Goal: Task Accomplishment & Management: Complete application form

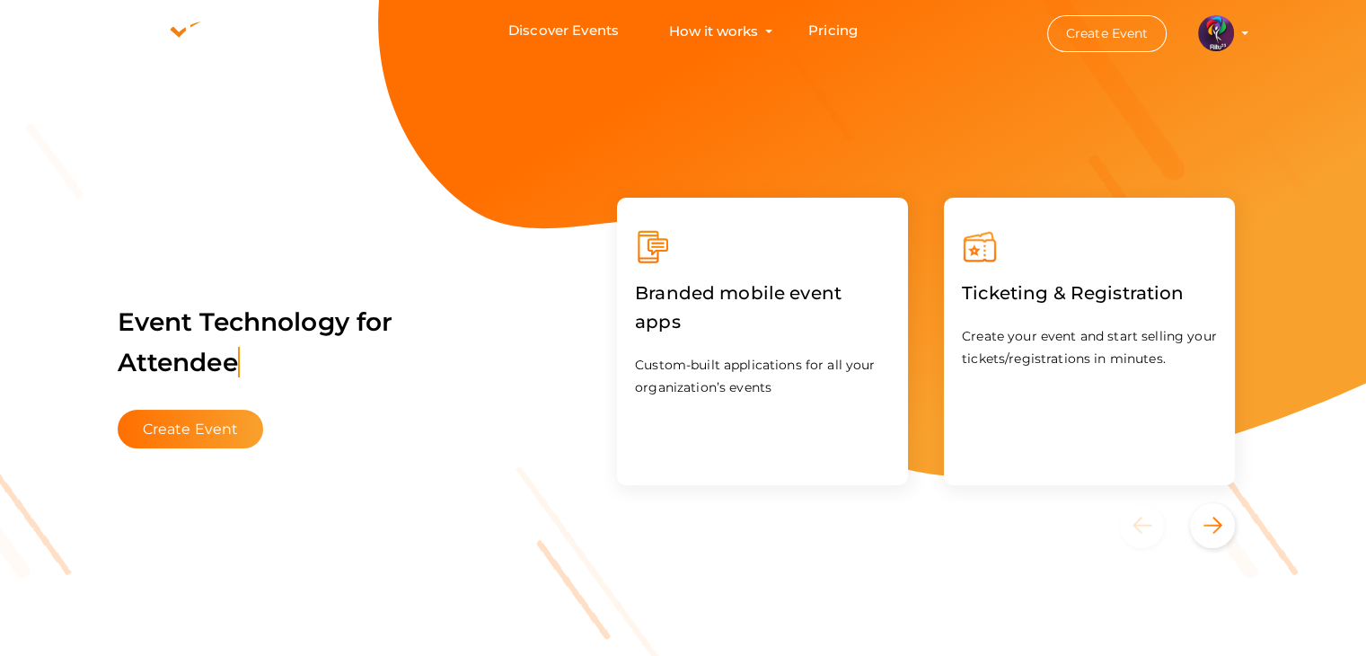
click at [1211, 31] on img at bounding box center [1216, 33] width 36 height 36
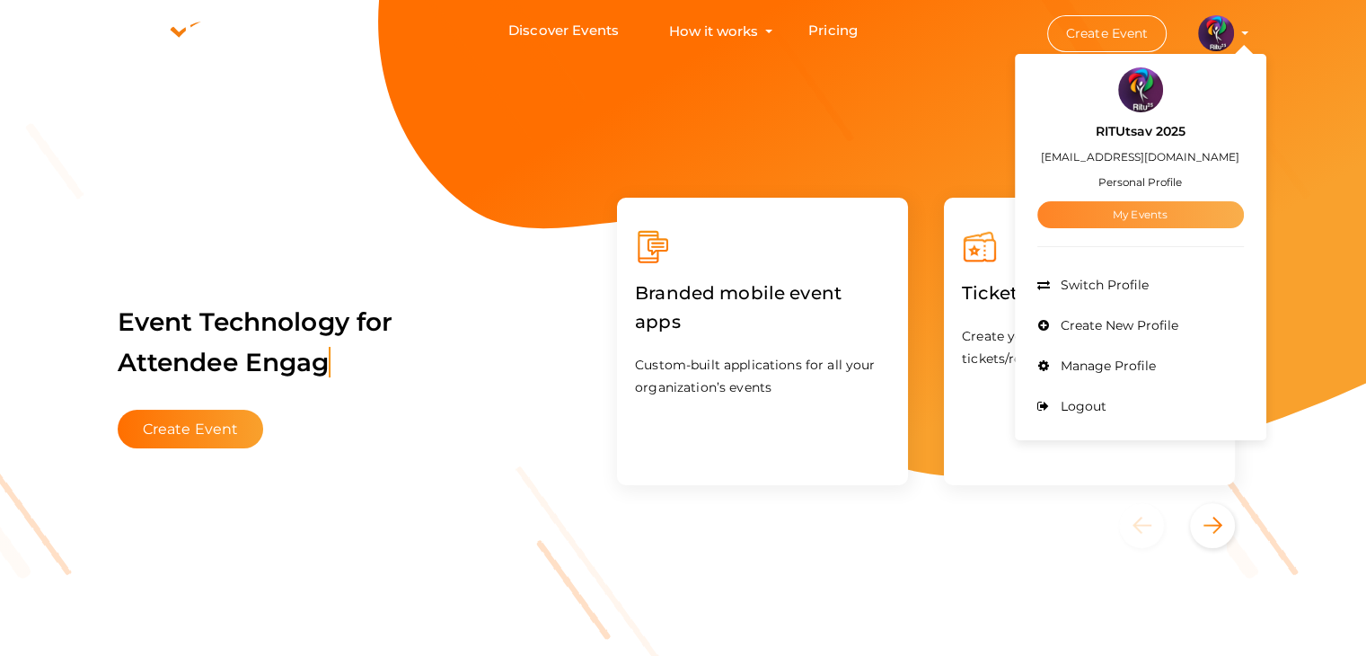
click at [1101, 209] on link "My Events" at bounding box center [1140, 214] width 207 height 27
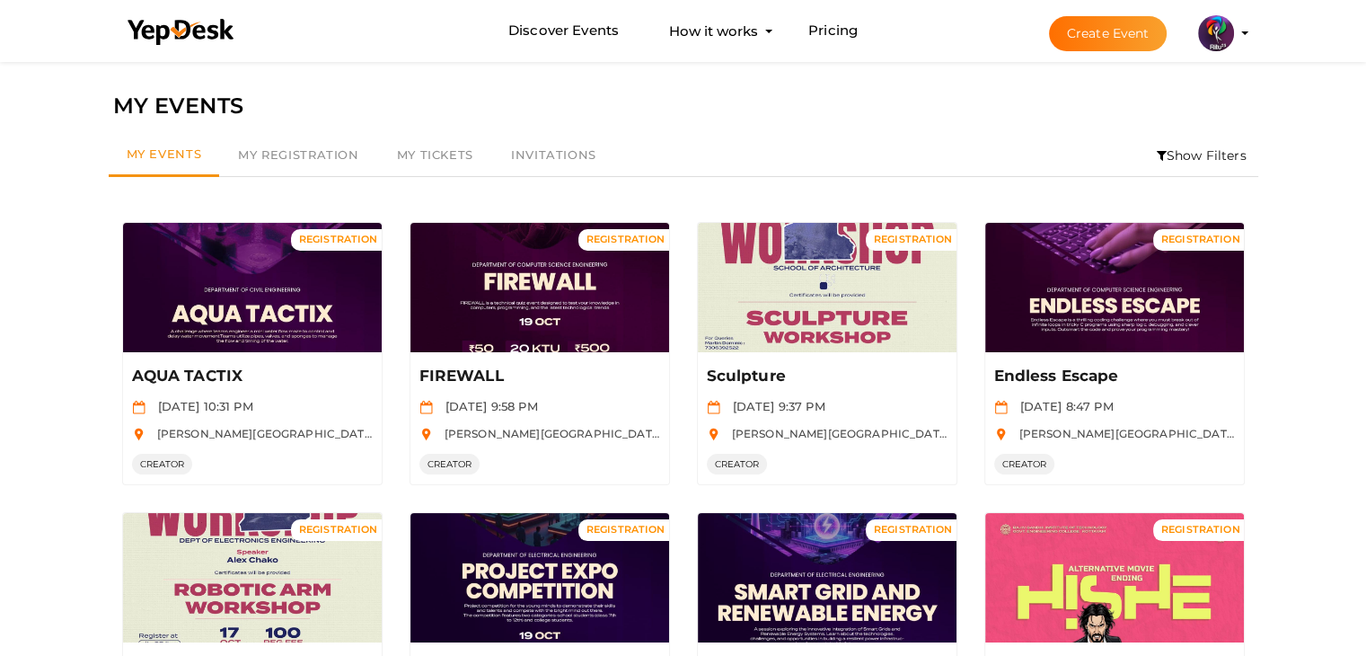
click at [1183, 154] on li "Show Filters" at bounding box center [1201, 155] width 113 height 41
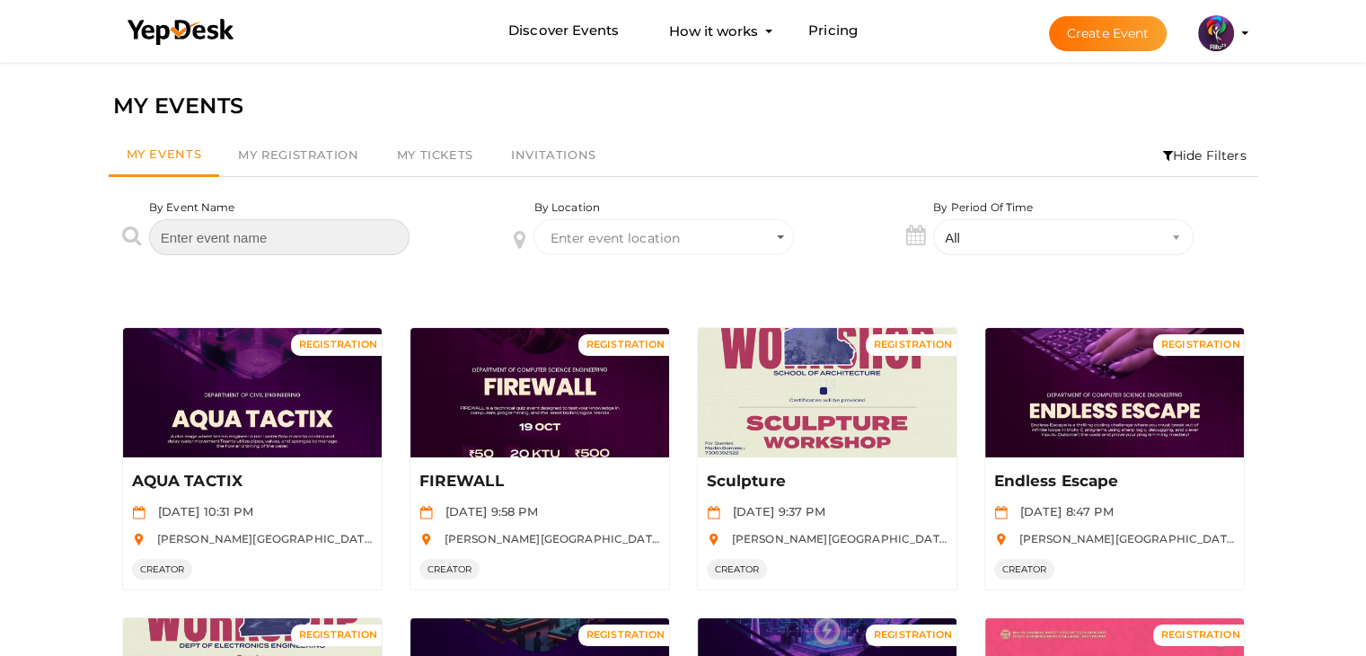
click at [351, 230] on input "text" at bounding box center [279, 237] width 260 height 36
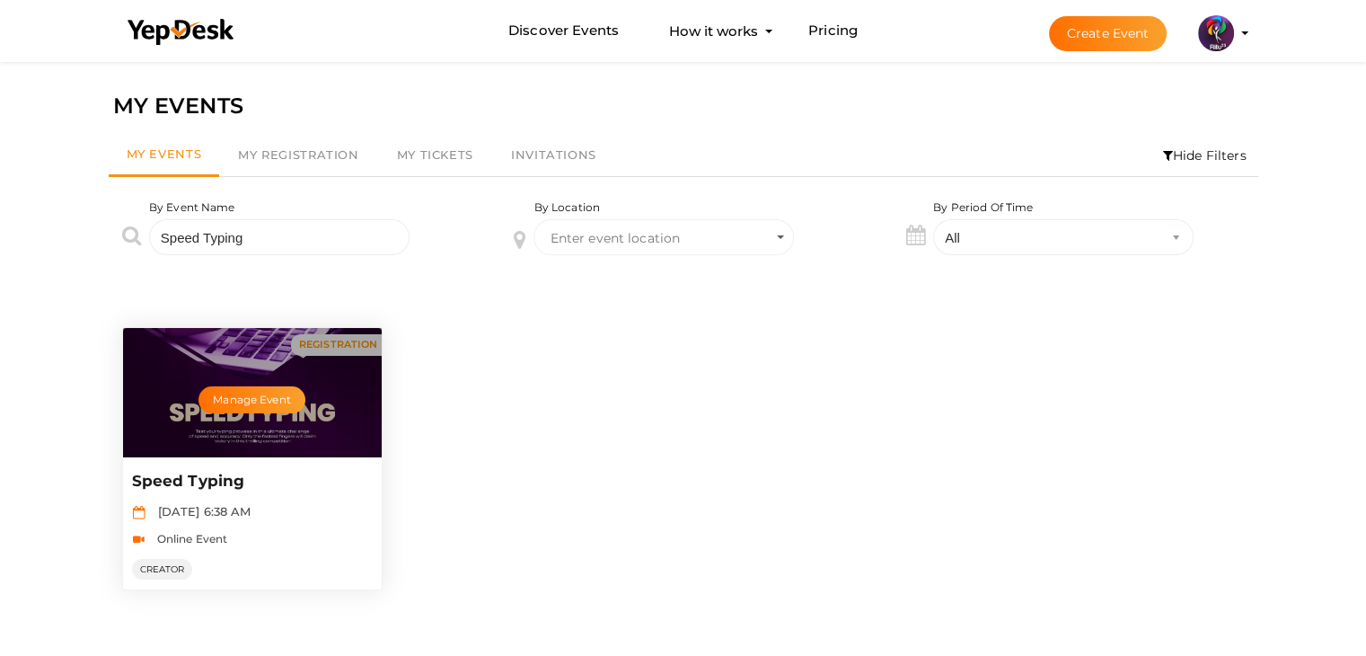
click at [323, 394] on div "Manage Event" at bounding box center [252, 392] width 259 height 129
click at [269, 392] on button "Manage Event" at bounding box center [251, 399] width 106 height 27
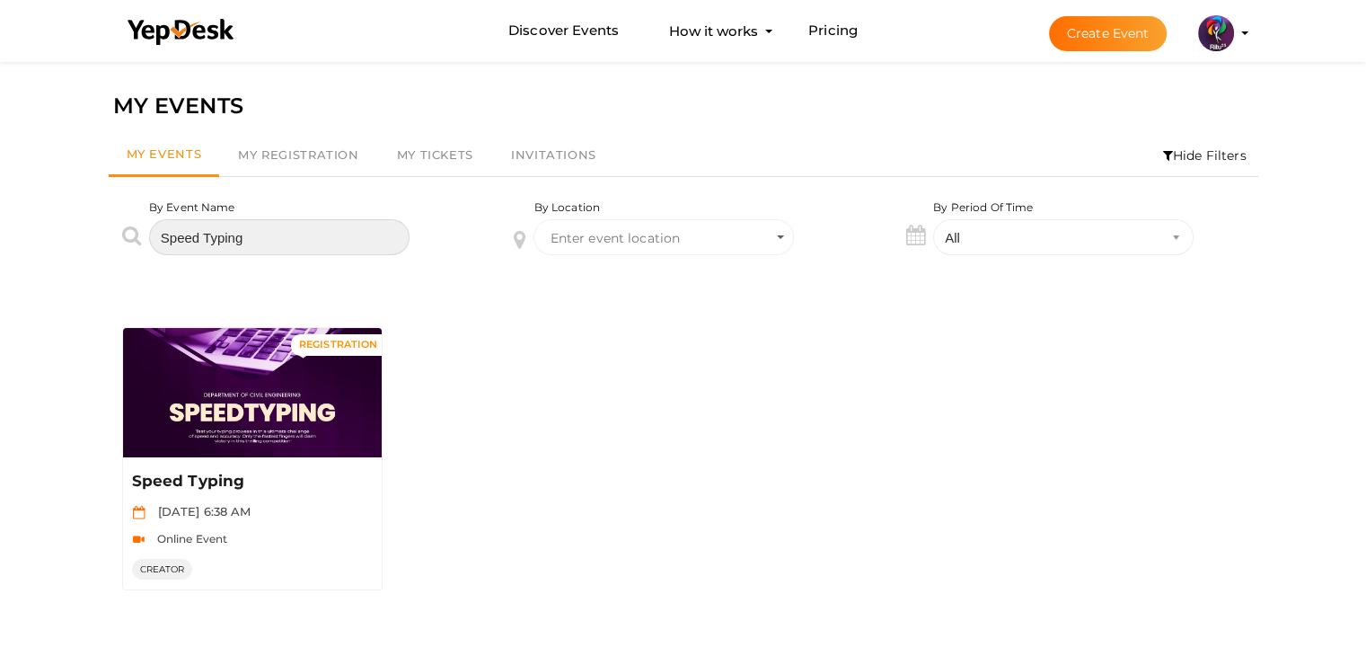
drag, startPoint x: 263, startPoint y: 231, endPoint x: 144, endPoint y: 224, distance: 119.7
click at [144, 224] on div "By Event Name Speed Typing" at bounding box center [291, 240] width 392 height 83
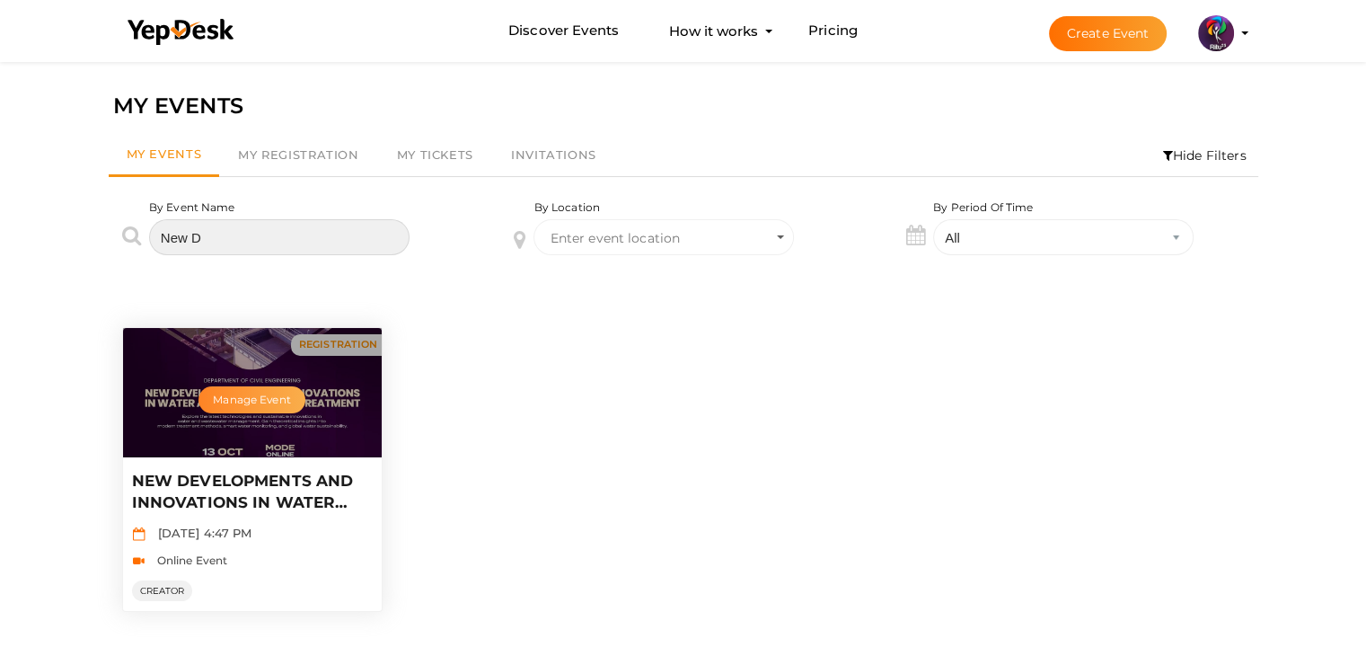
type input "New D"
click at [255, 399] on button "Manage Event" at bounding box center [251, 399] width 106 height 27
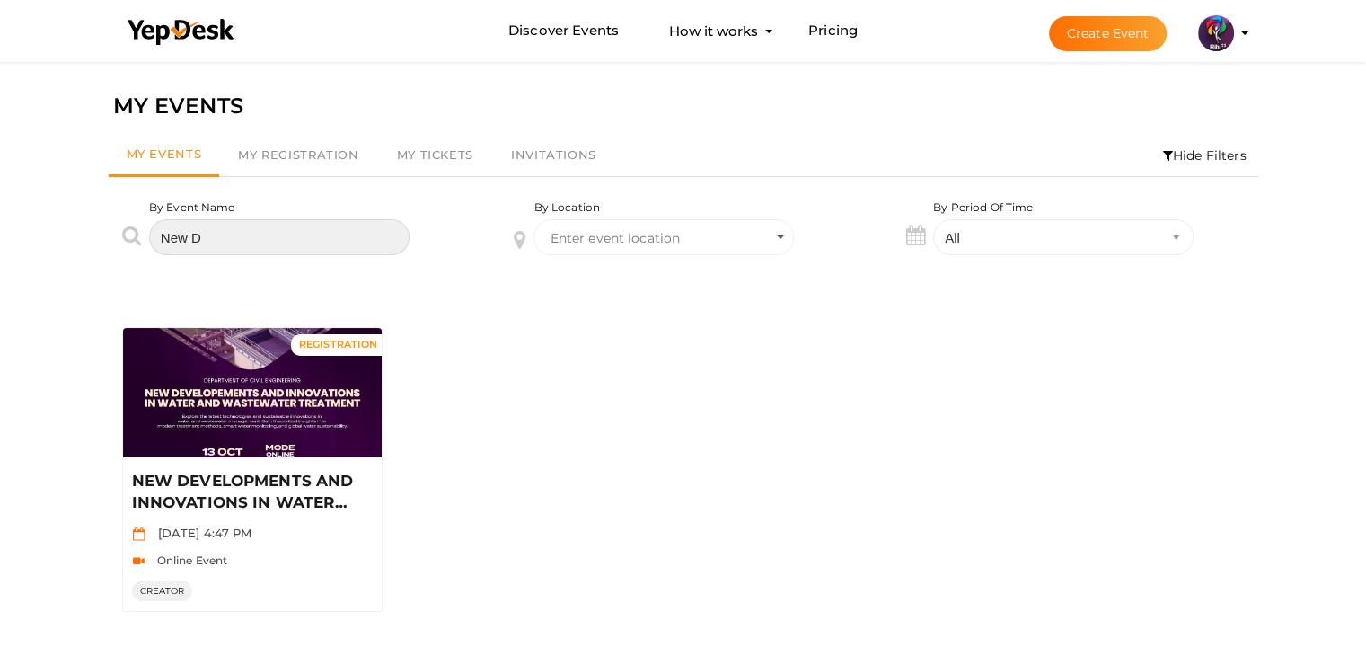
drag, startPoint x: 270, startPoint y: 245, endPoint x: 145, endPoint y: 252, distance: 125.0
click at [145, 252] on div "By Event Name New D" at bounding box center [291, 240] width 392 height 83
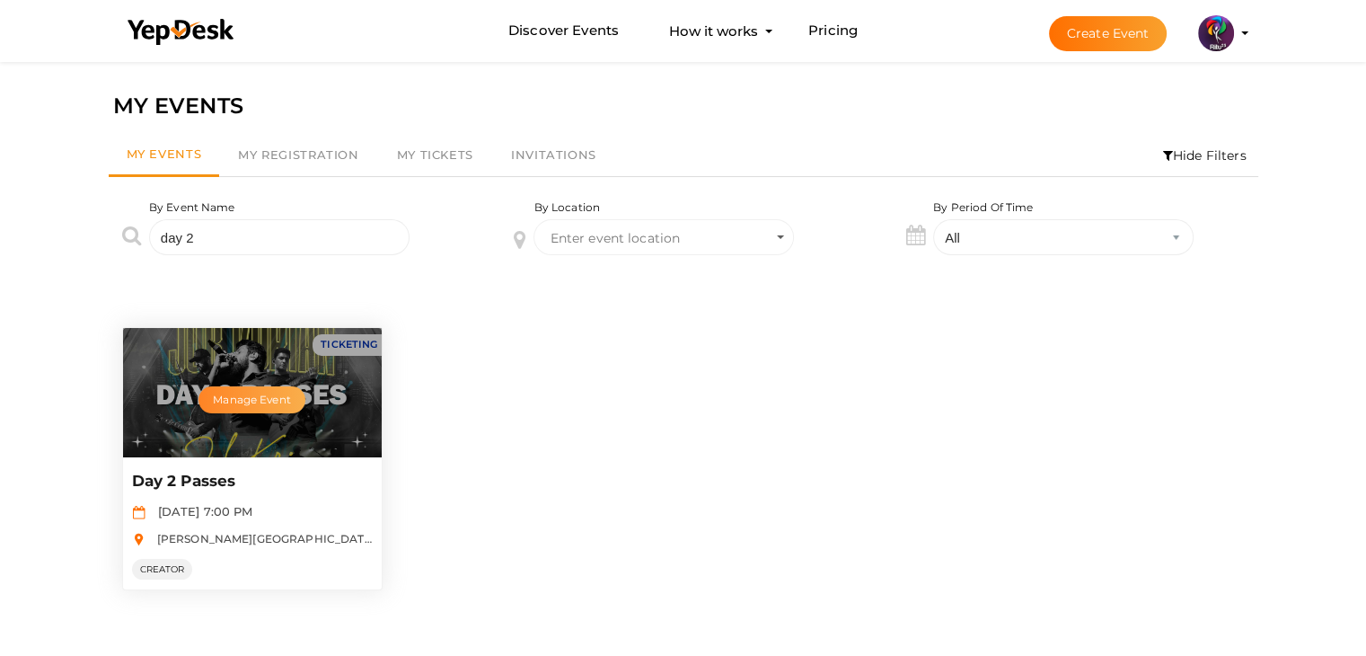
click at [270, 395] on button "Manage Event" at bounding box center [251, 399] width 106 height 27
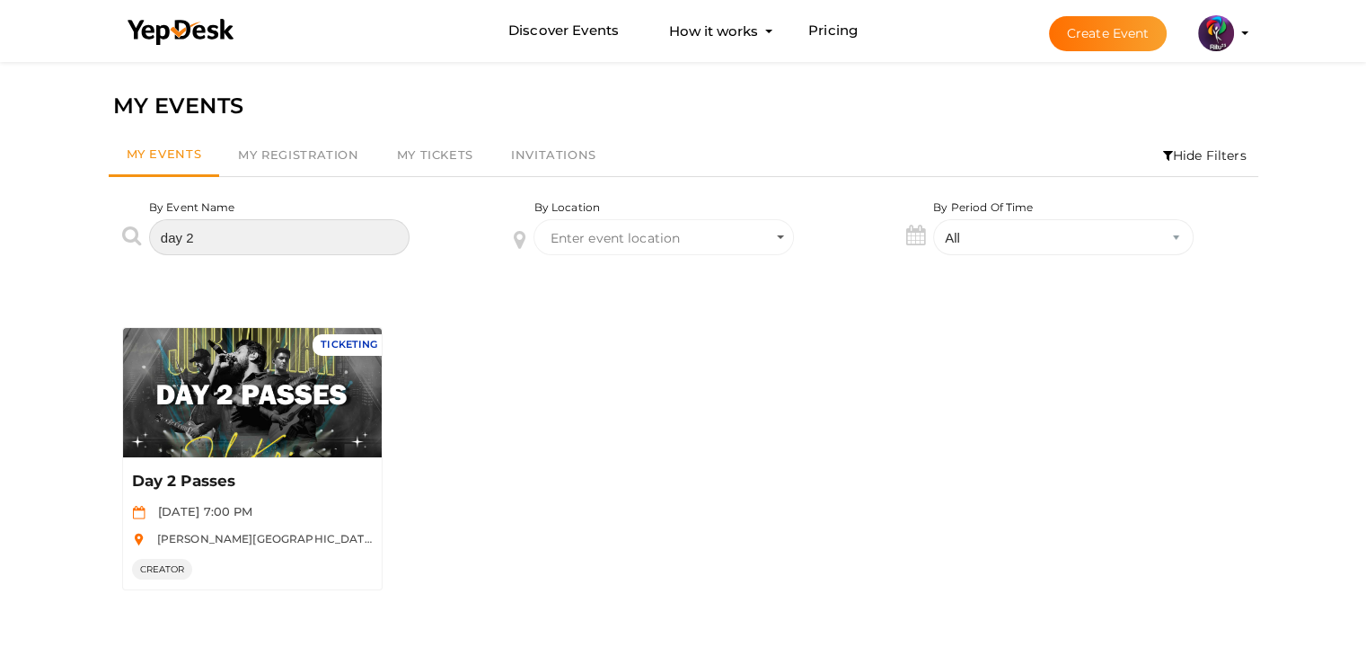
click at [236, 228] on input "day 2" at bounding box center [279, 237] width 260 height 36
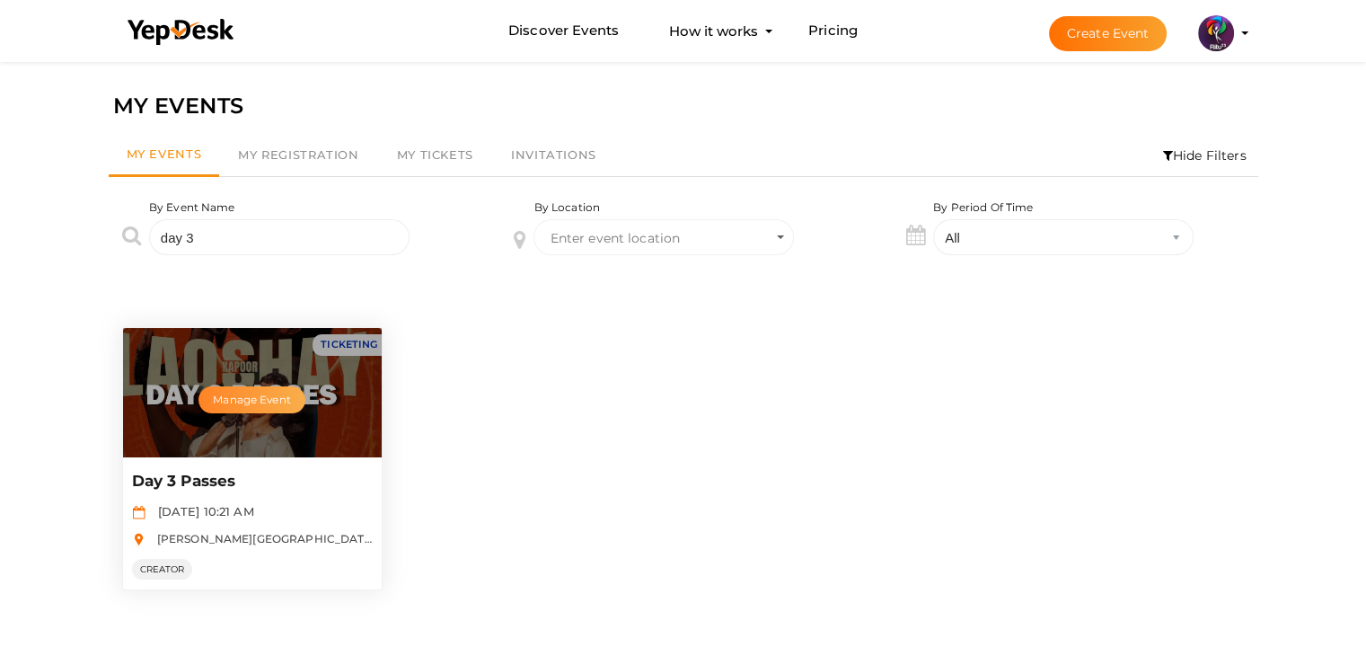
click at [281, 390] on button "Manage Event" at bounding box center [251, 399] width 106 height 27
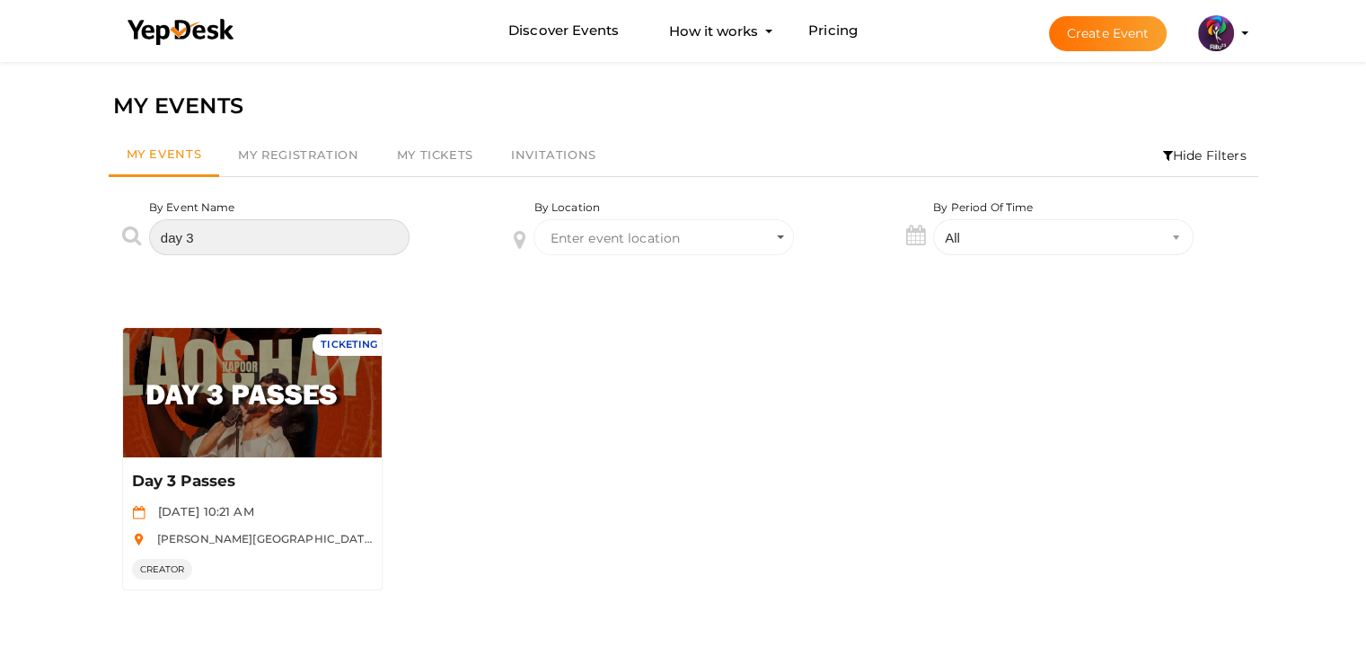
drag, startPoint x: 255, startPoint y: 220, endPoint x: 84, endPoint y: 236, distance: 171.4
click at [84, 236] on div "MY EVENTS My Events My Registration My Tickets Invitations Hide Filters By Even…" at bounding box center [683, 385] width 1366 height 656
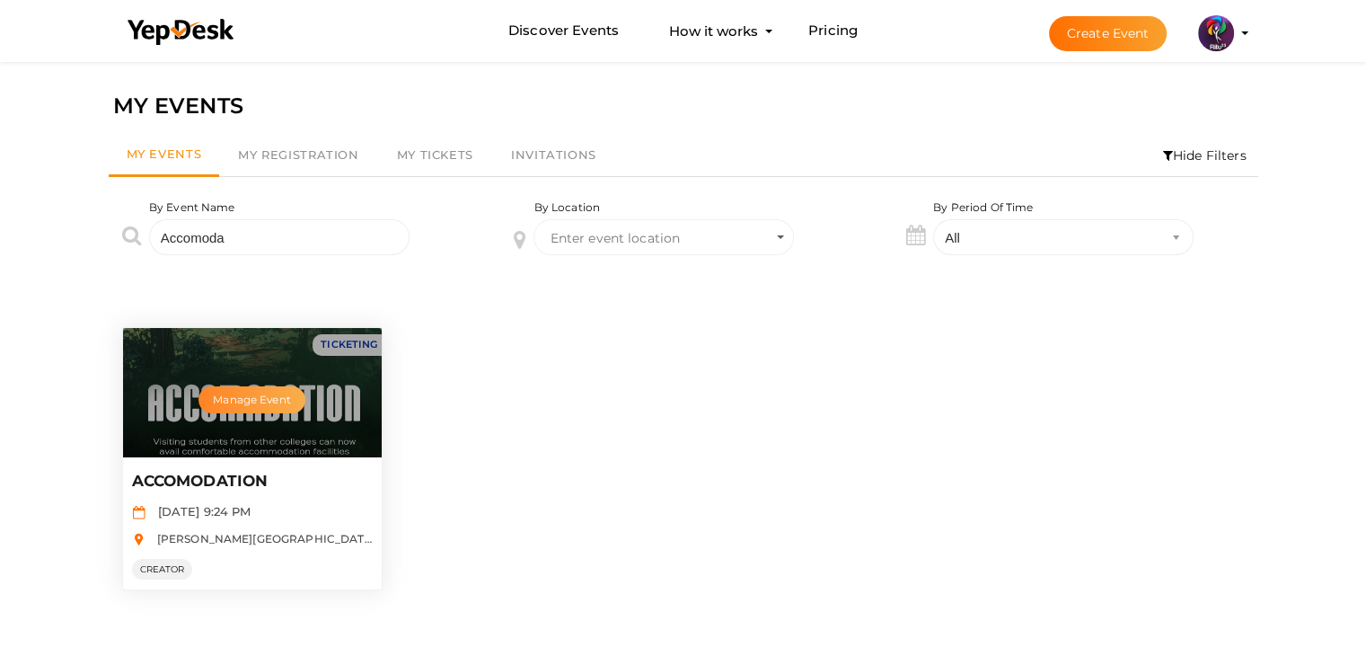
click at [273, 400] on button "Manage Event" at bounding box center [251, 399] width 106 height 27
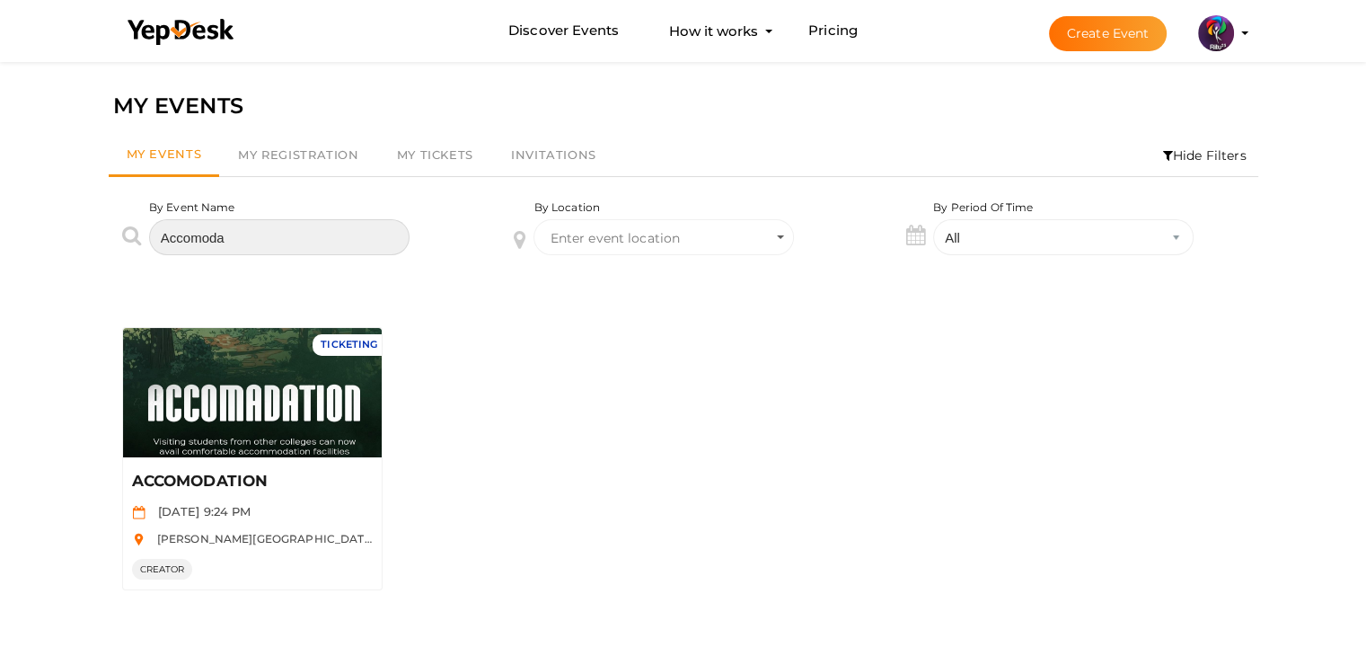
drag, startPoint x: 280, startPoint y: 242, endPoint x: 0, endPoint y: 287, distance: 283.9
click at [0, 287] on div "MY EVENTS My Events My Registration My Tickets Invitations Hide Filters By Even…" at bounding box center [683, 385] width 1366 height 656
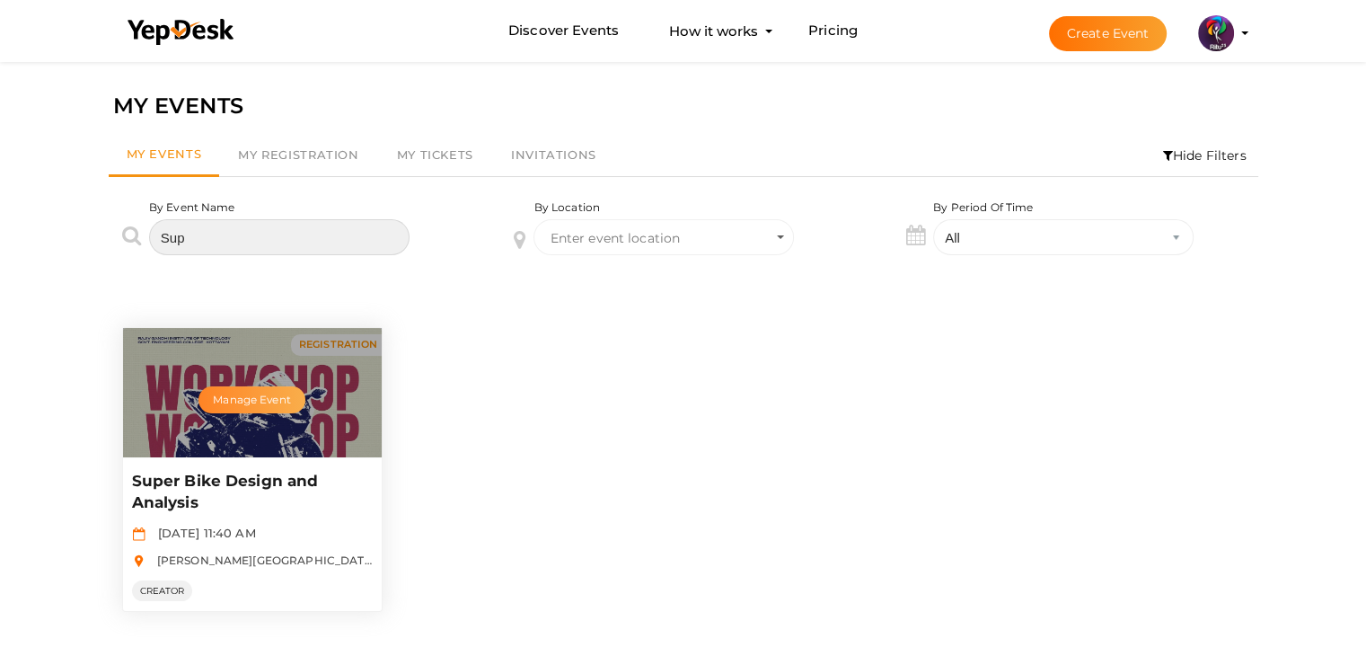
type input "Sup"
click at [264, 403] on button "Manage Event" at bounding box center [251, 399] width 106 height 27
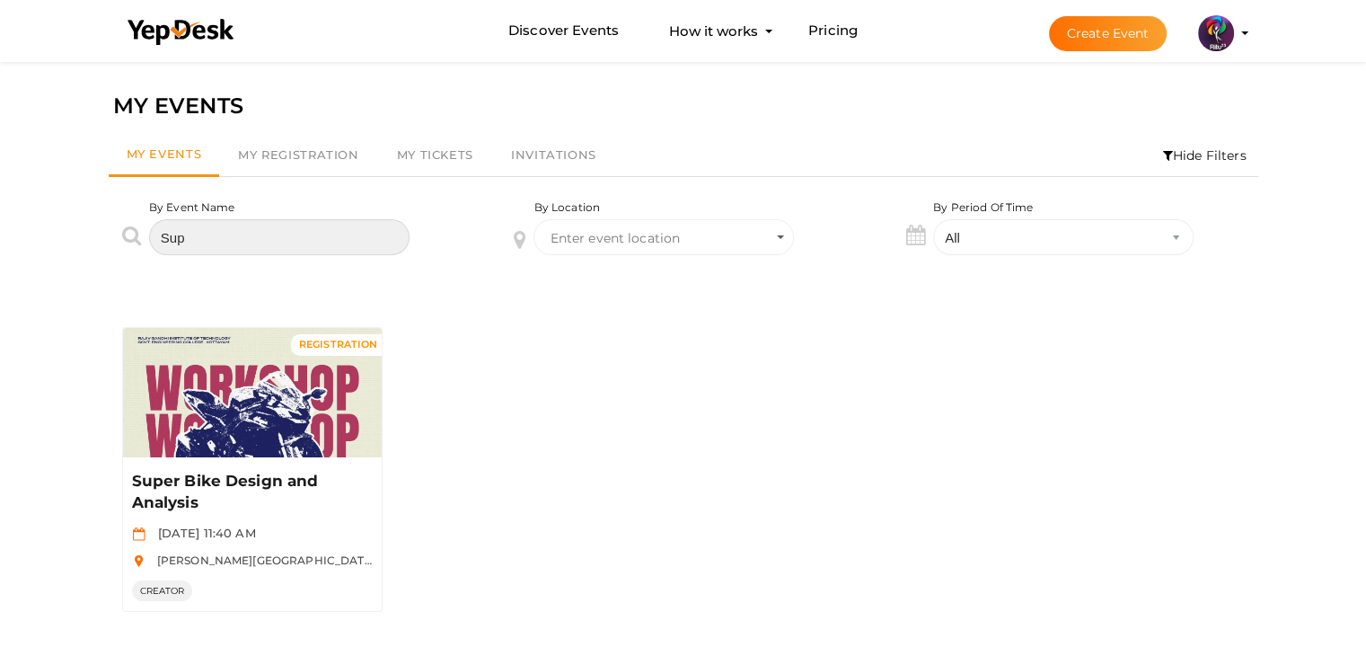
drag, startPoint x: 213, startPoint y: 232, endPoint x: 102, endPoint y: 233, distance: 110.5
click at [102, 233] on div "By Event Name Sup" at bounding box center [291, 240] width 392 height 83
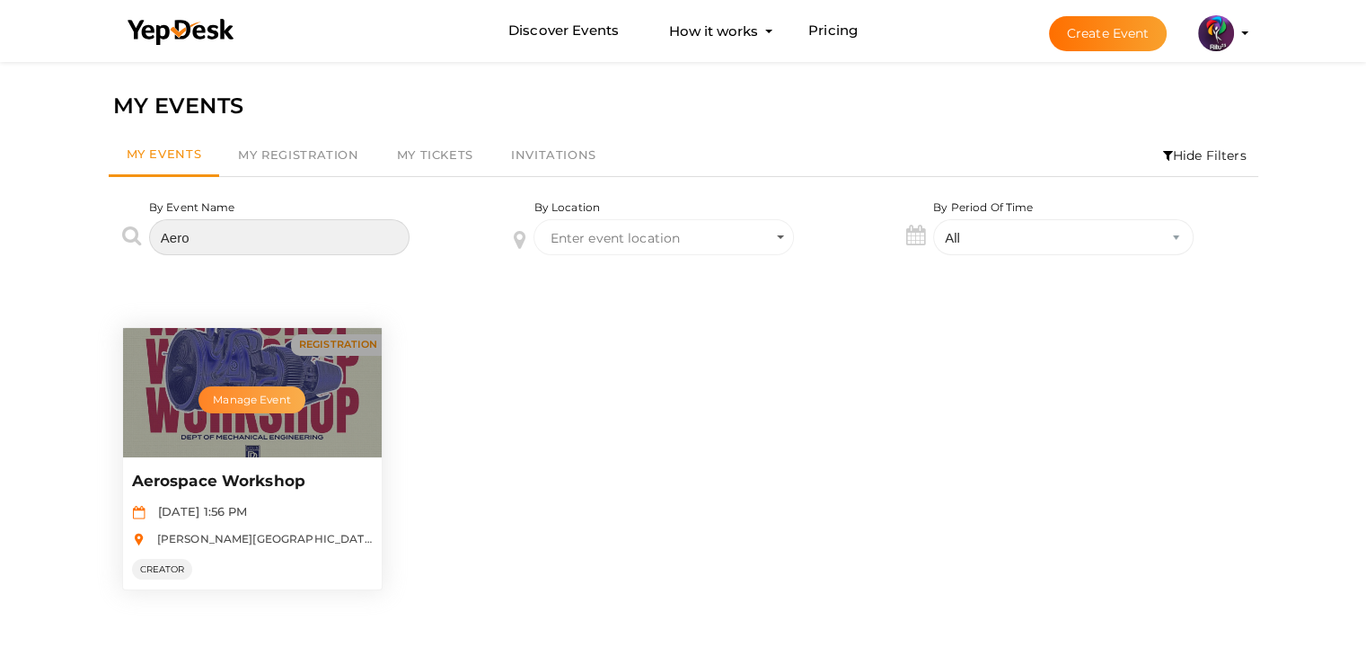
type input "Aero"
click at [252, 391] on button "Manage Event" at bounding box center [251, 399] width 106 height 27
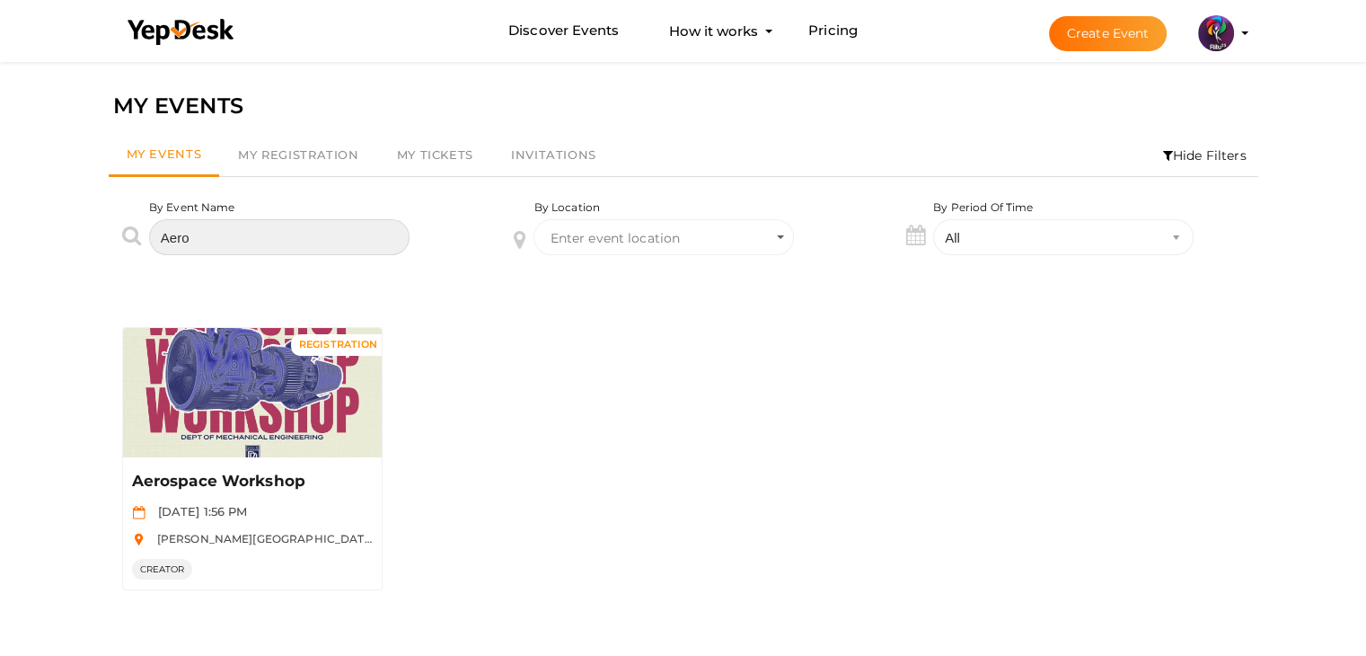
drag, startPoint x: 230, startPoint y: 227, endPoint x: 71, endPoint y: 249, distance: 160.4
click at [71, 249] on div "MY EVENTS My Events My Registration My Tickets Invitations Hide Filters By Even…" at bounding box center [683, 385] width 1366 height 656
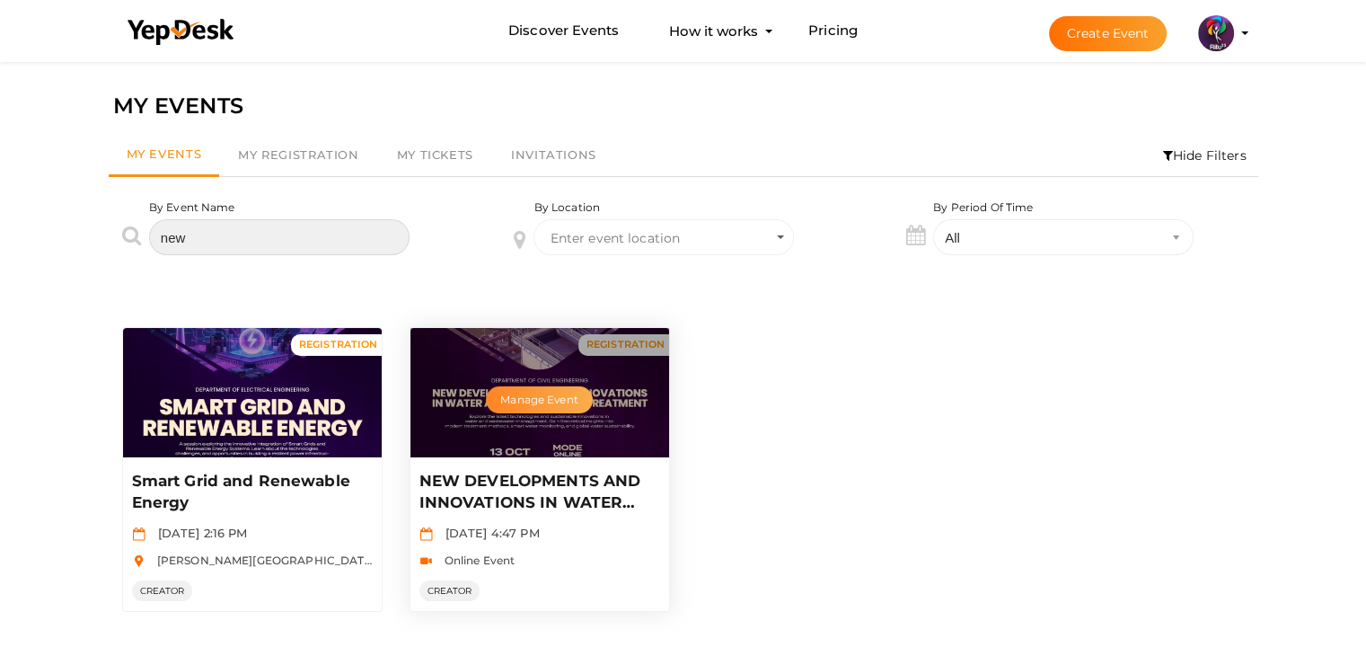
type input "new"
click at [514, 397] on button "Manage Event" at bounding box center [539, 399] width 106 height 27
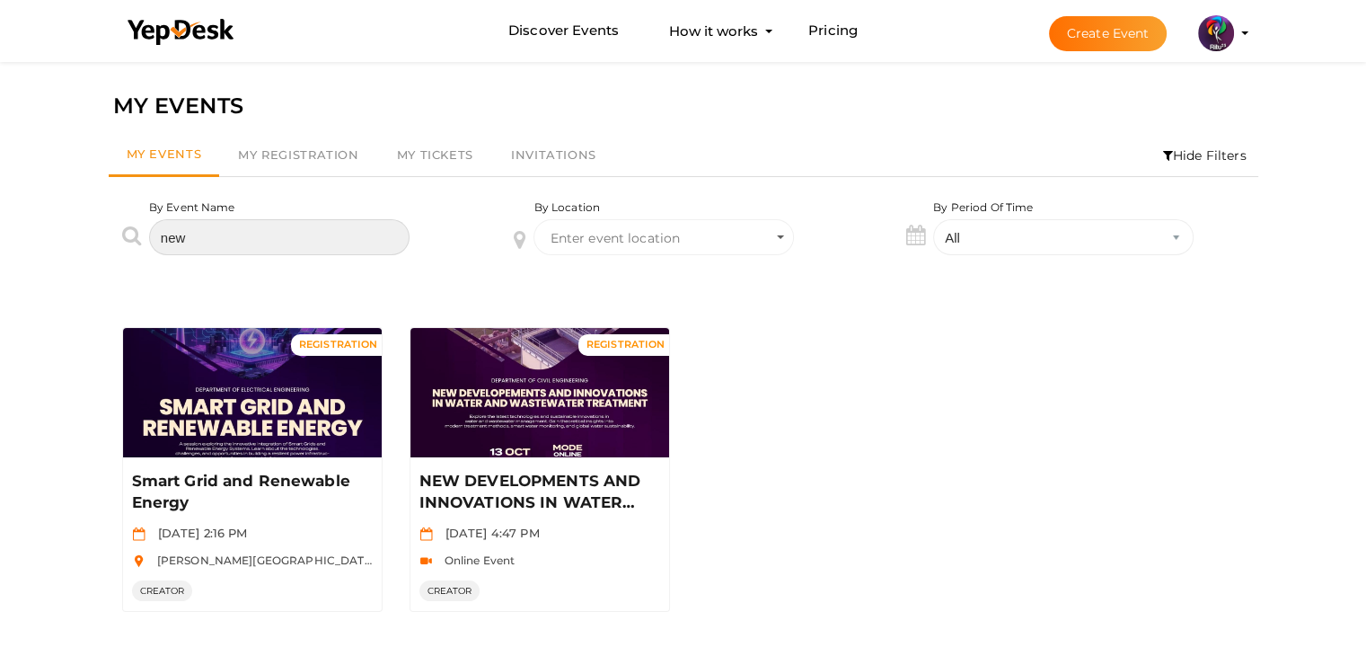
drag, startPoint x: 292, startPoint y: 248, endPoint x: 93, endPoint y: 249, distance: 198.5
click at [93, 249] on div "MY EVENTS My Events My Registration My Tickets Invitations Hide Filters By Even…" at bounding box center [683, 385] width 1366 height 656
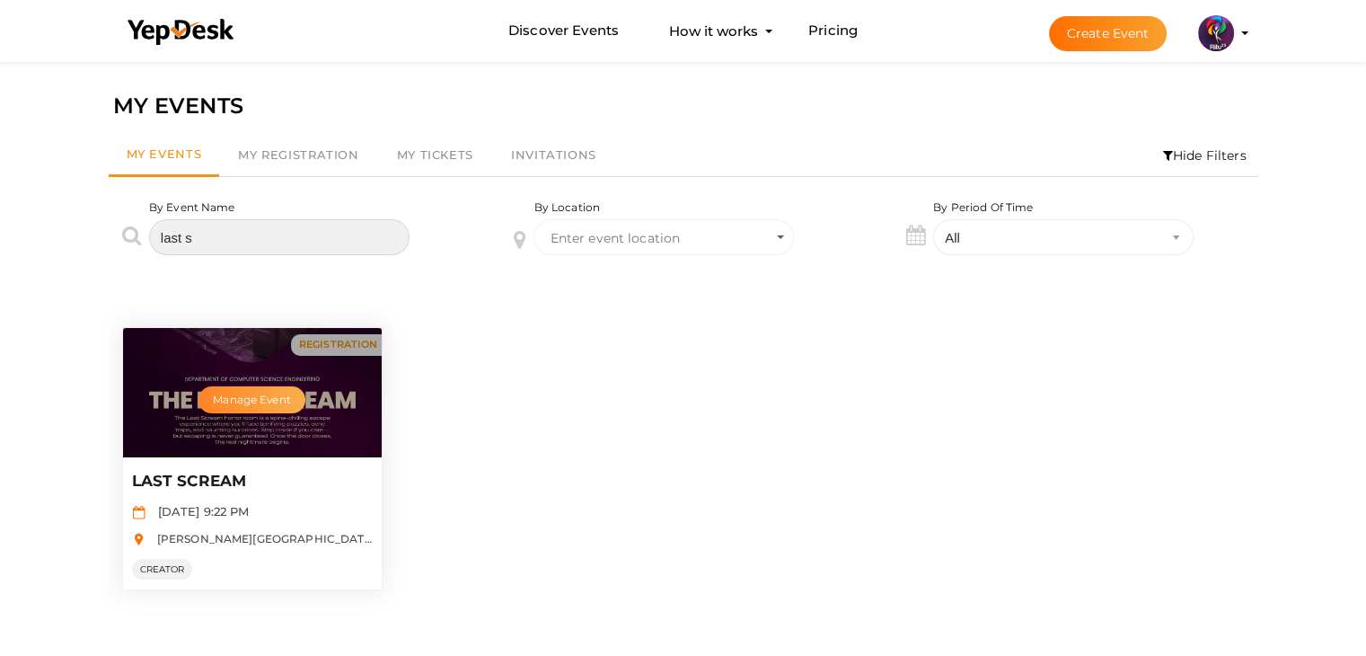
type input "last s"
click at [283, 393] on button "Manage Event" at bounding box center [251, 399] width 106 height 27
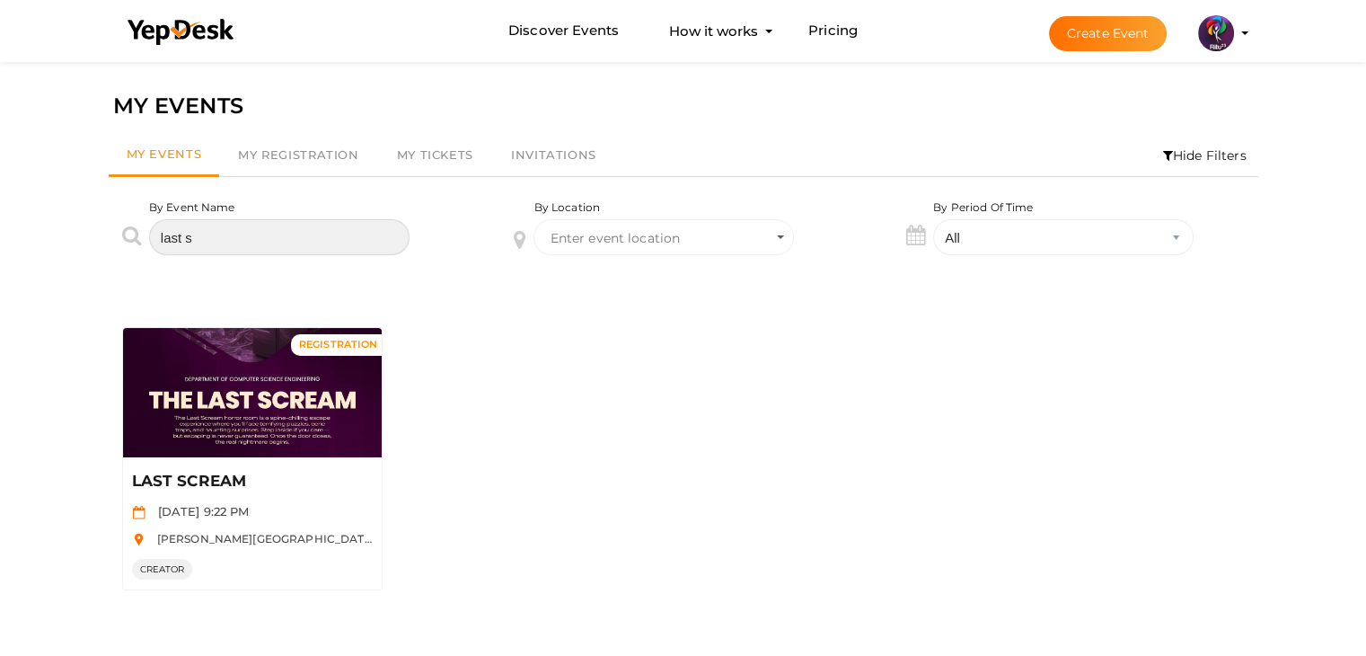
drag, startPoint x: 241, startPoint y: 232, endPoint x: 32, endPoint y: 249, distance: 209.0
click at [32, 249] on div "MY EVENTS My Events My Registration My Tickets Invitations Hide Filters By Even…" at bounding box center [683, 385] width 1366 height 656
click at [174, 235] on input "last s" at bounding box center [279, 237] width 260 height 36
type input "A"
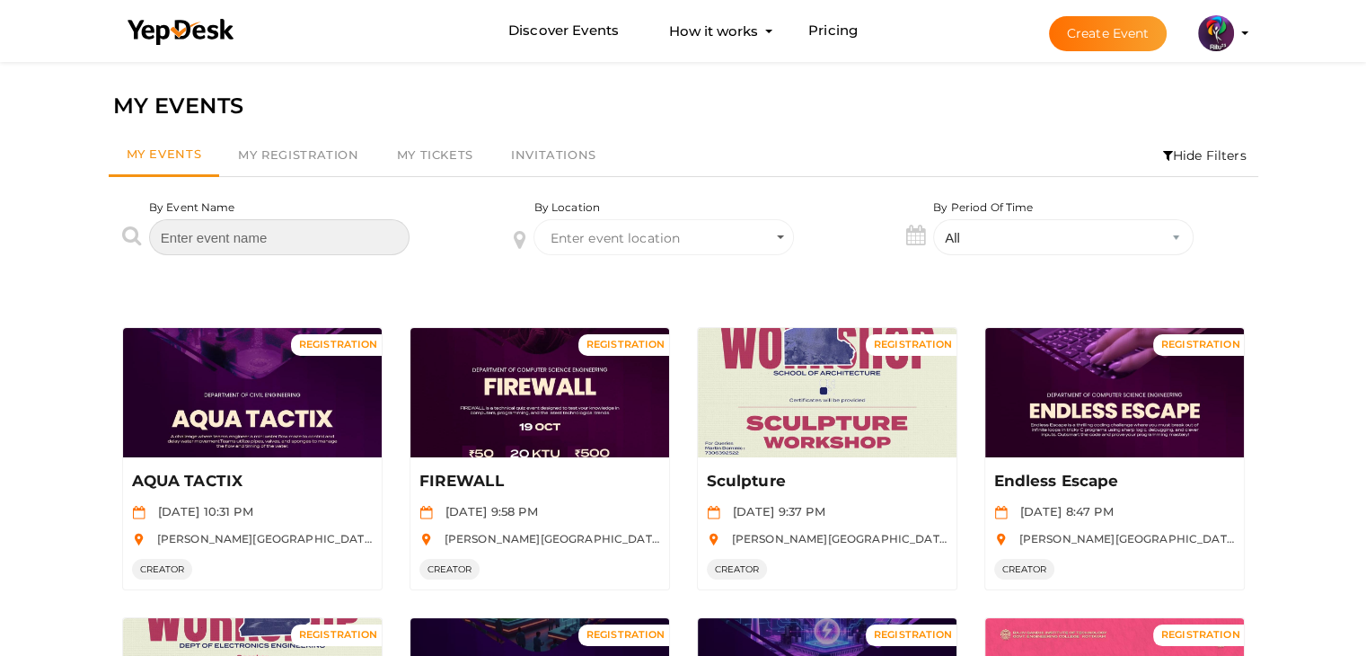
click at [217, 231] on input "text" at bounding box center [279, 237] width 260 height 36
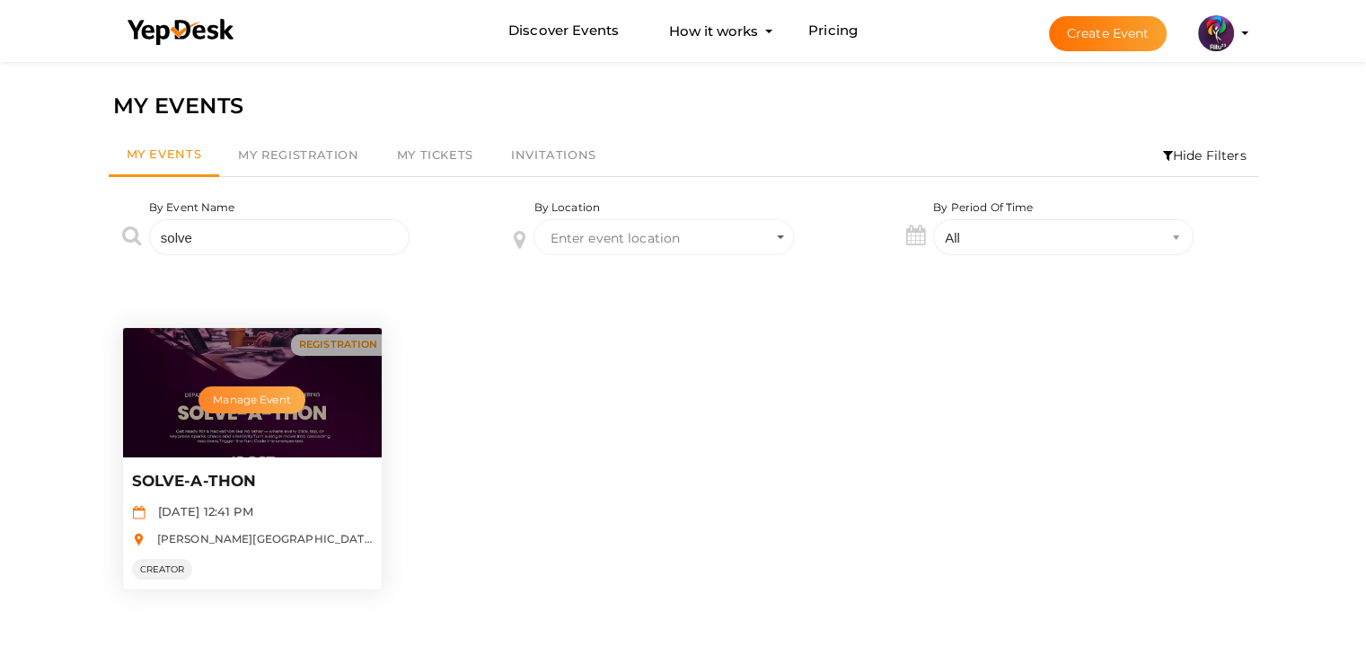
click at [257, 394] on button "Manage Event" at bounding box center [251, 399] width 106 height 27
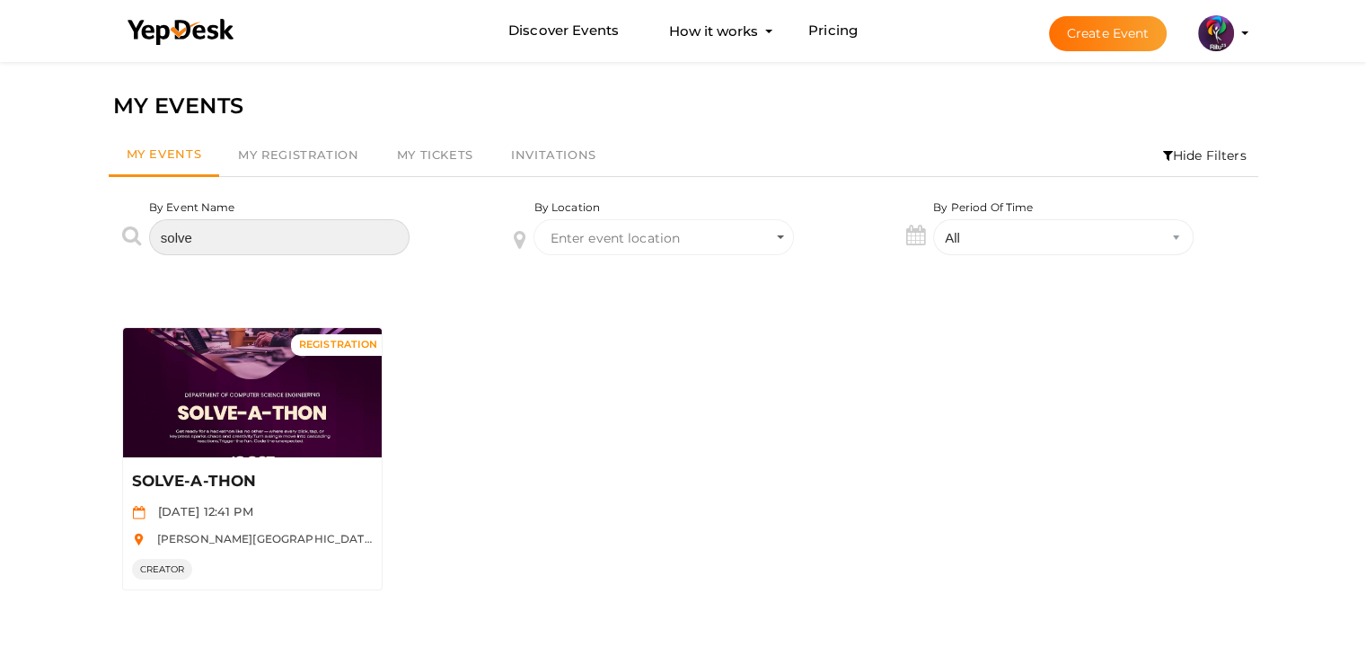
click at [245, 221] on input "solve" at bounding box center [279, 237] width 260 height 36
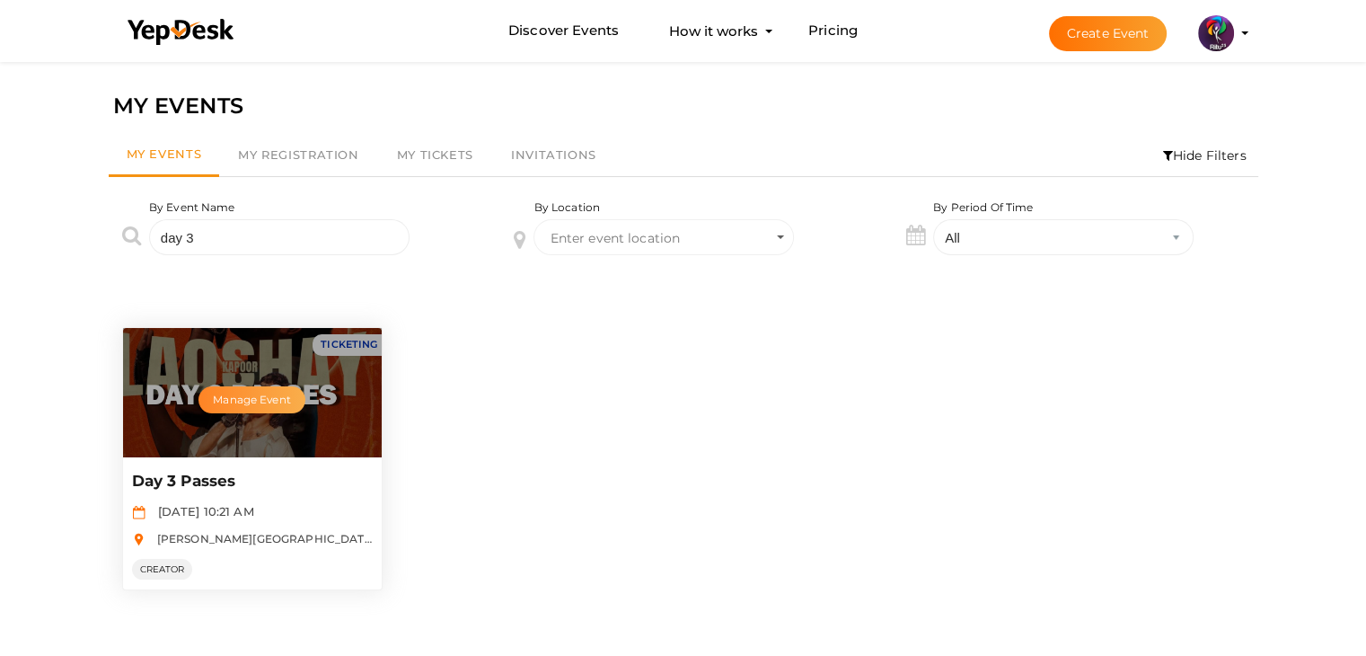
click at [286, 401] on button "Manage Event" at bounding box center [251, 399] width 106 height 27
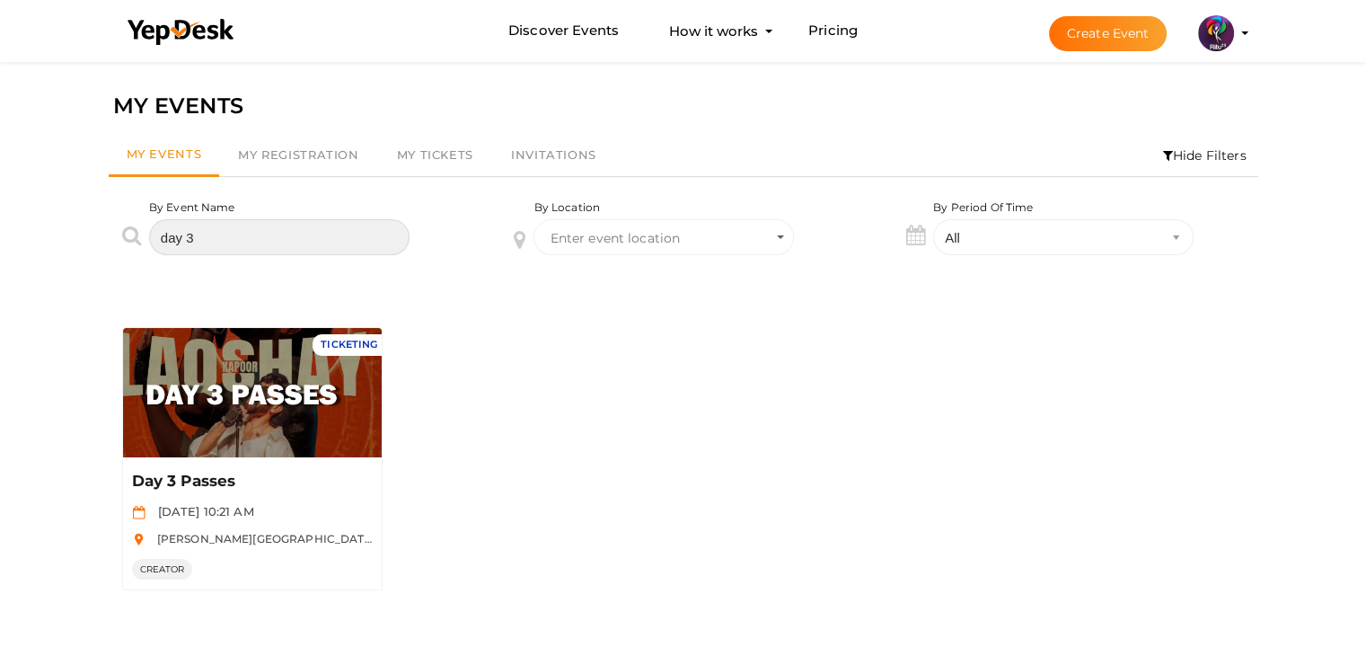
drag, startPoint x: 240, startPoint y: 242, endPoint x: 53, endPoint y: 242, distance: 186.8
click at [53, 242] on div "MY EVENTS My Events My Registration My Tickets Invitations Hide Filters By Even…" at bounding box center [683, 385] width 1366 height 656
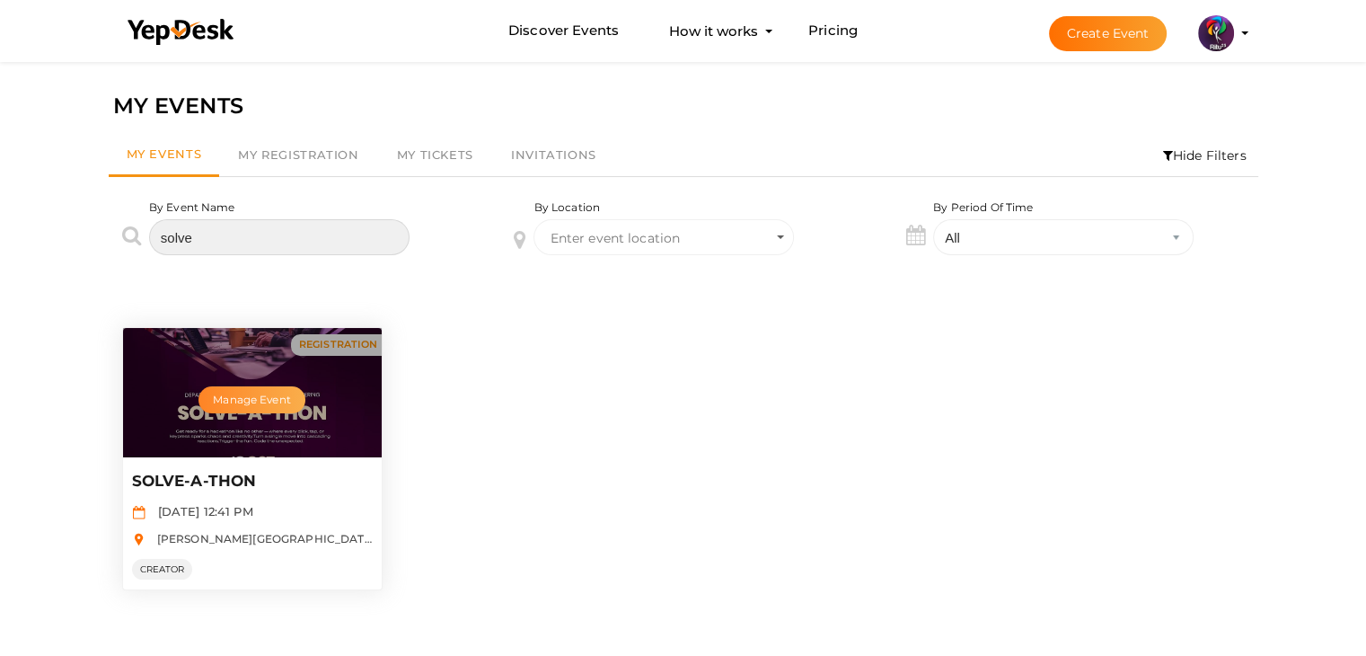
type input "solve"
click at [274, 386] on button "Manage Event" at bounding box center [251, 399] width 106 height 27
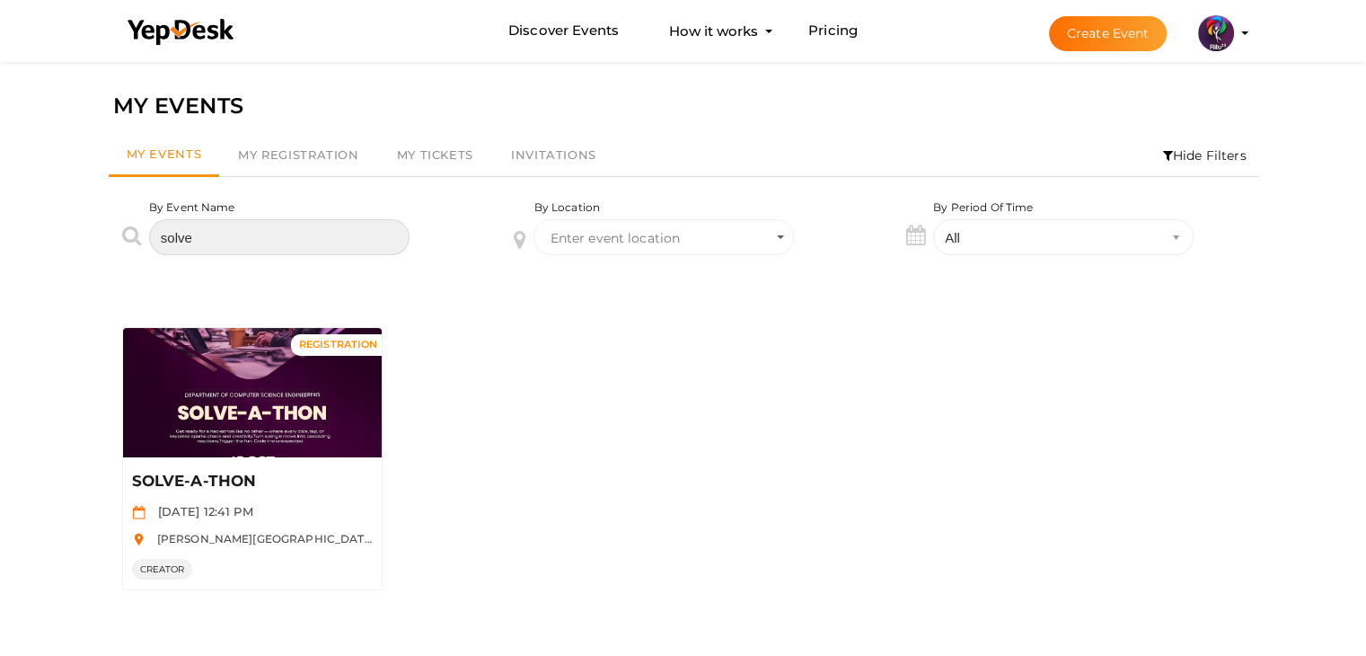
drag, startPoint x: 218, startPoint y: 225, endPoint x: 75, endPoint y: 226, distance: 142.8
click at [75, 226] on div "MY EVENTS My Events My Registration My Tickets Invitations Hide Filters By Even…" at bounding box center [683, 385] width 1366 height 656
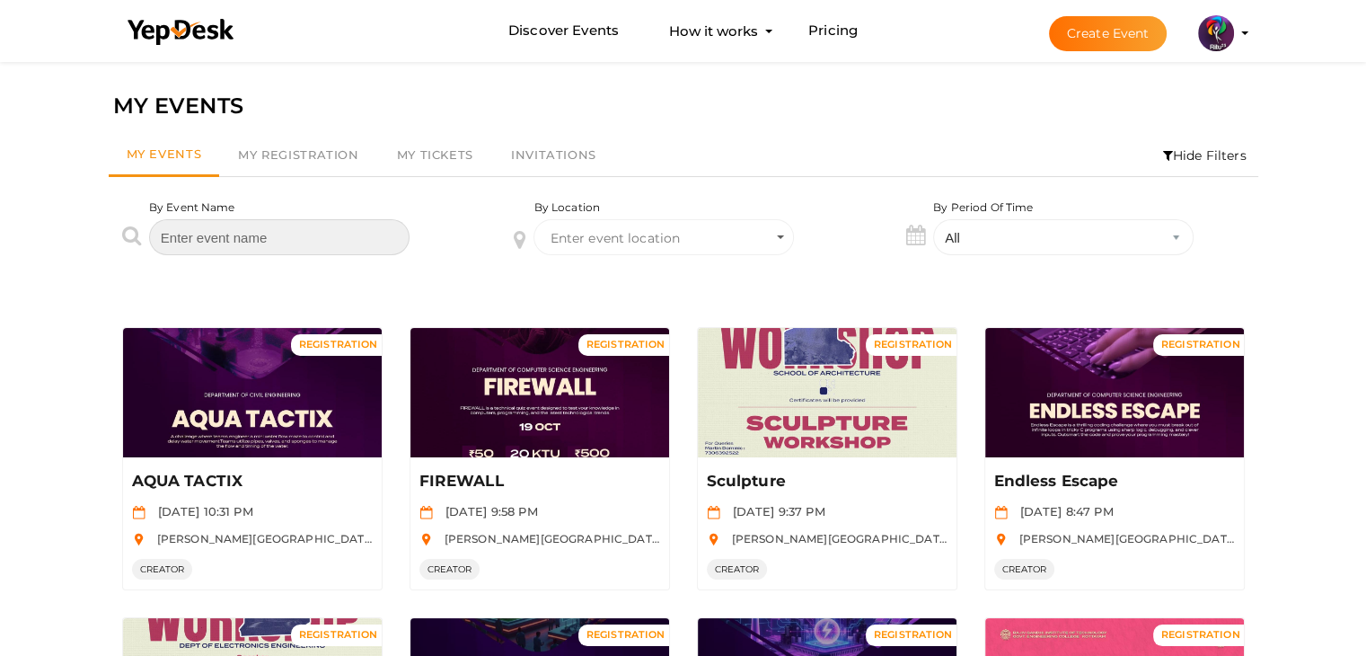
click at [306, 220] on input "text" at bounding box center [279, 237] width 260 height 36
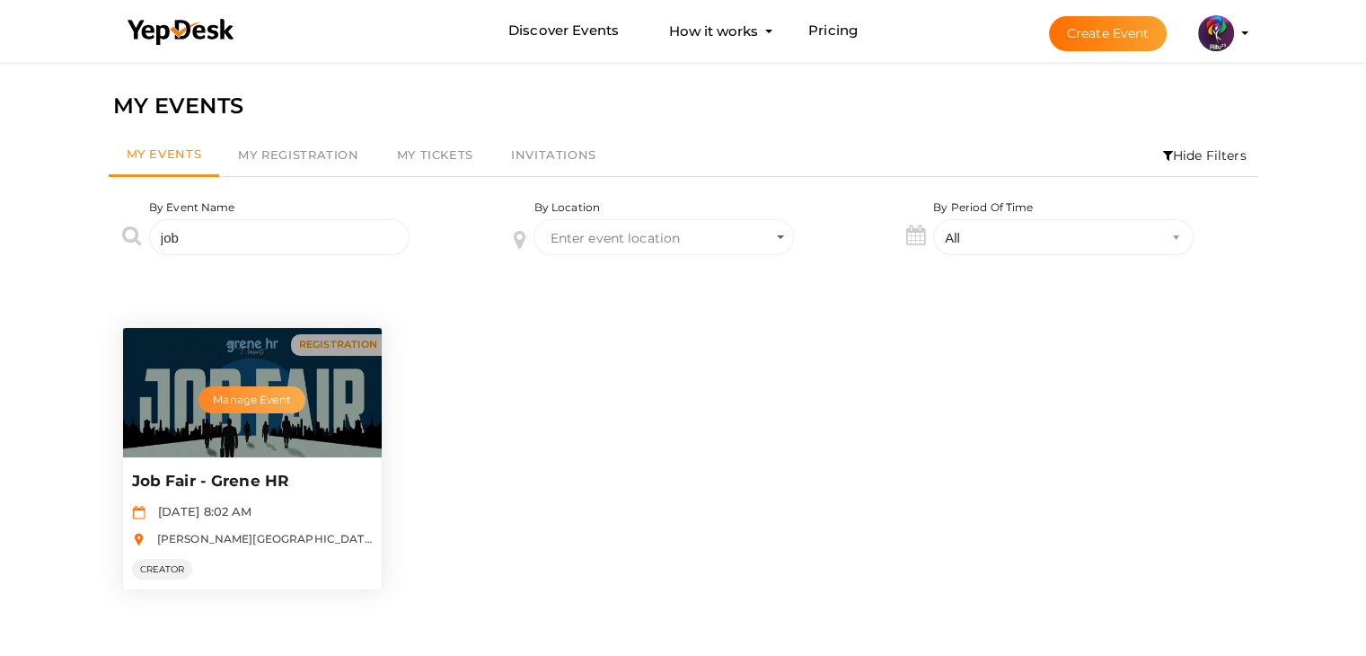
click at [260, 397] on button "Manage Event" at bounding box center [251, 399] width 106 height 27
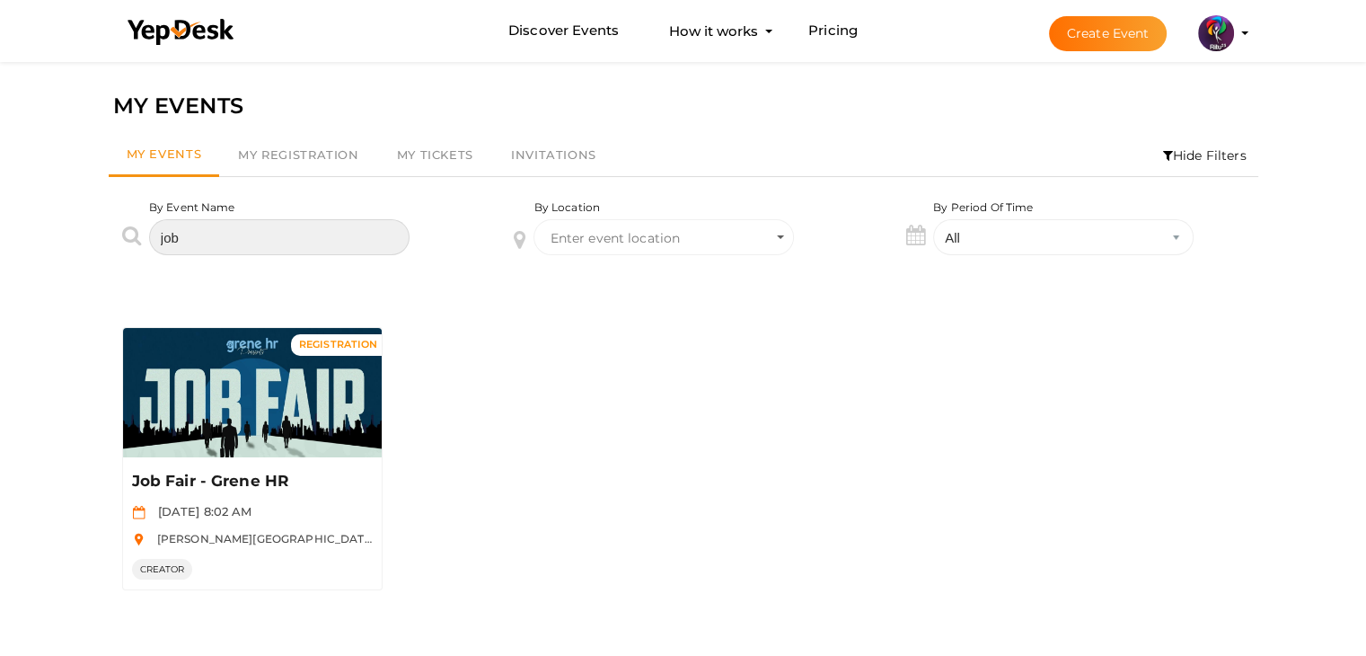
drag, startPoint x: 224, startPoint y: 250, endPoint x: 99, endPoint y: 242, distance: 125.0
click at [99, 242] on div "By Event Name job" at bounding box center [291, 240] width 392 height 83
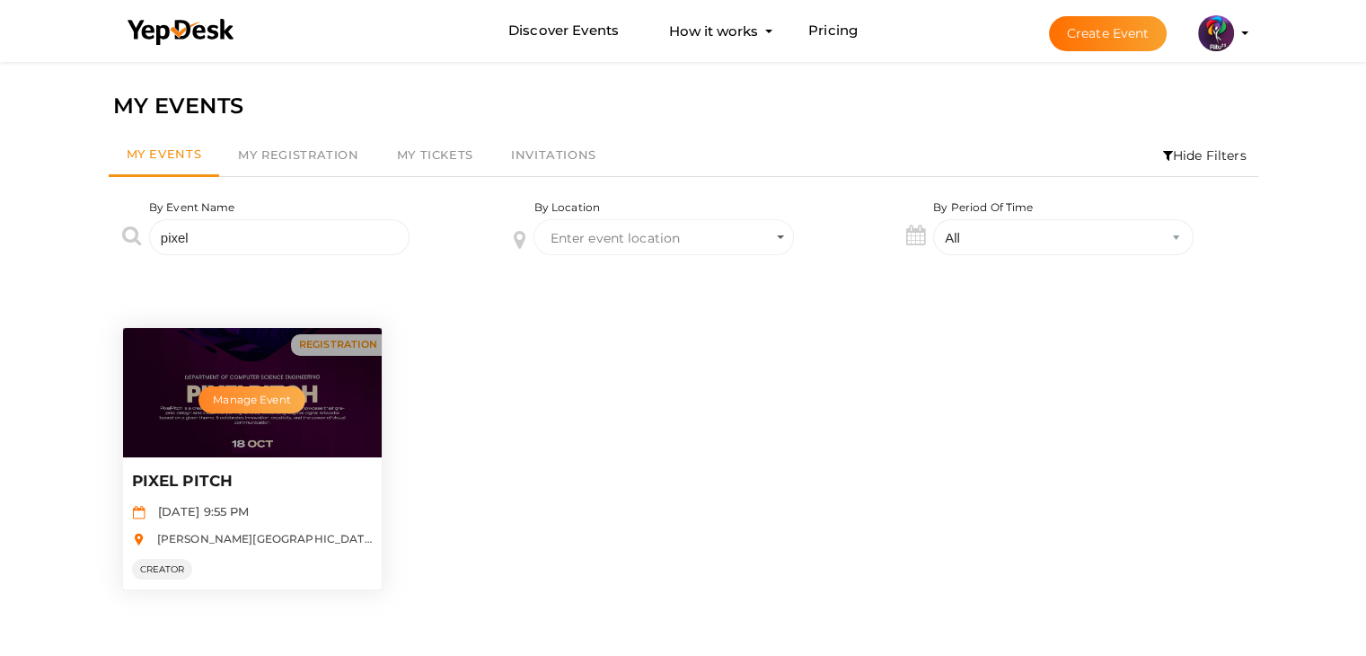
click at [277, 402] on button "Manage Event" at bounding box center [251, 399] width 106 height 27
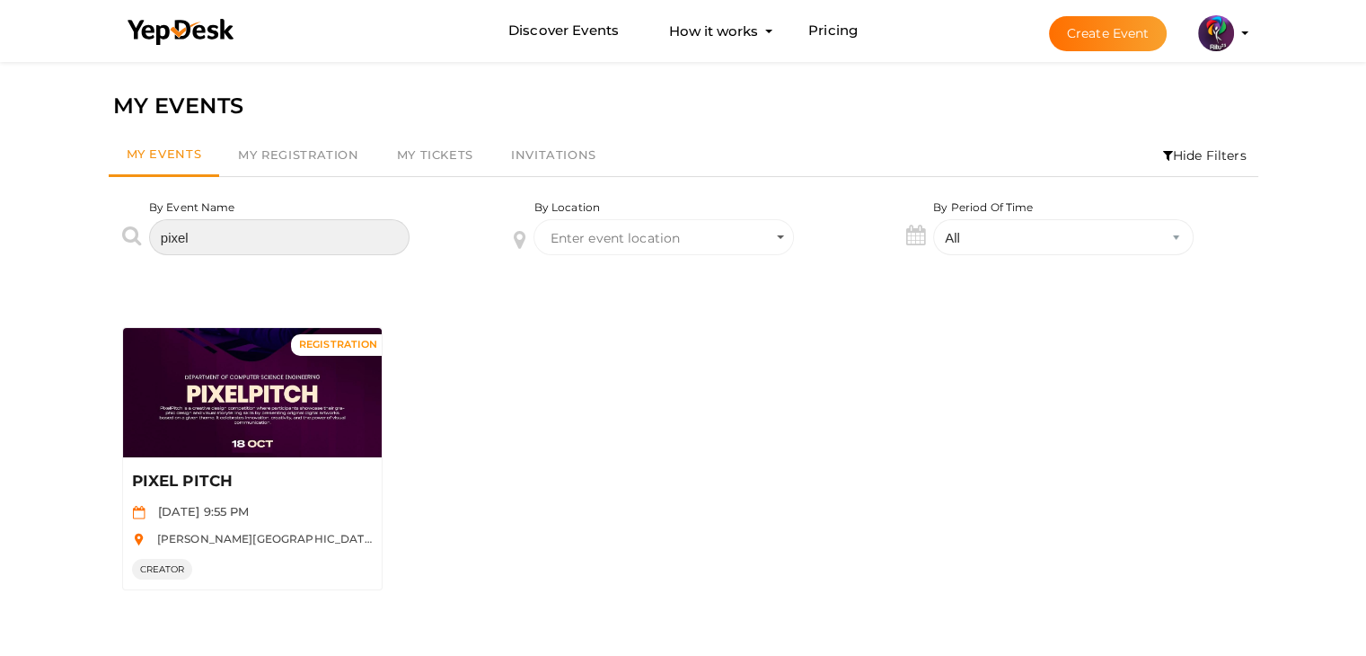
drag, startPoint x: 207, startPoint y: 229, endPoint x: 135, endPoint y: 225, distance: 72.8
click at [135, 225] on div "By Event Name pixel" at bounding box center [291, 240] width 392 height 83
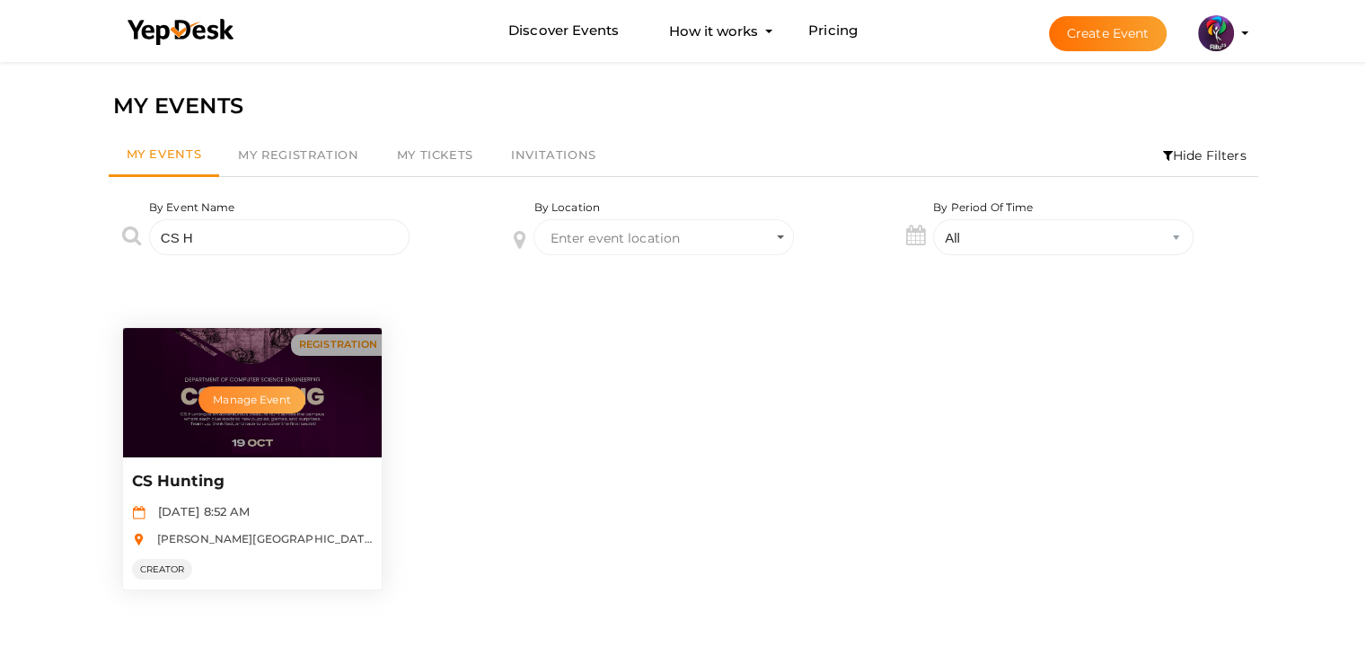
click at [266, 397] on button "Manage Event" at bounding box center [251, 399] width 106 height 27
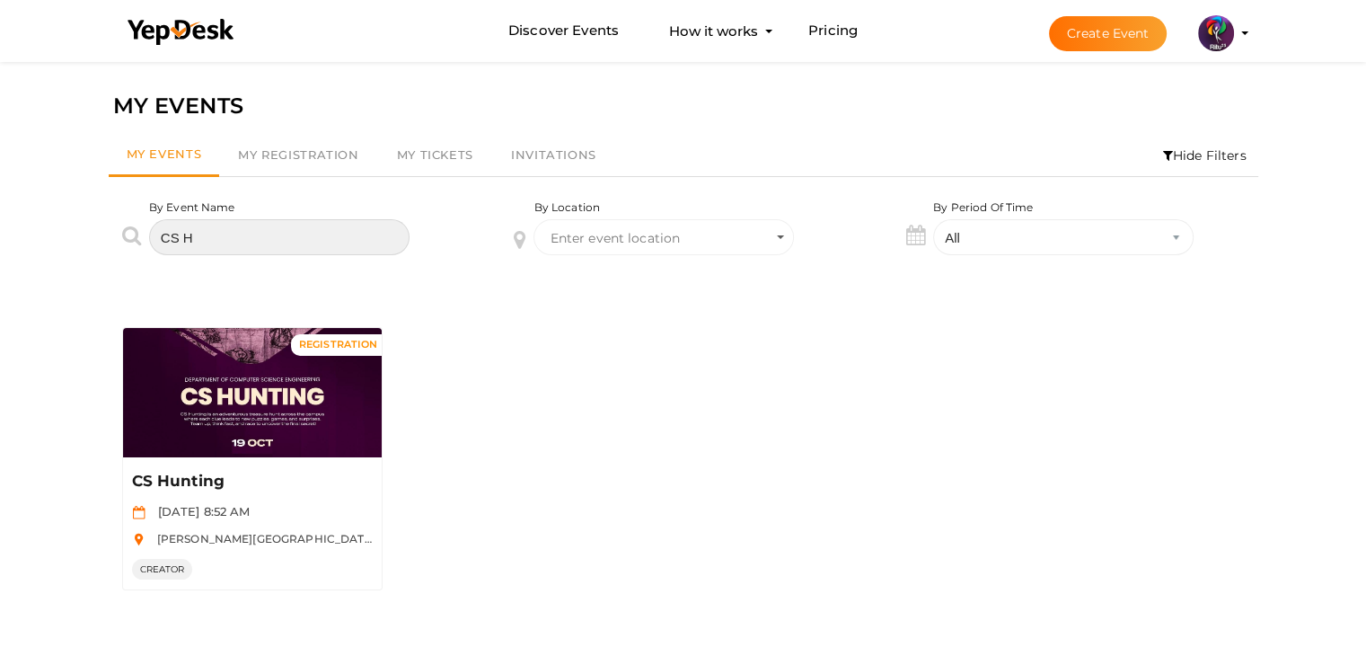
drag, startPoint x: 216, startPoint y: 236, endPoint x: 34, endPoint y: 223, distance: 181.9
click at [34, 223] on div "MY EVENTS My Events My Registration My Tickets Invitations Hide Filters By Even…" at bounding box center [683, 385] width 1366 height 656
type input "f"
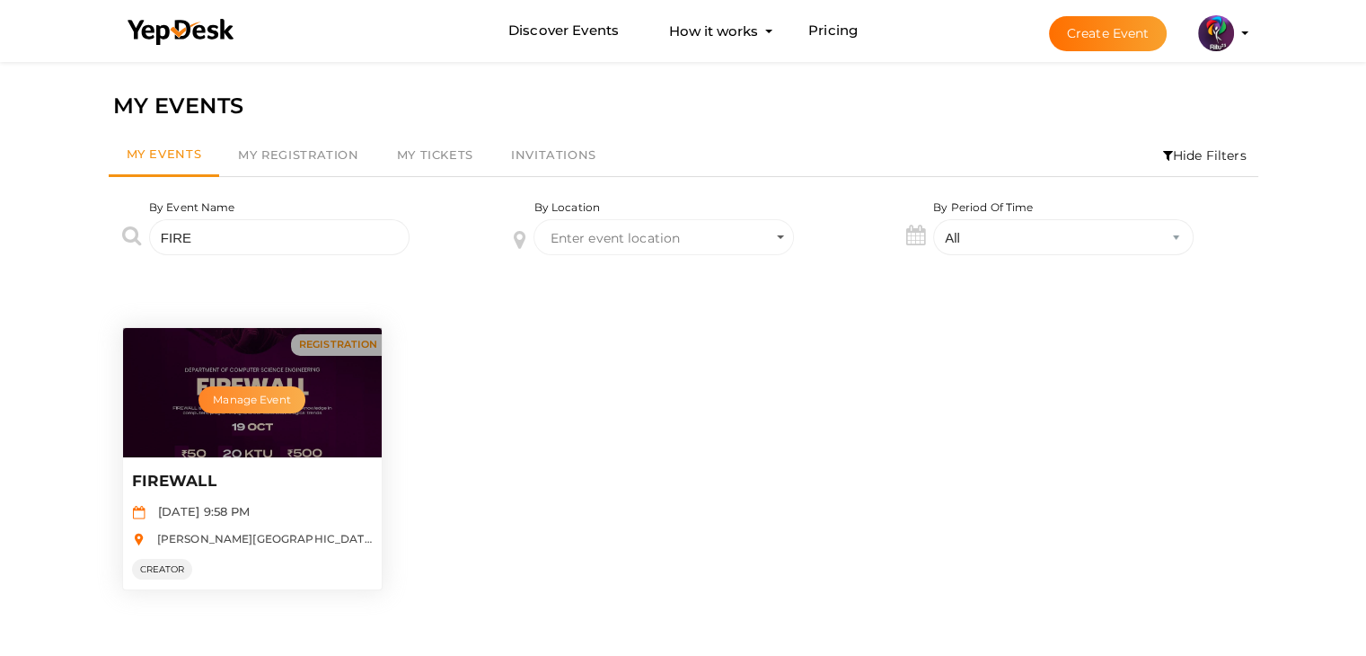
click at [255, 396] on button "Manage Event" at bounding box center [251, 399] width 106 height 27
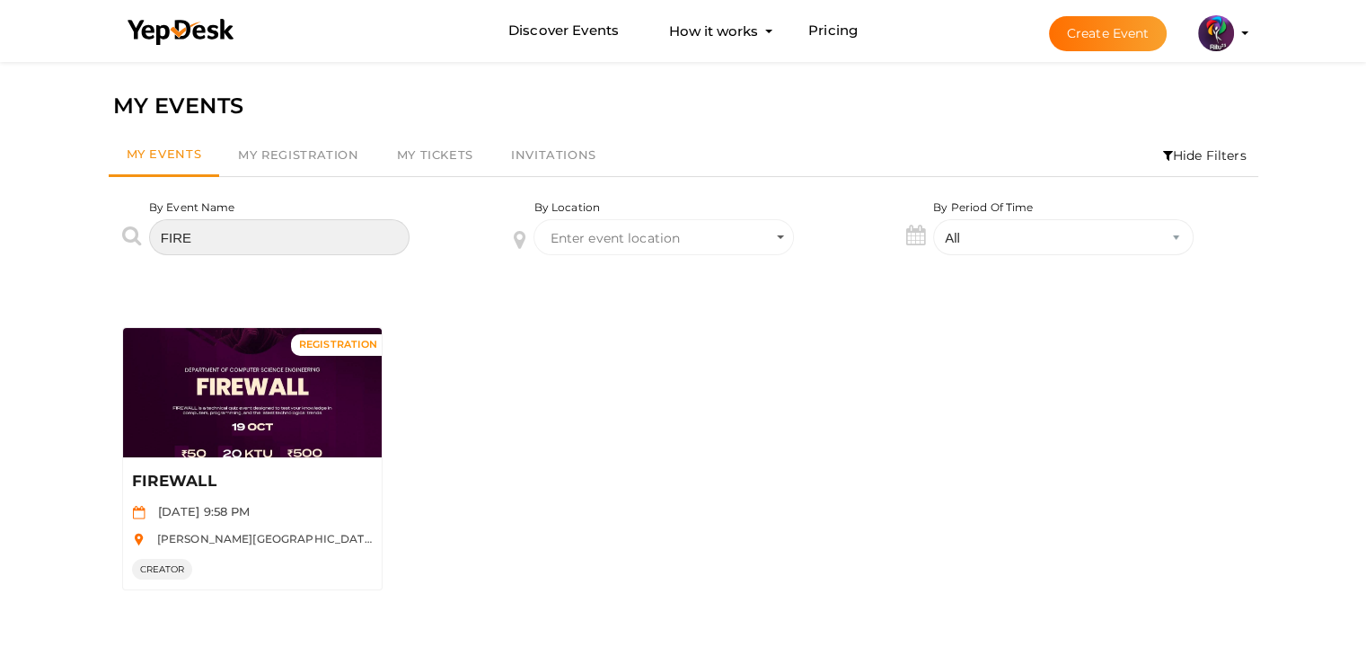
drag, startPoint x: 235, startPoint y: 244, endPoint x: 119, endPoint y: 226, distance: 117.2
click at [119, 226] on div "By Event Name FIRE" at bounding box center [291, 240] width 392 height 83
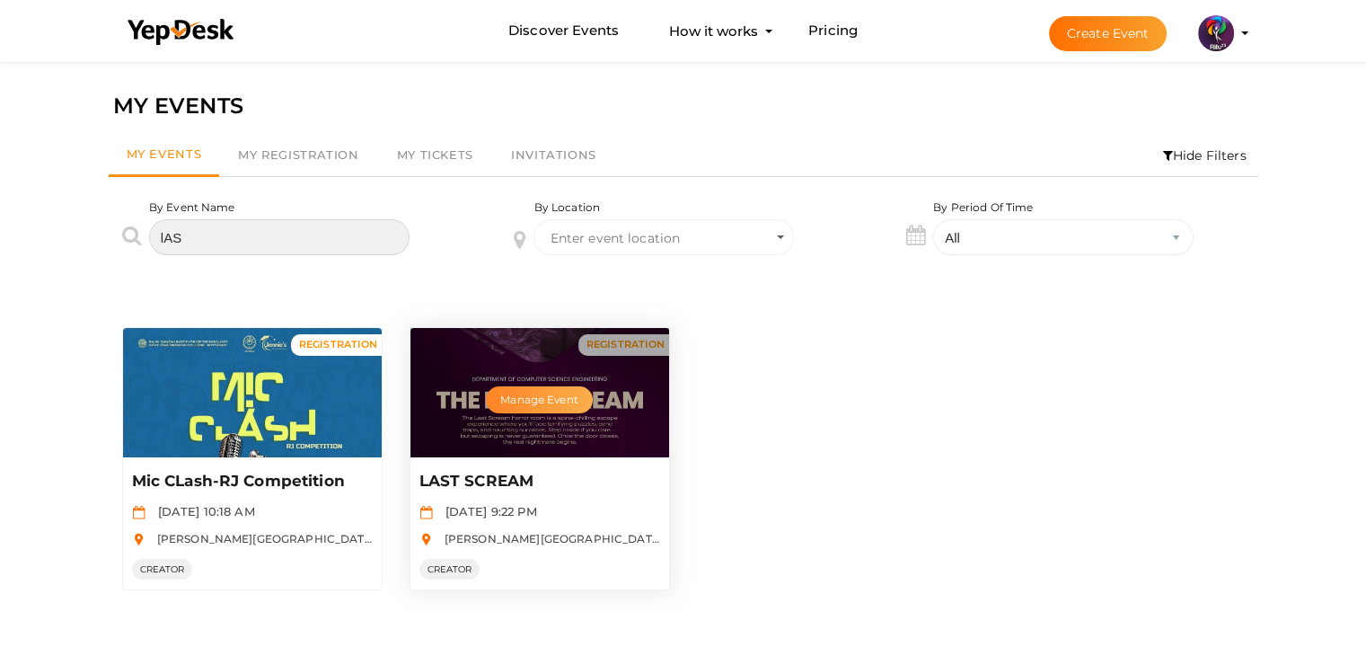
type input "lAS"
click at [551, 399] on button "Manage Event" at bounding box center [539, 399] width 106 height 27
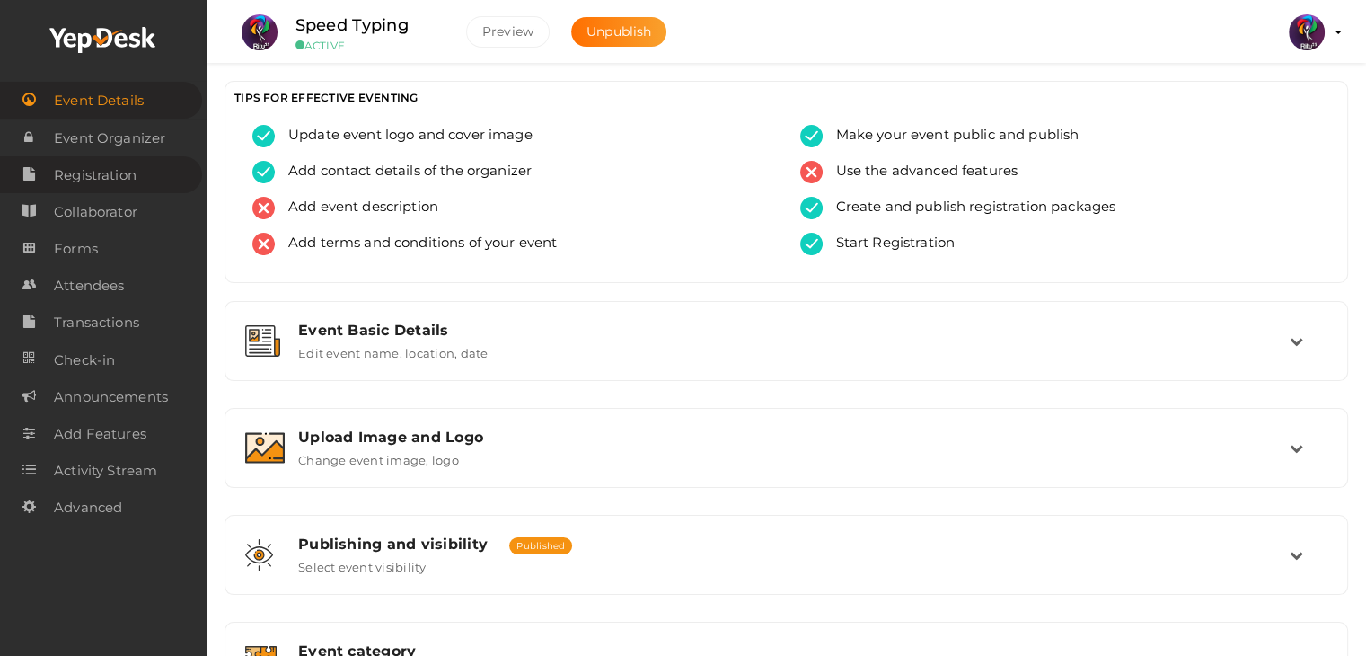
click at [171, 188] on link "Registration" at bounding box center [101, 174] width 202 height 37
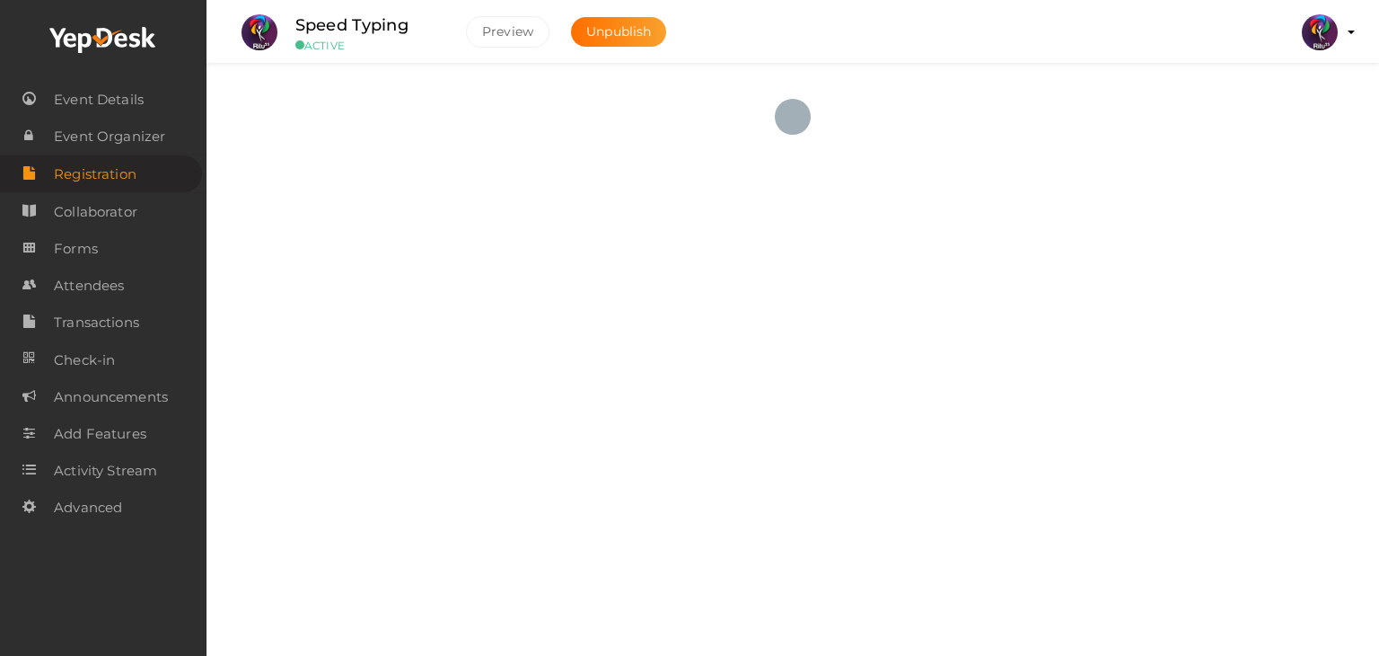
checkbox input "true"
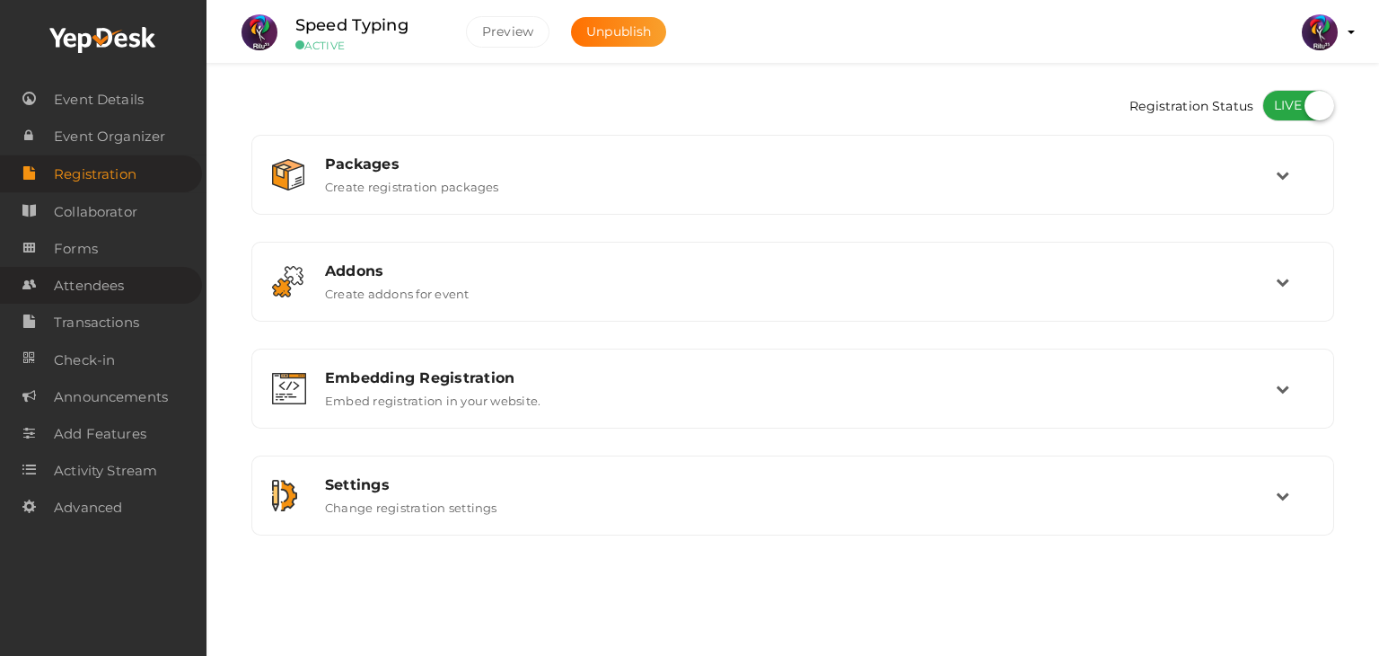
click at [119, 286] on span "Attendees" at bounding box center [89, 286] width 70 height 36
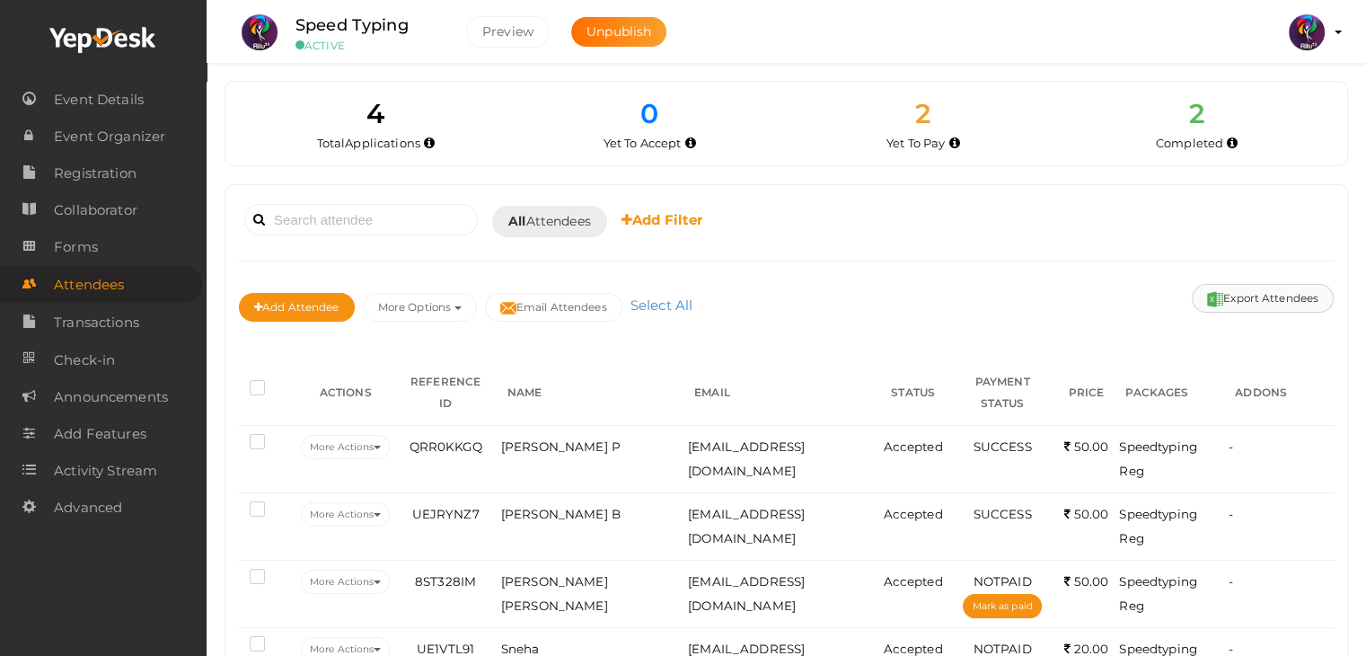
click at [1258, 305] on button "Export Attendees" at bounding box center [1263, 298] width 142 height 29
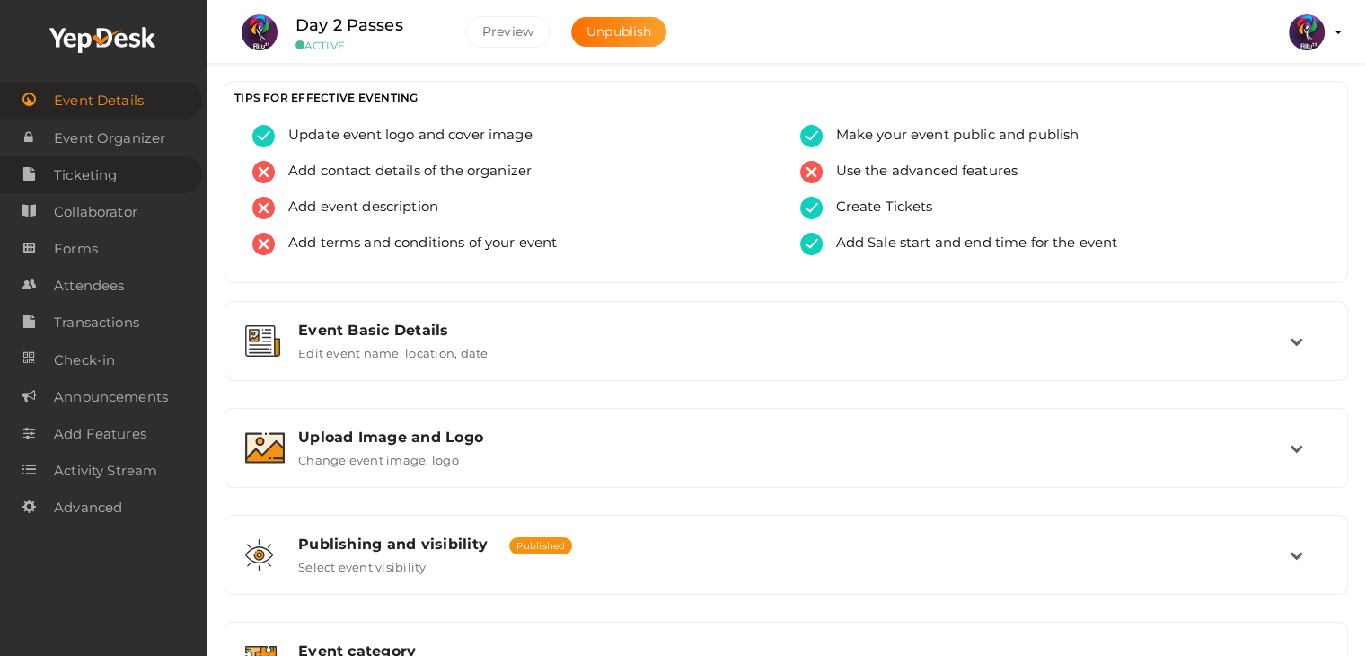
click at [147, 179] on link "Ticketing" at bounding box center [101, 174] width 202 height 37
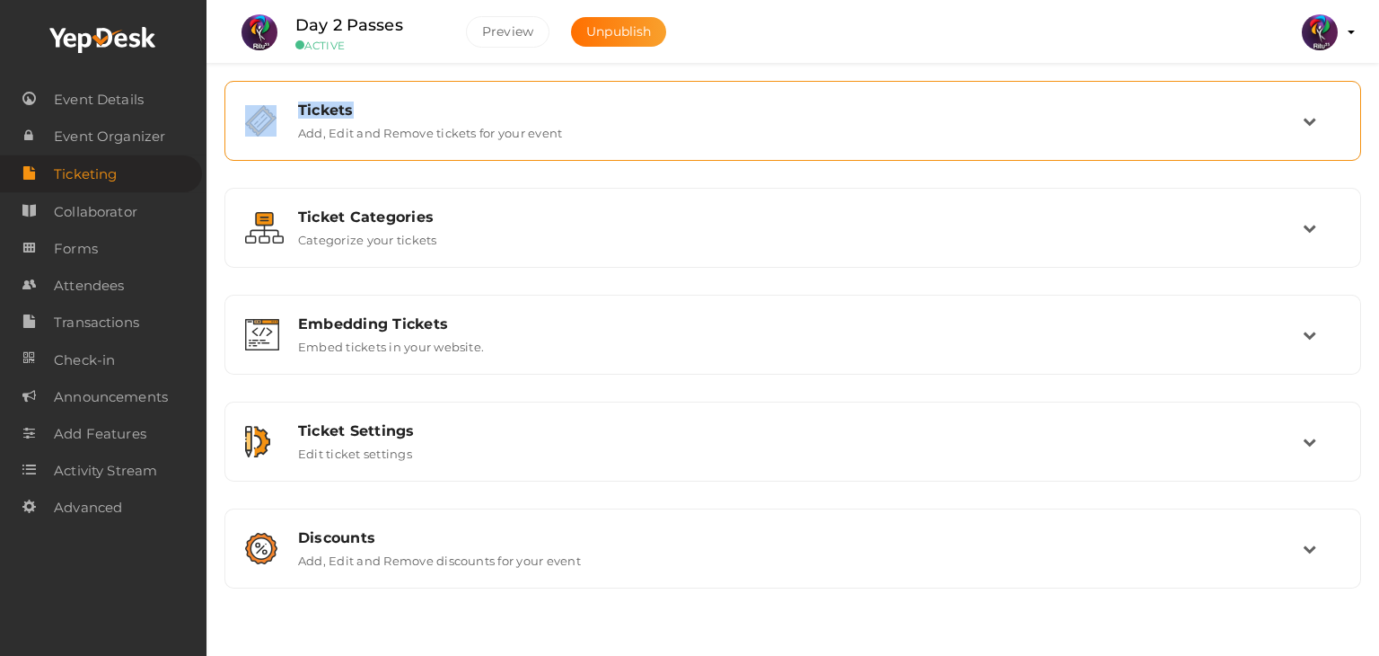
drag, startPoint x: 1163, startPoint y: 87, endPoint x: 1171, endPoint y: 102, distance: 17.3
click at [1171, 102] on div "Tickets Add, Edit and Remove tickets for your event" at bounding box center [793, 121] width 1137 height 80
click at [1171, 102] on div "Tickets" at bounding box center [800, 109] width 1005 height 17
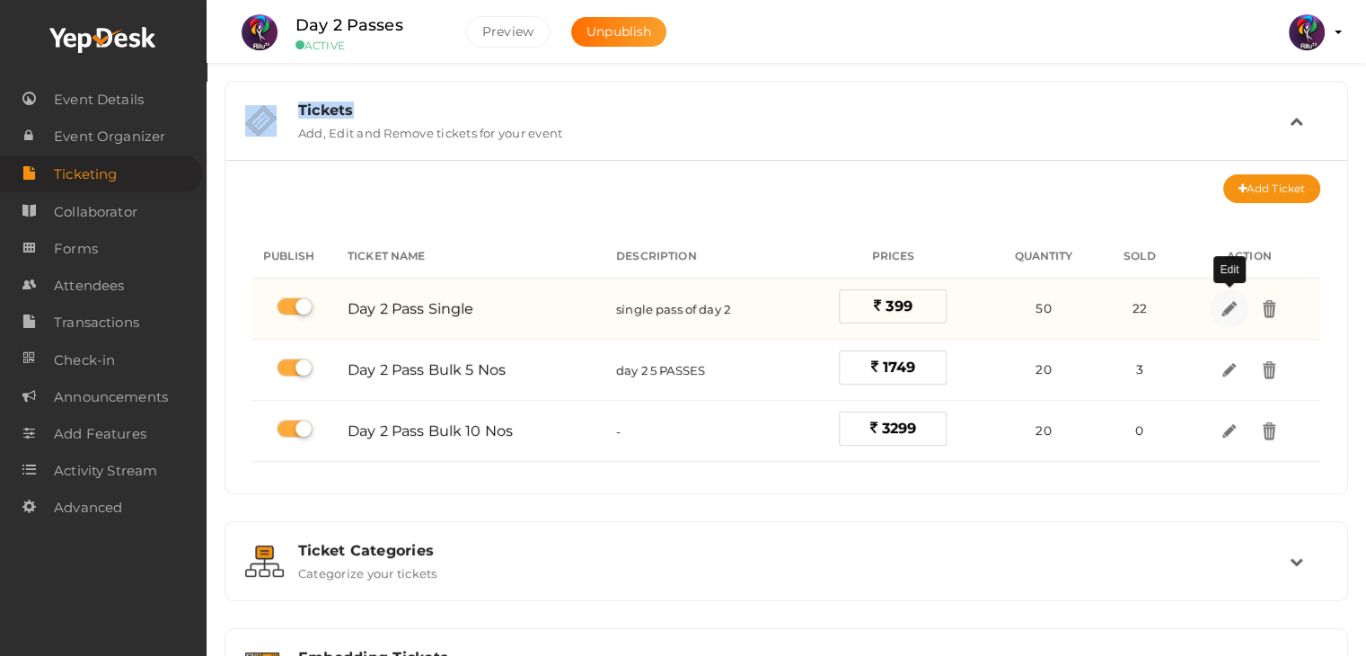
click at [1221, 306] on img at bounding box center [1229, 308] width 21 height 21
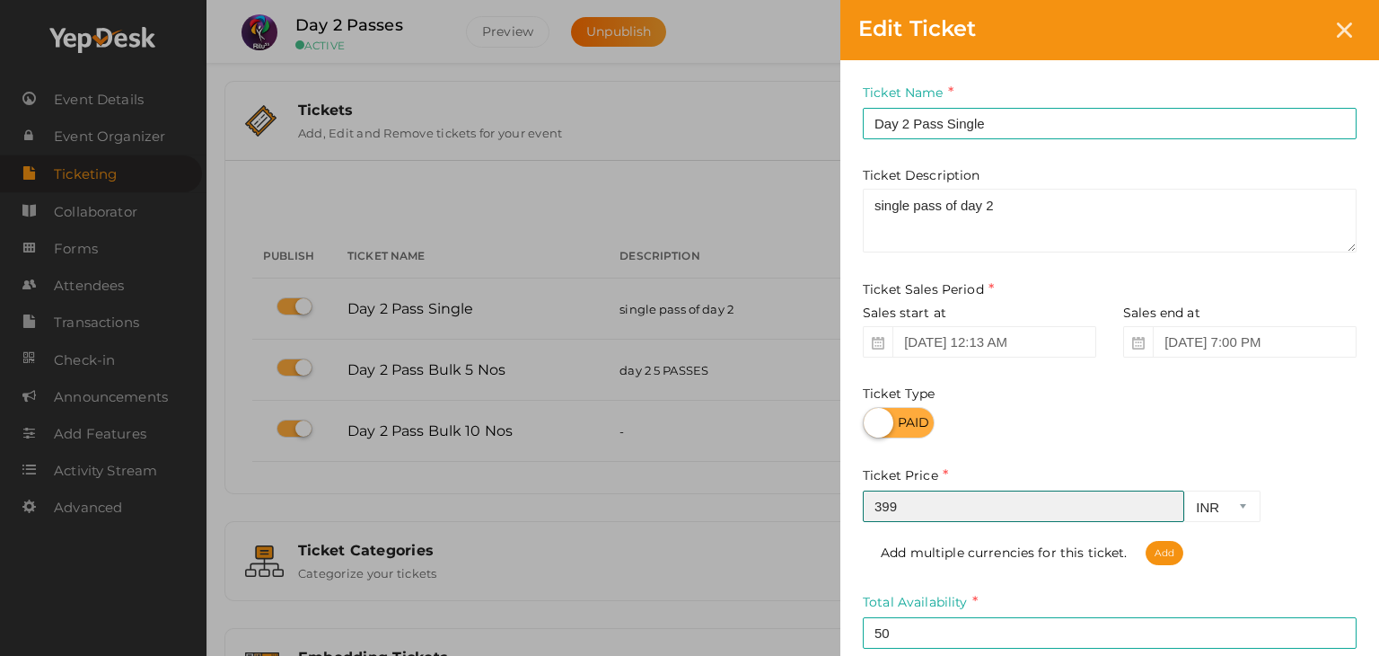
click at [996, 506] on input "399" at bounding box center [1023, 505] width 321 height 31
click at [877, 499] on input "399" at bounding box center [1023, 505] width 321 height 31
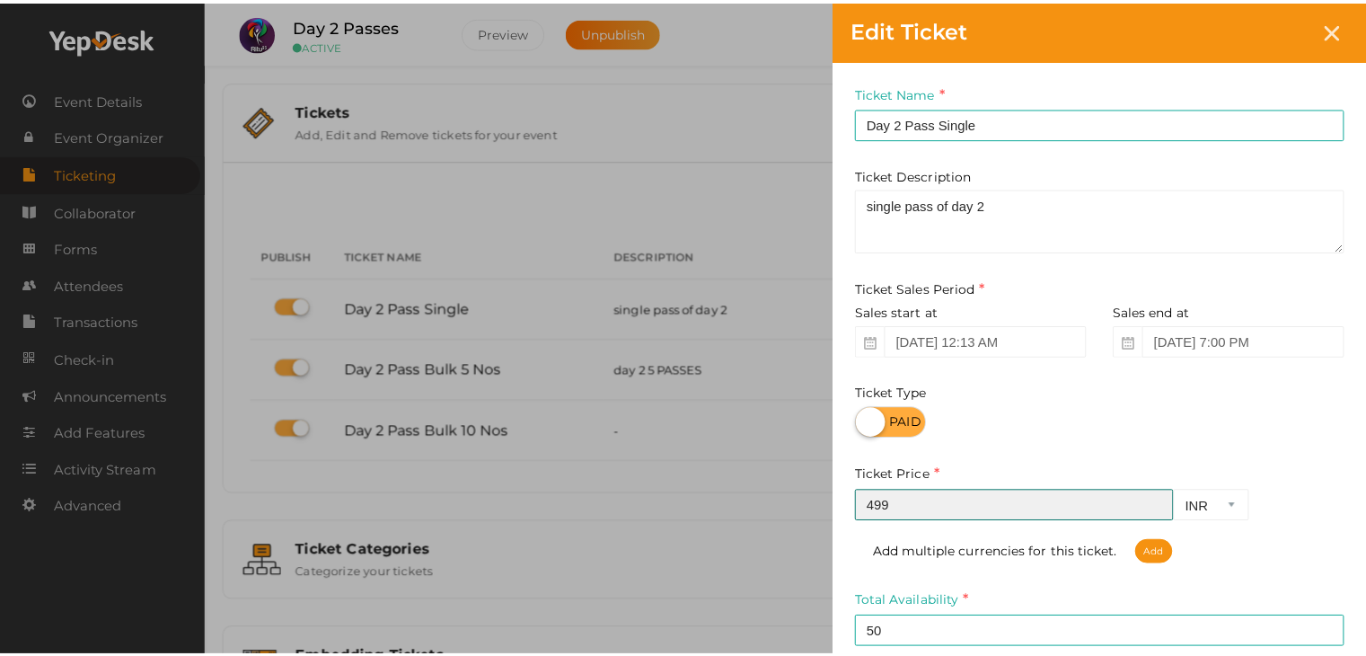
scroll to position [188, 0]
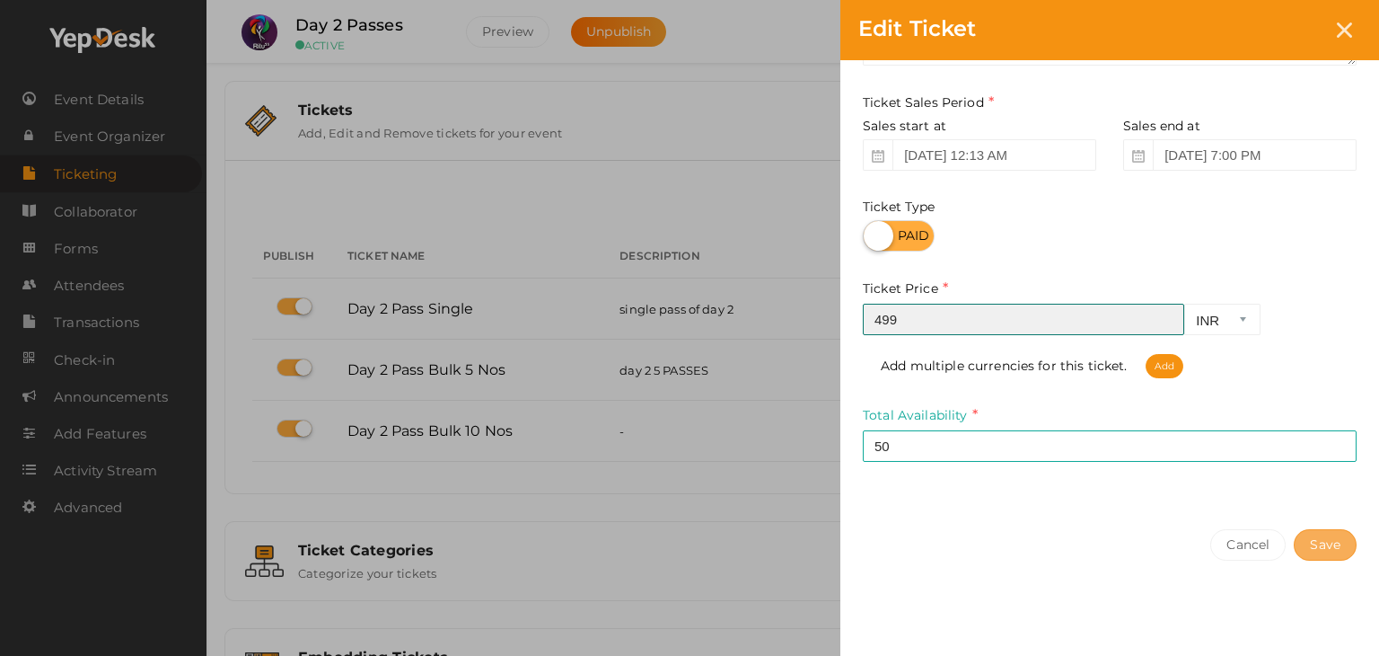
type input "499"
click at [1341, 543] on button "Save" at bounding box center [1325, 544] width 63 height 31
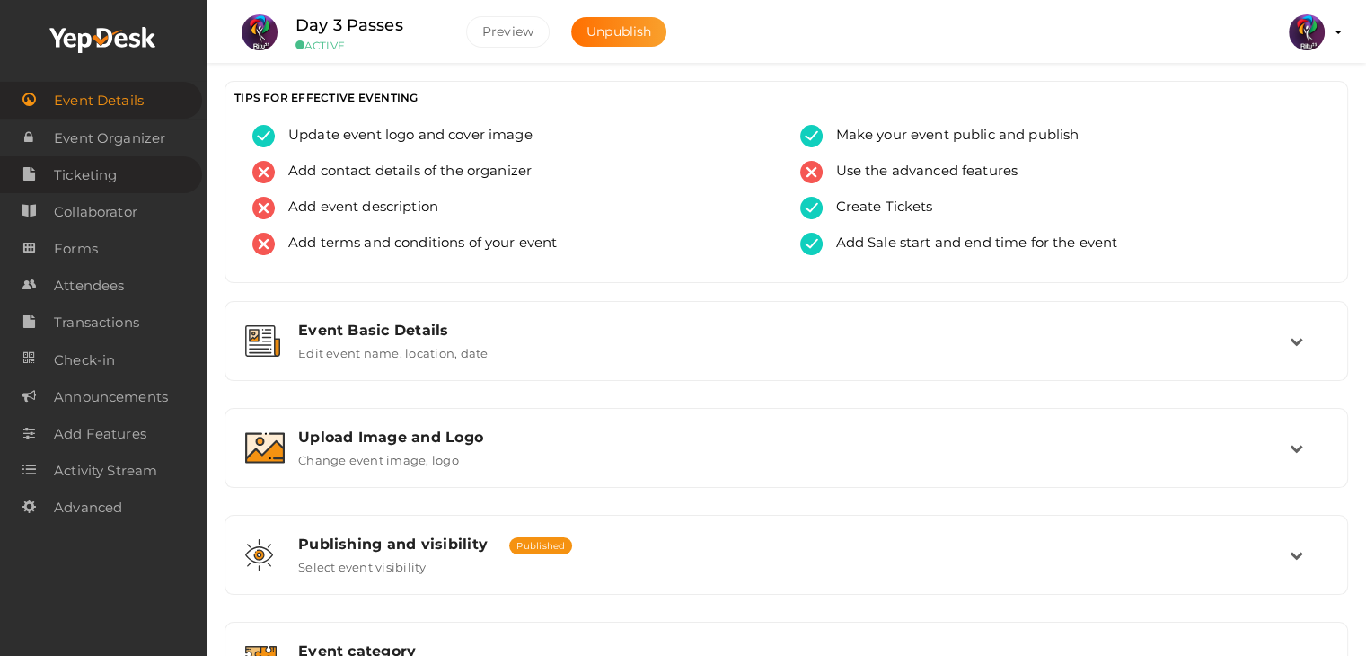
click at [92, 163] on span "Ticketing" at bounding box center [85, 175] width 63 height 36
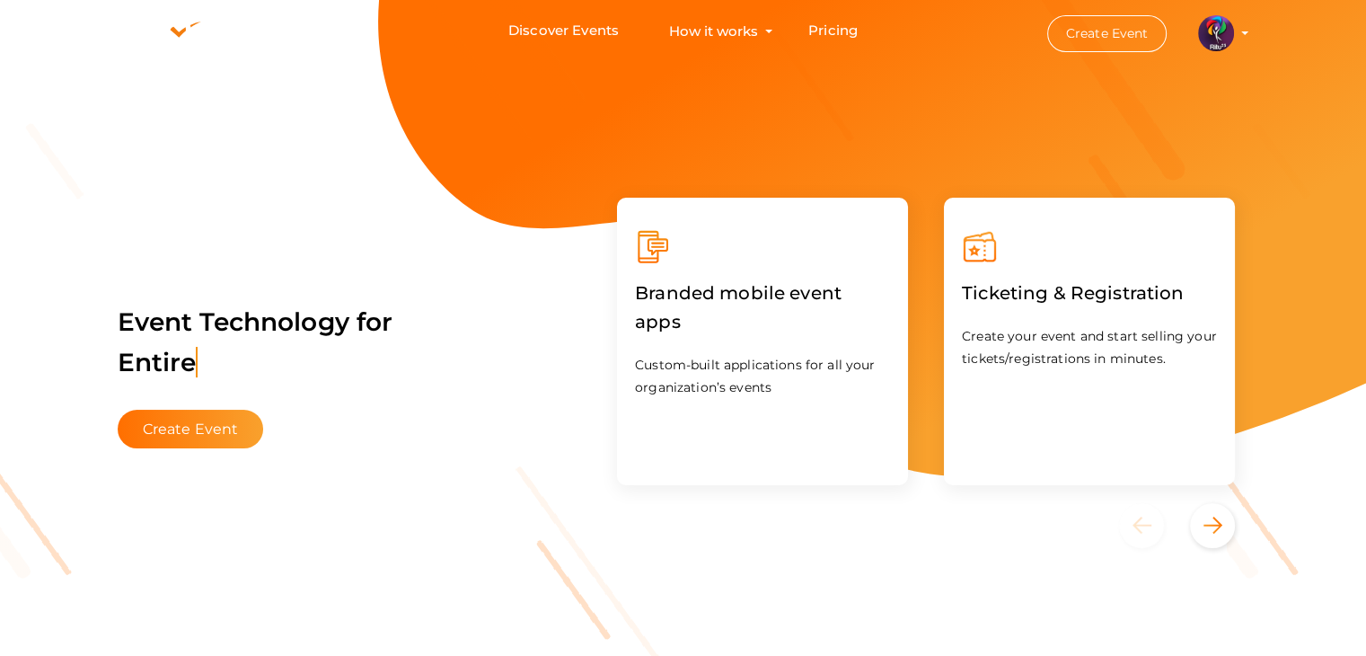
click at [1215, 28] on img at bounding box center [1216, 33] width 36 height 36
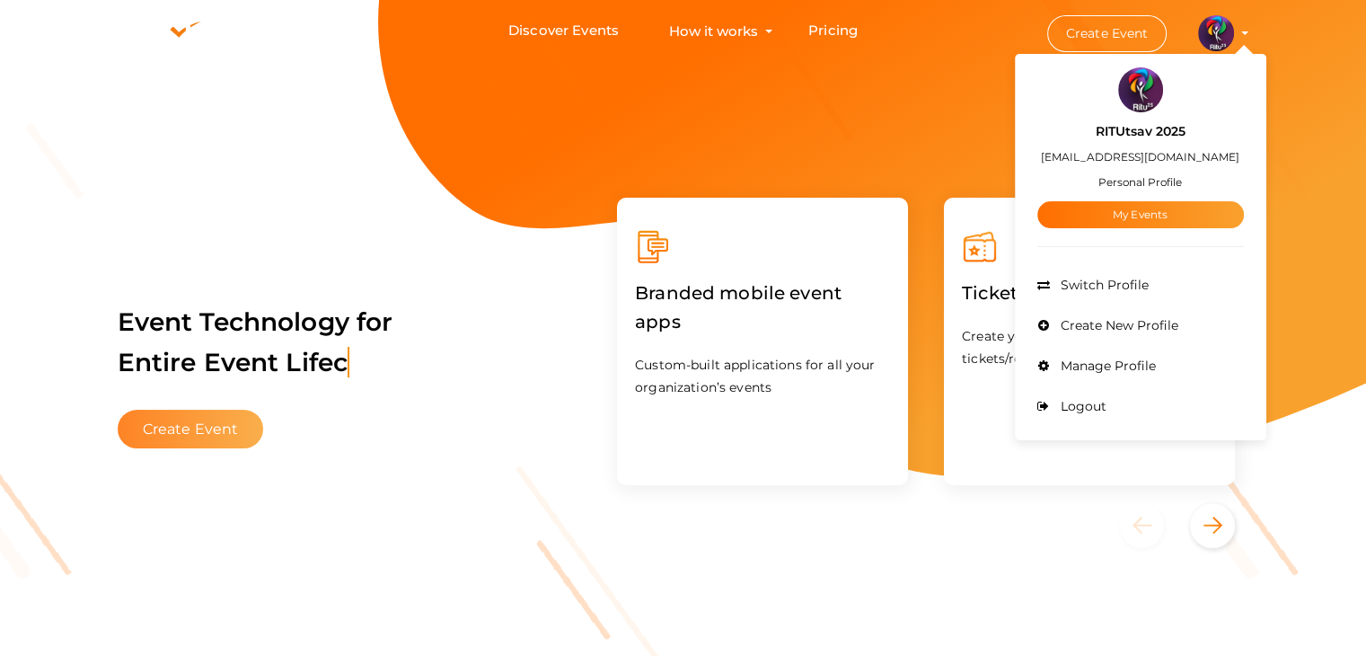
click at [184, 429] on button "Create Event" at bounding box center [191, 429] width 146 height 39
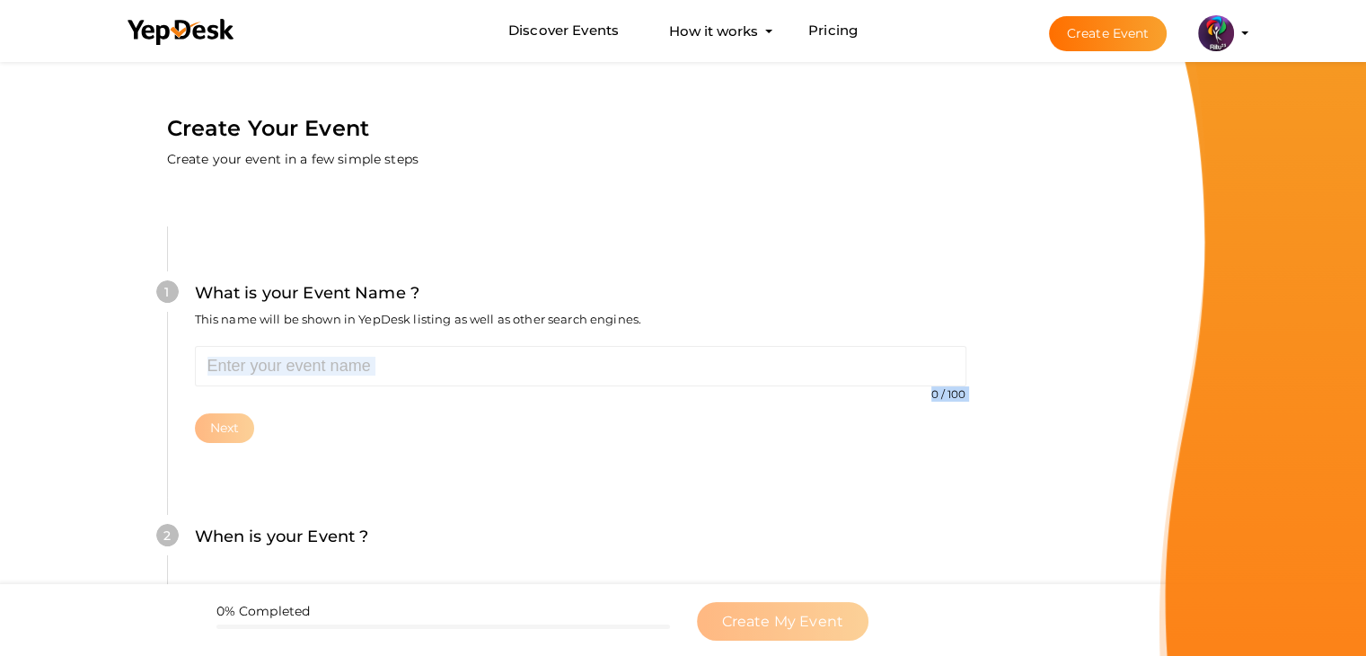
drag, startPoint x: 434, startPoint y: 392, endPoint x: 436, endPoint y: 381, distance: 11.1
click at [436, 381] on div "0 / 100 Invalid event name event name length exceeded Required. Next" at bounding box center [580, 394] width 771 height 97
click at [436, 381] on input "text" at bounding box center [580, 366] width 771 height 40
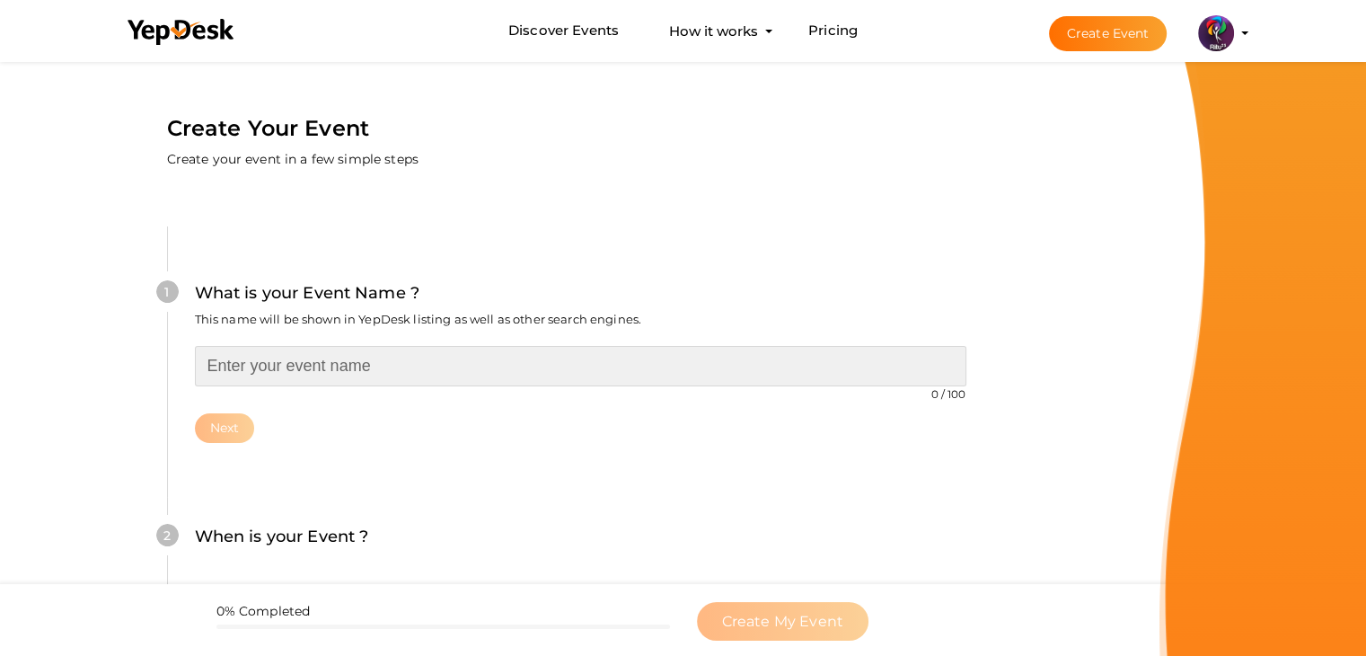
click at [436, 381] on input "text" at bounding box center [580, 366] width 771 height 40
type input "Circuit Hunt"
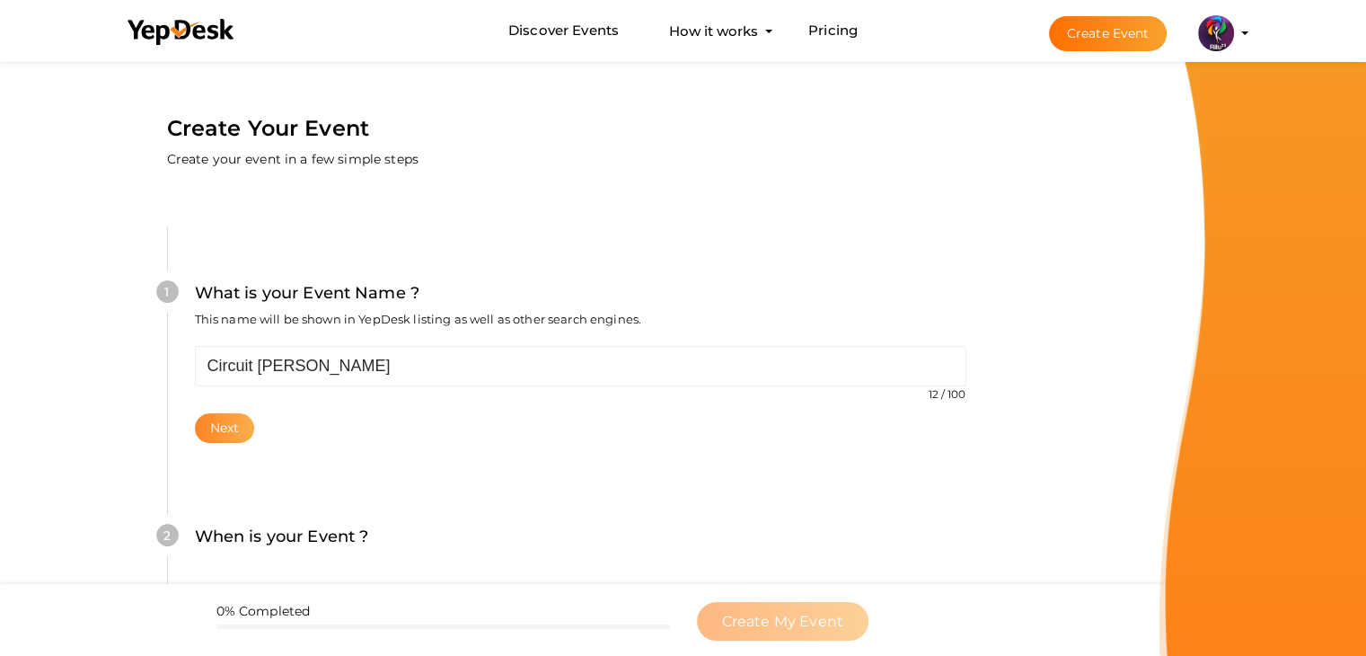
click at [244, 417] on button "Next" at bounding box center [225, 428] width 60 height 30
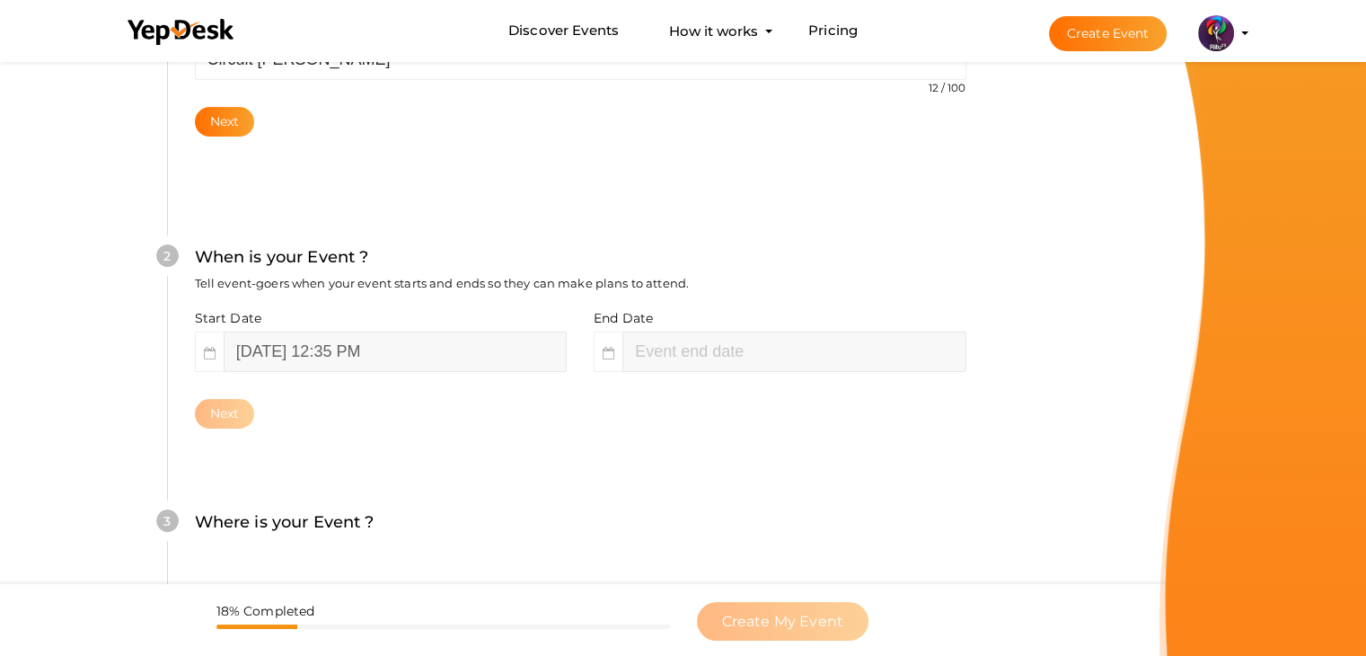
scroll to position [369, 0]
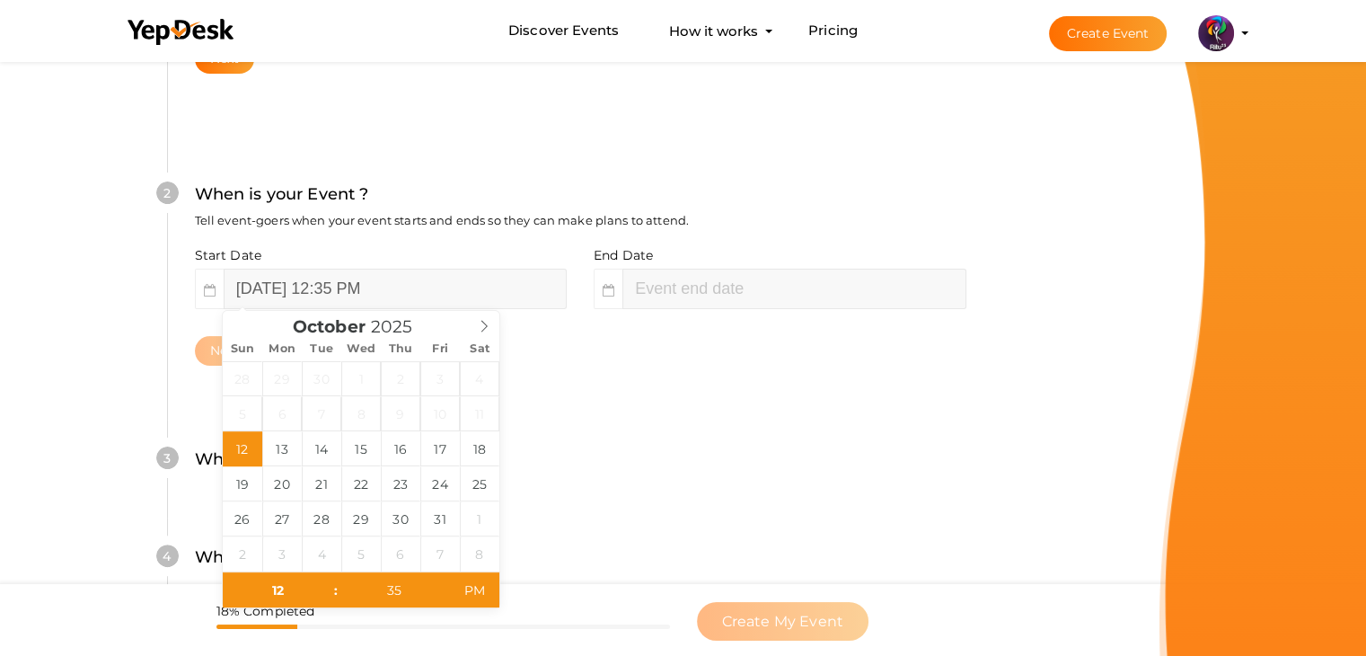
type input "October 12, 2025 2:35 PM"
click at [374, 287] on input "October 12, 2025 12:35 PM" at bounding box center [395, 289] width 343 height 40
type input "October 18, 2025 12:35 PM"
drag, startPoint x: 474, startPoint y: 462, endPoint x: 771, endPoint y: 284, distance: 345.6
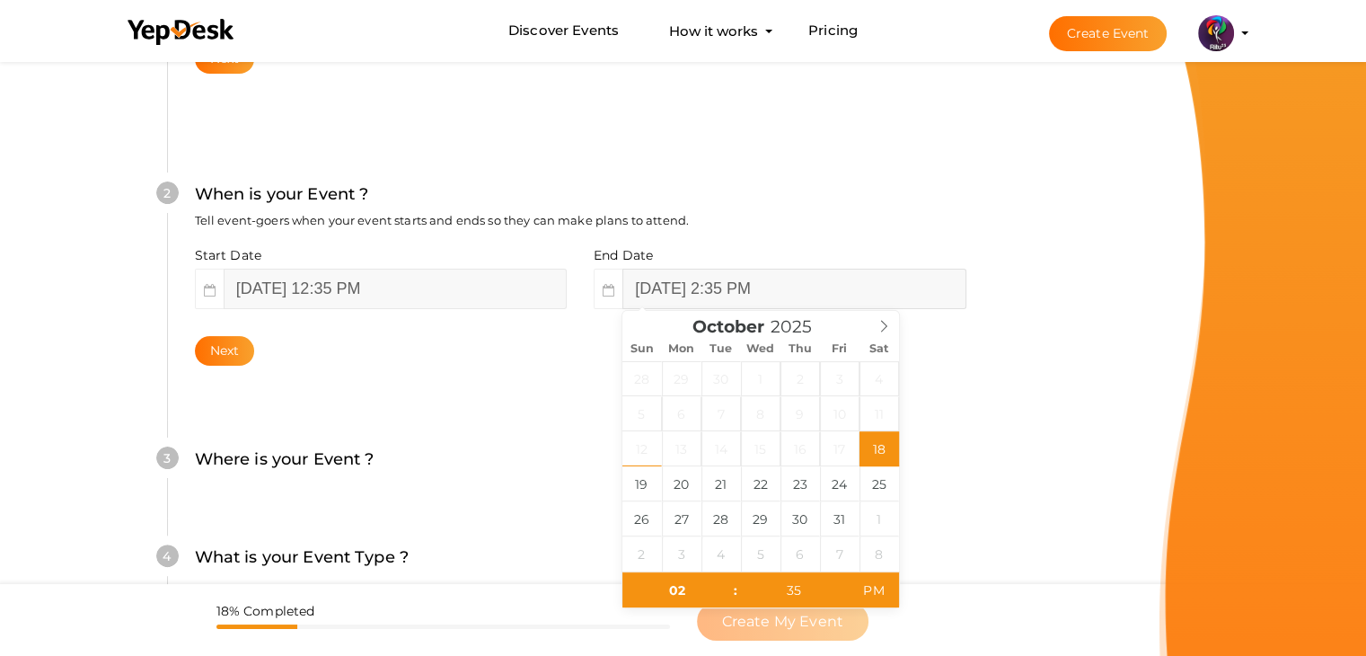
click at [771, 284] on input "October 18, 2025 2:35 PM" at bounding box center [793, 289] width 343 height 40
drag, startPoint x: 648, startPoint y: 489, endPoint x: 919, endPoint y: 454, distance: 272.7
type input "October 18, 2025 2:35 PM"
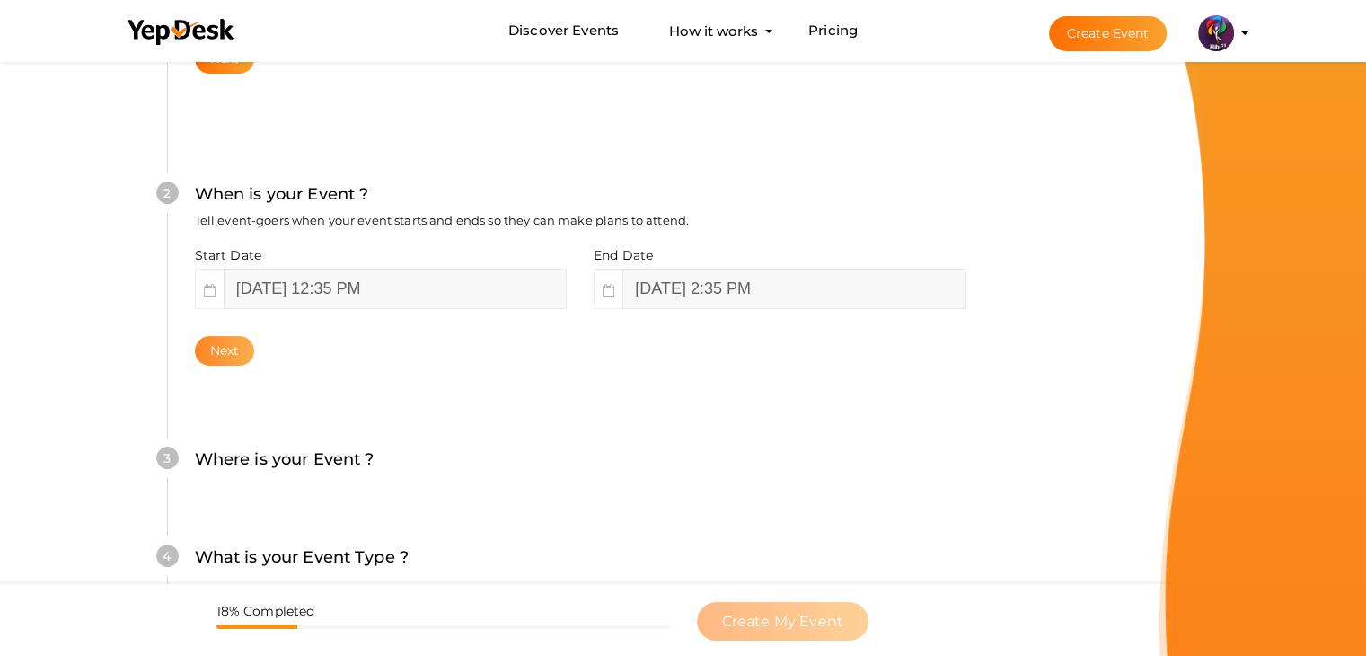
click at [195, 351] on button "Next" at bounding box center [225, 351] width 60 height 30
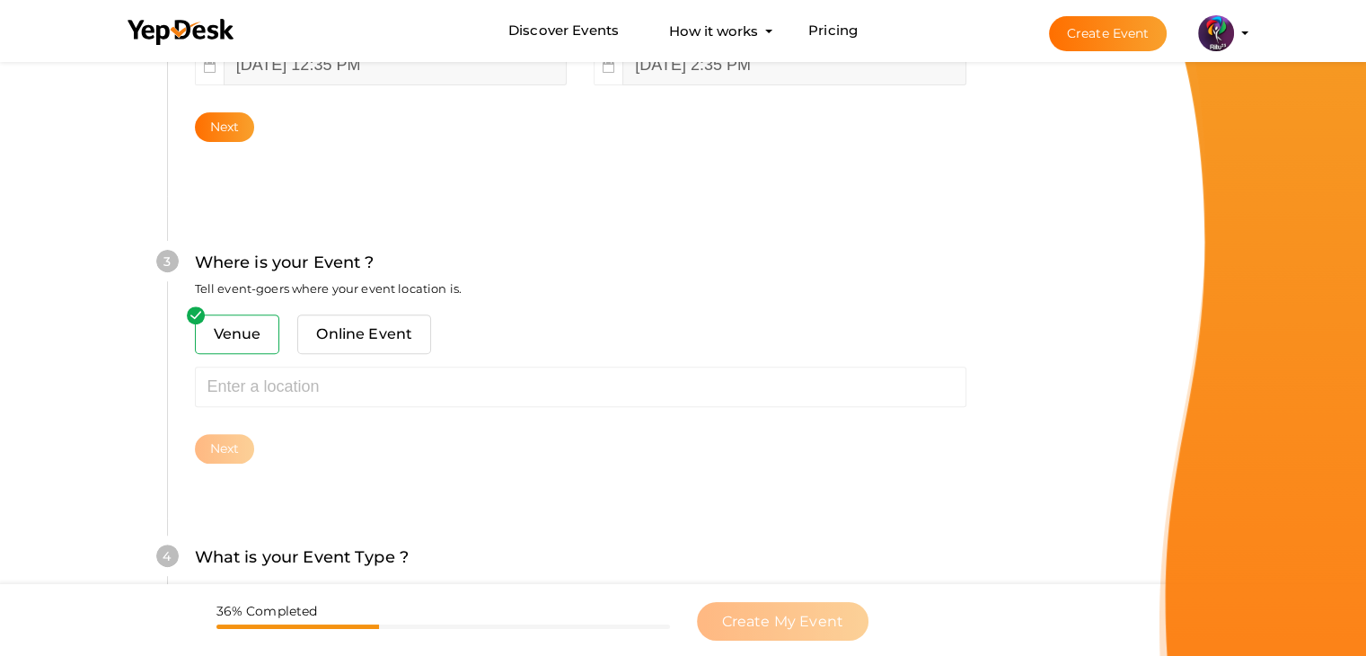
scroll to position [661, 0]
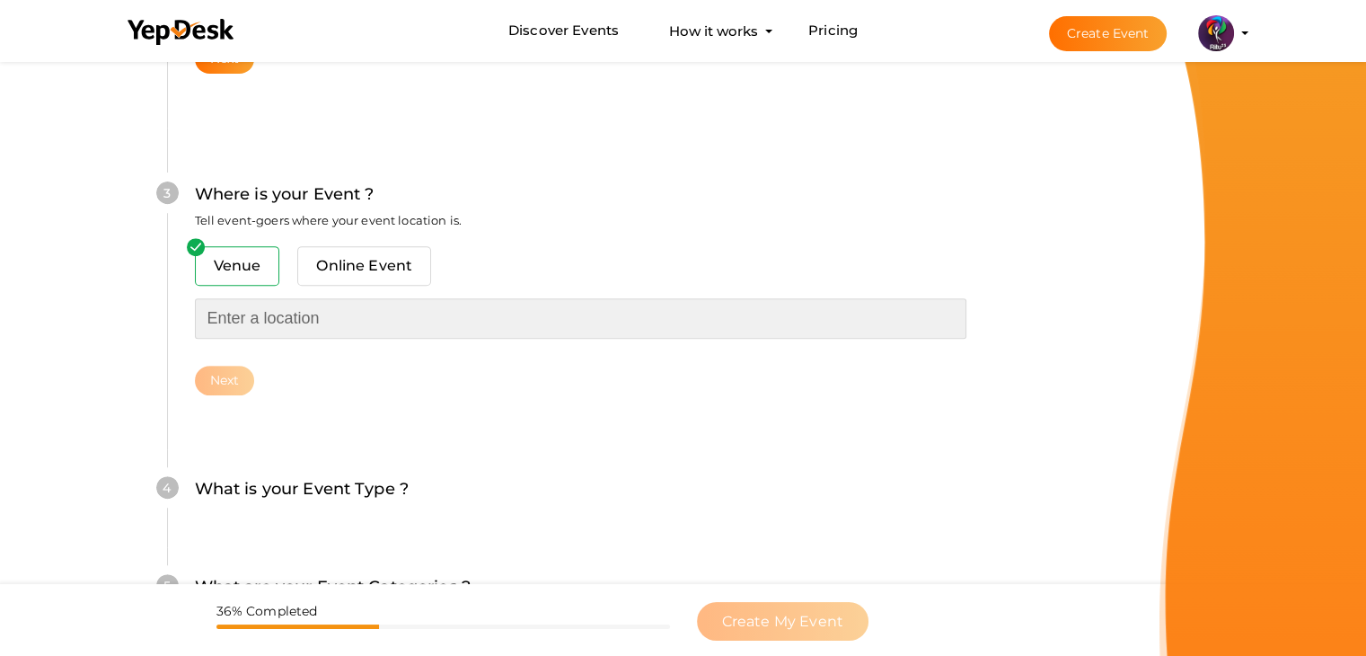
click at [316, 299] on input "text" at bounding box center [580, 318] width 771 height 40
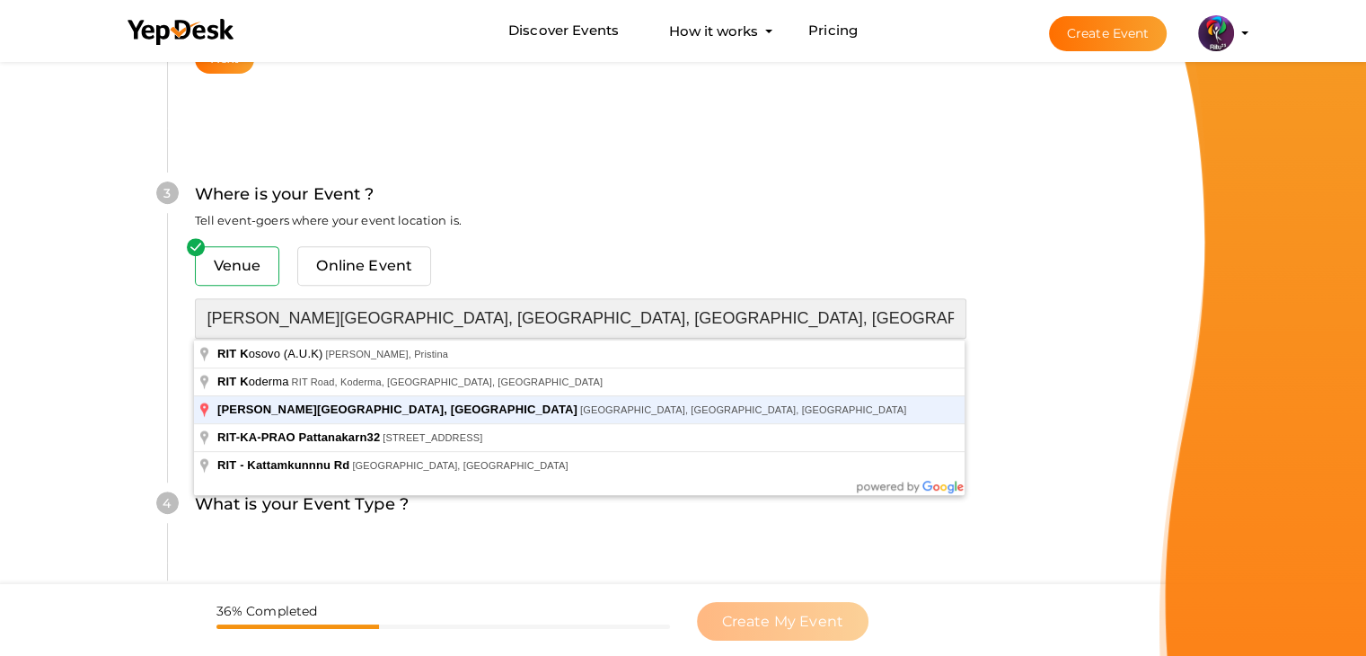
type input "[PERSON_NAME][GEOGRAPHIC_DATA], [GEOGRAPHIC_DATA], [GEOGRAPHIC_DATA], [GEOGRAPH…"
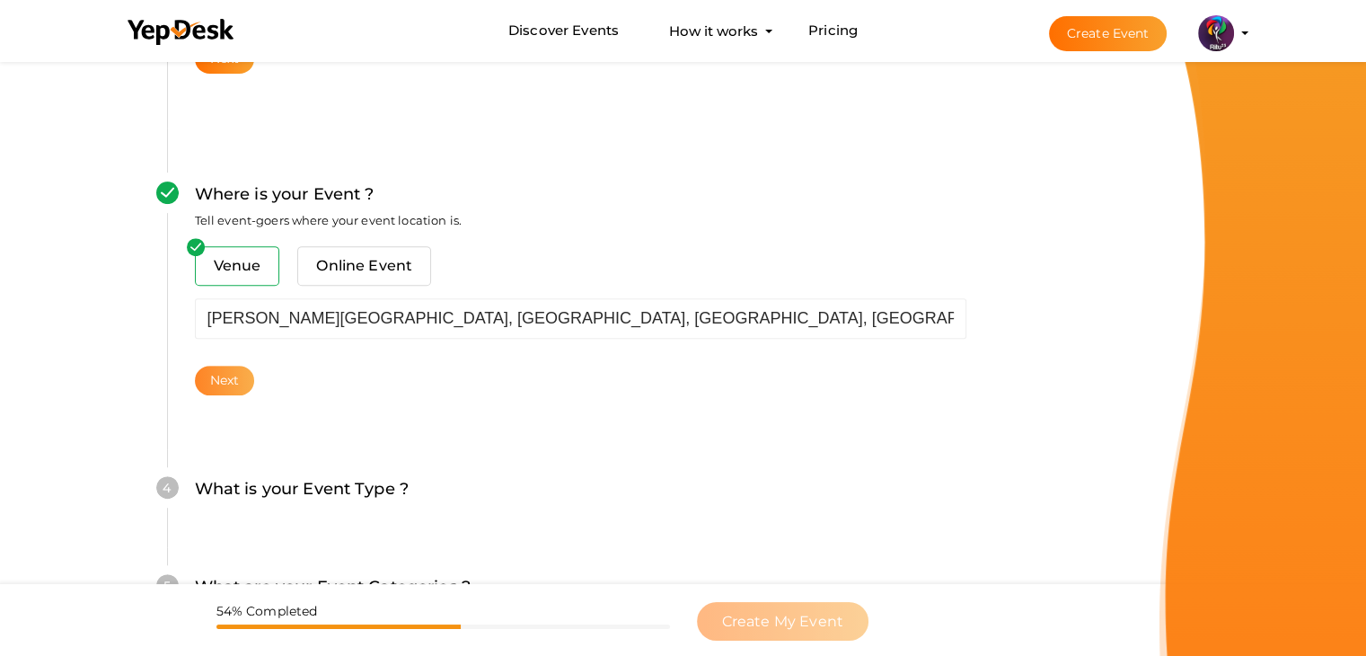
click at [217, 385] on button "Next" at bounding box center [225, 381] width 60 height 30
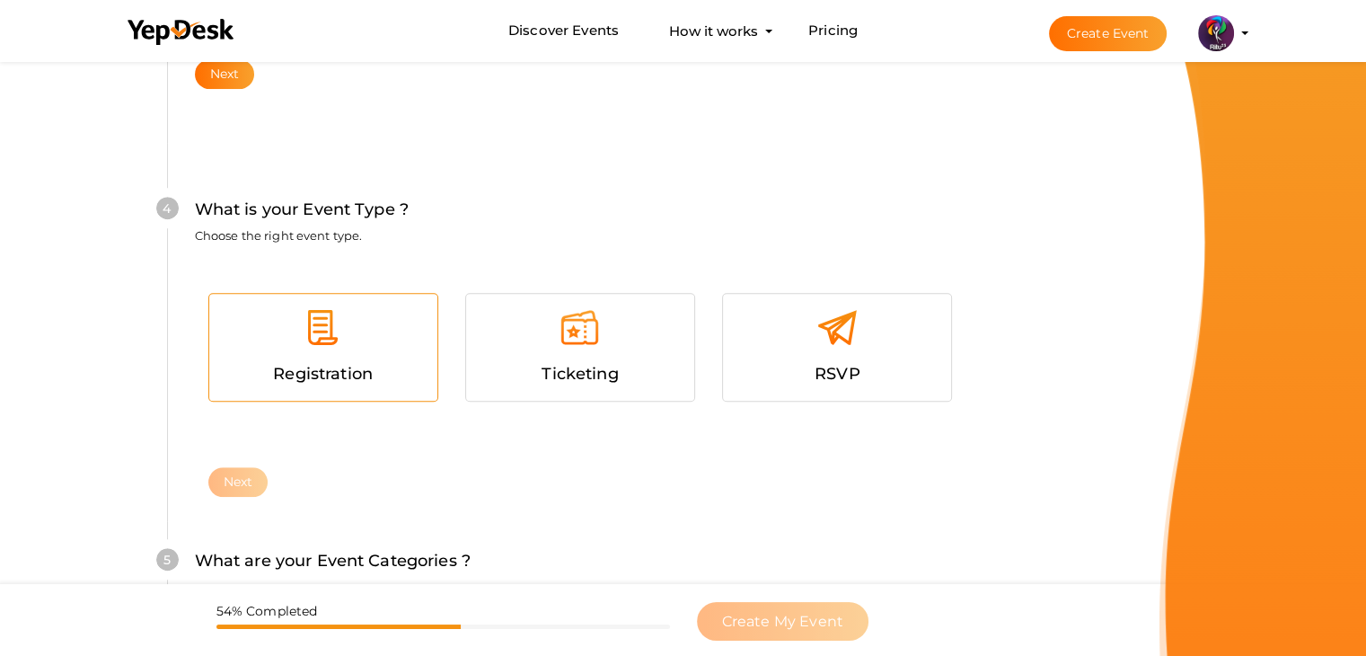
scroll to position [982, 0]
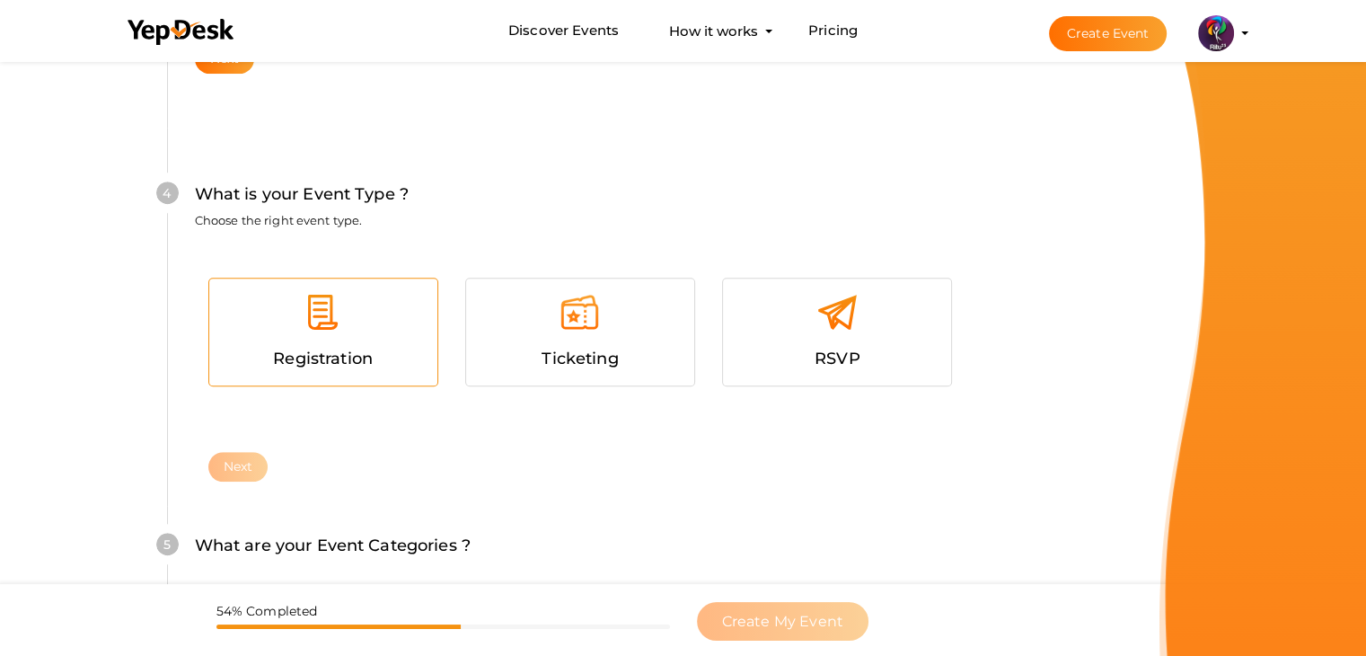
click at [345, 361] on span "Registration" at bounding box center [323, 358] width 100 height 20
click at [243, 458] on button "Next" at bounding box center [238, 467] width 60 height 30
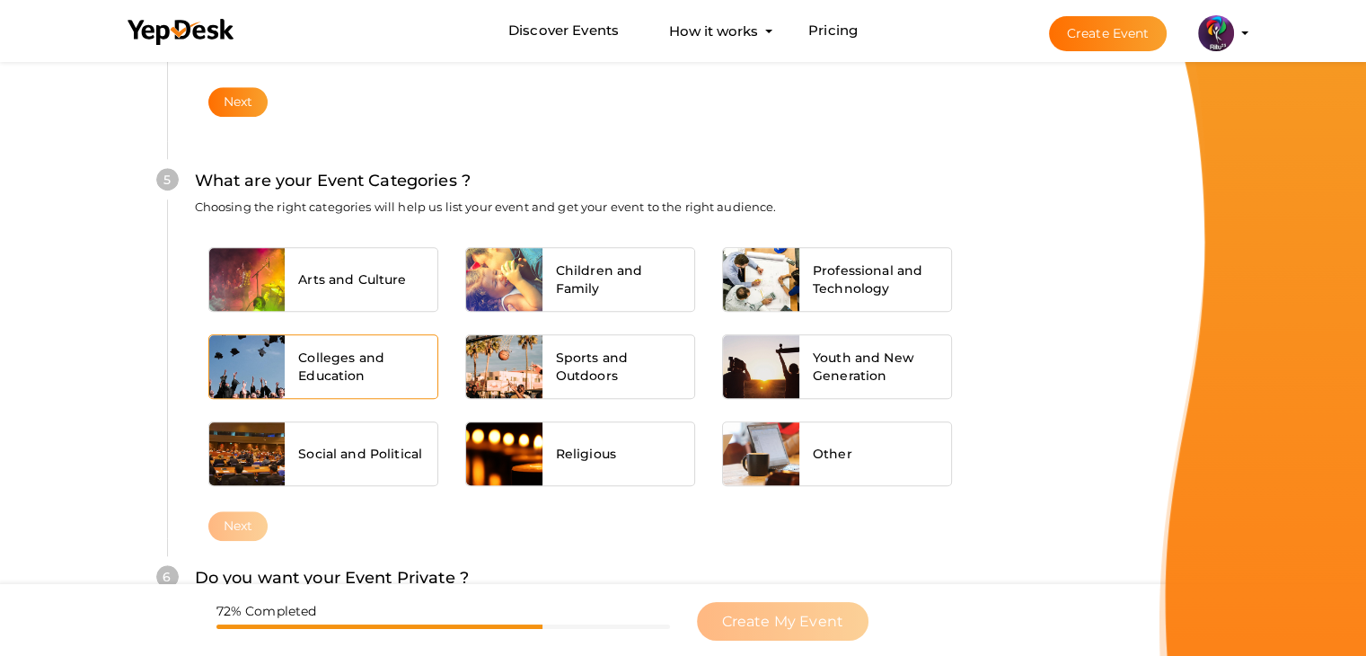
scroll to position [1359, 0]
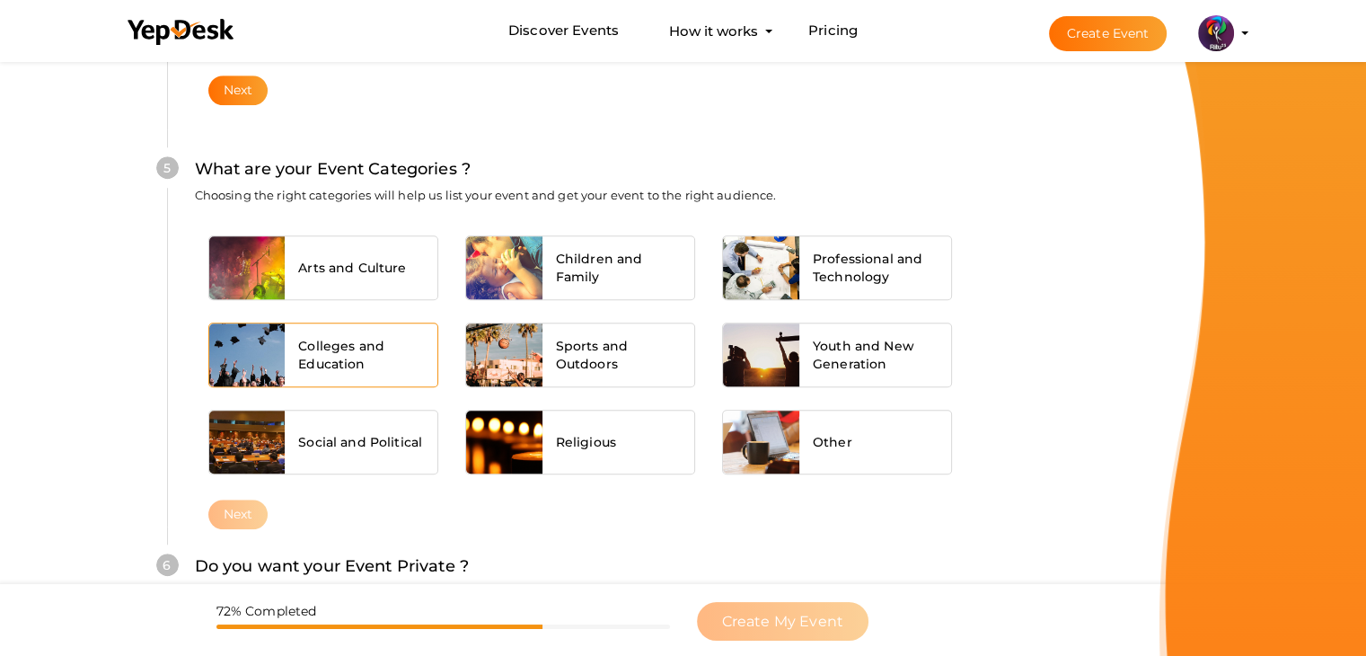
click at [410, 337] on span "Colleges and Education" at bounding box center [361, 355] width 126 height 36
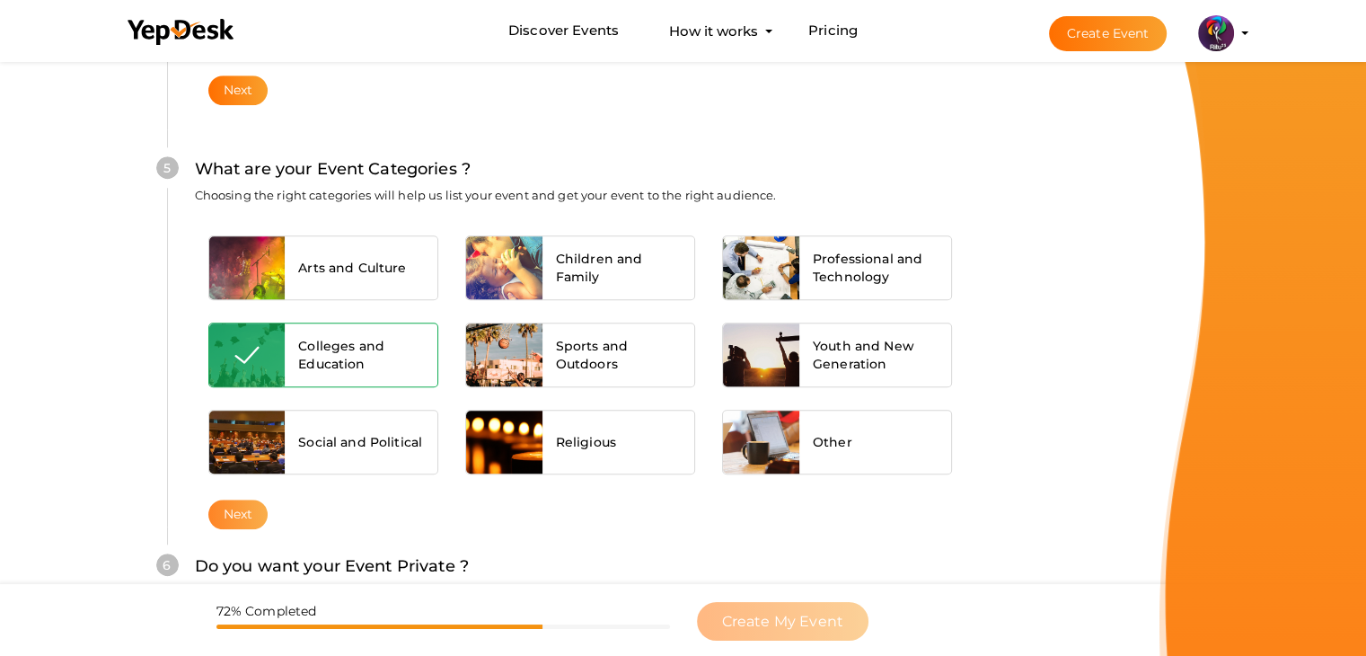
click at [259, 499] on button "Next" at bounding box center [238, 514] width 60 height 30
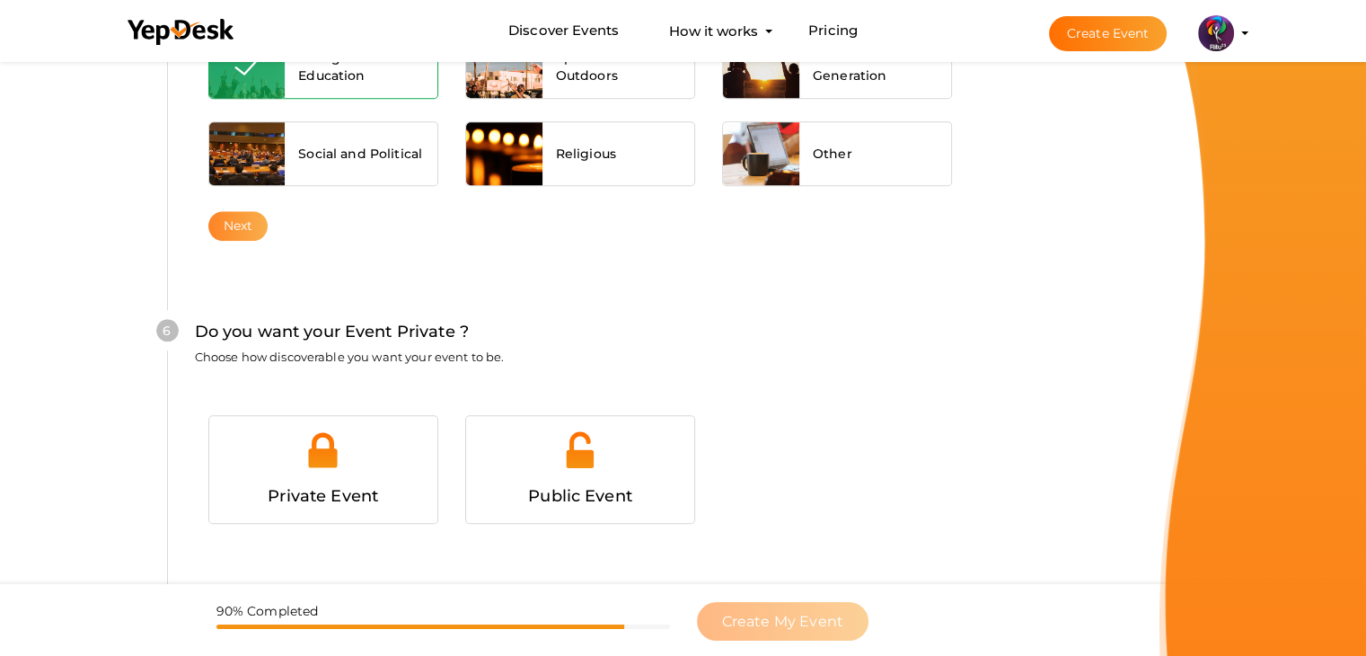
scroll to position [1753, 0]
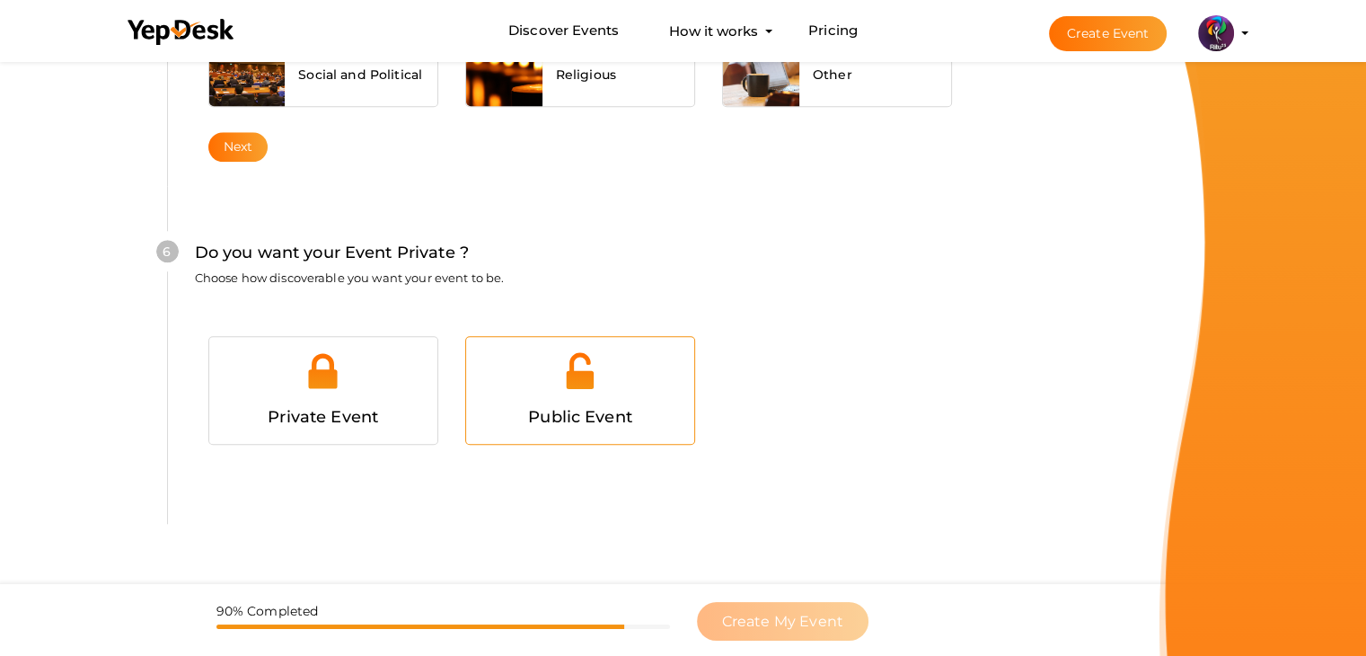
click at [653, 404] on div "Public Event" at bounding box center [580, 417] width 201 height 26
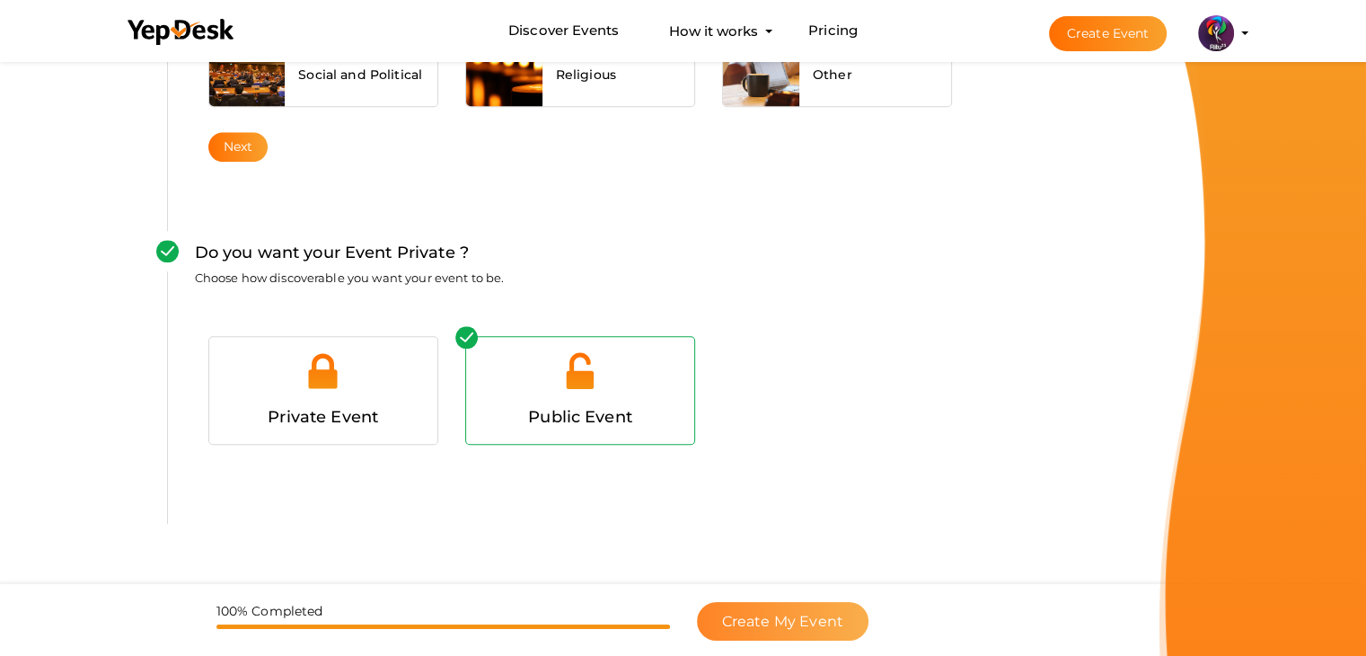
click at [813, 604] on button "Create My Event" at bounding box center [783, 621] width 172 height 39
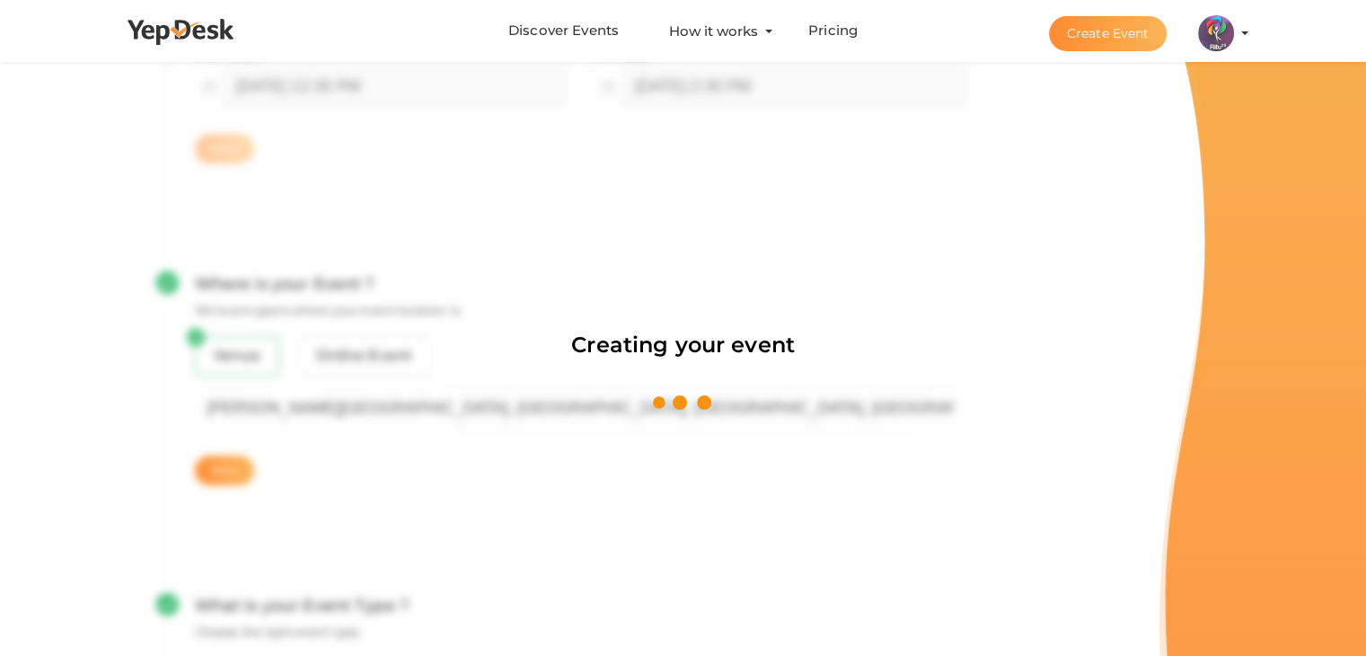
scroll to position [269, 0]
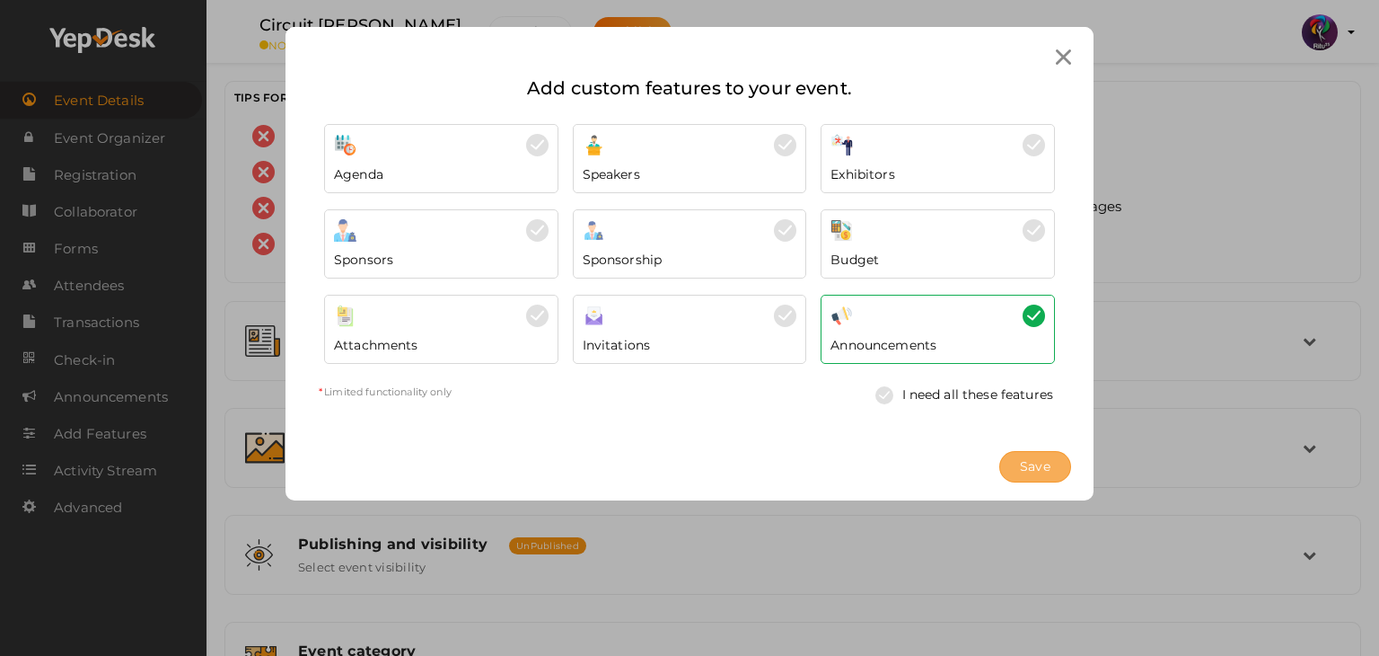
click at [1036, 457] on span "Save" at bounding box center [1035, 466] width 31 height 19
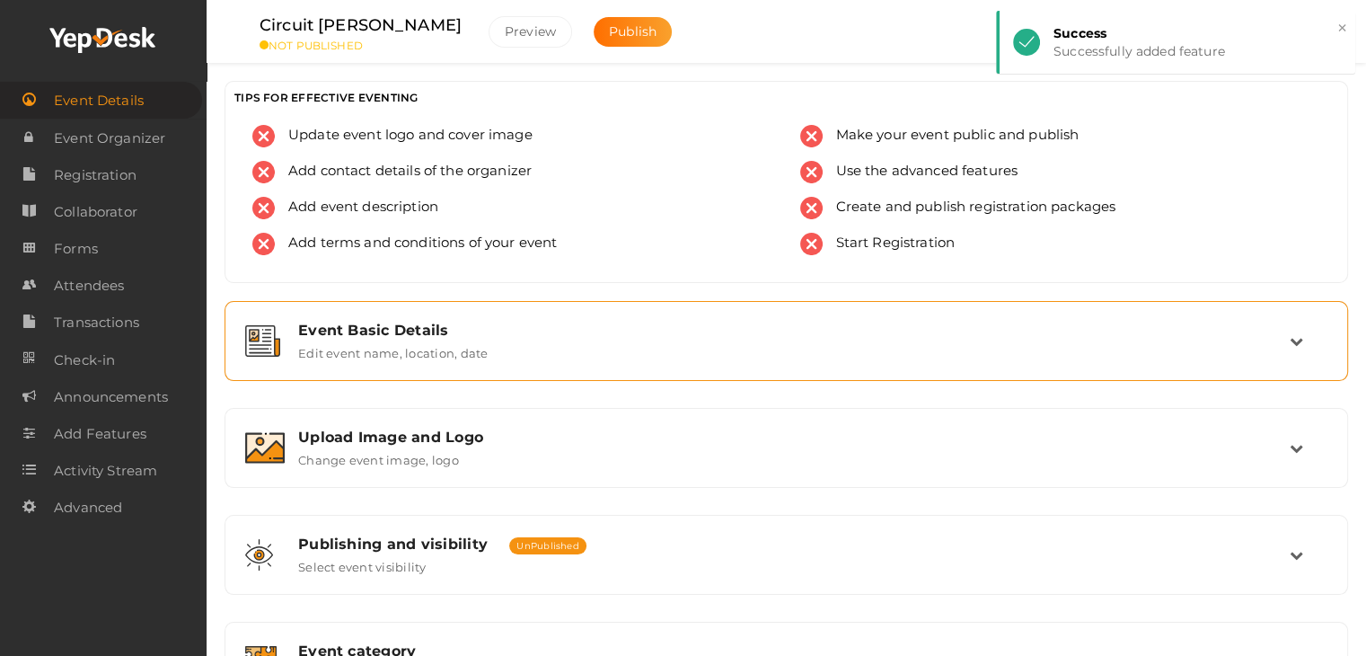
click at [891, 306] on div "Event Basic Details Edit event name, location, date" at bounding box center [786, 341] width 1123 height 80
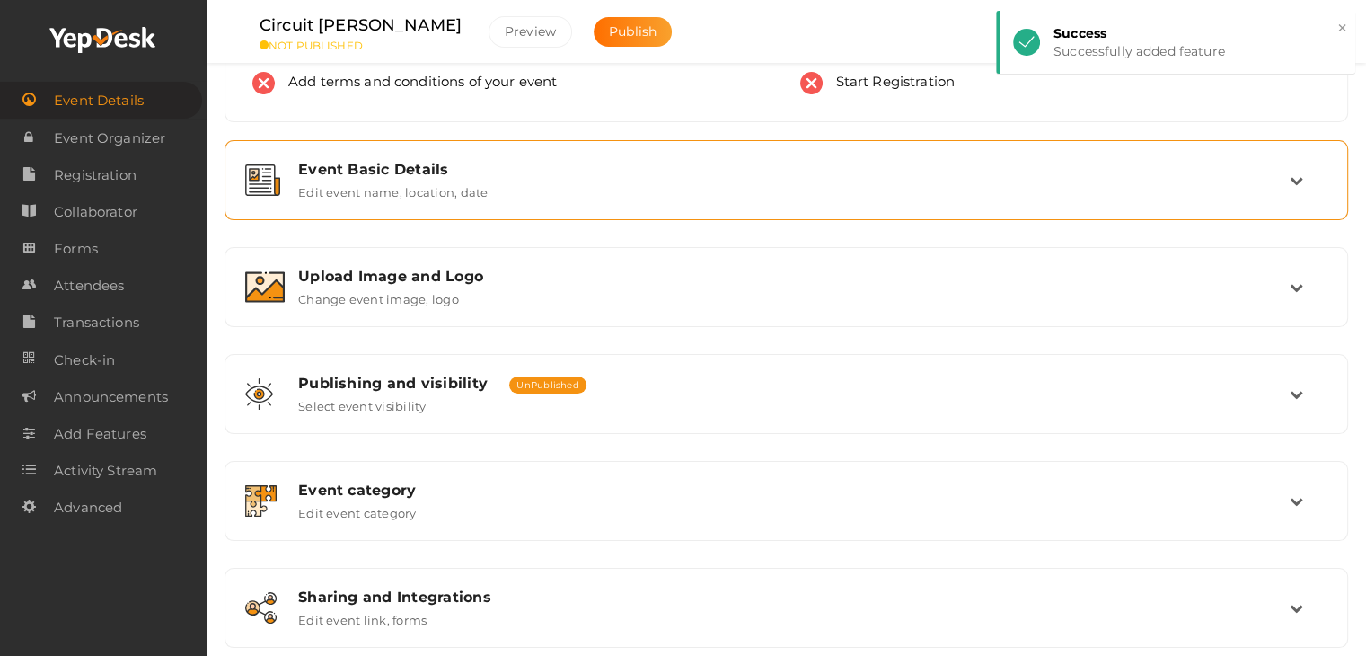
click at [891, 306] on div "Upload Image and Logo Change event image, logo" at bounding box center [786, 287] width 1104 height 60
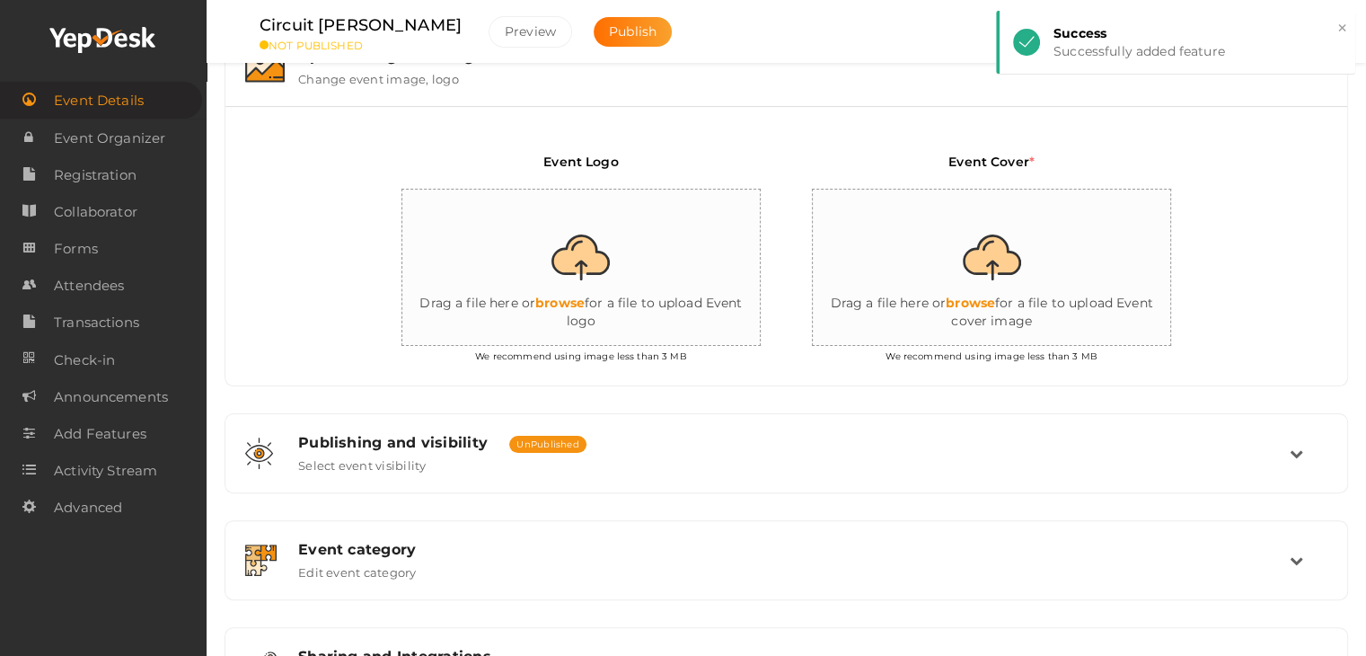
scroll to position [383, 0]
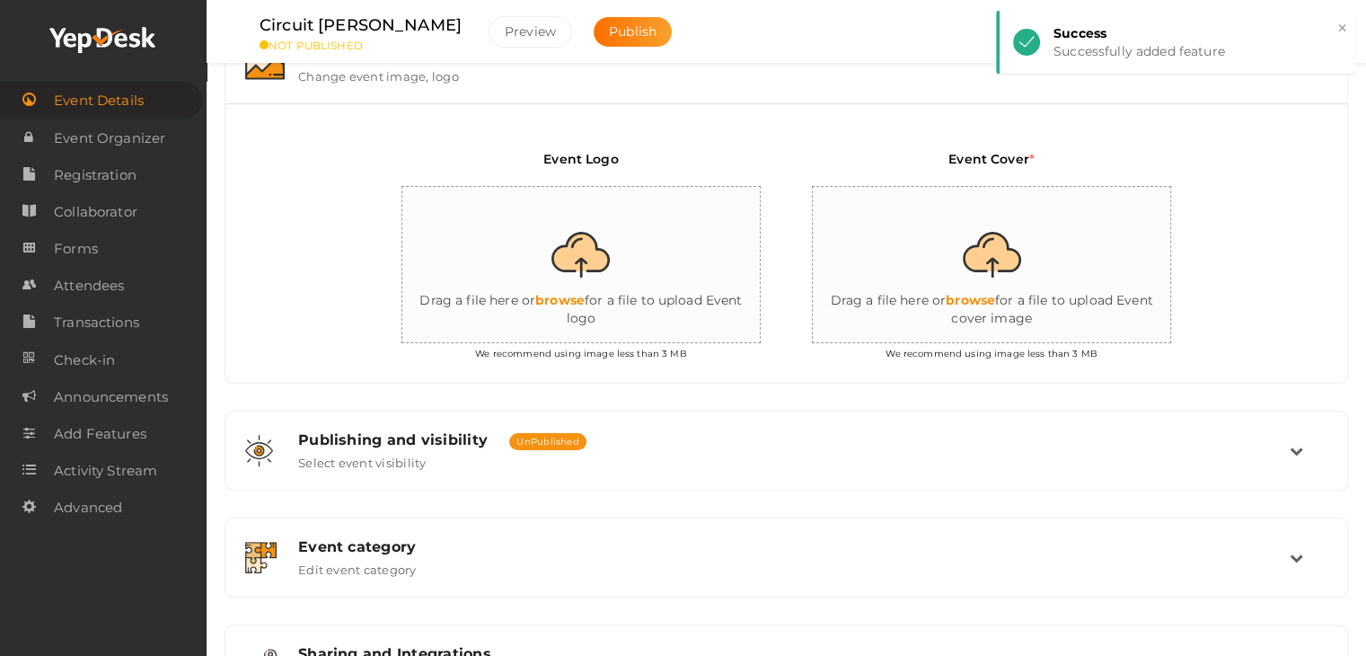
click at [655, 286] on input "file" at bounding box center [581, 265] width 359 height 157
type input "C:\fakepath\logo yepdesk (1).png"
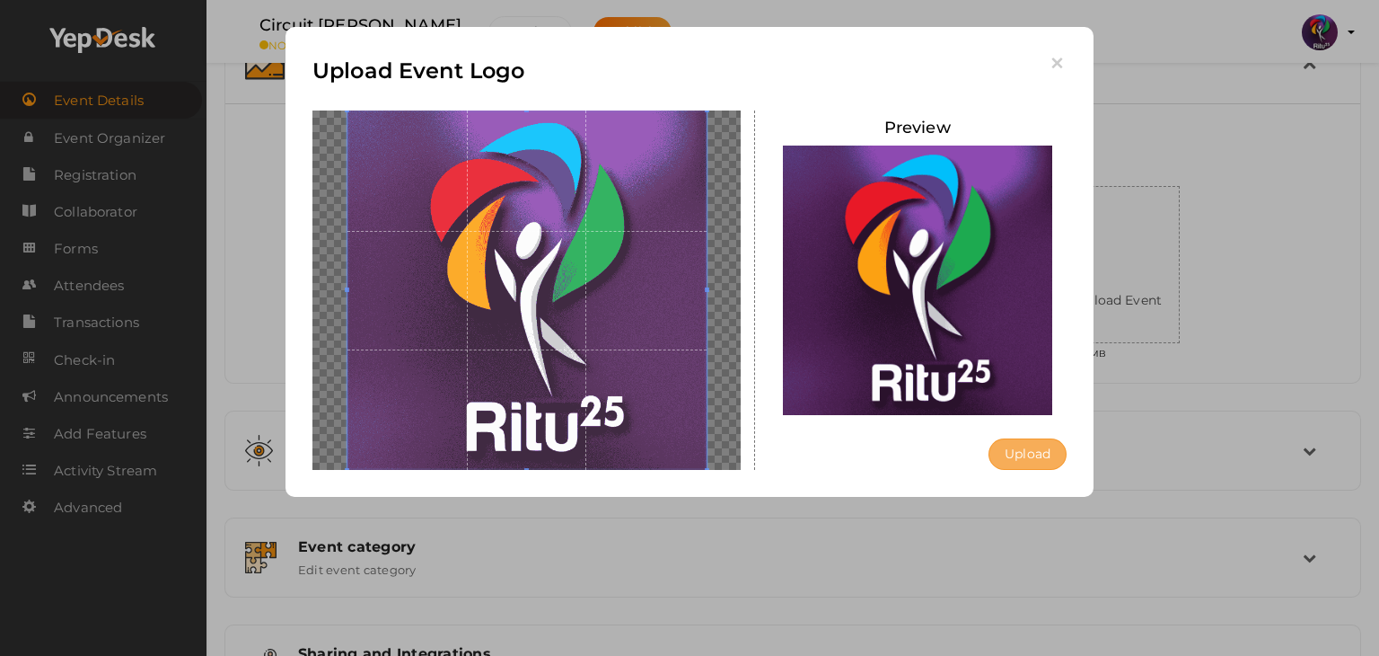
click at [1048, 461] on button "Upload" at bounding box center [1028, 453] width 78 height 31
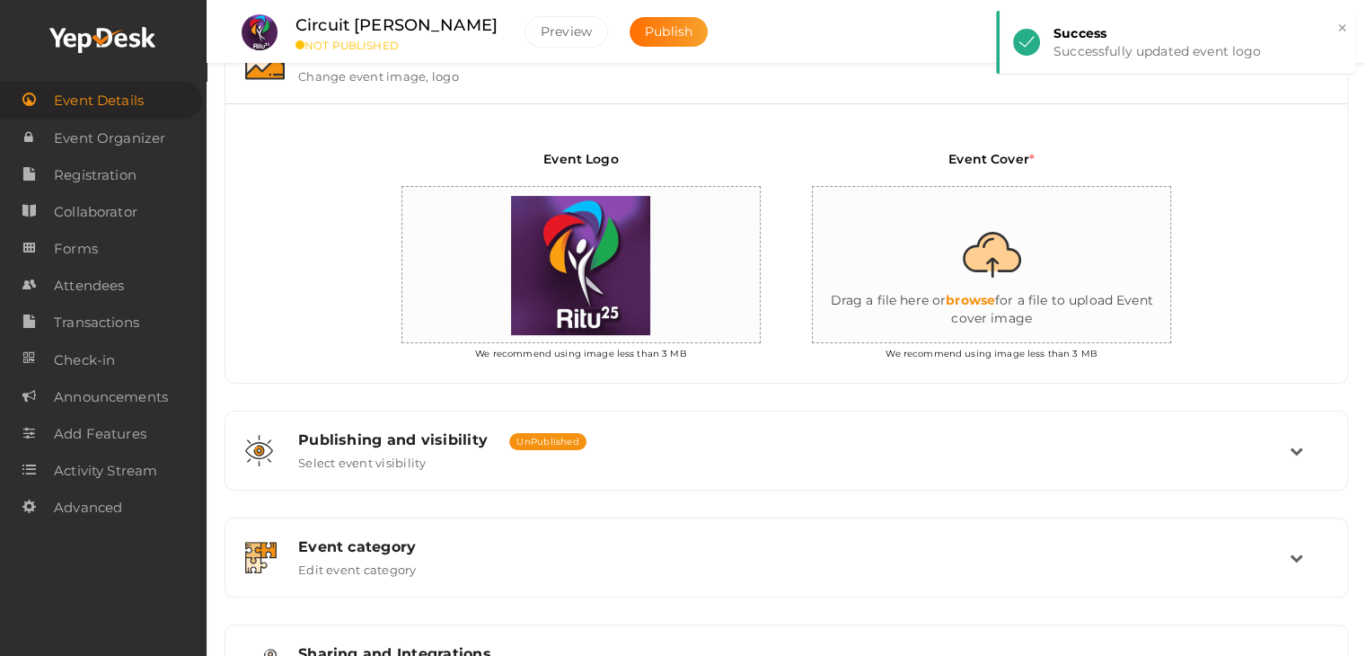
click at [1064, 261] on input "file" at bounding box center [992, 265] width 359 height 157
type input "C:\fakepath\circuit hunt.png"
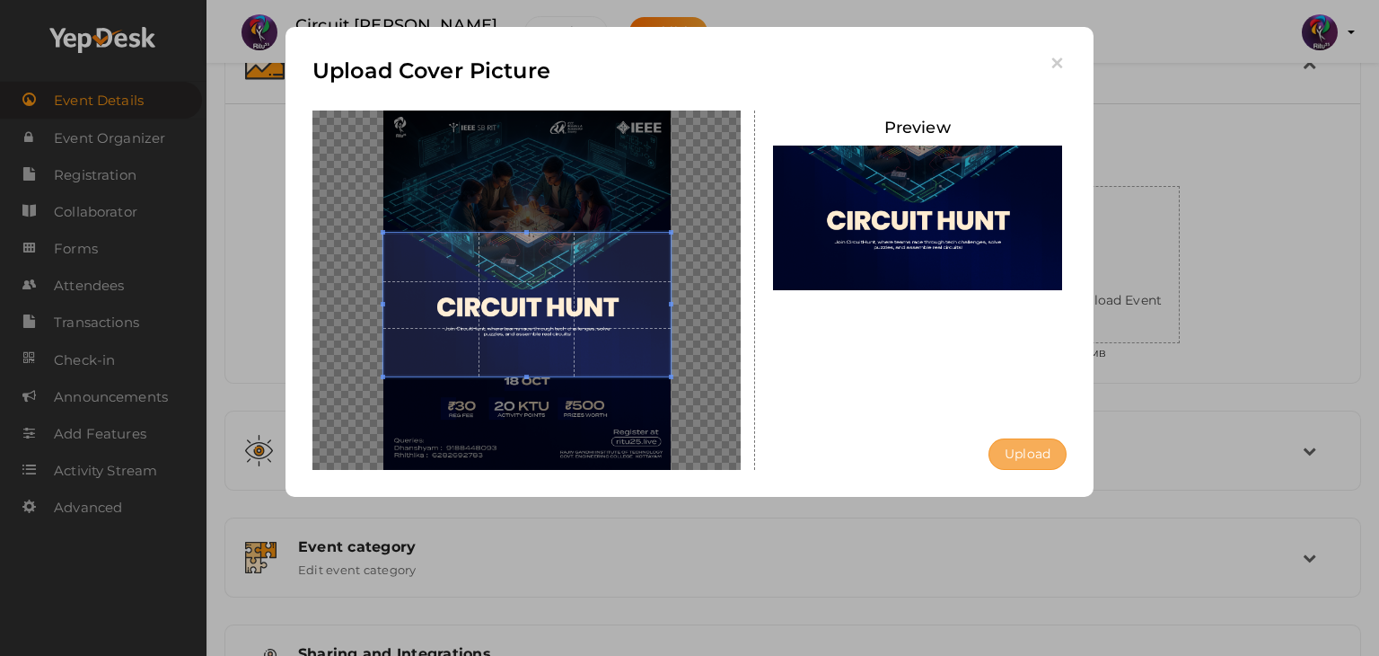
click at [1032, 453] on button "Upload" at bounding box center [1028, 453] width 78 height 31
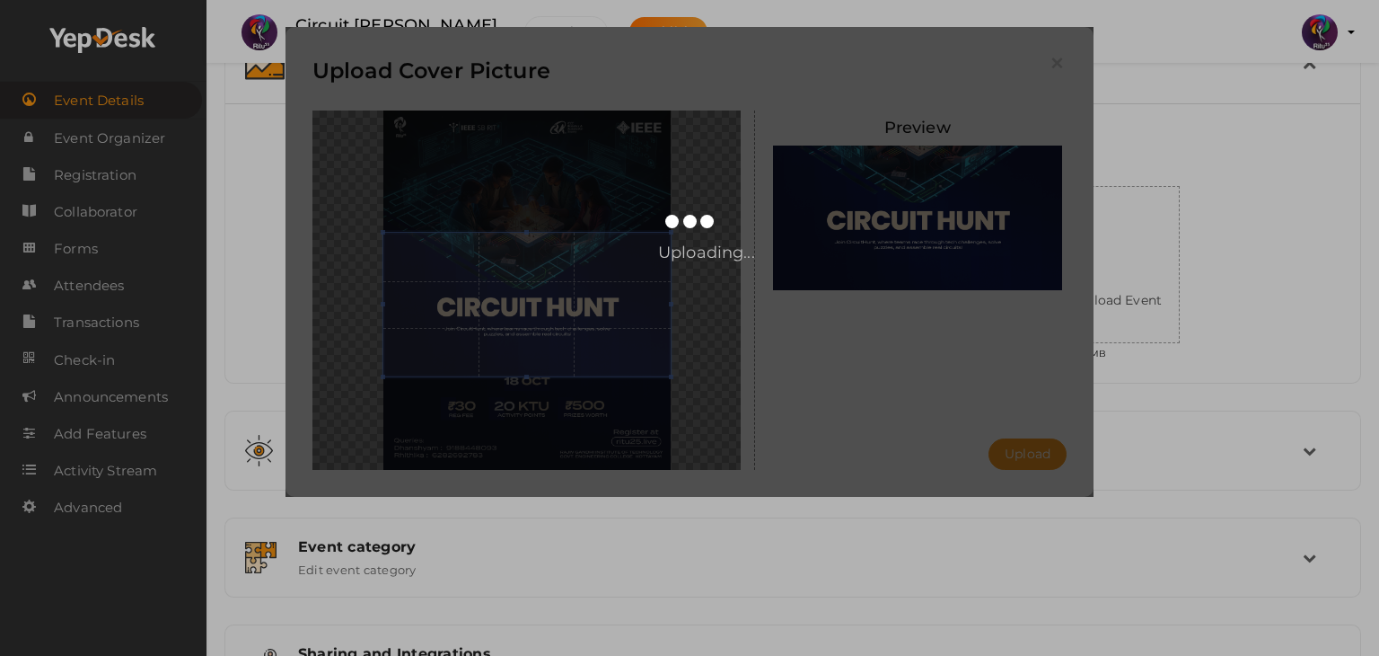
click at [122, 165] on div "Upload Cover Picture Preview Upload Uploading..." at bounding box center [689, 328] width 1379 height 656
click at [125, 172] on div "Upload Cover Picture Preview Upload Uploading..." at bounding box center [689, 328] width 1379 height 656
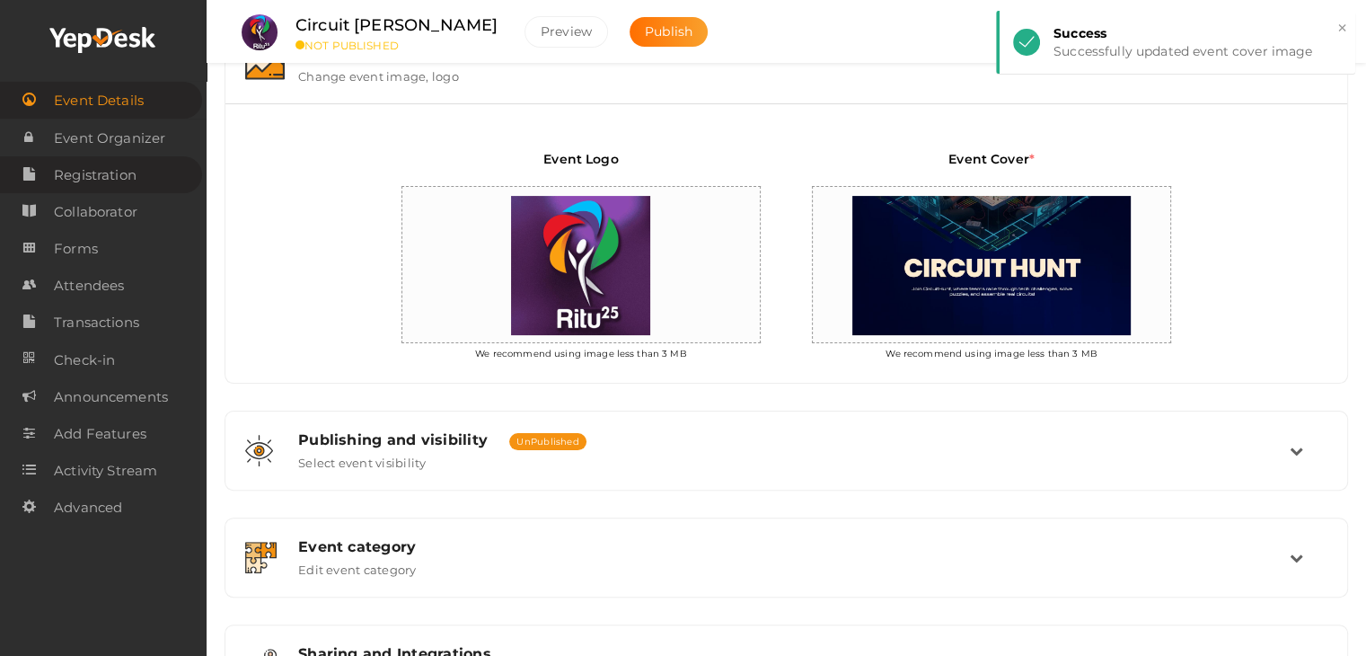
click at [125, 172] on span "Registration" at bounding box center [95, 175] width 83 height 36
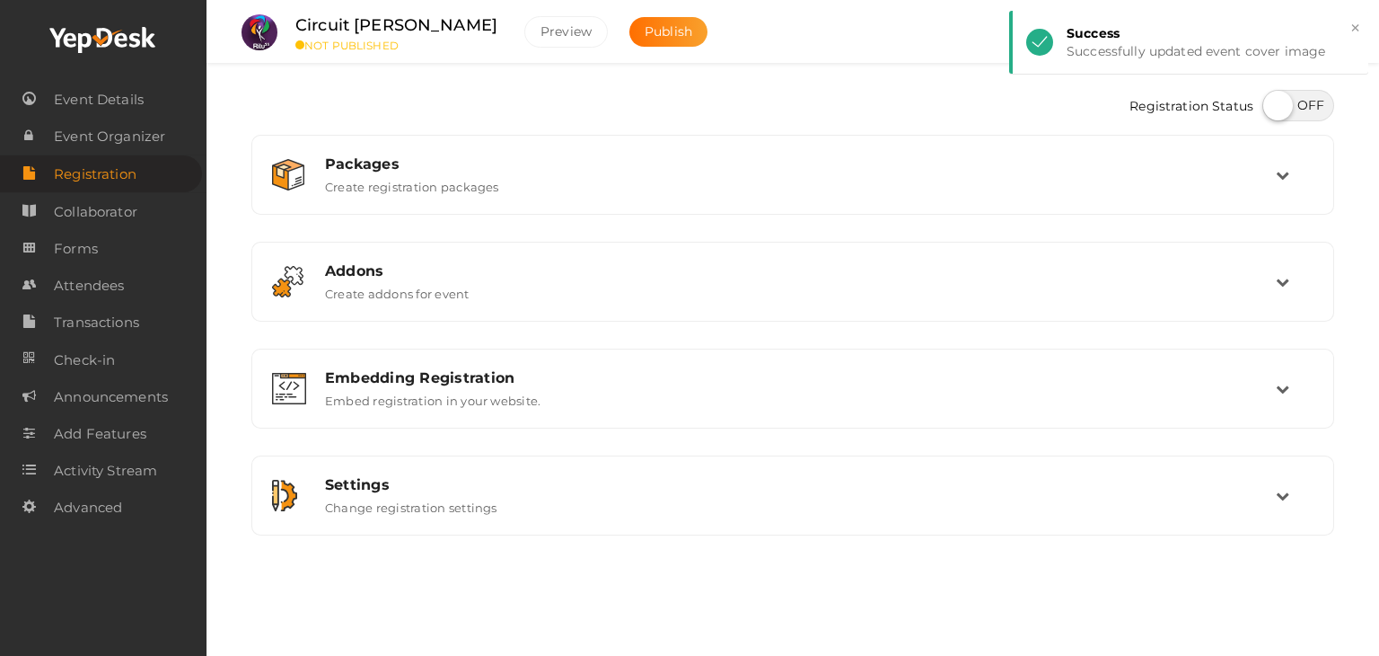
click at [1314, 118] on label at bounding box center [1299, 105] width 72 height 31
click at [1274, 105] on input "checkbox" at bounding box center [1269, 99] width 12 height 12
checkbox input "true"
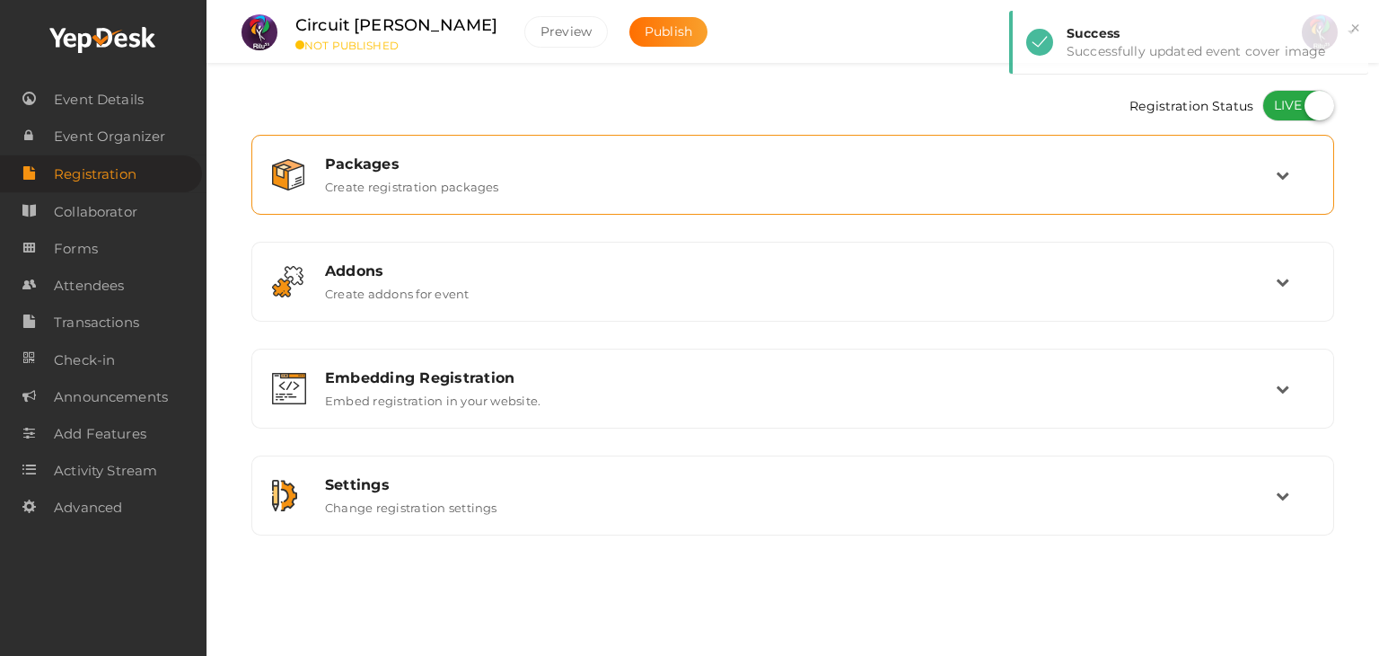
click at [1285, 165] on td at bounding box center [1295, 174] width 38 height 39
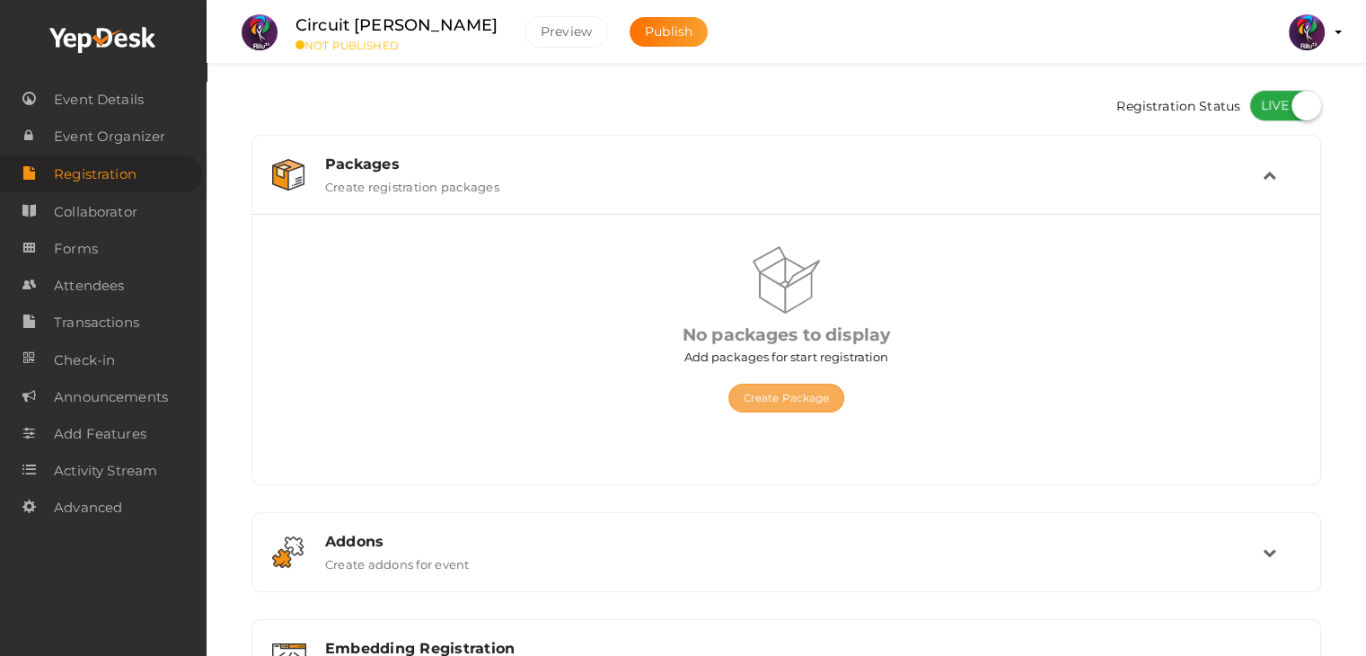
click at [806, 387] on button "Create Package" at bounding box center [786, 397] width 117 height 29
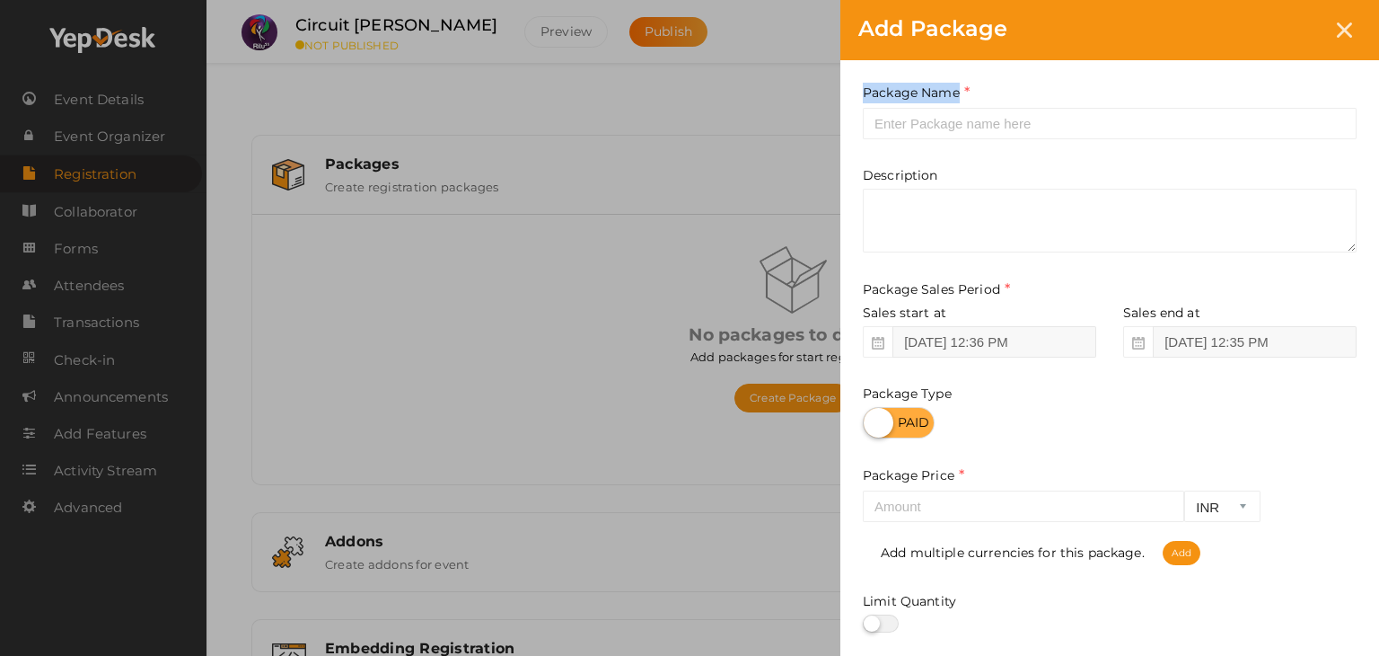
drag, startPoint x: 1008, startPoint y: 55, endPoint x: 1005, endPoint y: 110, distance: 54.8
click at [1005, 110] on form "Add Package Package Name This field is Required. Package Name already used. Des…" at bounding box center [1110, 325] width 539 height 650
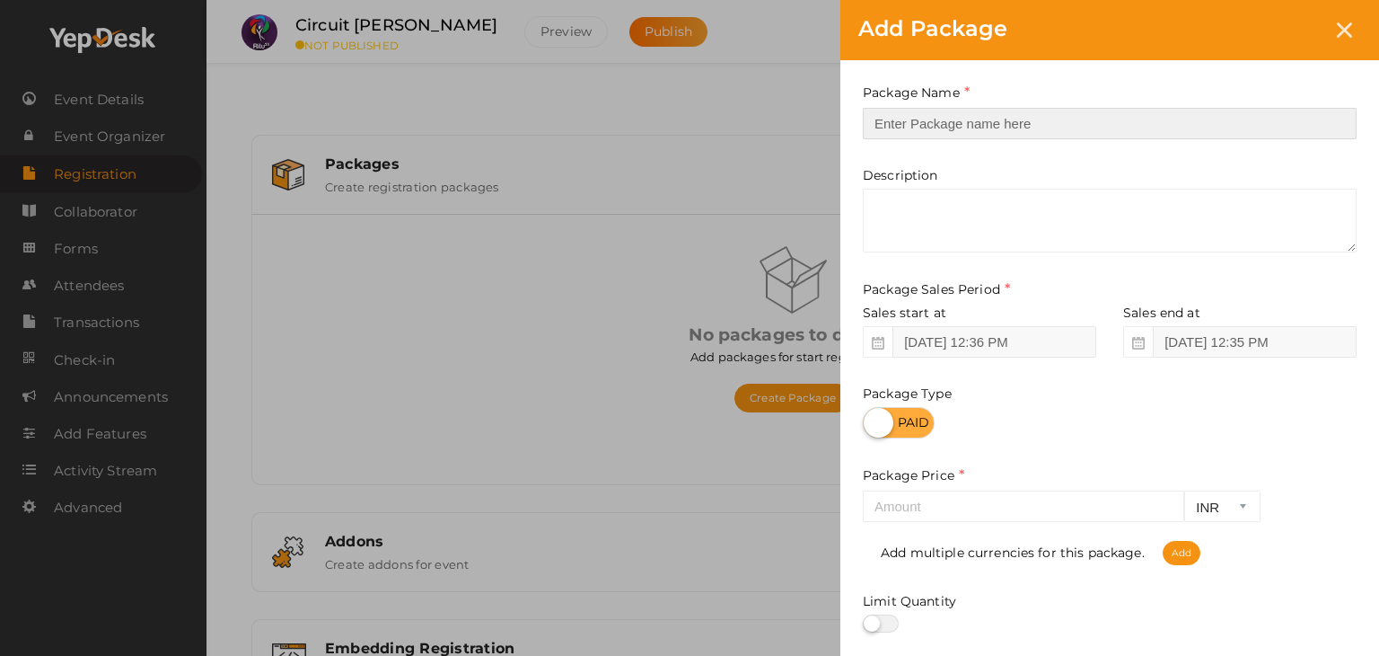
click at [1007, 116] on input "text" at bounding box center [1110, 123] width 494 height 31
type input "reg"
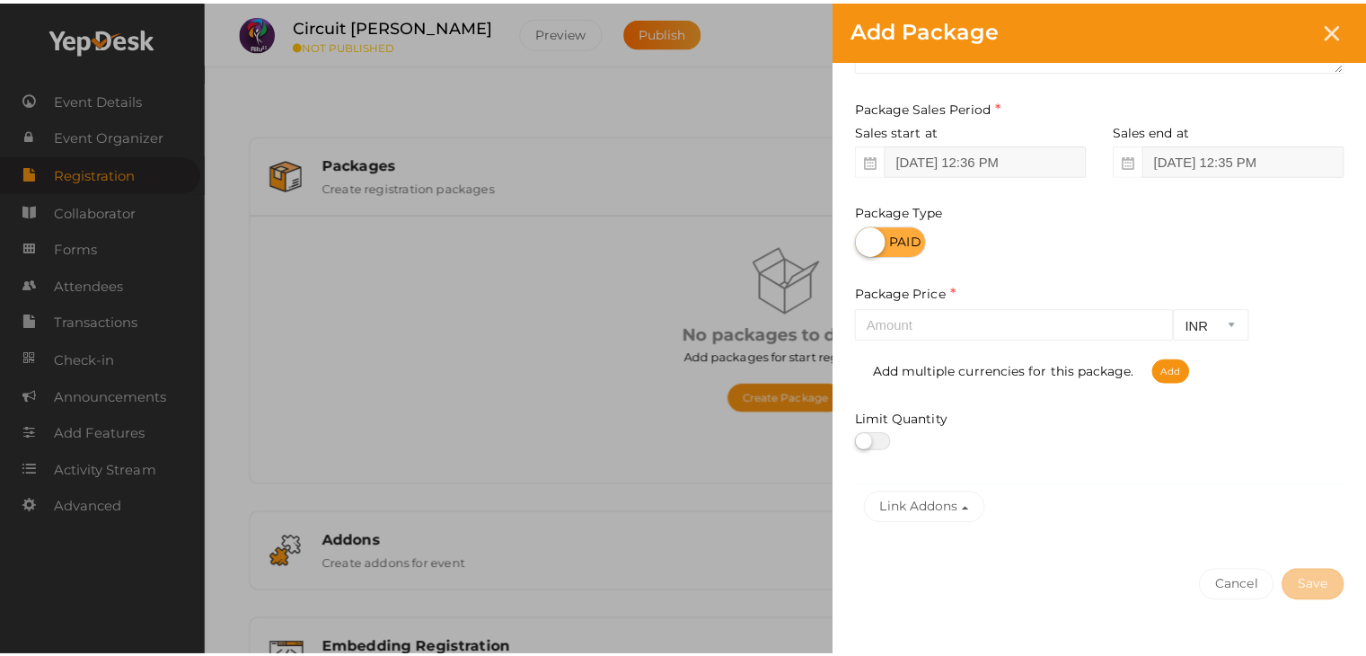
scroll to position [186, 0]
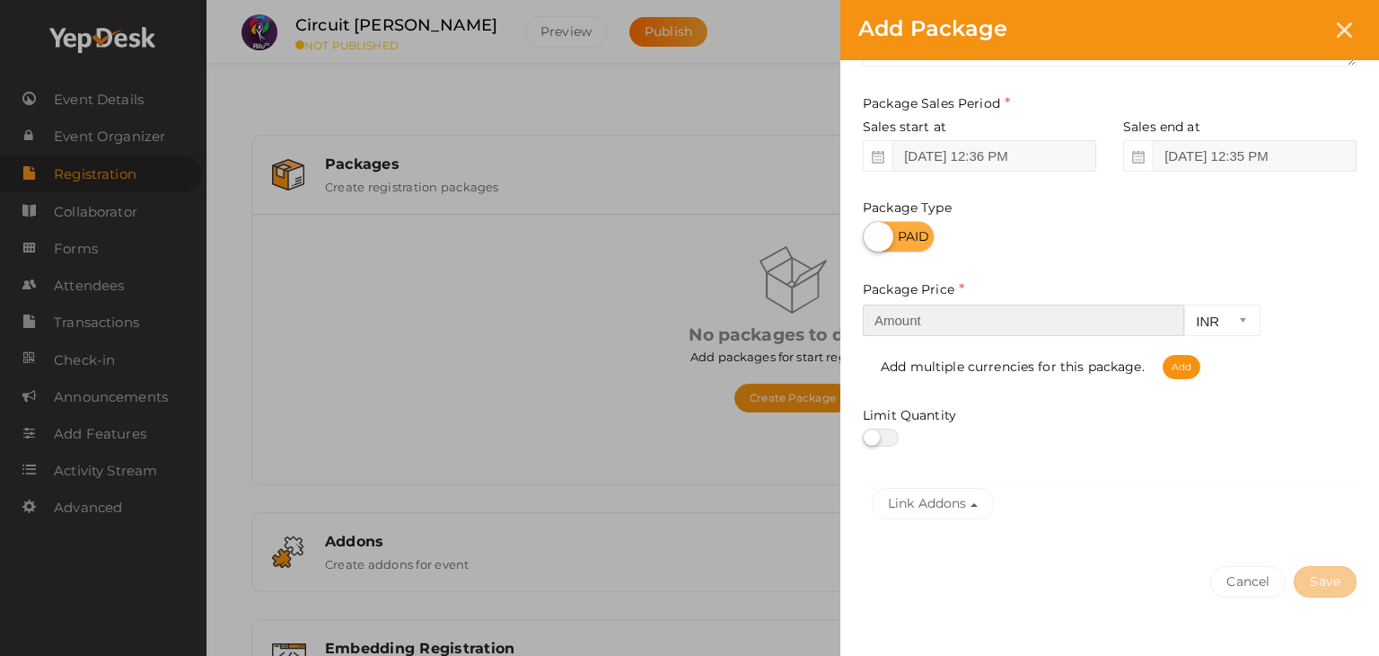
click at [1028, 335] on input "number" at bounding box center [1023, 319] width 321 height 31
type input "30"
click at [1335, 571] on button "Save" at bounding box center [1325, 581] width 63 height 31
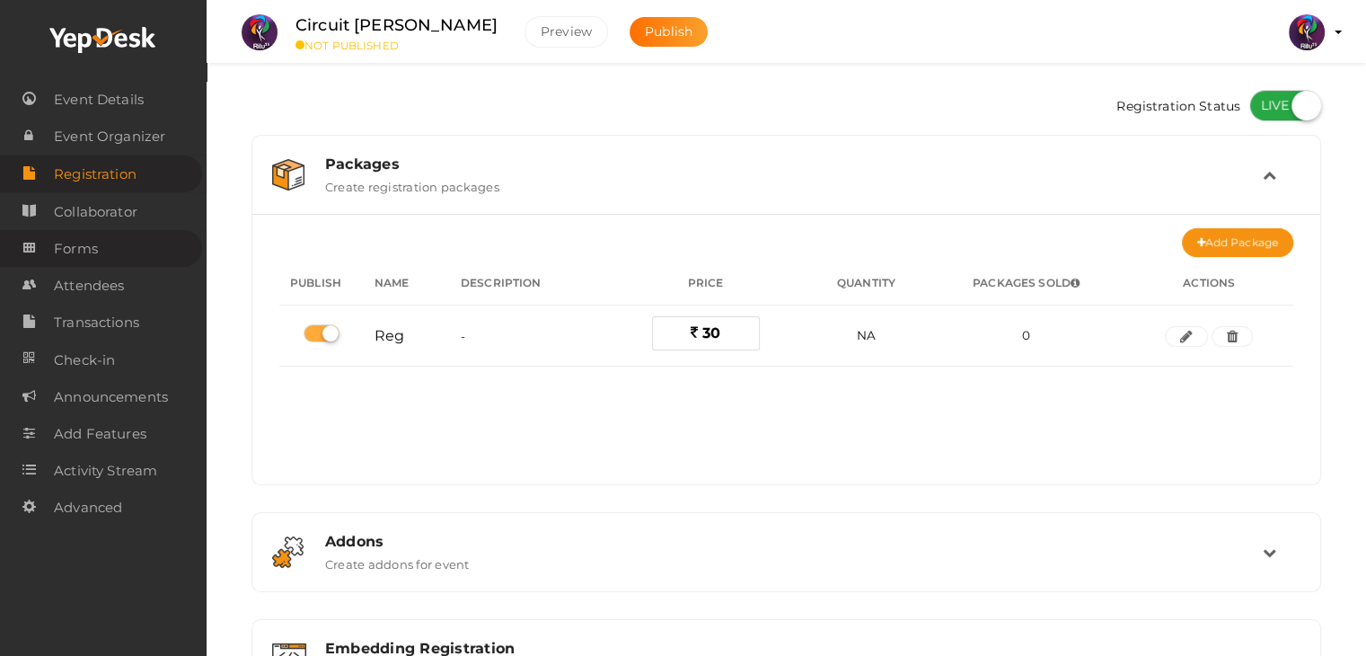
click at [147, 237] on link "Forms" at bounding box center [101, 248] width 202 height 37
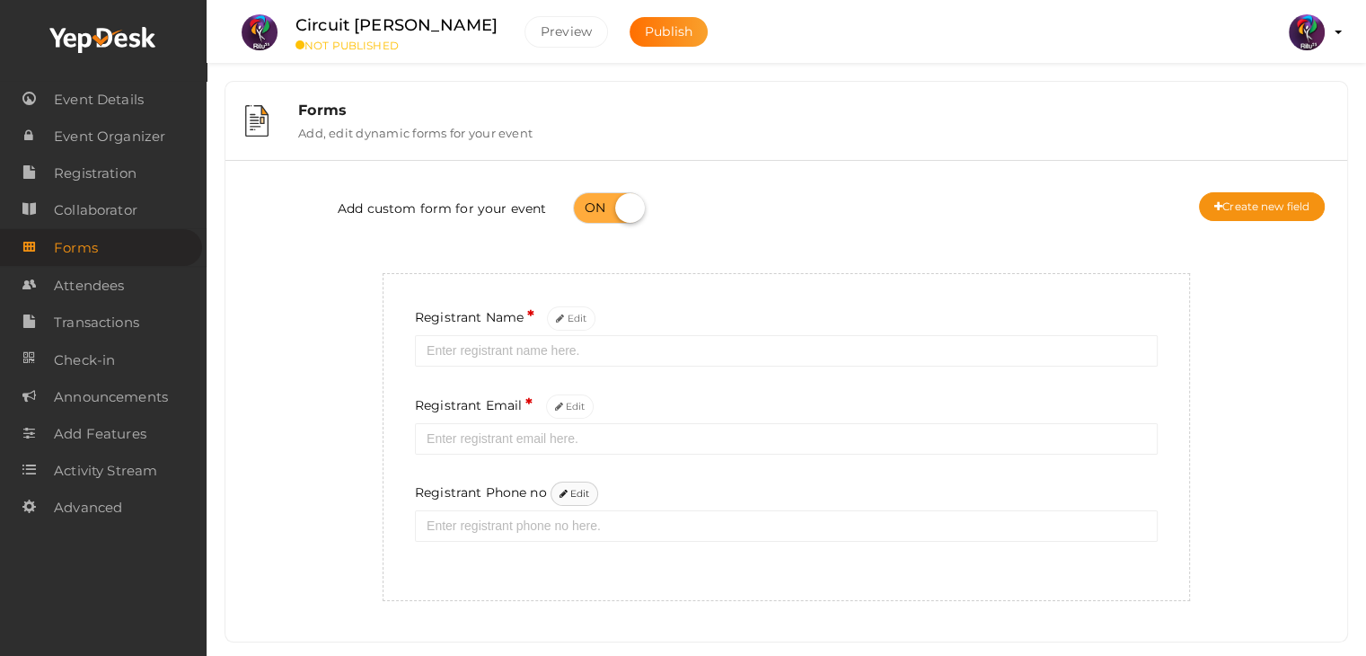
click at [589, 497] on button "Edit" at bounding box center [574, 493] width 48 height 24
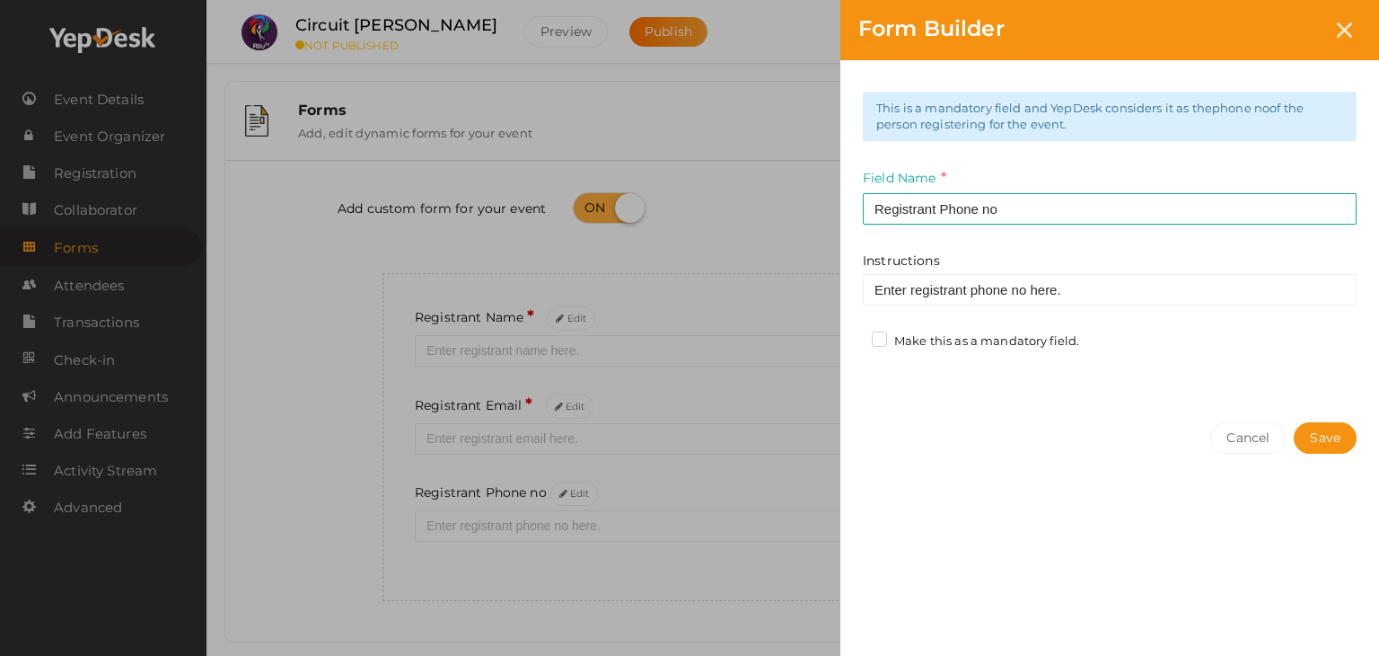
click at [1060, 347] on label "Make this as a mandatory field." at bounding box center [975, 341] width 207 height 18
click at [854, 336] on input "Make this as a mandatory field." at bounding box center [854, 336] width 0 height 0
click at [1317, 436] on button "Save" at bounding box center [1325, 437] width 63 height 31
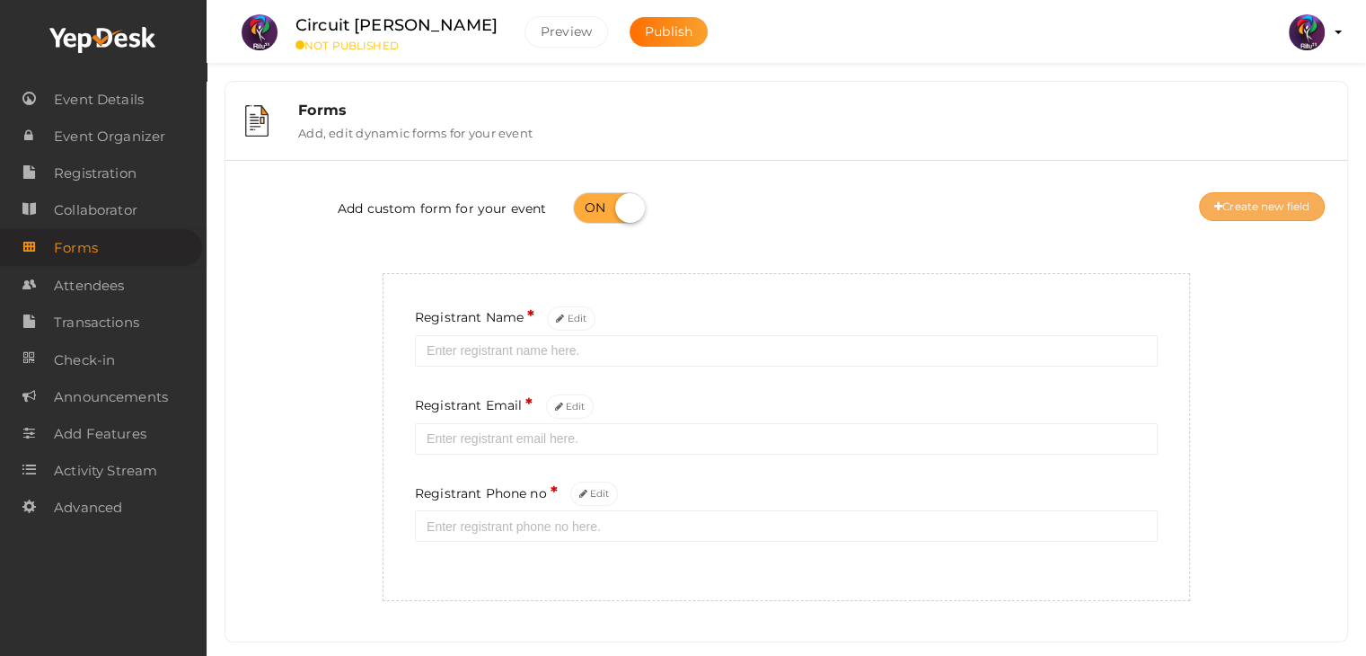
click at [1273, 216] on button "Create new field" at bounding box center [1262, 206] width 126 height 29
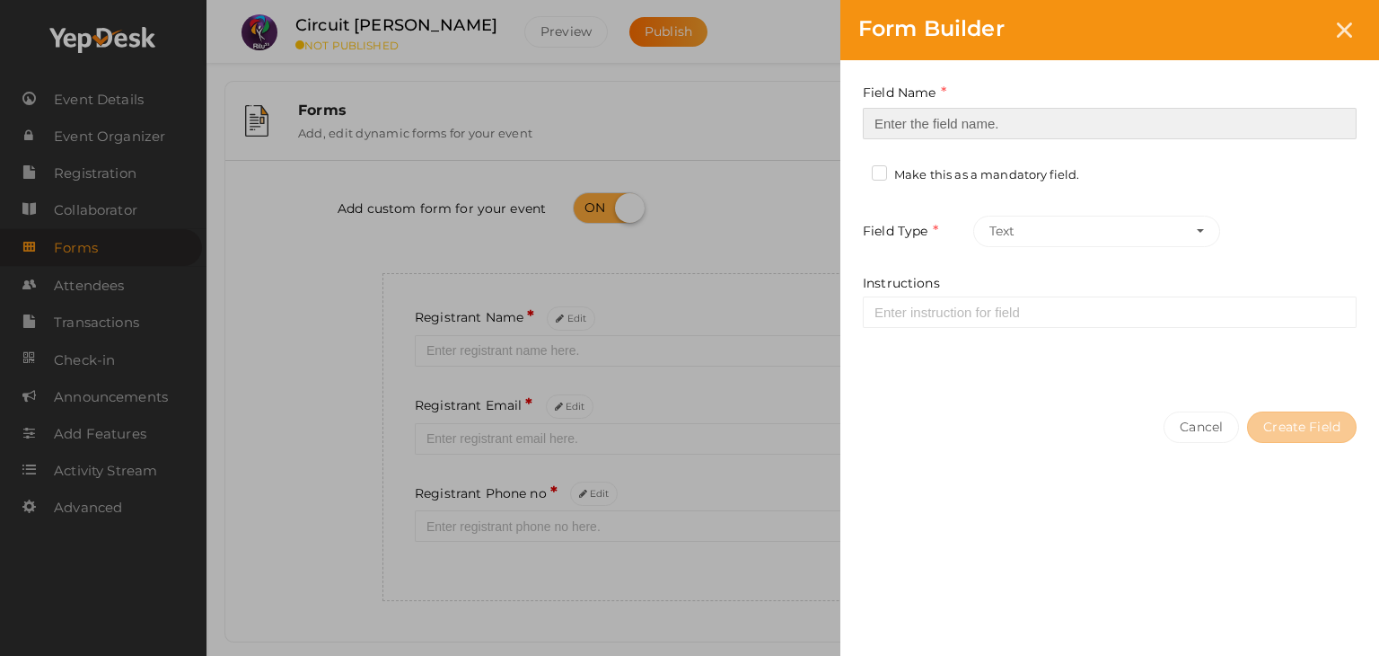
click at [1061, 119] on input at bounding box center [1110, 123] width 494 height 31
type input "Registrant College"
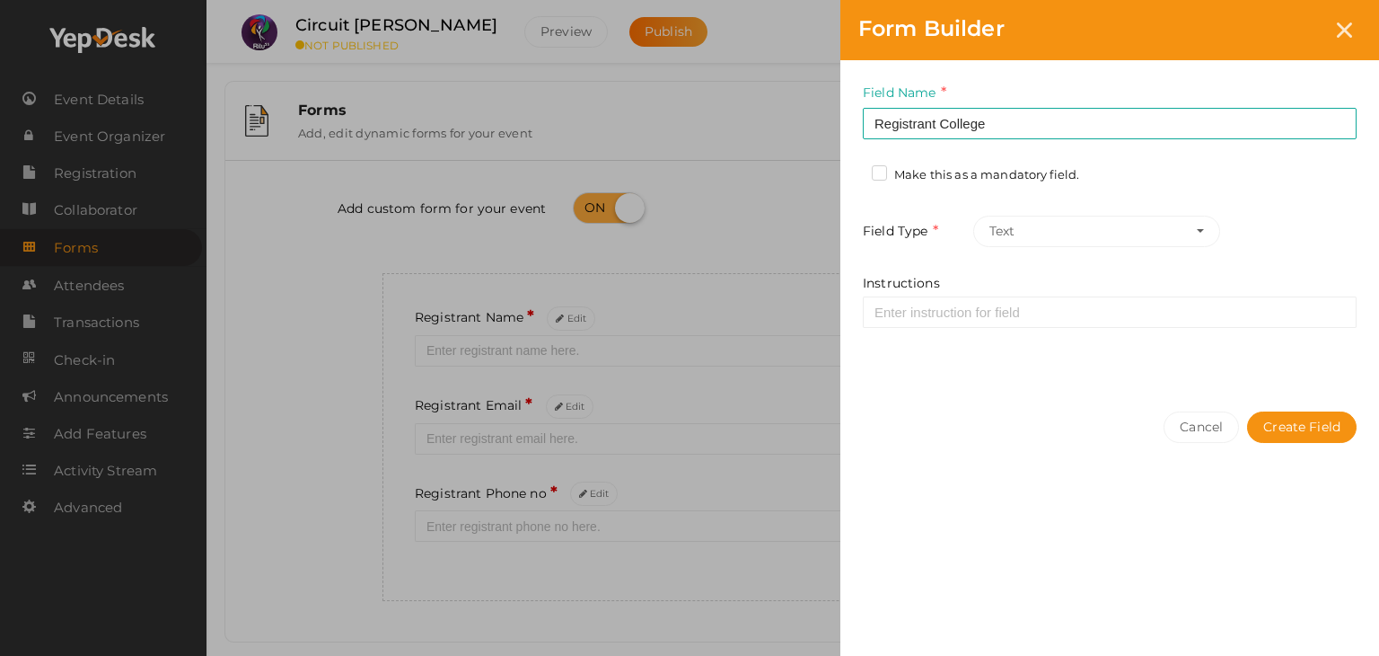
click at [1061, 179] on div "Make this as a mandatory field." at bounding box center [982, 177] width 221 height 22
click at [1061, 179] on label "Make this as a mandatory field." at bounding box center [975, 175] width 207 height 18
click at [854, 170] on input "Make this as a mandatory field." at bounding box center [854, 170] width 0 height 0
click at [1309, 401] on div "Cancel Create Field" at bounding box center [1110, 462] width 539 height 139
click at [1312, 424] on button "Create Field" at bounding box center [1302, 426] width 110 height 31
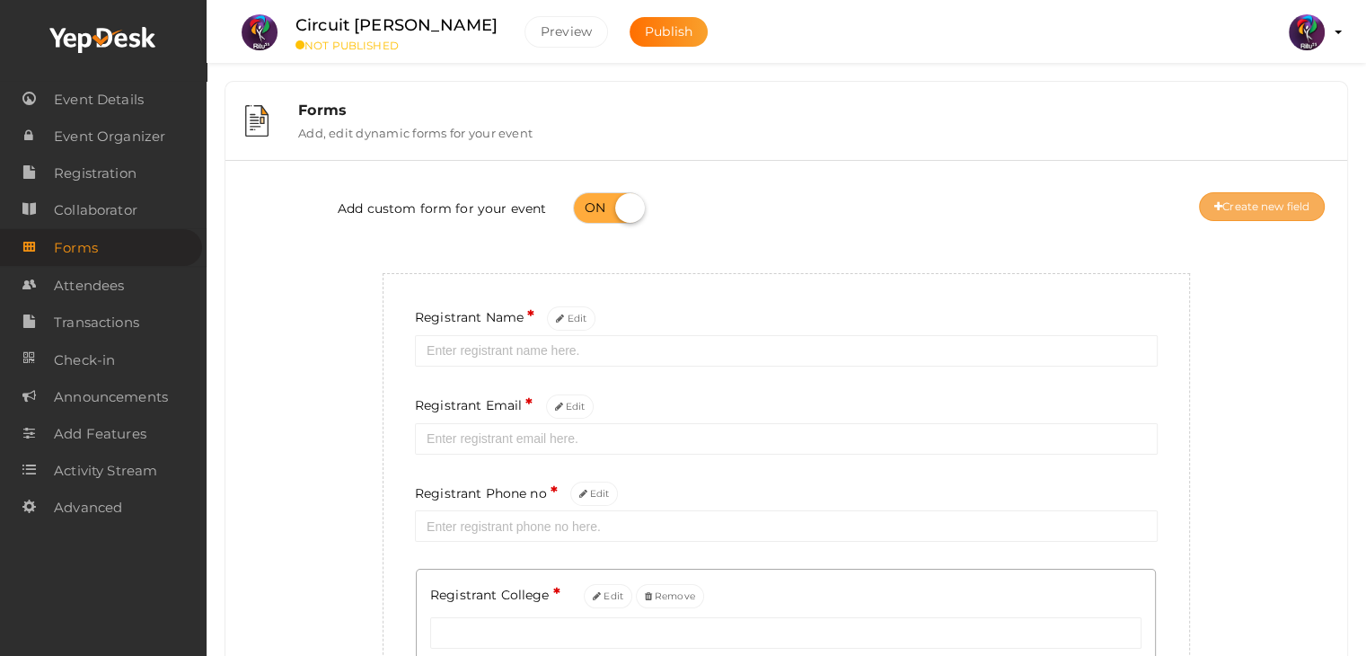
click at [1272, 216] on button "Create new field" at bounding box center [1262, 206] width 126 height 29
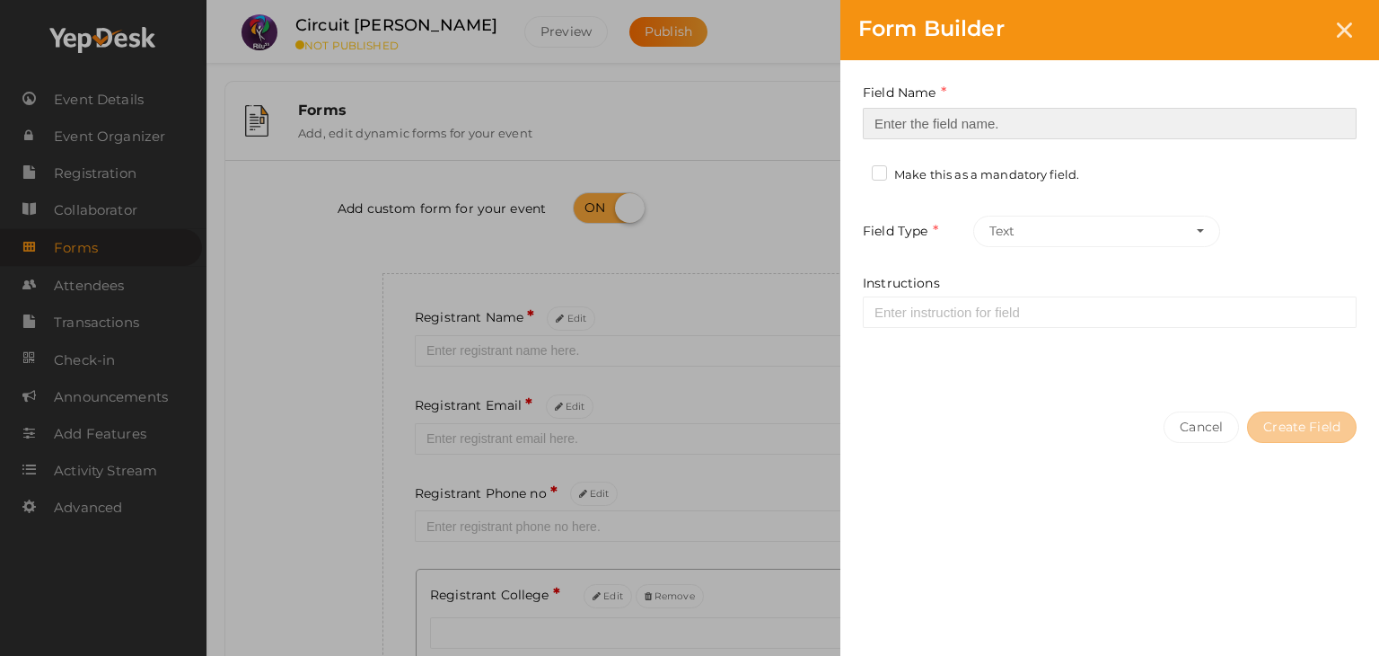
click at [978, 127] on input at bounding box center [1110, 123] width 494 height 31
type input "Refferal ID"
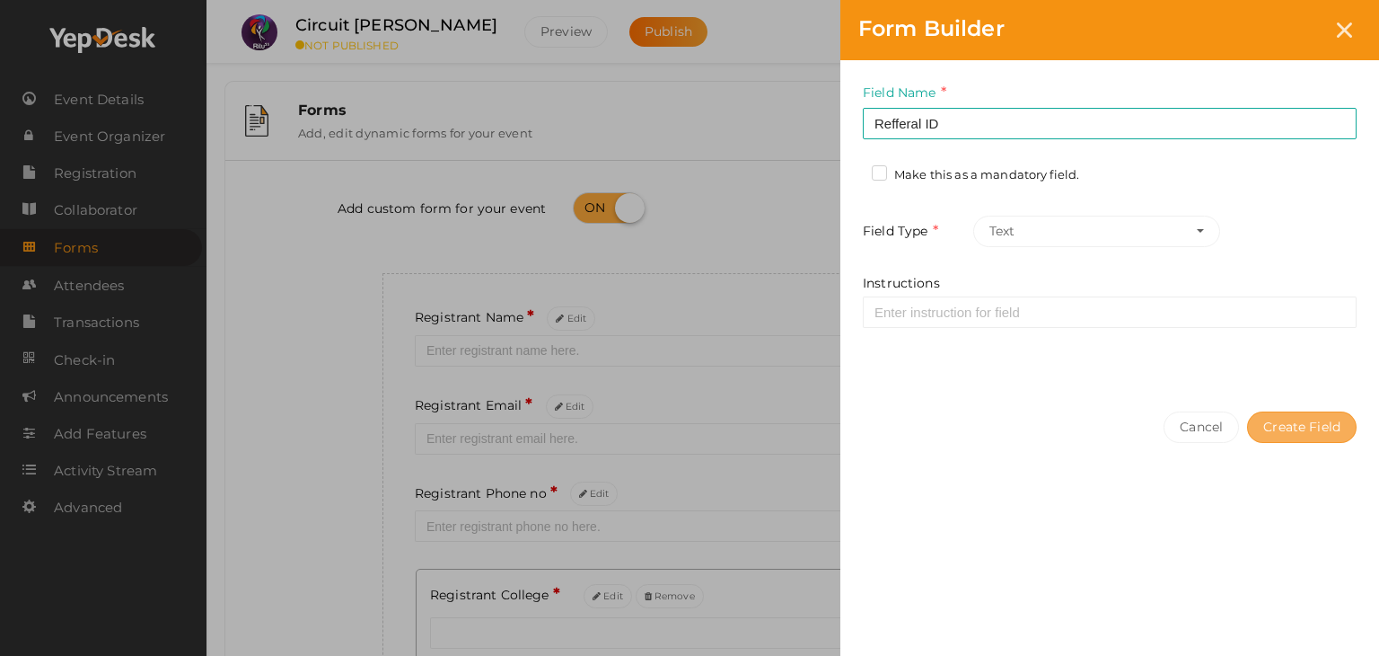
click at [1293, 421] on button "Create Field" at bounding box center [1302, 426] width 110 height 31
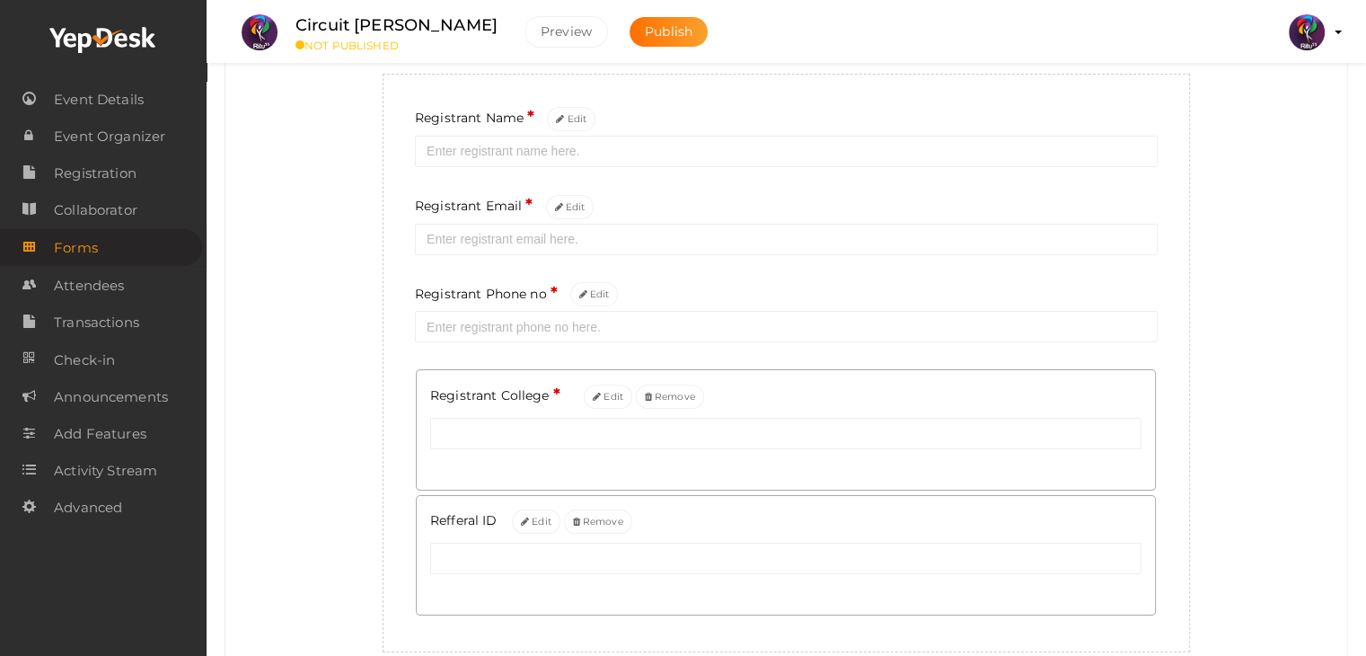
scroll to position [208, 0]
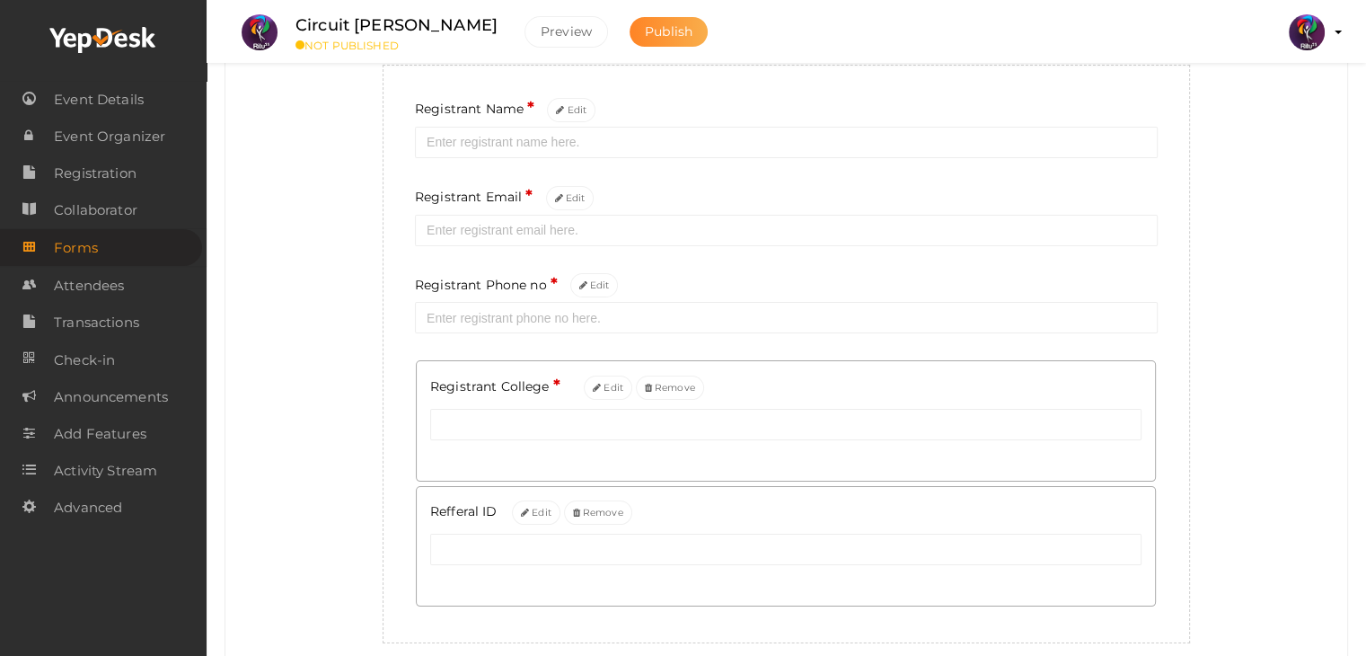
click at [645, 33] on span "Publish" at bounding box center [669, 31] width 48 height 16
click at [141, 170] on link "Registration" at bounding box center [101, 172] width 202 height 37
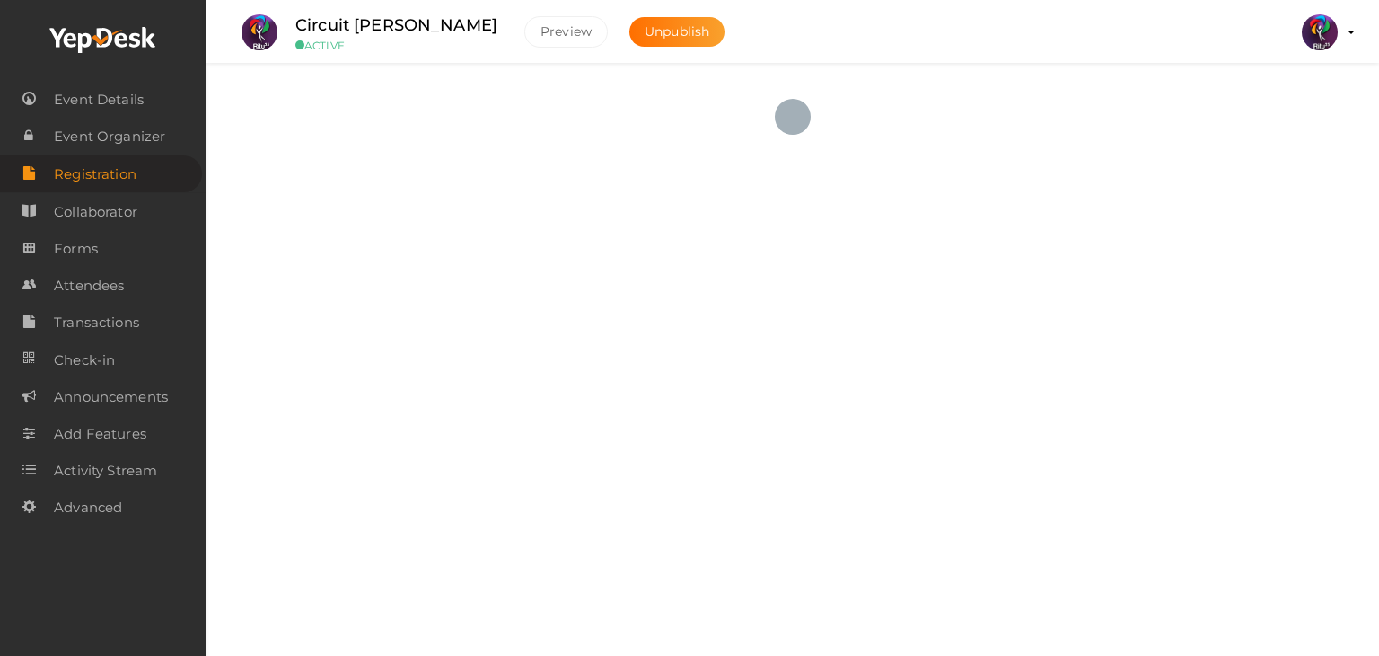
checkbox input "true"
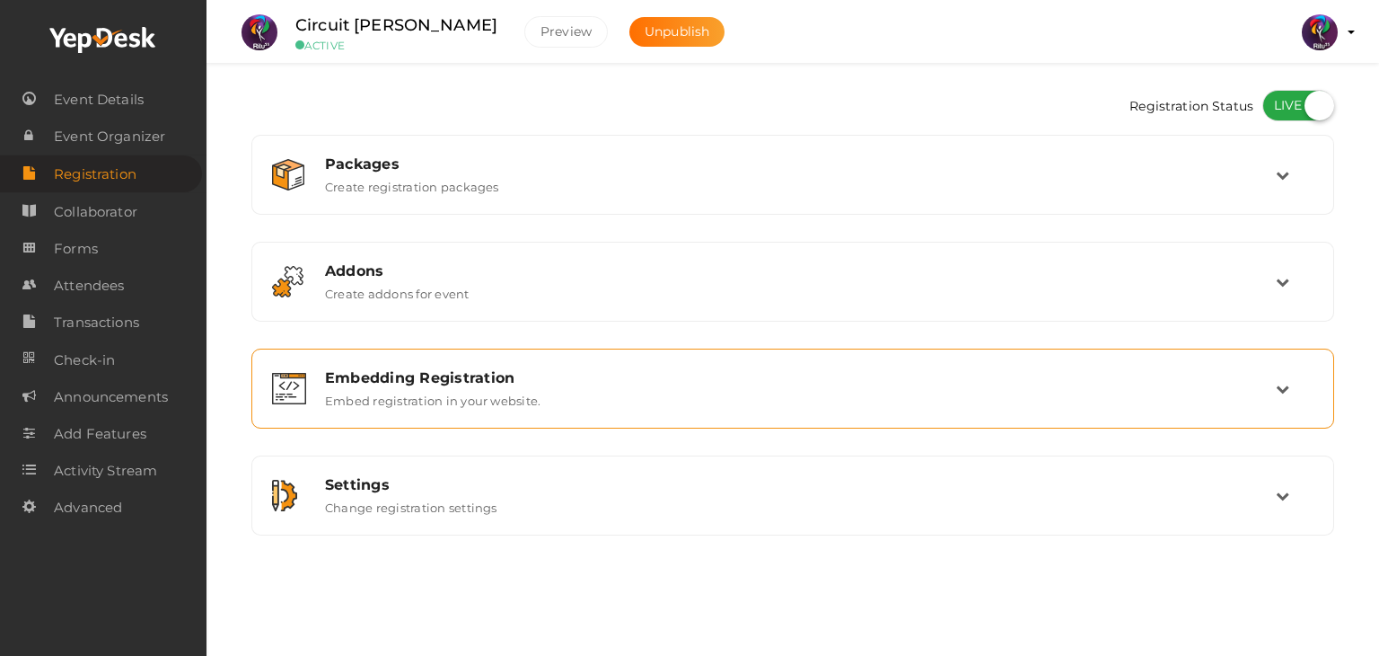
click at [656, 412] on div "Embedding Registration Embed registration in your website." at bounding box center [792, 388] width 1063 height 60
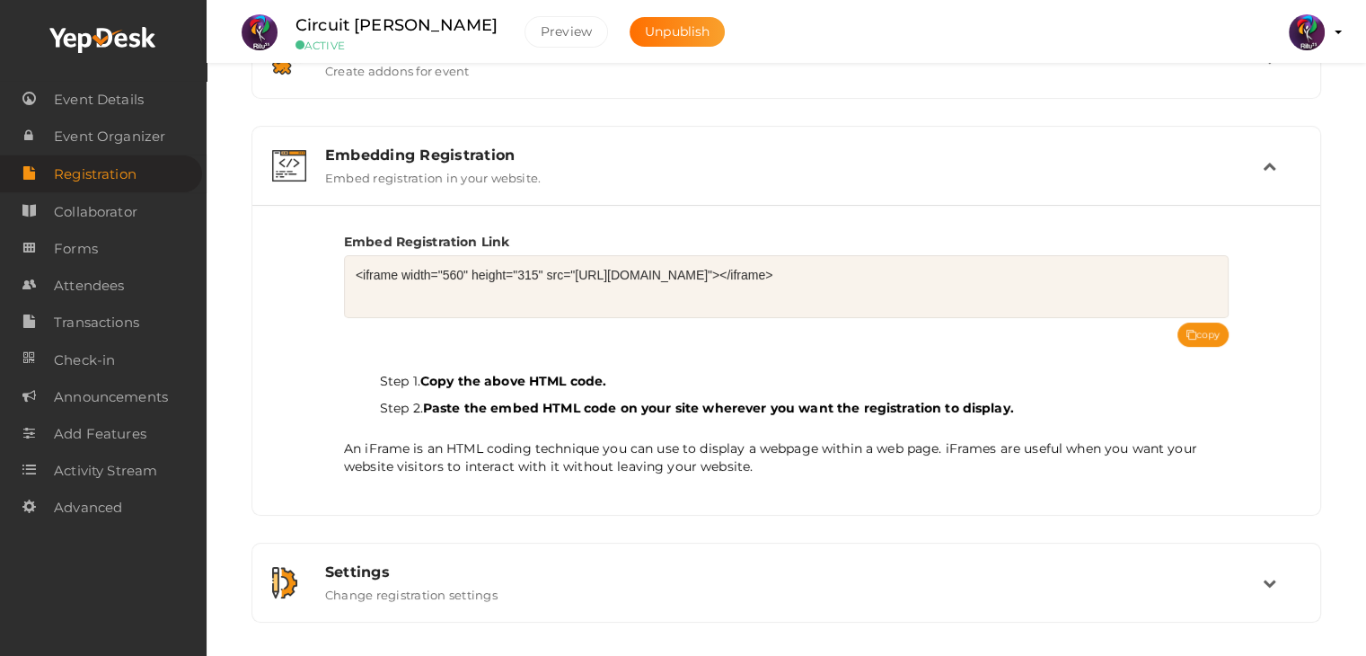
scroll to position [279, 0]
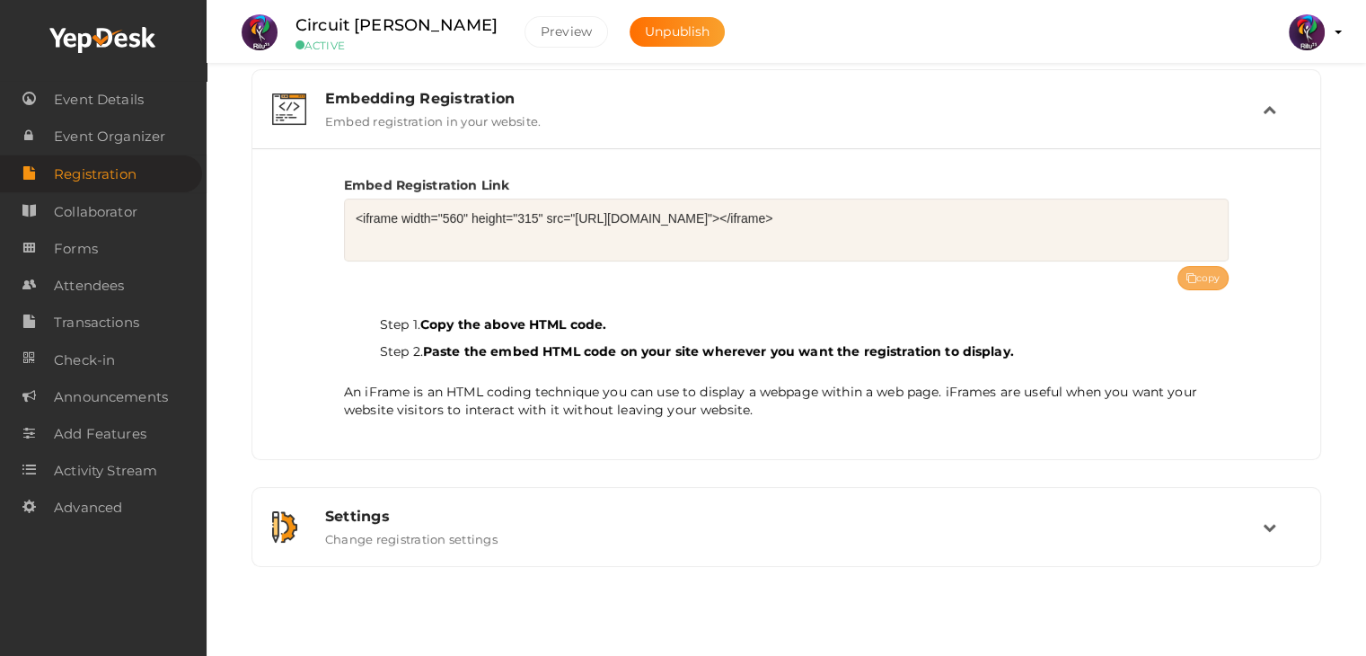
click at [1203, 274] on button "copy" at bounding box center [1203, 278] width 52 height 24
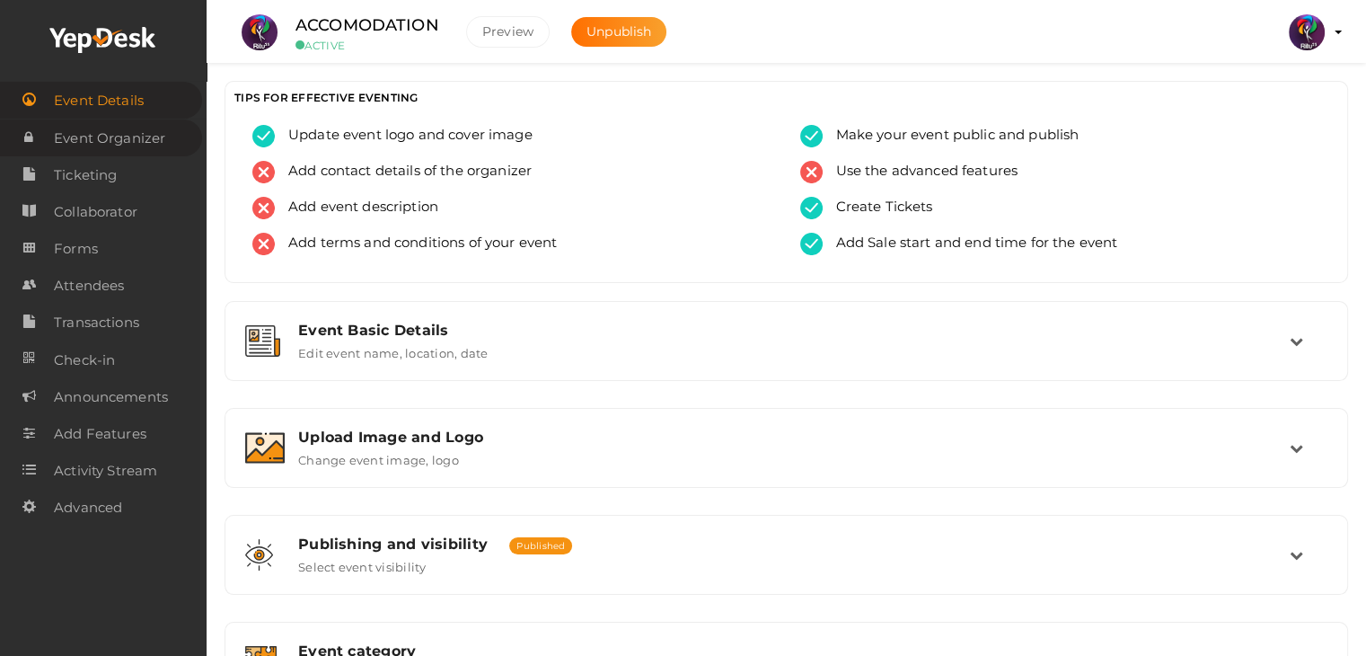
click at [162, 128] on span "Event Organizer" at bounding box center [109, 138] width 111 height 36
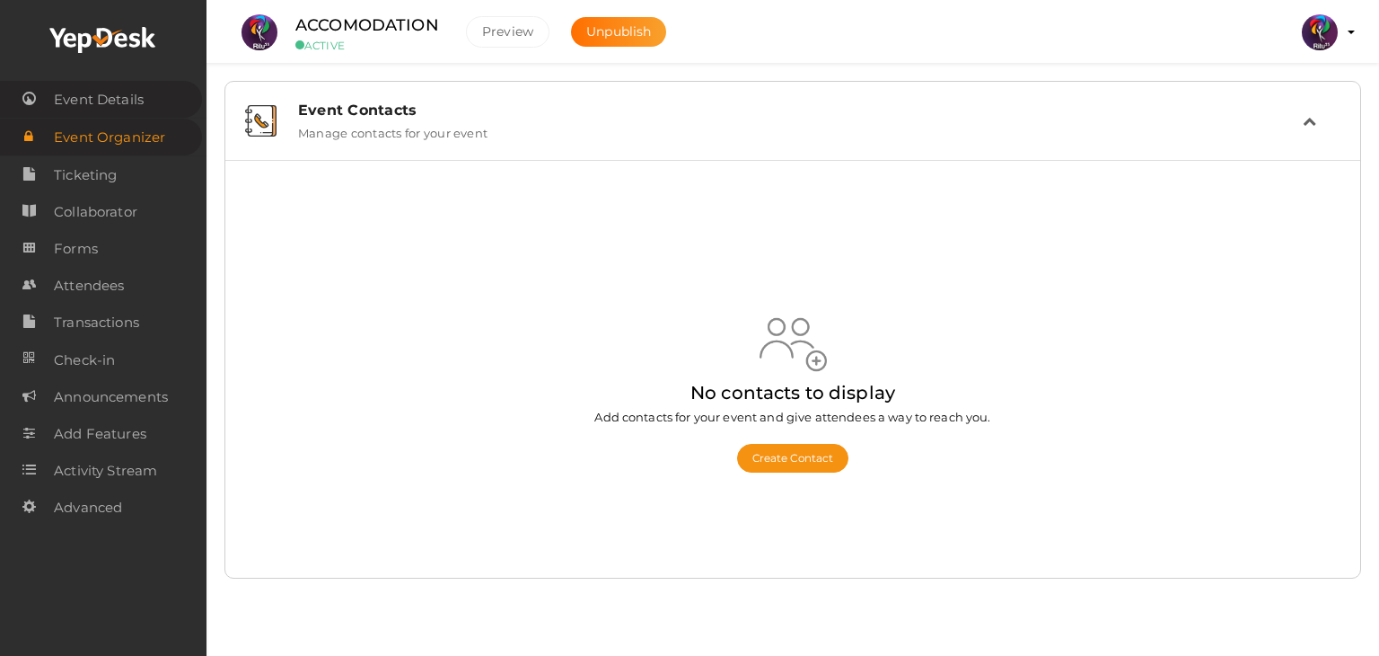
click at [139, 98] on span "Event Details" at bounding box center [99, 100] width 90 height 36
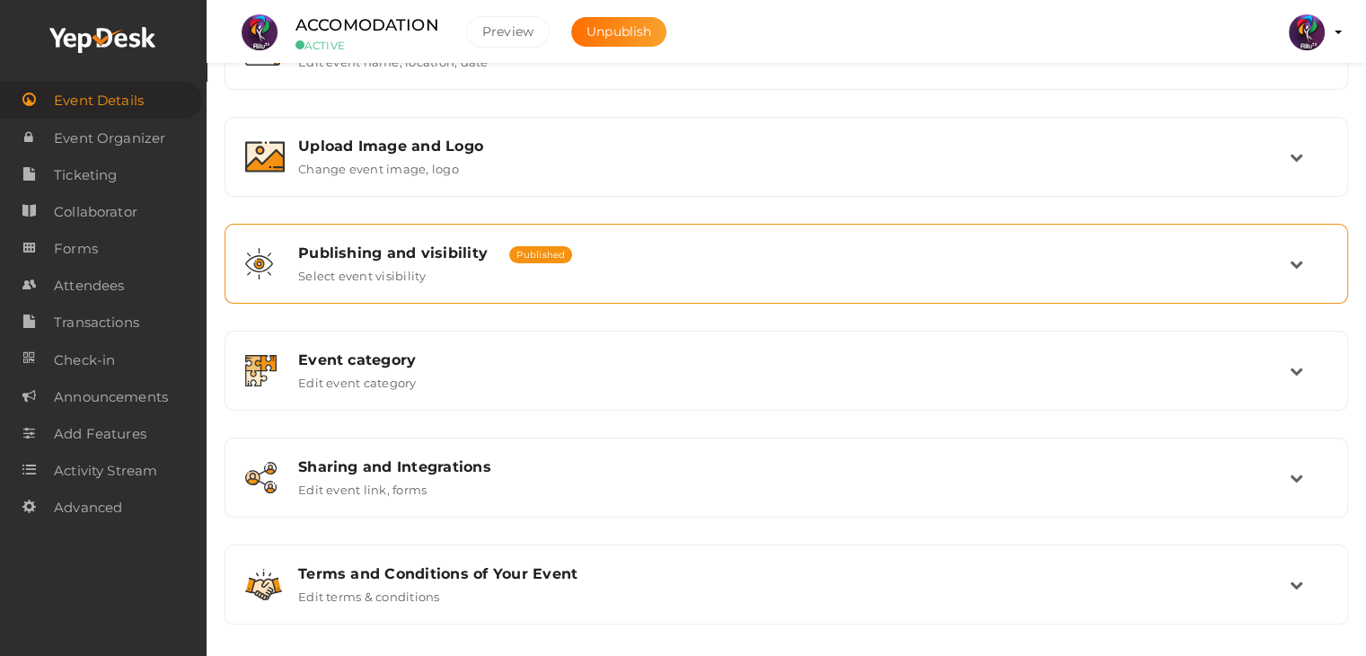
scroll to position [303, 0]
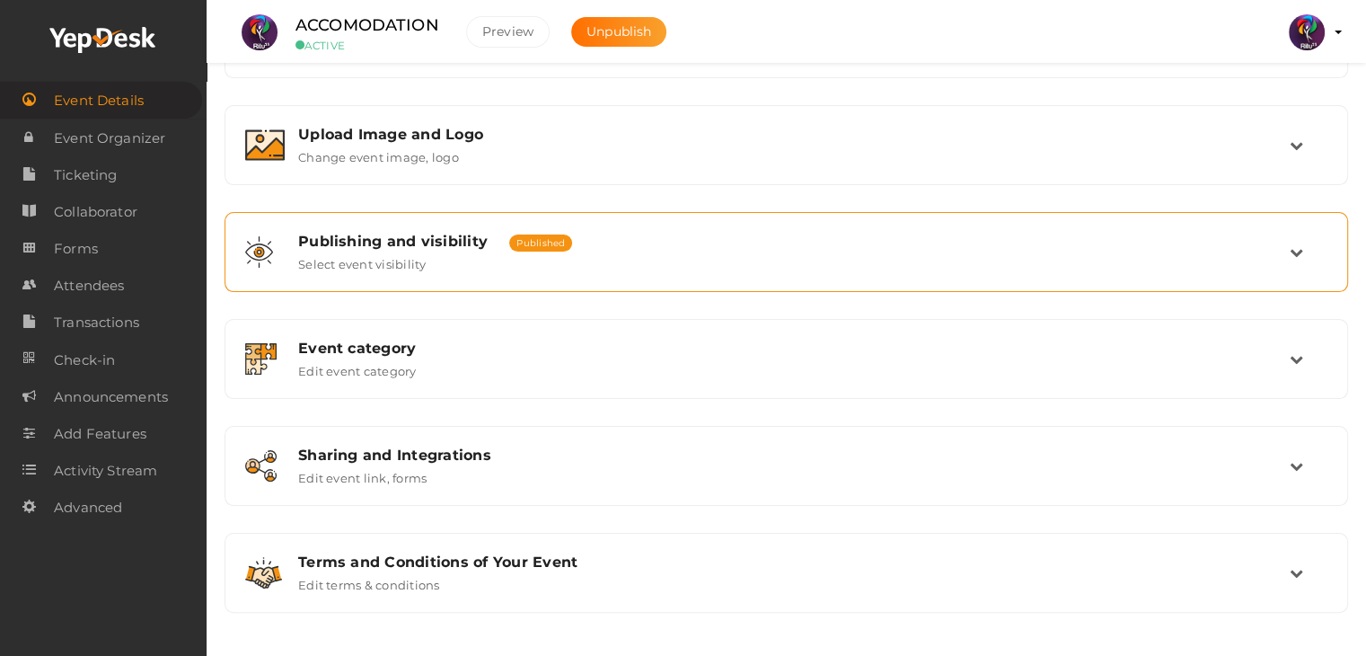
click at [520, 346] on div "Event category" at bounding box center [793, 347] width 991 height 17
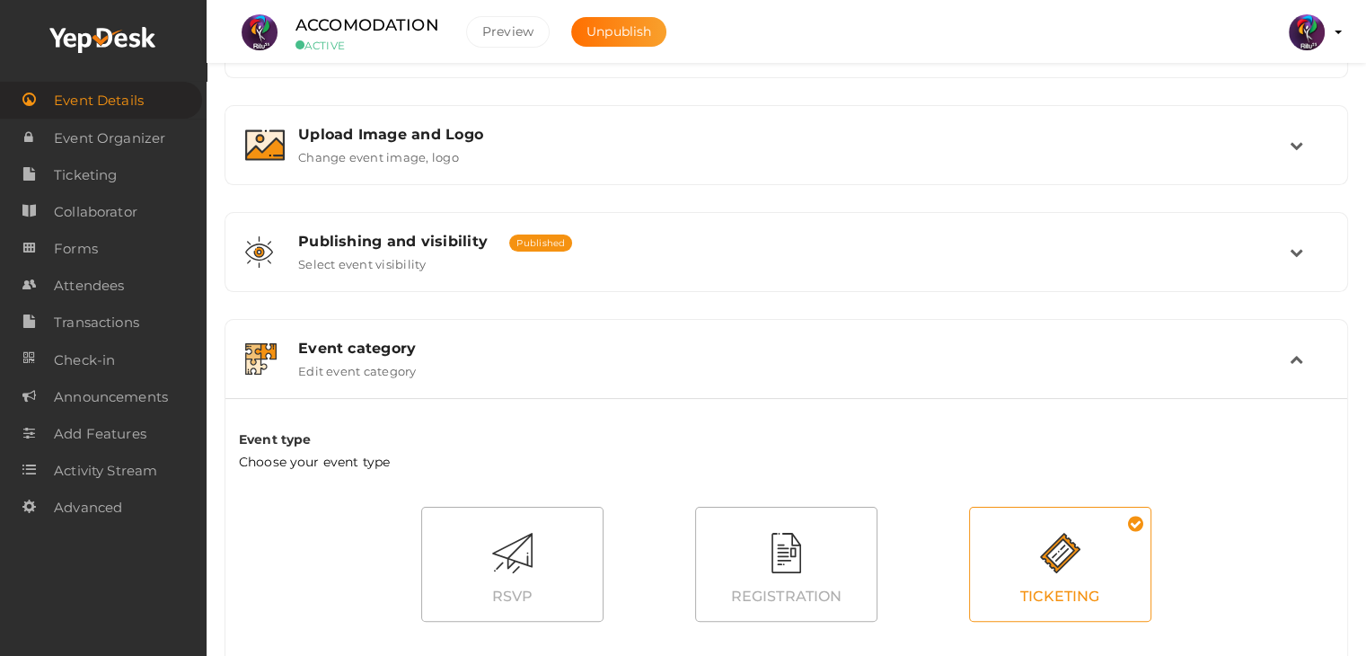
click at [520, 346] on div "Event category" at bounding box center [793, 347] width 991 height 17
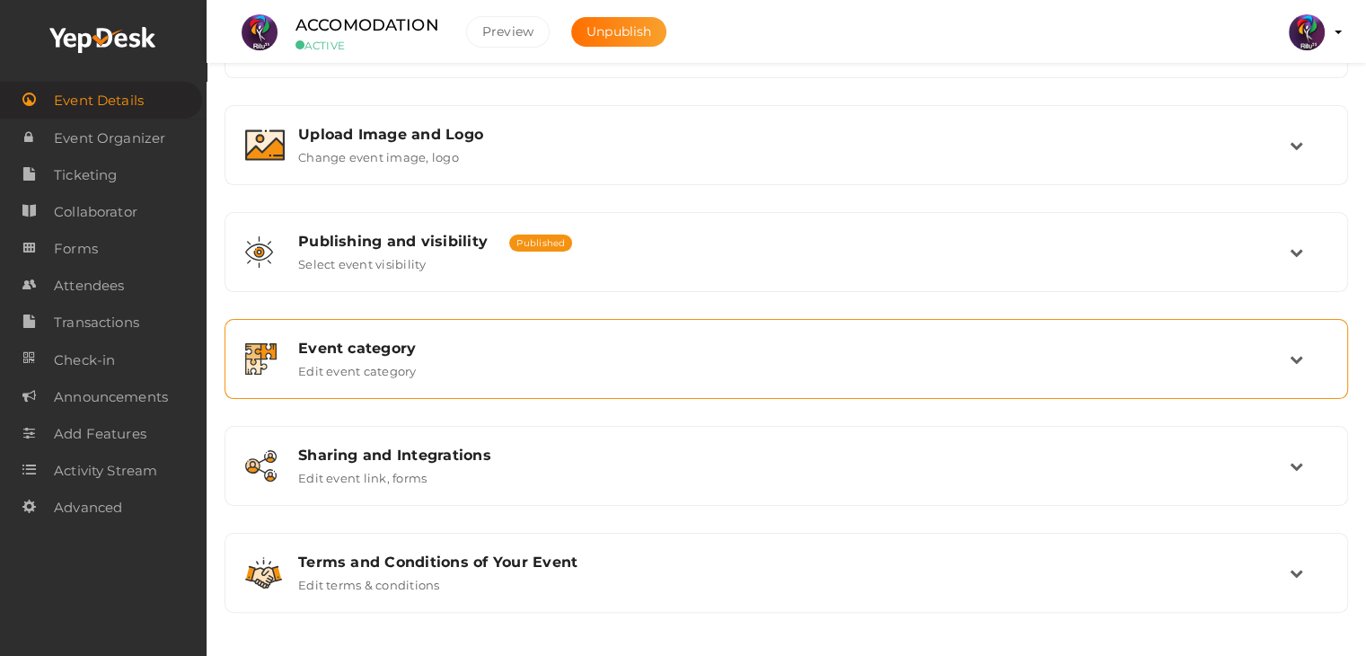
click at [520, 346] on div "Event category" at bounding box center [793, 347] width 991 height 17
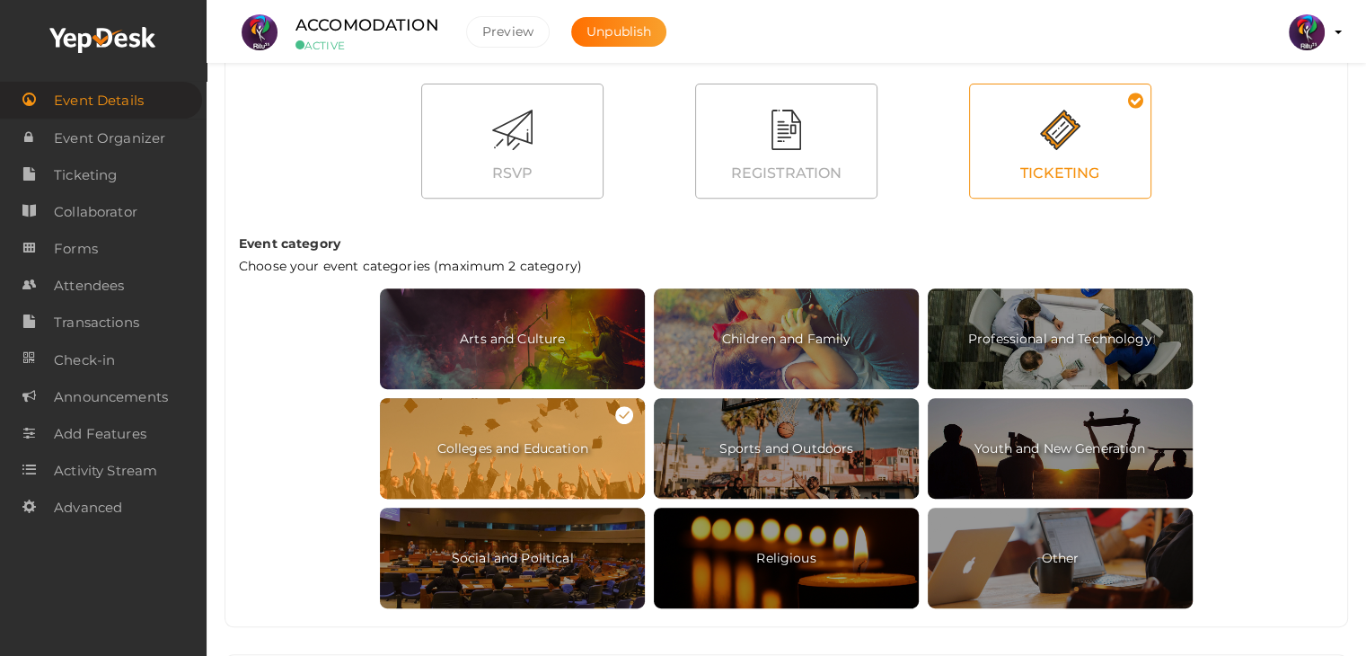
scroll to position [753, 0]
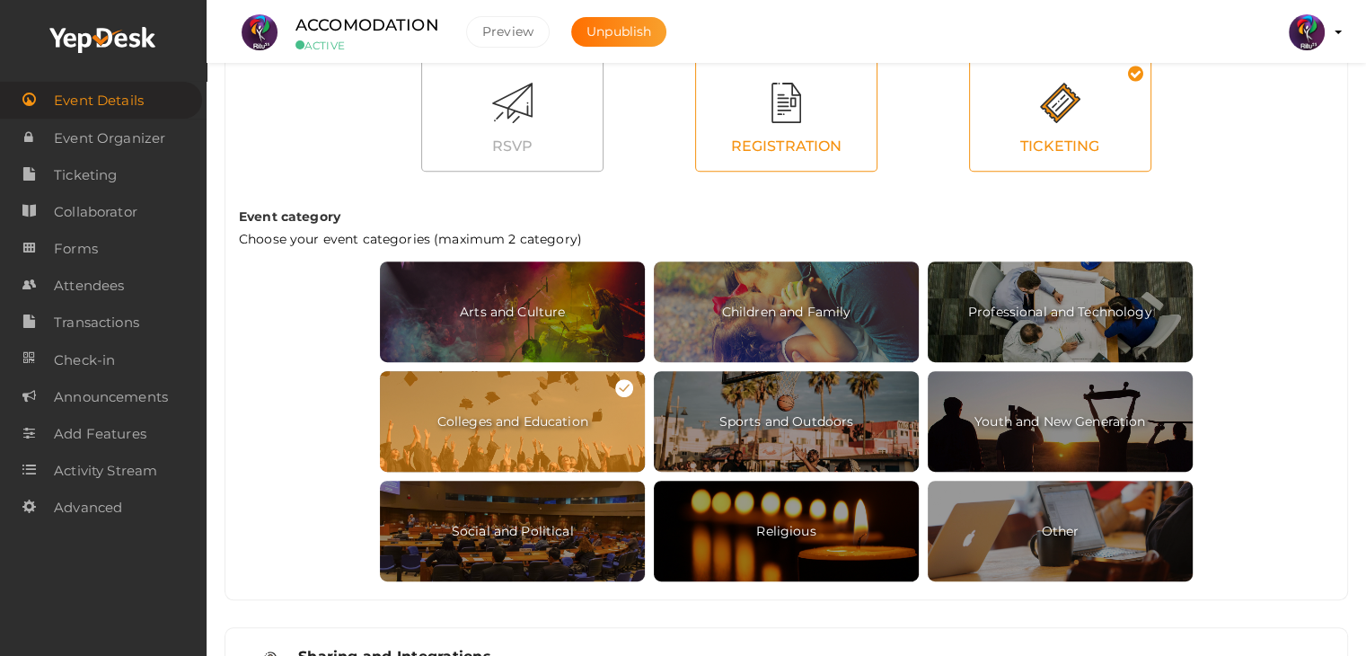
click at [795, 123] on div "REGISTRATION" at bounding box center [786, 147] width 181 height 48
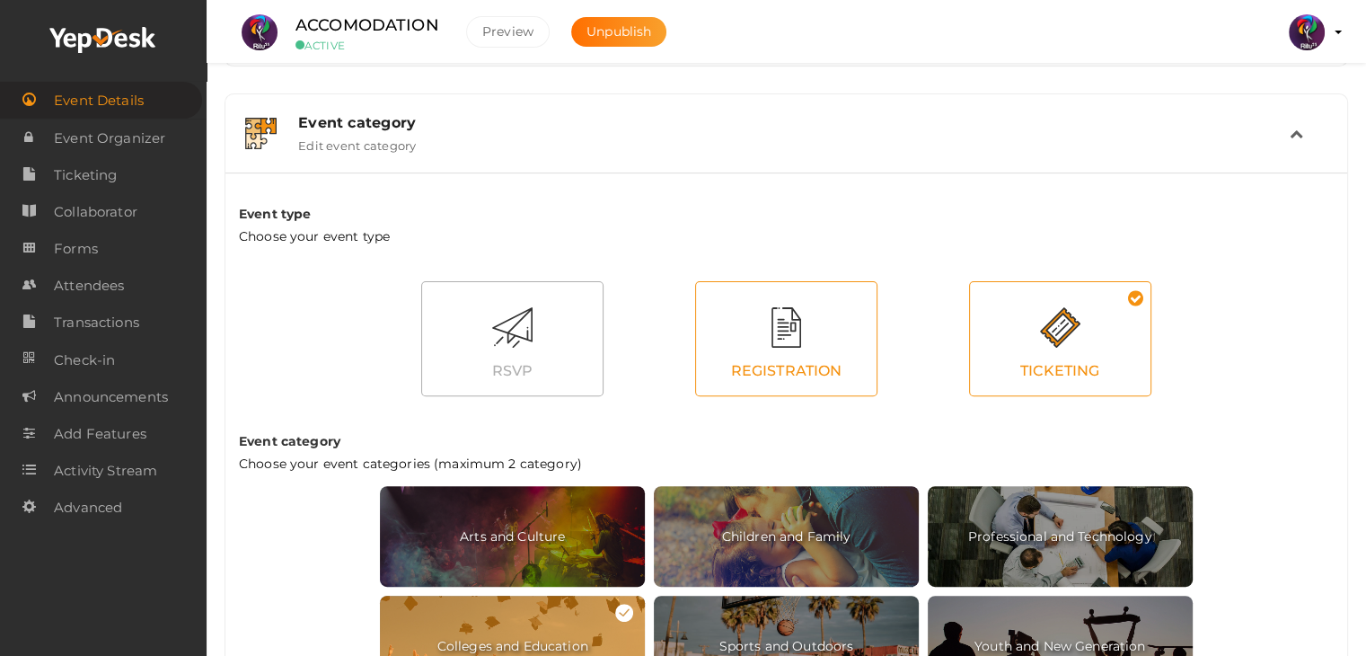
scroll to position [523, 0]
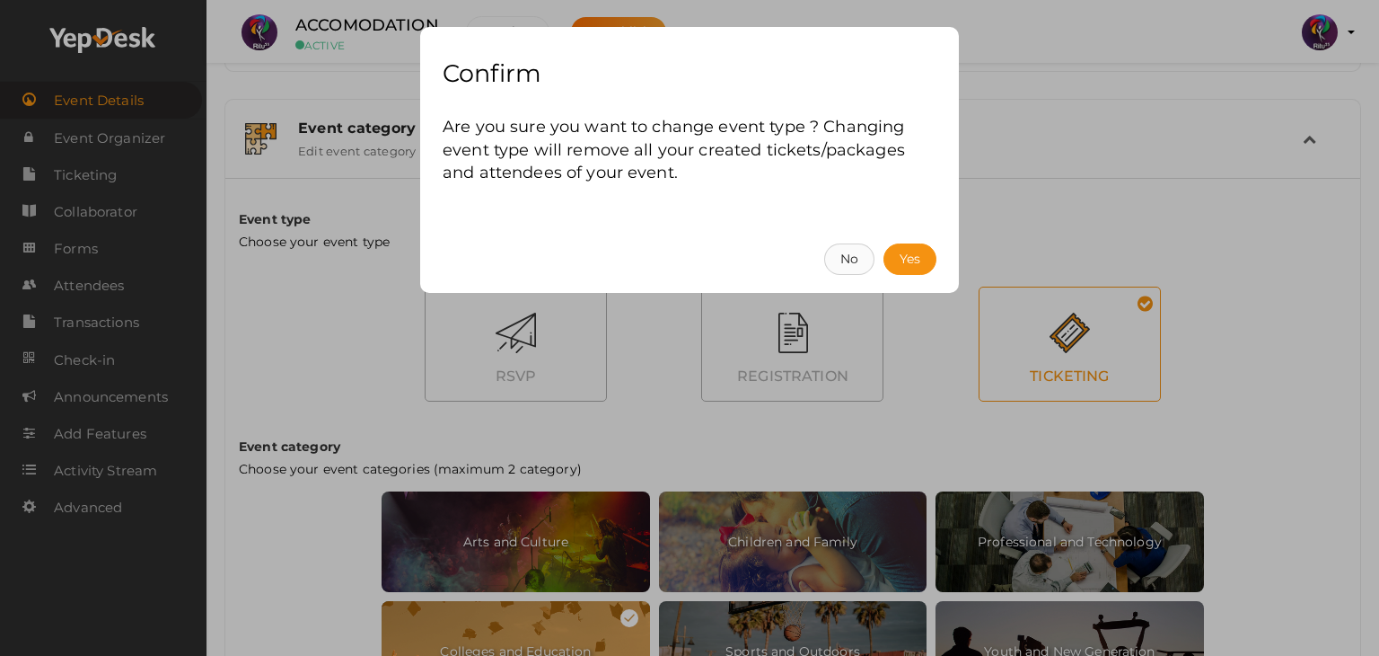
click at [835, 256] on button "No" at bounding box center [849, 258] width 50 height 31
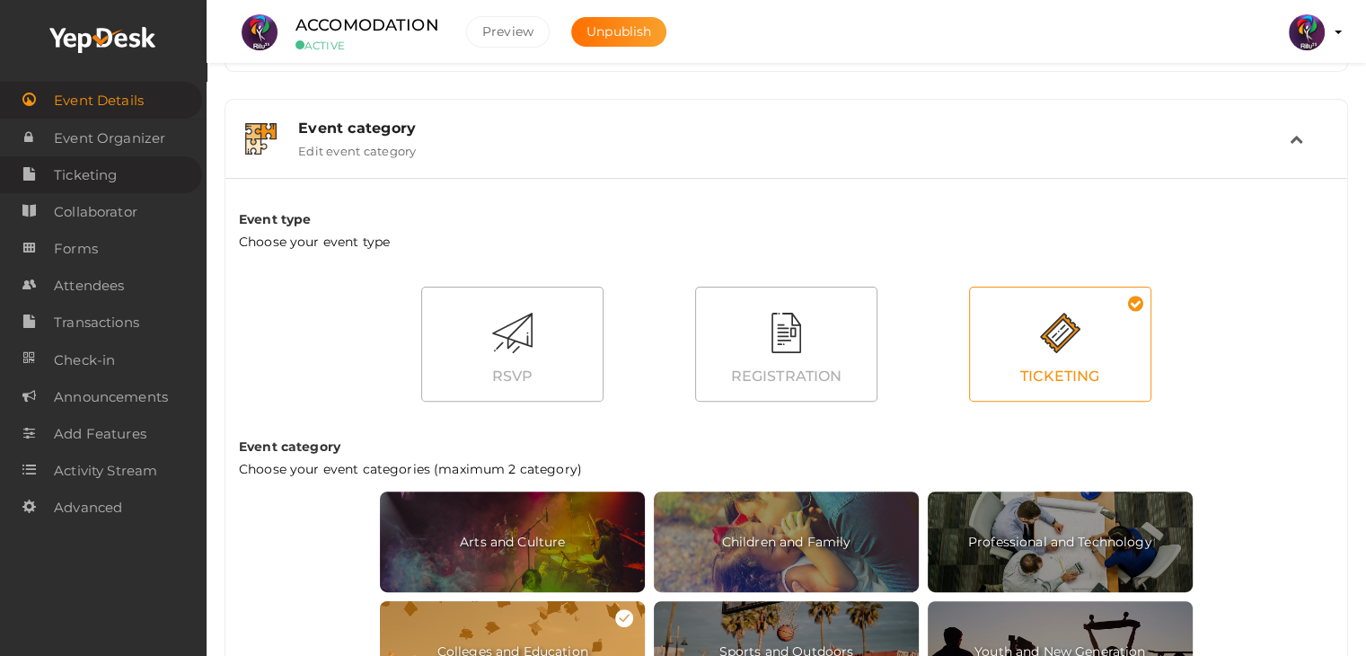
click at [120, 170] on link "Ticketing" at bounding box center [101, 174] width 202 height 37
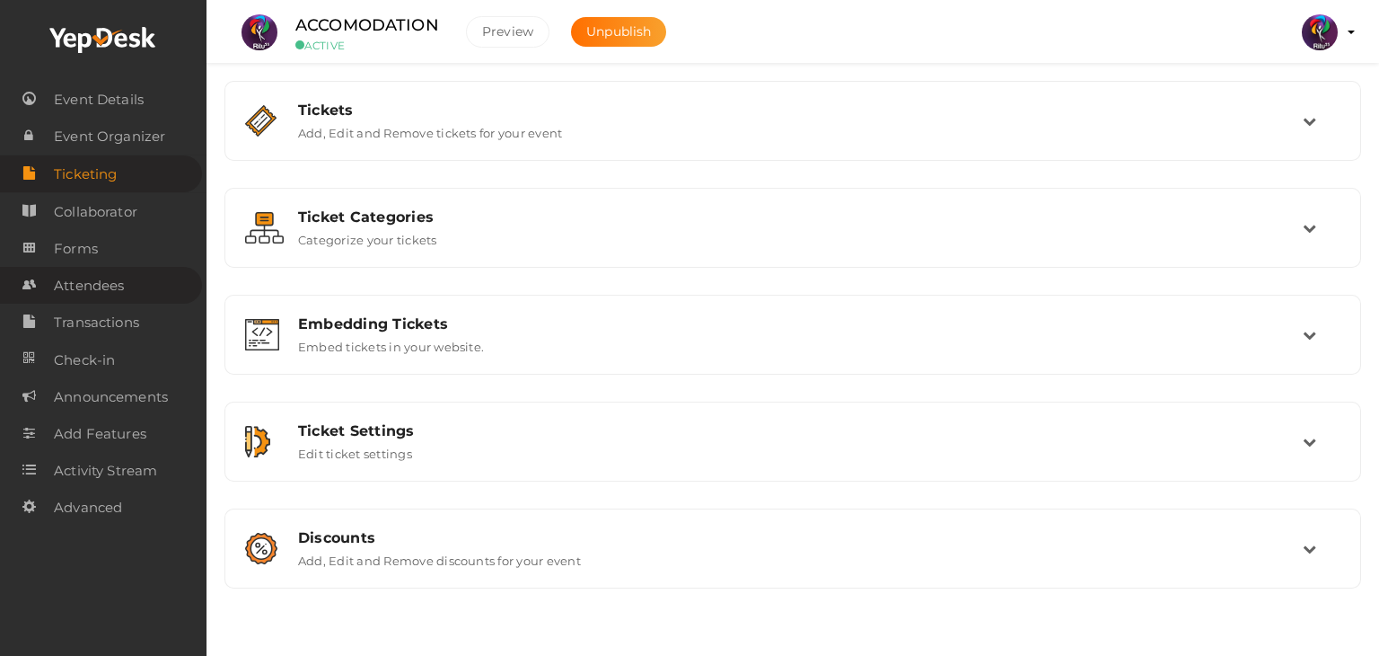
click at [143, 295] on link "Attendees" at bounding box center [101, 285] width 202 height 37
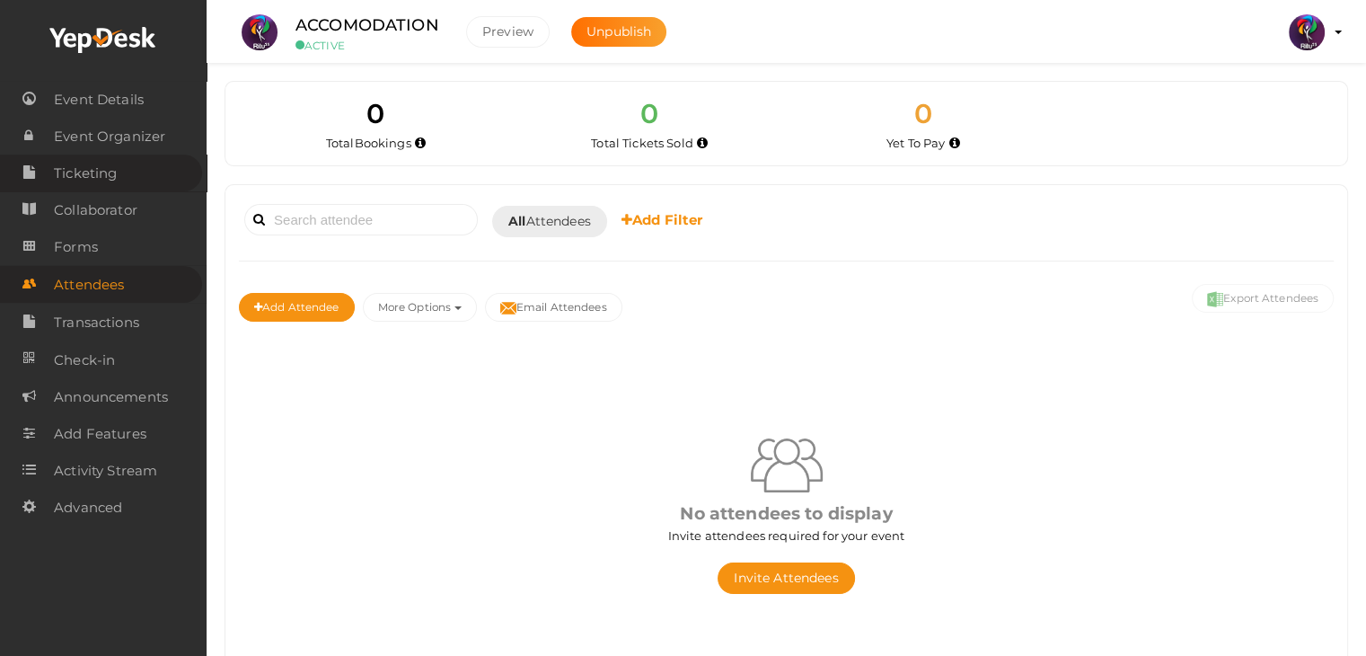
click at [115, 170] on span "Ticketing" at bounding box center [85, 173] width 63 height 36
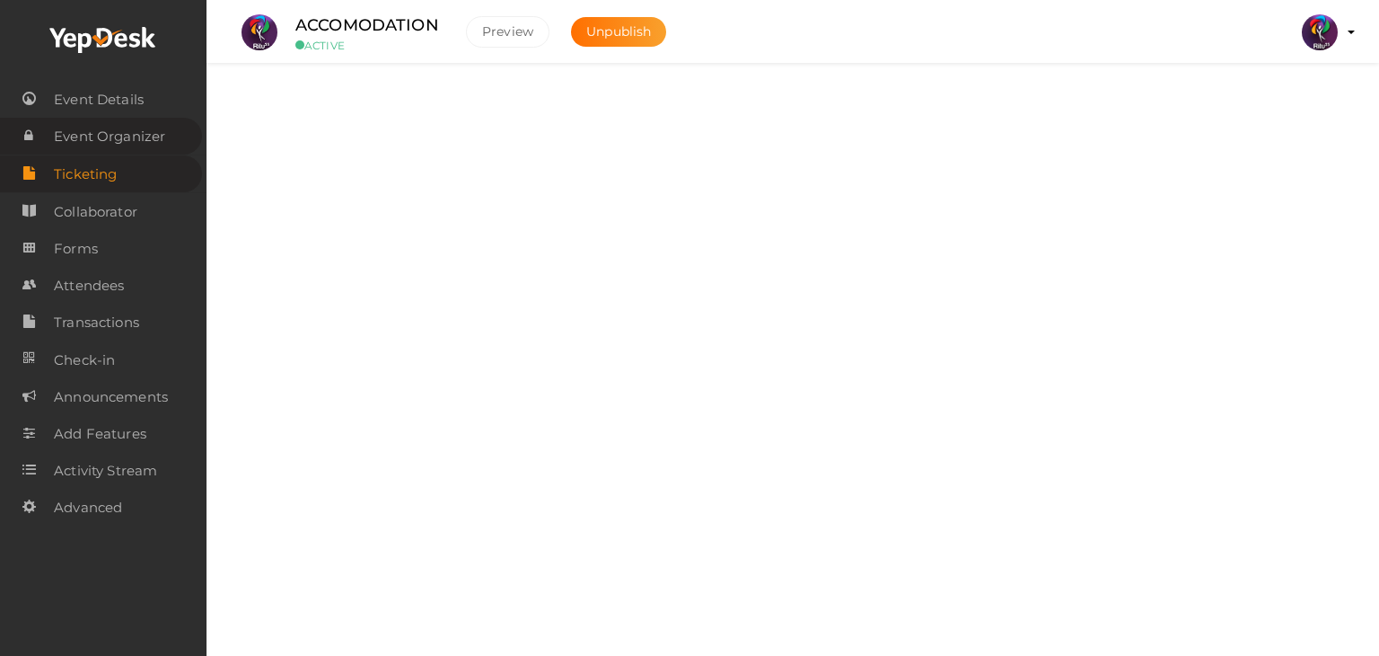
click at [142, 141] on span "Event Organizer" at bounding box center [109, 137] width 111 height 36
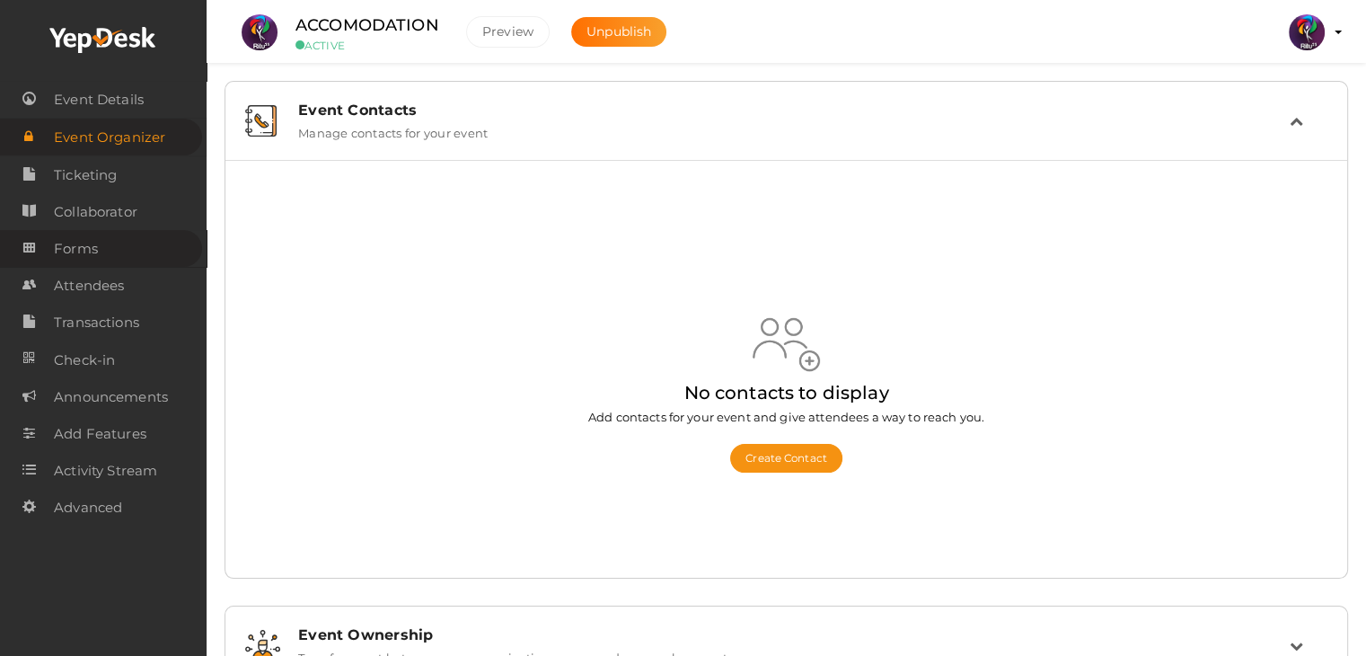
click at [123, 249] on link "Forms" at bounding box center [101, 248] width 202 height 37
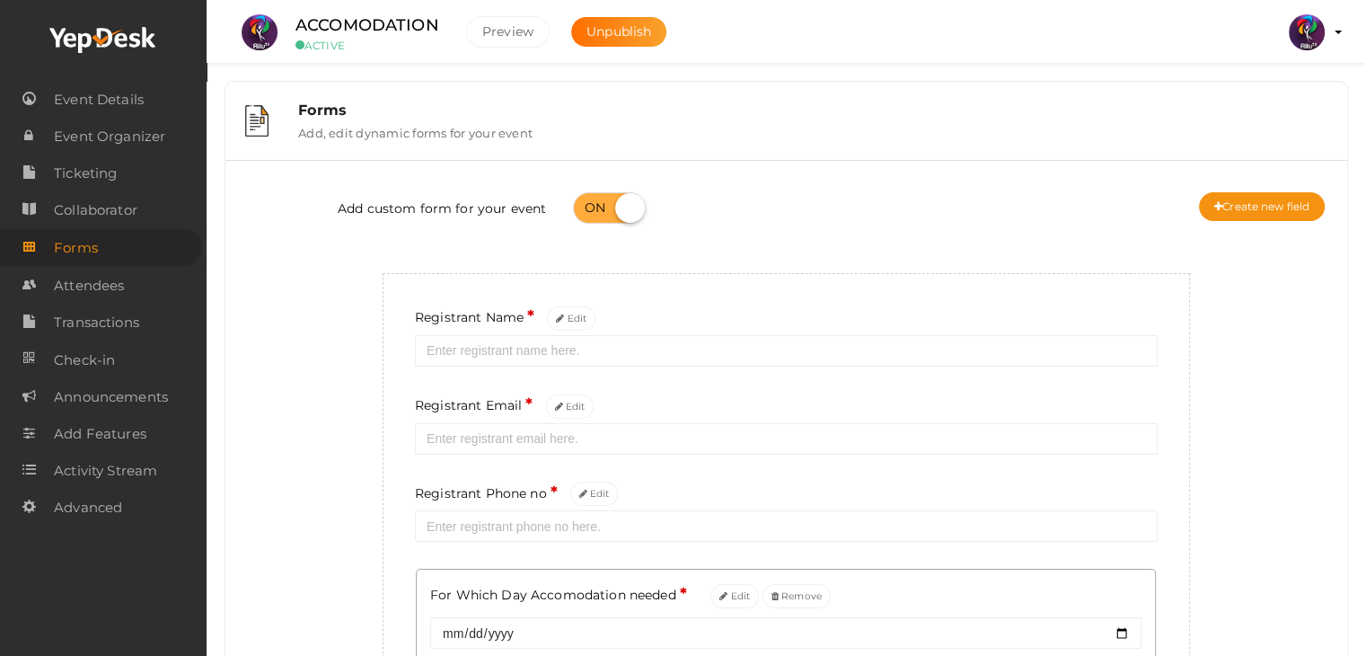
scroll to position [2, 0]
click at [141, 113] on span "Event Details" at bounding box center [99, 100] width 90 height 36
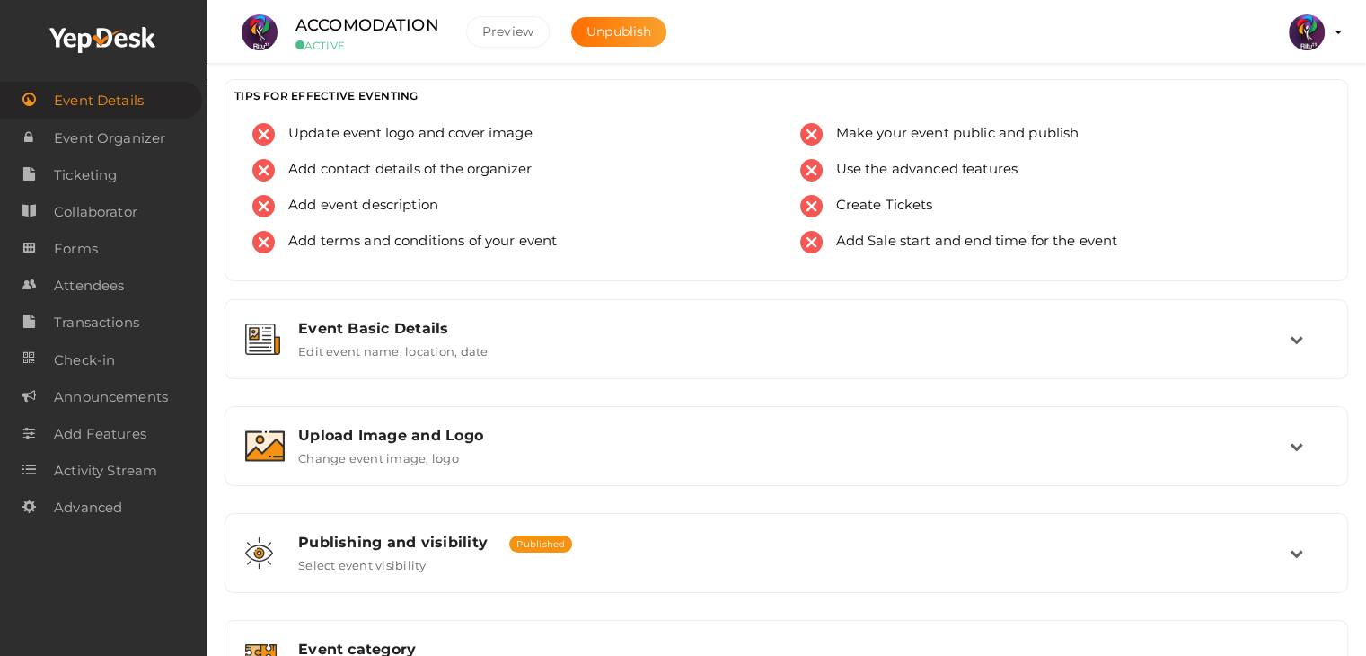
click at [141, 113] on span "Event Details" at bounding box center [99, 101] width 90 height 36
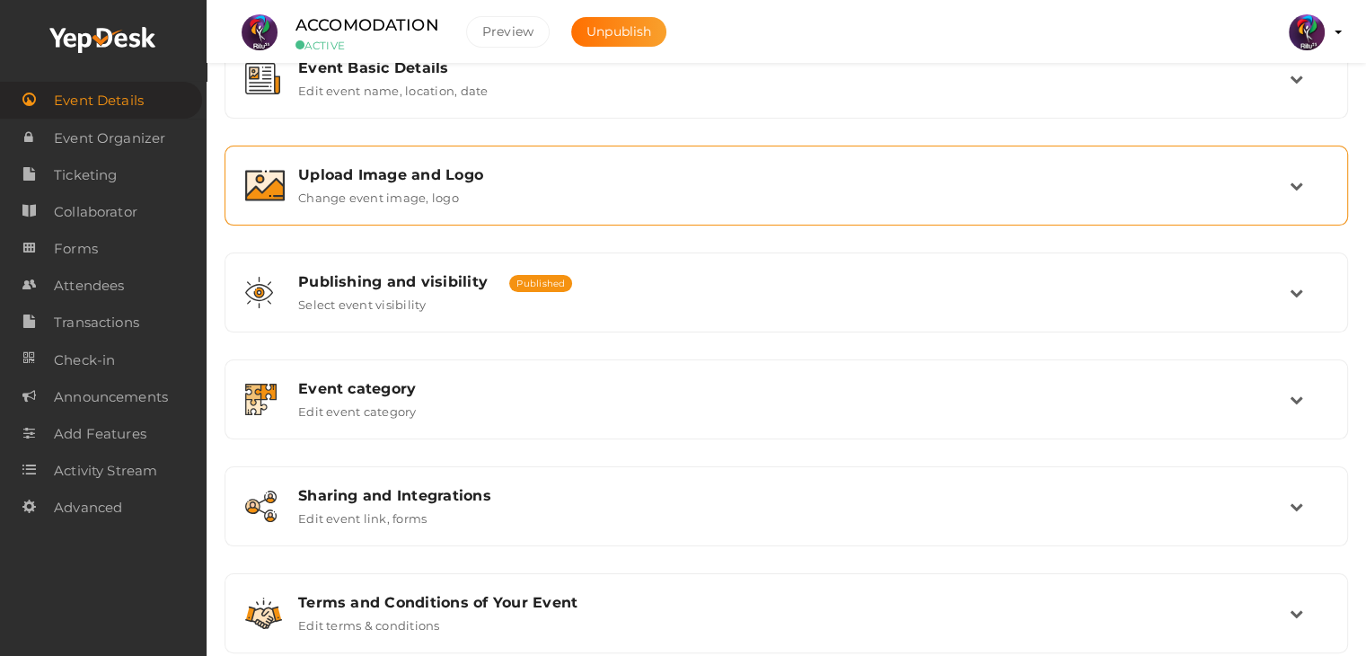
scroll to position [265, 0]
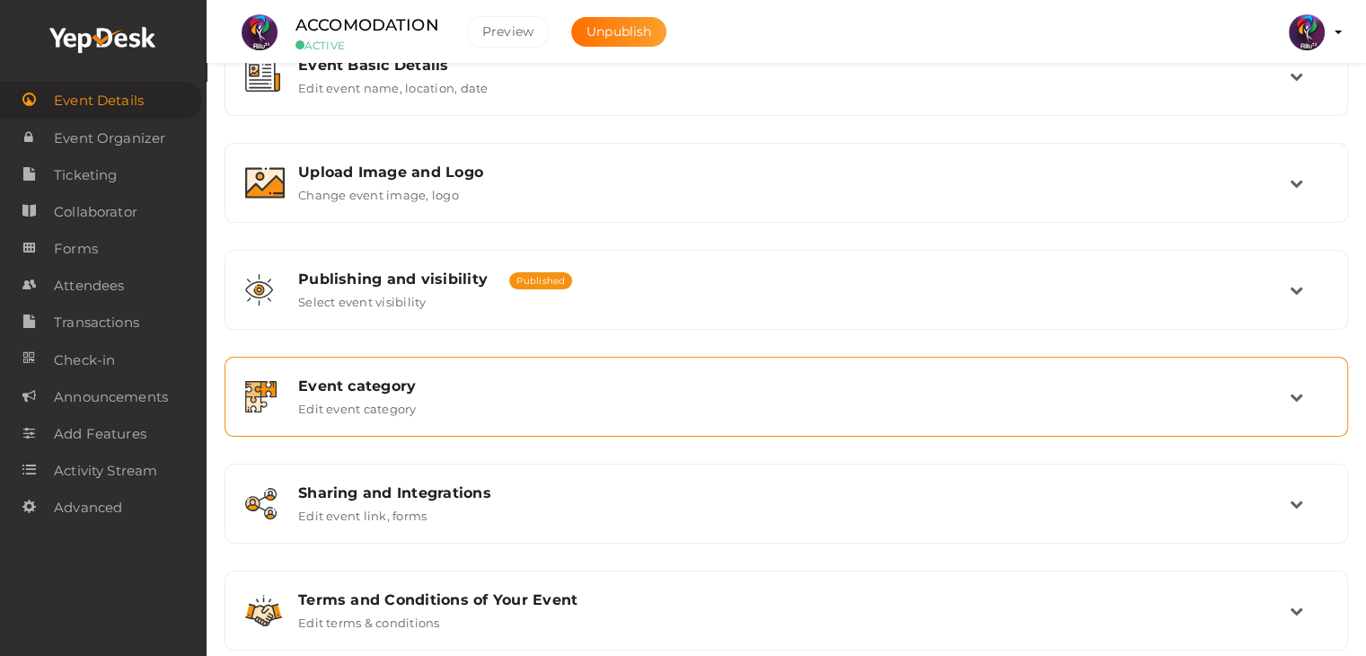
click at [592, 433] on div "Event category Edit event category" at bounding box center [786, 397] width 1123 height 80
click at [678, 393] on div "Event category Edit event category" at bounding box center [787, 396] width 1005 height 39
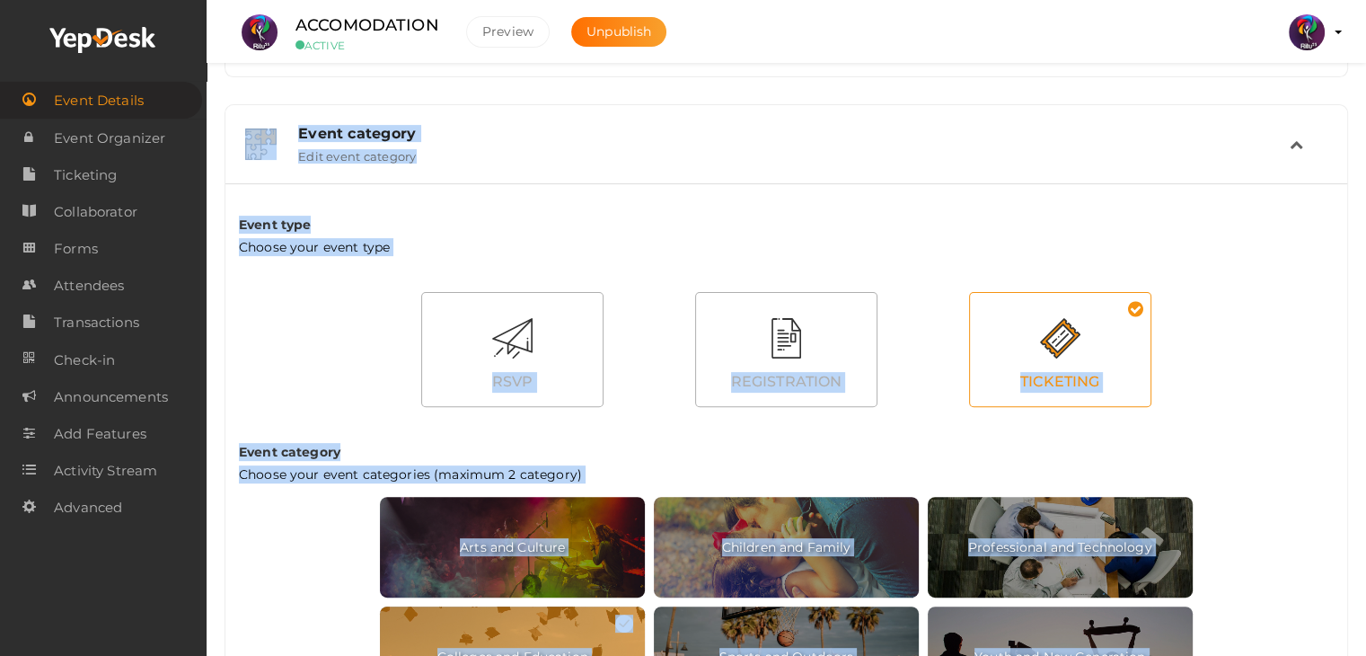
scroll to position [524, 0]
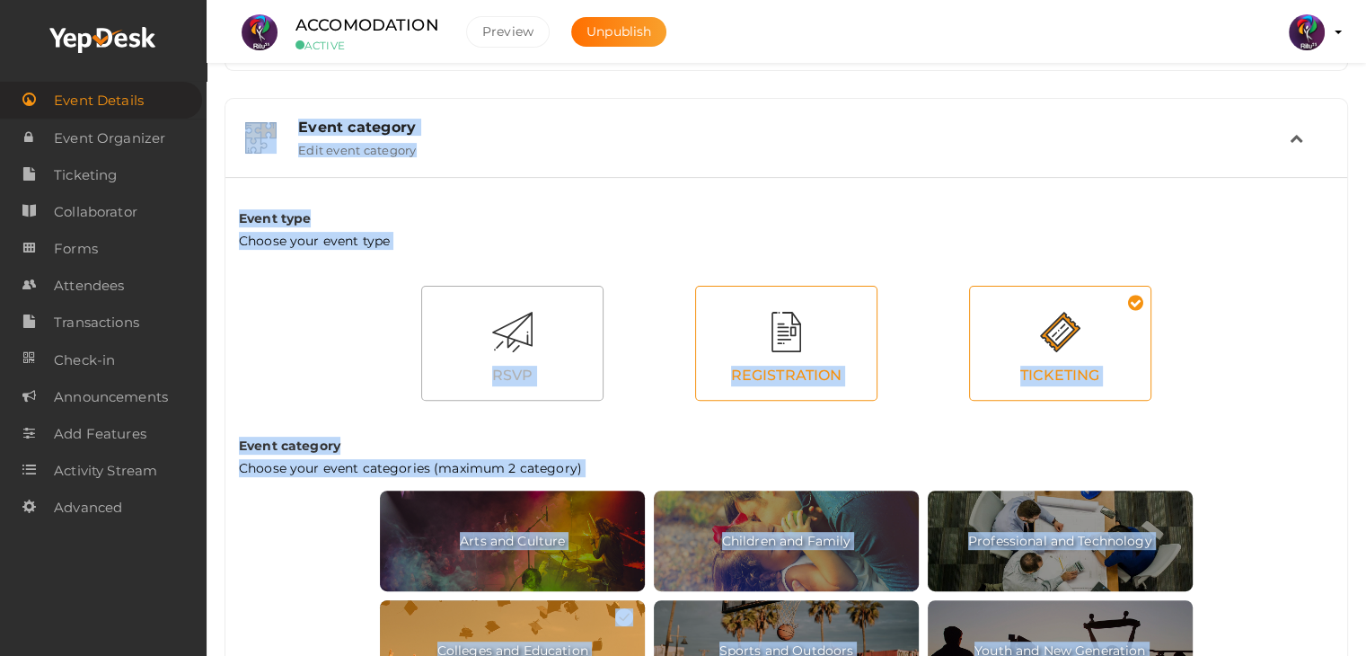
click at [811, 371] on div "REGISTRATION" at bounding box center [786, 376] width 181 height 39
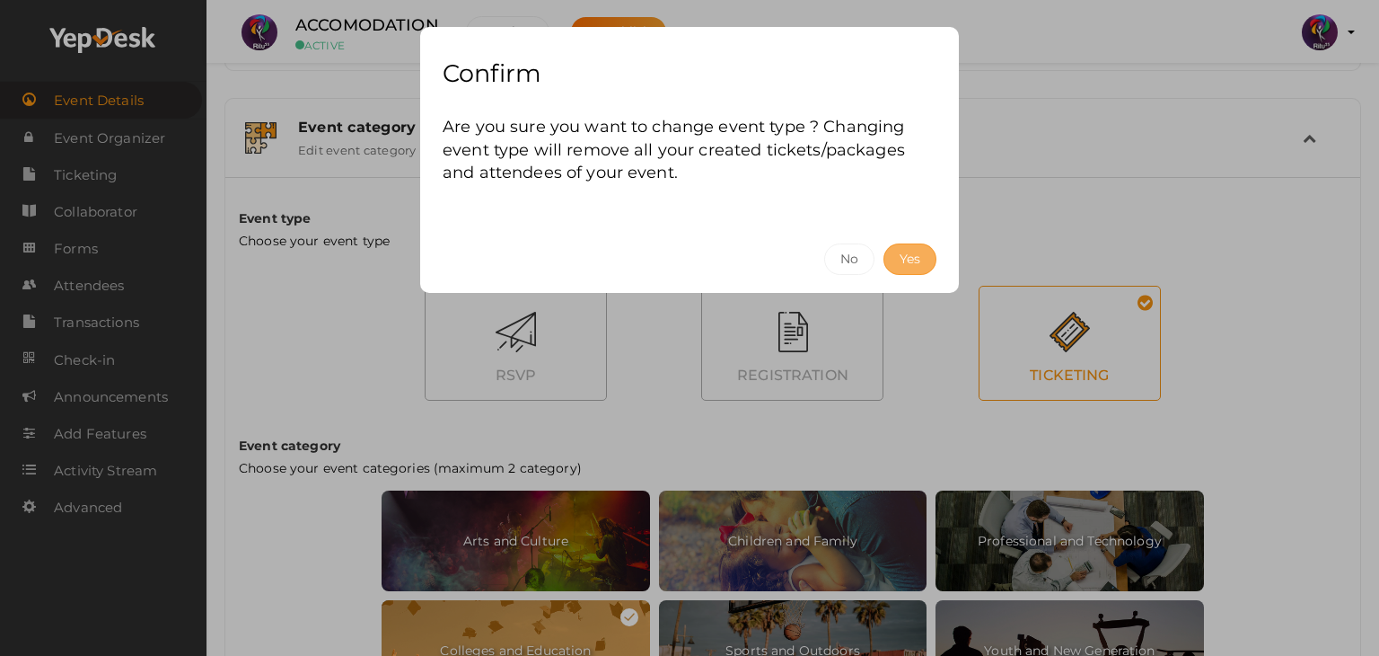
click at [910, 252] on button "Yes" at bounding box center [910, 258] width 53 height 31
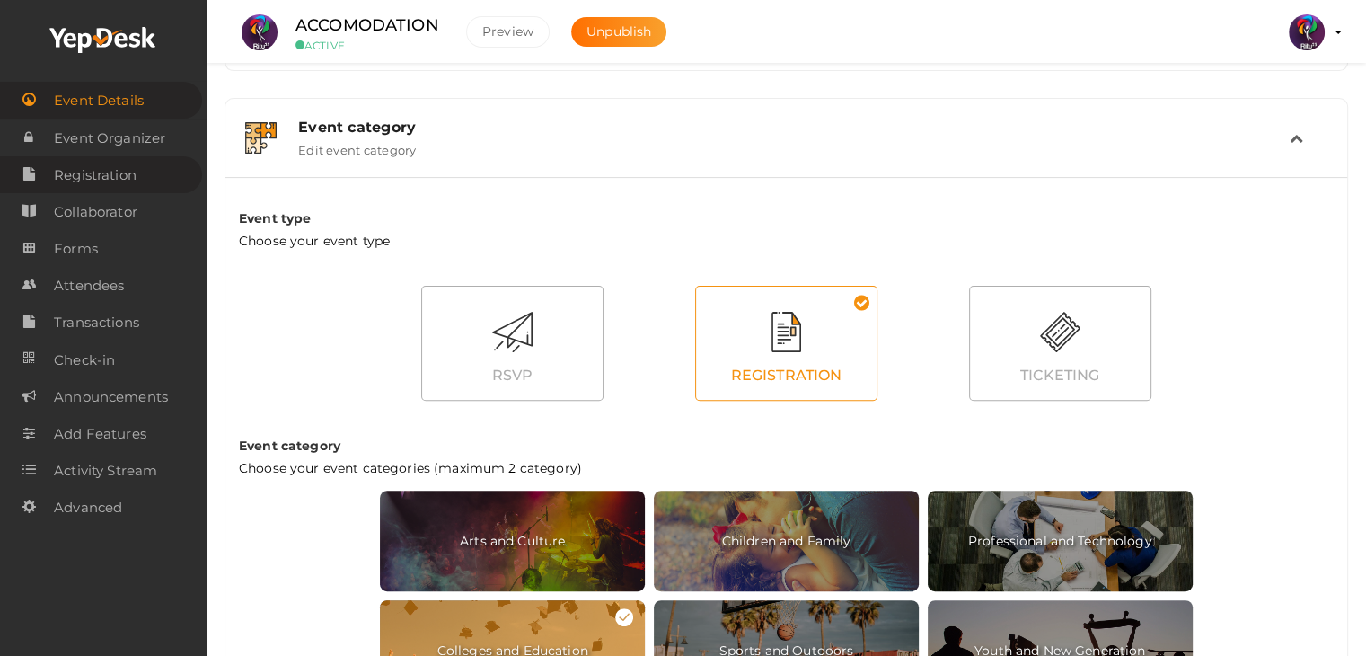
click at [126, 177] on span "Registration" at bounding box center [95, 175] width 83 height 36
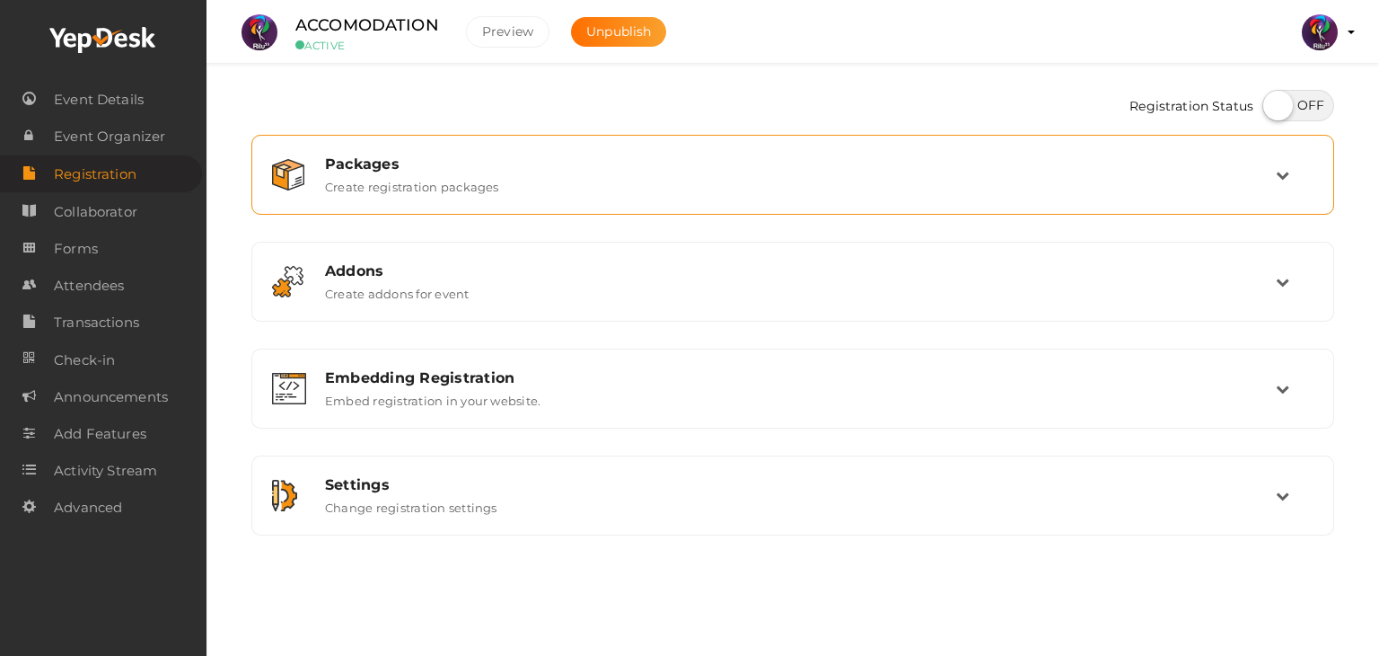
click at [1083, 173] on div "Packages Create registration packages" at bounding box center [794, 174] width 964 height 39
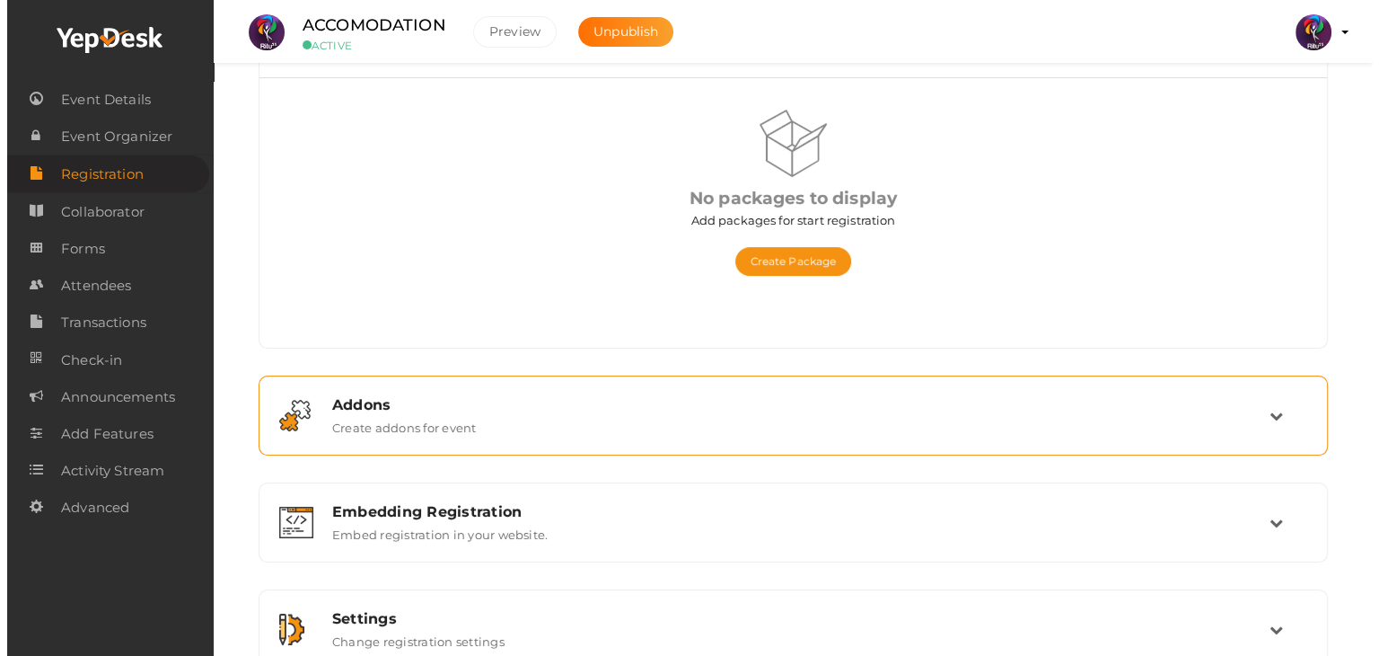
scroll to position [136, 0]
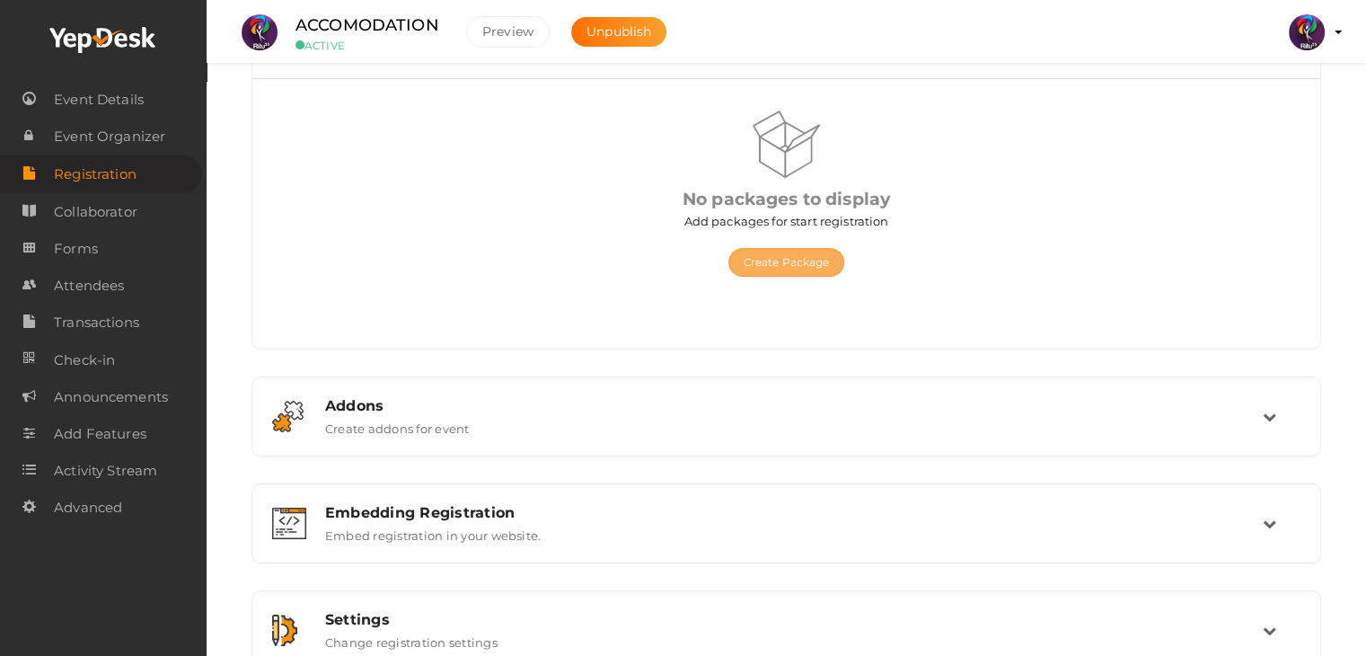
click at [811, 268] on button "Create Package" at bounding box center [786, 262] width 117 height 29
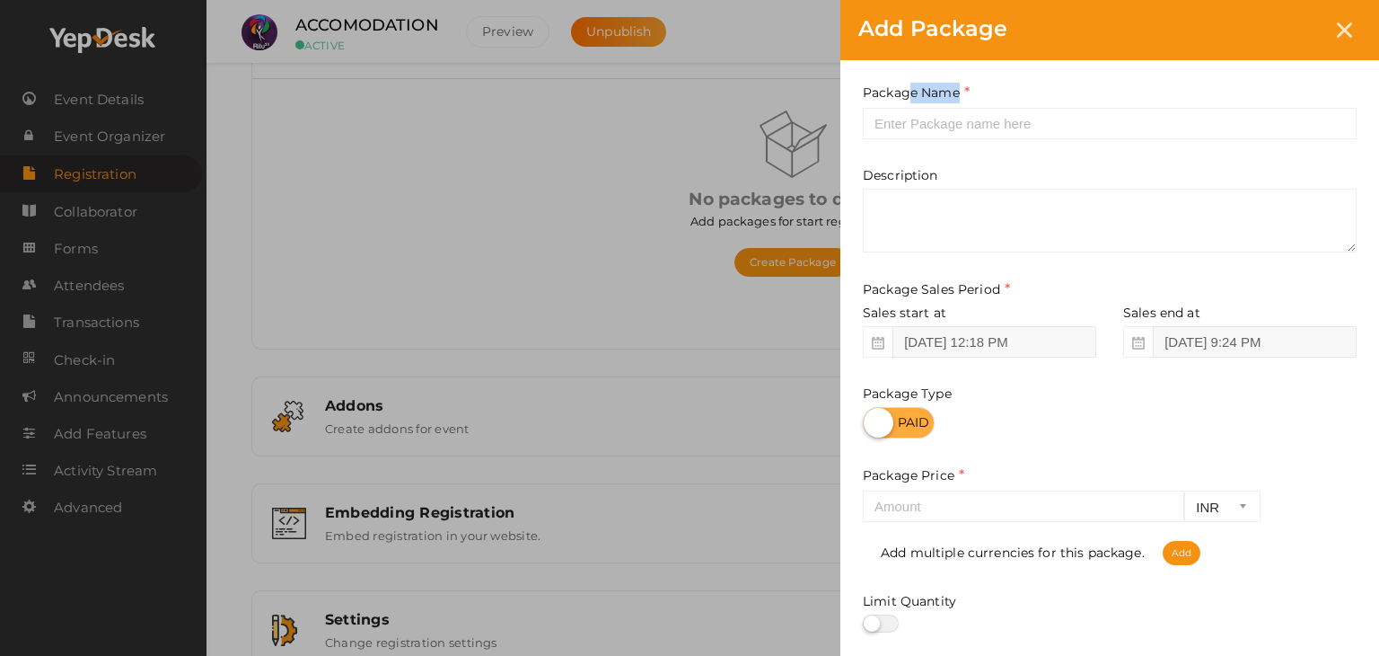
drag, startPoint x: 912, startPoint y: 102, endPoint x: 920, endPoint y: 113, distance: 13.0
click at [920, 113] on div "Package Name This field is Required. Package Name already used." at bounding box center [1110, 111] width 494 height 57
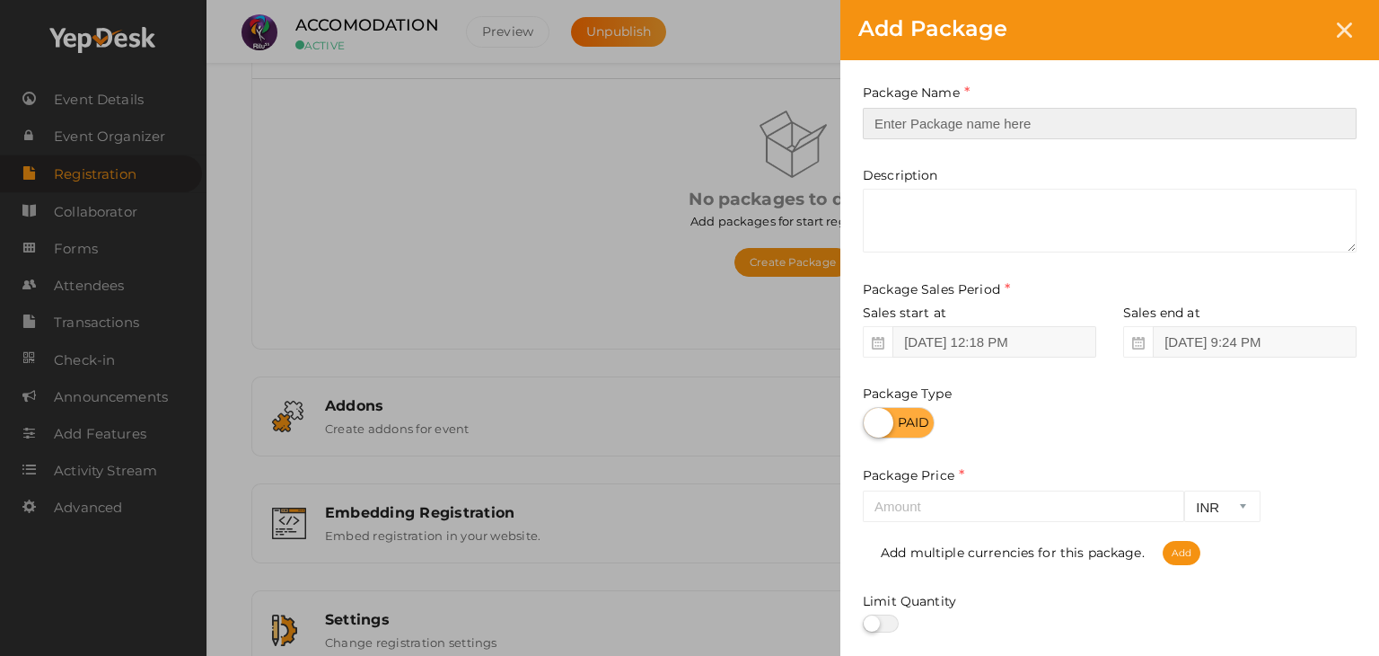
click at [920, 113] on input "text" at bounding box center [1110, 123] width 494 height 31
type input "reg"
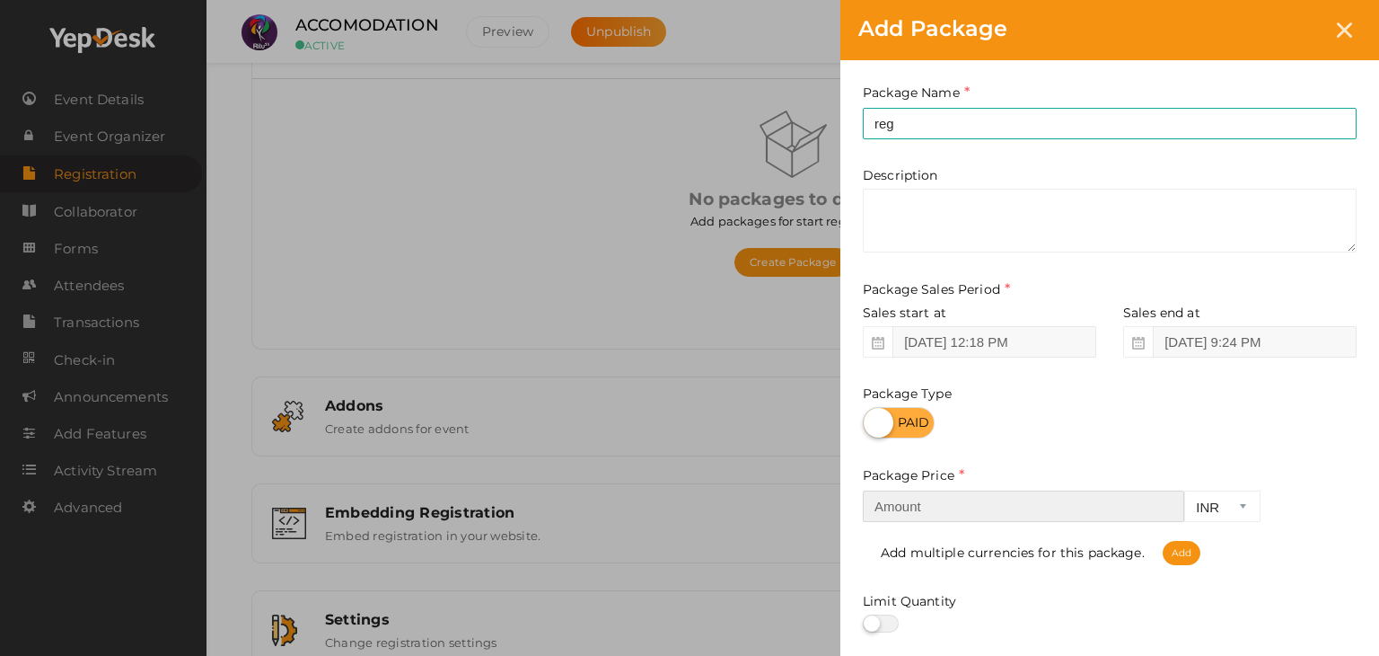
click at [1114, 497] on input "number" at bounding box center [1023, 505] width 321 height 31
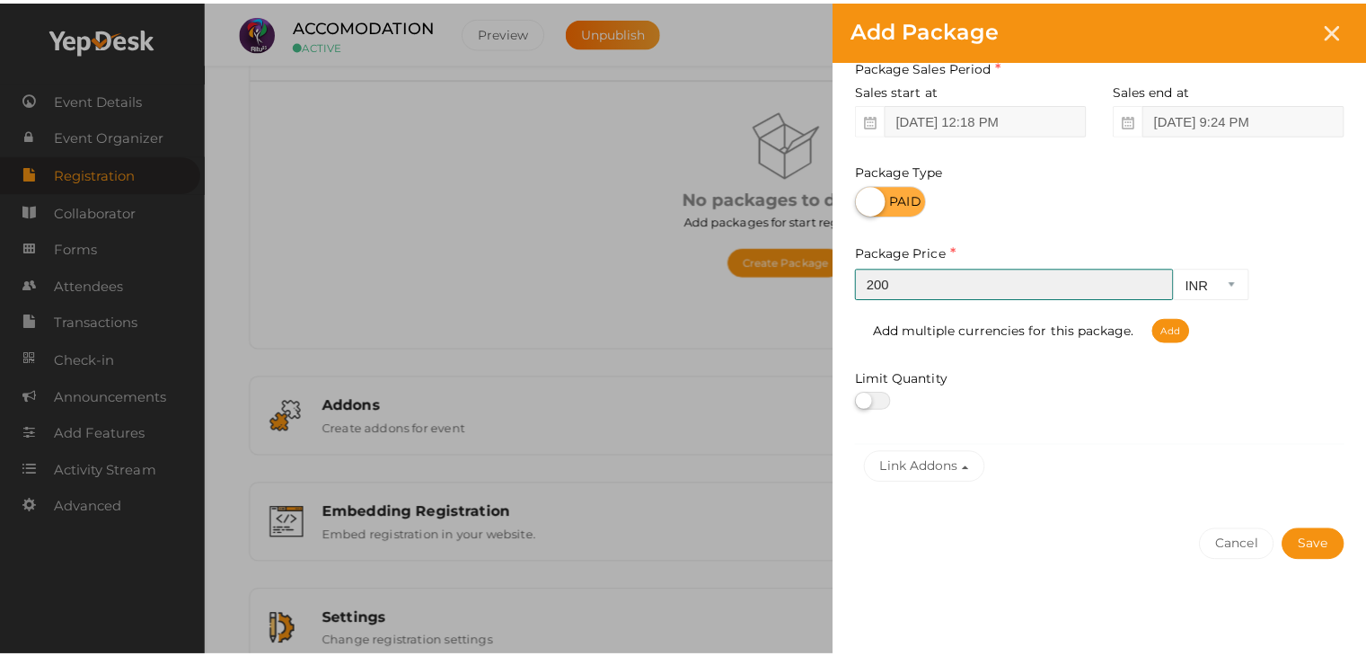
scroll to position [223, 0]
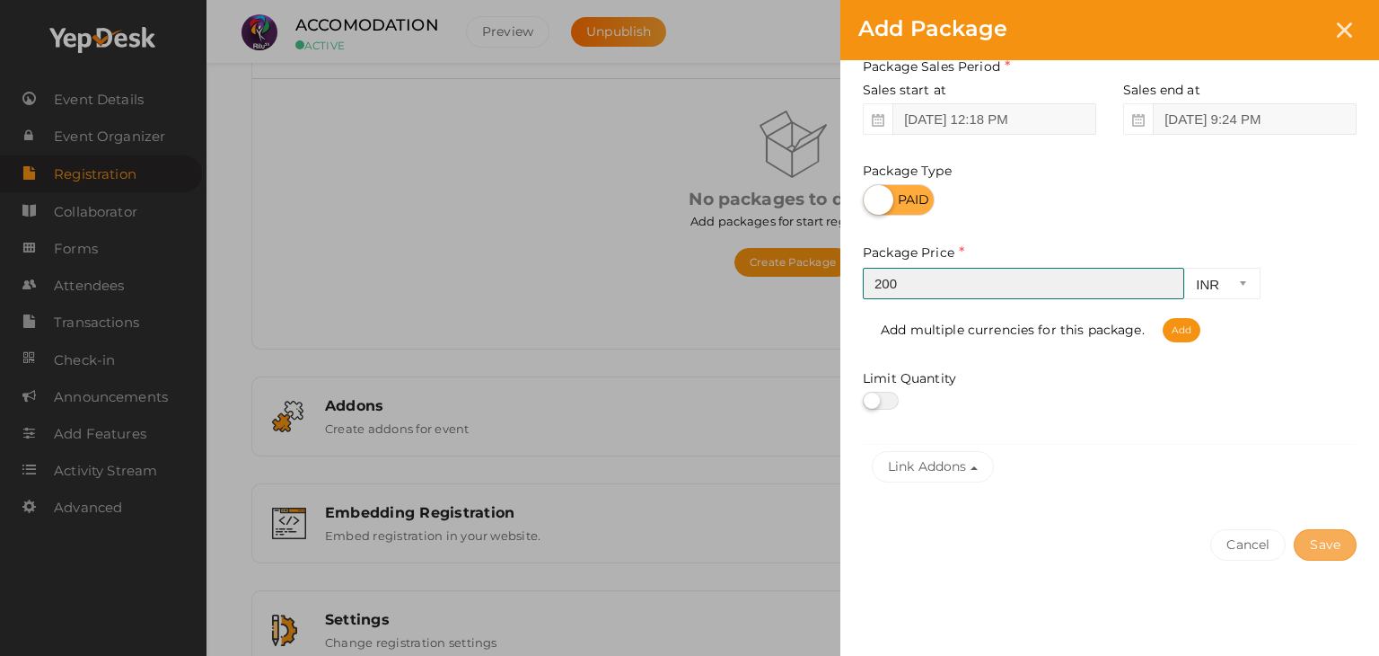
type input "200"
click at [1331, 533] on button "Save" at bounding box center [1325, 544] width 63 height 31
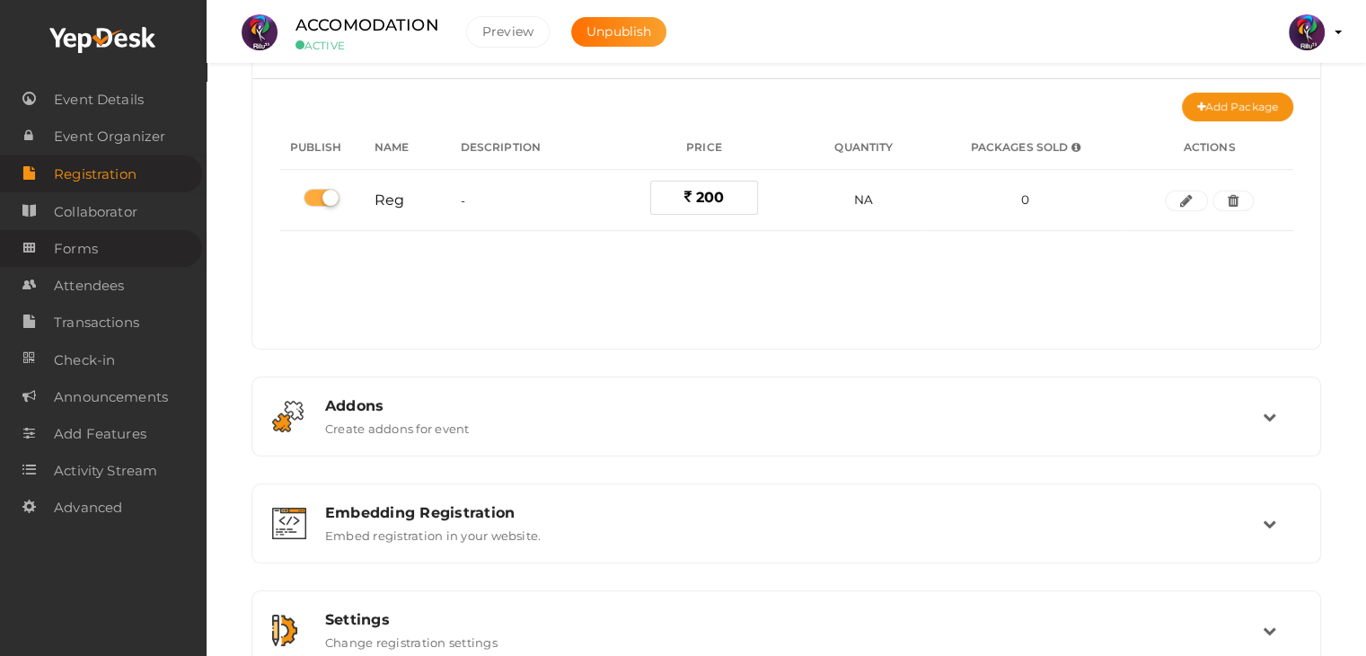
click at [111, 249] on link "Forms" at bounding box center [101, 248] width 202 height 37
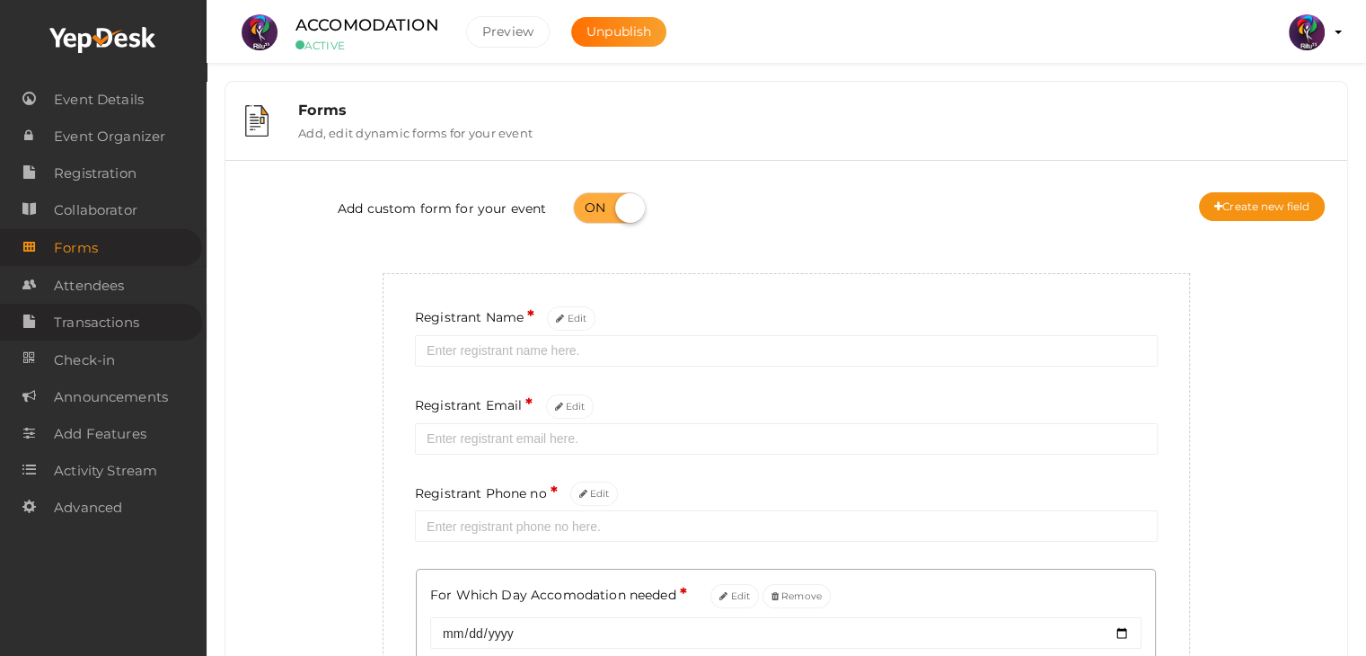
click at [102, 335] on span "Transactions" at bounding box center [96, 322] width 85 height 36
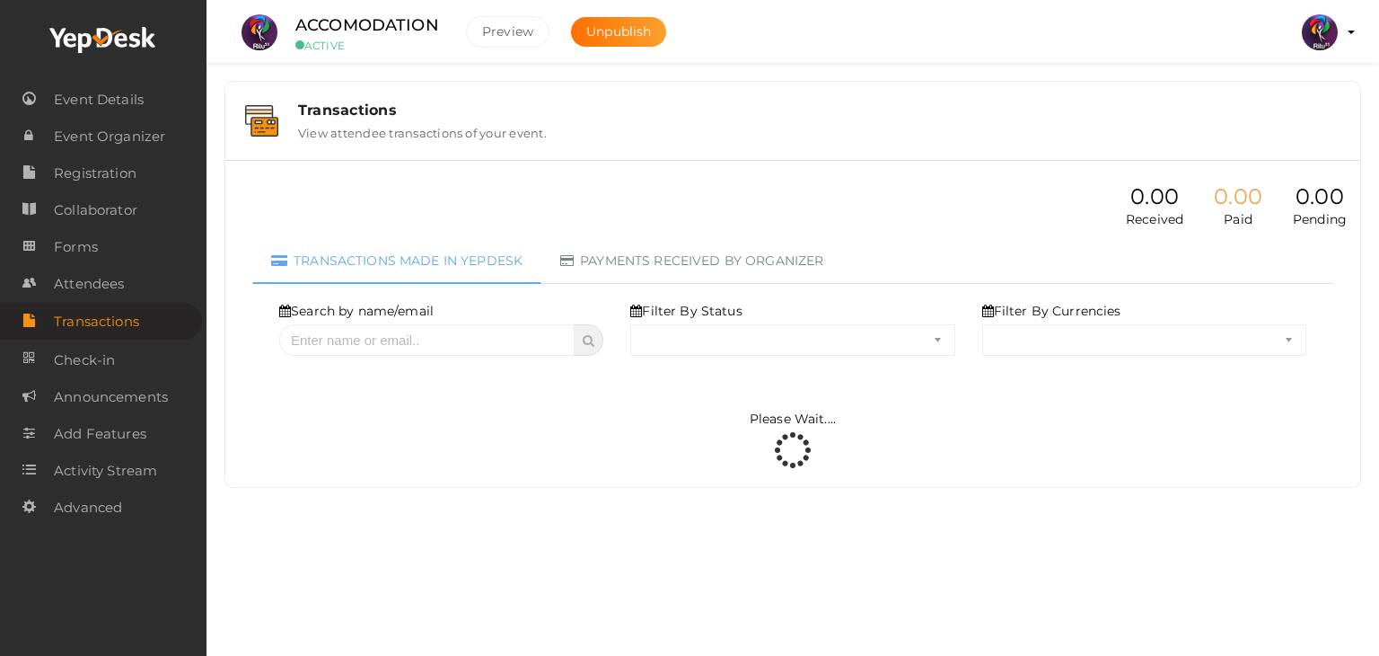
select select "ALL"
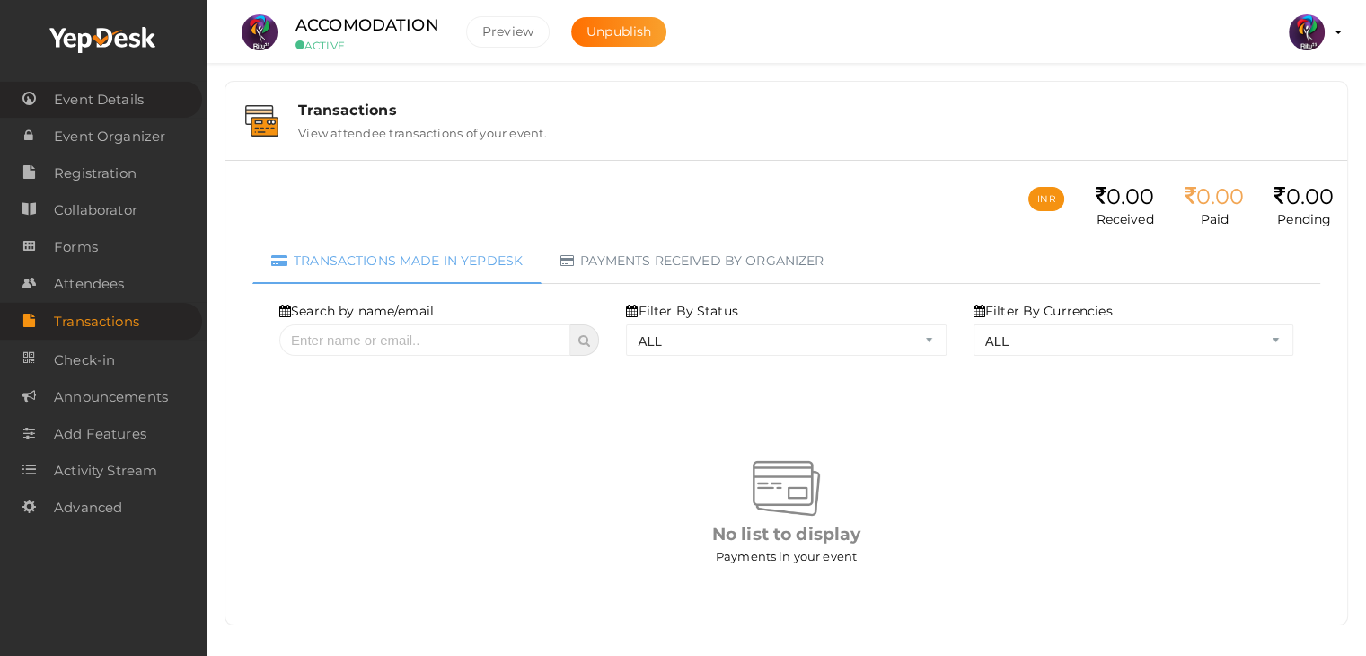
click at [101, 98] on span "Event Details" at bounding box center [99, 100] width 90 height 36
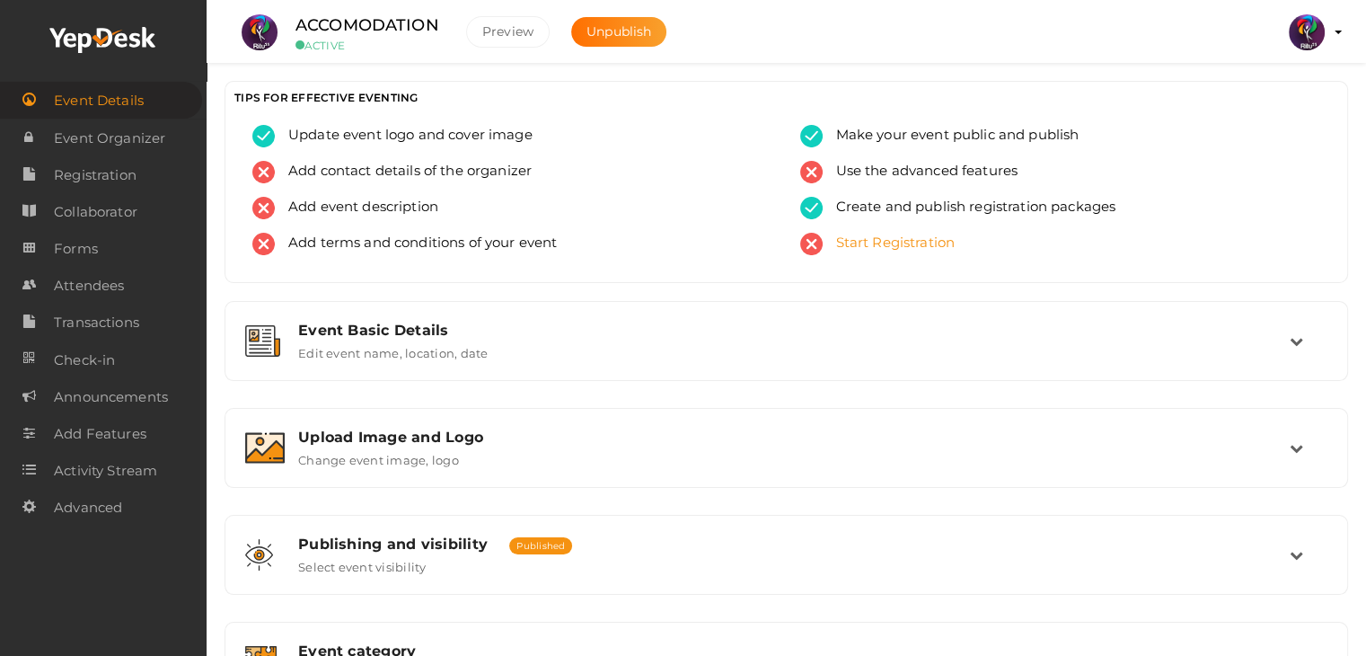
click at [898, 238] on span "Start Registration" at bounding box center [889, 244] width 133 height 22
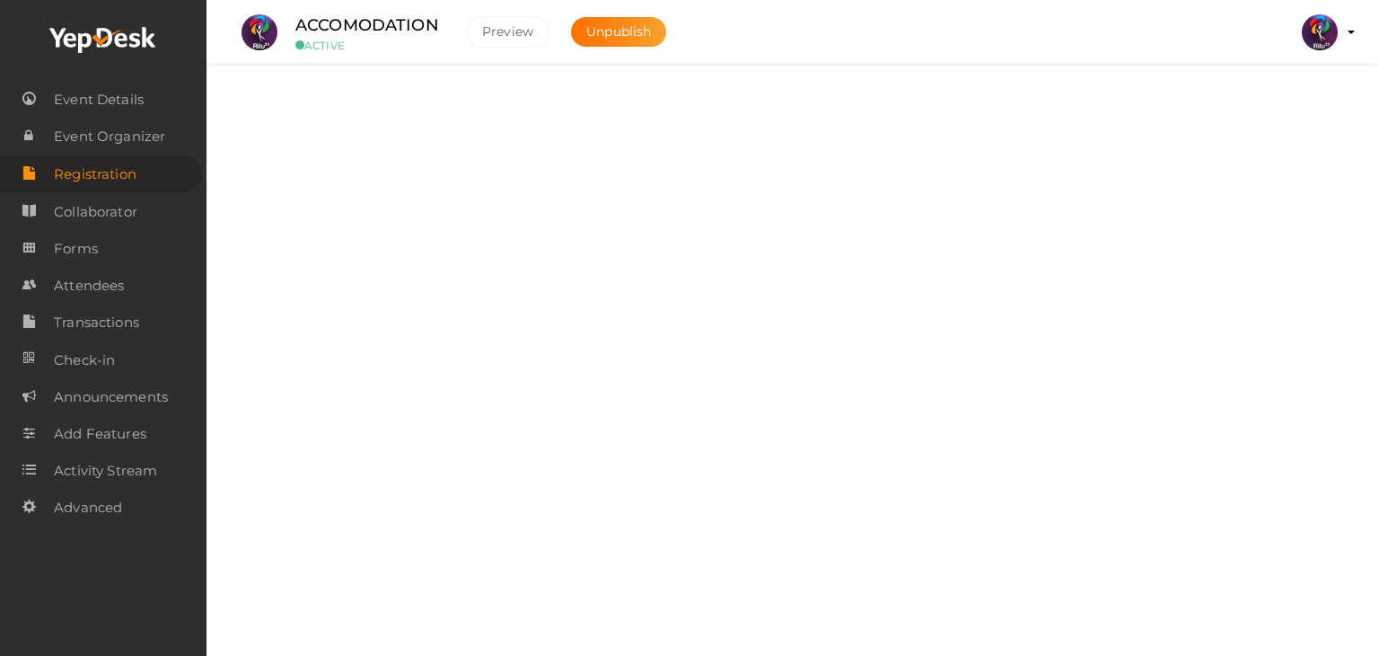
click at [1284, 95] on label at bounding box center [1299, 105] width 72 height 31
click at [1274, 95] on input "checkbox" at bounding box center [1269, 99] width 12 height 12
checkbox input "true"
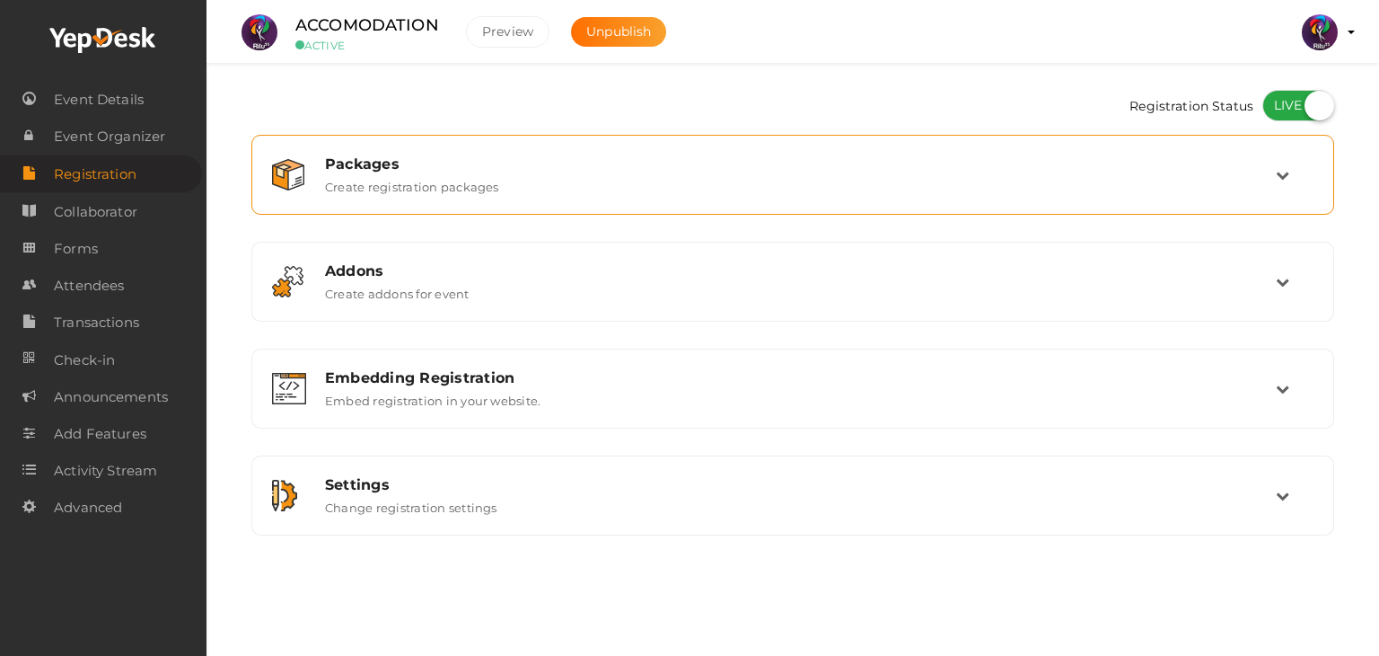
click at [1257, 153] on div "Packages Create registration packages" at bounding box center [792, 175] width 1063 height 60
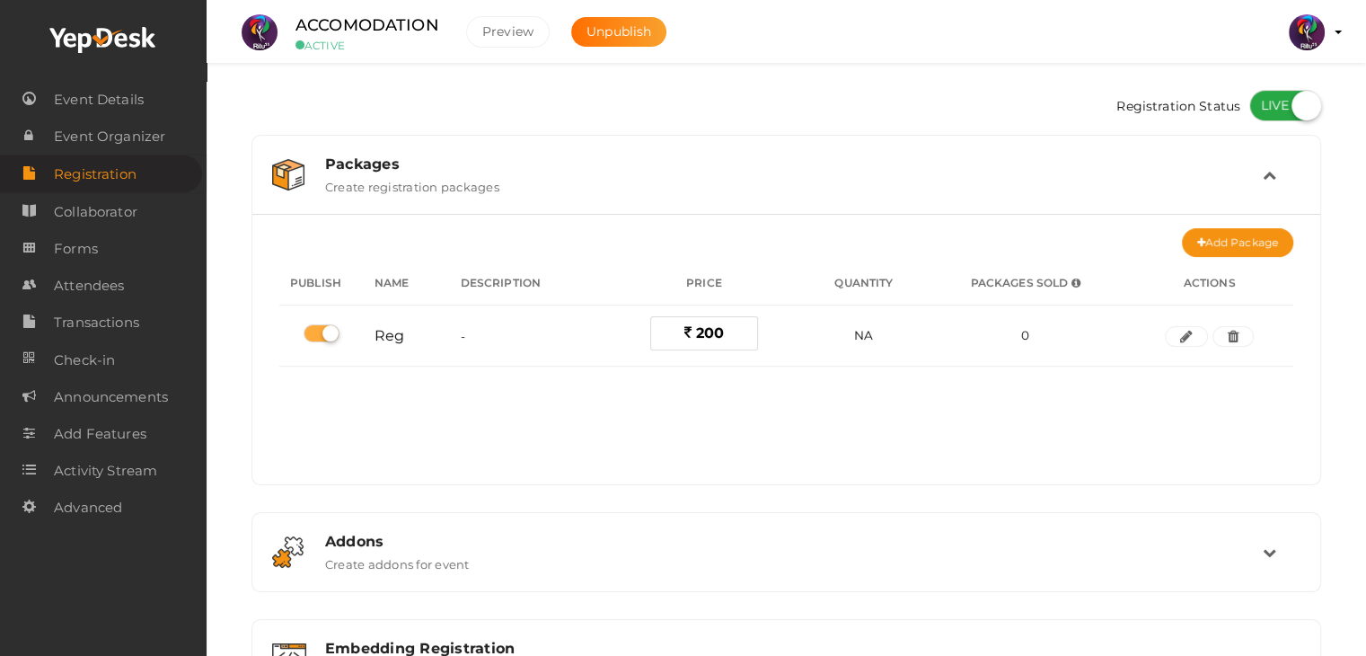
click at [1257, 153] on div "Packages Create registration packages" at bounding box center [786, 175] width 1050 height 60
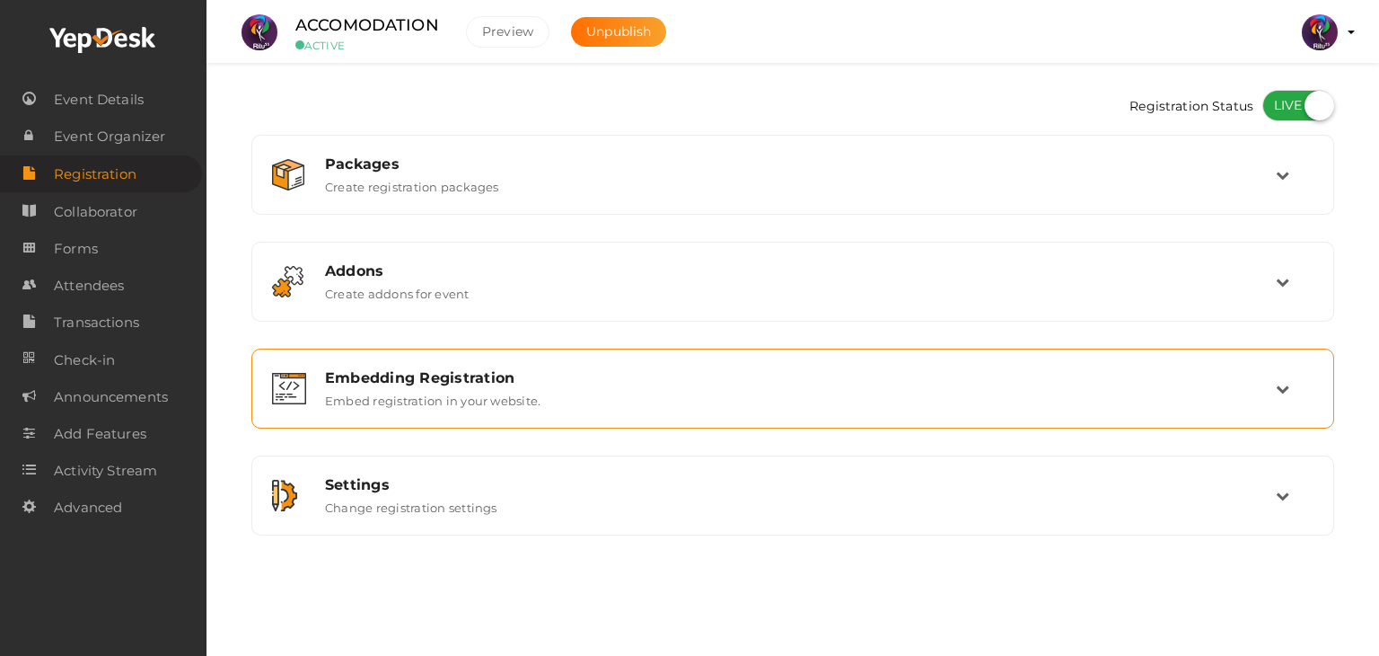
click at [394, 372] on div "Embedding Registration" at bounding box center [800, 377] width 951 height 17
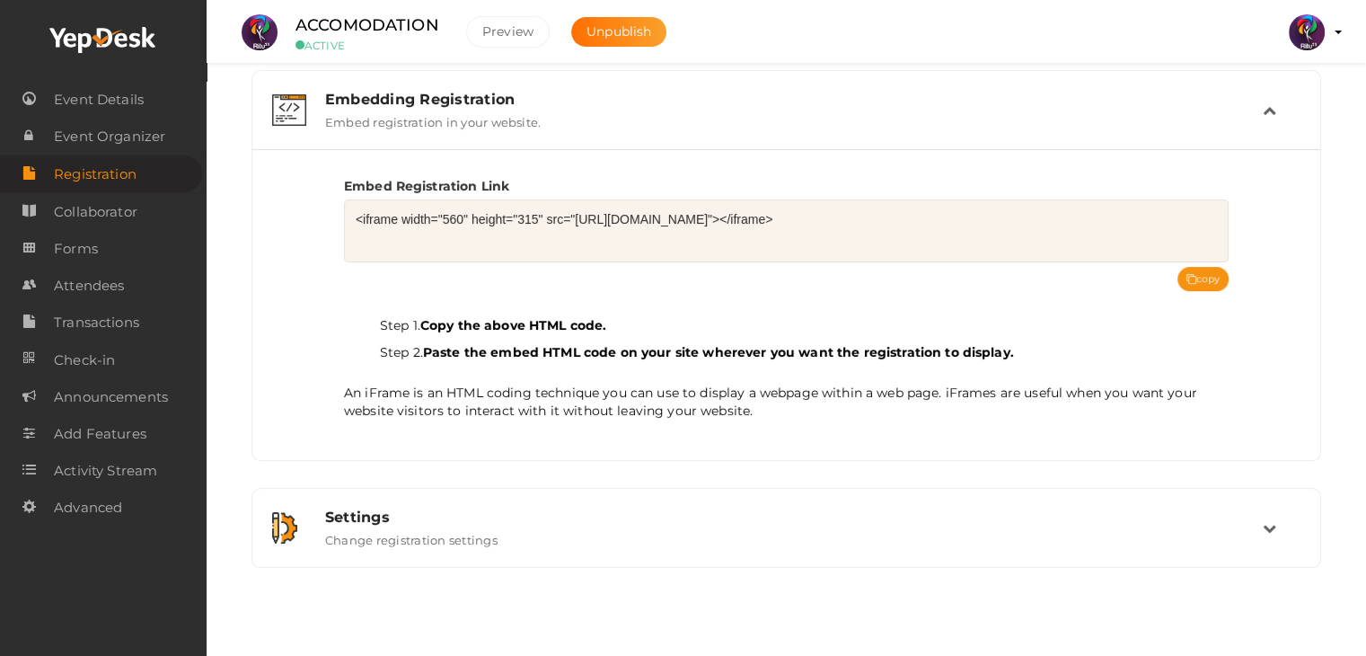
scroll to position [279, 0]
click at [1191, 274] on icon at bounding box center [1191, 279] width 10 height 10
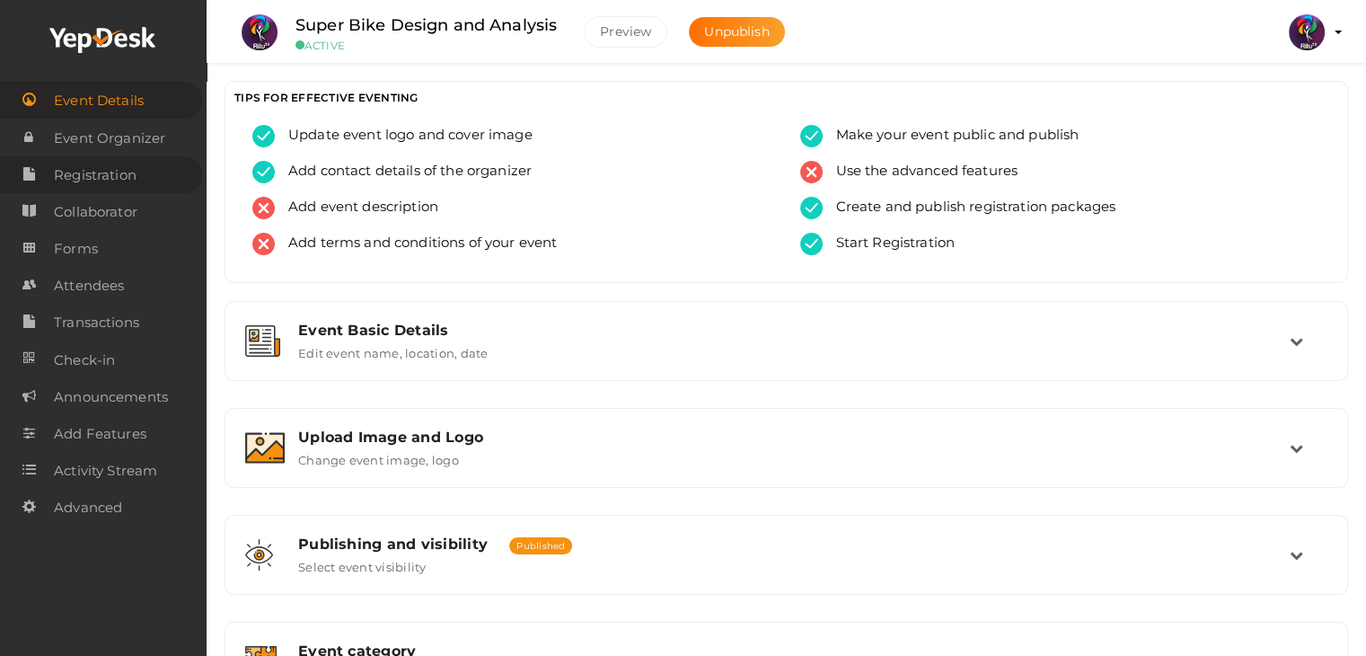
click at [109, 174] on span "Registration" at bounding box center [95, 175] width 83 height 36
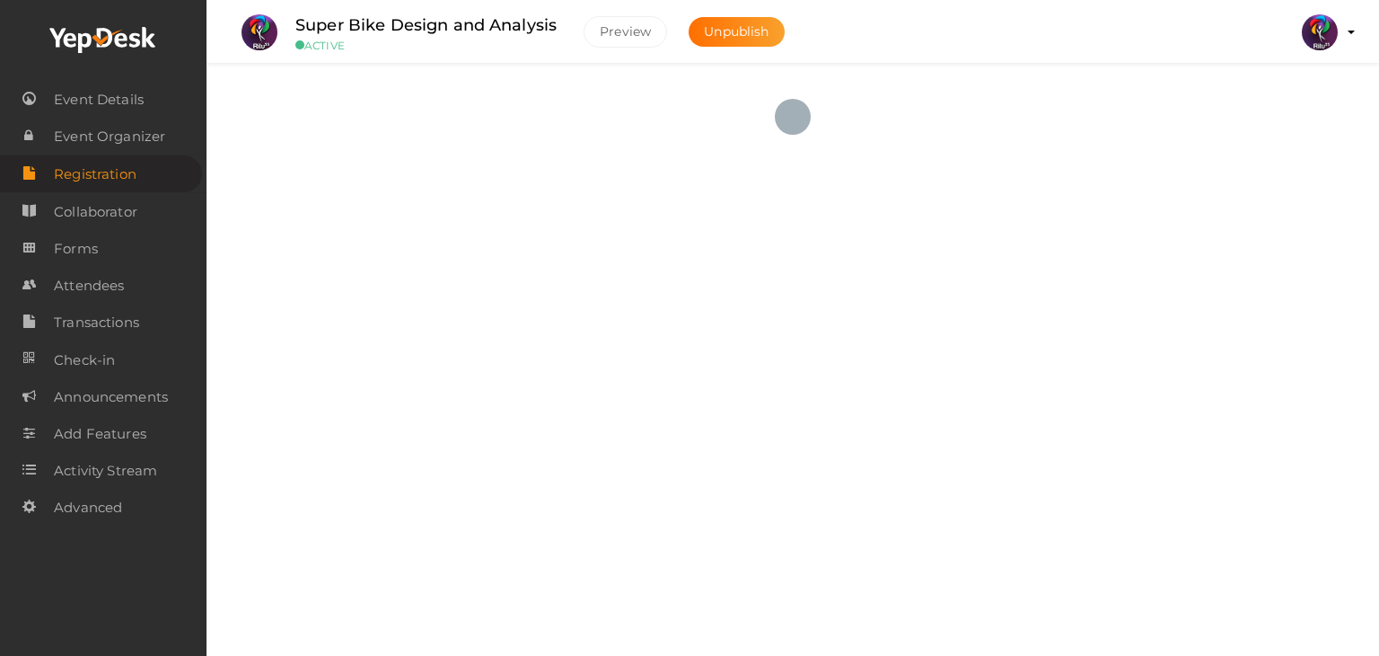
checkbox input "true"
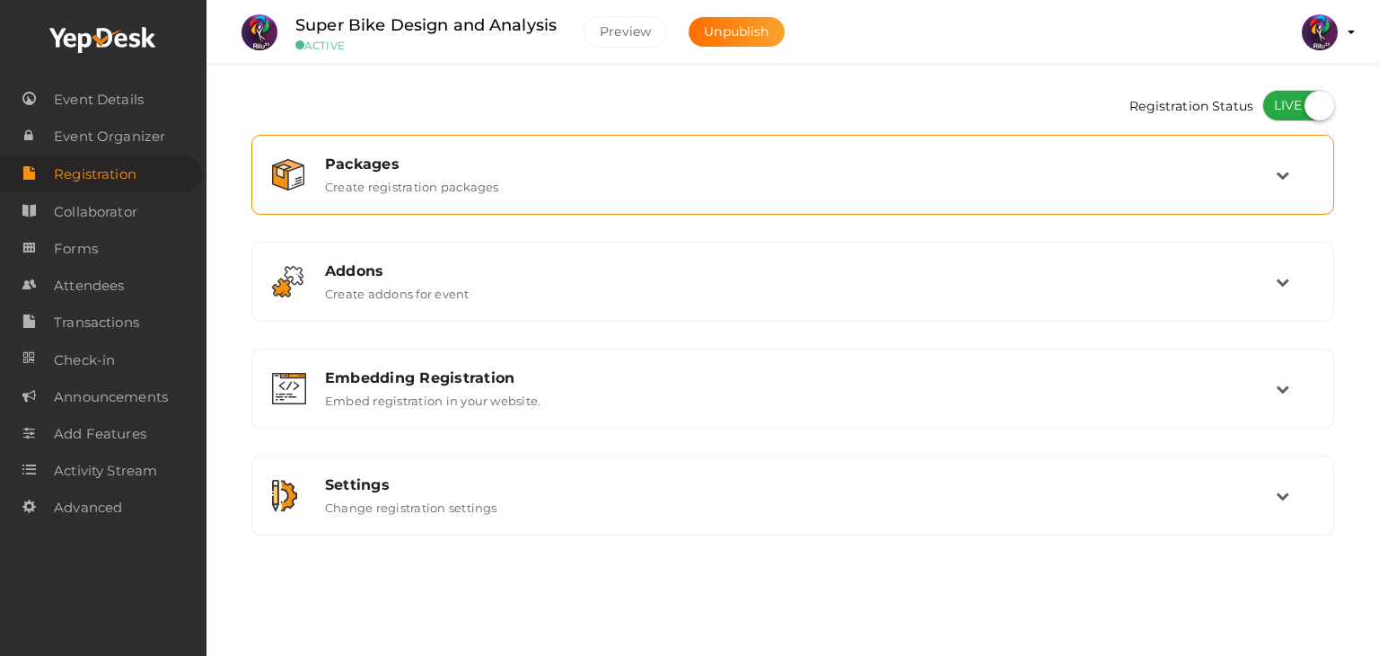
click at [540, 162] on div "Packages" at bounding box center [800, 163] width 951 height 17
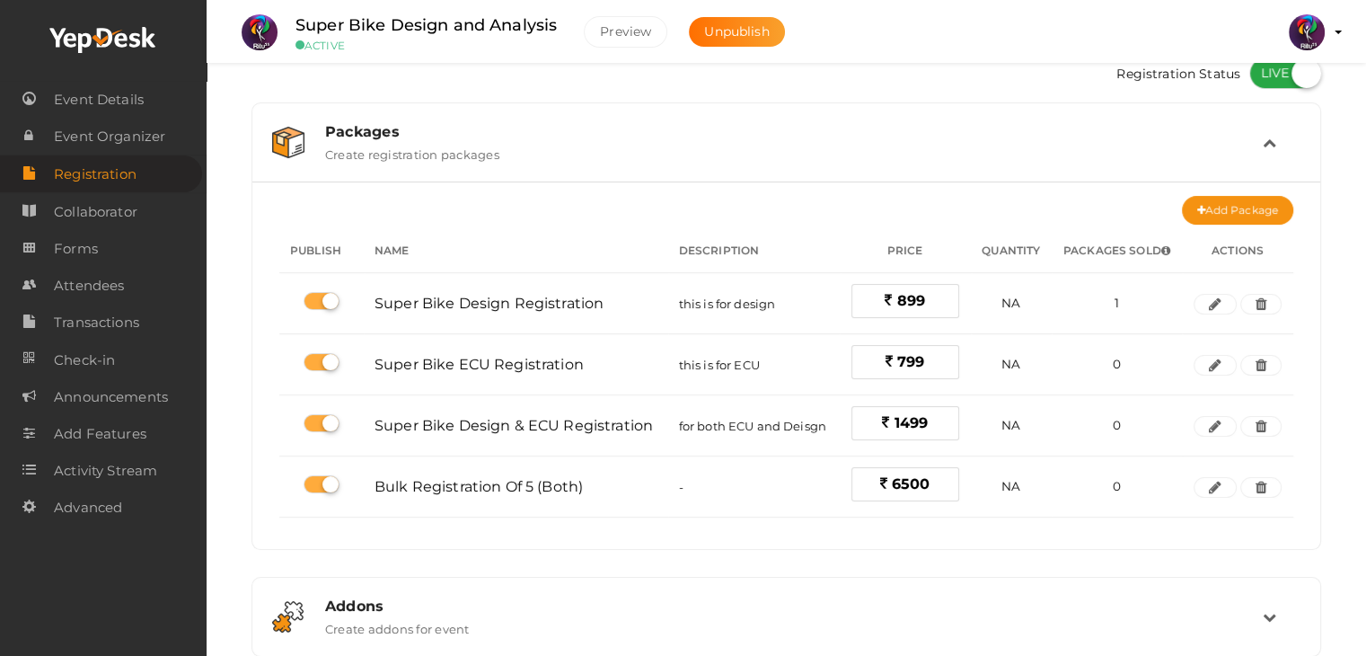
scroll to position [32, 0]
click at [540, 162] on div "Packages Create registration packages" at bounding box center [786, 142] width 1050 height 60
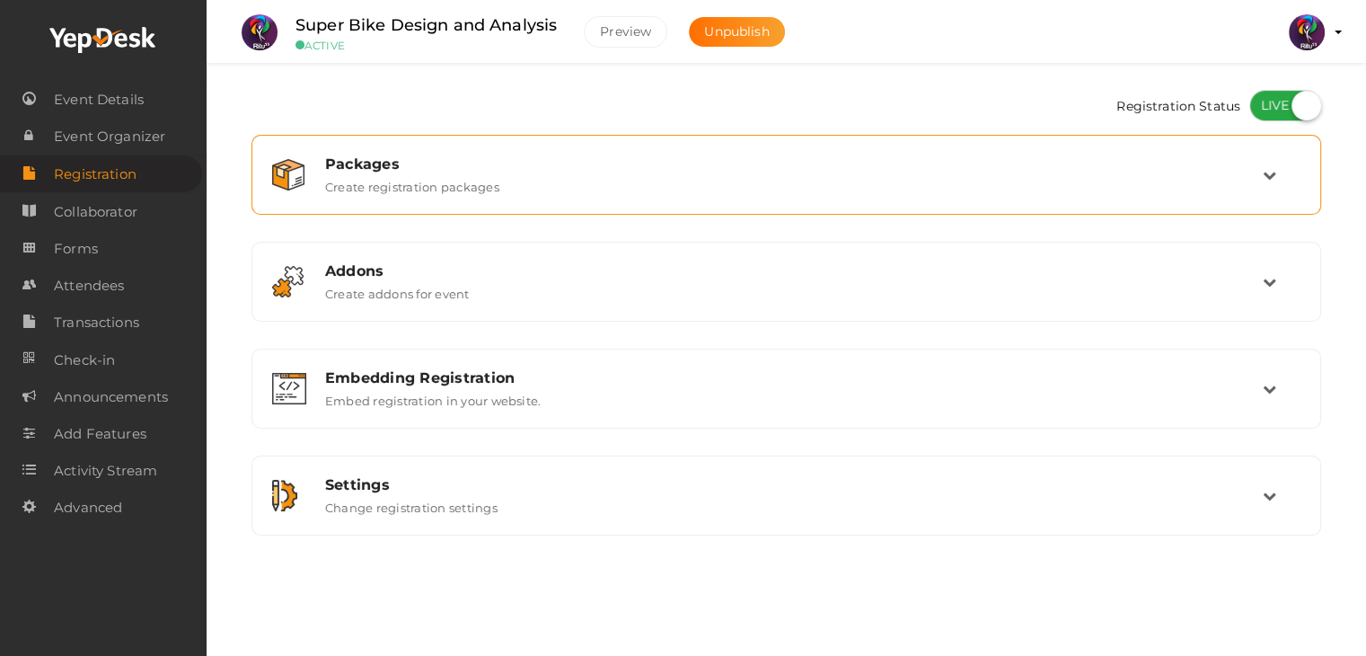
scroll to position [0, 0]
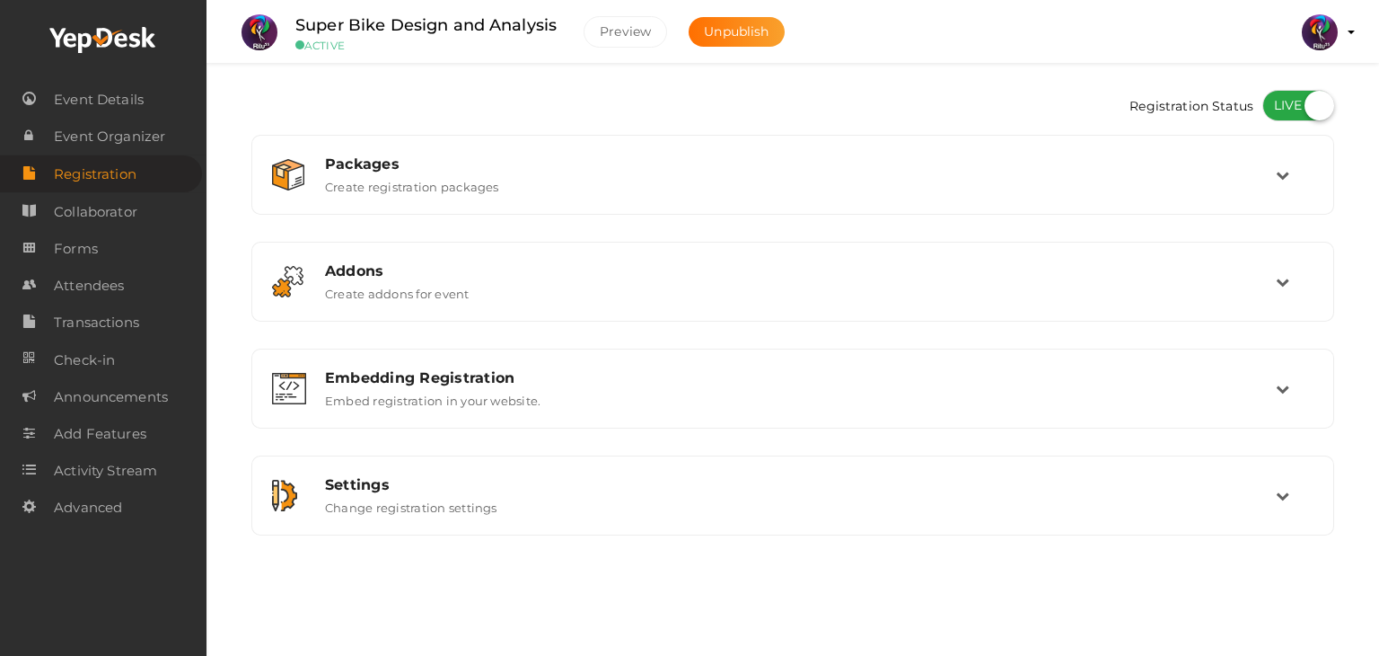
click at [113, 35] on icon at bounding box center [103, 40] width 108 height 27
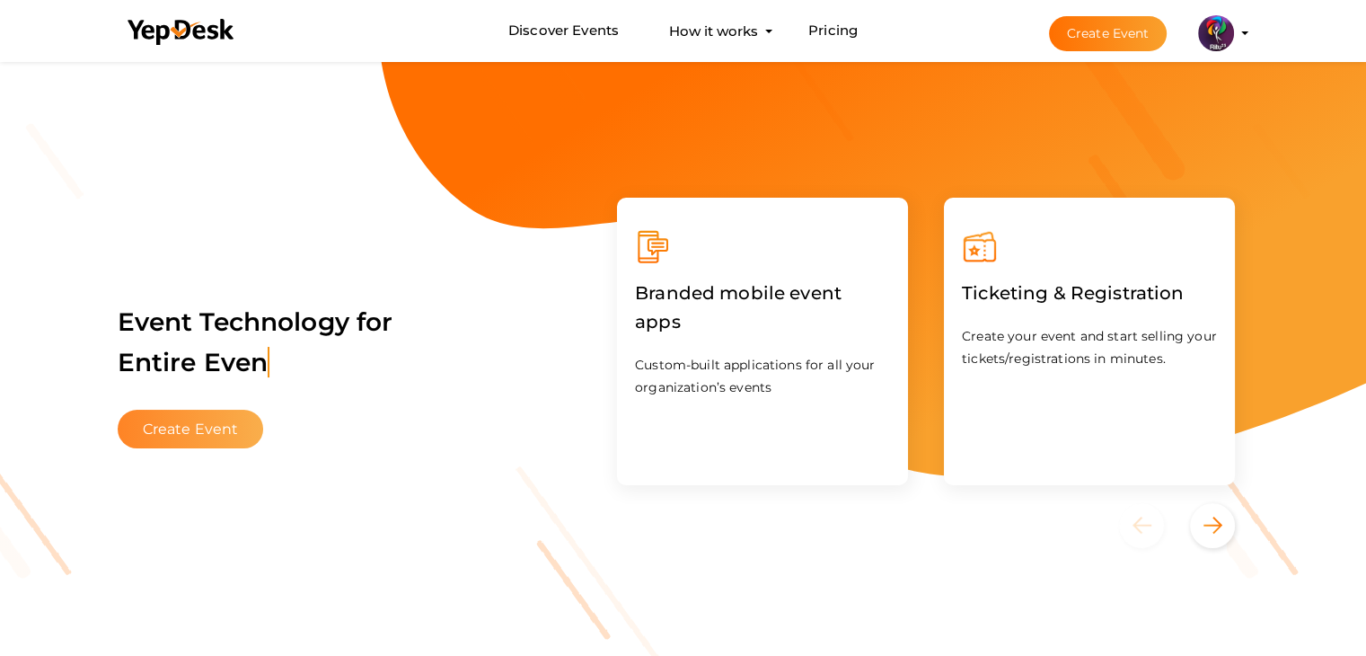
click at [211, 417] on button "Create Event" at bounding box center [191, 429] width 146 height 39
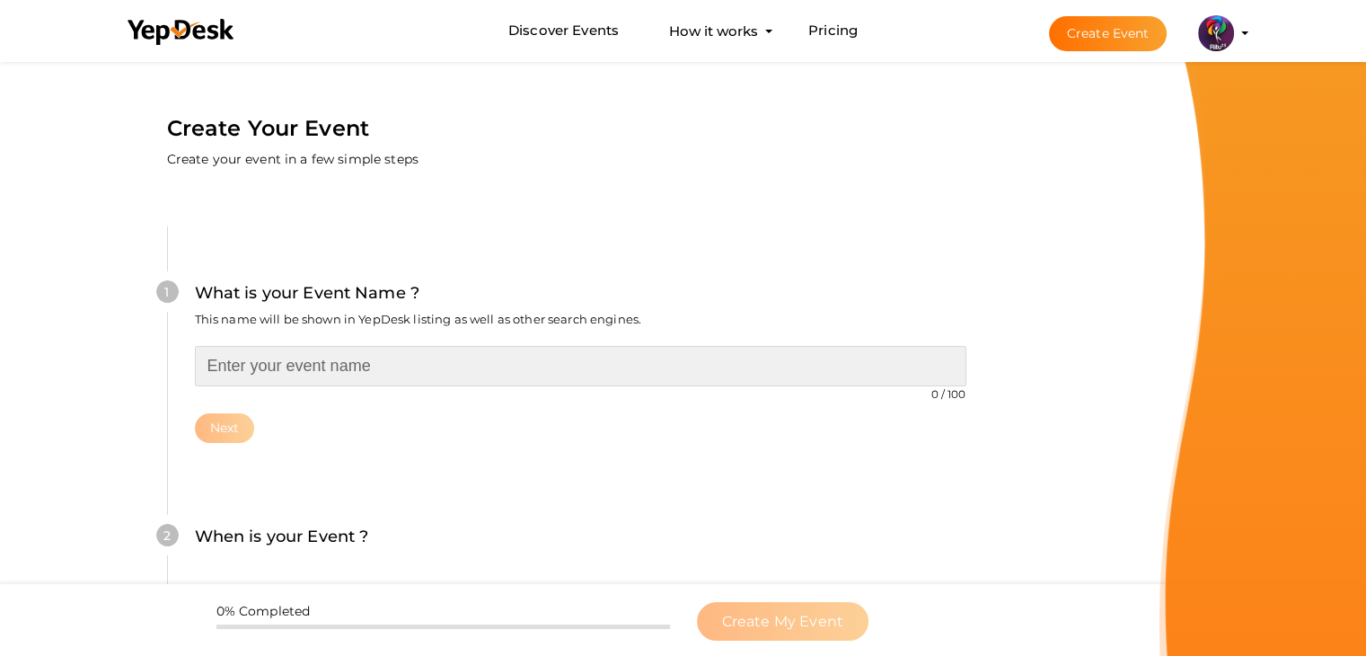
click at [346, 353] on input "text" at bounding box center [580, 366] width 771 height 40
click at [739, 350] on input "text" at bounding box center [580, 366] width 771 height 40
click at [537, 375] on input "text" at bounding box center [580, 366] width 771 height 40
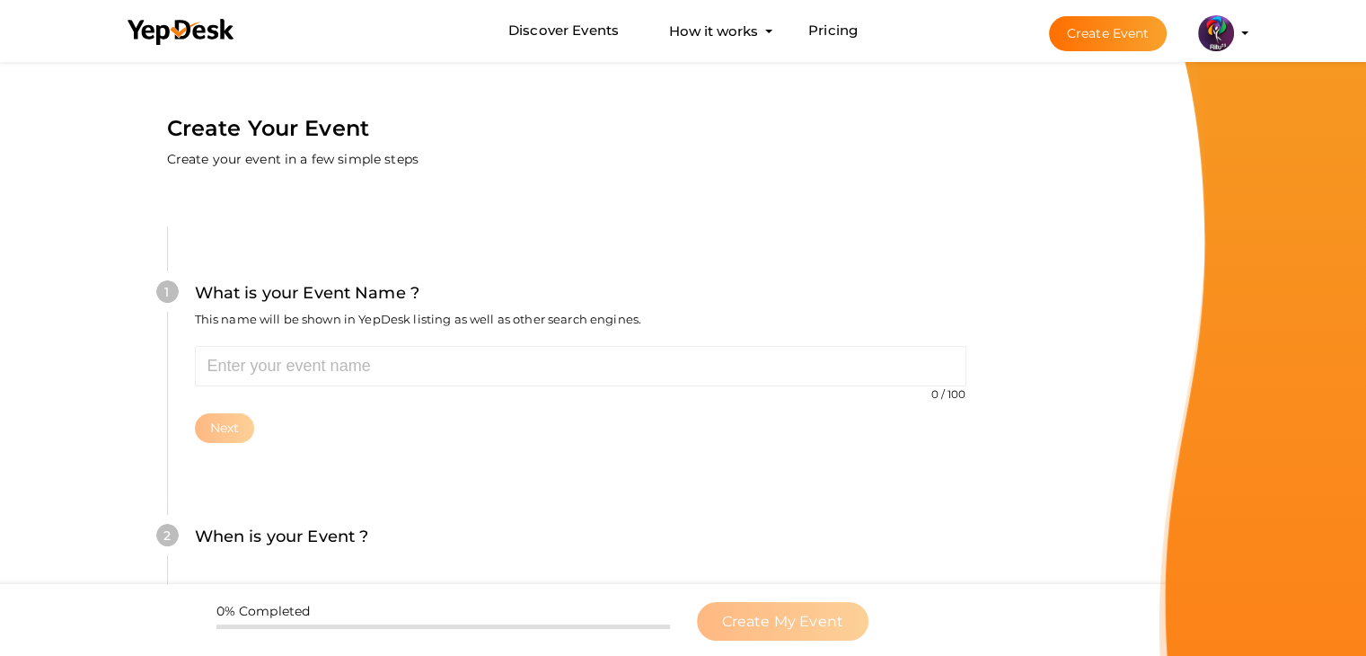
drag, startPoint x: 479, startPoint y: 343, endPoint x: 479, endPoint y: 354, distance: 10.8
click at [479, 354] on div "1 What is your Event Name ? This name will be shown in YepDesk listing as well …" at bounding box center [580, 360] width 826 height 269
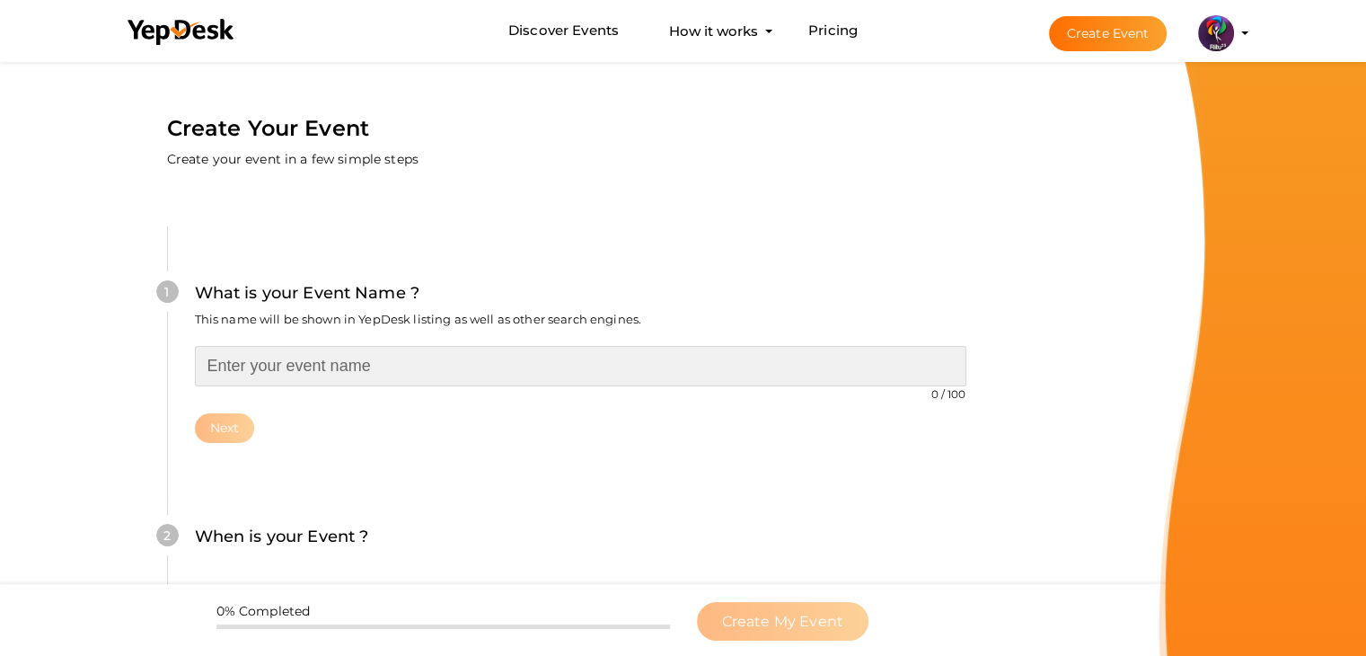
click at [479, 354] on input "text" at bounding box center [580, 366] width 771 height 40
click at [471, 374] on input "text" at bounding box center [580, 366] width 771 height 40
type input "Build a Bot"
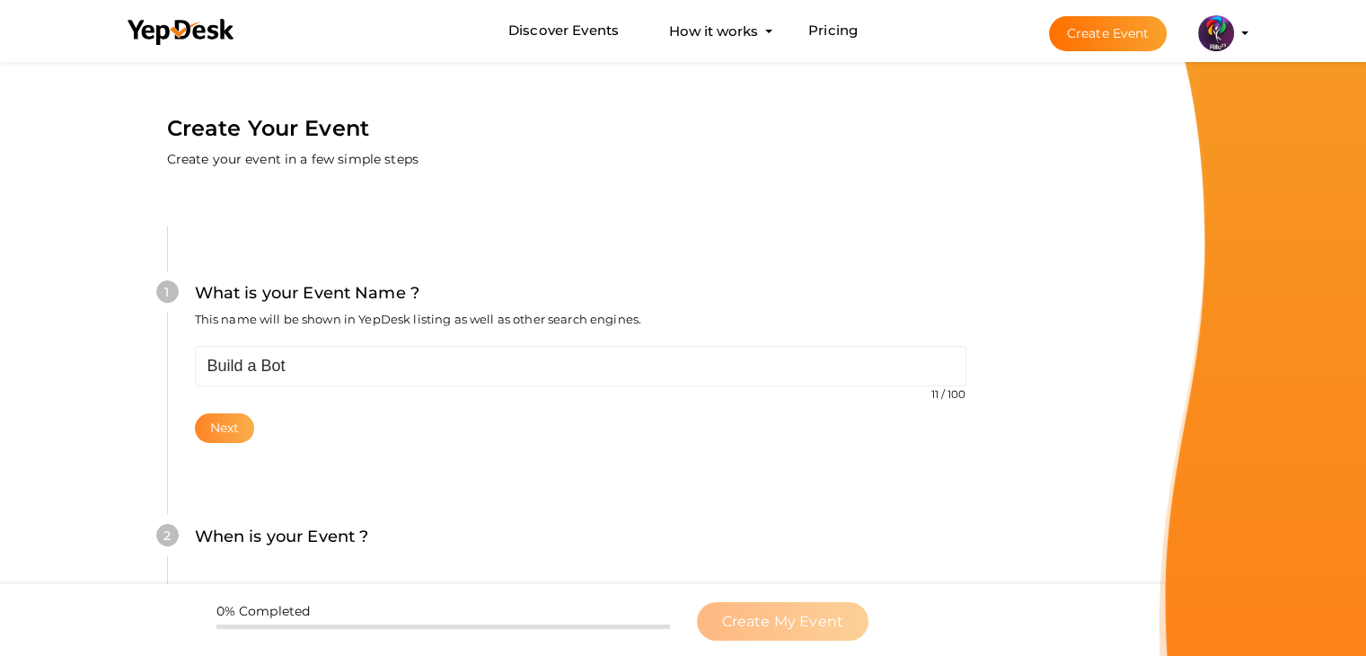
click at [232, 441] on button "Next" at bounding box center [225, 428] width 60 height 30
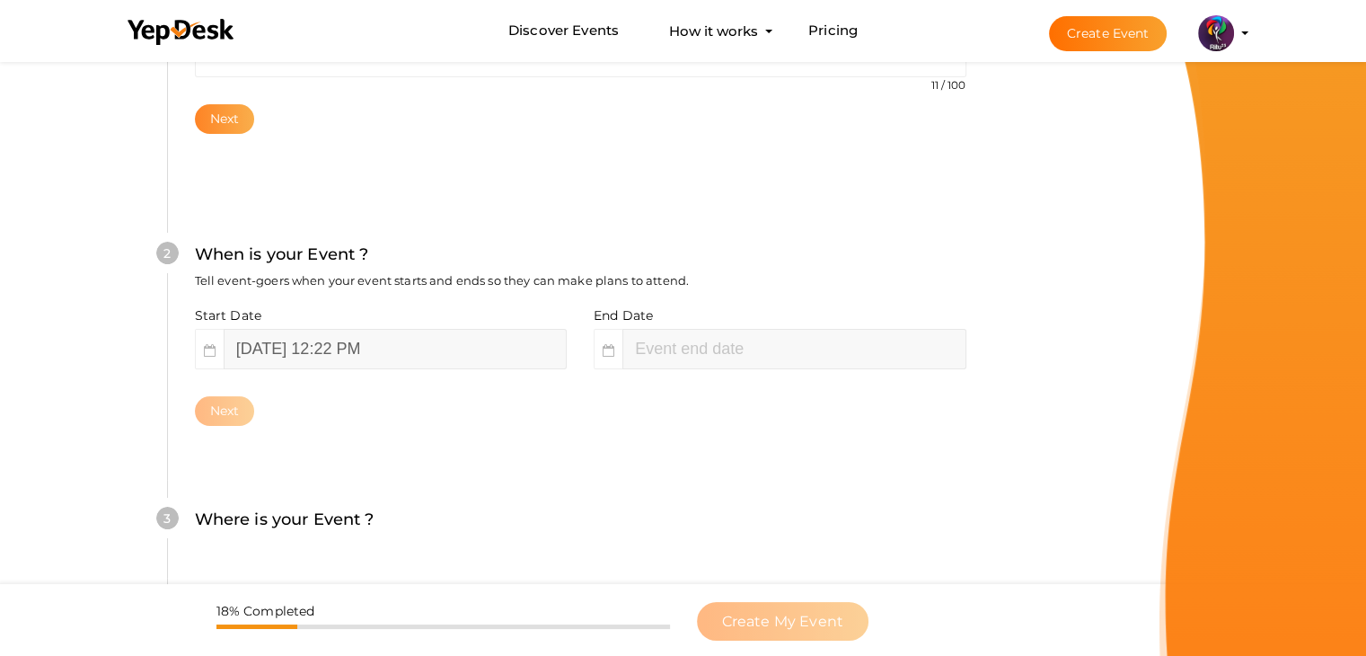
scroll to position [369, 0]
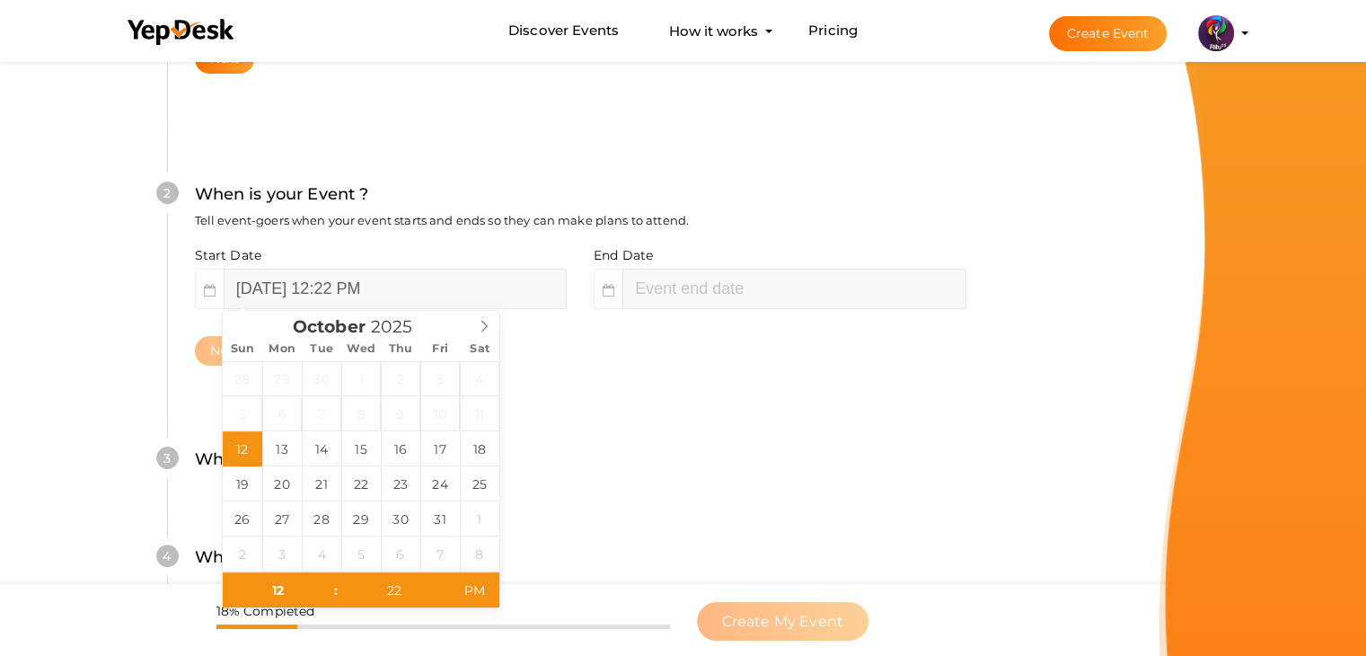
type input "October 12, 2025 2:22 PM"
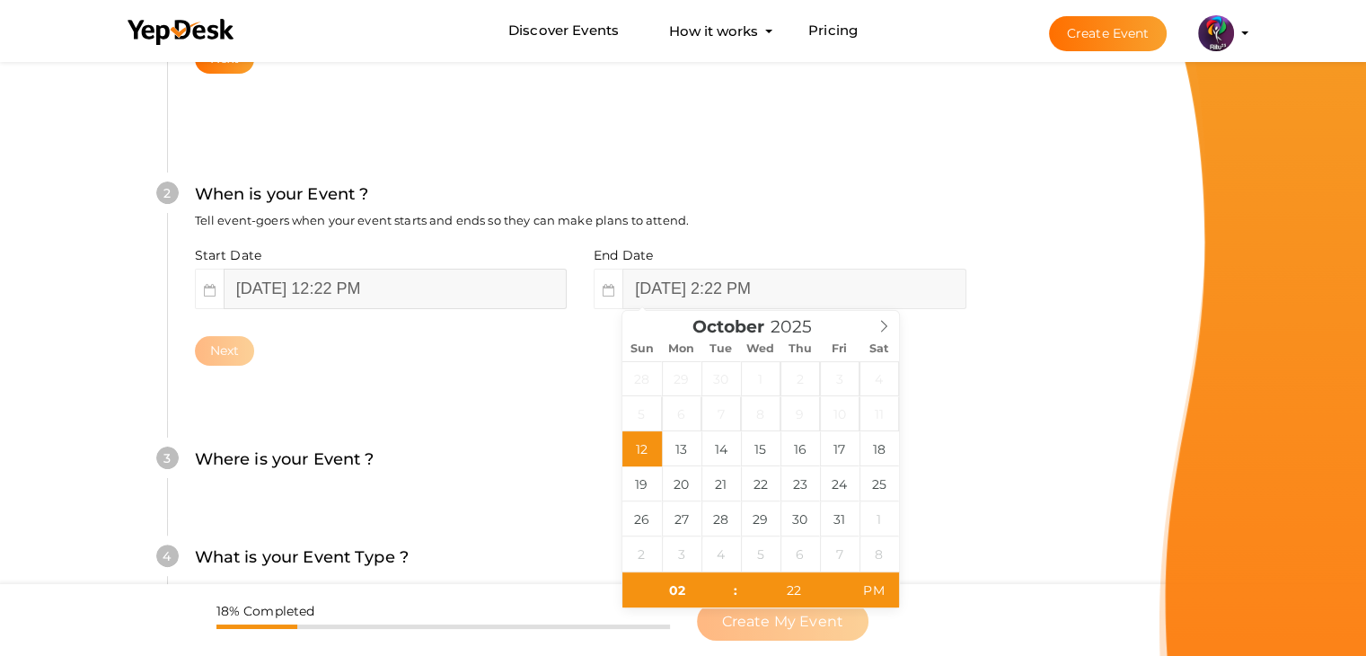
click at [465, 277] on input "October 12, 2025 12:22 PM" at bounding box center [395, 289] width 343 height 40
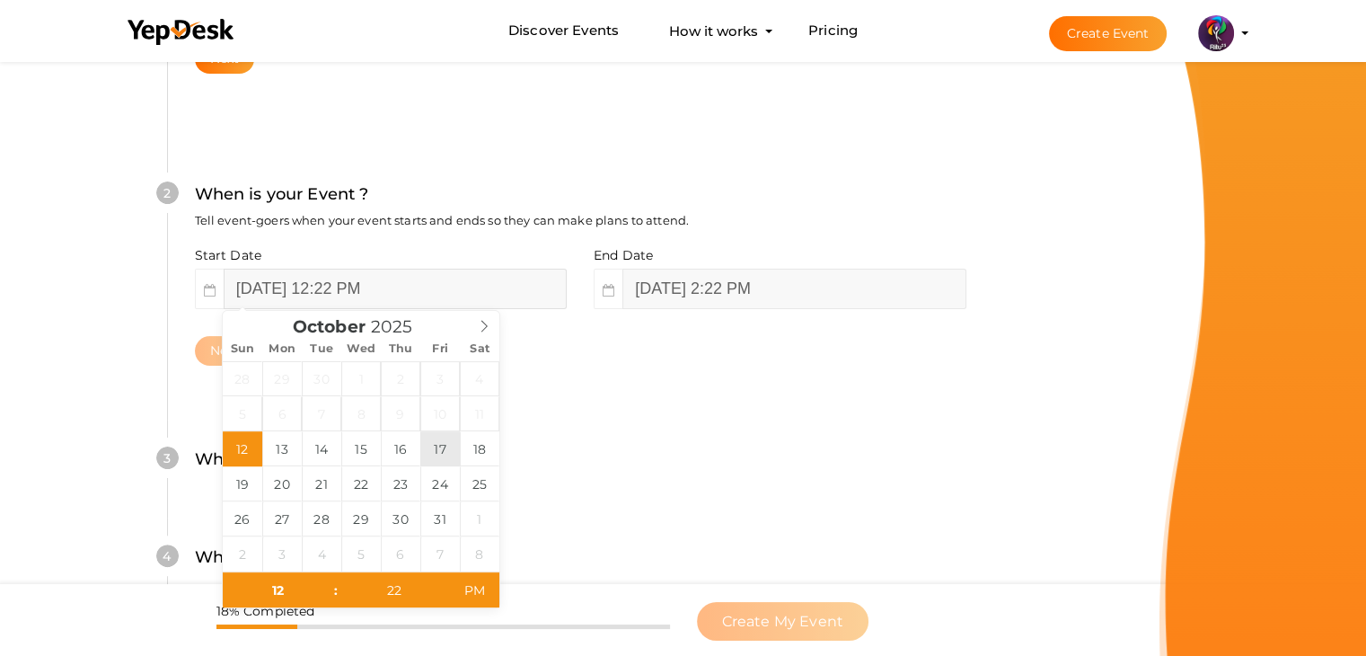
type input "October 17, 2025 12:22 PM"
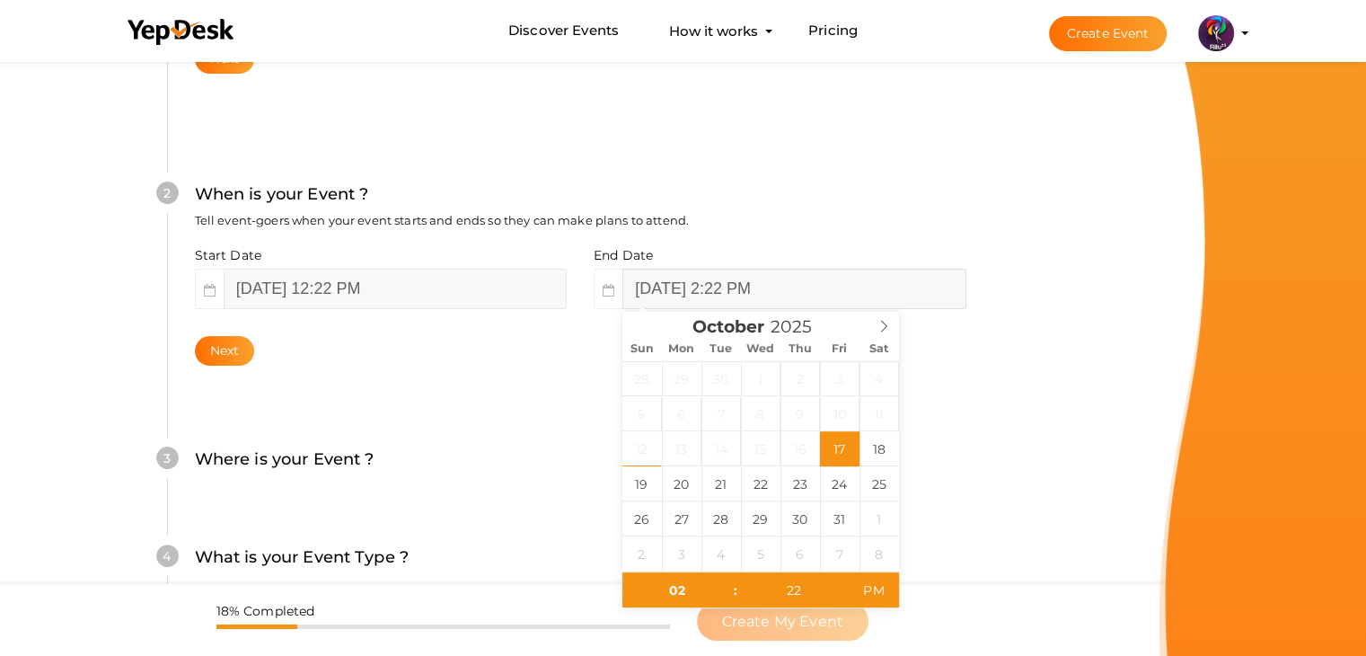
click at [769, 285] on input "October 17, 2025 2:22 PM" at bounding box center [793, 289] width 343 height 40
drag, startPoint x: 880, startPoint y: 438, endPoint x: 859, endPoint y: 444, distance: 22.2
type input "October 17, 2025 2:22 PM"
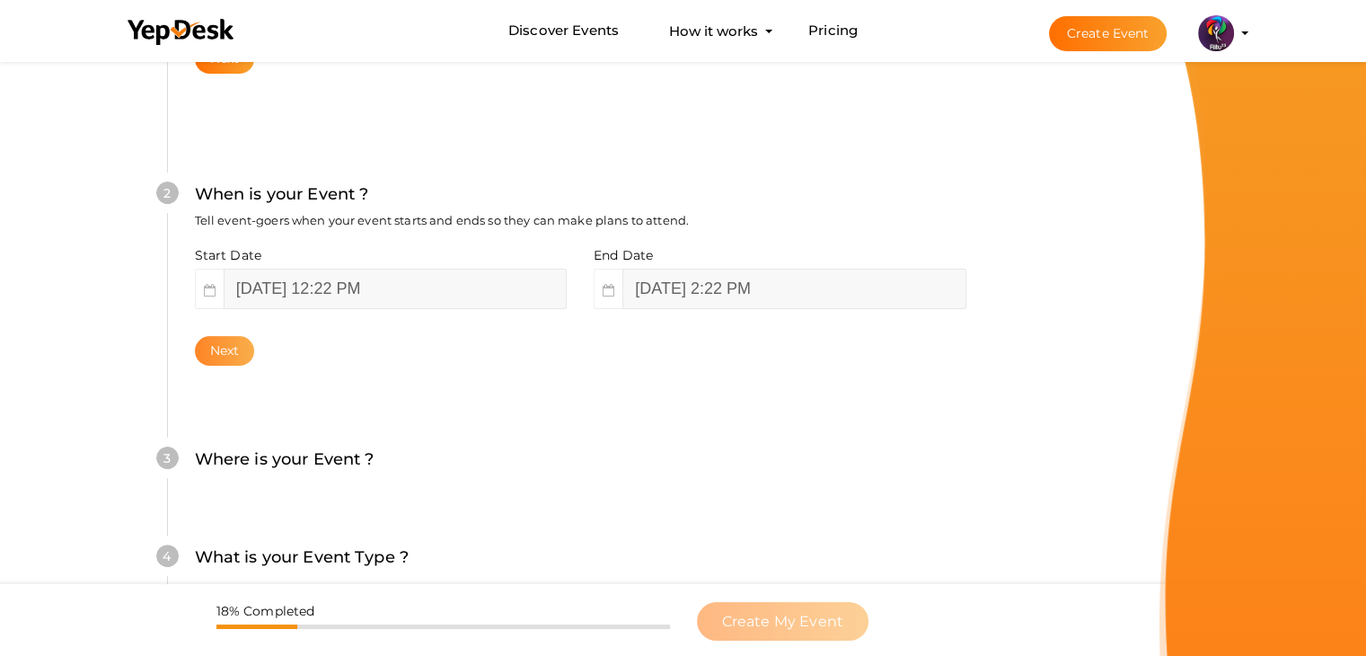
click at [225, 354] on button "Next" at bounding box center [225, 351] width 60 height 30
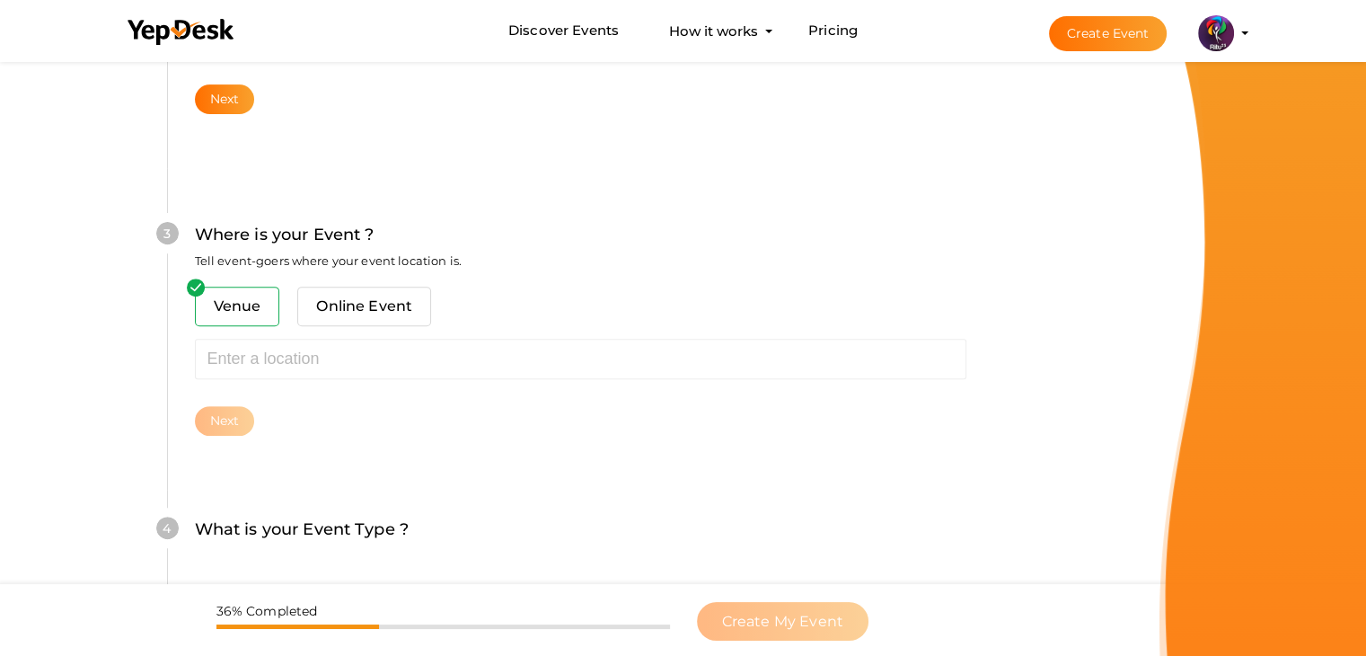
scroll to position [661, 0]
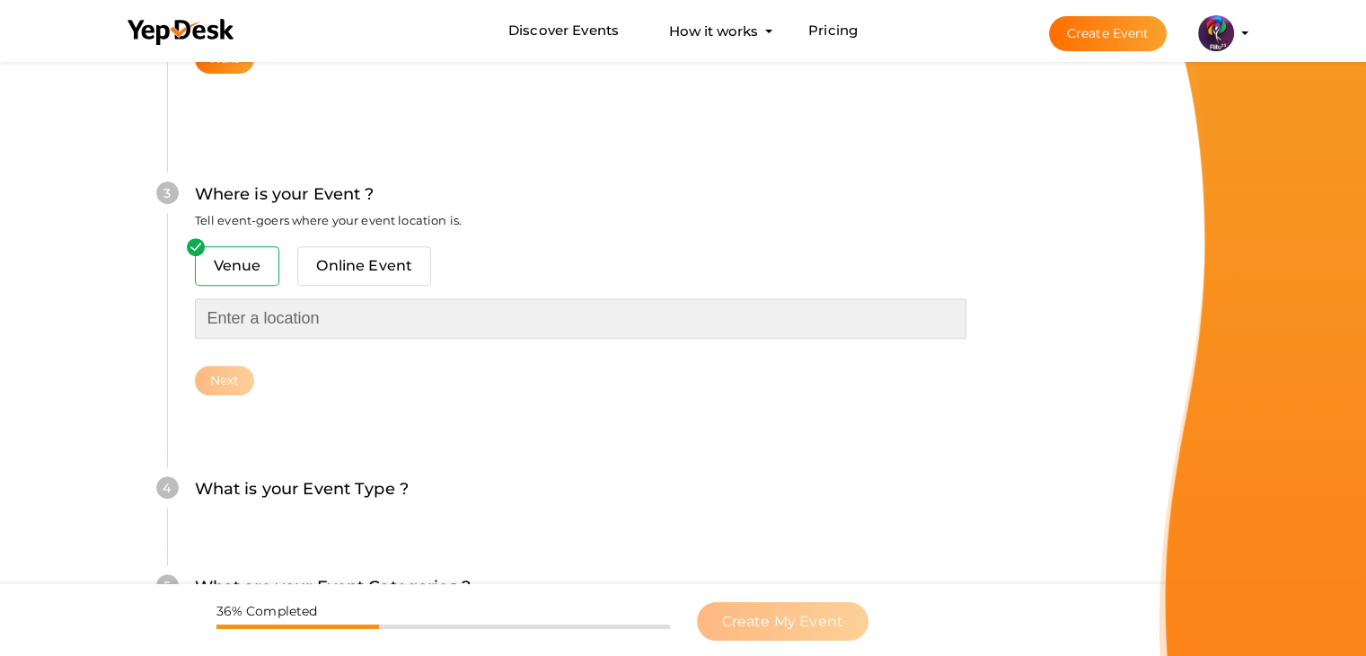
click at [313, 329] on input "text" at bounding box center [580, 318] width 771 height 40
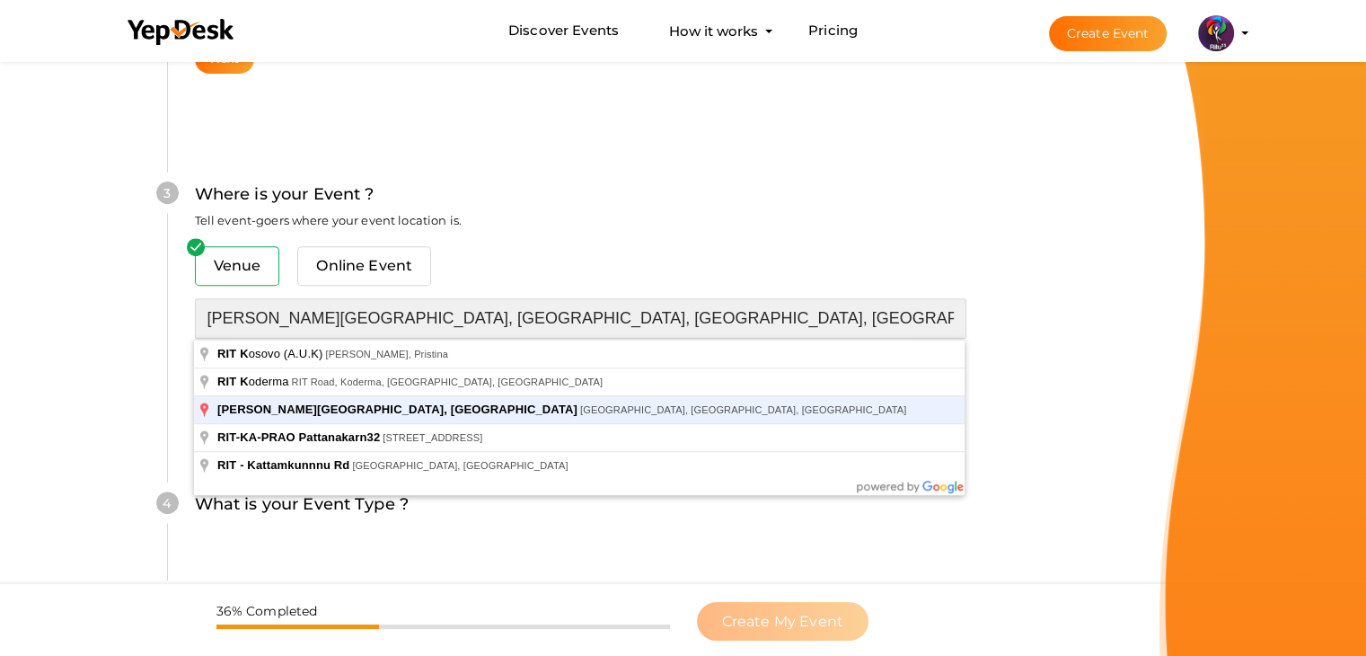
type input "[PERSON_NAME][GEOGRAPHIC_DATA], [GEOGRAPHIC_DATA], [GEOGRAPHIC_DATA], [GEOGRAPH…"
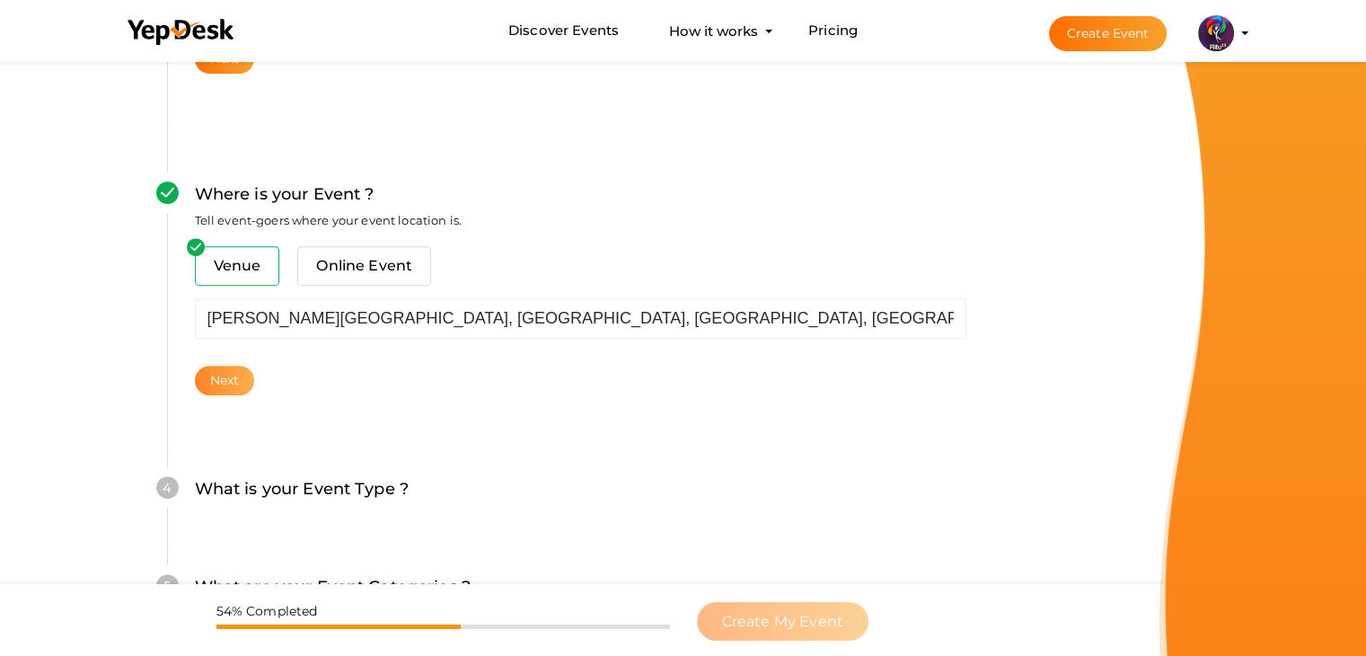
click at [238, 367] on button "Next" at bounding box center [225, 381] width 60 height 30
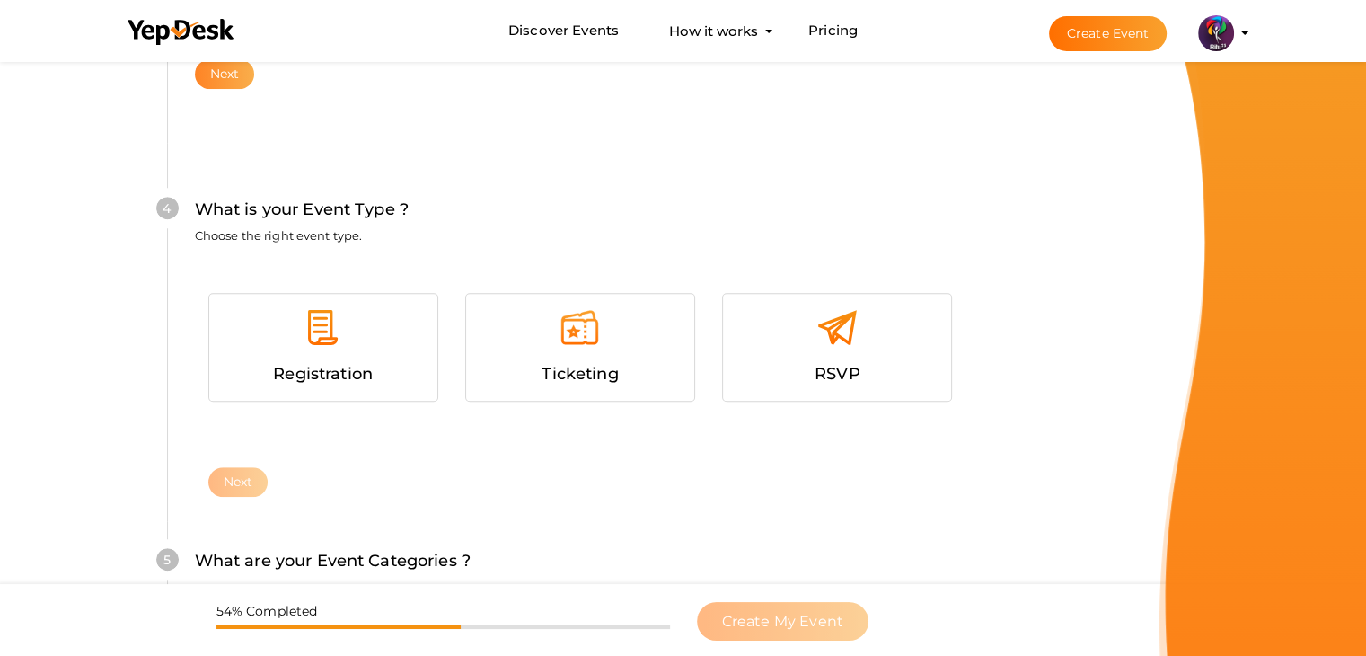
scroll to position [982, 0]
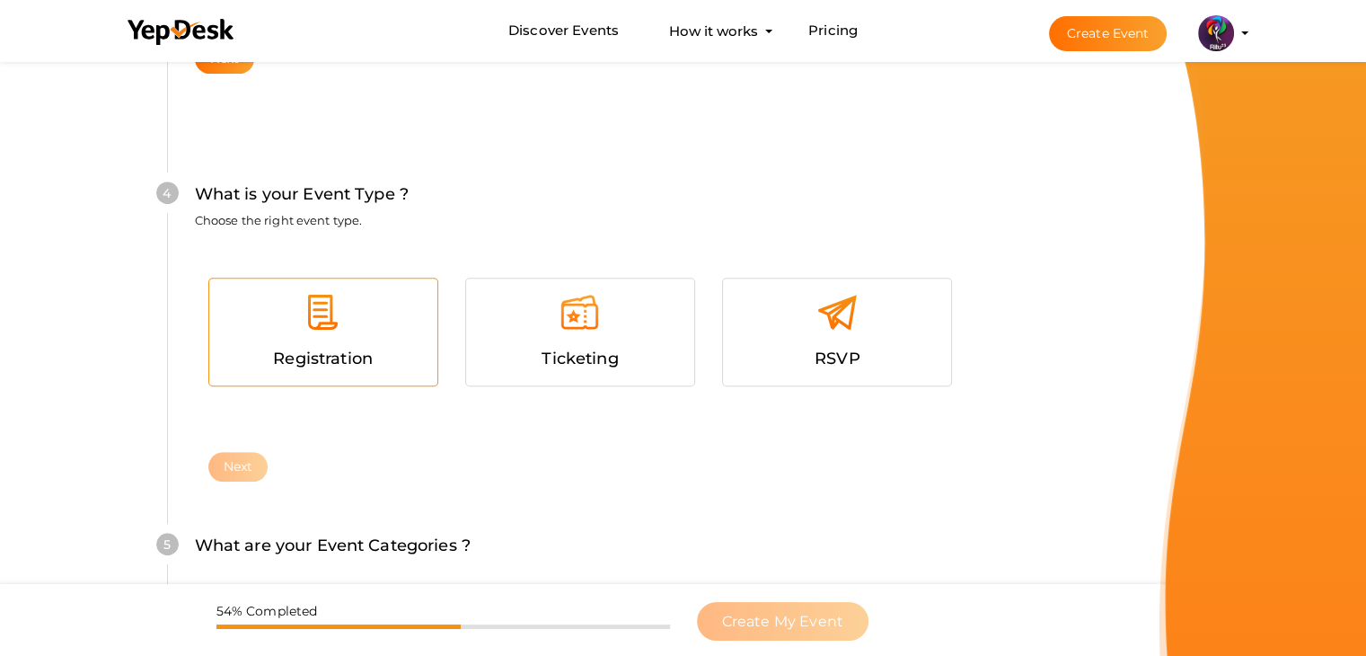
click at [321, 336] on div at bounding box center [323, 319] width 201 height 54
click at [257, 466] on button "Next" at bounding box center [238, 467] width 60 height 30
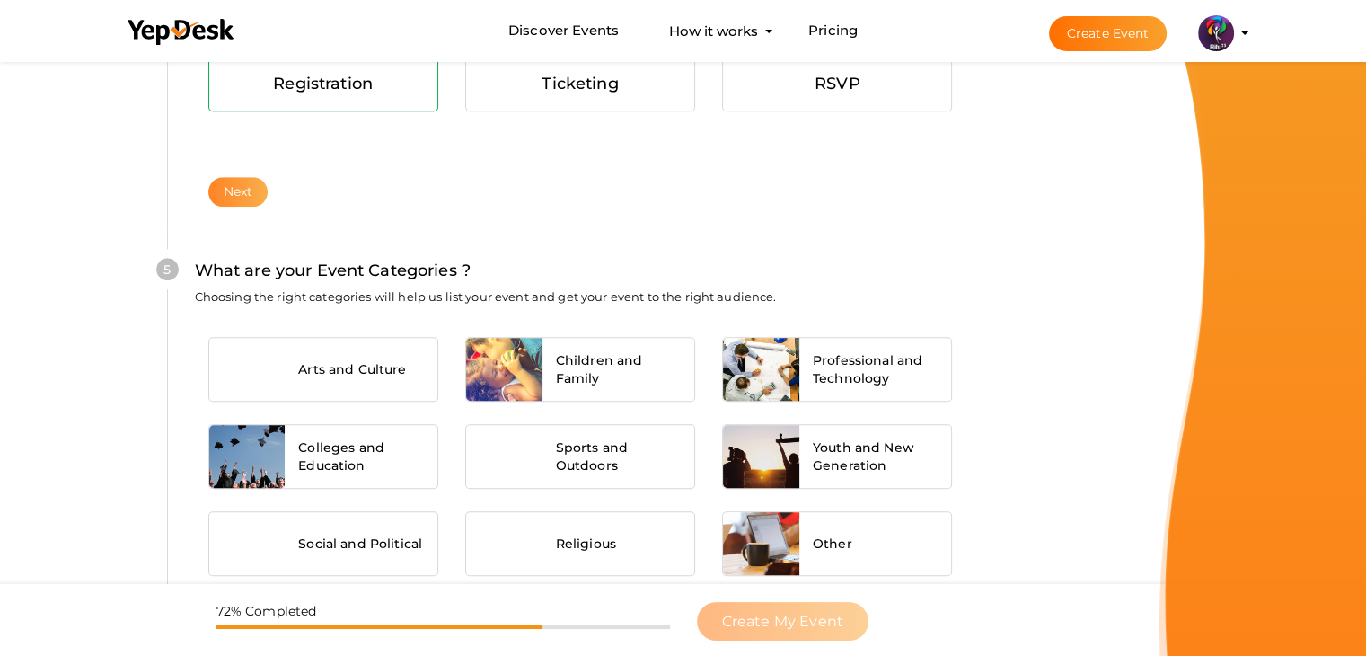
scroll to position [1359, 0]
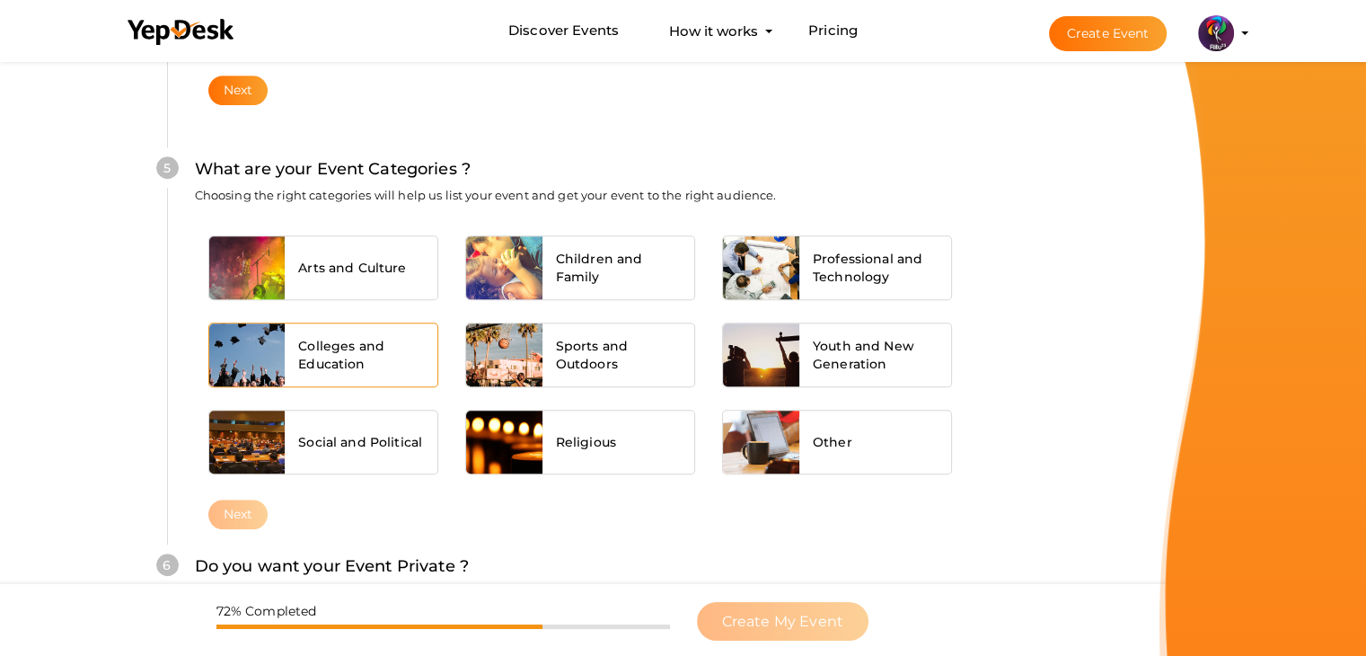
click at [387, 348] on span "Colleges and Education" at bounding box center [361, 355] width 126 height 36
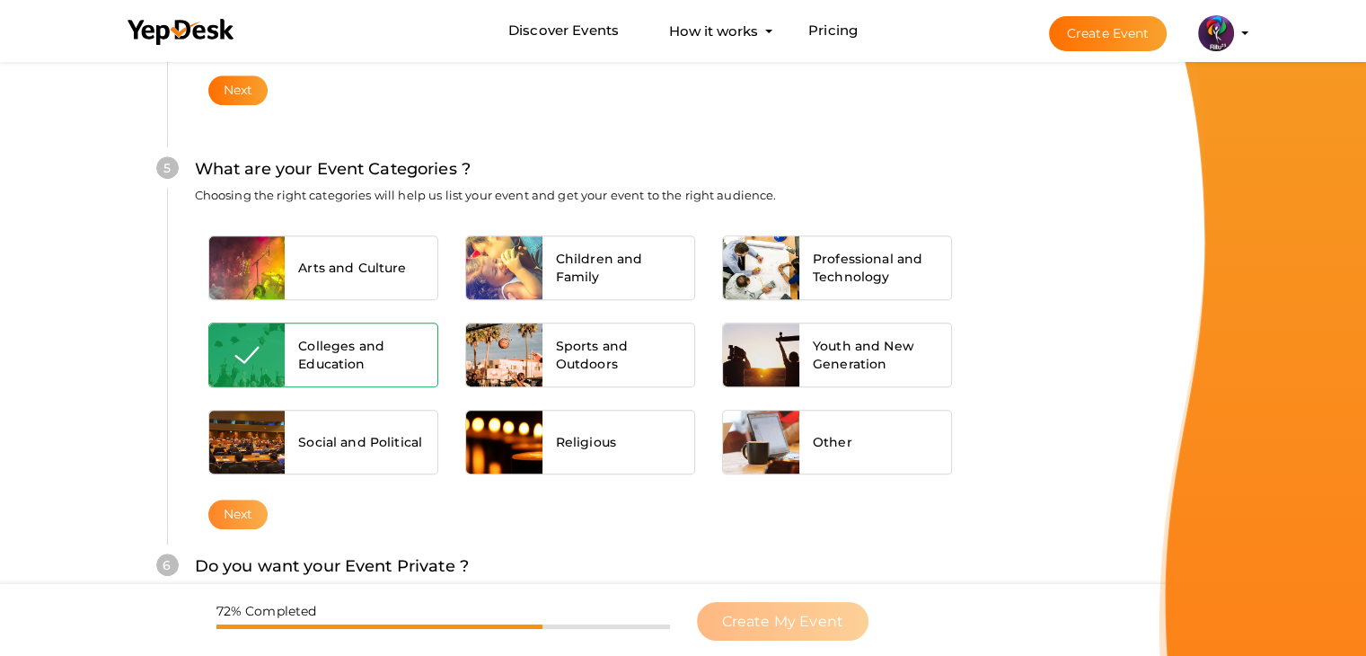
click at [254, 499] on button "Next" at bounding box center [238, 514] width 60 height 30
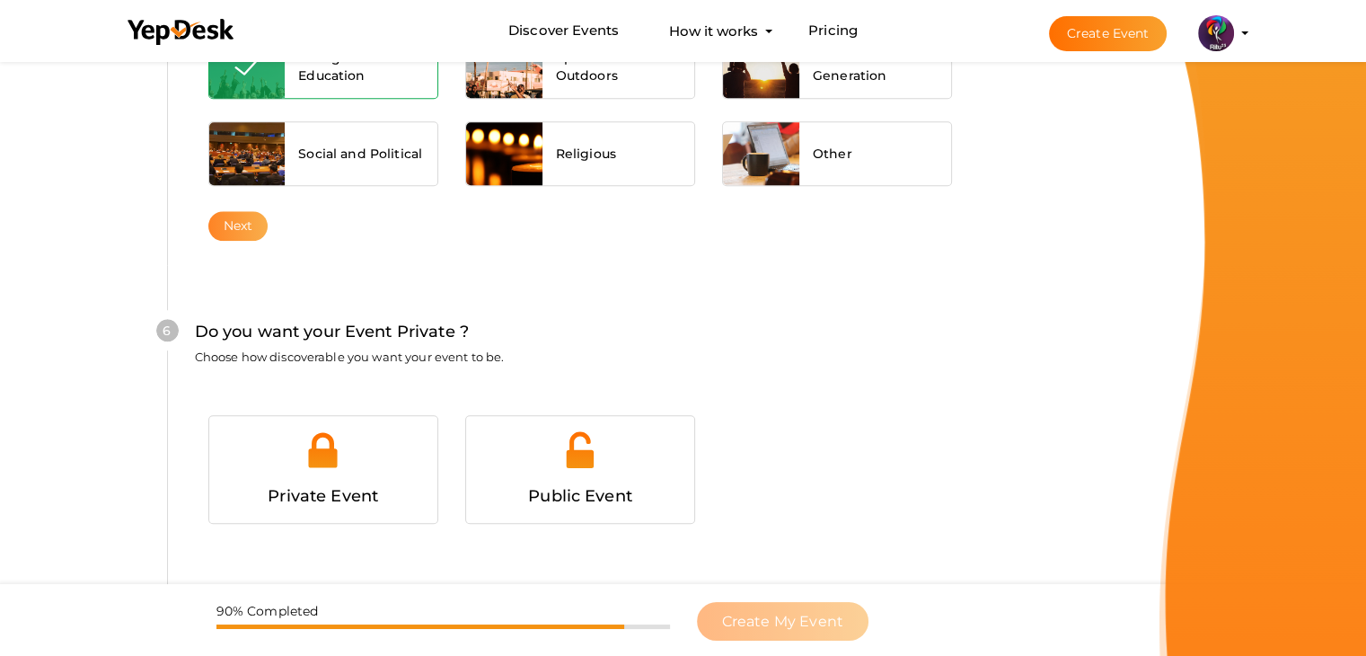
scroll to position [1753, 0]
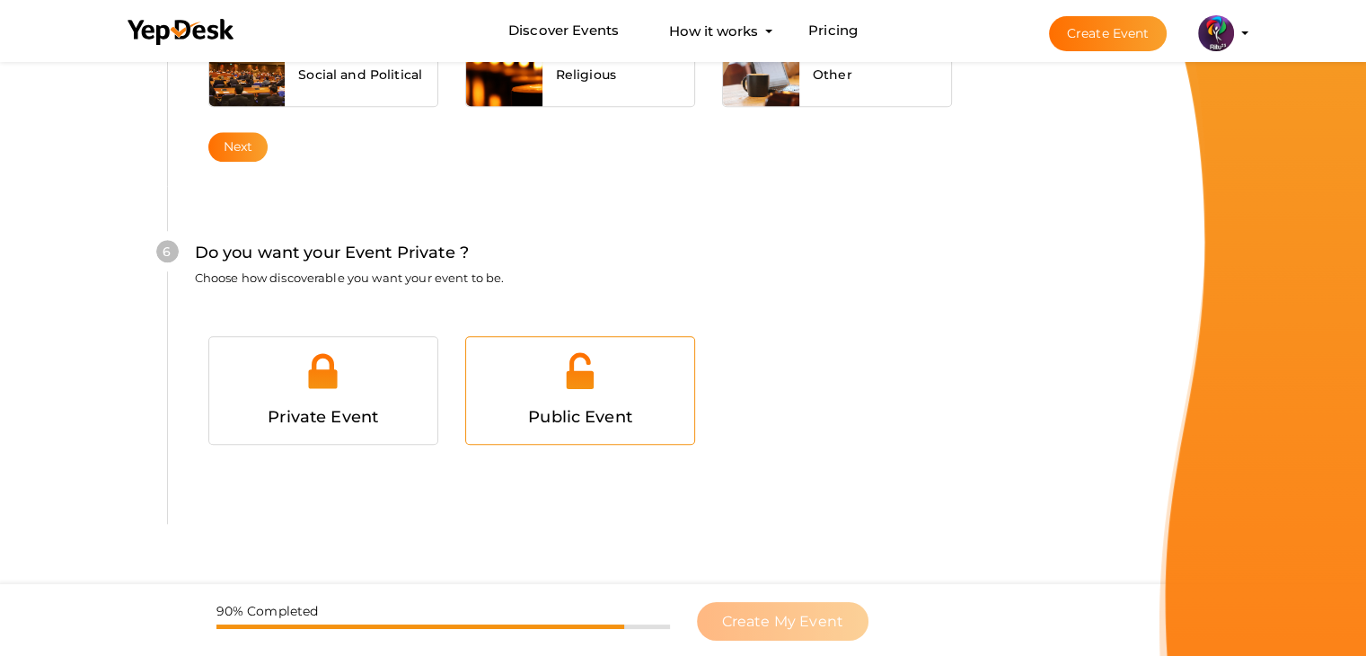
click at [591, 350] on img at bounding box center [579, 370] width 40 height 40
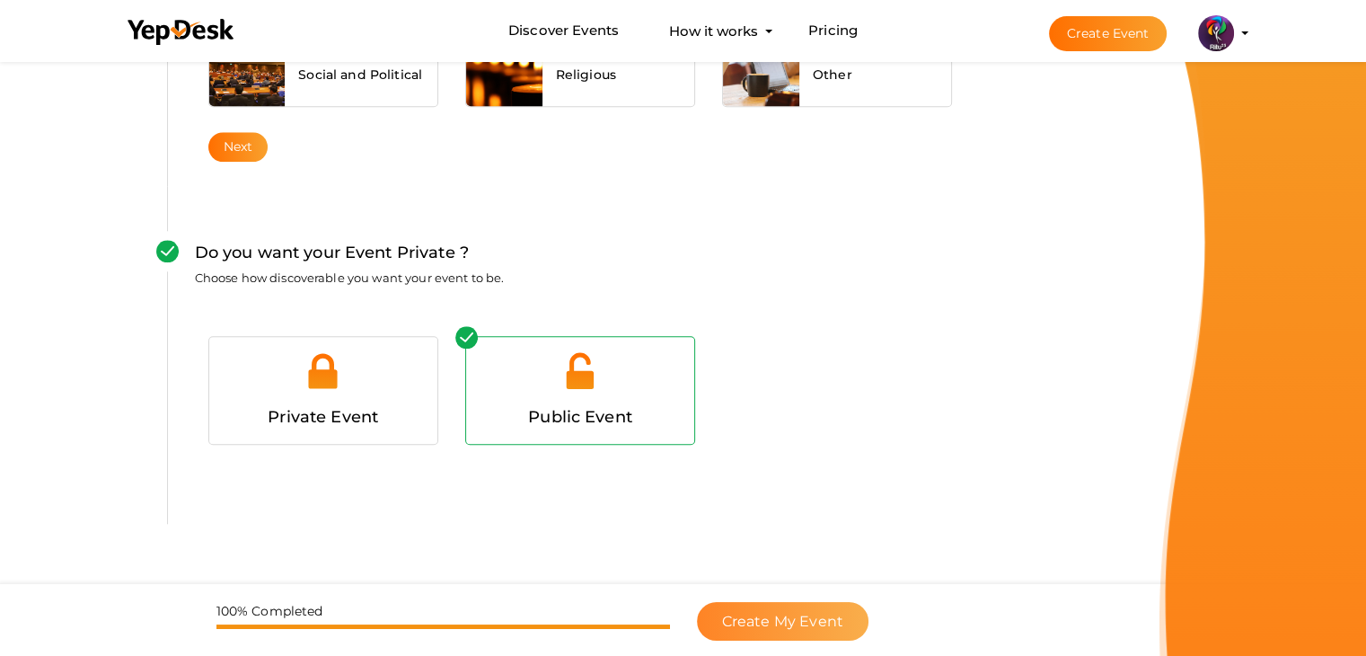
click at [769, 605] on div "100% Completed Create My Event" at bounding box center [683, 620] width 1366 height 72
click at [769, 605] on button "Create My Event" at bounding box center [783, 621] width 172 height 39
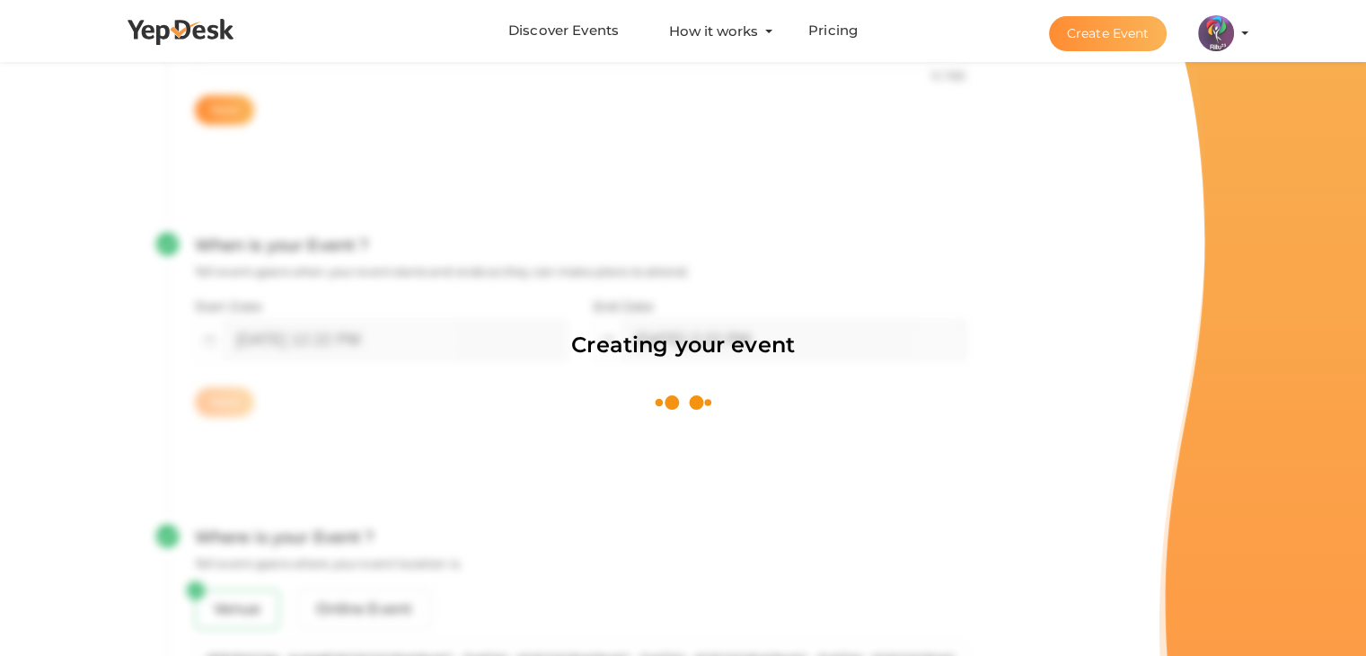
scroll to position [269, 0]
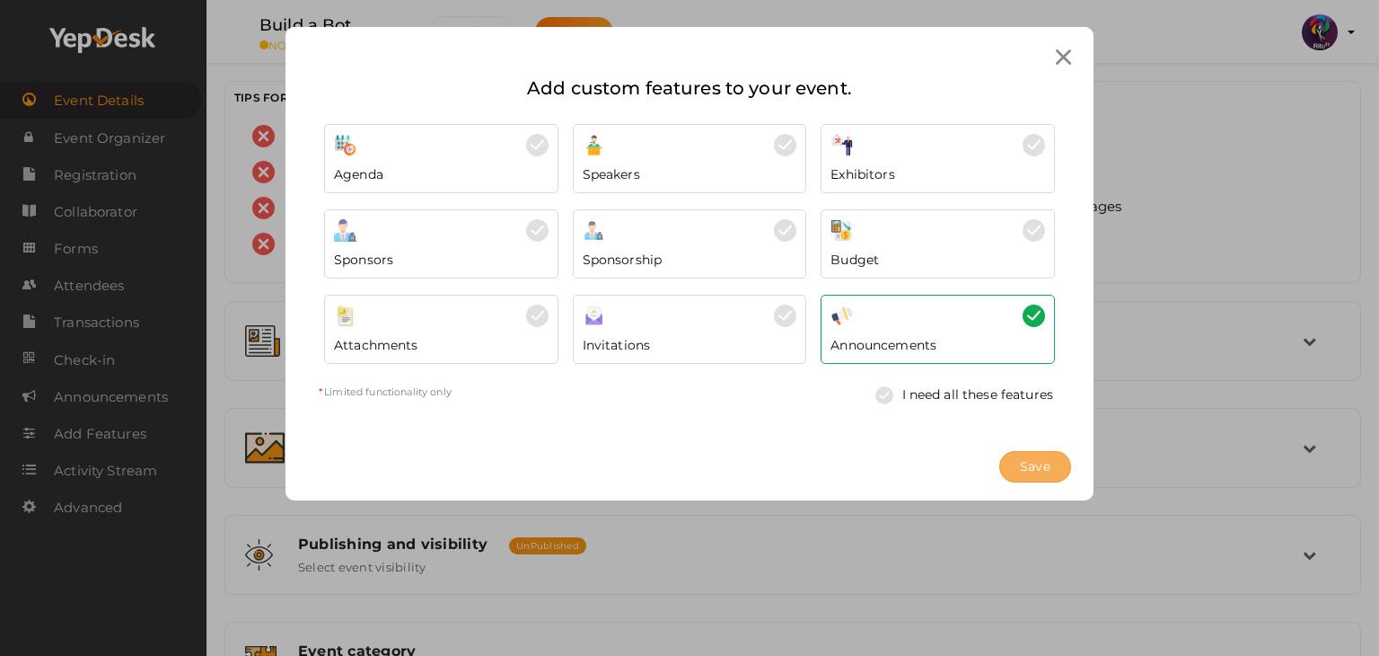
click at [1027, 461] on span "Save" at bounding box center [1035, 466] width 31 height 19
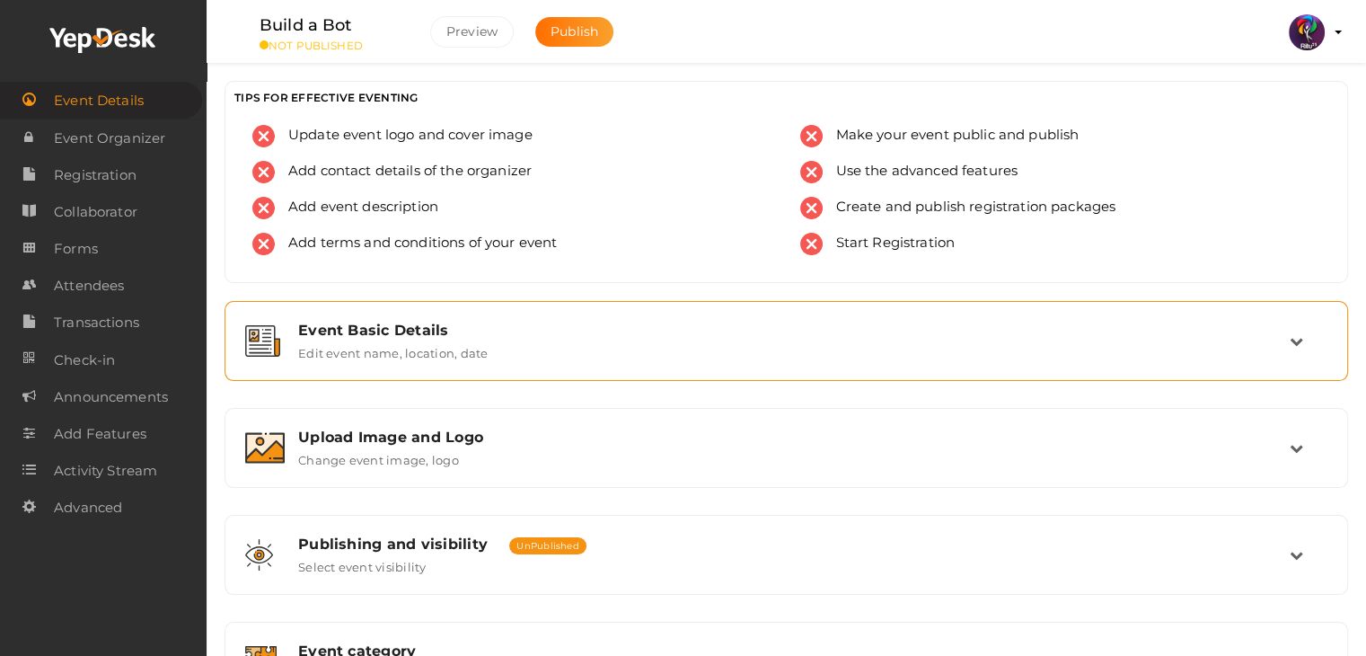
click at [974, 339] on div "Event Basic Details Edit event name, location, date" at bounding box center [787, 340] width 1005 height 39
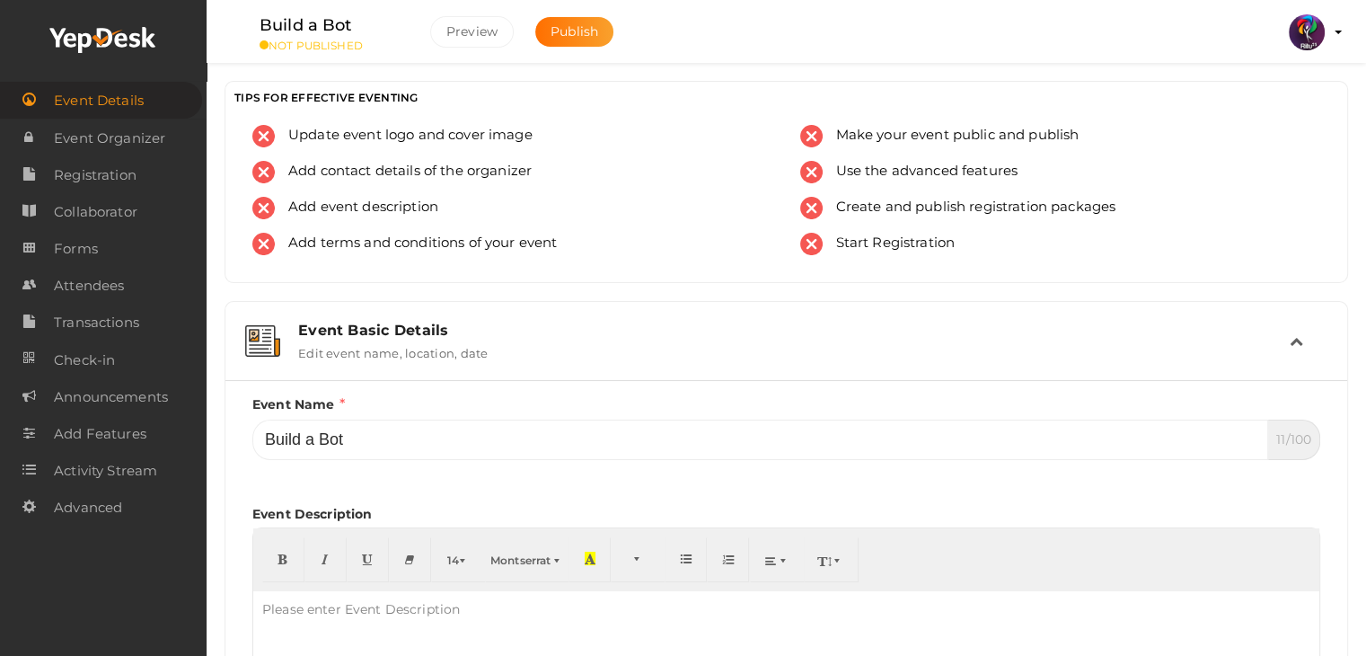
click at [974, 339] on div "Event Basic Details Edit event name, location, date" at bounding box center [787, 340] width 1005 height 39
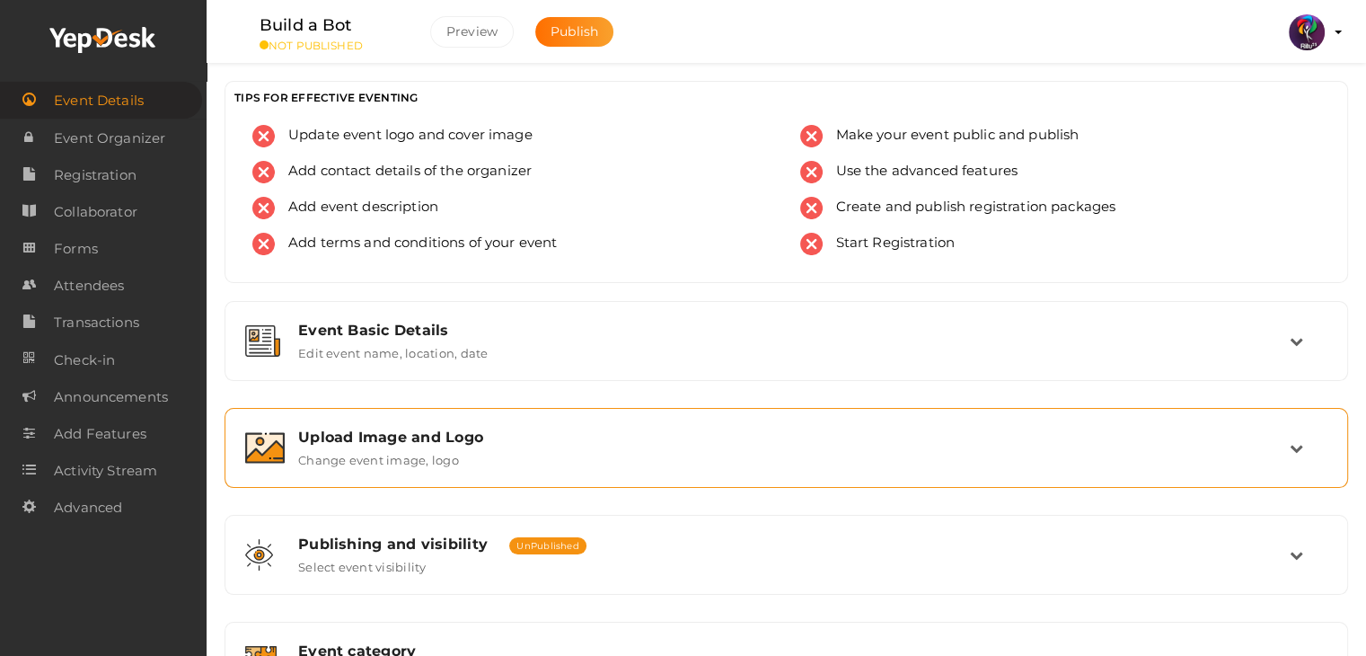
click at [769, 437] on div "Upload Image and Logo" at bounding box center [793, 436] width 991 height 17
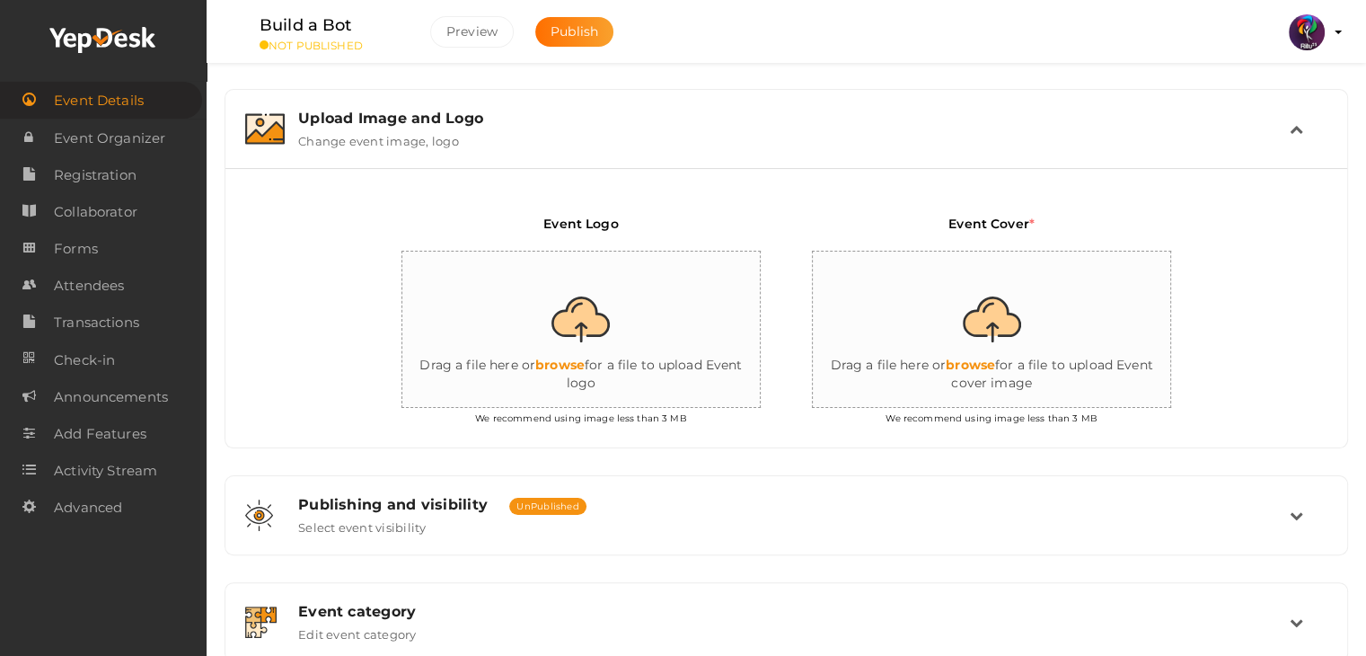
scroll to position [320, 0]
click at [577, 312] on input "file" at bounding box center [581, 329] width 359 height 157
type input "C:\fakepath\logo yepdesk (1).png"
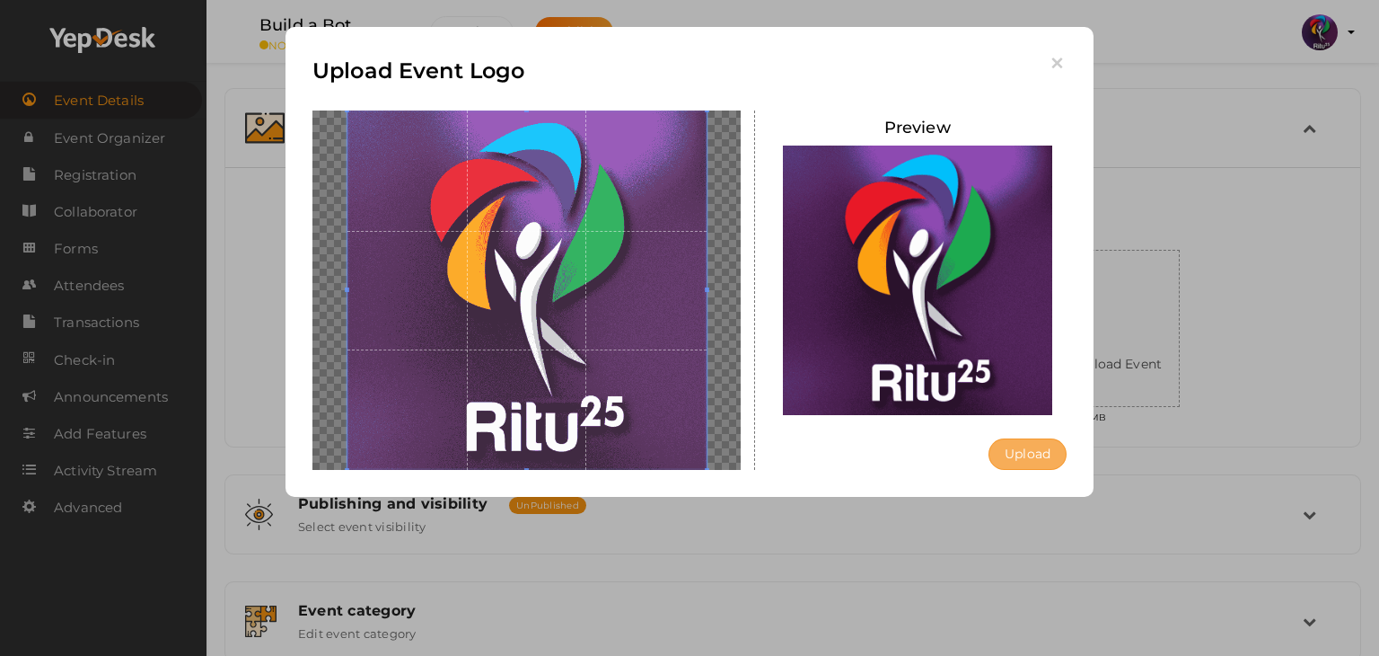
click at [1043, 452] on button "Upload" at bounding box center [1028, 453] width 78 height 31
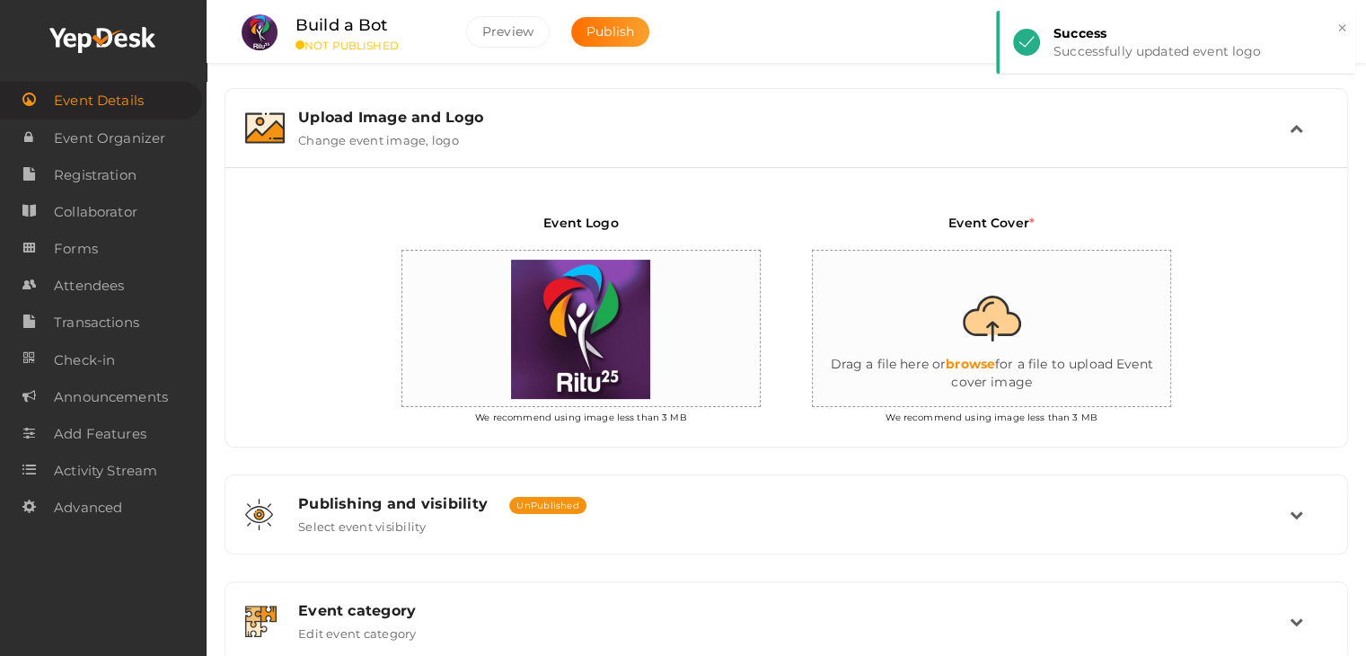
click at [1049, 343] on input "file" at bounding box center [992, 329] width 359 height 157
click at [1000, 328] on input "file" at bounding box center [992, 329] width 359 height 157
type input "C:\fakepath\build a bot.png"
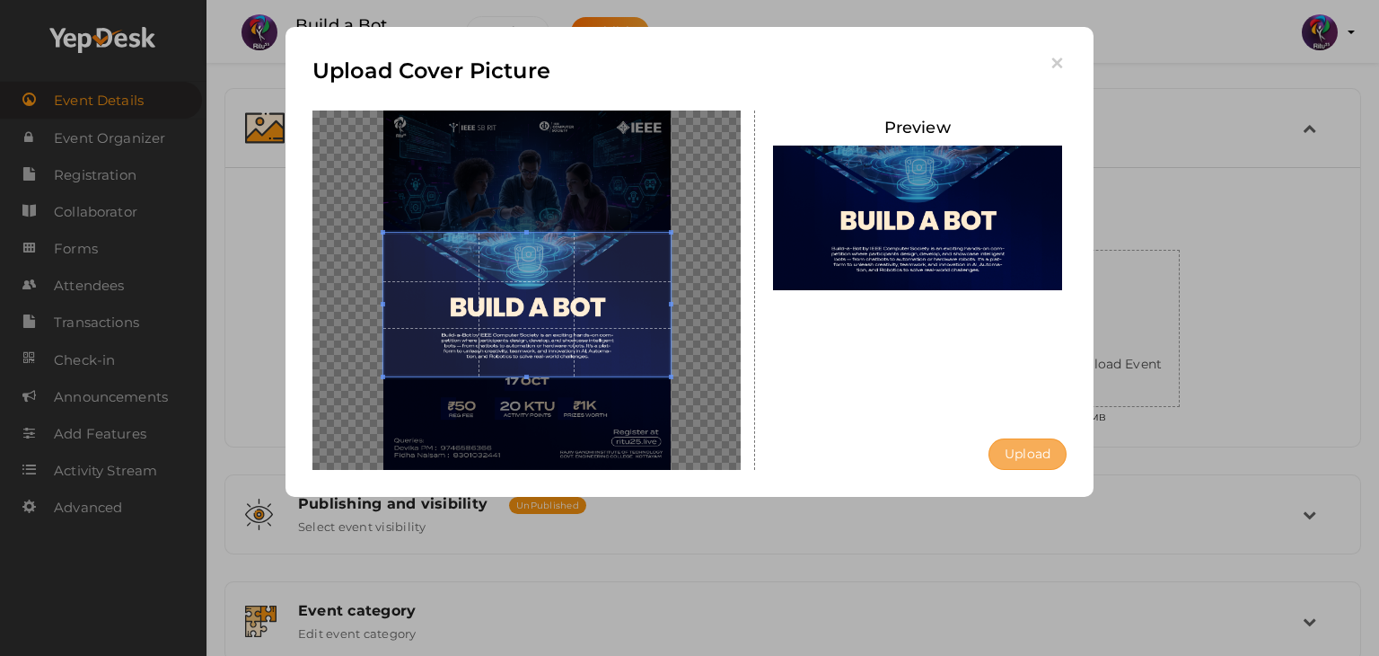
click at [1032, 447] on button "Upload" at bounding box center [1028, 453] width 78 height 31
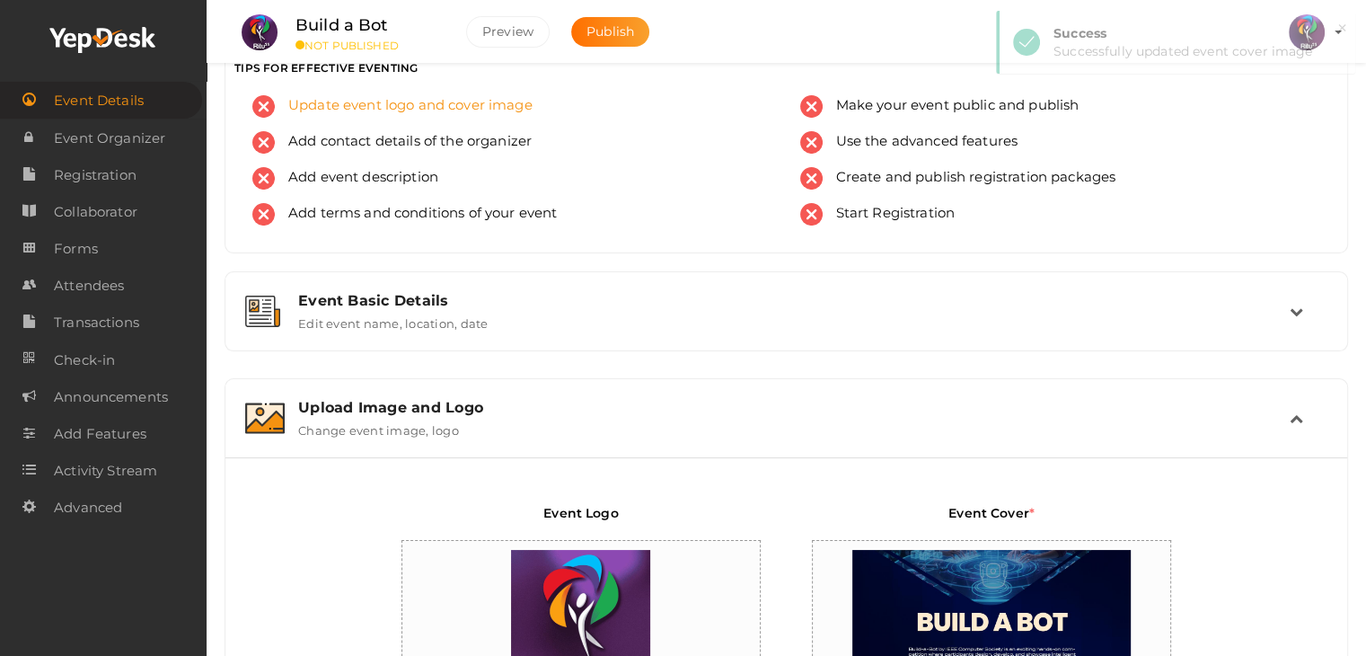
scroll to position [86, 0]
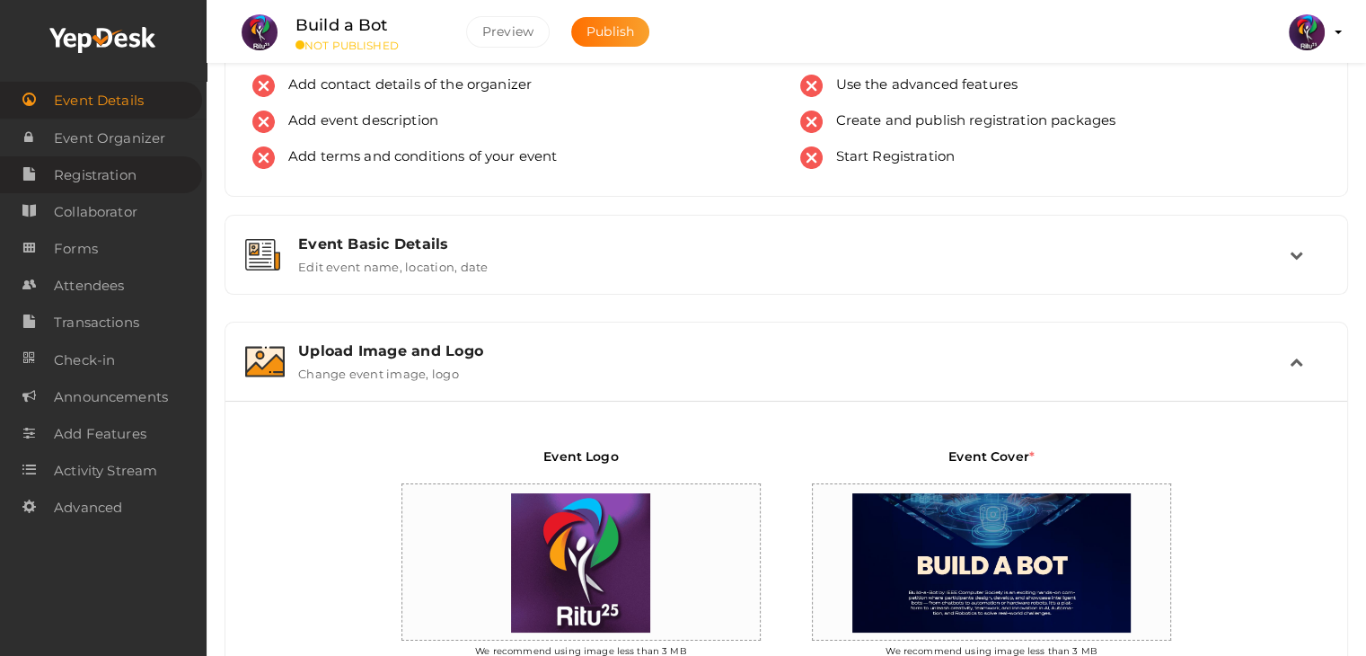
click at [162, 177] on link "Registration" at bounding box center [101, 174] width 202 height 37
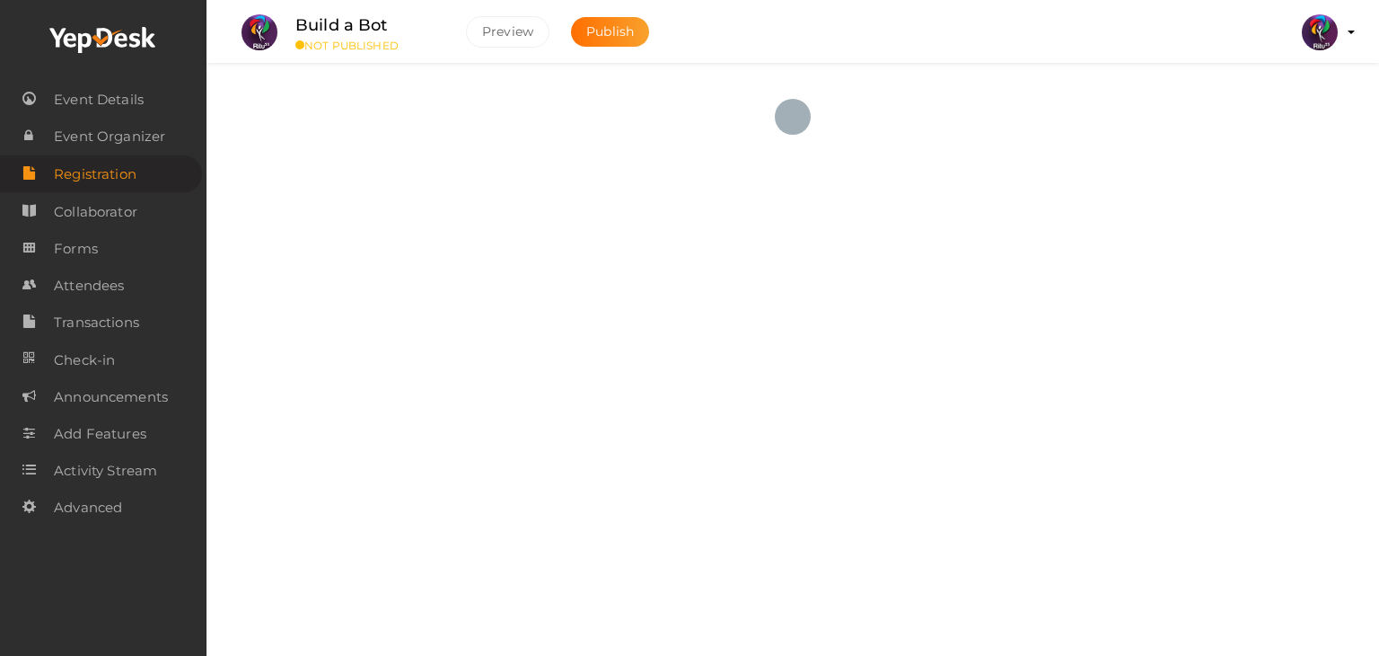
click at [162, 177] on link "Registration" at bounding box center [101, 173] width 202 height 37
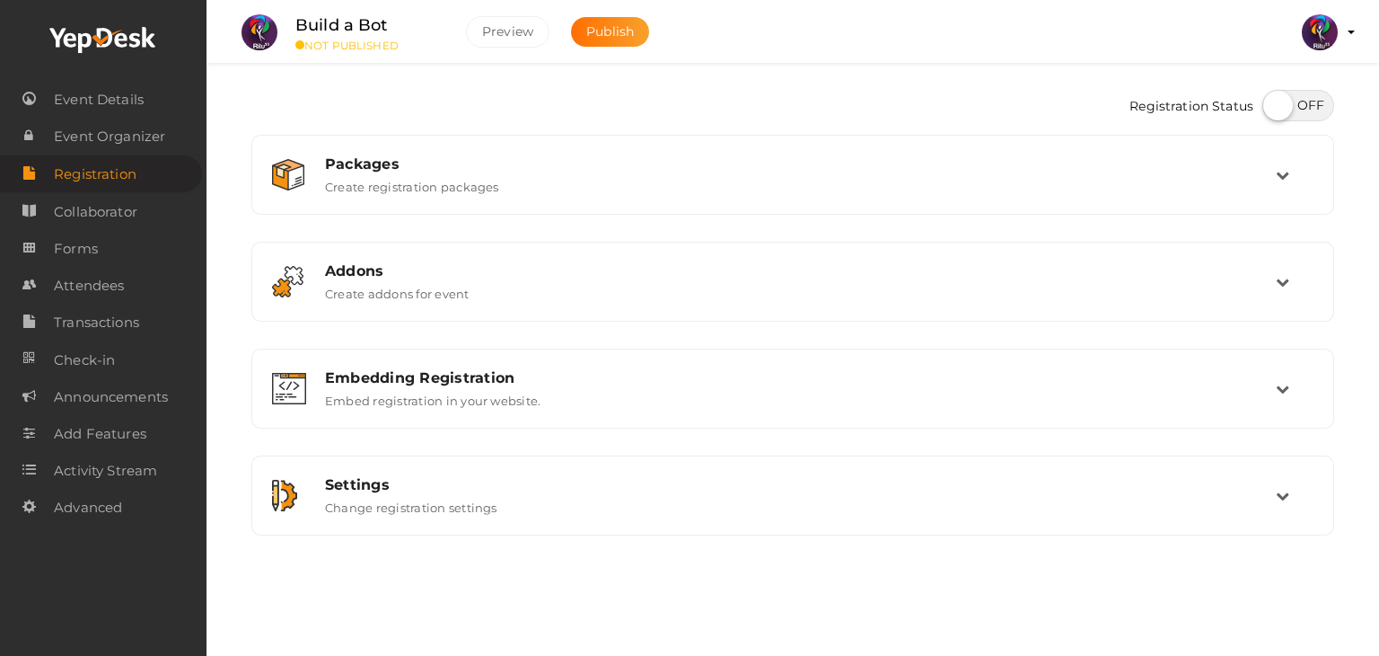
click at [162, 177] on link "Registration" at bounding box center [101, 173] width 202 height 37
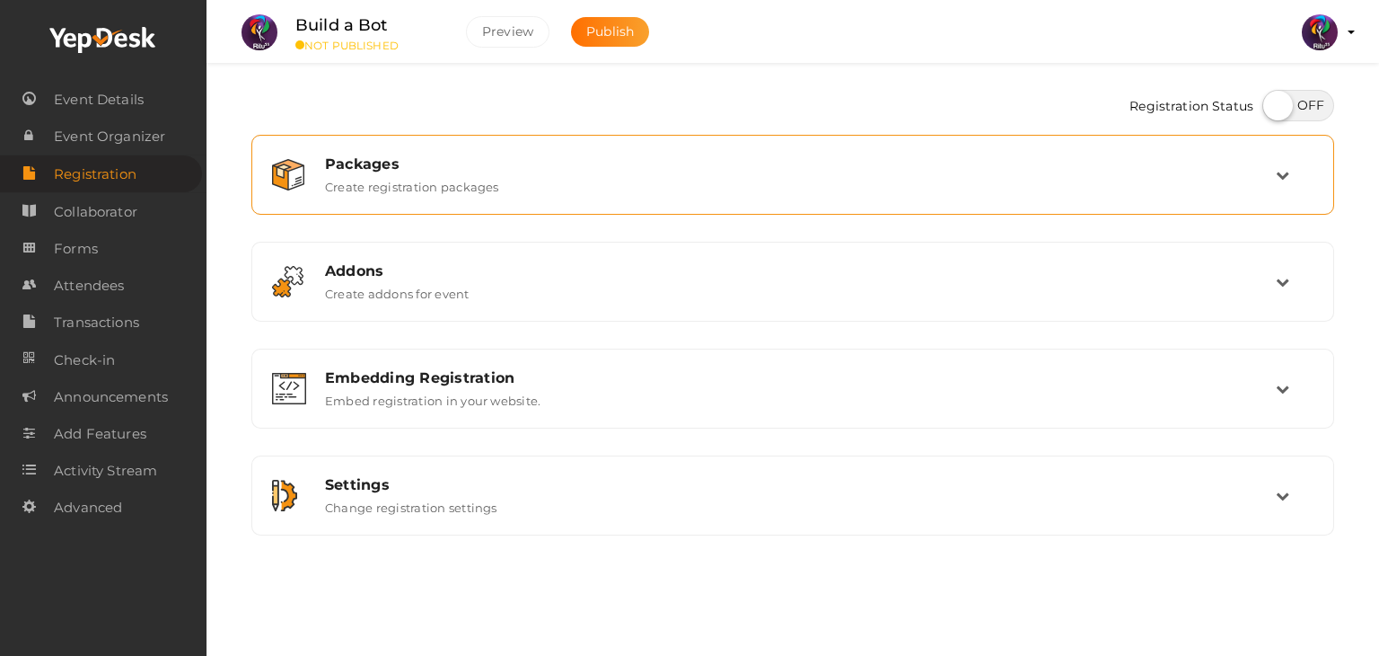
click at [568, 165] on div "Packages" at bounding box center [800, 163] width 951 height 17
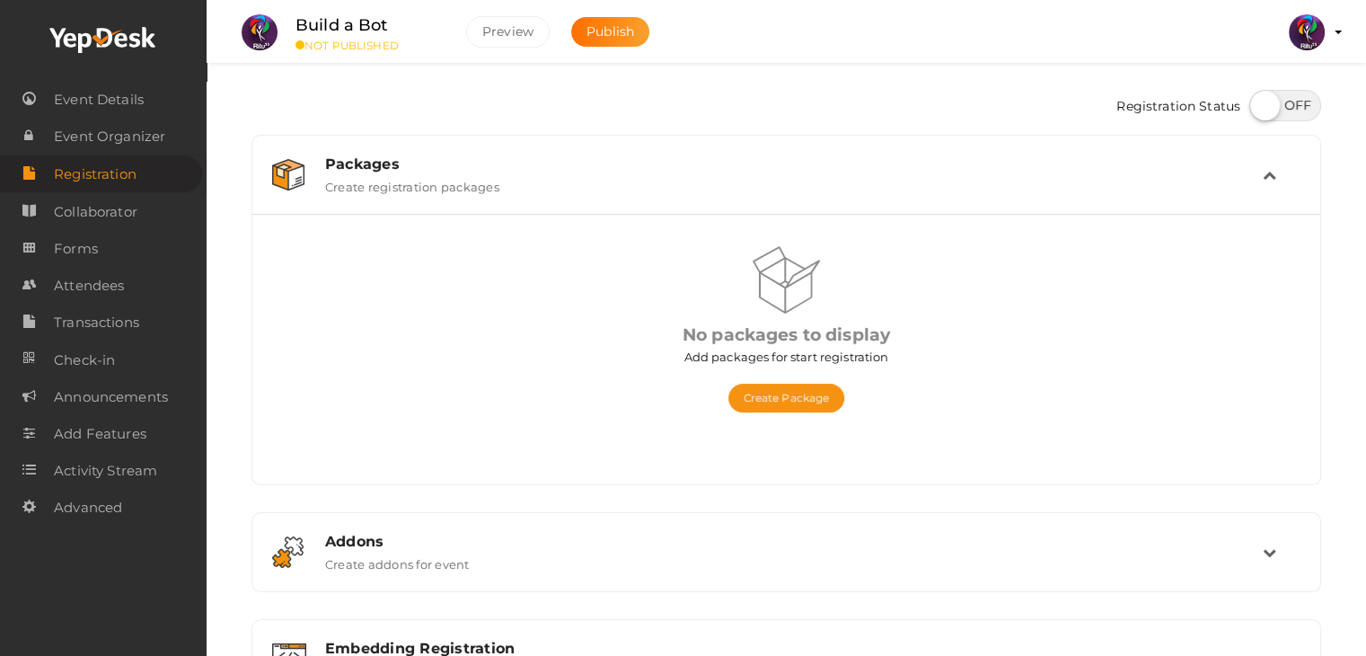
click at [1290, 113] on label at bounding box center [1285, 105] width 72 height 31
click at [1261, 105] on input "checkbox" at bounding box center [1255, 99] width 12 height 12
checkbox input "true"
click at [814, 393] on button "Create Package" at bounding box center [786, 397] width 117 height 29
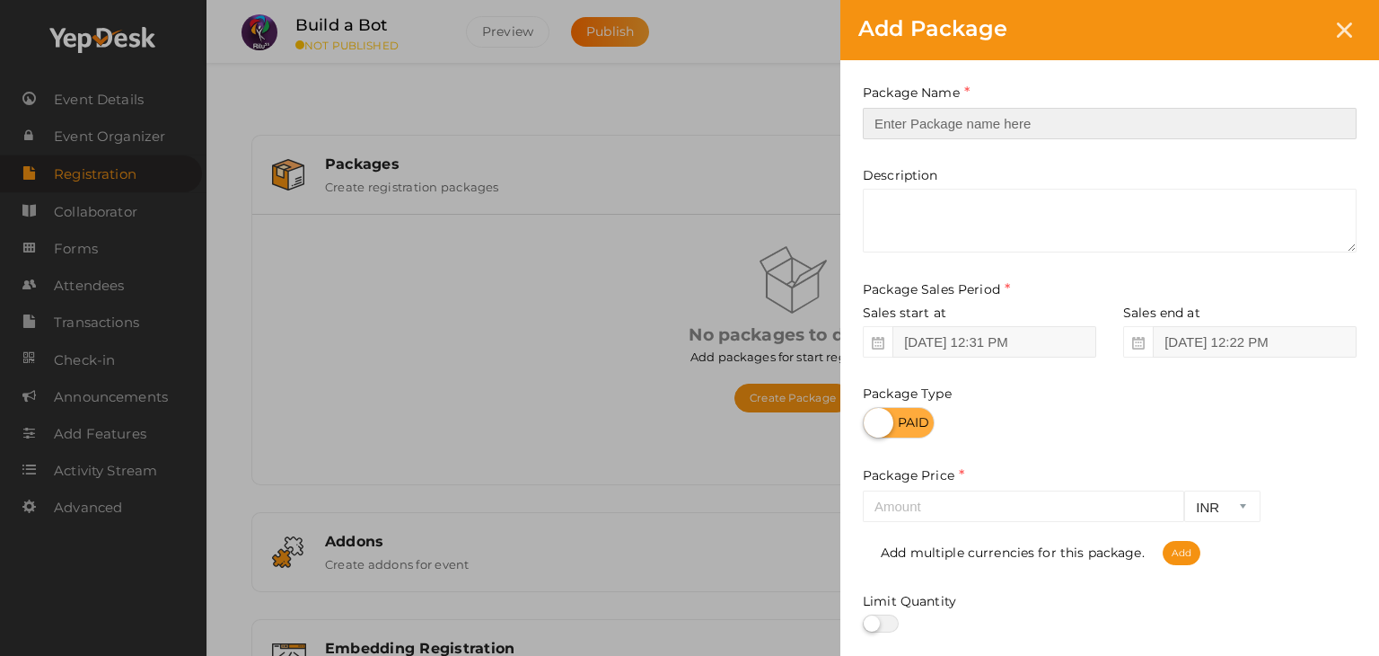
click at [1043, 126] on input "text" at bounding box center [1110, 123] width 494 height 31
type input "reg"
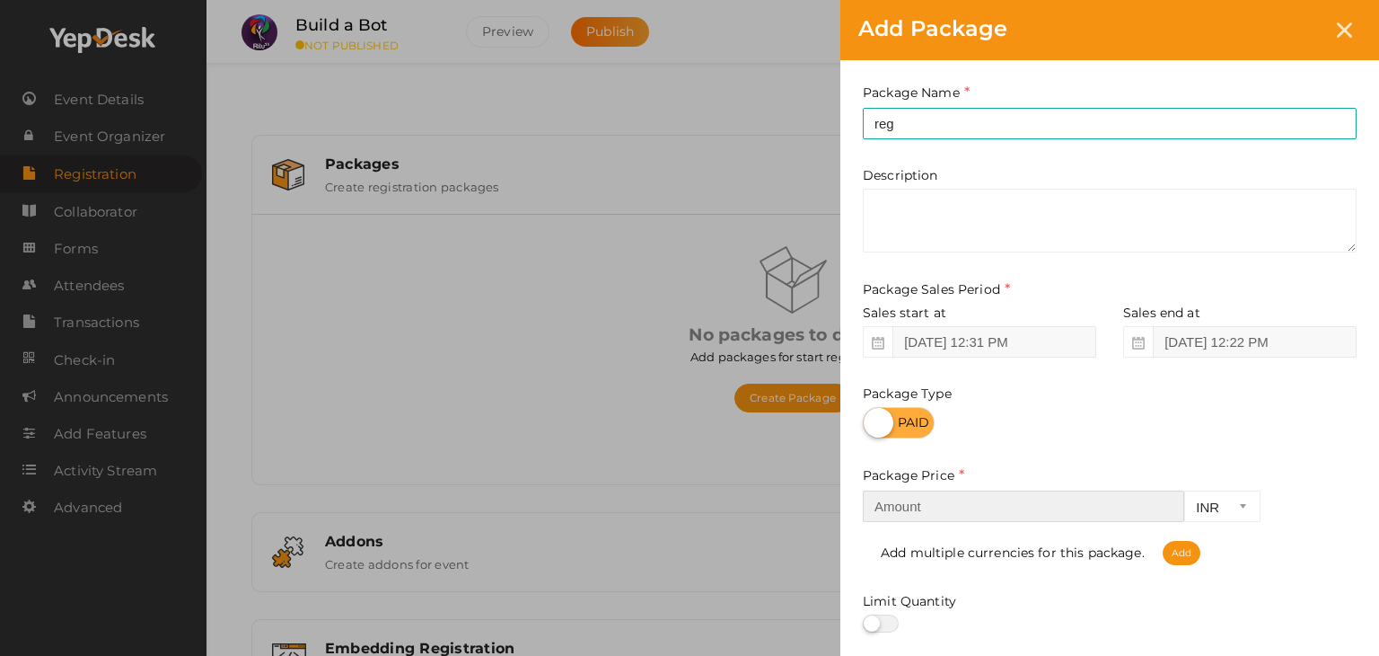
click at [1058, 515] on input "number" at bounding box center [1023, 505] width 321 height 31
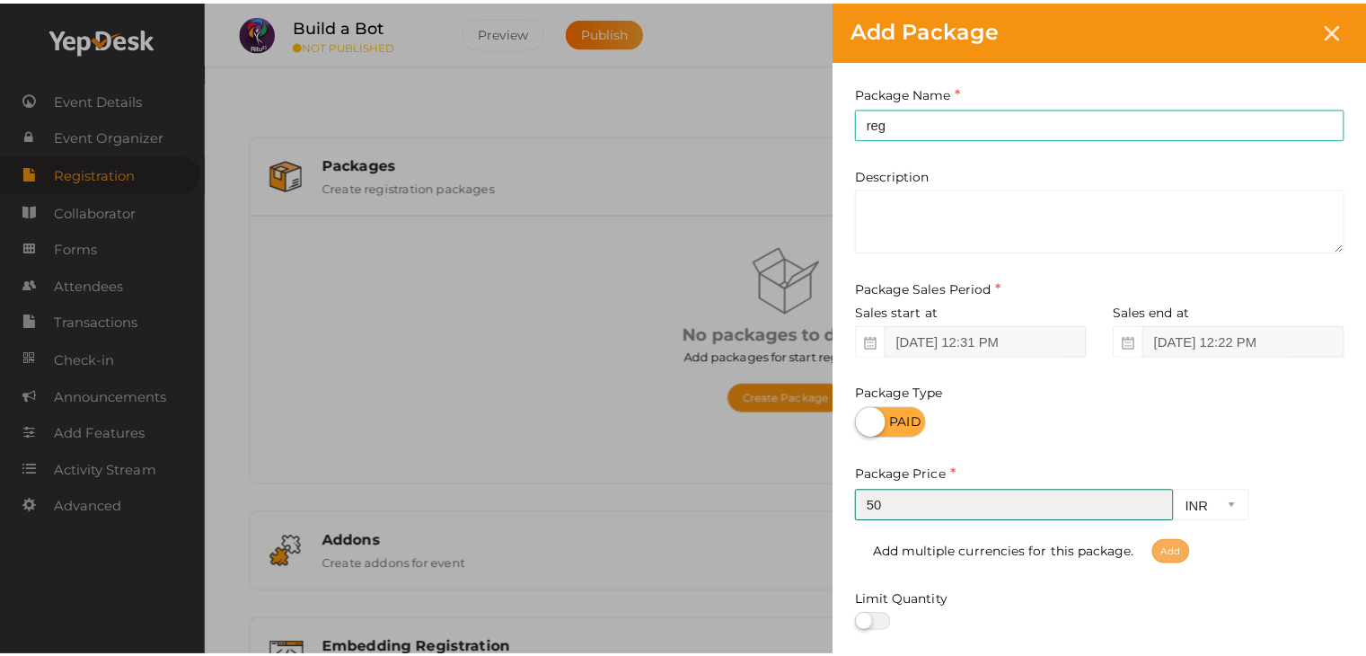
scroll to position [223, 0]
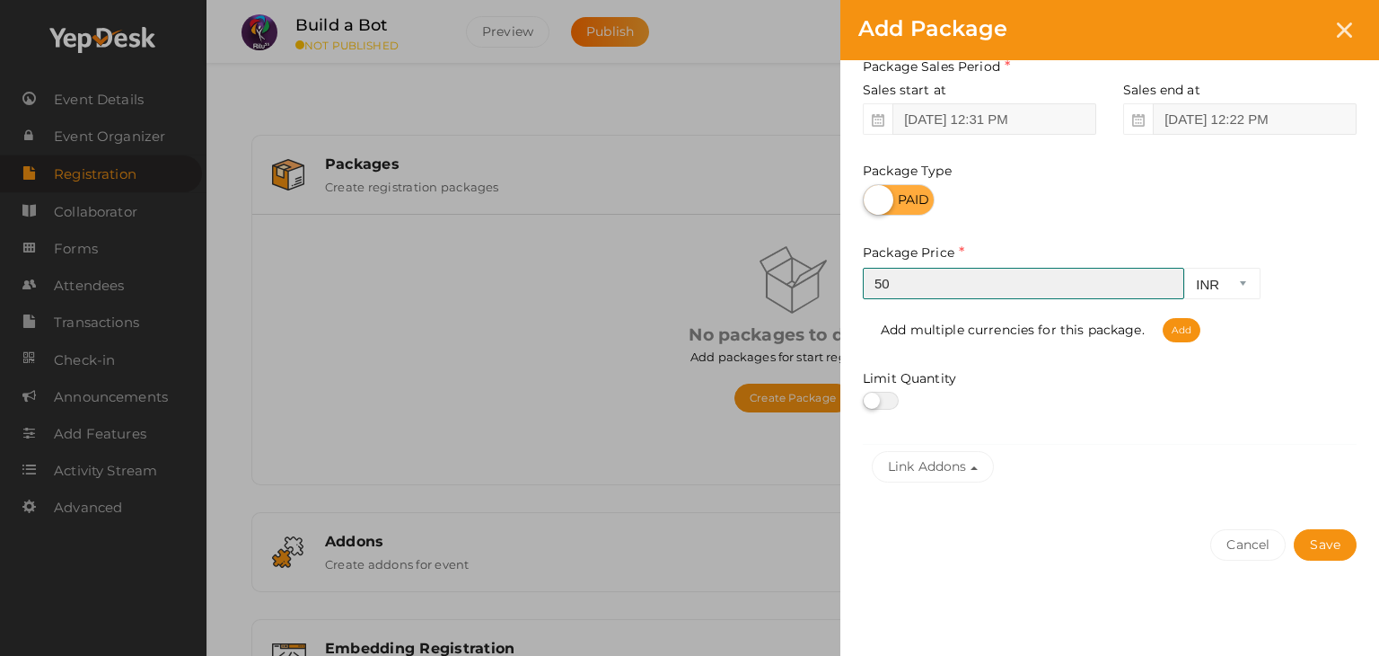
type input "50"
drag, startPoint x: 1361, startPoint y: 535, endPoint x: 1334, endPoint y: 543, distance: 27.3
click at [1334, 543] on div "Cancel Save" at bounding box center [1110, 580] width 539 height 139
click at [1334, 543] on button "Save" at bounding box center [1325, 544] width 63 height 31
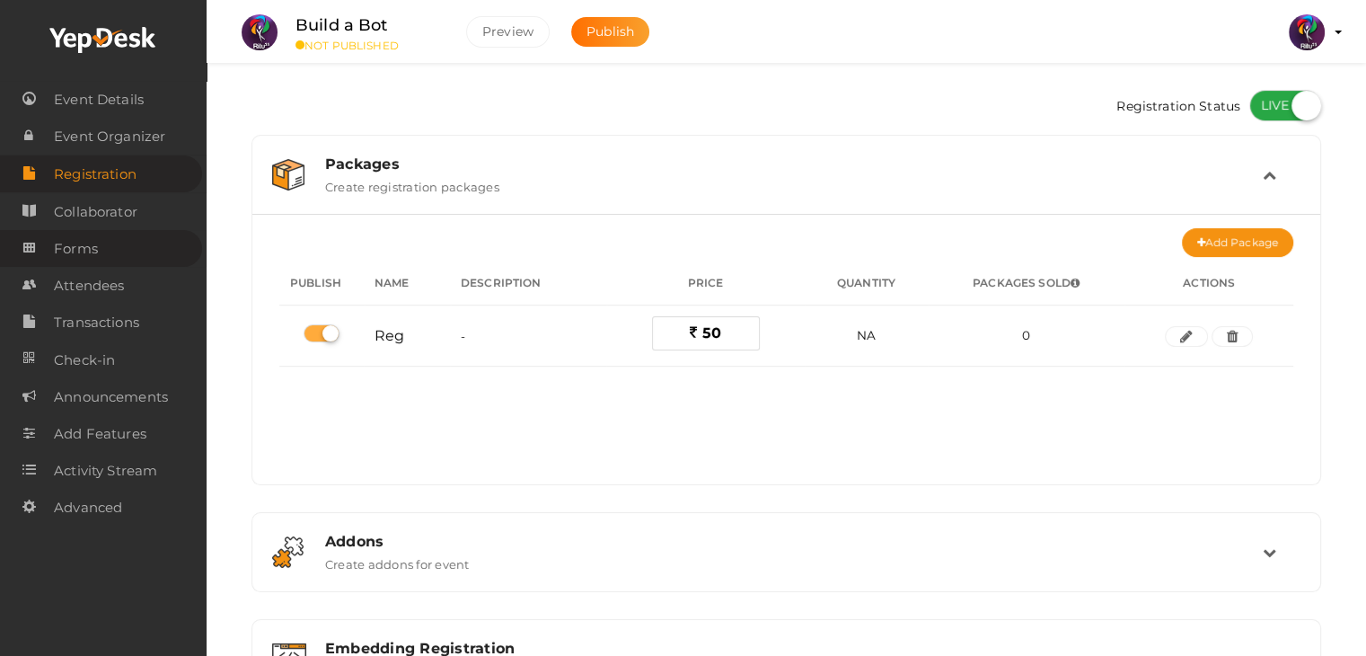
click at [127, 240] on link "Forms" at bounding box center [101, 248] width 202 height 37
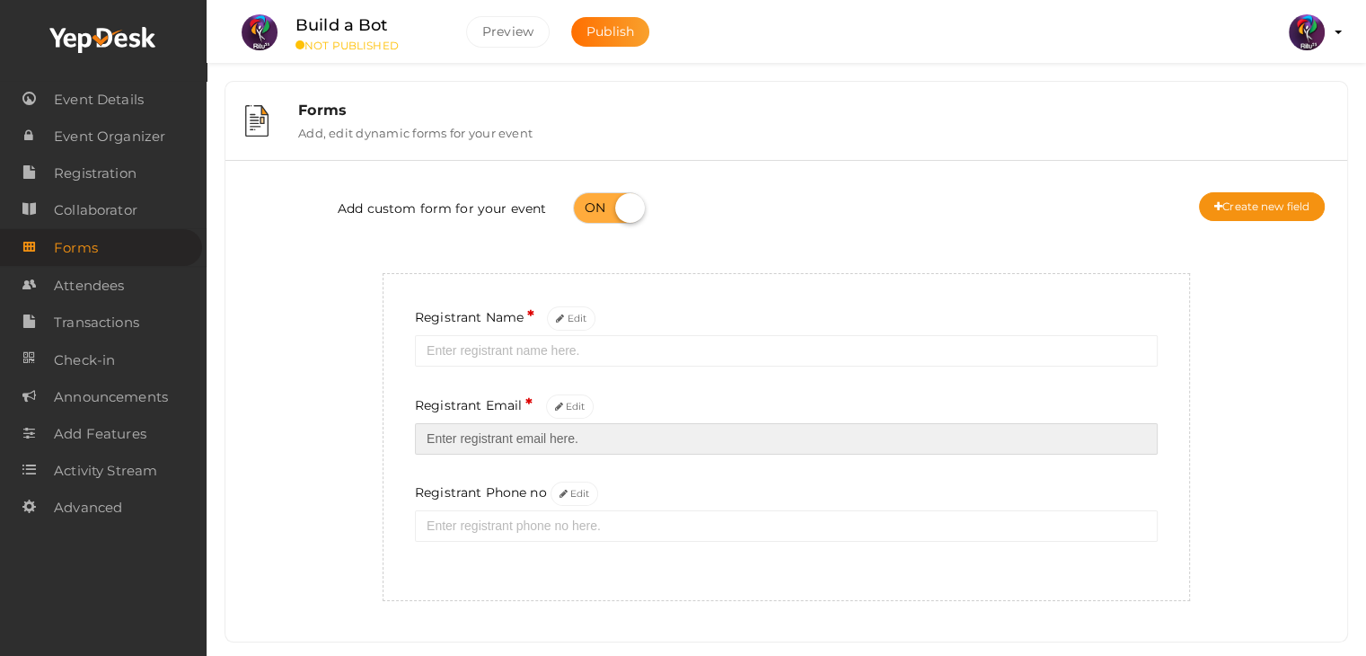
click at [565, 437] on input "email" at bounding box center [786, 438] width 743 height 31
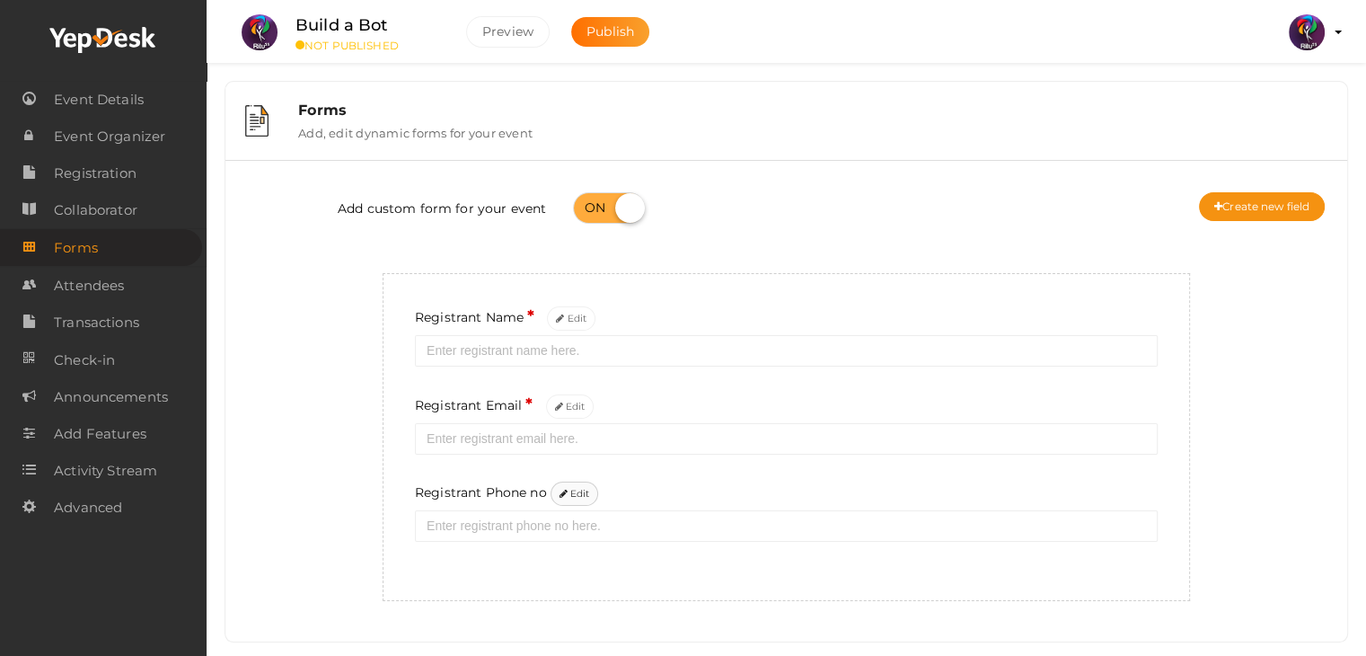
click at [568, 494] on button "Edit" at bounding box center [574, 493] width 48 height 24
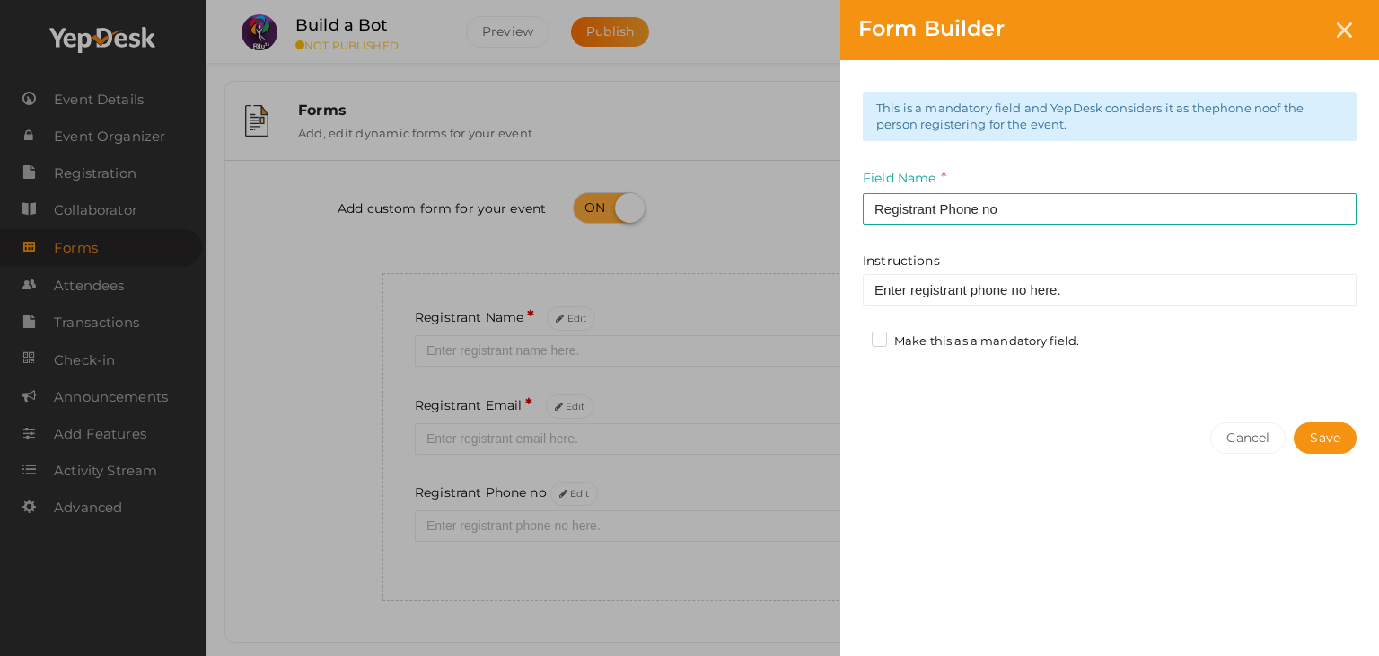
click at [934, 342] on label "Make this as a mandatory field." at bounding box center [975, 341] width 207 height 18
click at [854, 336] on input "Make this as a mandatory field." at bounding box center [854, 336] width 0 height 0
click at [1342, 427] on button "Save" at bounding box center [1325, 437] width 63 height 31
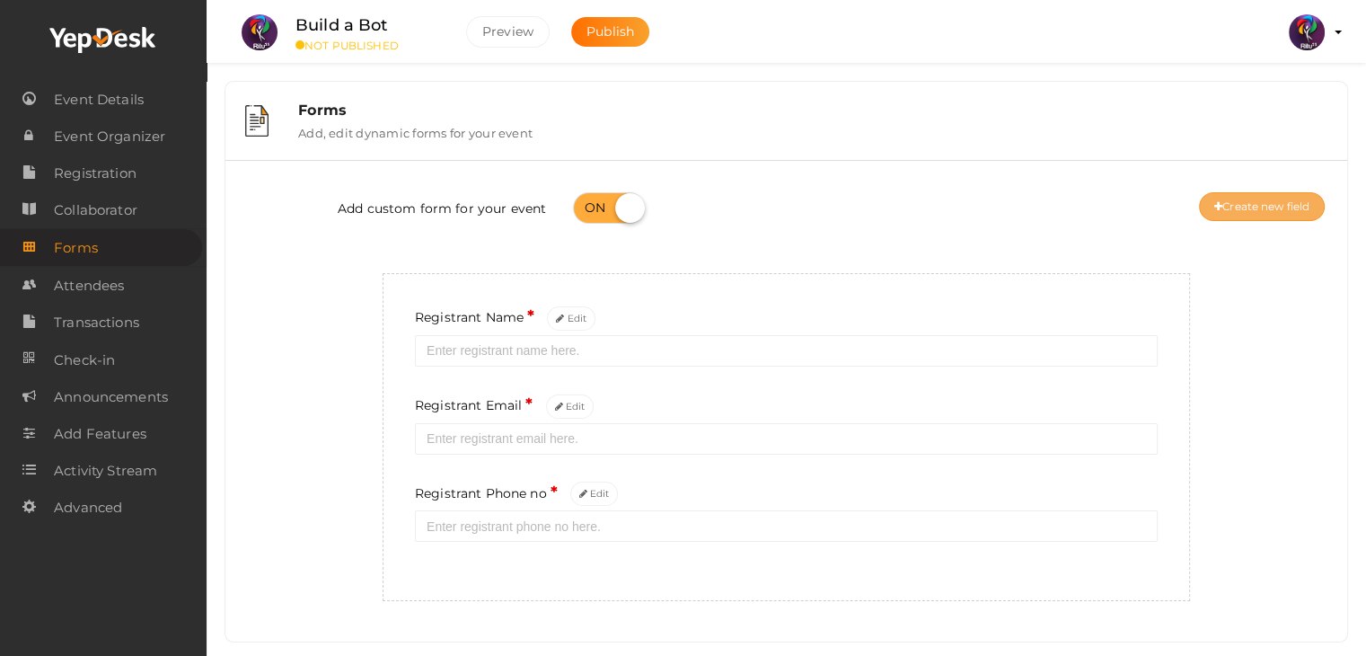
click at [1268, 198] on button "Create new field" at bounding box center [1262, 206] width 126 height 29
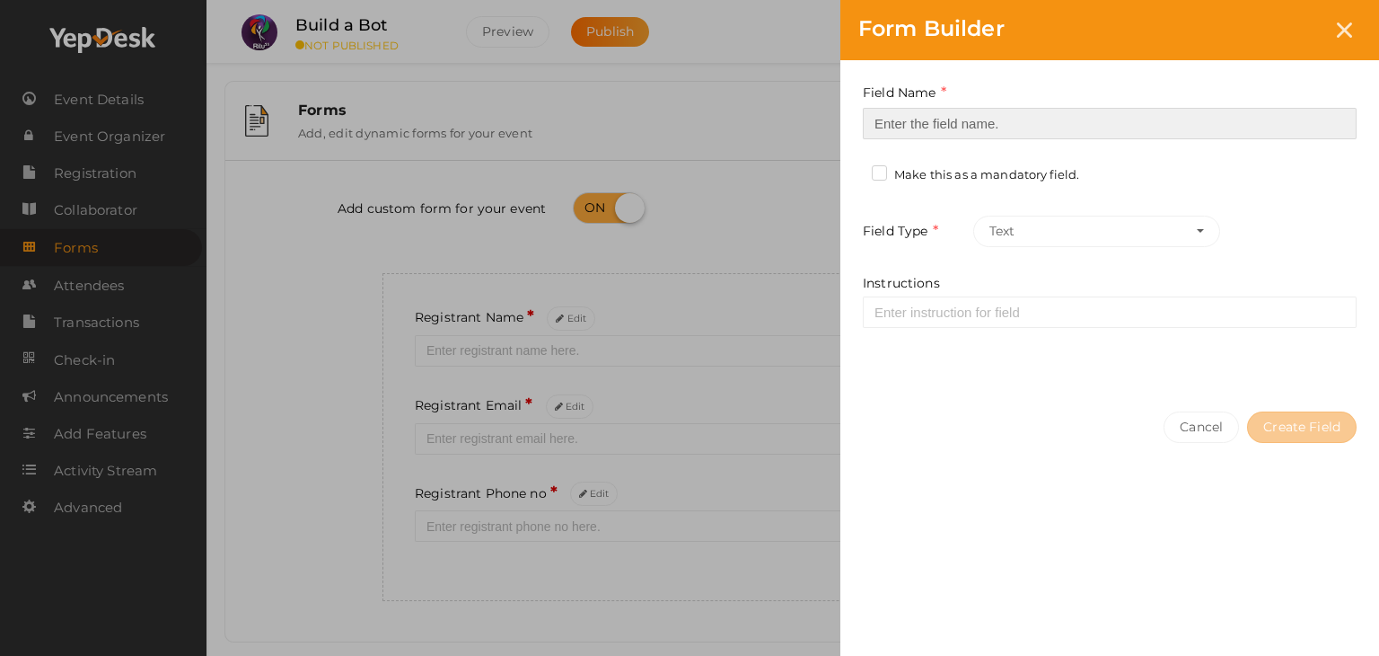
click at [929, 122] on input at bounding box center [1110, 123] width 494 height 31
type input "Registrant College"
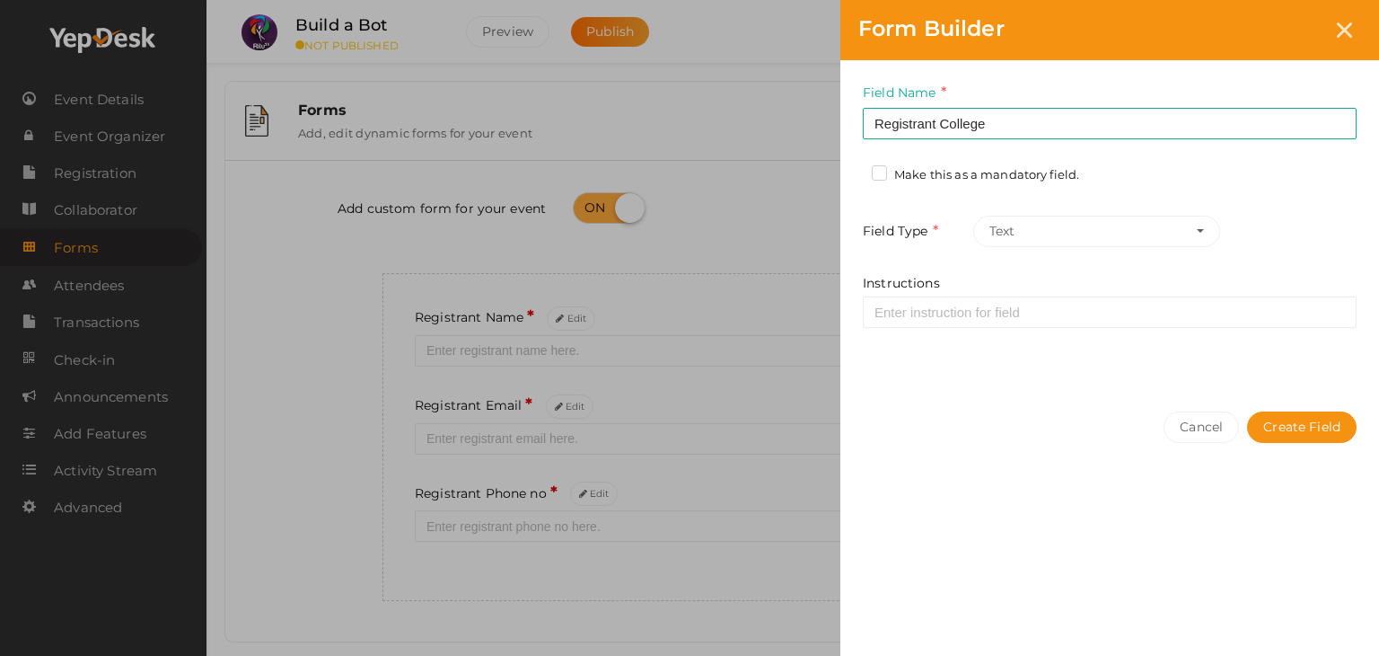
click at [950, 173] on label "Make this as a mandatory field." at bounding box center [975, 175] width 207 height 18
click at [854, 170] on input "Make this as a mandatory field." at bounding box center [854, 170] width 0 height 0
click at [1281, 423] on button "Create Field" at bounding box center [1302, 426] width 110 height 31
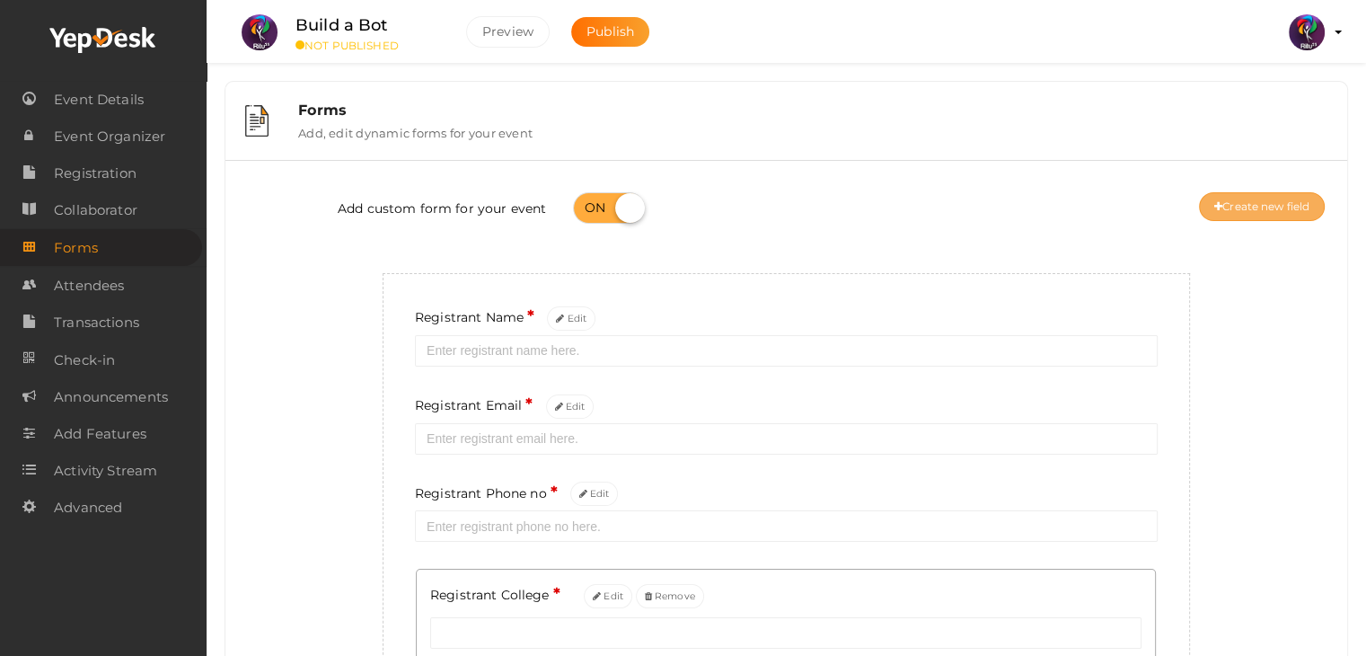
click at [1281, 212] on button "Create new field" at bounding box center [1262, 206] width 126 height 29
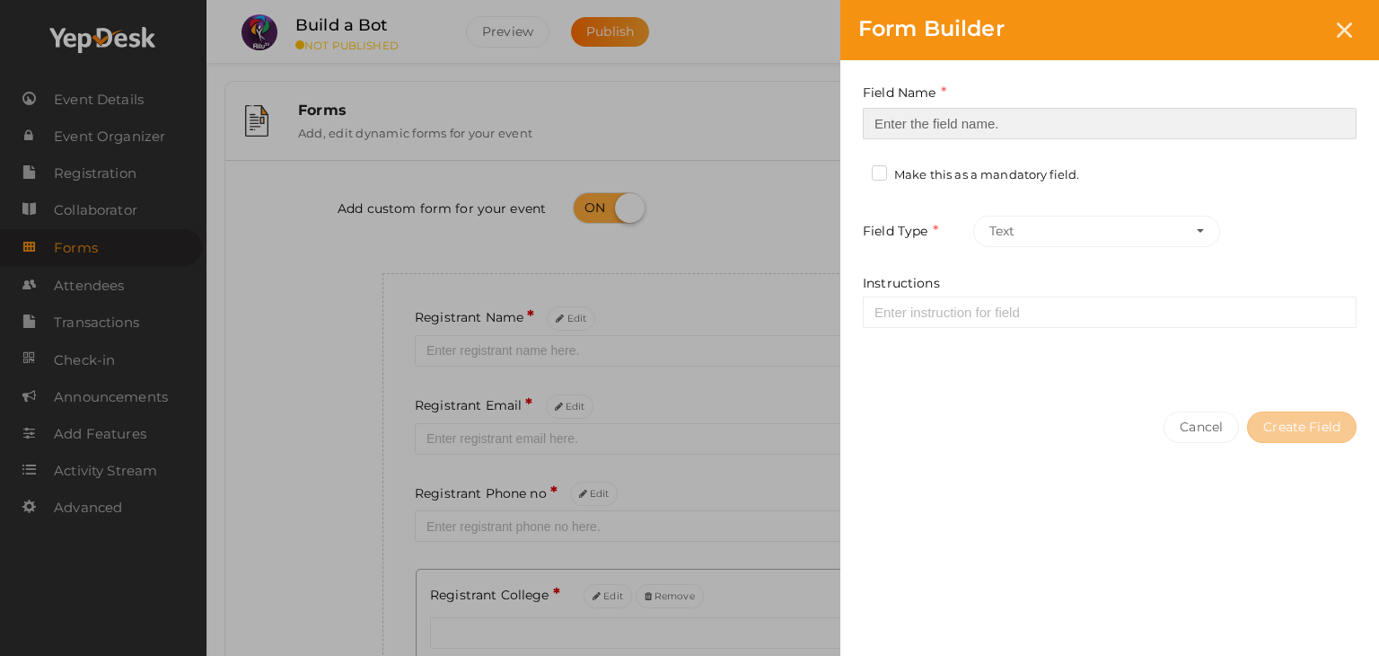
click at [1047, 137] on input at bounding box center [1110, 123] width 494 height 31
type input "Refferal ID"
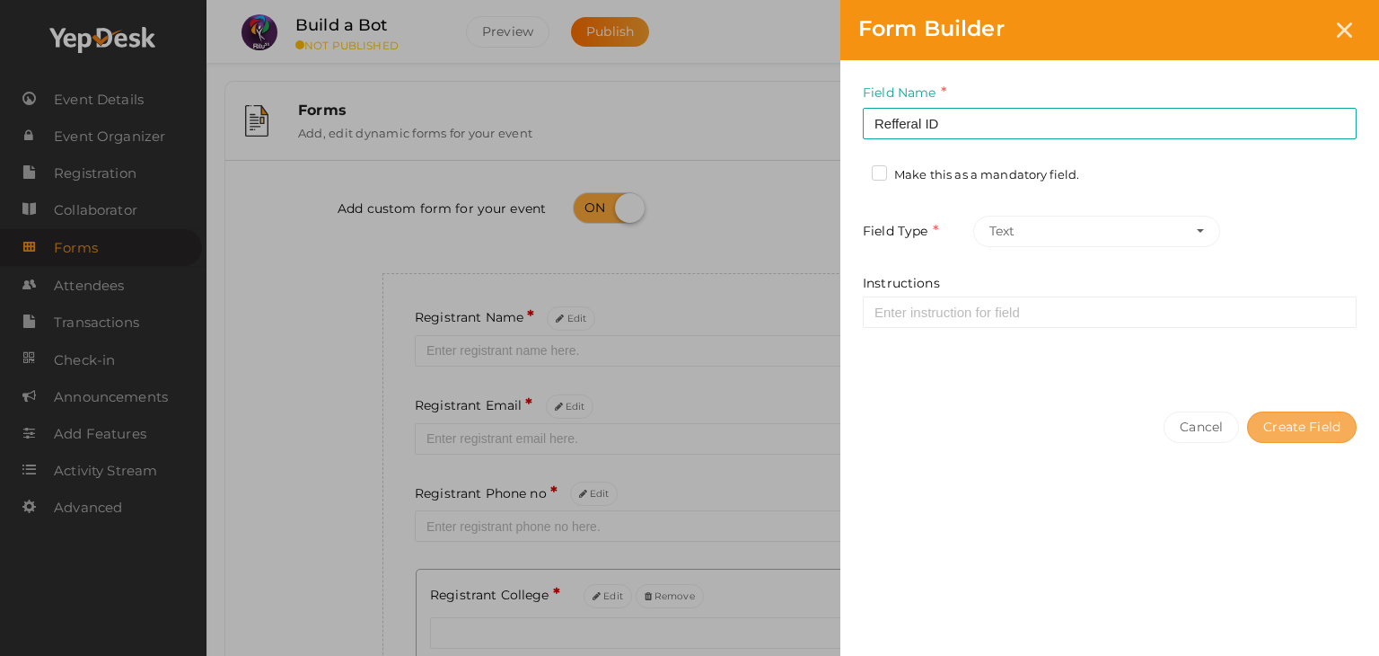
click at [1281, 428] on button "Create Field" at bounding box center [1302, 426] width 110 height 31
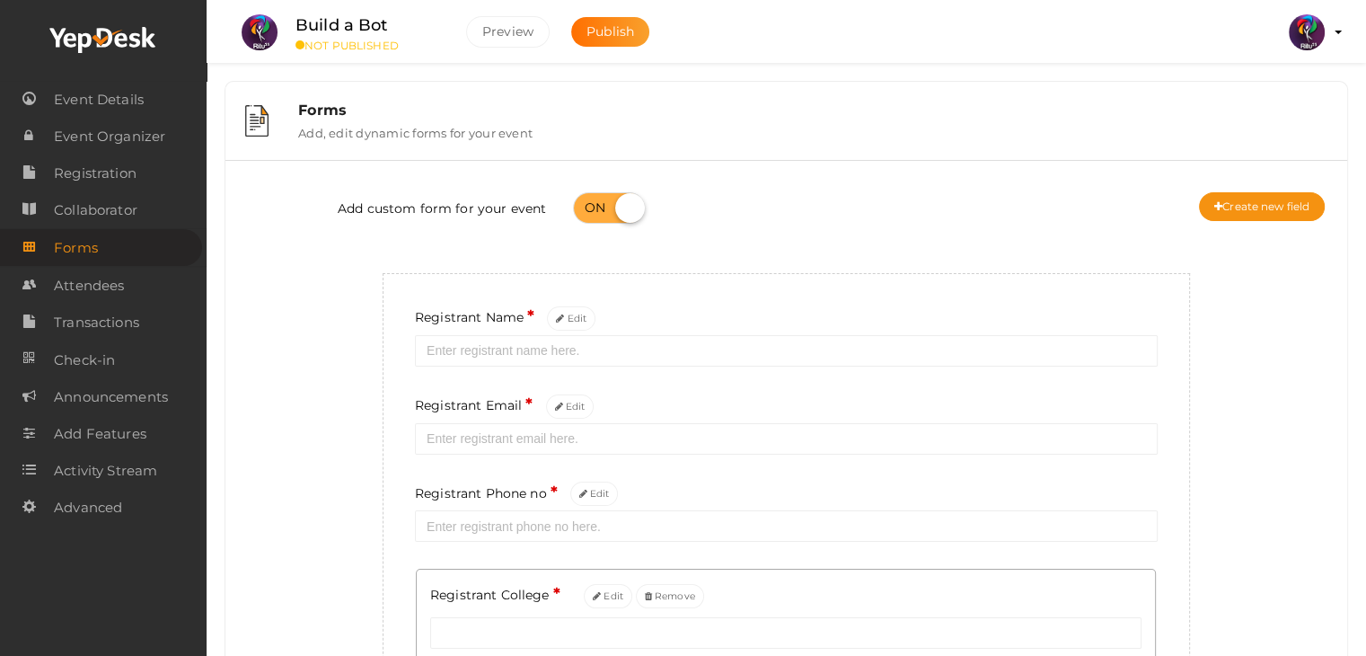
scroll to position [284, 0]
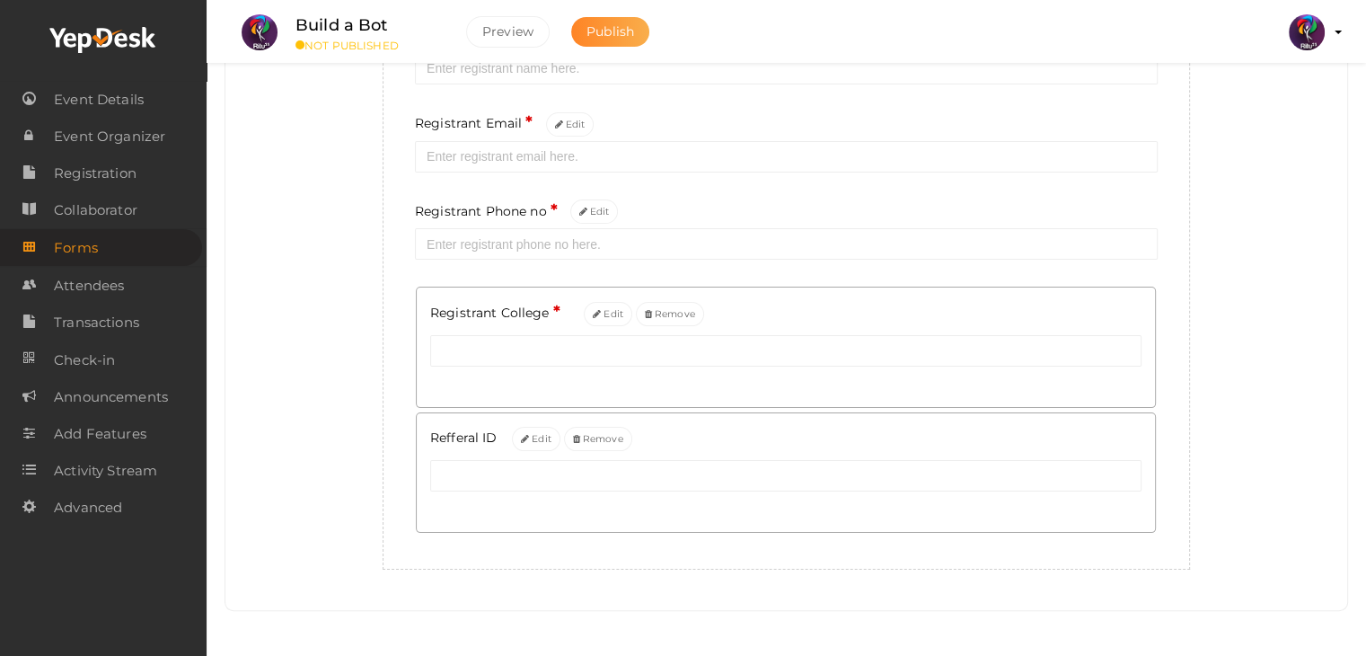
click at [612, 22] on button "Publish" at bounding box center [610, 32] width 78 height 30
click at [92, 162] on span "Registration" at bounding box center [95, 173] width 83 height 36
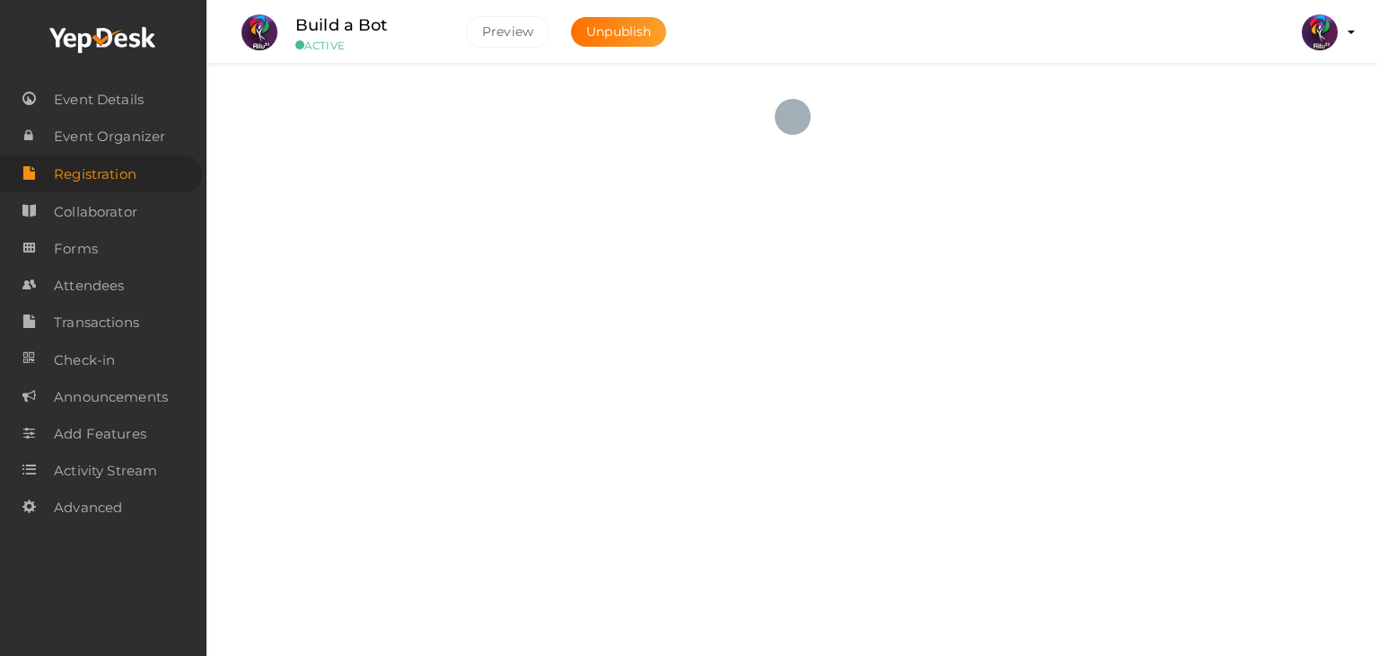
checkbox input "true"
type textarea "<iframe width="560" height="315" src="https://www.yepdesk.com/embed/open-regist…"
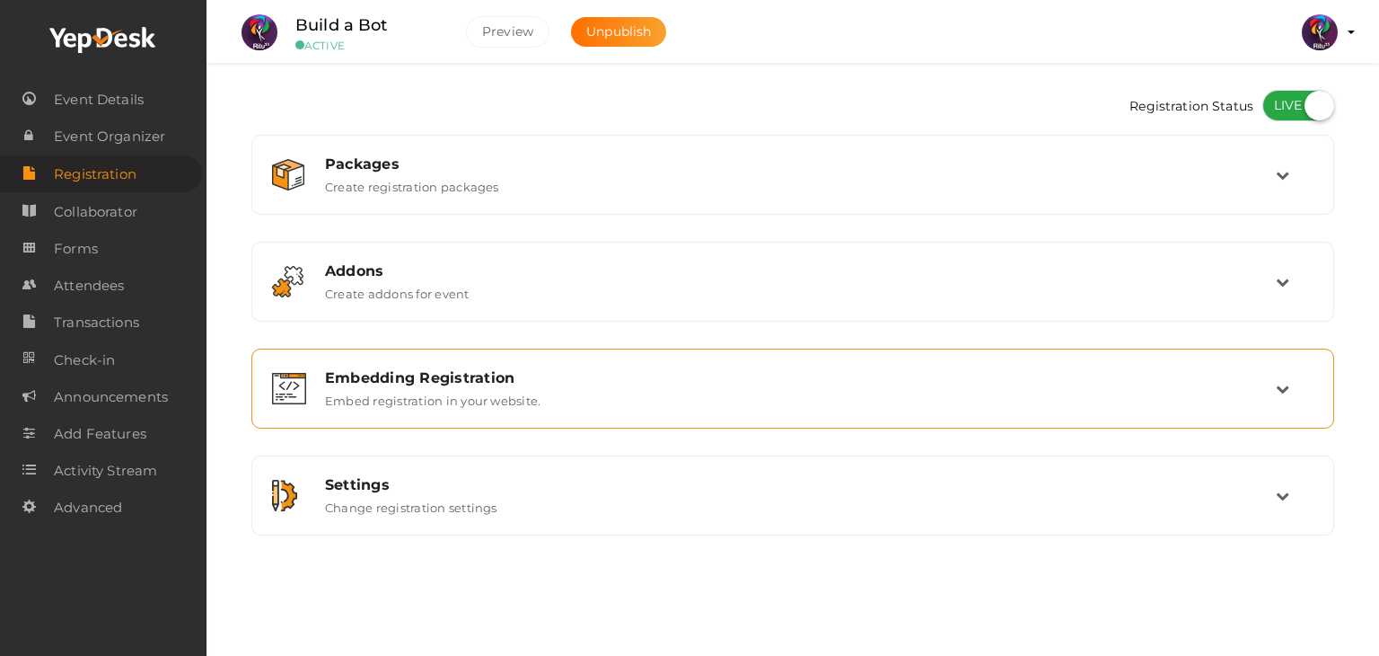
click at [554, 413] on div "Embedding Registration Embed registration in your website." at bounding box center [792, 388] width 1063 height 60
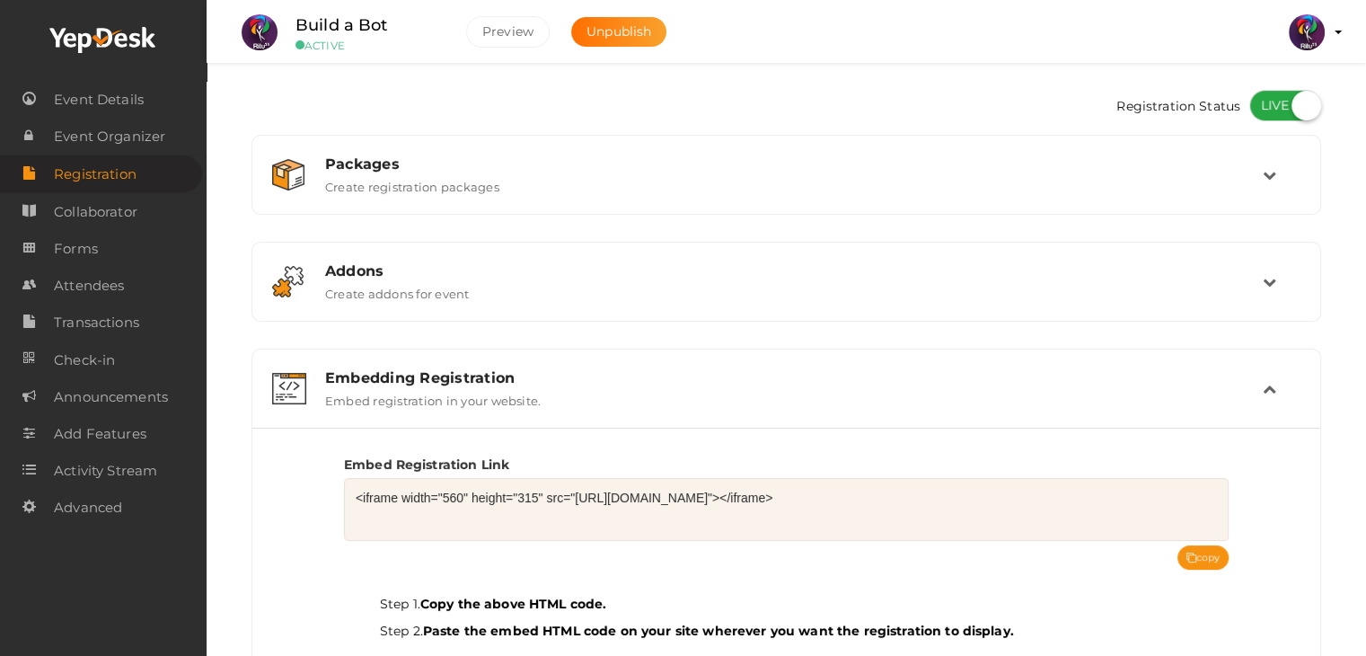
scroll to position [144, 0]
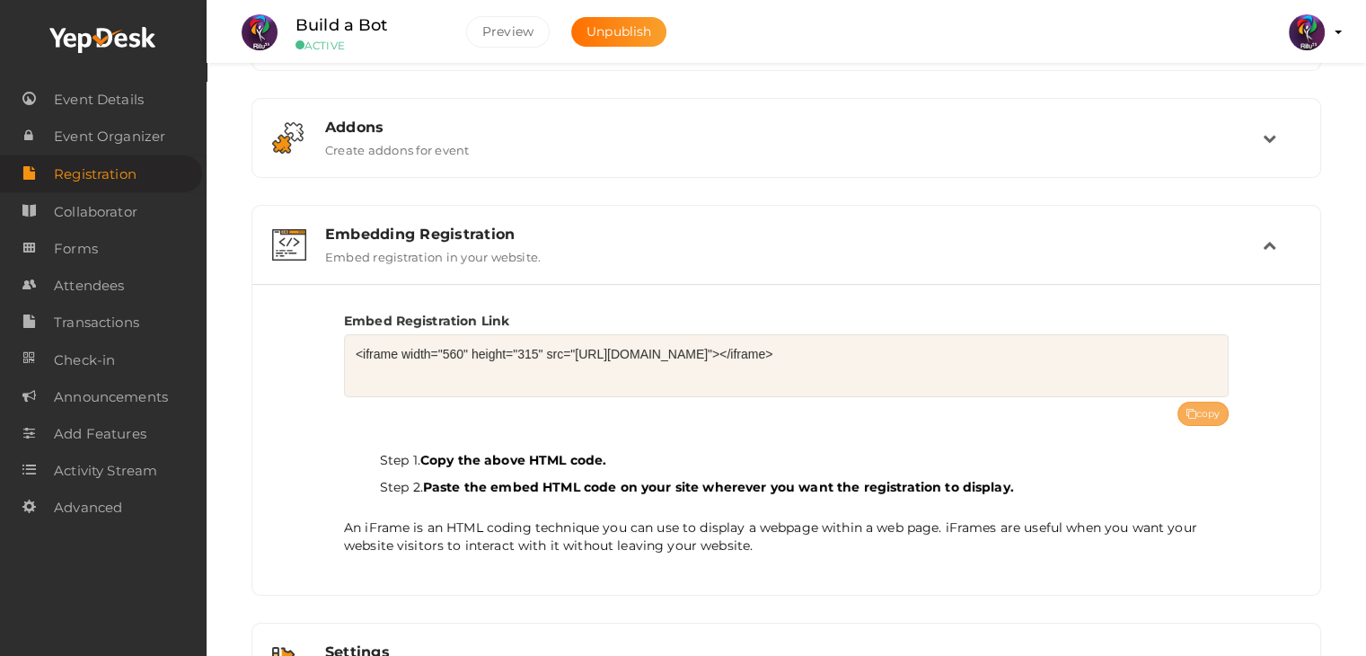
click at [1196, 401] on button "copy" at bounding box center [1203, 413] width 52 height 24
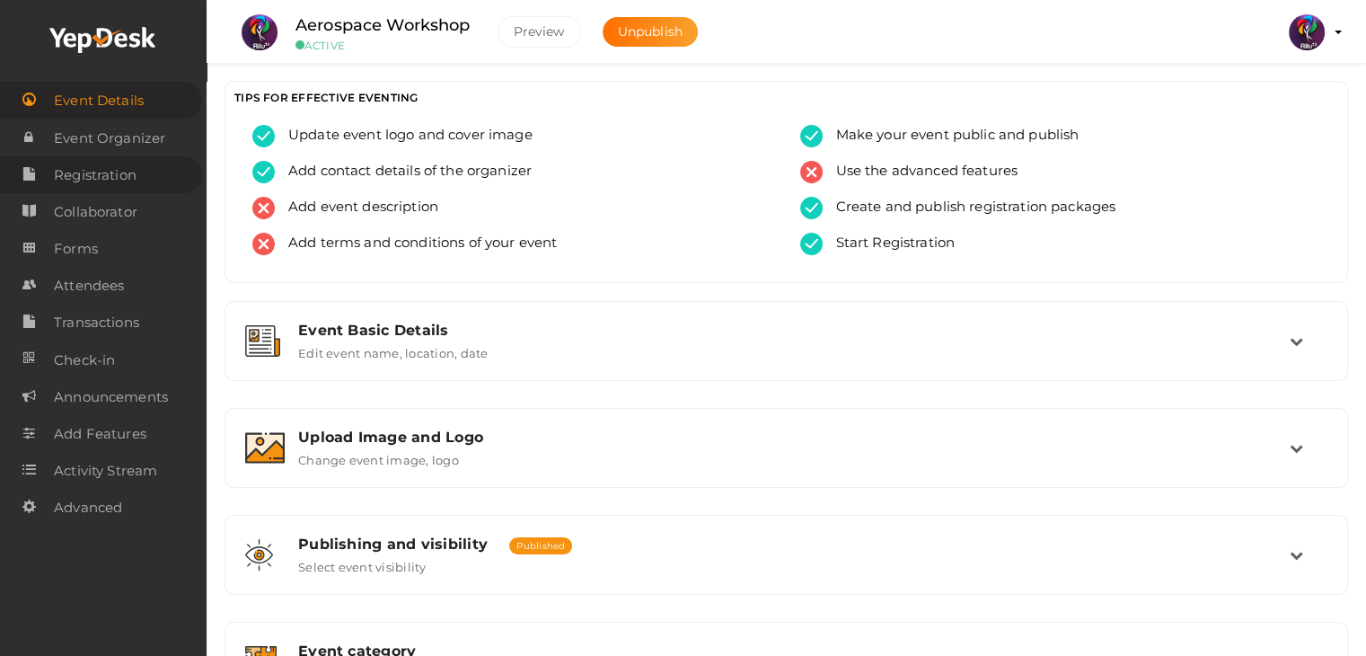
click at [119, 179] on span "Registration" at bounding box center [95, 175] width 83 height 36
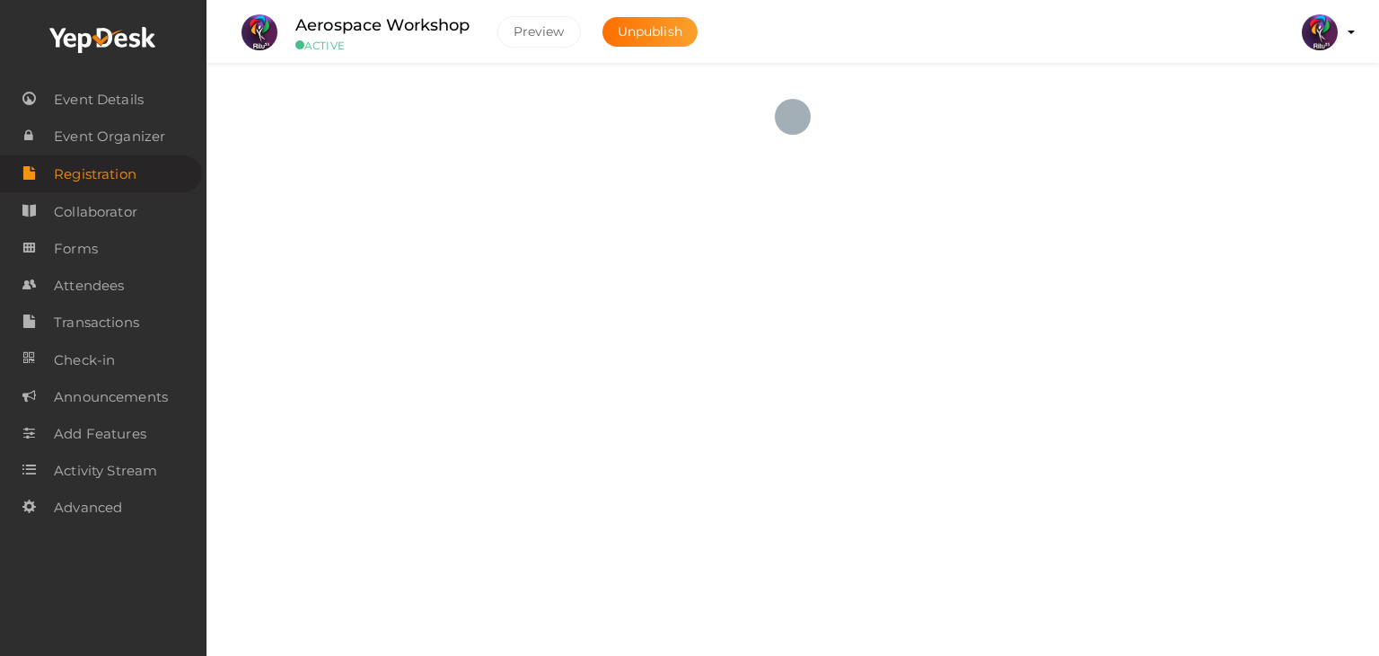
checkbox input "true"
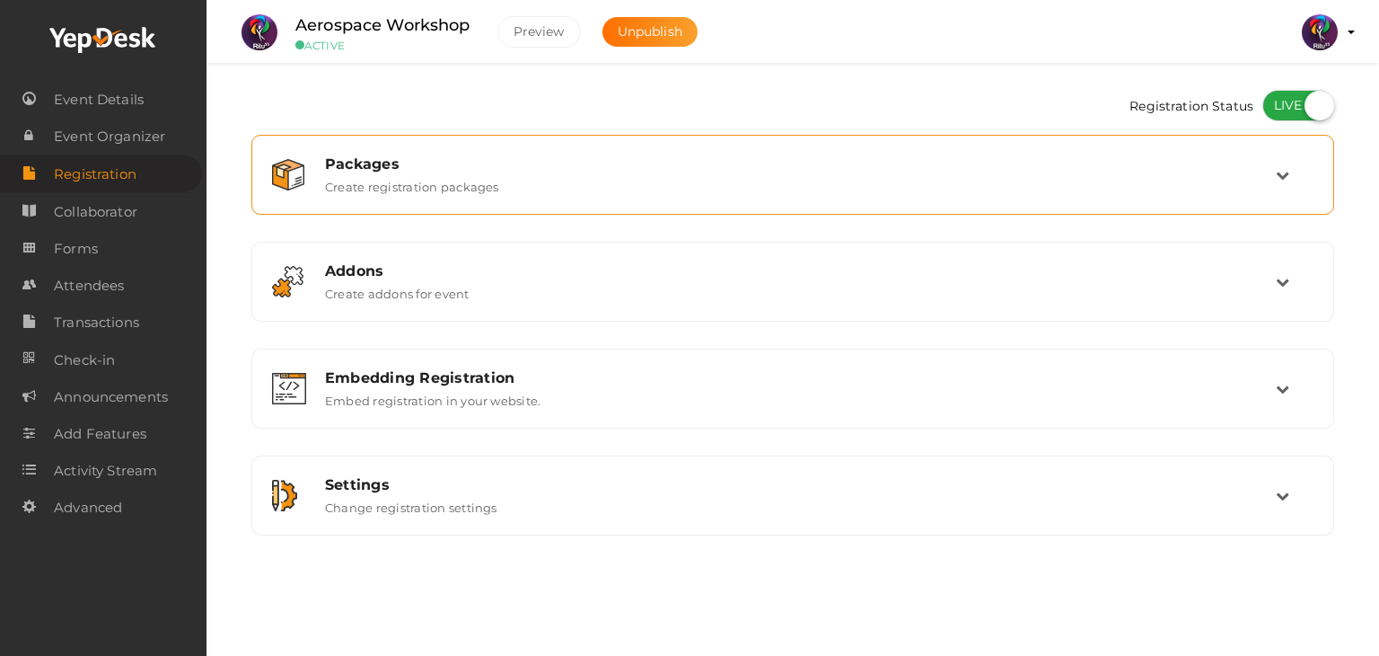
click at [973, 184] on div "Packages Create registration packages" at bounding box center [794, 174] width 964 height 39
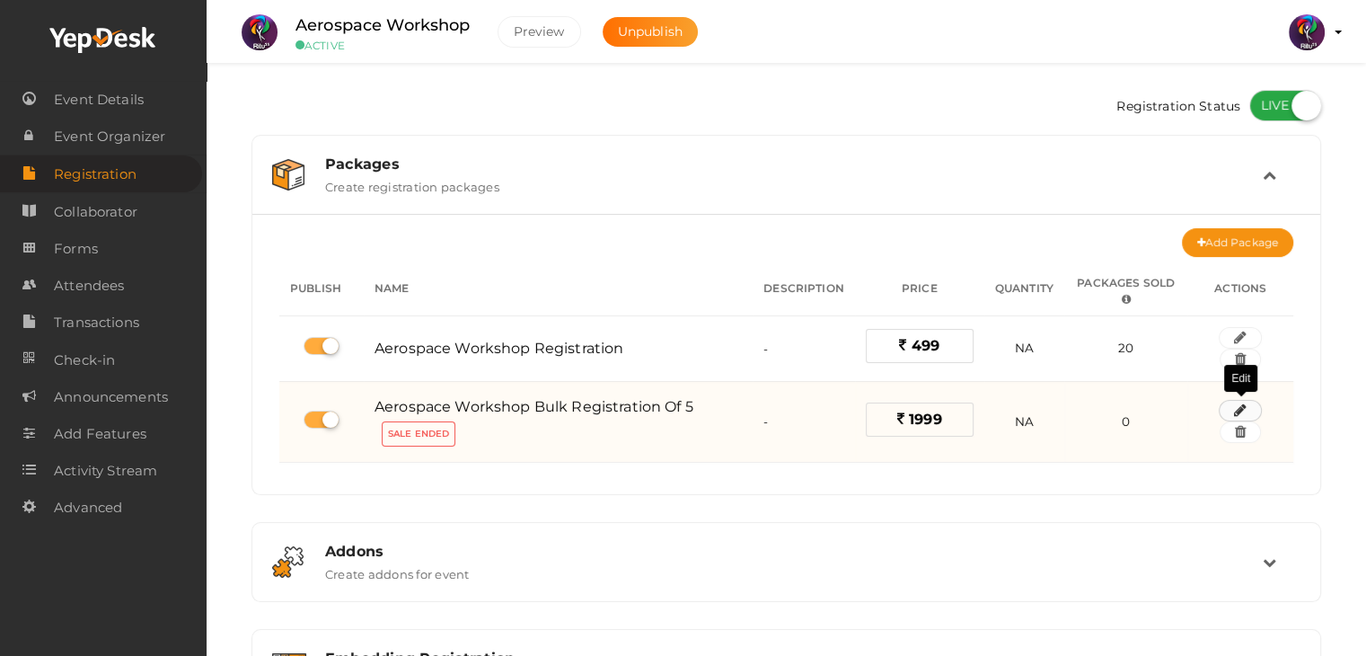
click at [1233, 407] on button "button" at bounding box center [1240, 411] width 43 height 22
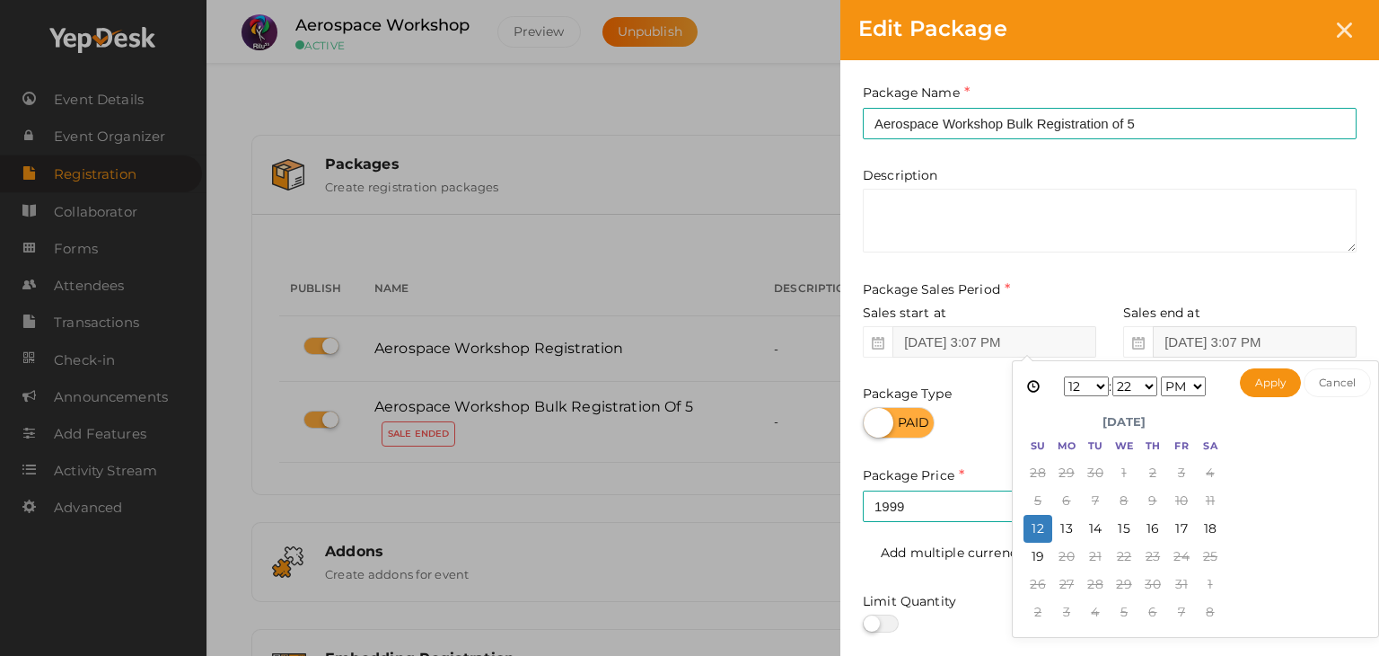
click at [1211, 342] on input "[DATE] 3:07 PM" at bounding box center [1255, 341] width 204 height 31
click at [1273, 382] on button "Apply" at bounding box center [1271, 382] width 62 height 29
type input "[DATE] 12:22 PM"
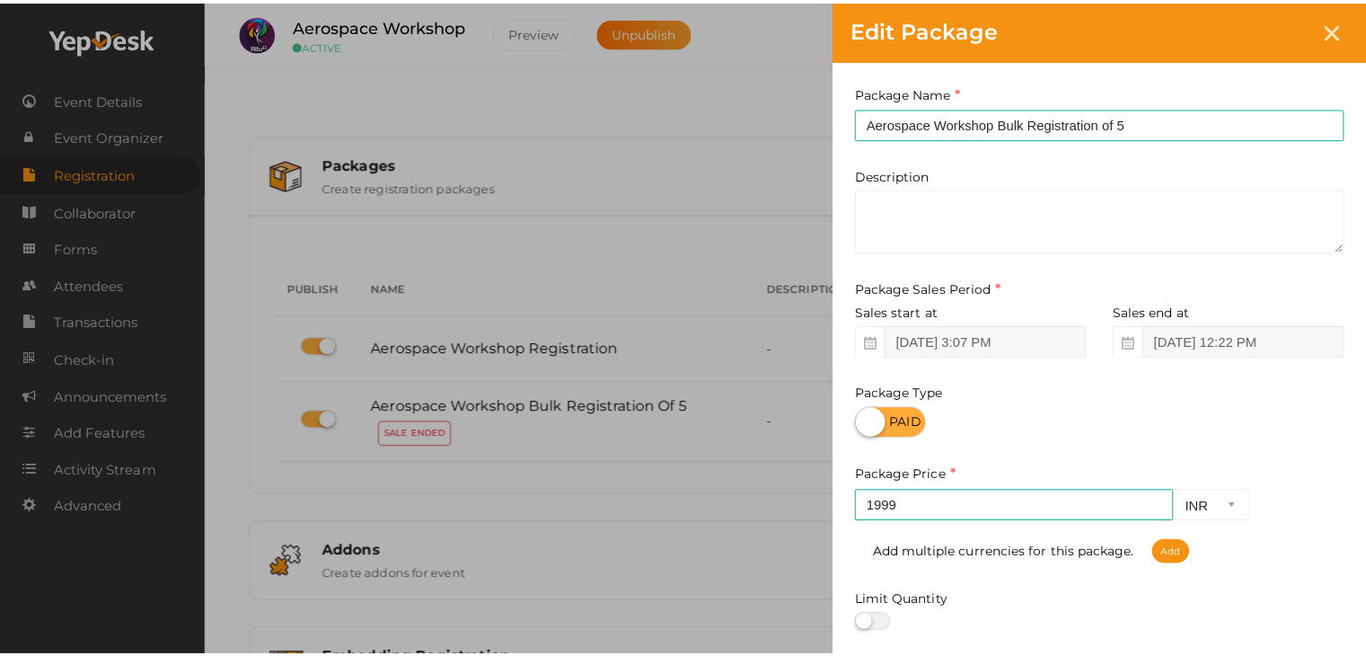
scroll to position [223, 0]
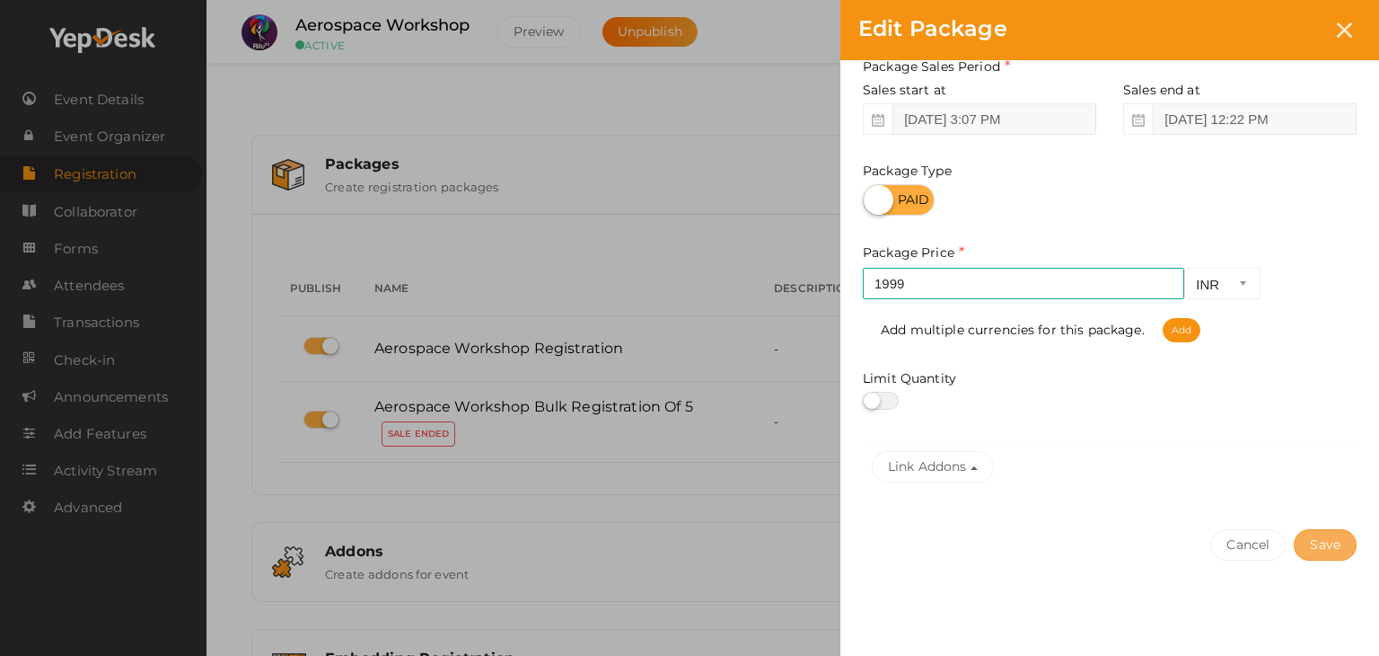
click at [1344, 557] on button "Save" at bounding box center [1325, 544] width 63 height 31
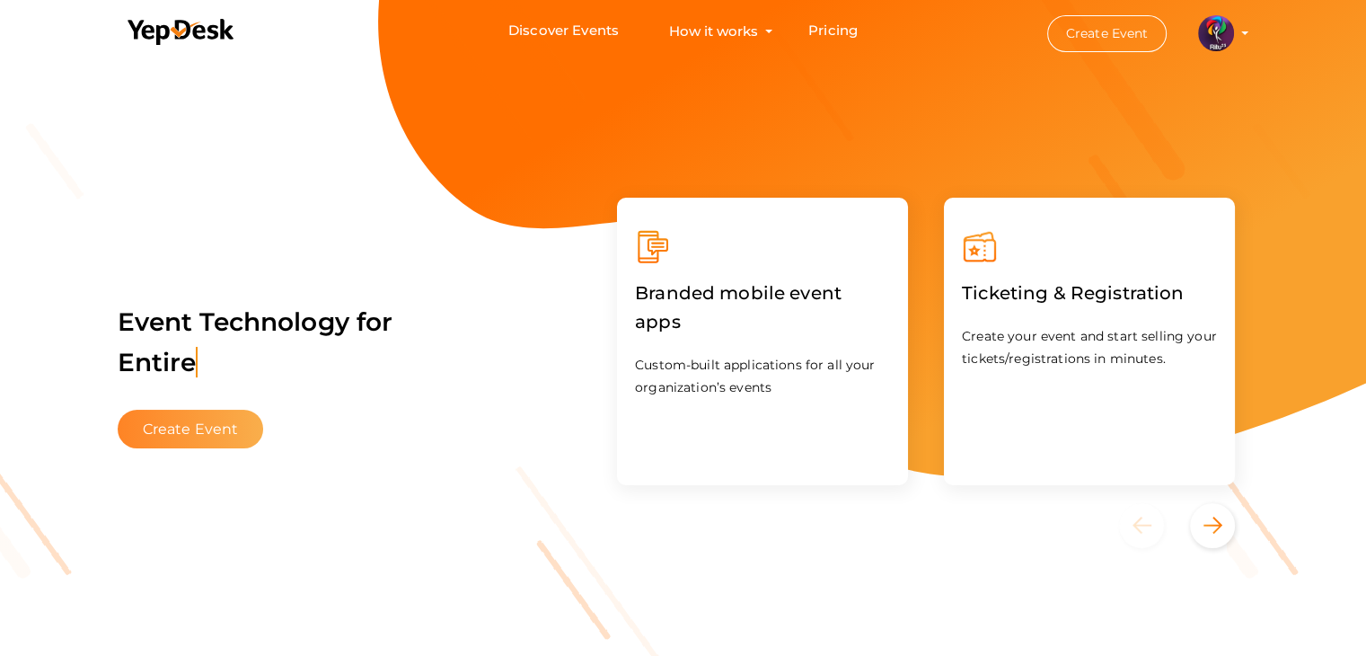
click at [216, 441] on button "Create Event" at bounding box center [191, 429] width 146 height 39
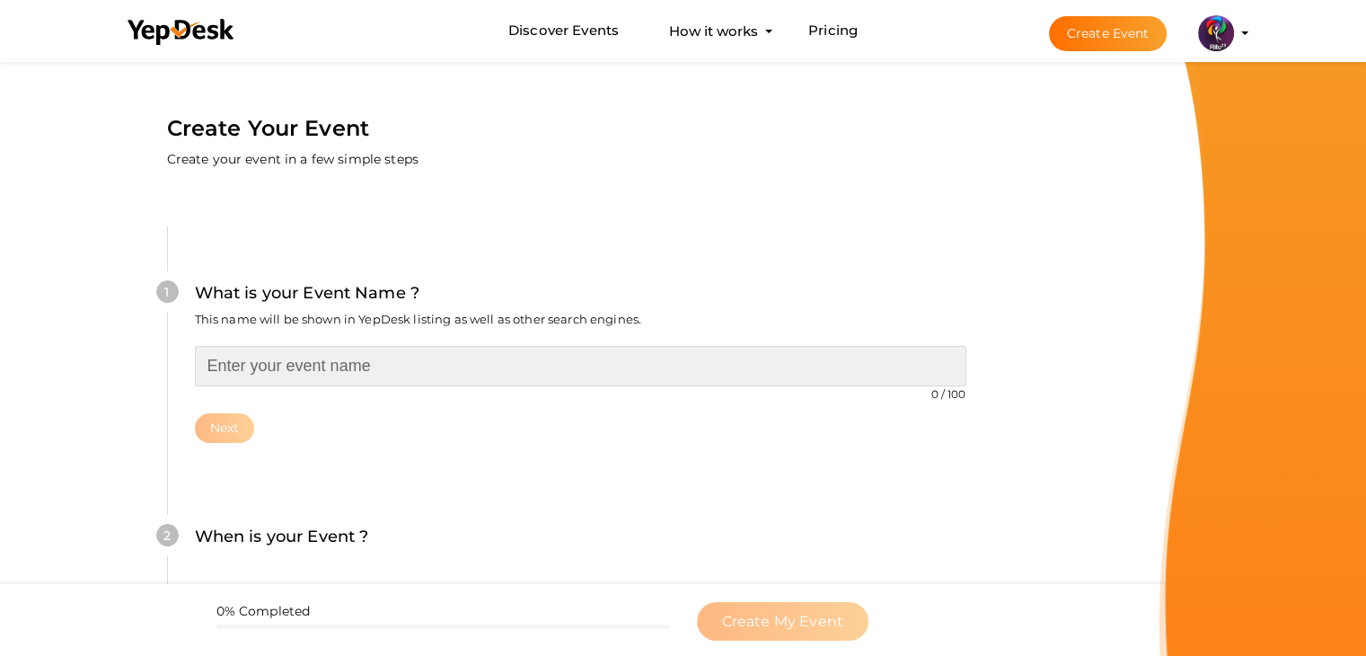
click at [313, 382] on input "text" at bounding box center [580, 366] width 771 height 40
type input "cIRCUIT d"
type input "Circuit Debugging"
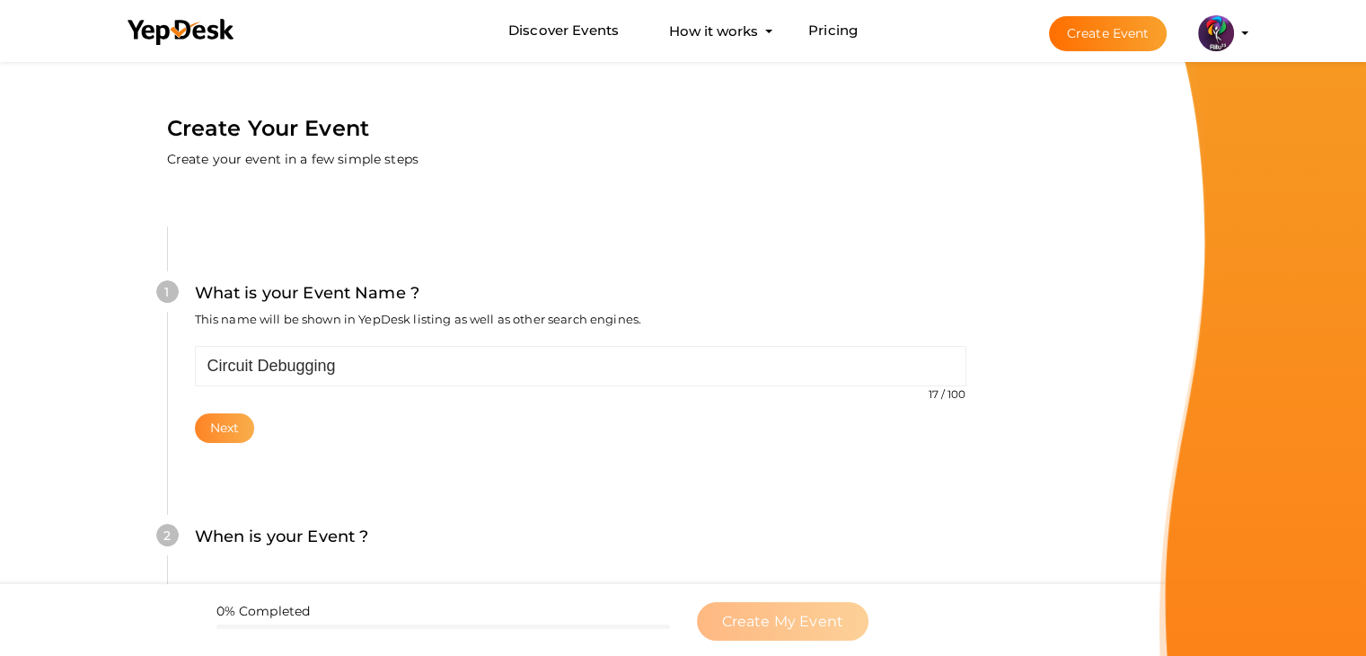
click at [203, 432] on button "Next" at bounding box center [225, 428] width 60 height 30
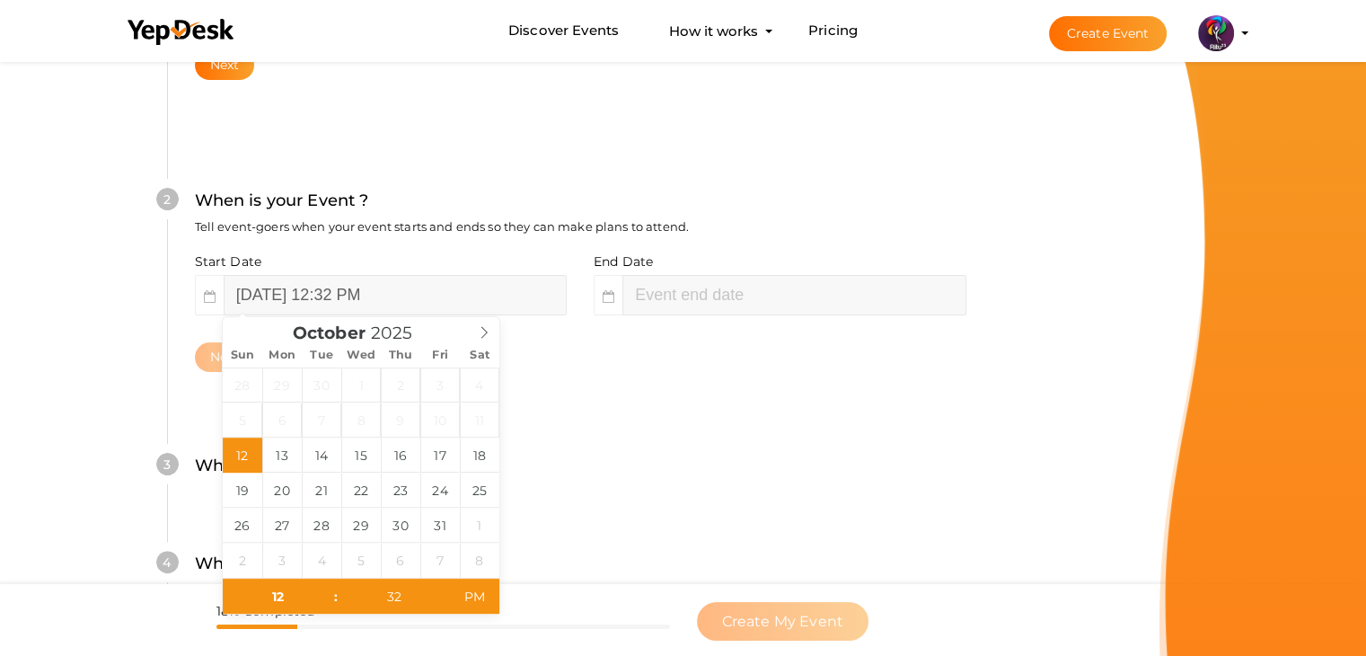
scroll to position [369, 0]
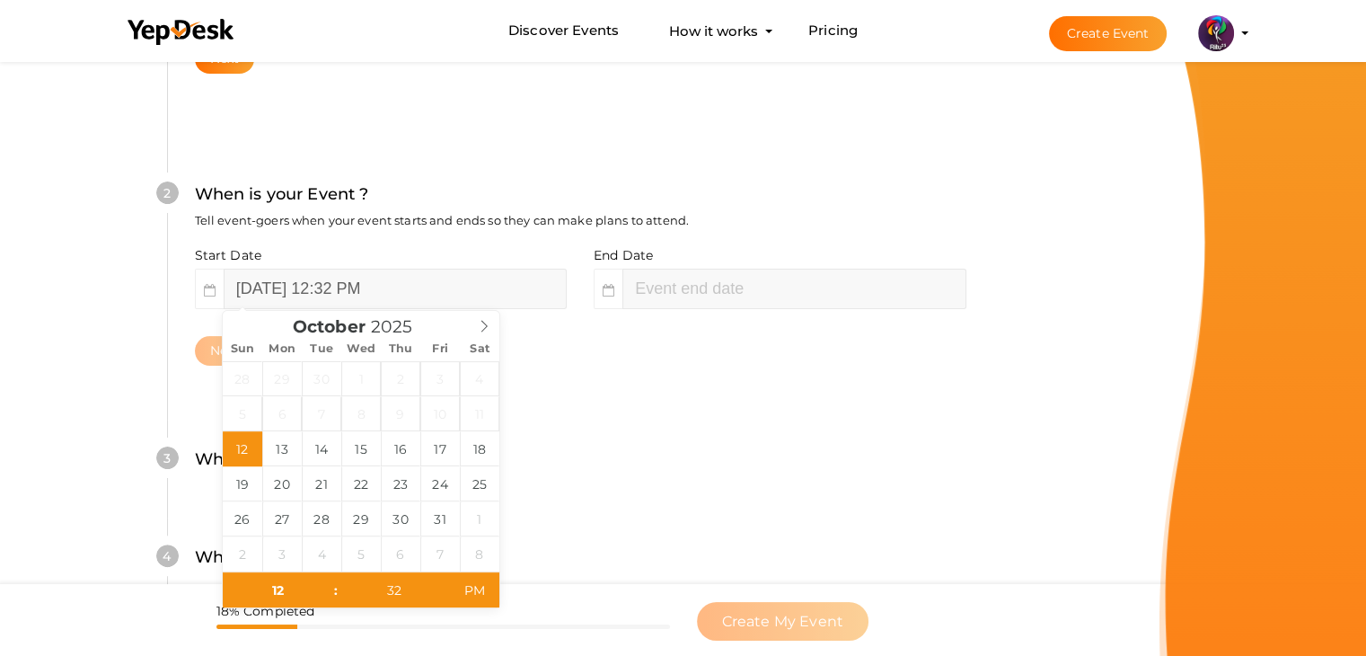
type input "[DATE] 2:32 PM"
click at [341, 294] on input "[DATE] 12:32 PM" at bounding box center [395, 289] width 343 height 40
type input "[DATE] 12:32 PM"
drag, startPoint x: 245, startPoint y: 479, endPoint x: 826, endPoint y: 273, distance: 616.3
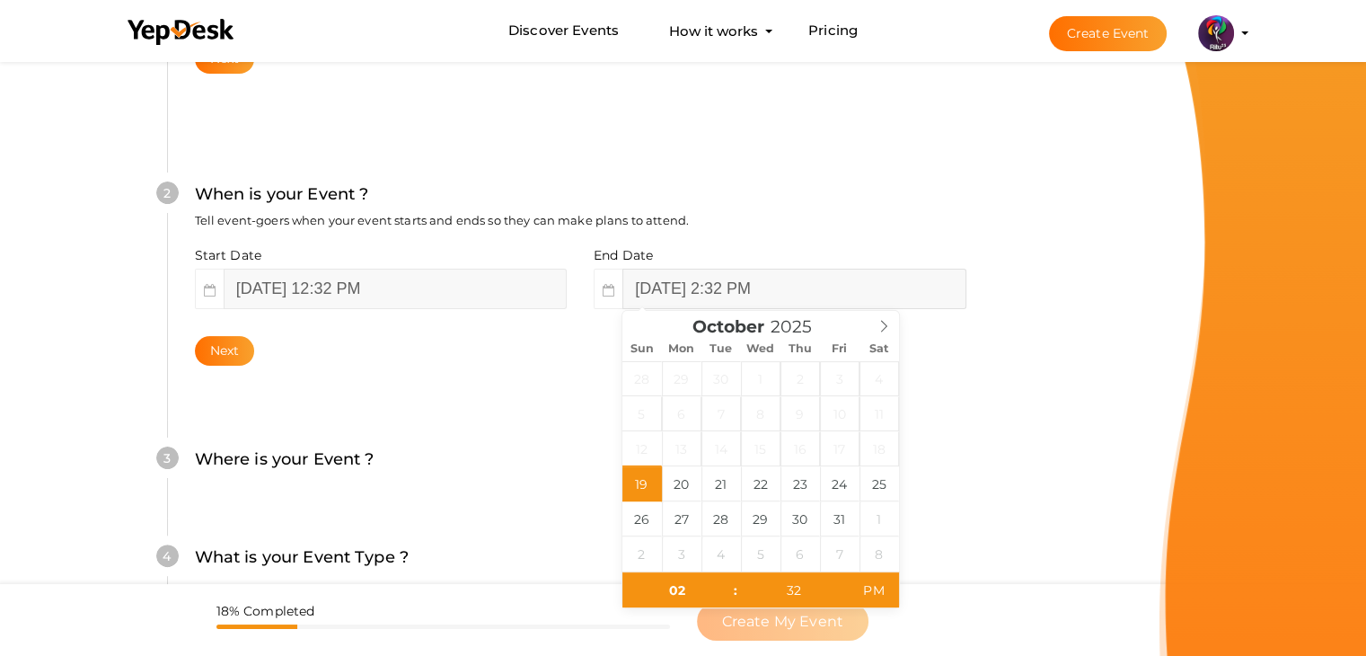
click at [826, 273] on input "[DATE] 2:32 PM" at bounding box center [793, 289] width 343 height 40
type input "[DATE] 2:32 PM"
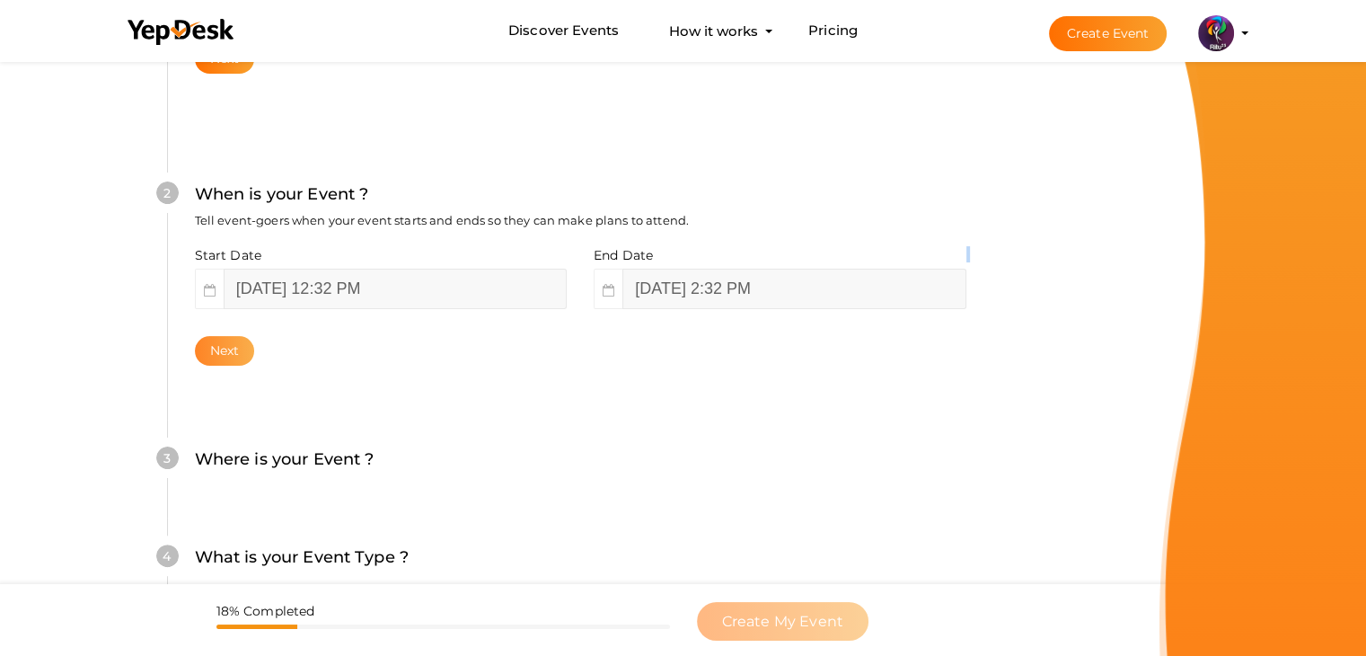
drag, startPoint x: 188, startPoint y: 335, endPoint x: 228, endPoint y: 352, distance: 43.9
click at [228, 352] on div "2 When is your Event ? Tell event-goers when your event starts and ends so they…" at bounding box center [580, 274] width 826 height 292
click at [228, 352] on button "Next" at bounding box center [225, 351] width 60 height 30
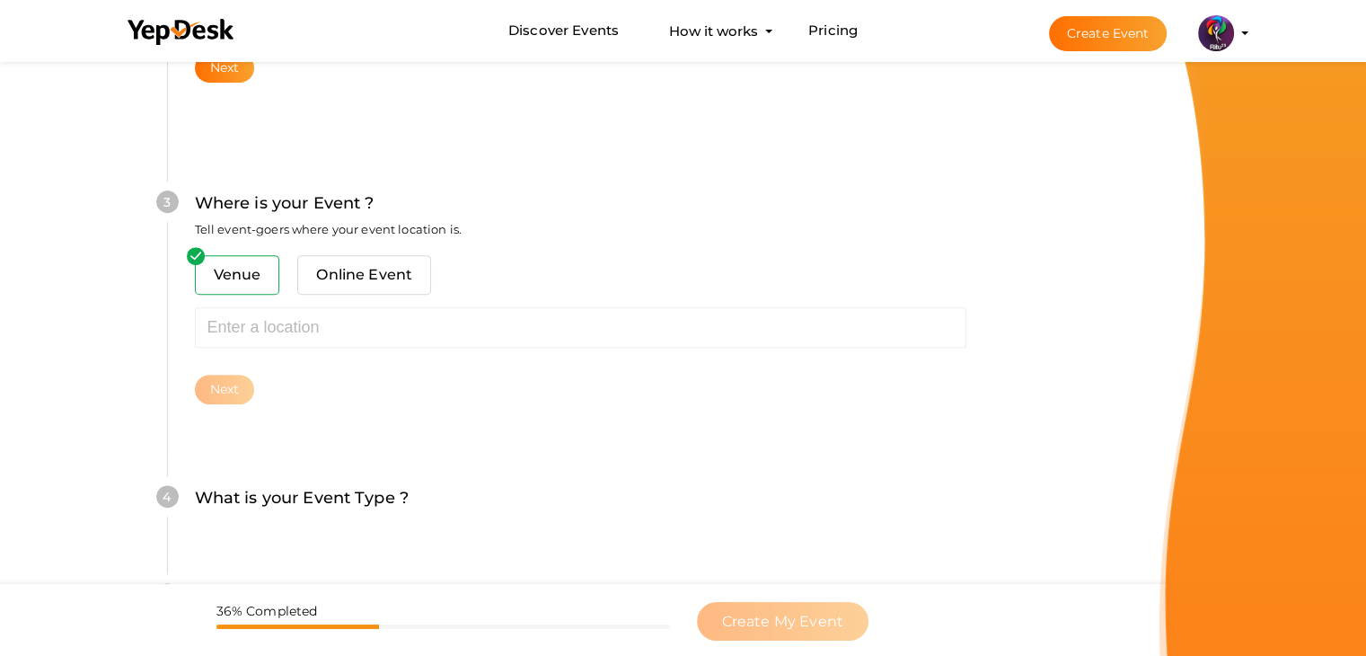
scroll to position [661, 0]
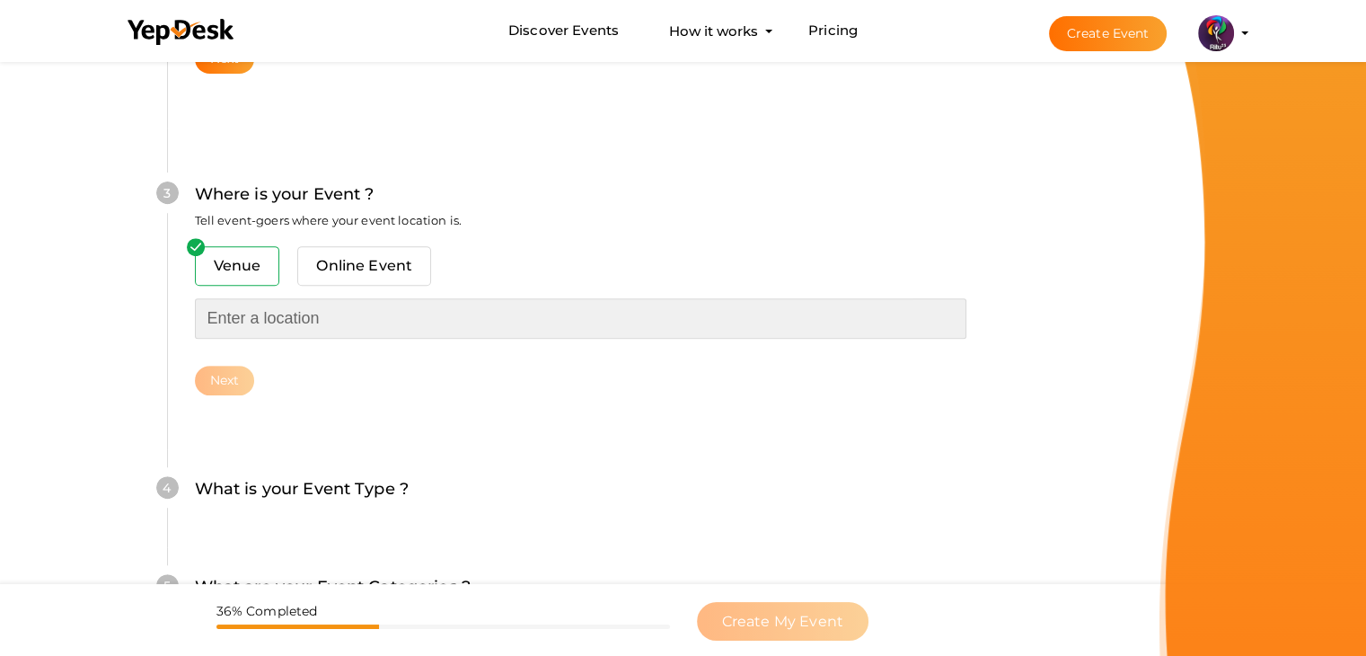
click at [275, 322] on input "text" at bounding box center [580, 318] width 771 height 40
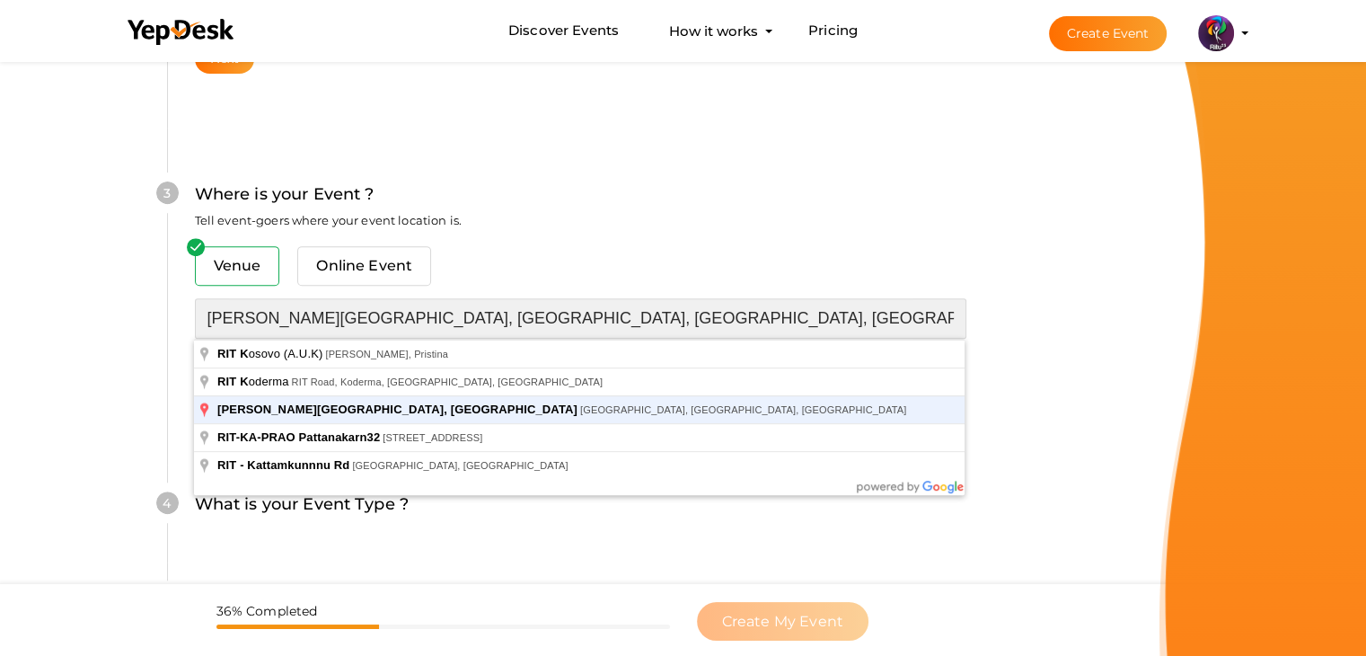
type input "[PERSON_NAME][GEOGRAPHIC_DATA], [GEOGRAPHIC_DATA], [GEOGRAPHIC_DATA], [GEOGRAPH…"
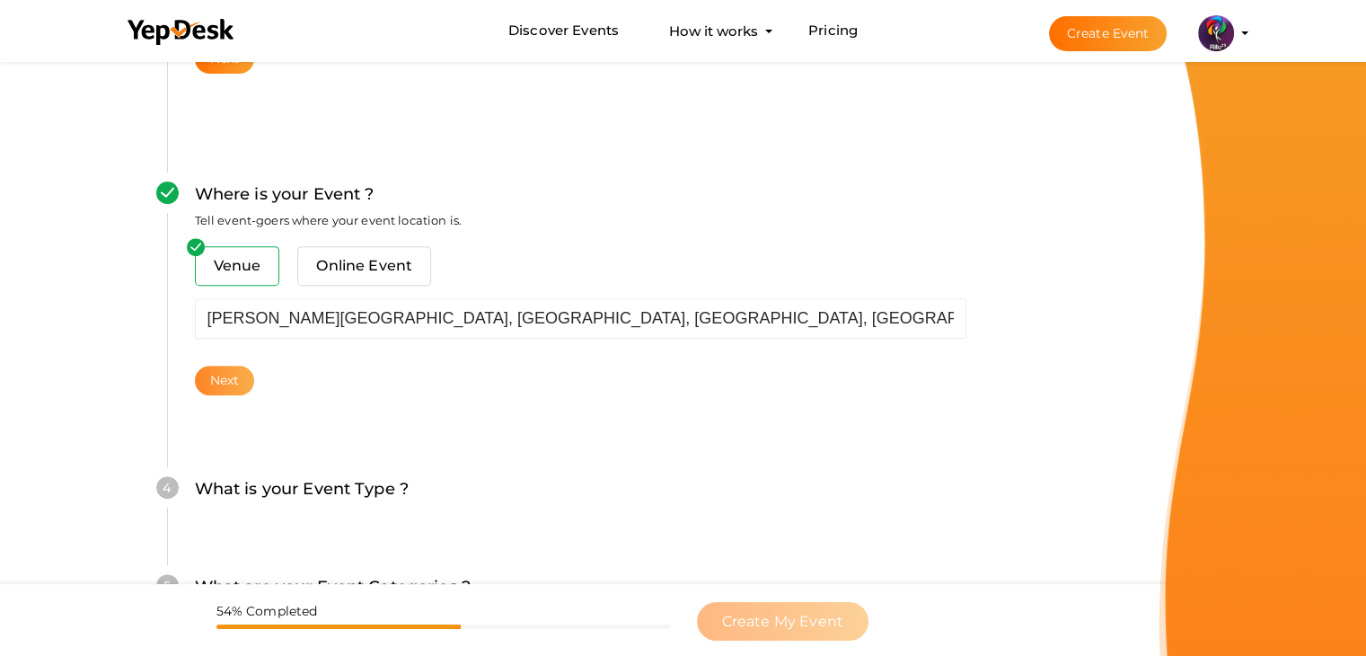
click at [225, 392] on button "Next" at bounding box center [225, 381] width 60 height 30
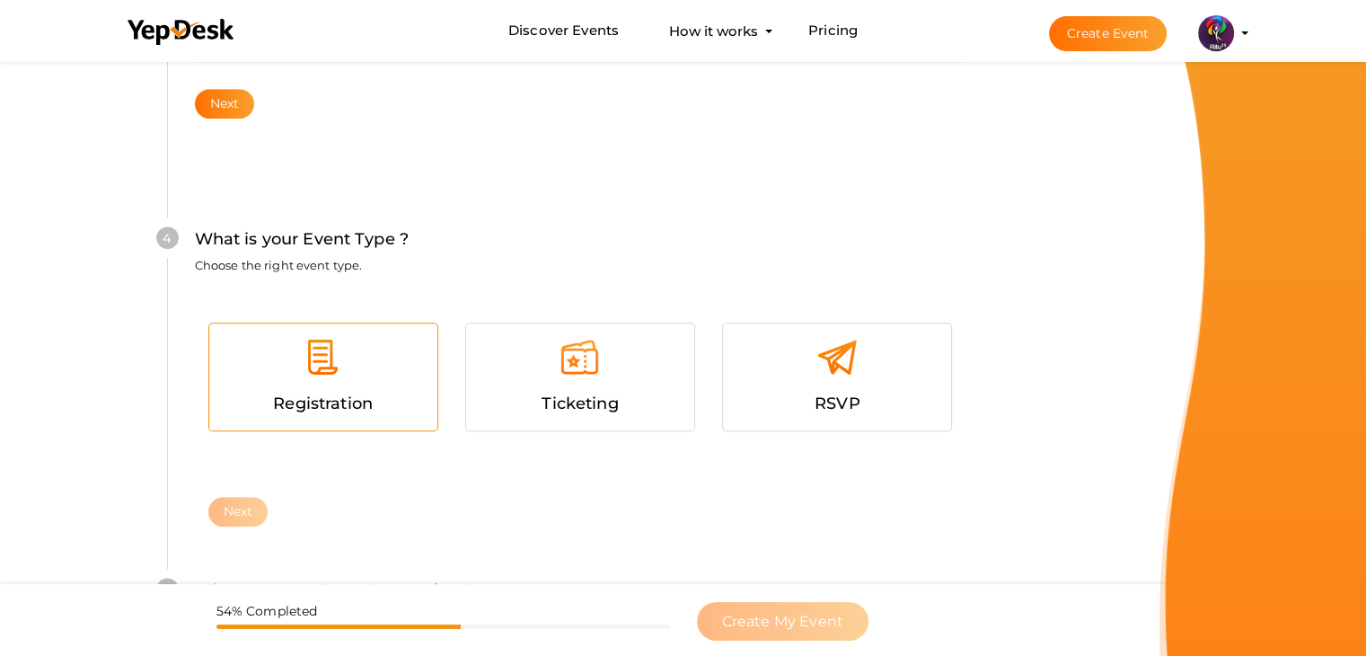
scroll to position [982, 0]
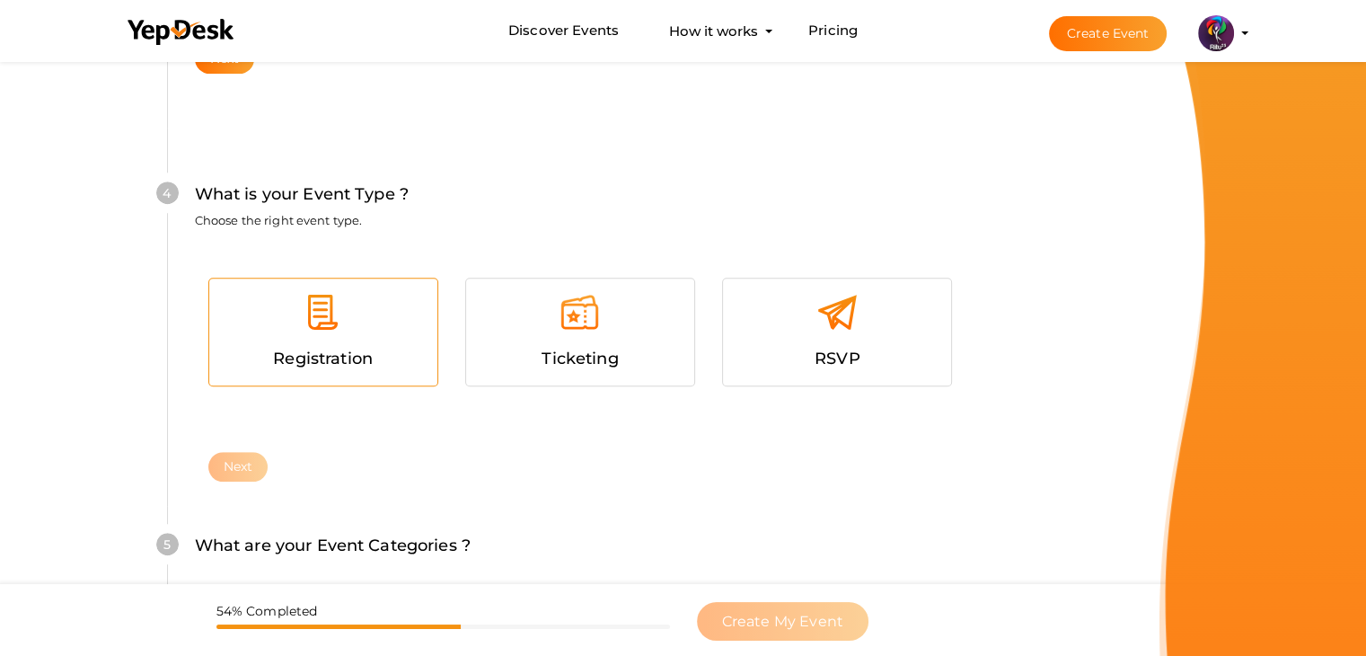
click at [285, 374] on div "Registration" at bounding box center [323, 331] width 228 height 107
click at [247, 452] on button "Next" at bounding box center [238, 467] width 60 height 30
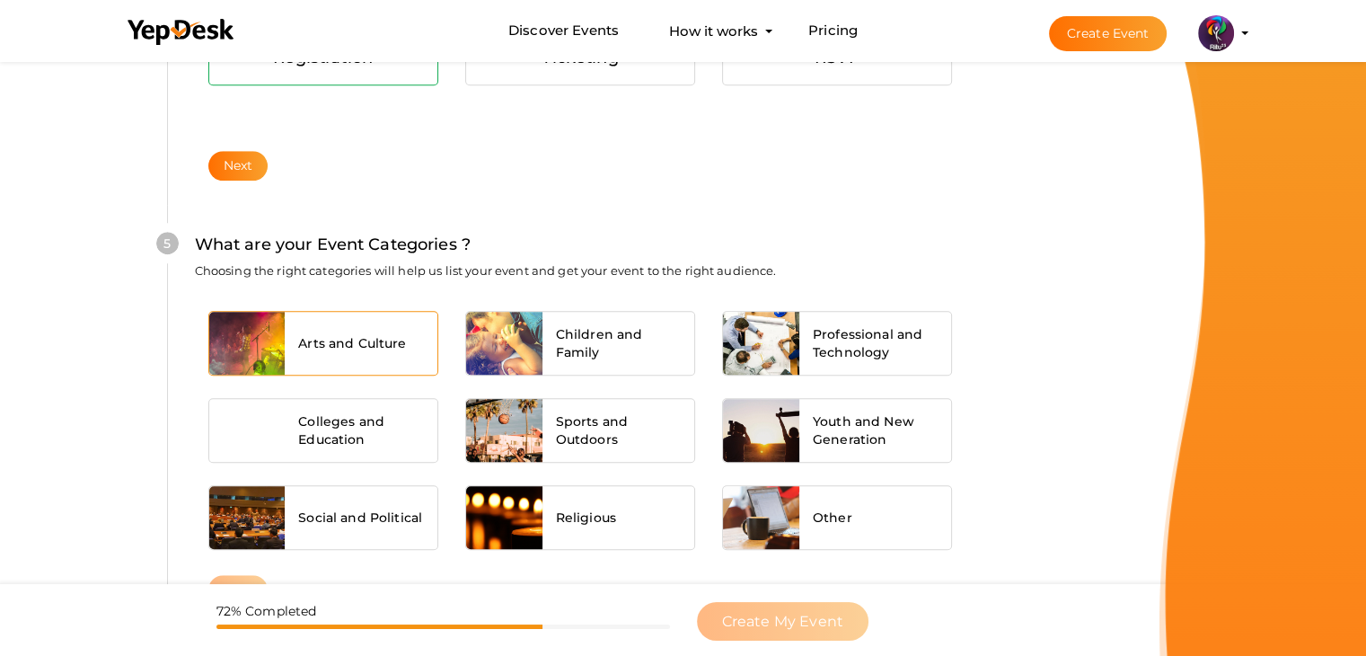
scroll to position [1359, 0]
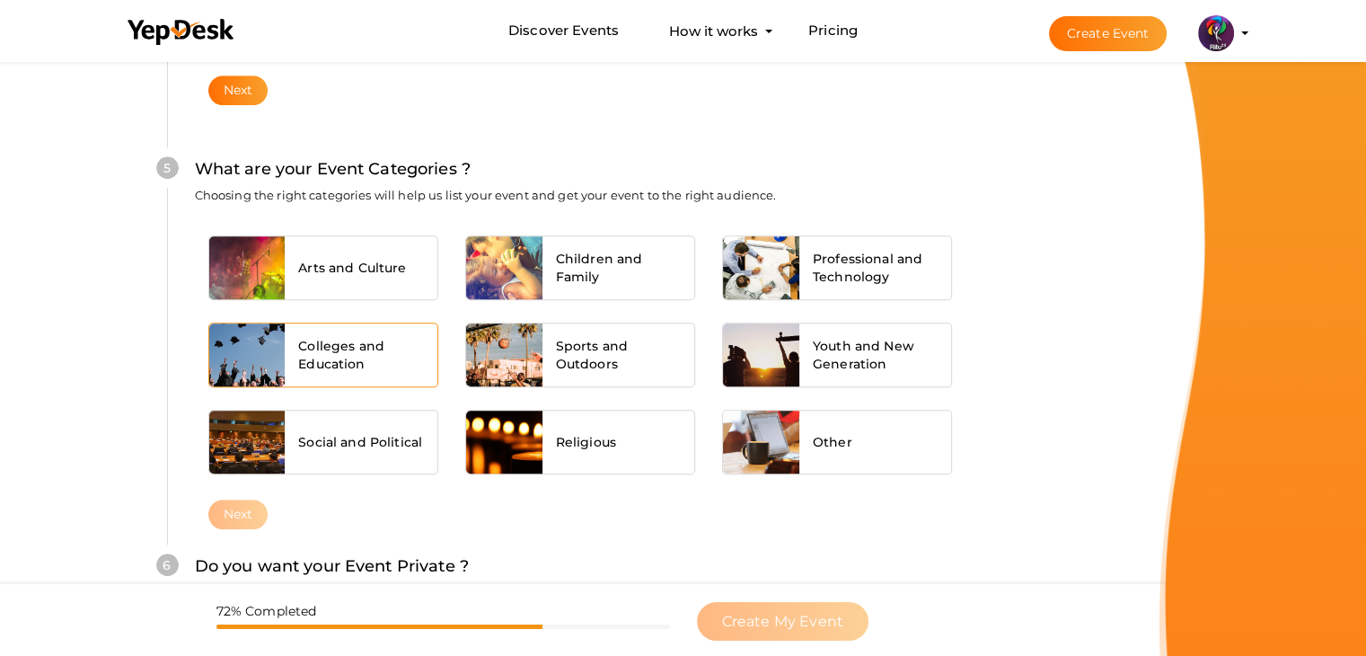
click at [358, 354] on span "Colleges and Education" at bounding box center [361, 355] width 126 height 36
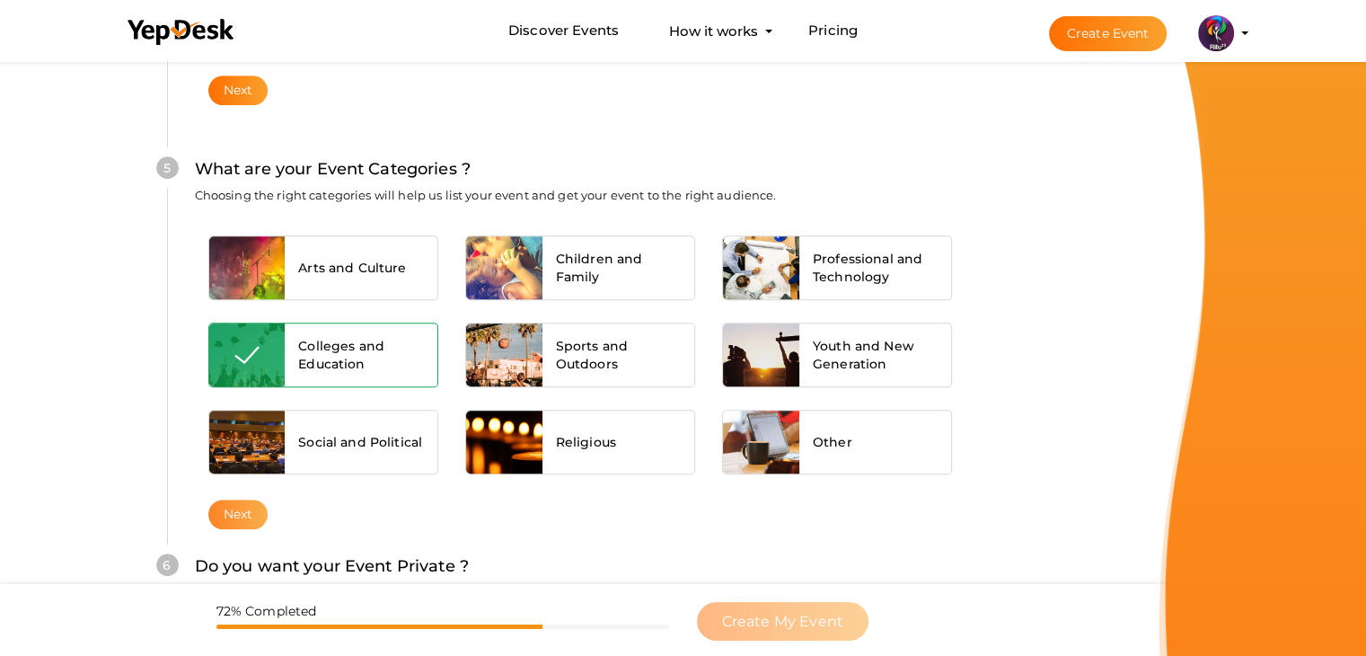
click at [230, 515] on button "Next" at bounding box center [238, 514] width 60 height 30
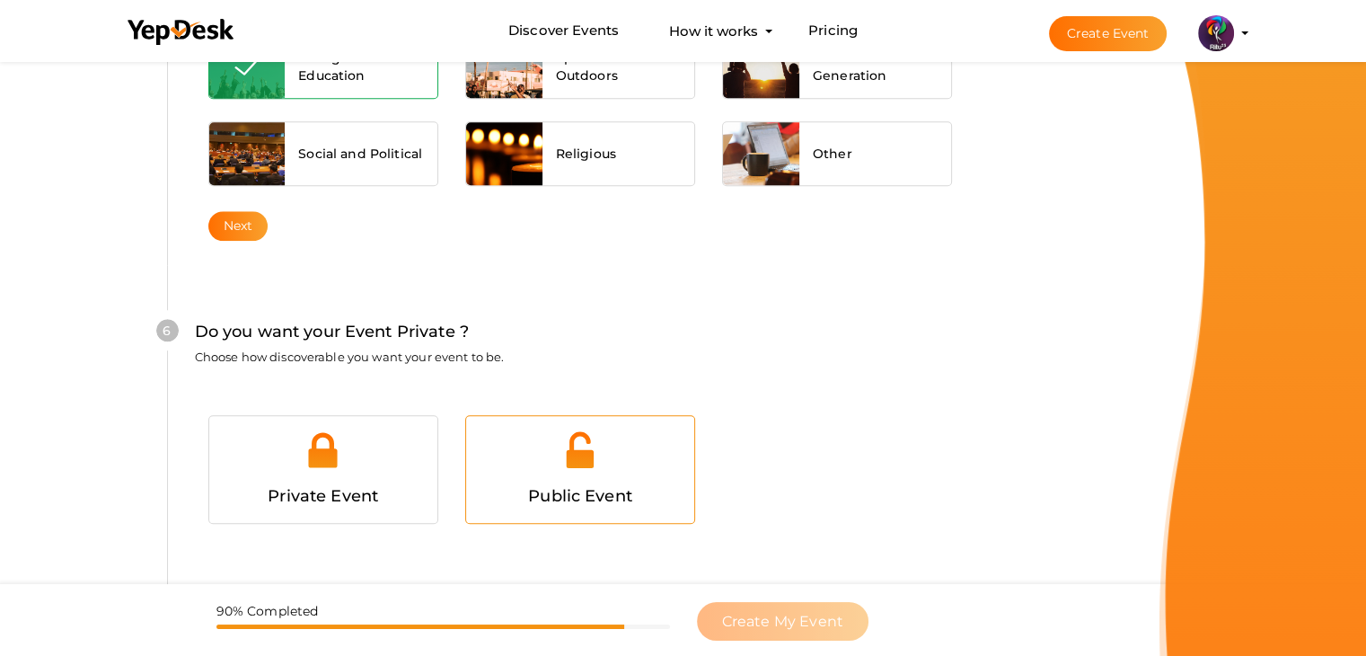
scroll to position [1753, 0]
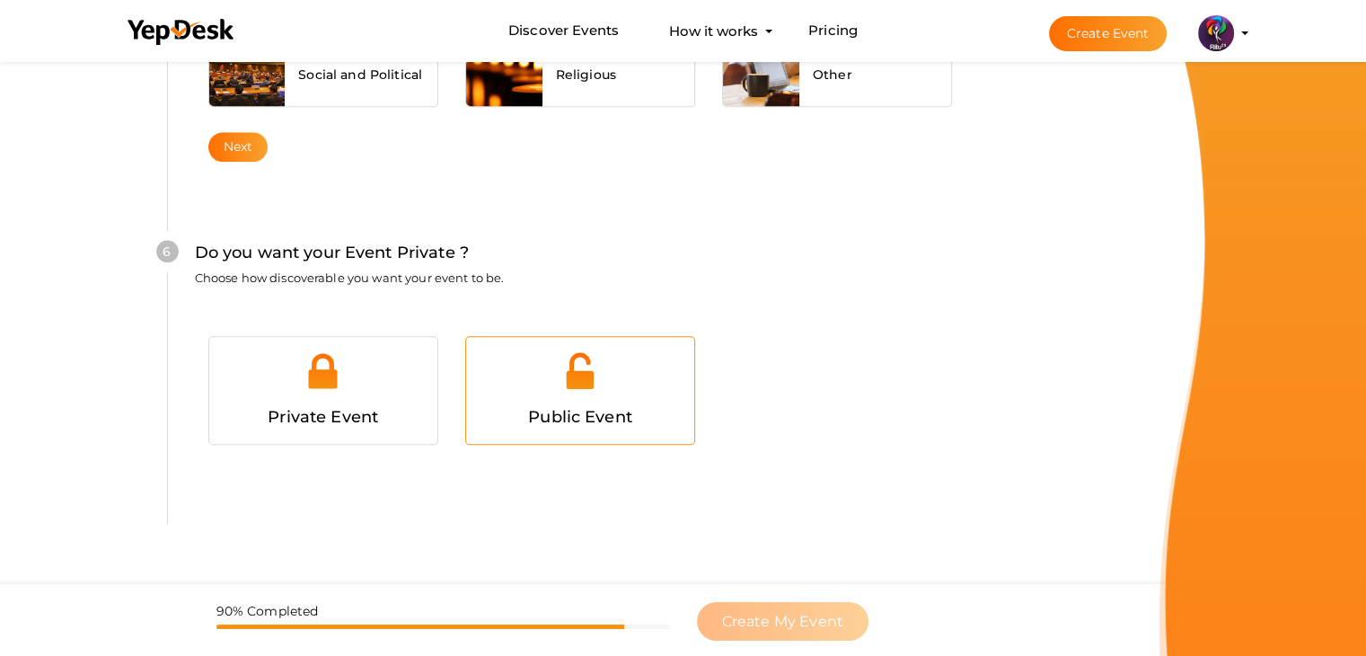
click at [587, 350] on img at bounding box center [579, 370] width 40 height 40
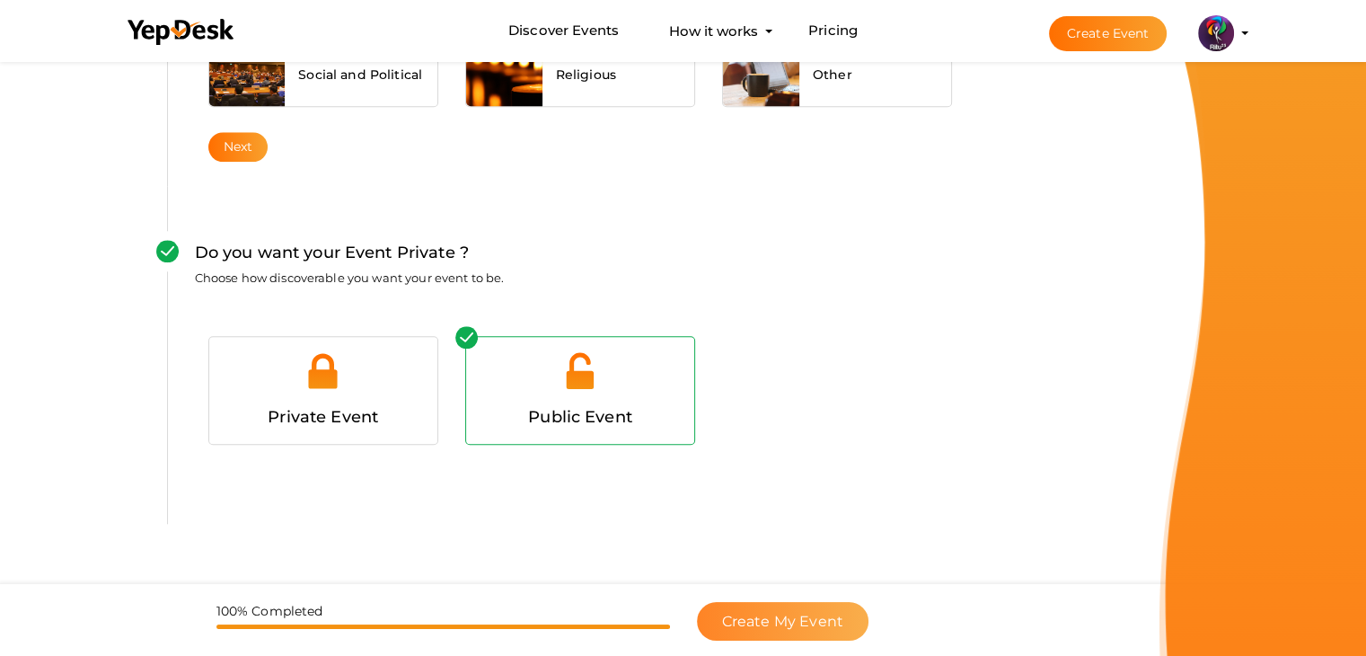
click at [775, 617] on span "Create My Event" at bounding box center [782, 620] width 121 height 17
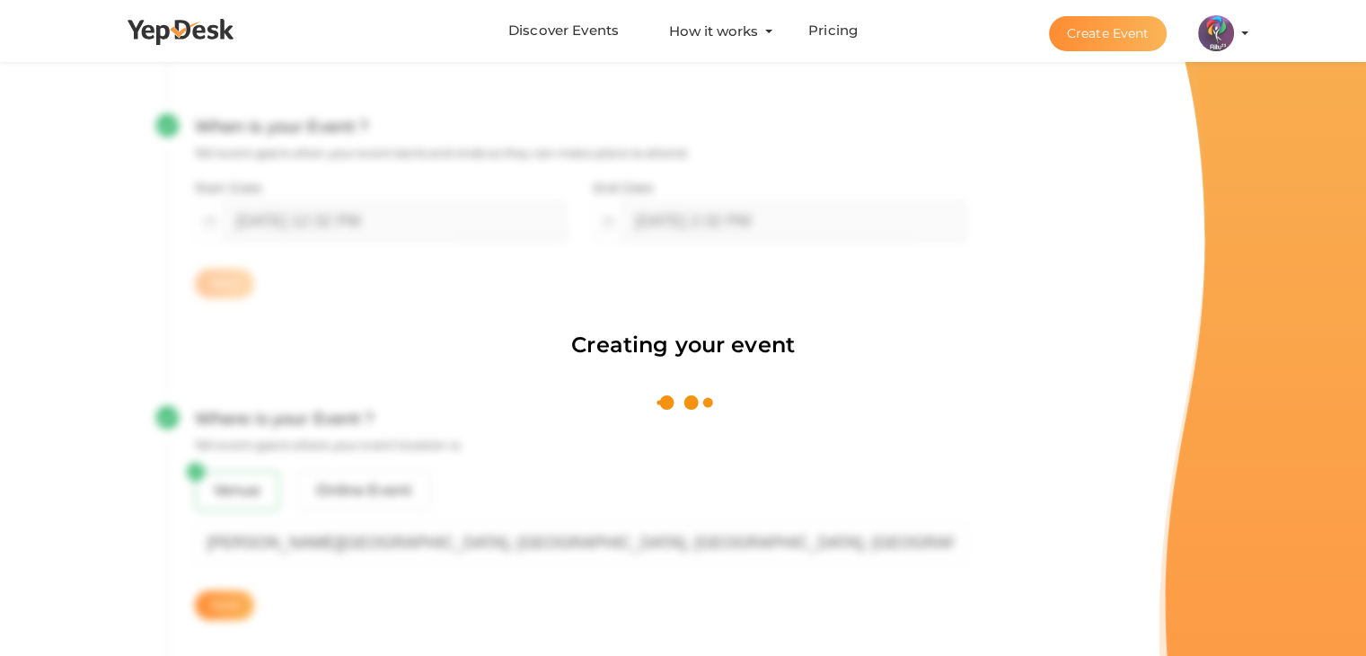
scroll to position [269, 0]
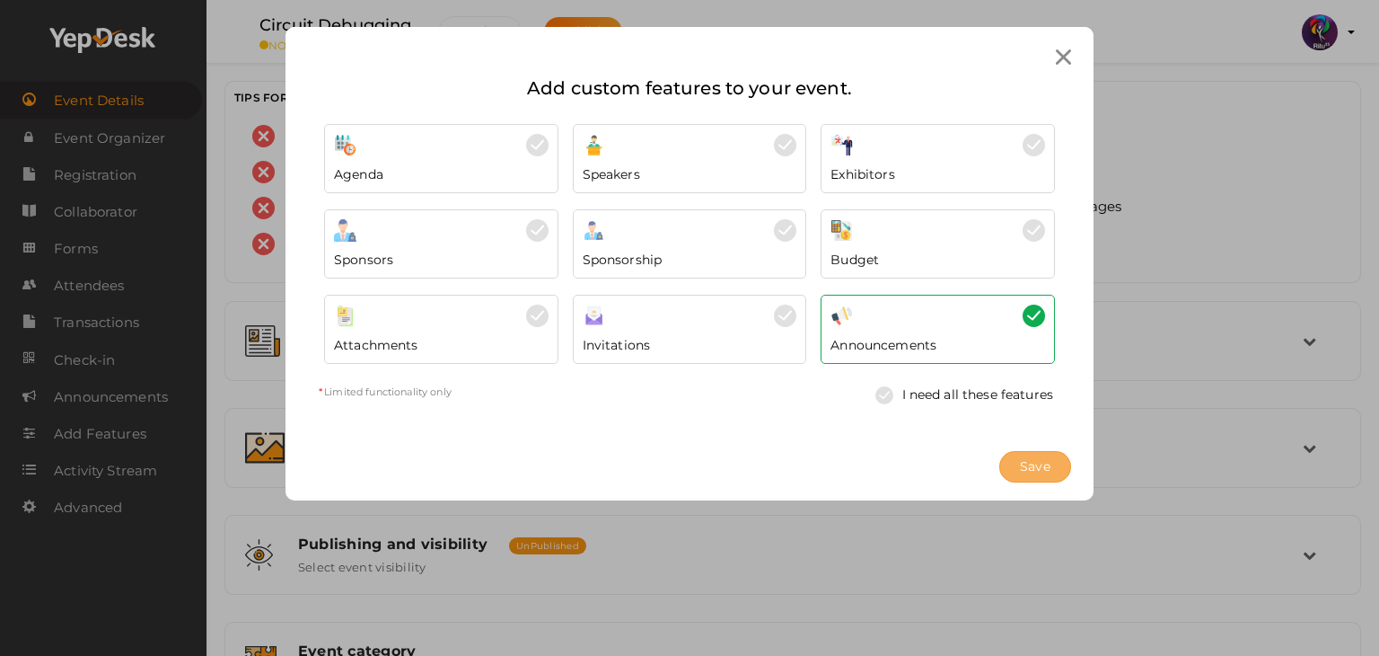
click at [1035, 471] on span "Save" at bounding box center [1035, 466] width 31 height 19
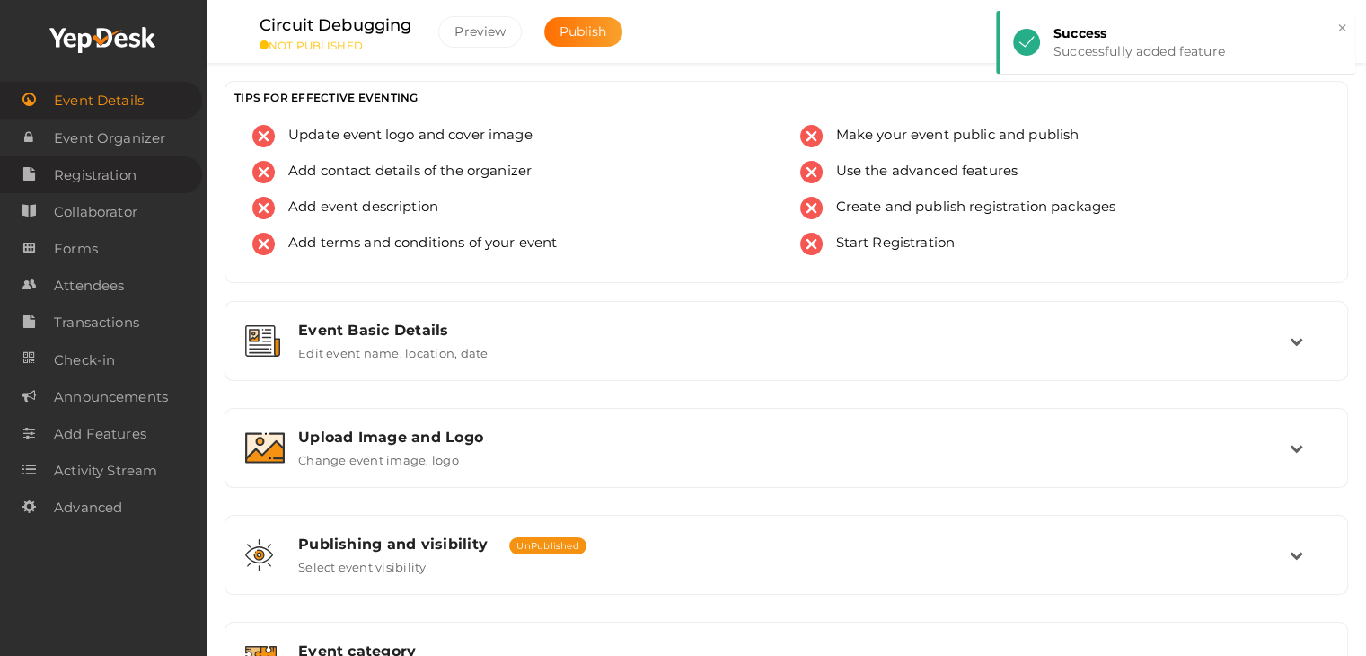
click at [124, 166] on span "Registration" at bounding box center [95, 175] width 83 height 36
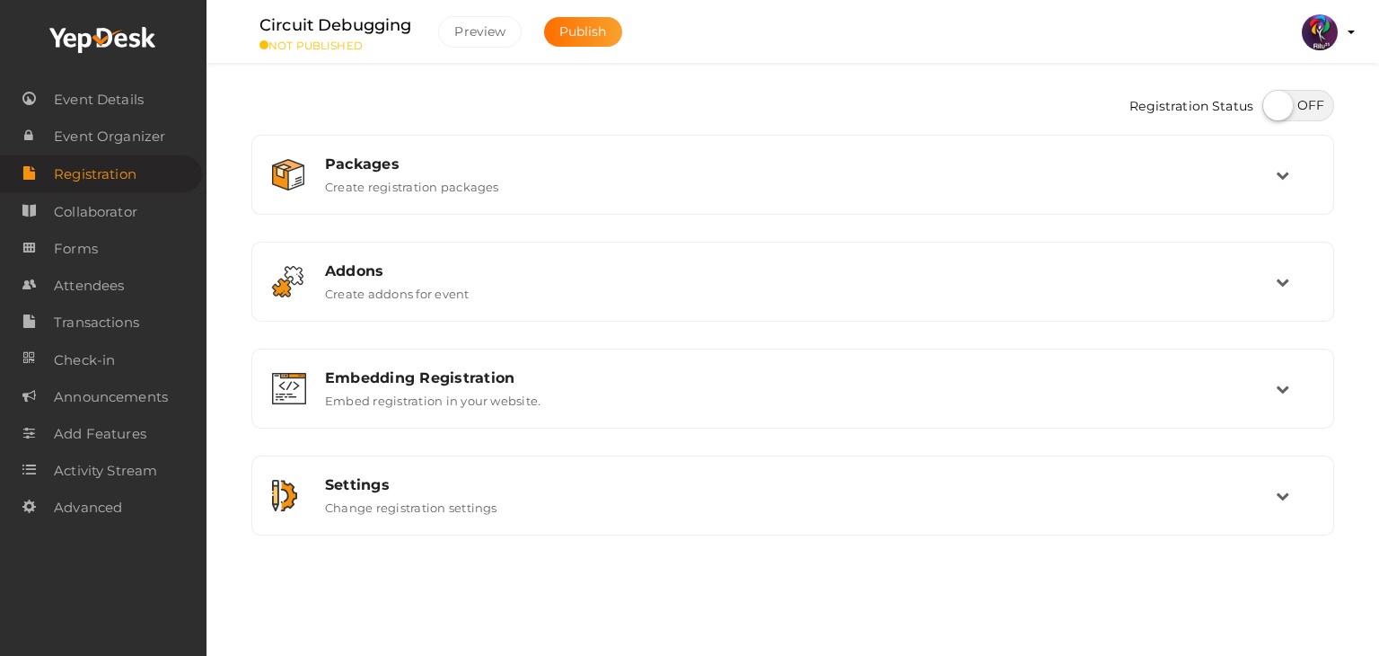
click at [1288, 98] on label at bounding box center [1299, 105] width 72 height 31
click at [1274, 98] on input "checkbox" at bounding box center [1269, 99] width 12 height 12
checkbox input "true"
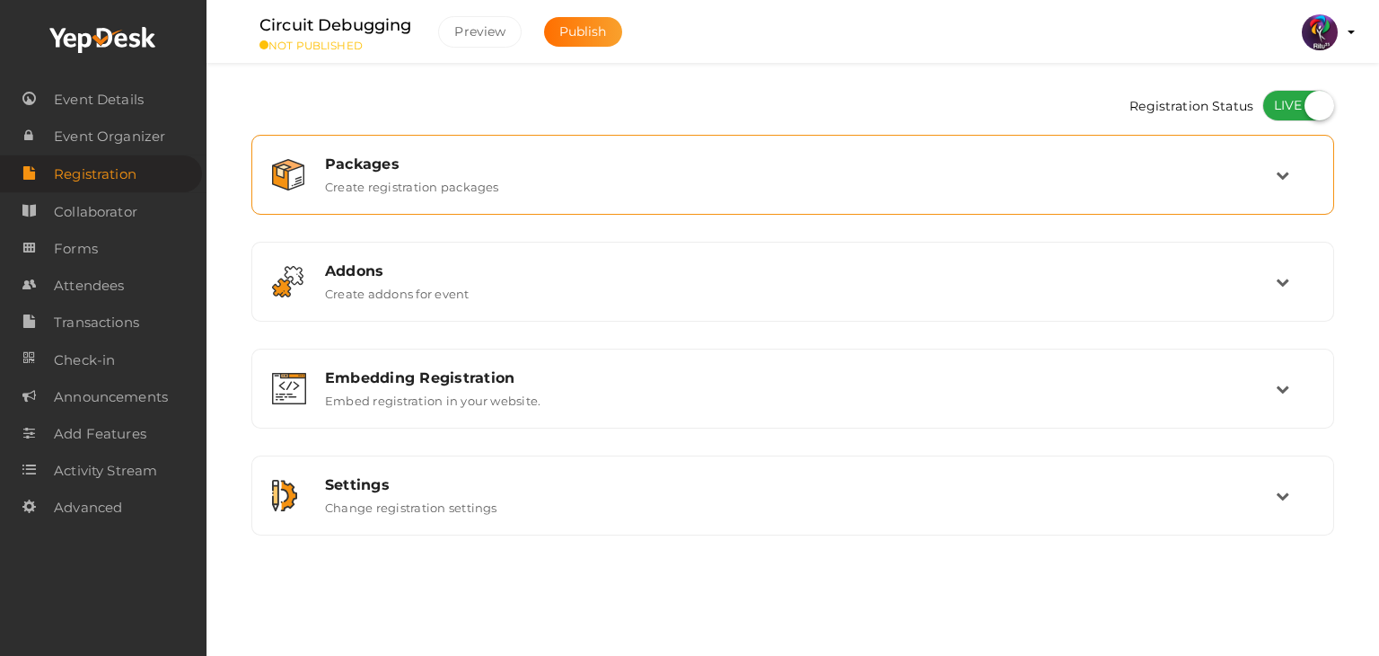
click at [1256, 175] on div "Packages Create registration packages" at bounding box center [794, 174] width 964 height 39
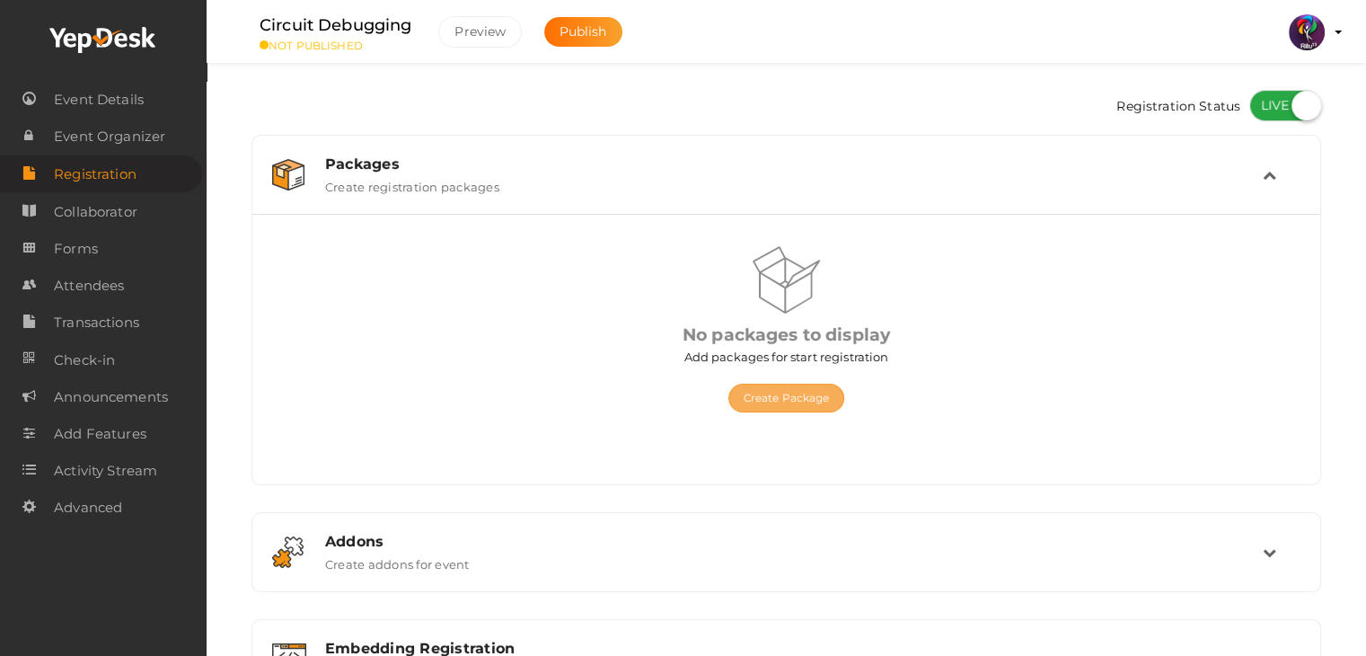
click at [838, 387] on button "Create Package" at bounding box center [786, 397] width 117 height 29
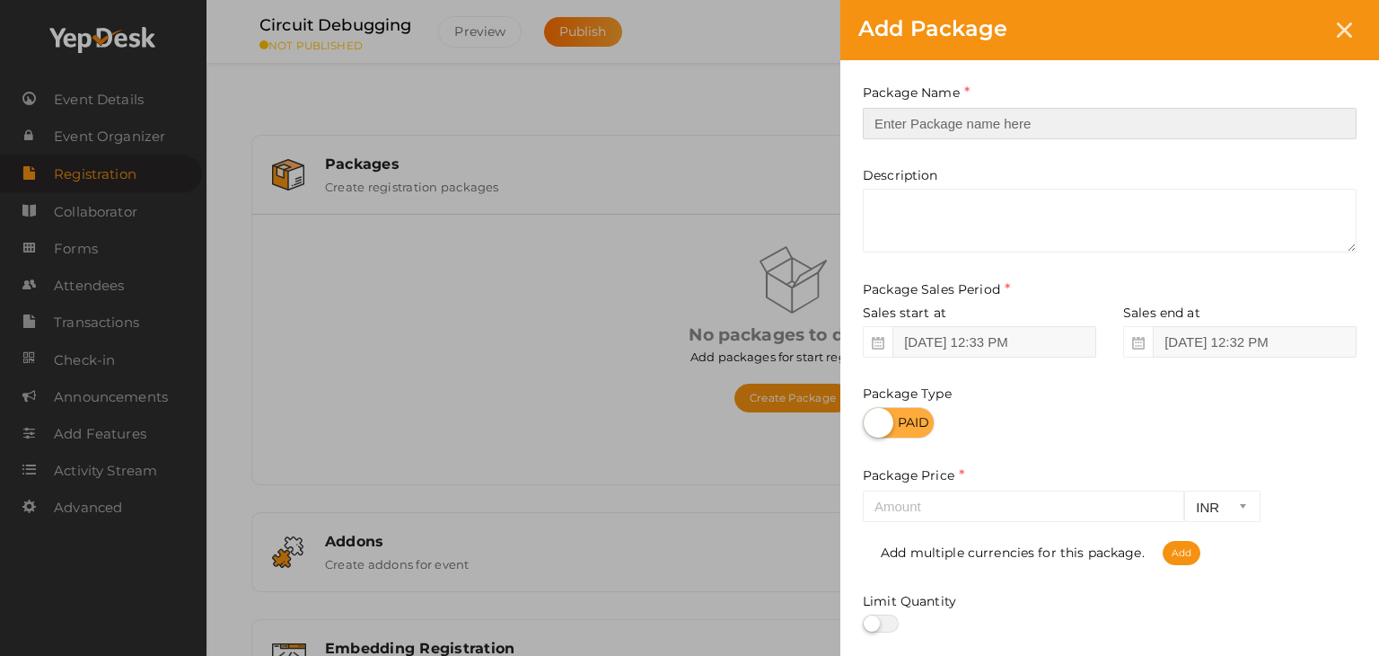
click at [973, 117] on input "text" at bounding box center [1110, 123] width 494 height 31
type input "reg"
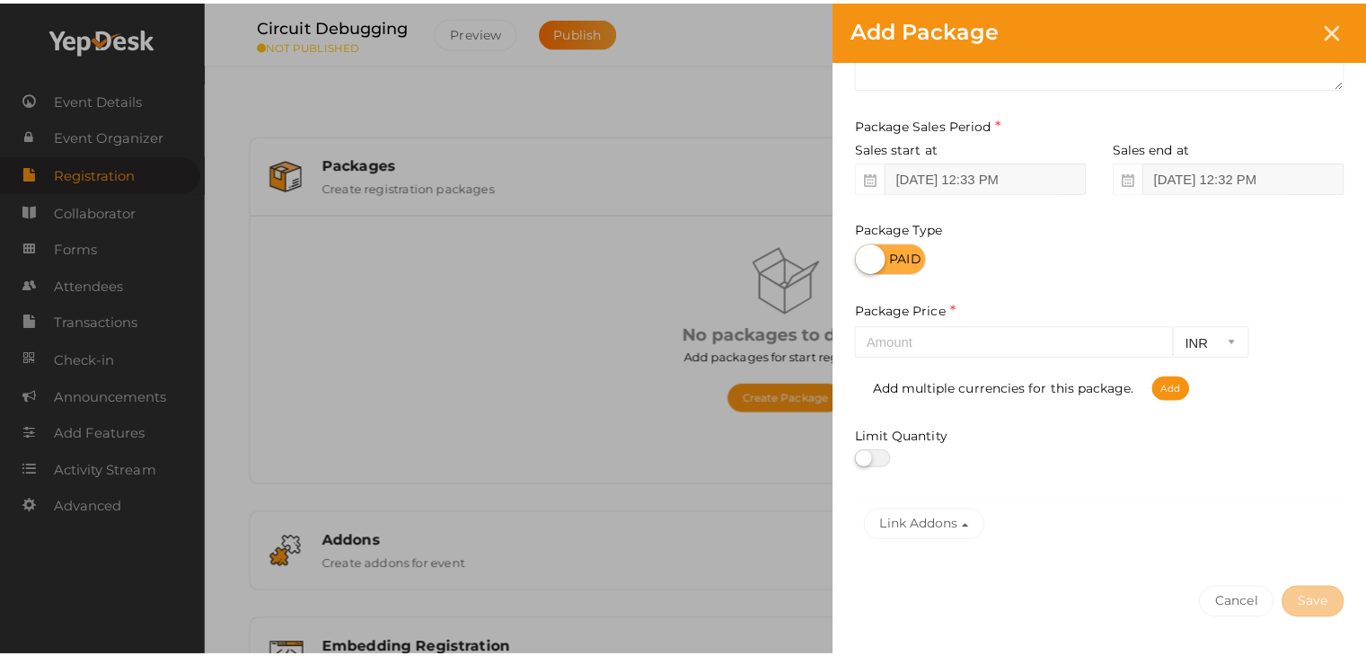
scroll to position [165, 0]
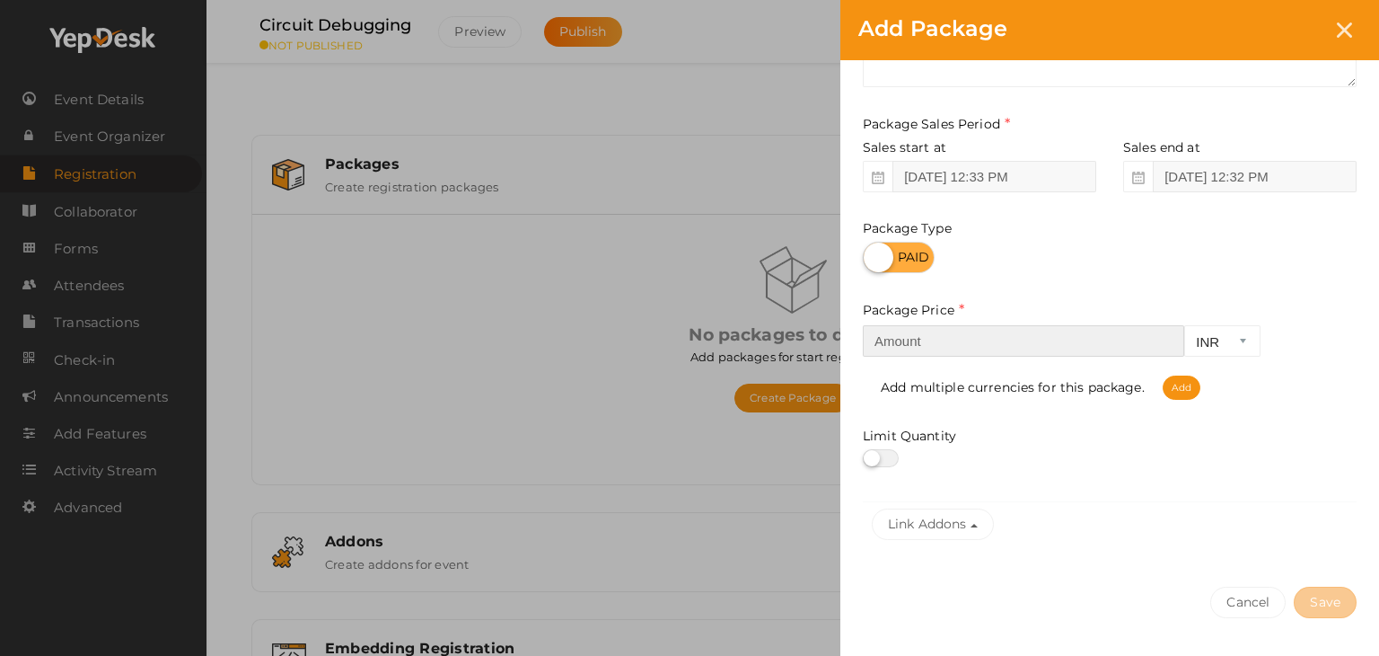
click at [1033, 342] on input "number" at bounding box center [1023, 340] width 321 height 31
type input "5"
type input "30"
click at [1337, 599] on button "Save" at bounding box center [1325, 601] width 63 height 31
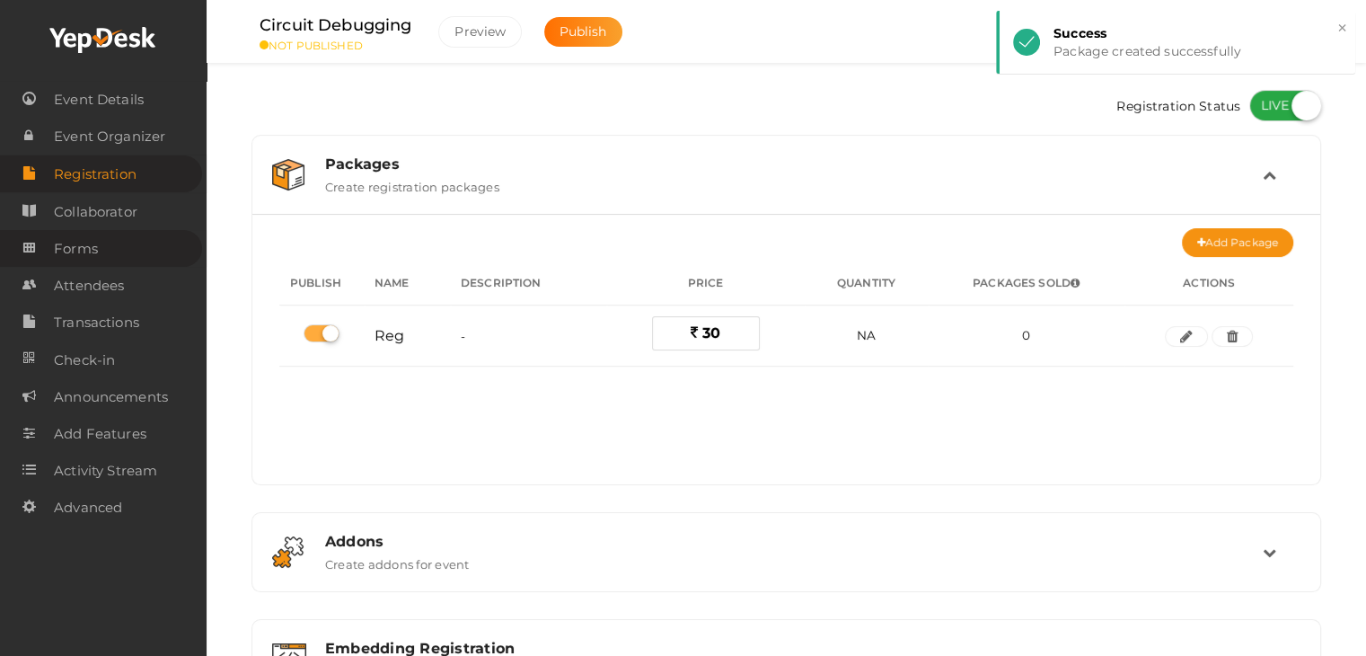
click at [100, 252] on link "Forms" at bounding box center [101, 248] width 202 height 37
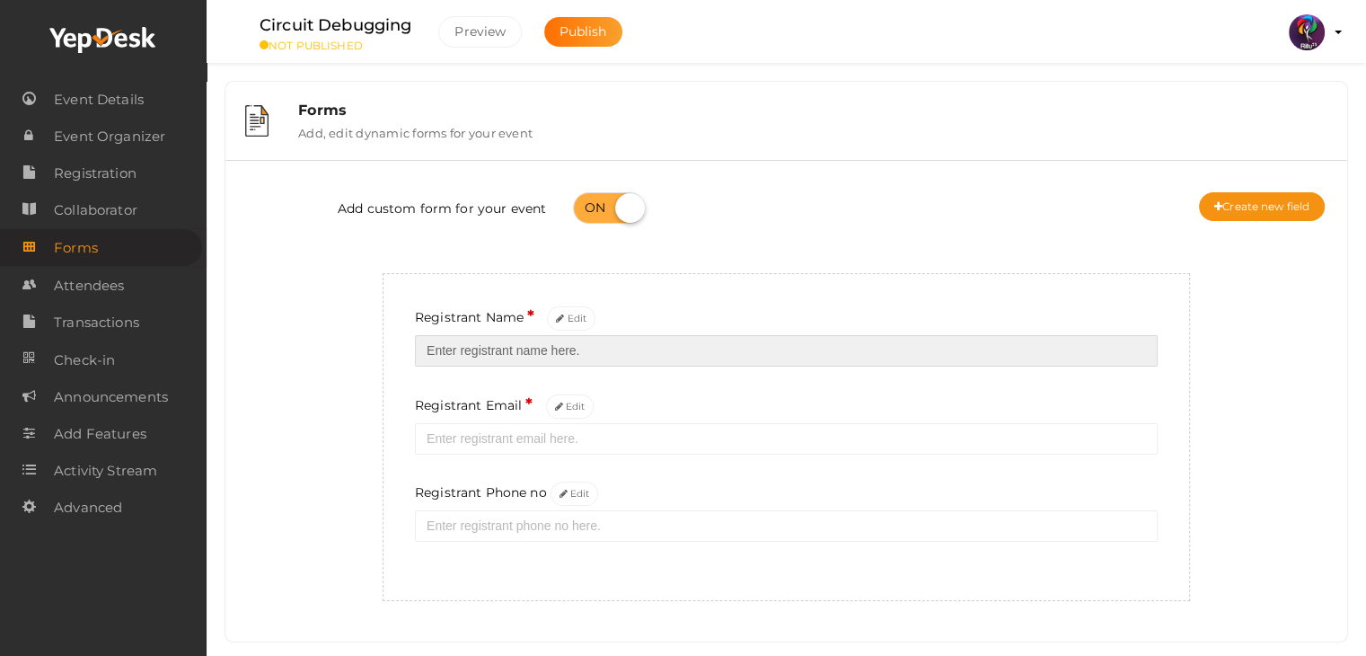
click at [596, 365] on input "text" at bounding box center [786, 350] width 743 height 31
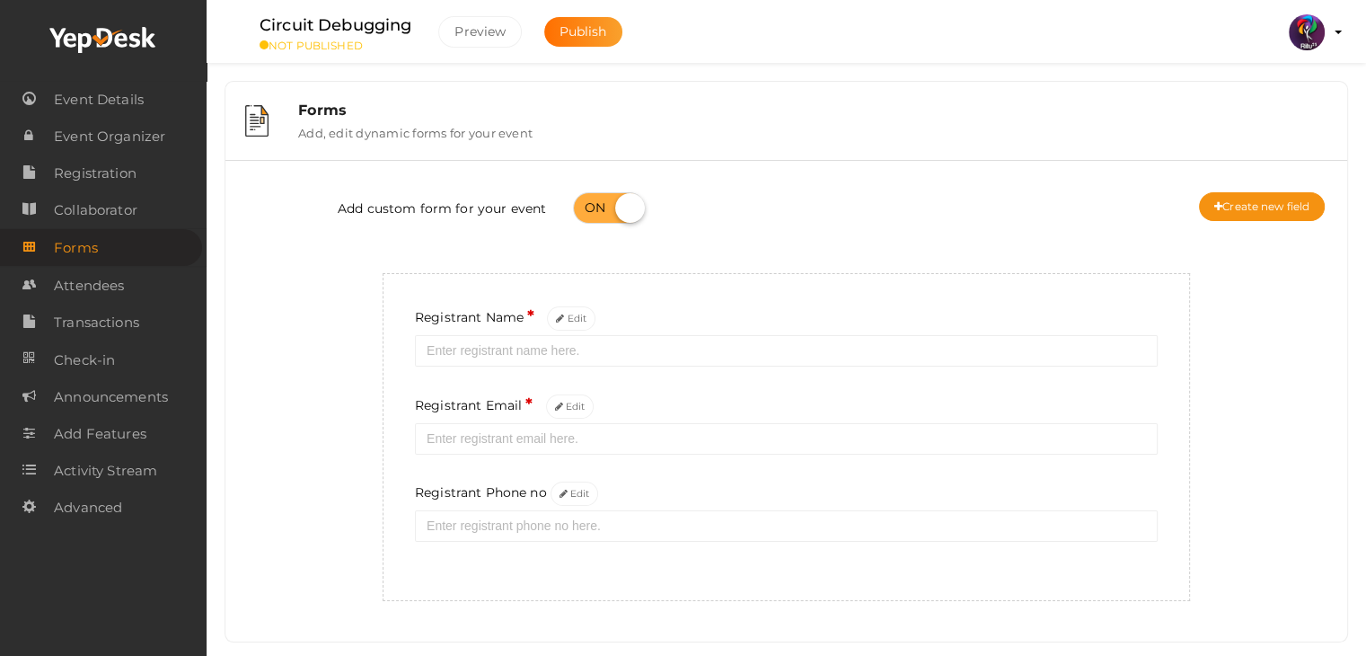
click at [985, 484] on div "Registrant Phone no Edit" at bounding box center [786, 511] width 743 height 60
click at [586, 489] on button "Edit" at bounding box center [574, 493] width 48 height 24
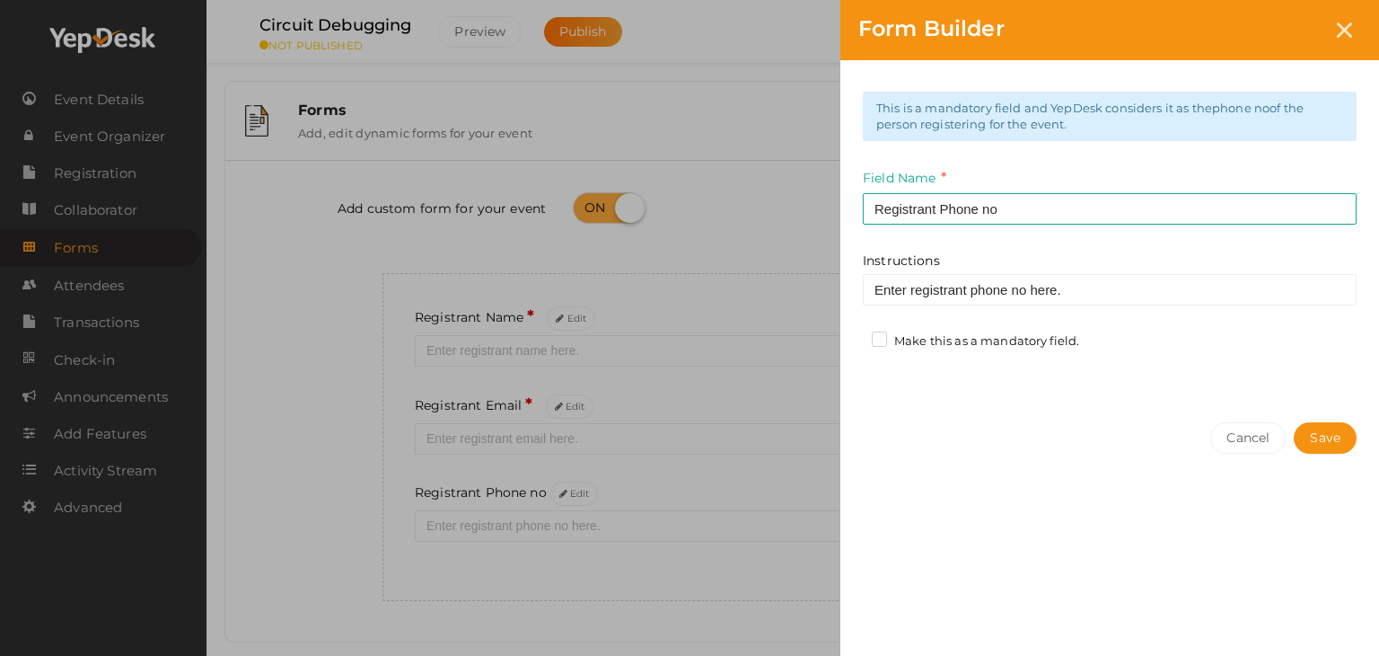
click at [876, 333] on label "Make this as a mandatory field." at bounding box center [975, 341] width 207 height 18
click at [854, 336] on input "Make this as a mandatory field." at bounding box center [854, 336] width 0 height 0
click at [1332, 436] on button "Save" at bounding box center [1325, 437] width 63 height 31
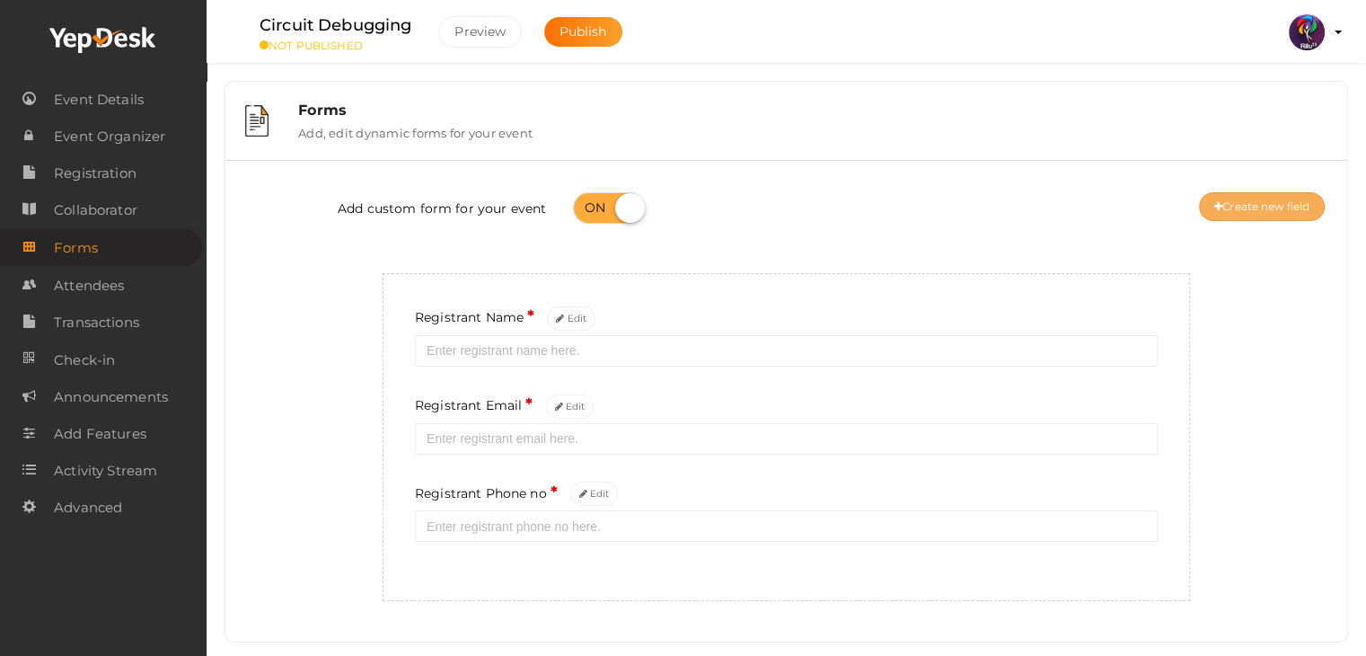
click at [1281, 217] on button "Create new field" at bounding box center [1262, 206] width 126 height 29
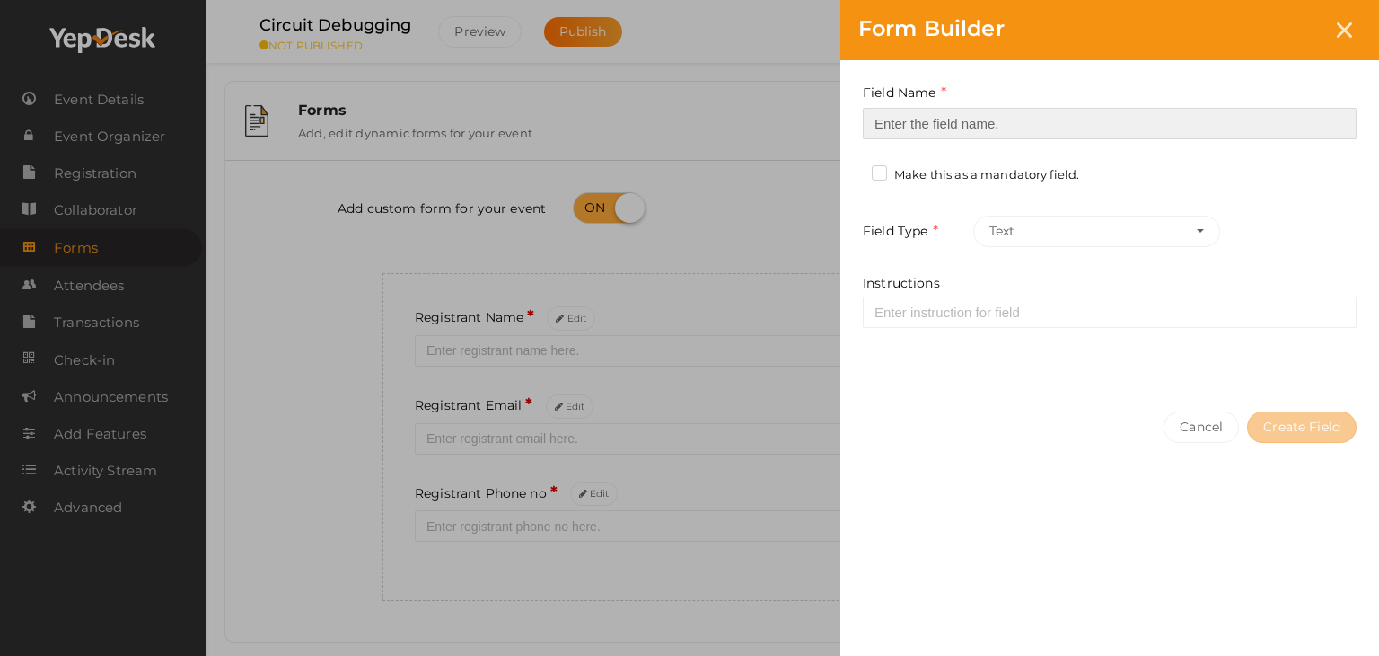
click at [1114, 121] on input at bounding box center [1110, 123] width 494 height 31
type input "Registrant College"
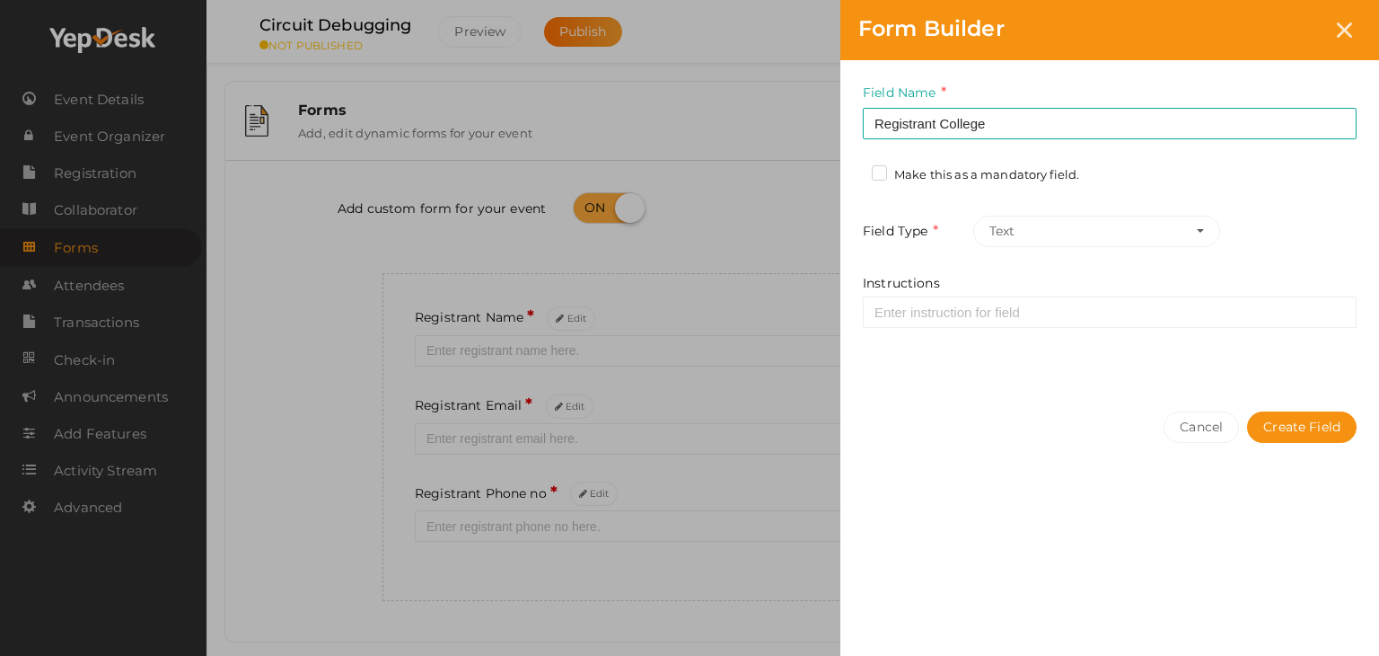
click at [1053, 166] on label "Make this as a mandatory field." at bounding box center [975, 175] width 207 height 18
click at [854, 170] on input "Make this as a mandatory field." at bounding box center [854, 170] width 0 height 0
click at [1315, 416] on button "Create Field" at bounding box center [1302, 426] width 110 height 31
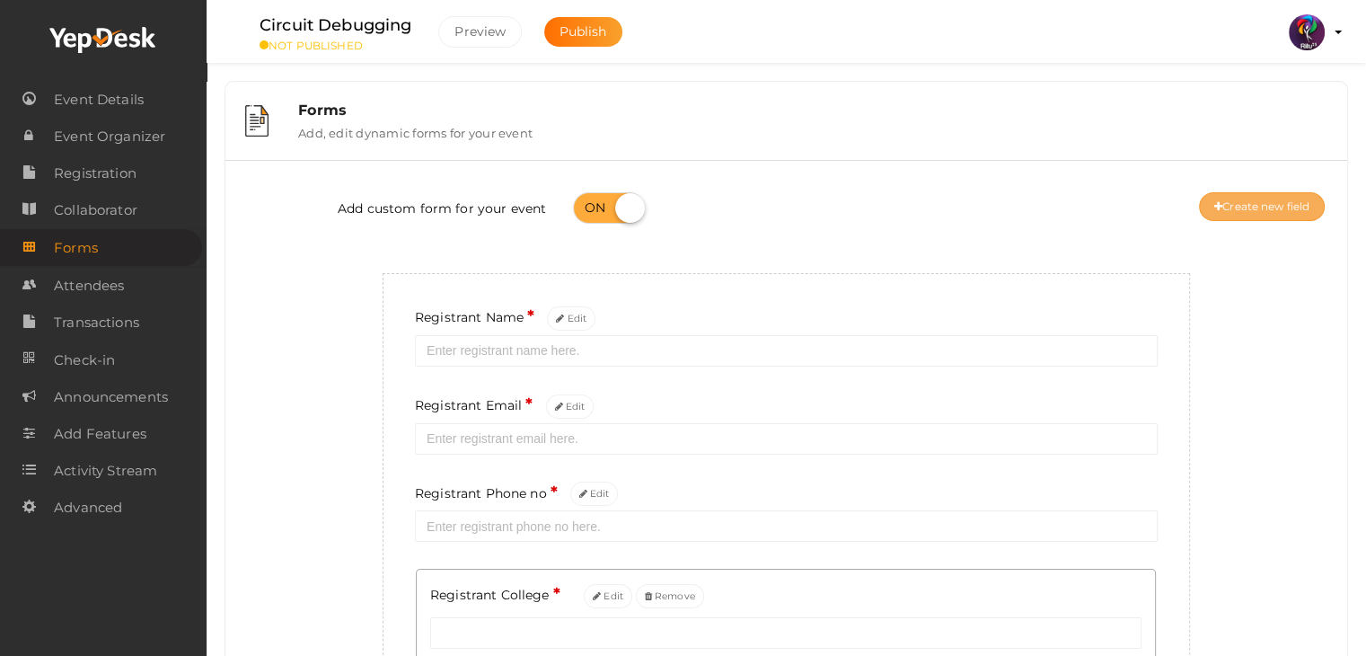
drag, startPoint x: 1291, startPoint y: 225, endPoint x: 1296, endPoint y: 213, distance: 12.5
click at [1296, 213] on div "Add custom form for your event Create new field" at bounding box center [786, 210] width 1095 height 72
click at [1296, 213] on button "Create new field" at bounding box center [1262, 206] width 126 height 29
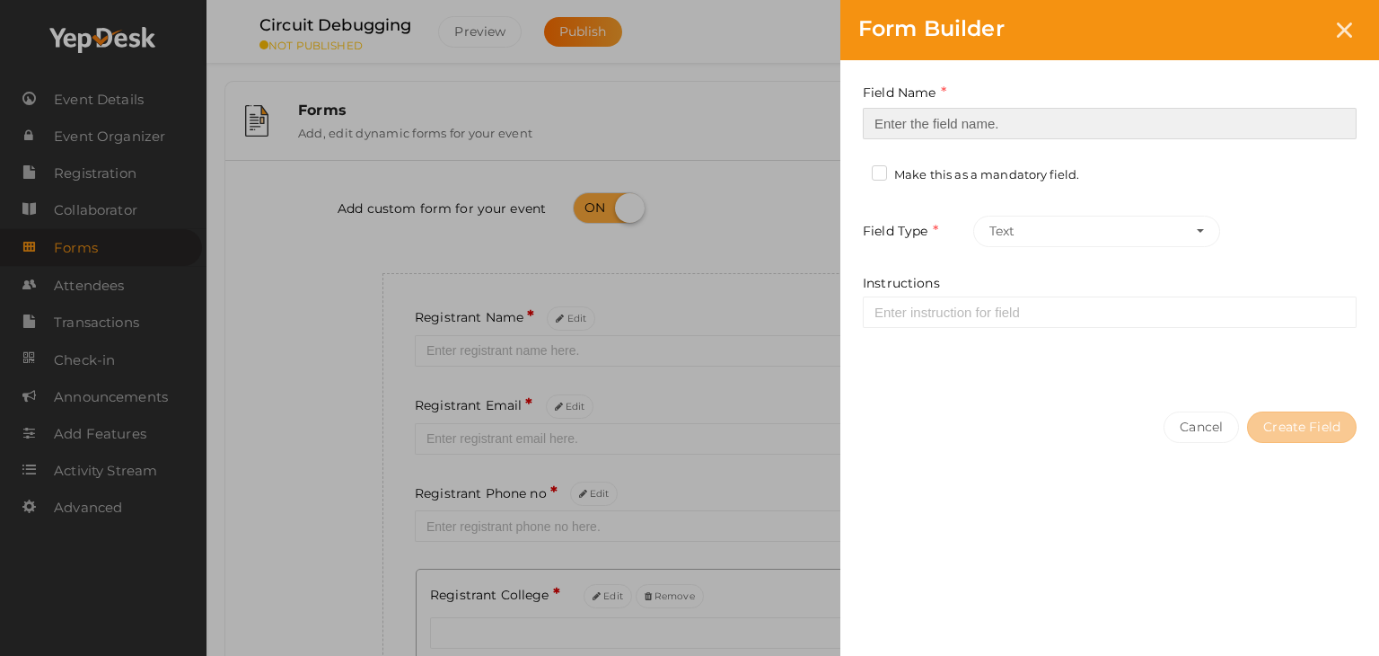
click at [1002, 133] on input at bounding box center [1110, 123] width 494 height 31
type input "Refferal ID"
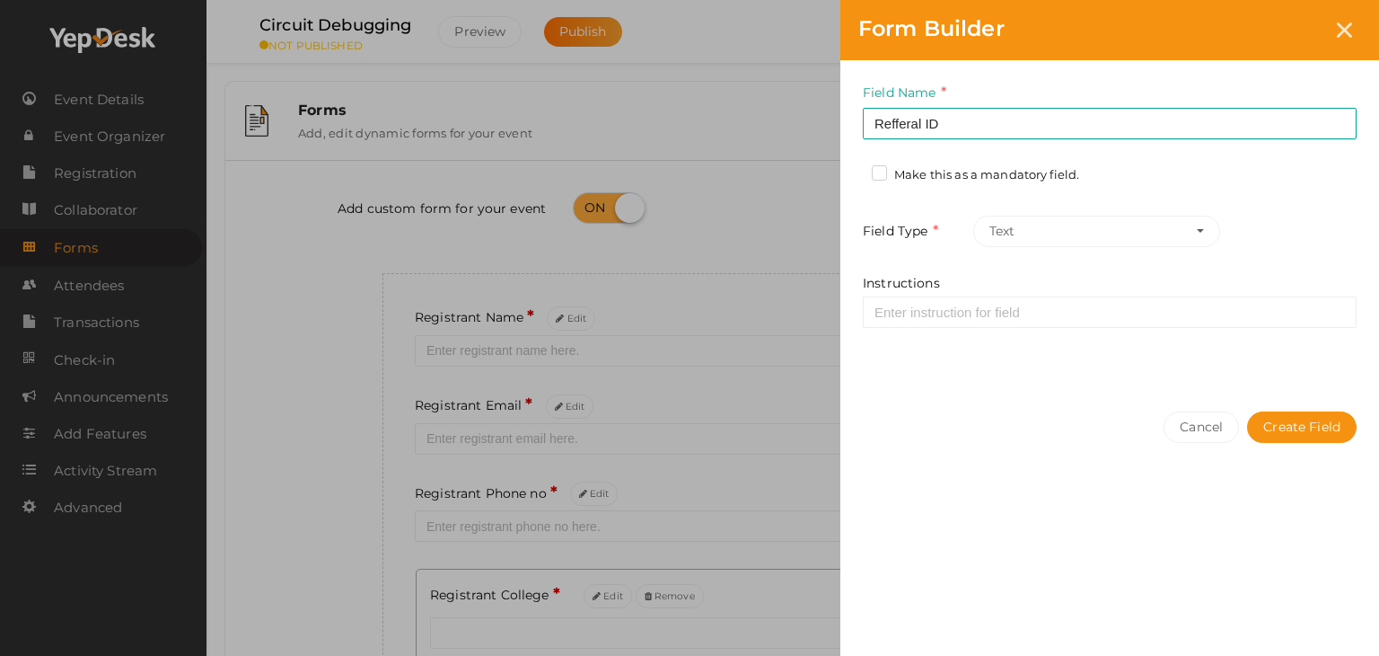
click at [1005, 169] on label "Make this as a mandatory field." at bounding box center [975, 175] width 207 height 18
click at [854, 170] on input "Make this as a mandatory field." at bounding box center [854, 170] width 0 height 0
click at [1005, 169] on label "Make this as a mandatory field." at bounding box center [975, 175] width 207 height 18
click at [854, 170] on input "Make this as a mandatory field." at bounding box center [854, 170] width 0 height 0
click at [1291, 418] on button "Create Field" at bounding box center [1302, 426] width 110 height 31
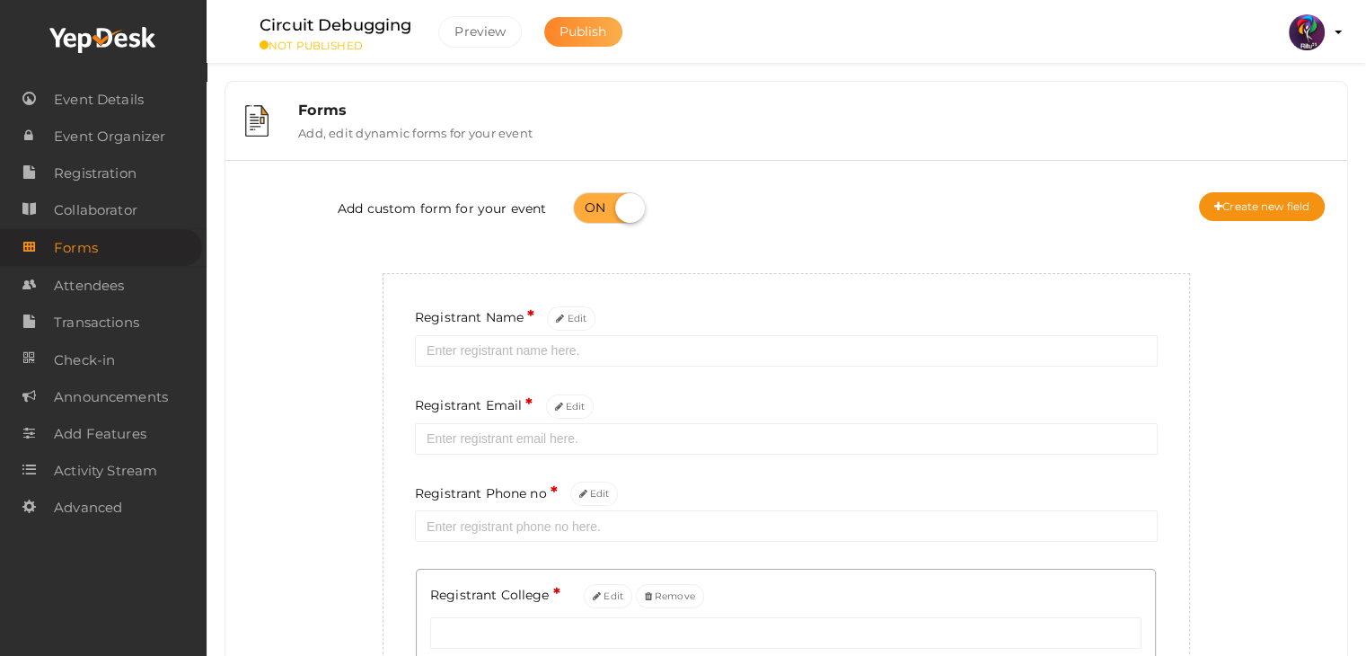
click at [589, 33] on span "Publish" at bounding box center [583, 31] width 48 height 16
click at [81, 100] on span "Event Details" at bounding box center [99, 100] width 90 height 36
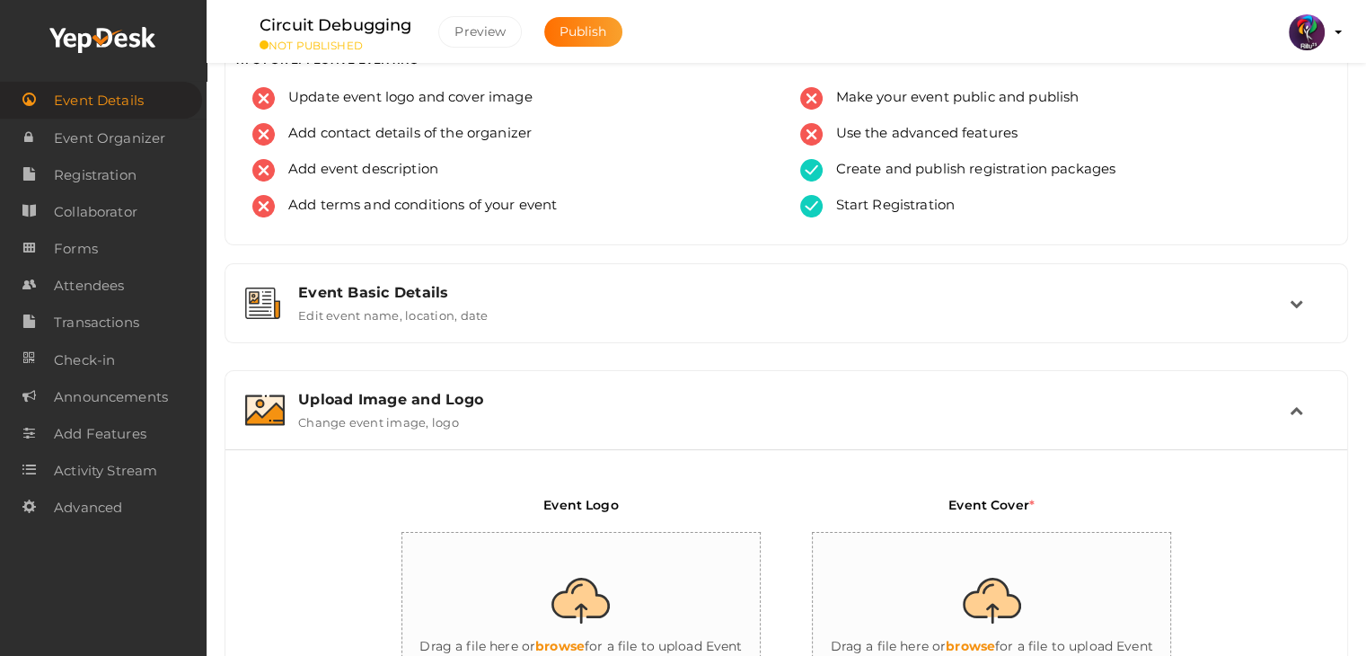
scroll to position [40, 0]
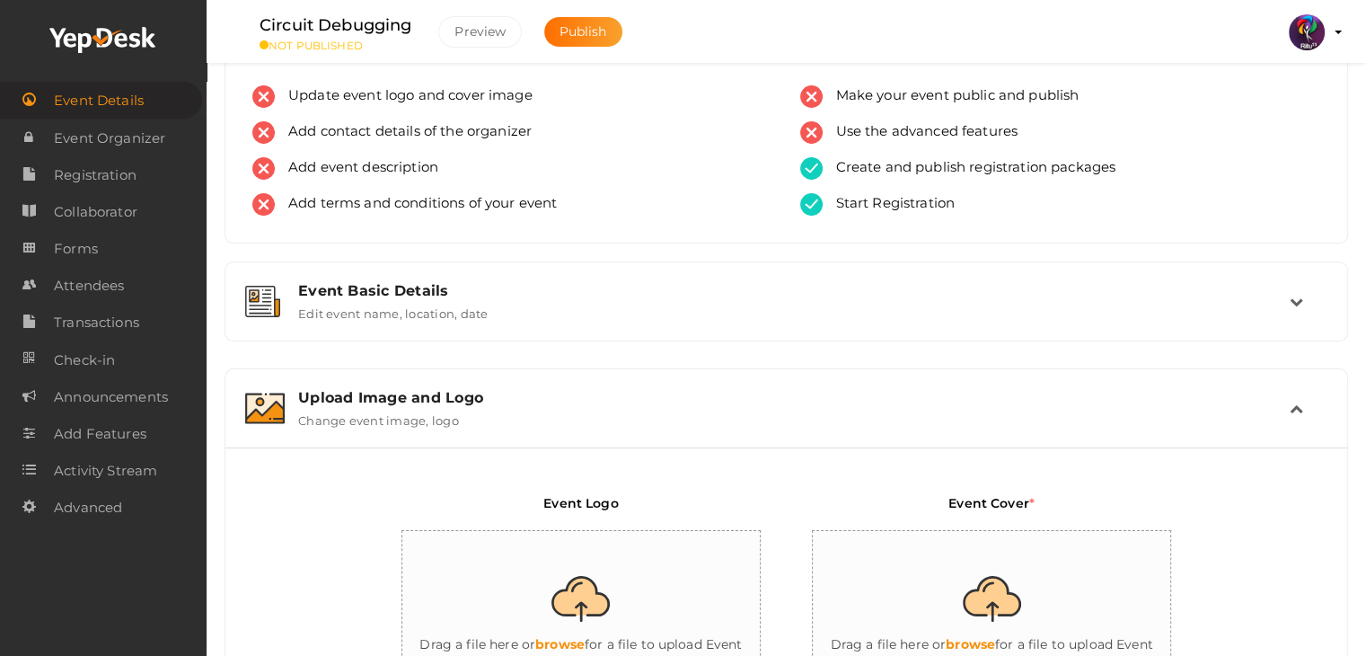
click at [618, 646] on input "file" at bounding box center [581, 609] width 359 height 157
type input "C:\fakepath\logo yepdesk (1).png"
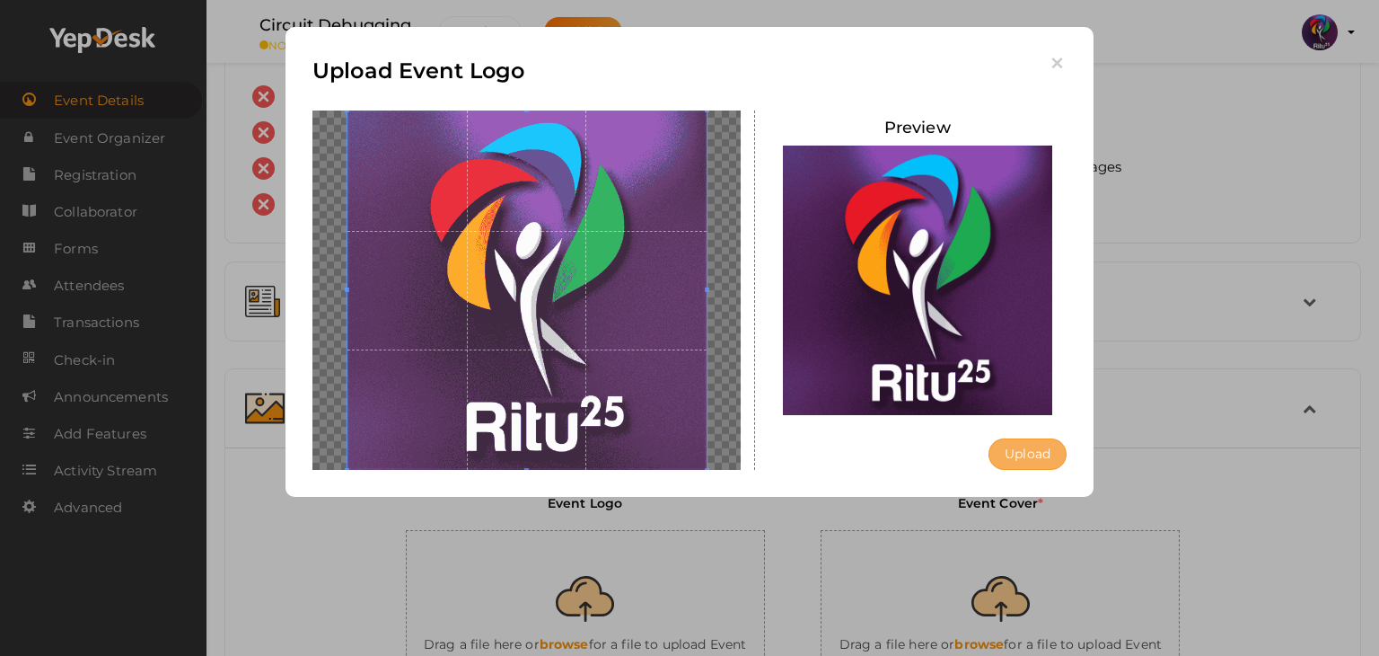
click at [1048, 452] on button "Upload" at bounding box center [1028, 453] width 78 height 31
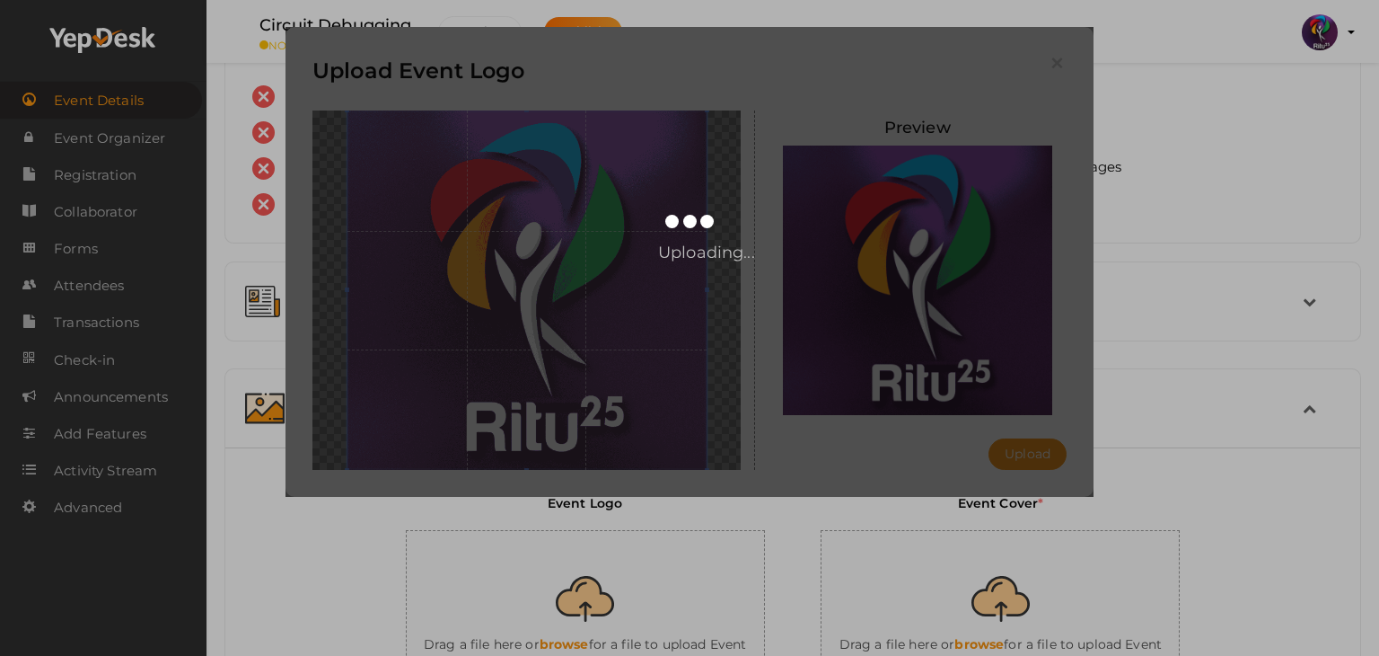
click at [1010, 576] on div "Upload Event Logo [GEOGRAPHIC_DATA] Upload Uploading..." at bounding box center [689, 328] width 1379 height 656
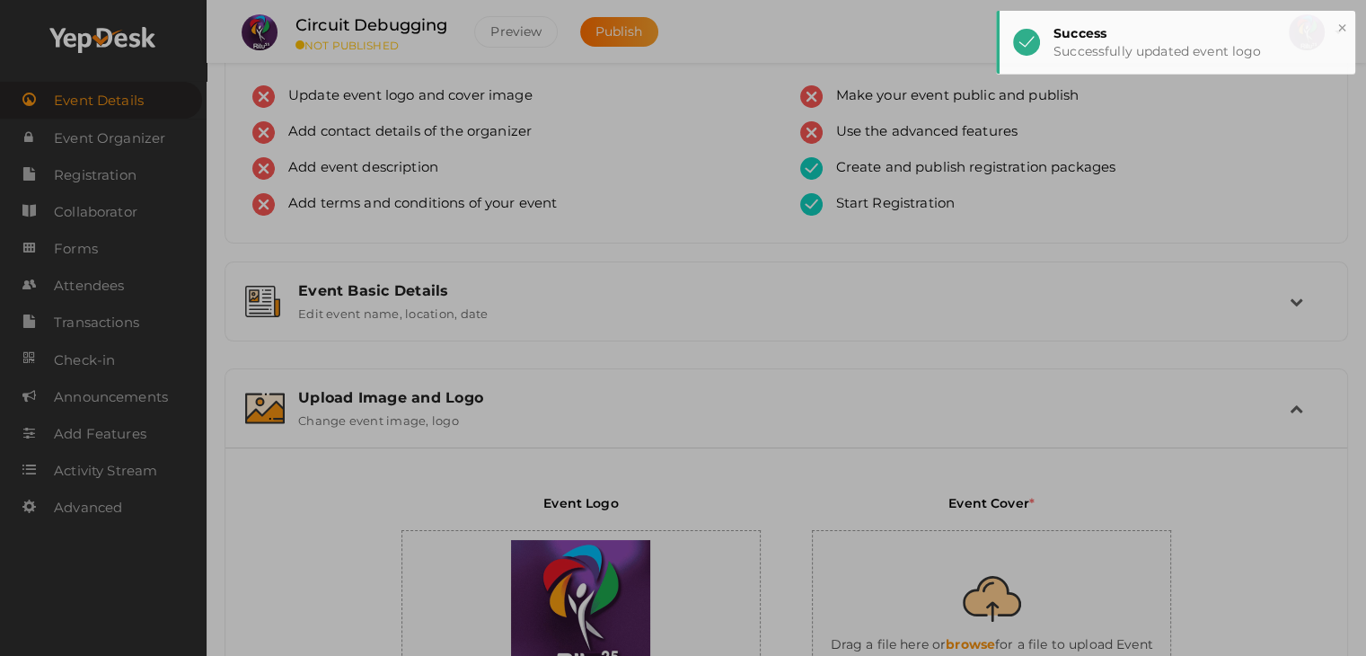
click at [1010, 576] on input "file" at bounding box center [992, 609] width 359 height 157
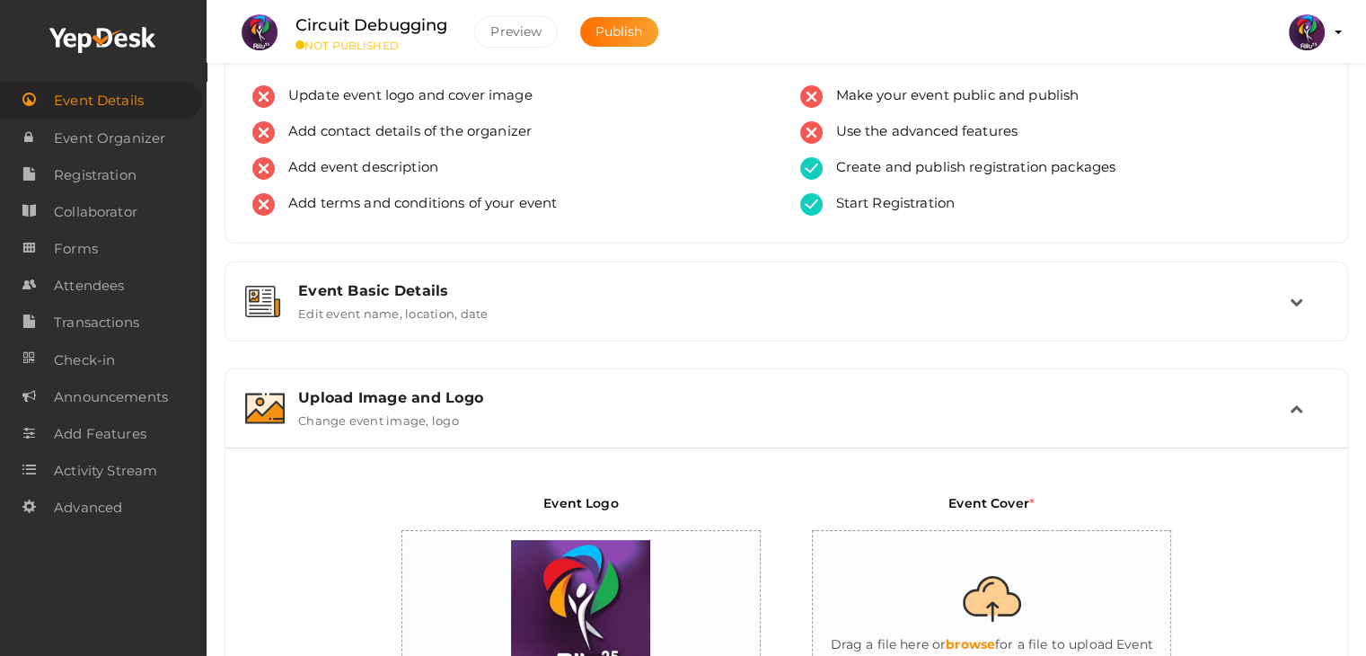
type input "C:\fakepath\circuit debugging.png"
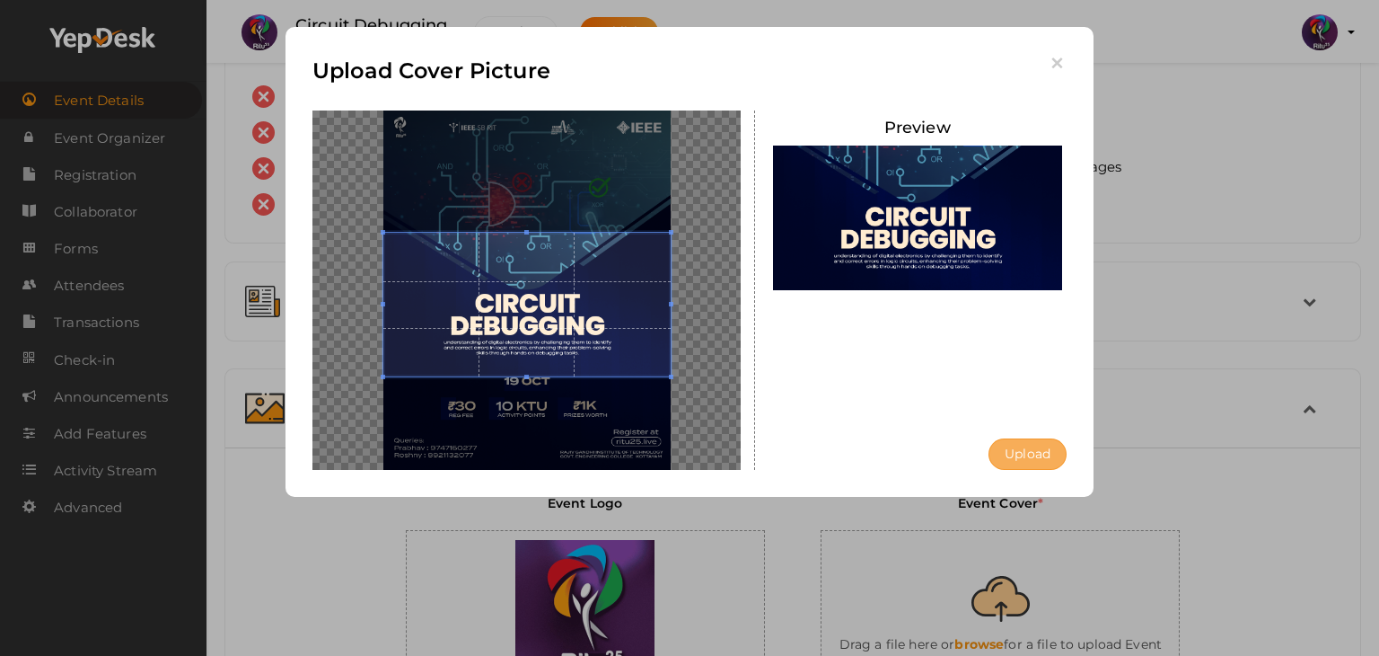
click at [1020, 460] on button "Upload" at bounding box center [1028, 453] width 78 height 31
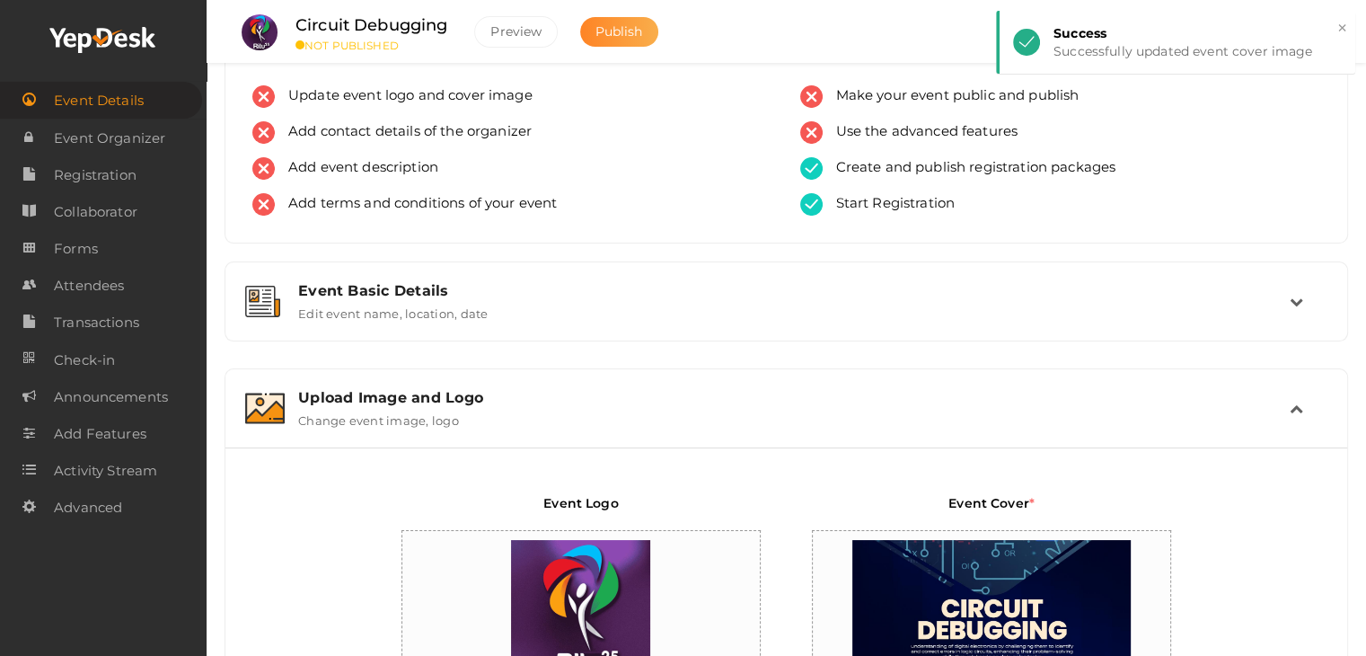
click at [587, 44] on button "Publish" at bounding box center [619, 32] width 78 height 30
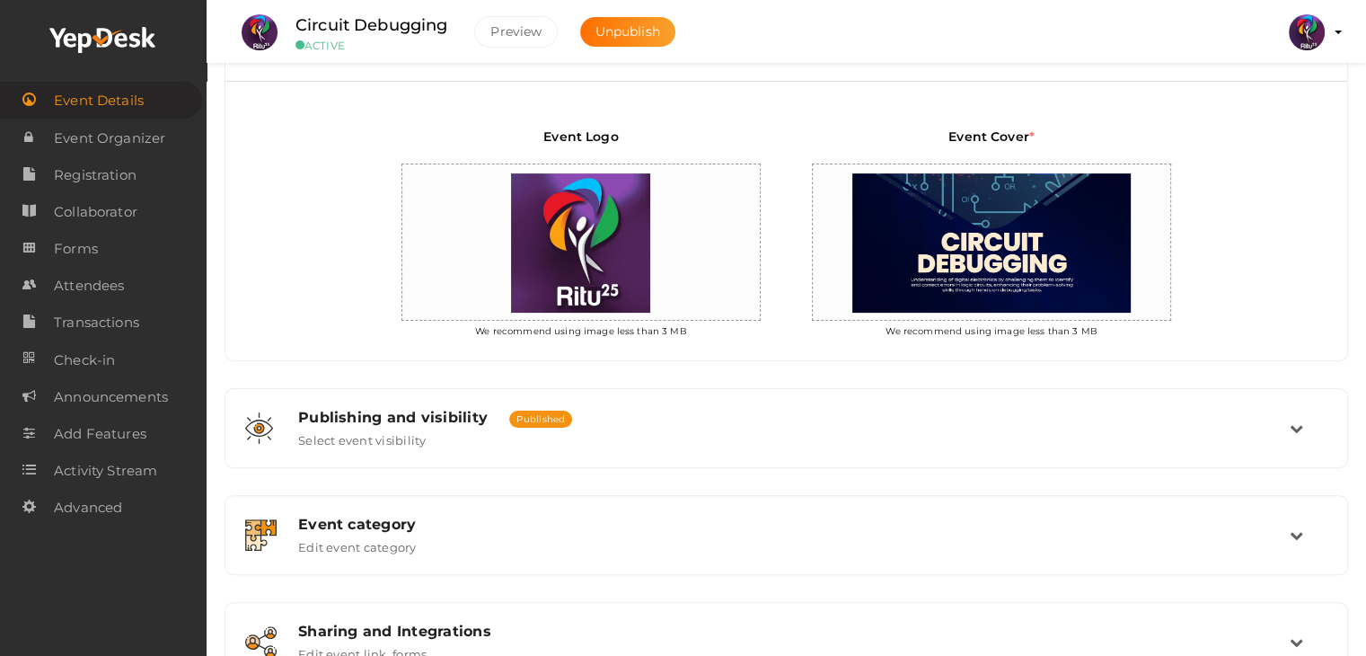
scroll to position [580, 0]
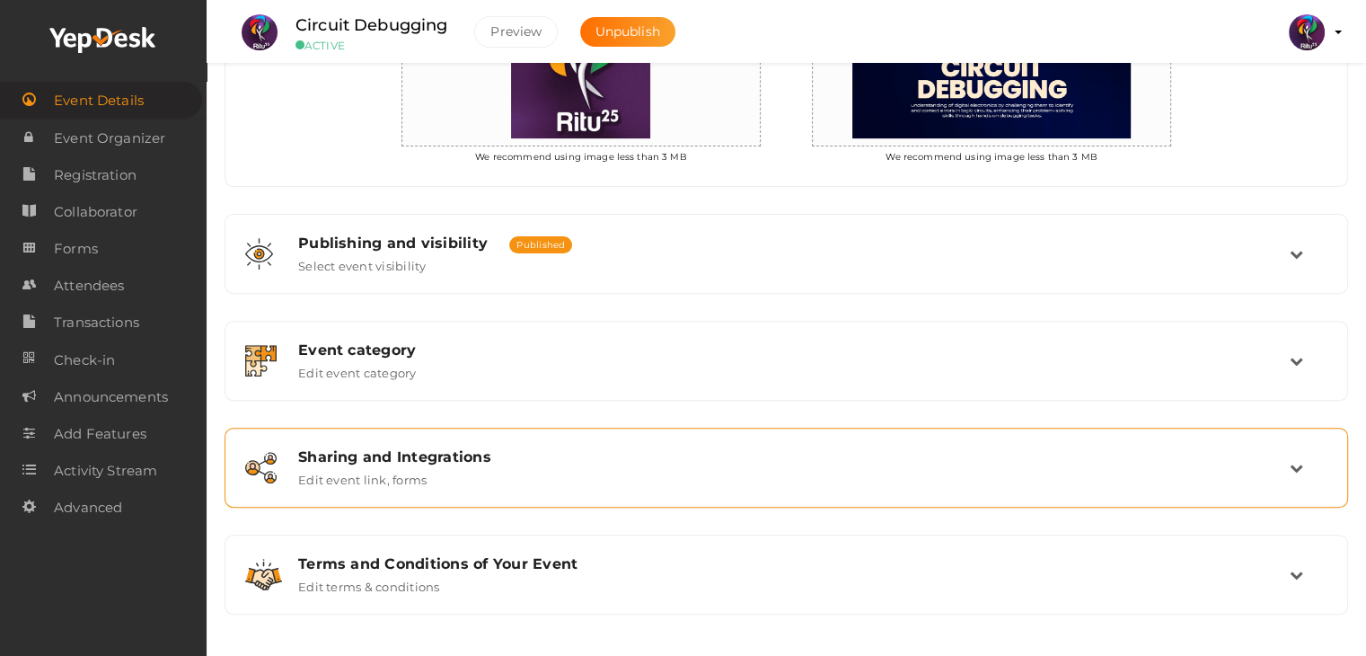
click at [548, 486] on div "Sharing and Integrations Edit event link, forms" at bounding box center [786, 467] width 1104 height 60
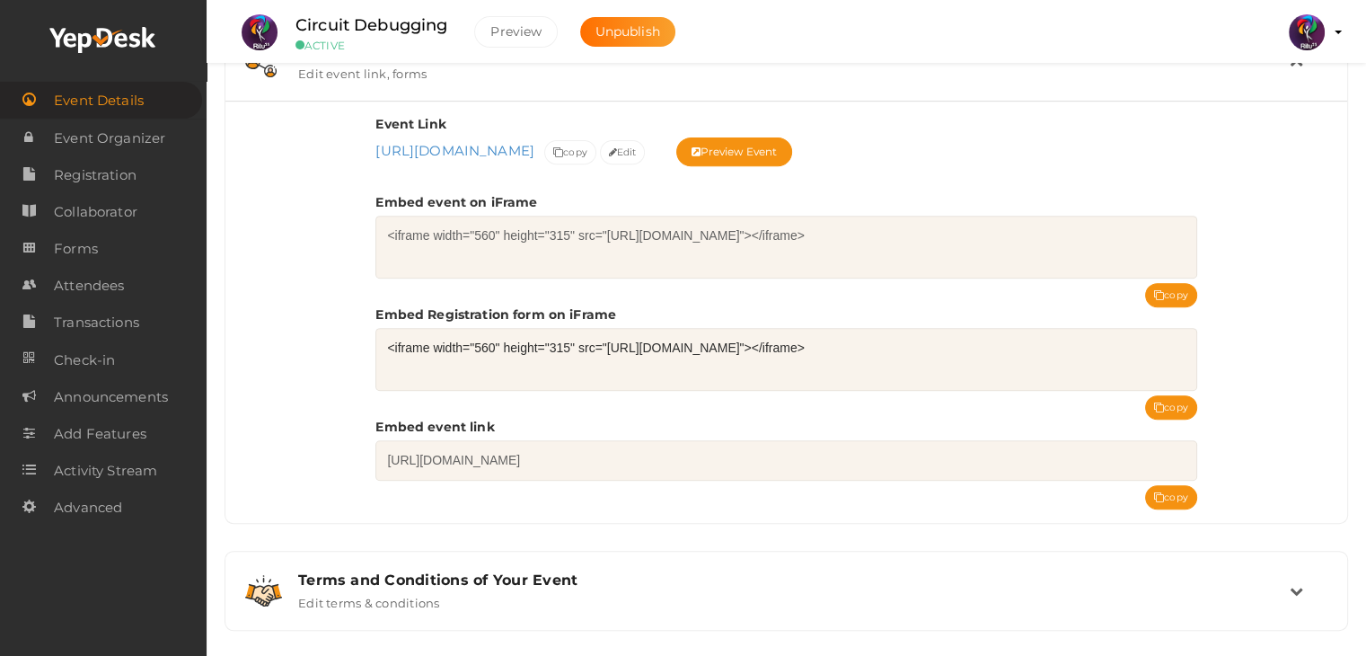
scroll to position [723, 0]
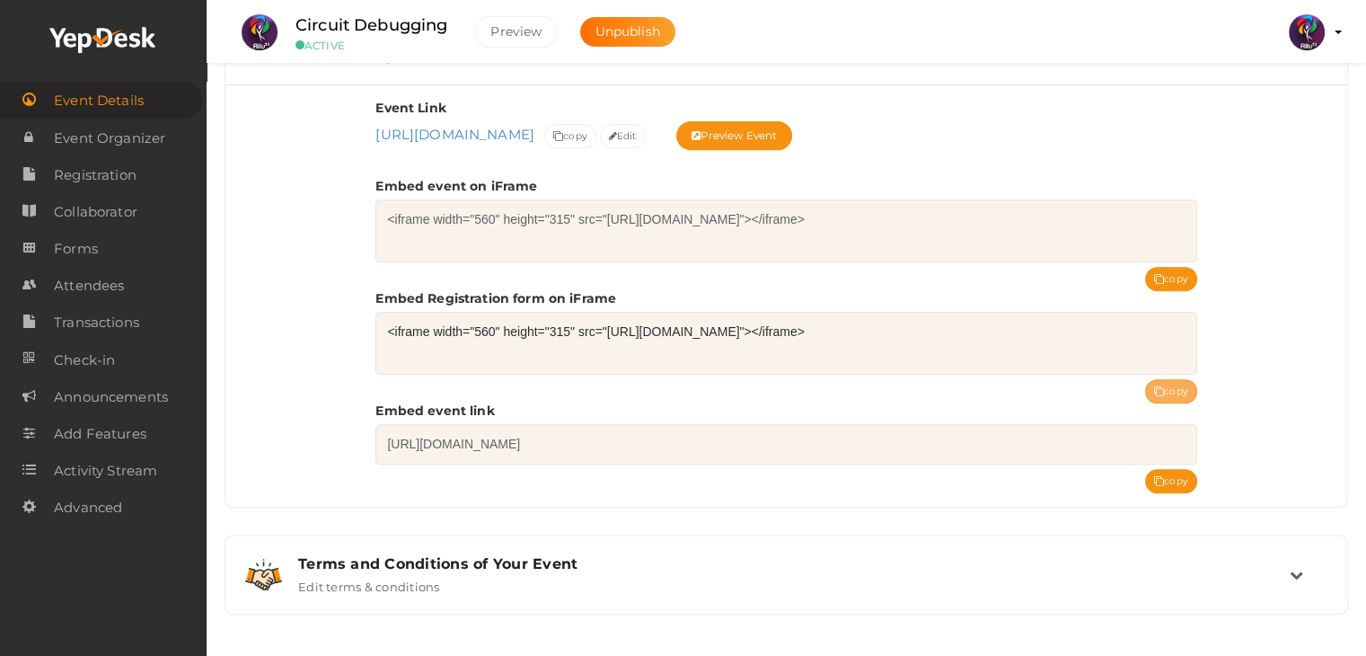
click at [1152, 379] on button "copy" at bounding box center [1171, 391] width 52 height 24
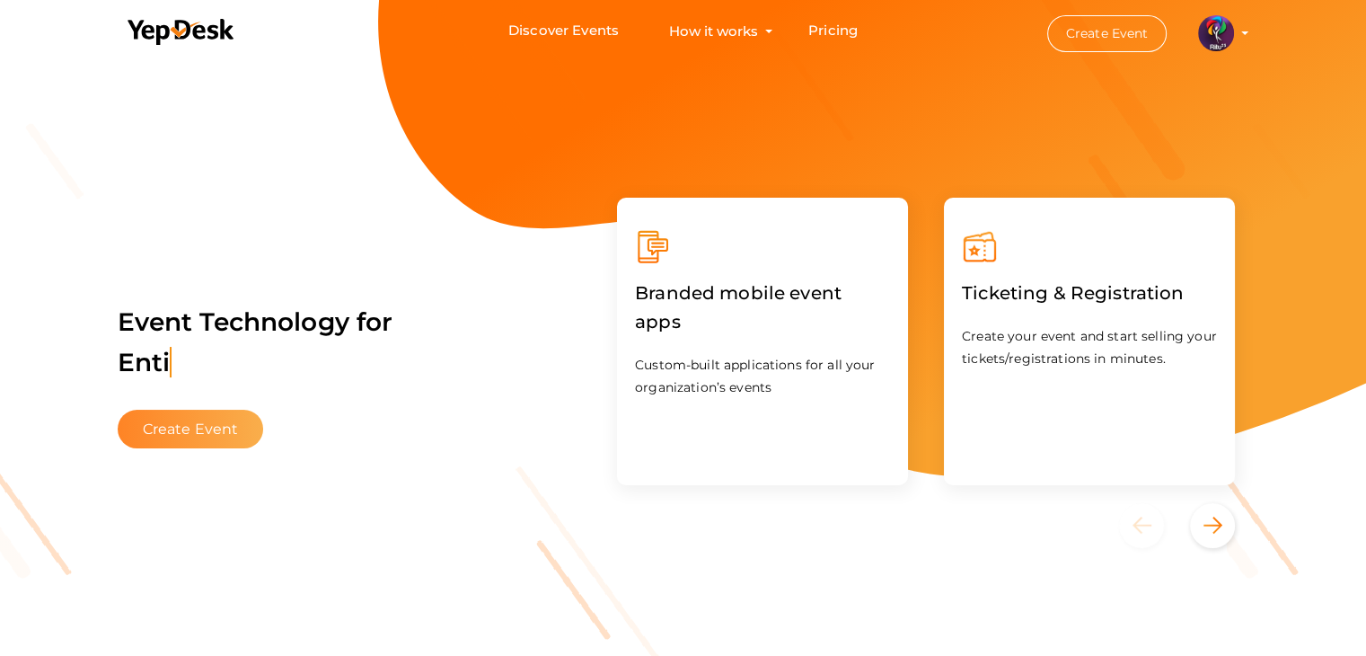
click at [221, 422] on button "Create Event" at bounding box center [191, 429] width 146 height 39
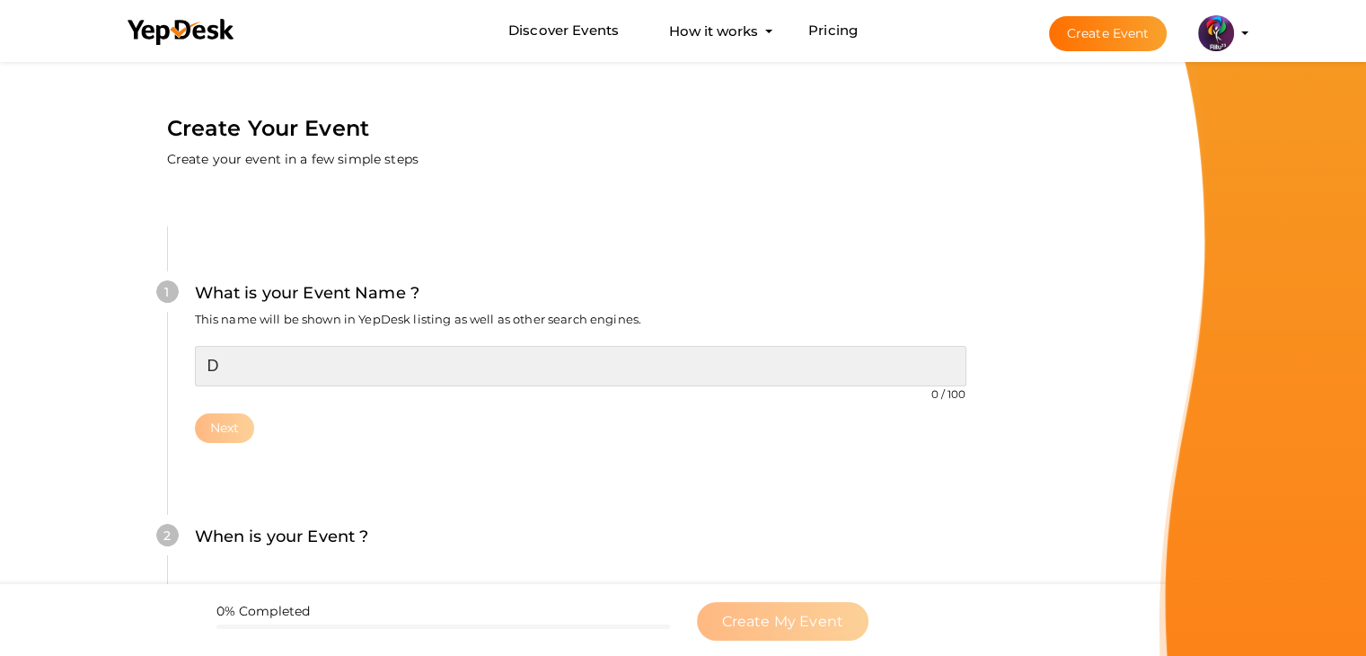
click at [599, 371] on input "D" at bounding box center [580, 366] width 771 height 40
type input "Deploying ML Model with Python"
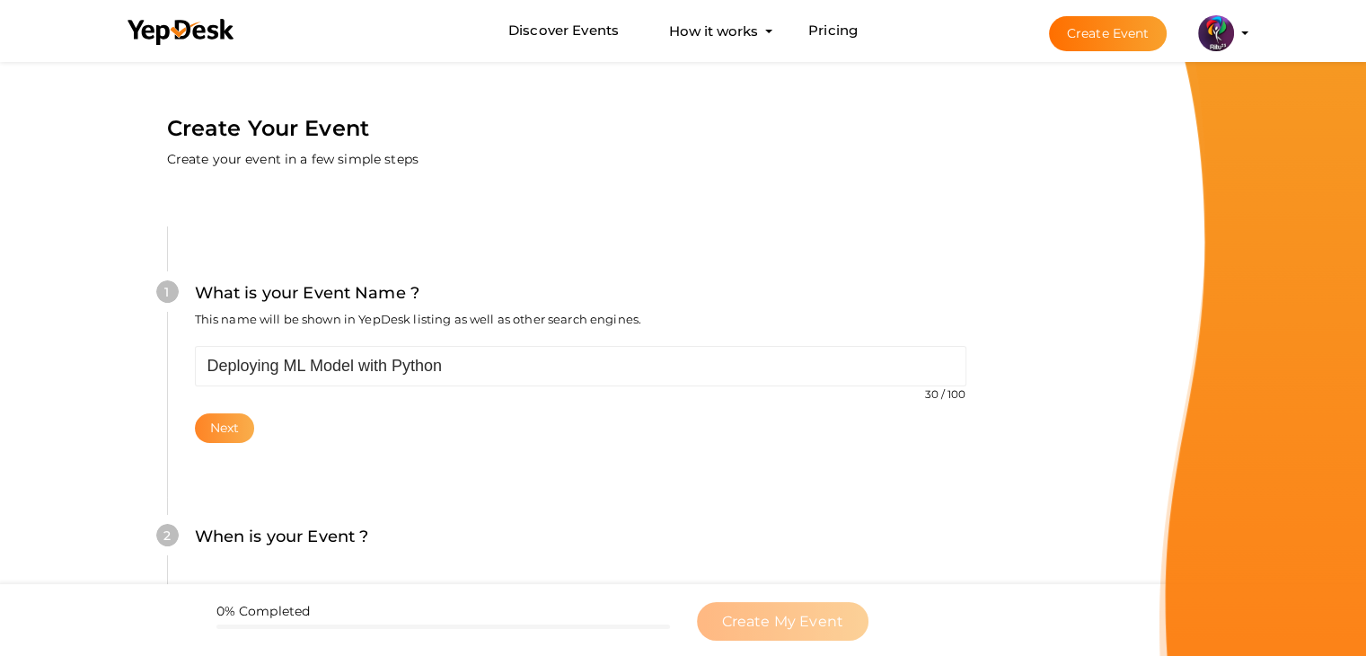
click at [219, 430] on button "Next" at bounding box center [225, 428] width 60 height 30
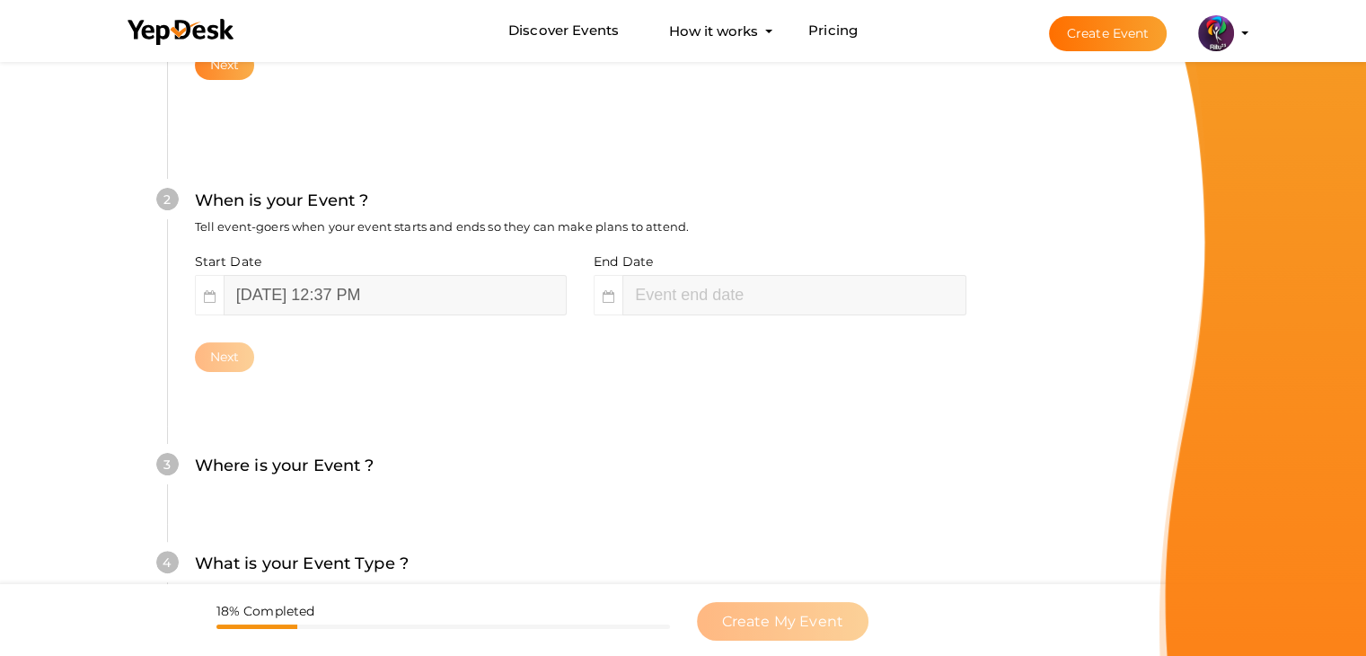
scroll to position [369, 0]
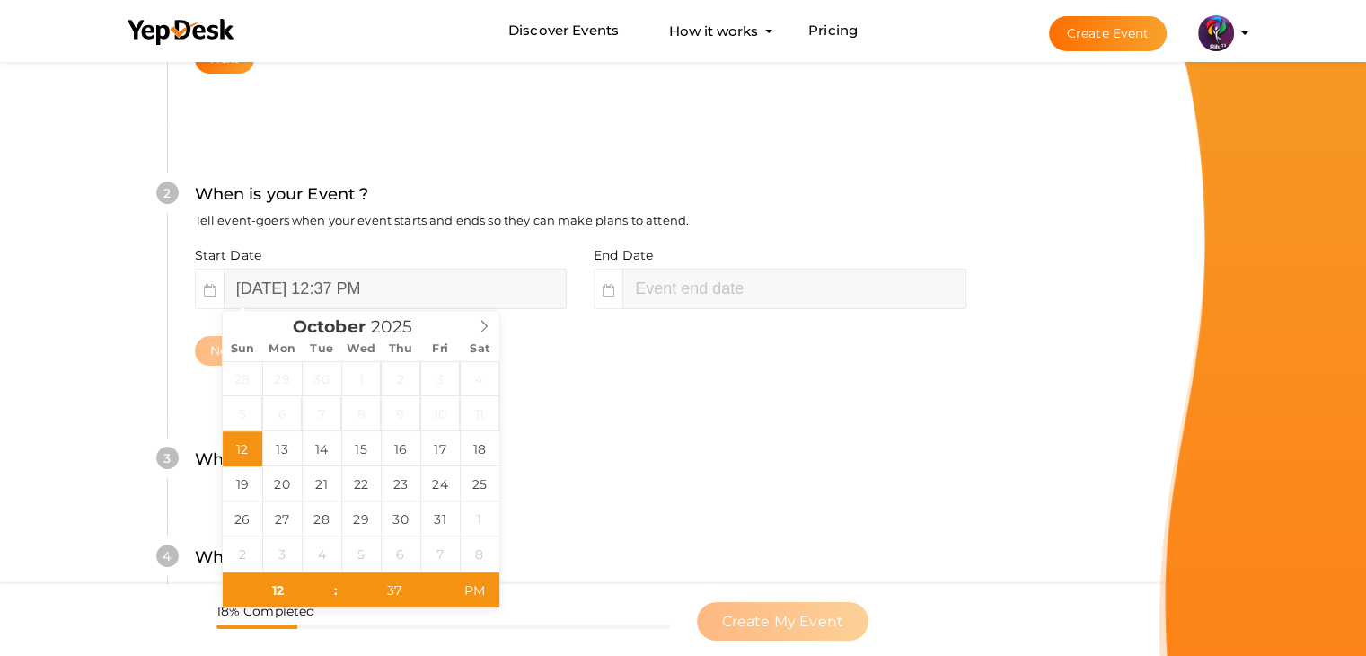
type input "October 12, 2025 2:37 PM"
click at [329, 285] on input "October 12, 2025 12:37 PM" at bounding box center [395, 289] width 343 height 40
type input "October 17, 2025 12:37 PM"
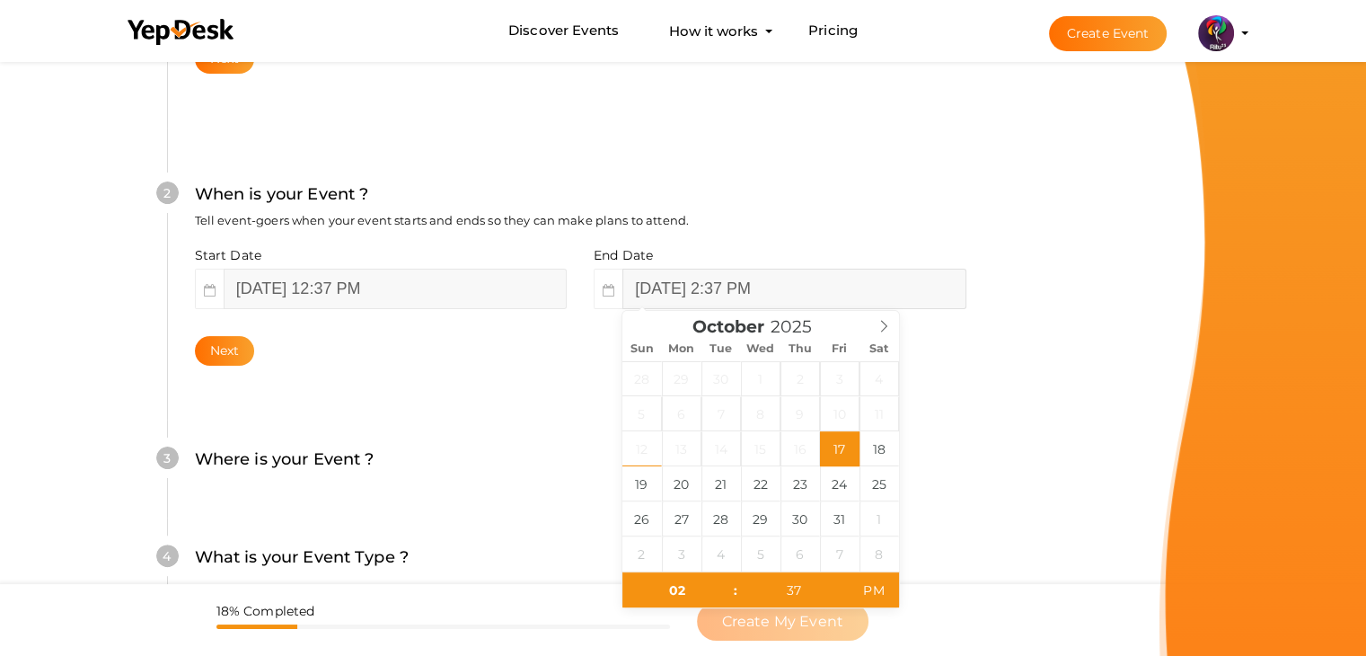
click at [721, 274] on input "October 17, 2025 2:37 PM" at bounding box center [793, 289] width 343 height 40
drag, startPoint x: 894, startPoint y: 443, endPoint x: 854, endPoint y: 450, distance: 40.2
type input "October 17, 2025 2:37 PM"
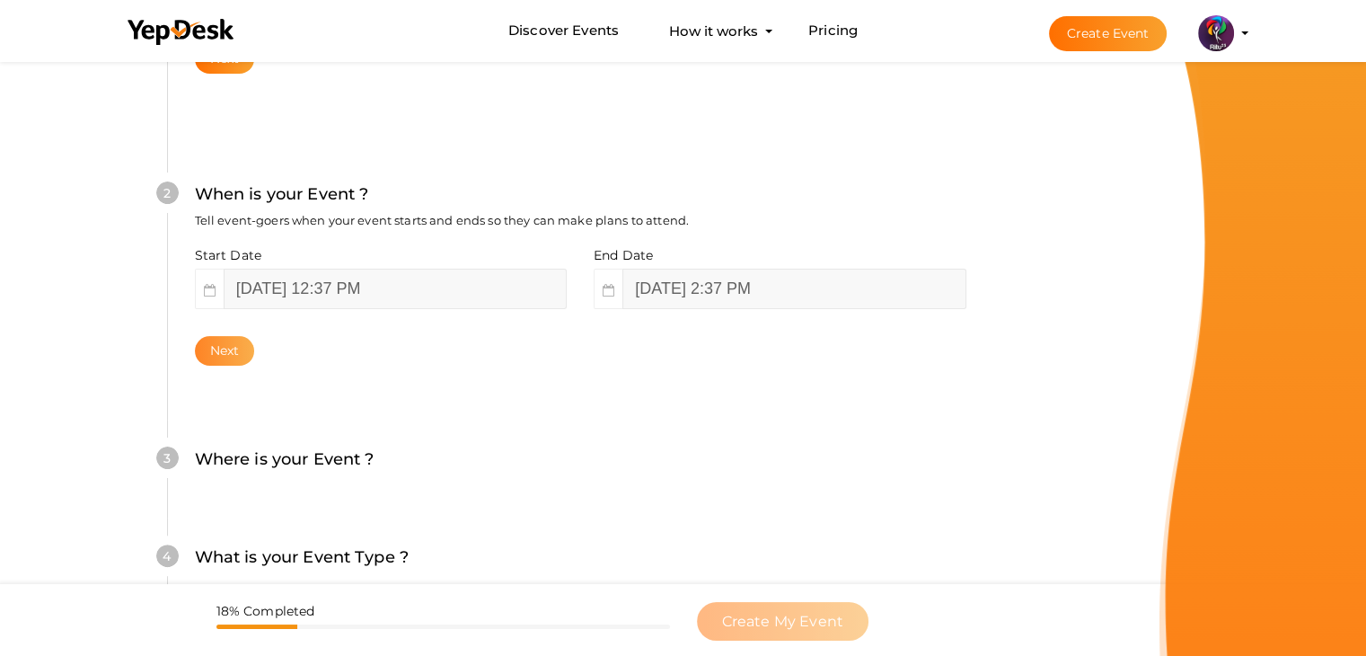
click at [228, 362] on button "Next" at bounding box center [225, 351] width 60 height 30
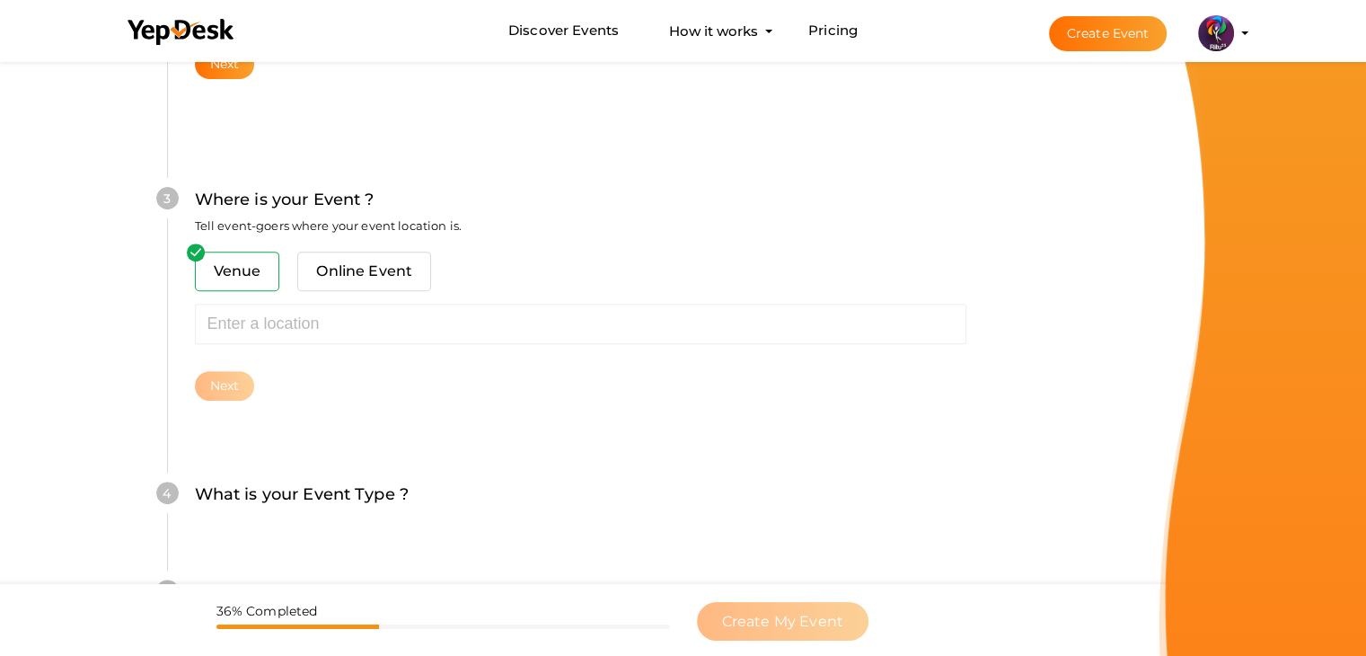
scroll to position [661, 0]
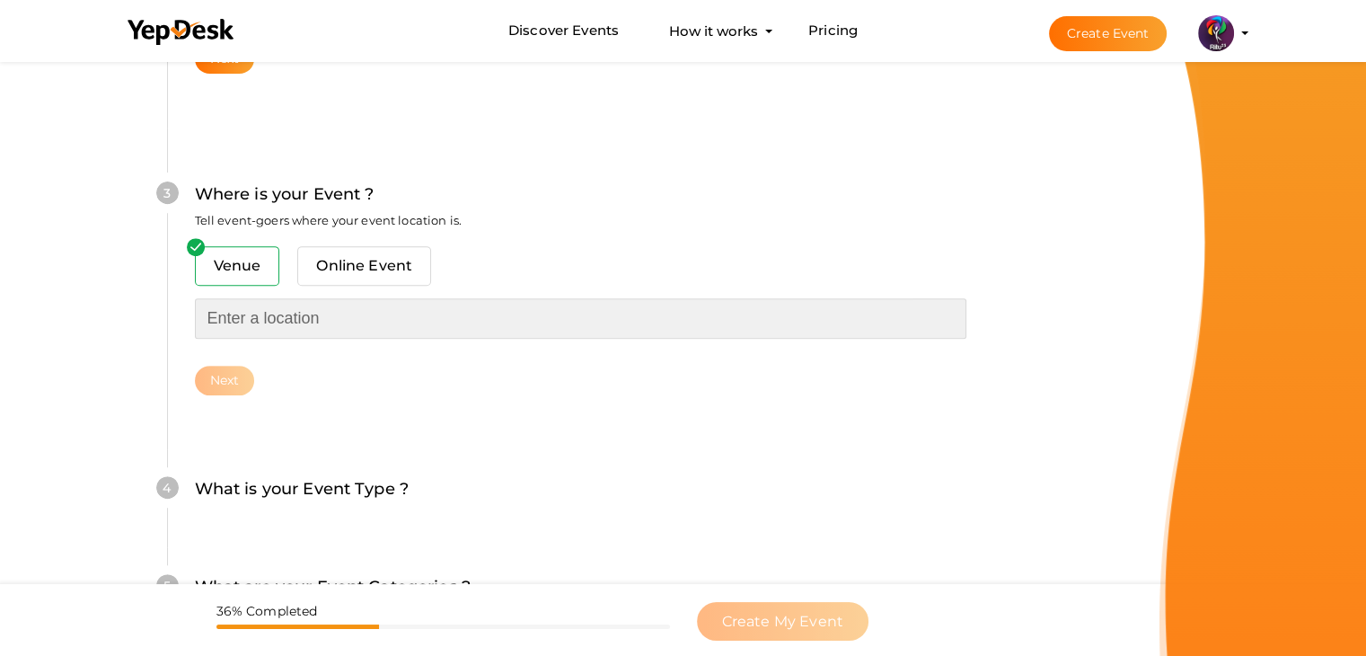
click at [313, 323] on input "text" at bounding box center [580, 318] width 771 height 40
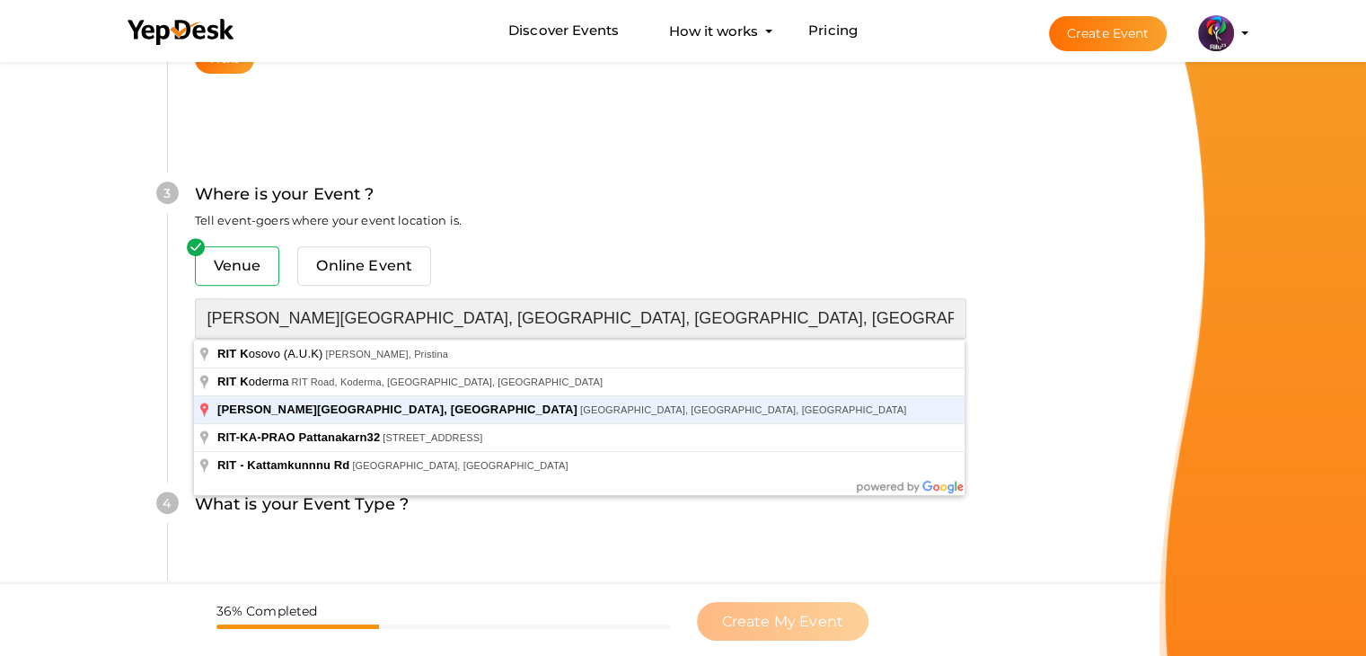
type input "[PERSON_NAME][GEOGRAPHIC_DATA], [GEOGRAPHIC_DATA], [GEOGRAPHIC_DATA], [GEOGRAPH…"
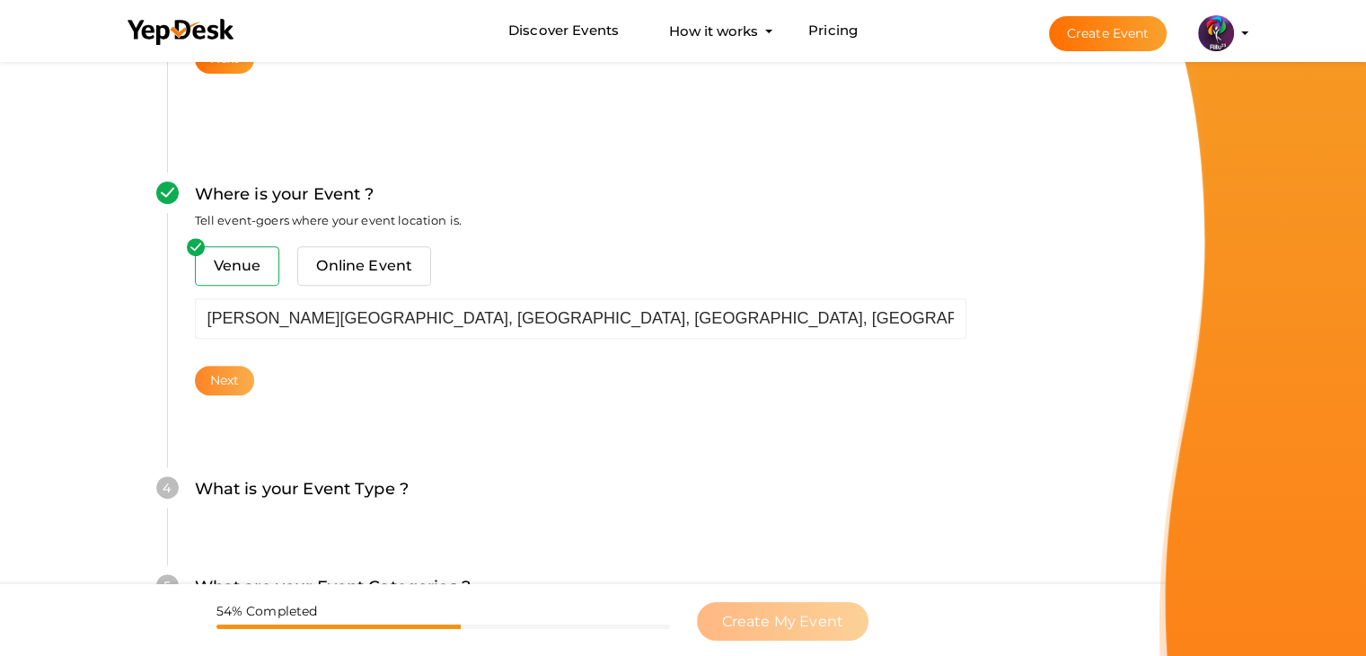
click at [236, 371] on button "Next" at bounding box center [225, 381] width 60 height 30
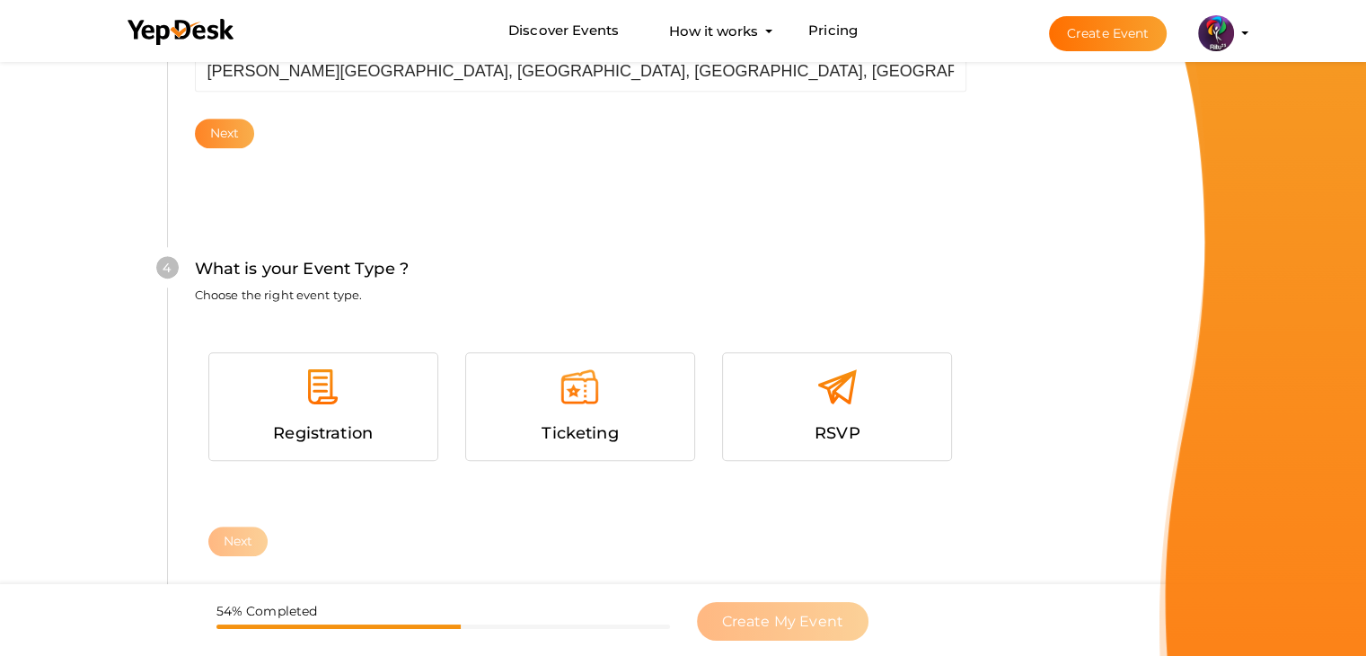
scroll to position [982, 0]
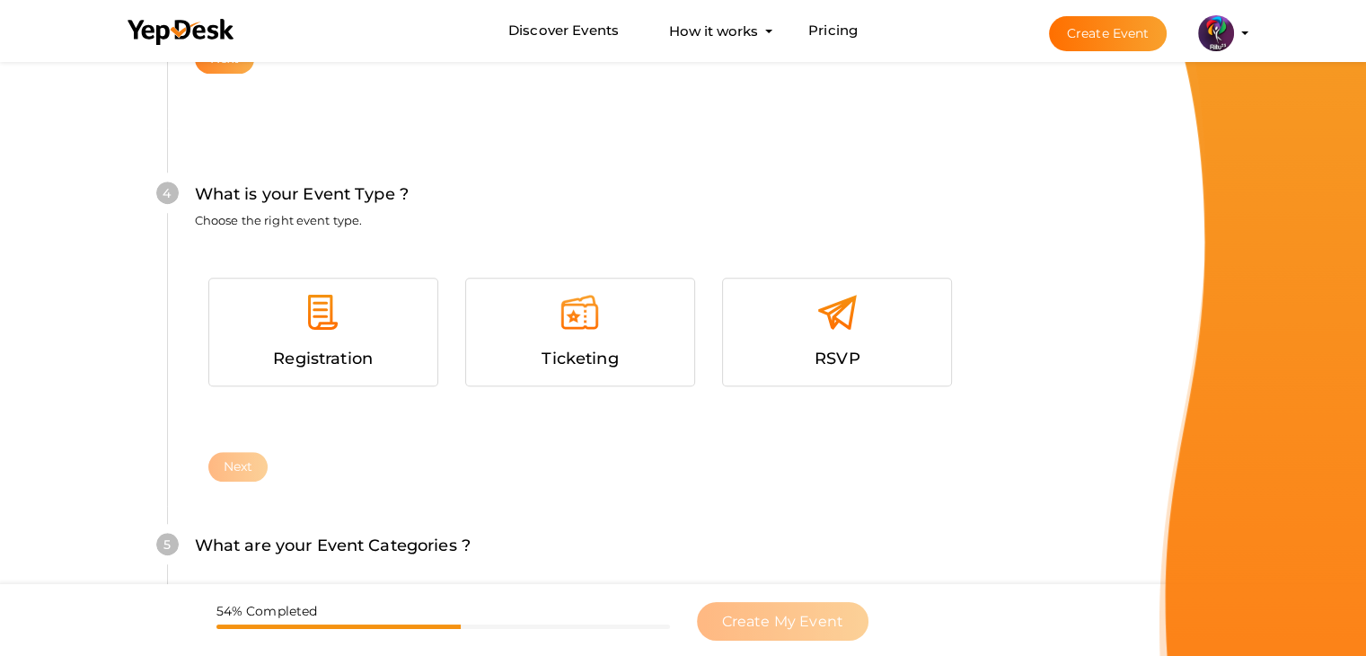
click at [236, 371] on div "Registration" at bounding box center [323, 331] width 228 height 107
click at [248, 452] on button "Next" at bounding box center [238, 467] width 60 height 30
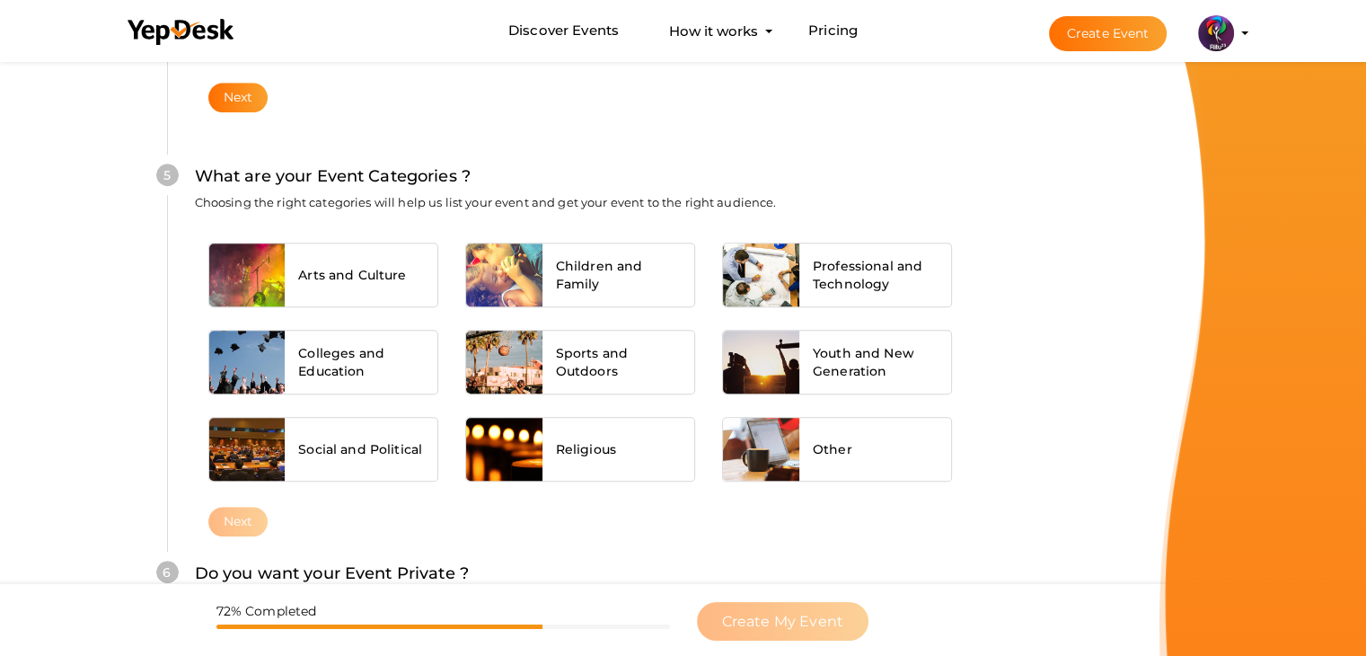
scroll to position [1359, 0]
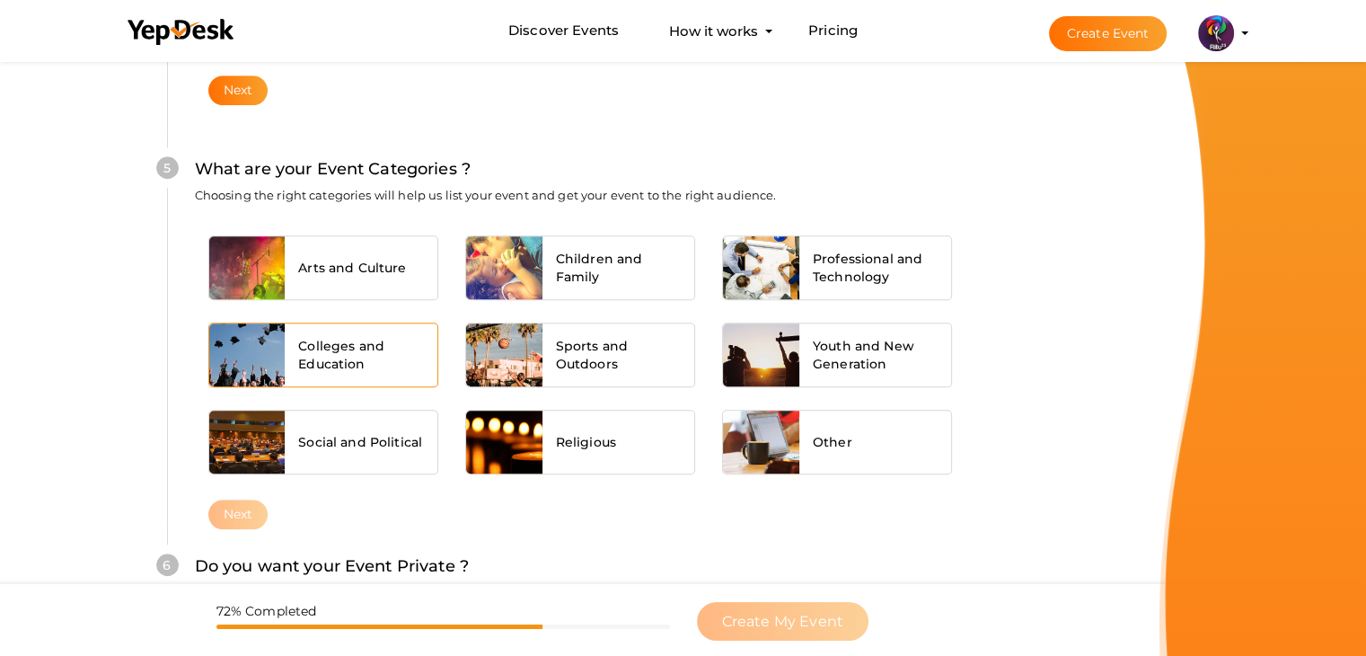
click at [362, 365] on span "Colleges and Education" at bounding box center [361, 355] width 126 height 36
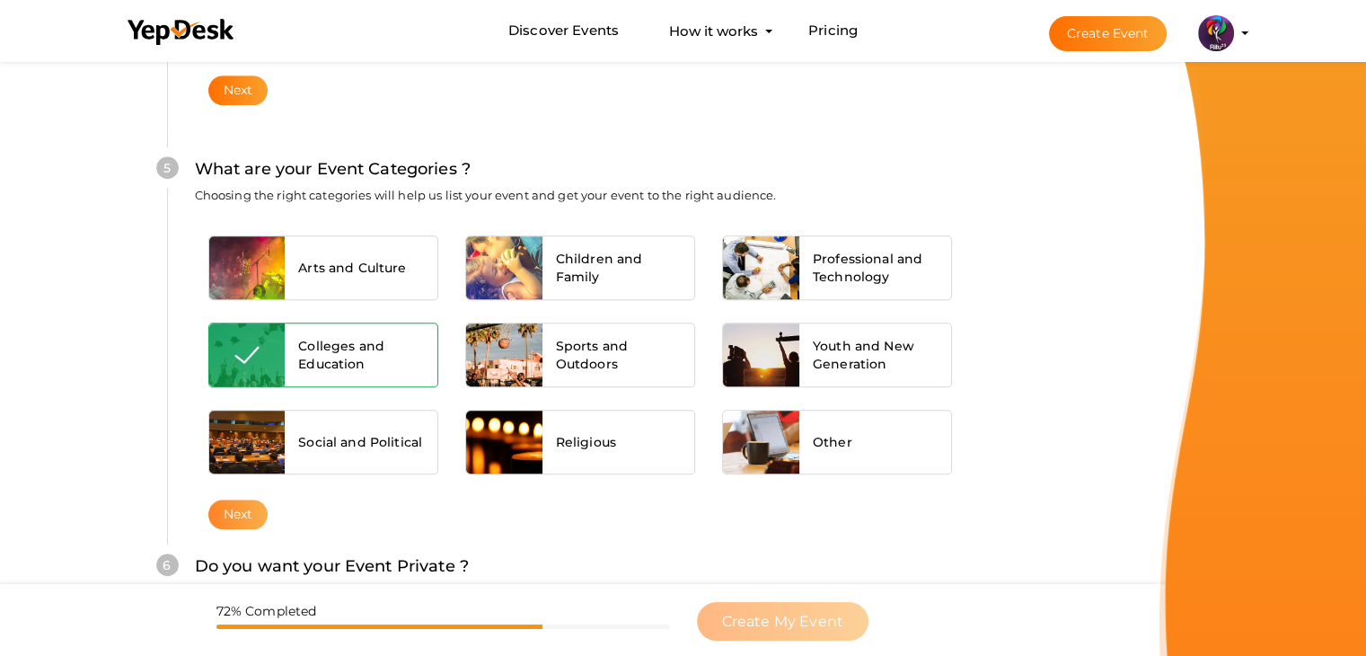
click at [237, 522] on button "Next" at bounding box center [238, 514] width 60 height 30
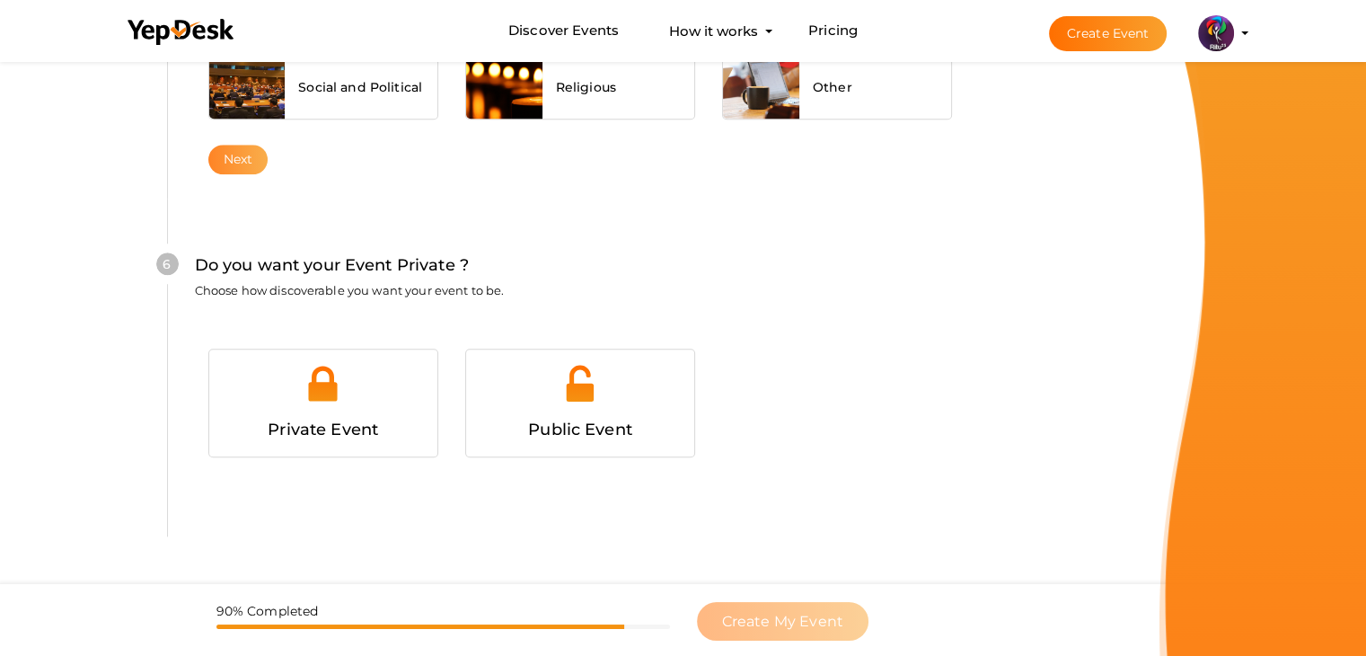
scroll to position [1753, 0]
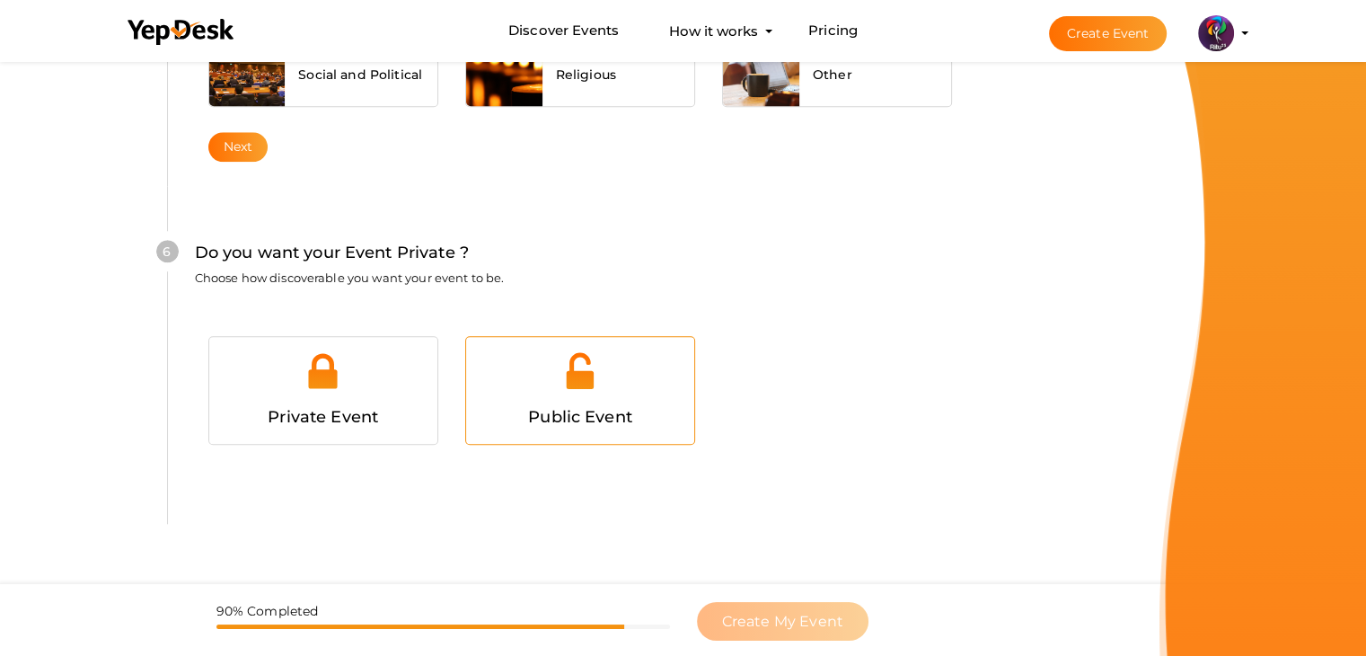
click at [597, 414] on span "Public Event" at bounding box center [580, 417] width 104 height 20
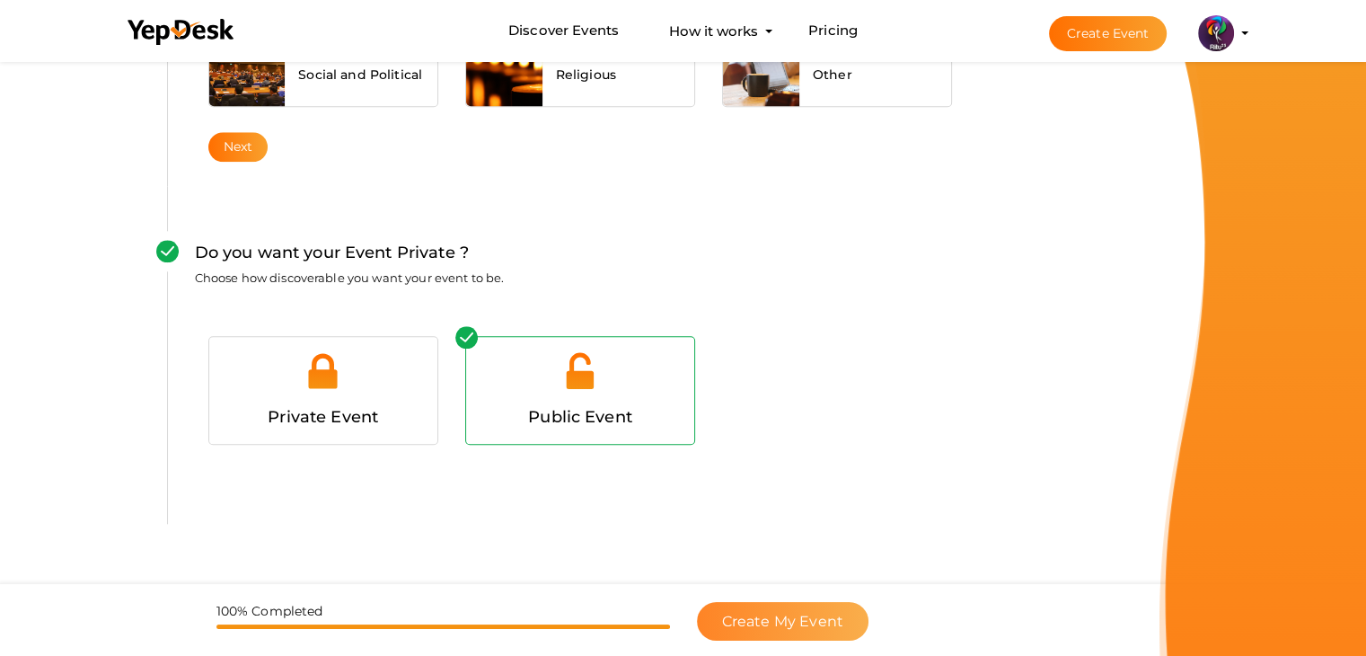
click at [755, 617] on span "Create My Event" at bounding box center [782, 620] width 121 height 17
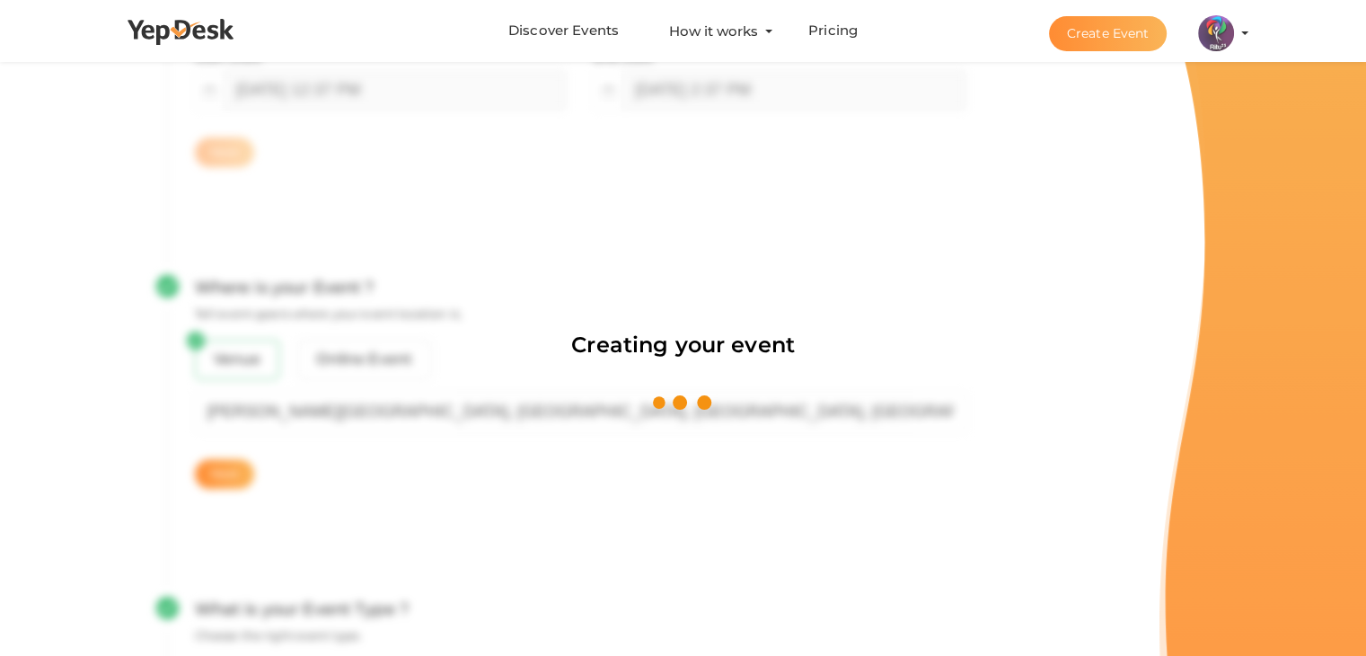
scroll to position [269, 0]
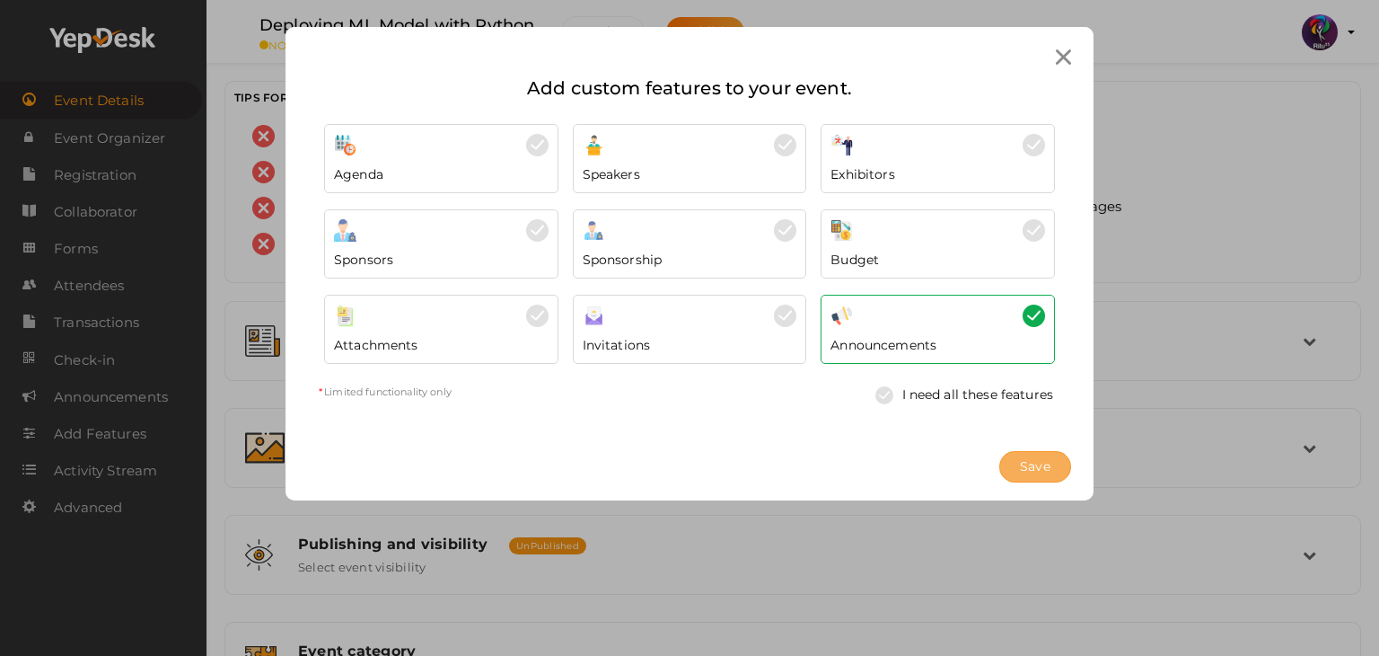
click at [1035, 457] on span "Save" at bounding box center [1035, 466] width 31 height 19
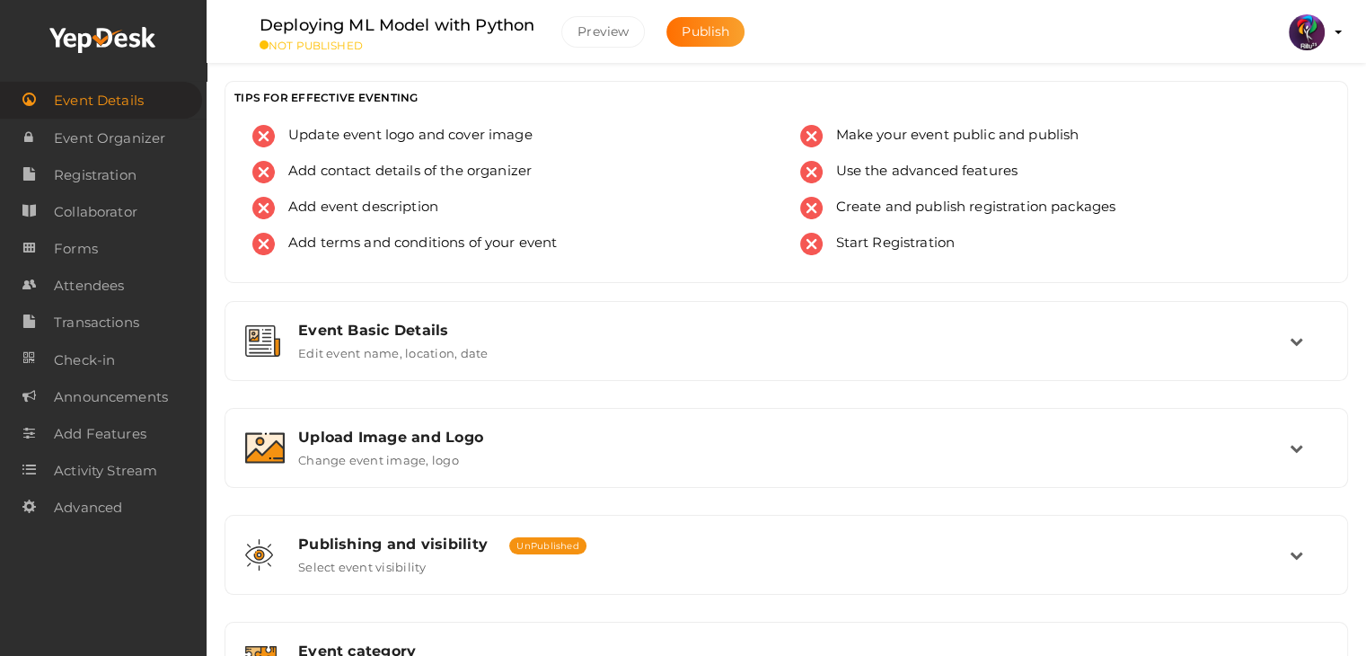
click at [1035, 457] on div "Upload Image and Logo Change event image, logo" at bounding box center [787, 447] width 1005 height 39
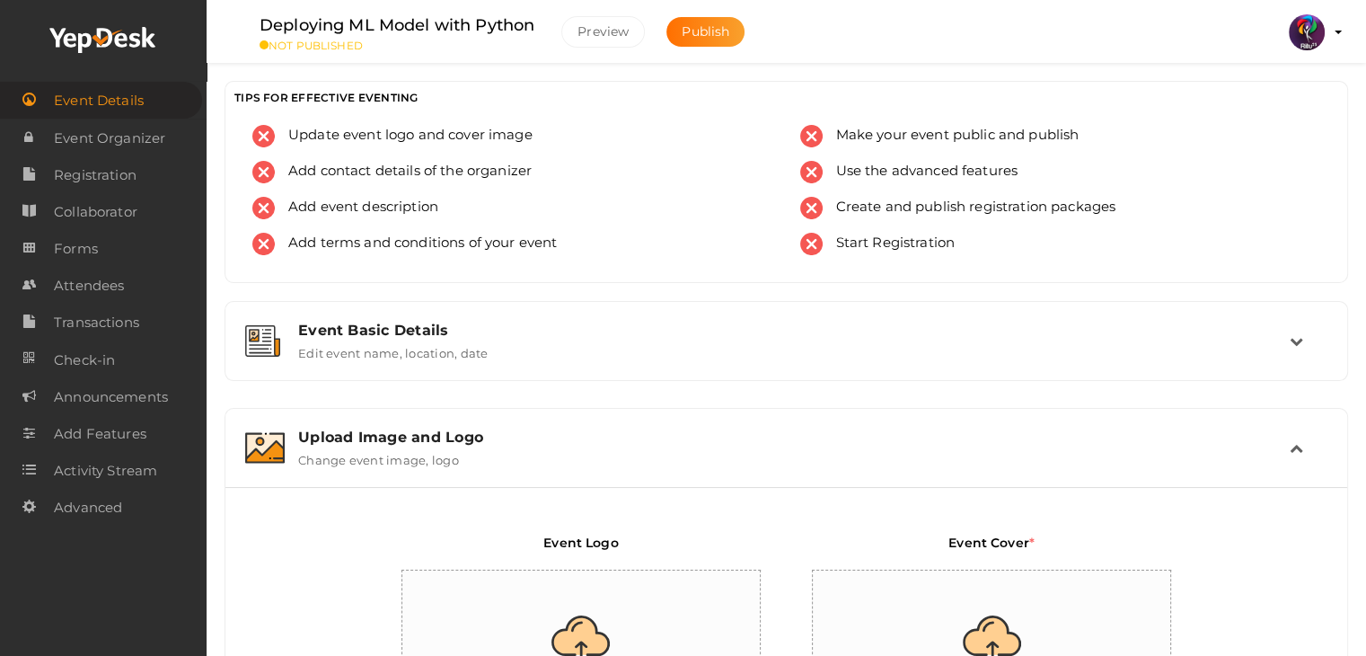
click at [1035, 457] on div "Upload Image and Logo Change event image, logo" at bounding box center [787, 447] width 1005 height 39
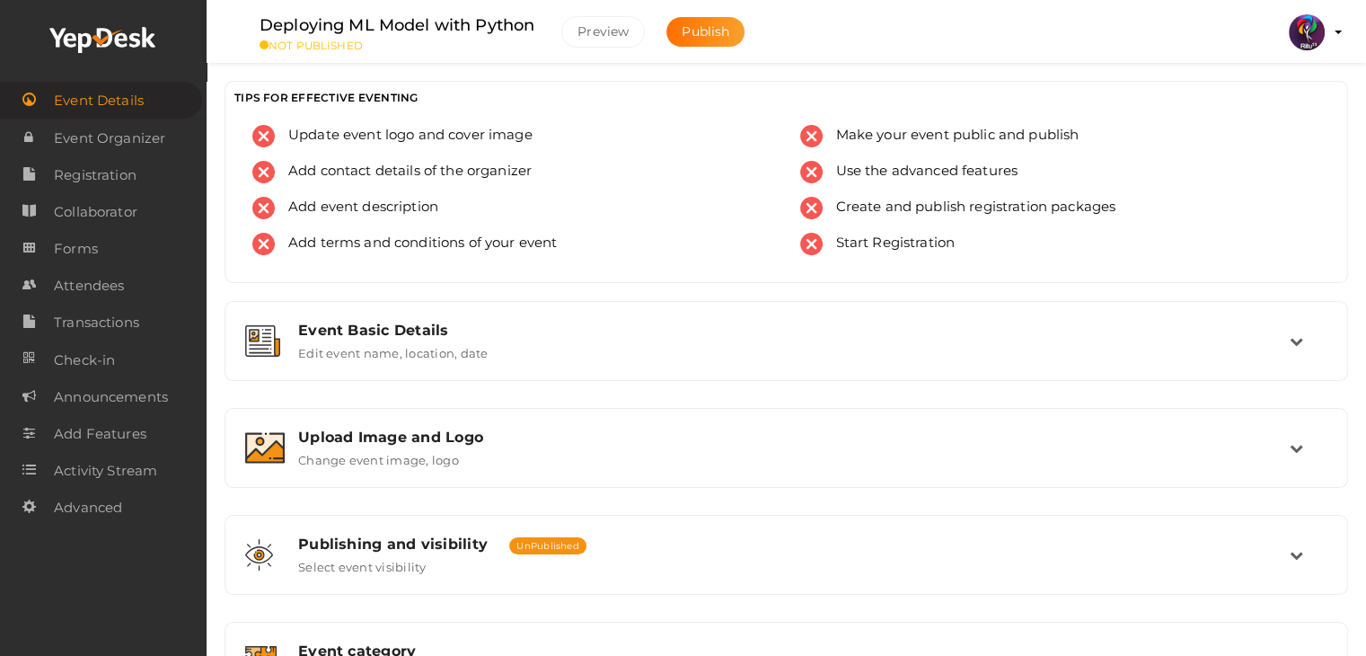
click at [1035, 457] on div "Upload Image and Logo Change event image, logo" at bounding box center [787, 447] width 1005 height 39
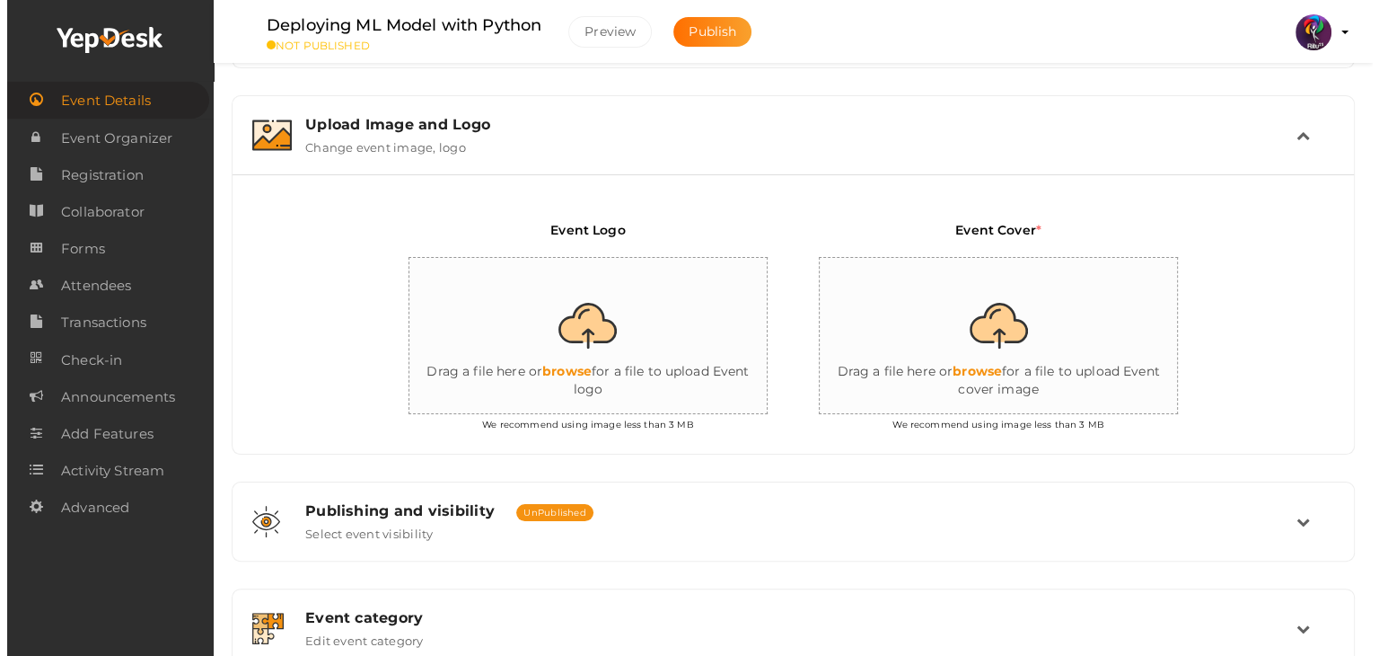
scroll to position [326, 0]
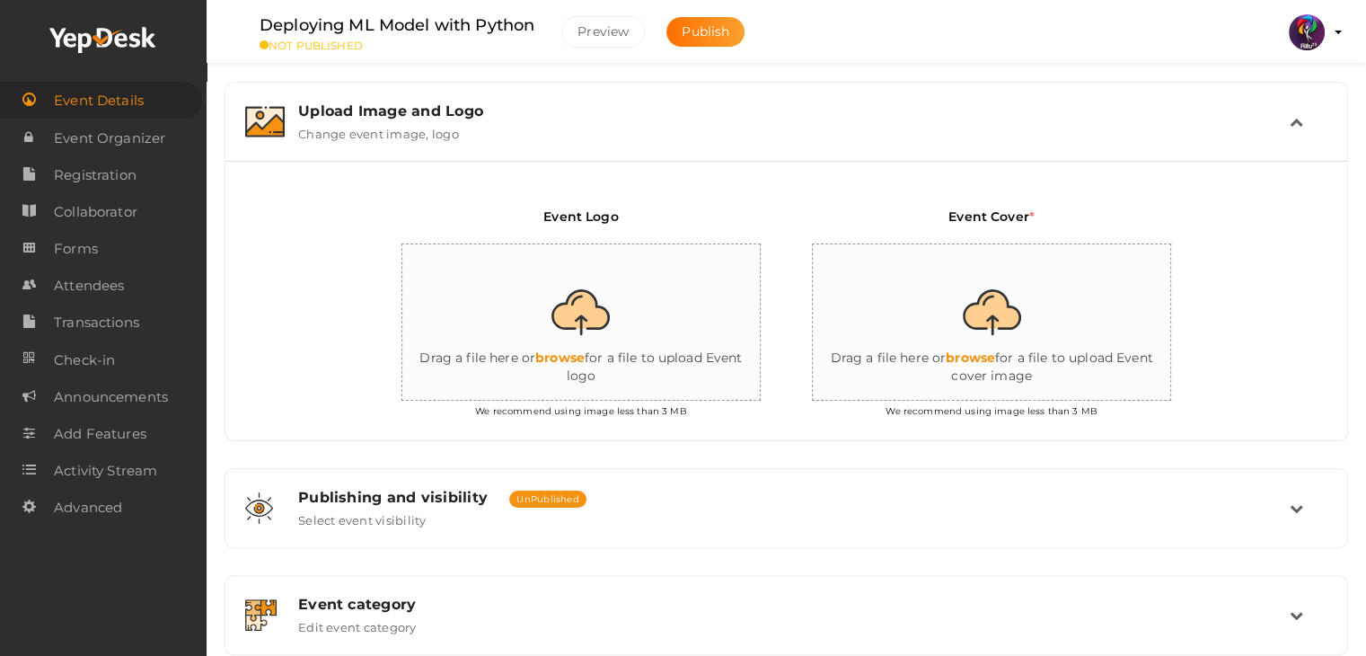
click at [669, 325] on input "file" at bounding box center [581, 322] width 359 height 157
type input "C:\fakepath\deploying an ml model with python.png"
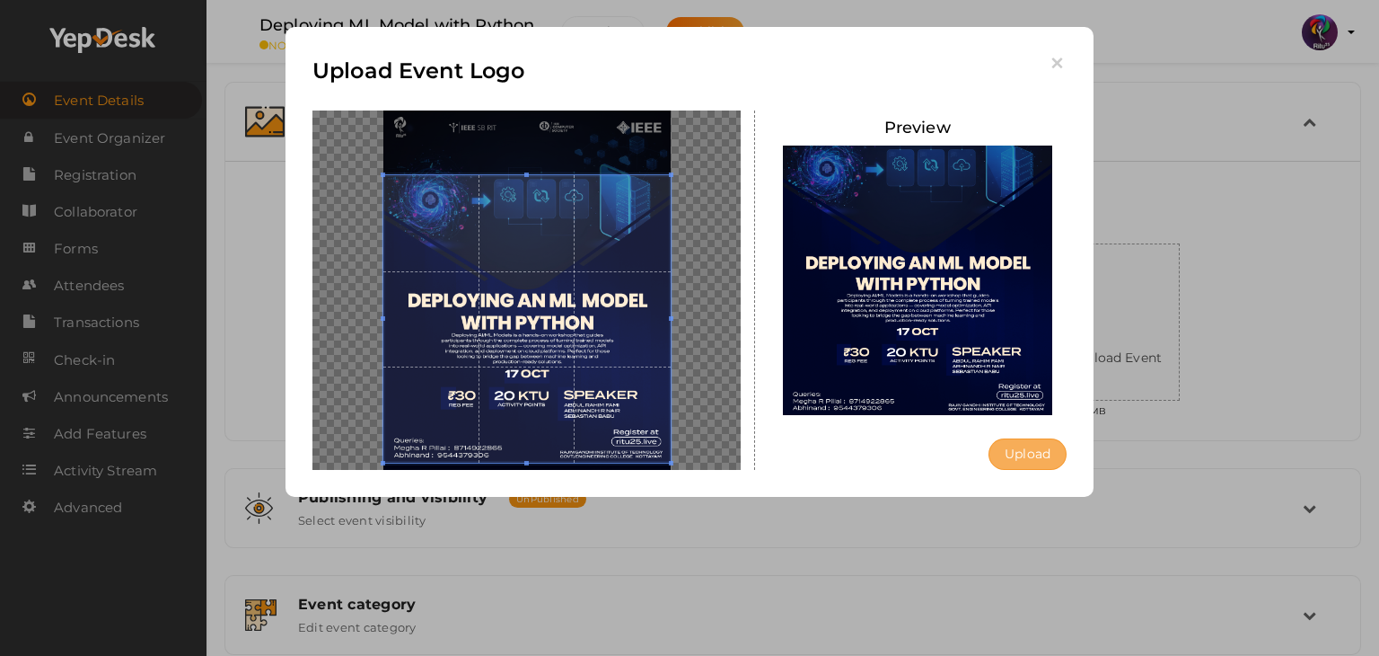
click at [1013, 457] on button "Upload" at bounding box center [1028, 453] width 78 height 31
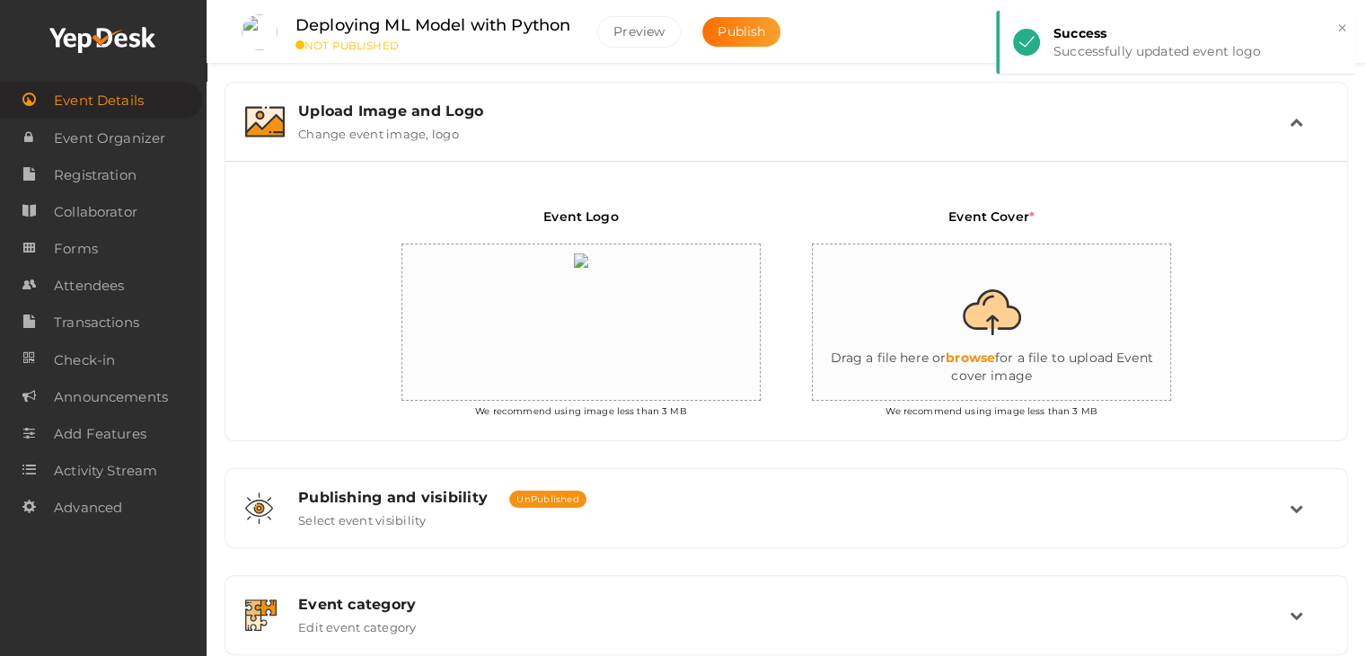
click at [981, 367] on input "file" at bounding box center [992, 322] width 359 height 157
click at [637, 216] on div "Event Logo We recommend using image less than 3 MB" at bounding box center [580, 316] width 410 height 219
click at [1009, 345] on input "file" at bounding box center [992, 322] width 359 height 157
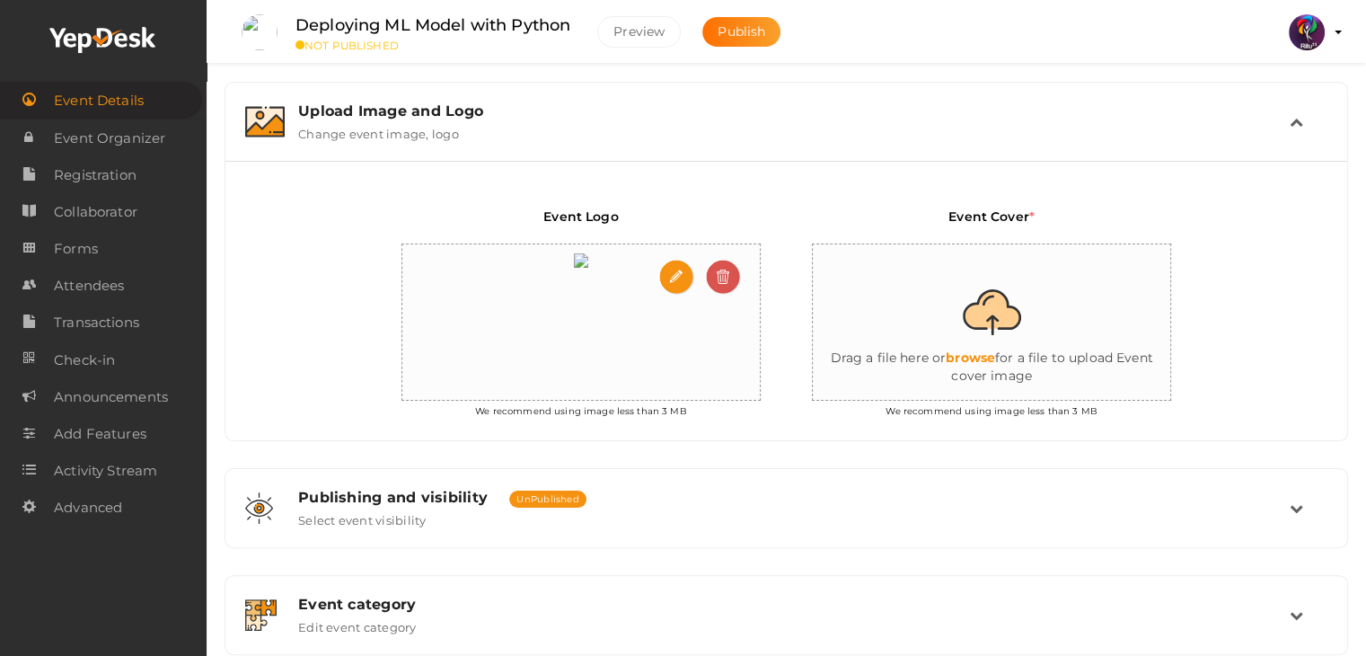
drag, startPoint x: 674, startPoint y: 261, endPoint x: 679, endPoint y: 269, distance: 9.2
click at [679, 269] on input "file" at bounding box center [677, 278] width 36 height 36
type input "C:\fakepath\logo yepdesk (1).png"
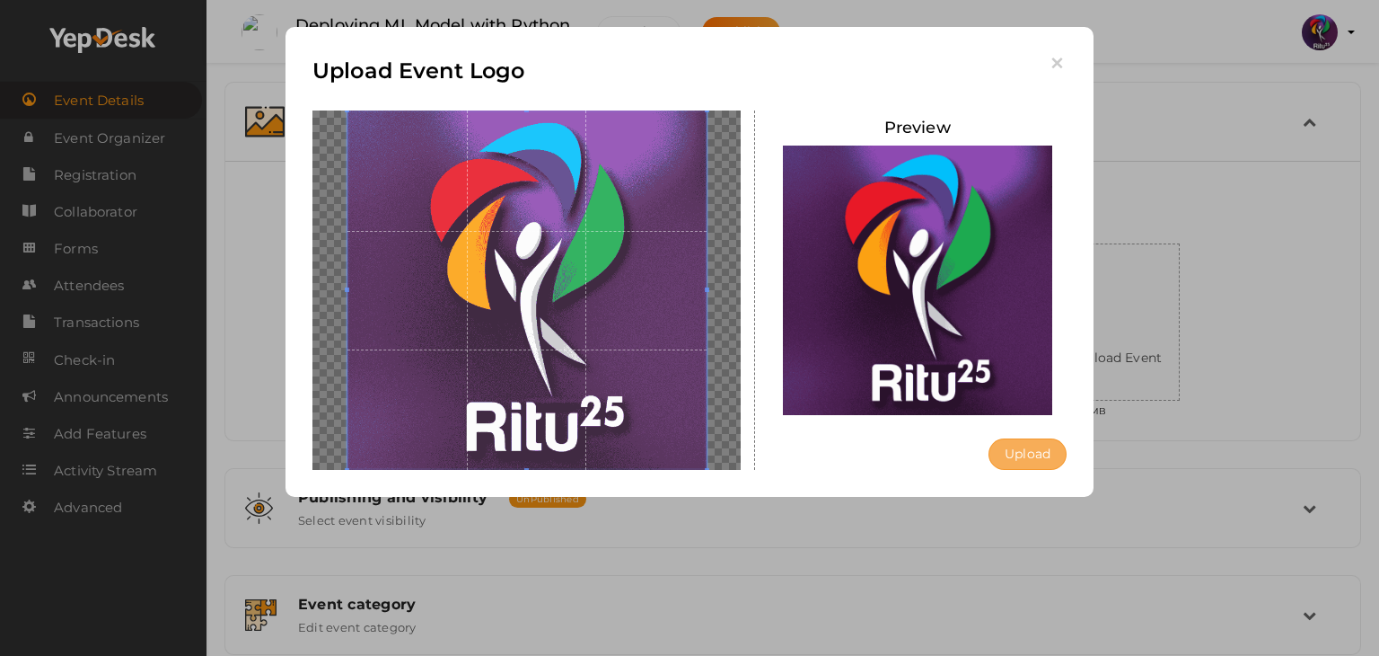
click at [1022, 457] on button "Upload" at bounding box center [1028, 453] width 78 height 31
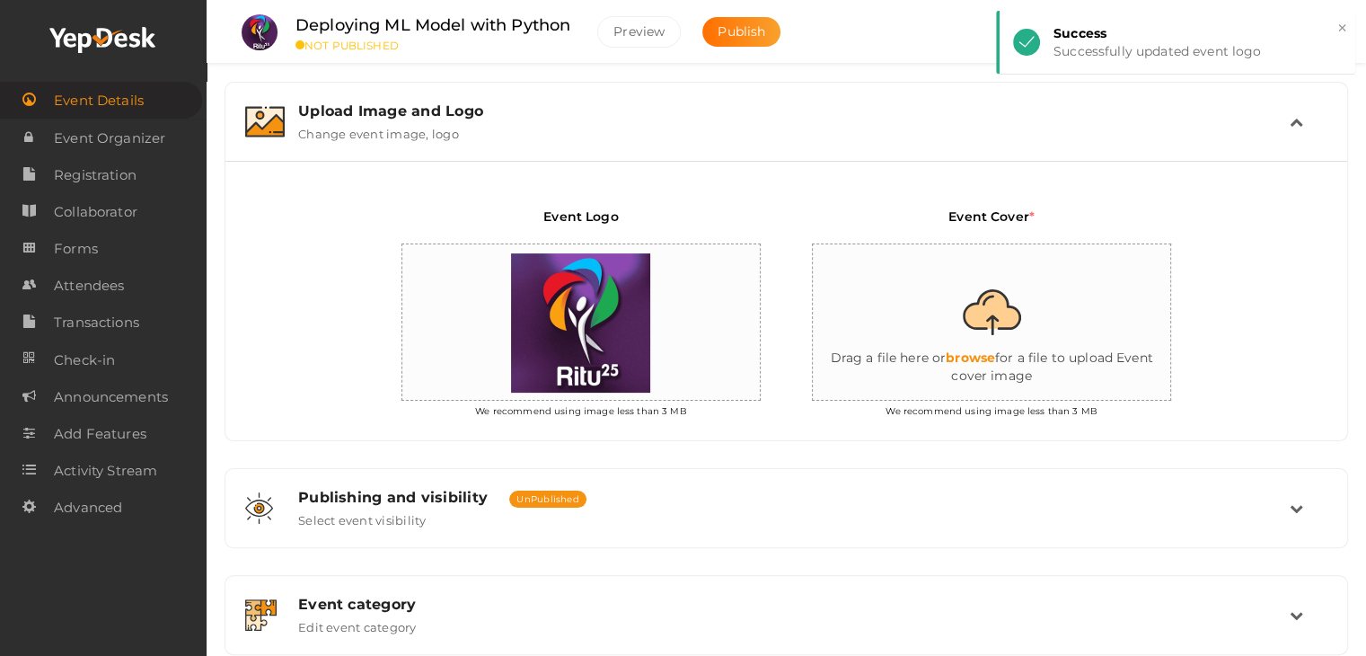
click at [1095, 328] on input "file" at bounding box center [992, 322] width 359 height 157
type input "C:\fakepath\deploying an ml model with python.png"
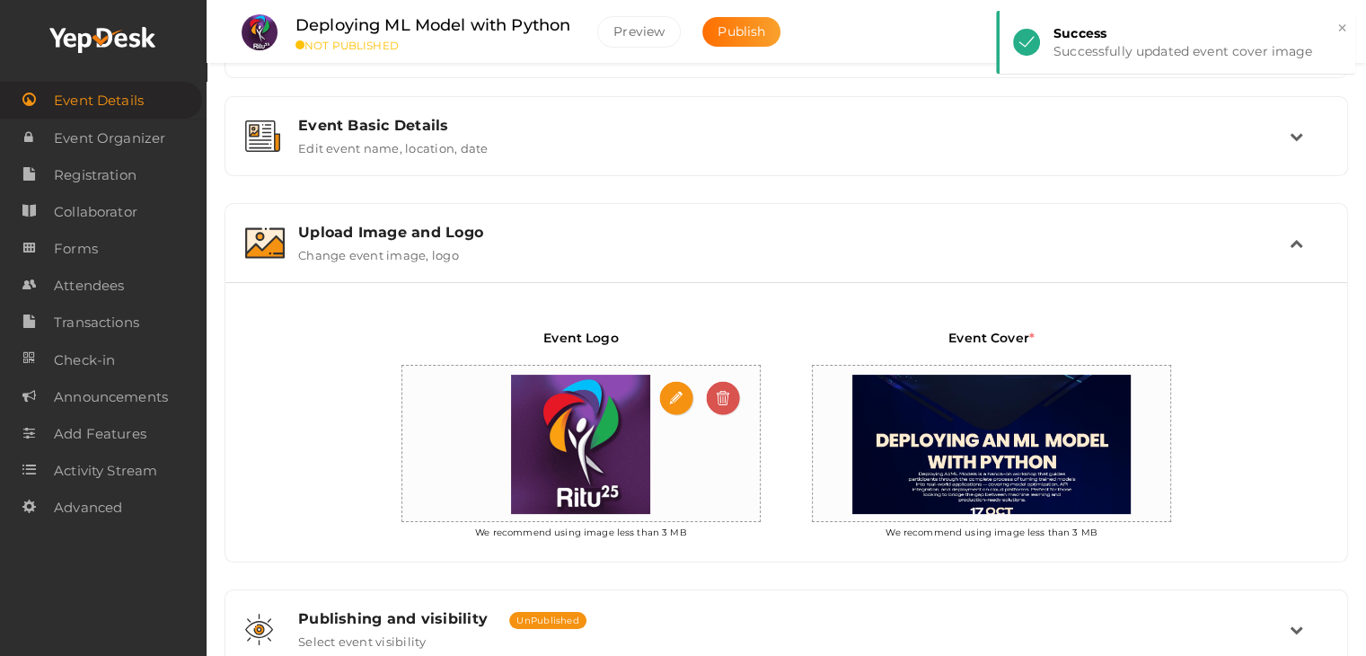
scroll to position [198, 0]
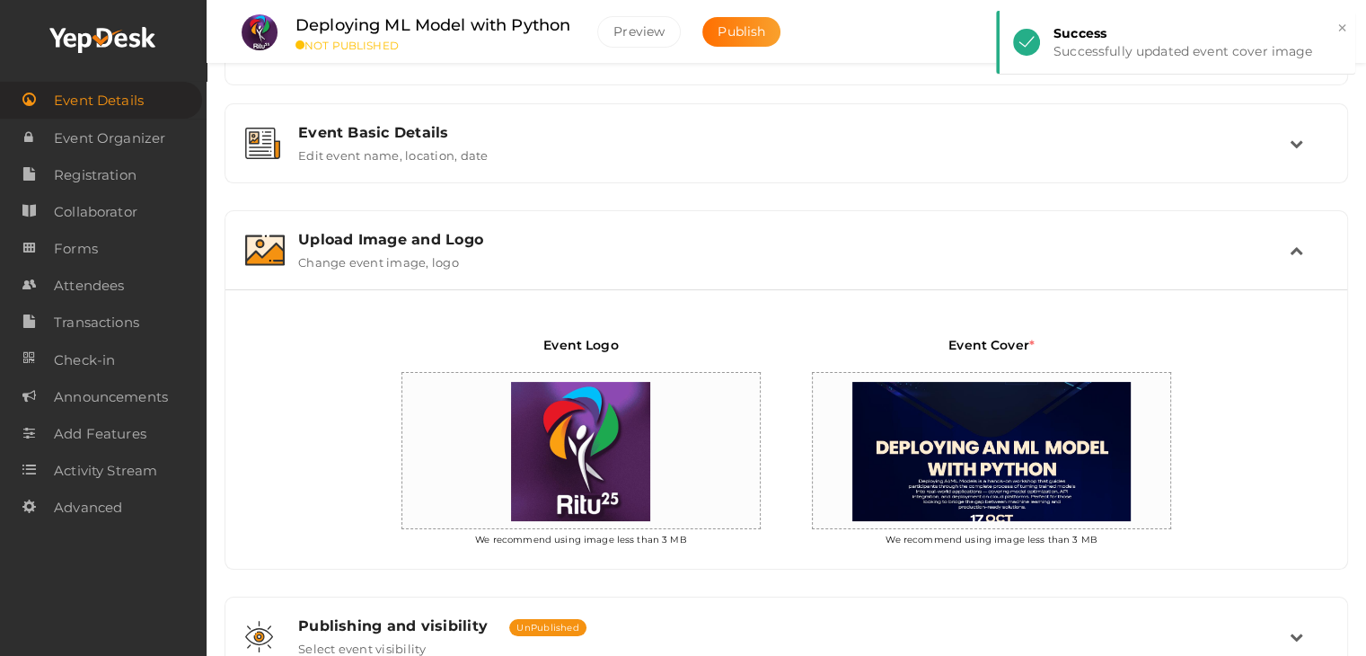
click at [870, 269] on div "Upload Image and Logo Change event image, logo" at bounding box center [786, 250] width 1104 height 60
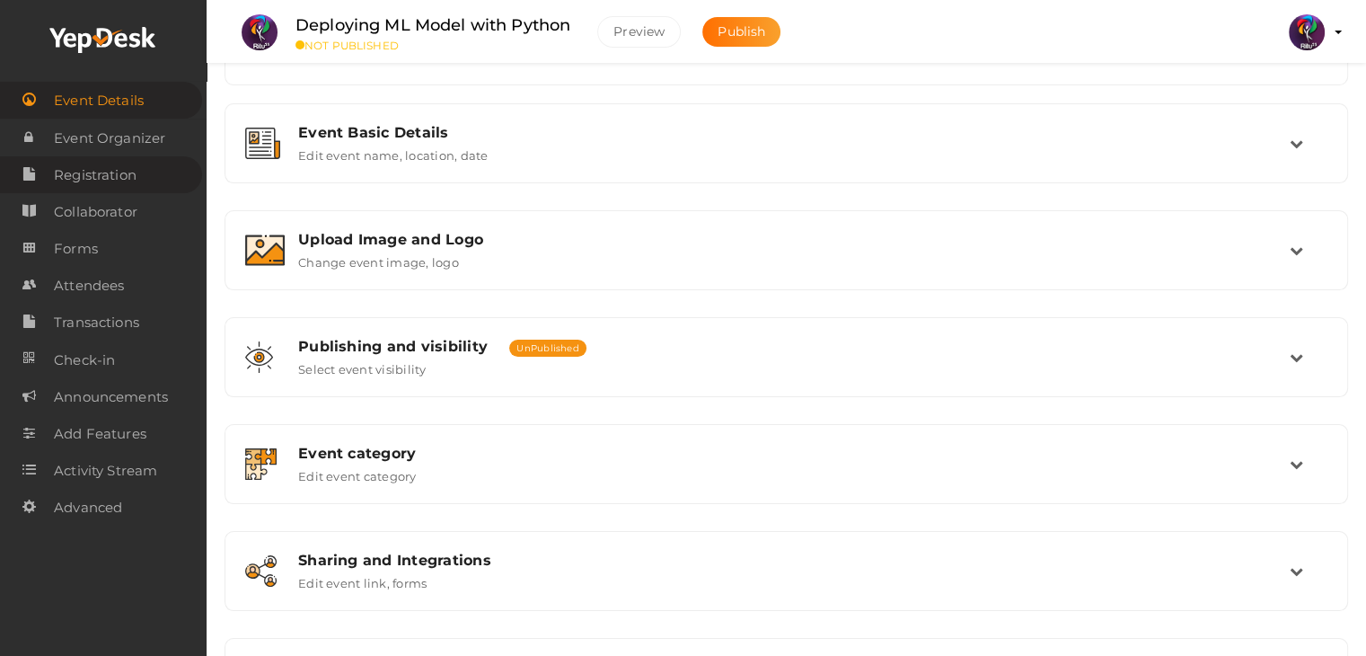
click at [172, 174] on link "Registration" at bounding box center [101, 174] width 202 height 37
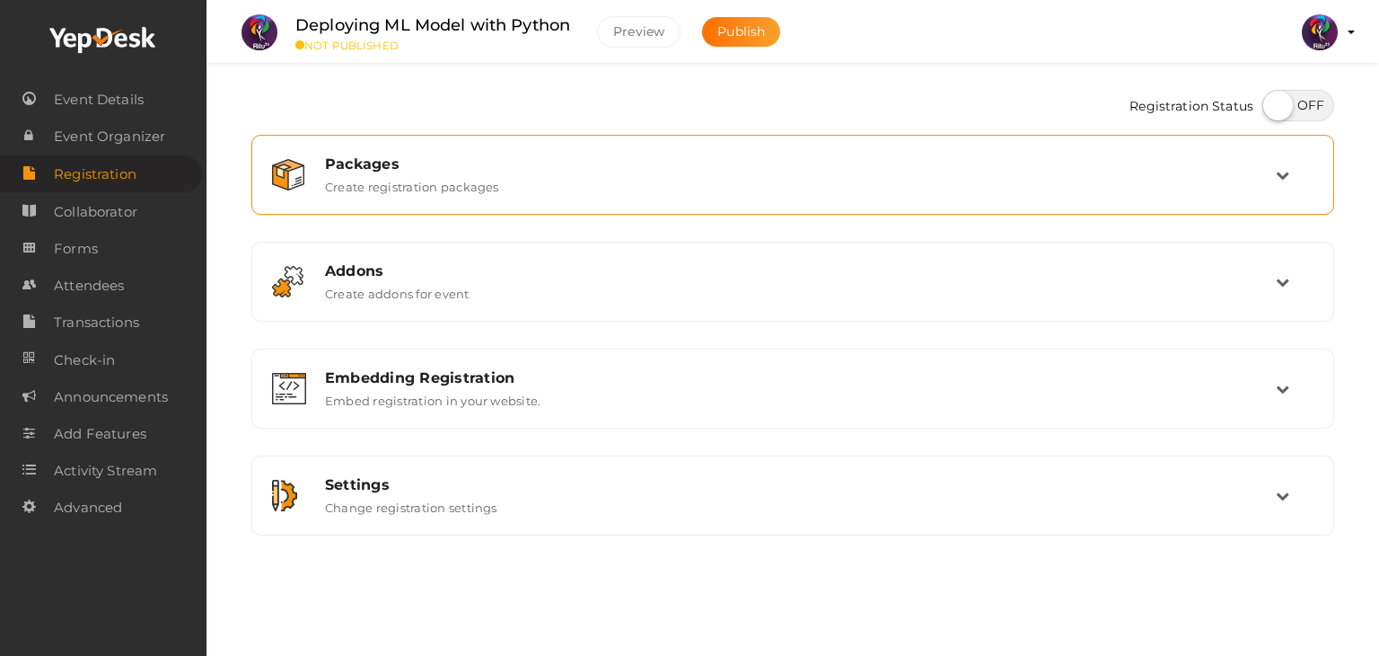
click at [643, 207] on div "Packages Create registration packages" at bounding box center [792, 175] width 1083 height 80
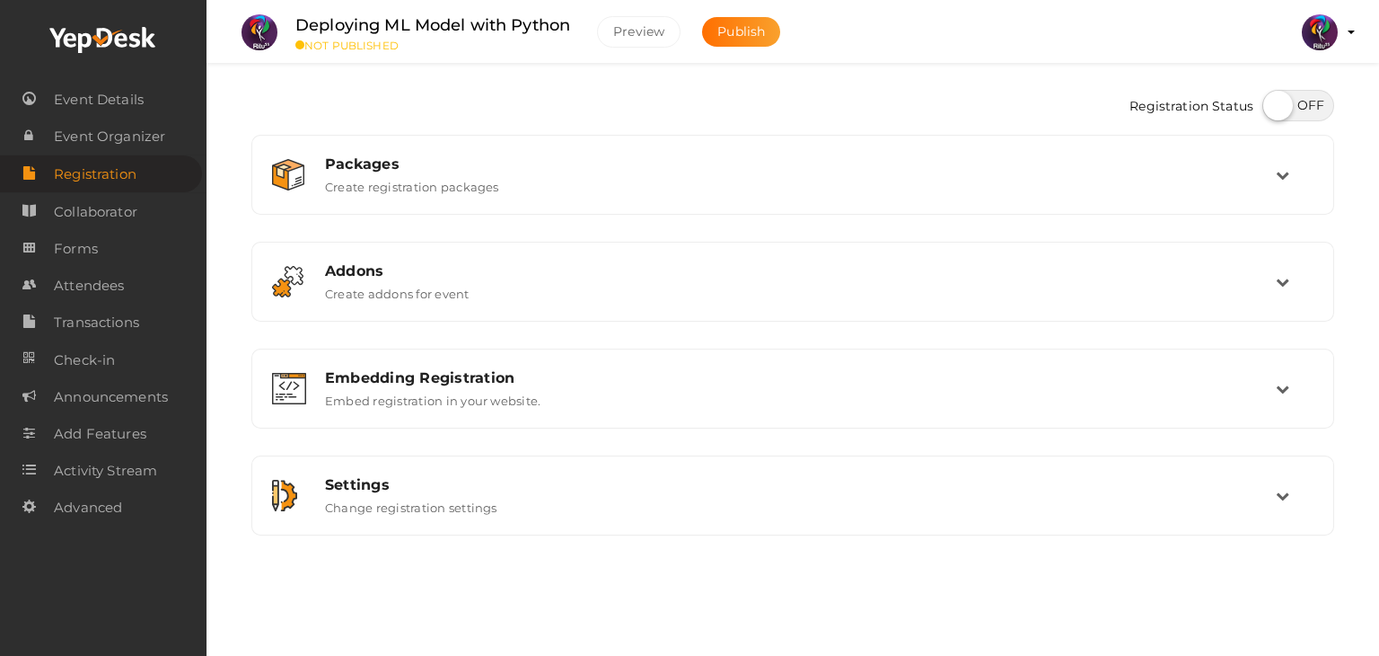
click at [1316, 102] on label at bounding box center [1299, 105] width 72 height 31
click at [1274, 102] on input "checkbox" at bounding box center [1269, 99] width 12 height 12
checkbox input "true"
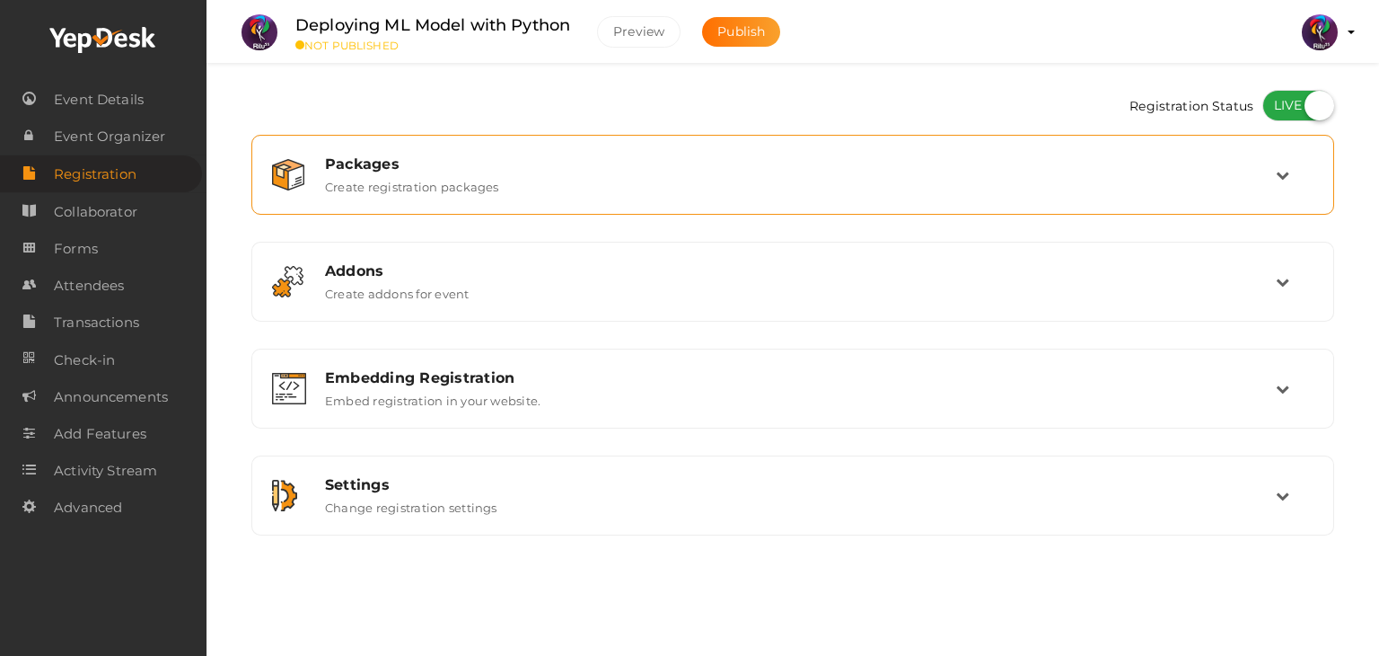
click at [1260, 155] on div "Packages" at bounding box center [800, 163] width 951 height 17
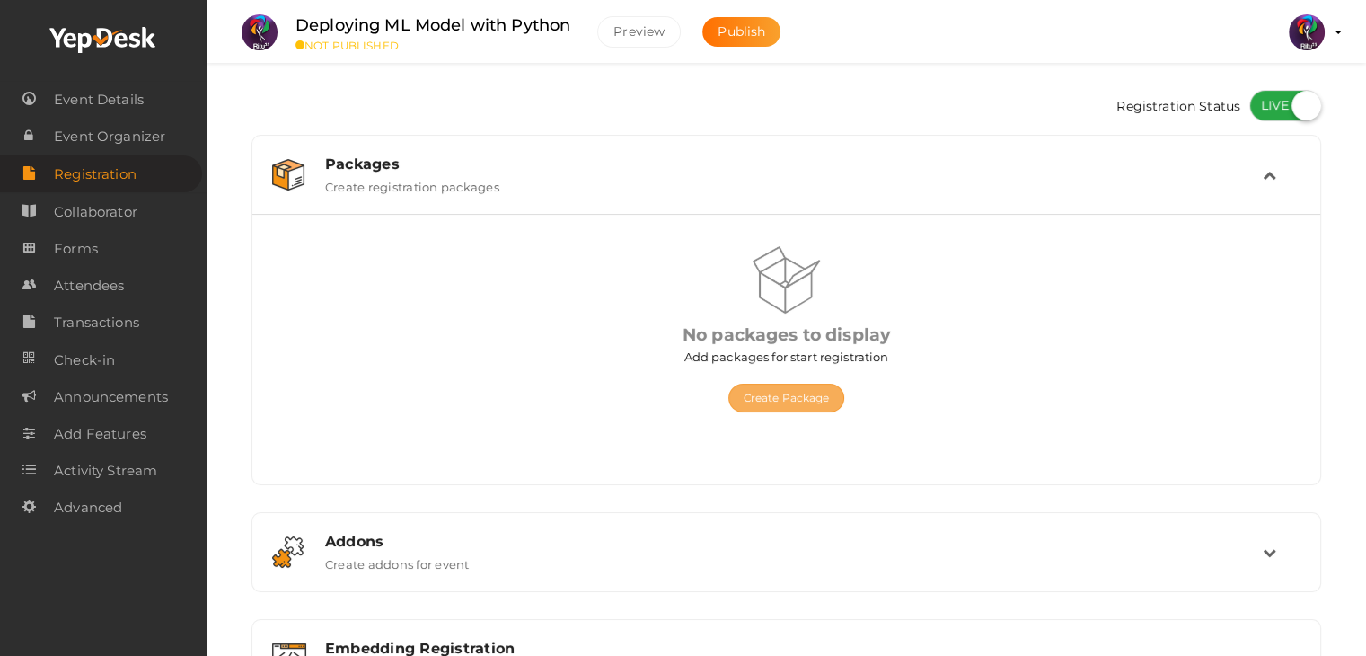
click at [838, 393] on div "Create Package" at bounding box center [786, 389] width 480 height 47
click at [838, 393] on button "Create Package" at bounding box center [786, 397] width 117 height 29
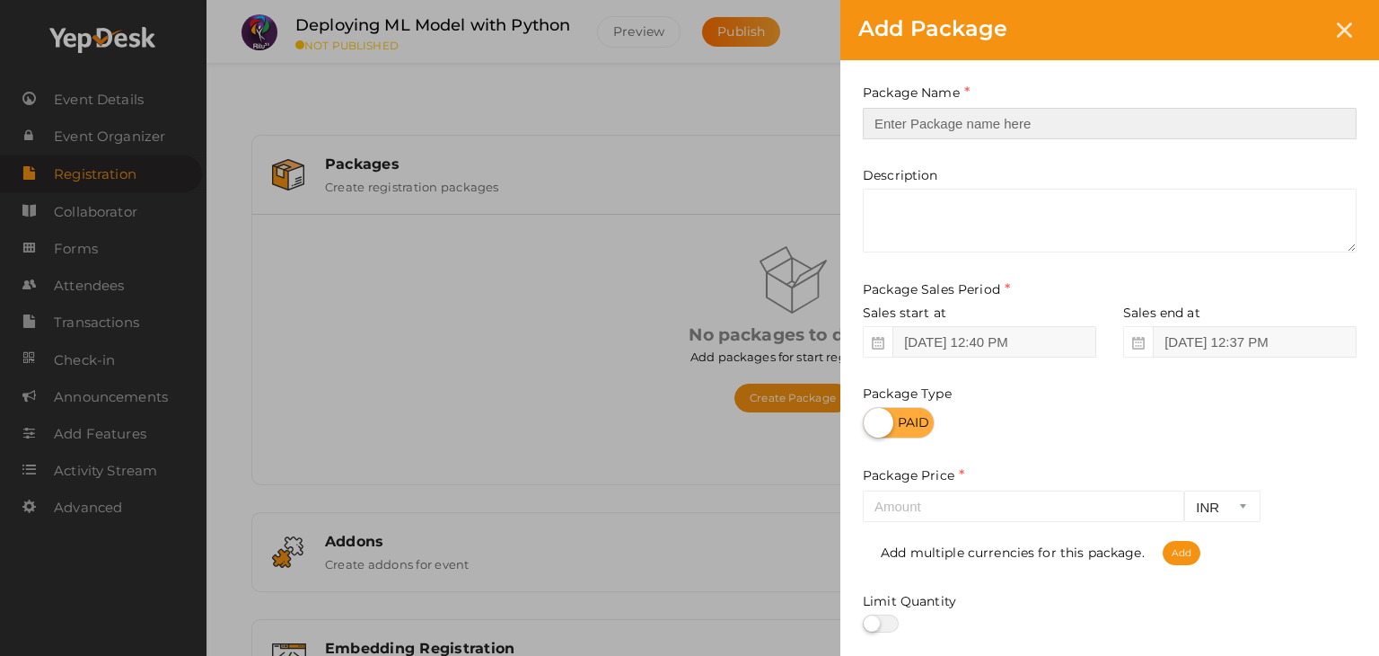
click at [984, 125] on input "text" at bounding box center [1110, 123] width 494 height 31
type input "reg"
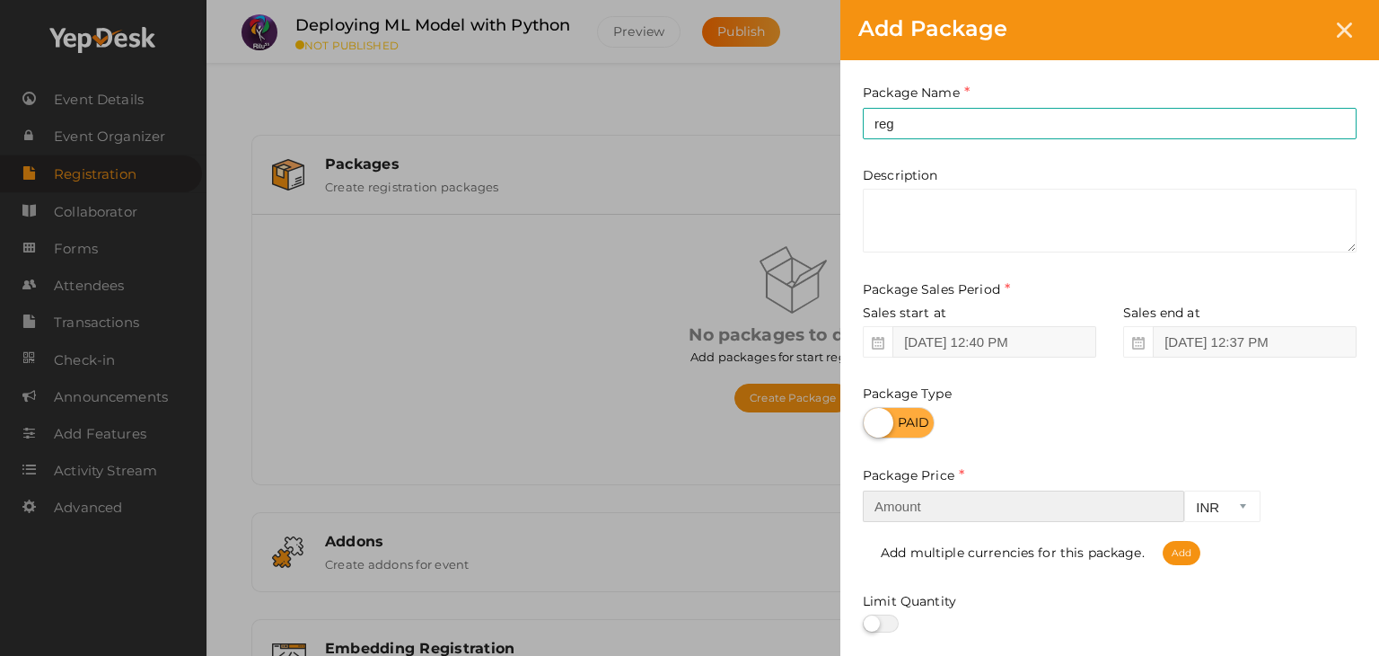
click at [982, 513] on input "number" at bounding box center [1023, 505] width 321 height 31
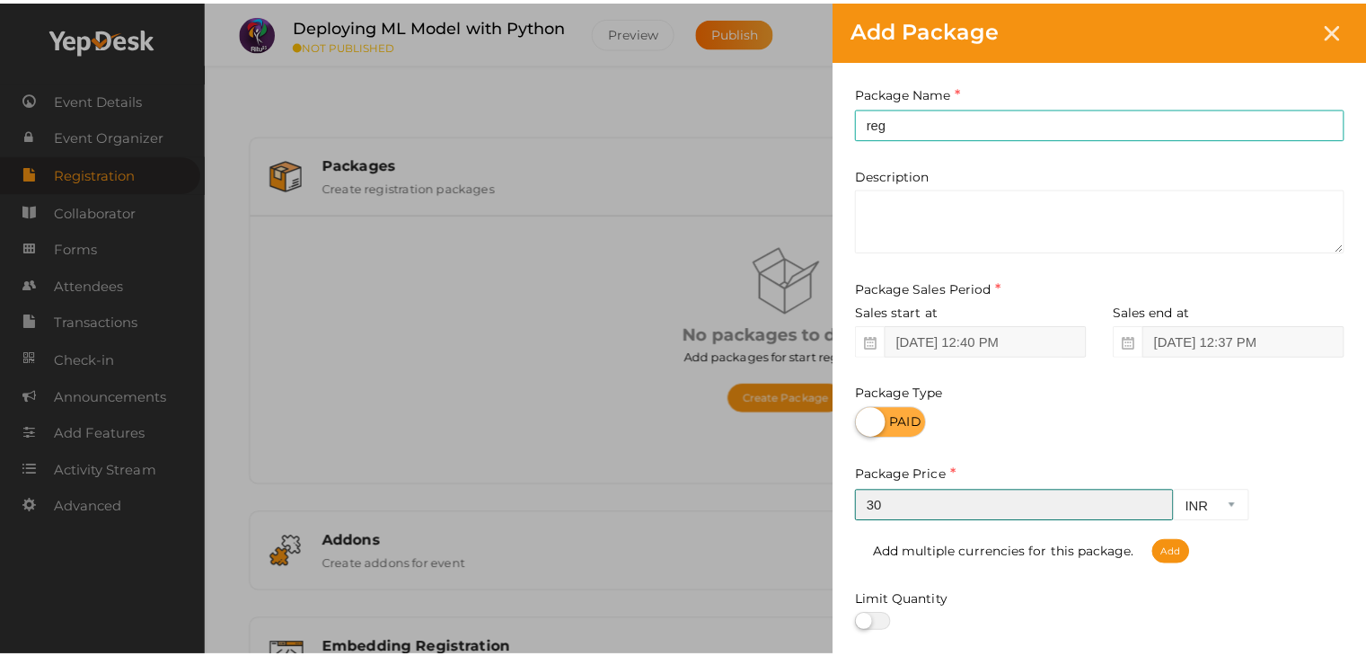
scroll to position [223, 0]
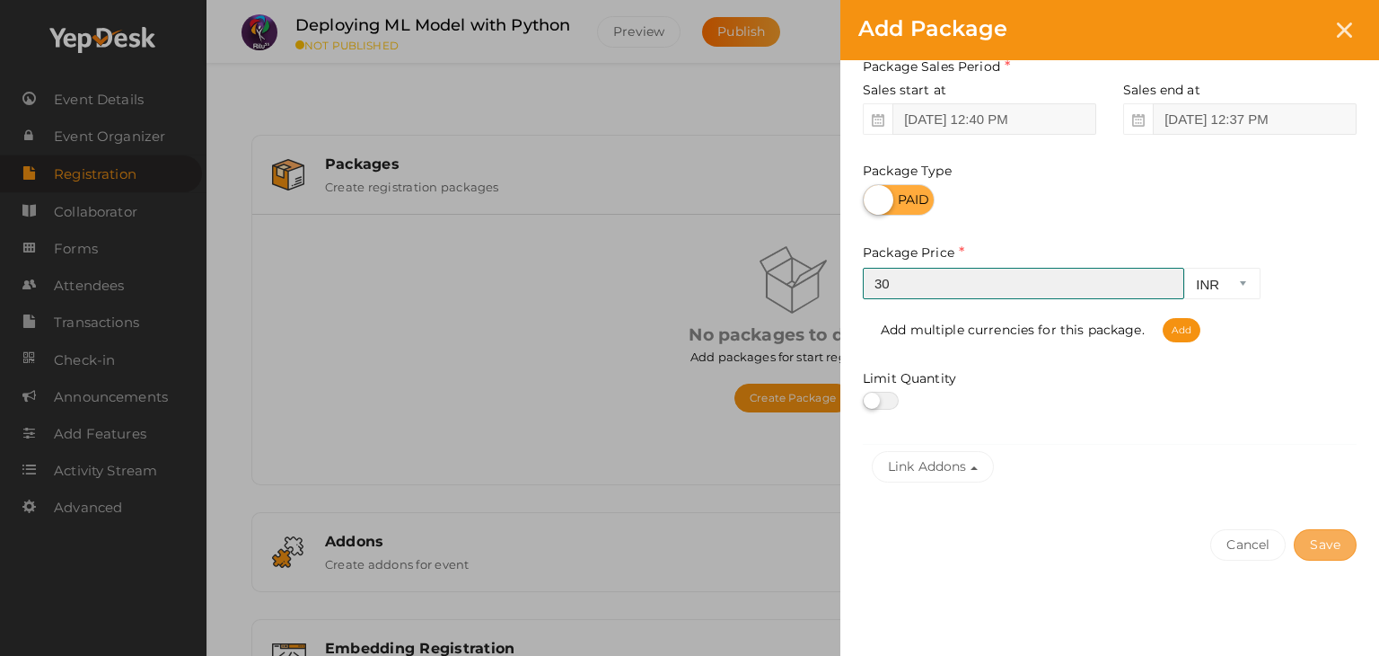
type input "30"
click at [1315, 558] on button "Save" at bounding box center [1325, 544] width 63 height 31
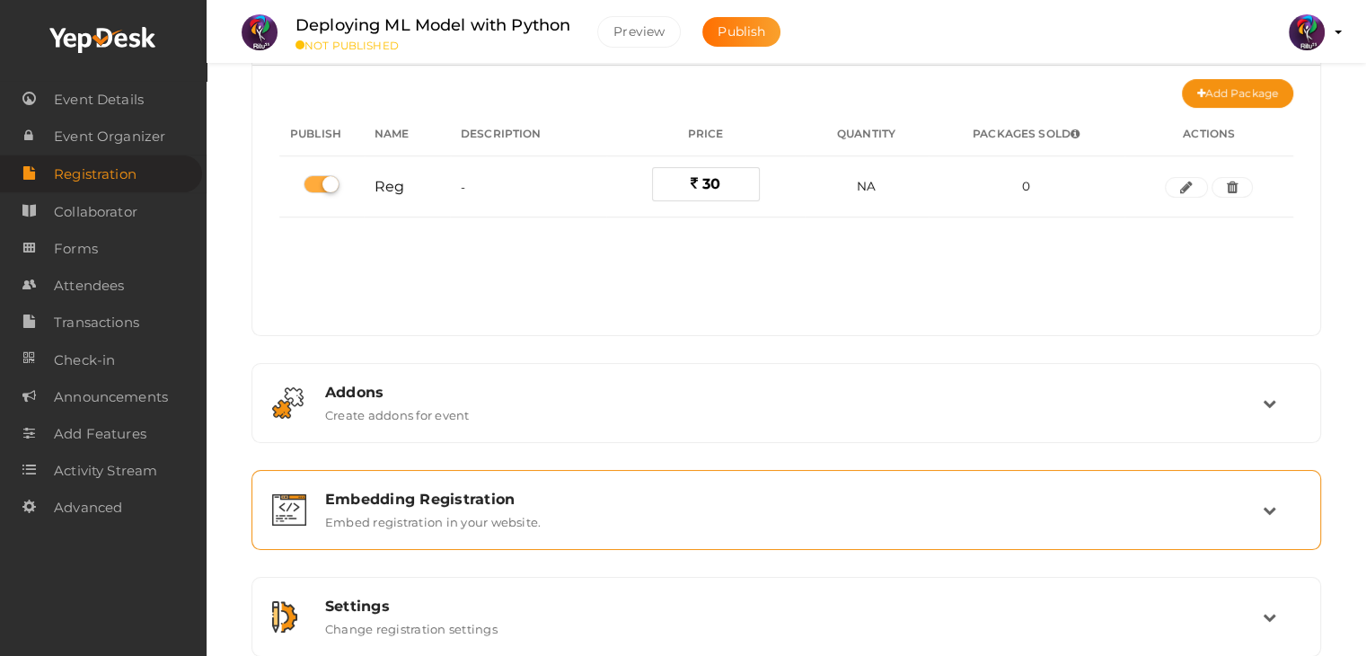
scroll to position [176, 0]
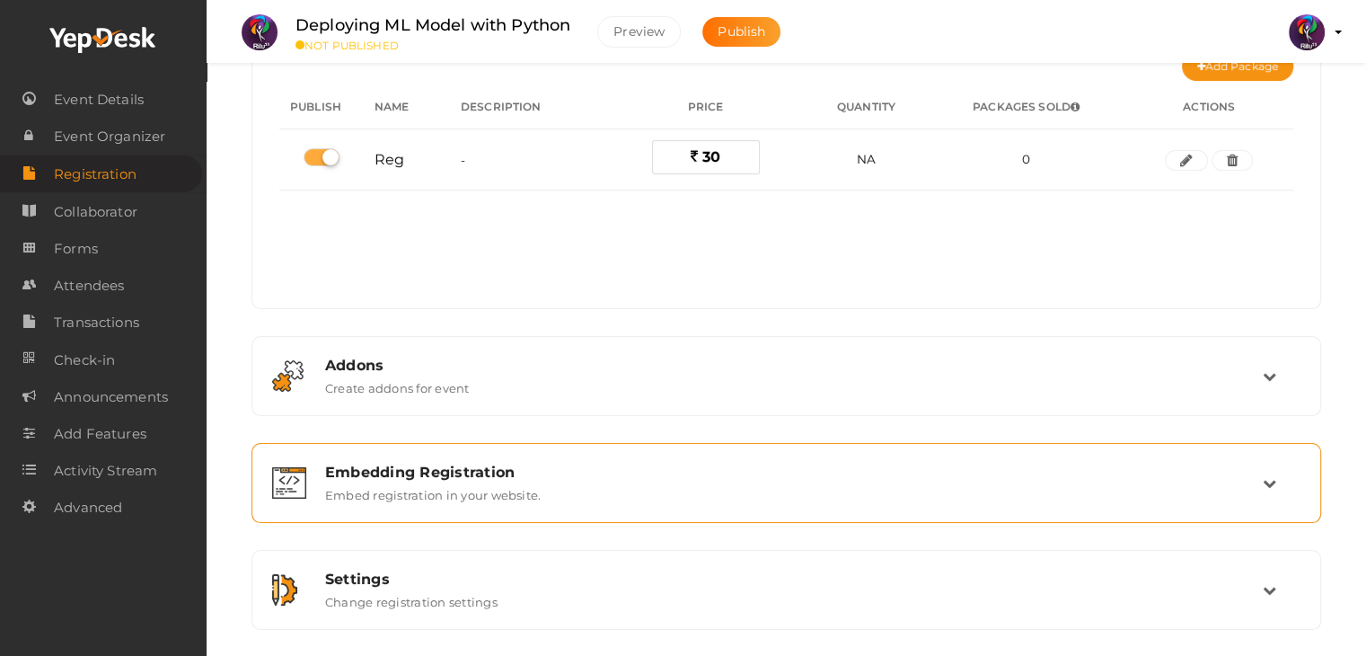
click at [859, 472] on div "Embedding Registration" at bounding box center [794, 471] width 938 height 17
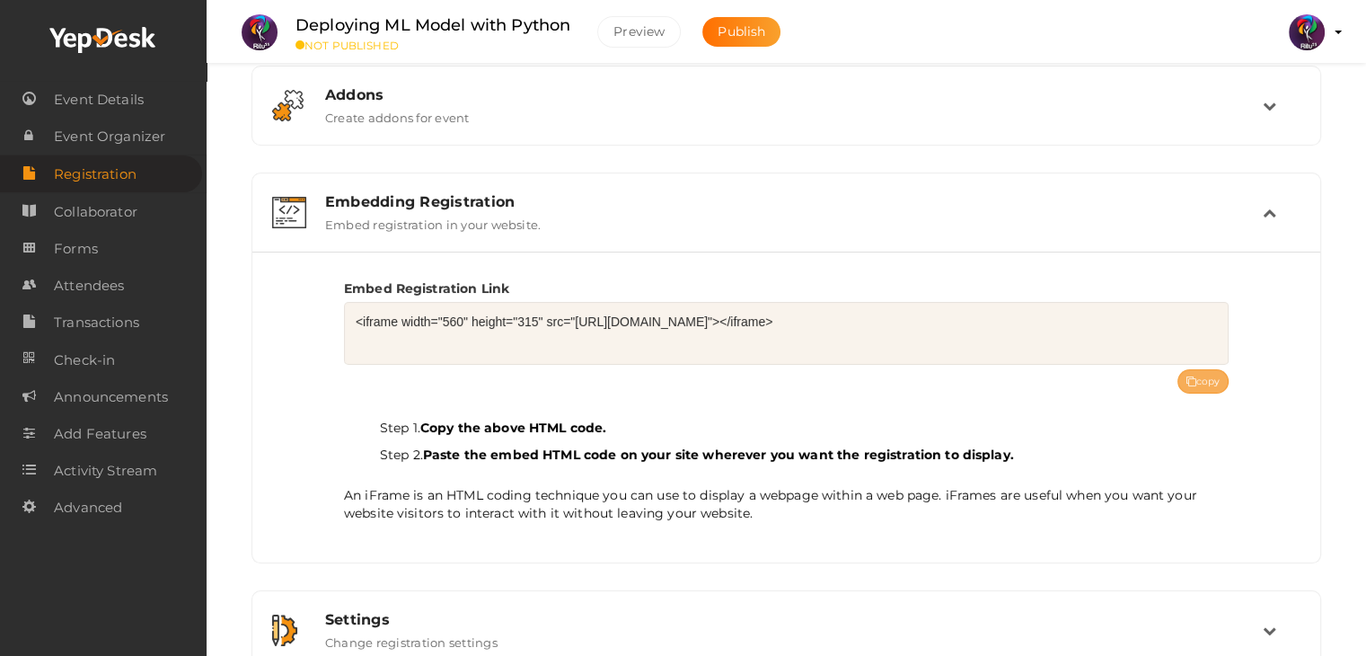
click at [1178, 382] on button "copy" at bounding box center [1203, 381] width 52 height 24
click at [97, 232] on span "Forms" at bounding box center [76, 249] width 44 height 36
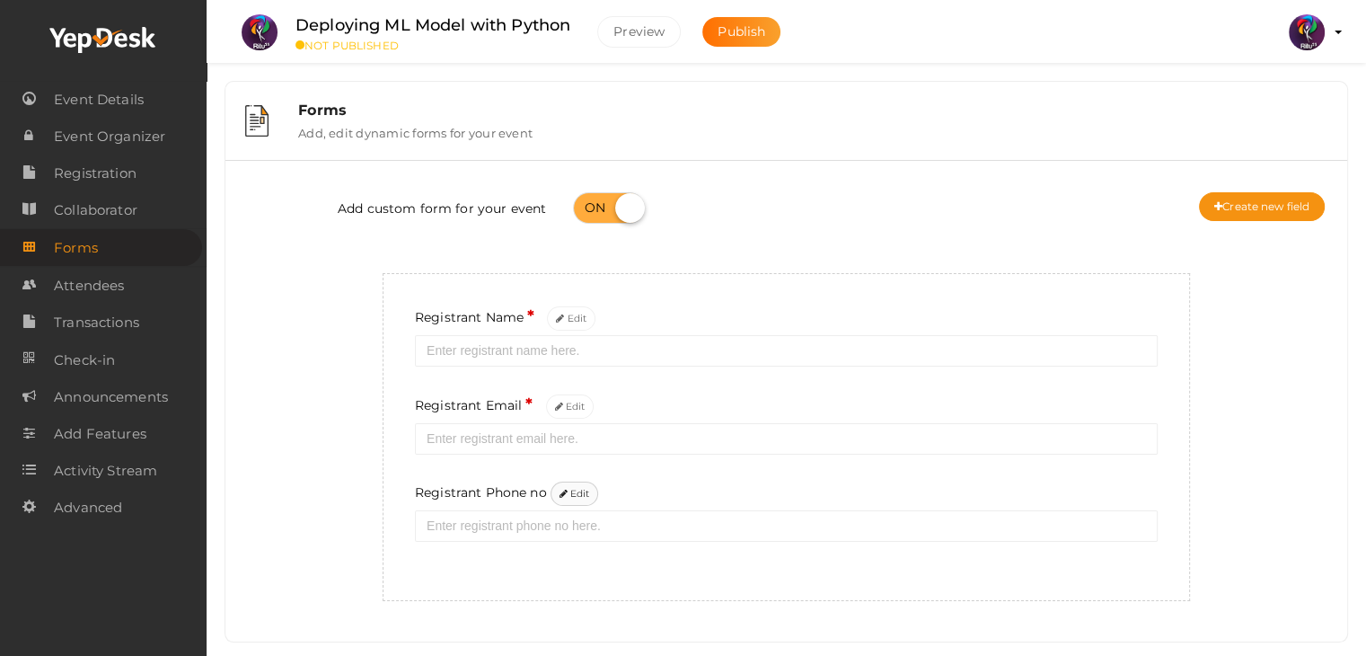
click at [578, 489] on button "Edit" at bounding box center [574, 493] width 48 height 24
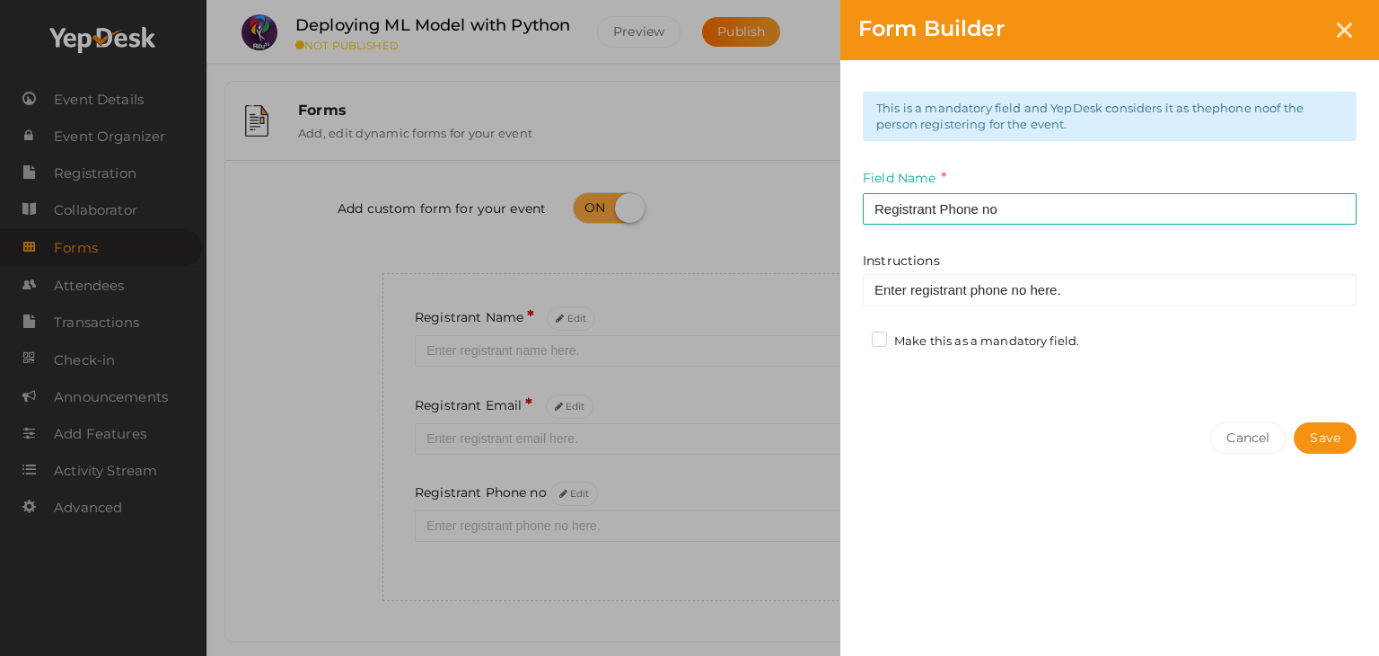
click at [888, 335] on label "Make this as a mandatory field." at bounding box center [975, 341] width 207 height 18
click at [854, 336] on input "Make this as a mandatory field." at bounding box center [854, 336] width 0 height 0
drag, startPoint x: 1326, startPoint y: 418, endPoint x: 1329, endPoint y: 432, distance: 13.9
click at [1329, 432] on div "Cancel Save" at bounding box center [1110, 473] width 539 height 139
click at [1329, 432] on button "Save" at bounding box center [1325, 437] width 63 height 31
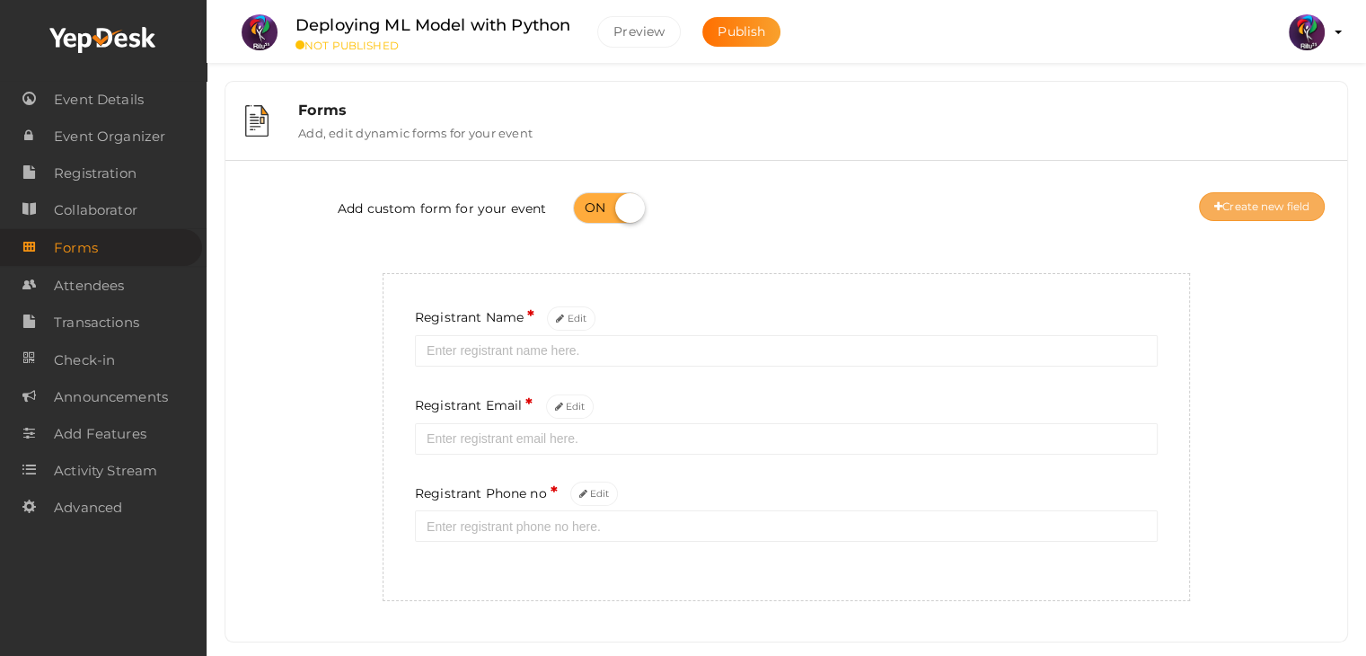
click at [1261, 207] on button "Create new field" at bounding box center [1262, 206] width 126 height 29
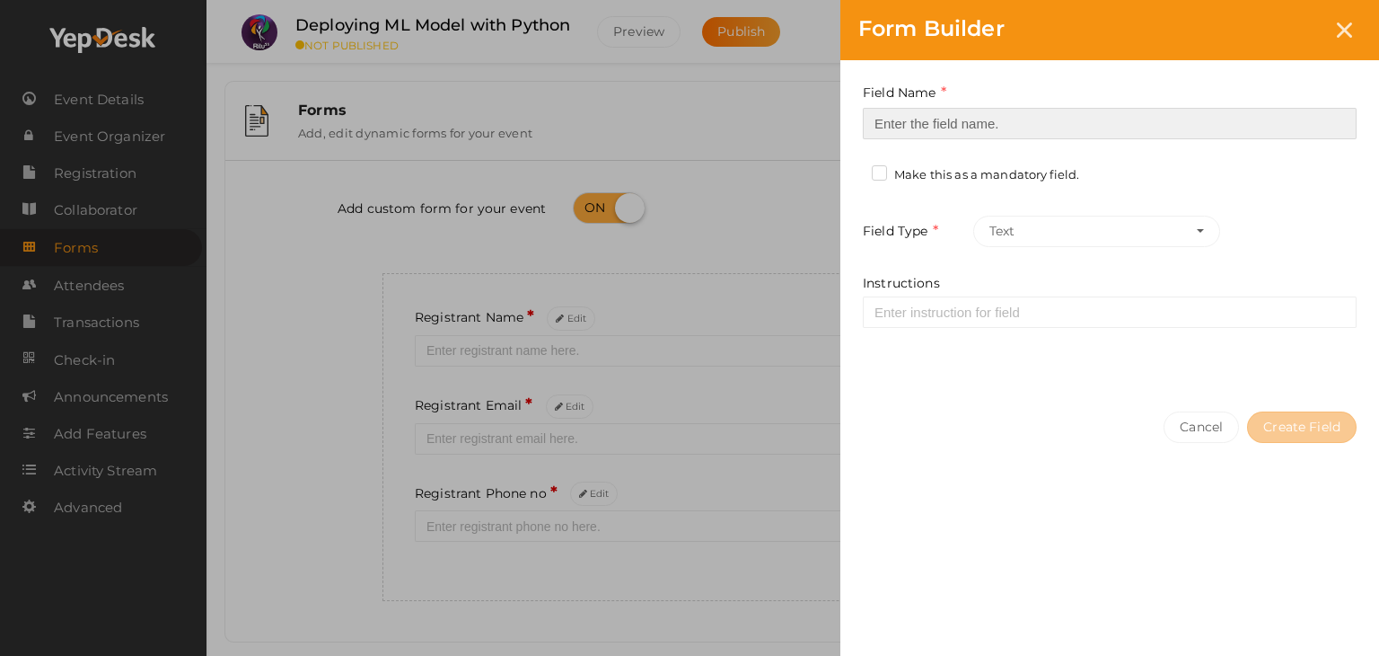
click at [1134, 119] on input at bounding box center [1110, 123] width 494 height 31
click at [997, 111] on input at bounding box center [1110, 123] width 494 height 31
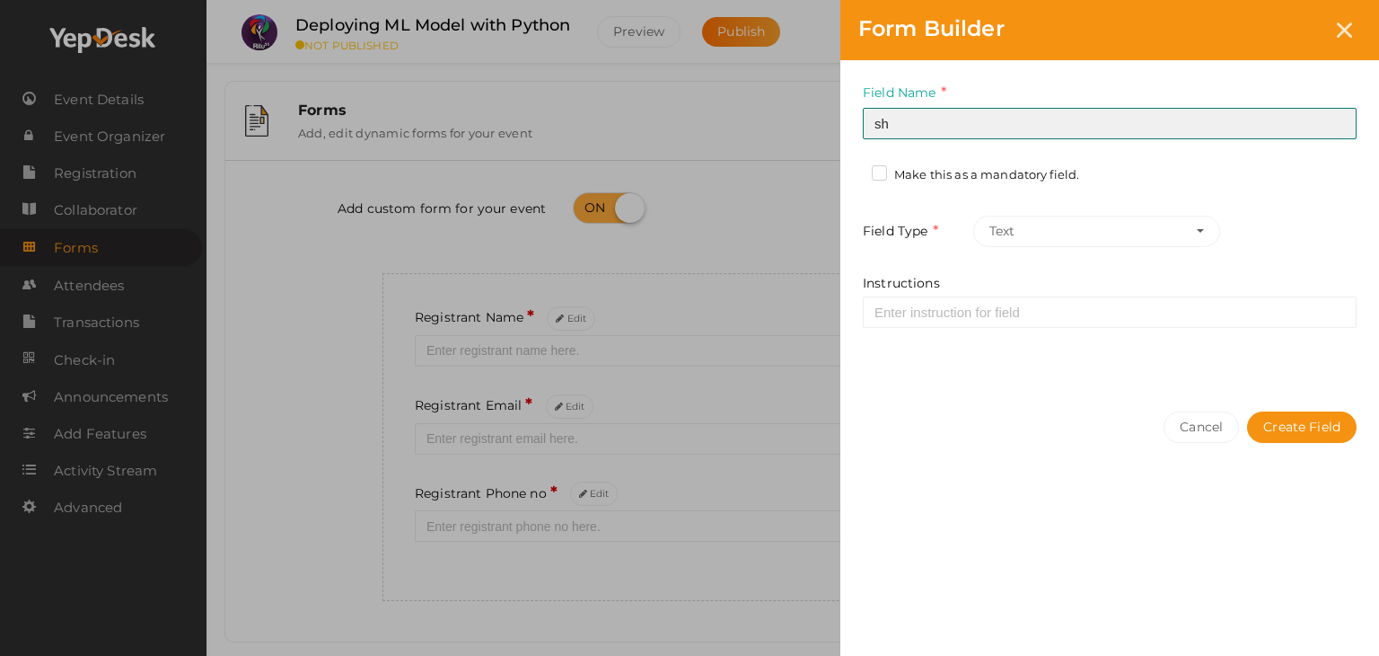
type input "s"
type input "Registrant College"
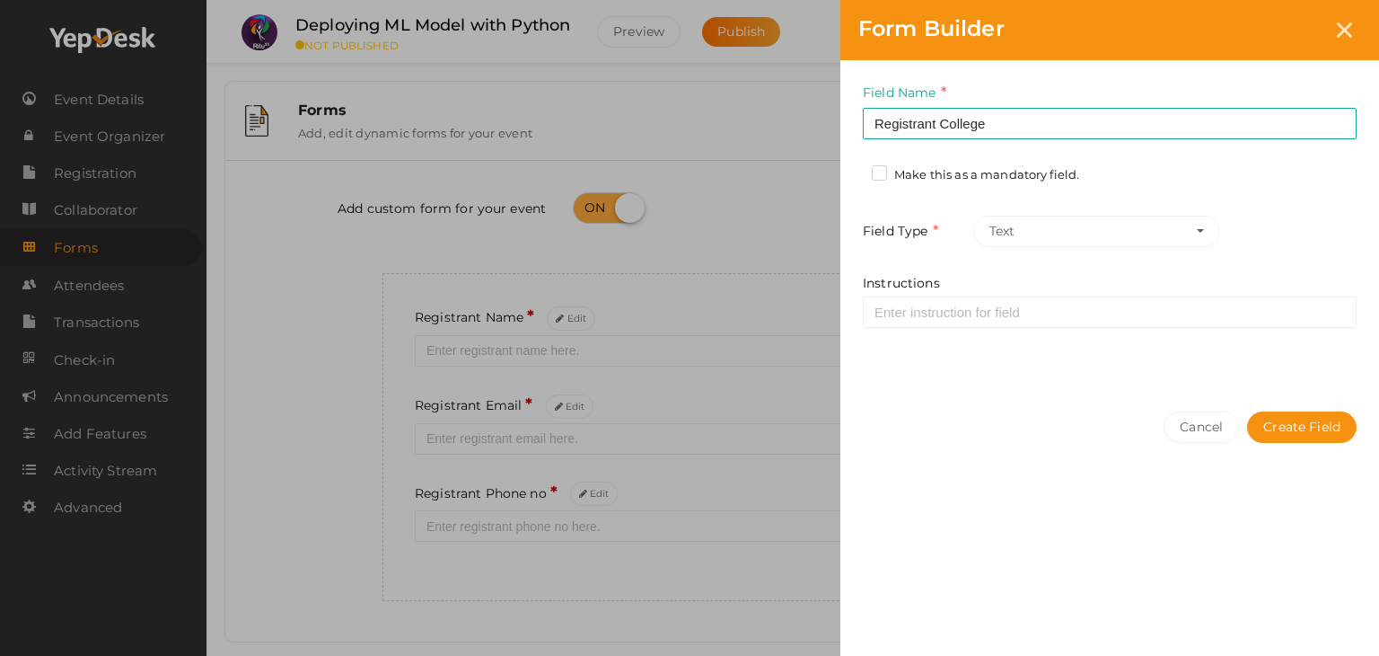
click at [885, 177] on label "Make this as a mandatory field." at bounding box center [975, 175] width 207 height 18
click at [854, 170] on input "Make this as a mandatory field." at bounding box center [854, 170] width 0 height 0
click at [1304, 427] on button "Create Field" at bounding box center [1302, 426] width 110 height 31
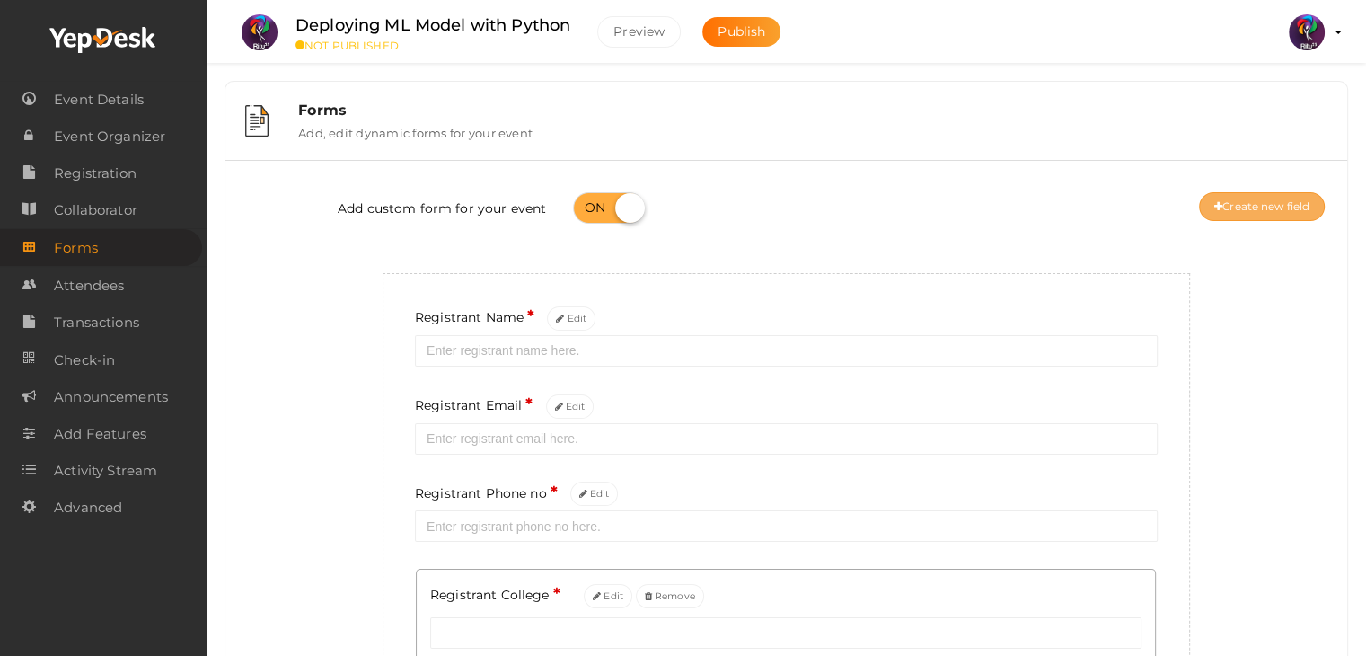
click at [1269, 213] on button "Create new field" at bounding box center [1262, 206] width 126 height 29
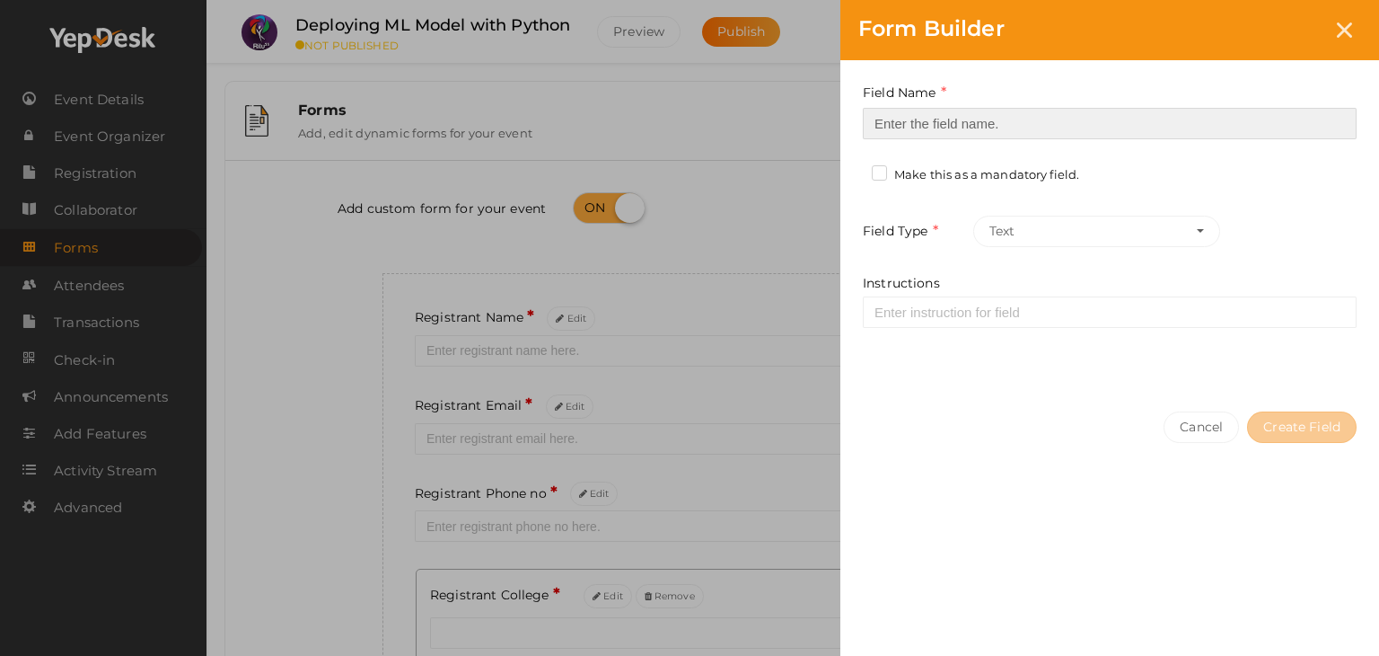
click at [1123, 126] on input at bounding box center [1110, 123] width 494 height 31
type input "Refferal ID"
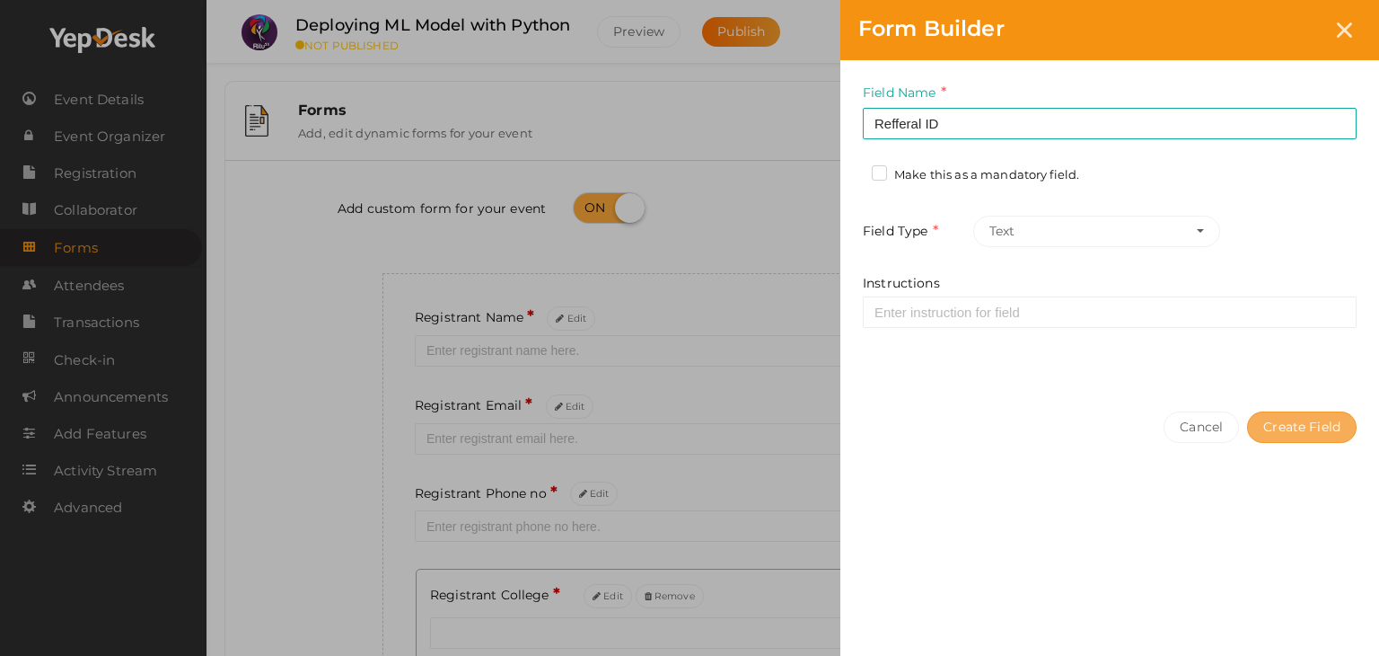
click at [1321, 417] on button "Create Field" at bounding box center [1302, 426] width 110 height 31
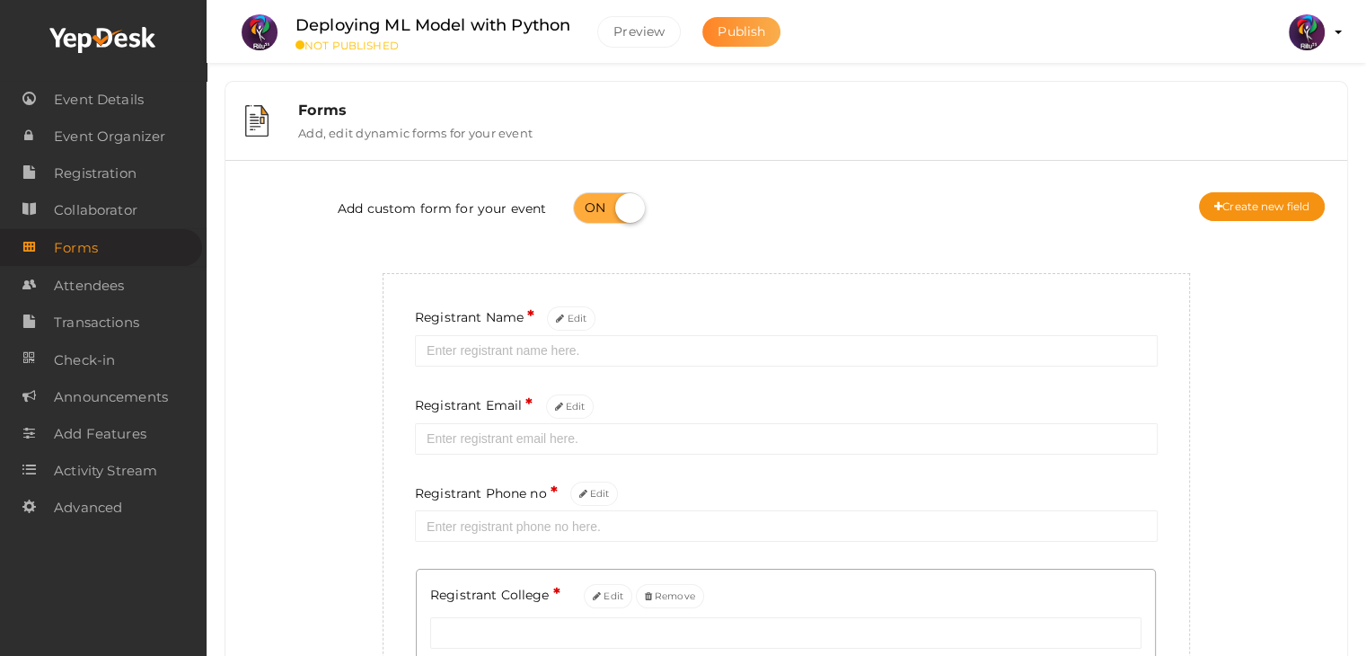
click at [731, 17] on button "Publish" at bounding box center [741, 32] width 78 height 30
click at [120, 173] on span "Registration" at bounding box center [95, 173] width 83 height 36
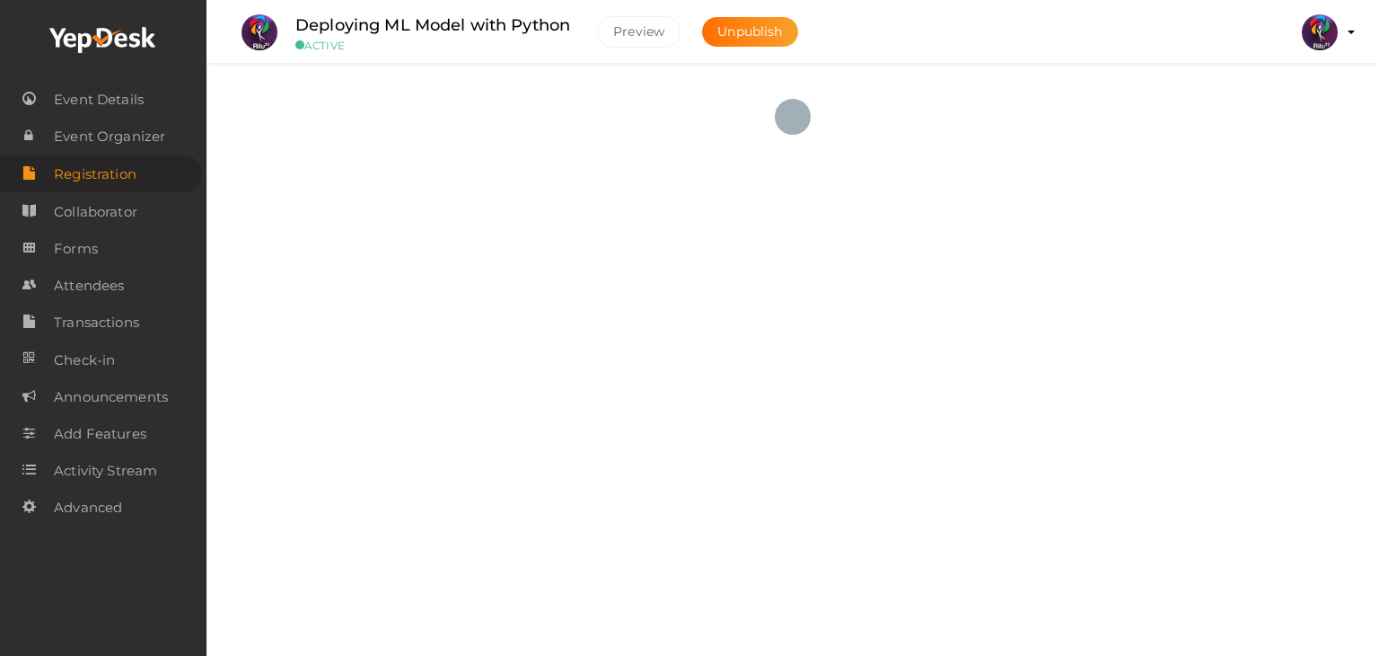
checkbox input "true"
type textarea "<iframe width="560" height="315" src="https://www.yepdesk.com/embed/open-regist…"
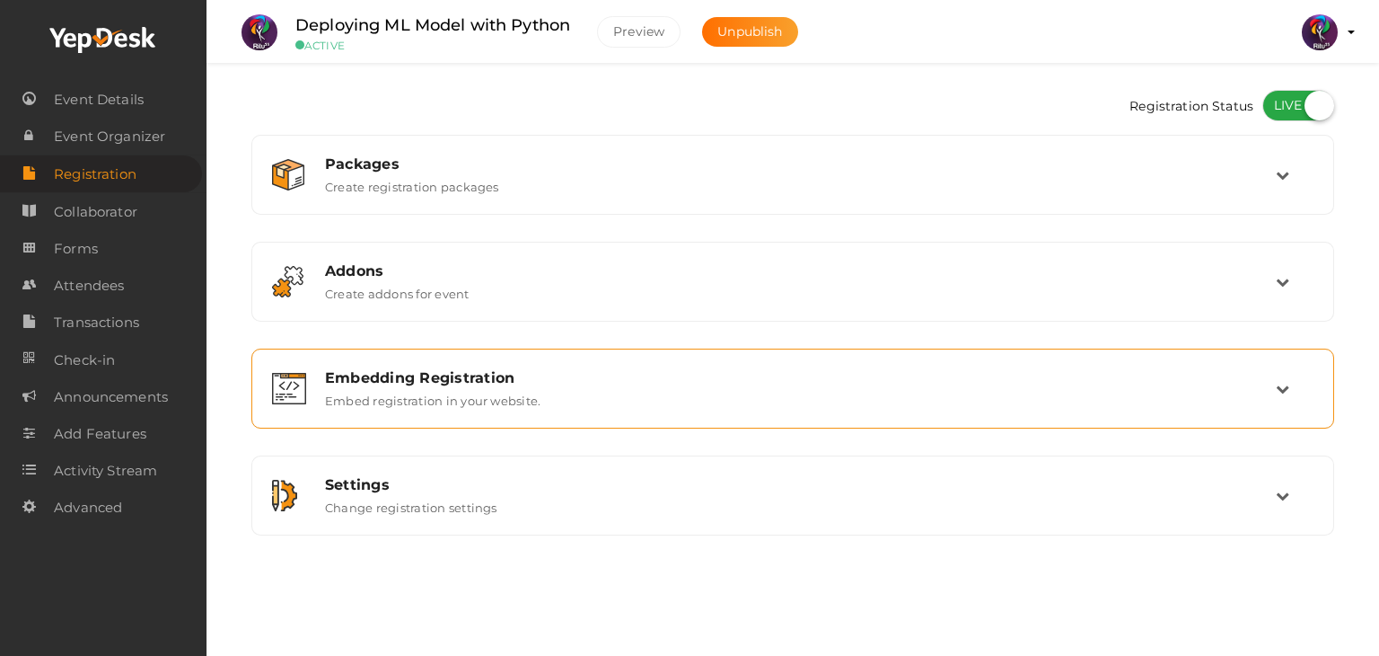
click at [600, 407] on div "Embedding Registration Embed registration in your website." at bounding box center [792, 388] width 1063 height 60
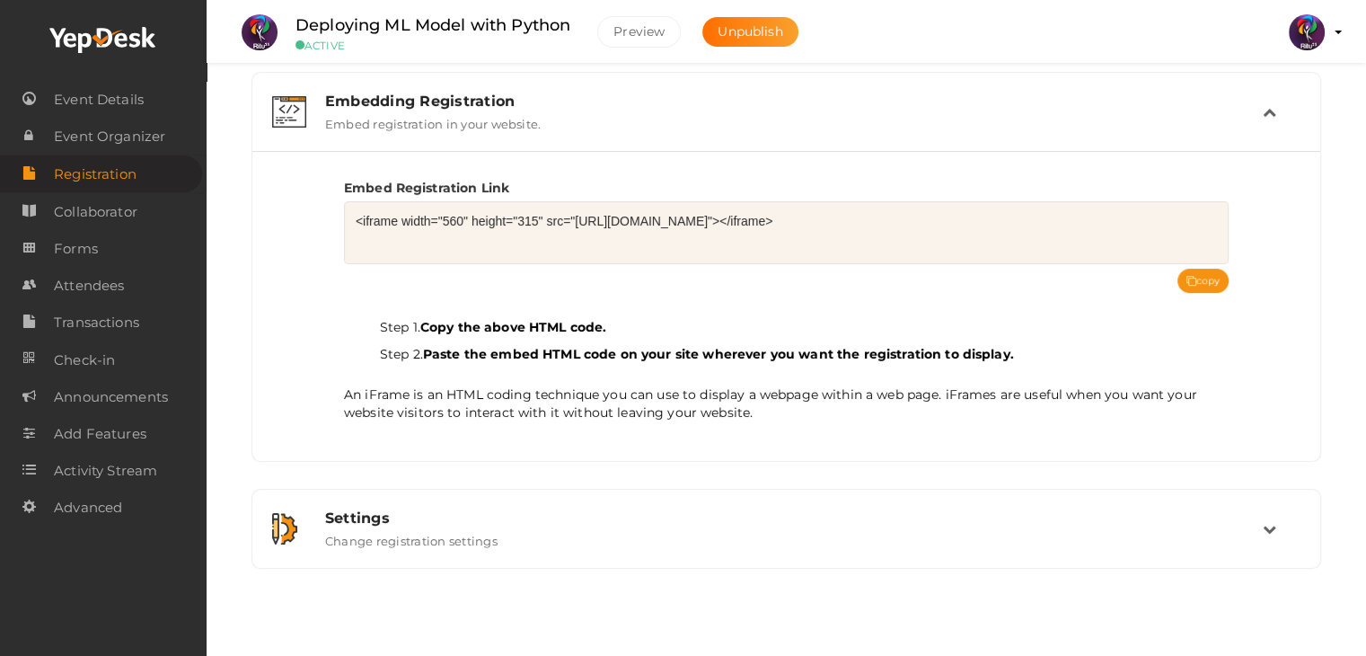
scroll to position [279, 0]
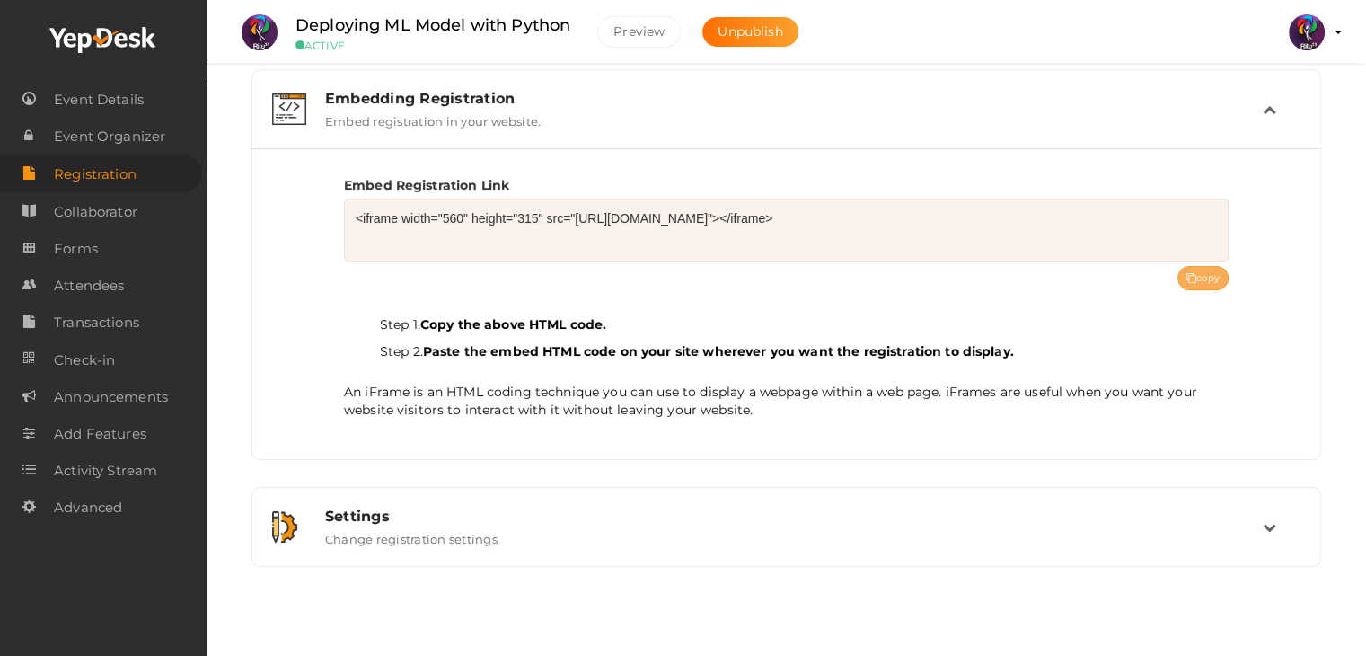
click at [1201, 275] on button "copy" at bounding box center [1203, 278] width 52 height 24
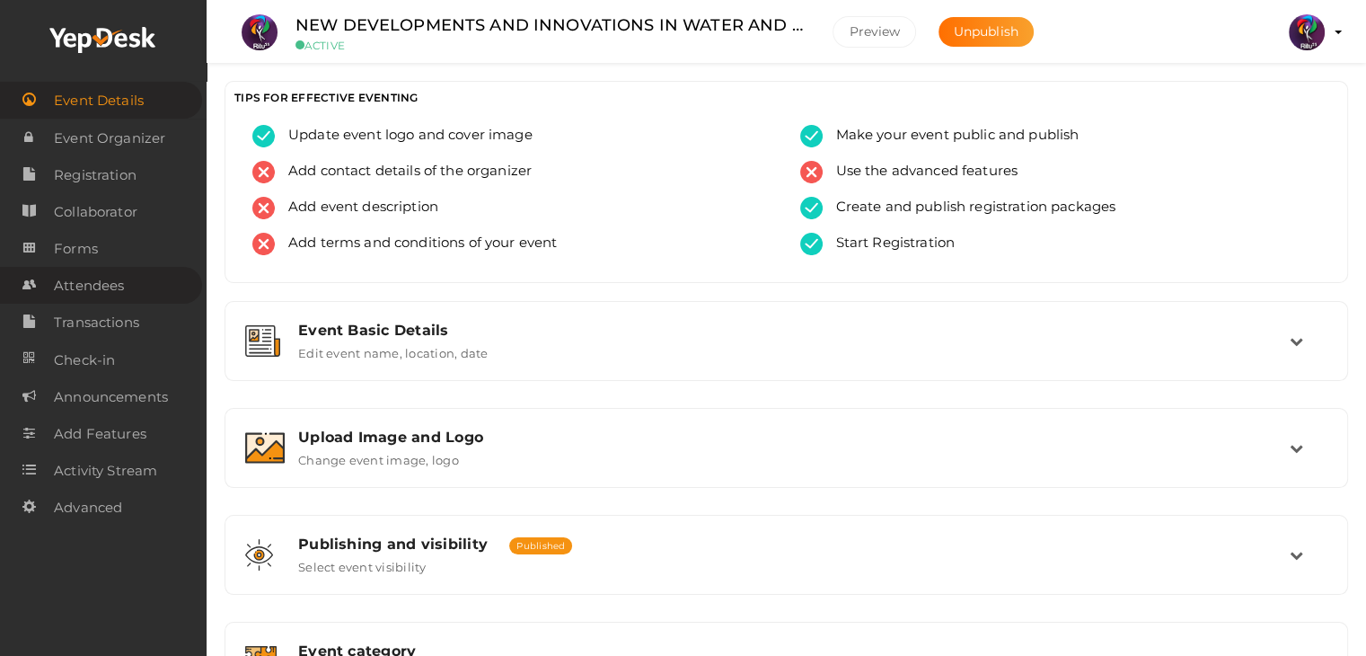
click at [154, 278] on link "Attendees" at bounding box center [101, 285] width 202 height 37
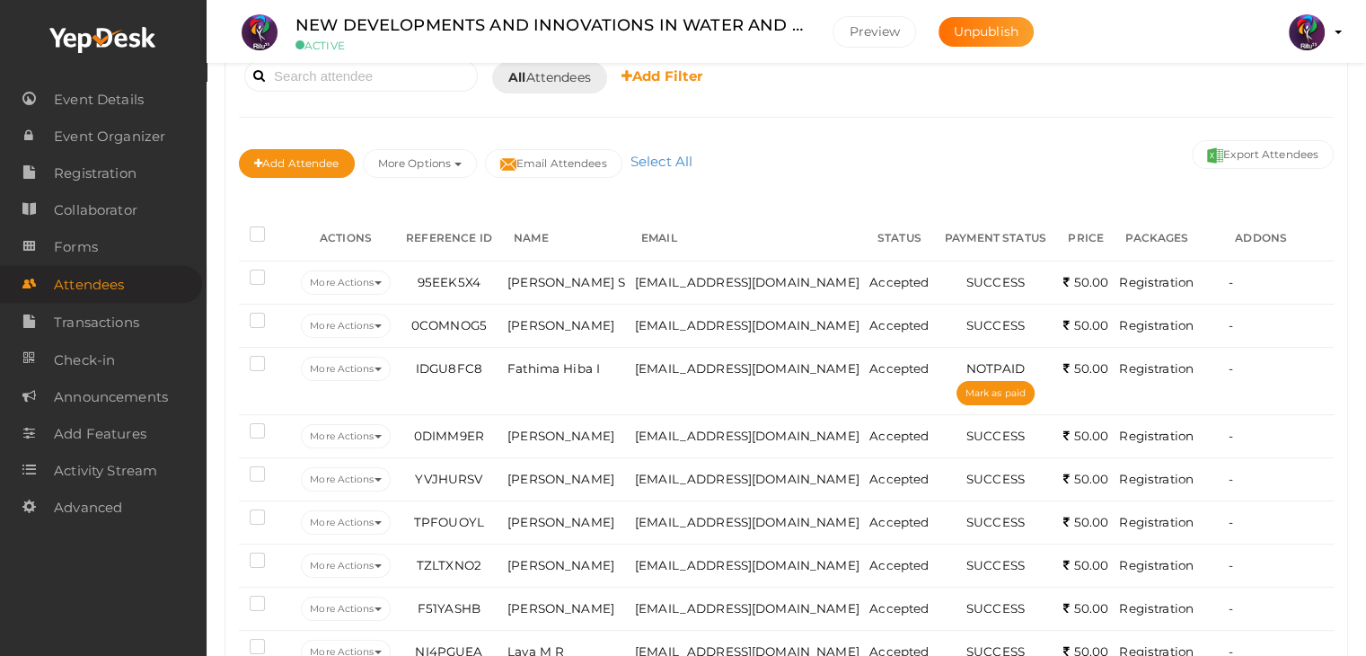
scroll to position [143, 0]
click at [1266, 153] on button "Export Attendees" at bounding box center [1263, 155] width 142 height 29
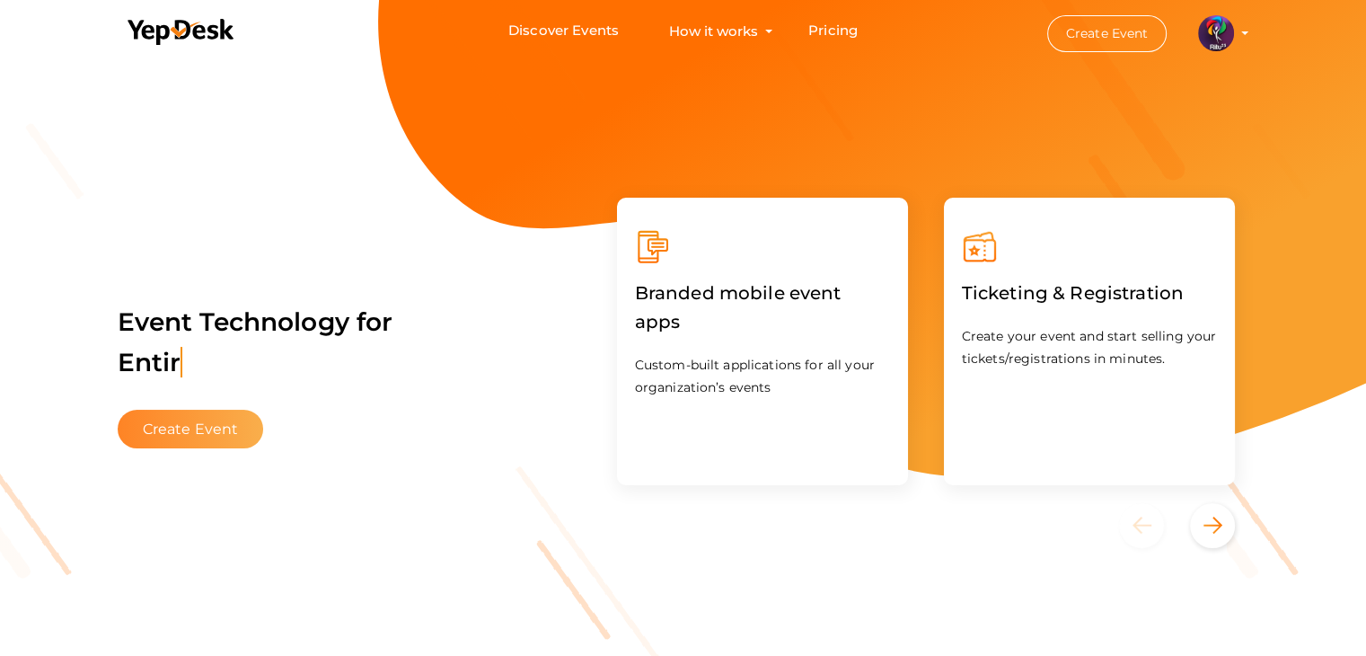
click at [215, 410] on button "Create Event" at bounding box center [191, 429] width 146 height 39
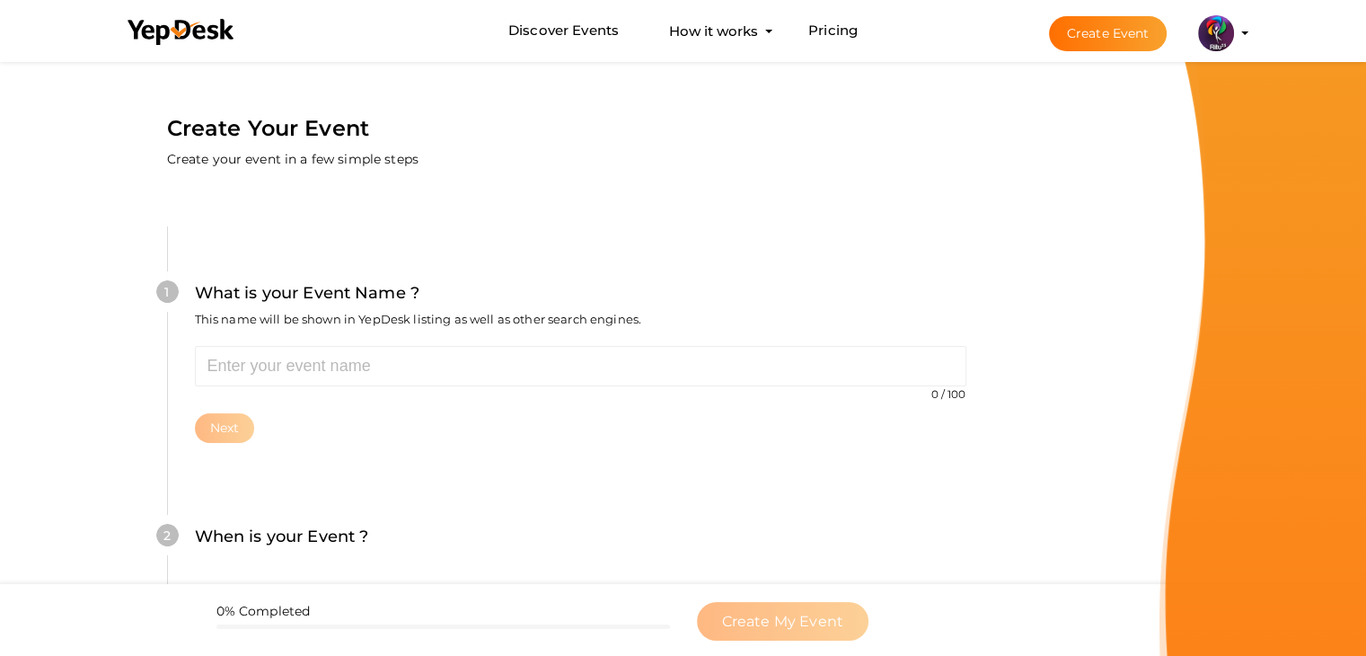
click at [337, 343] on div "What is your Event Name ? This name will be shown in YepDesk listing as well as…" at bounding box center [580, 312] width 771 height 65
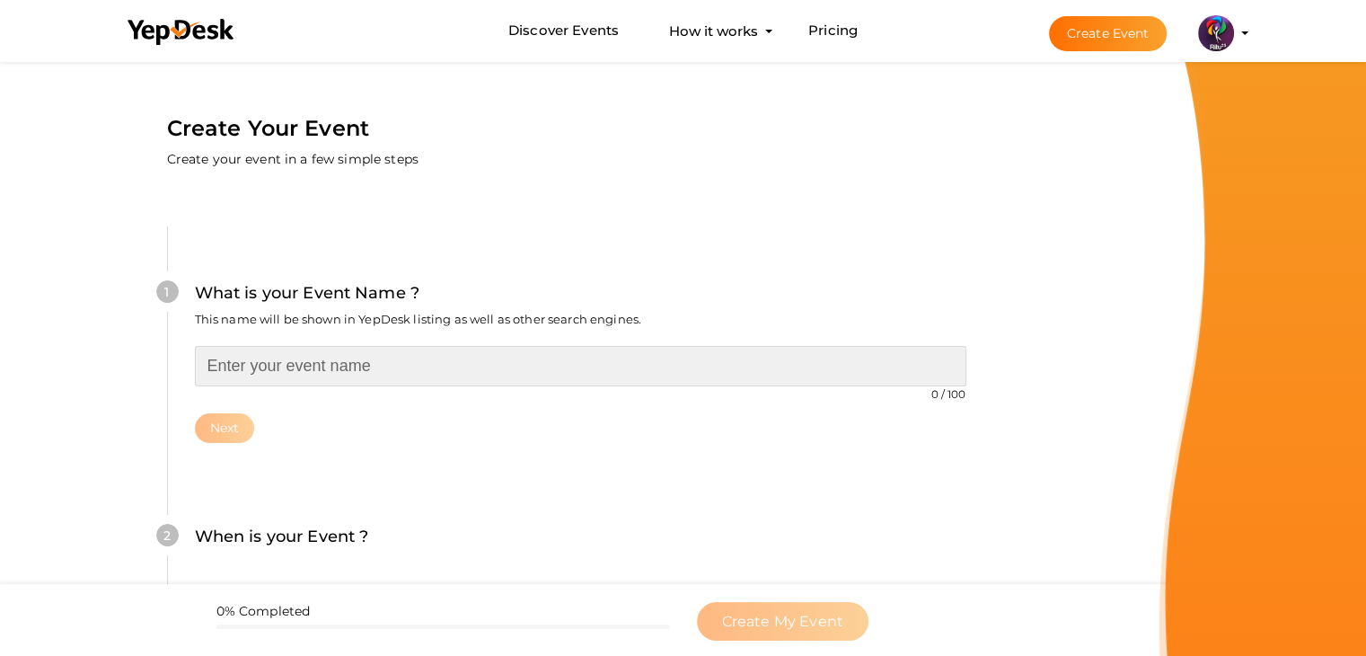
click at [345, 366] on input "text" at bounding box center [580, 366] width 771 height 40
type input "Industrial Automation"
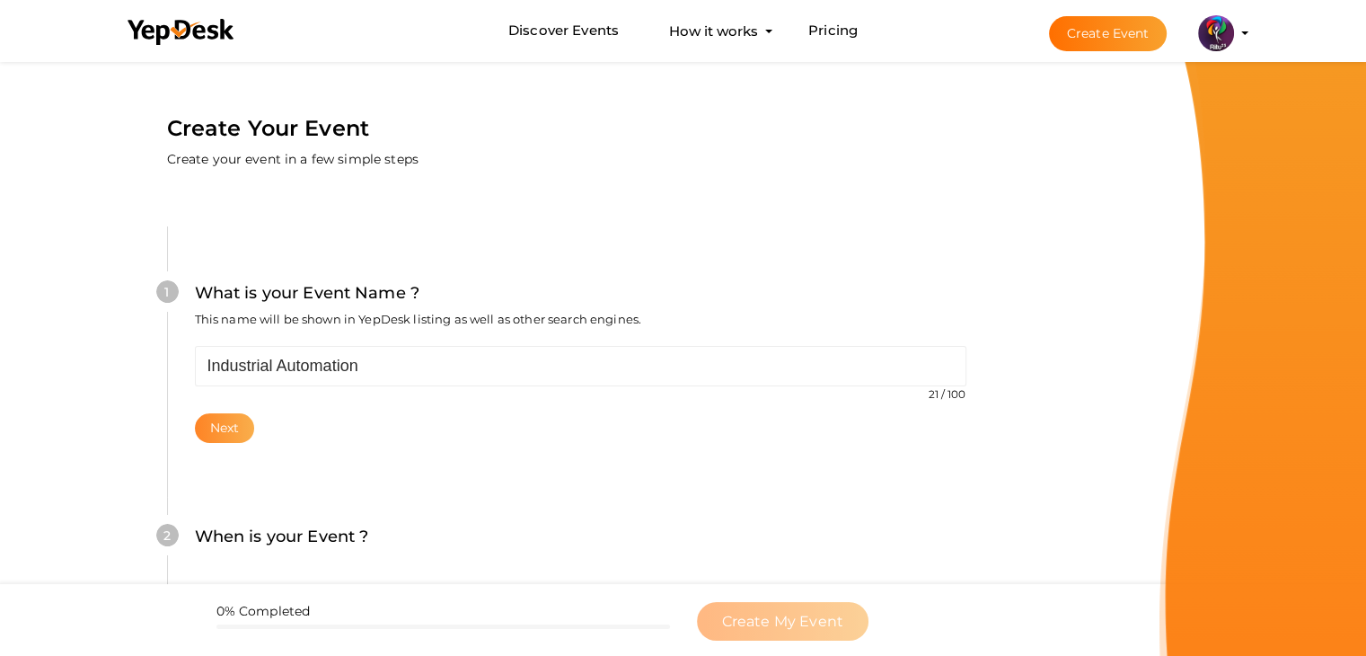
click at [235, 432] on button "Next" at bounding box center [225, 428] width 60 height 30
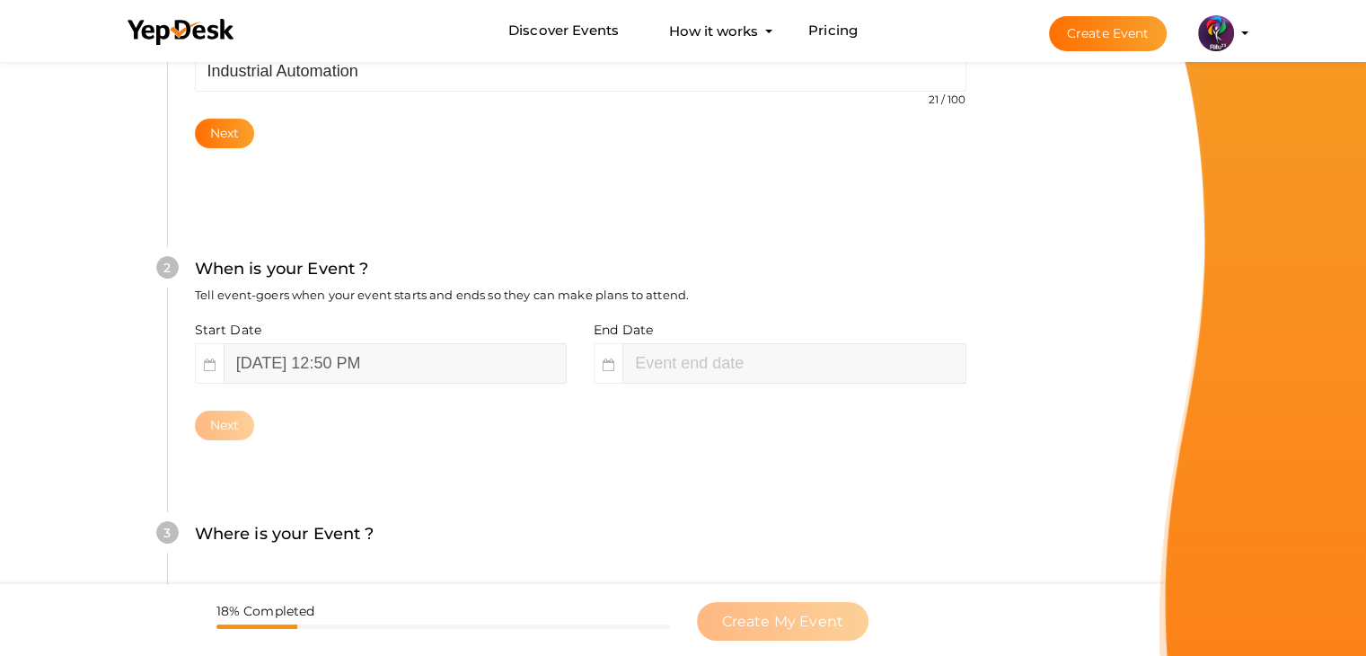
scroll to position [369, 0]
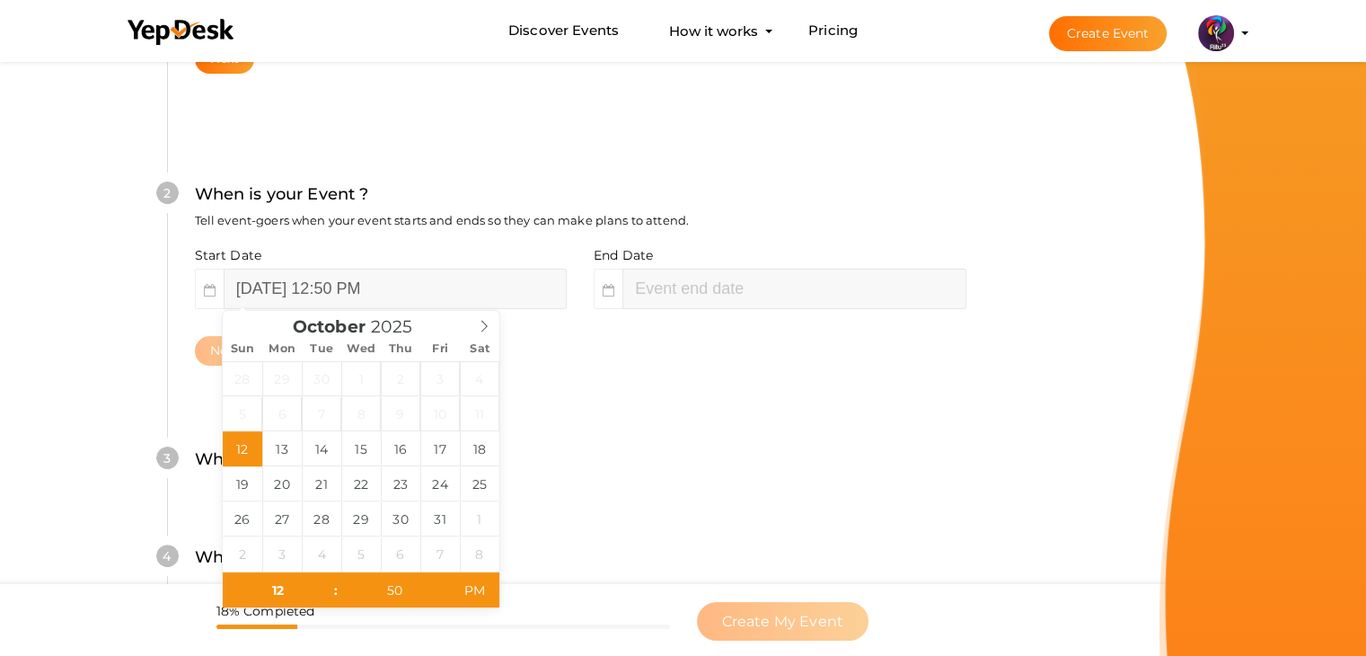
type input "02"
type input "50"
type input "[DATE] 2:50 PM"
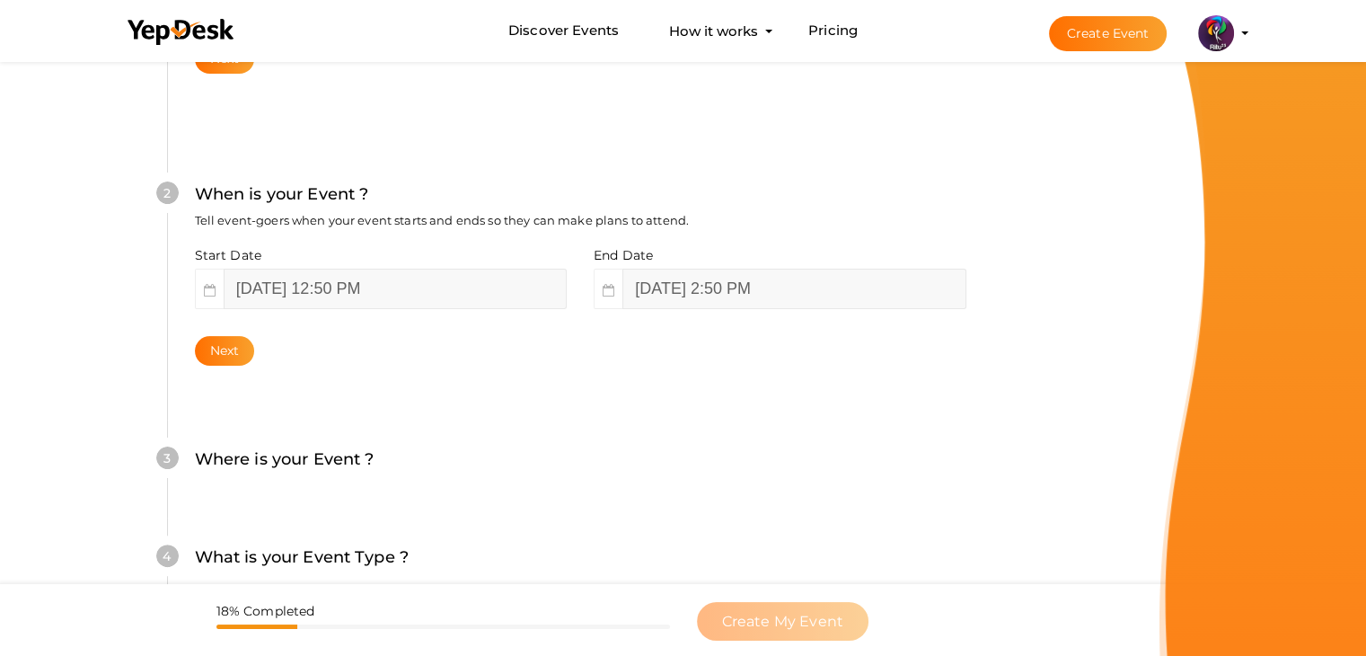
scroll to position [0, 0]
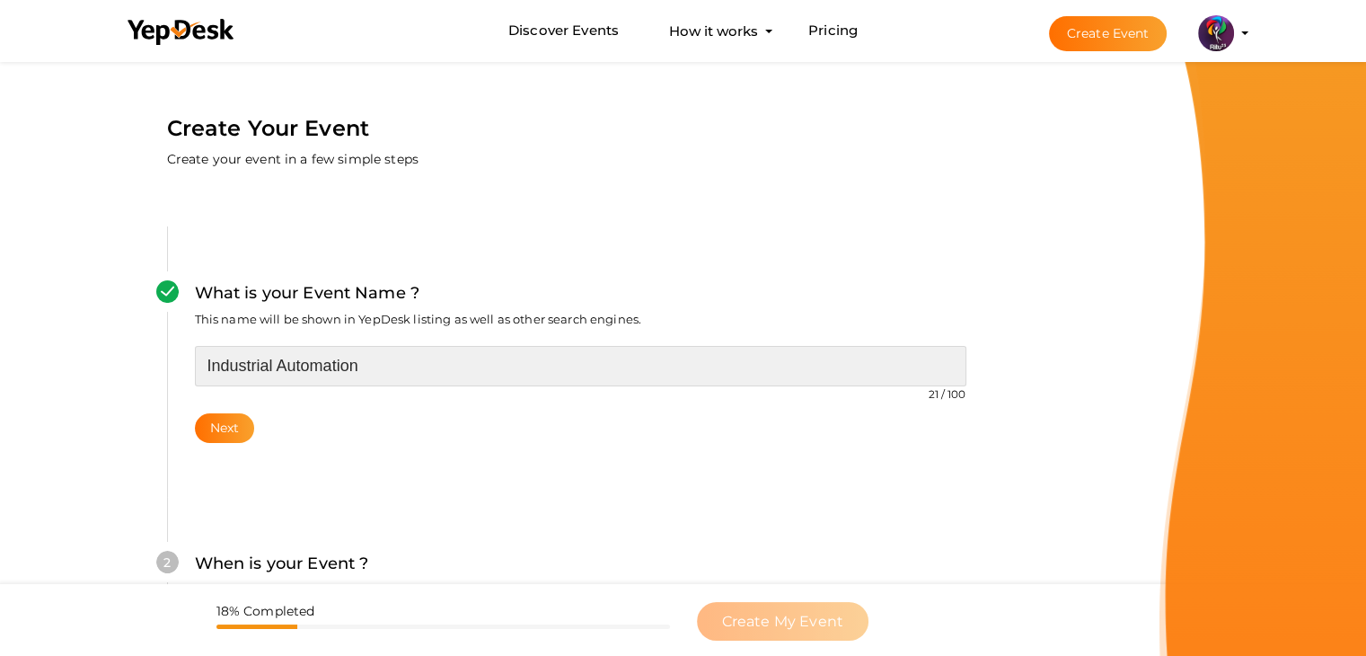
drag, startPoint x: 392, startPoint y: 357, endPoint x: 91, endPoint y: 371, distance: 302.1
type input "Introduction to Aurdino"
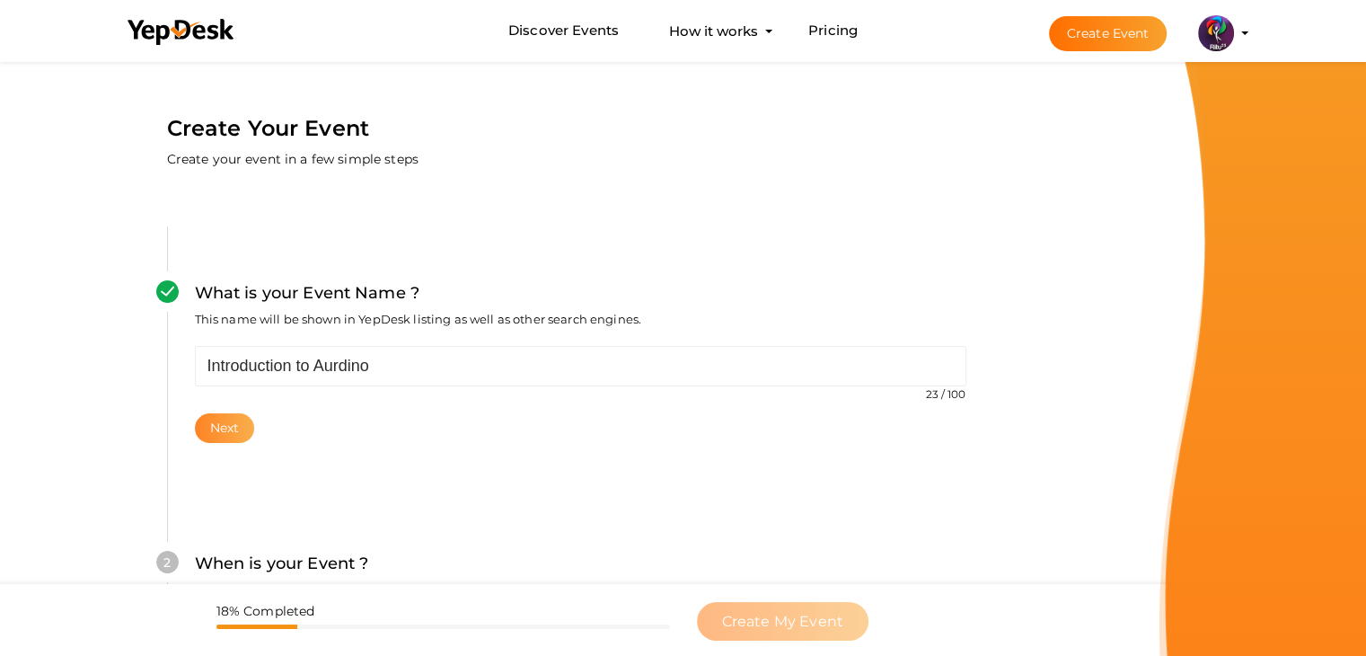
click at [247, 435] on button "Next" at bounding box center [225, 428] width 60 height 30
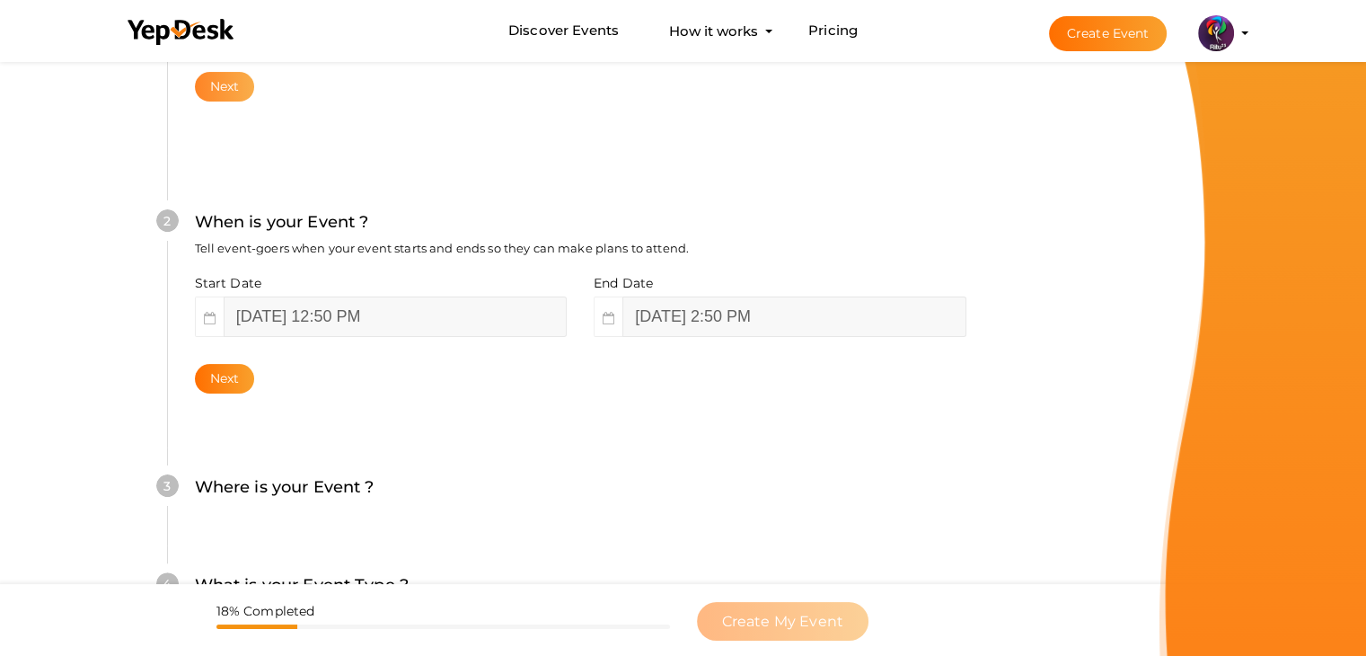
scroll to position [466, 0]
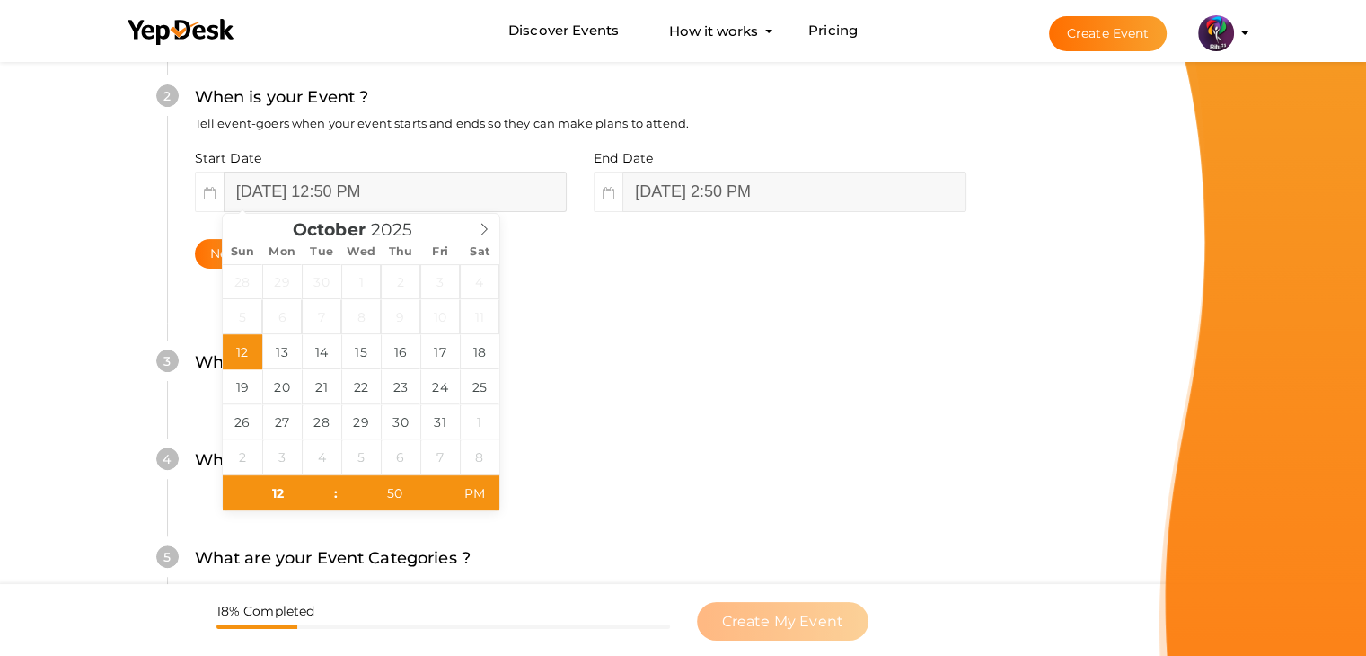
click at [379, 174] on input "October 12, 2025 12:50 PM" at bounding box center [395, 192] width 343 height 40
type input "October 18, 2025 12:50 PM"
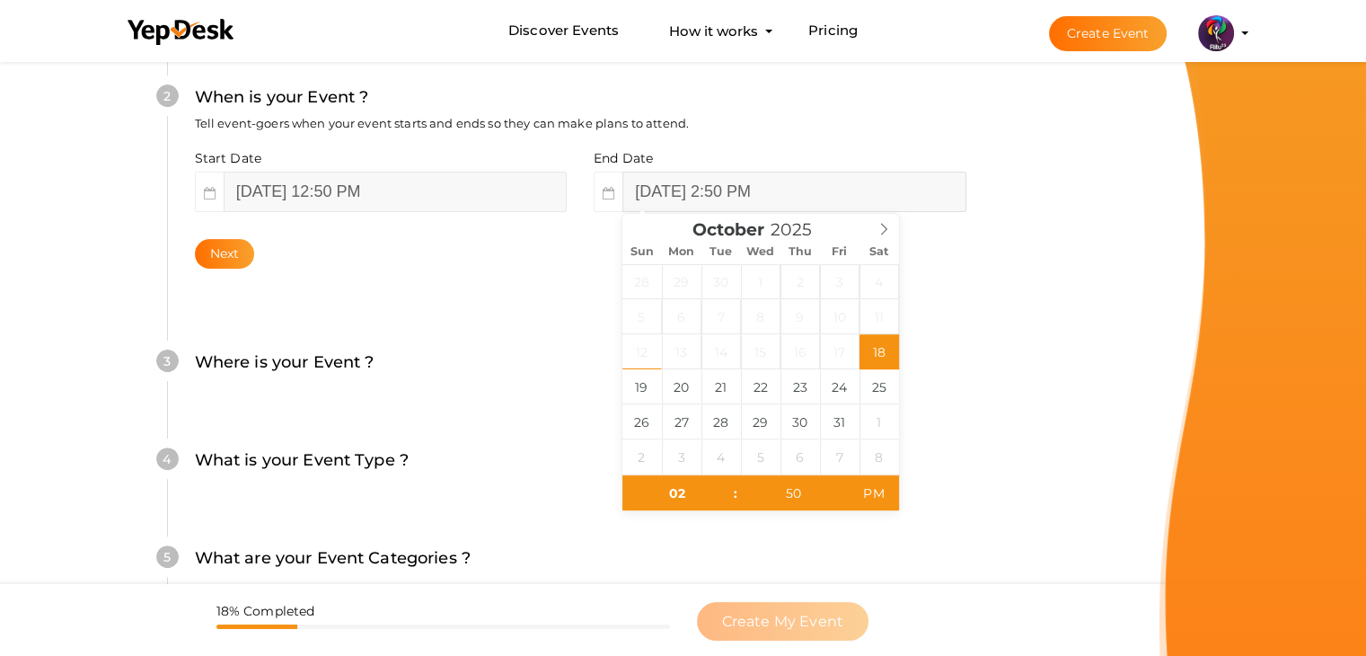
click at [747, 196] on input "October 18, 2025 2:50 PM" at bounding box center [793, 192] width 343 height 40
type input "October 18, 2025 2:50 PM"
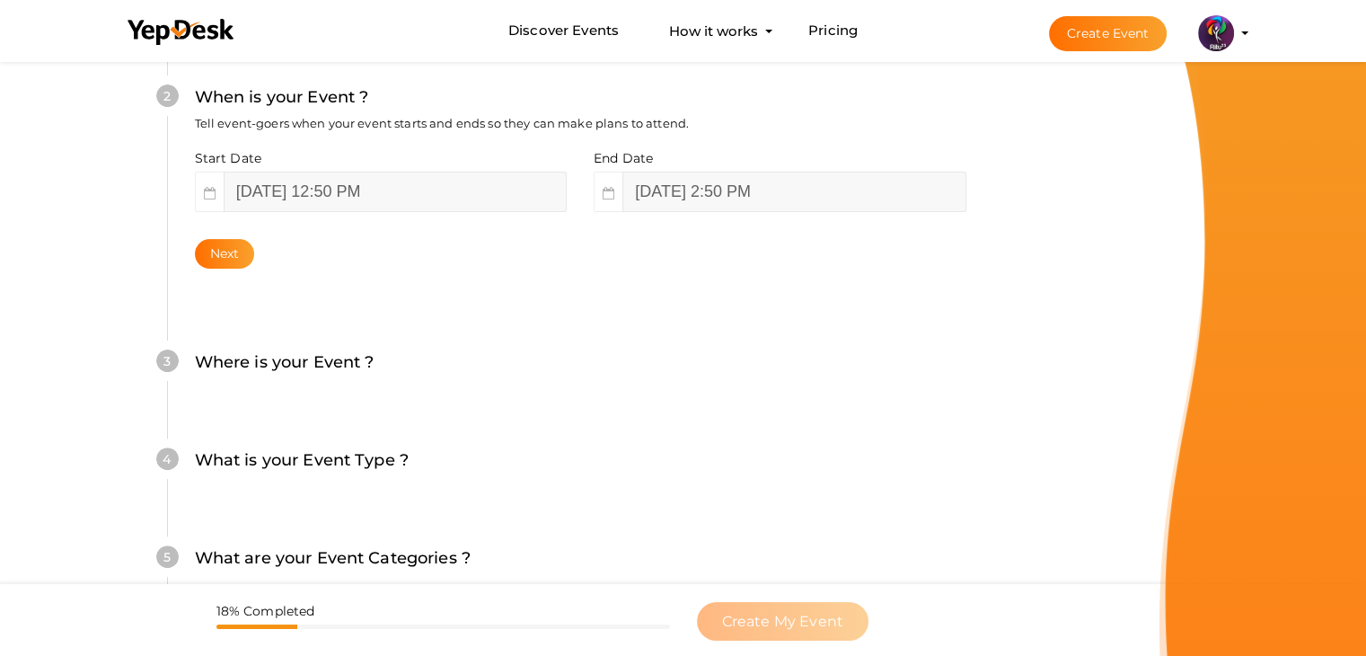
click at [233, 238] on div "Start Date October 18, 2025 12:50 PM End Date October 18, 2025 2:50 PM Next" at bounding box center [580, 208] width 771 height 119
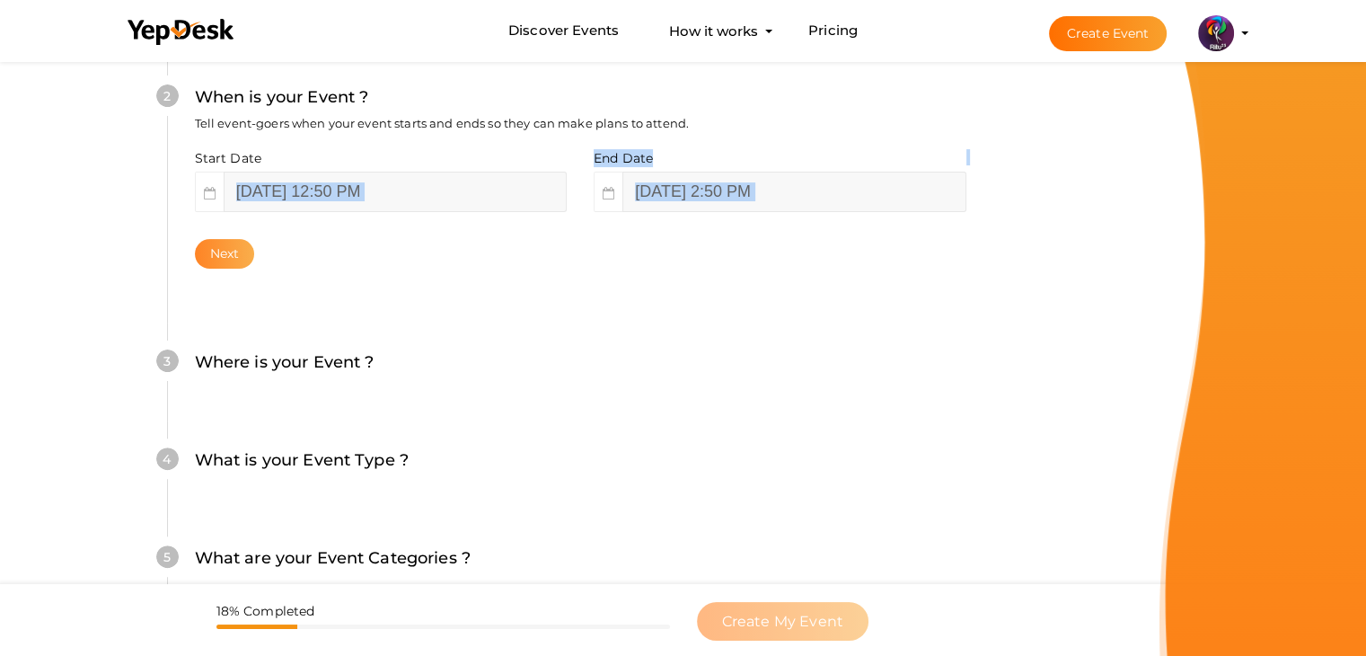
drag, startPoint x: 233, startPoint y: 238, endPoint x: 233, endPoint y: 249, distance: 10.8
click at [233, 249] on div "Start Date October 18, 2025 12:50 PM End Date October 18, 2025 2:50 PM Next" at bounding box center [580, 208] width 771 height 119
click at [233, 249] on button "Next" at bounding box center [225, 254] width 60 height 30
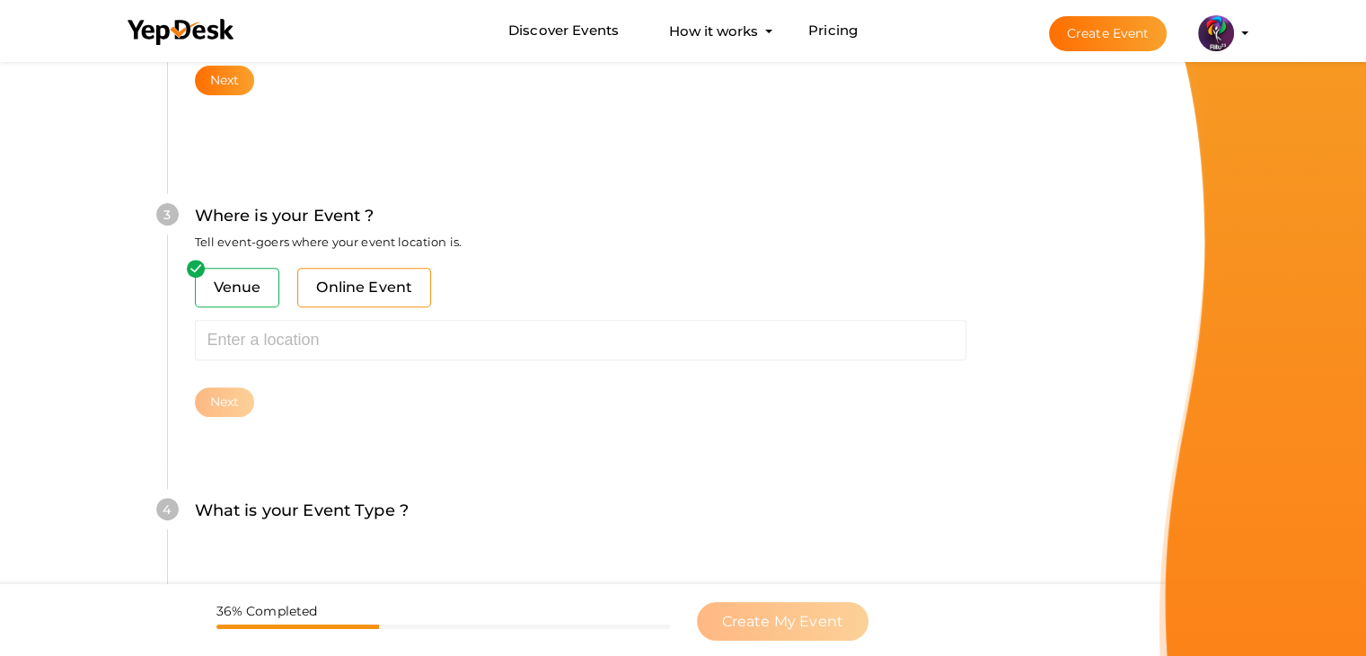
scroll to position [661, 0]
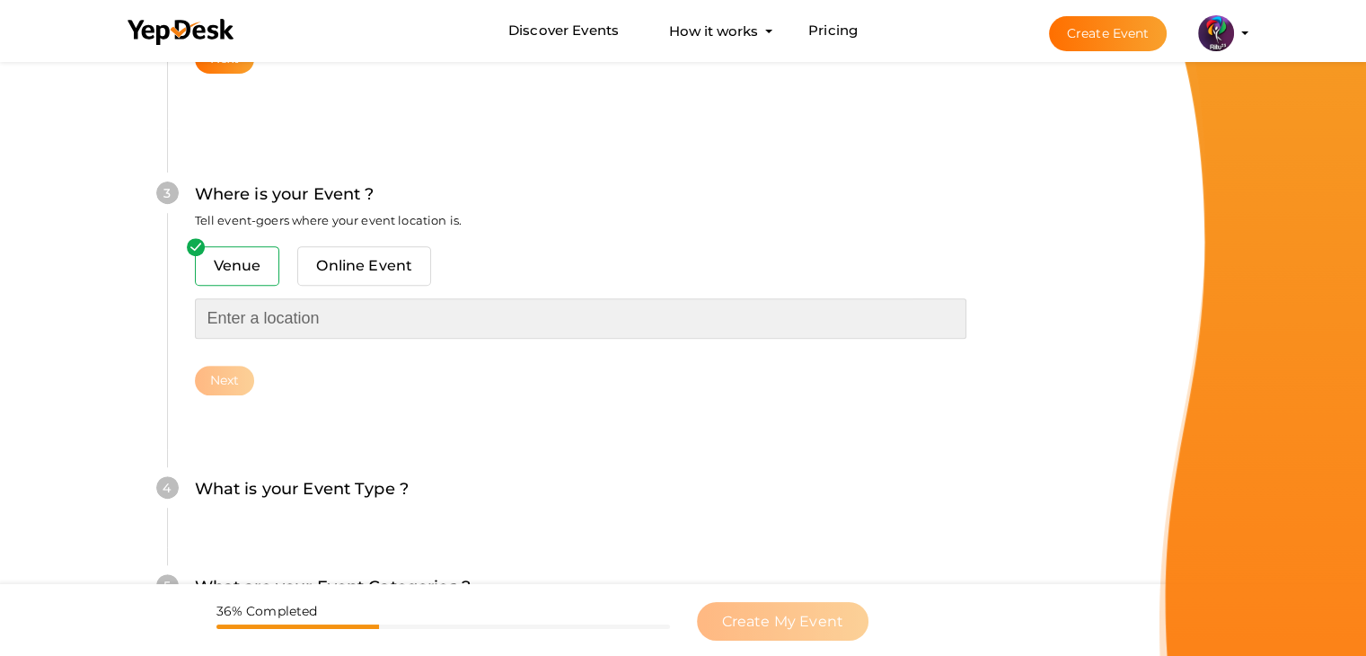
click at [320, 304] on input "text" at bounding box center [580, 318] width 771 height 40
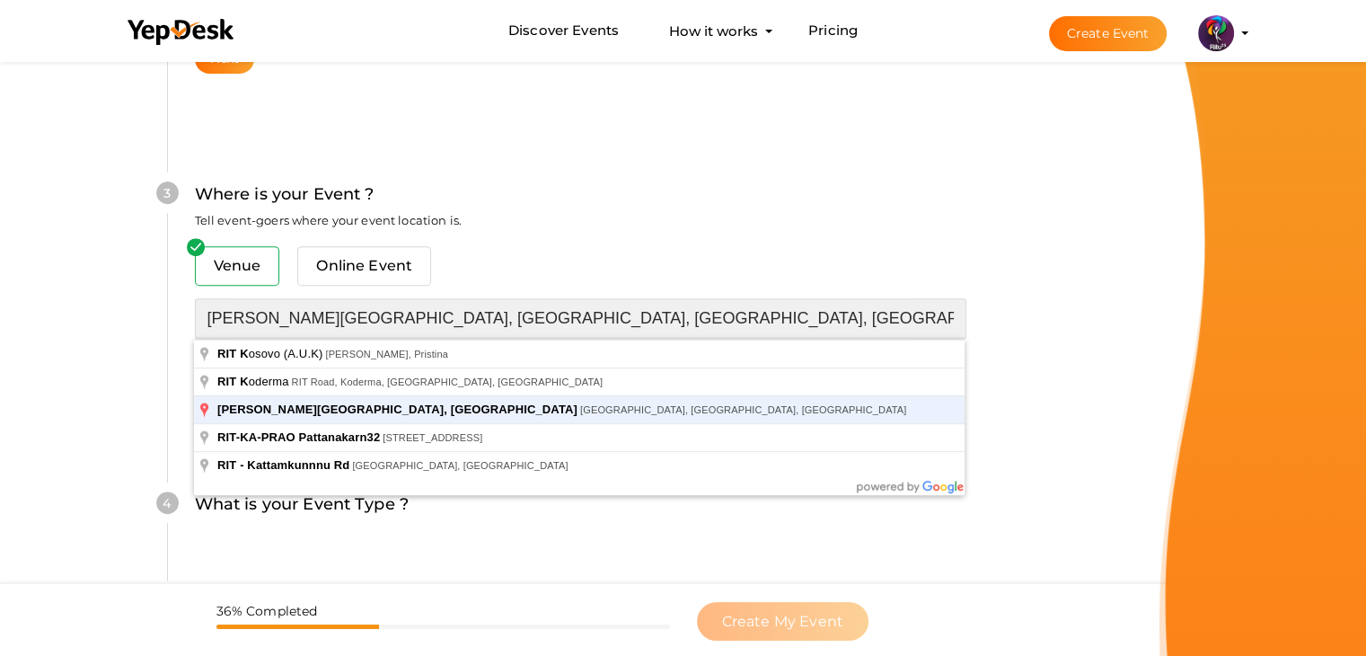
type input "[PERSON_NAME][GEOGRAPHIC_DATA], [GEOGRAPHIC_DATA], [GEOGRAPHIC_DATA], [GEOGRAPH…"
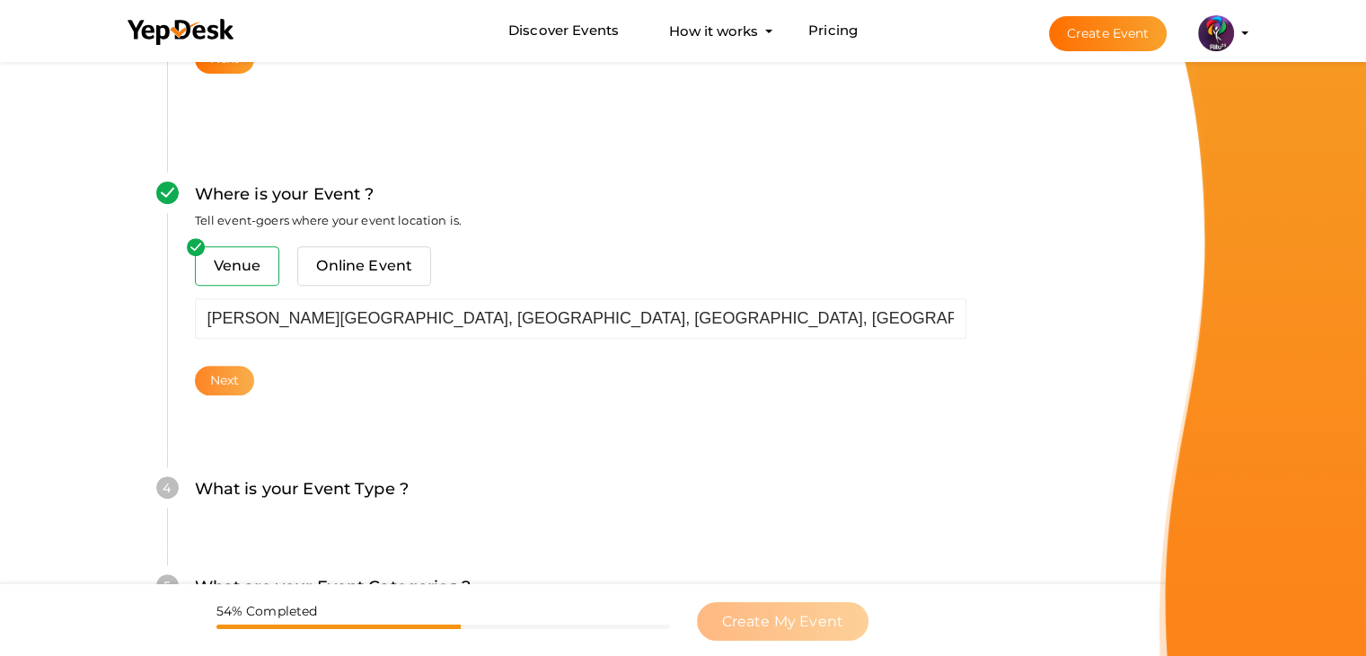
drag, startPoint x: 231, startPoint y: 394, endPoint x: 232, endPoint y: 382, distance: 12.6
click at [232, 382] on div "Where is your Event ? Tell event-goers where your event location is. Venue Onli…" at bounding box center [580, 288] width 826 height 321
click at [232, 382] on button "Next" at bounding box center [225, 381] width 60 height 30
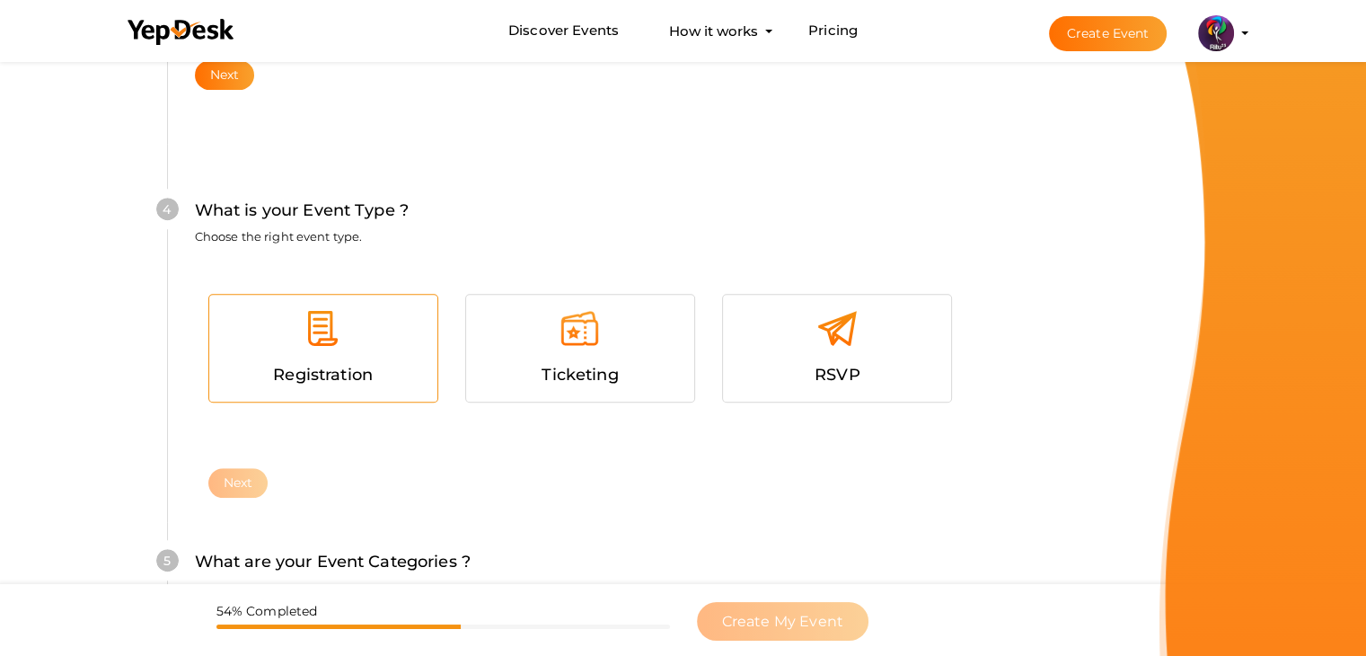
scroll to position [982, 0]
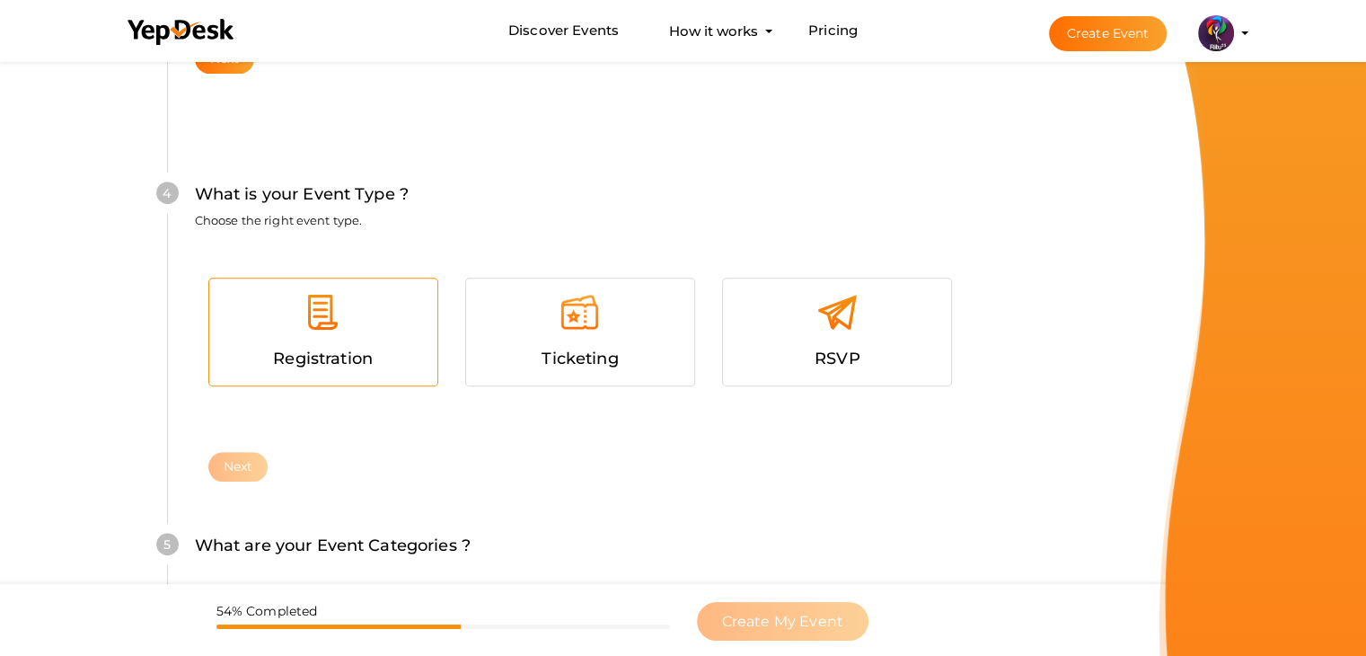
click at [310, 346] on div "Registration" at bounding box center [323, 359] width 201 height 26
click at [251, 462] on button "Next" at bounding box center [238, 467] width 60 height 30
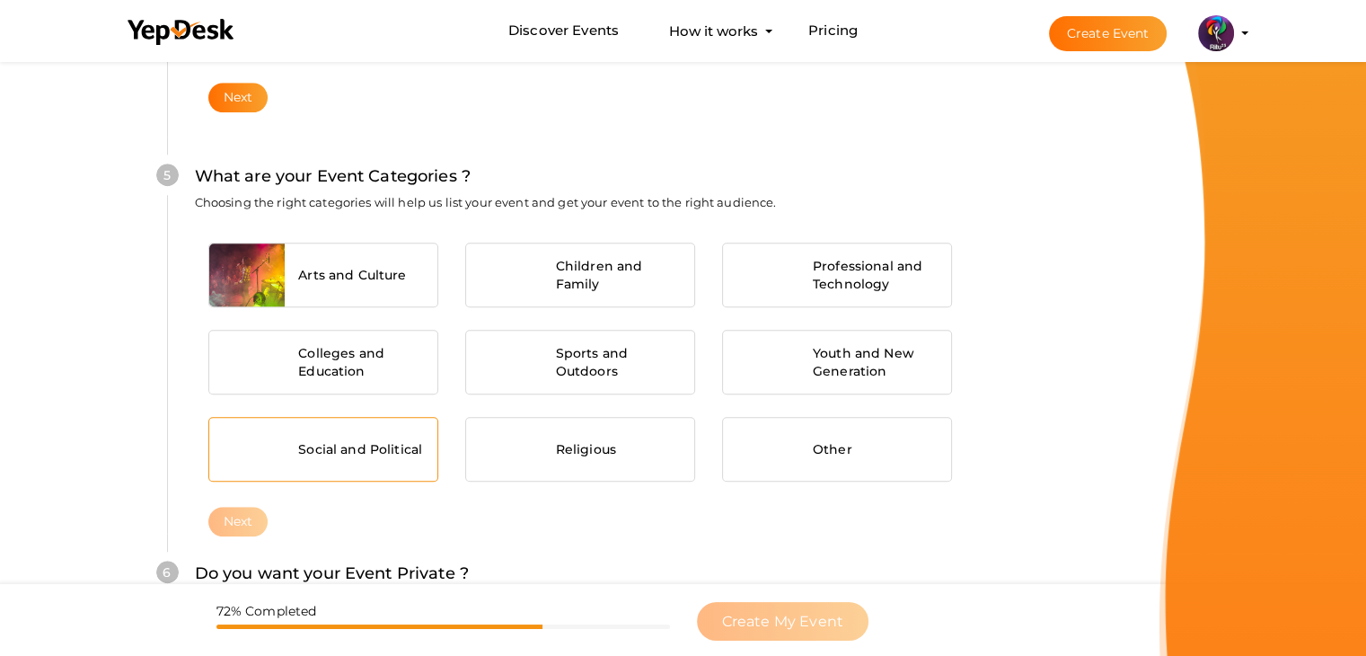
scroll to position [1359, 0]
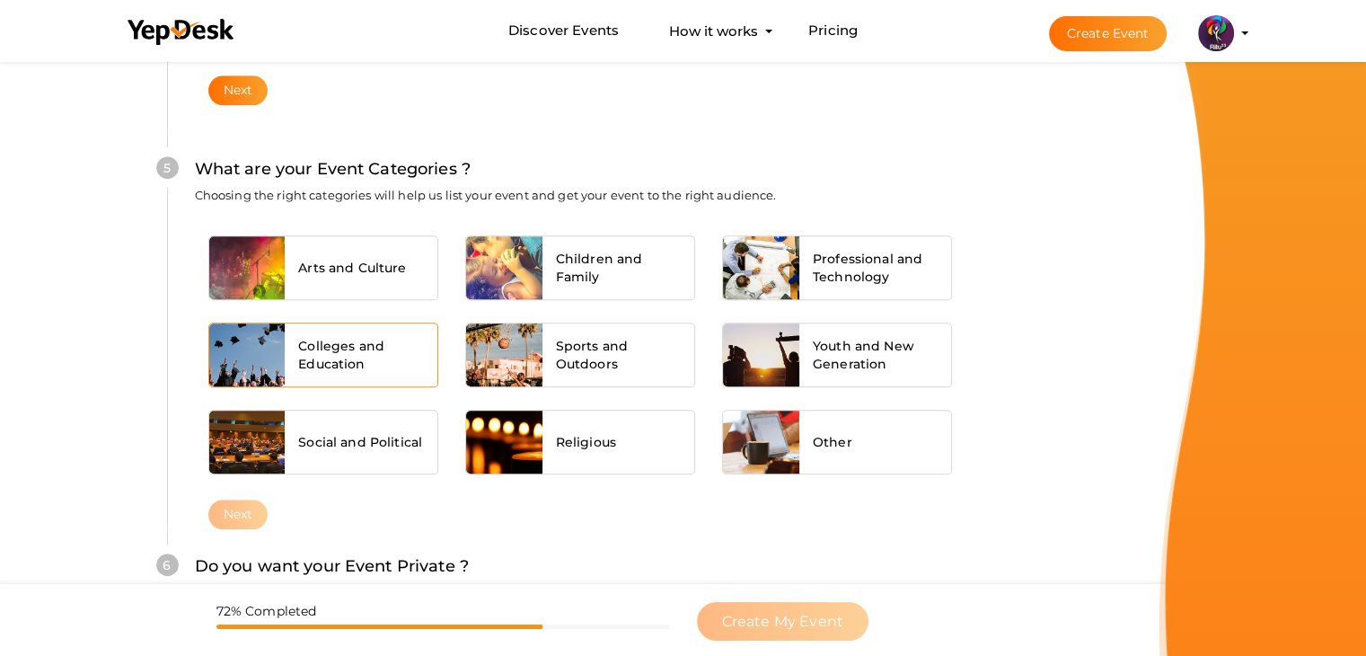
click at [357, 355] on span "Colleges and Education" at bounding box center [361, 355] width 126 height 36
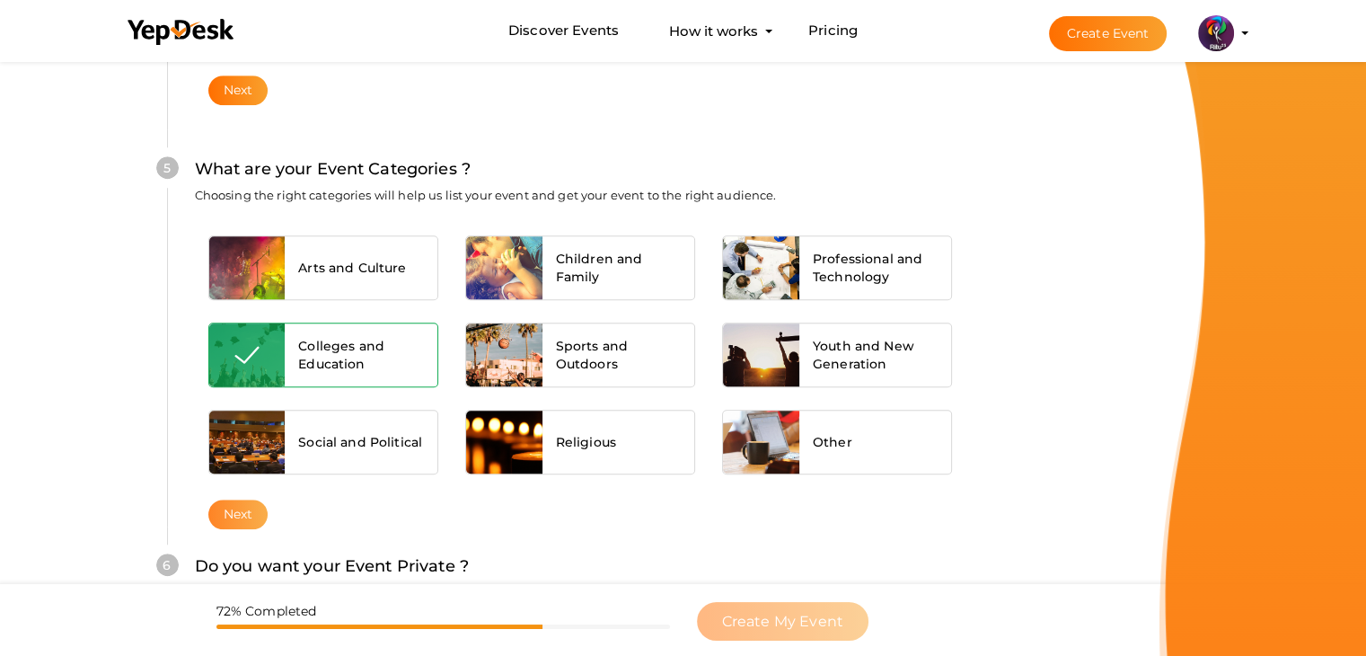
click at [248, 506] on button "Next" at bounding box center [238, 514] width 60 height 30
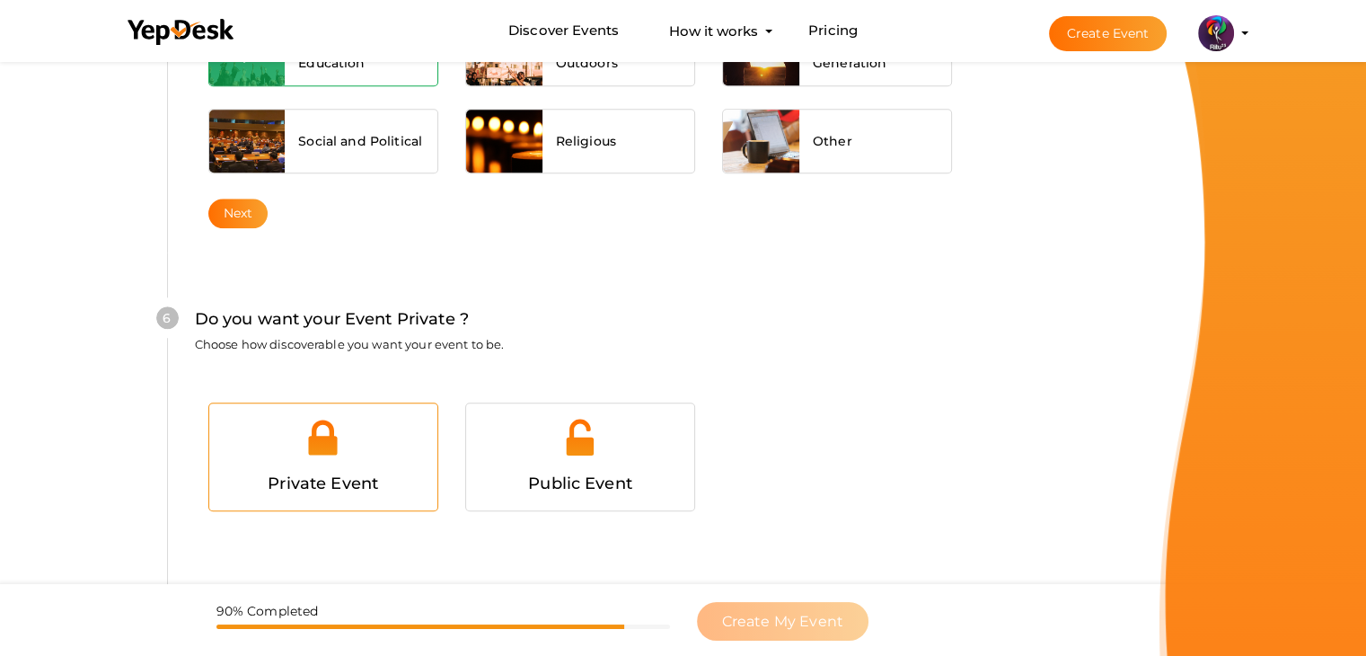
scroll to position [1753, 0]
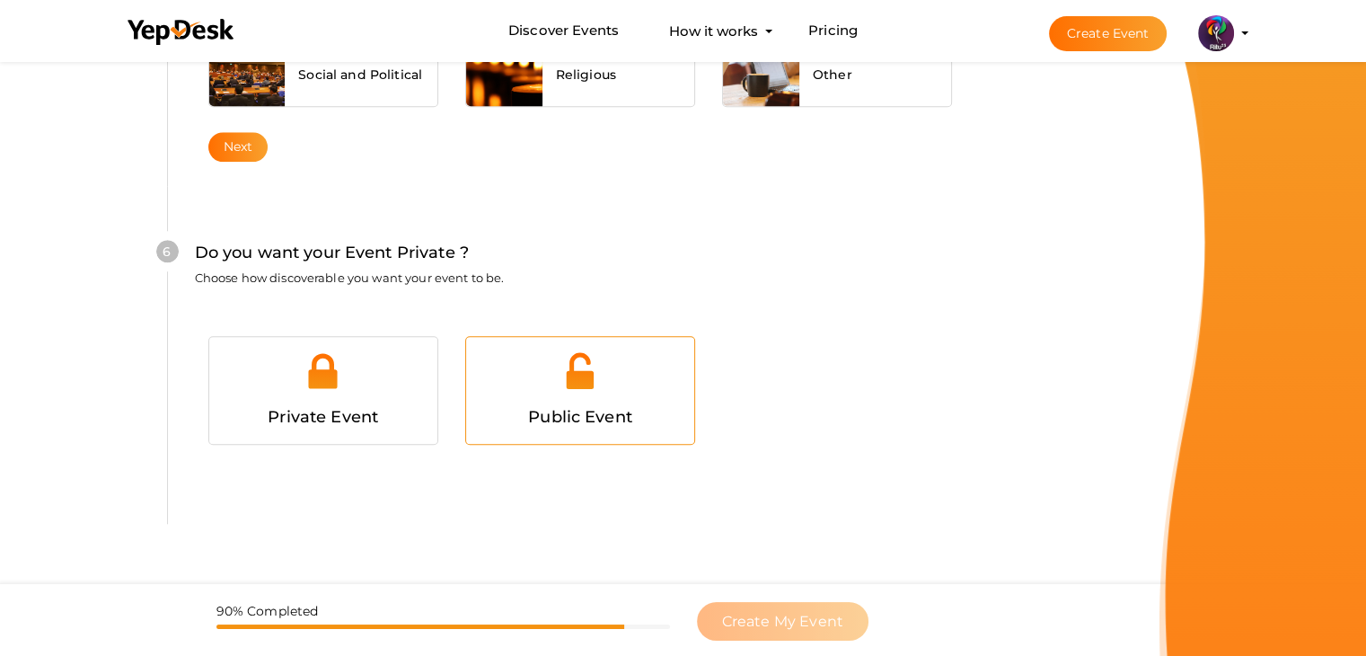
click at [563, 357] on img at bounding box center [579, 370] width 40 height 40
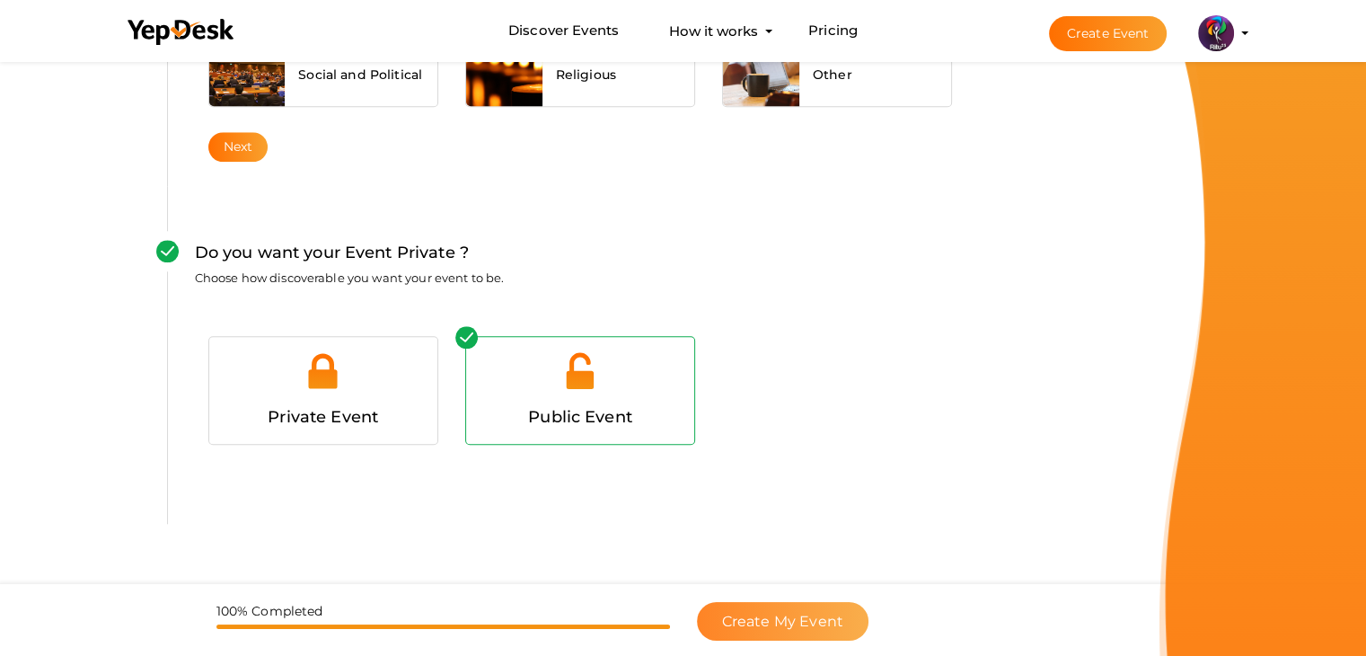
click at [816, 604] on button "Create My Event" at bounding box center [783, 621] width 172 height 39
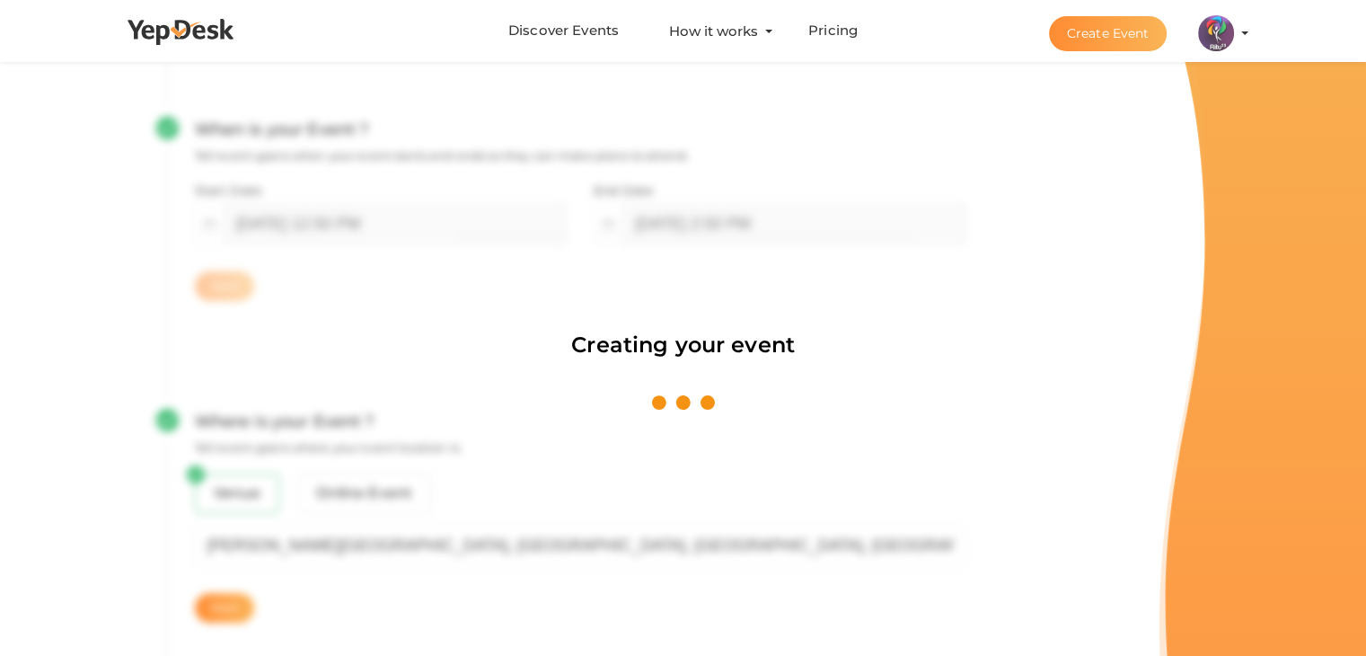
scroll to position [269, 0]
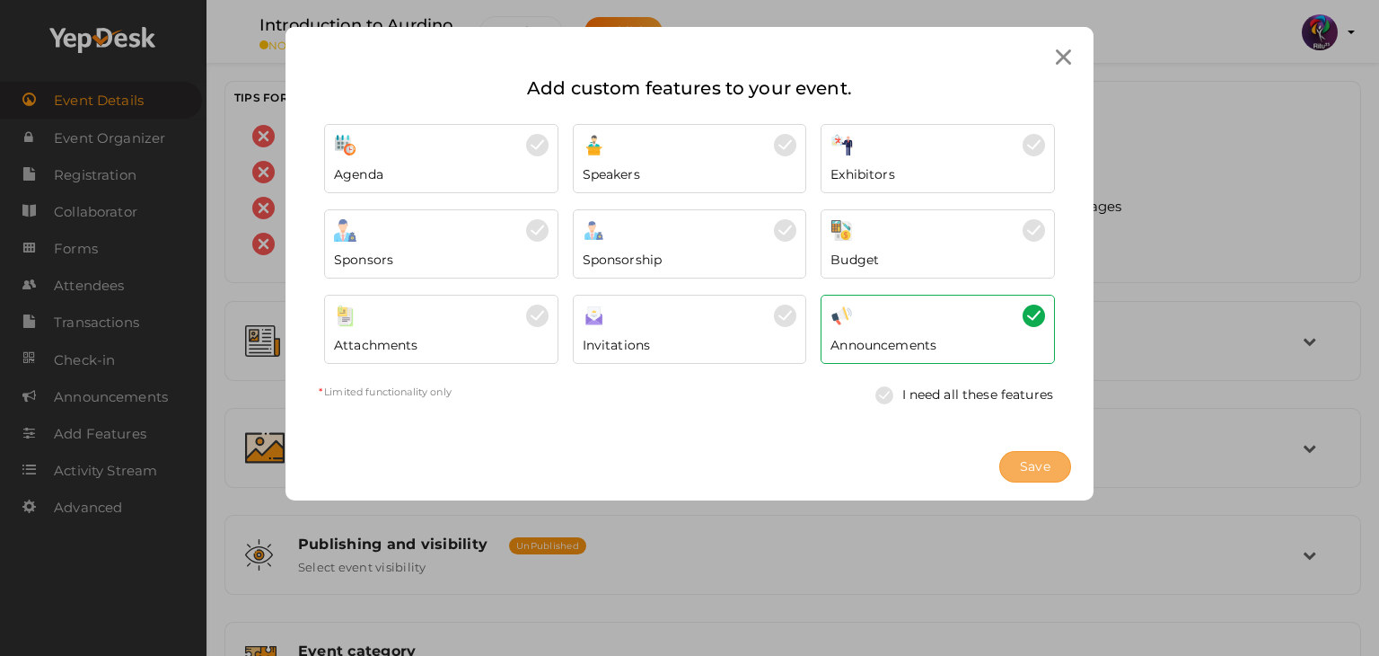
click at [1008, 460] on button "Save" at bounding box center [1036, 466] width 72 height 31
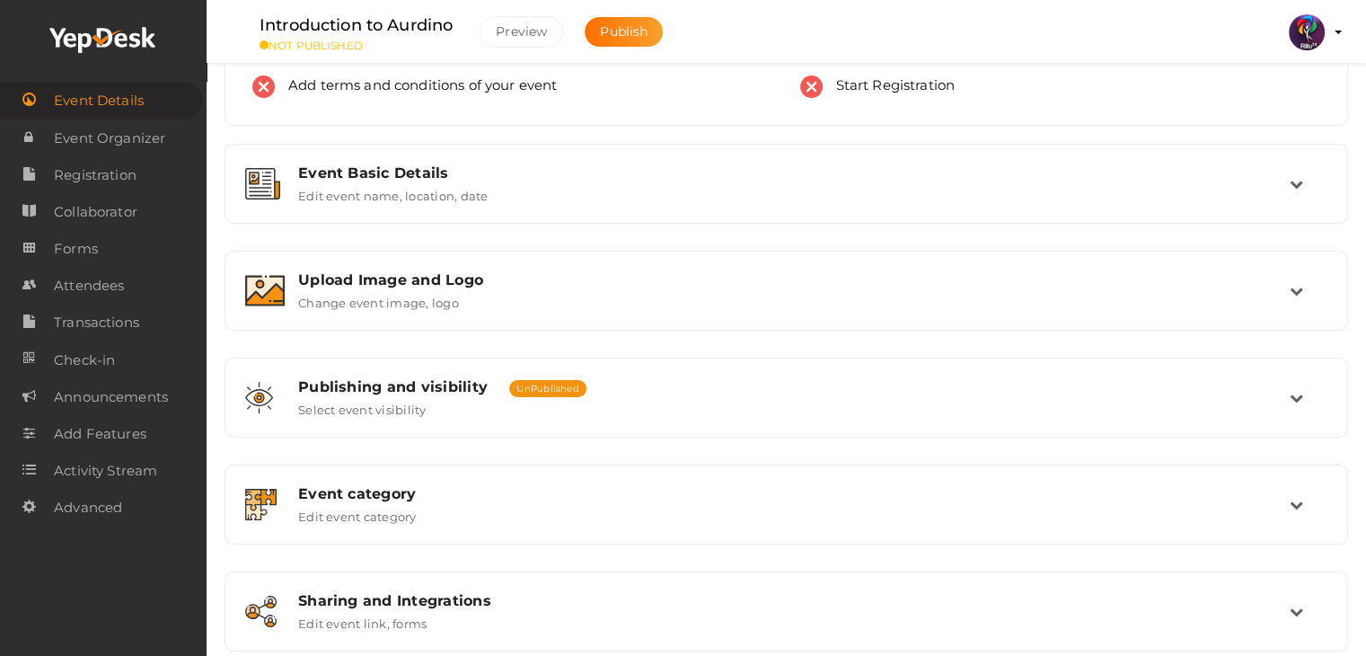
scroll to position [158, 0]
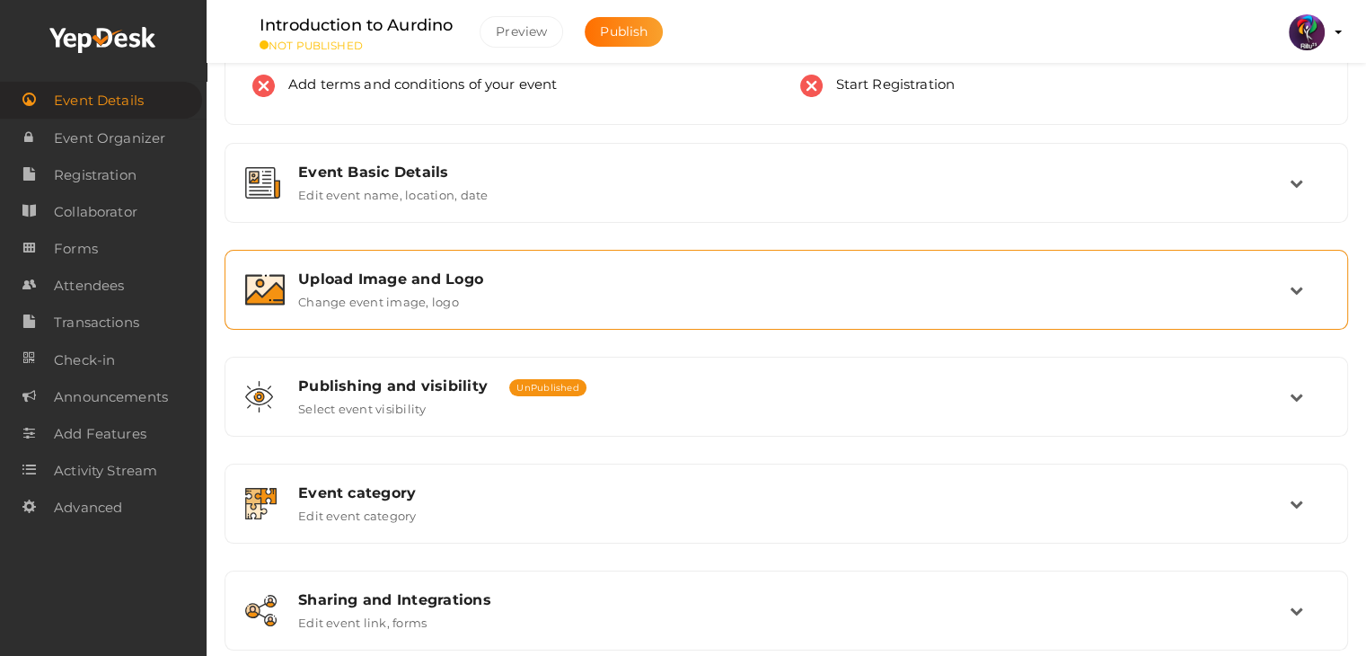
click at [891, 260] on div "Upload Image and Logo Change event image, logo" at bounding box center [786, 290] width 1104 height 60
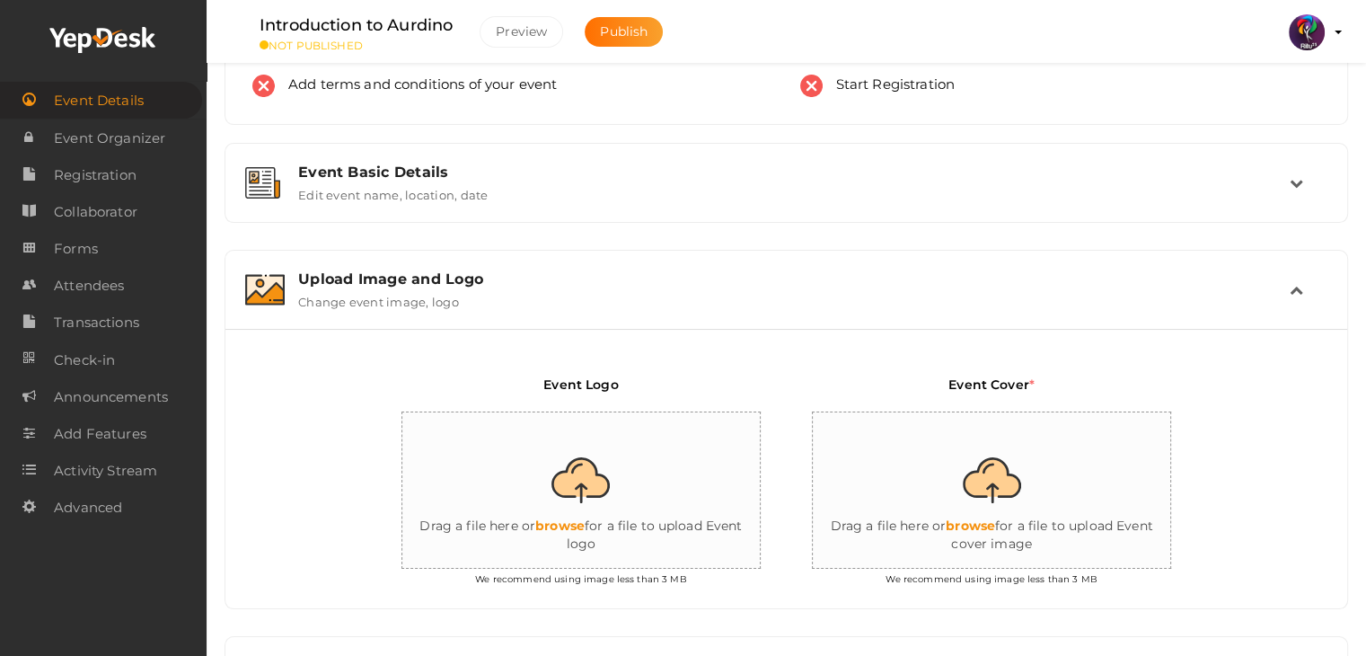
scroll to position [280, 0]
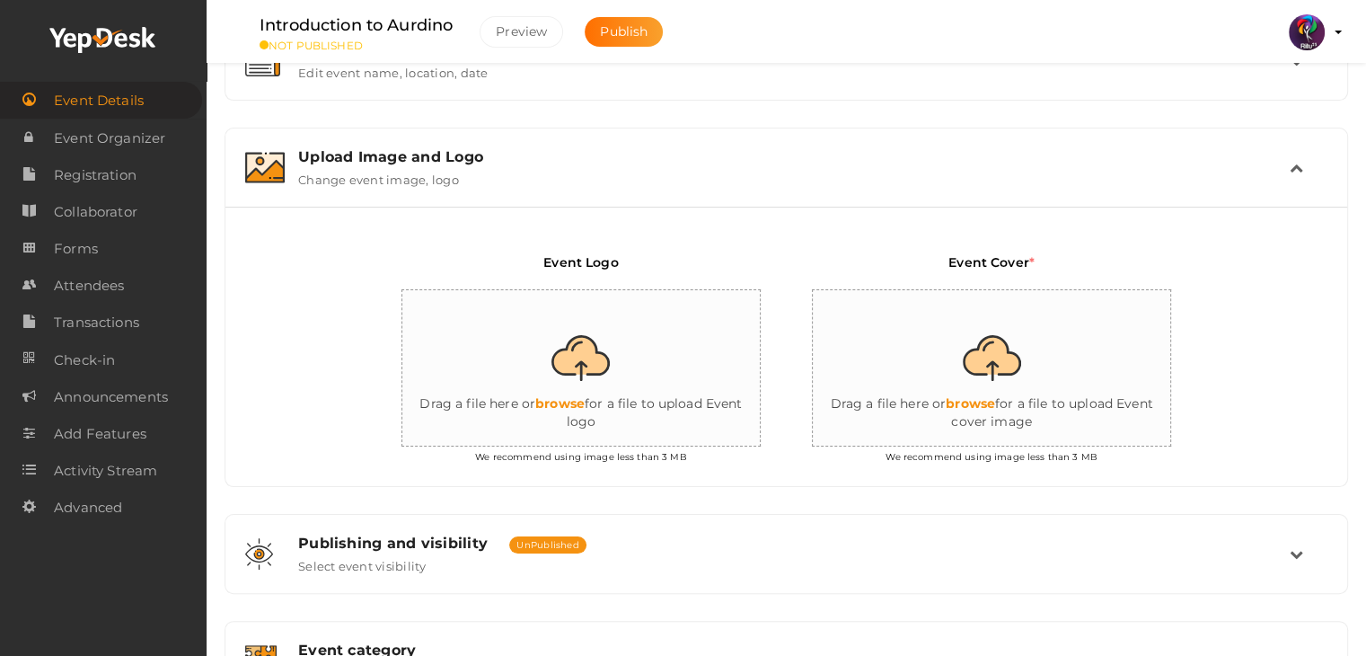
click at [650, 364] on input "file" at bounding box center [581, 368] width 359 height 157
type input "C:\fakepath\logo yepdesk (1).png"
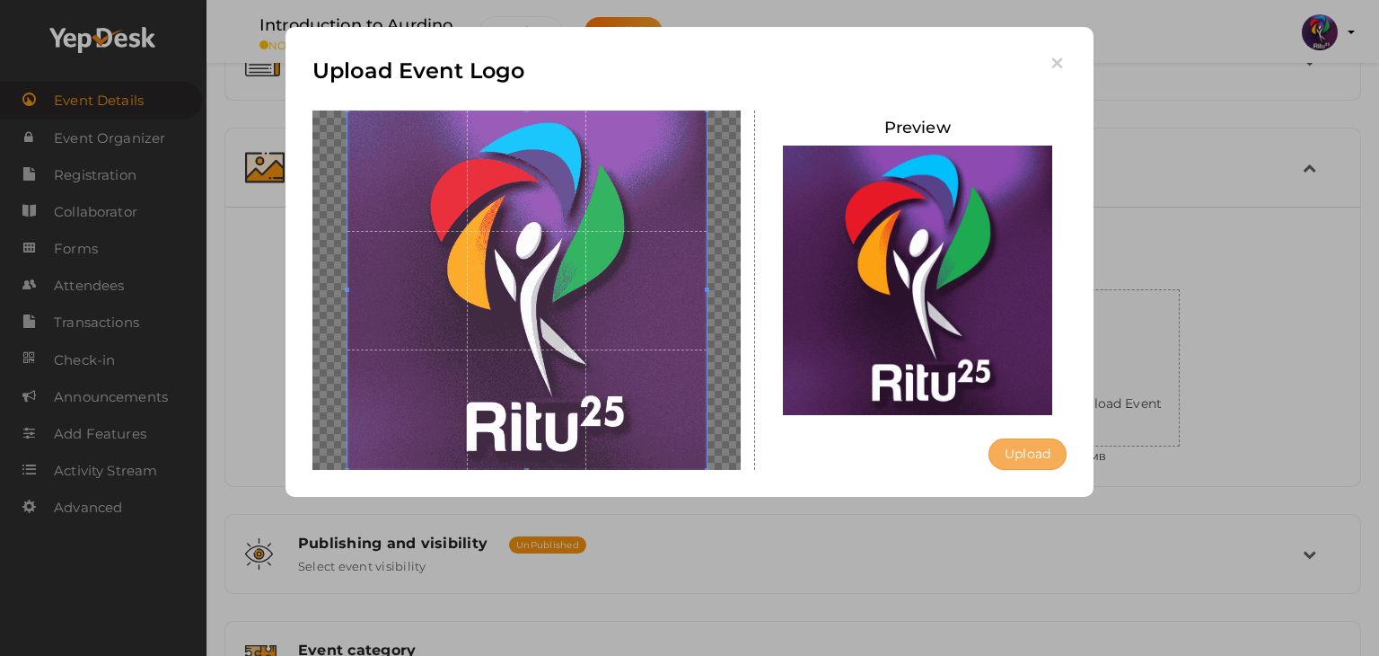
click at [1055, 460] on button "Upload" at bounding box center [1028, 453] width 78 height 31
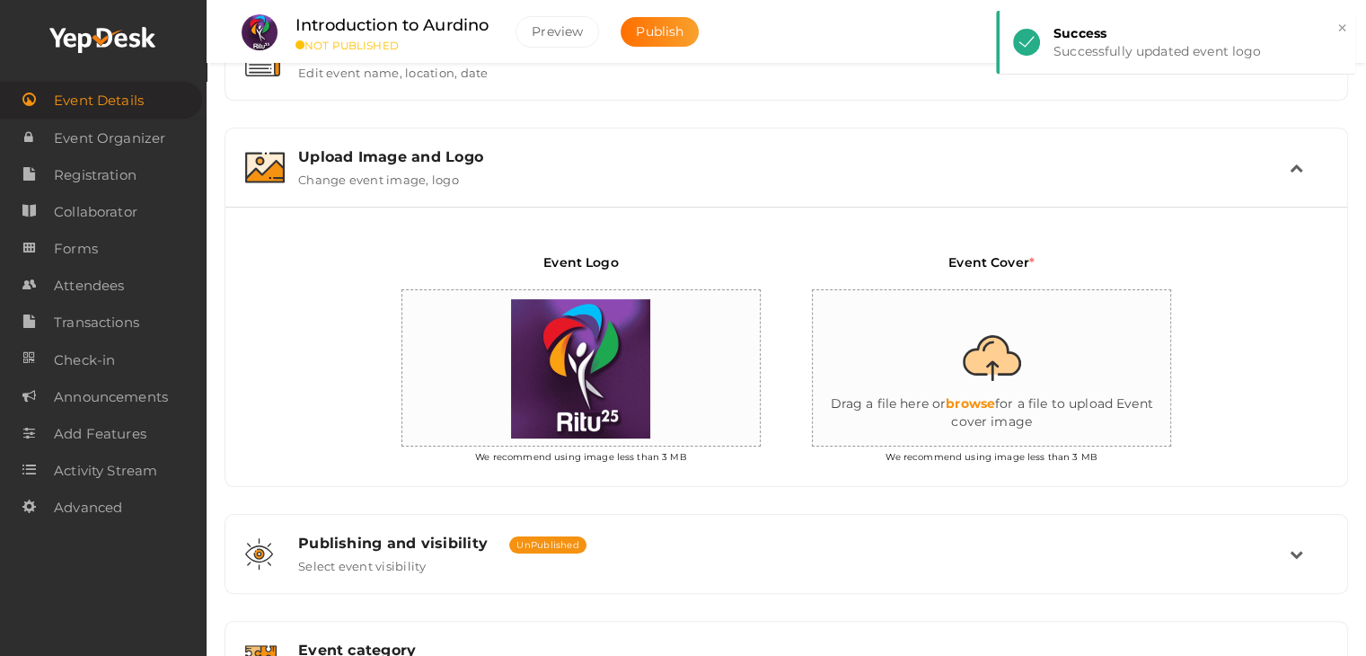
click at [1042, 360] on input "file" at bounding box center [992, 368] width 359 height 157
type input "C:\fakepath\introduction to Arduino.png"
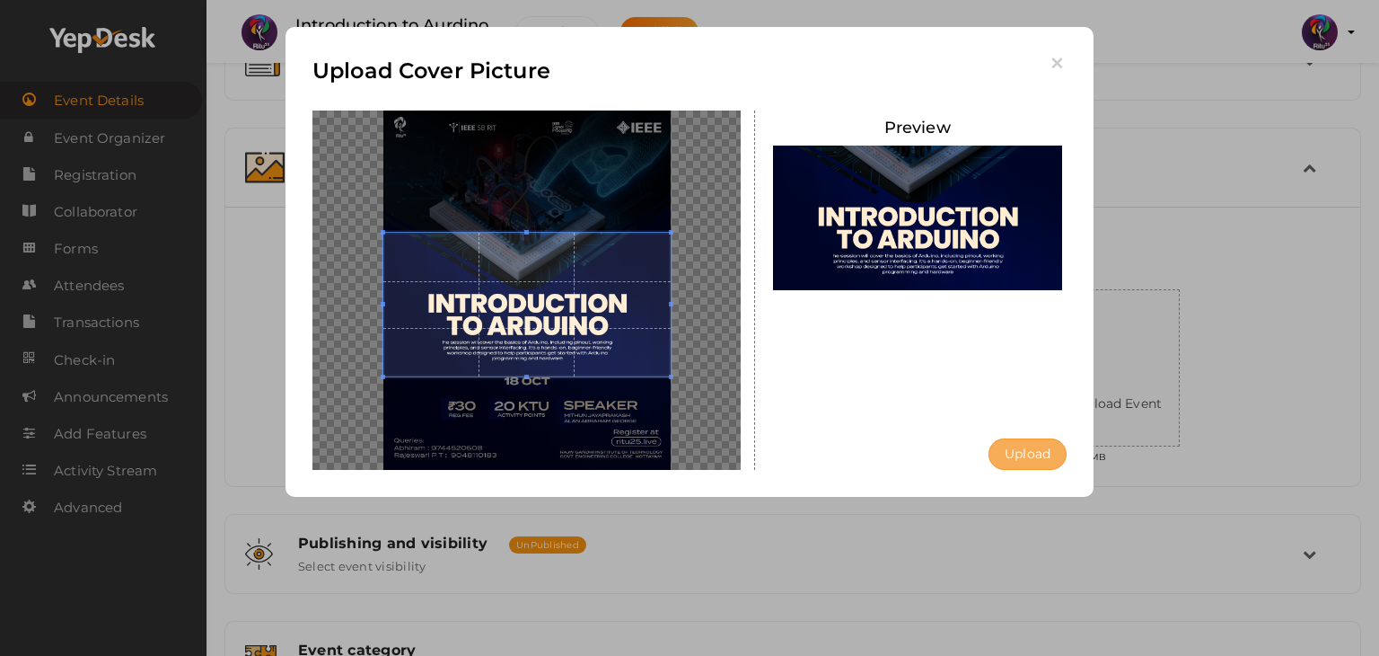
click at [1026, 448] on button "Upload" at bounding box center [1028, 453] width 78 height 31
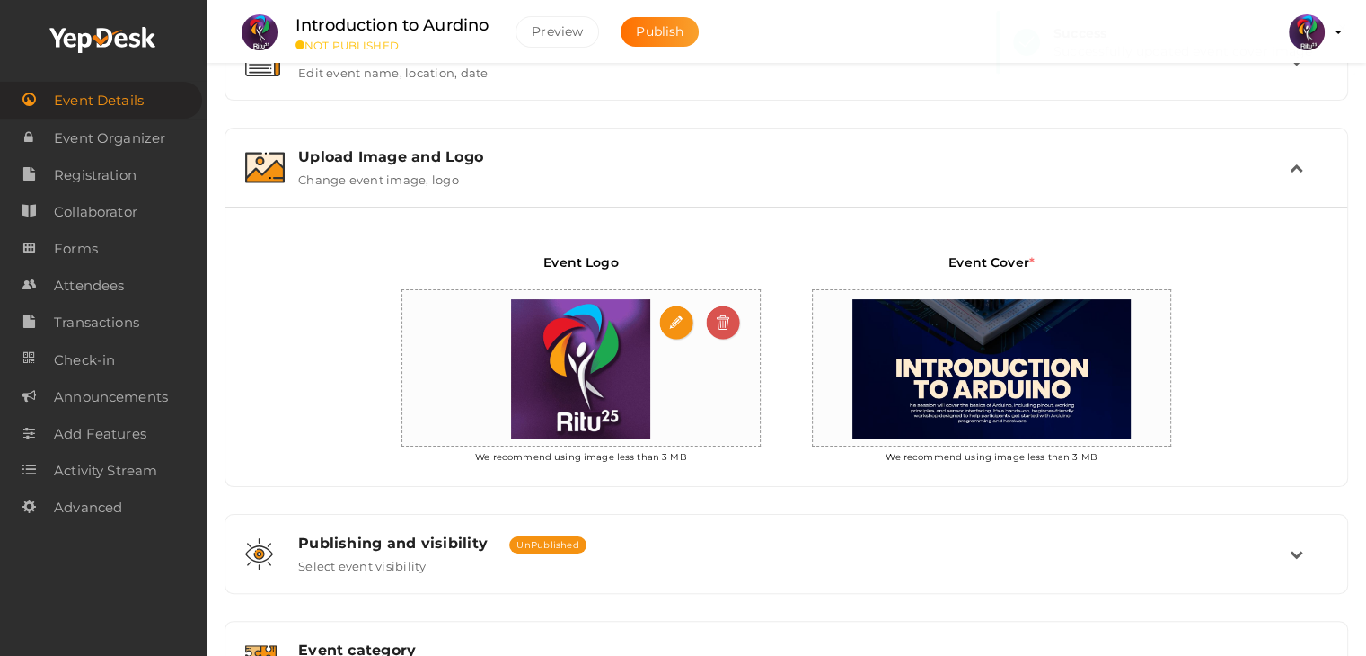
scroll to position [580, 0]
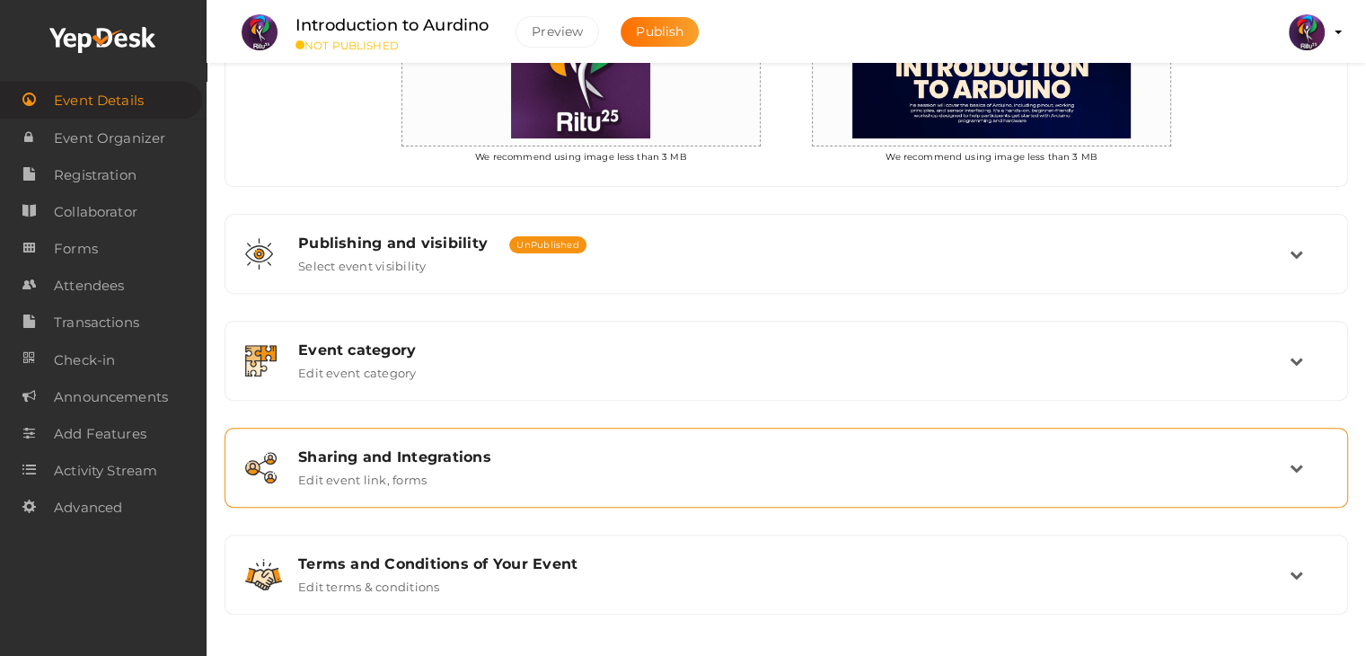
click at [453, 427] on div "Sharing and Integrations Edit event link, forms" at bounding box center [786, 467] width 1123 height 80
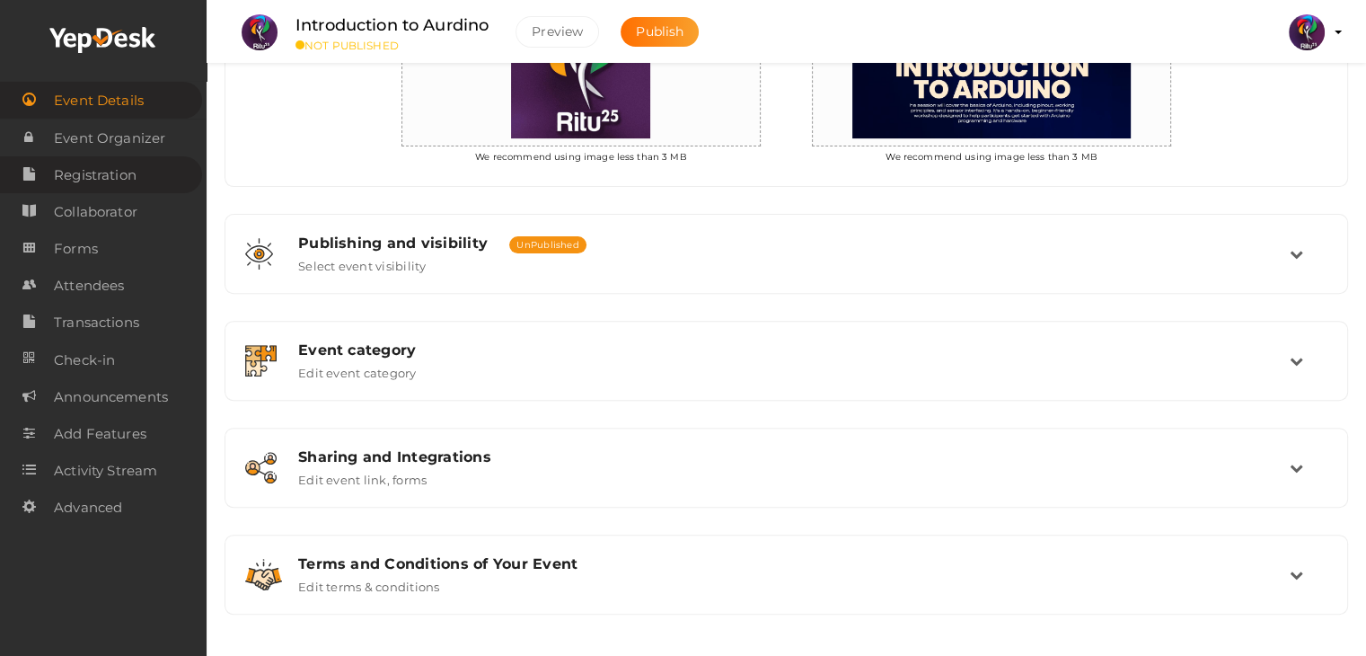
click at [140, 172] on link "Registration" at bounding box center [101, 174] width 202 height 37
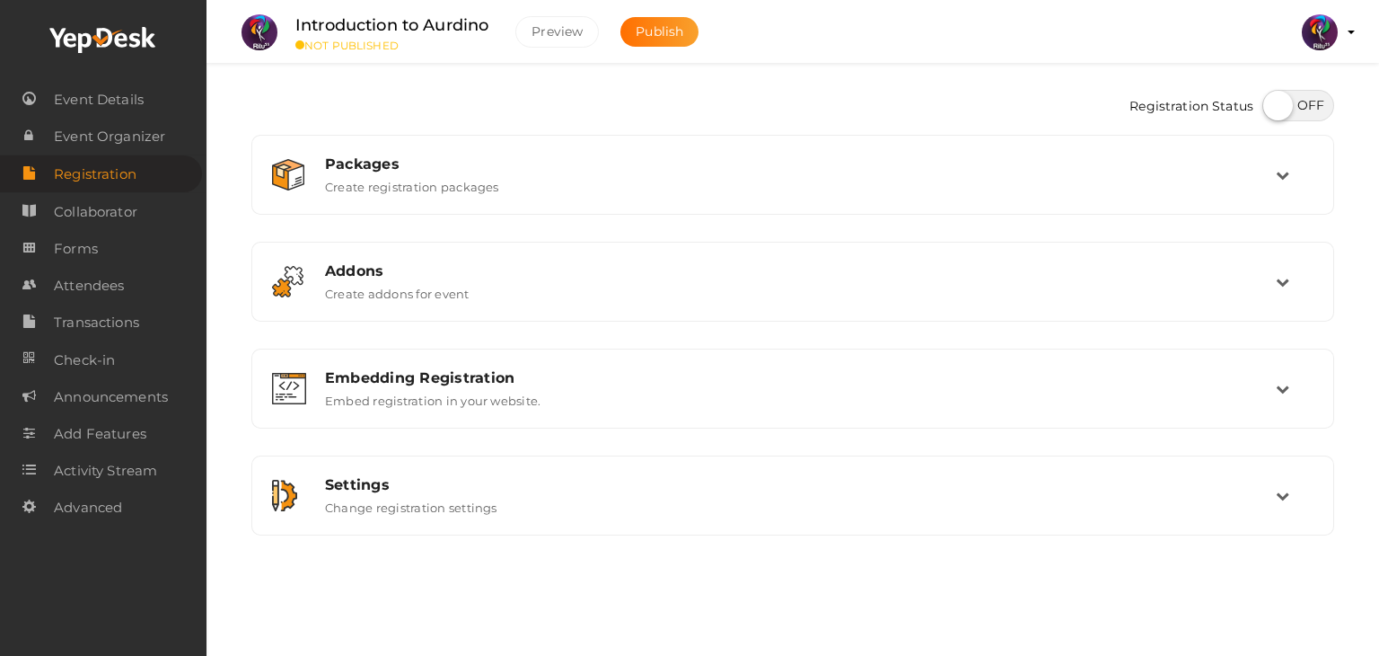
click at [1275, 112] on label at bounding box center [1299, 105] width 72 height 31
click at [1274, 105] on input "checkbox" at bounding box center [1269, 99] width 12 height 12
checkbox input "true"
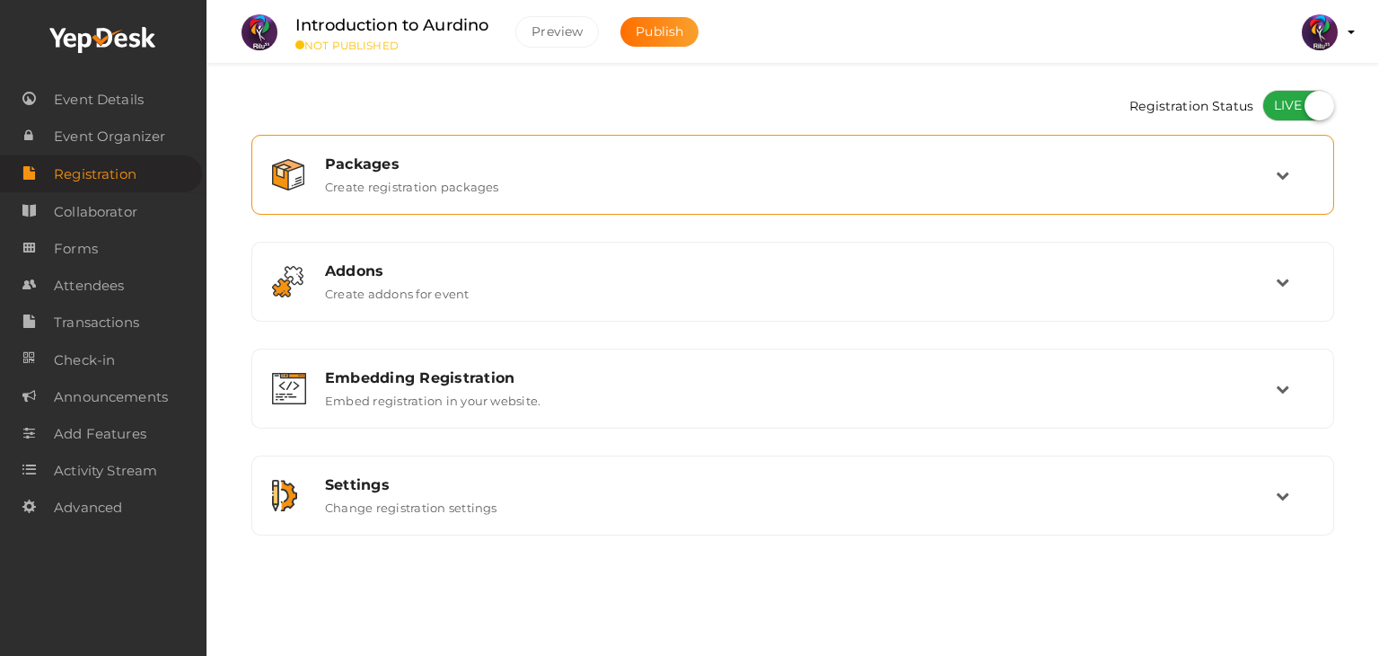
click at [1252, 162] on div "Packages" at bounding box center [800, 163] width 951 height 17
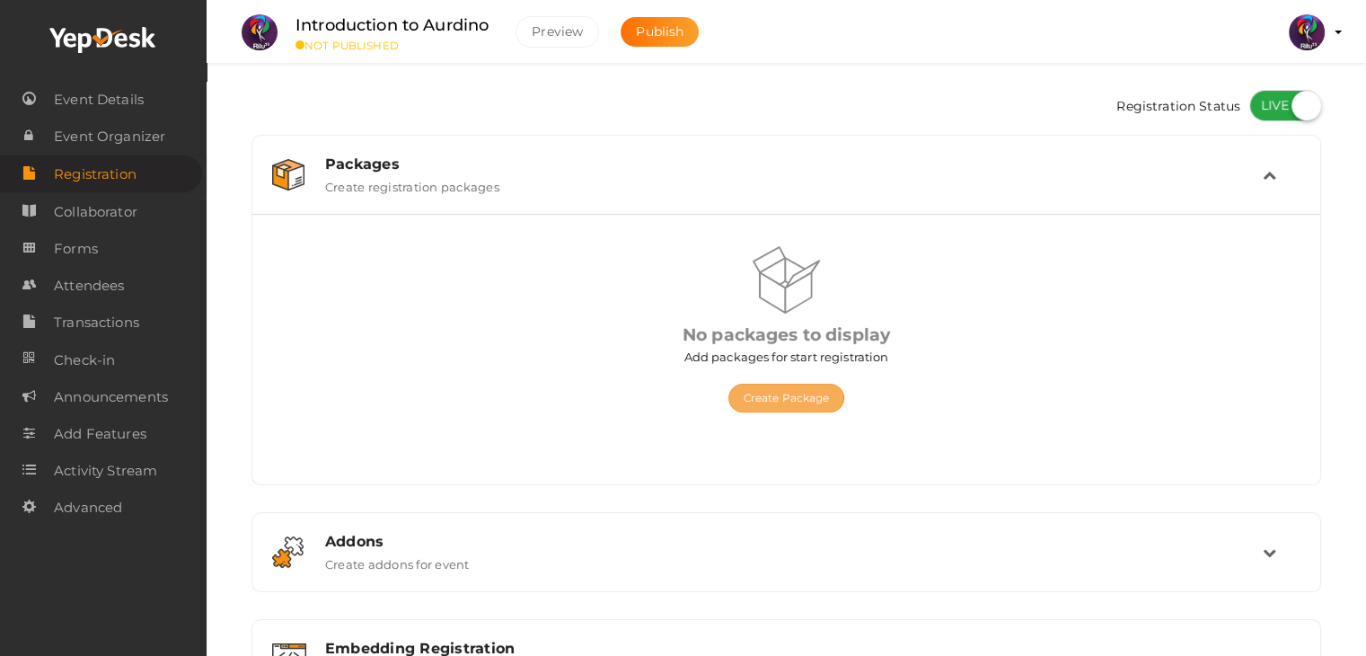
click at [788, 400] on button "Create Package" at bounding box center [786, 397] width 117 height 29
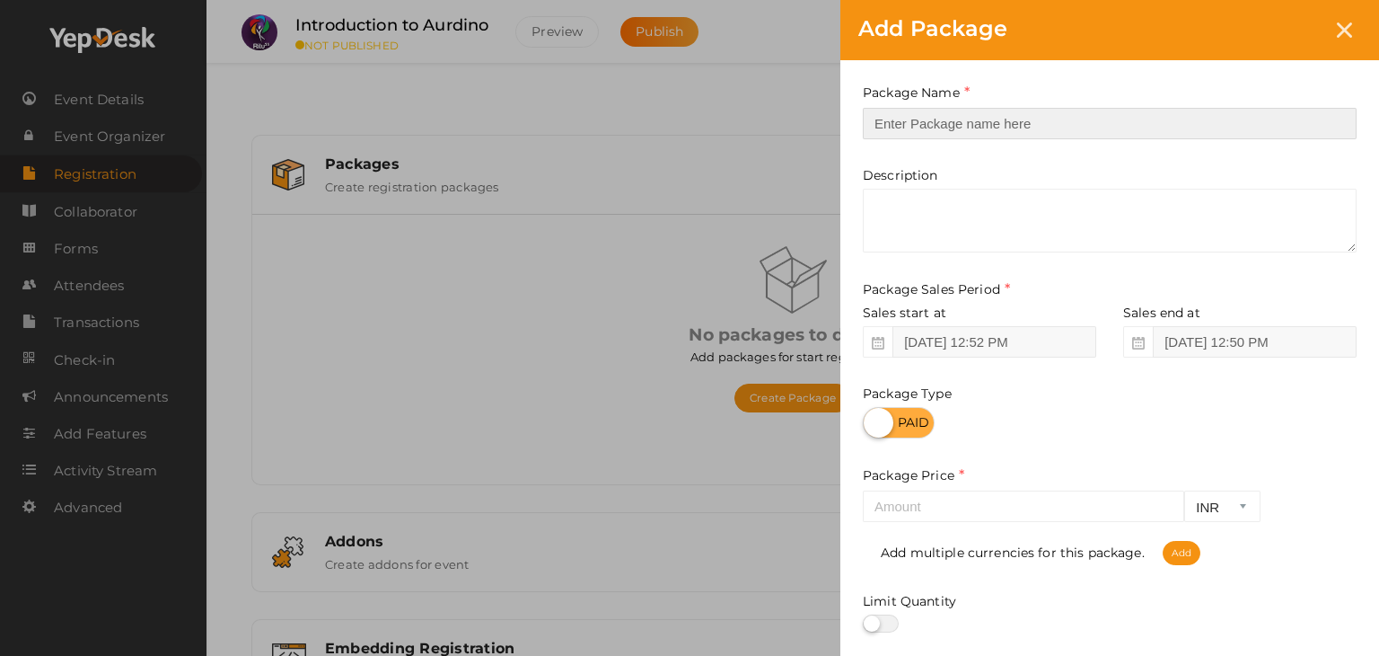
click at [1109, 109] on input "text" at bounding box center [1110, 123] width 494 height 31
type input "reg"
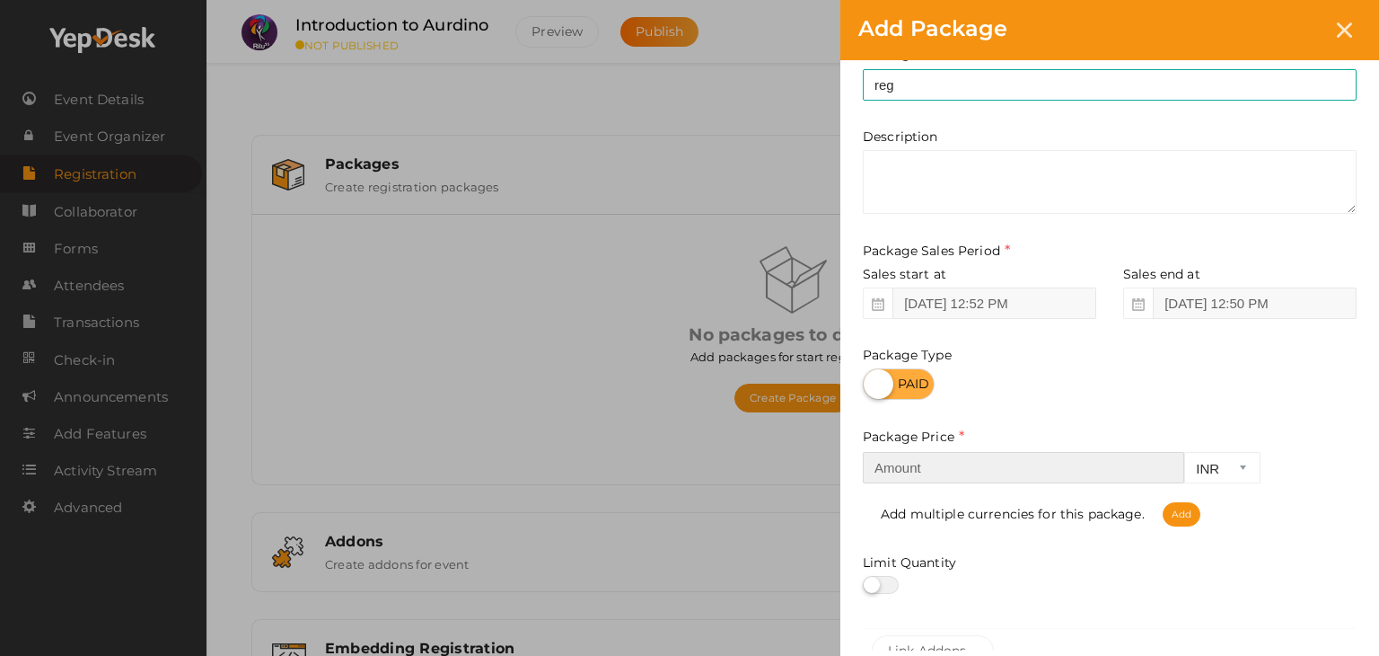
click at [1090, 471] on input "number" at bounding box center [1023, 467] width 321 height 31
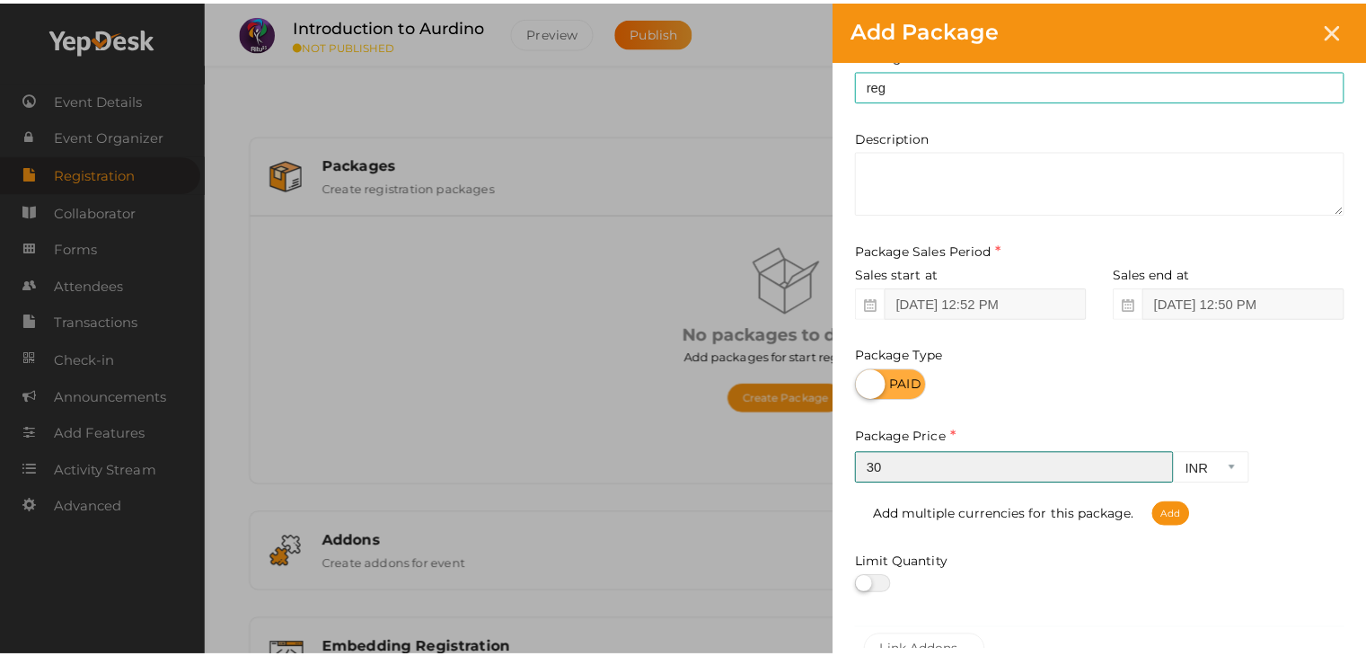
scroll to position [223, 0]
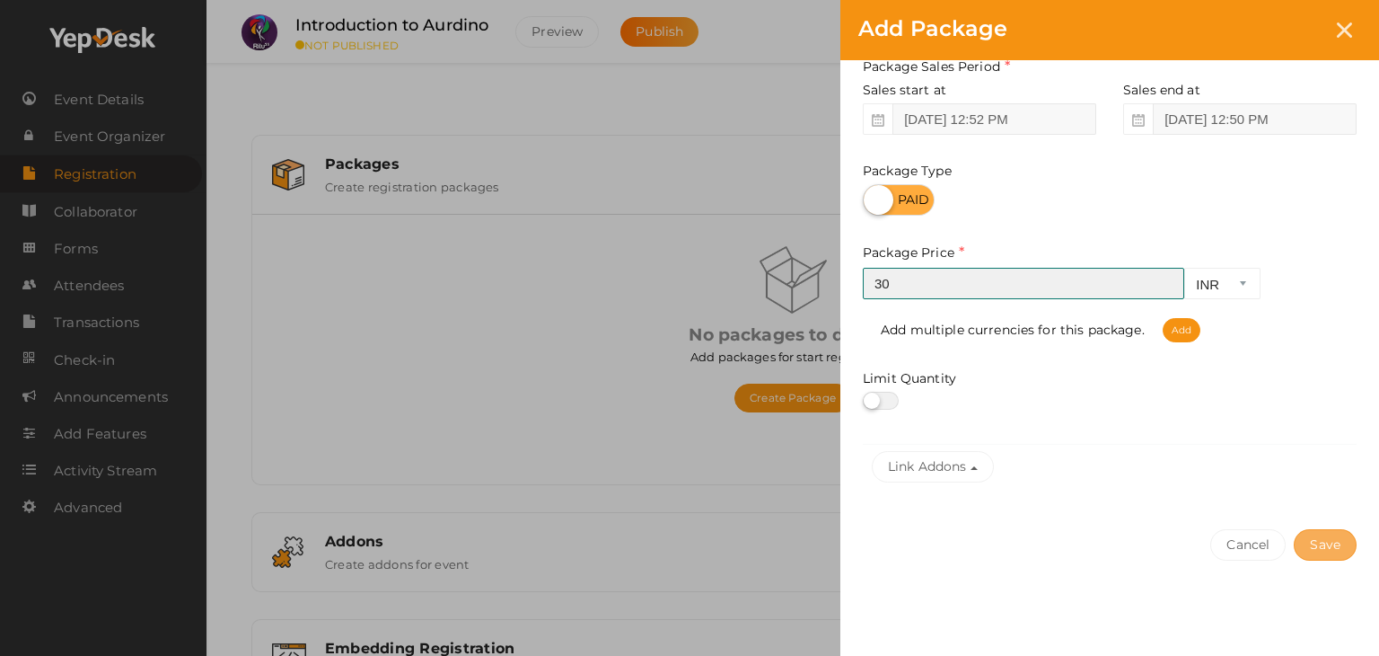
type input "30"
click at [1311, 532] on button "Save" at bounding box center [1325, 544] width 63 height 31
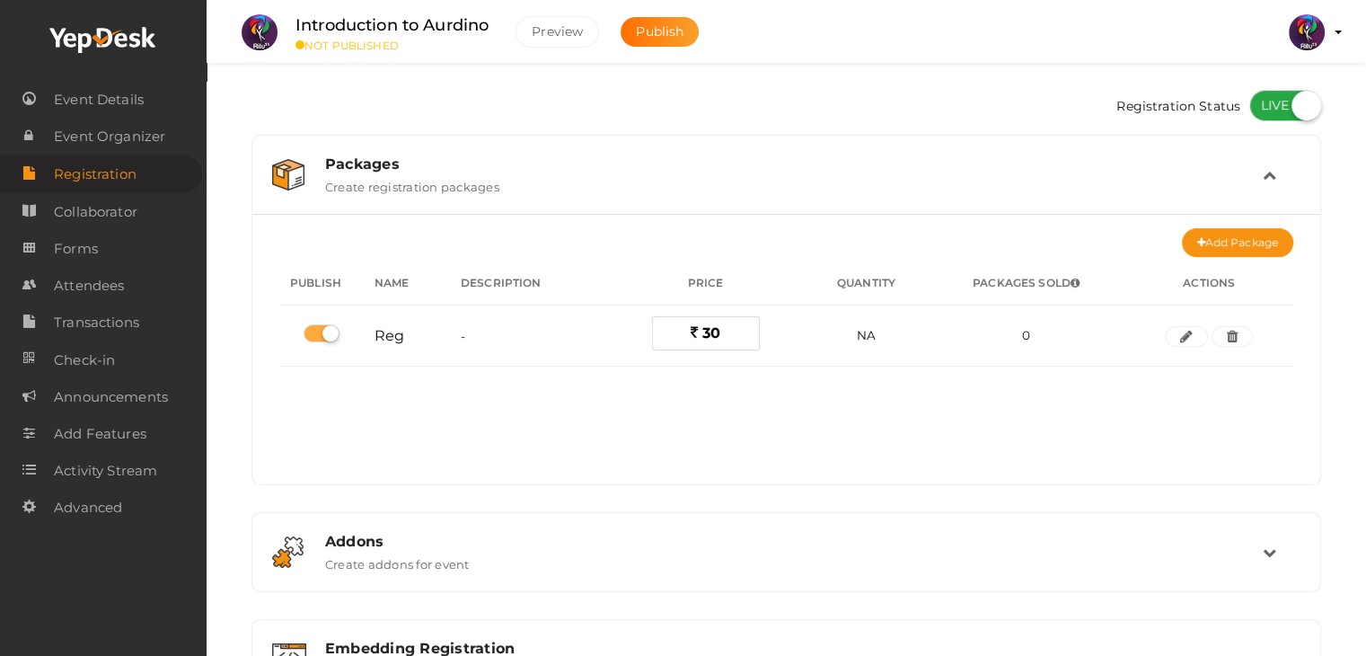
scroll to position [2, 0]
click at [618, 182] on div "Packages Create registration packages" at bounding box center [787, 173] width 951 height 39
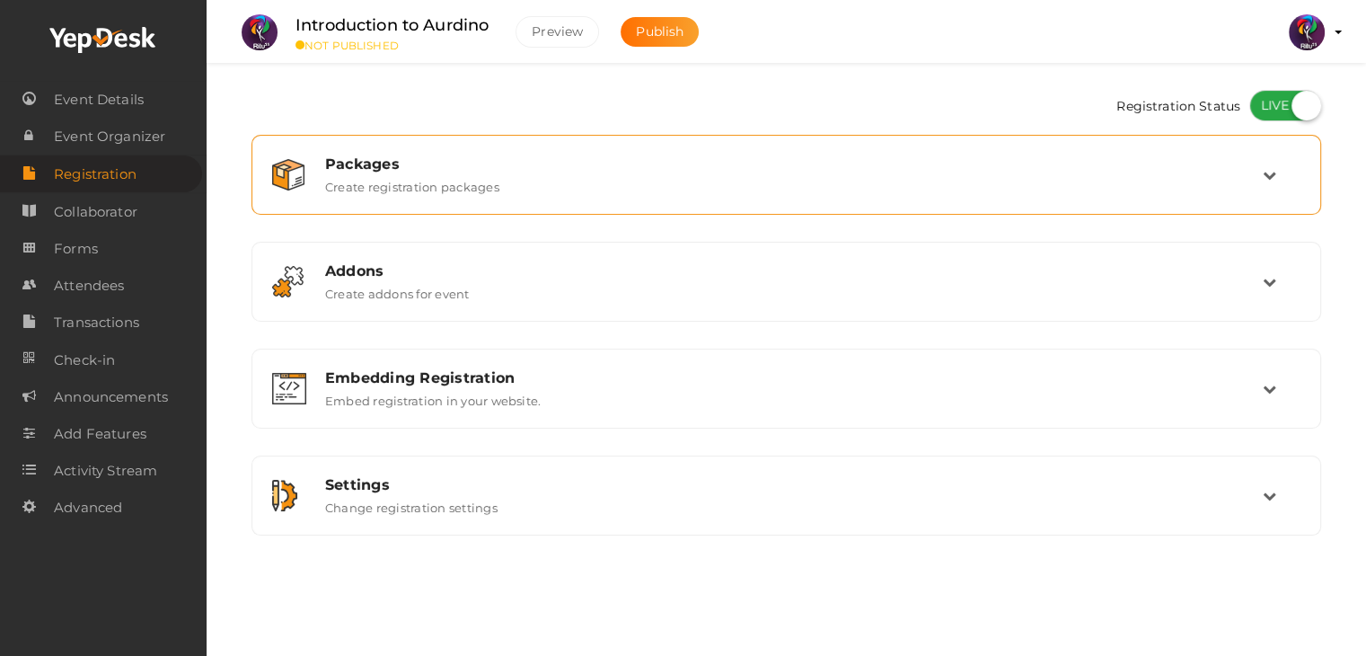
scroll to position [0, 0]
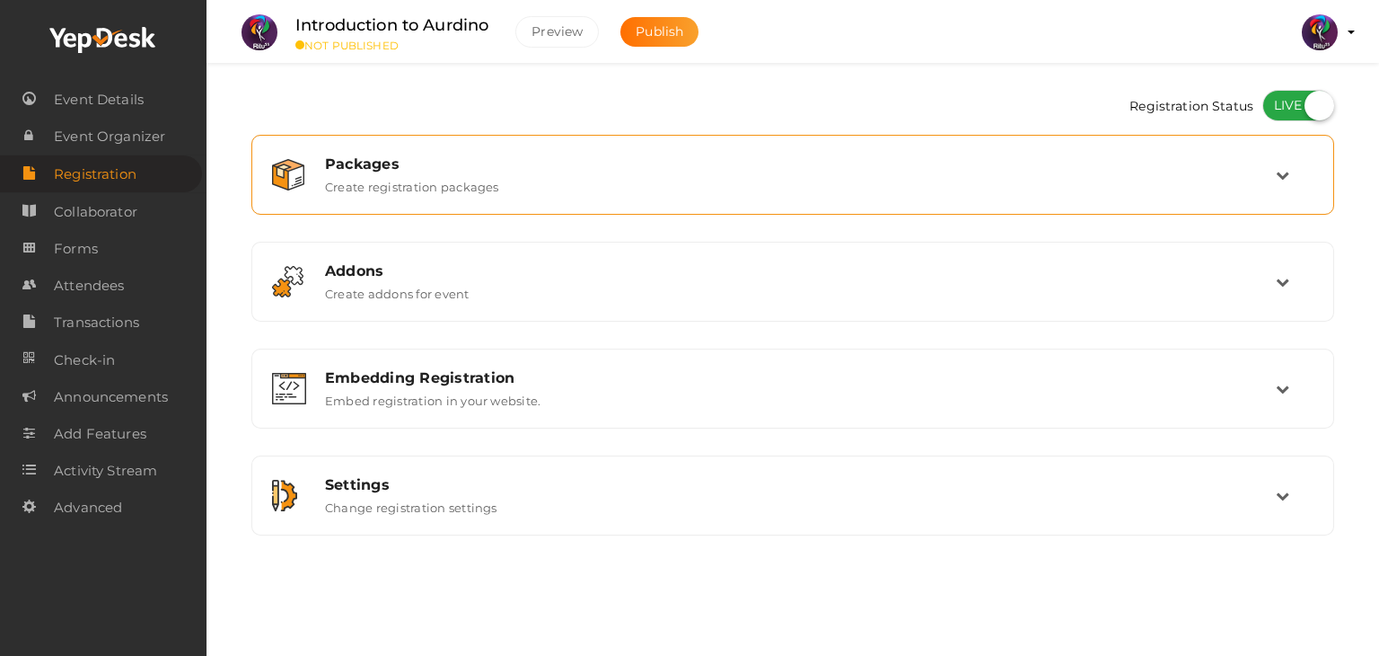
click at [533, 170] on div "Packages" at bounding box center [800, 163] width 951 height 17
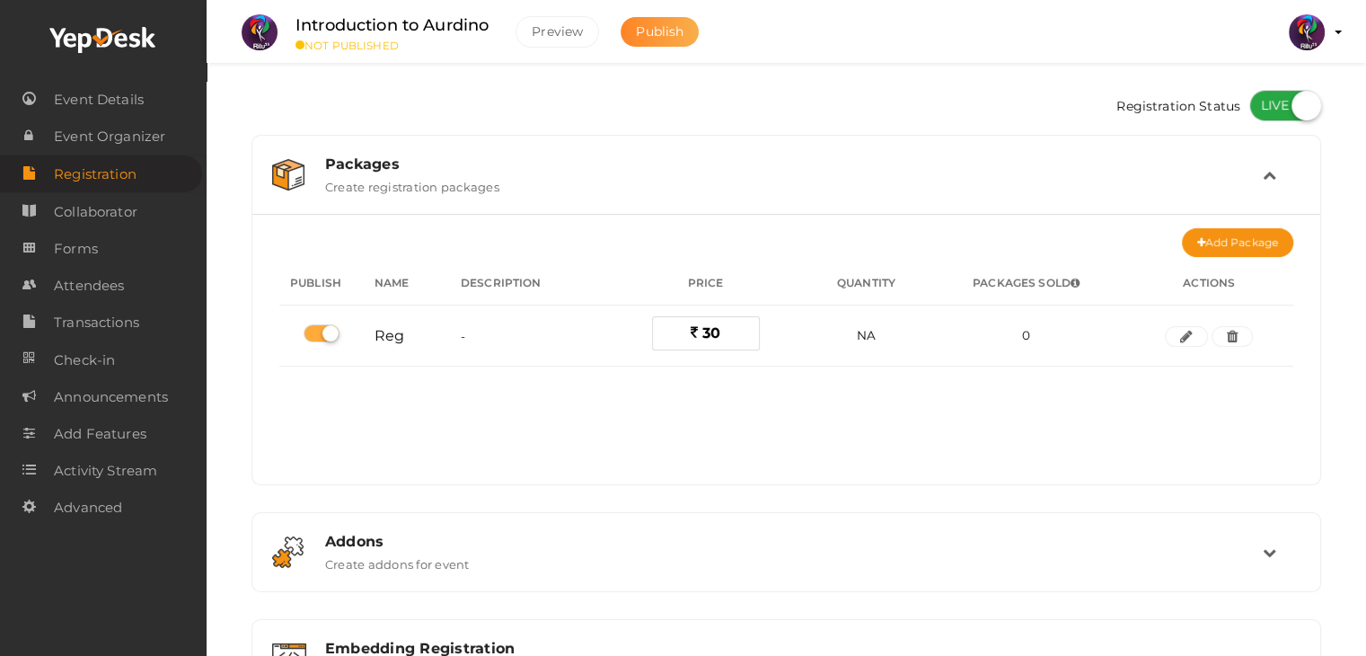
click at [668, 31] on span "Publish" at bounding box center [660, 31] width 48 height 16
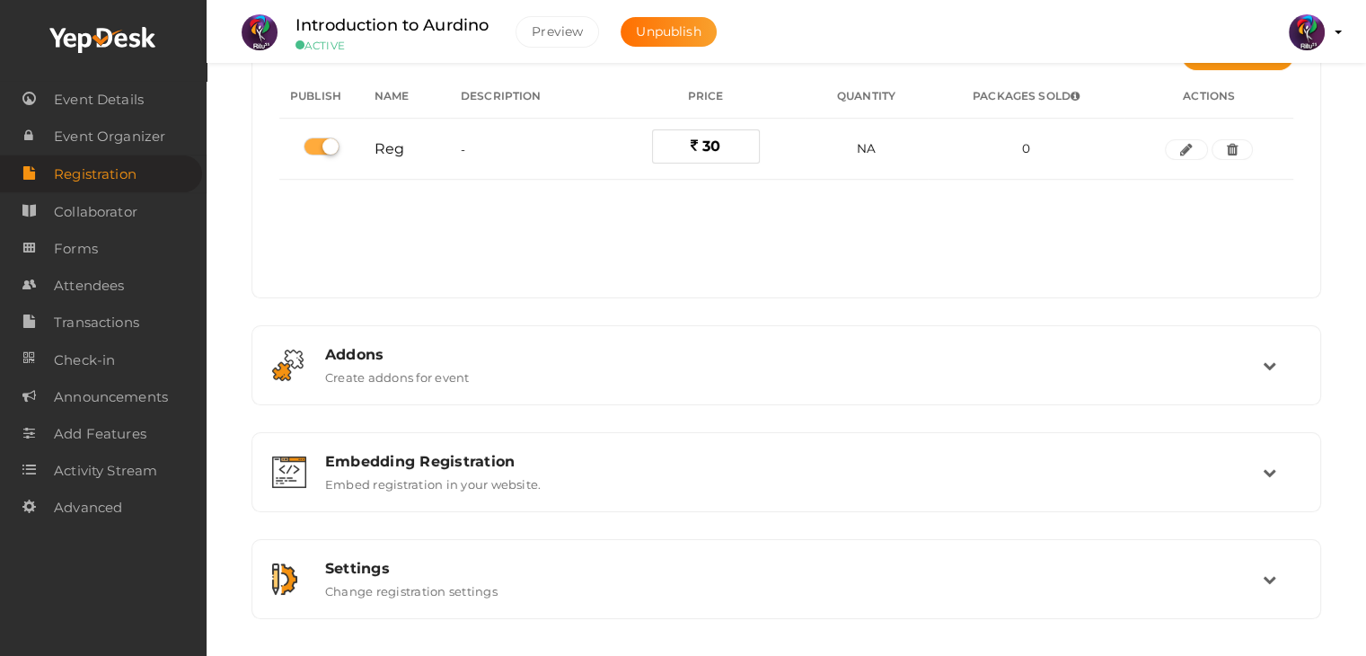
scroll to position [187, 0]
click at [126, 262] on link "Forms" at bounding box center [101, 248] width 202 height 37
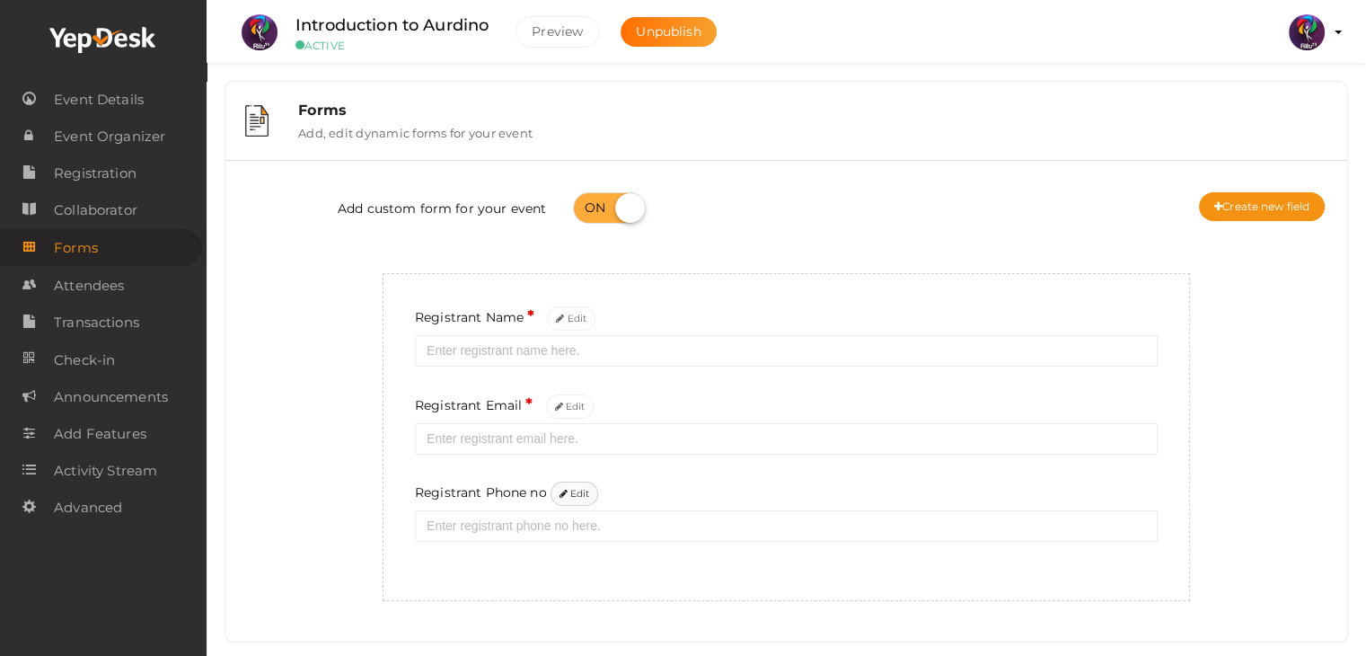
click at [577, 497] on button "Edit" at bounding box center [574, 493] width 48 height 24
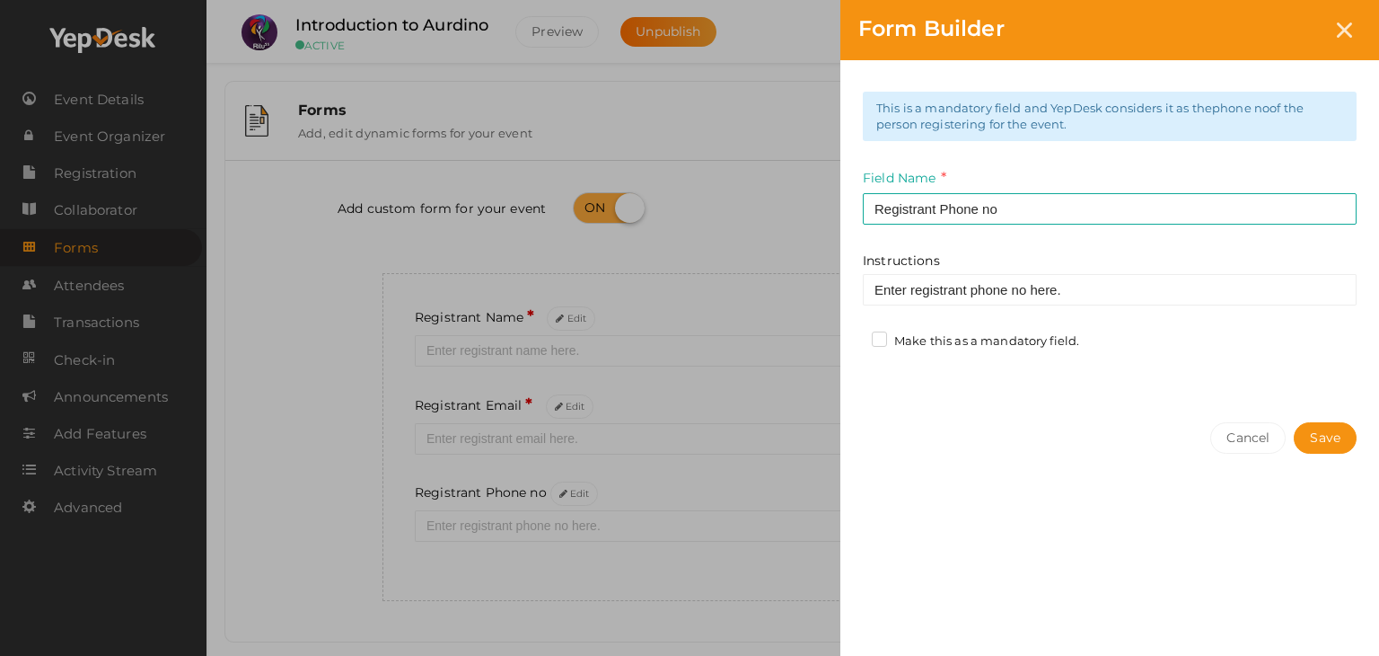
click at [992, 339] on label "Make this as a mandatory field." at bounding box center [975, 341] width 207 height 18
click at [854, 336] on input "Make this as a mandatory field." at bounding box center [854, 336] width 0 height 0
click at [1327, 428] on button "Save" at bounding box center [1325, 437] width 63 height 31
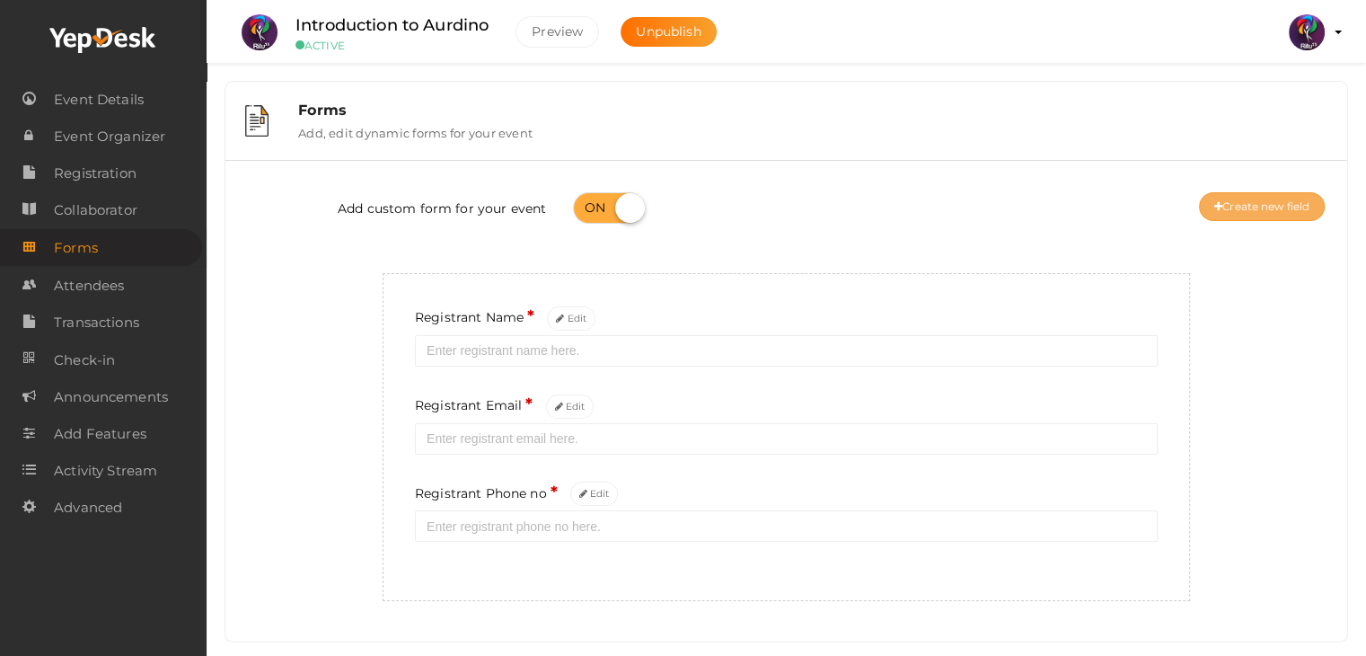
click at [1296, 198] on button "Create new field" at bounding box center [1262, 206] width 126 height 29
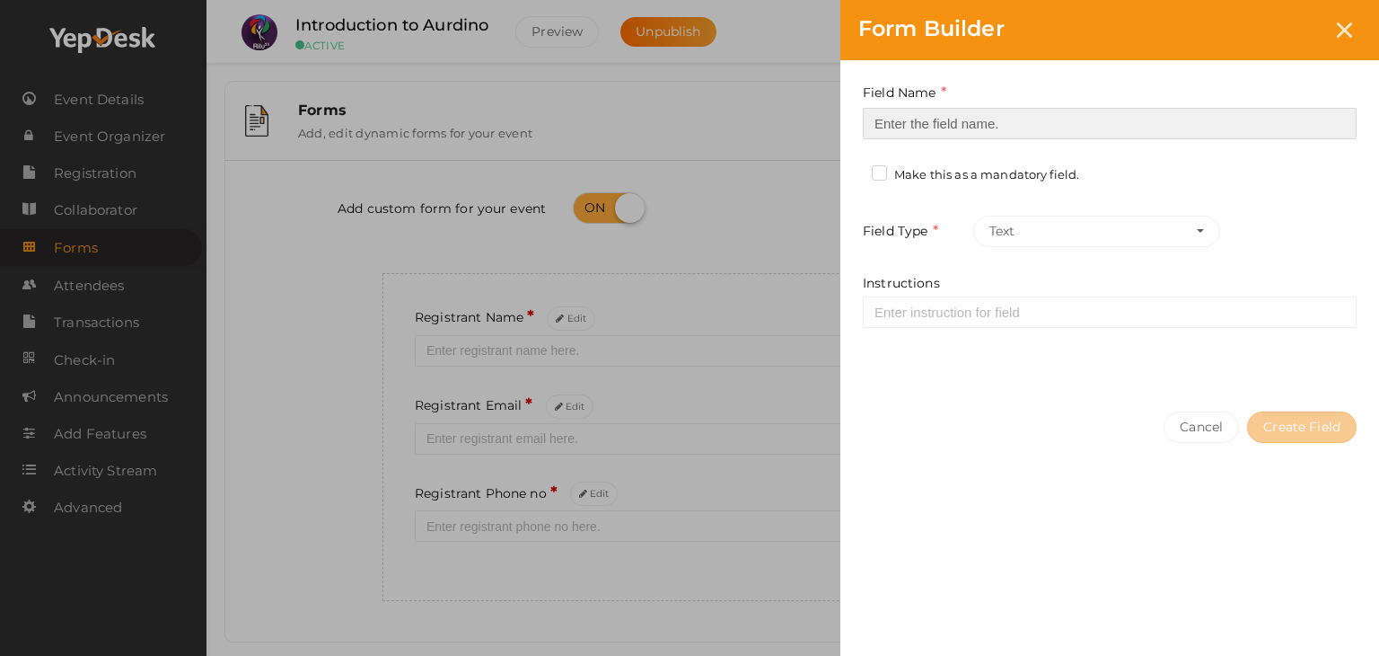
click at [1009, 121] on input at bounding box center [1110, 123] width 494 height 31
type input "Registrant College"
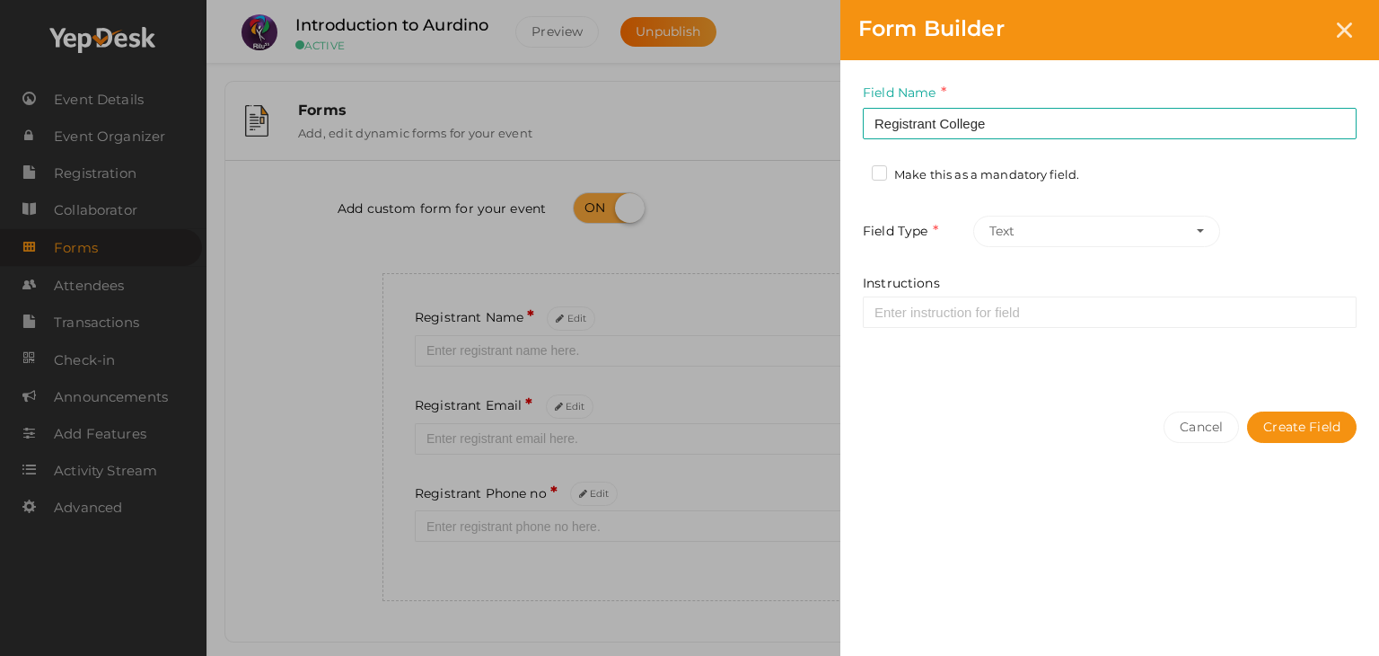
click at [1055, 177] on label "Make this as a mandatory field." at bounding box center [975, 175] width 207 height 18
click at [854, 170] on input "Make this as a mandatory field." at bounding box center [854, 170] width 0 height 0
click at [1304, 417] on button "Create Field" at bounding box center [1302, 426] width 110 height 31
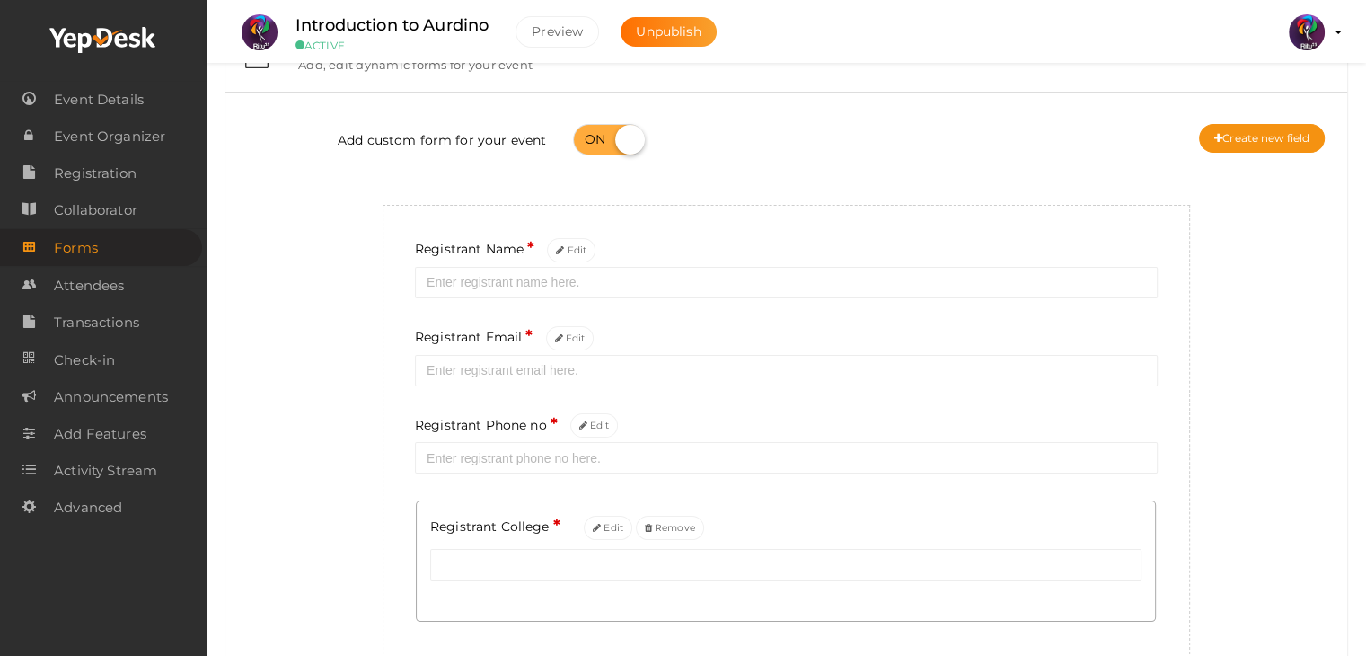
scroll to position [66, 0]
click at [1277, 150] on button "Create new field" at bounding box center [1262, 140] width 126 height 29
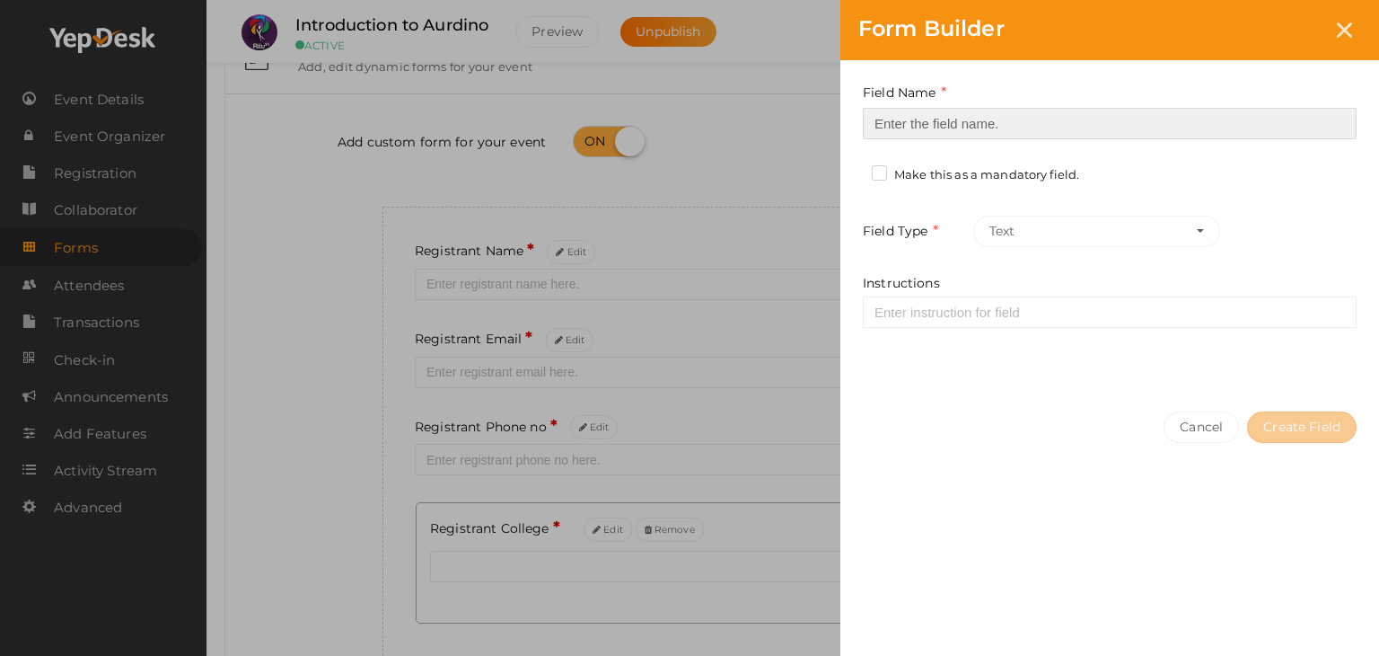
click at [992, 120] on input at bounding box center [1110, 123] width 494 height 31
type input "Refferal ID"
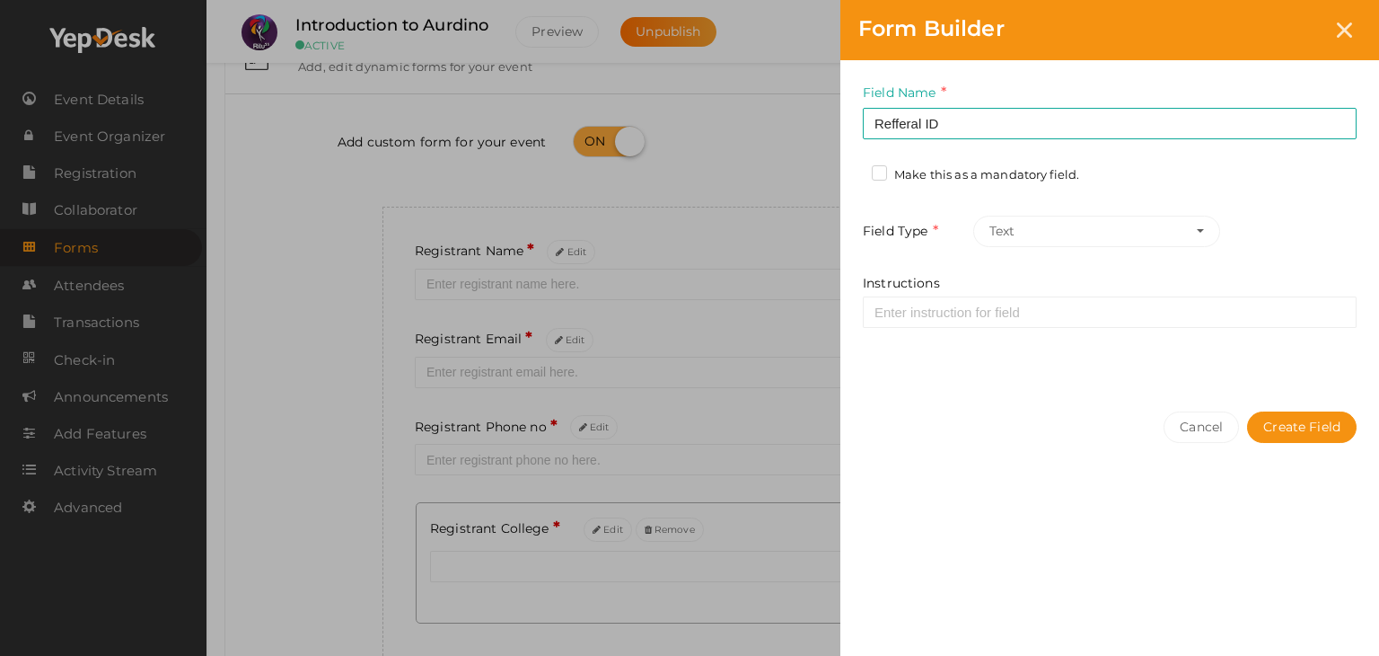
click at [1004, 173] on label "Make this as a mandatory field." at bounding box center [975, 175] width 207 height 18
click at [854, 170] on input "Make this as a mandatory field." at bounding box center [854, 170] width 0 height 0
click at [1303, 430] on button "Create Field" at bounding box center [1302, 426] width 110 height 31
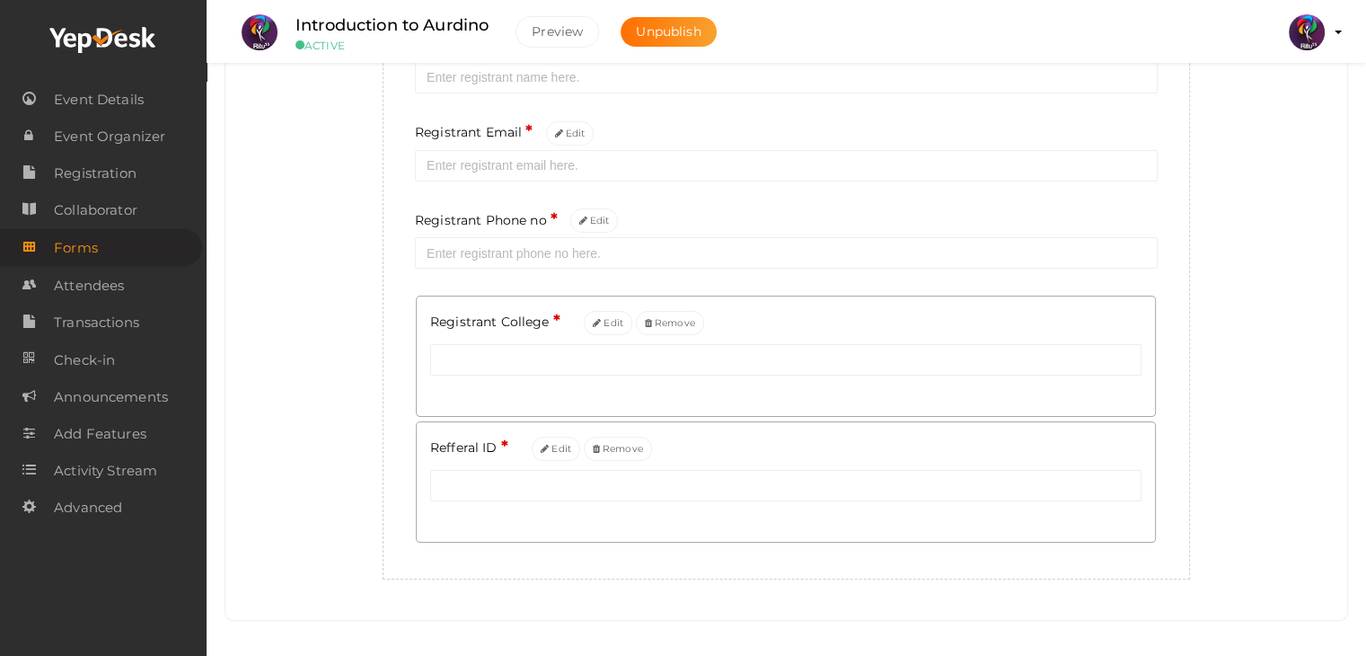
scroll to position [280, 0]
click at [541, 440] on icon at bounding box center [545, 442] width 8 height 10
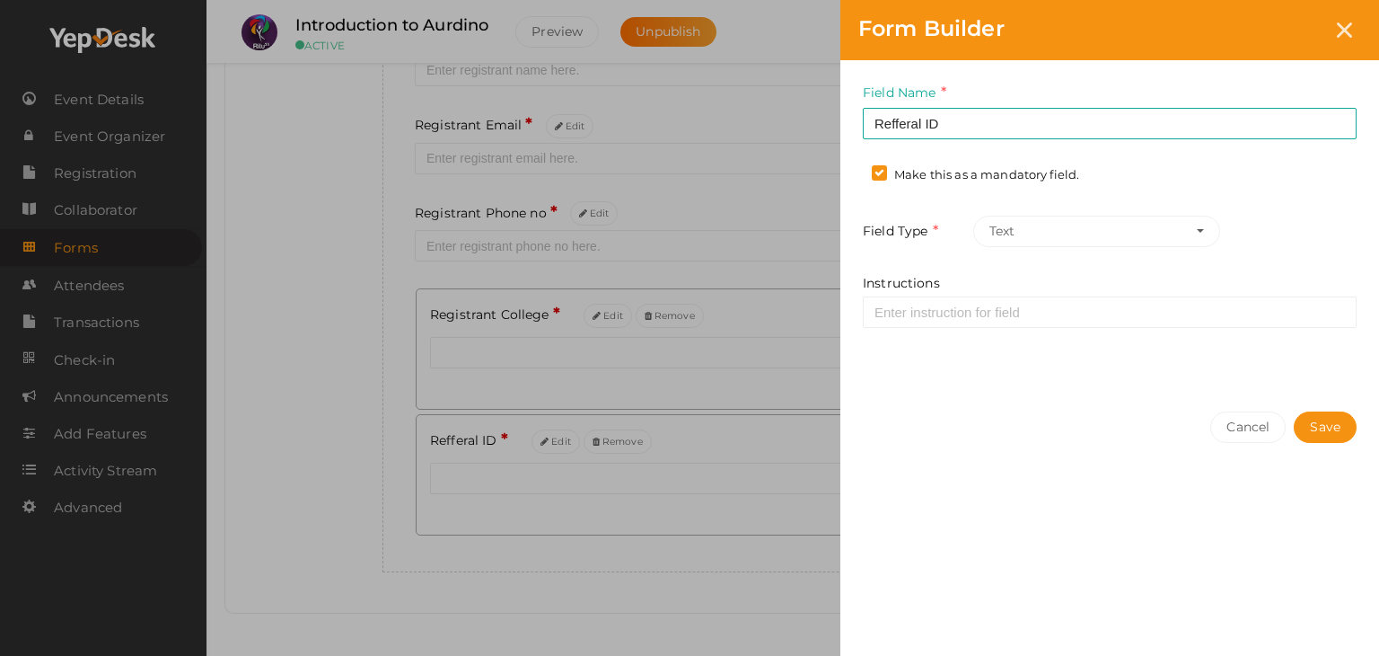
click at [1049, 189] on div "Field Name Refferal ID Required. Form field name already used. Make this as a m…" at bounding box center [1110, 226] width 539 height 333
drag, startPoint x: 1053, startPoint y: 158, endPoint x: 1053, endPoint y: 174, distance: 16.2
click at [1053, 174] on div "Field Name Refferal ID Required. Form field name already used. Make this as a m…" at bounding box center [1110, 226] width 539 height 333
click at [1053, 174] on label "Make this as a mandatory field." at bounding box center [975, 175] width 207 height 18
click at [854, 170] on input "Make this as a mandatory field." at bounding box center [854, 170] width 0 height 0
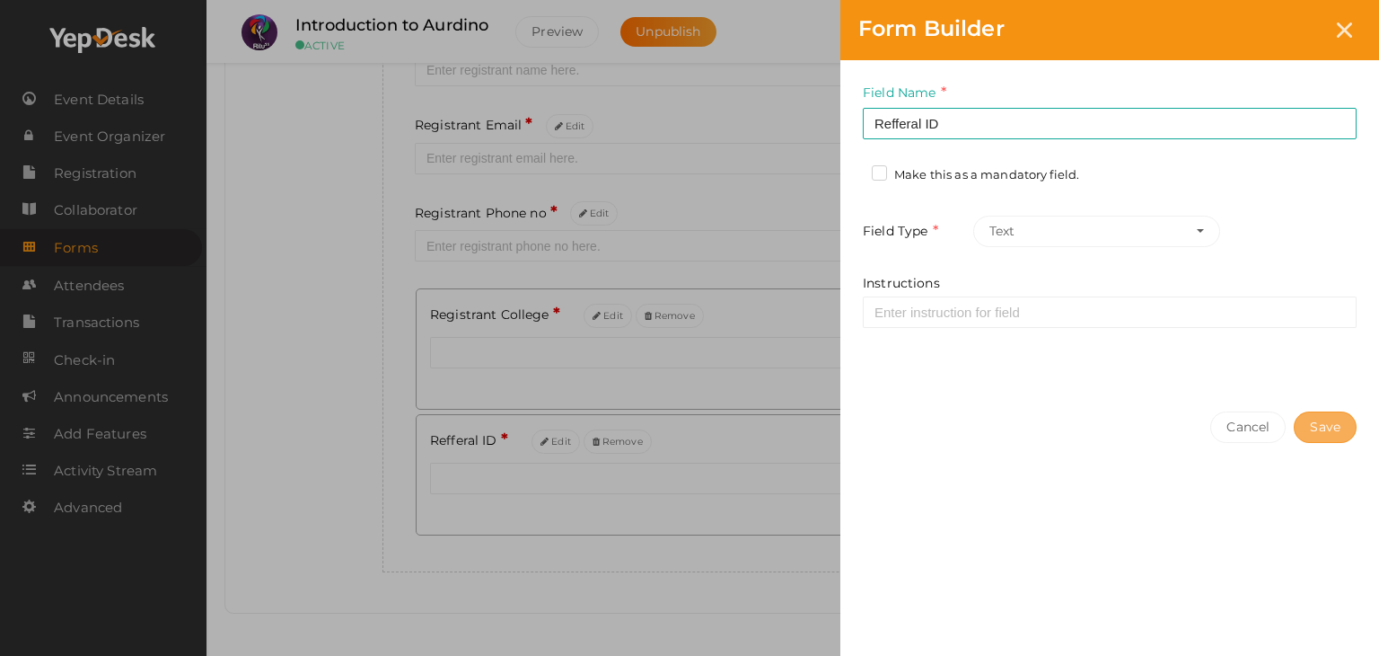
click at [1323, 418] on button "Save" at bounding box center [1325, 426] width 63 height 31
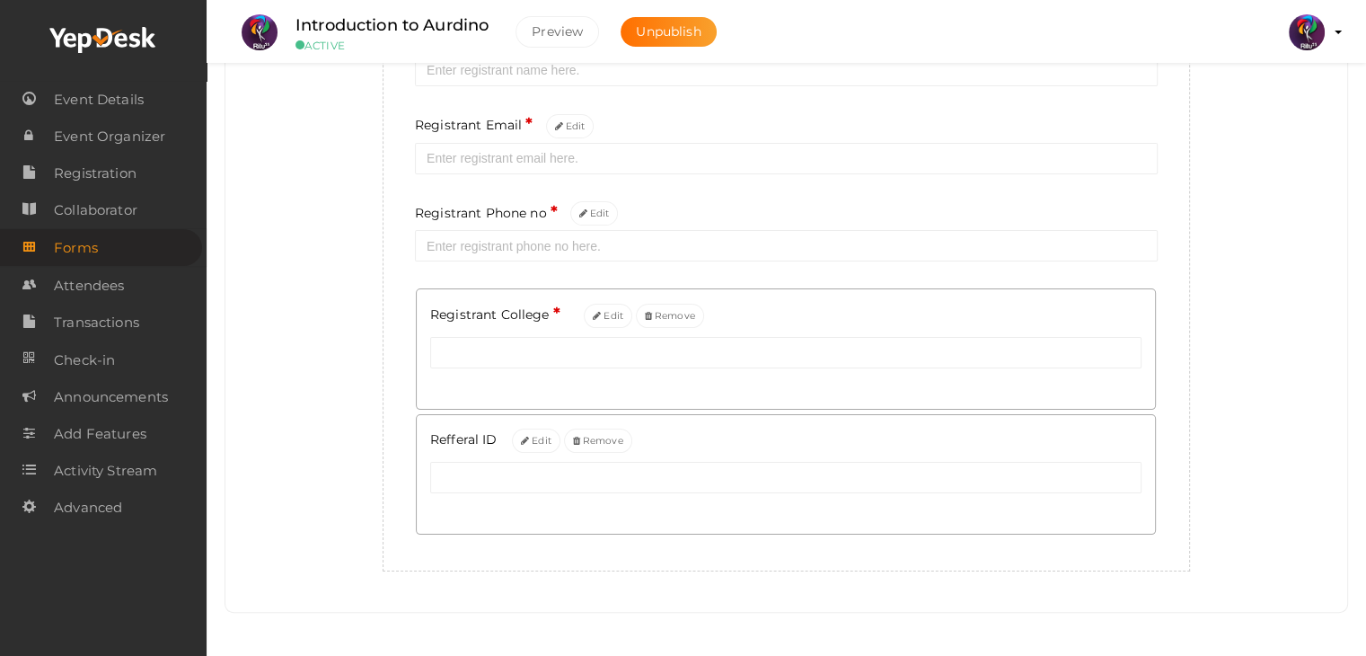
scroll to position [0, 0]
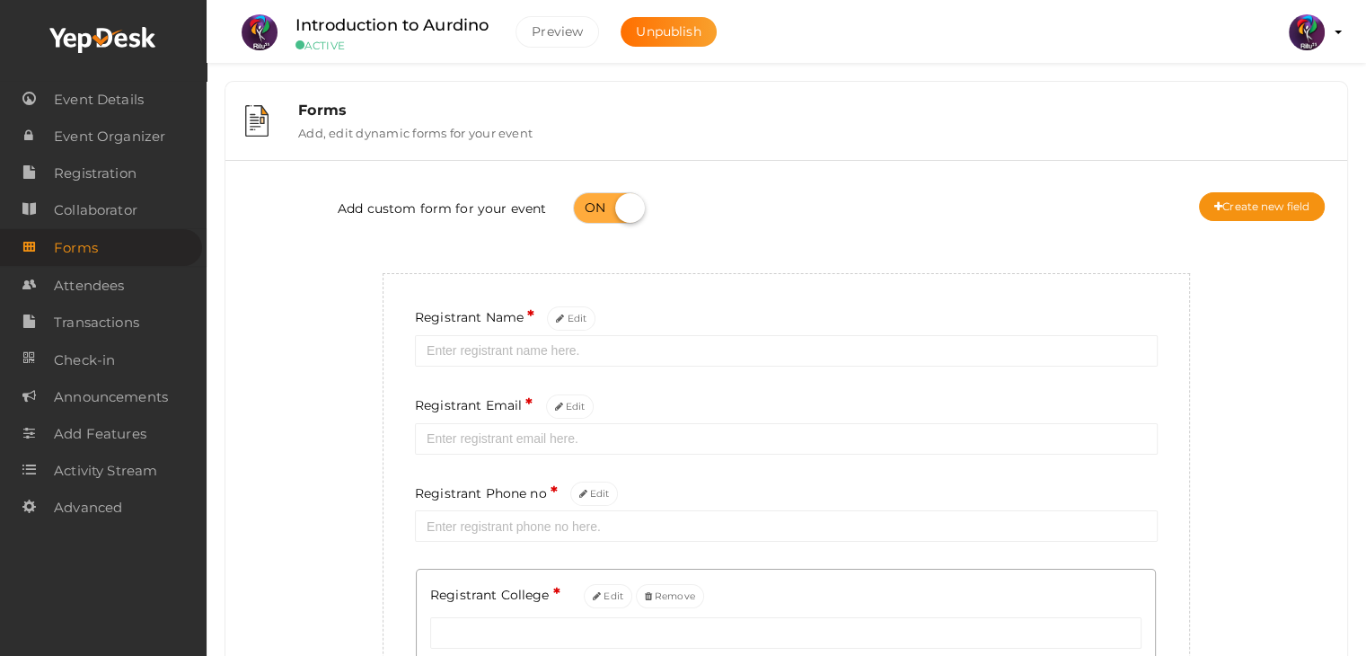
click at [341, 230] on div "Add custom form for your event Create new field" at bounding box center [786, 210] width 1095 height 72
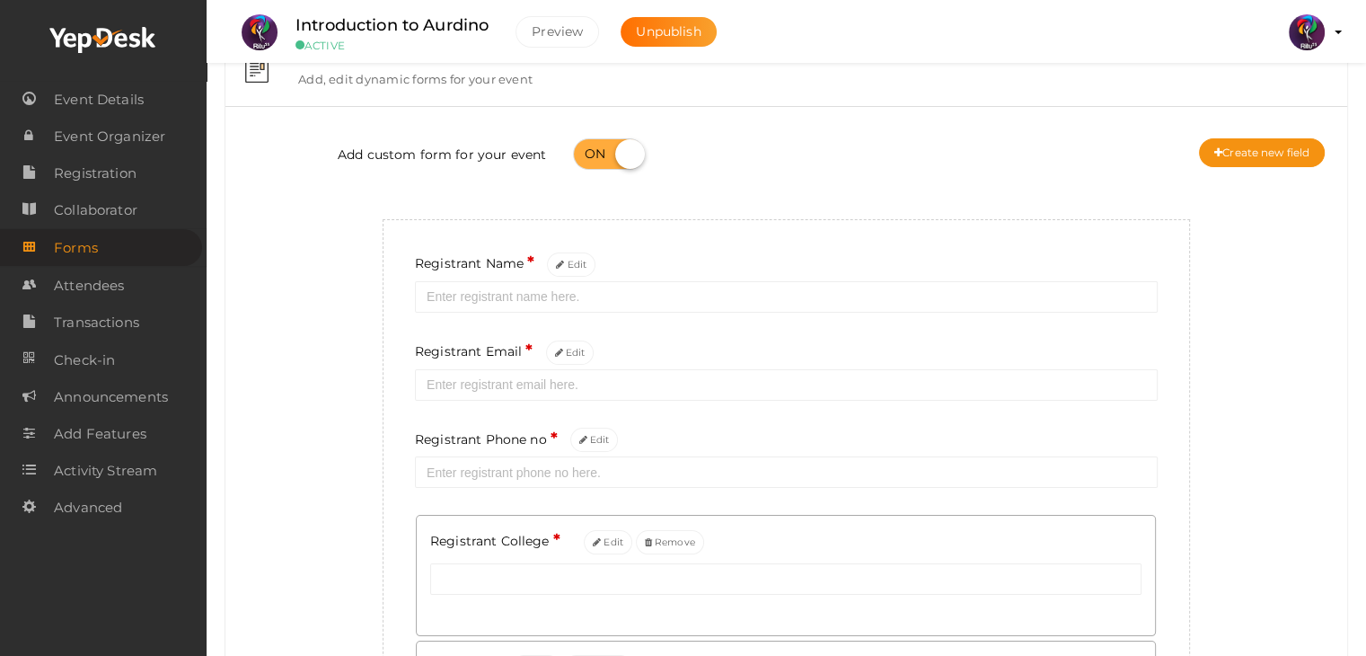
scroll to position [51, 0]
click at [119, 182] on span "Registration" at bounding box center [95, 173] width 83 height 36
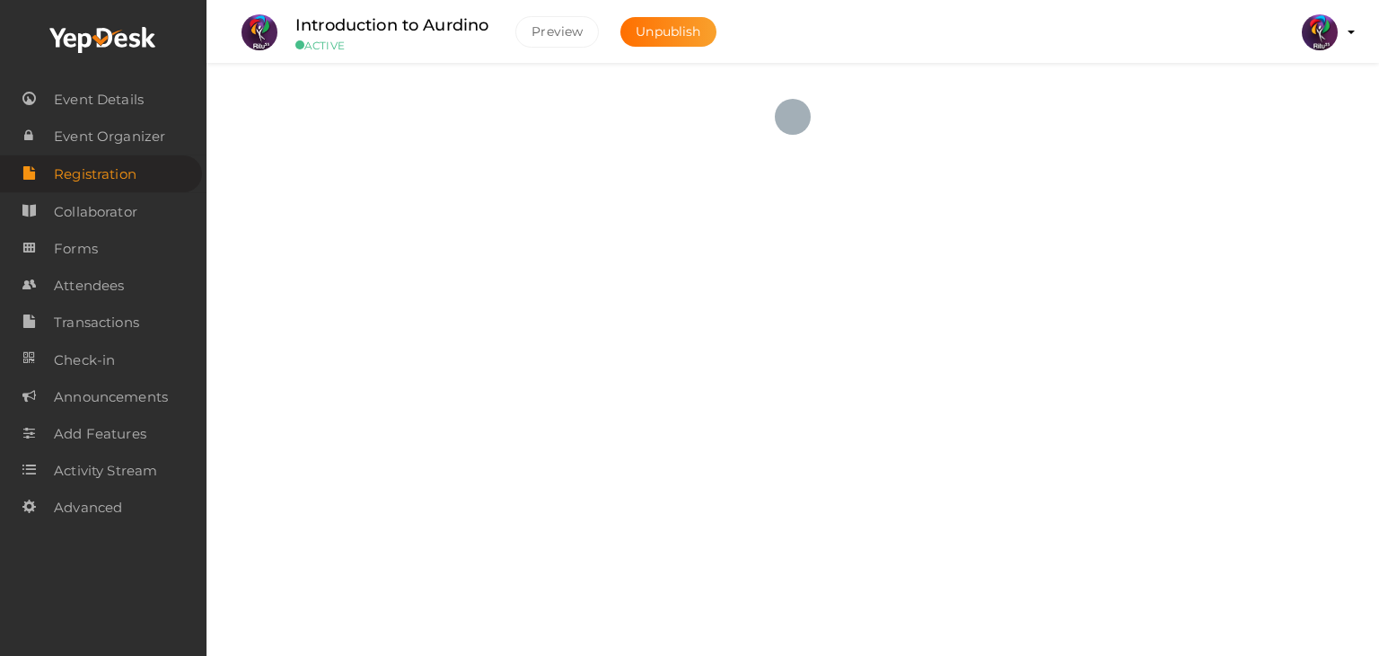
checkbox input "true"
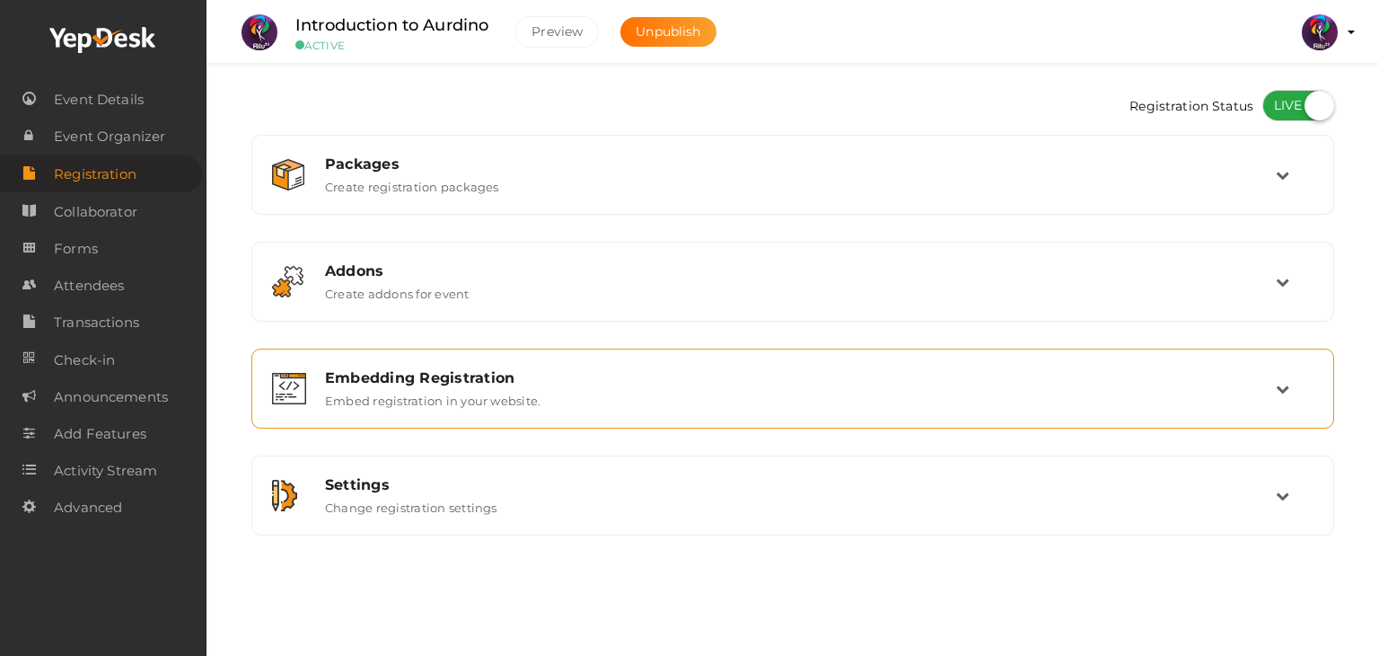
click at [771, 409] on div "Embedding Registration Embed registration in your website." at bounding box center [792, 388] width 1063 height 60
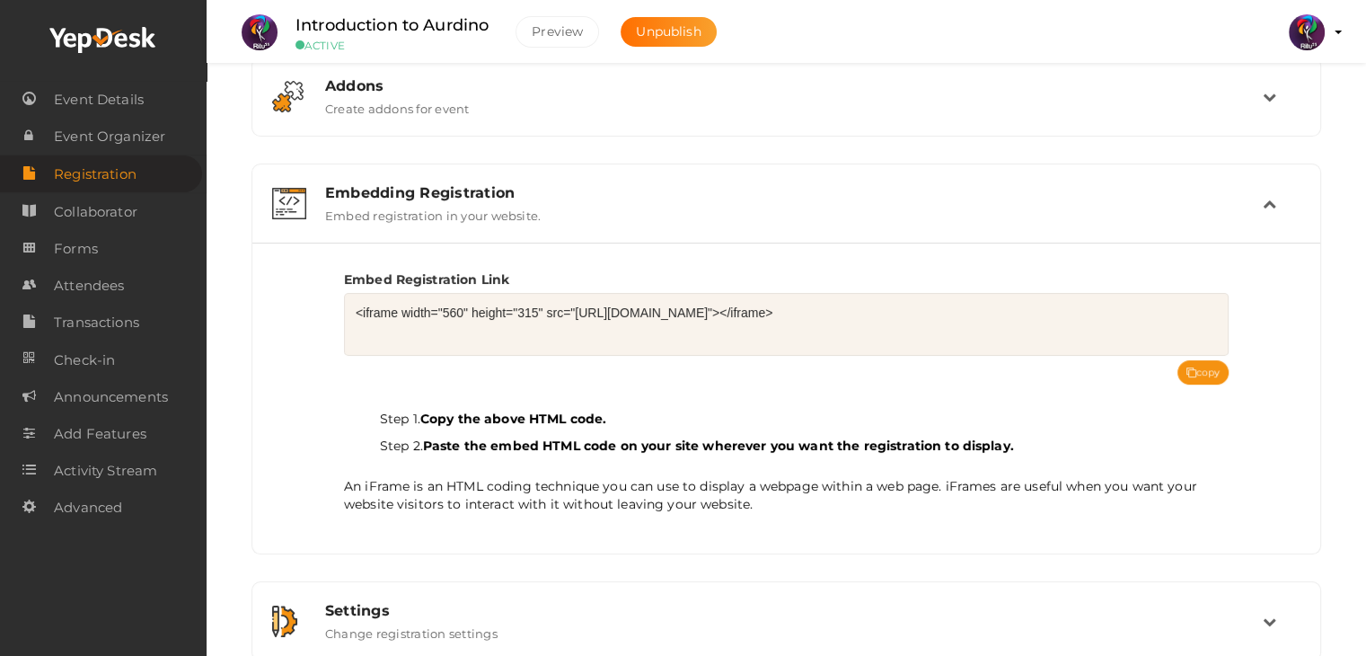
scroll to position [186, 0]
click at [1200, 366] on button "copy" at bounding box center [1203, 371] width 52 height 24
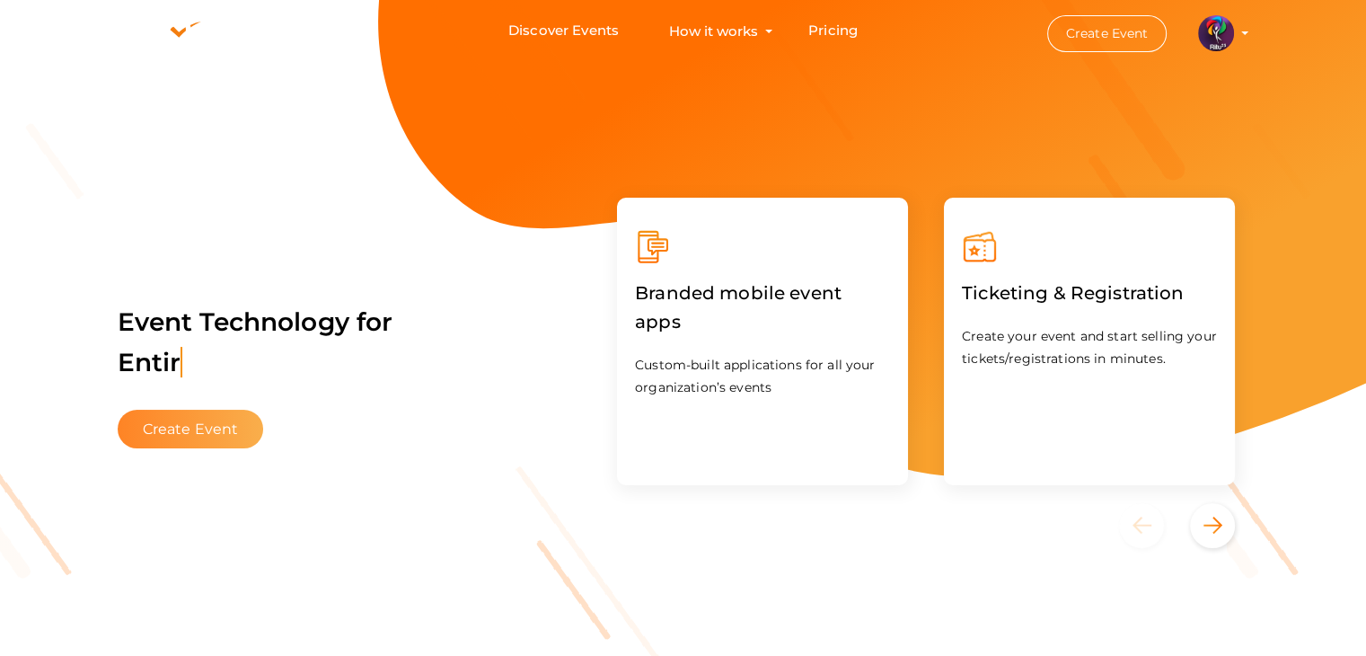
click at [183, 418] on button "Create Event" at bounding box center [191, 429] width 146 height 39
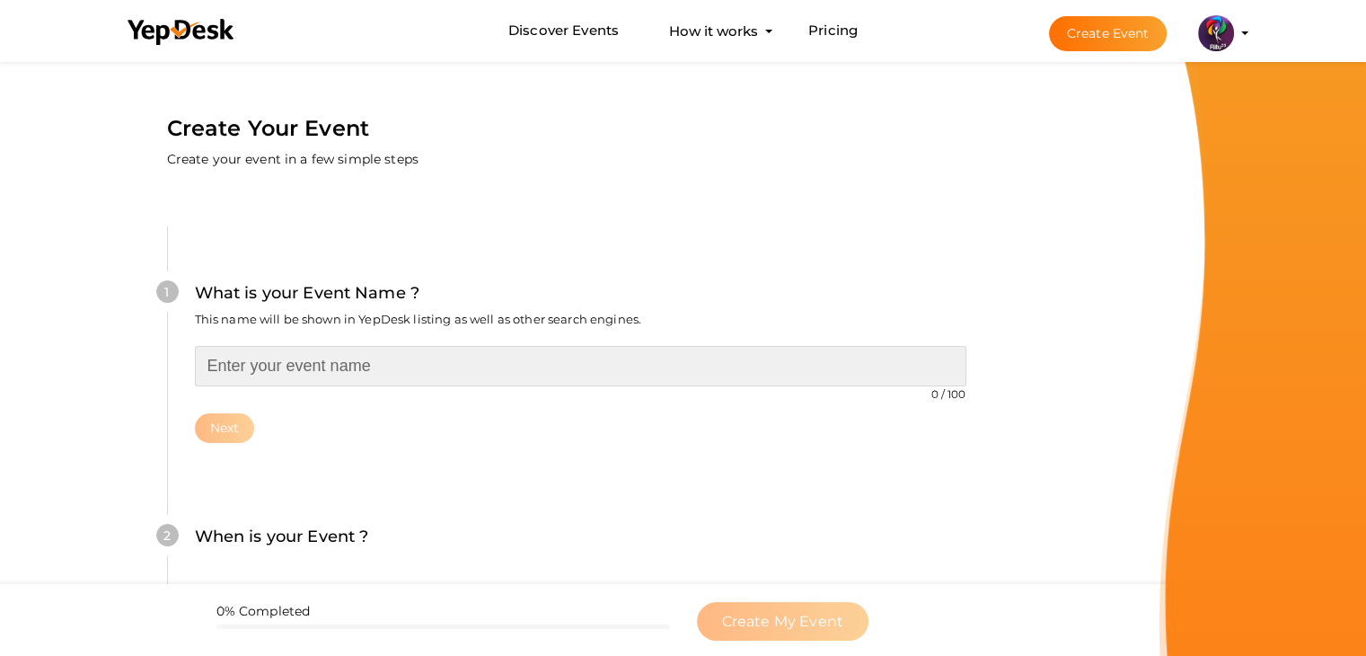
click at [356, 357] on input "text" at bounding box center [580, 366] width 771 height 40
type input "Maze Solving Robot"
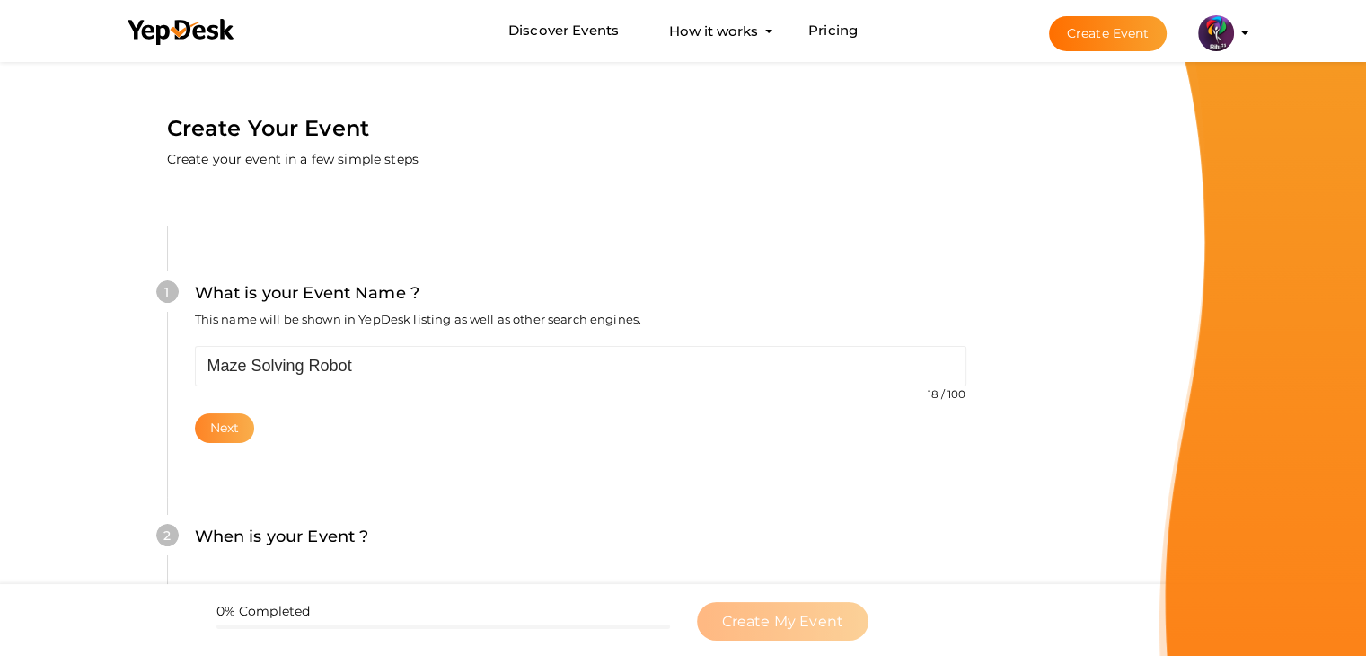
click at [244, 417] on button "Next" at bounding box center [225, 428] width 60 height 30
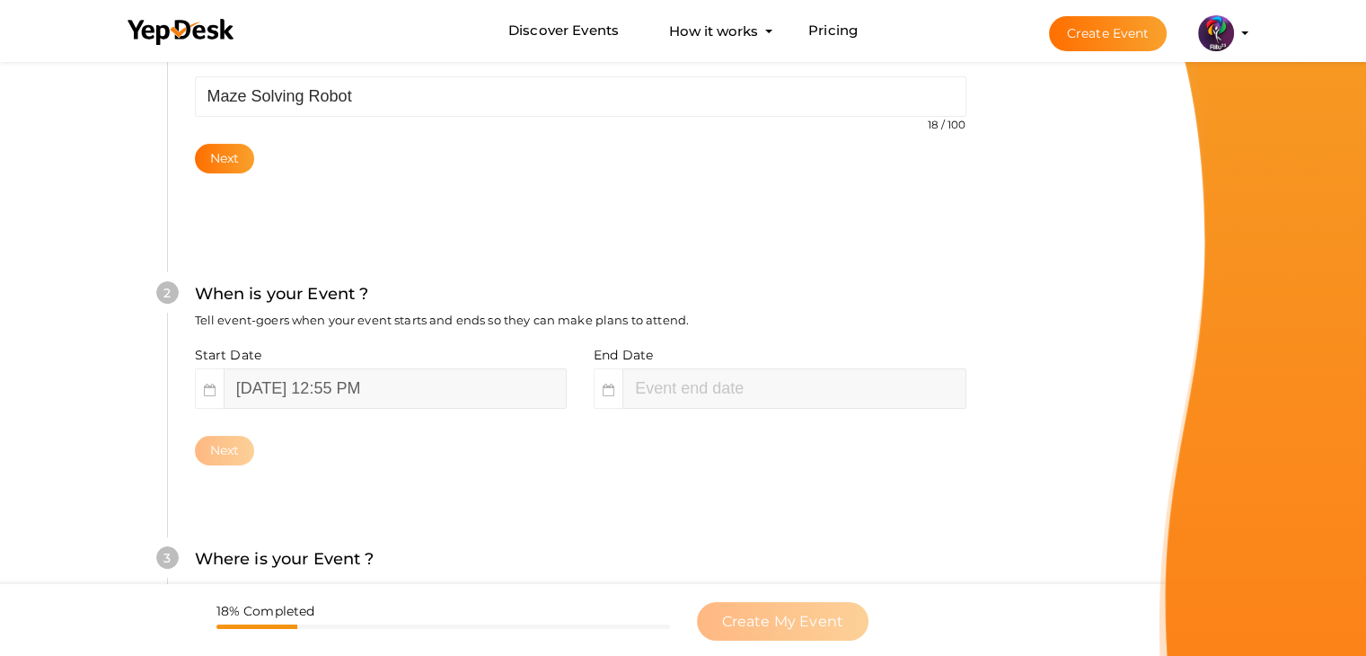
scroll to position [369, 0]
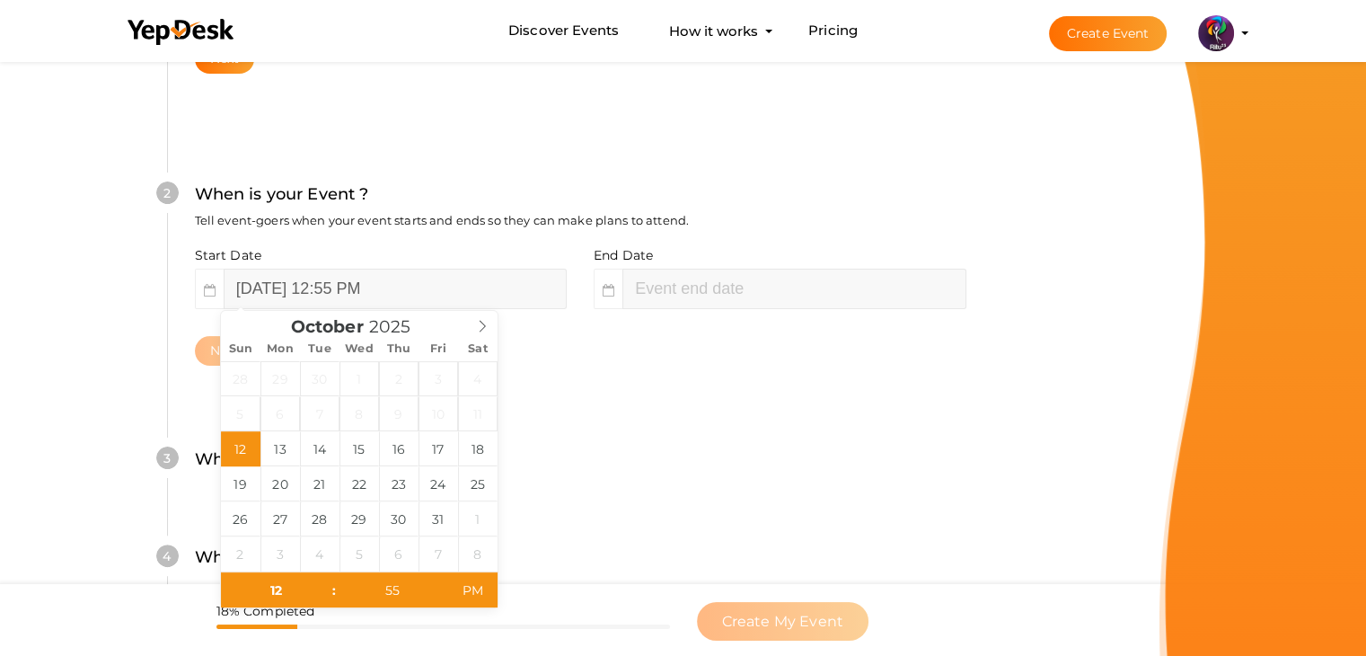
type input "02"
type input "55"
type input "October 12, 2025 2:55 PM"
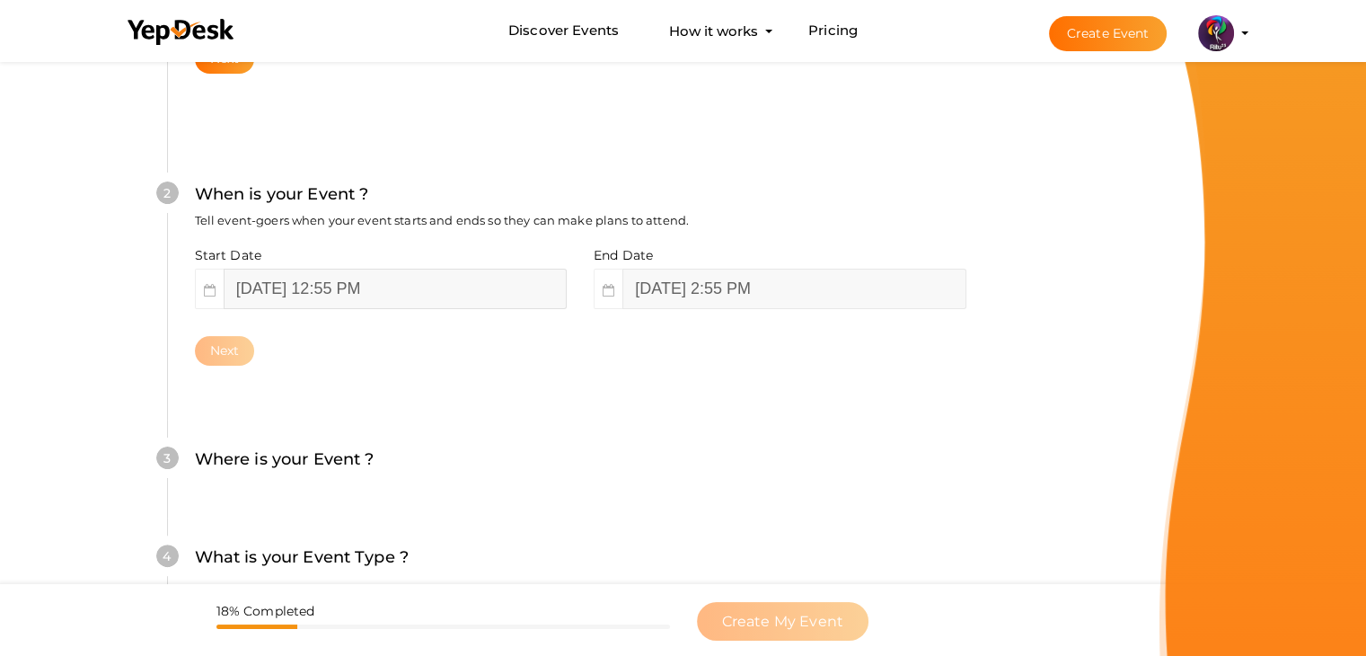
click at [377, 288] on input "October 12, 2025 12:55 PM" at bounding box center [395, 289] width 343 height 40
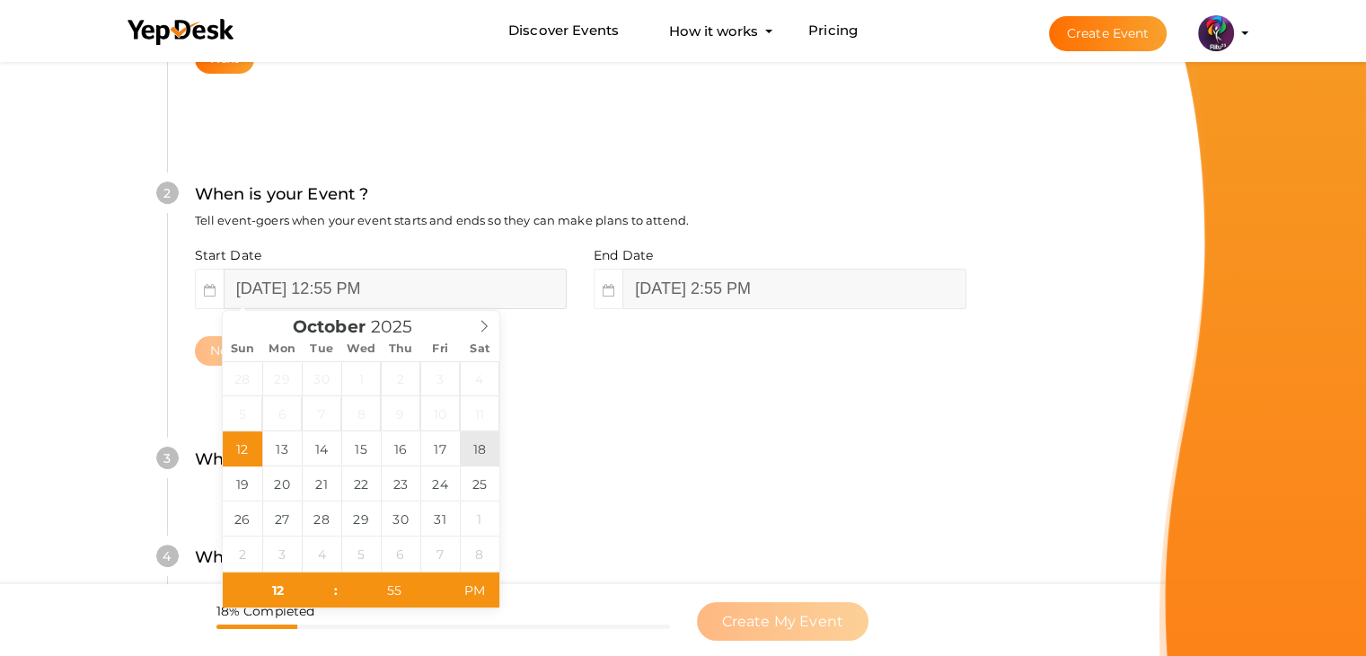
type input "October 18, 2025 12:55 PM"
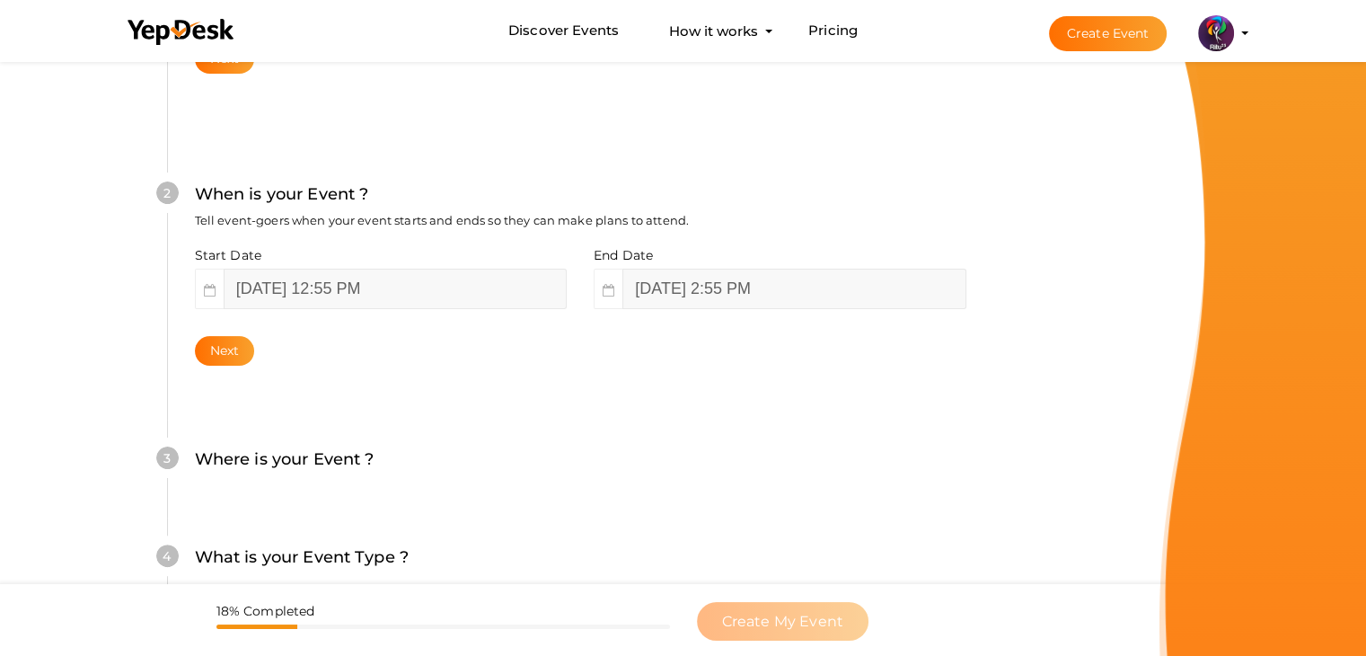
click at [678, 317] on div "Start Date October 18, 2025 12:55 PM End Date October 18, 2025 2:55 PM Next" at bounding box center [580, 305] width 771 height 119
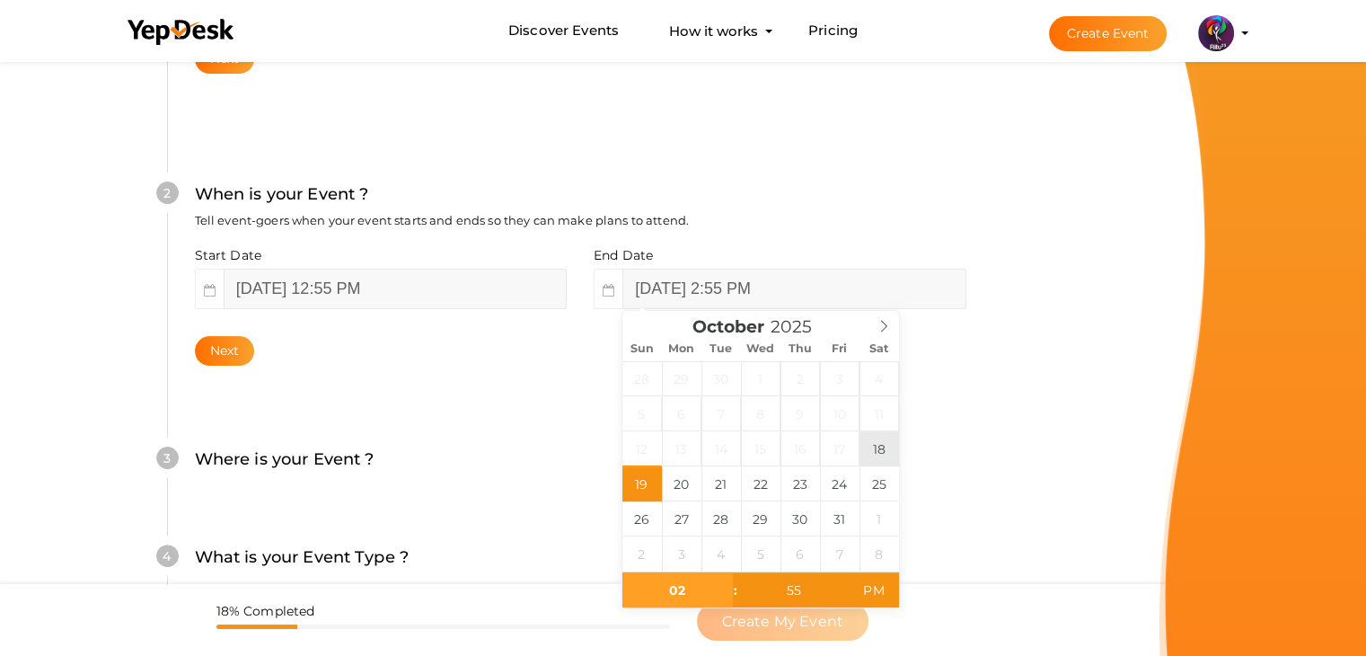
drag, startPoint x: 639, startPoint y: 486, endPoint x: 894, endPoint y: 454, distance: 258.0
type input "October 18, 2025 2:55 PM"
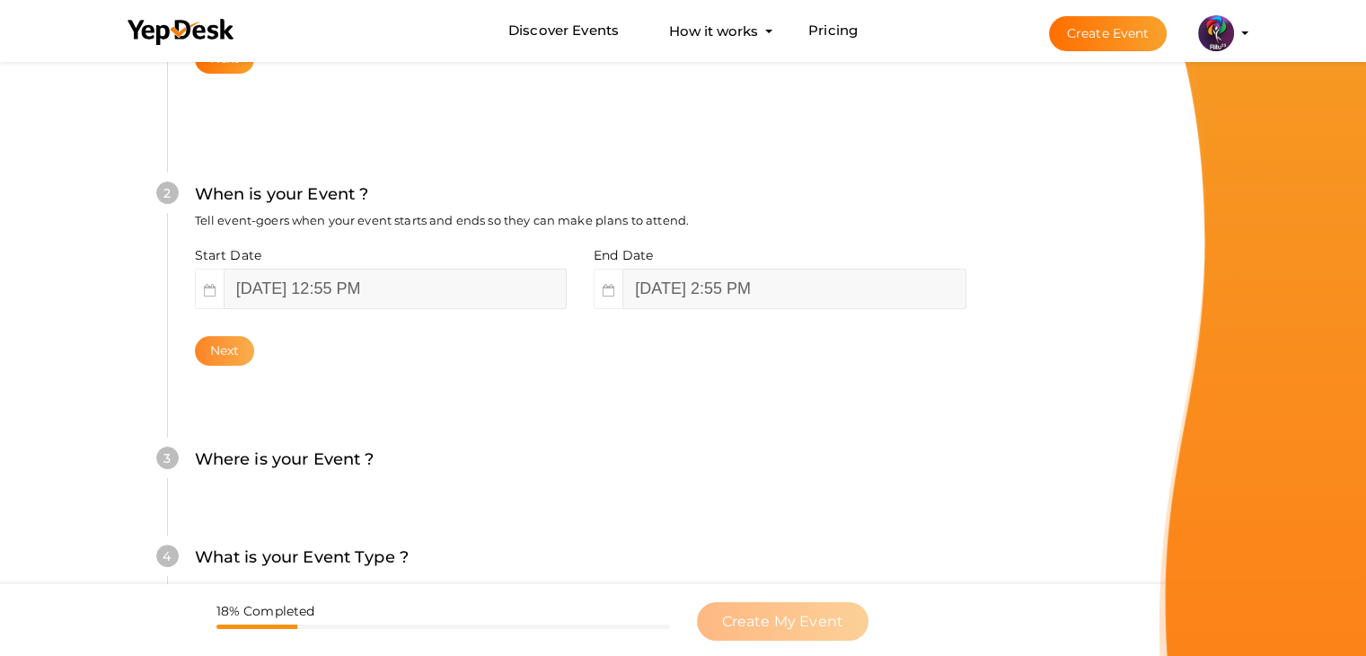
click at [211, 339] on button "Next" at bounding box center [225, 351] width 60 height 30
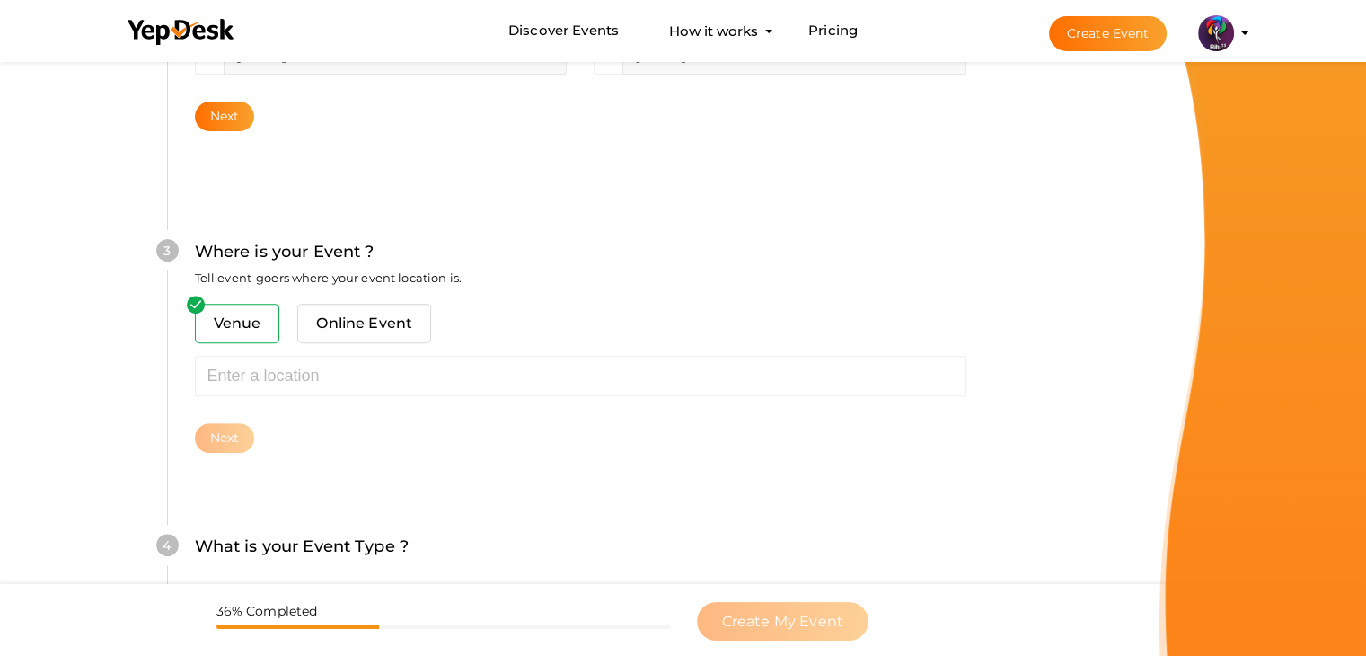
scroll to position [661, 0]
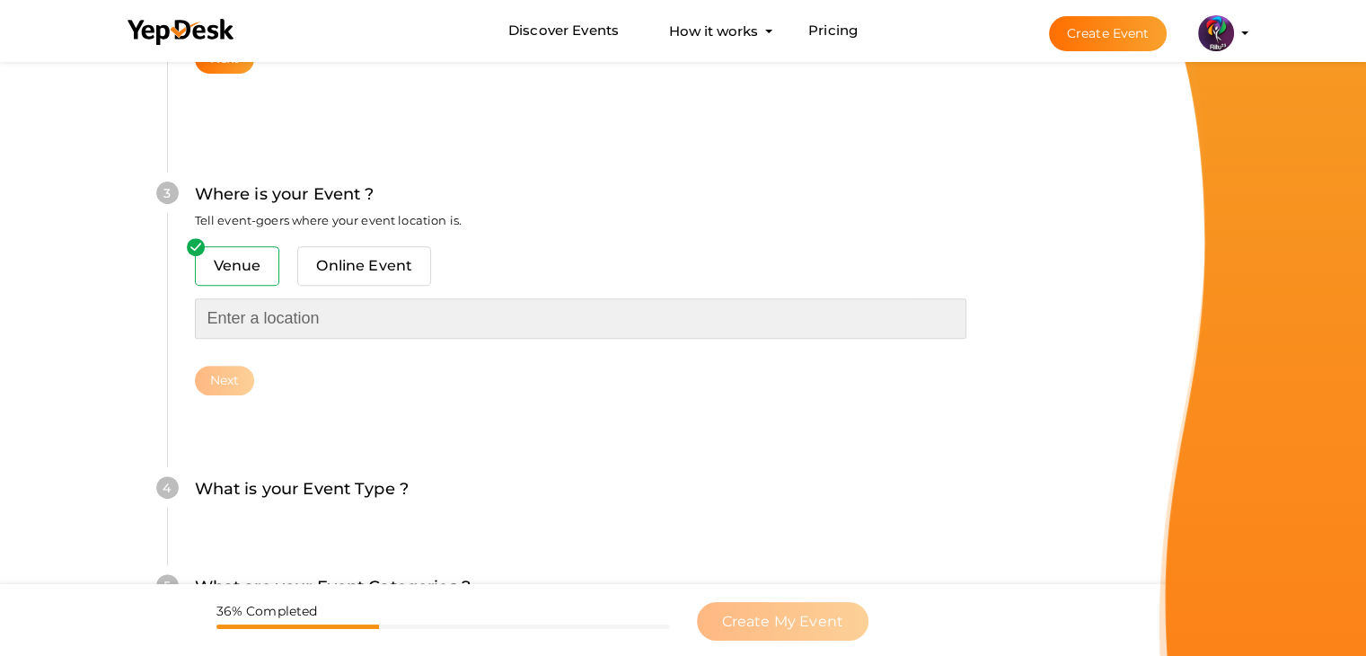
click at [393, 329] on input "text" at bounding box center [580, 318] width 771 height 40
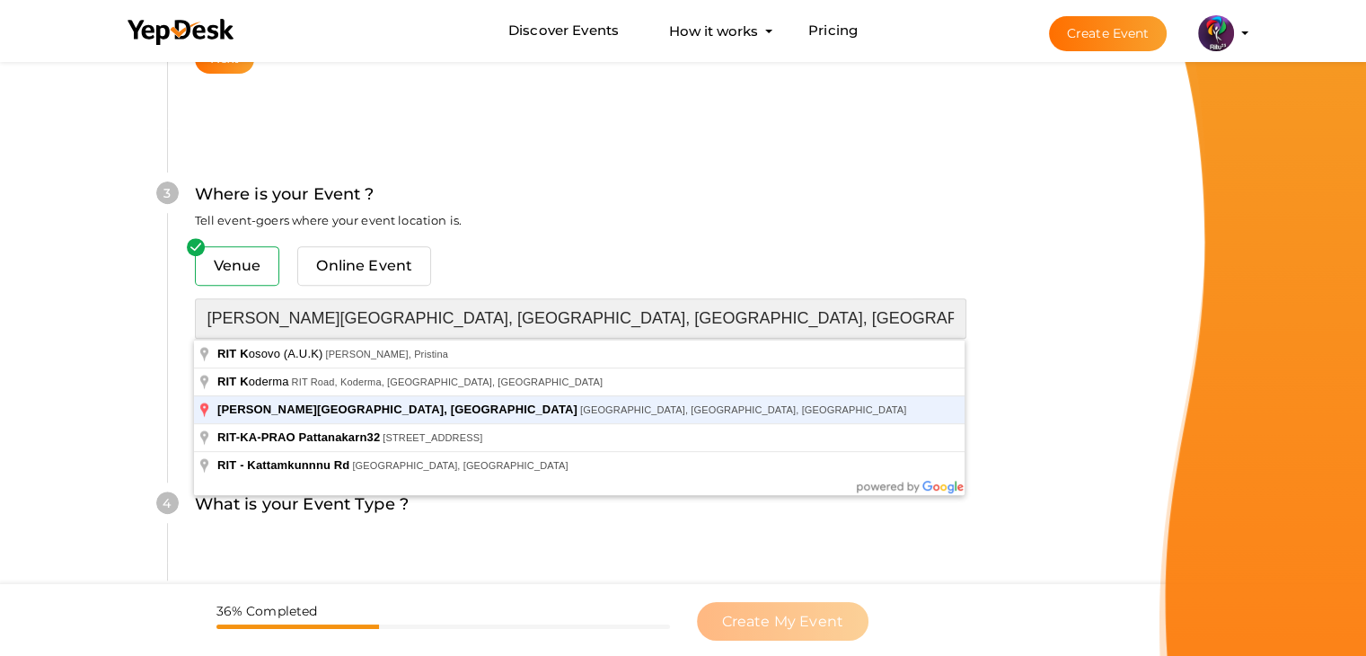
type input "[PERSON_NAME][GEOGRAPHIC_DATA], [GEOGRAPHIC_DATA], [GEOGRAPHIC_DATA], [GEOGRAPH…"
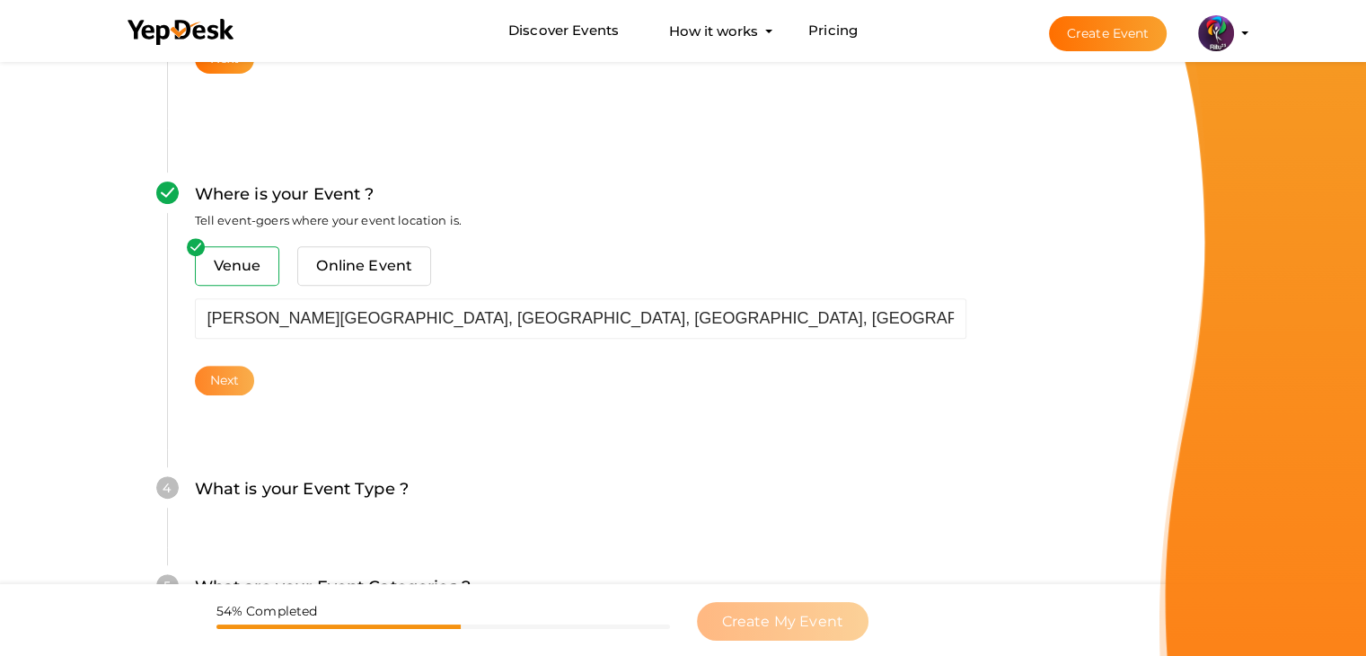
click at [226, 368] on button "Next" at bounding box center [225, 381] width 60 height 30
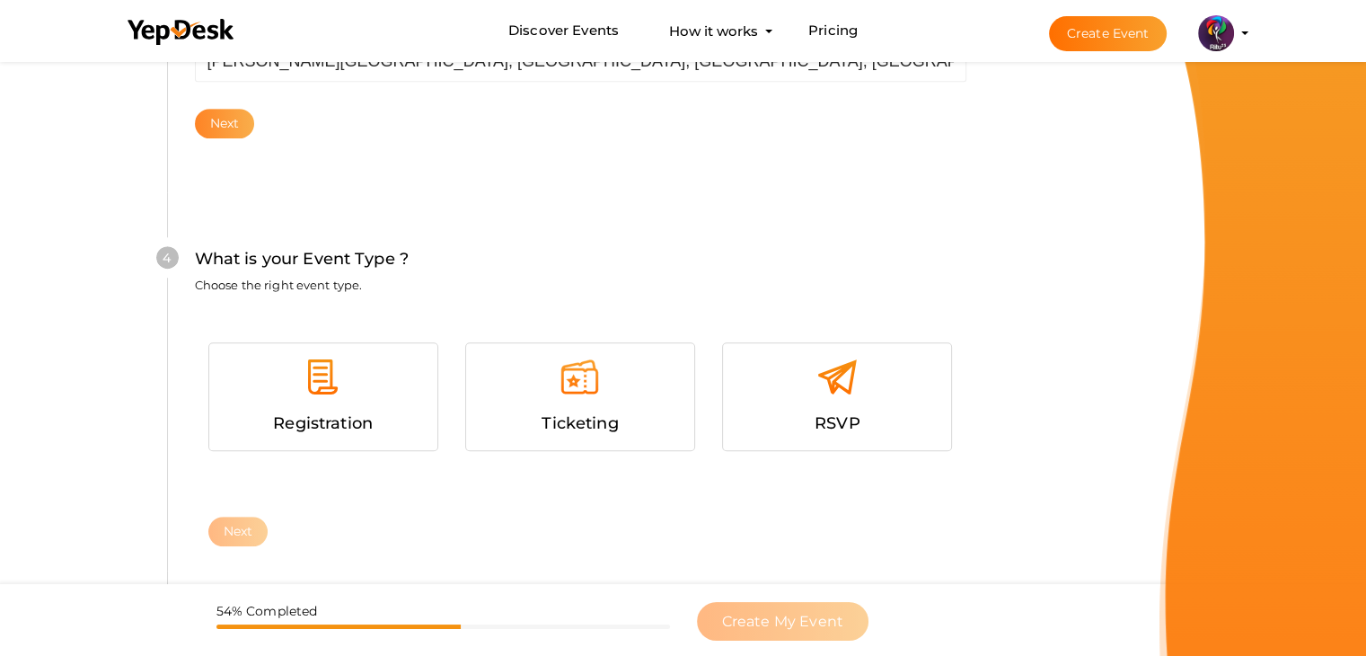
scroll to position [982, 0]
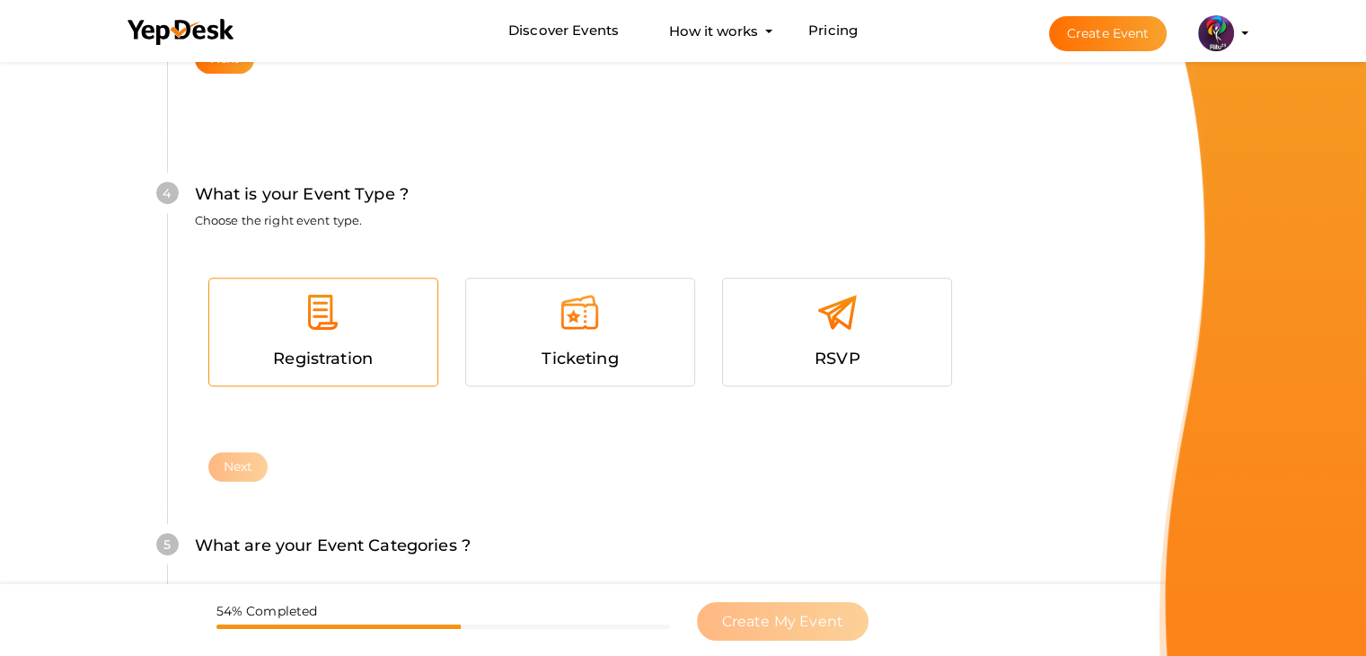
click at [304, 343] on div at bounding box center [323, 319] width 201 height 54
click at [241, 465] on button "Next" at bounding box center [238, 467] width 60 height 30
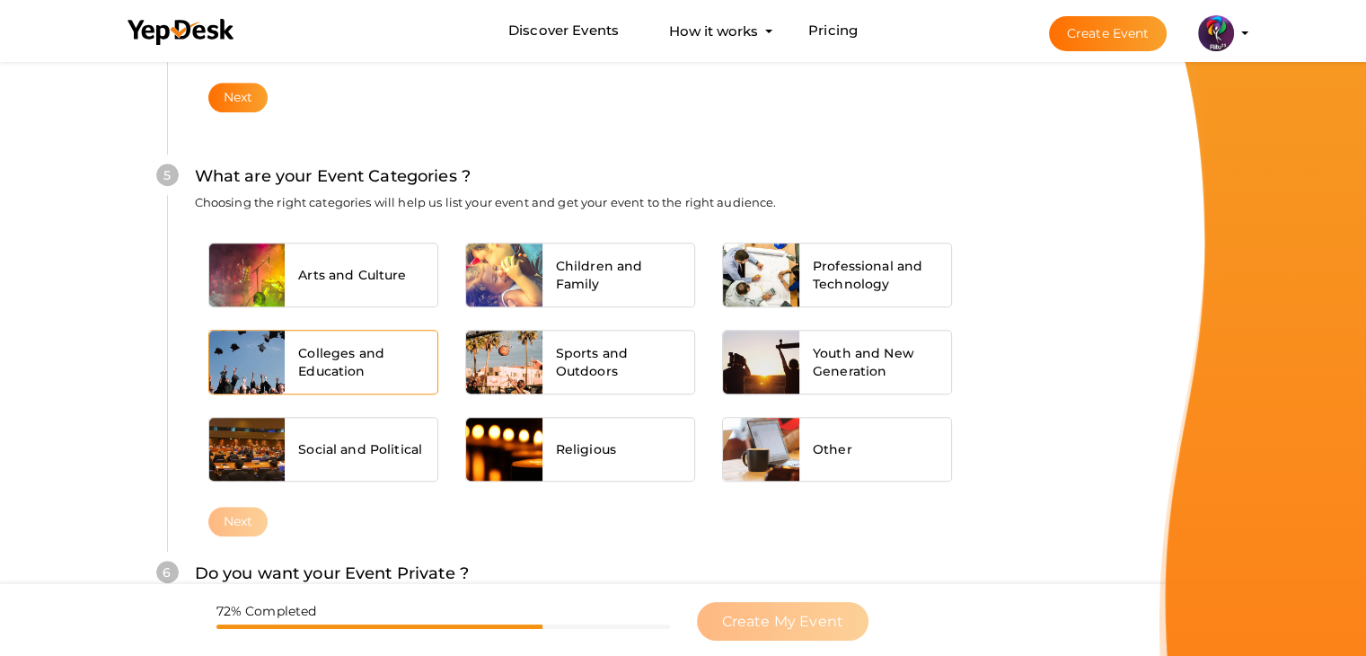
scroll to position [1359, 0]
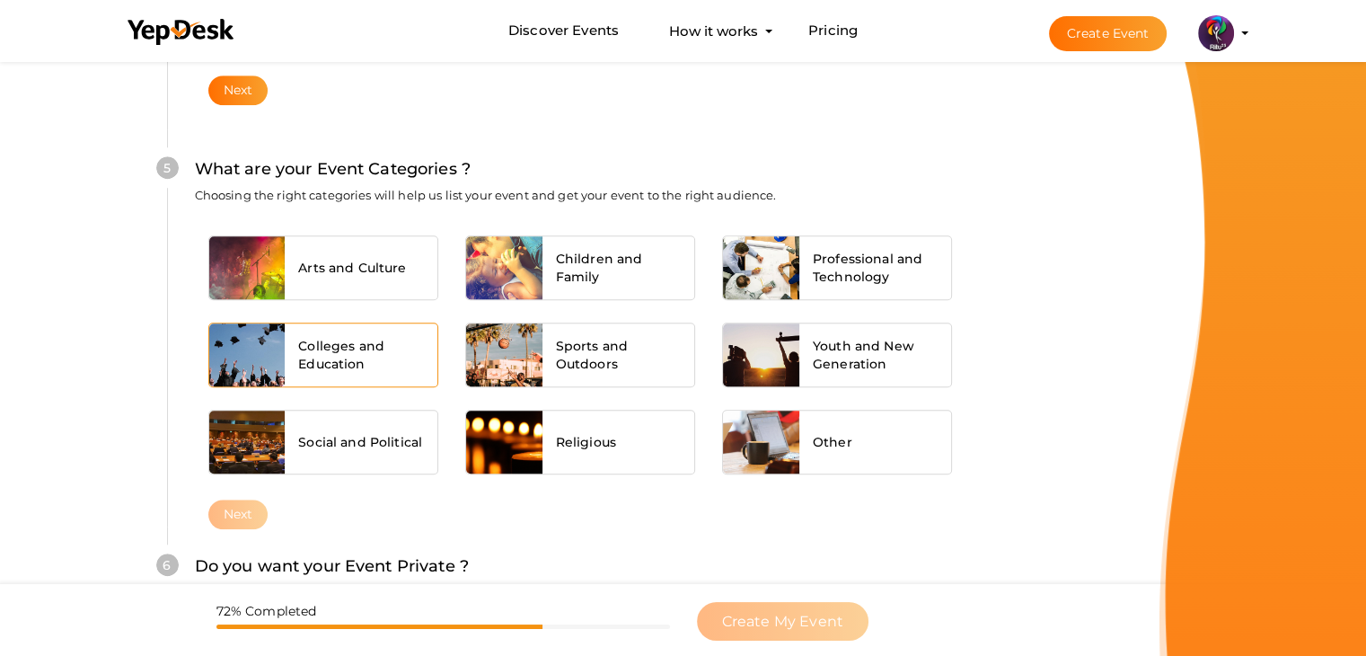
click at [307, 354] on span "Colleges and Education" at bounding box center [361, 355] width 126 height 36
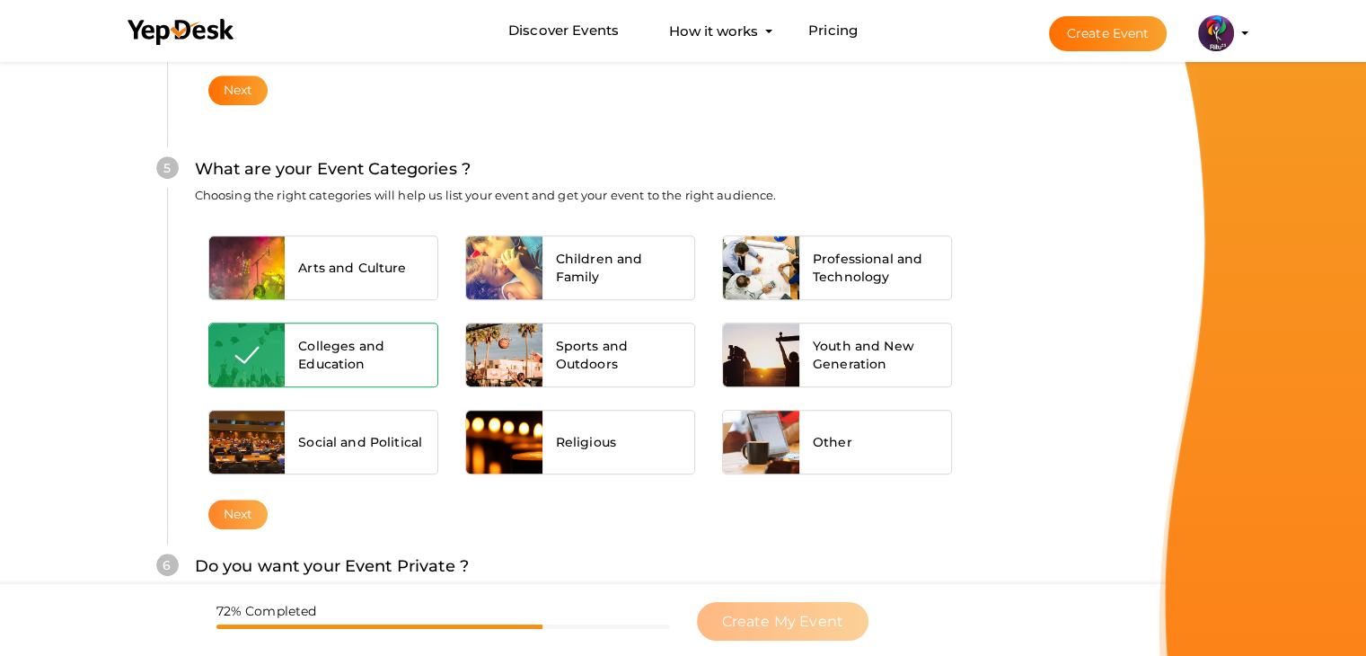
click at [242, 506] on button "Next" at bounding box center [238, 514] width 60 height 30
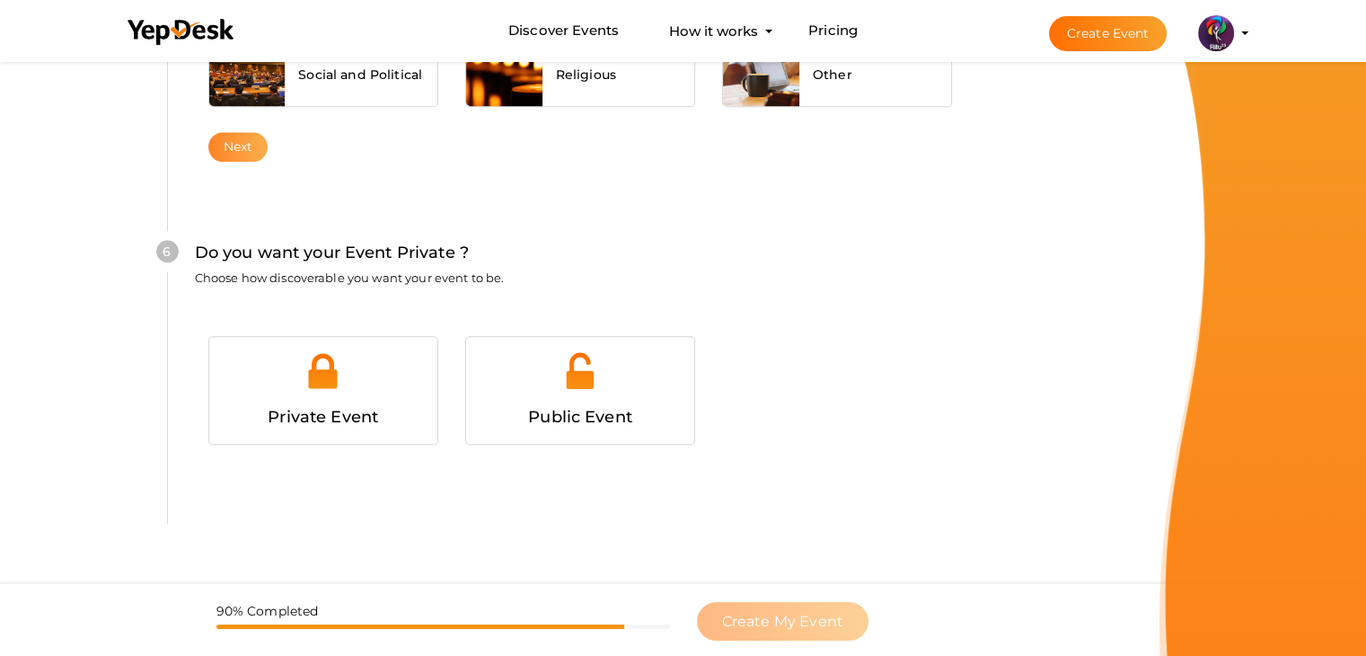
scroll to position [1800, 0]
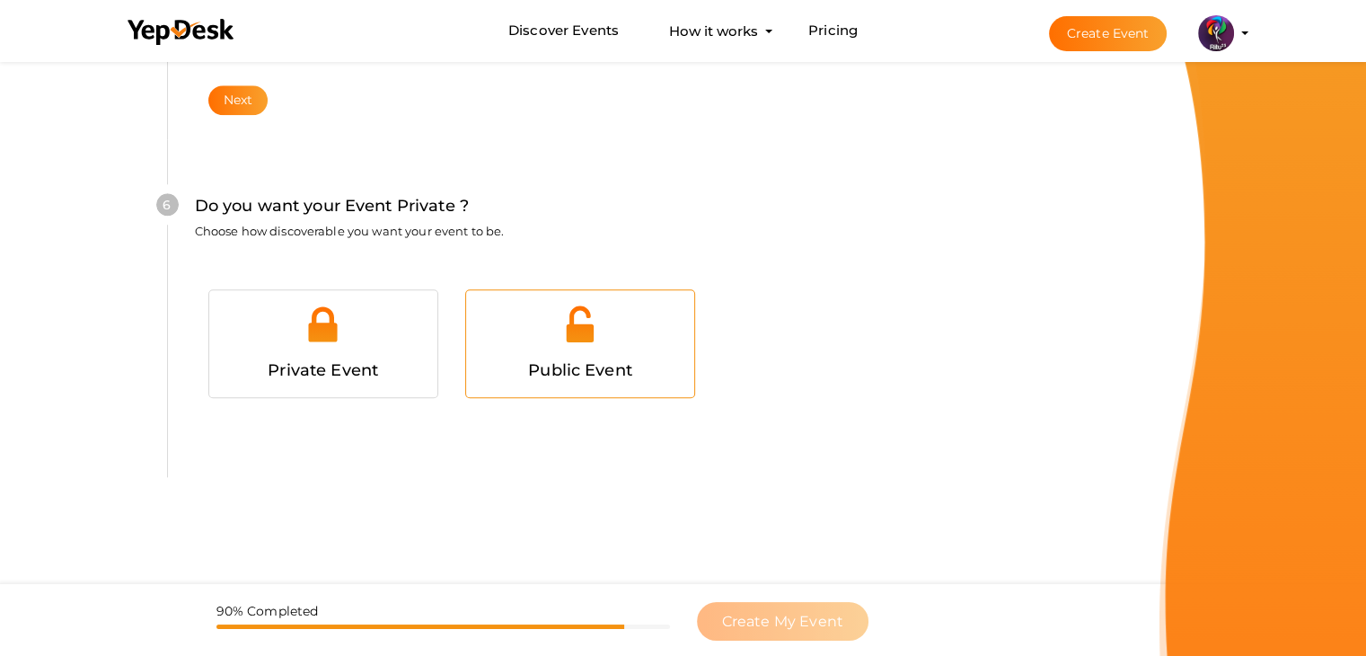
click at [570, 379] on div "Public Event" at bounding box center [580, 343] width 228 height 107
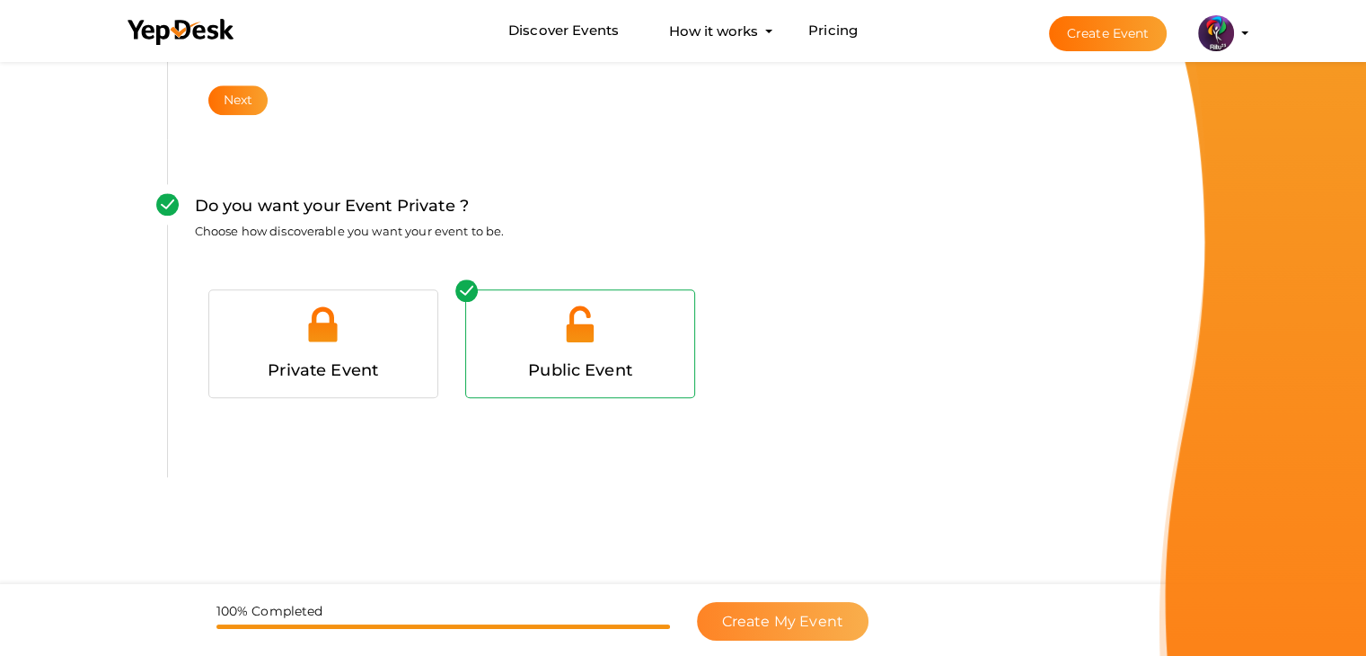
click at [829, 618] on span "Create My Event" at bounding box center [782, 620] width 121 height 17
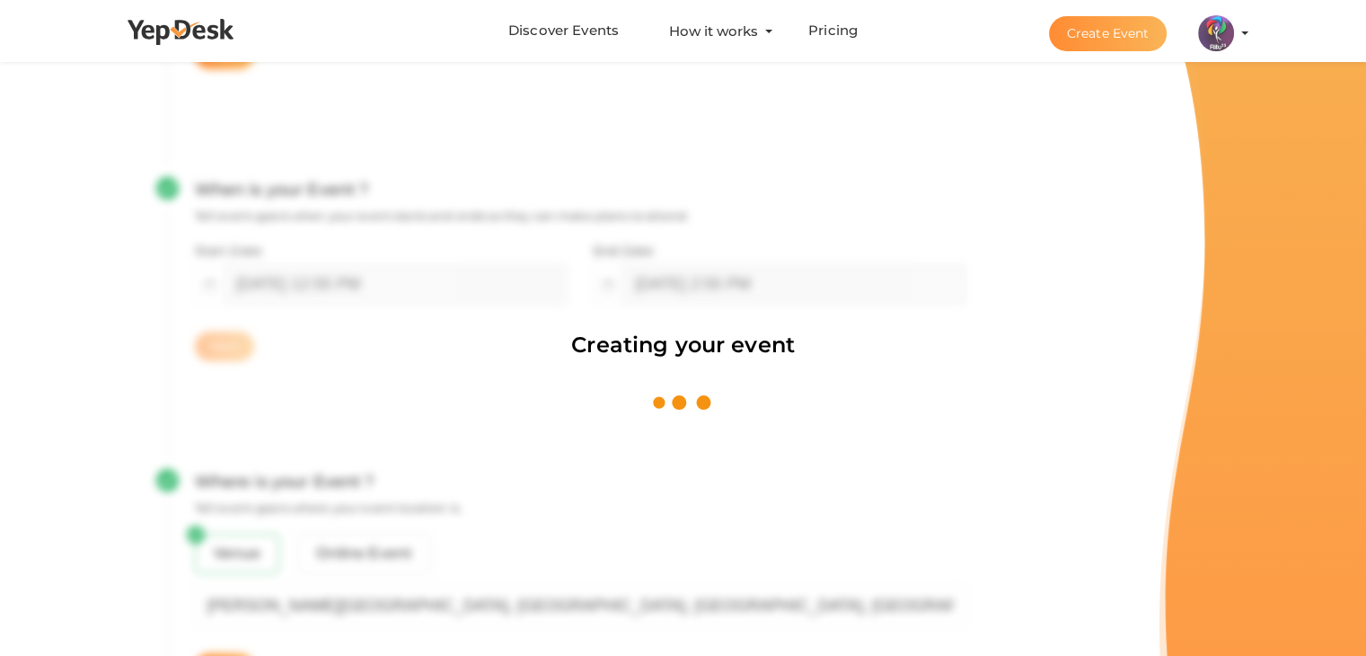
scroll to position [269, 0]
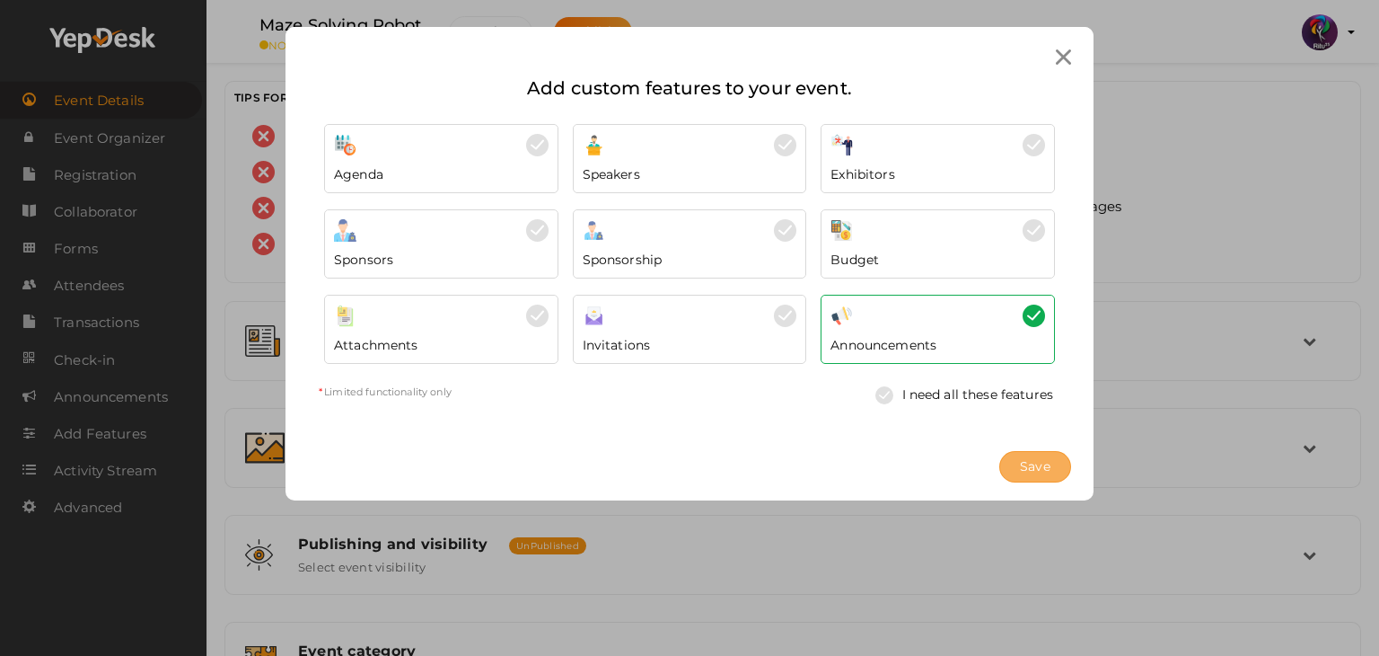
click at [1019, 454] on button "Save" at bounding box center [1036, 466] width 72 height 31
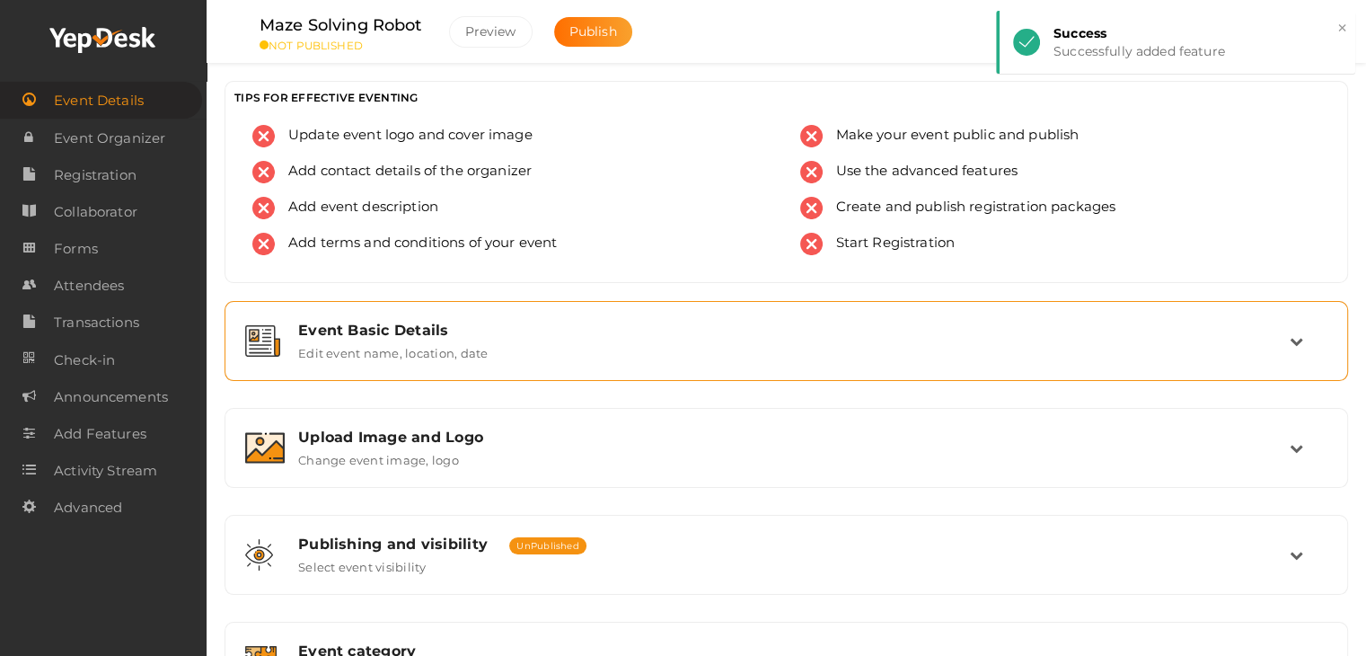
click at [836, 316] on div "Event Basic Details Edit event name, location, date" at bounding box center [786, 341] width 1104 height 60
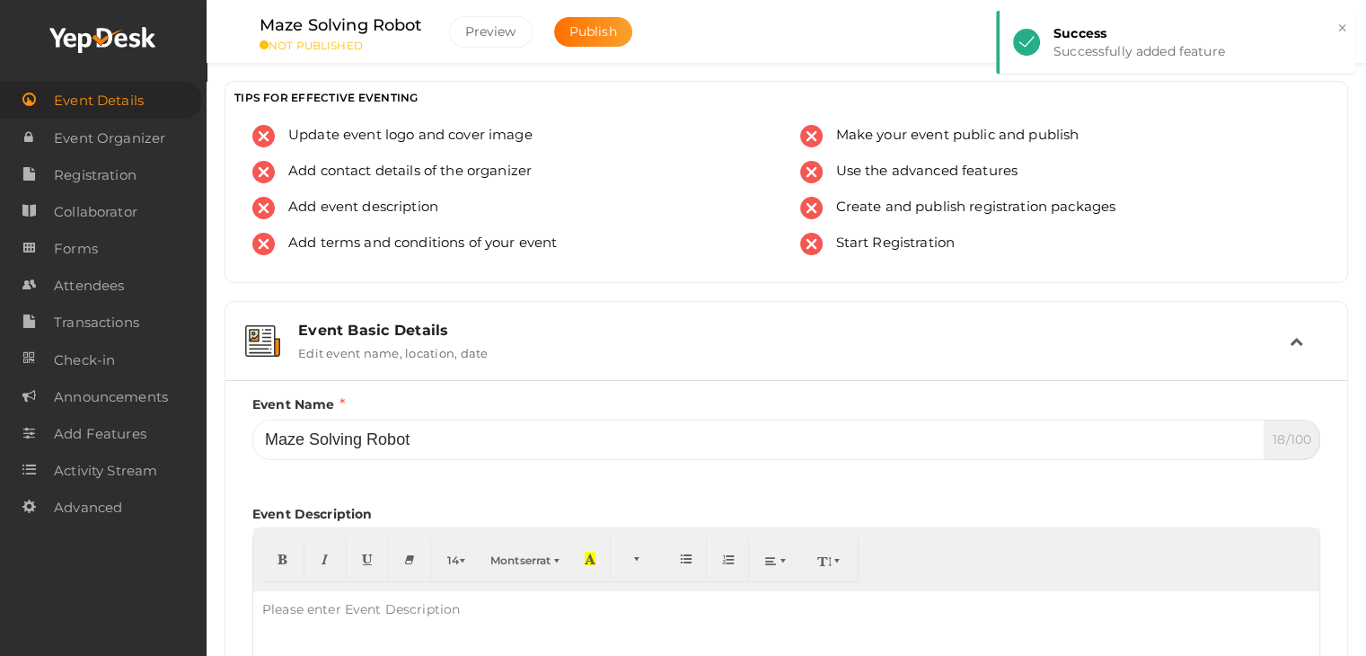
click at [836, 316] on div "Event Basic Details Edit event name, location, date" at bounding box center [786, 341] width 1104 height 60
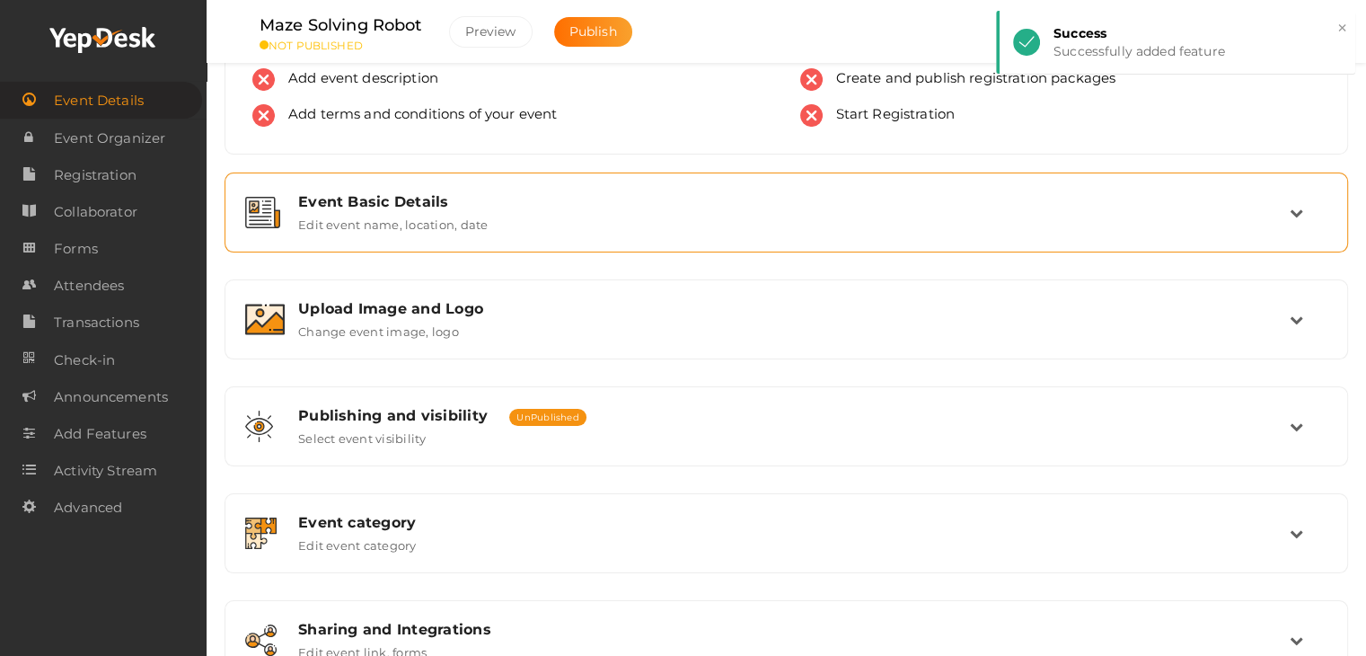
scroll to position [144, 0]
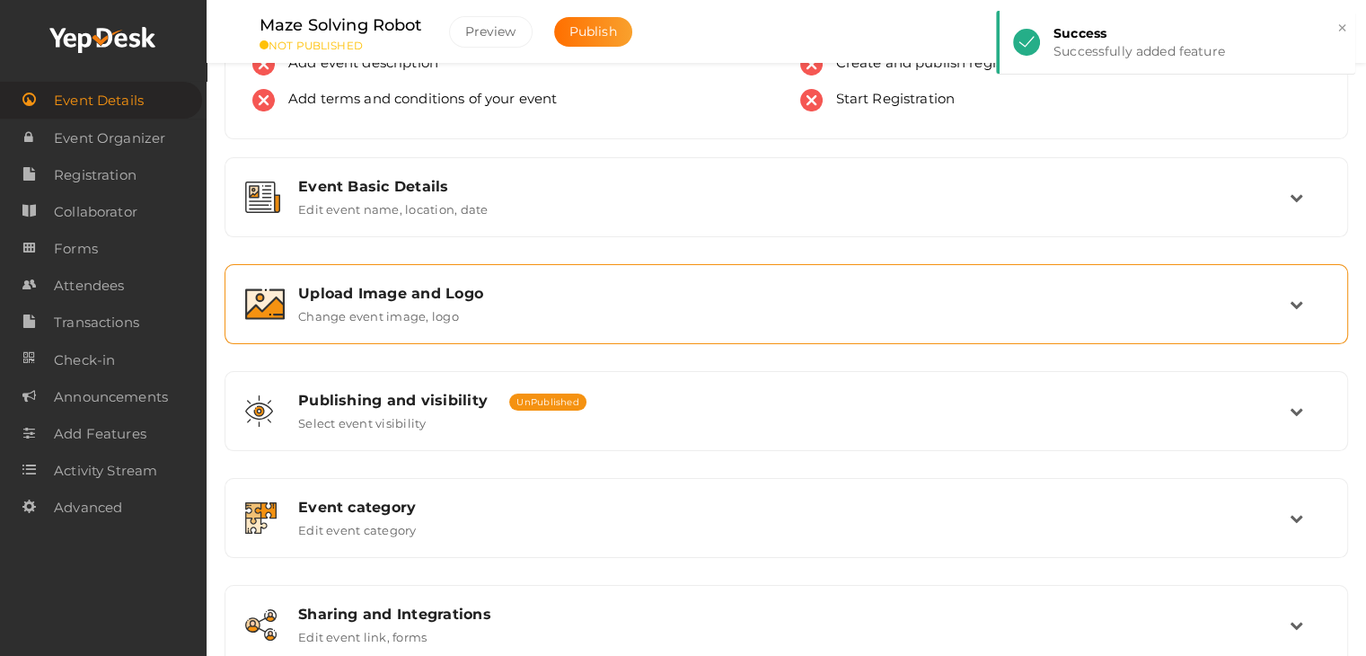
click at [789, 303] on div "Upload Image and Logo Change event image, logo" at bounding box center [787, 304] width 1005 height 39
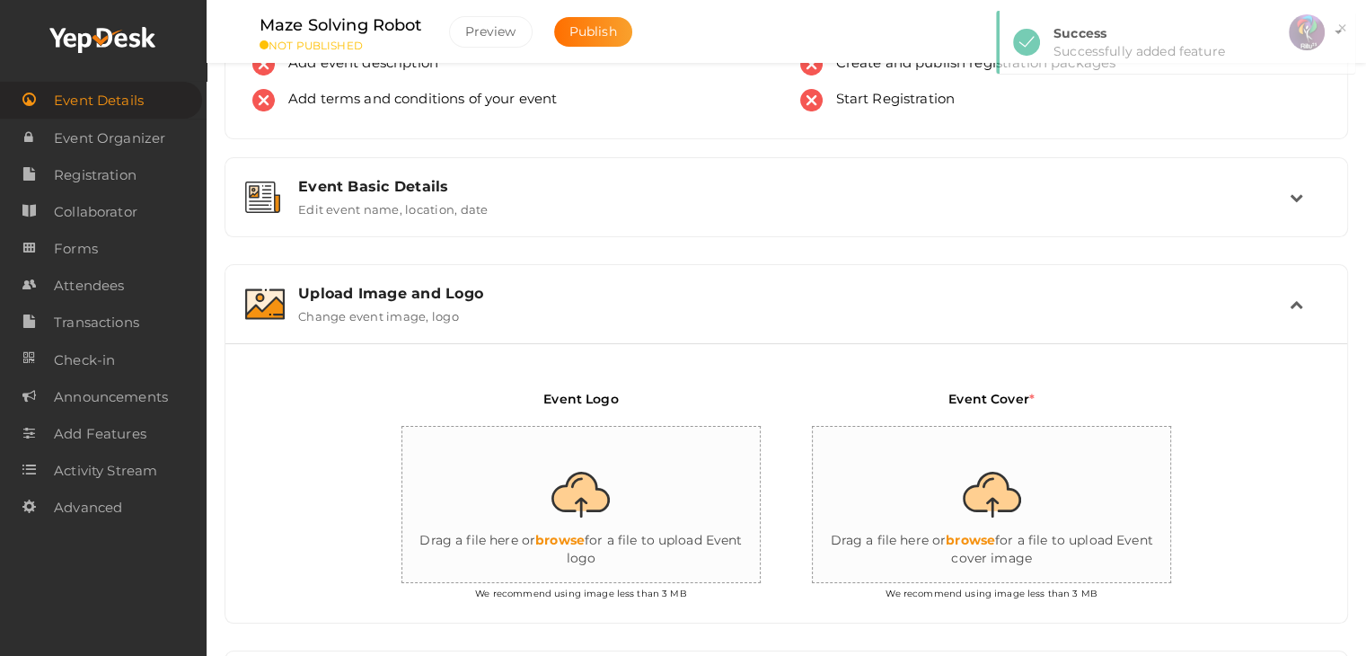
click at [789, 303] on div "Upload Image and Logo Change event image, logo" at bounding box center [787, 304] width 1005 height 39
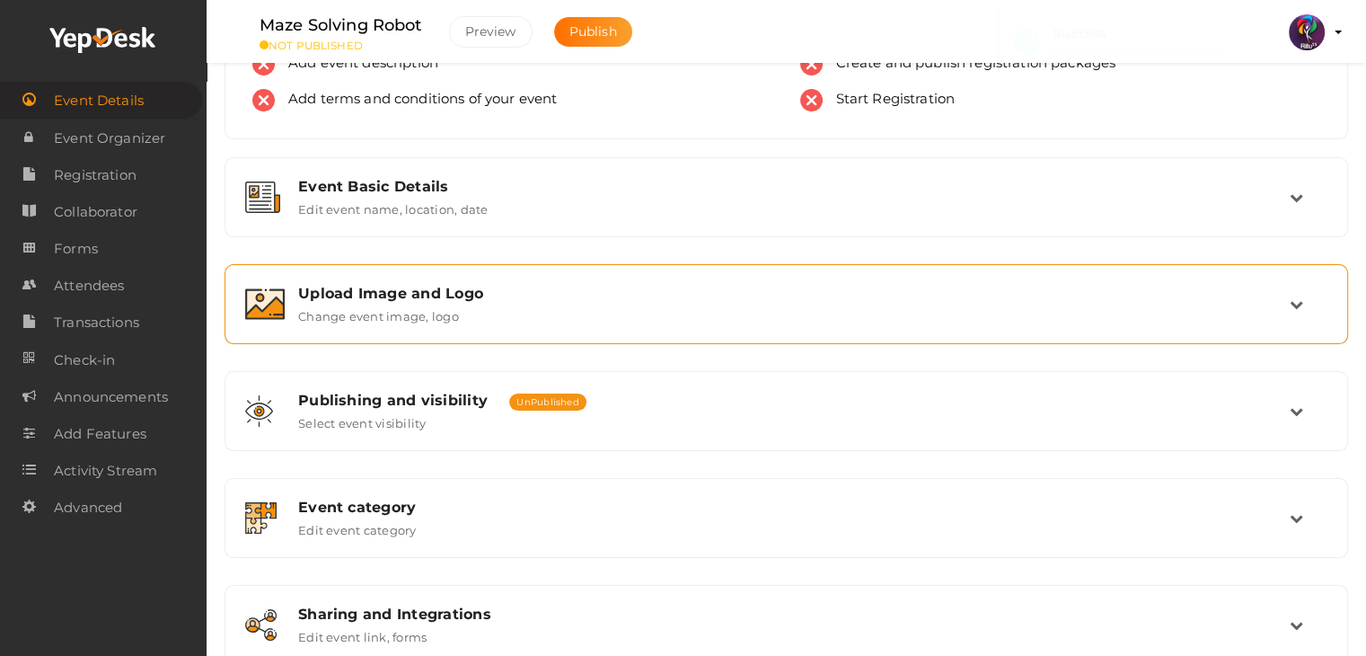
click at [789, 303] on div "Upload Image and Logo Change event image, logo" at bounding box center [787, 304] width 1005 height 39
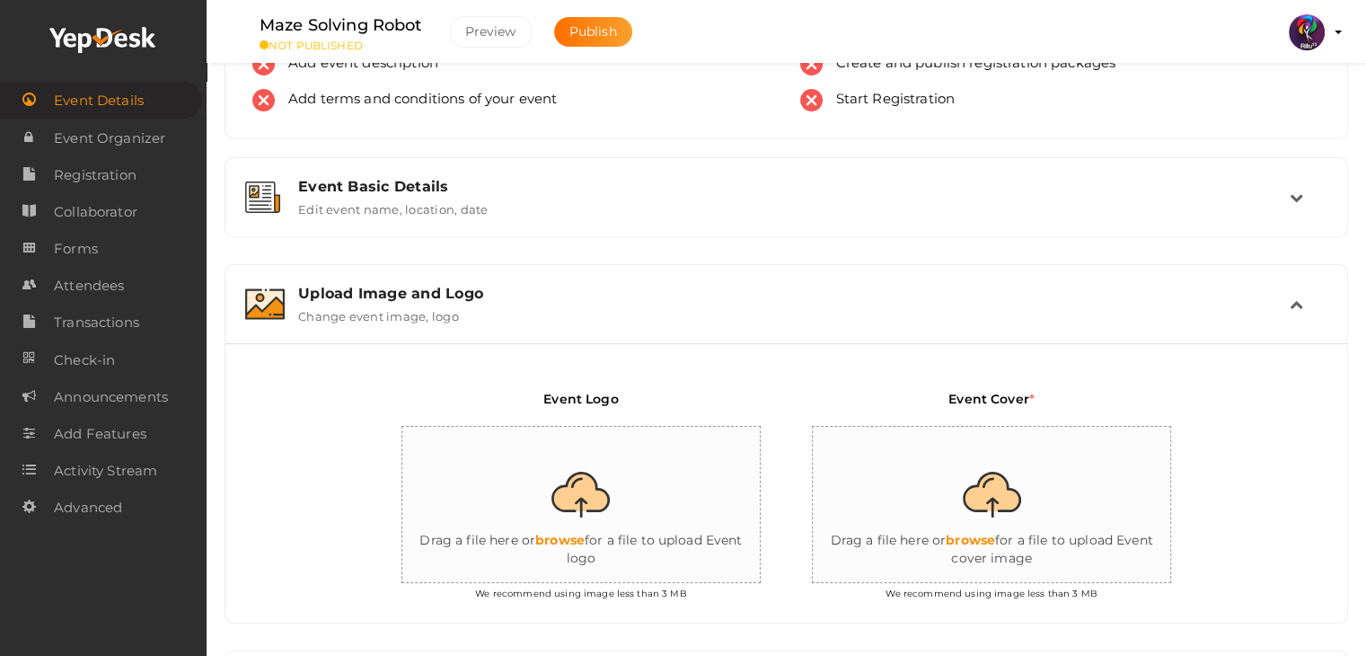
click at [532, 473] on input "file" at bounding box center [581, 505] width 359 height 157
type input "C:\fakepath\logo yepdesk (1).png"
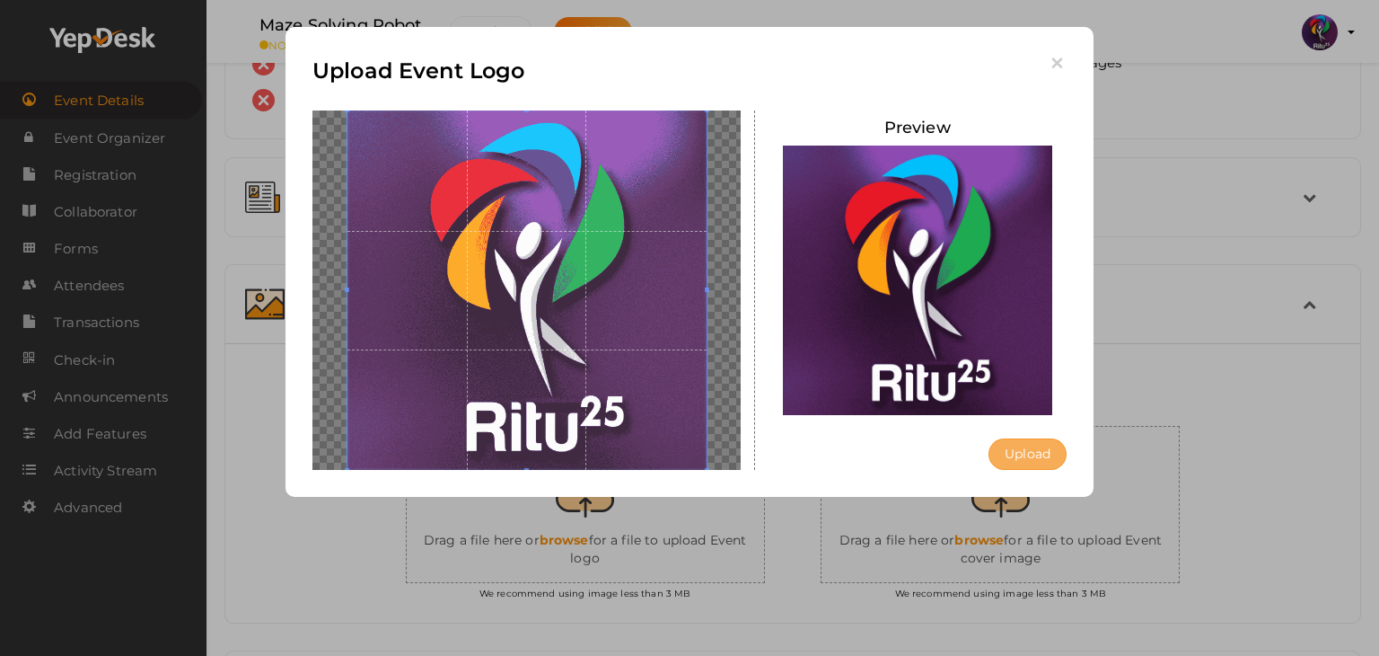
click at [1004, 443] on button "Upload" at bounding box center [1028, 453] width 78 height 31
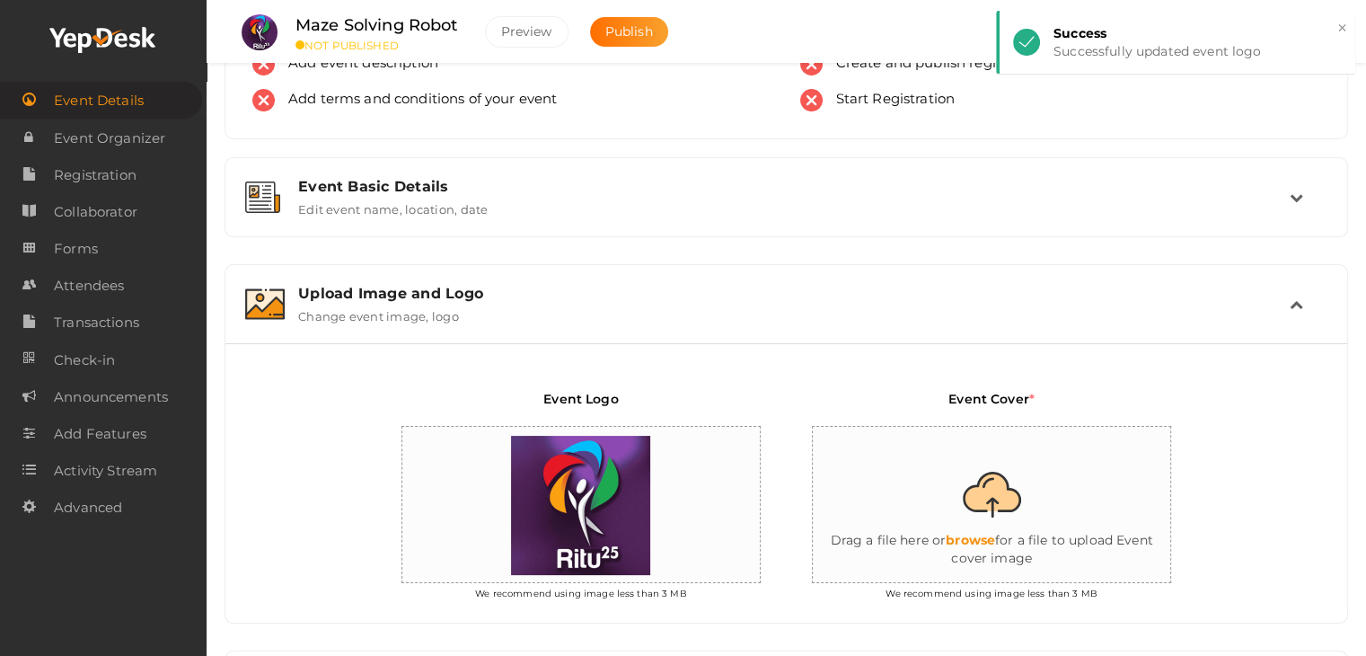
click at [997, 535] on input "file" at bounding box center [992, 505] width 359 height 157
type input "C:\fakepath\maze solving robot.png"
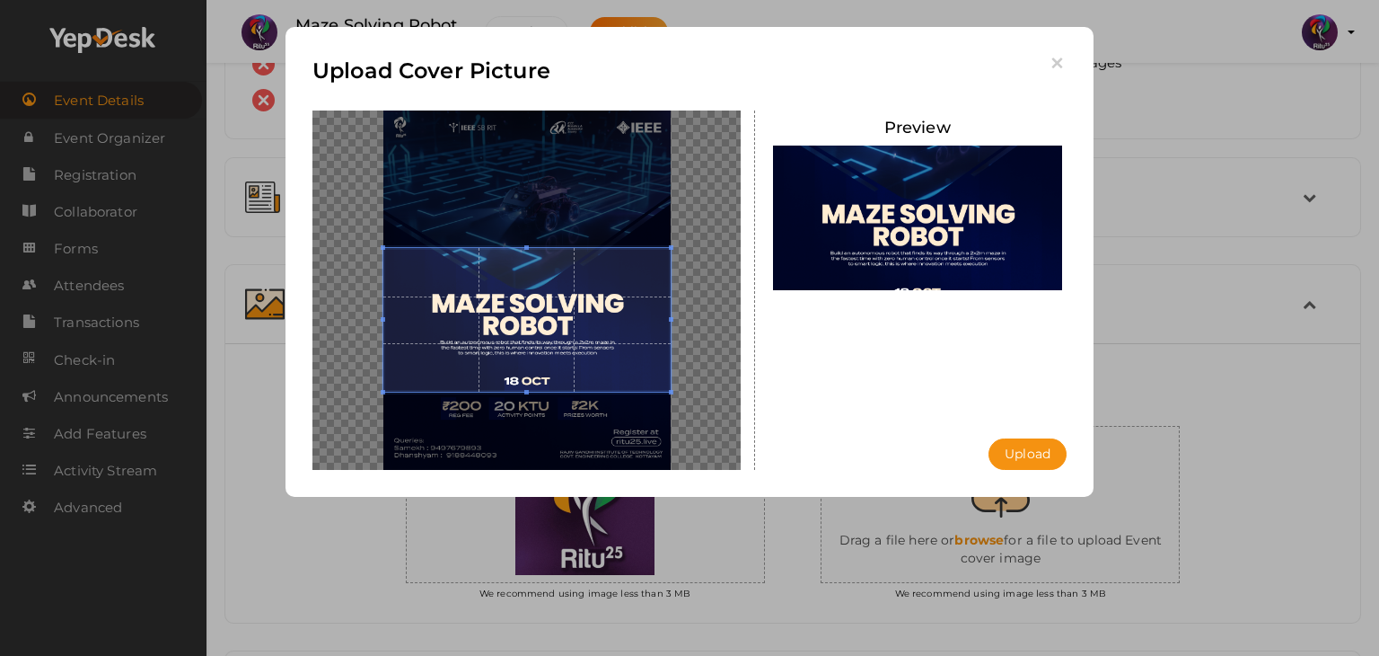
drag, startPoint x: 661, startPoint y: 349, endPoint x: 658, endPoint y: 364, distance: 14.6
click at [658, 364] on span at bounding box center [526, 320] width 287 height 144
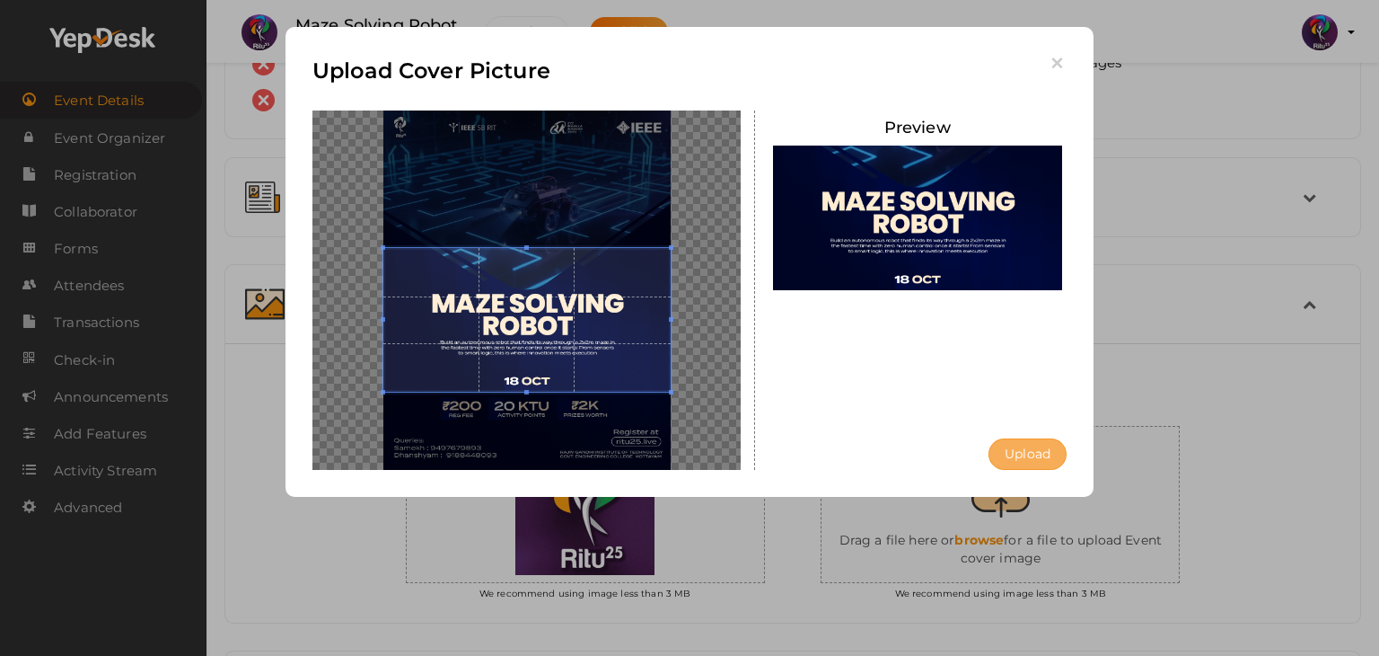
click at [1042, 458] on button "Upload" at bounding box center [1028, 453] width 78 height 31
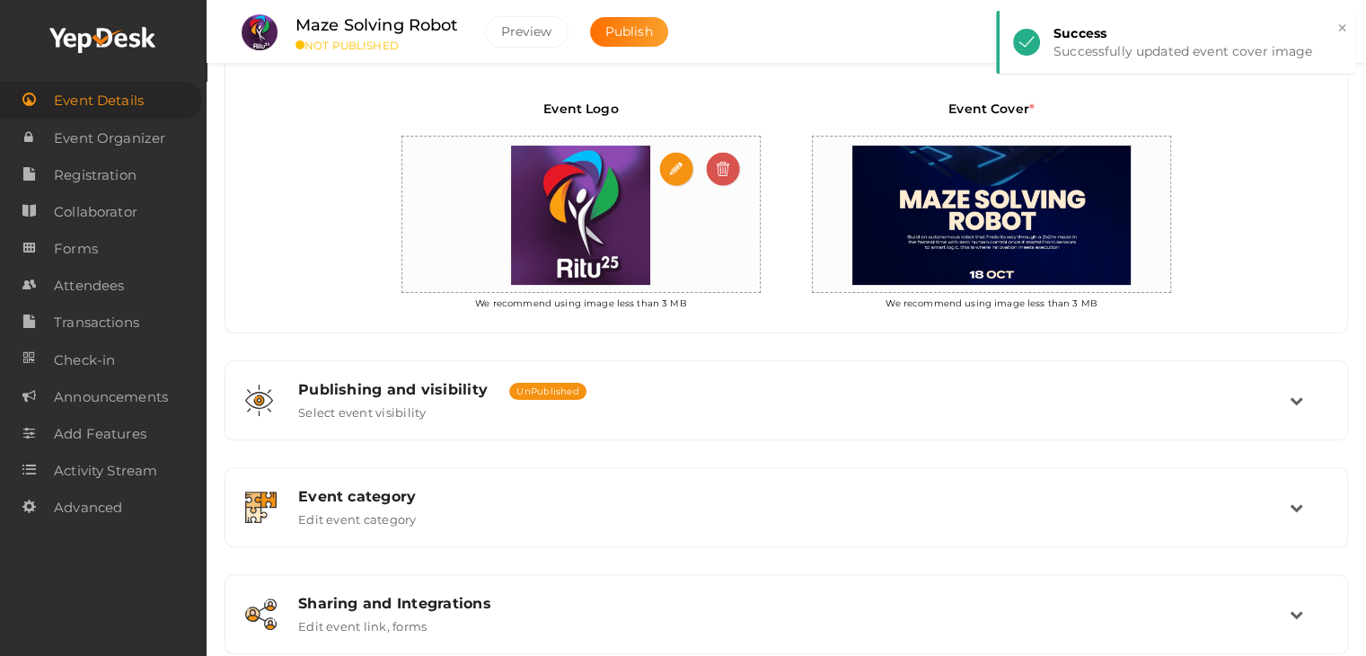
scroll to position [431, 0]
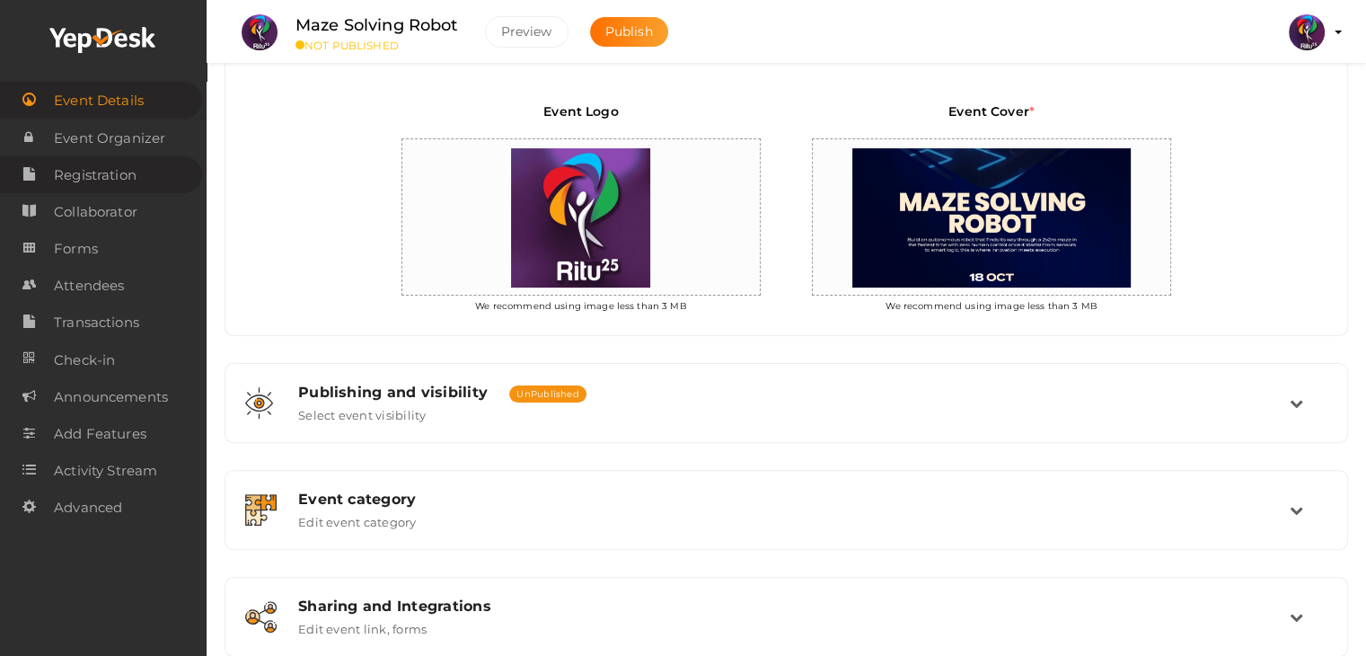
click at [117, 170] on span "Registration" at bounding box center [95, 175] width 83 height 36
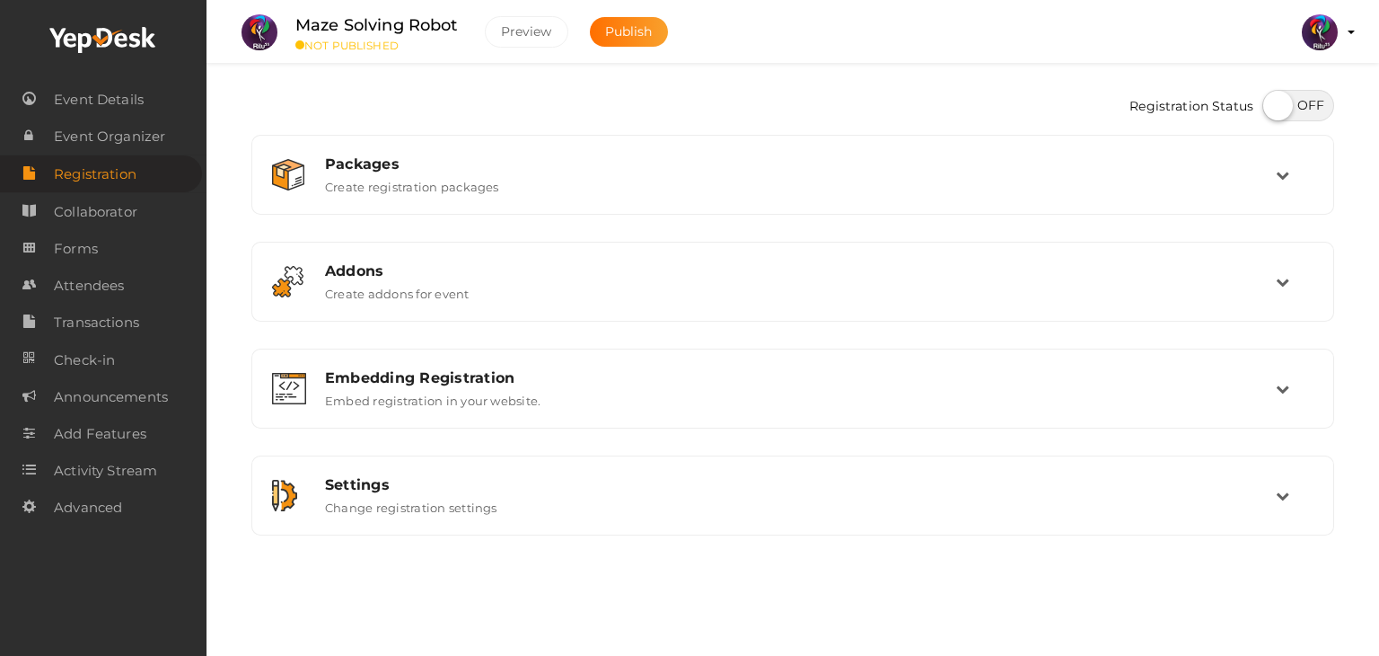
click at [1273, 109] on label at bounding box center [1299, 105] width 72 height 31
click at [1273, 105] on input "checkbox" at bounding box center [1269, 99] width 12 height 12
checkbox input "true"
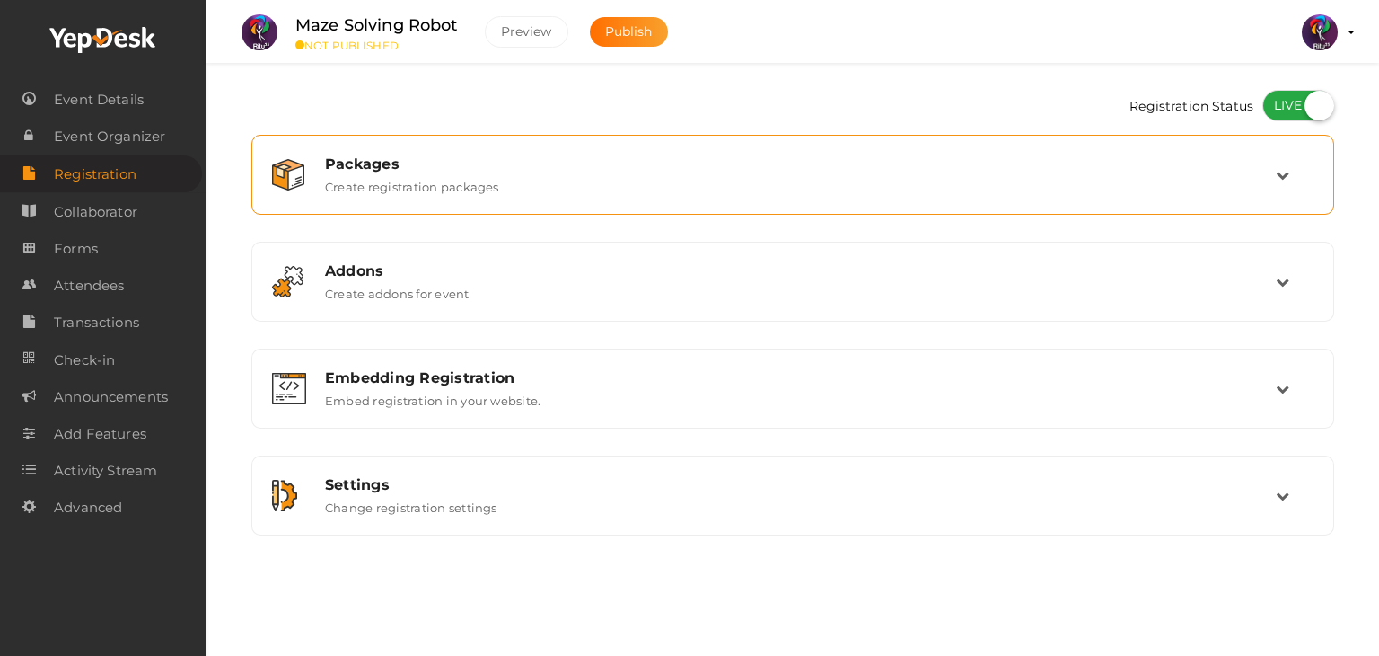
click at [1216, 159] on div "Packages" at bounding box center [800, 163] width 951 height 17
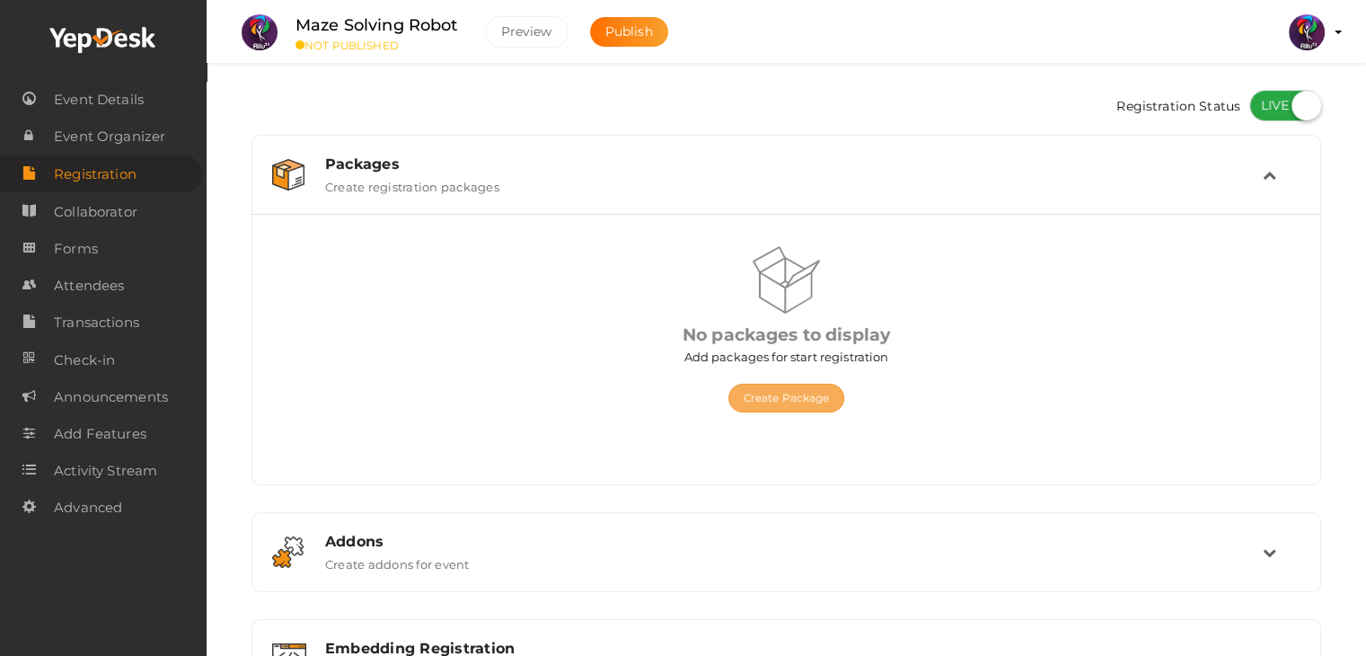
click at [769, 388] on button "Create Package" at bounding box center [786, 397] width 117 height 29
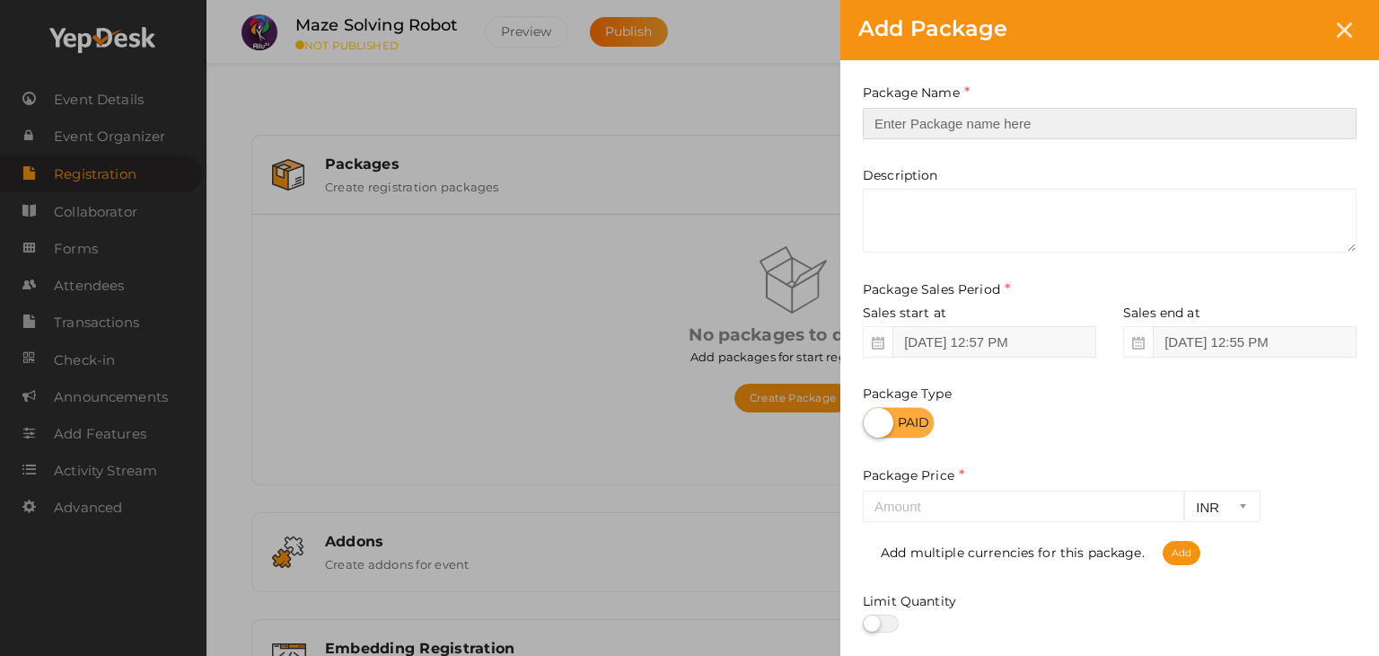
click at [1060, 119] on input "text" at bounding box center [1110, 123] width 494 height 31
type input "reg"
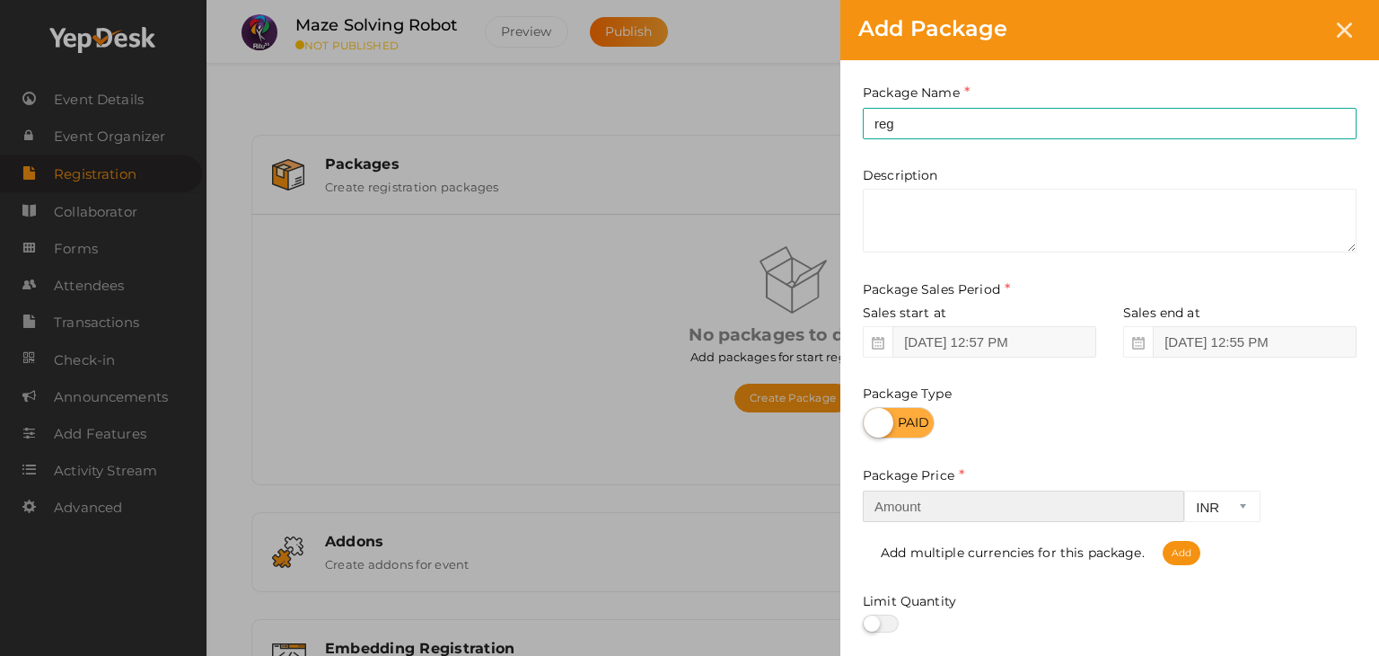
click at [982, 493] on input "number" at bounding box center [1023, 505] width 321 height 31
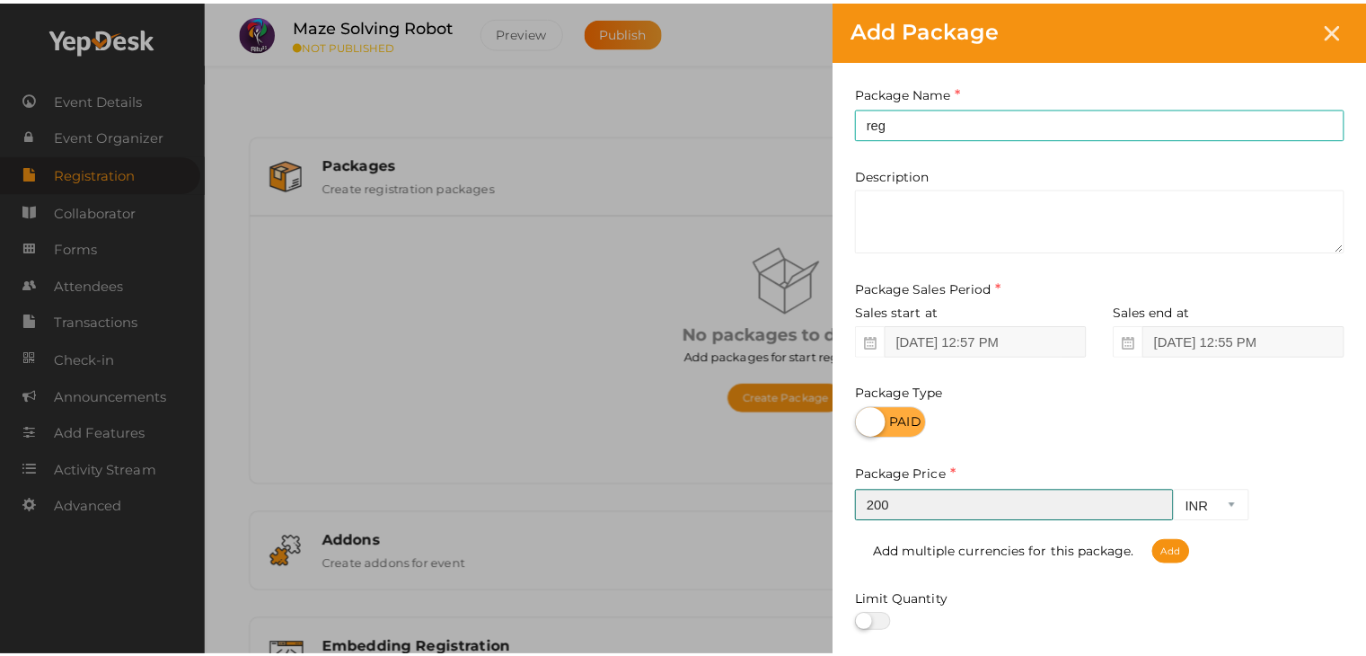
scroll to position [223, 0]
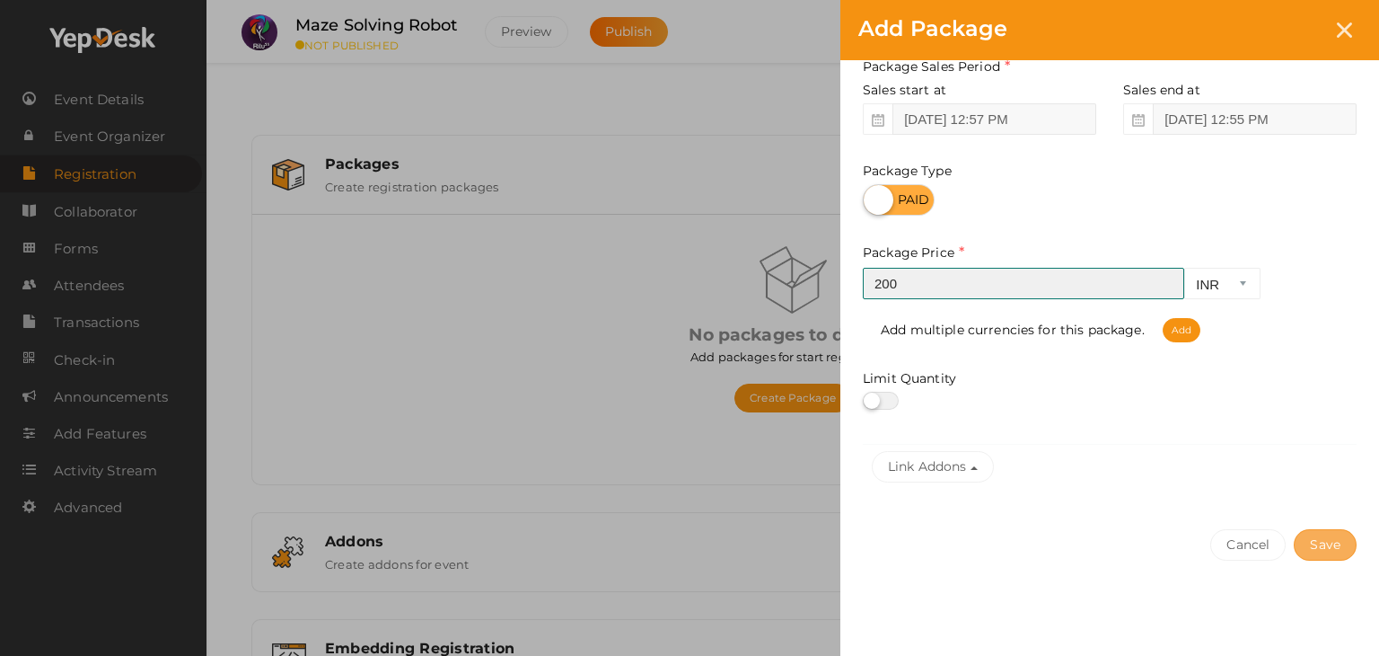
type input "200"
click at [1346, 537] on button "Save" at bounding box center [1325, 544] width 63 height 31
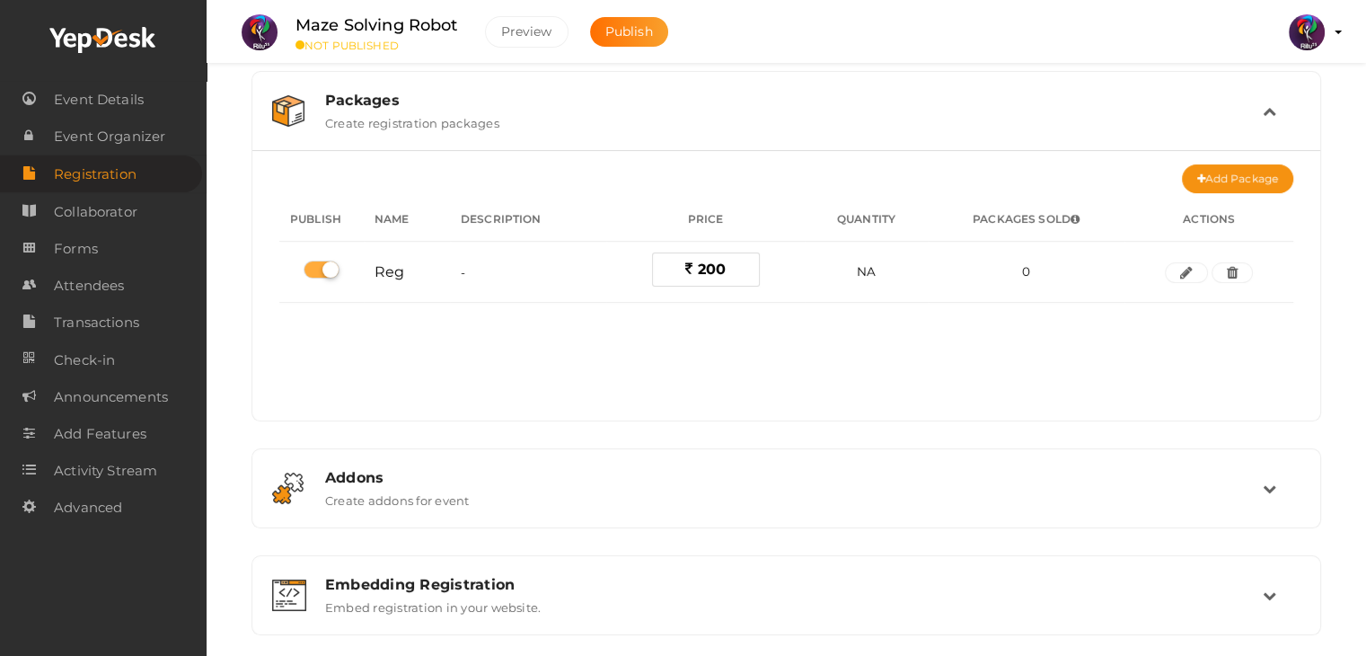
scroll to position [65, 0]
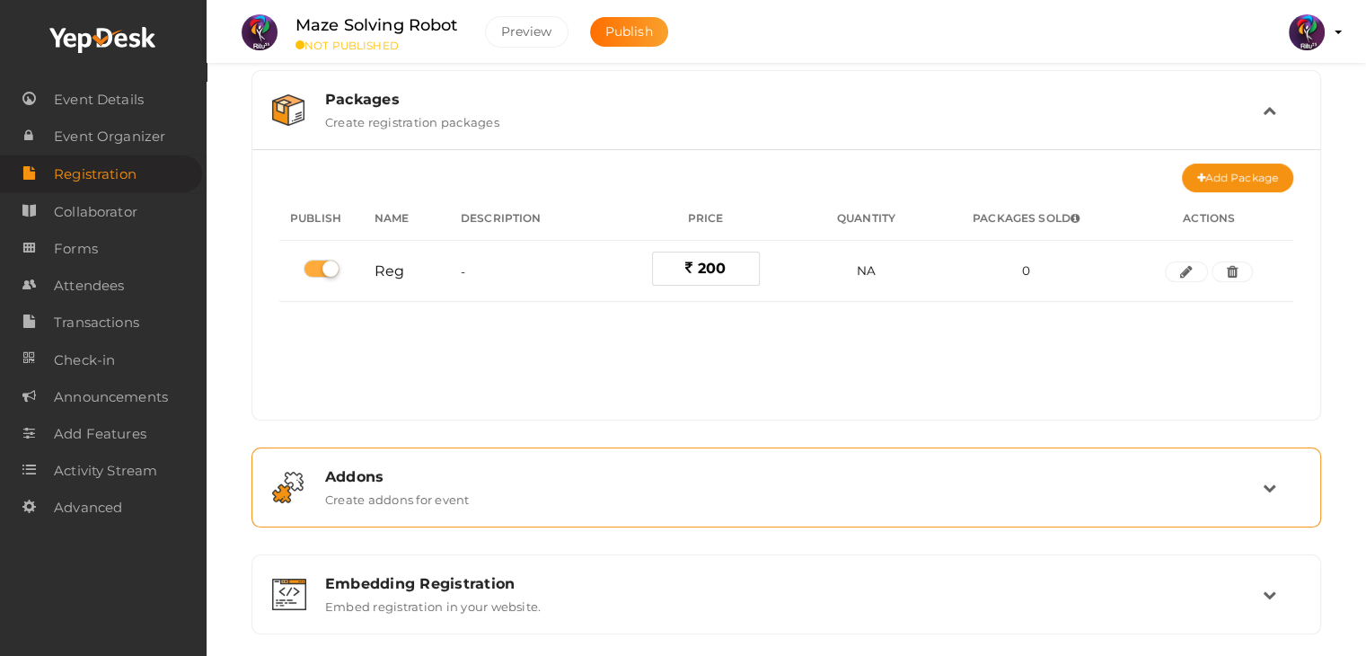
drag, startPoint x: 636, startPoint y: 28, endPoint x: 758, endPoint y: 461, distance: 449.8
click at [758, 461] on div "Maze Solving Robot NOT PUBLISHED Preview Publish Preview RITUtsav 2025 ritticke…" at bounding box center [786, 382] width 1159 height 895
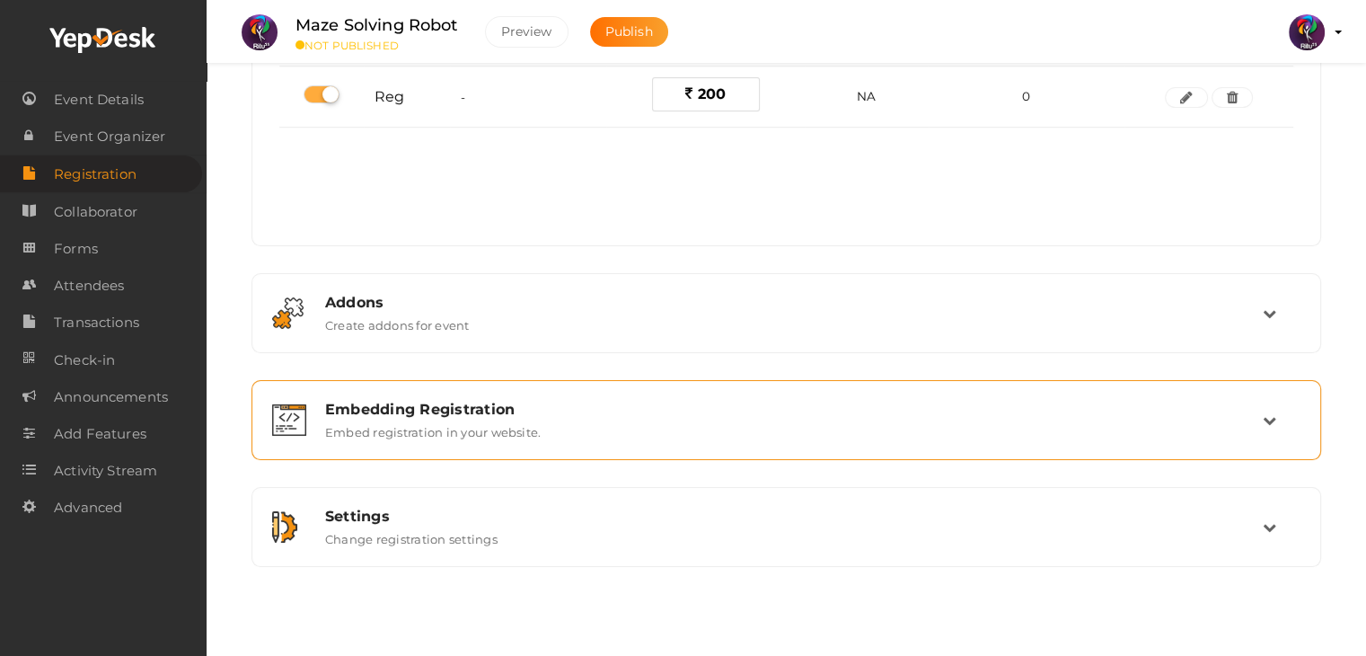
click at [758, 436] on div "Embedding Registration Embed registration in your website." at bounding box center [787, 420] width 951 height 39
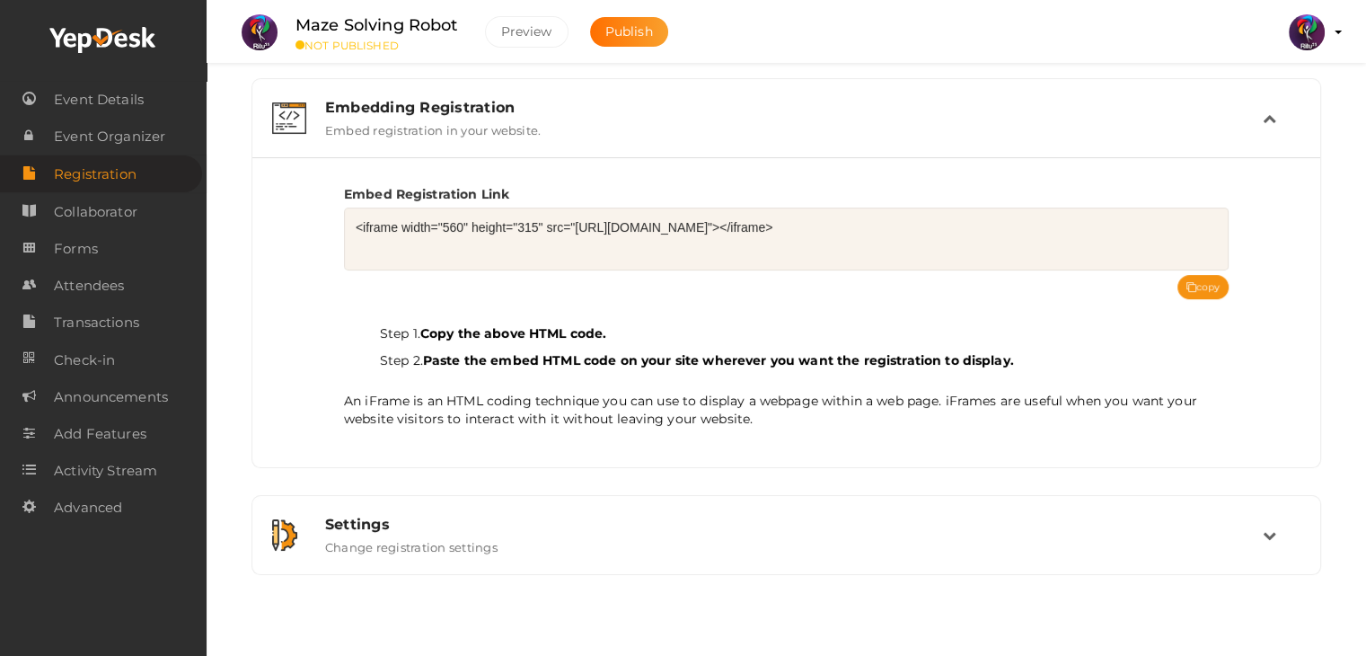
scroll to position [278, 0]
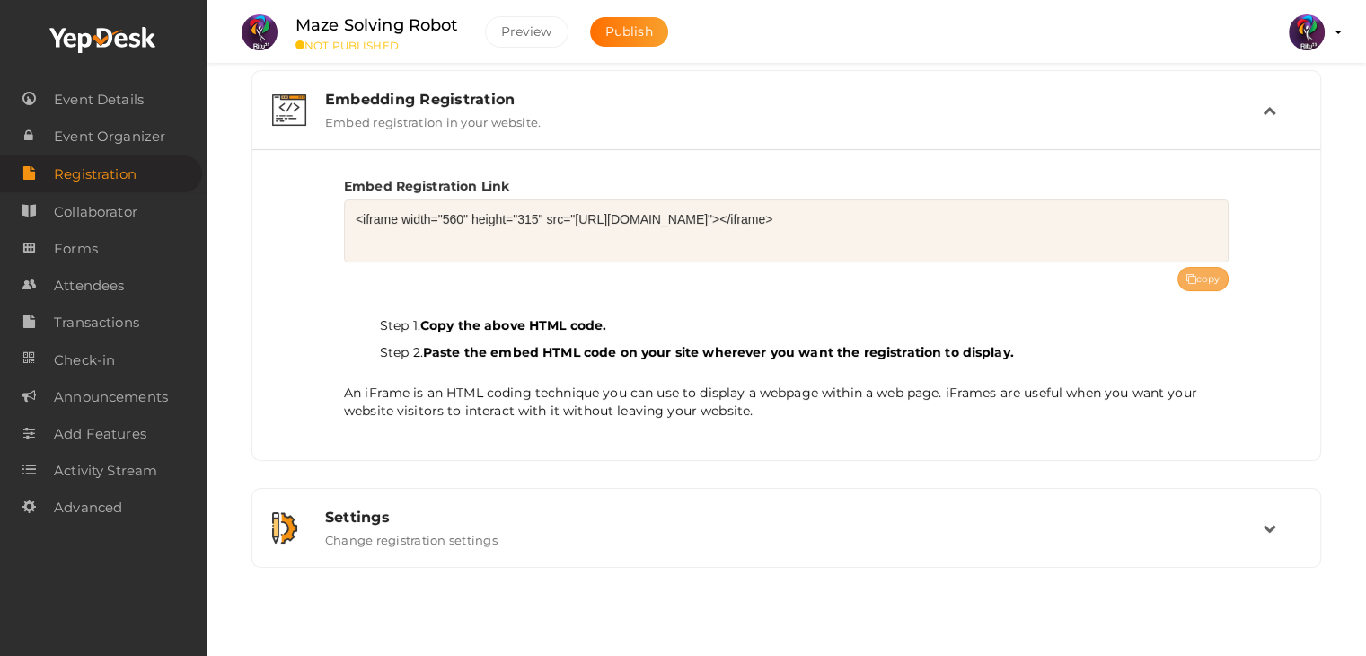
click at [1201, 286] on button "copy" at bounding box center [1203, 279] width 52 height 24
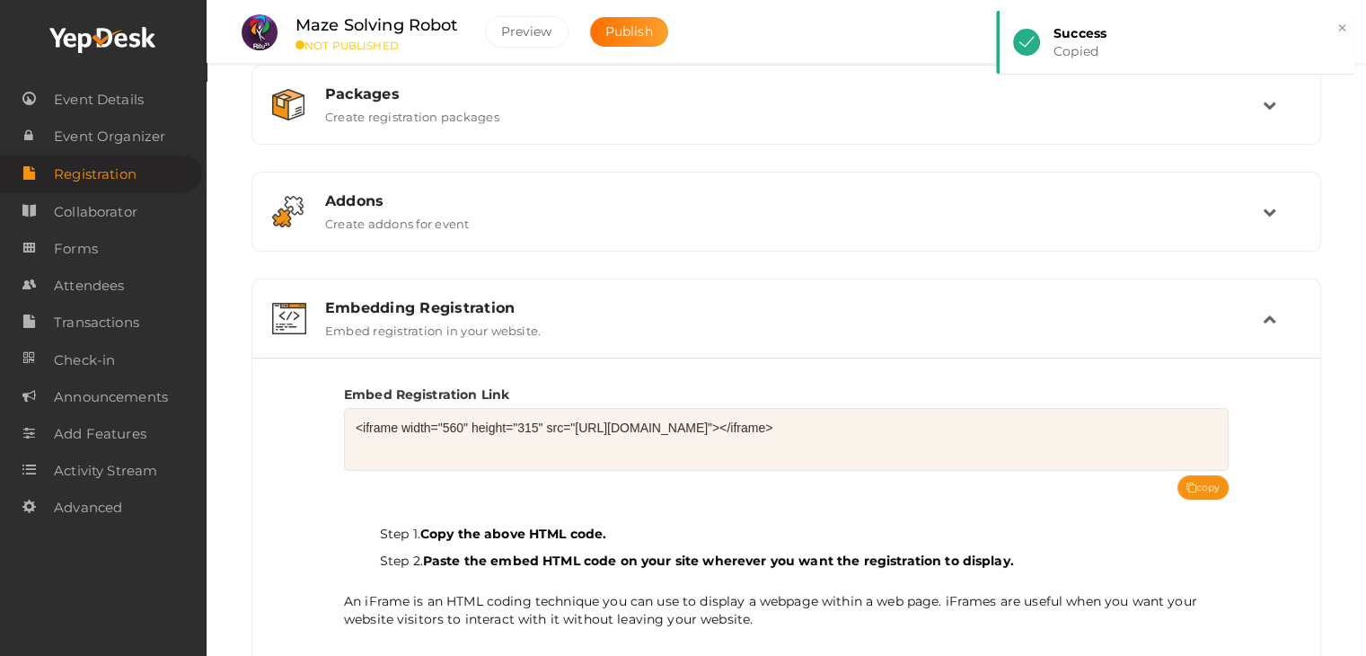
scroll to position [0, 0]
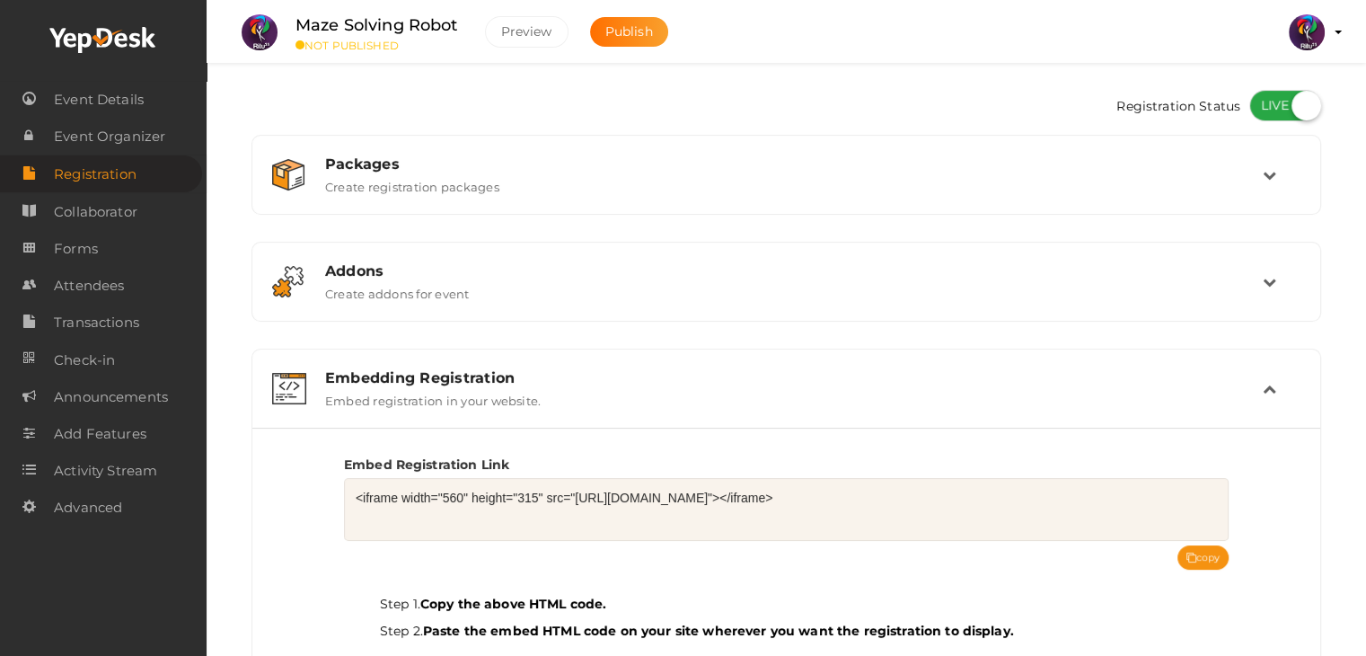
click at [612, 356] on div "Embedding Registration Embed registration in your website." at bounding box center [786, 388] width 1068 height 78
click at [621, 366] on div "Embedding Registration Embed registration in your website." at bounding box center [786, 388] width 1050 height 60
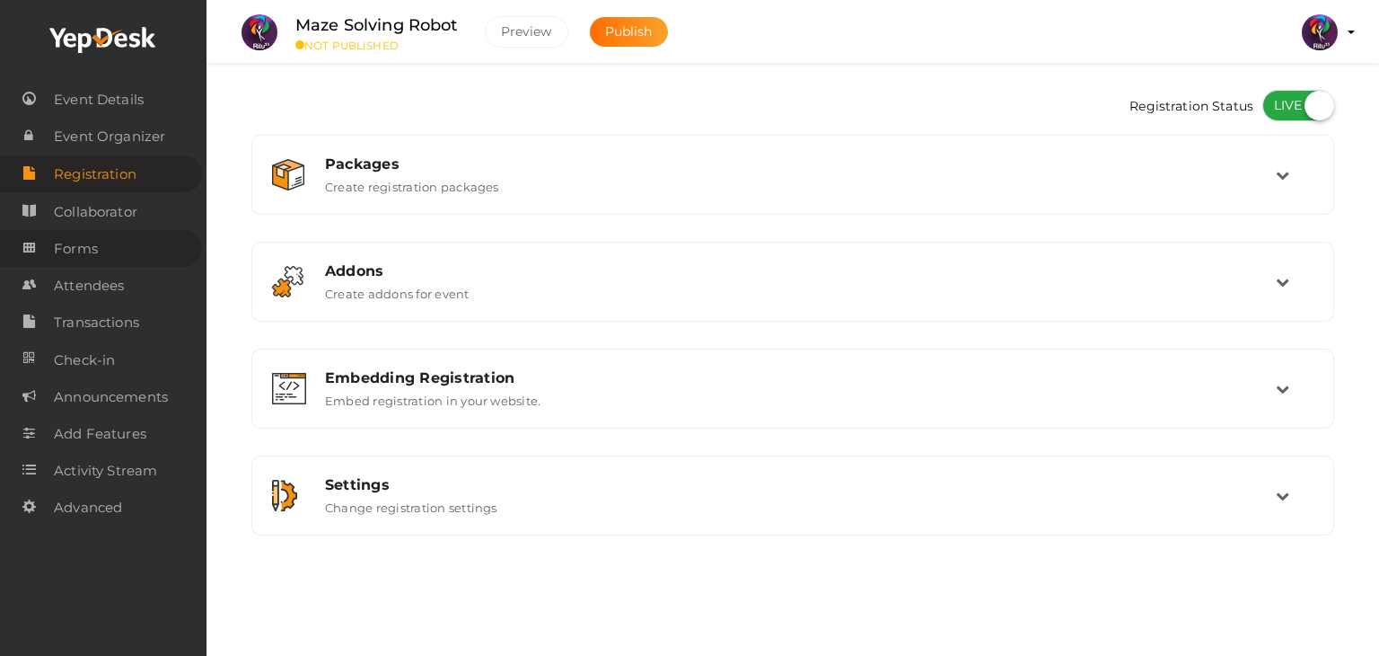
click at [114, 238] on link "Forms" at bounding box center [101, 248] width 202 height 37
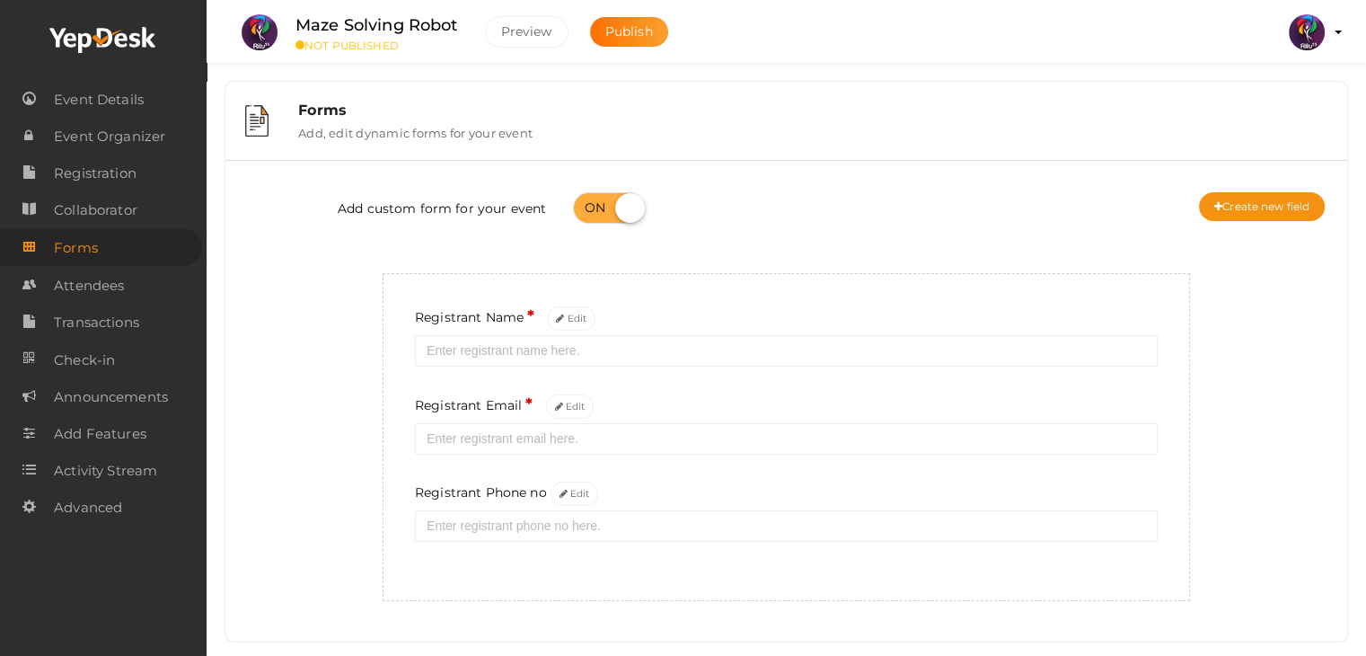
scroll to position [3, 0]
click at [577, 489] on button "Edit" at bounding box center [574, 491] width 48 height 24
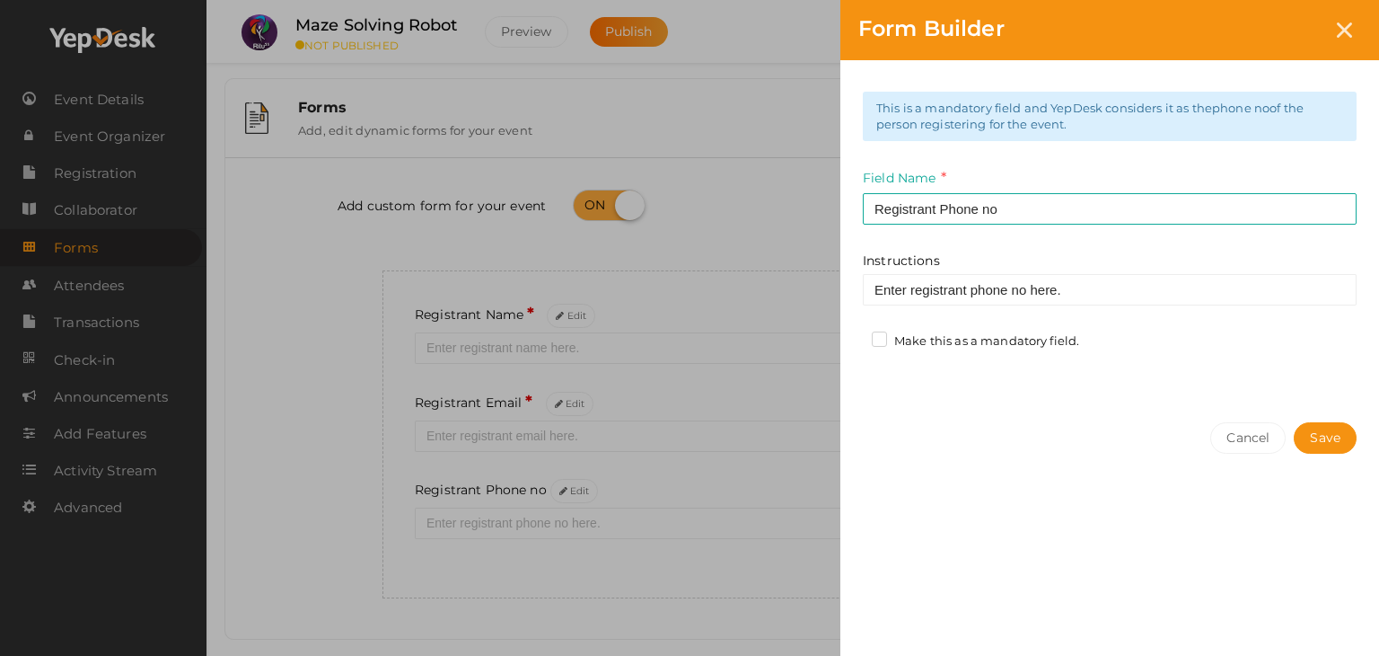
click at [886, 337] on label "Make this as a mandatory field." at bounding box center [975, 341] width 207 height 18
click at [854, 336] on input "Make this as a mandatory field." at bounding box center [854, 336] width 0 height 0
click at [1339, 438] on button "Save" at bounding box center [1325, 437] width 63 height 31
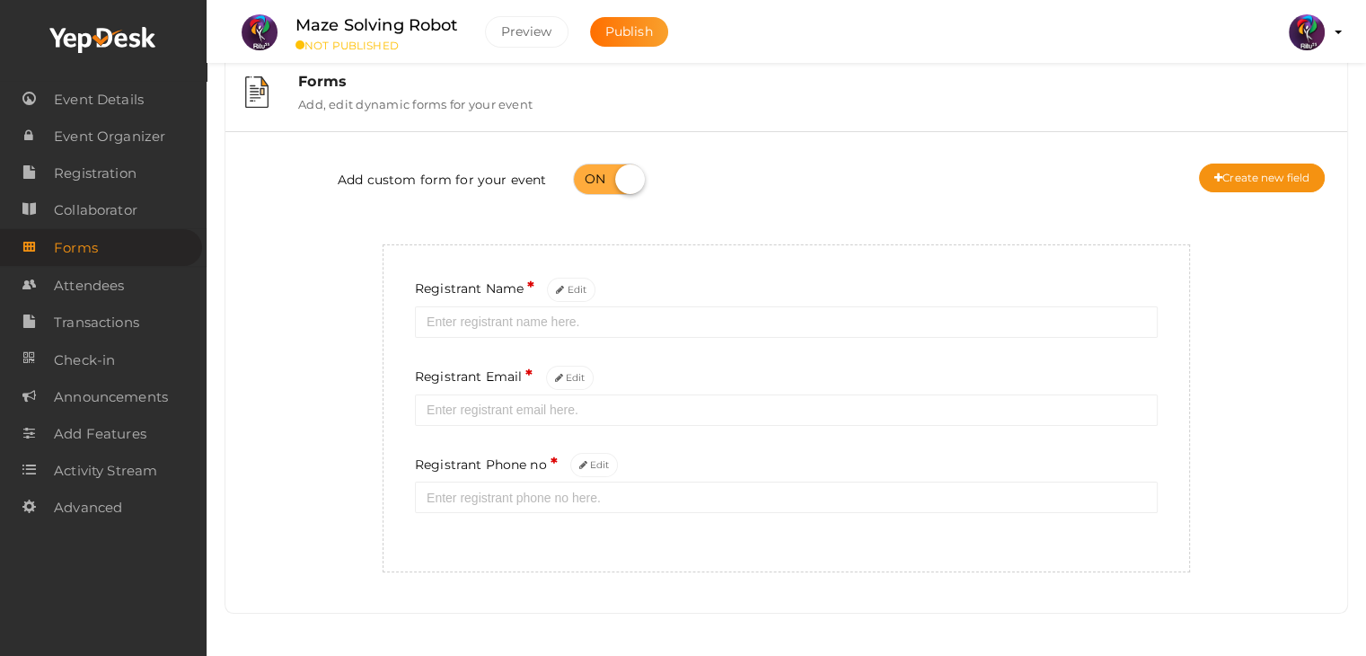
scroll to position [34, 0]
click at [1229, 175] on button "Create new field" at bounding box center [1262, 175] width 126 height 29
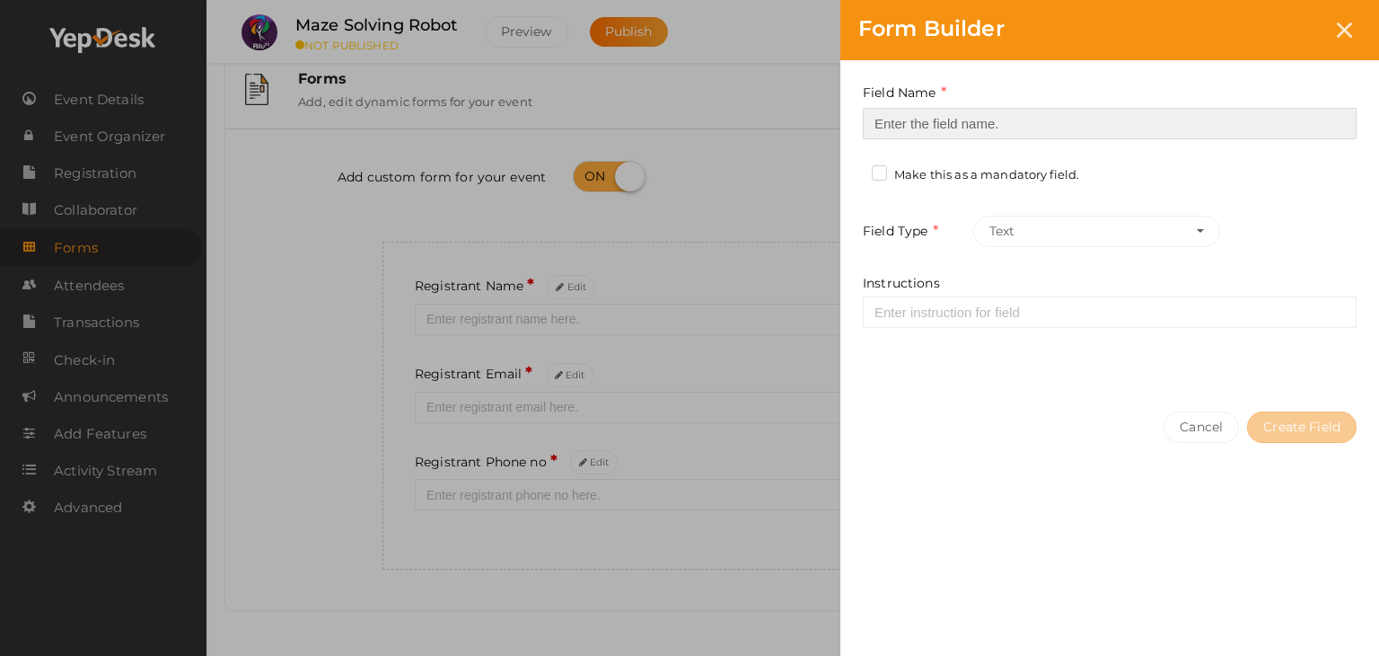
click at [982, 120] on input at bounding box center [1110, 123] width 494 height 31
type input "Registrant College"
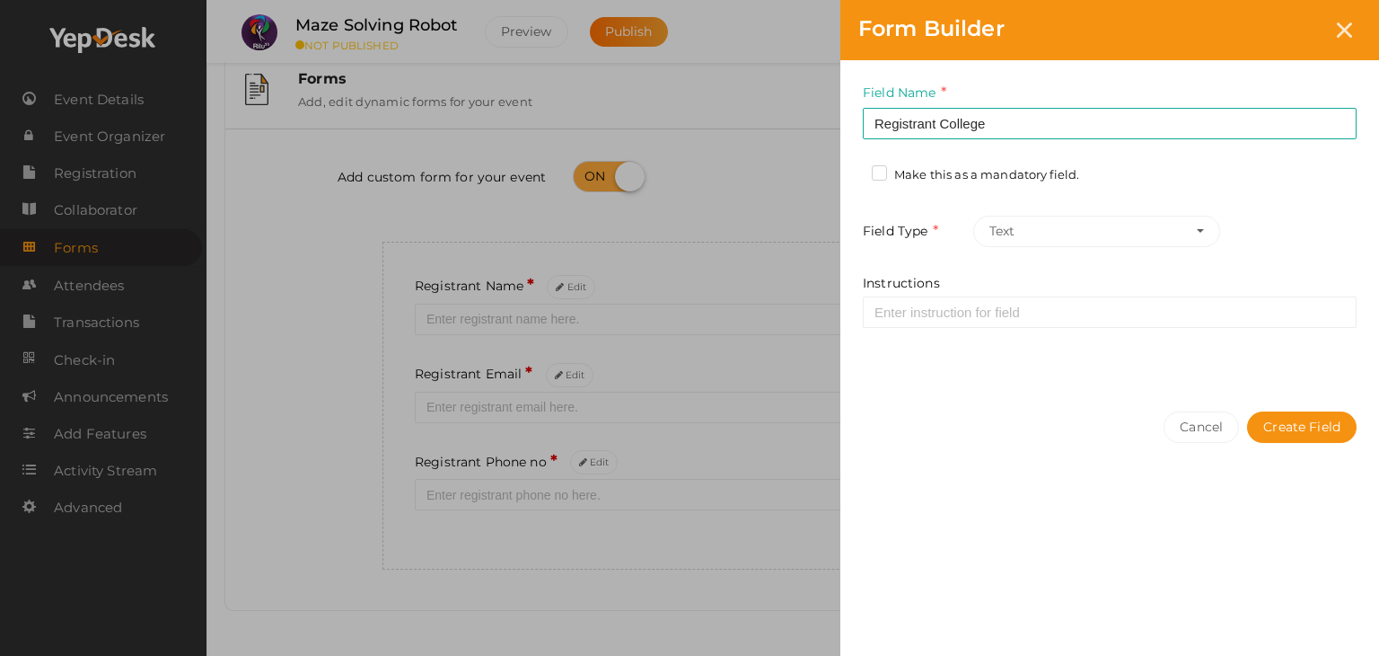
click at [995, 162] on div "Field Name Registrant College Required. Form field name already used. Make this…" at bounding box center [1110, 226] width 539 height 333
click at [996, 177] on label "Make this as a mandatory field." at bounding box center [975, 175] width 207 height 18
click at [854, 170] on input "Make this as a mandatory field." at bounding box center [854, 170] width 0 height 0
click at [1316, 421] on button "Create Field" at bounding box center [1302, 426] width 110 height 31
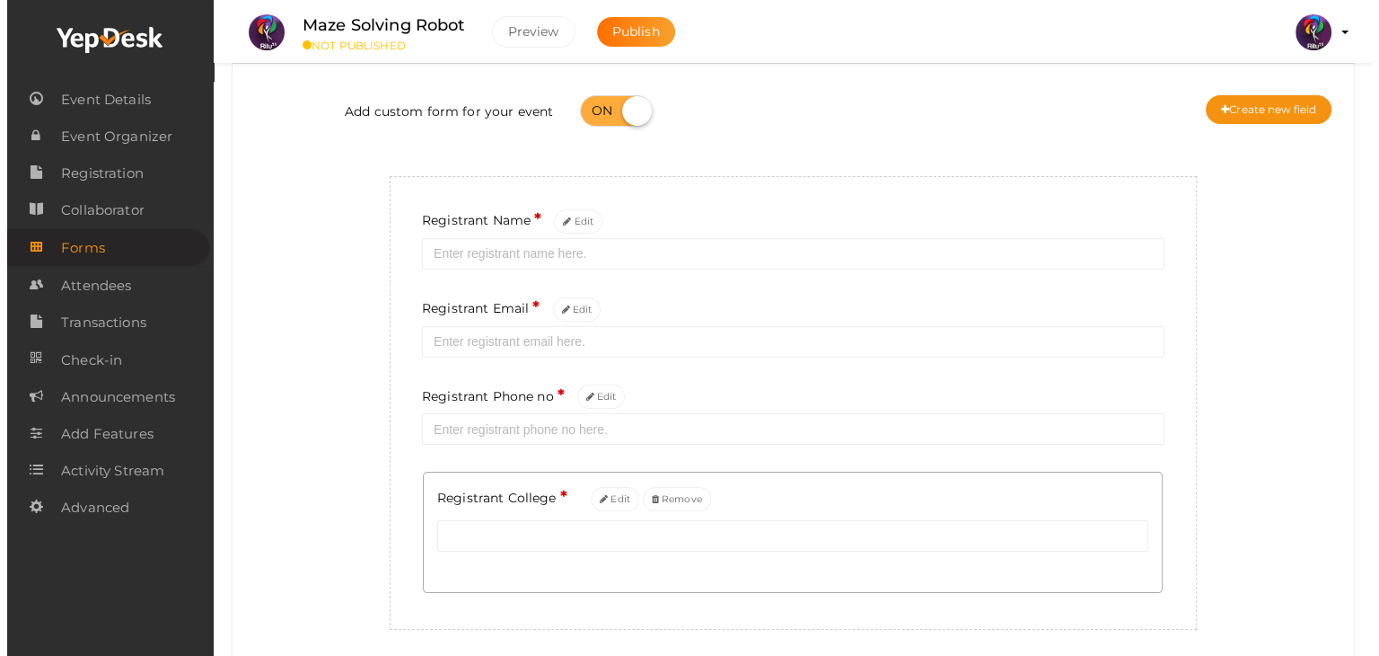
scroll to position [98, 0]
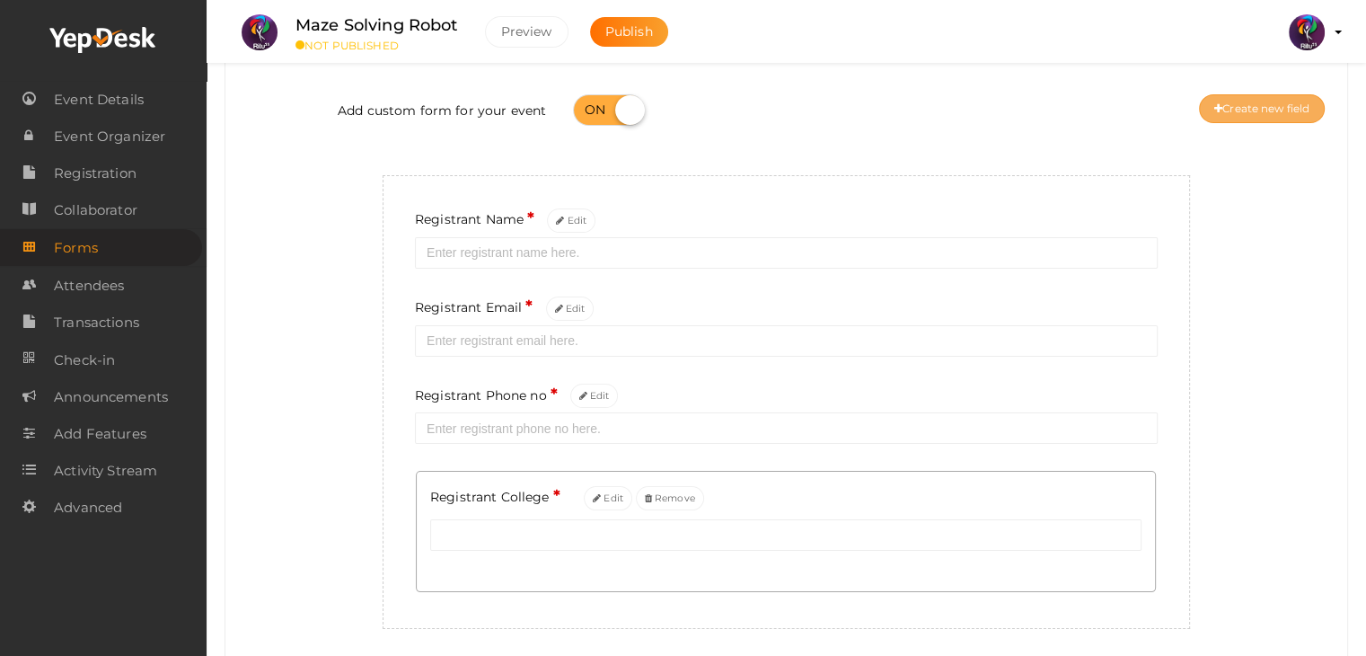
click at [1296, 110] on button "Create new field" at bounding box center [1262, 108] width 126 height 29
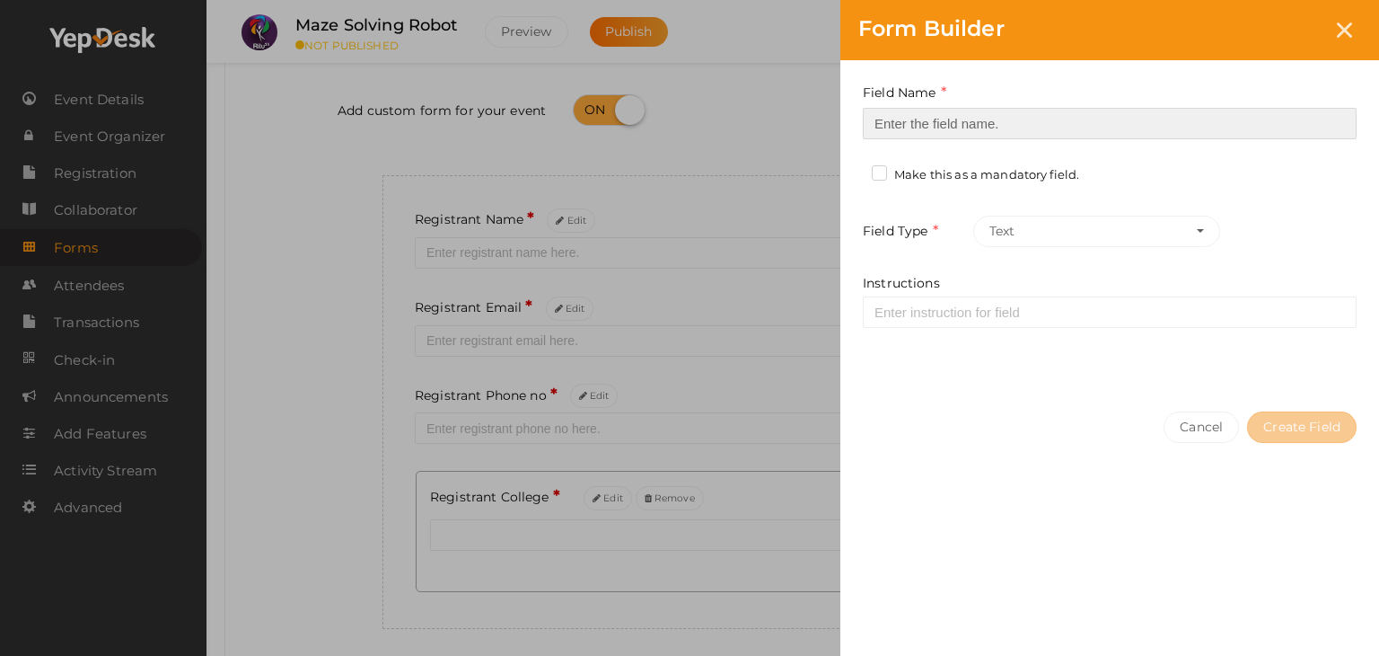
click at [985, 112] on input at bounding box center [1110, 123] width 494 height 31
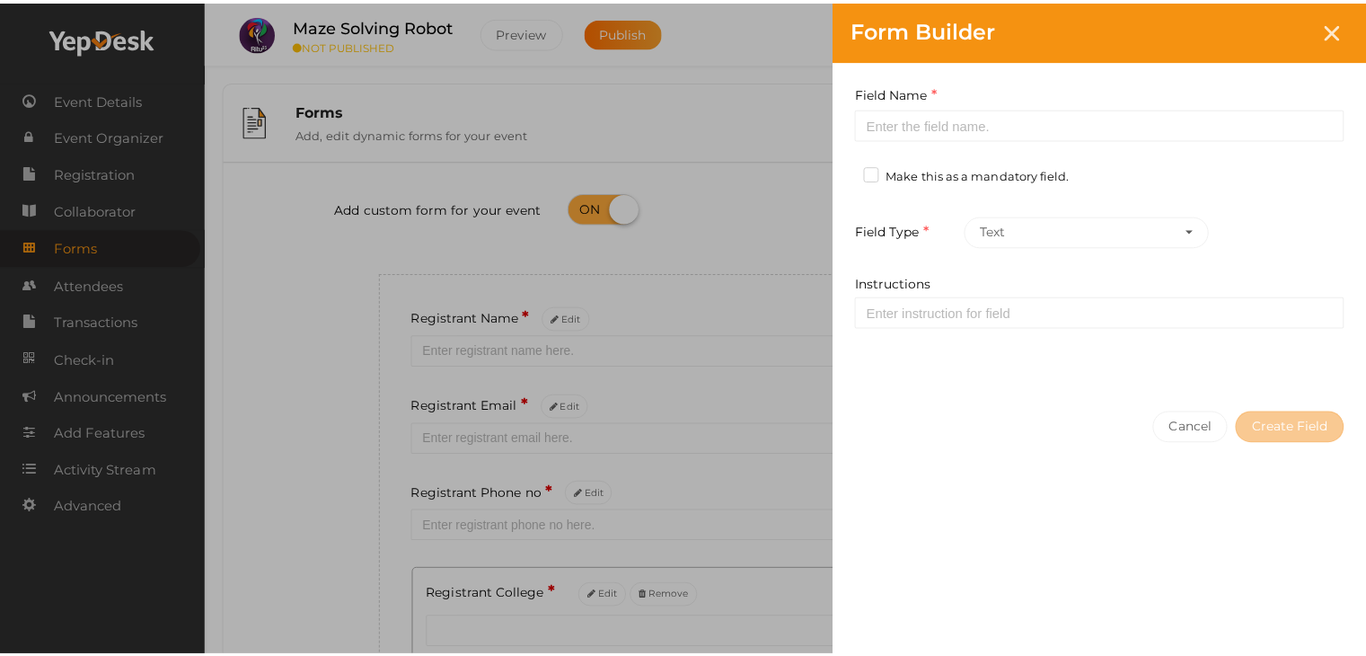
scroll to position [98, 0]
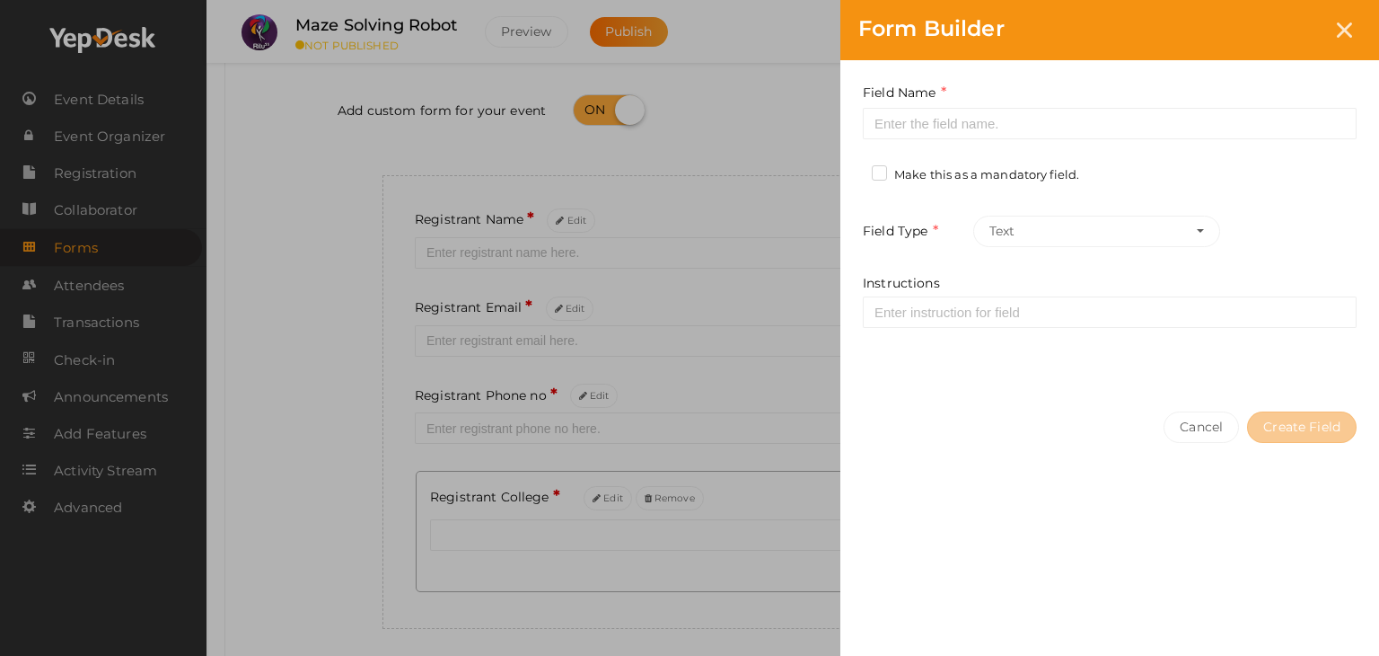
type input "Refferal ID"
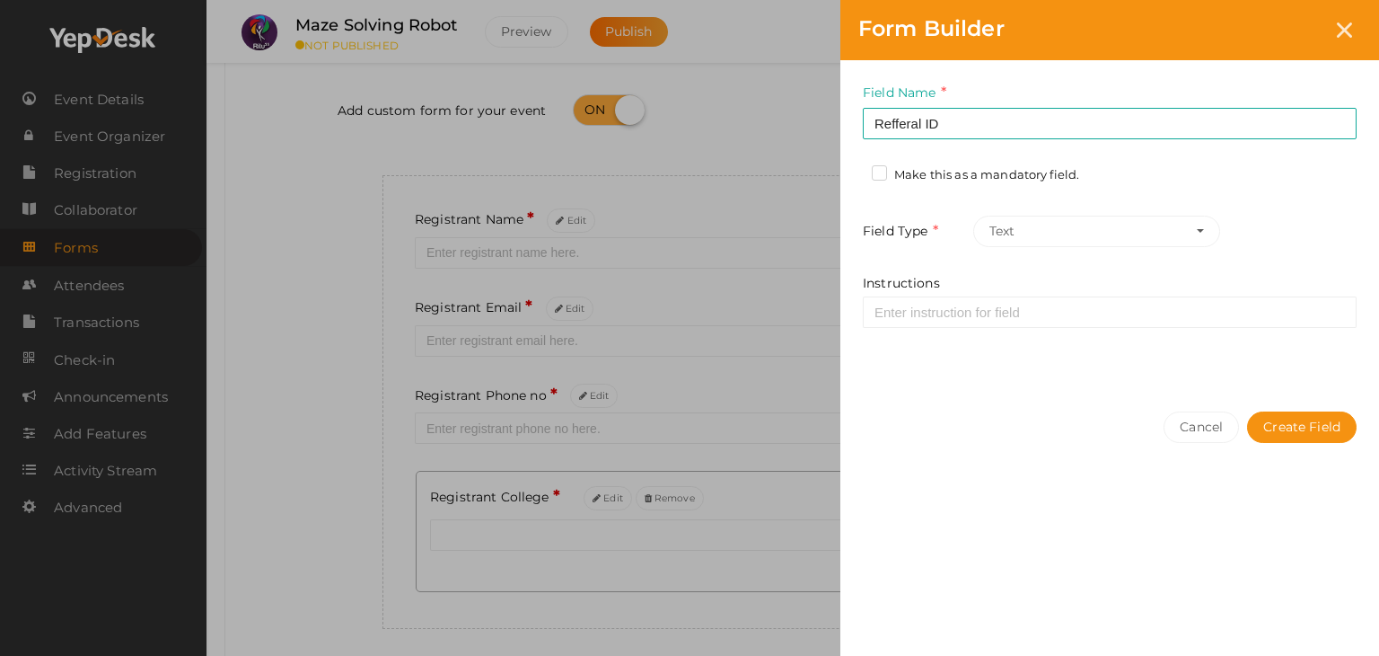
click at [950, 176] on label "Make this as a mandatory field." at bounding box center [975, 175] width 207 height 18
click at [854, 170] on input "Make this as a mandatory field." at bounding box center [854, 170] width 0 height 0
click at [1338, 432] on button "Create Field" at bounding box center [1302, 426] width 110 height 31
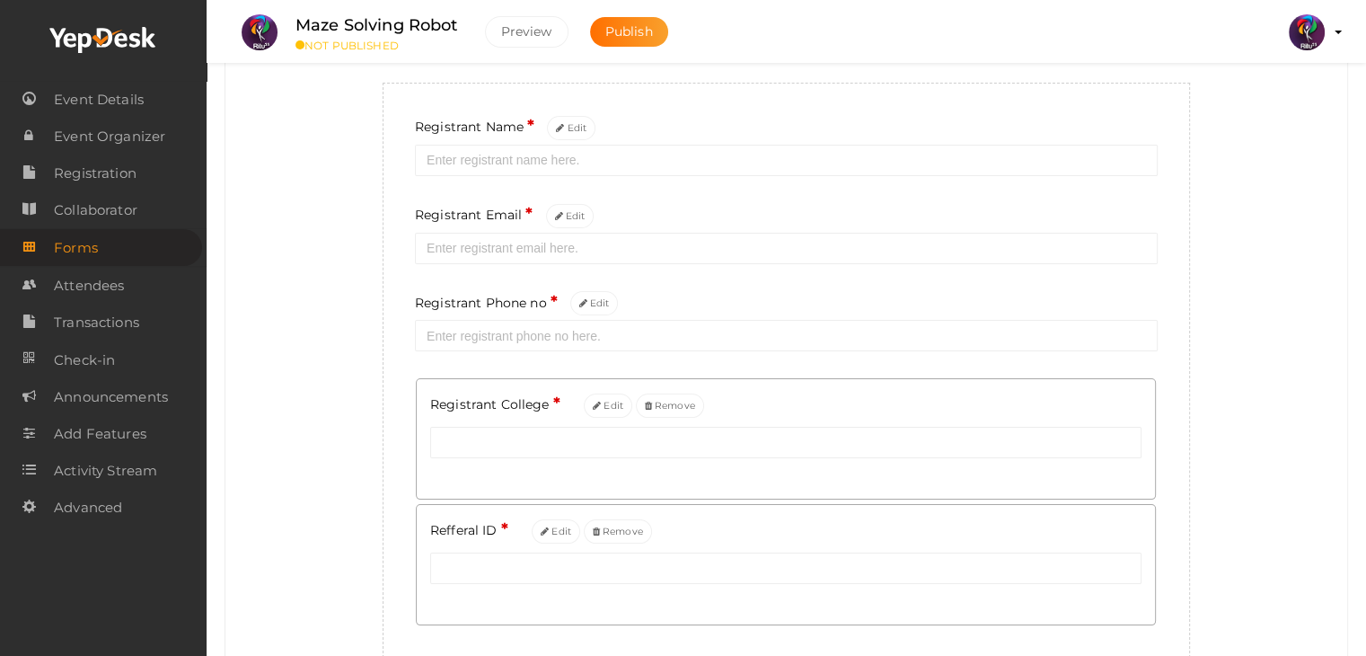
scroll to position [194, 0]
click at [546, 533] on icon at bounding box center [545, 529] width 8 height 10
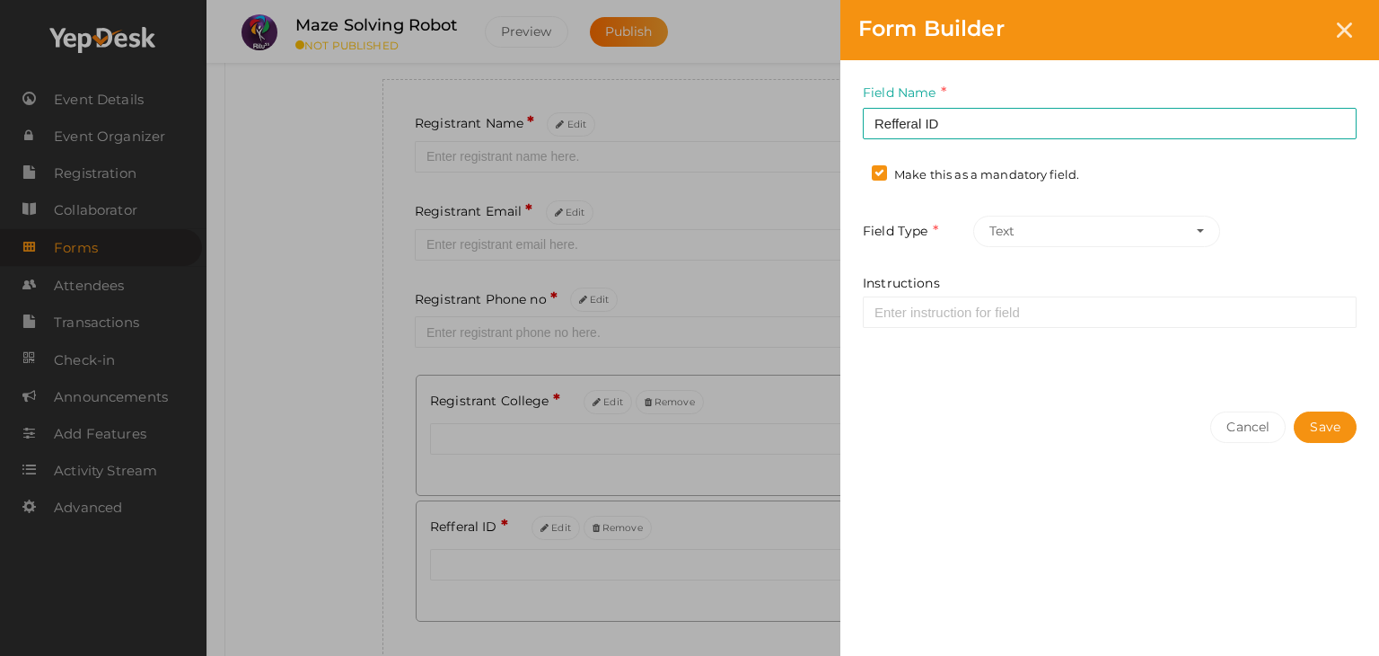
click at [895, 177] on label "Make this as a mandatory field." at bounding box center [975, 175] width 207 height 18
click at [854, 170] on input "Make this as a mandatory field." at bounding box center [854, 170] width 0 height 0
click at [1345, 415] on button "Save" at bounding box center [1325, 426] width 63 height 31
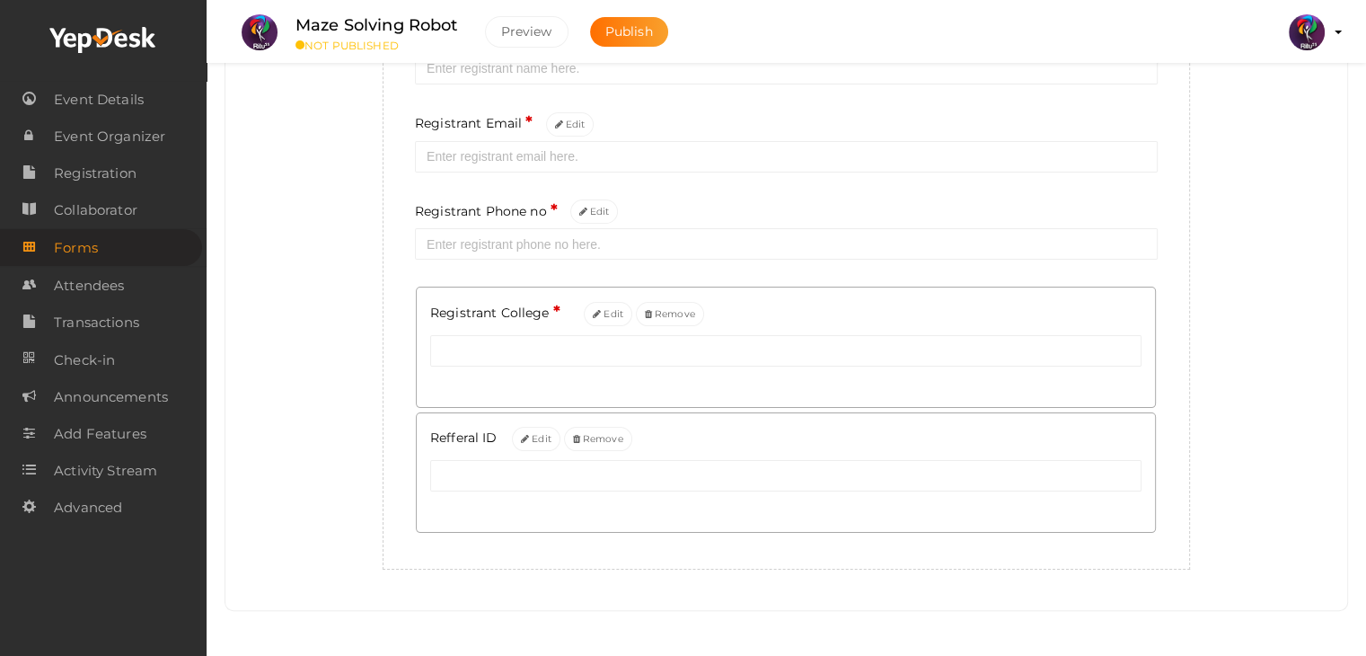
scroll to position [0, 0]
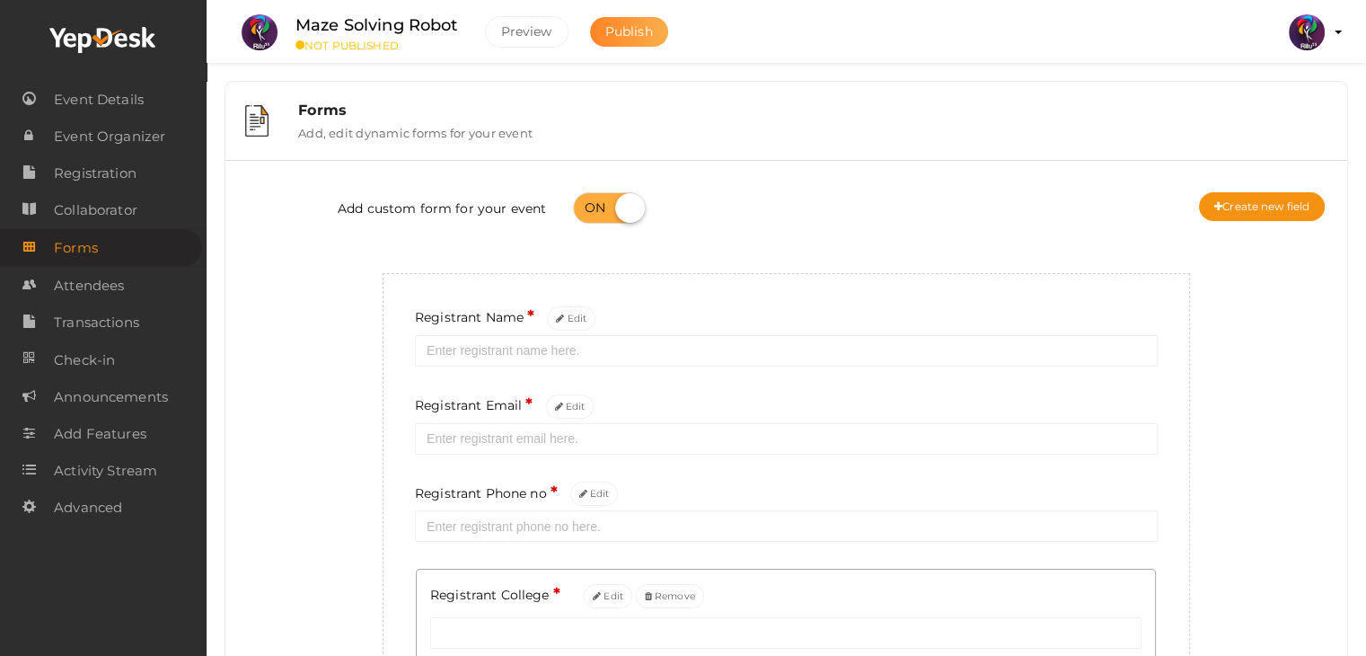
click at [658, 25] on button "Publish" at bounding box center [629, 32] width 78 height 30
click at [115, 164] on span "Registration" at bounding box center [95, 173] width 83 height 36
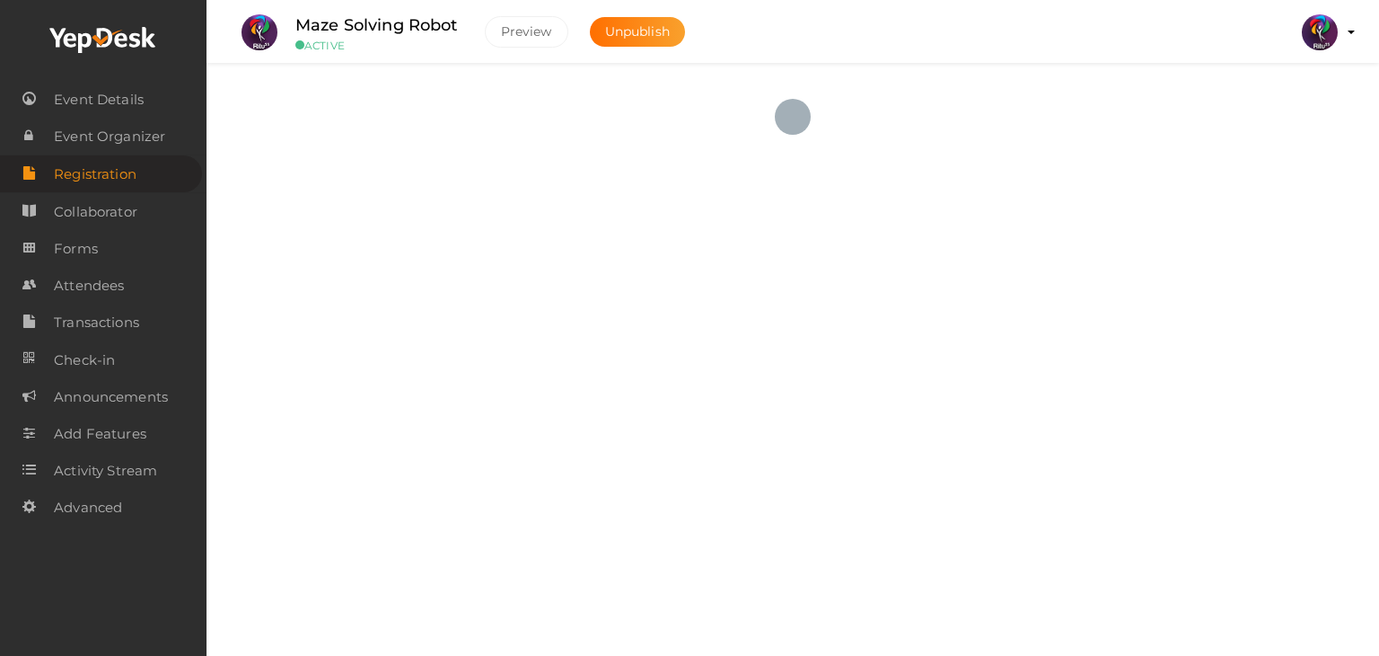
checkbox input "true"
type textarea "<iframe width="560" height="315" src="[URL][DOMAIN_NAME]"></iframe>"
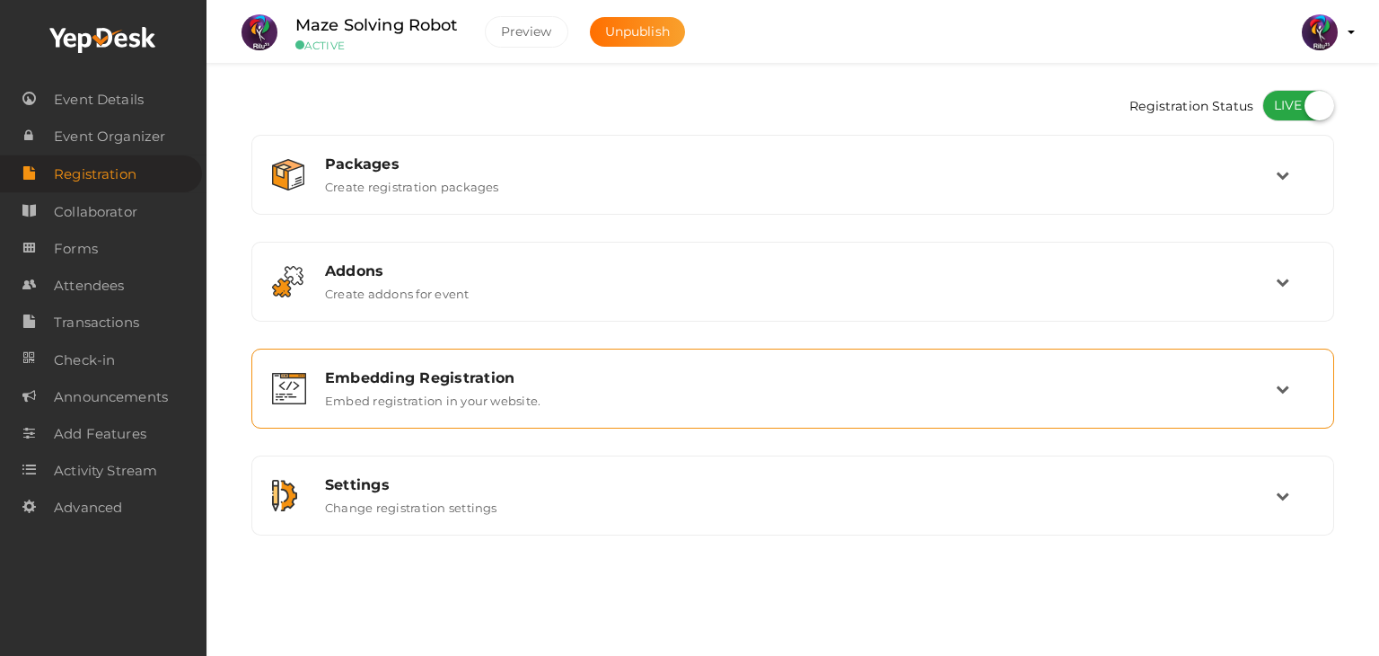
click at [660, 365] on div "Embedding Registration Embed registration in your website." at bounding box center [792, 388] width 1063 height 60
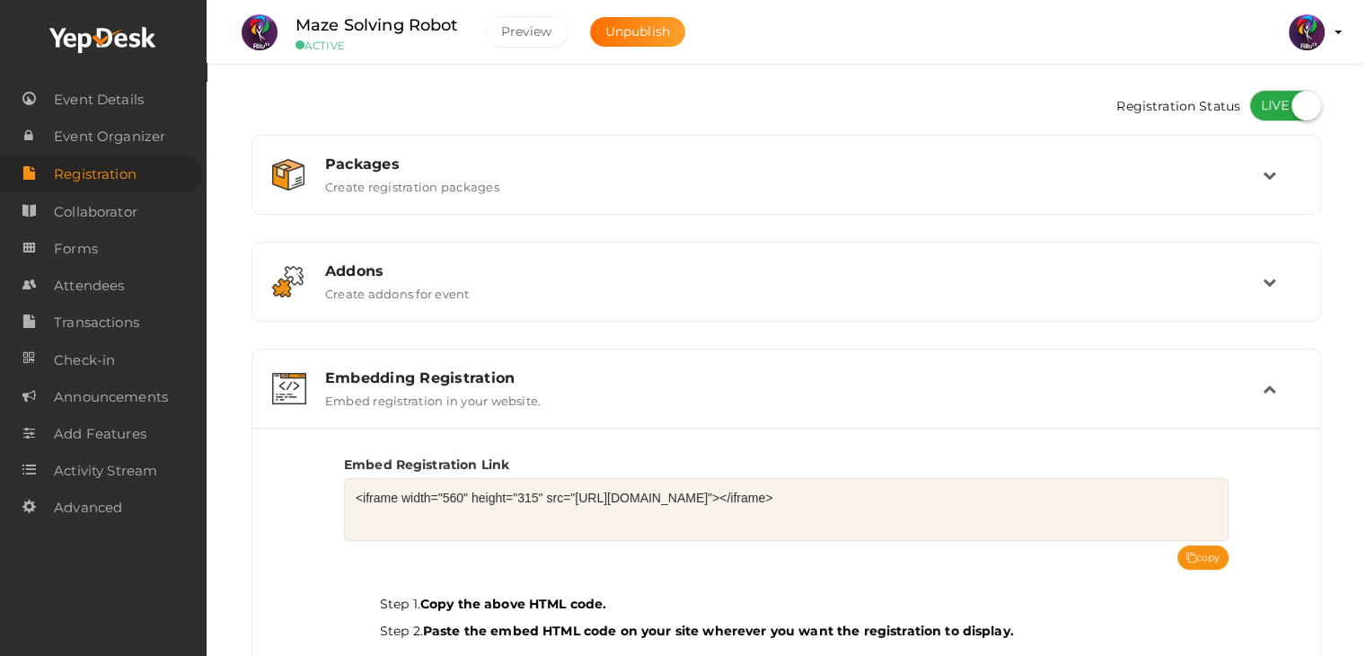
scroll to position [279, 0]
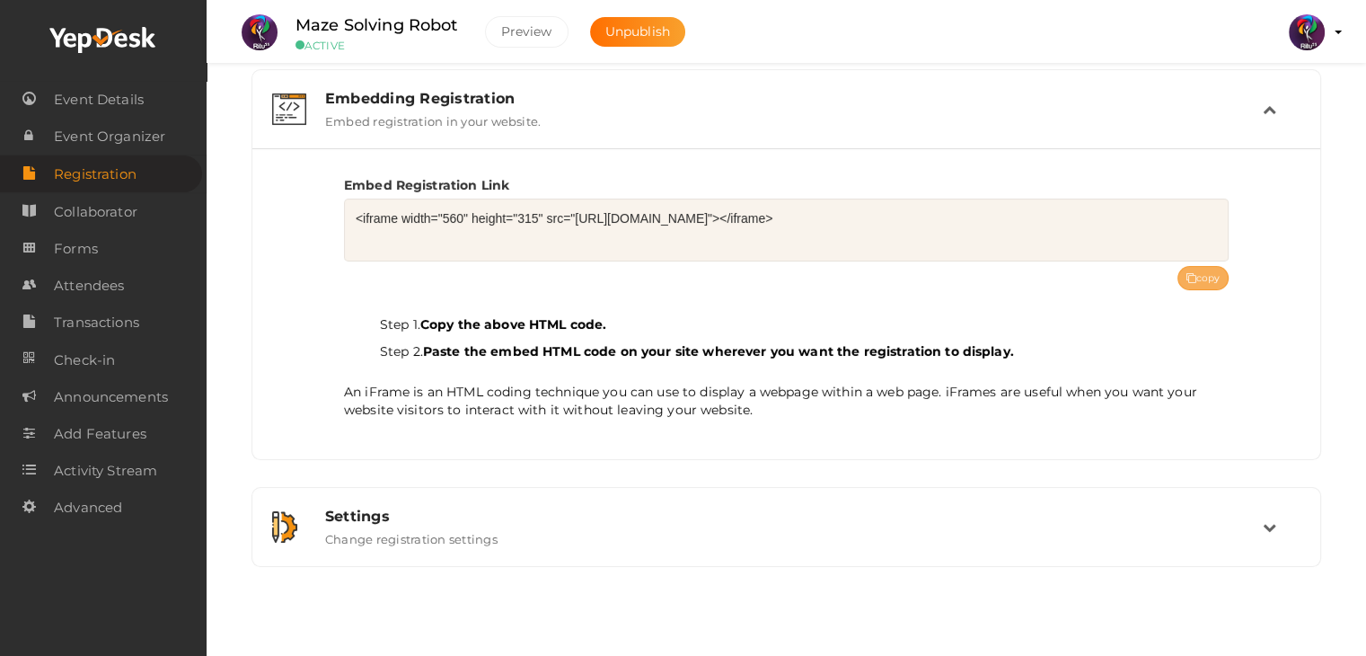
click at [1205, 274] on button "copy" at bounding box center [1203, 278] width 52 height 24
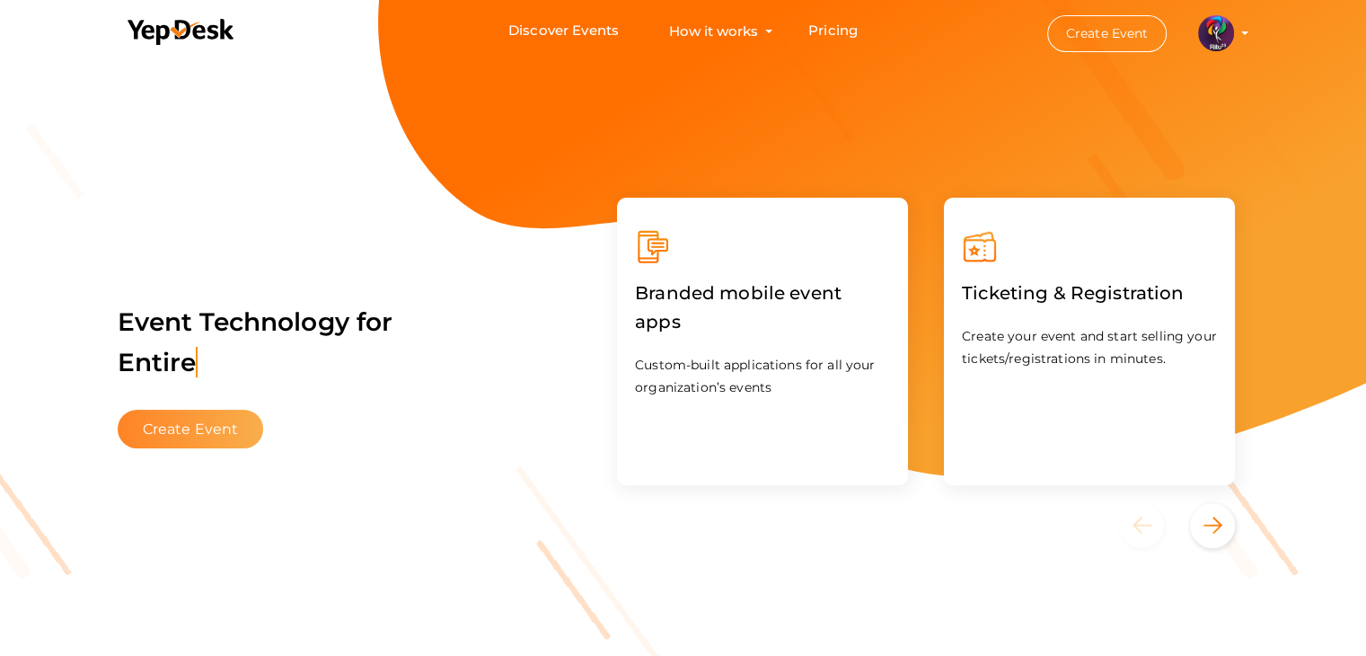
click at [205, 428] on button "Create Event" at bounding box center [191, 429] width 146 height 39
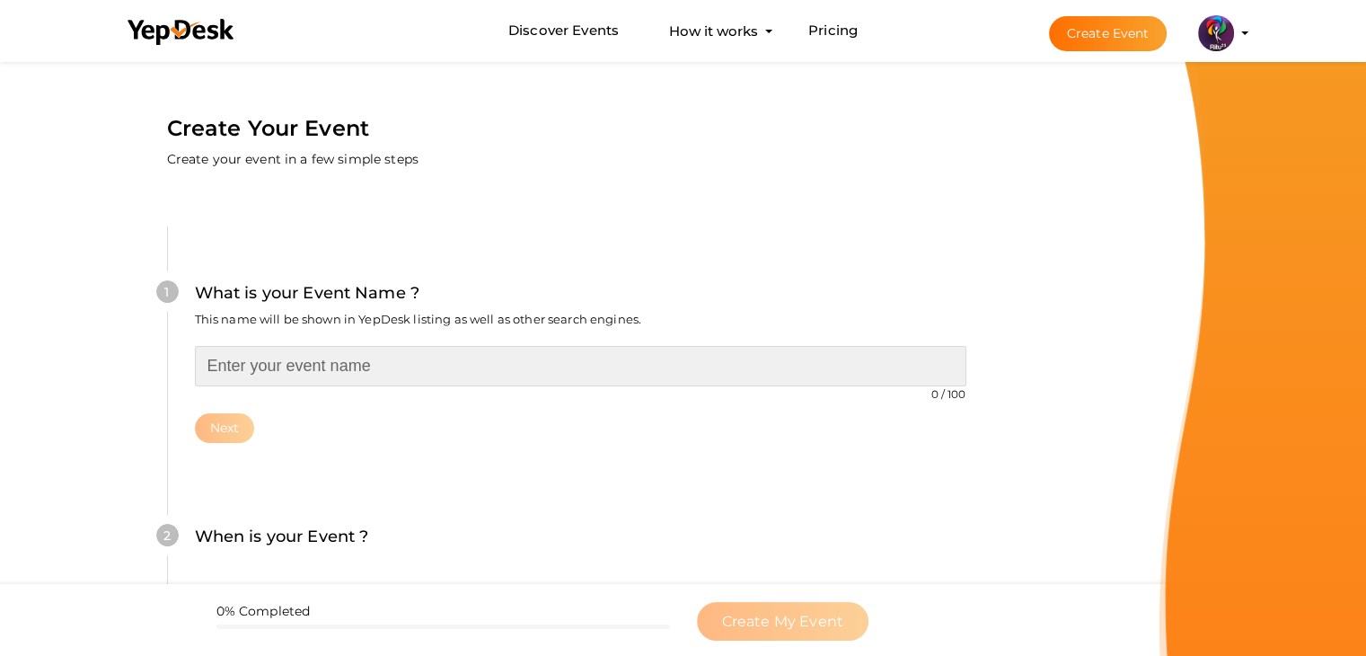
click at [388, 351] on input "text" at bounding box center [580, 366] width 771 height 40
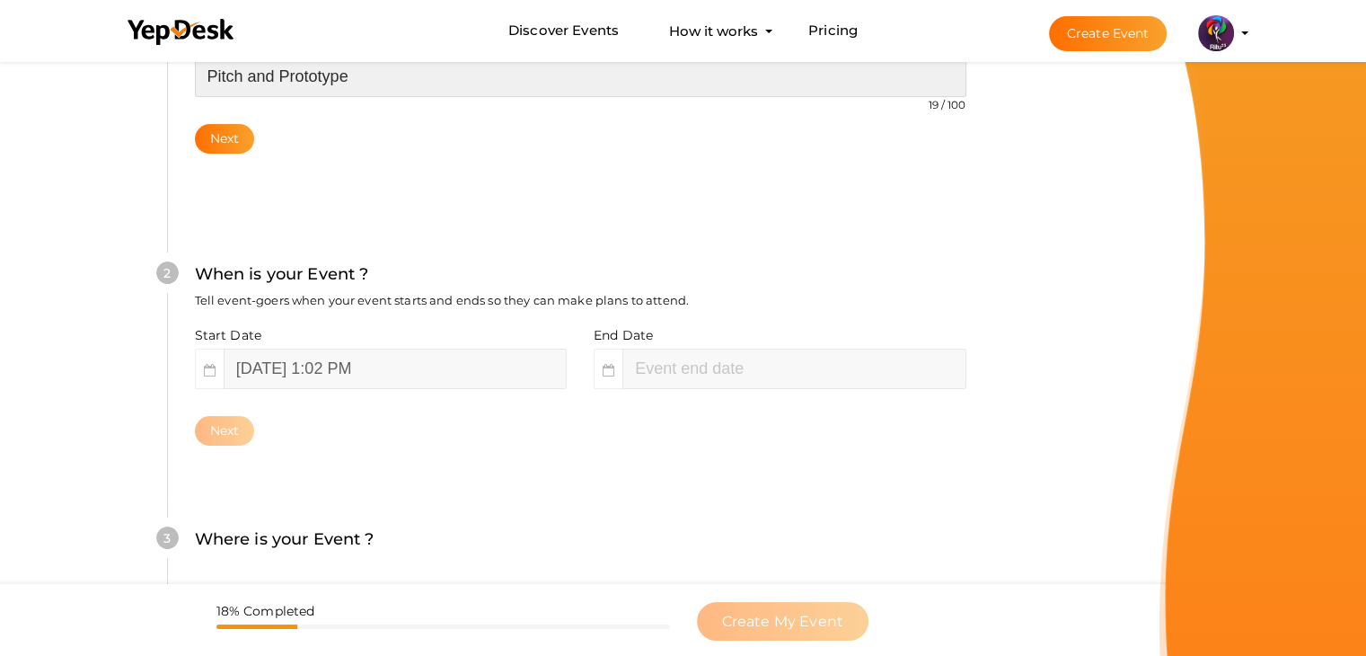
scroll to position [287, 0]
type input "Pitch and Prototype"
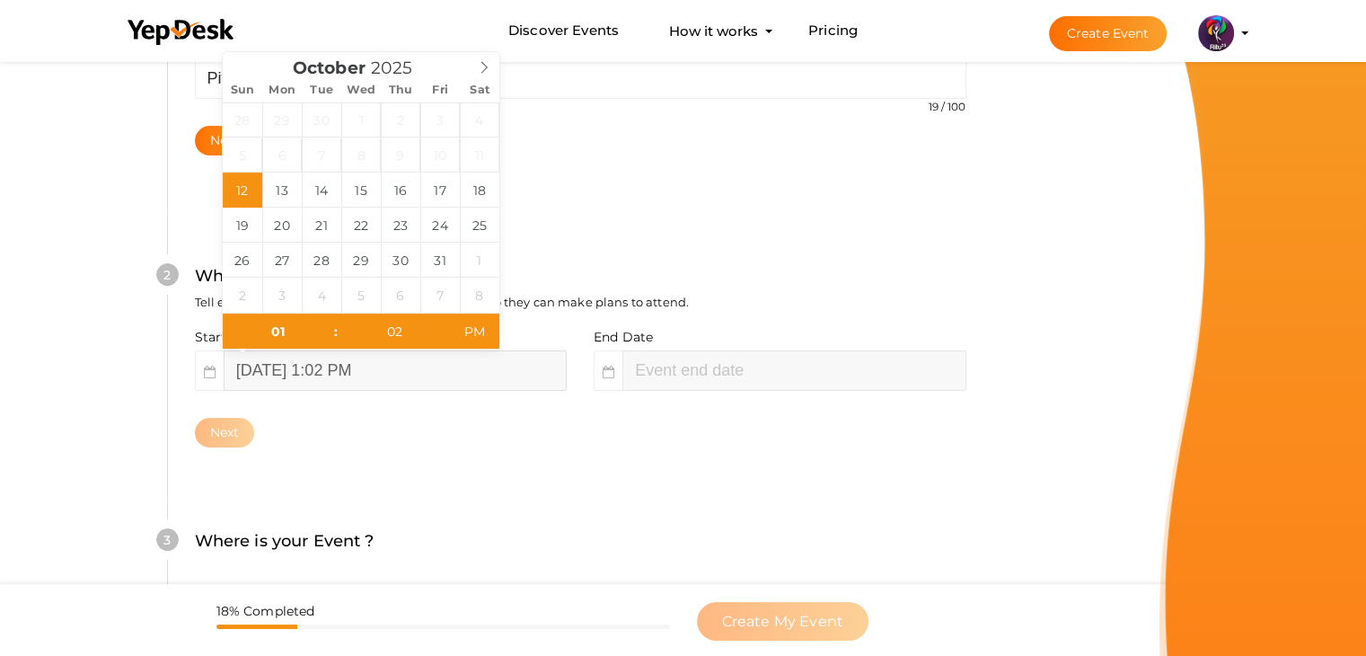
click at [435, 382] on input "[DATE] 1:02 PM" at bounding box center [395, 370] width 343 height 40
type input "[DATE] 1:02 PM"
type input "03"
type input "02"
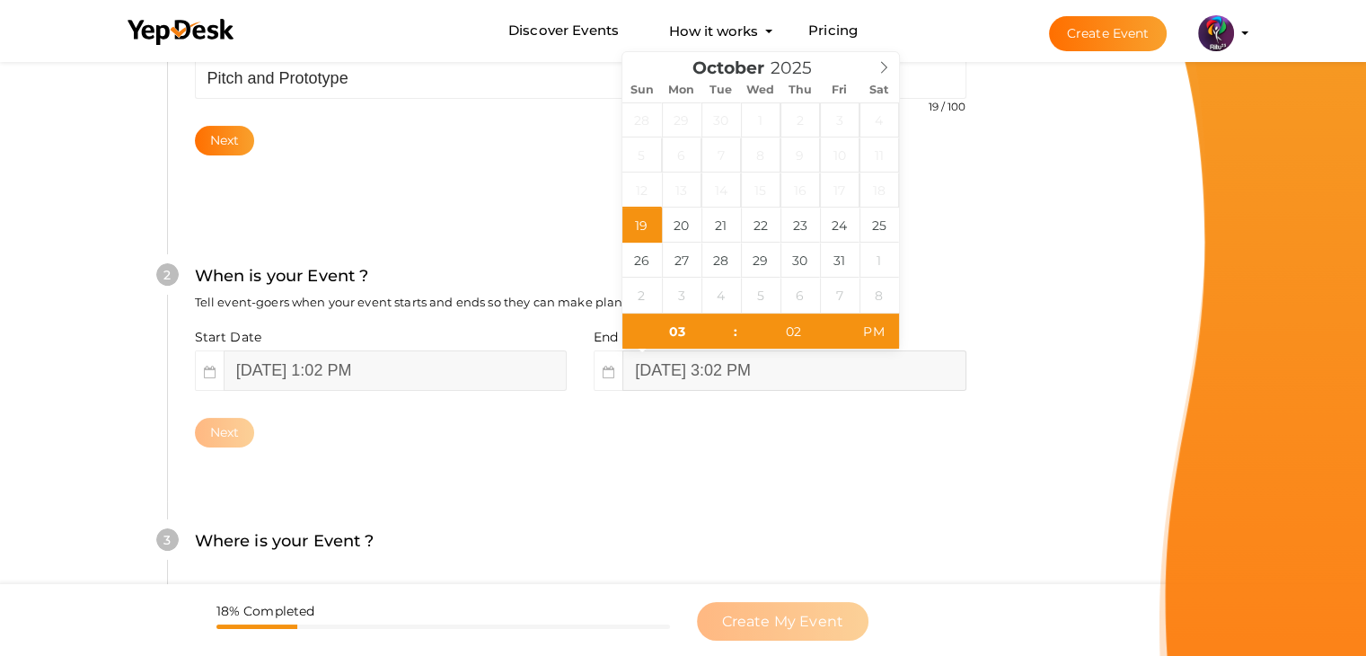
click at [749, 371] on input "[DATE] 3:02 PM" at bounding box center [793, 370] width 343 height 40
type input "[DATE] 3:02 PM"
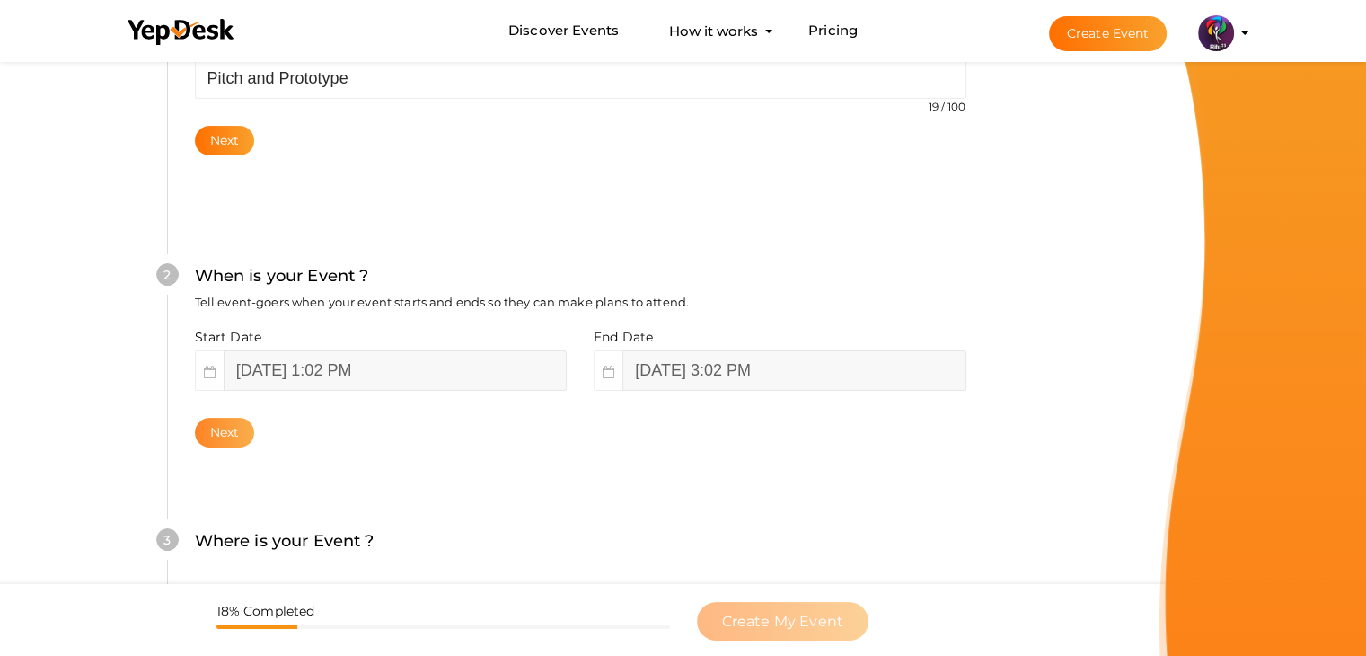
click at [225, 442] on button "Next" at bounding box center [225, 433] width 60 height 30
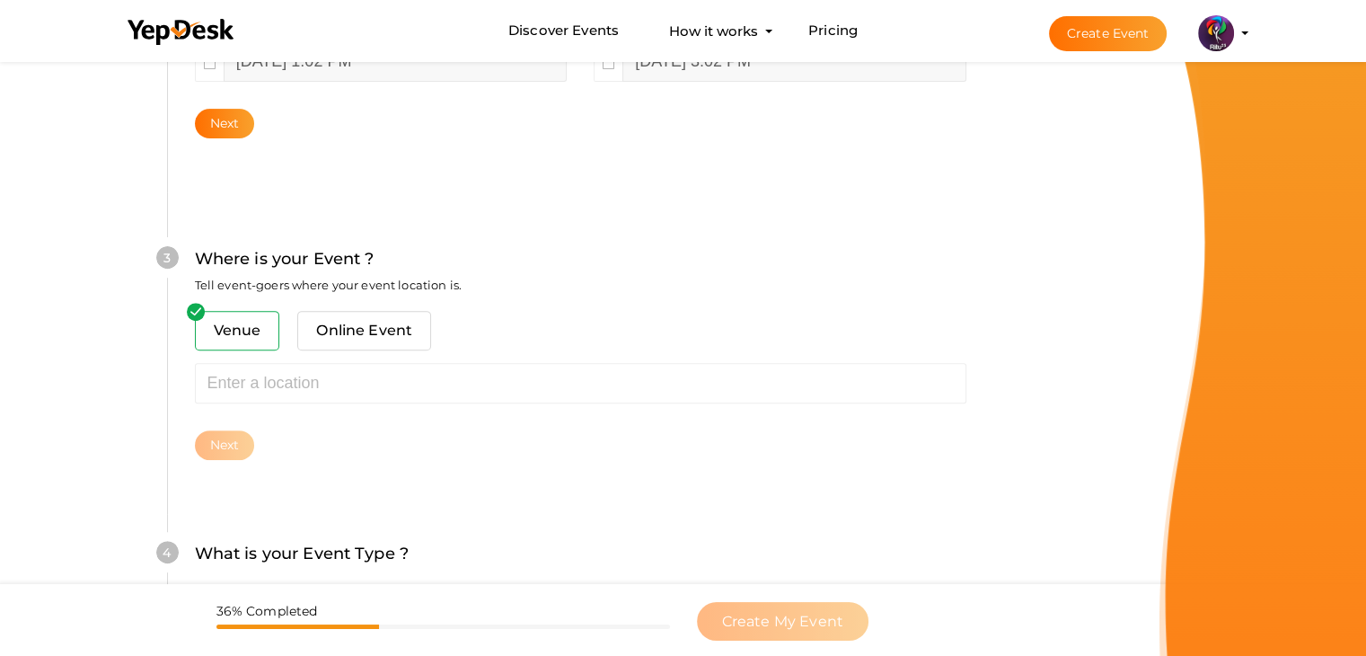
scroll to position [661, 0]
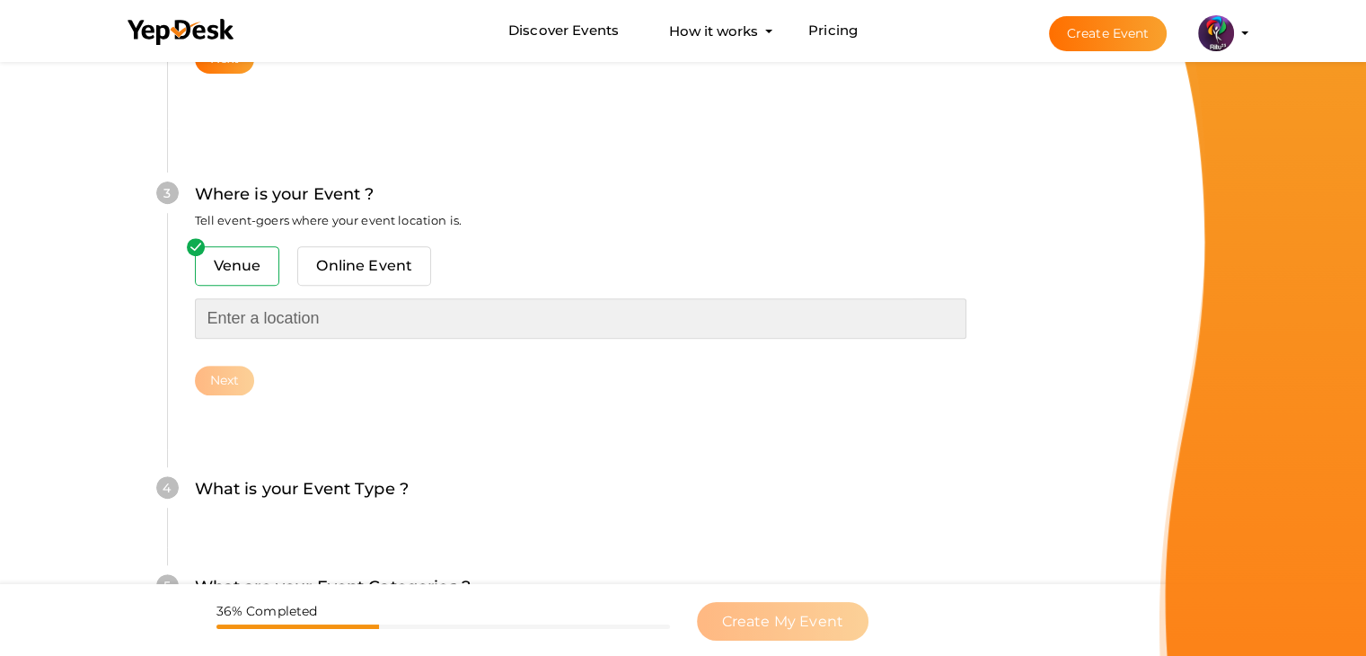
click at [418, 313] on input "text" at bounding box center [580, 318] width 771 height 40
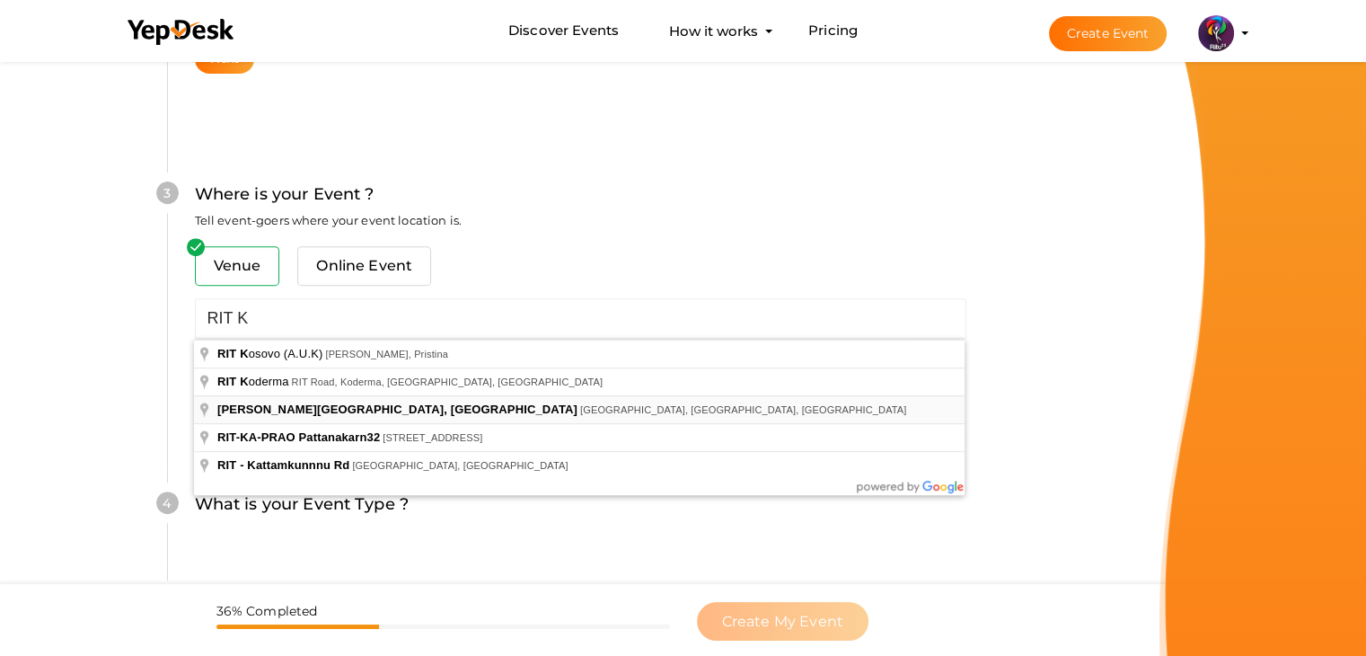
type input "[PERSON_NAME][GEOGRAPHIC_DATA], [GEOGRAPHIC_DATA], [GEOGRAPHIC_DATA], [GEOGRAPH…"
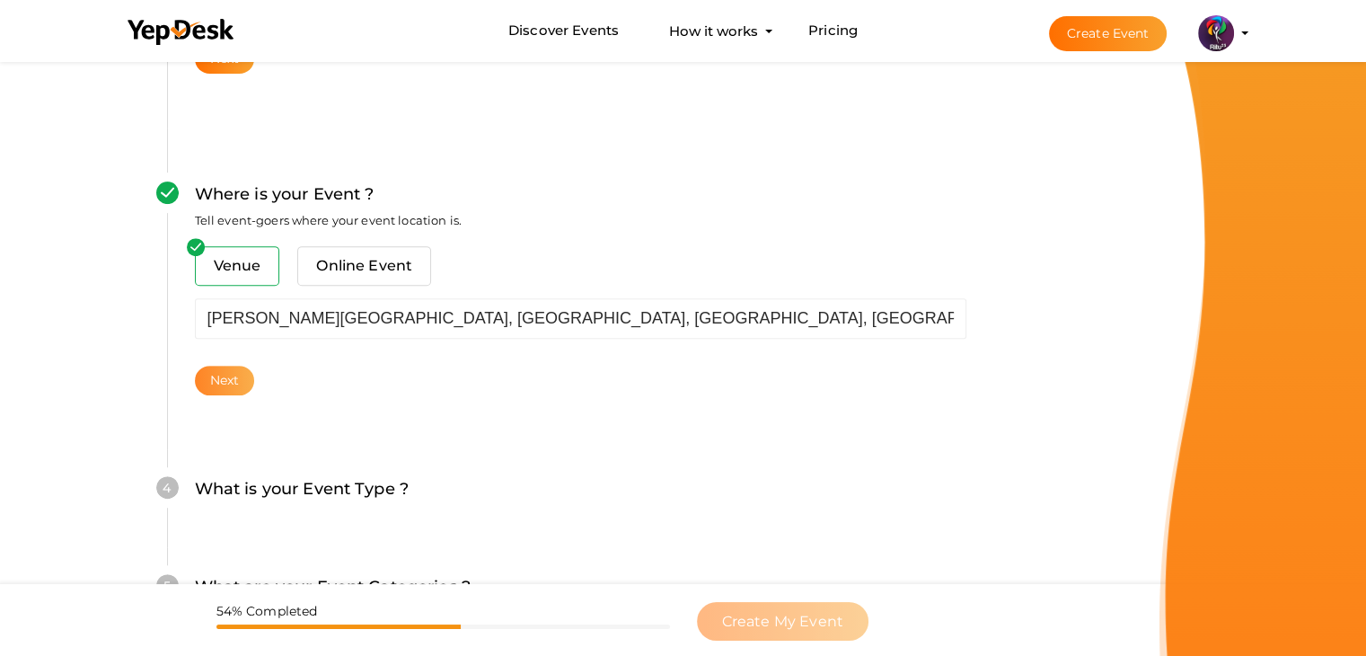
click at [208, 381] on button "Next" at bounding box center [225, 381] width 60 height 30
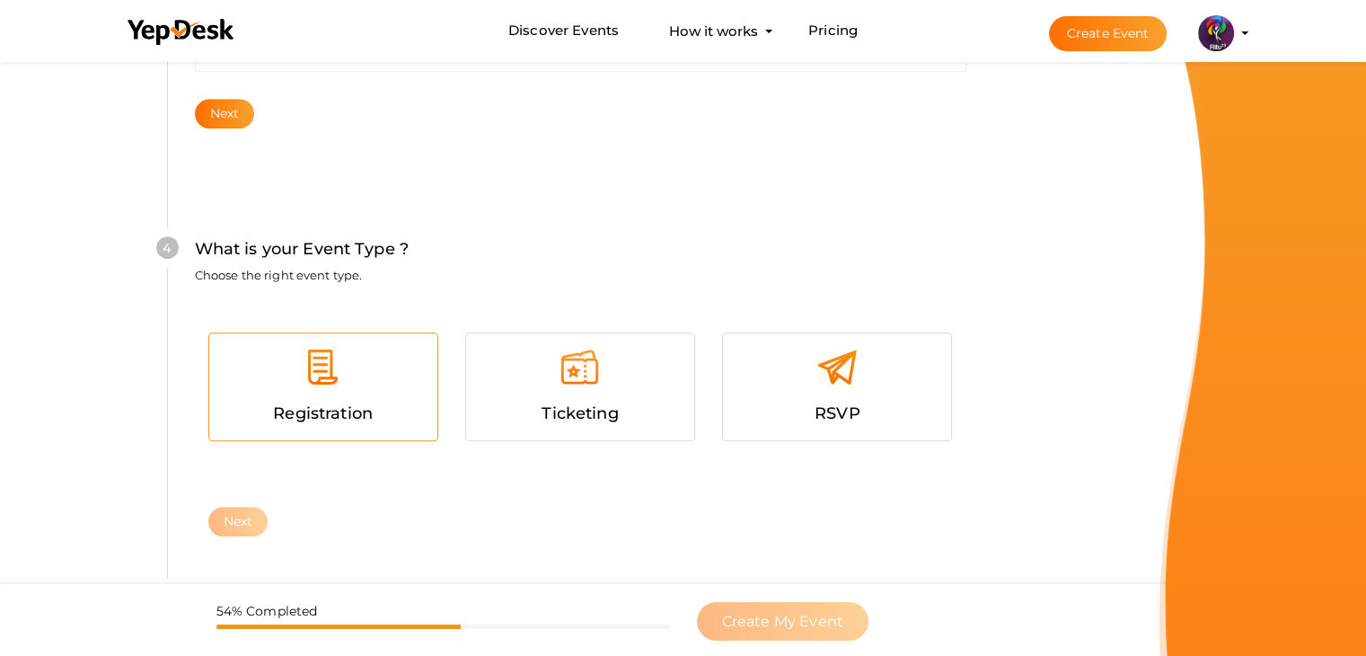
scroll to position [982, 0]
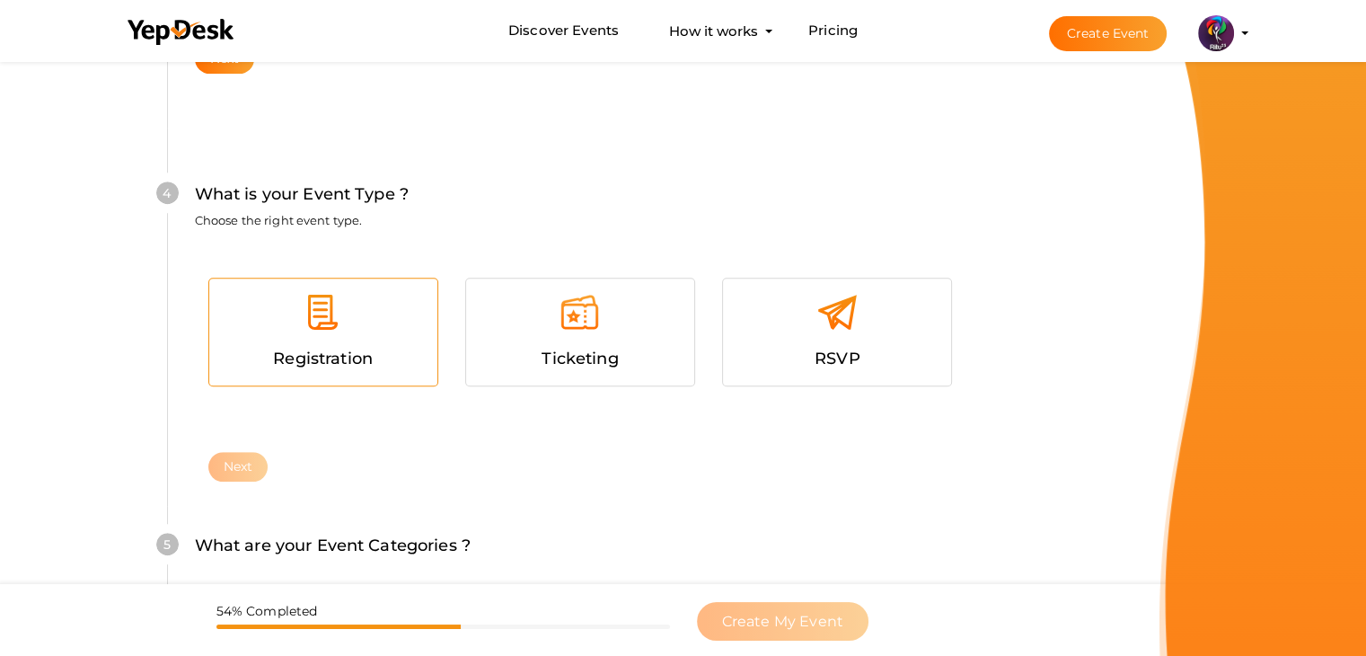
click at [431, 327] on div "Registration" at bounding box center [323, 331] width 228 height 107
click at [248, 456] on button "Next" at bounding box center [238, 467] width 60 height 30
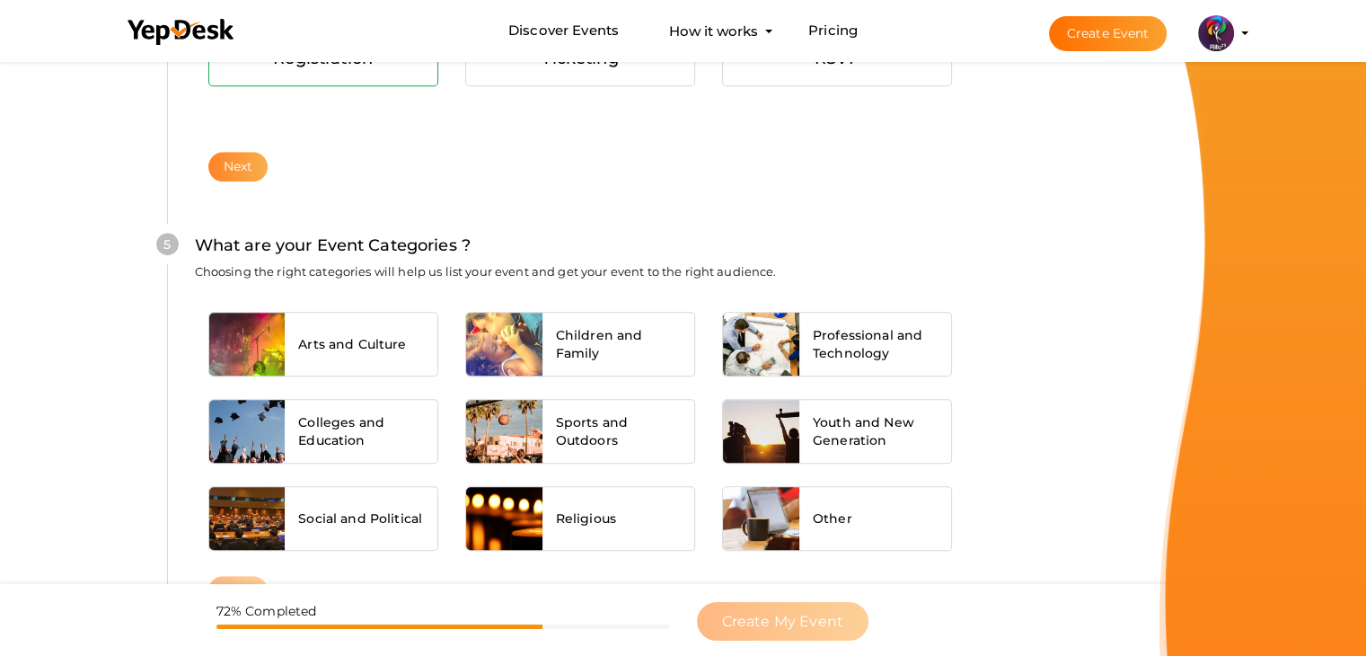
scroll to position [1359, 0]
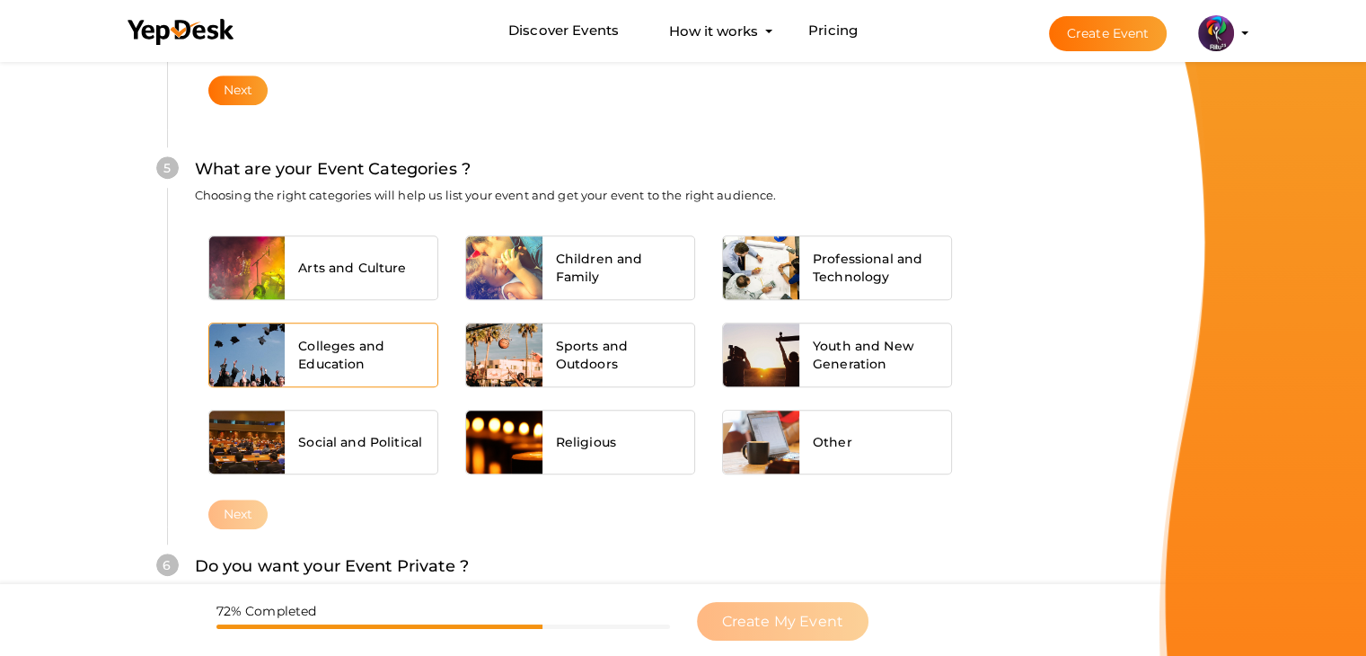
click at [320, 337] on span "Colleges and Education" at bounding box center [361, 355] width 126 height 36
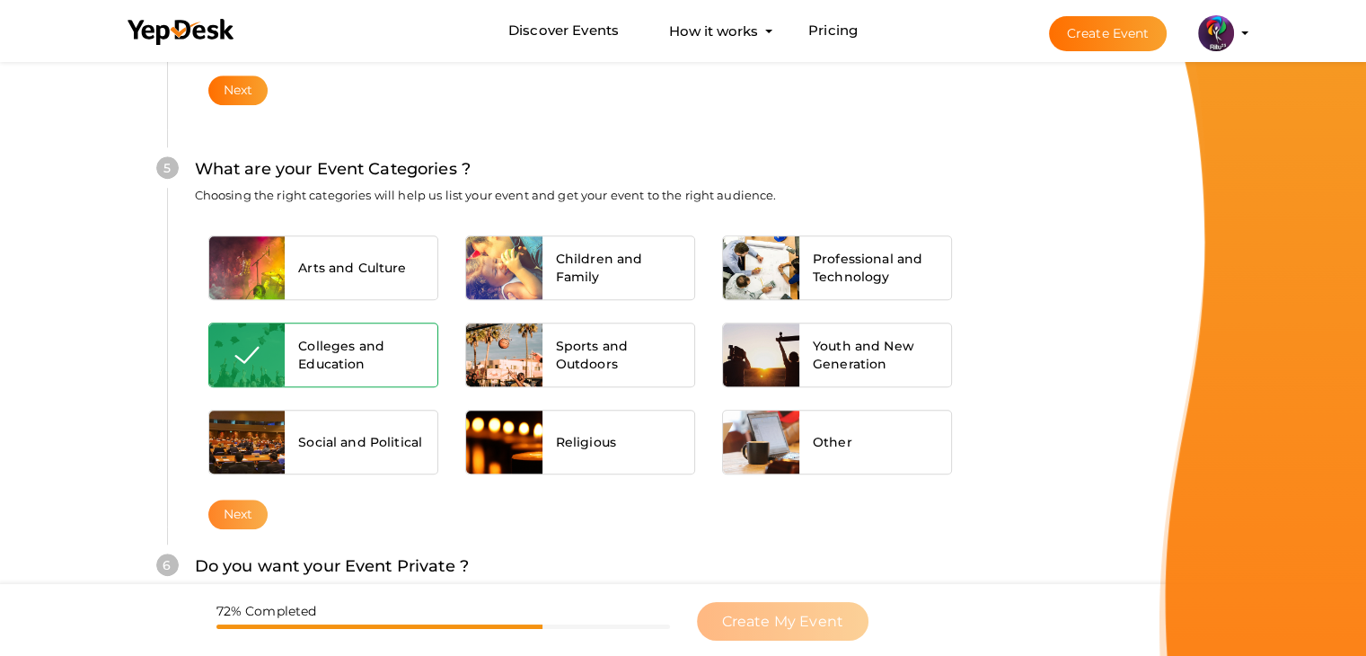
click at [245, 500] on button "Next" at bounding box center [238, 514] width 60 height 30
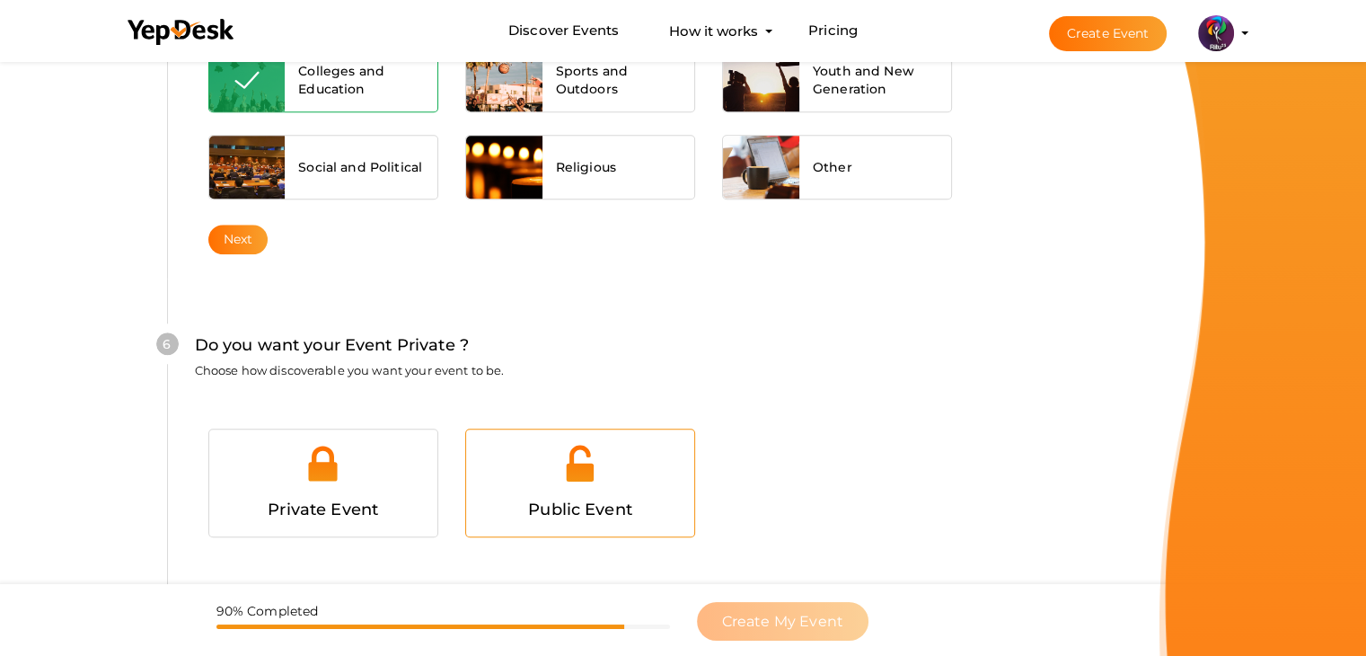
scroll to position [1753, 0]
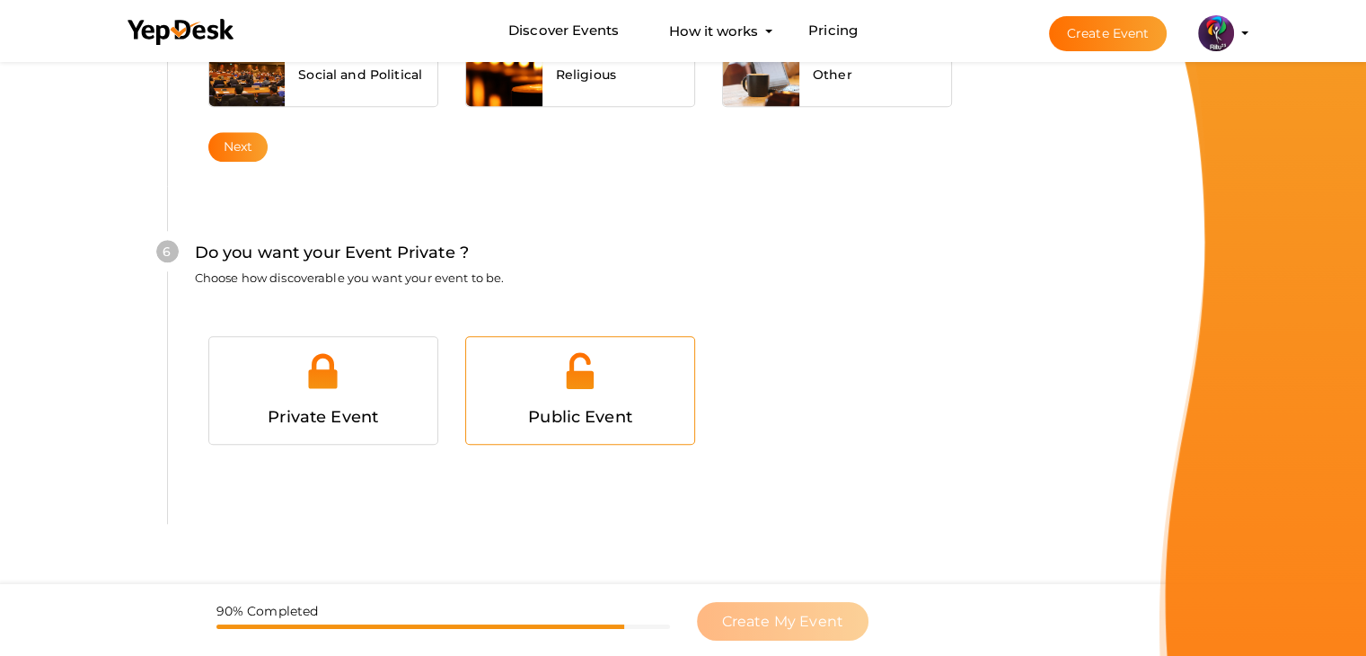
click at [524, 342] on div "Public Event" at bounding box center [580, 390] width 228 height 107
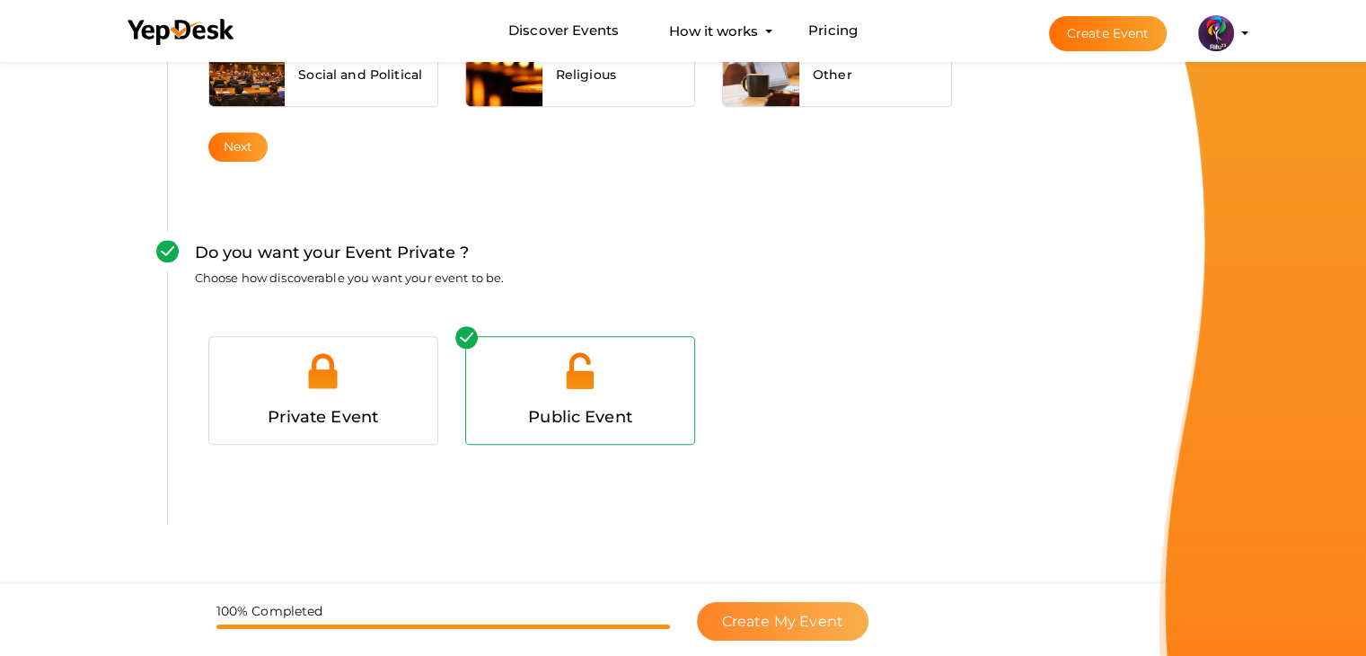
click at [816, 608] on button "Create My Event" at bounding box center [783, 621] width 172 height 39
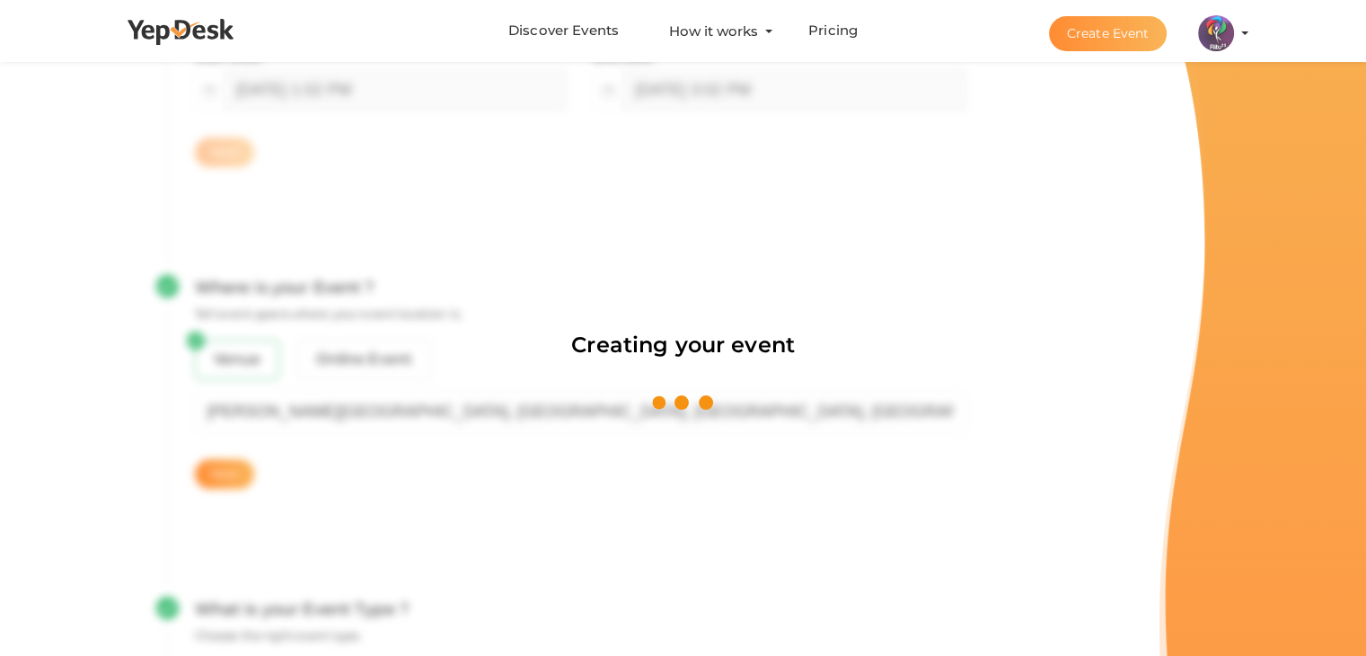
scroll to position [269, 0]
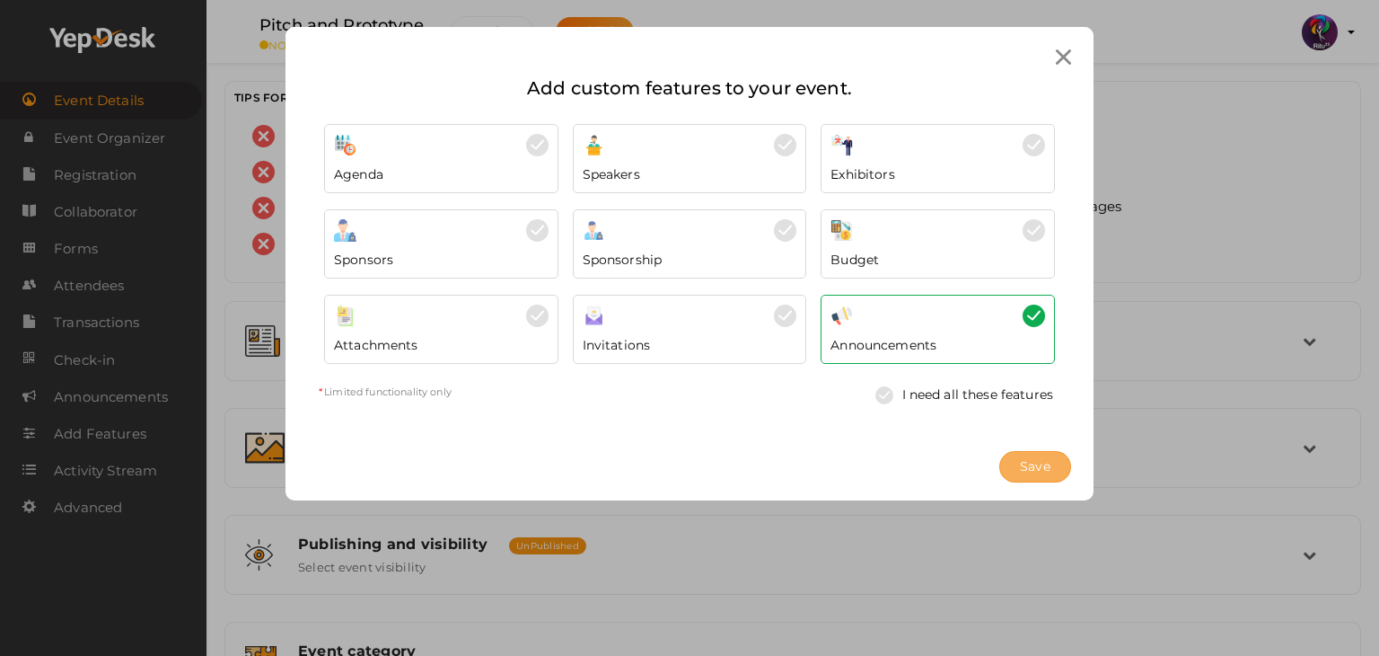
click at [1052, 456] on button "Save" at bounding box center [1036, 466] width 72 height 31
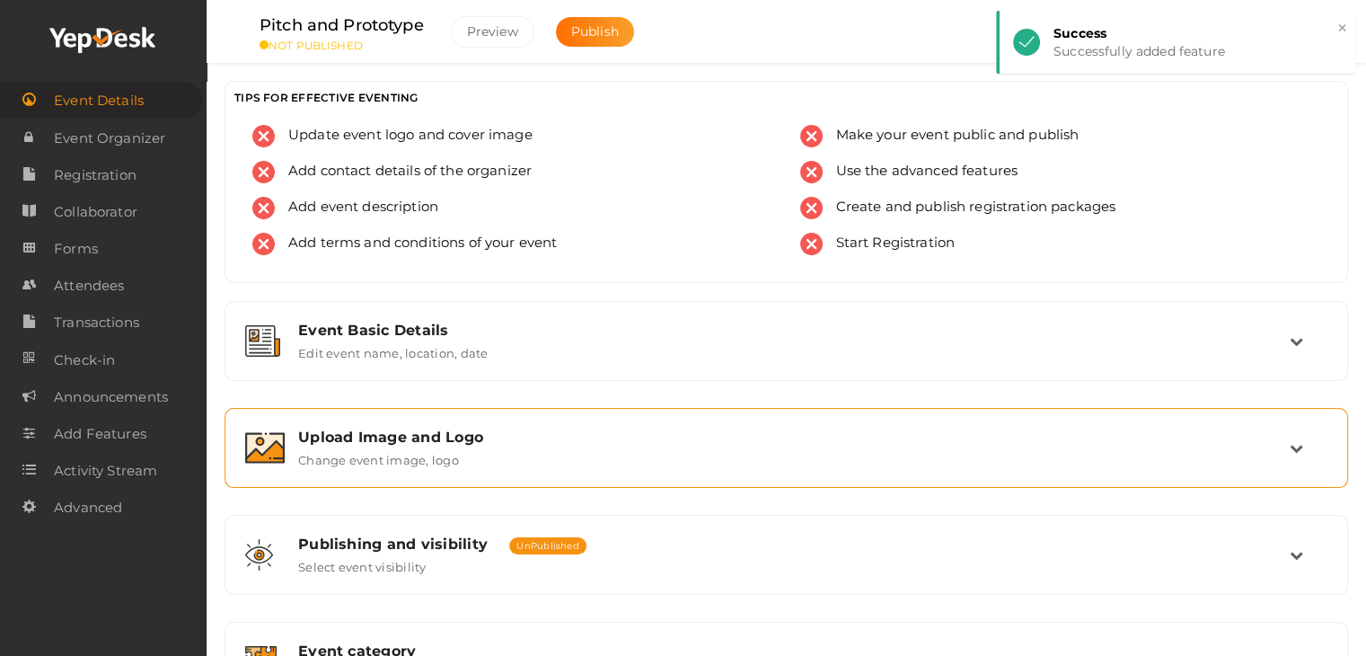
click at [1062, 439] on div "Upload Image and Logo" at bounding box center [793, 436] width 991 height 17
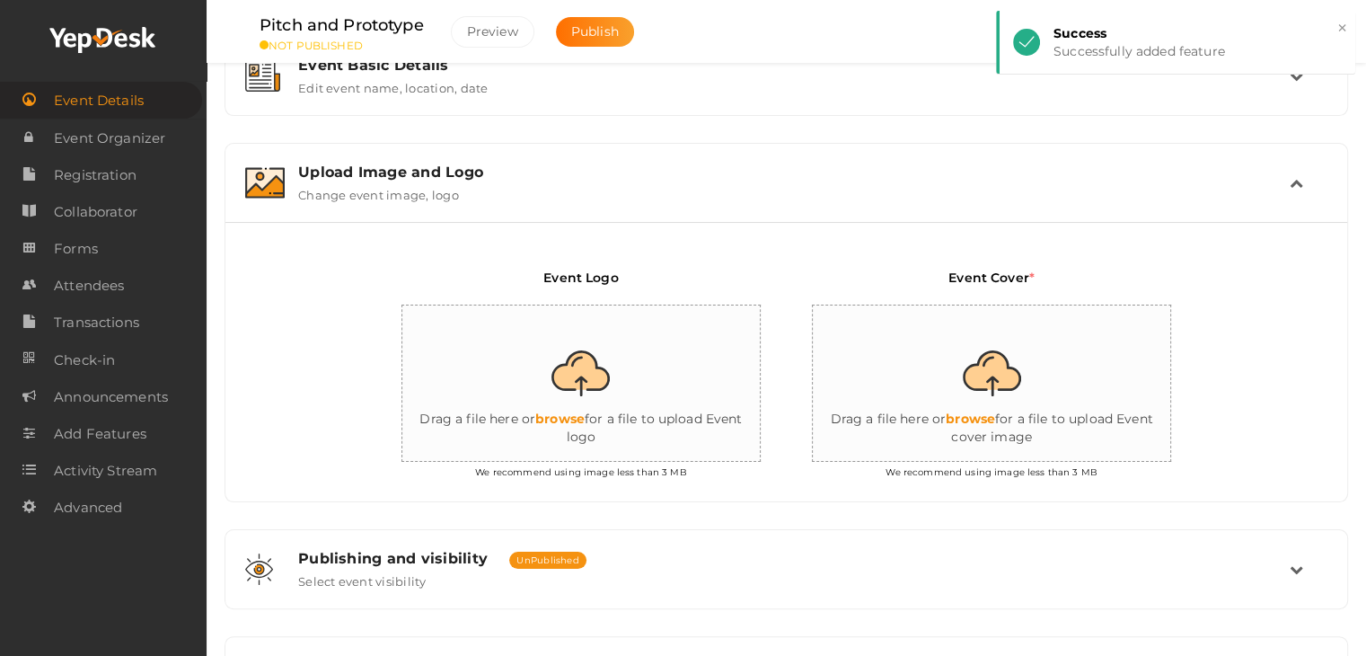
scroll to position [271, 0]
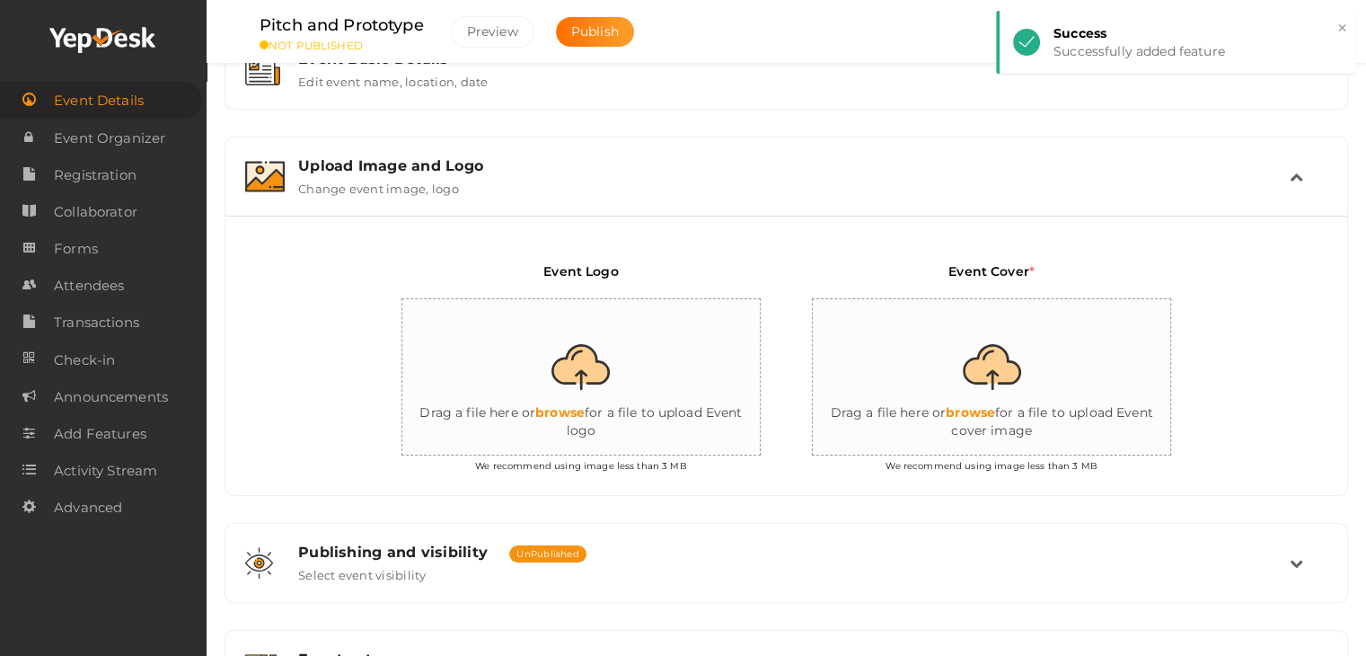
drag, startPoint x: 774, startPoint y: 444, endPoint x: 664, endPoint y: 380, distance: 127.5
click at [664, 380] on div "Event Logo Drag a file here or browse for a file to upload Event logo We recomm…" at bounding box center [580, 371] width 410 height 219
click at [664, 380] on input "file" at bounding box center [581, 377] width 359 height 157
type input "C:\fakepath\logo yepdesk (1).png"
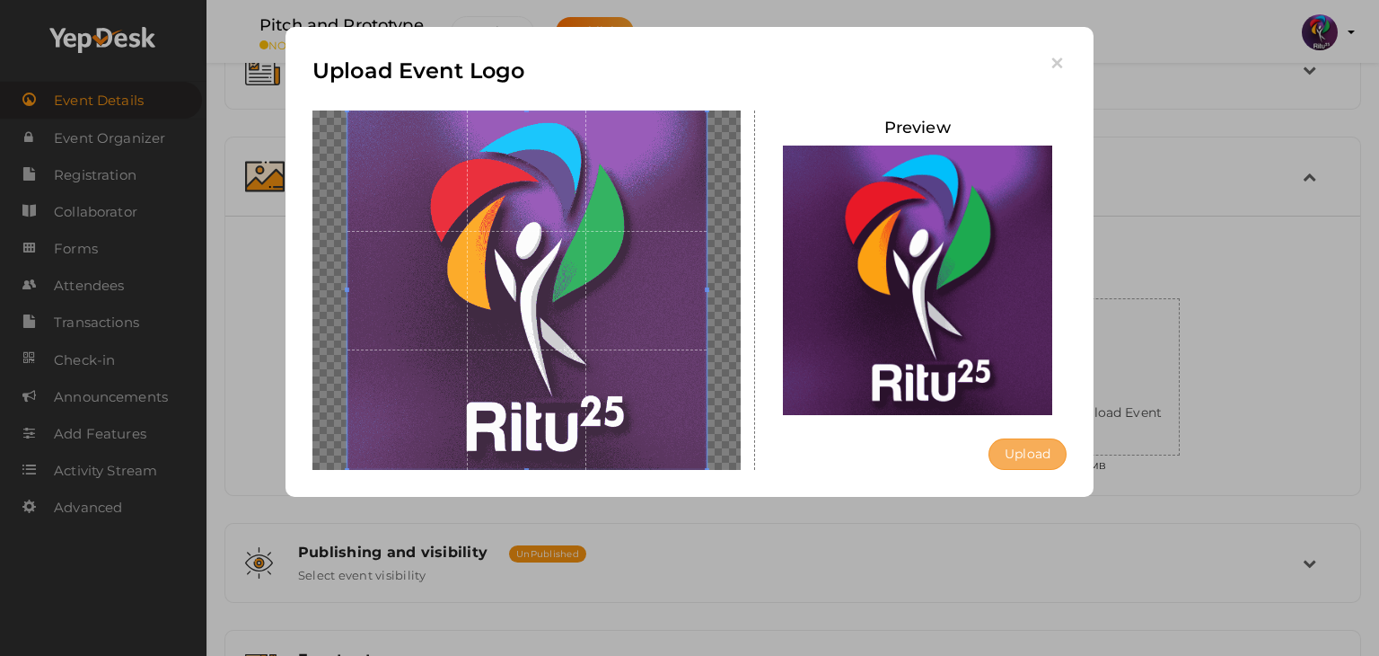
click at [1008, 450] on button "Upload" at bounding box center [1028, 453] width 78 height 31
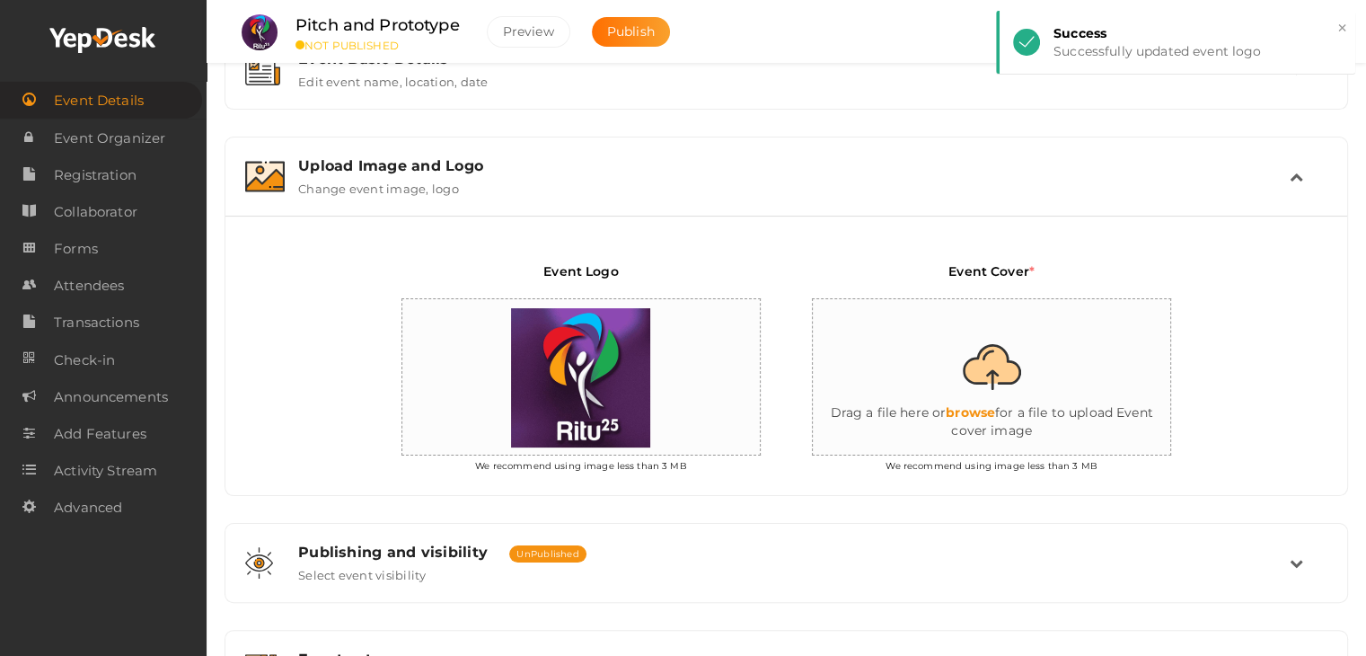
click at [1114, 383] on input "file" at bounding box center [992, 377] width 359 height 157
type input "C:\fakepath\pitch and prototype.png"
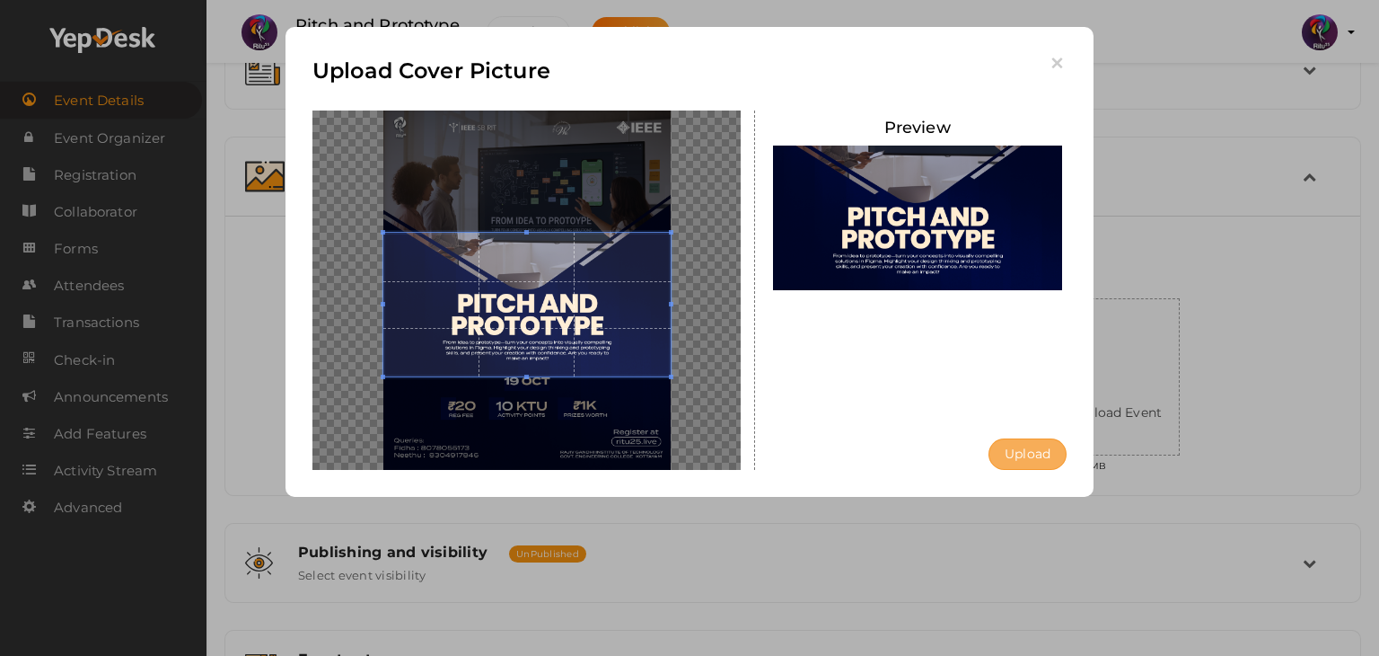
click at [1046, 445] on button "Upload" at bounding box center [1028, 453] width 78 height 31
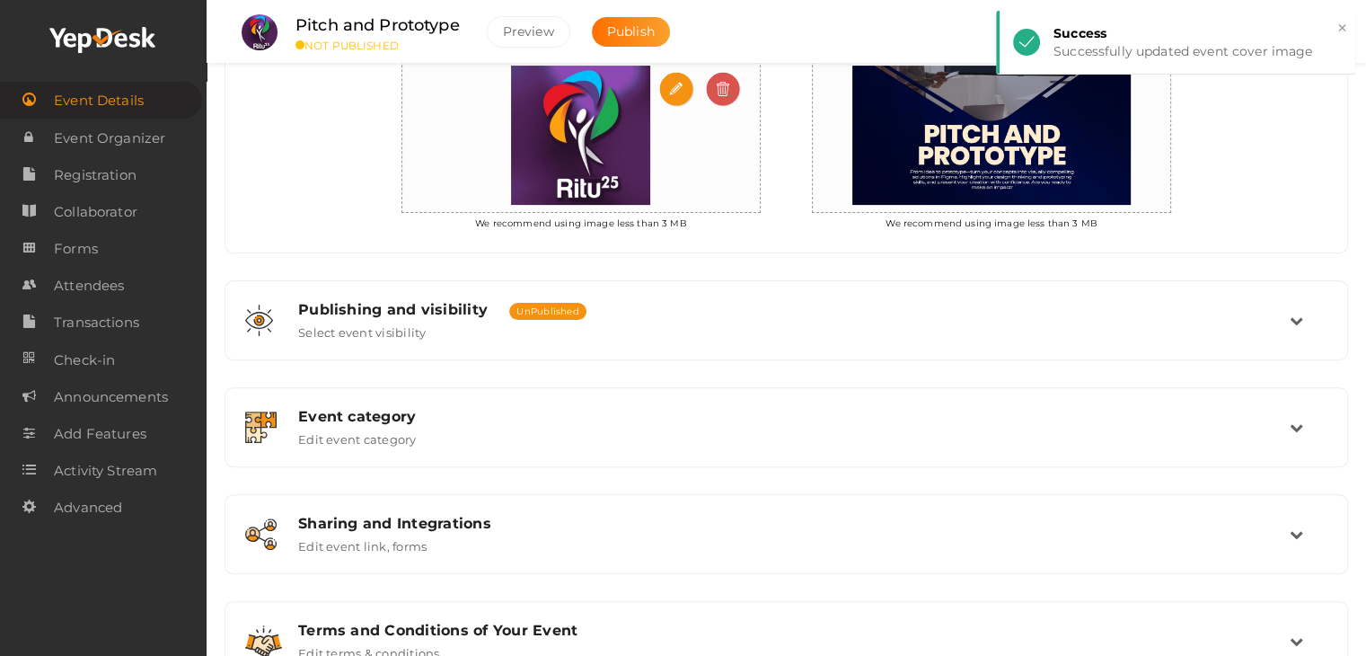
scroll to position [516, 0]
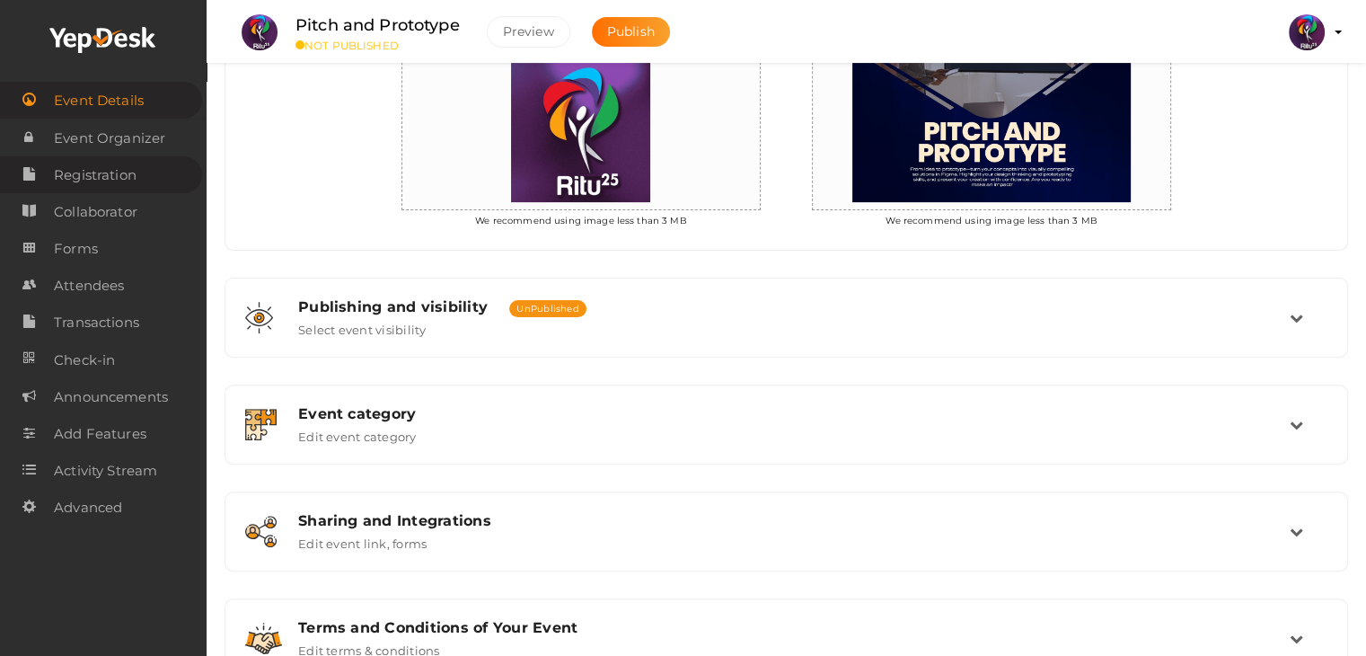
click at [156, 182] on link "Registration" at bounding box center [101, 174] width 202 height 37
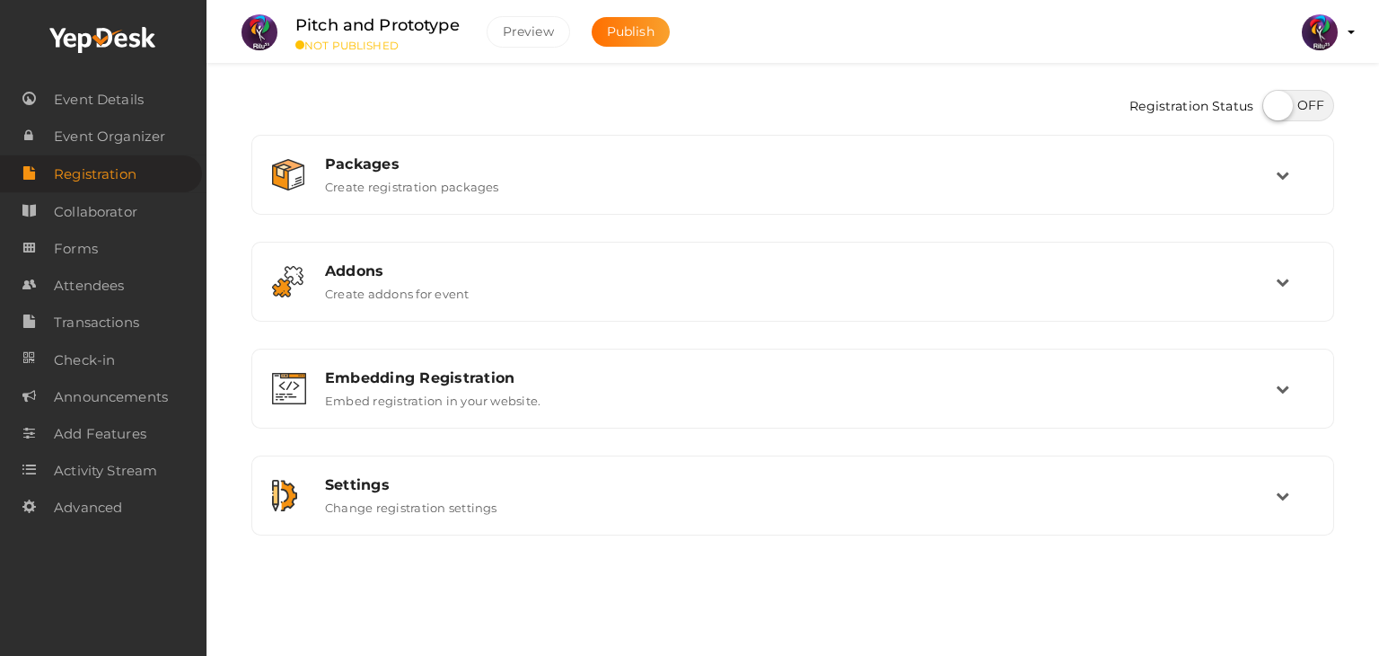
click at [1300, 105] on label at bounding box center [1299, 105] width 72 height 31
click at [1274, 105] on input "checkbox" at bounding box center [1269, 99] width 12 height 12
checkbox input "true"
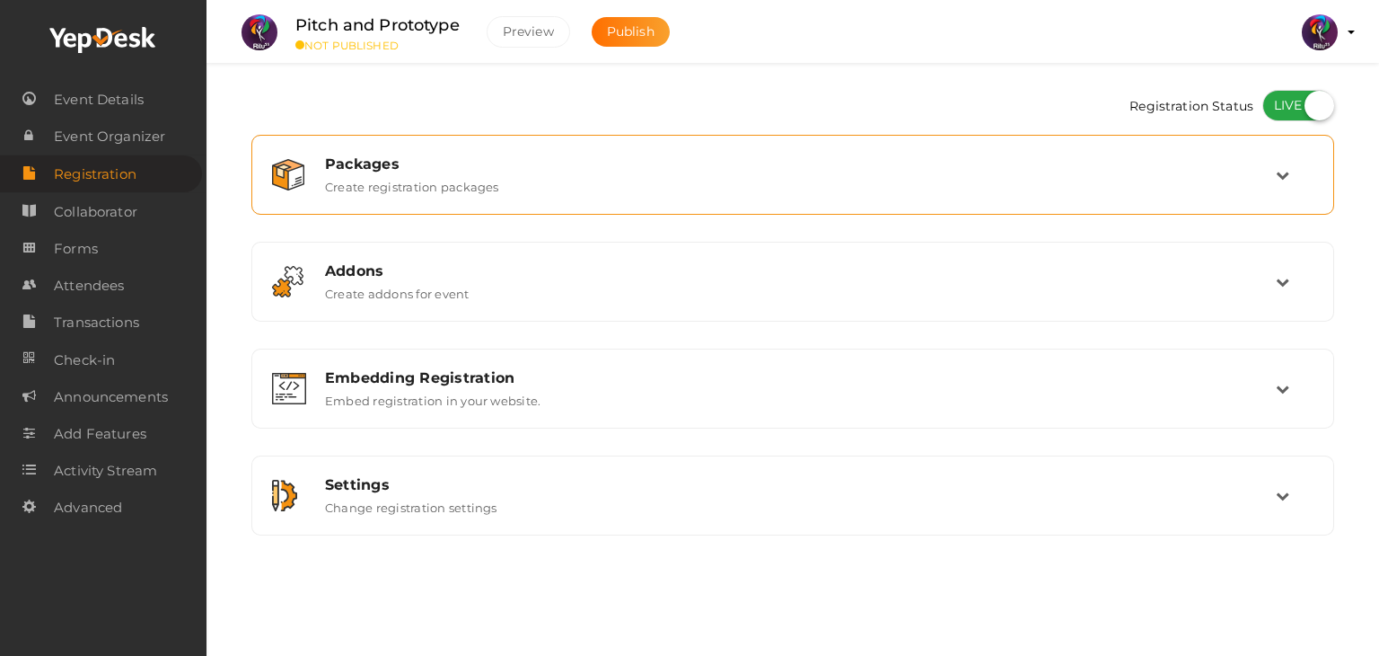
click at [1242, 181] on div "Packages Create registration packages" at bounding box center [794, 174] width 964 height 39
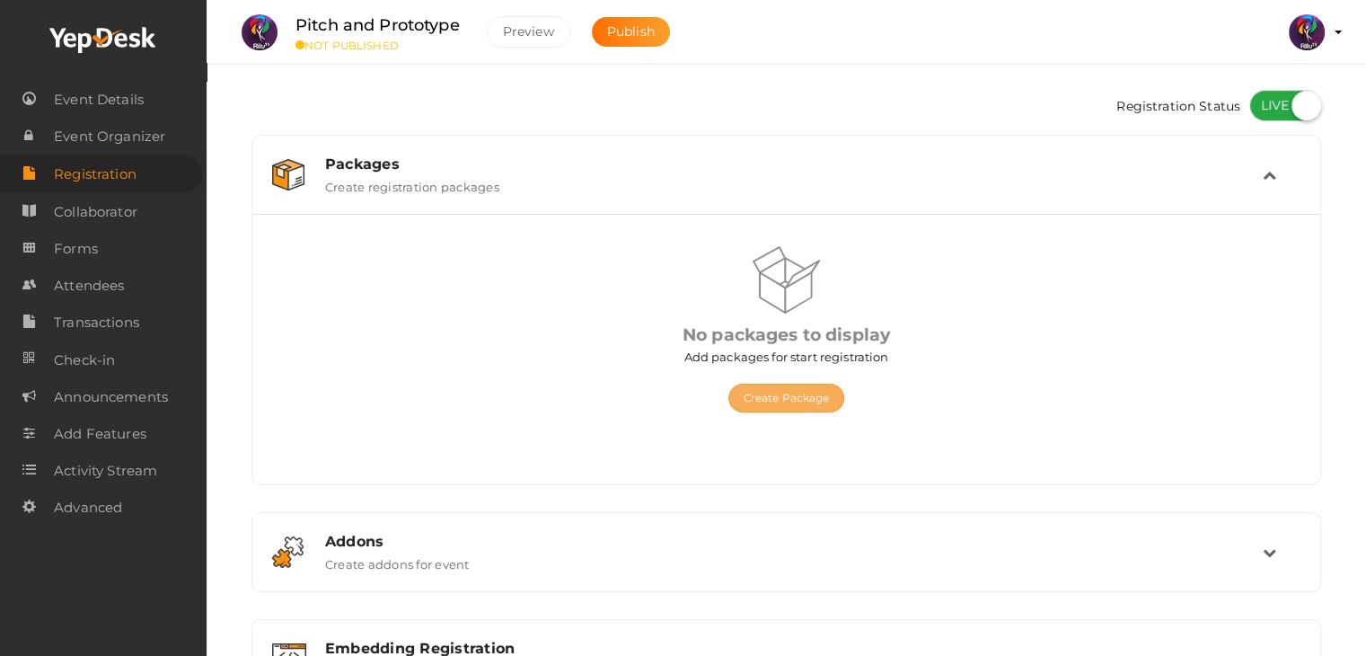
click at [825, 390] on button "Create Package" at bounding box center [786, 397] width 117 height 29
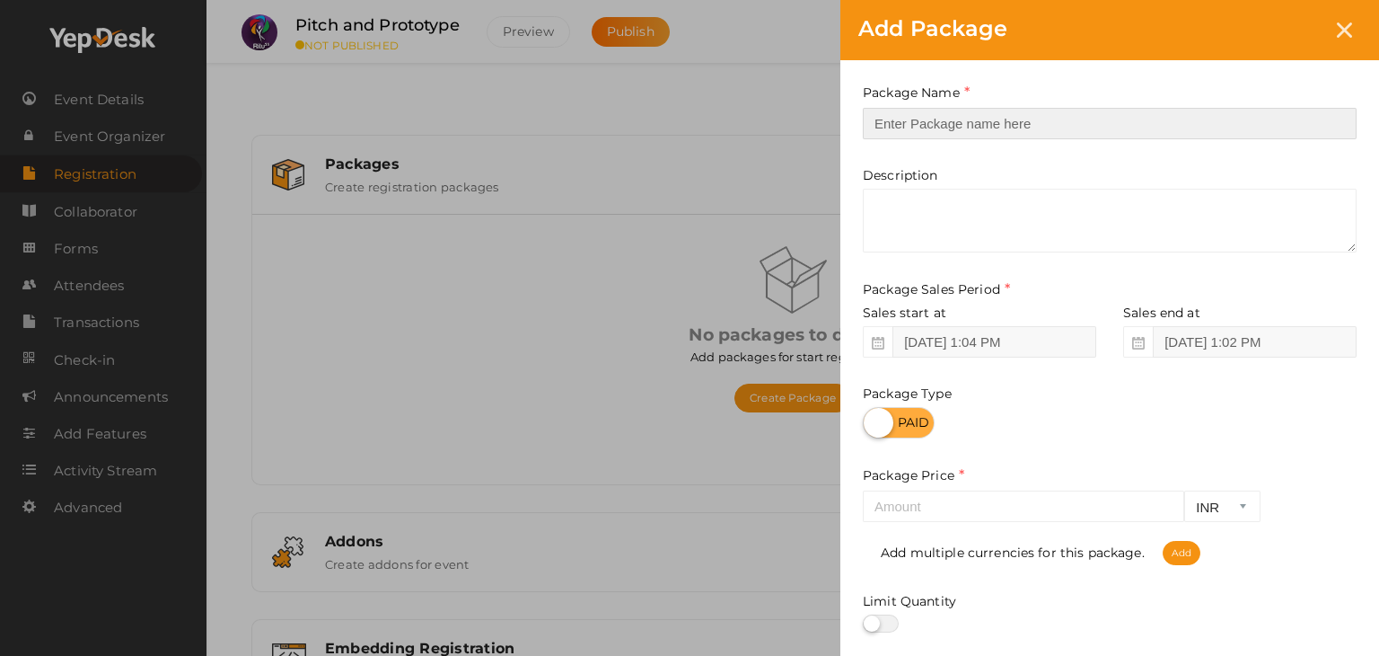
click at [1024, 119] on input "text" at bounding box center [1110, 123] width 494 height 31
type input "reg"
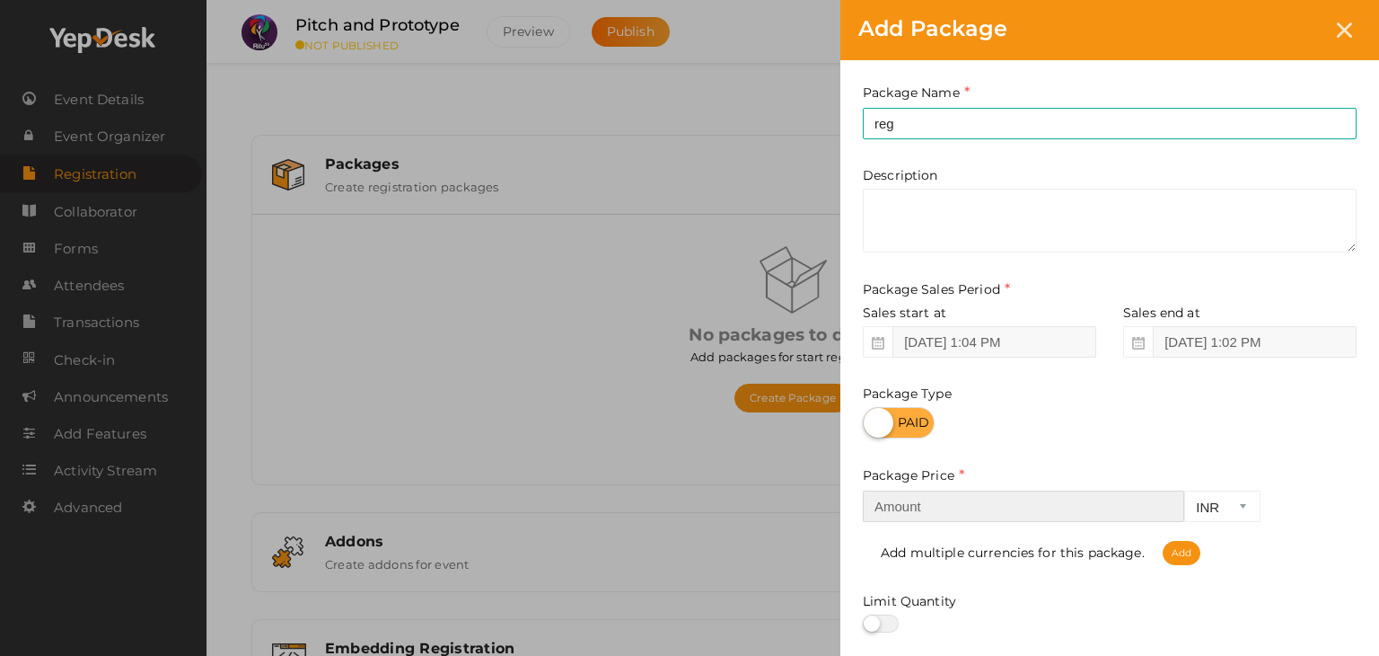
click at [1037, 509] on input "number" at bounding box center [1023, 505] width 321 height 31
type input "5"
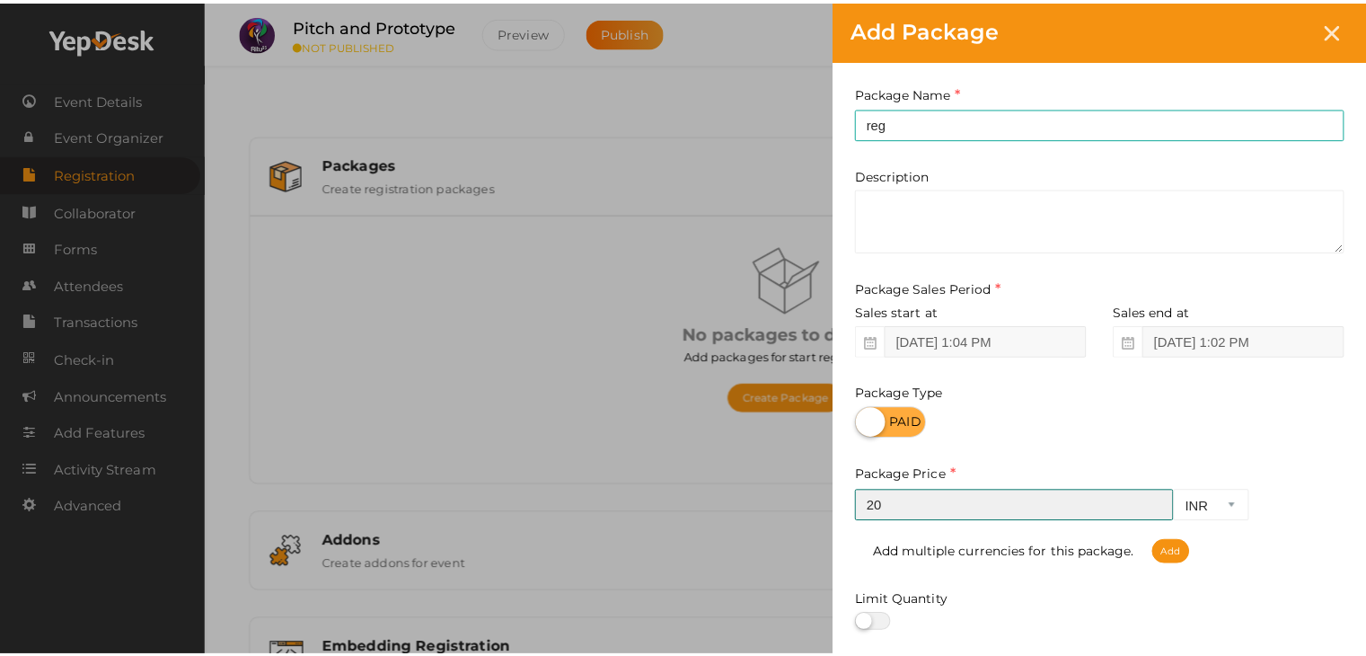
scroll to position [223, 0]
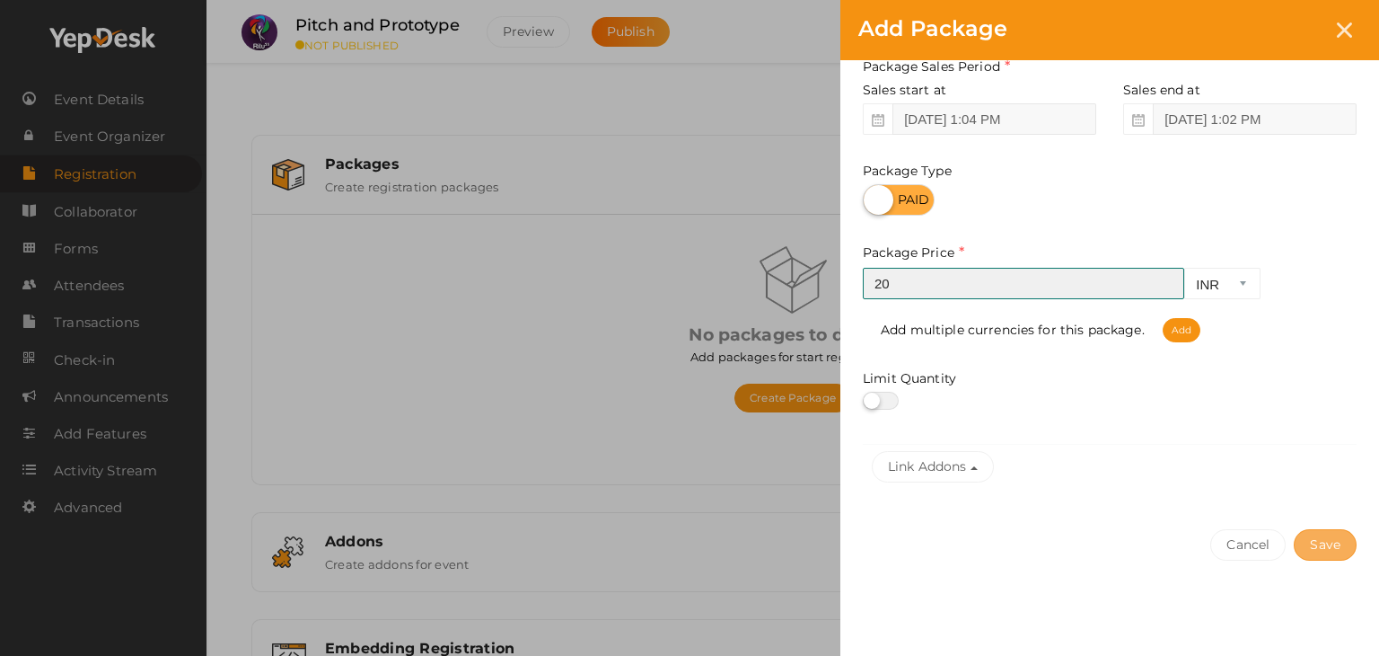
type input "20"
click at [1311, 553] on button "Save" at bounding box center [1325, 544] width 63 height 31
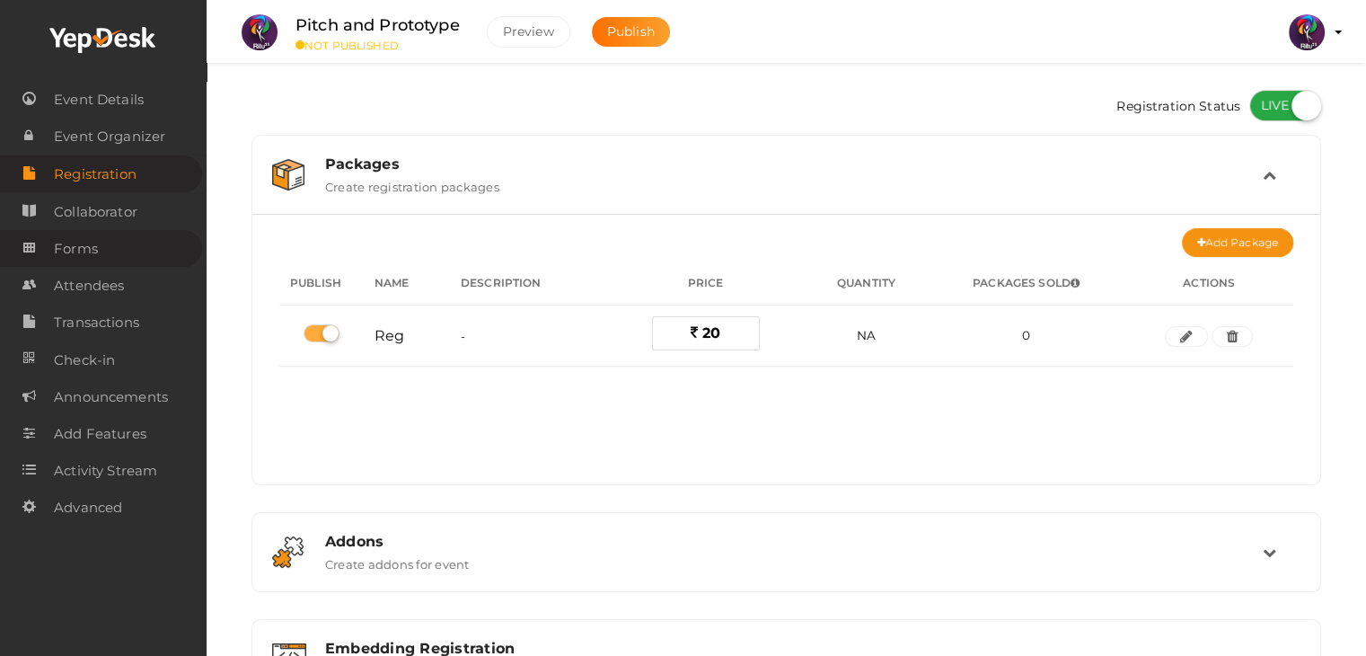
click at [162, 242] on link "Forms" at bounding box center [101, 248] width 202 height 37
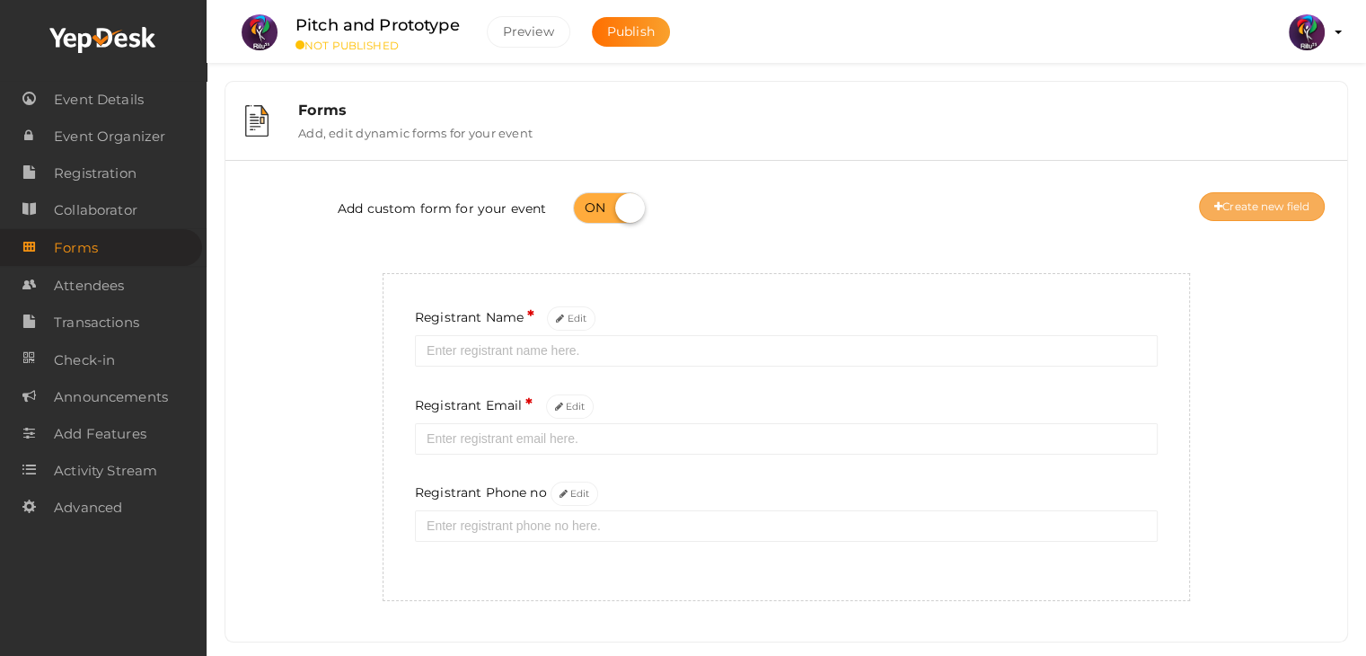
click at [1226, 203] on button "Create new field" at bounding box center [1262, 206] width 126 height 29
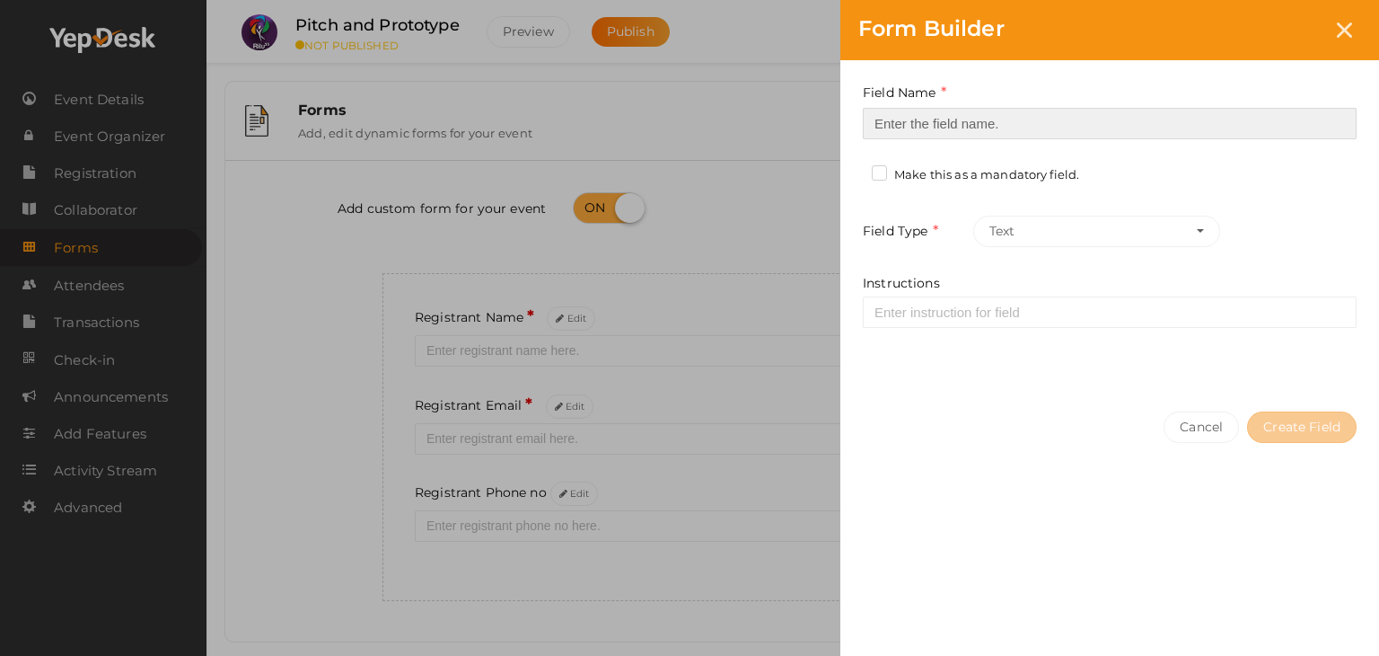
click at [1037, 116] on input at bounding box center [1110, 123] width 494 height 31
type input "Registrant College"
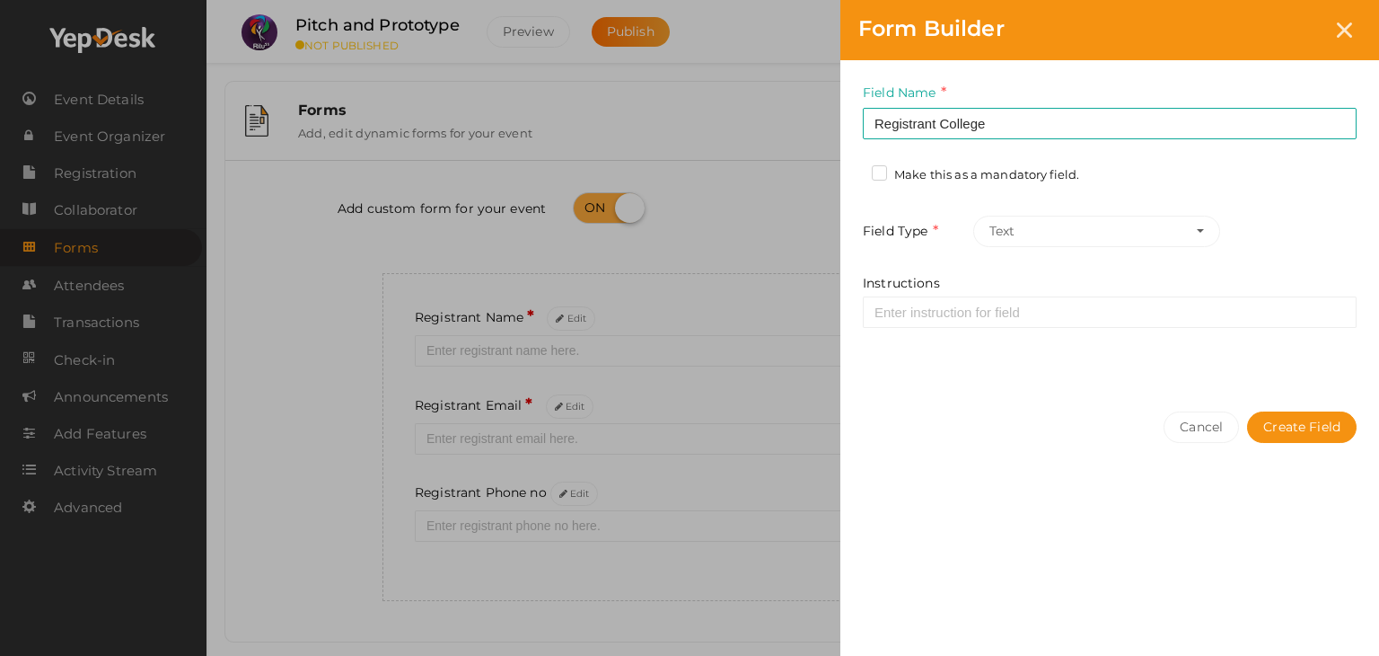
click at [1027, 178] on label "Make this as a mandatory field." at bounding box center [975, 175] width 207 height 18
click at [854, 170] on input "Make this as a mandatory field." at bounding box center [854, 170] width 0 height 0
click at [1278, 421] on button "Create Field" at bounding box center [1302, 426] width 110 height 31
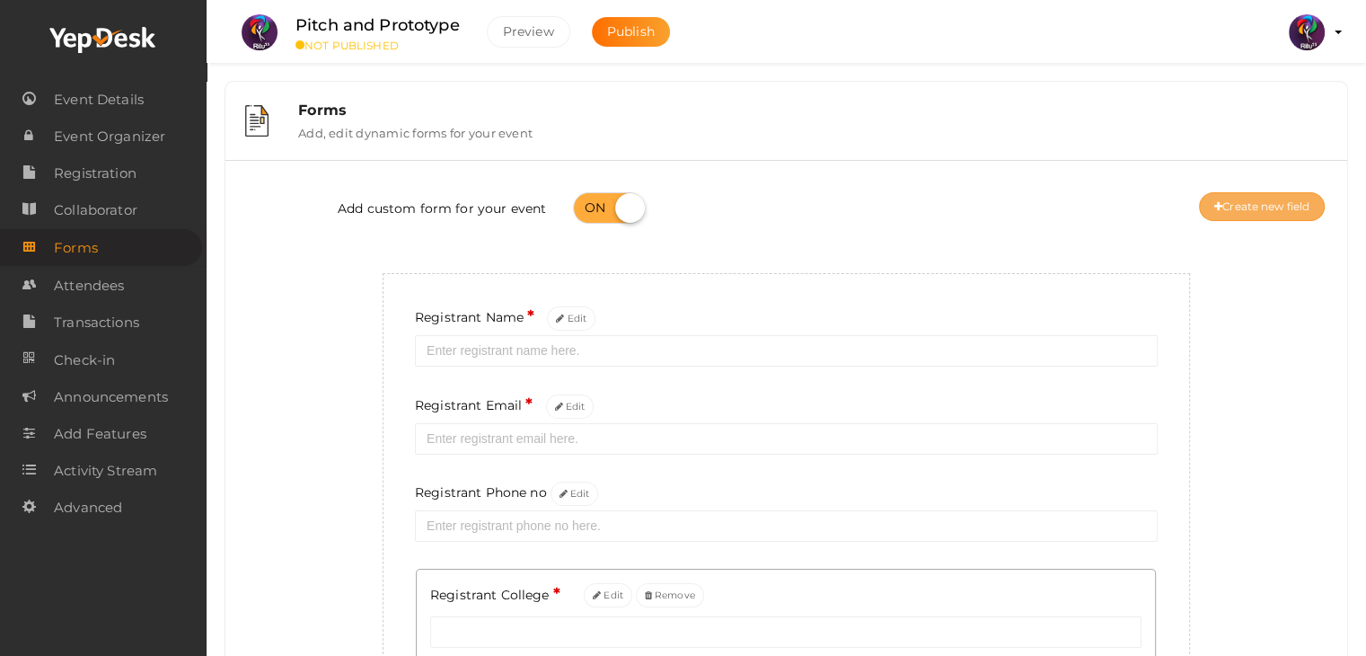
click at [1257, 203] on button "Create new field" at bounding box center [1262, 206] width 126 height 29
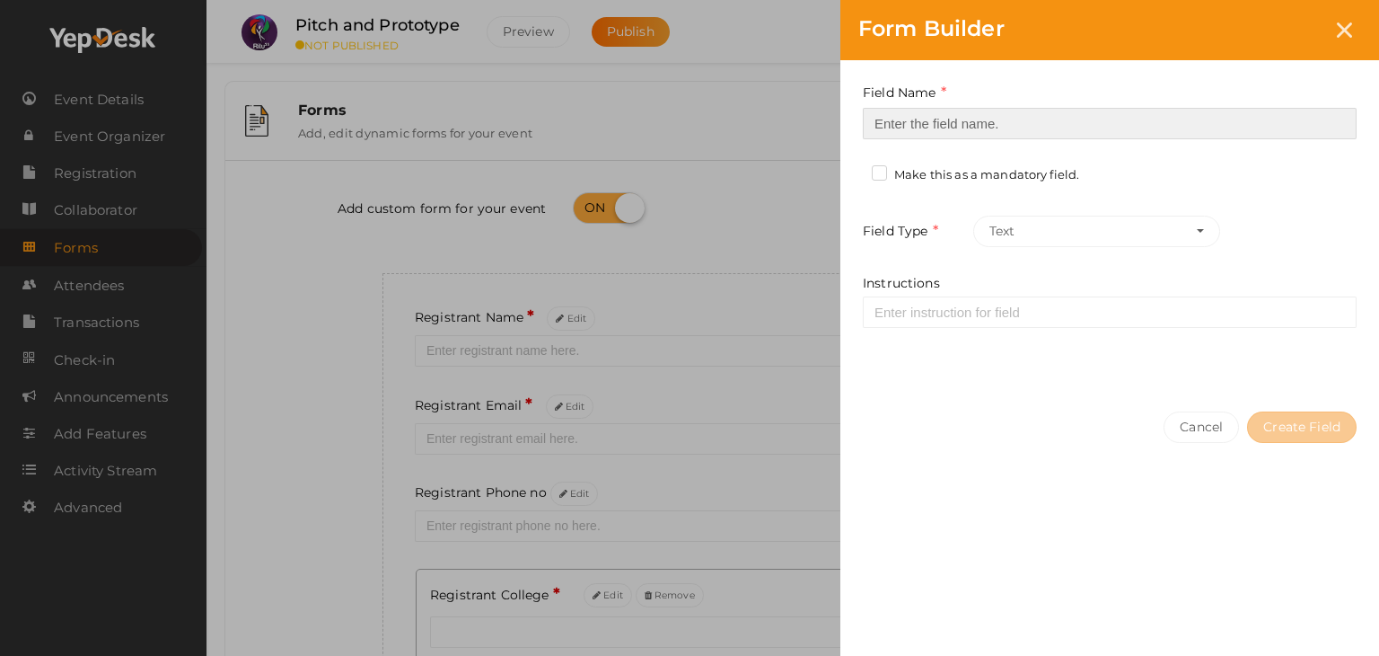
click at [956, 134] on input at bounding box center [1110, 123] width 494 height 31
type input "Refferal ID"
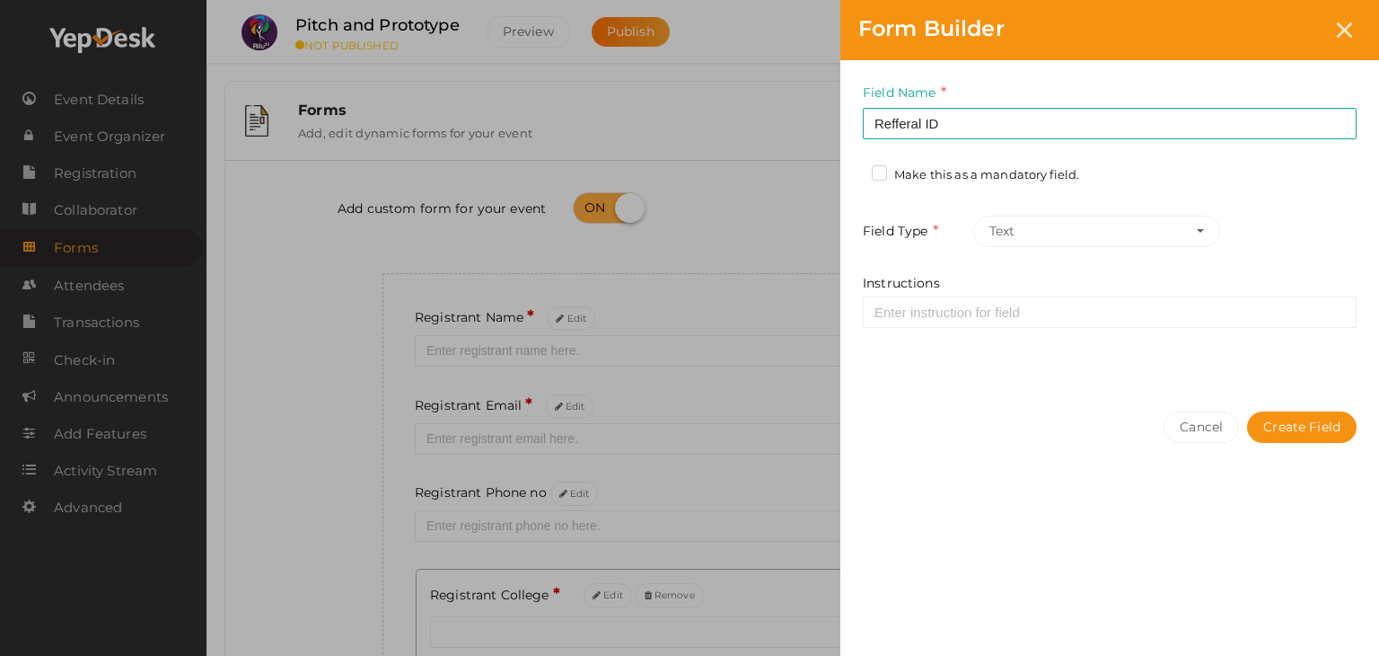
click at [964, 178] on label "Make this as a mandatory field." at bounding box center [975, 175] width 207 height 18
click at [854, 170] on input "Make this as a mandatory field." at bounding box center [854, 170] width 0 height 0
click at [1017, 171] on label "Make this as a mandatory field." at bounding box center [975, 175] width 207 height 18
click at [854, 170] on input "Make this as a mandatory field." at bounding box center [854, 170] width 0 height 0
click at [1304, 439] on button "Create Field" at bounding box center [1302, 426] width 110 height 31
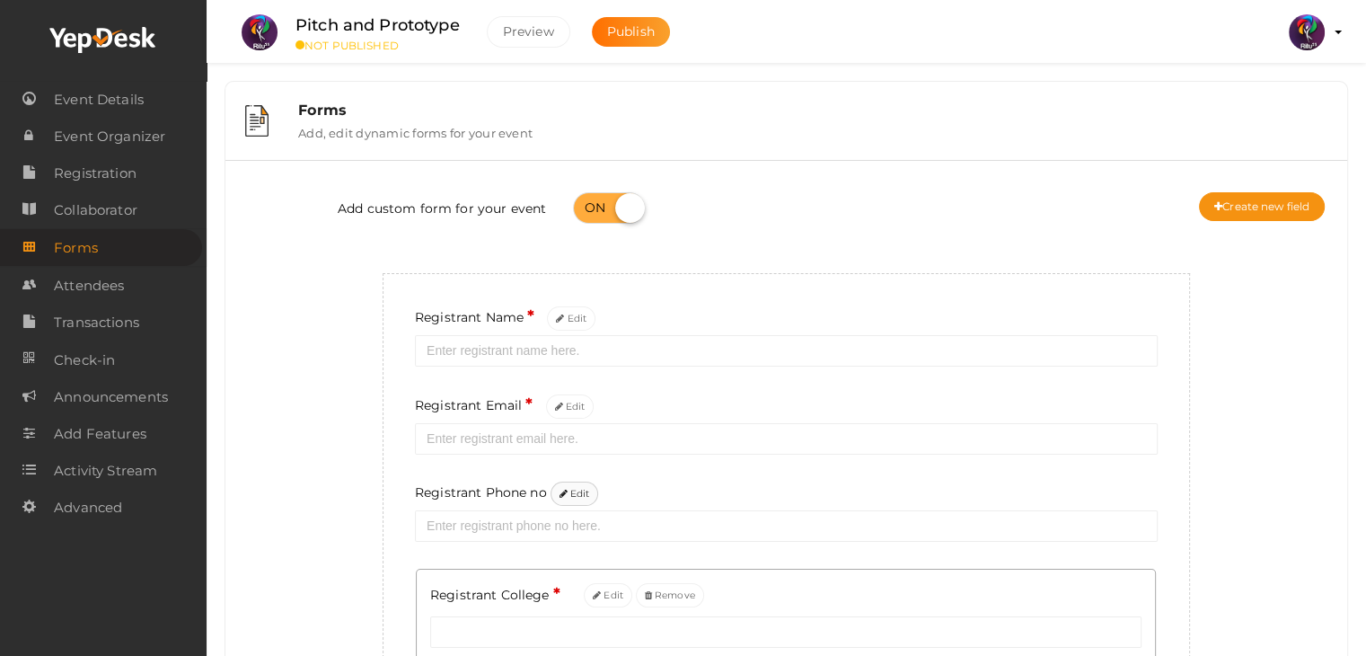
click at [576, 502] on button "Edit" at bounding box center [574, 493] width 48 height 24
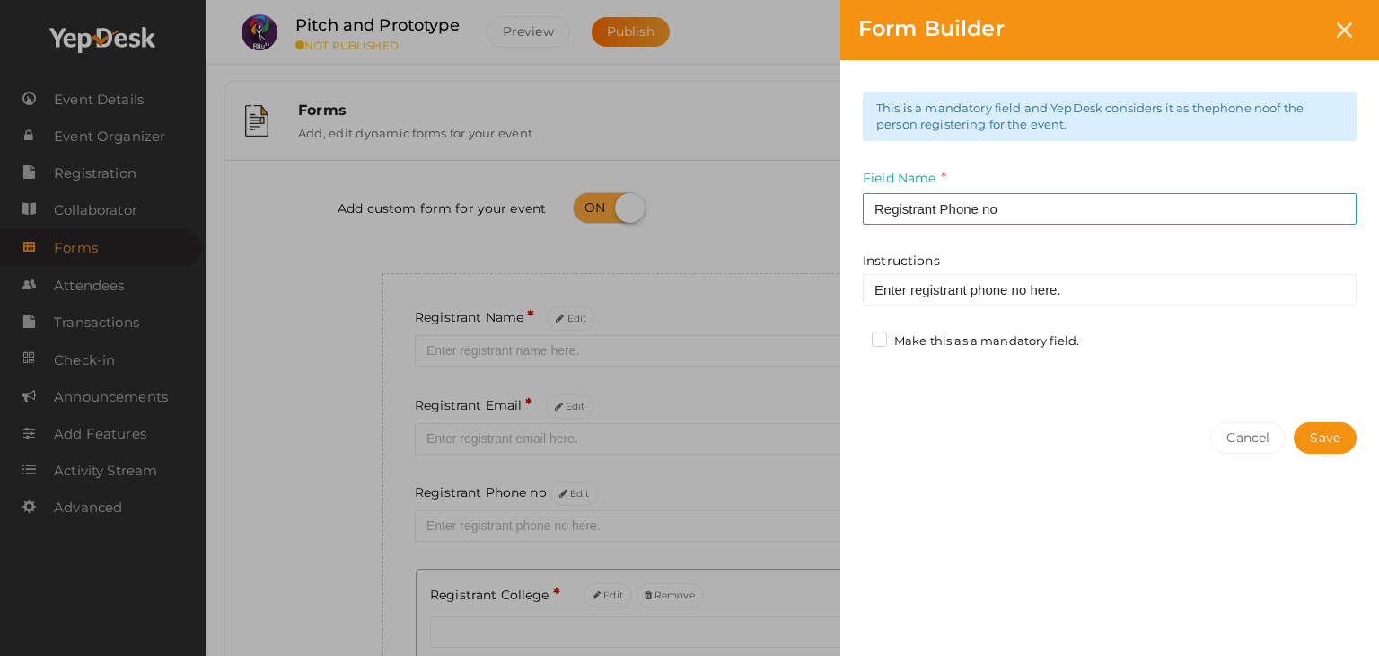
click at [912, 331] on div "This is a mandatory field and YepDesk considers it as the phone no of the perso…" at bounding box center [1110, 232] width 539 height 344
click at [912, 332] on label "Make this as a mandatory field." at bounding box center [975, 341] width 207 height 18
click at [854, 336] on input "Make this as a mandatory field." at bounding box center [854, 336] width 0 height 0
click at [1335, 436] on button "Save" at bounding box center [1325, 437] width 63 height 31
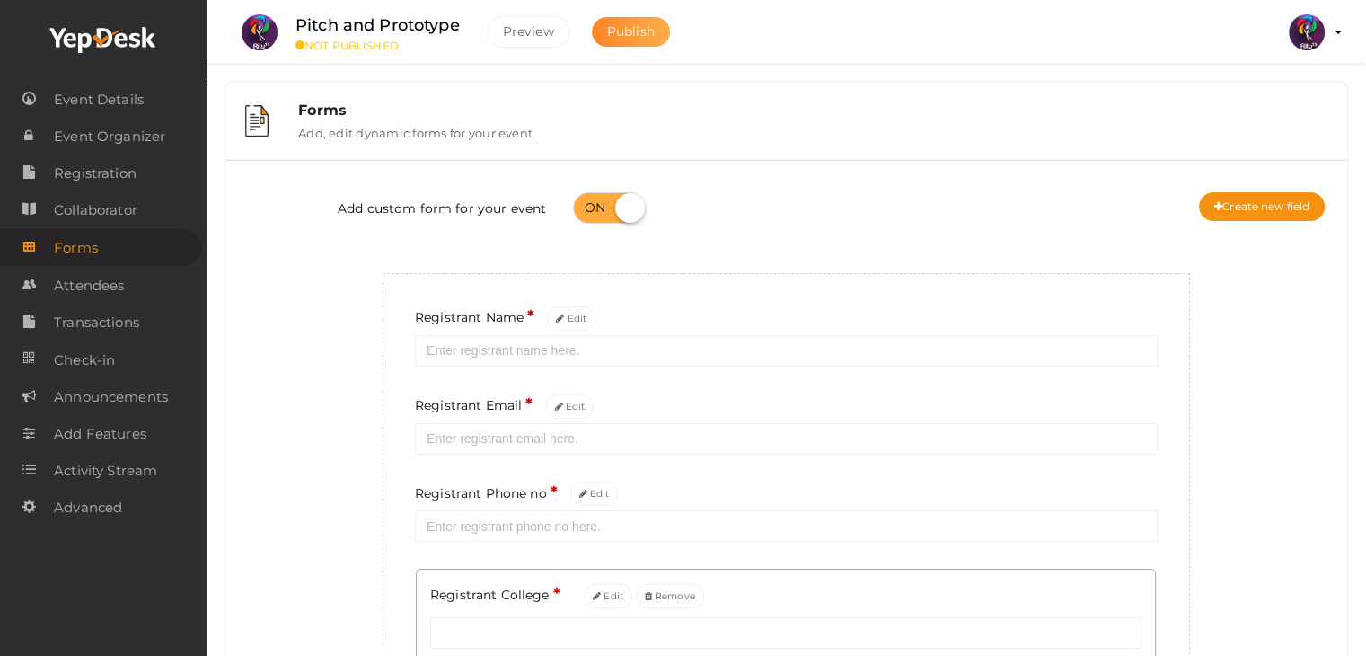
click at [600, 30] on button "Publish" at bounding box center [631, 32] width 78 height 30
click at [154, 159] on link "Registration" at bounding box center [101, 172] width 202 height 37
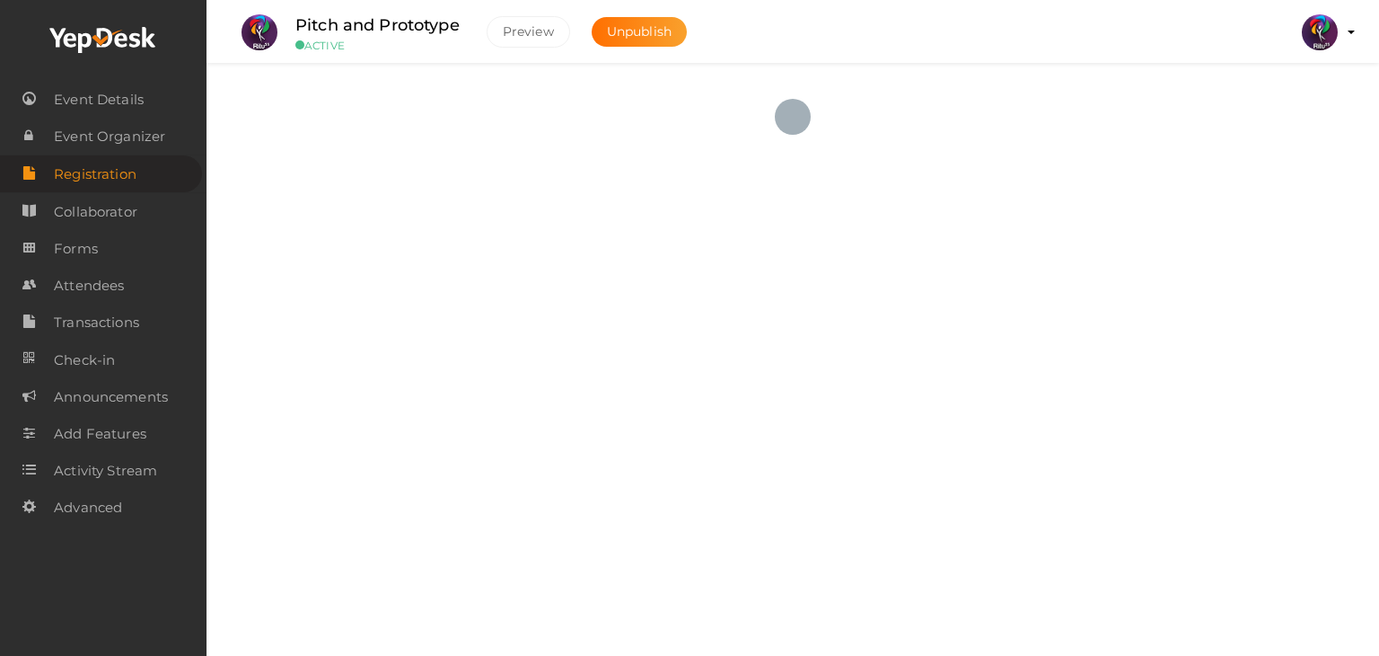
checkbox input "true"
type textarea "<iframe width="560" height="315" src="https://www.yepdesk.com/embed/open-regist…"
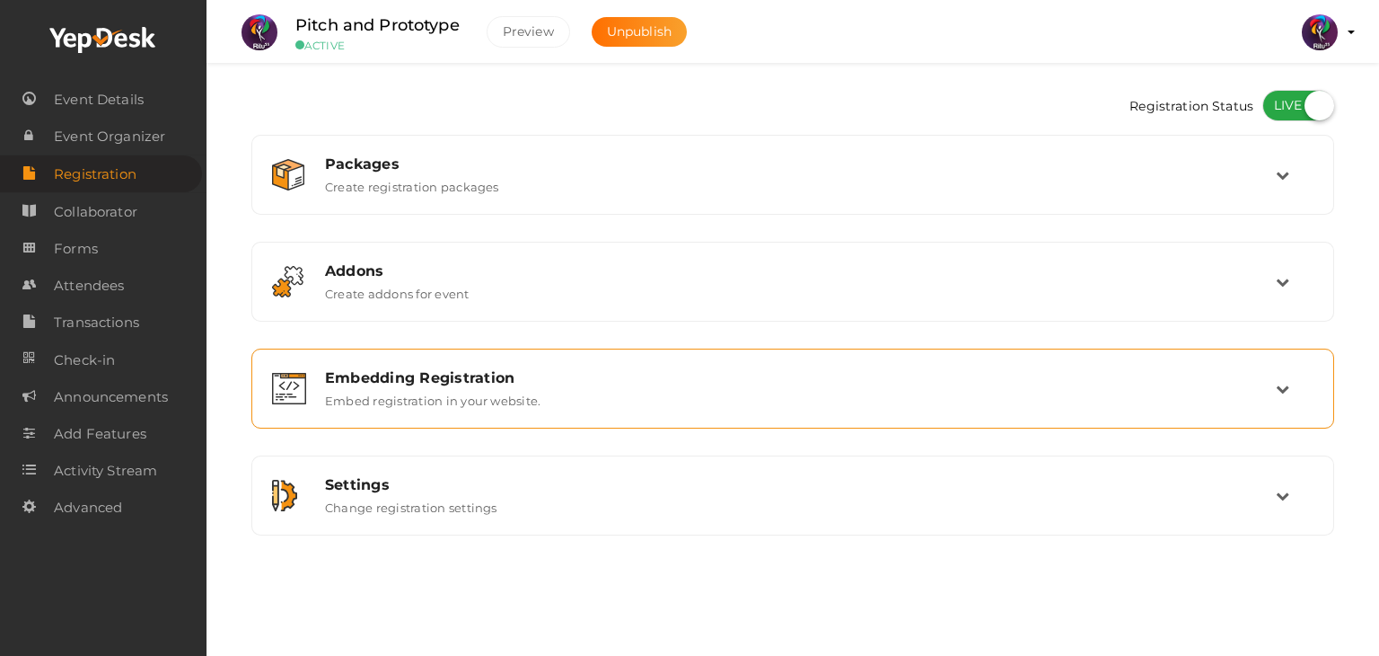
click at [841, 413] on div "Embedding Registration Embed registration in your website." at bounding box center [792, 388] width 1063 height 60
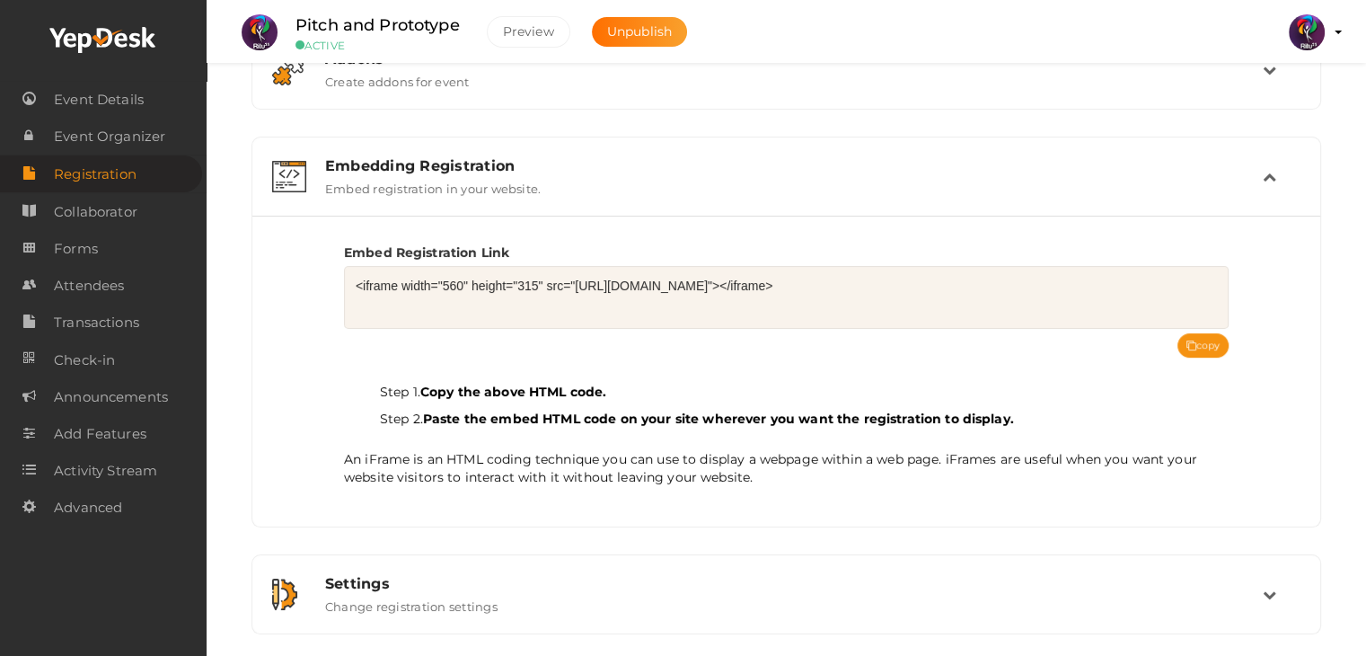
scroll to position [221, 0]
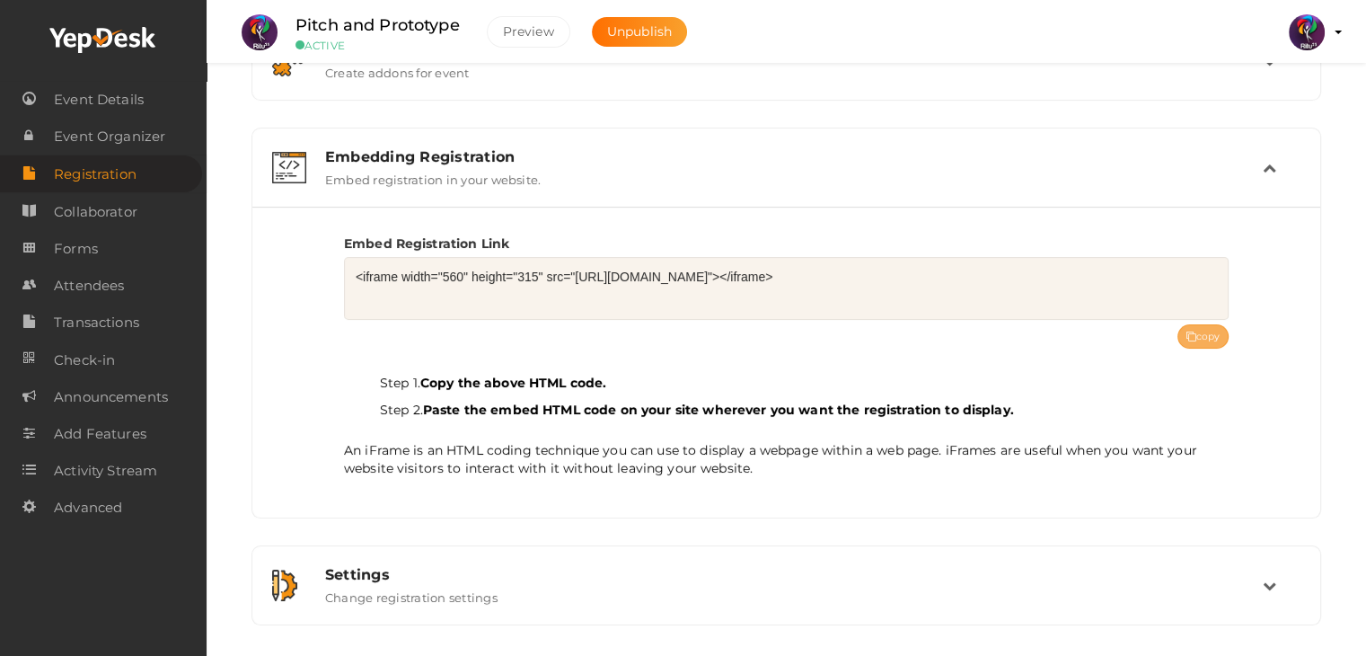
click at [1205, 326] on button "copy" at bounding box center [1203, 336] width 52 height 24
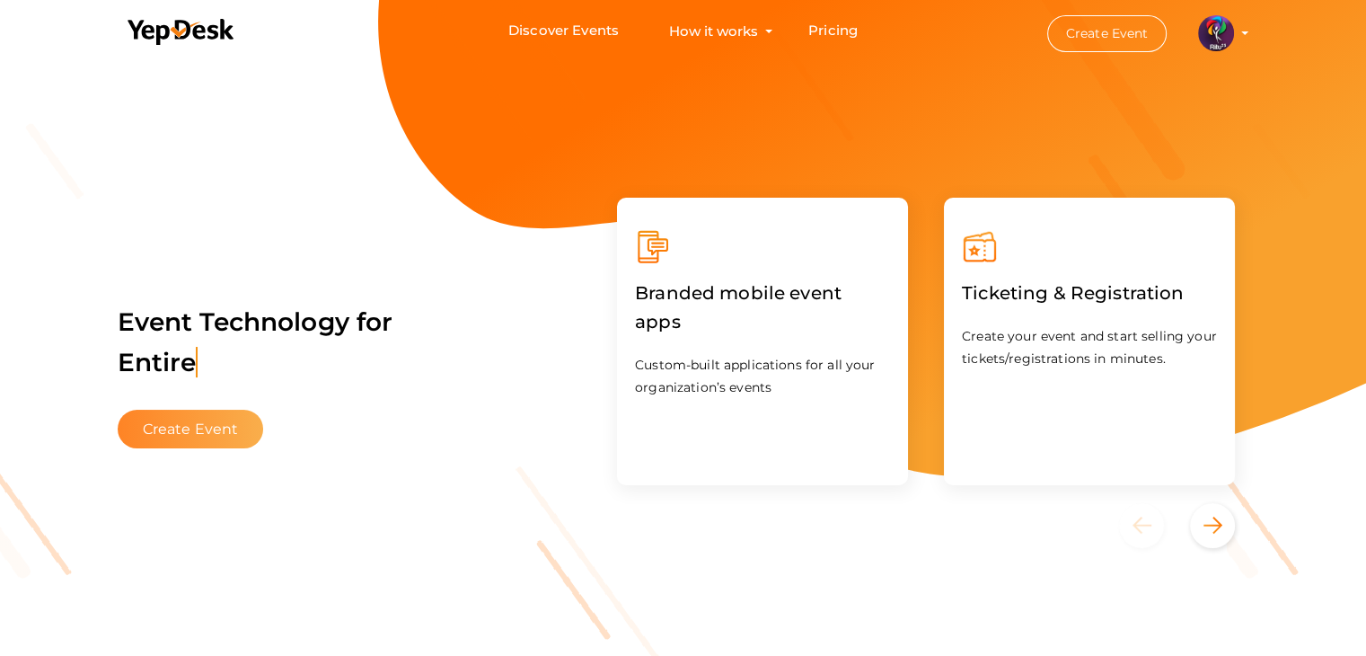
click at [227, 416] on button "Create Event" at bounding box center [191, 429] width 146 height 39
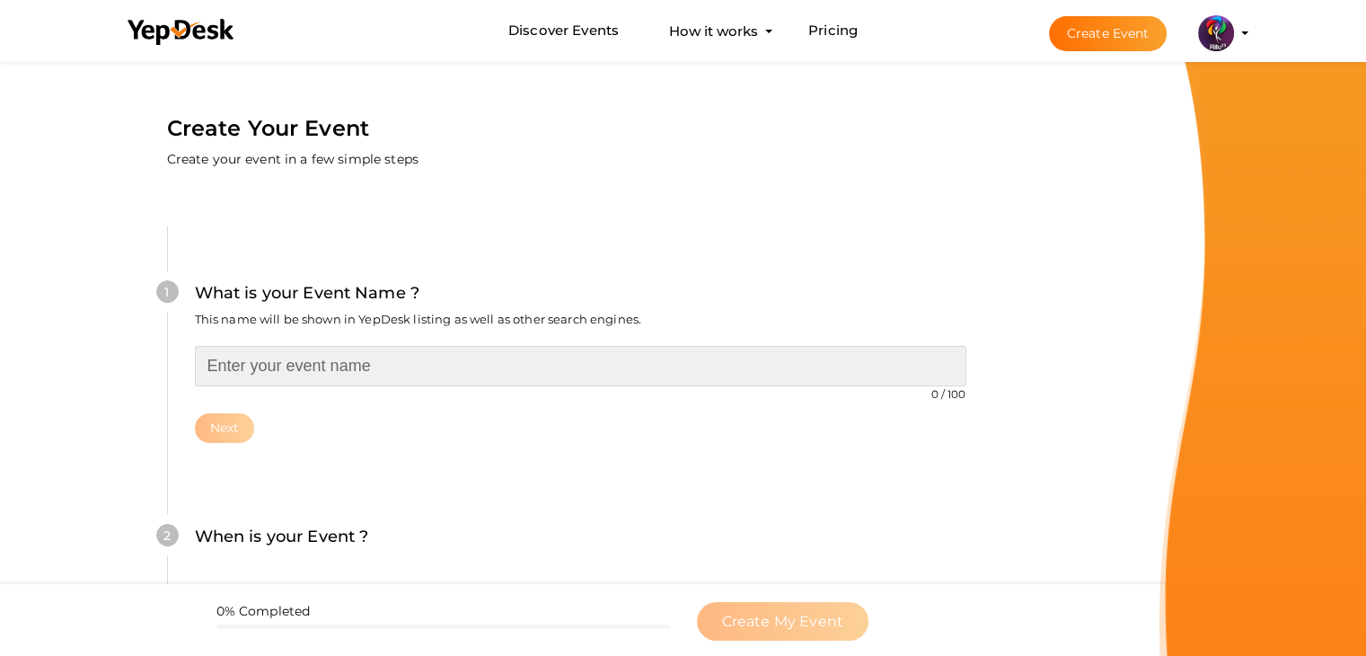
click at [330, 365] on input "text" at bounding box center [580, 366] width 771 height 40
type input "R"
type input "[DEMOGRAPHIC_DATA]"
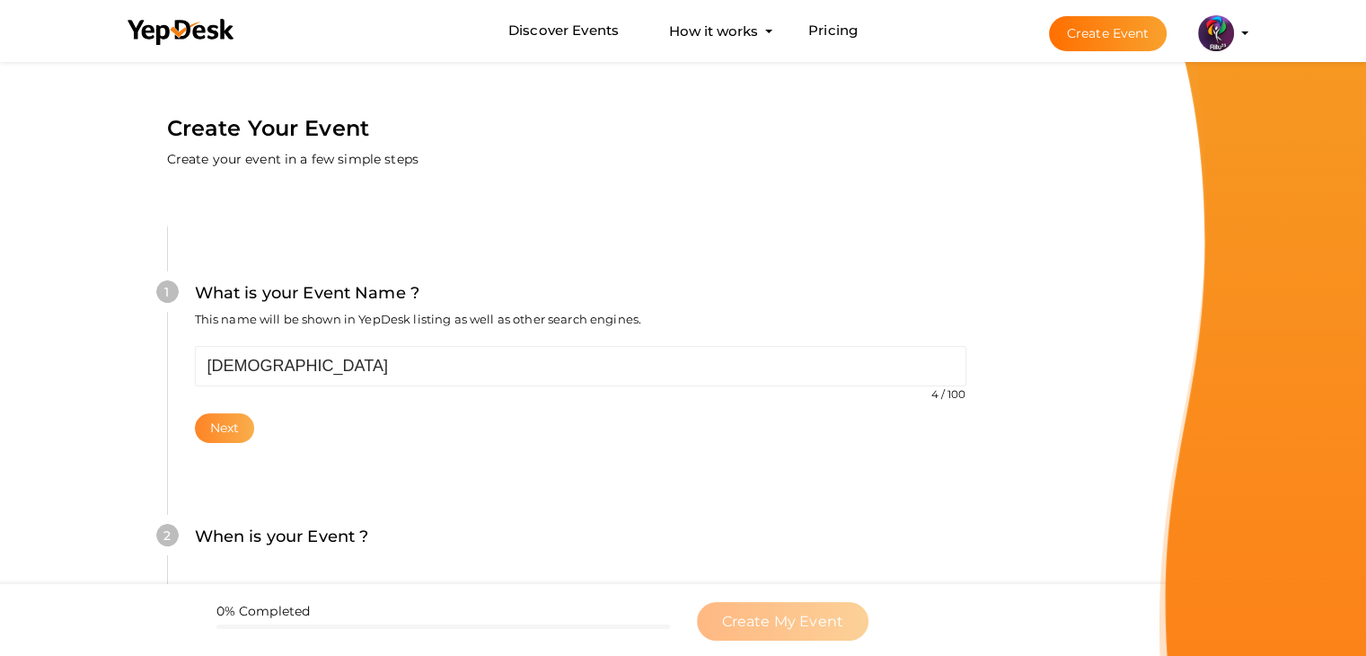
click at [222, 431] on button "Next" at bounding box center [225, 428] width 60 height 30
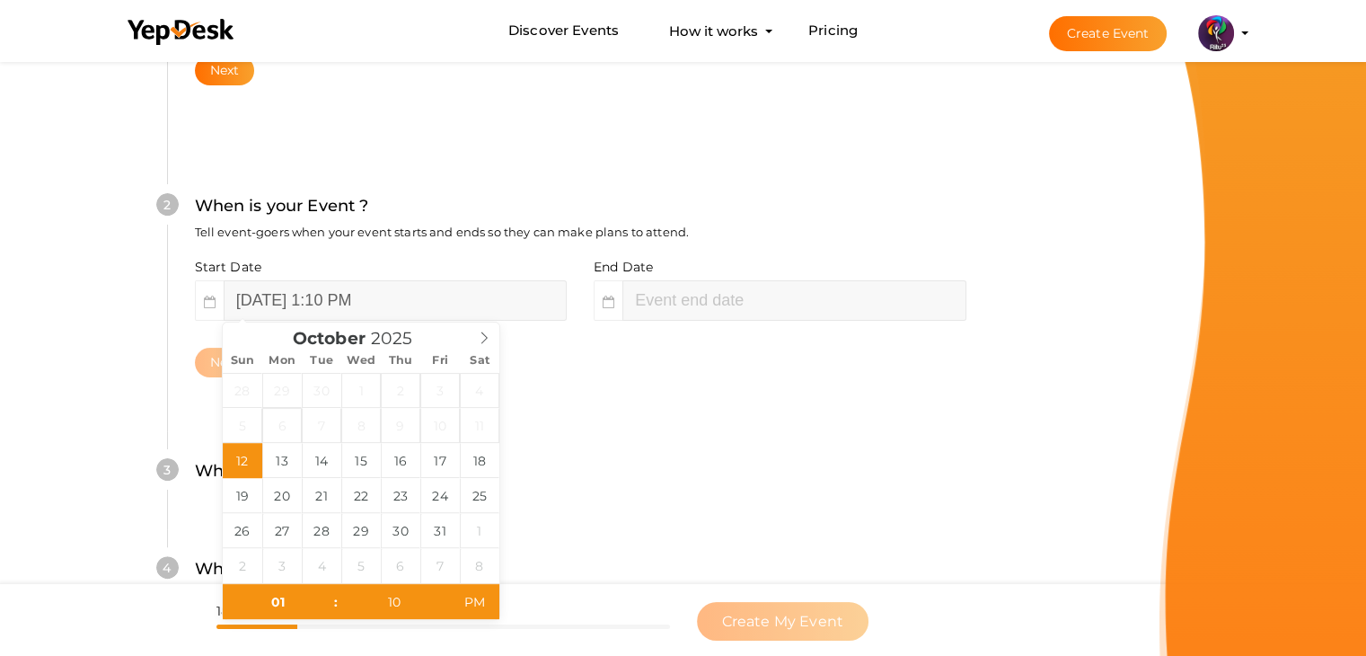
scroll to position [369, 0]
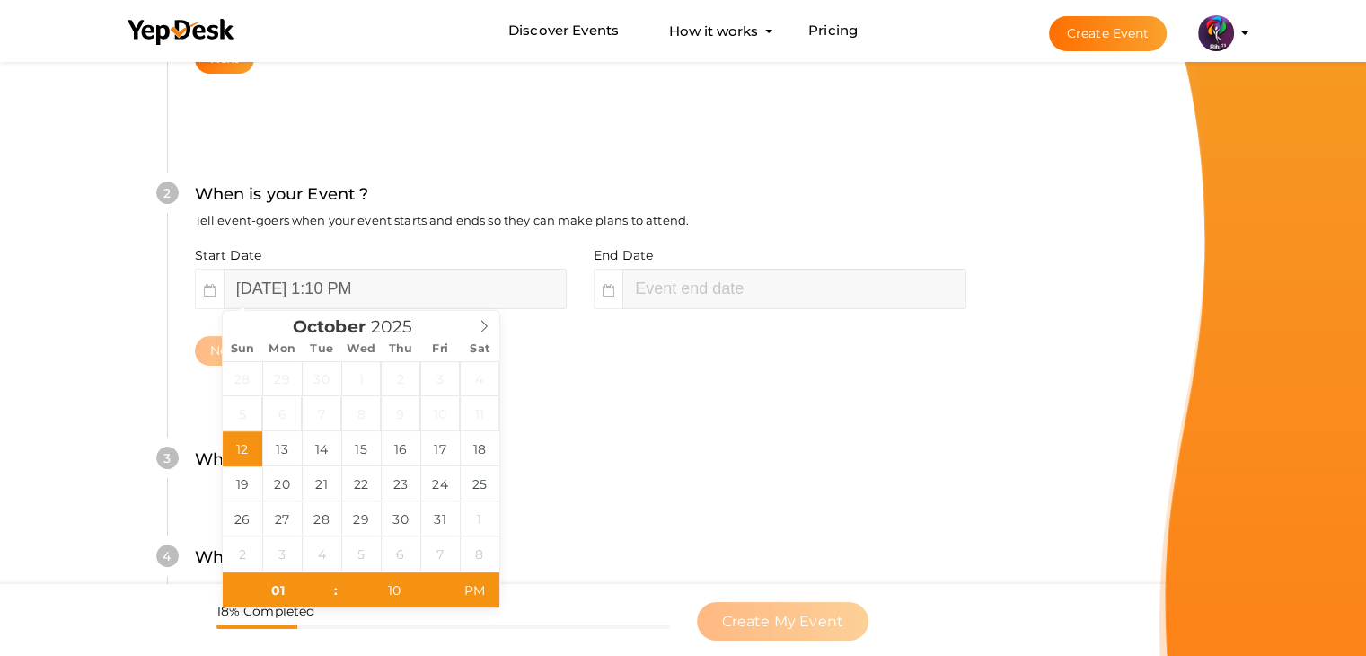
type input "03"
type input "10"
type input "[DATE] 3:10 PM"
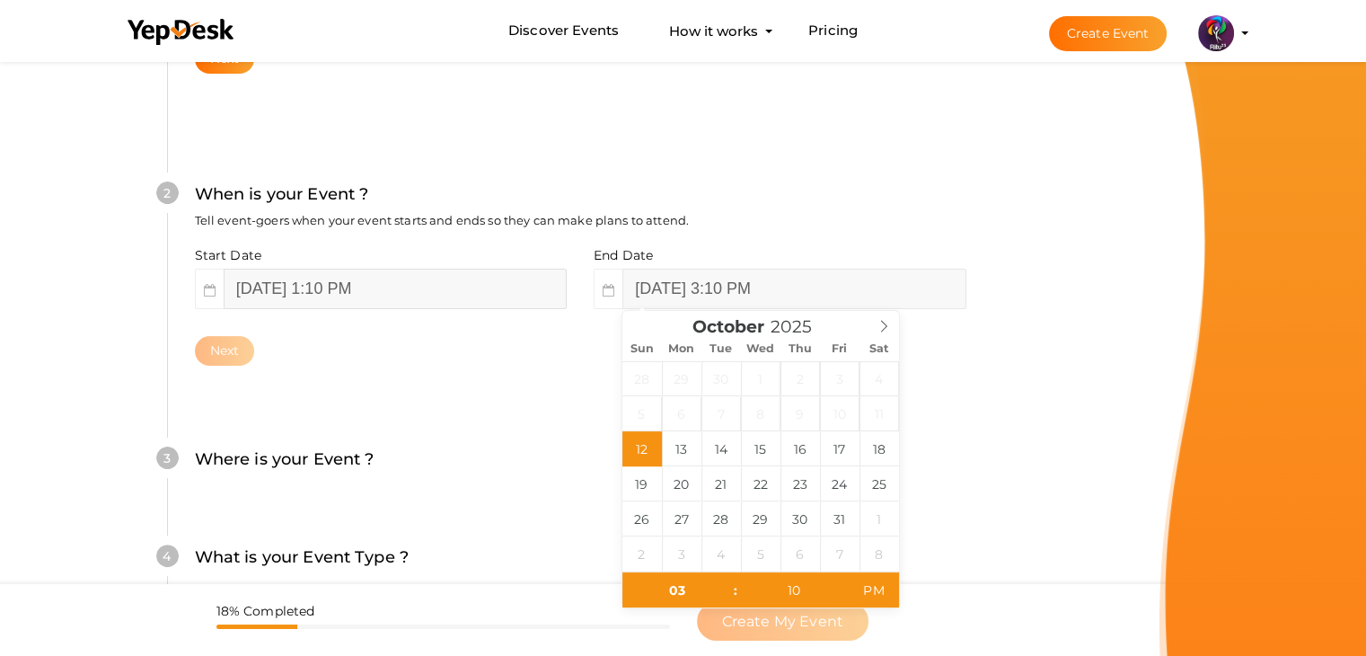
click at [446, 283] on input "[DATE] 1:10 PM" at bounding box center [395, 289] width 343 height 40
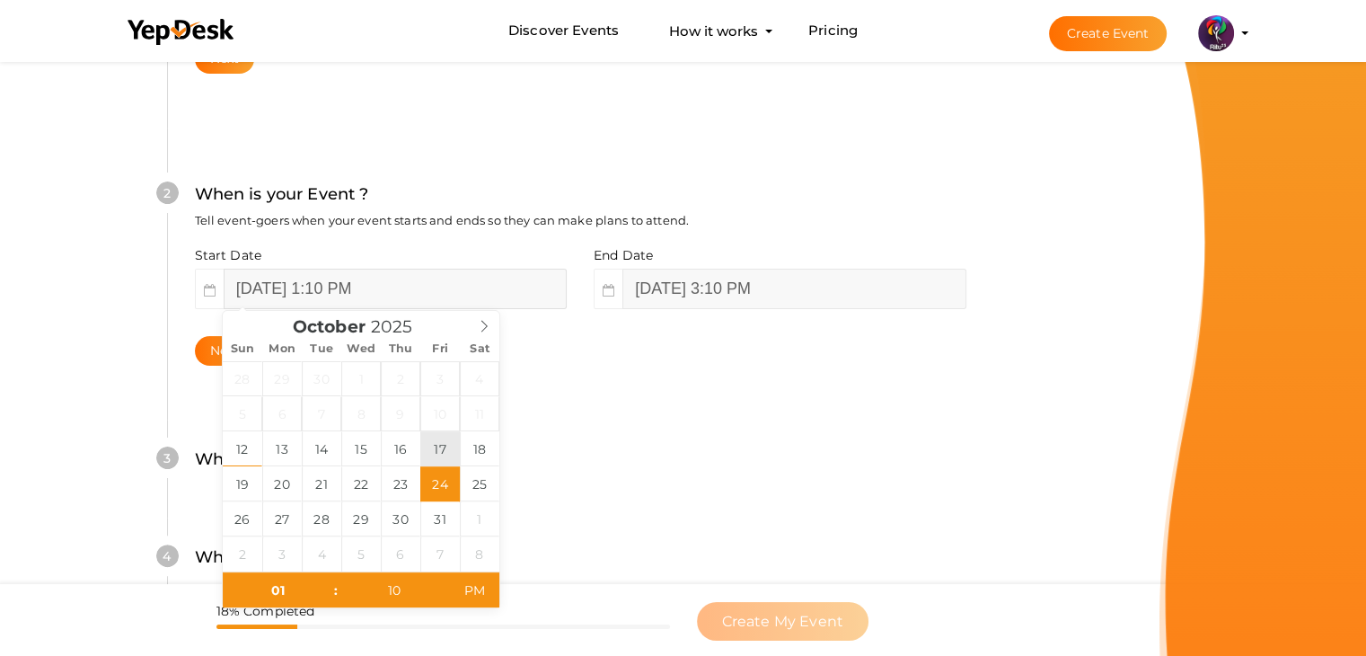
drag, startPoint x: 435, startPoint y: 465, endPoint x: 439, endPoint y: 454, distance: 12.5
type input "[DATE] 1:10 PM"
drag, startPoint x: 439, startPoint y: 454, endPoint x: 794, endPoint y: 295, distance: 388.7
click at [794, 295] on input "[DATE] 3:10 PM" at bounding box center [793, 289] width 343 height 40
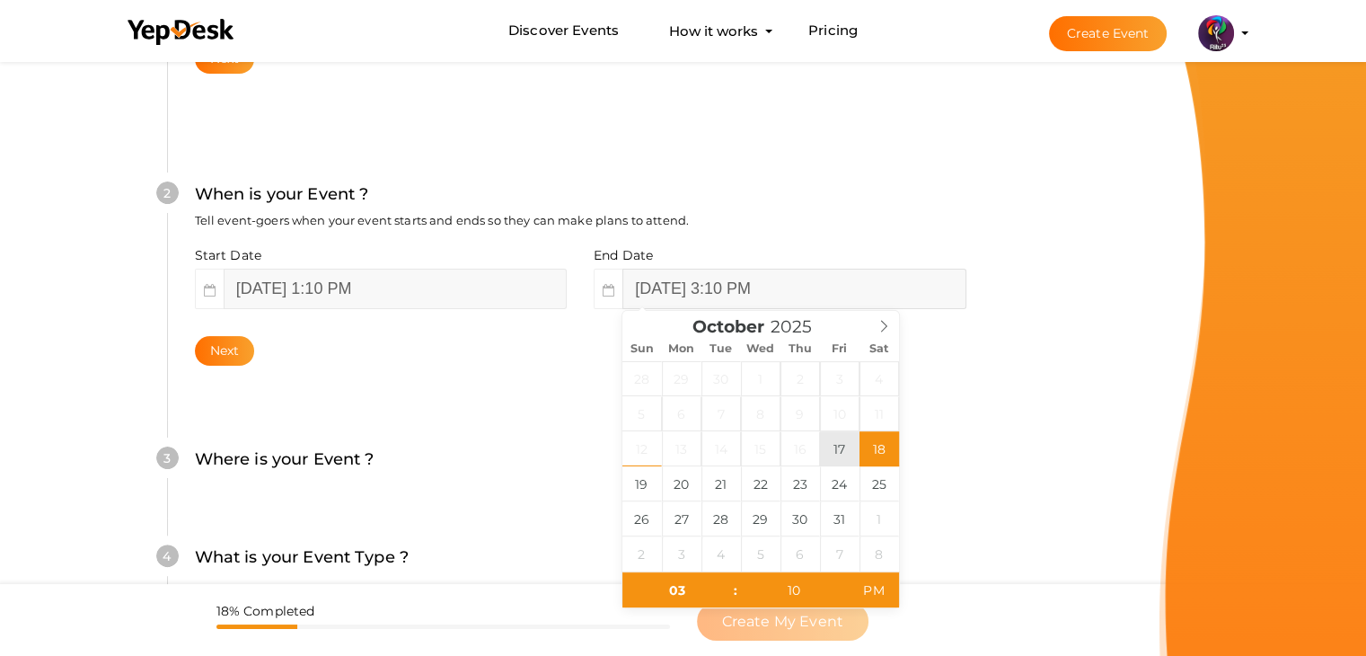
drag, startPoint x: 884, startPoint y: 451, endPoint x: 828, endPoint y: 450, distance: 55.7
type input "[DATE] 3:10 PM"
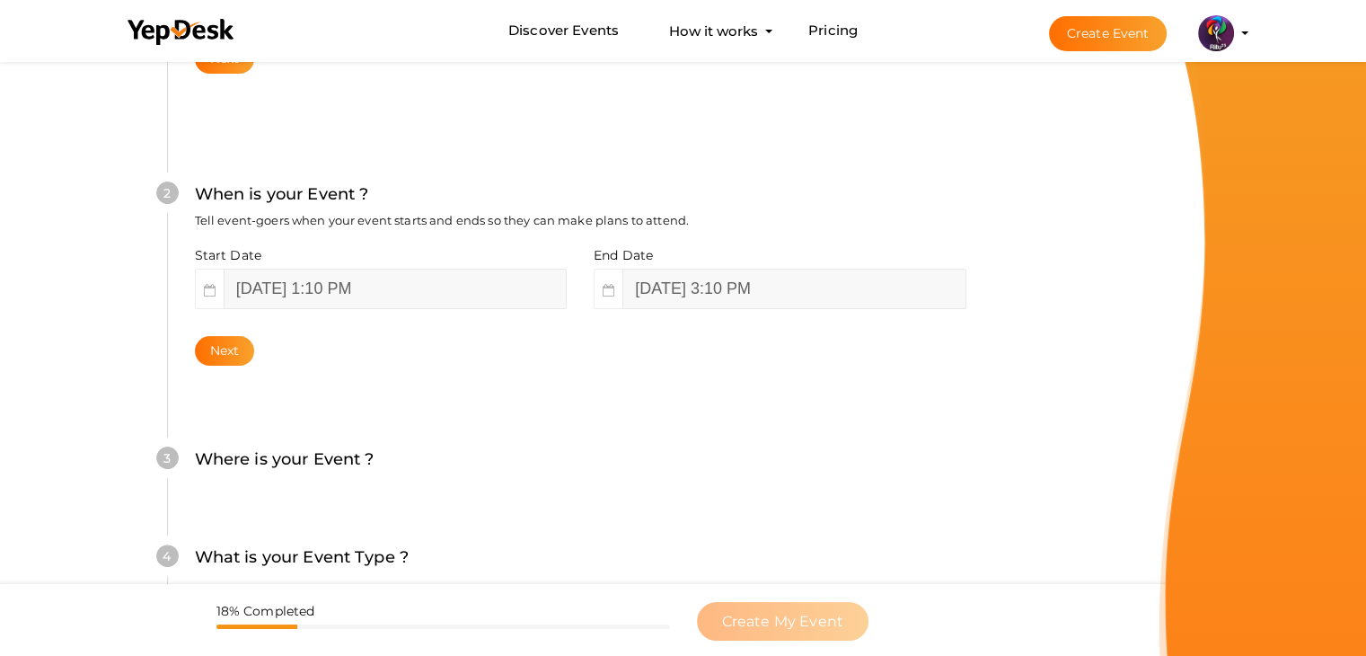
click at [545, 410] on div "2 When is your Event ? Tell event-goers when your event starts and ends so they…" at bounding box center [580, 274] width 826 height 292
click at [233, 341] on button "Next" at bounding box center [225, 351] width 60 height 30
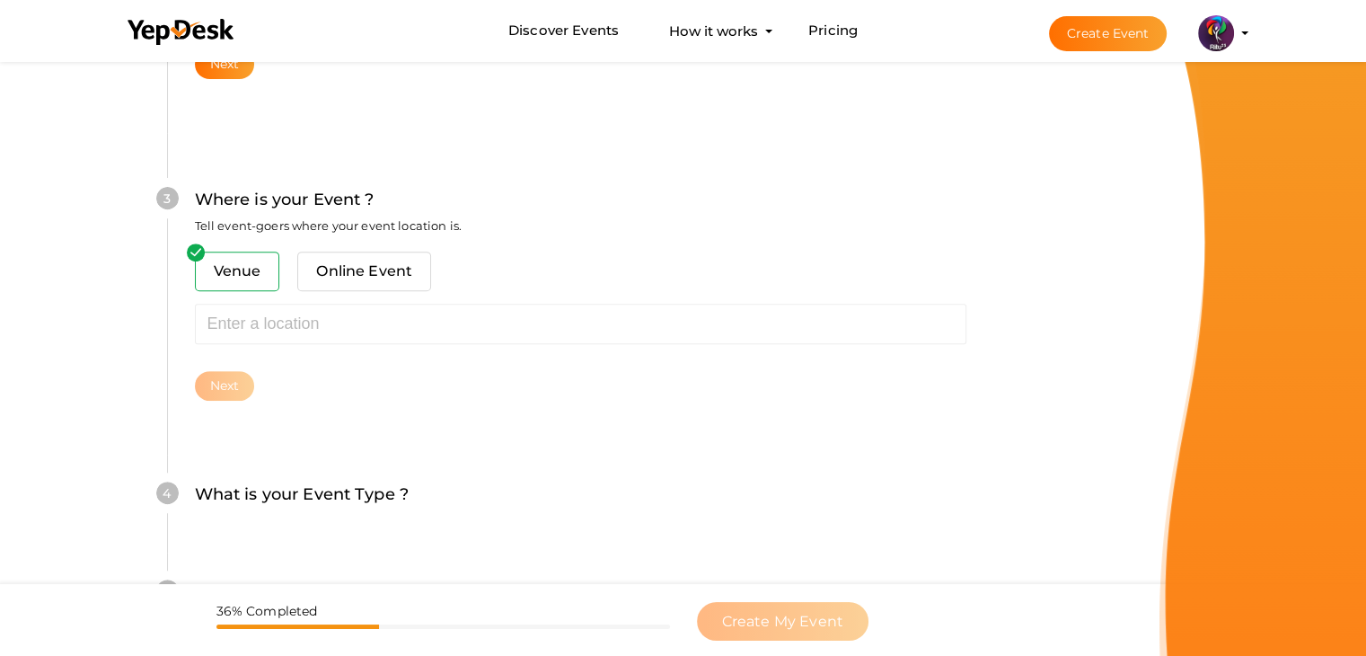
scroll to position [661, 0]
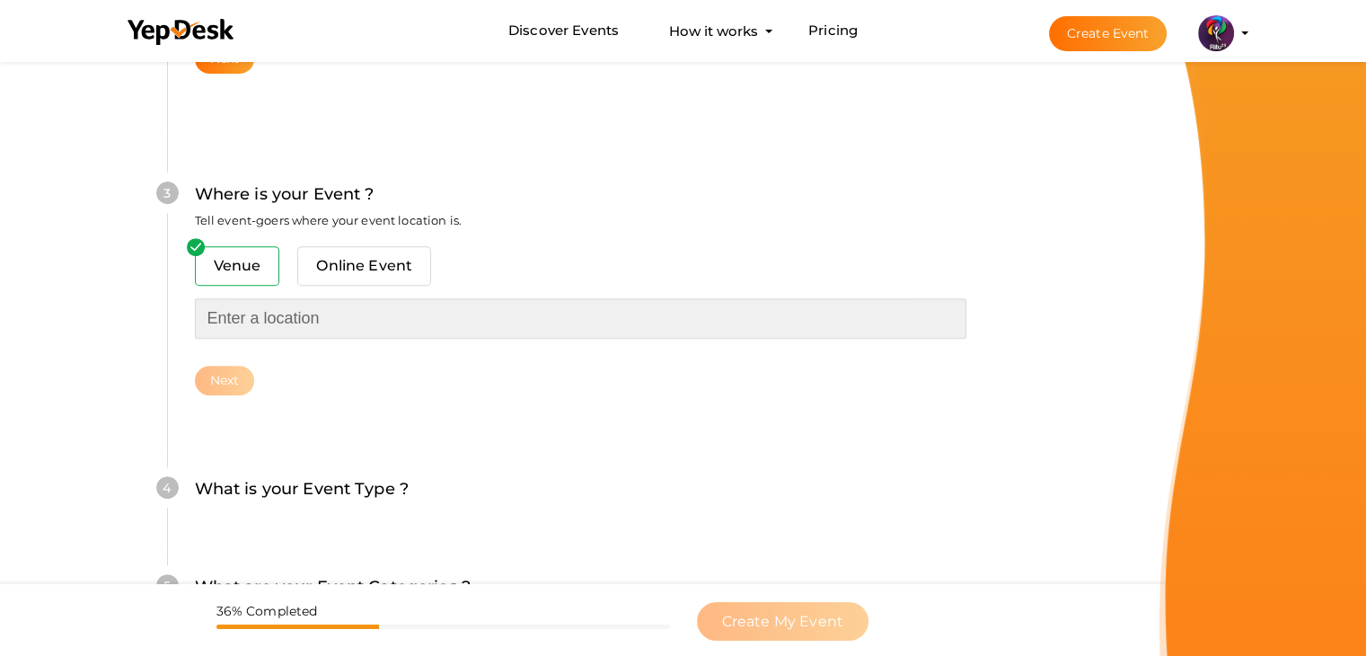
click at [278, 325] on input "text" at bounding box center [580, 318] width 771 height 40
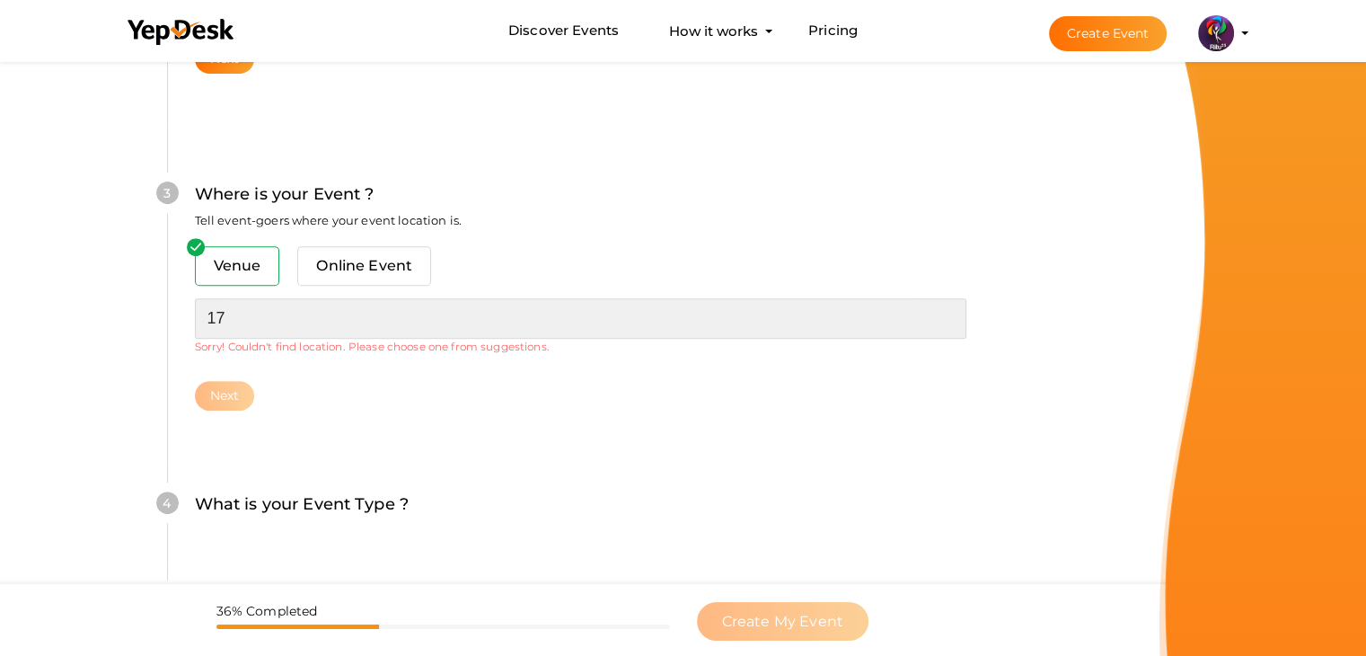
type input "1"
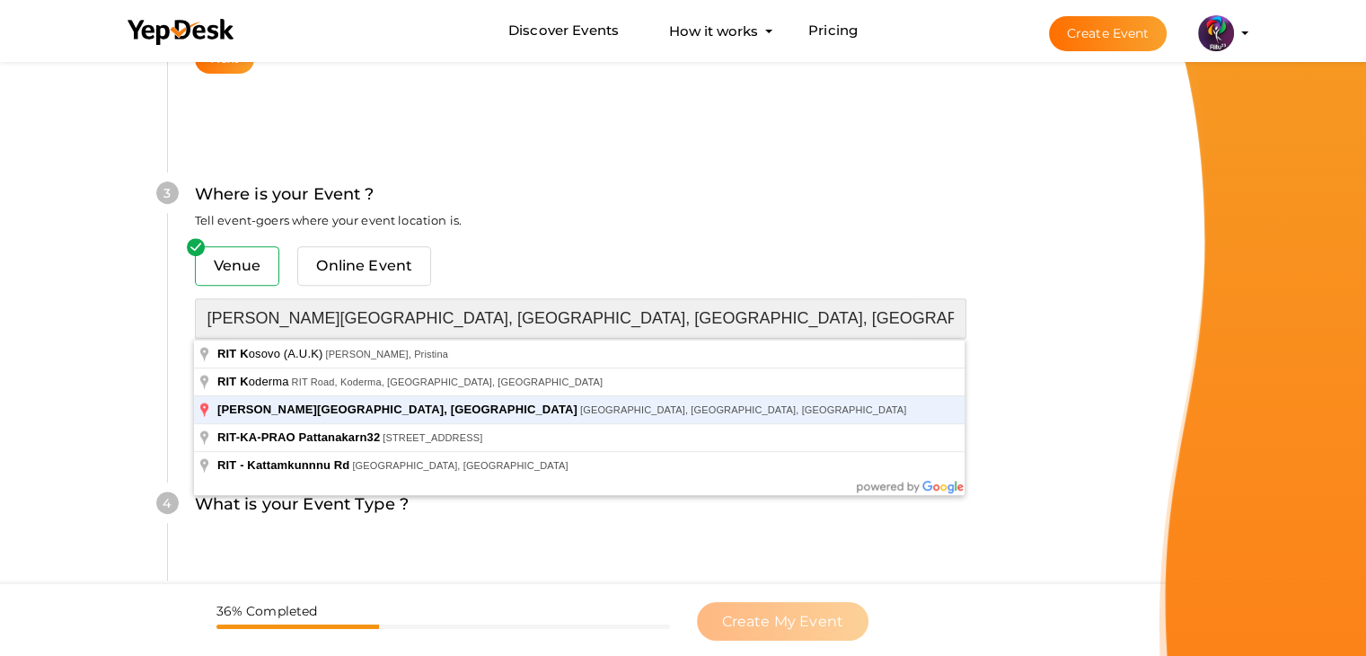
type input "[PERSON_NAME][GEOGRAPHIC_DATA], [GEOGRAPHIC_DATA], [GEOGRAPHIC_DATA], [GEOGRAPH…"
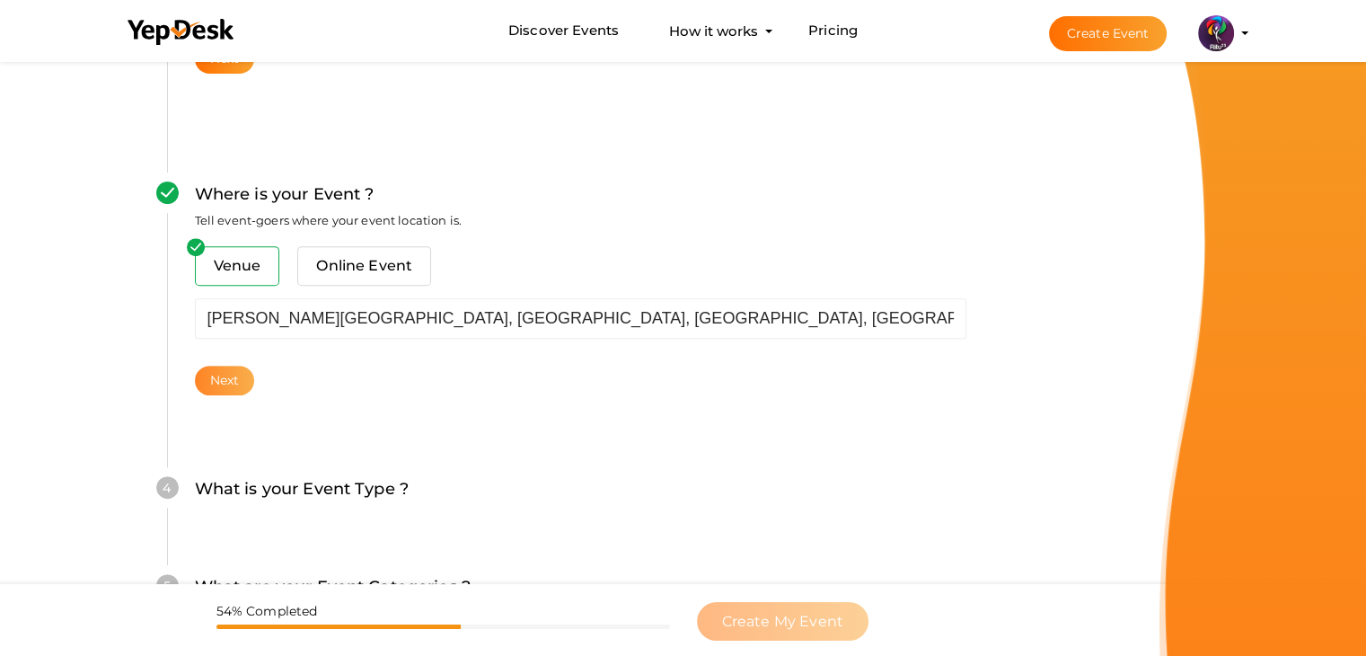
click at [226, 378] on button "Next" at bounding box center [225, 381] width 60 height 30
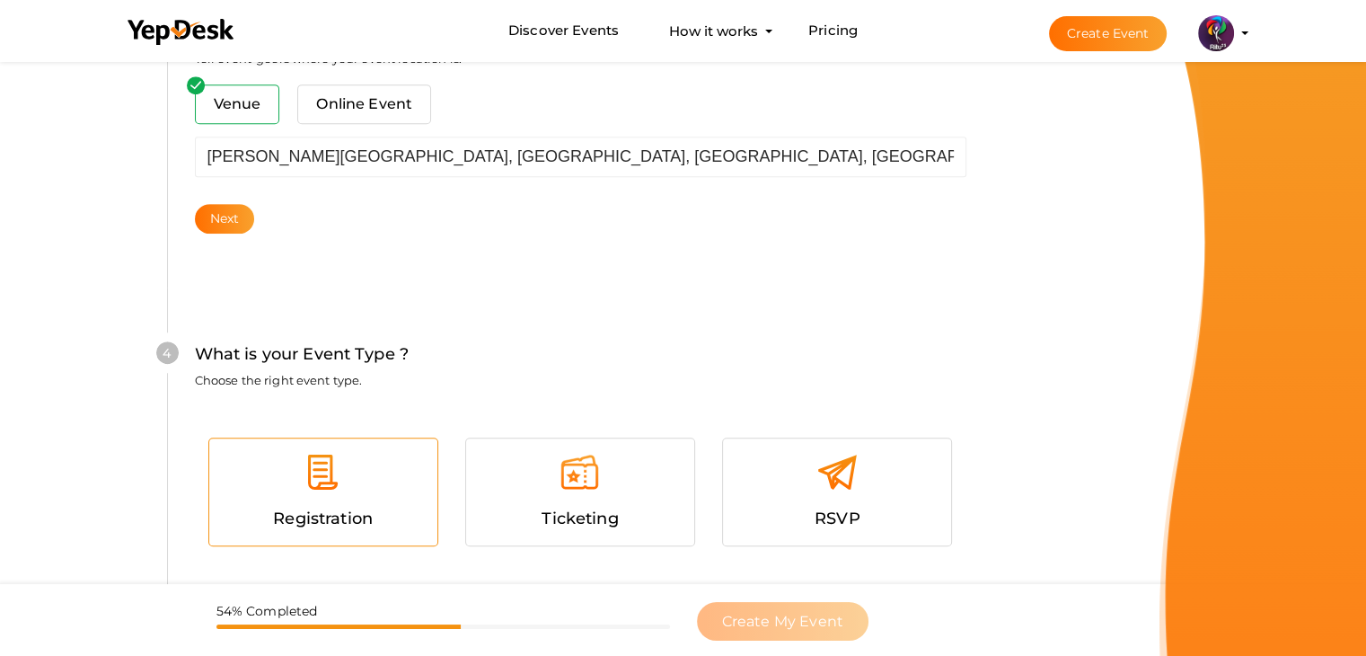
scroll to position [819, 0]
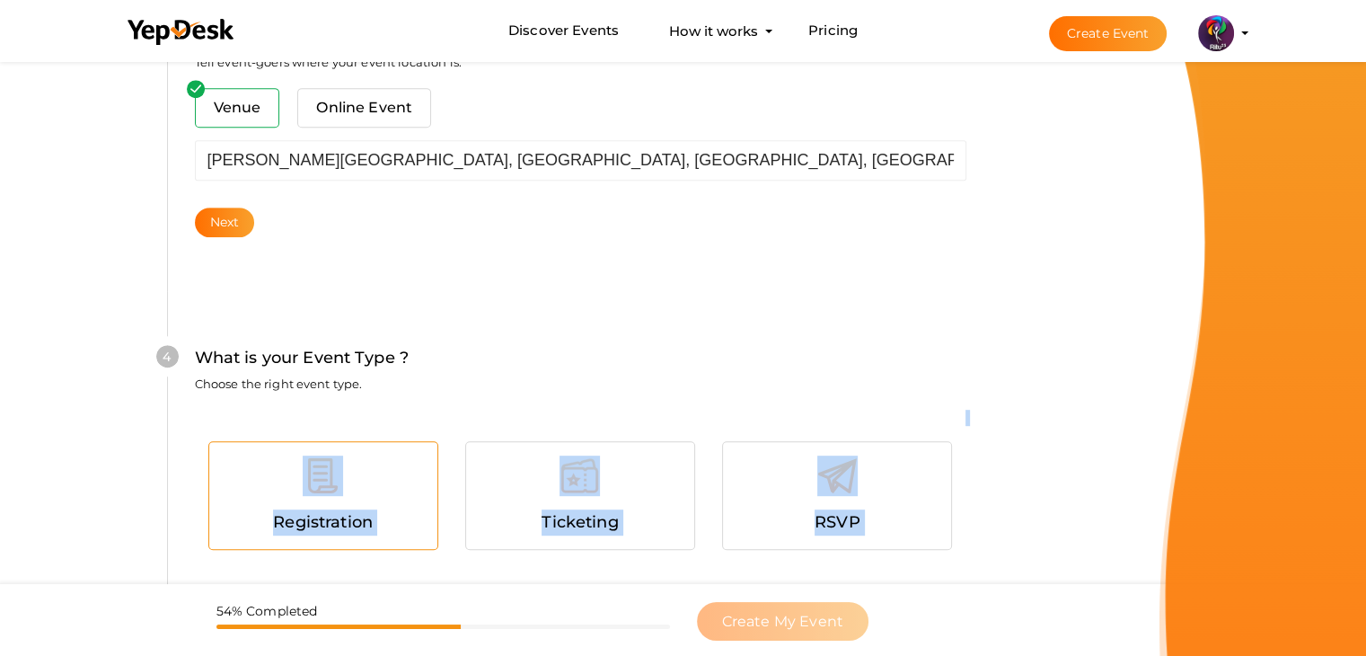
drag, startPoint x: 327, startPoint y: 555, endPoint x: 362, endPoint y: 446, distance: 114.2
click at [362, 446] on div "Registration Ticketing RSVP Next" at bounding box center [580, 513] width 771 height 206
click at [362, 446] on div "Registration" at bounding box center [323, 495] width 228 height 107
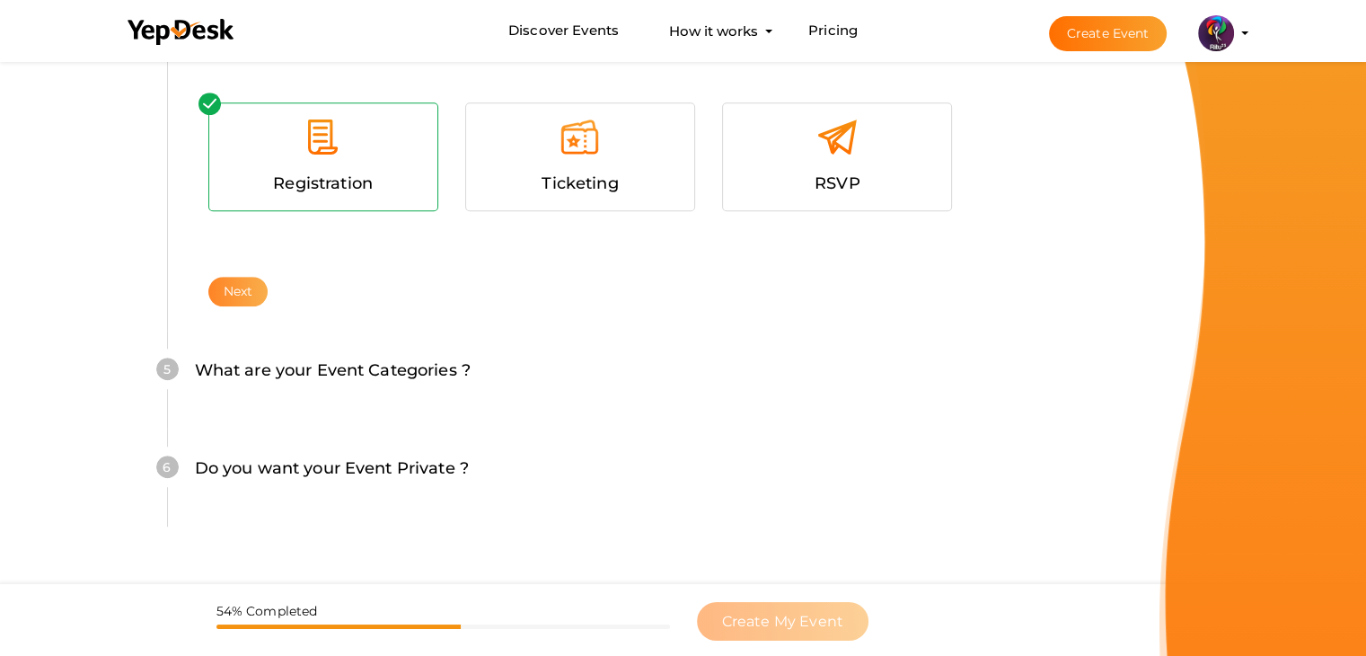
click at [259, 300] on button "Next" at bounding box center [238, 292] width 60 height 30
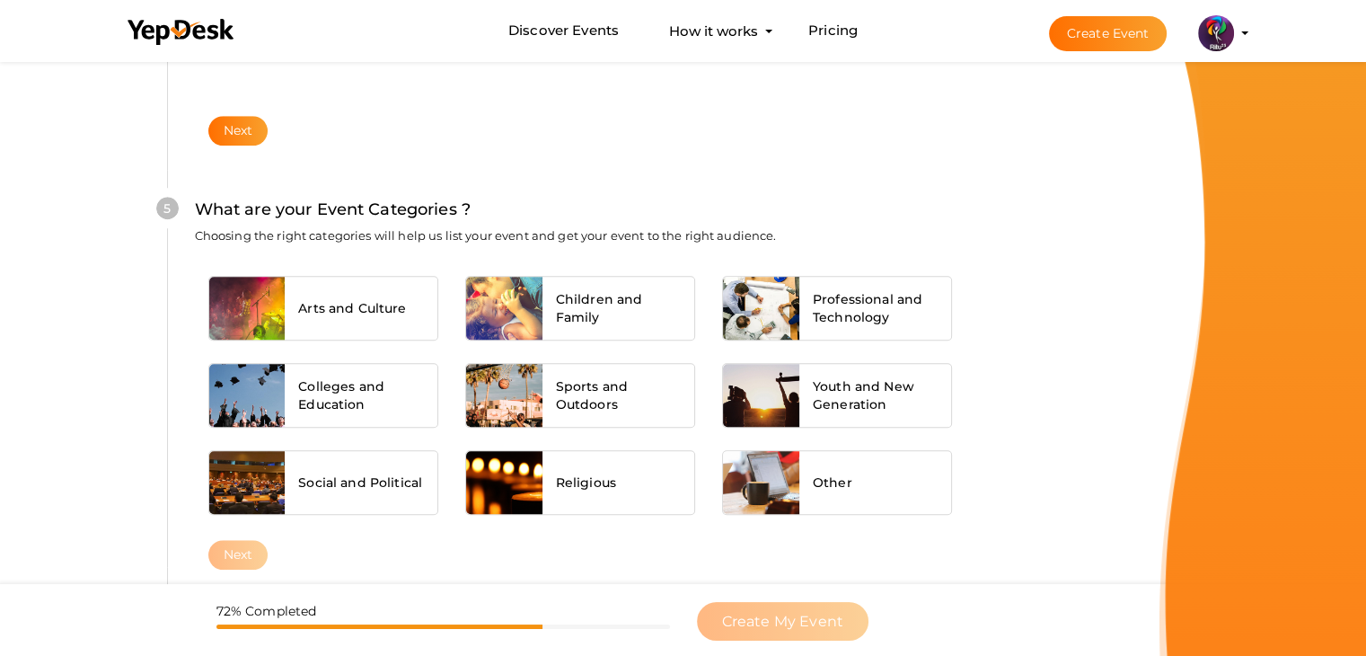
scroll to position [1359, 0]
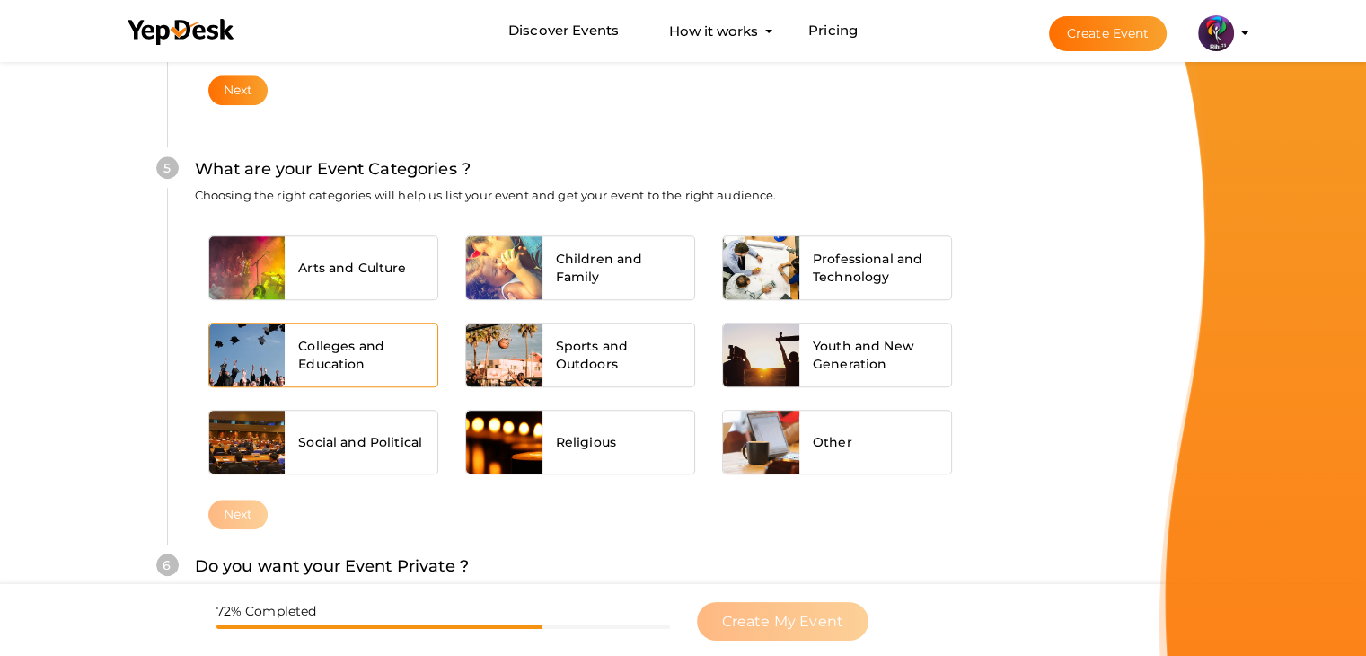
click at [367, 323] on div "Colleges and Education" at bounding box center [361, 354] width 153 height 63
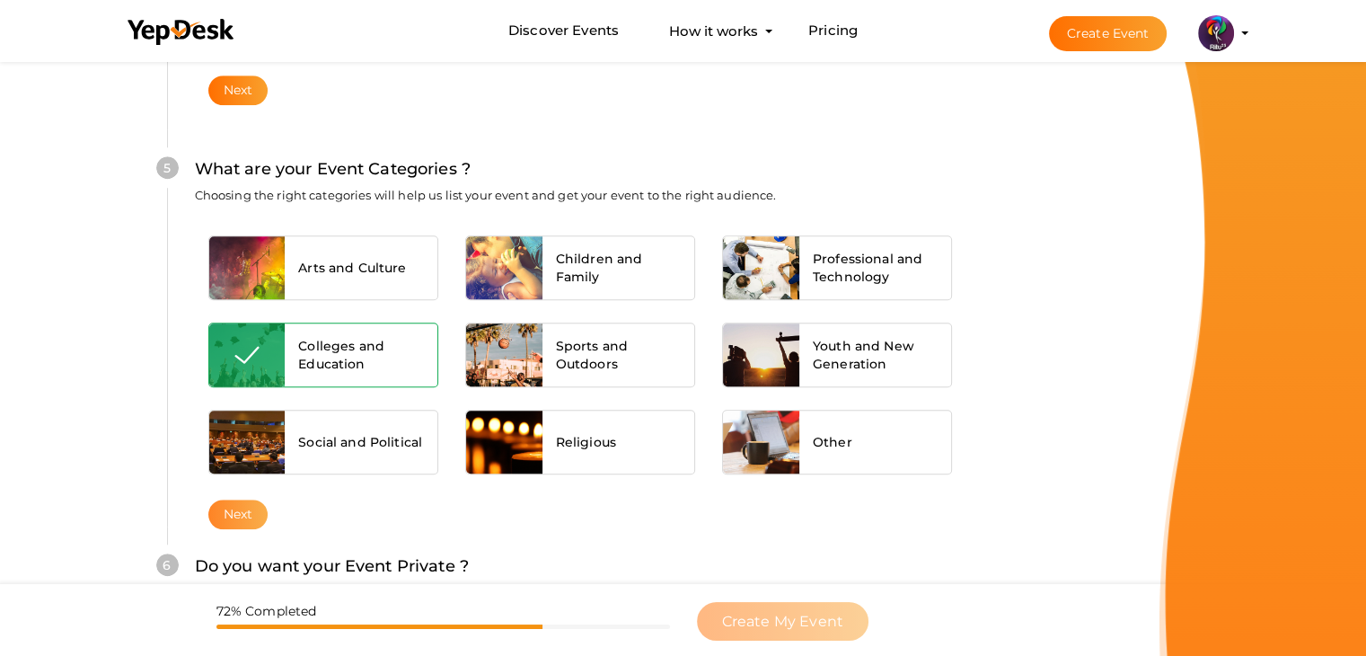
click at [242, 505] on button "Next" at bounding box center [238, 514] width 60 height 30
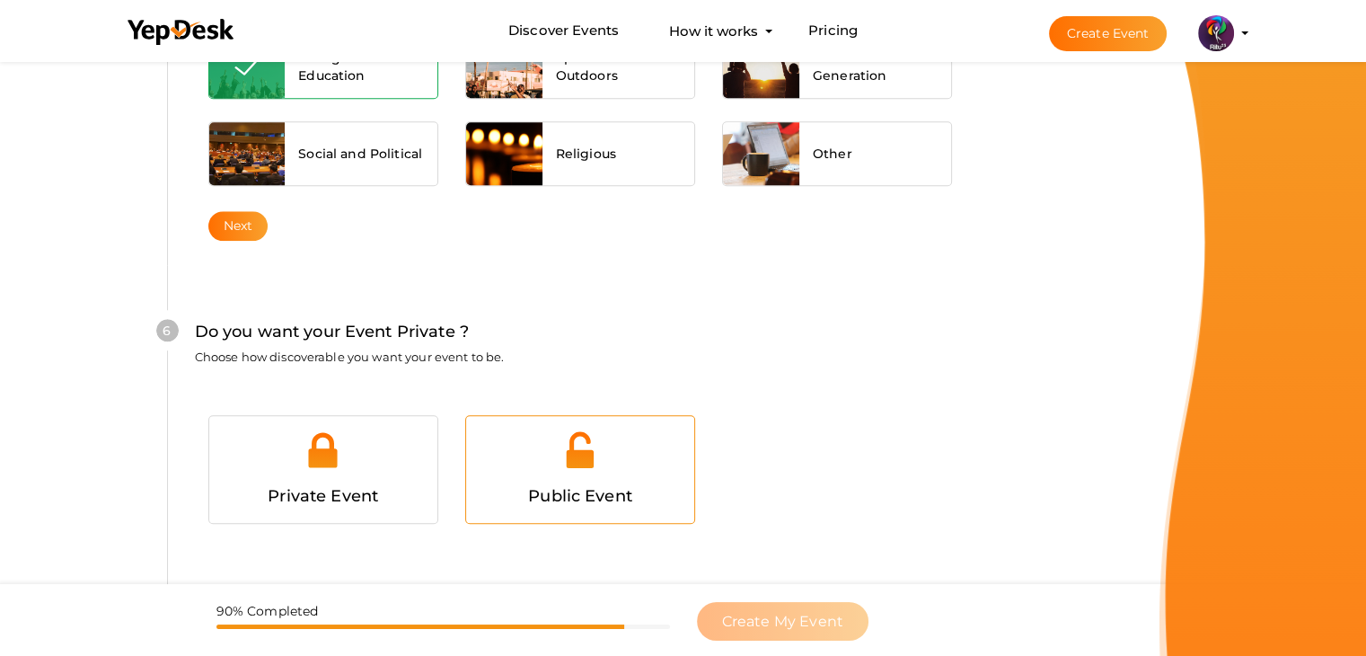
scroll to position [1753, 0]
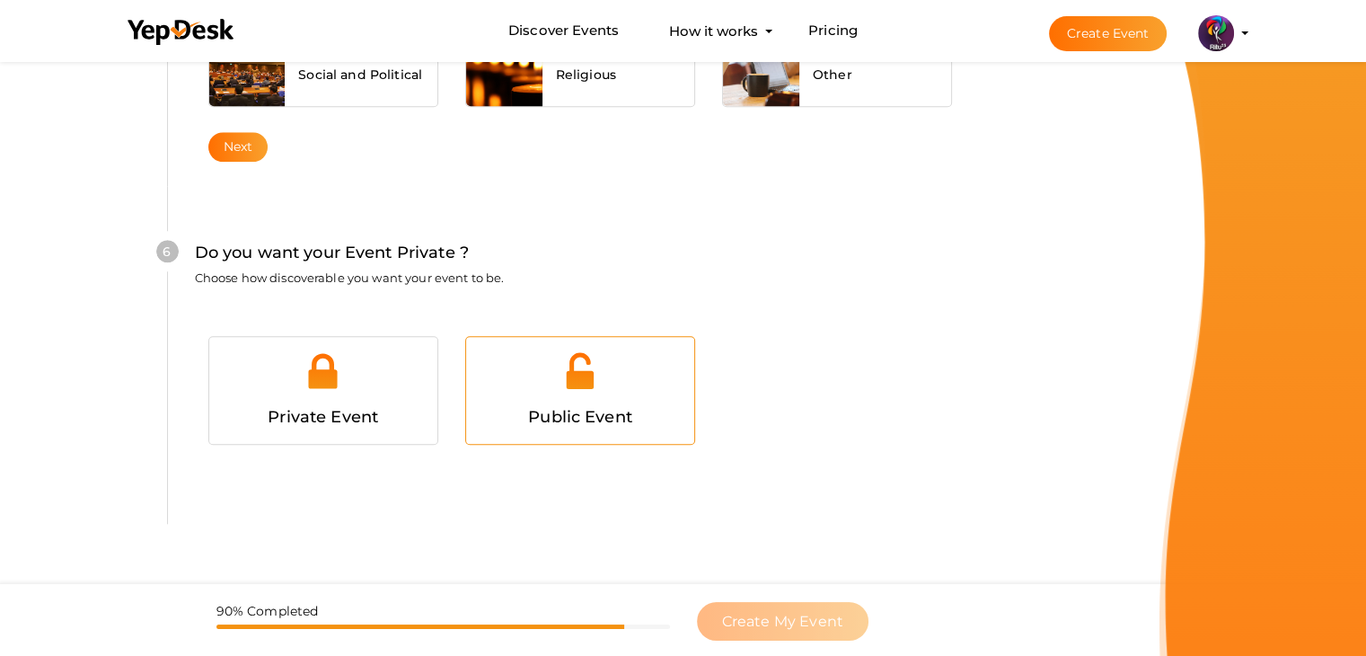
click at [635, 410] on div "Public Event" at bounding box center [580, 417] width 201 height 26
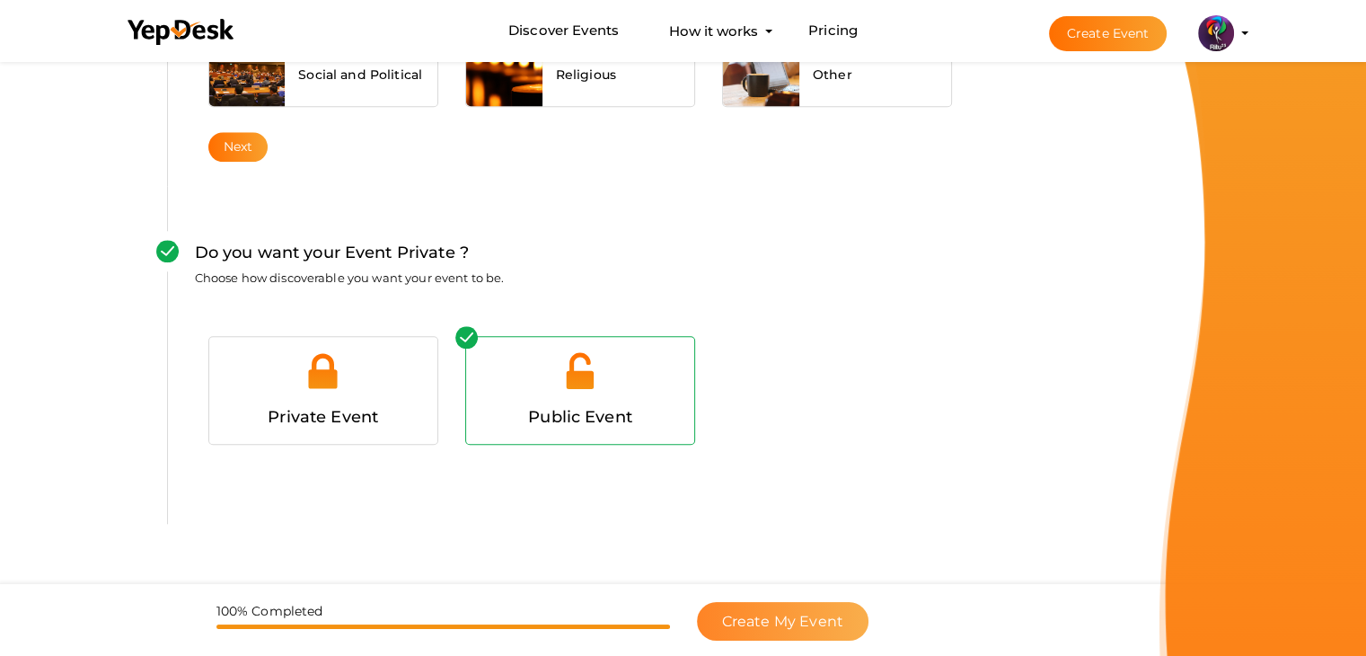
click at [817, 603] on button "Create My Event" at bounding box center [783, 621] width 172 height 39
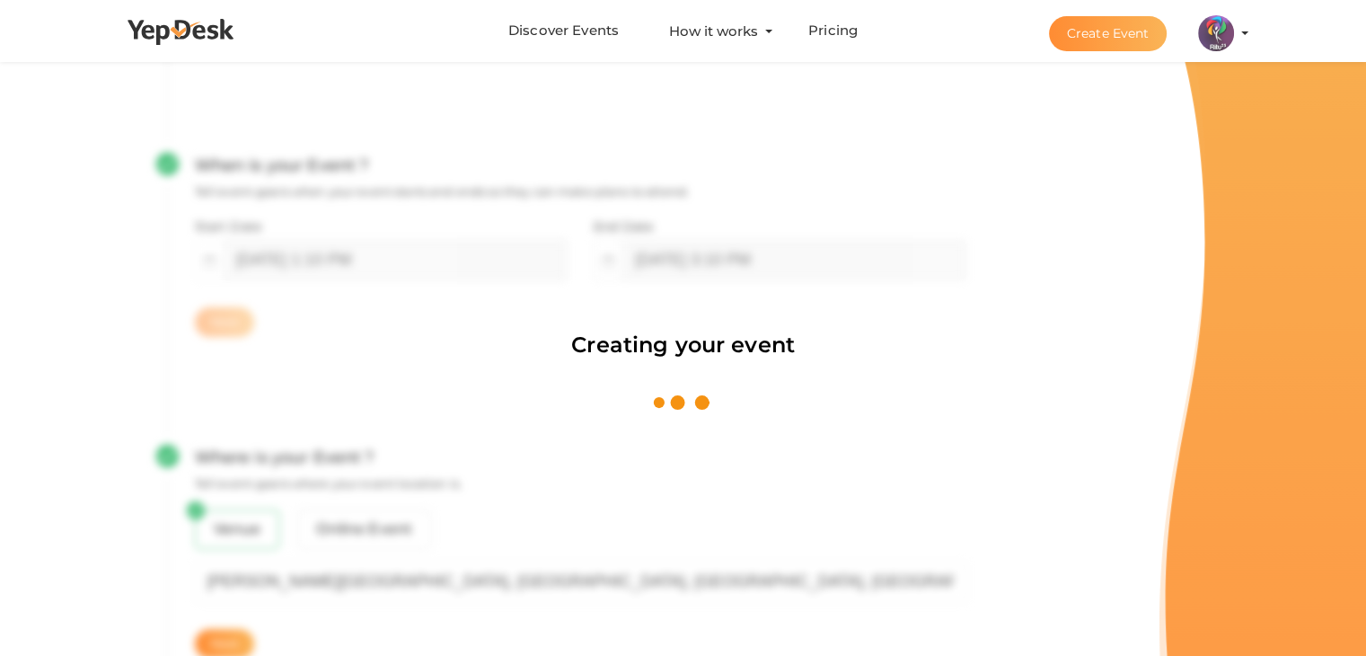
scroll to position [269, 0]
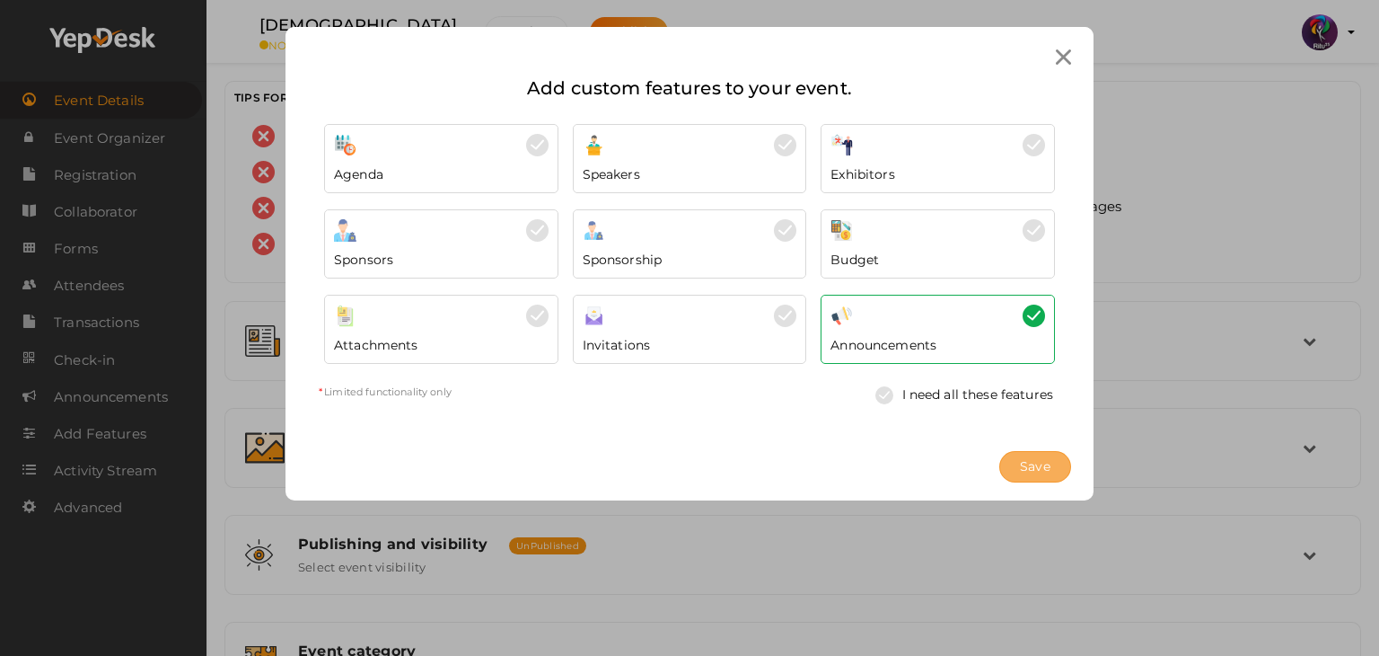
click at [1035, 461] on span "Save" at bounding box center [1035, 466] width 31 height 19
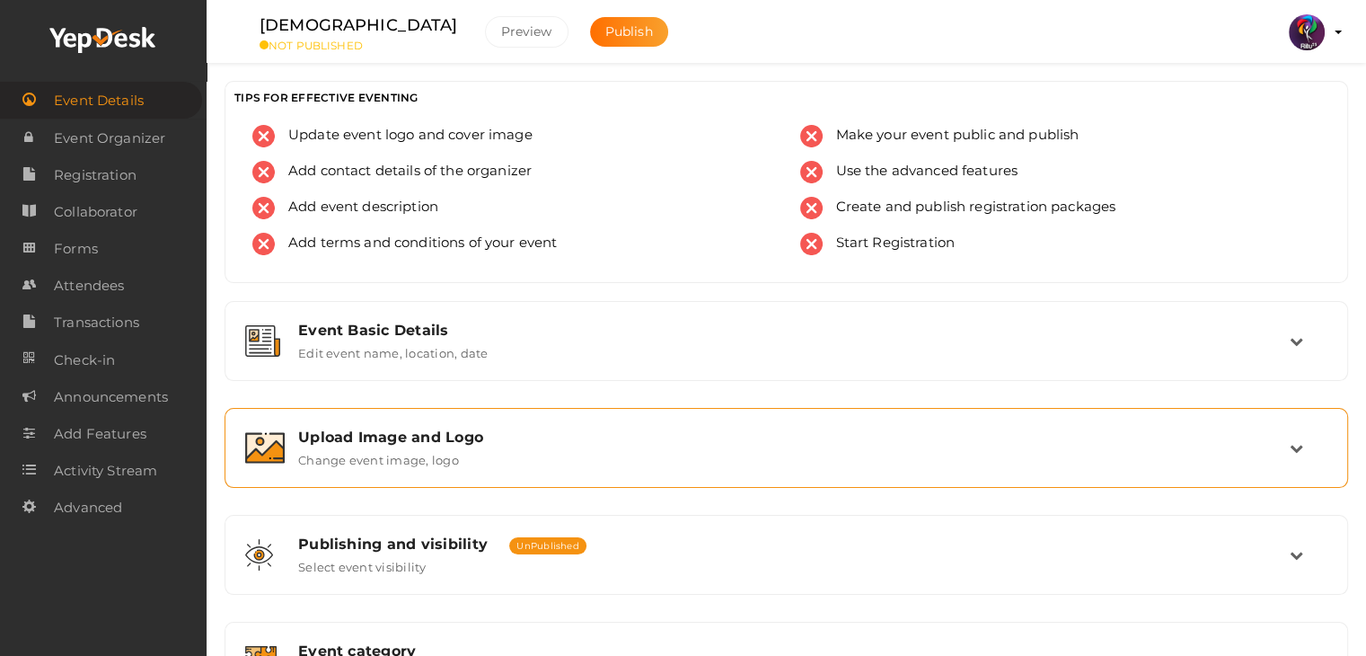
click at [955, 468] on div "Upload Image and Logo Change event image, logo" at bounding box center [786, 448] width 1104 height 60
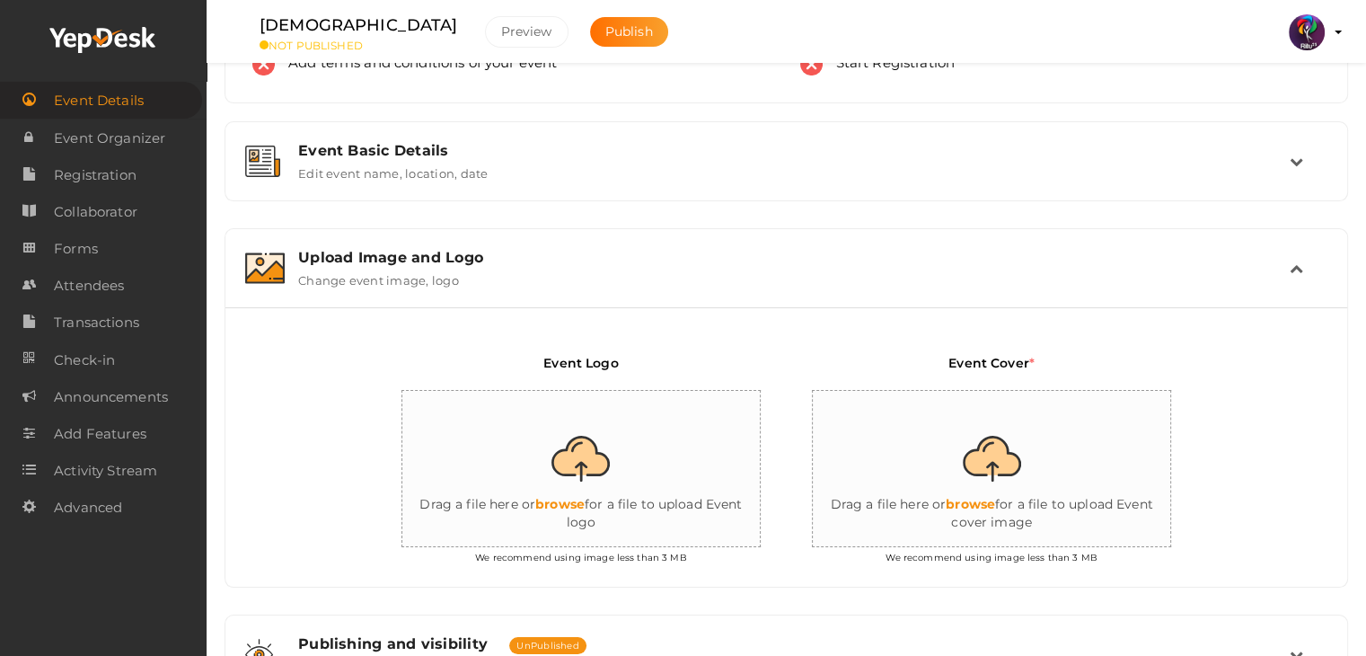
scroll to position [182, 0]
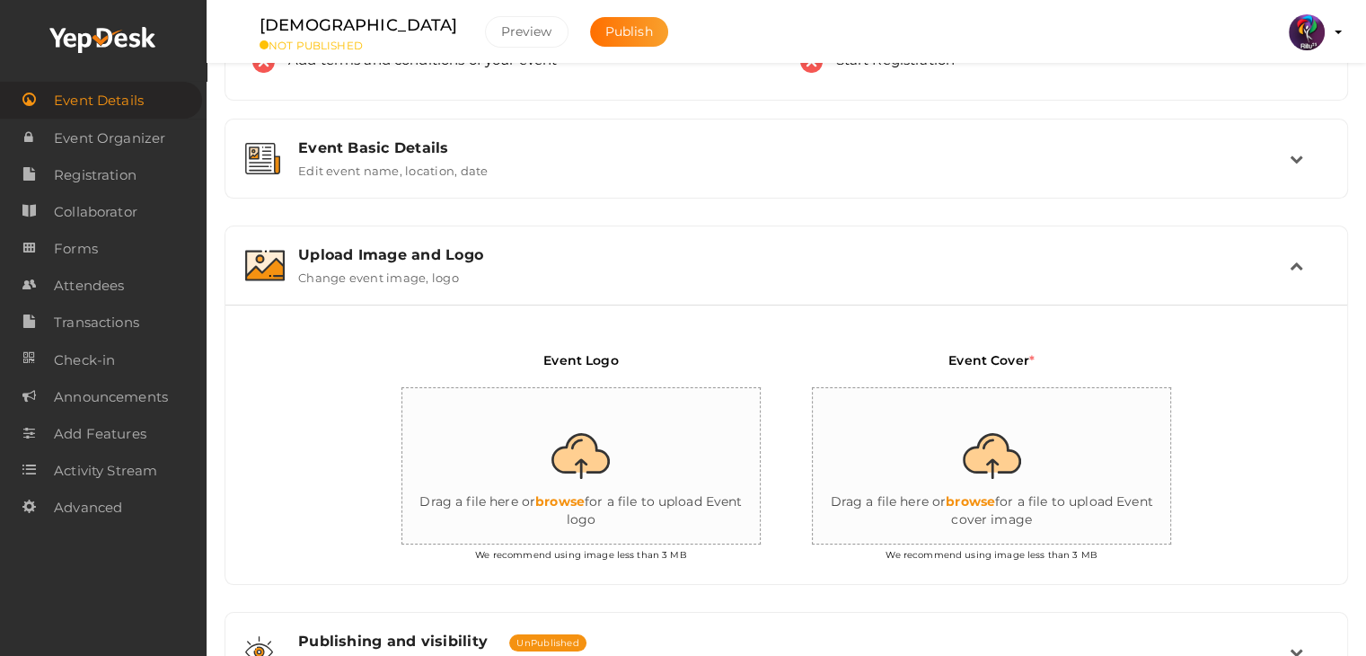
click at [603, 458] on input "file" at bounding box center [581, 466] width 359 height 157
type input "C:\fakepath\logo yepdesk (1).png"
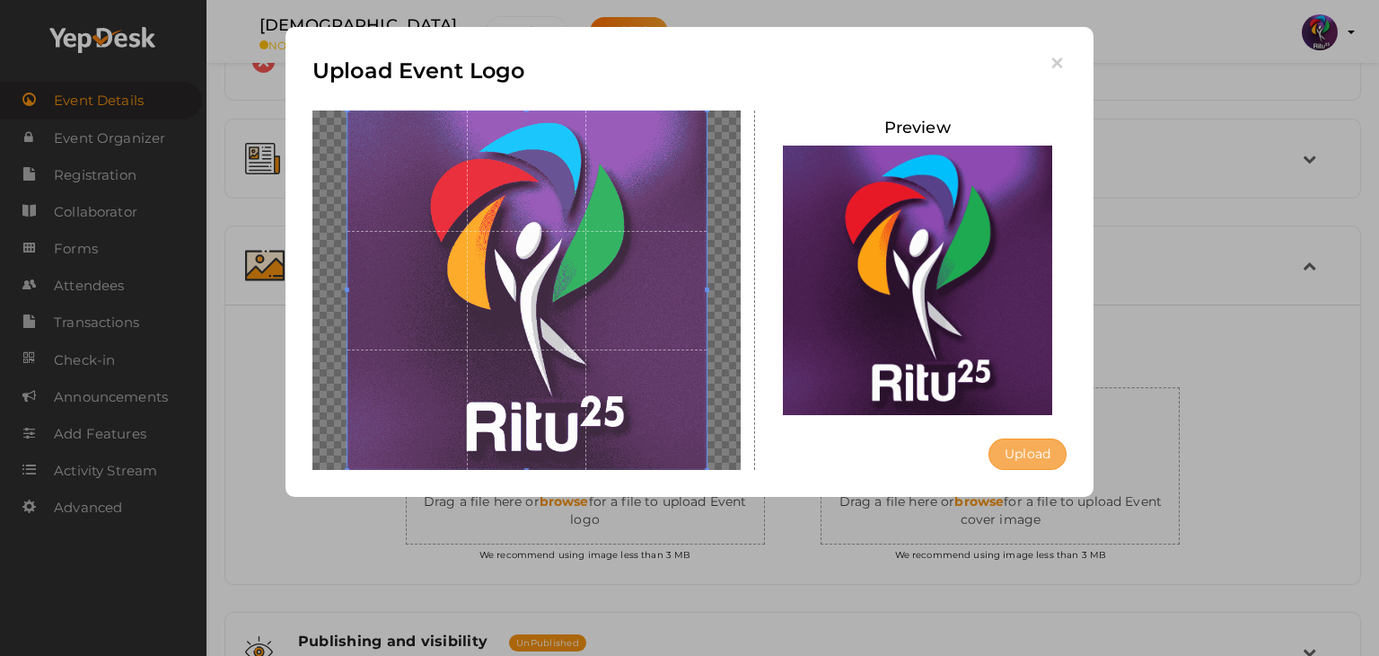
click at [1009, 461] on button "Upload" at bounding box center [1028, 453] width 78 height 31
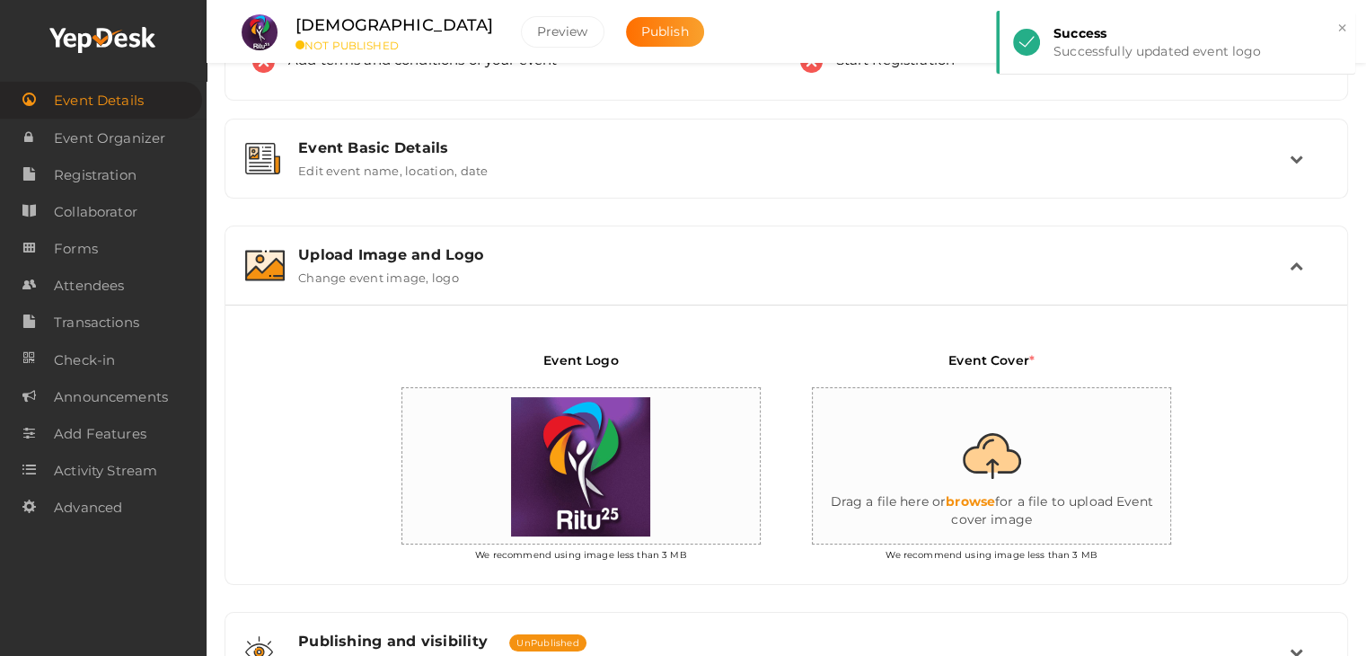
click at [1003, 483] on input "file" at bounding box center [992, 466] width 359 height 157
type input "C:\fakepath\zeus.png"
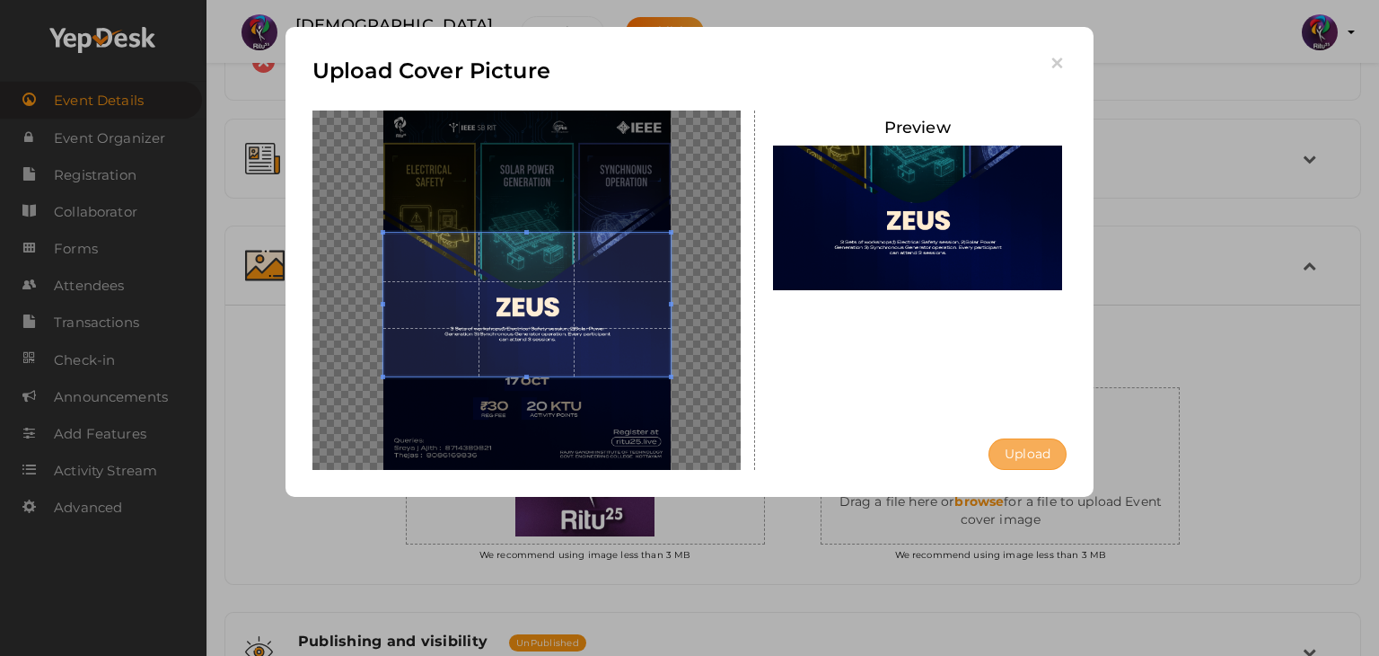
click at [1027, 444] on button "Upload" at bounding box center [1028, 453] width 78 height 31
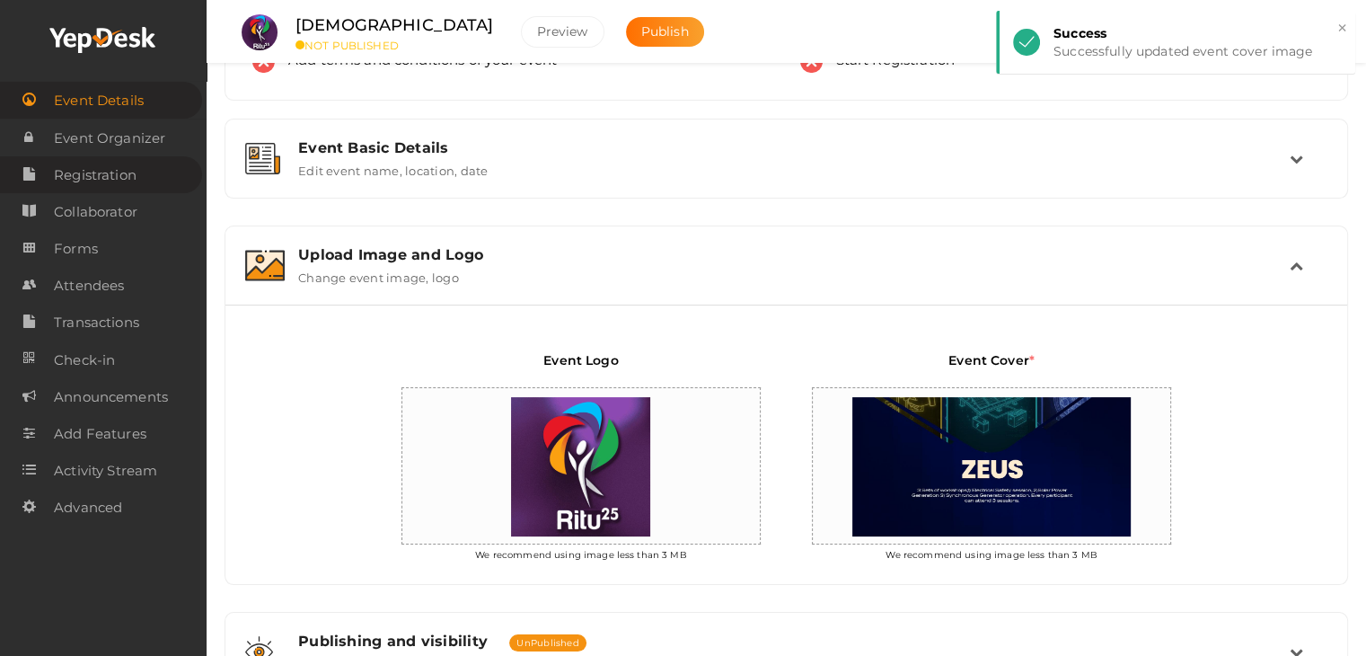
click at [119, 171] on span "Registration" at bounding box center [95, 175] width 83 height 36
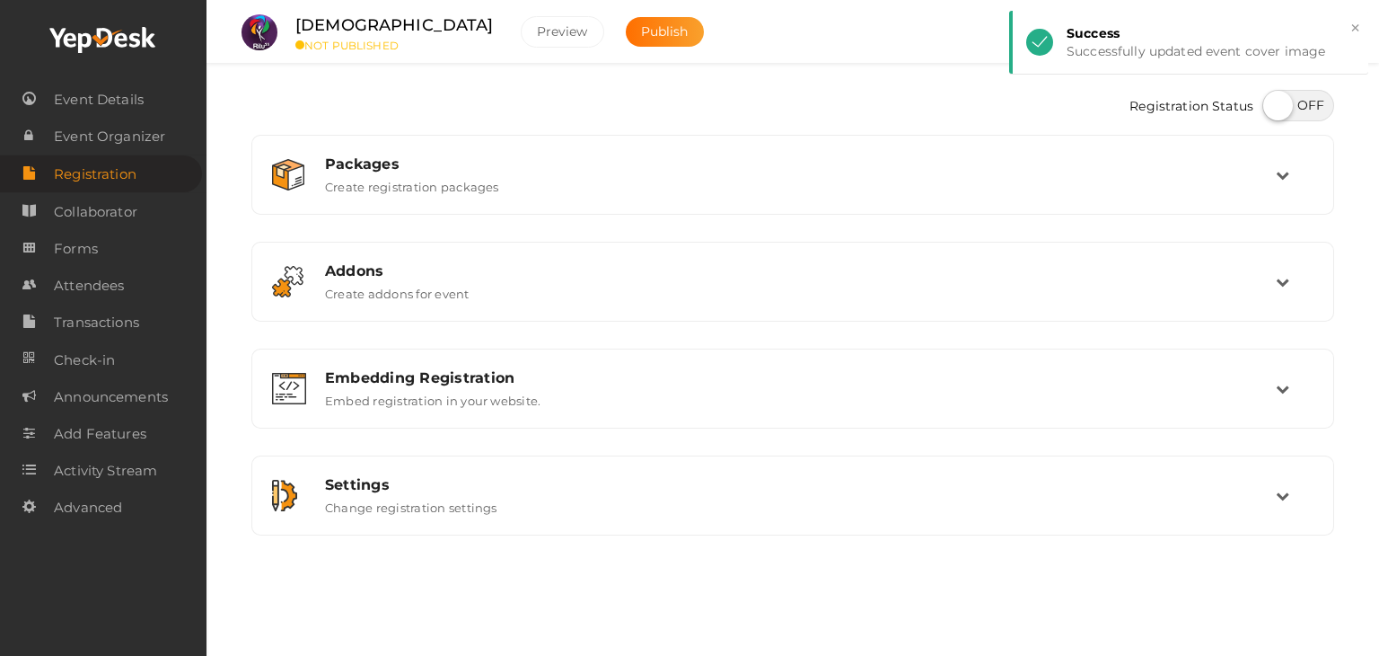
drag, startPoint x: 1266, startPoint y: 105, endPoint x: 1238, endPoint y: 131, distance: 38.1
click at [1266, 105] on label at bounding box center [1299, 105] width 72 height 31
click at [1266, 105] on input "checkbox" at bounding box center [1269, 99] width 12 height 12
checkbox input "true"
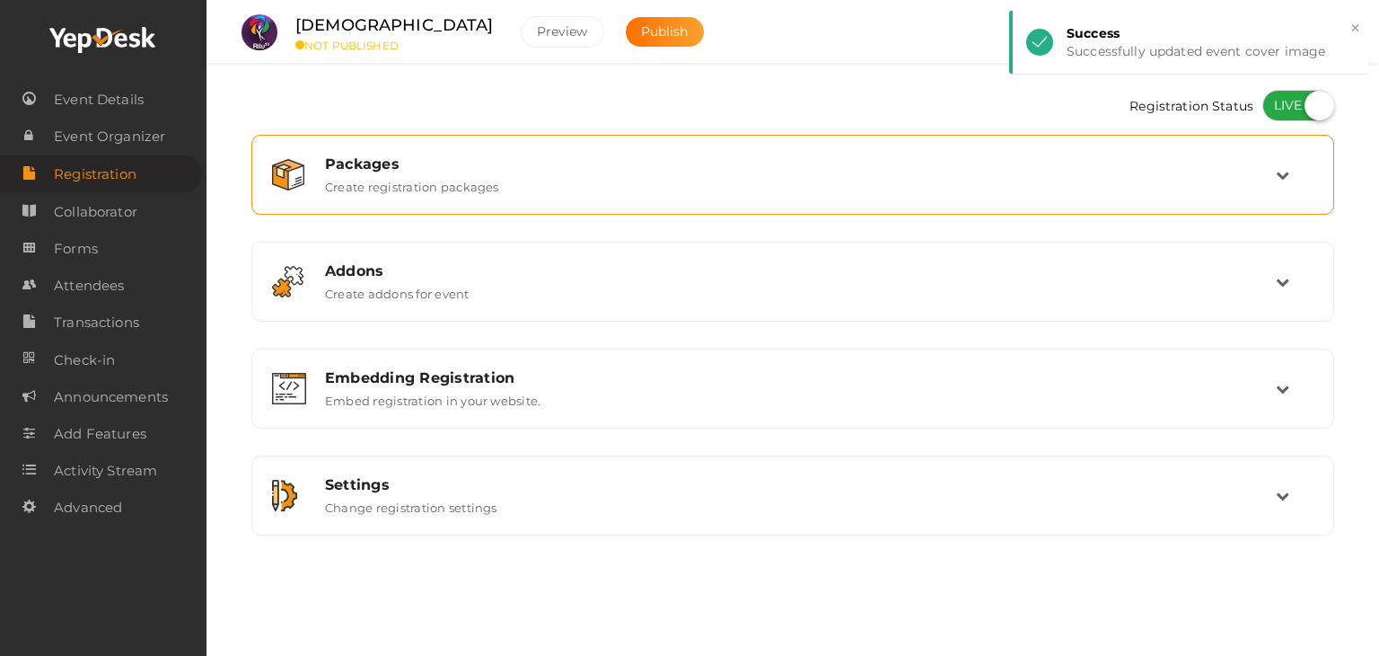
click at [1225, 145] on div "Packages Create registration packages" at bounding box center [792, 175] width 1063 height 60
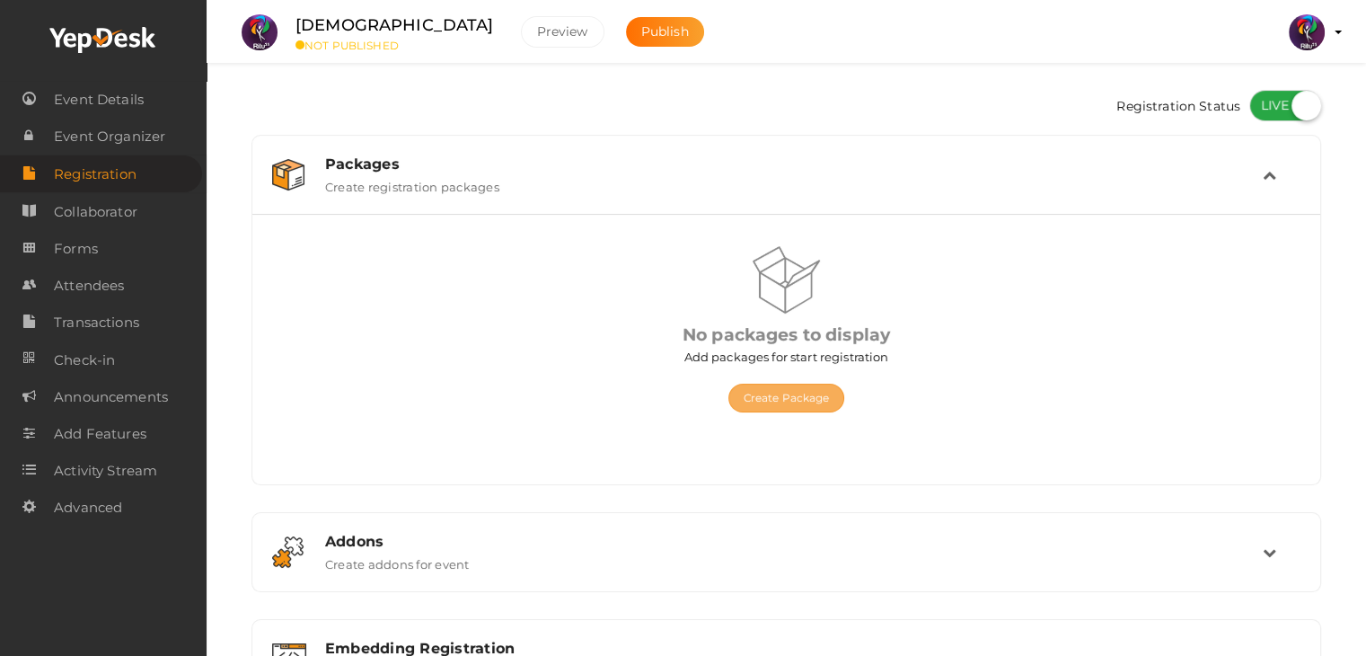
click at [800, 392] on button "Create Package" at bounding box center [786, 397] width 117 height 29
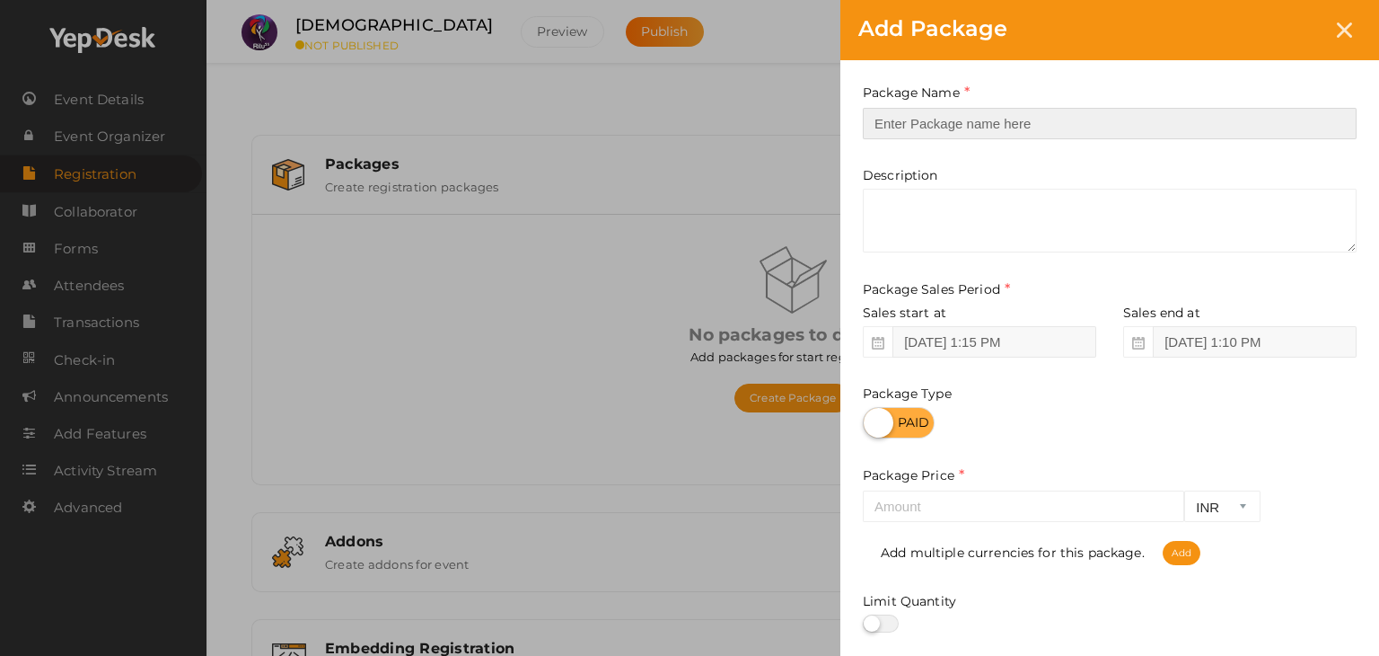
click at [985, 119] on input "text" at bounding box center [1110, 123] width 494 height 31
type input "reg"
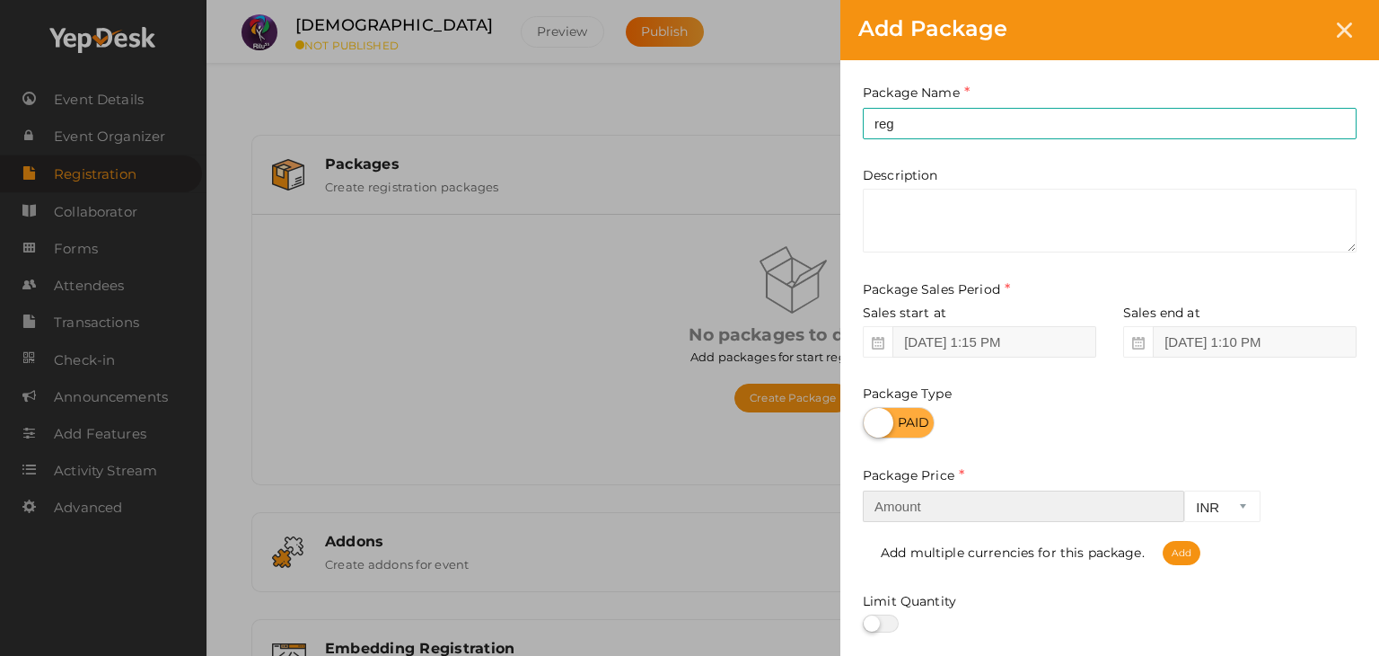
click at [947, 493] on input "number" at bounding box center [1023, 505] width 321 height 31
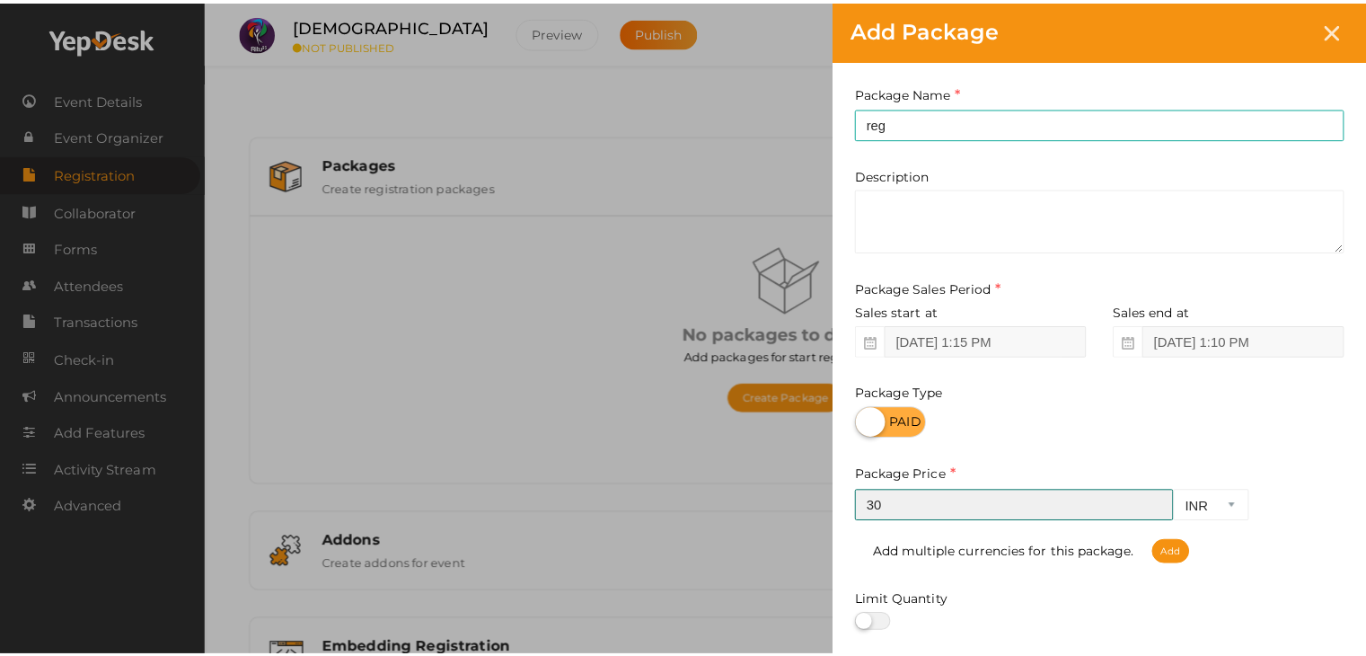
scroll to position [223, 0]
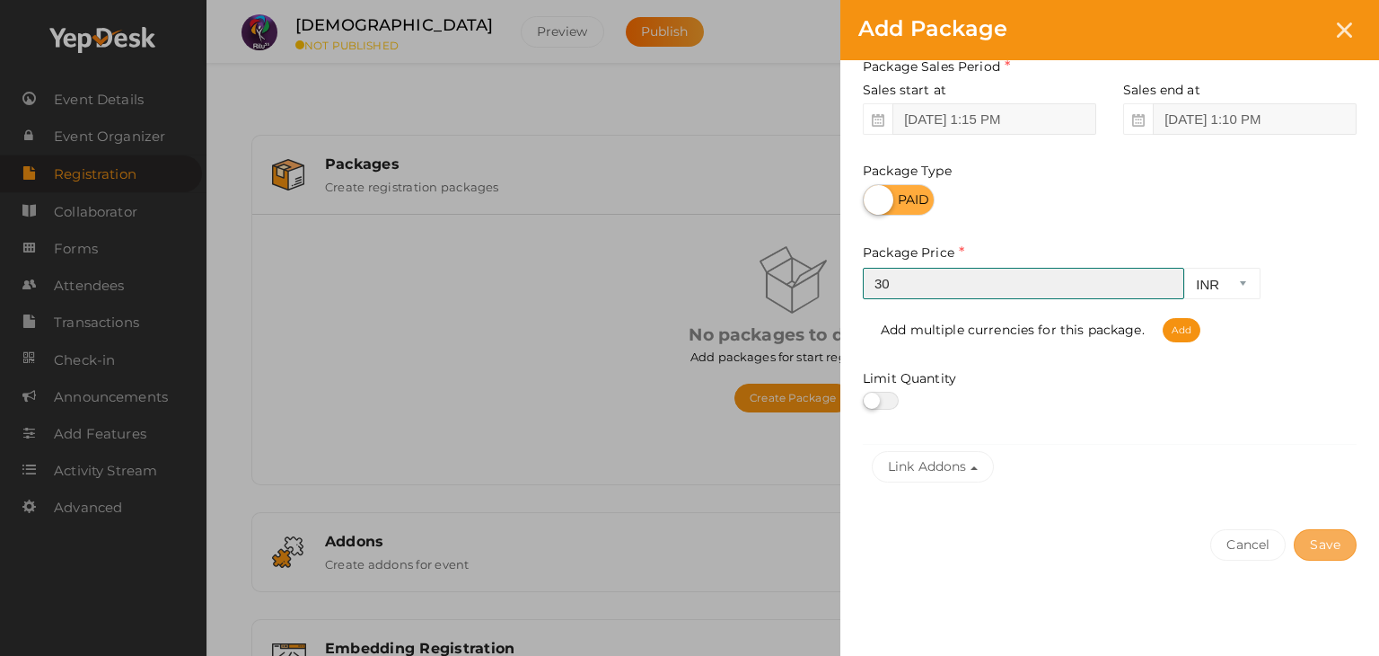
type input "30"
click at [1315, 546] on button "Save" at bounding box center [1325, 544] width 63 height 31
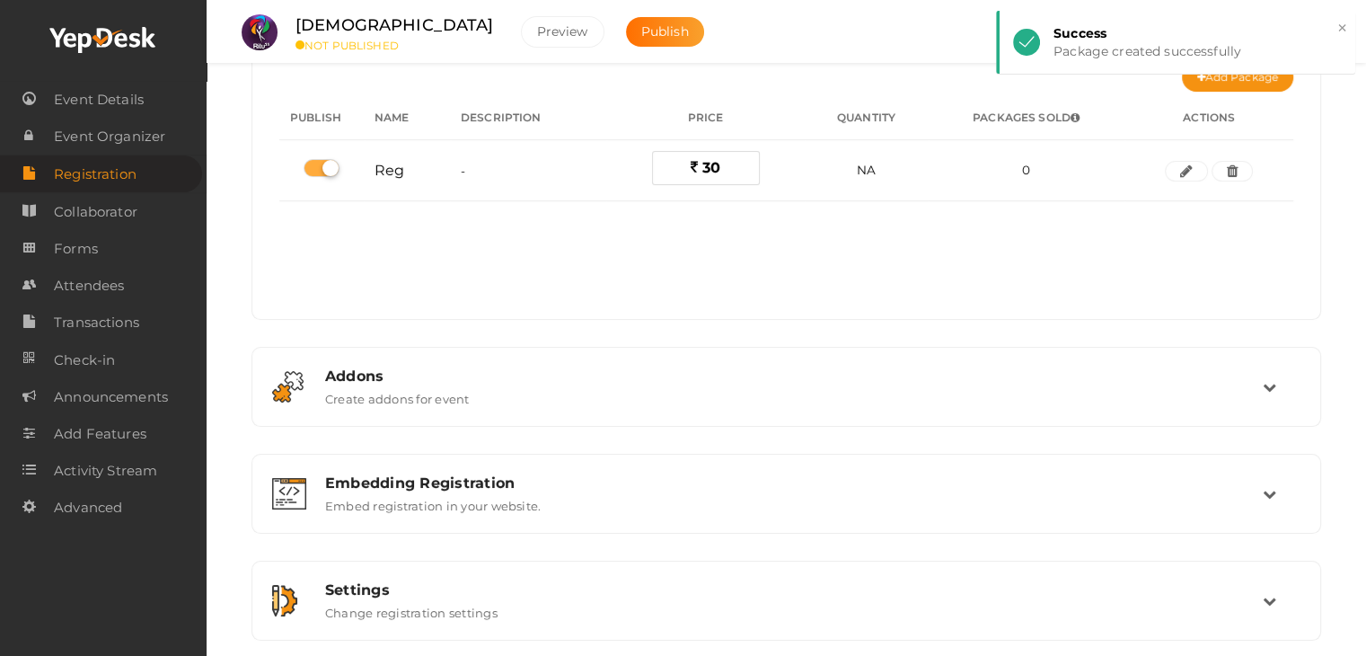
scroll to position [172, 0]
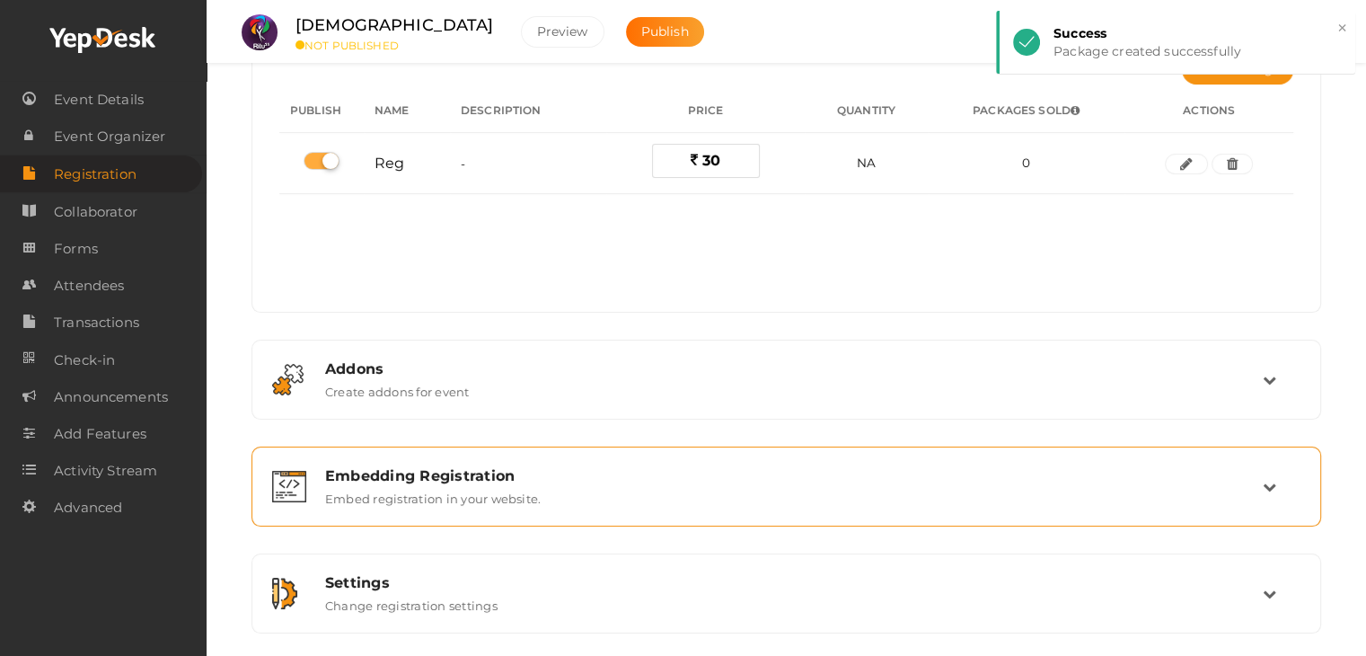
click at [644, 472] on div "Embedding Registration" at bounding box center [794, 475] width 938 height 17
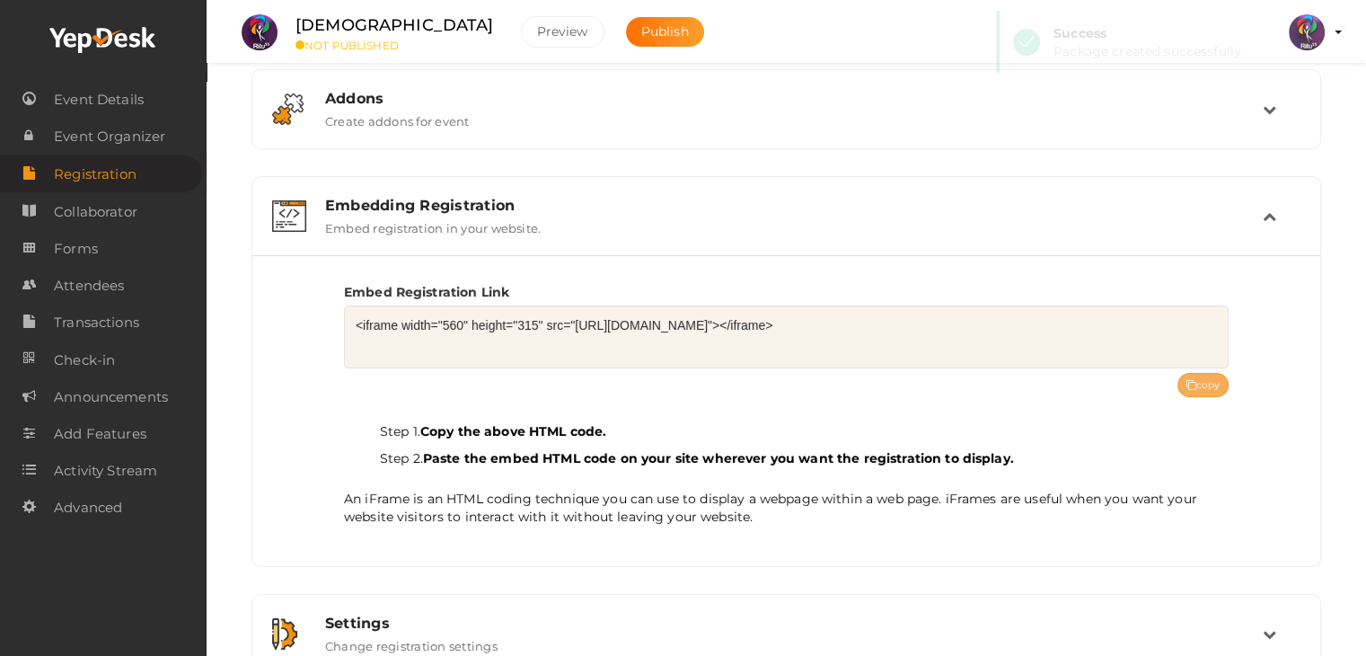
click at [1203, 379] on button "copy" at bounding box center [1203, 385] width 52 height 24
click at [1113, 183] on div "Embedding Registration Embed registration in your website." at bounding box center [786, 216] width 1068 height 78
click at [1099, 218] on div "Embedding Registration Embed registration in your website." at bounding box center [787, 216] width 951 height 39
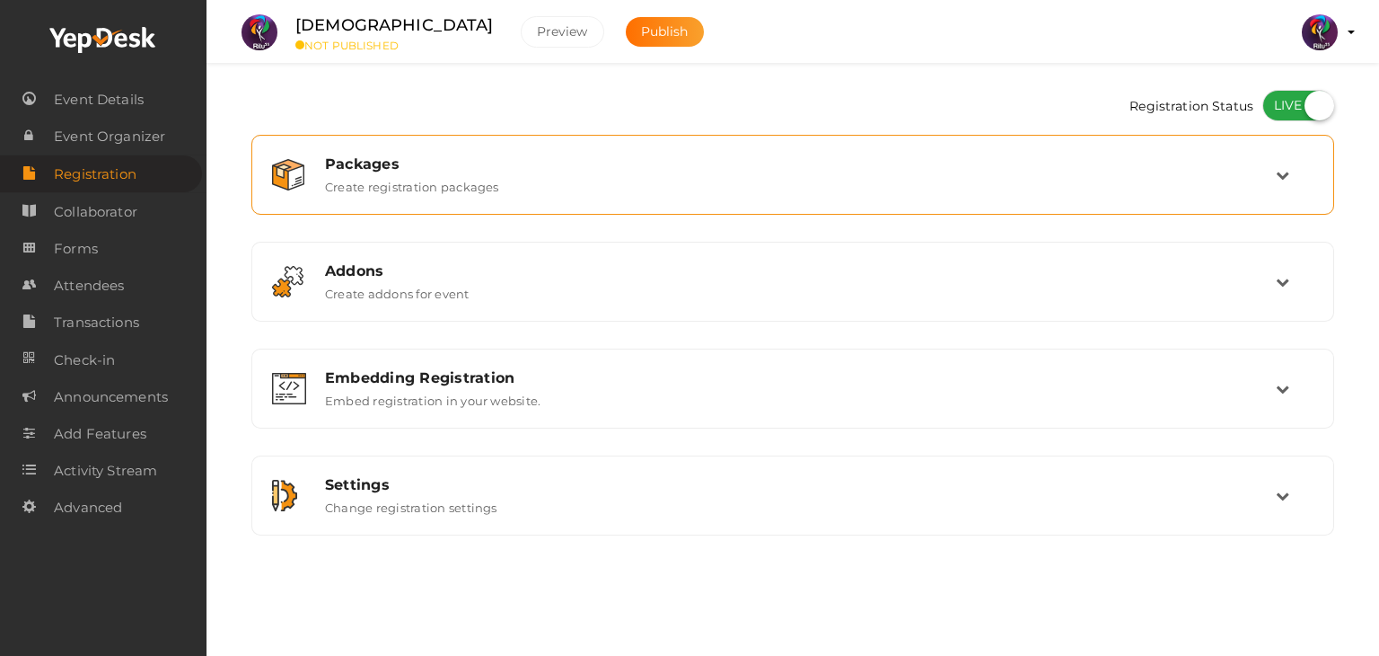
click at [869, 198] on div "Packages Create registration packages" at bounding box center [792, 175] width 1063 height 60
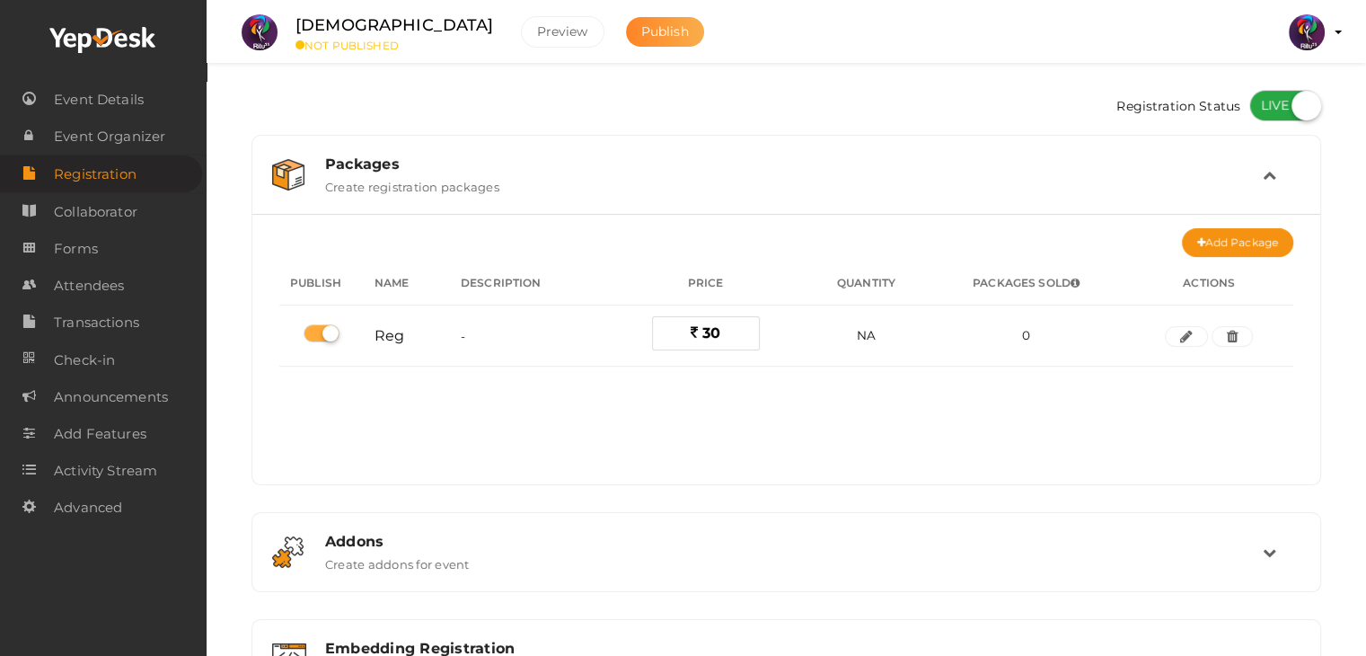
click at [641, 26] on span "Publish" at bounding box center [665, 31] width 48 height 16
click at [90, 246] on span "Forms" at bounding box center [76, 249] width 44 height 36
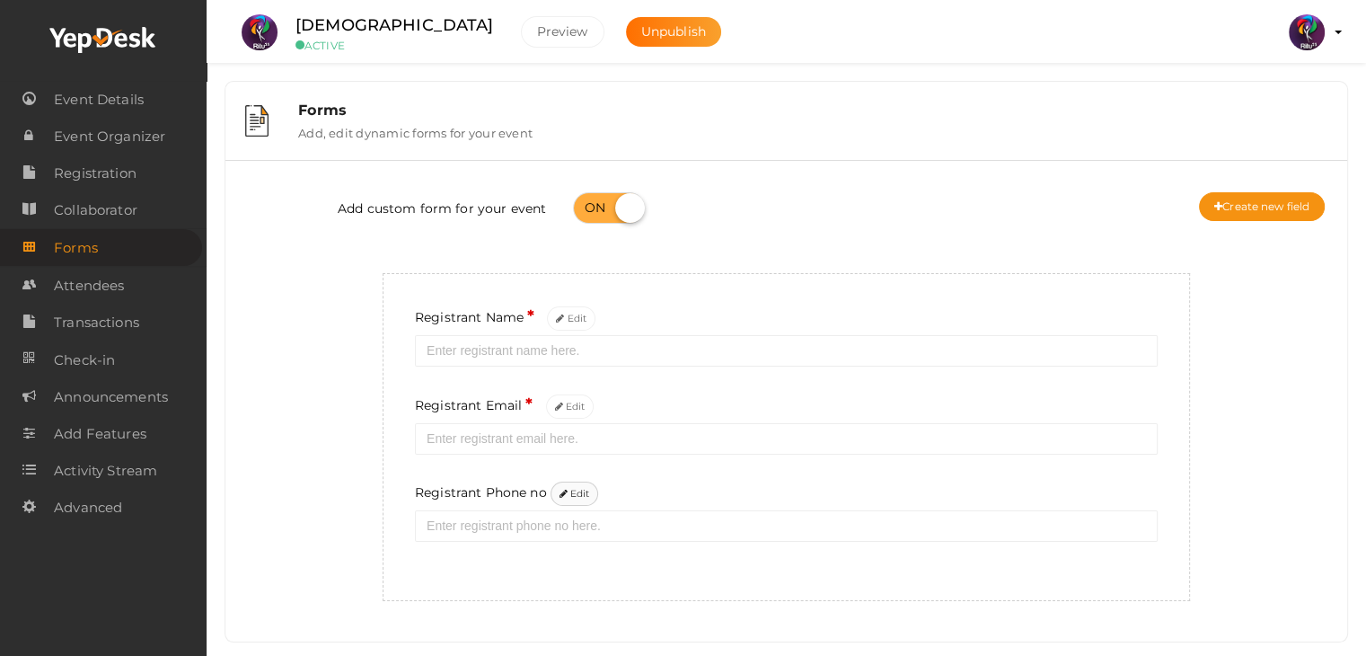
click at [576, 489] on button "Edit" at bounding box center [574, 493] width 48 height 24
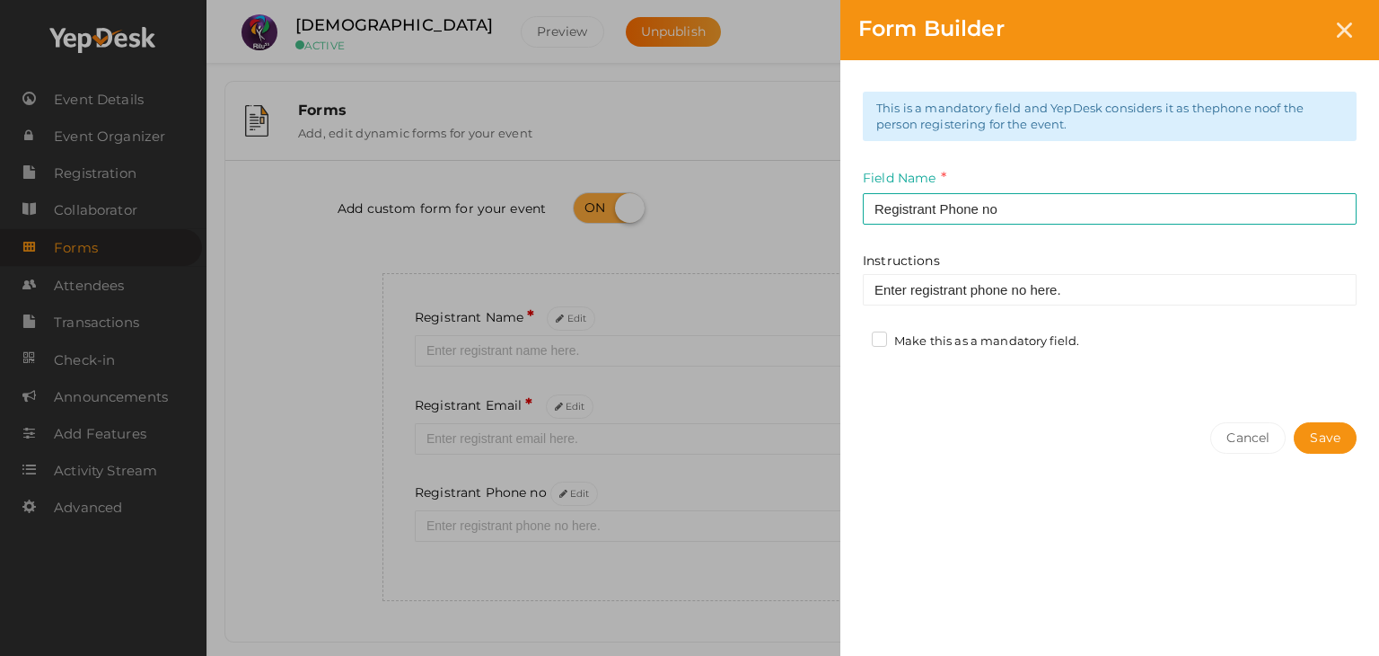
click at [914, 343] on label "Make this as a mandatory field." at bounding box center [975, 341] width 207 height 18
click at [854, 336] on input "Make this as a mandatory field." at bounding box center [854, 336] width 0 height 0
click at [1333, 434] on button "Save" at bounding box center [1325, 437] width 63 height 31
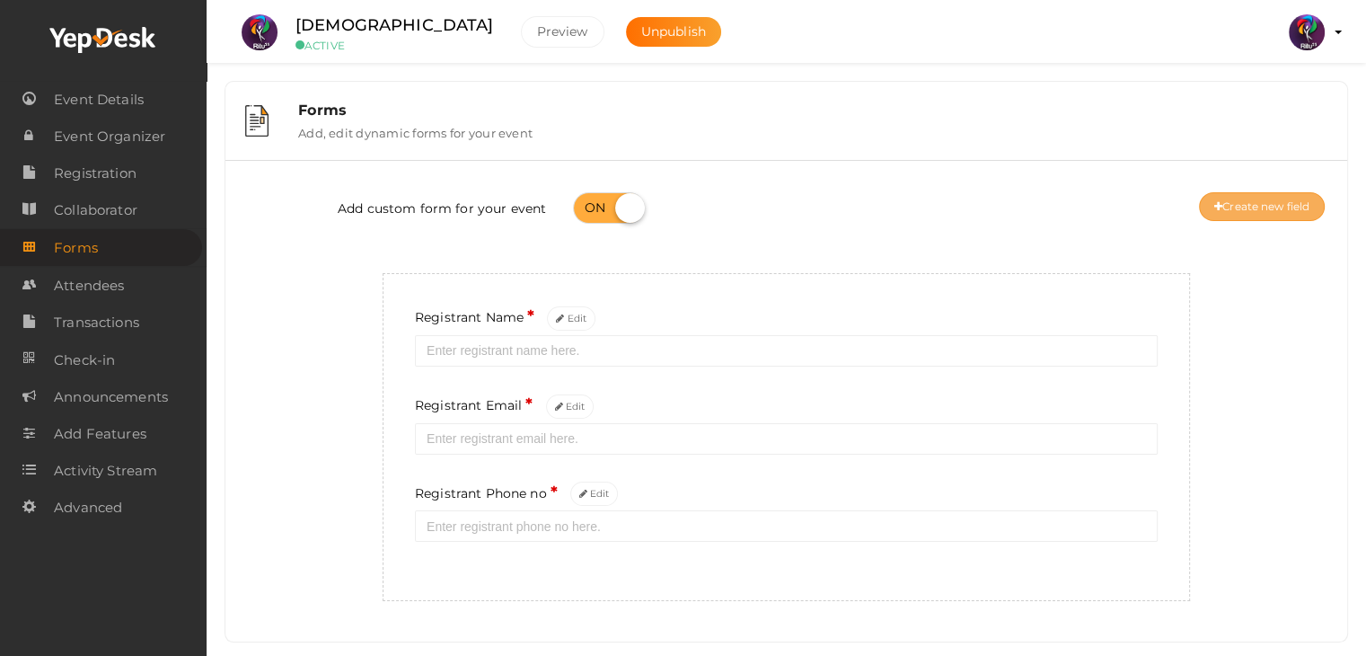
click at [1255, 196] on button "Create new field" at bounding box center [1262, 206] width 126 height 29
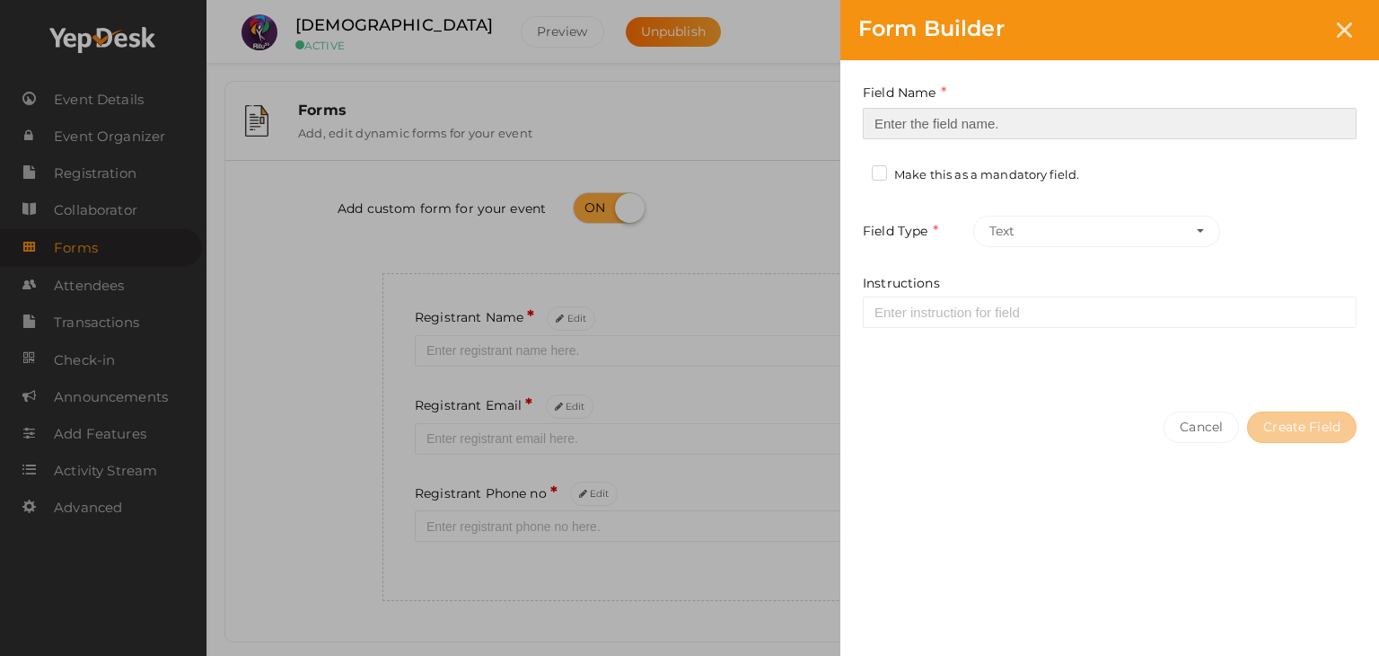
click at [1003, 119] on input at bounding box center [1110, 123] width 494 height 31
type input "Registrant College"
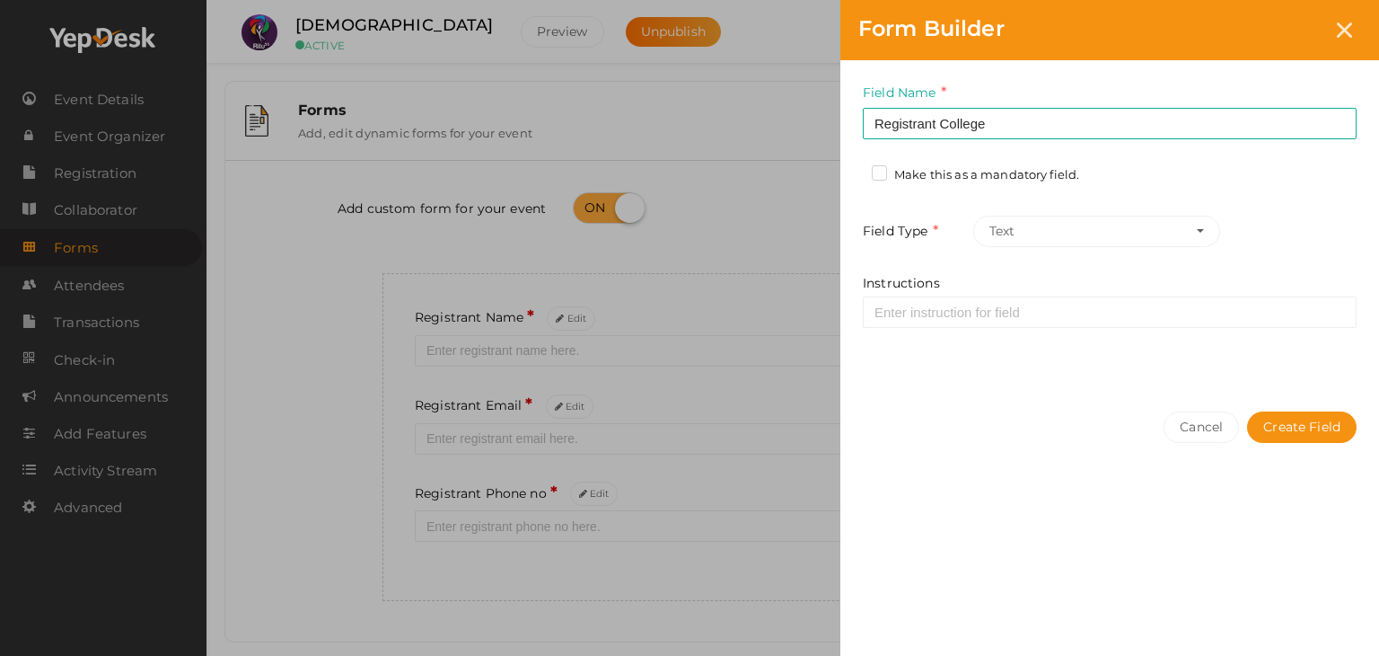
click at [971, 181] on div "Field Name Registrant College Required. Form field name already used. Make this…" at bounding box center [1110, 226] width 539 height 333
click at [971, 181] on label "Make this as a mandatory field." at bounding box center [975, 175] width 207 height 18
click at [854, 170] on input "Make this as a mandatory field." at bounding box center [854, 170] width 0 height 0
click at [1331, 421] on button "Create Field" at bounding box center [1302, 426] width 110 height 31
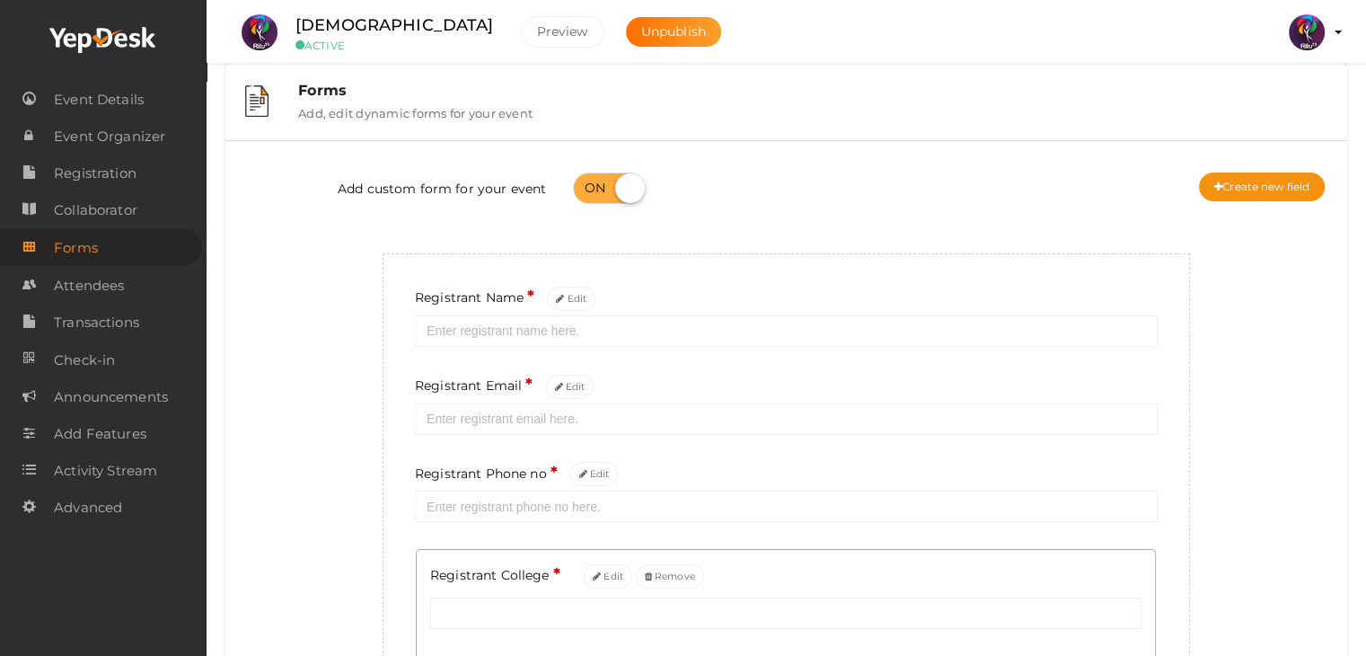
scroll to position [9, 0]
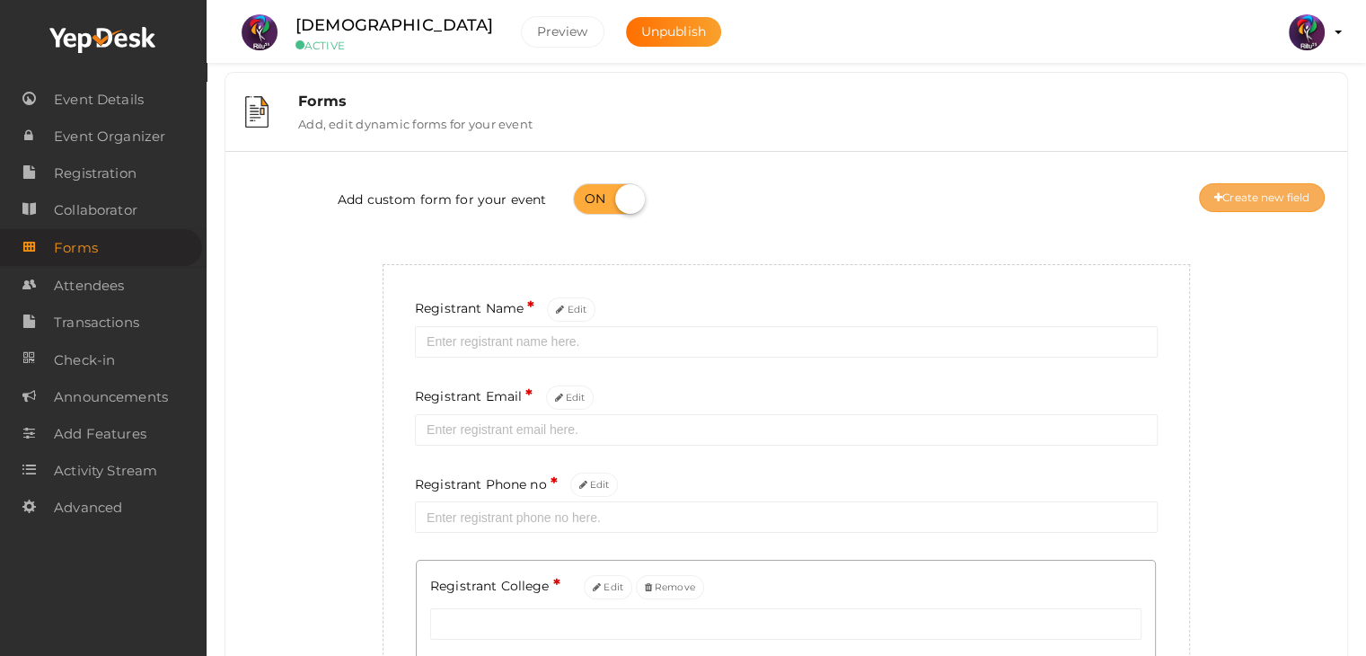
click at [1301, 201] on button "Create new field" at bounding box center [1262, 197] width 126 height 29
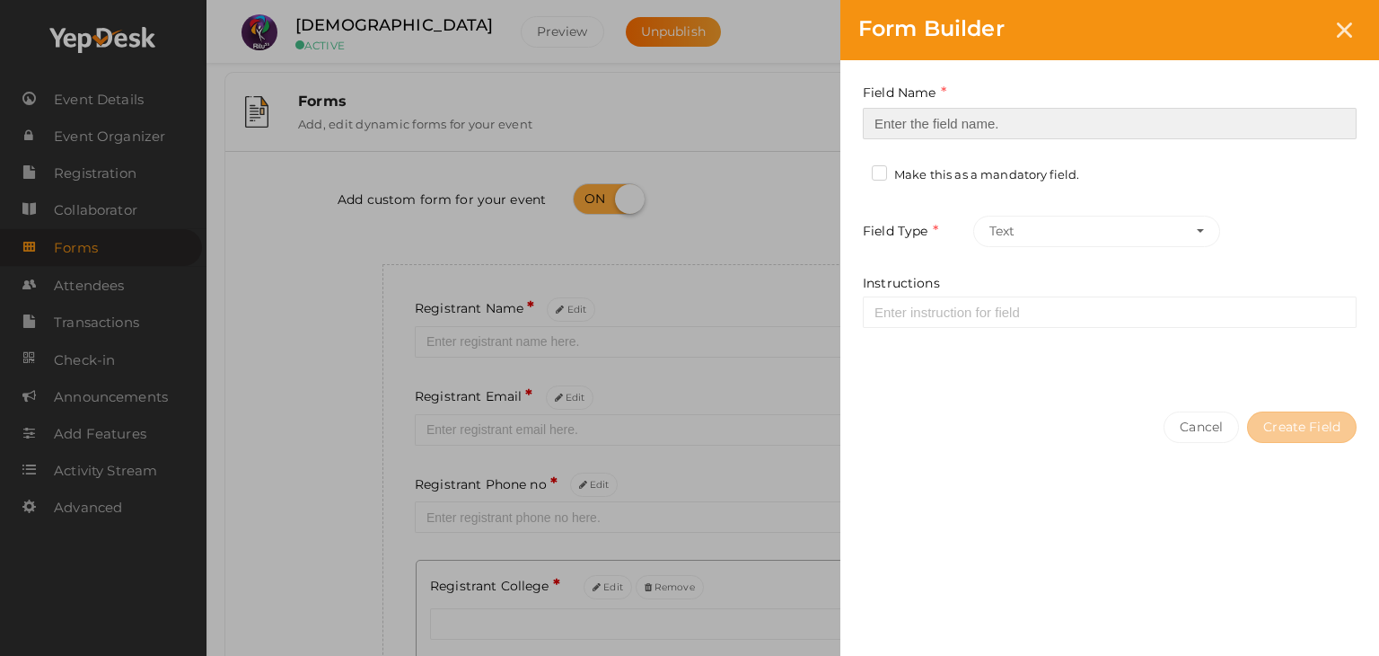
click at [1173, 132] on input at bounding box center [1110, 123] width 494 height 31
type input "Refferal ID"
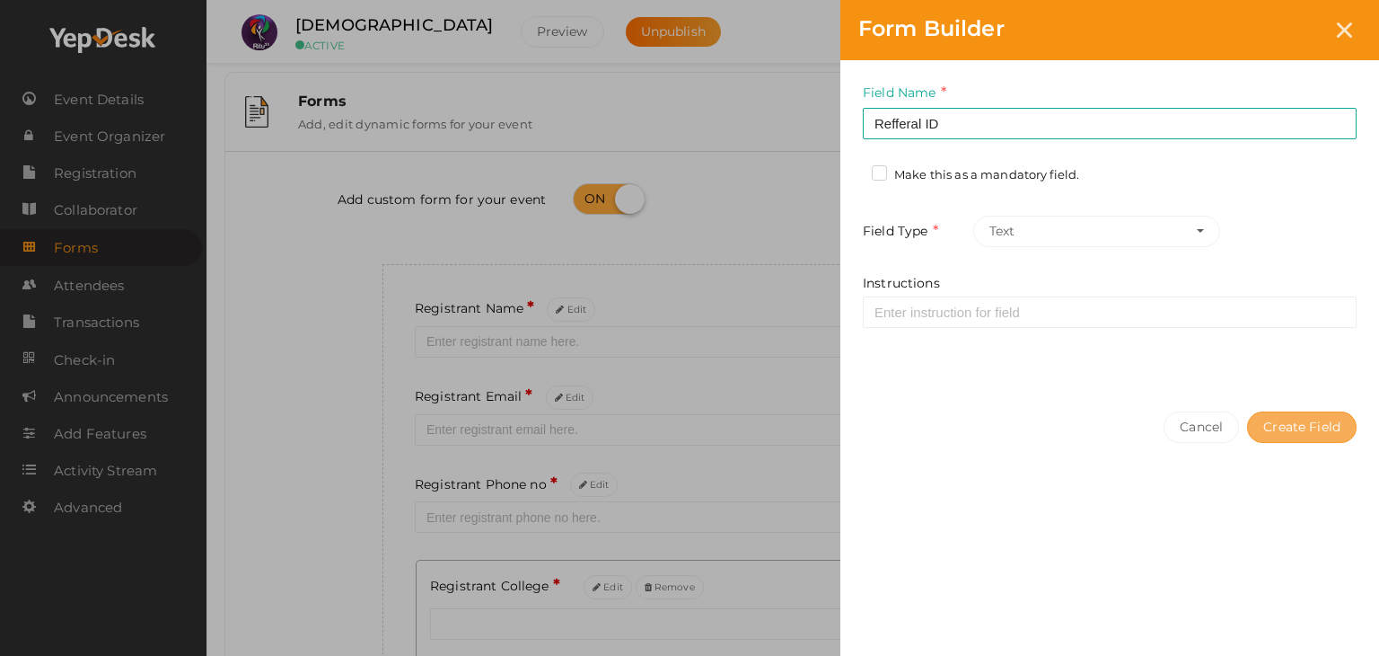
click at [1275, 430] on button "Create Field" at bounding box center [1302, 426] width 110 height 31
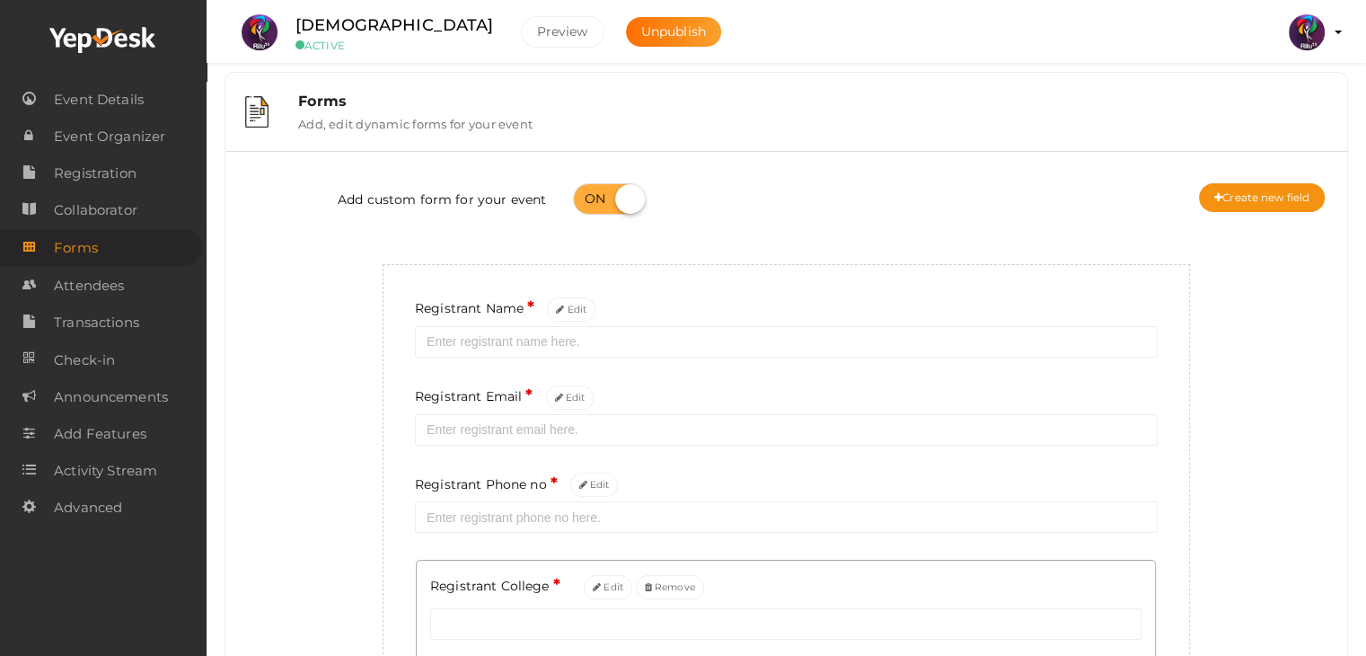
scroll to position [284, 0]
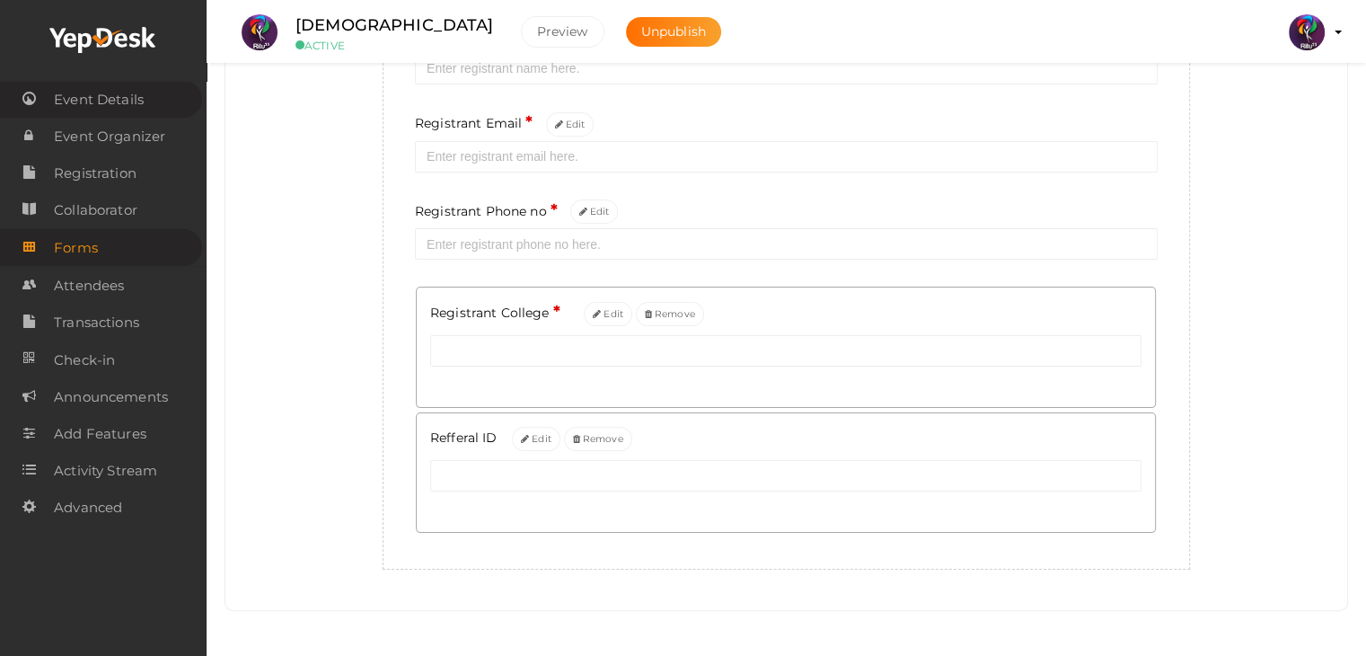
click at [120, 91] on span "Event Details" at bounding box center [99, 100] width 90 height 36
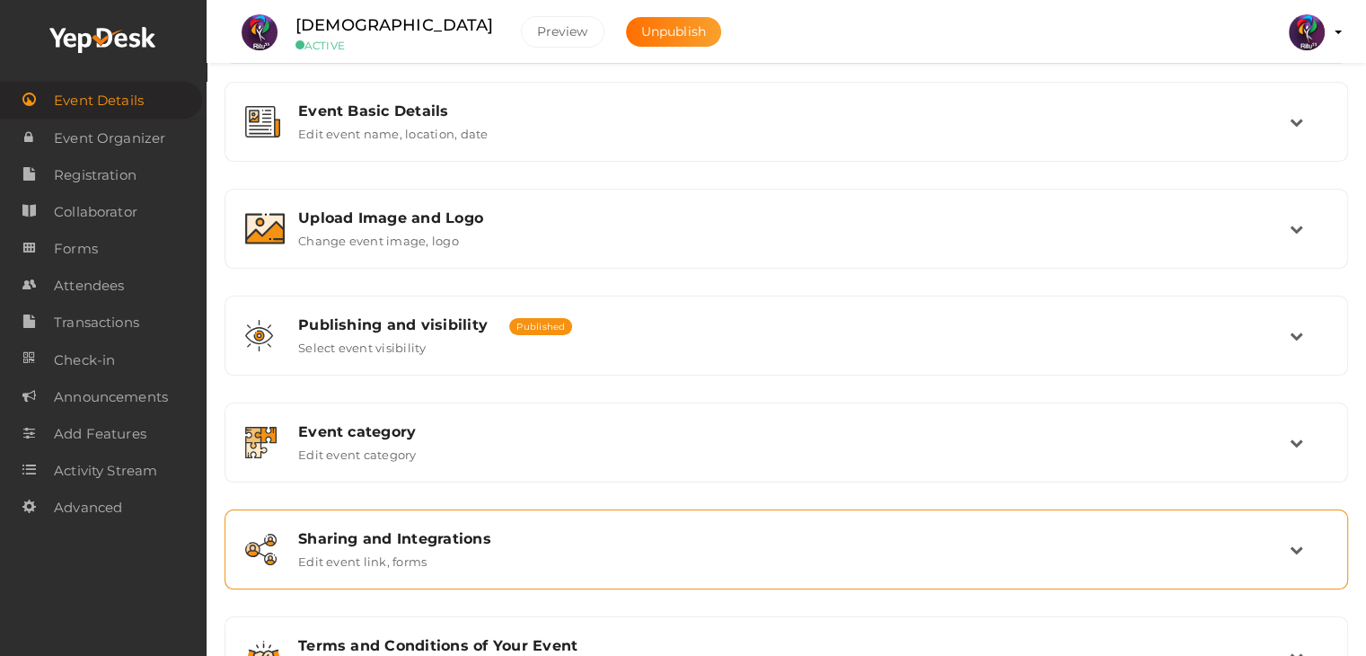
click at [525, 525] on div "Sharing and Integrations Edit event link, forms" at bounding box center [786, 549] width 1104 height 60
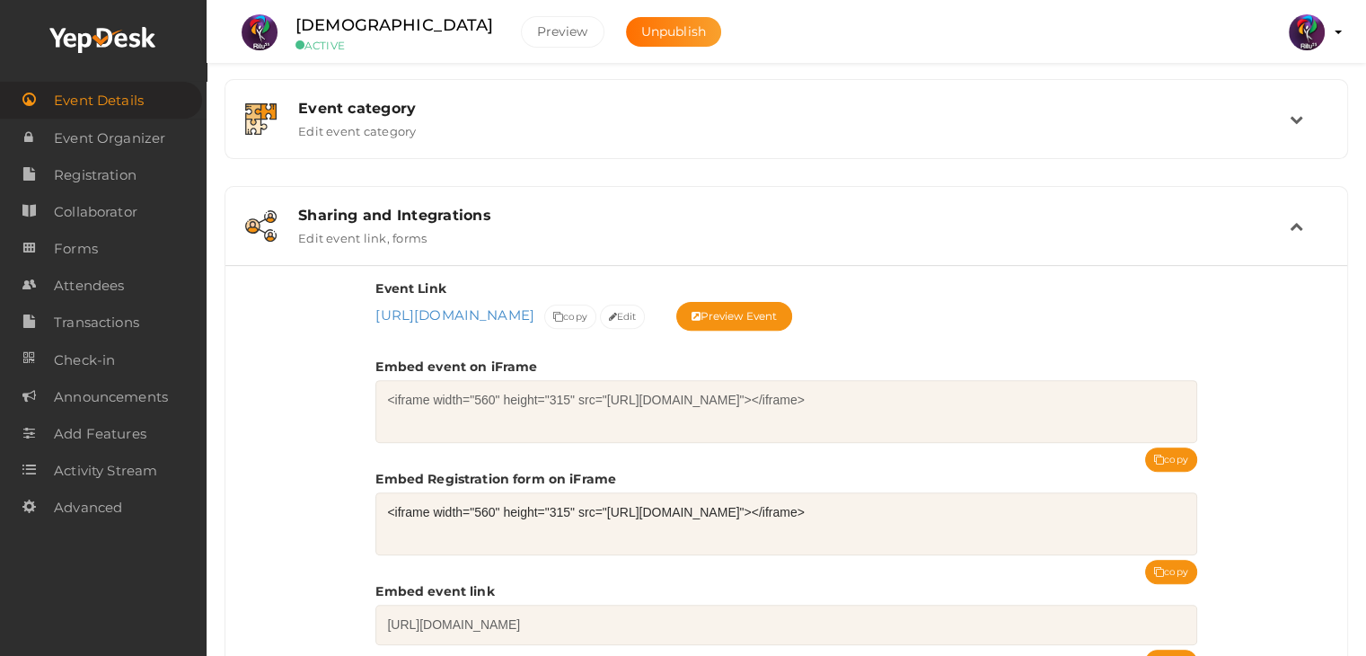
scroll to position [552, 0]
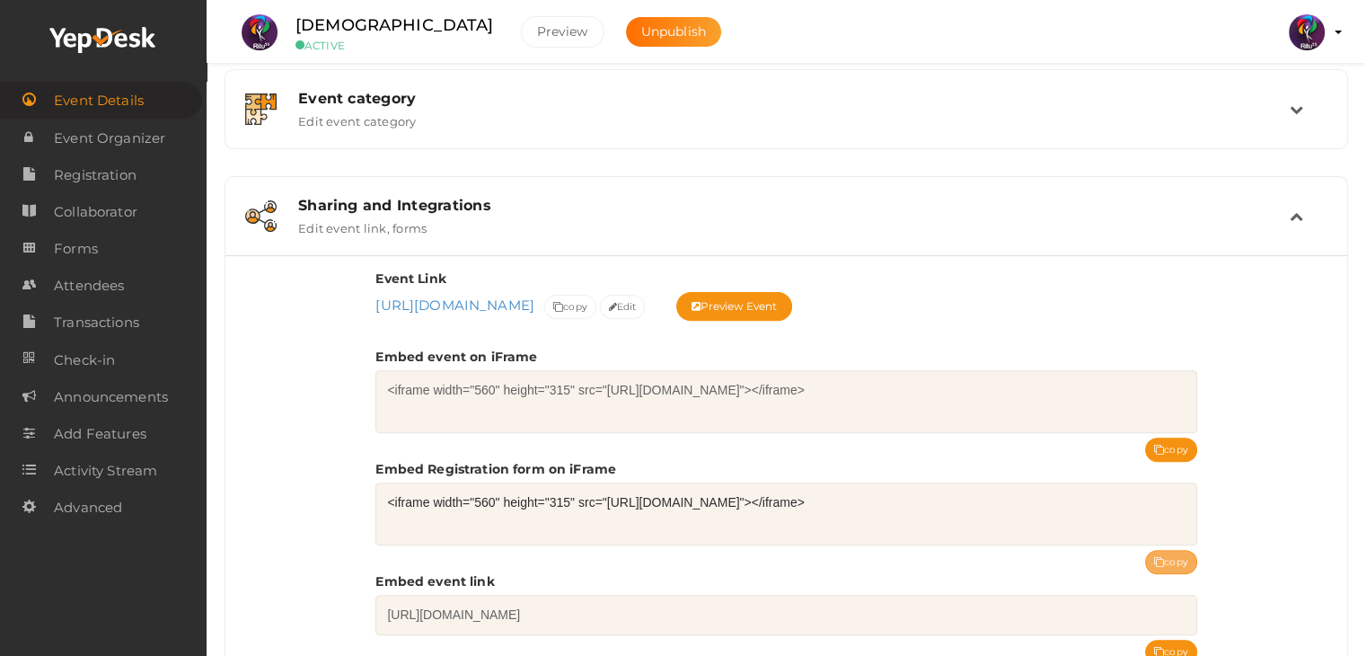
click at [1175, 557] on button "copy" at bounding box center [1171, 562] width 52 height 24
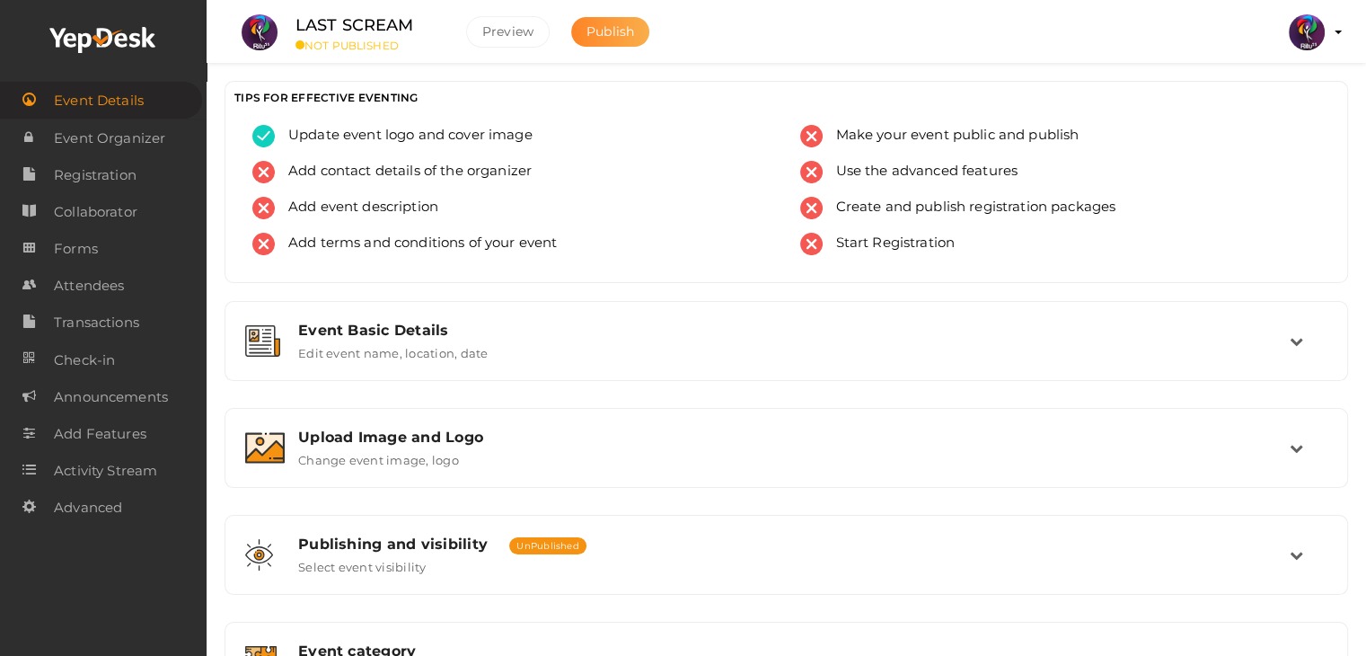
click at [609, 34] on span "Publish" at bounding box center [610, 31] width 48 height 16
click at [145, 172] on link "Registration" at bounding box center [101, 174] width 202 height 37
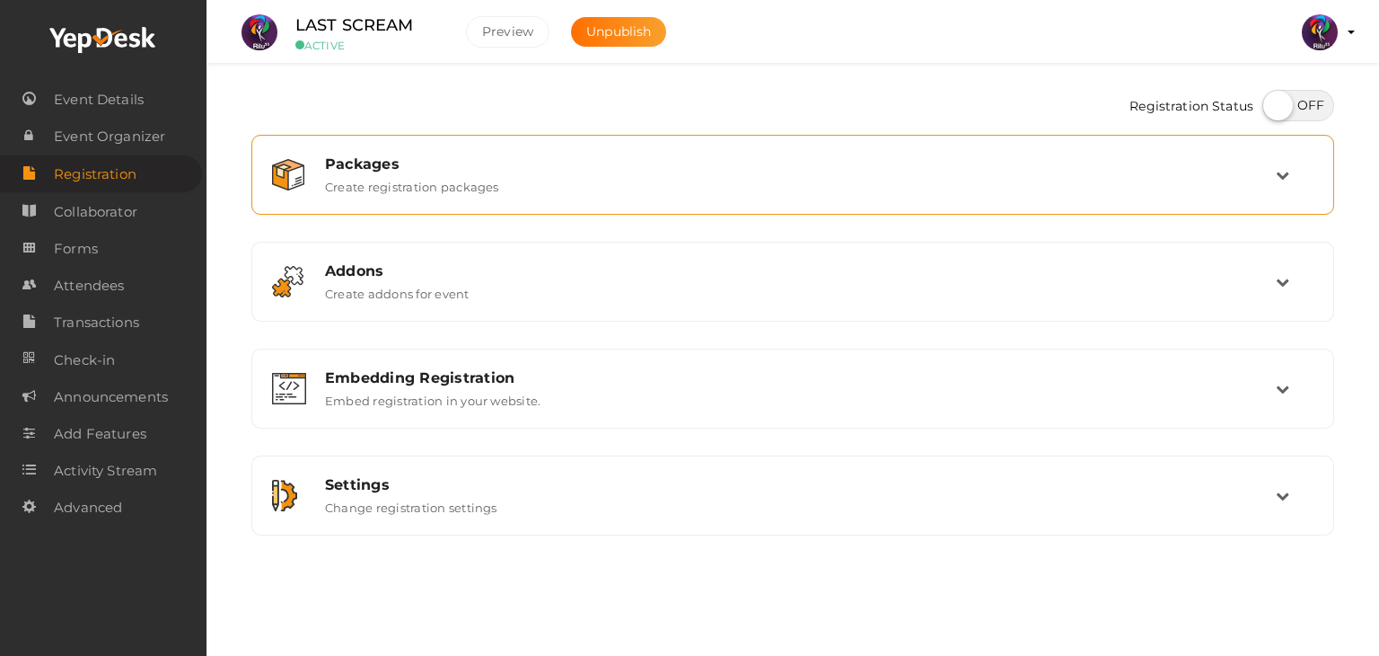
click at [611, 188] on div "Packages Create registration packages" at bounding box center [794, 174] width 964 height 39
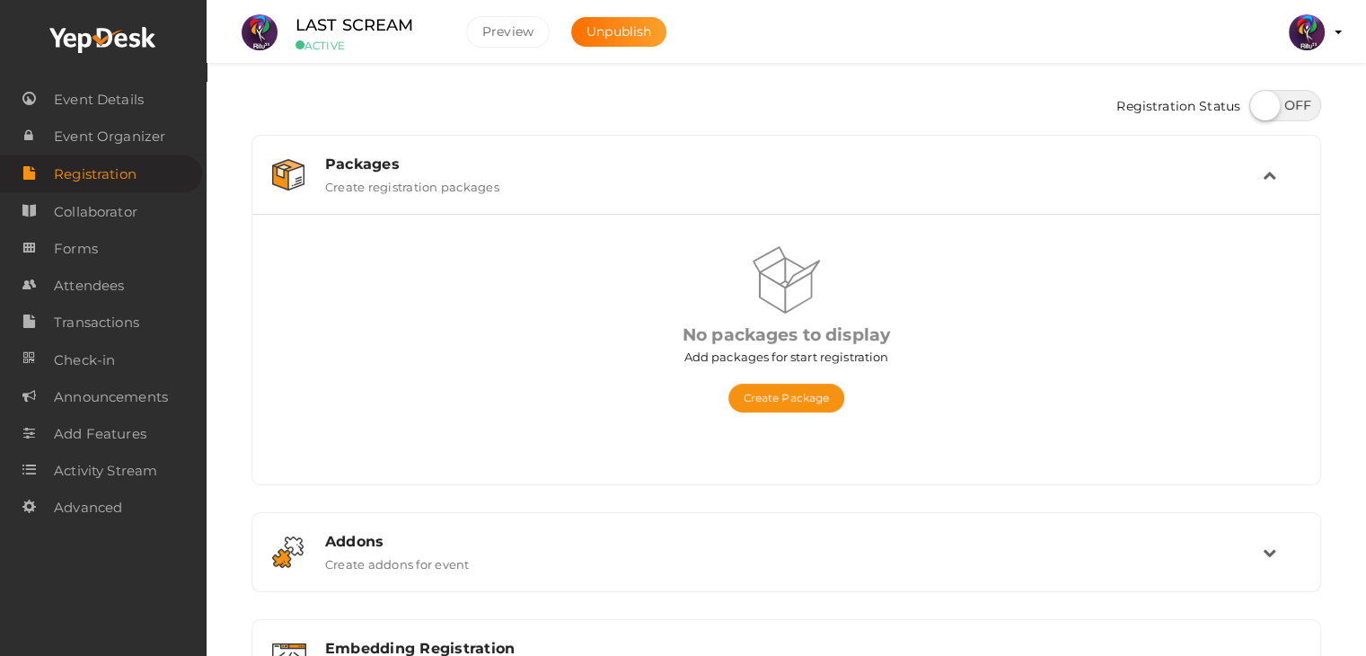
click at [1251, 111] on label at bounding box center [1285, 105] width 72 height 31
click at [1251, 105] on input "checkbox" at bounding box center [1255, 99] width 12 height 12
checkbox input "true"
click at [769, 398] on button "Create Package" at bounding box center [786, 397] width 117 height 29
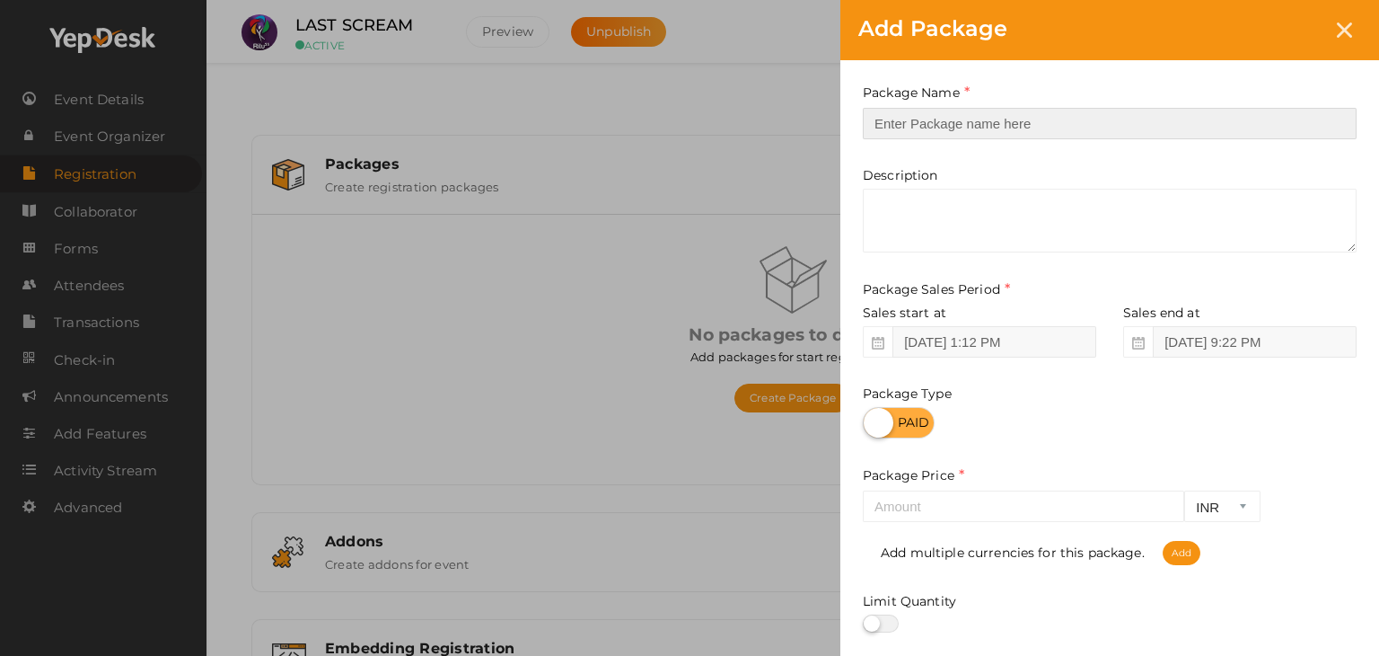
click at [988, 137] on input "text" at bounding box center [1110, 123] width 494 height 31
type input "reg"
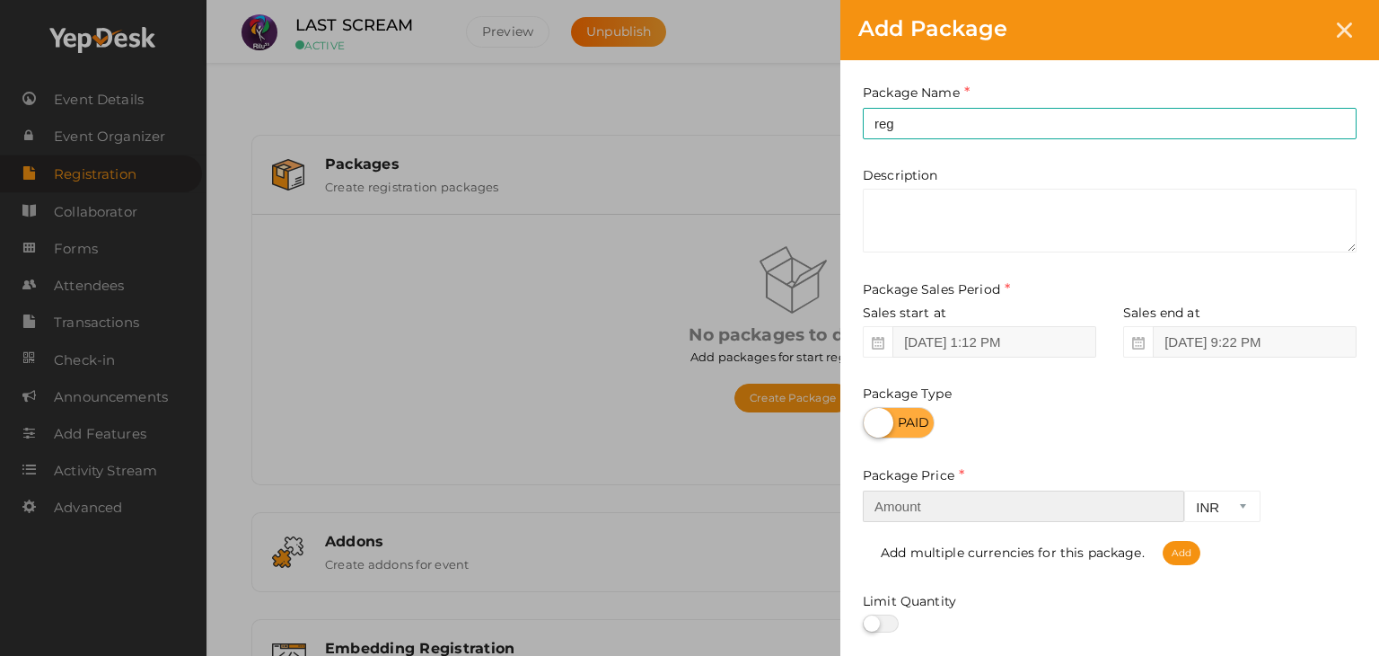
click at [1017, 518] on input "number" at bounding box center [1023, 505] width 321 height 31
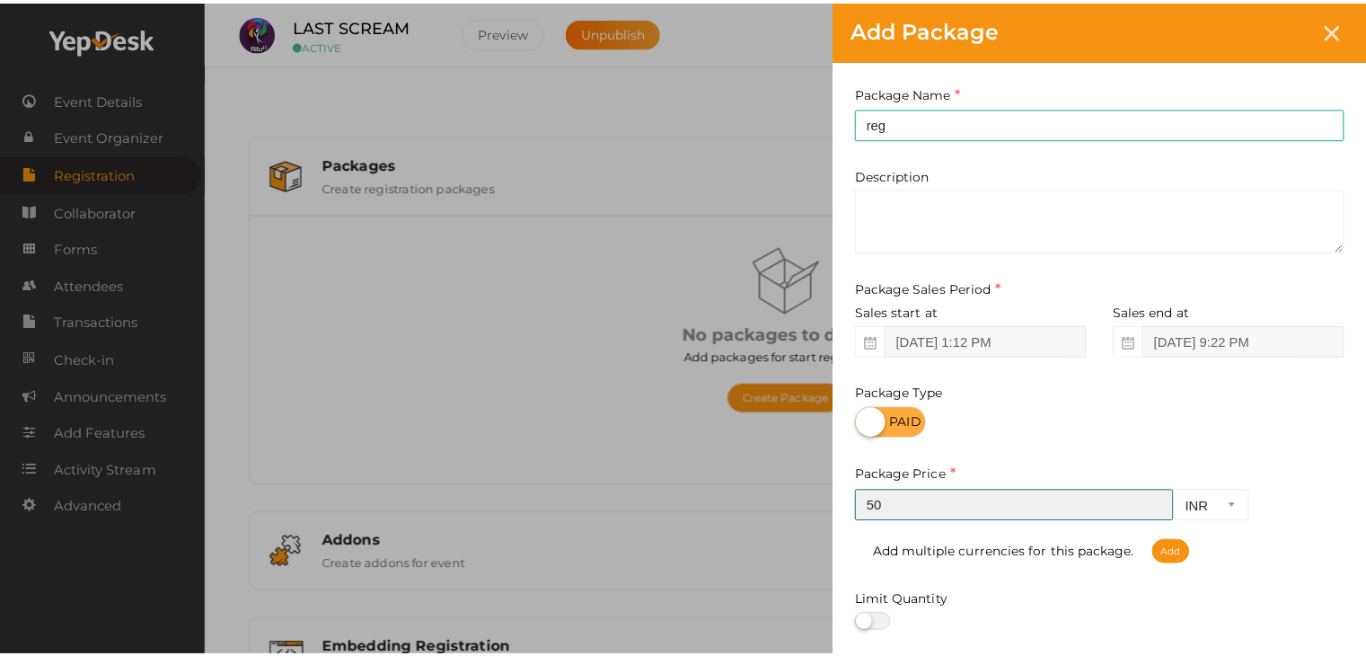
scroll to position [223, 0]
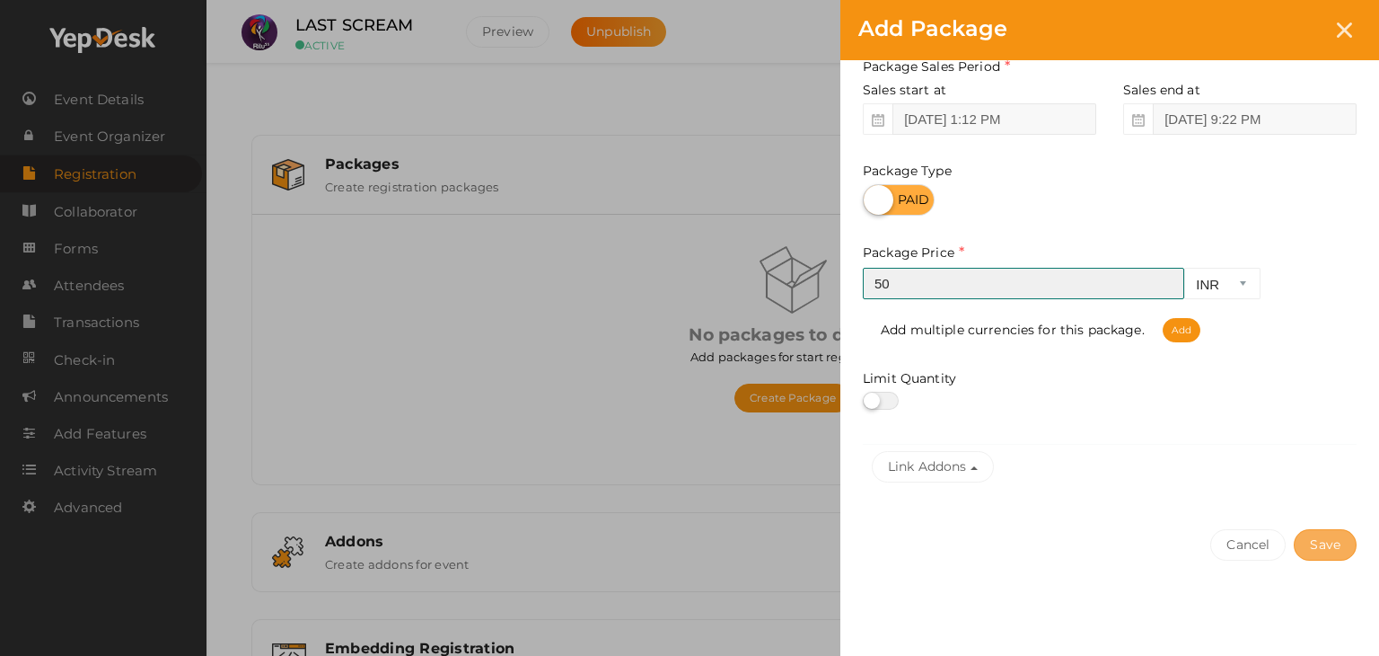
type input "50"
click at [1351, 533] on button "Save" at bounding box center [1325, 544] width 63 height 31
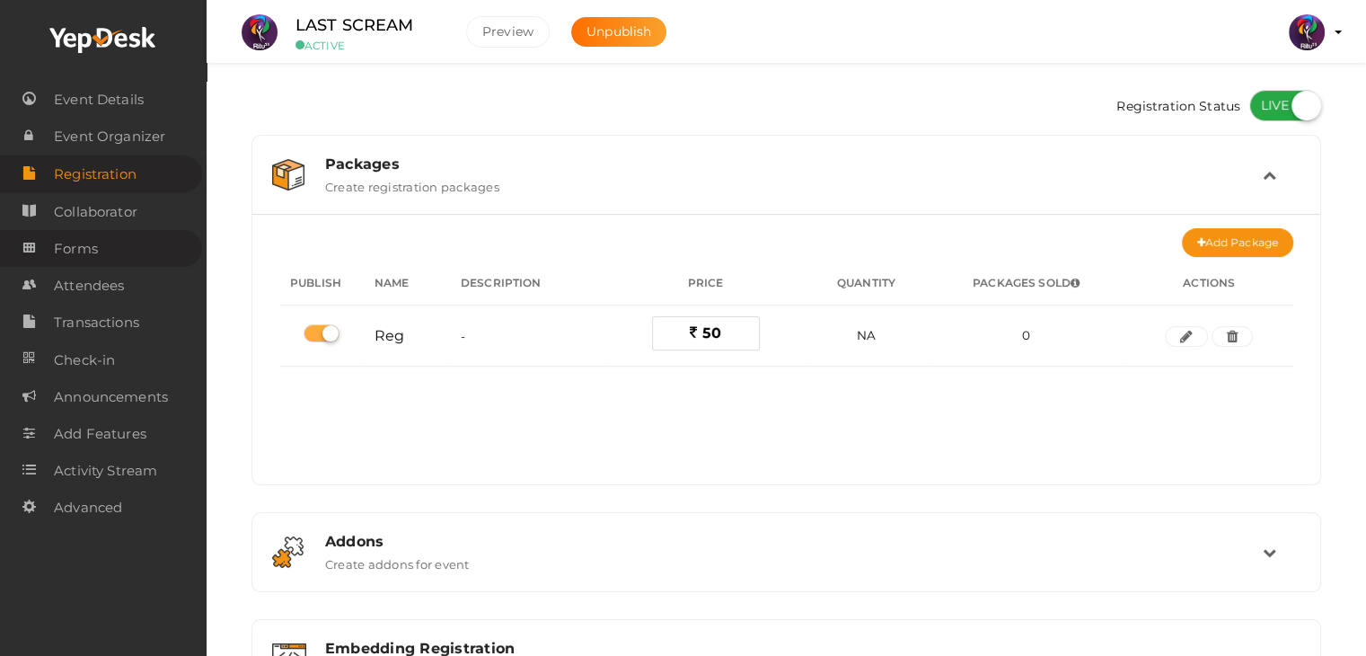
click at [124, 245] on link "Forms" at bounding box center [101, 248] width 202 height 37
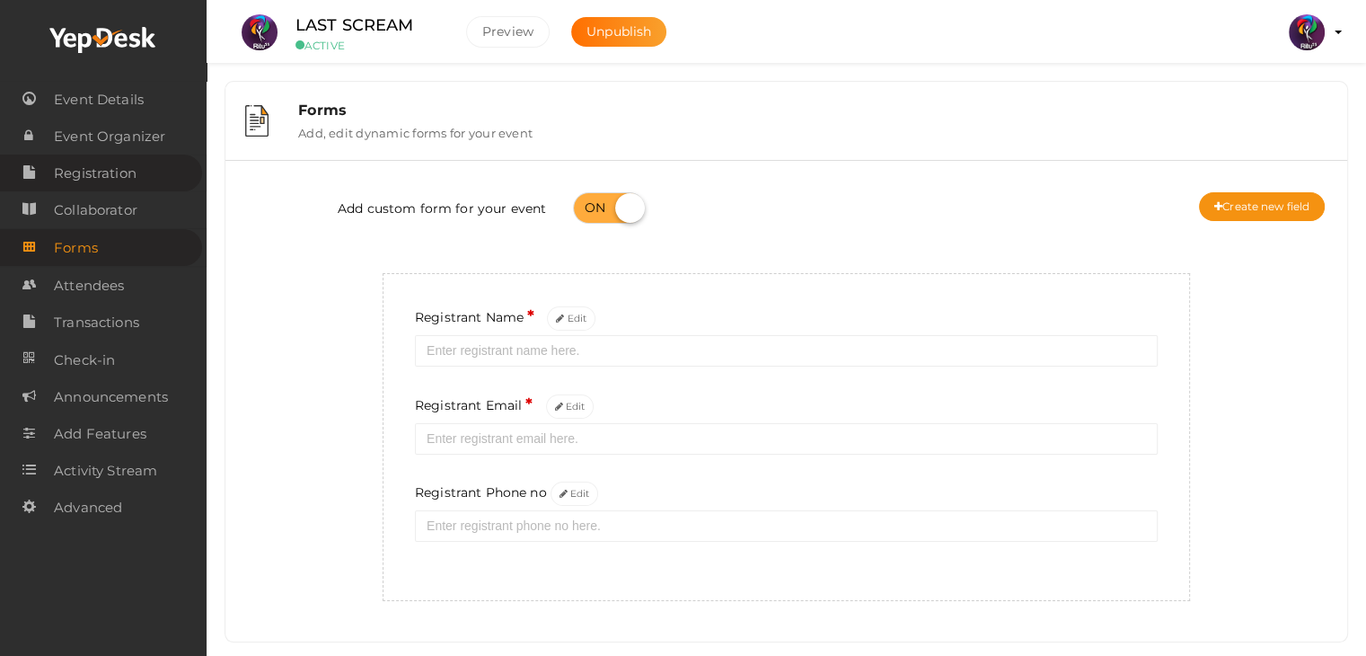
click at [125, 173] on span "Registration" at bounding box center [95, 173] width 83 height 36
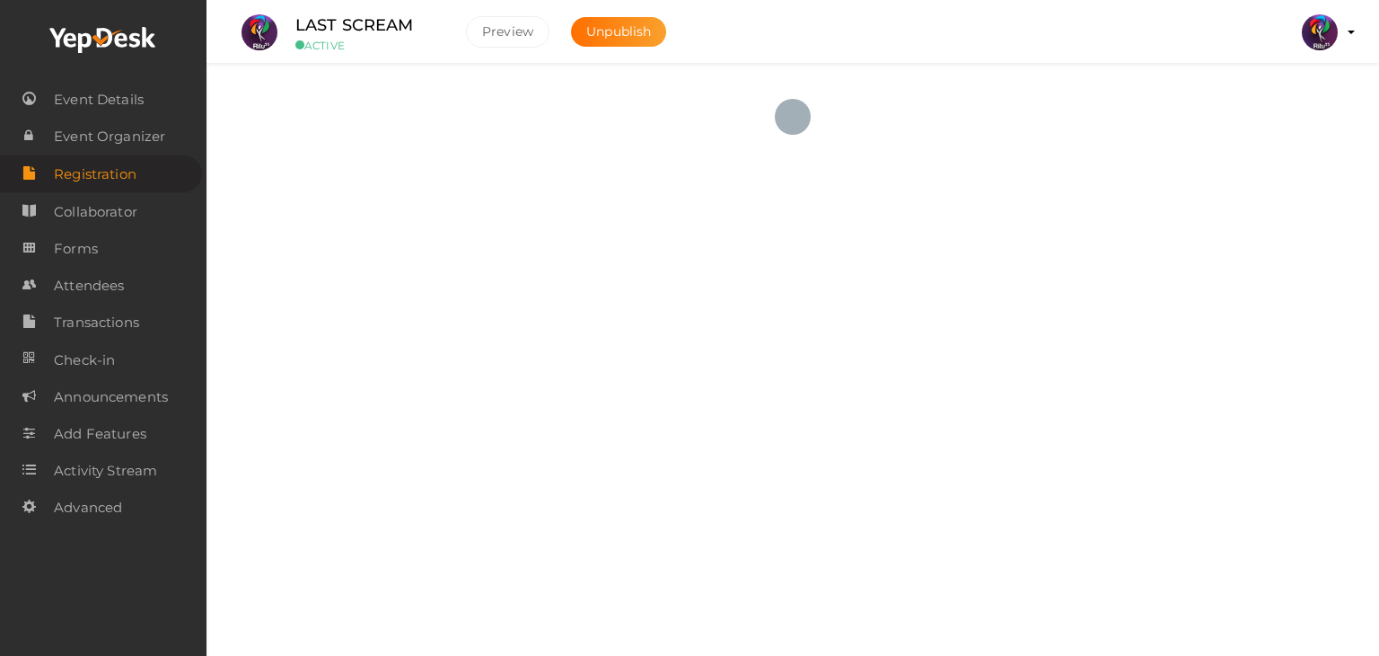
checkbox input "true"
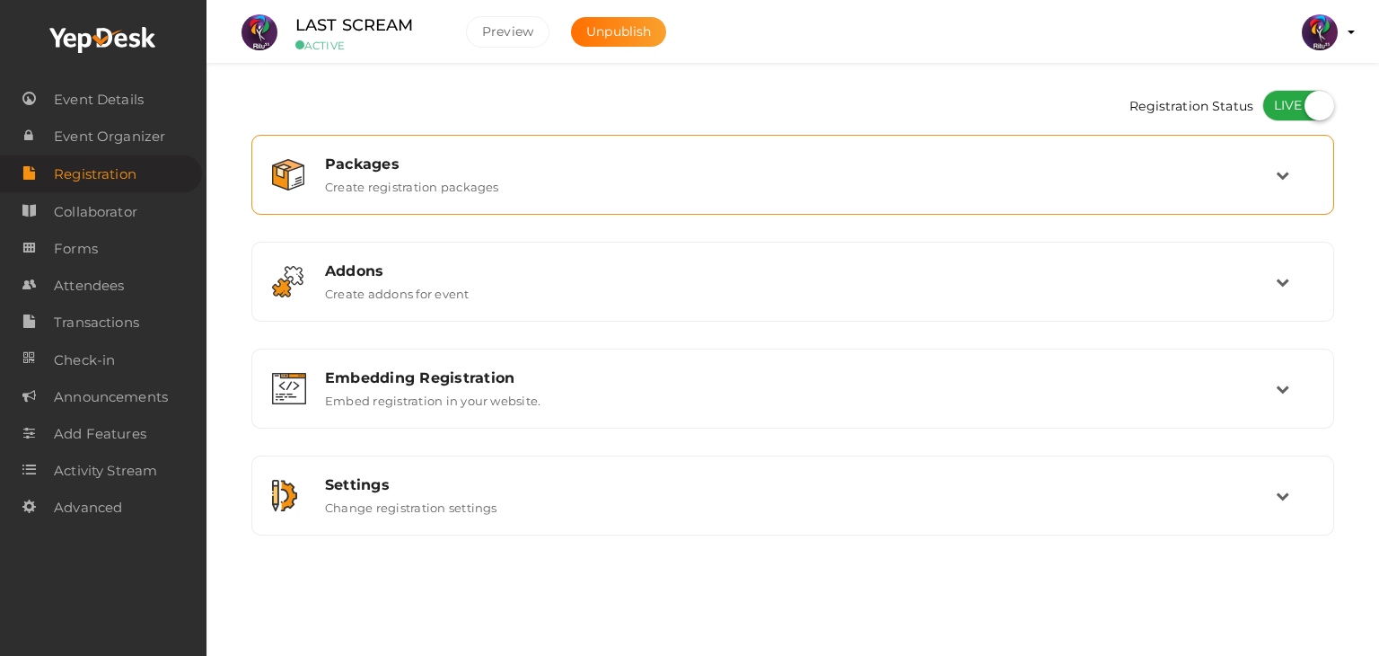
click at [874, 188] on div "Packages Create registration packages" at bounding box center [794, 174] width 964 height 39
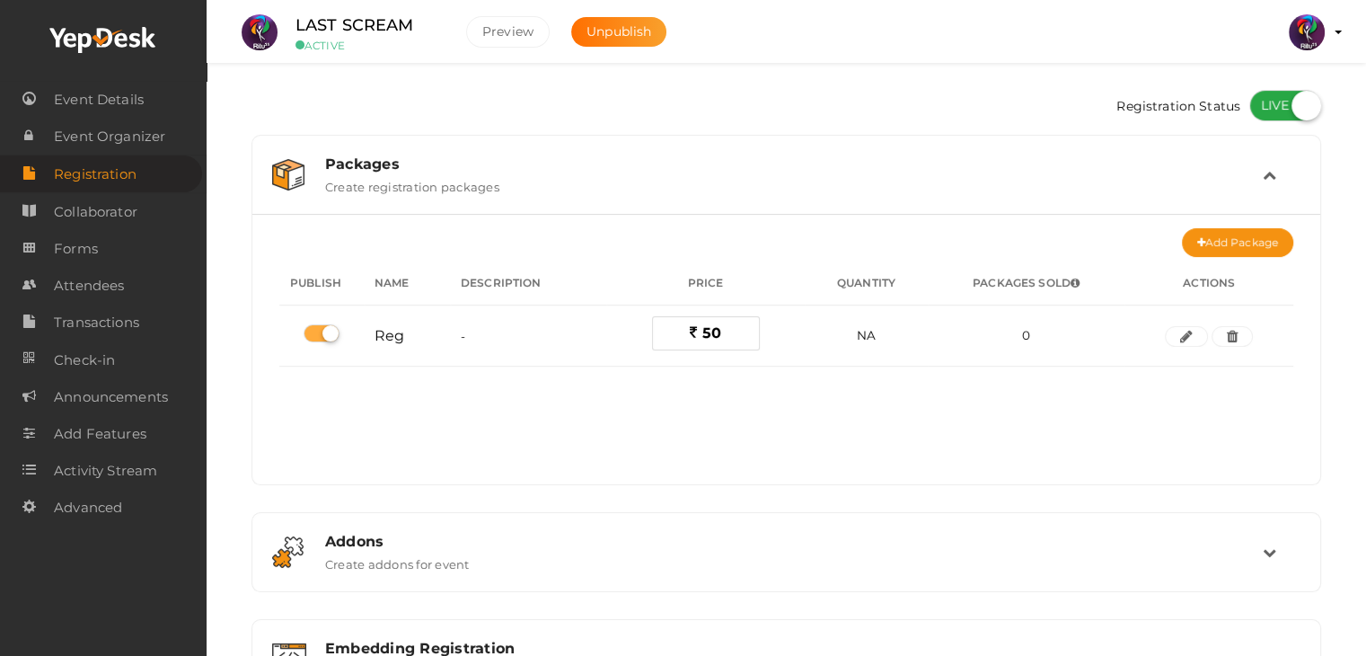
click at [874, 188] on div "Packages Create registration packages" at bounding box center [787, 174] width 951 height 39
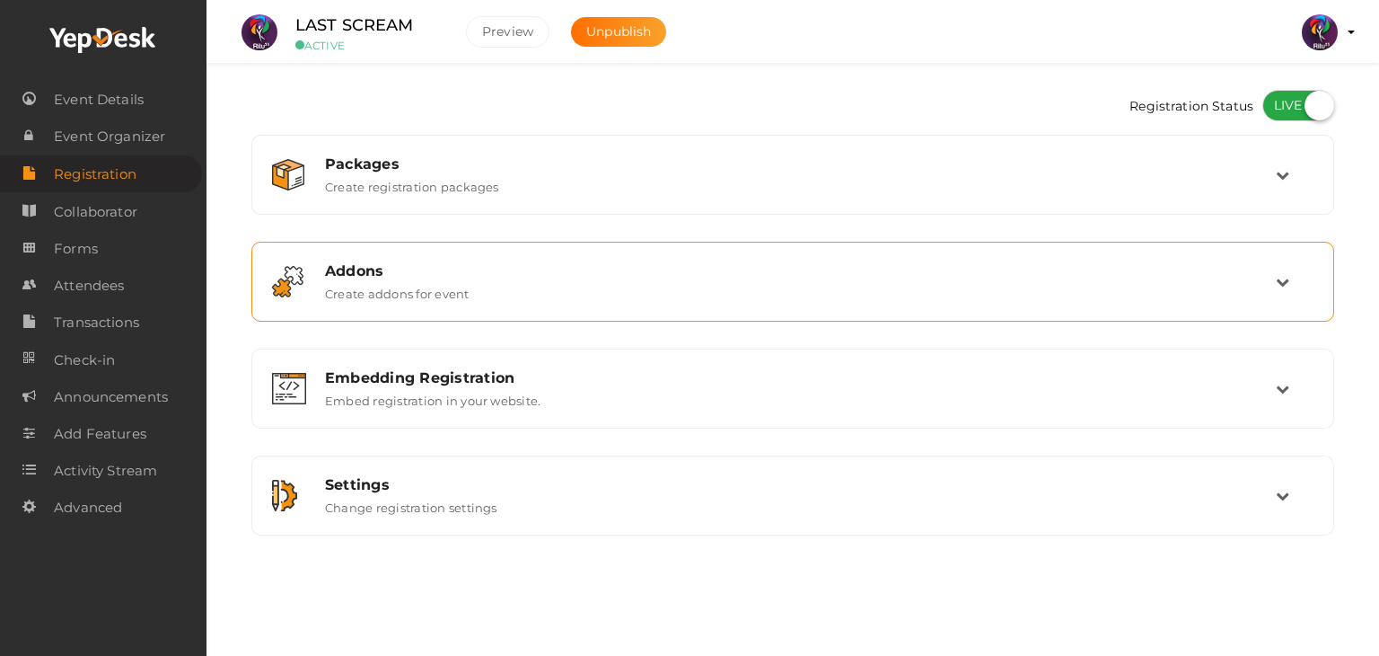
click at [873, 289] on div "Addons Create addons for event" at bounding box center [794, 281] width 964 height 39
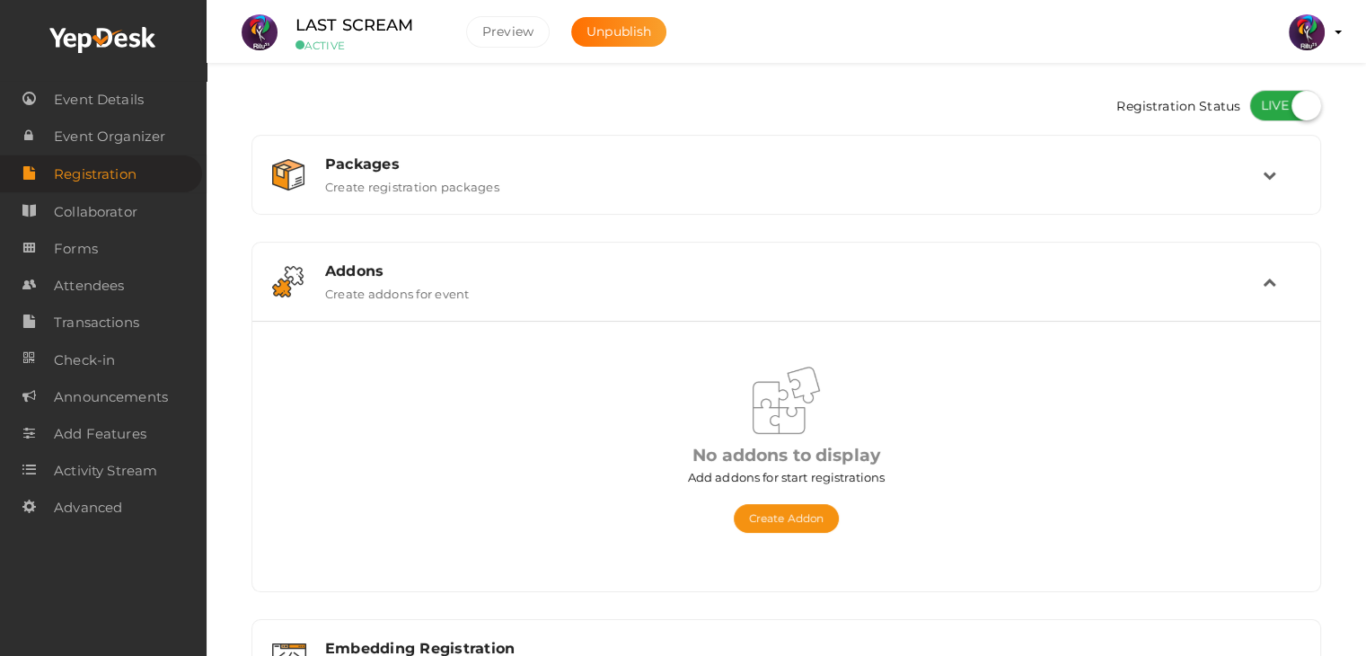
click at [873, 289] on div "Addons Create addons for event" at bounding box center [787, 281] width 951 height 39
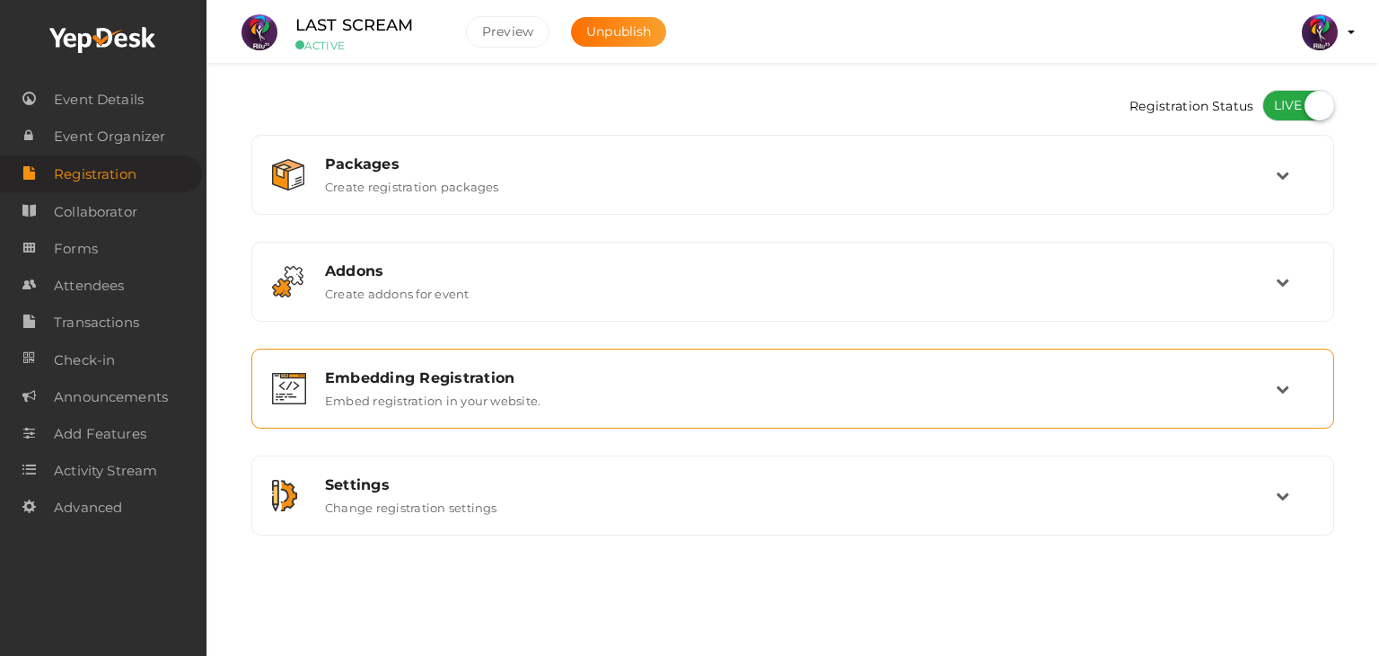
drag, startPoint x: 869, startPoint y: 339, endPoint x: 869, endPoint y: 350, distance: 11.7
click at [869, 339] on div "Packages Create registration packages Add Package No packages to display Add pa…" at bounding box center [792, 335] width 1083 height 401
click at [869, 354] on div "Embedding Registration Embed registration in your website." at bounding box center [792, 388] width 1083 height 80
click at [885, 371] on div "Embedding Registration" at bounding box center [800, 377] width 951 height 17
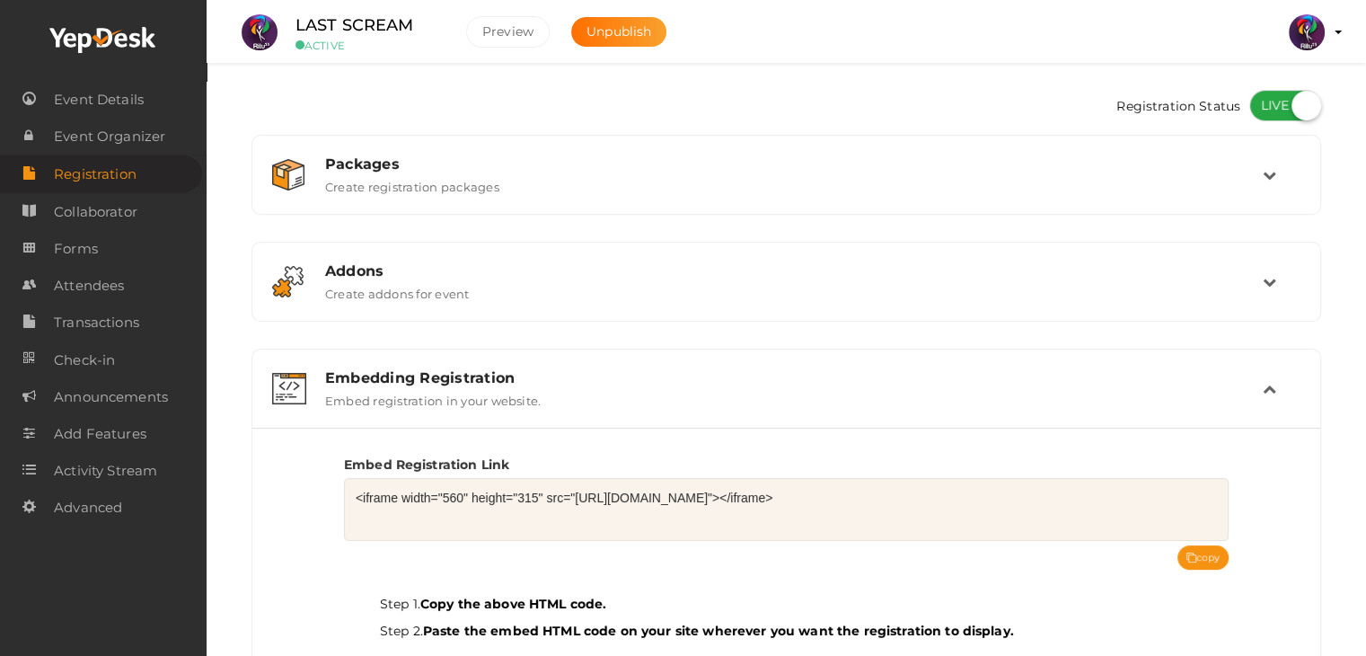
click at [1197, 540] on div "Embed Registration Link <iframe width="560" height="315" src="https://www.yepde…" at bounding box center [786, 570] width 885 height 256
click at [1200, 554] on button "copy" at bounding box center [1203, 557] width 52 height 24
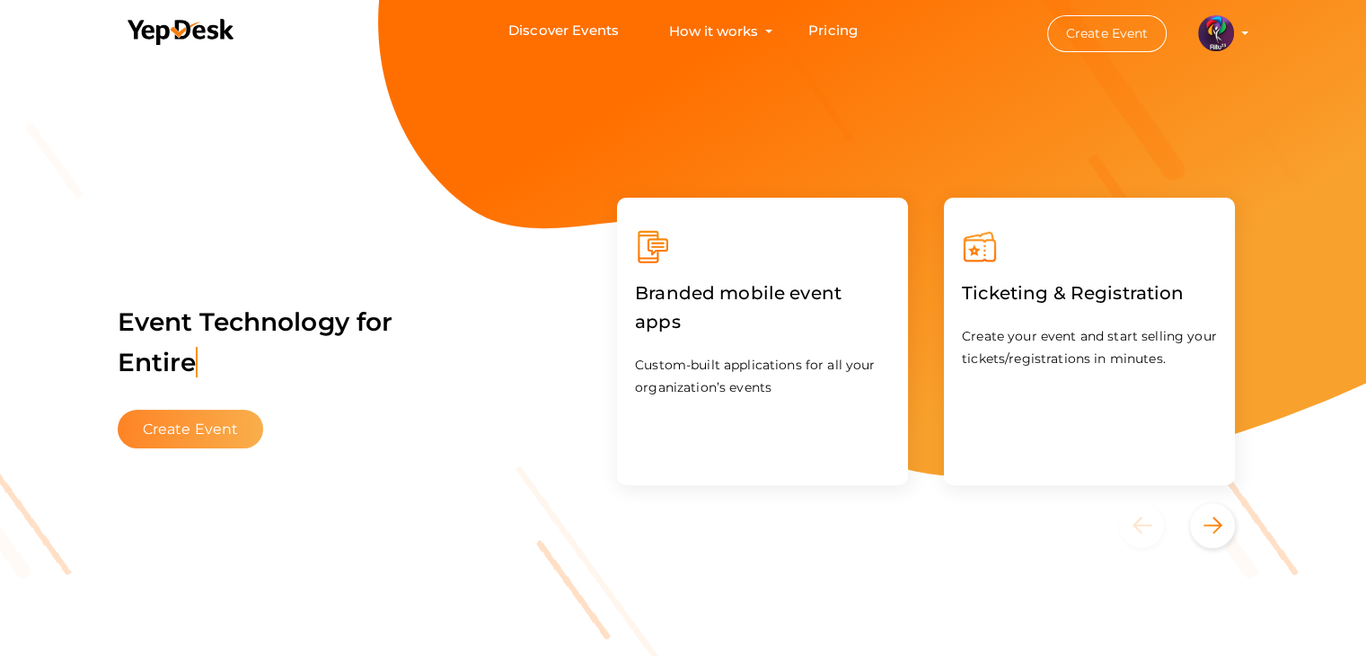
click at [233, 425] on button "Create Event" at bounding box center [191, 429] width 146 height 39
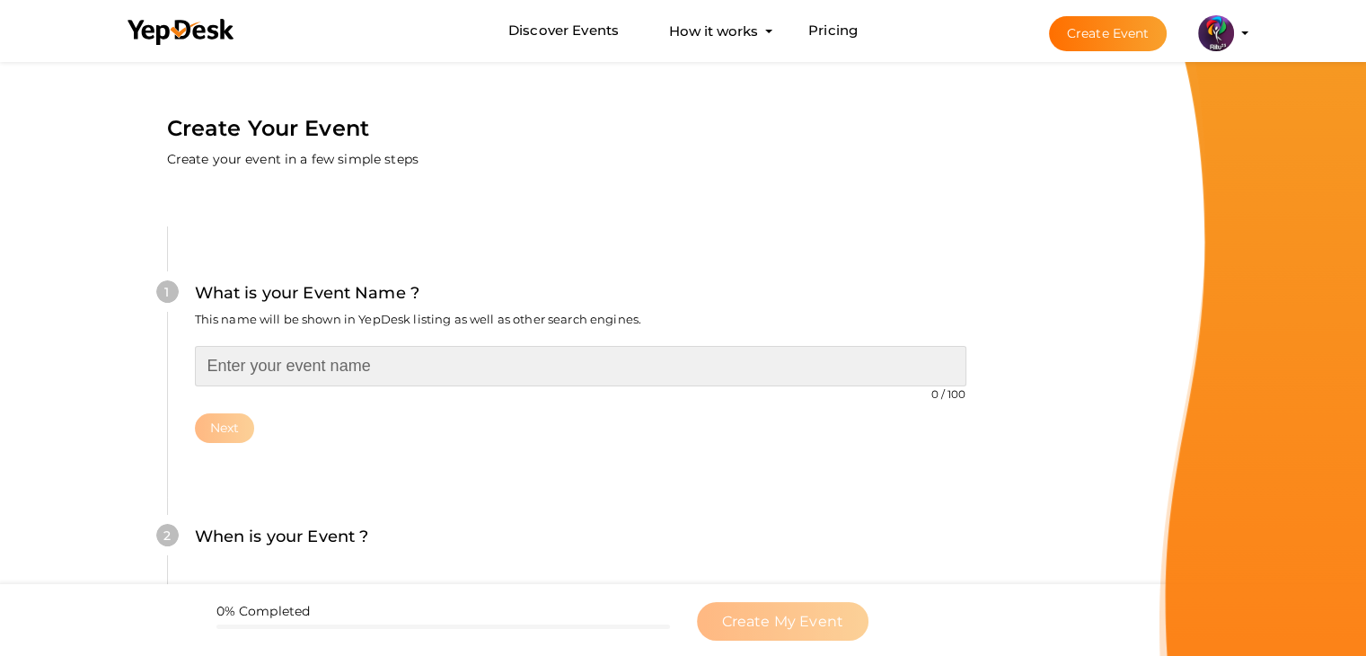
click at [303, 350] on input "text" at bounding box center [580, 366] width 771 height 40
type input "tickets"
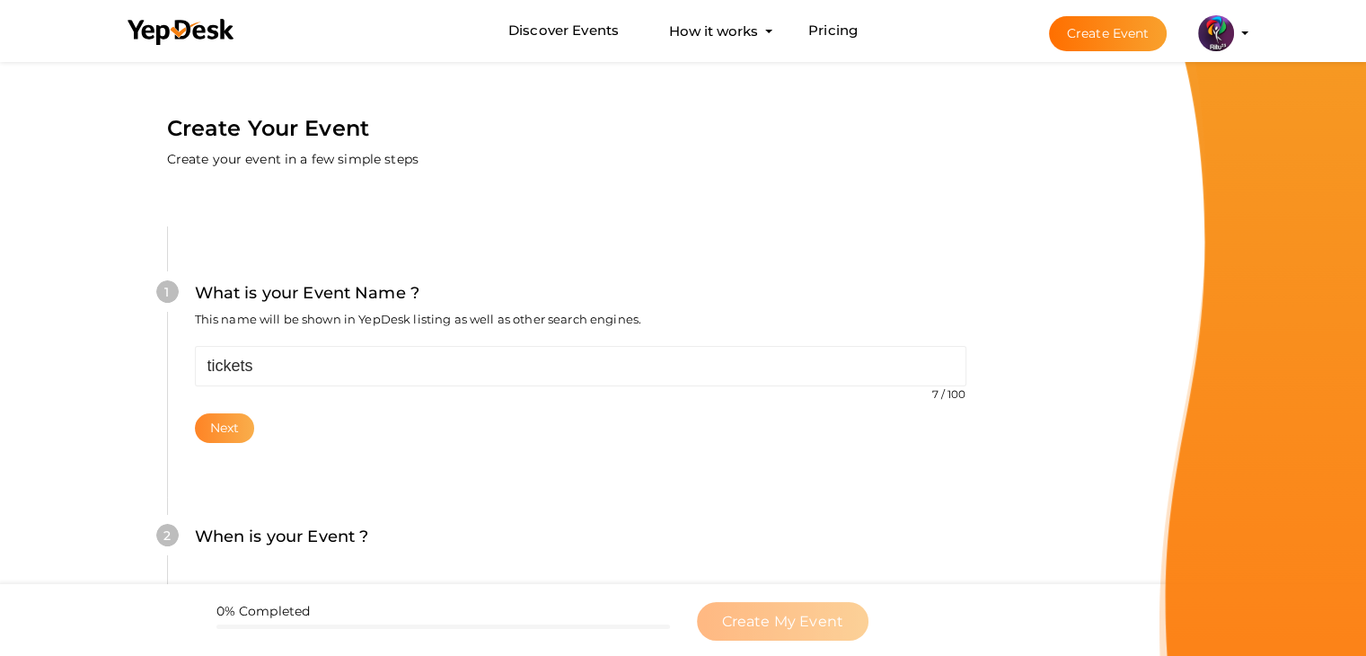
click at [226, 432] on button "Next" at bounding box center [225, 428] width 60 height 30
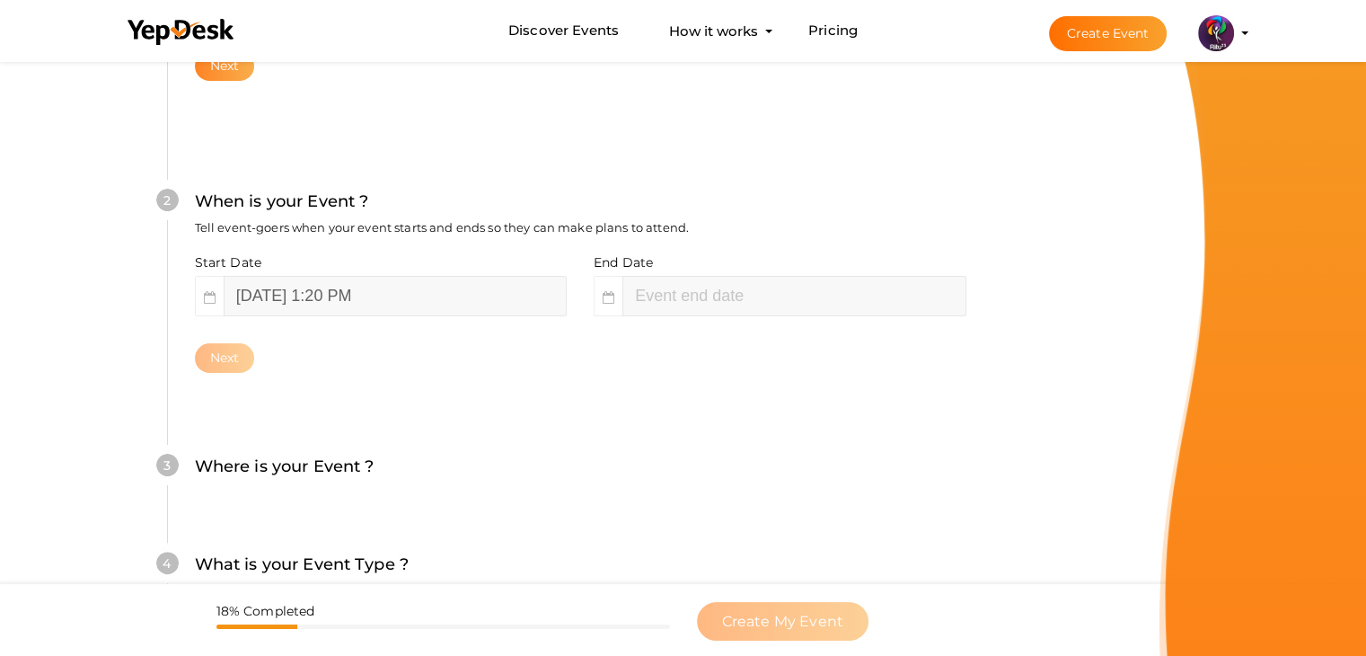
scroll to position [369, 0]
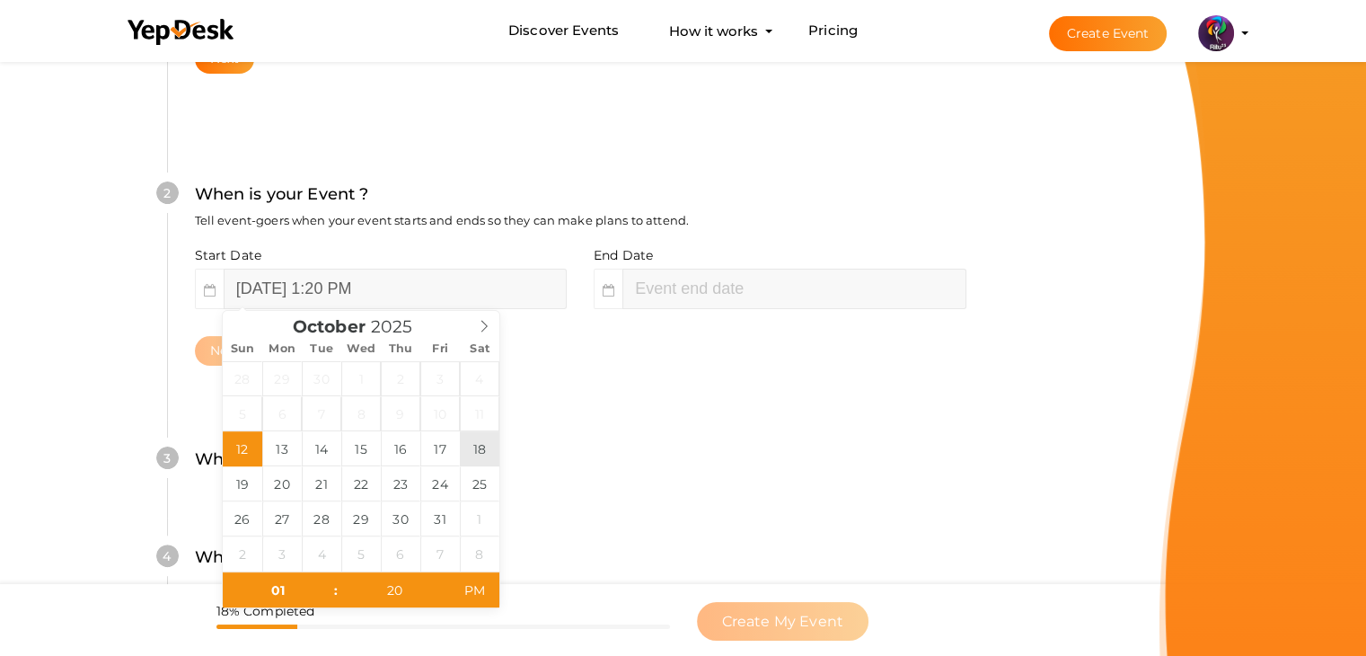
type input "October 18, 2025 1:20 PM"
type input "03"
type input "20"
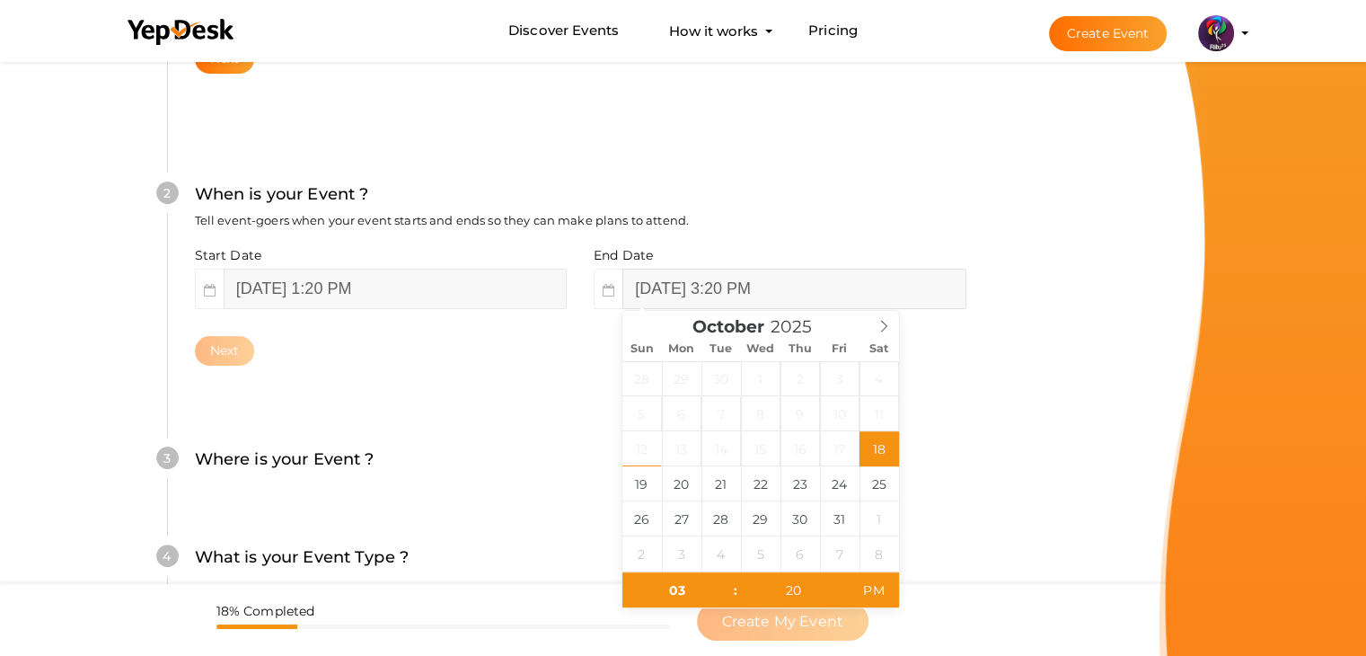
click at [700, 293] on input "October 18, 2025 3:20 PM" at bounding box center [793, 289] width 343 height 40
type input "October 19, 2025 3:20 PM"
drag, startPoint x: 647, startPoint y: 482, endPoint x: 230, endPoint y: 353, distance: 436.3
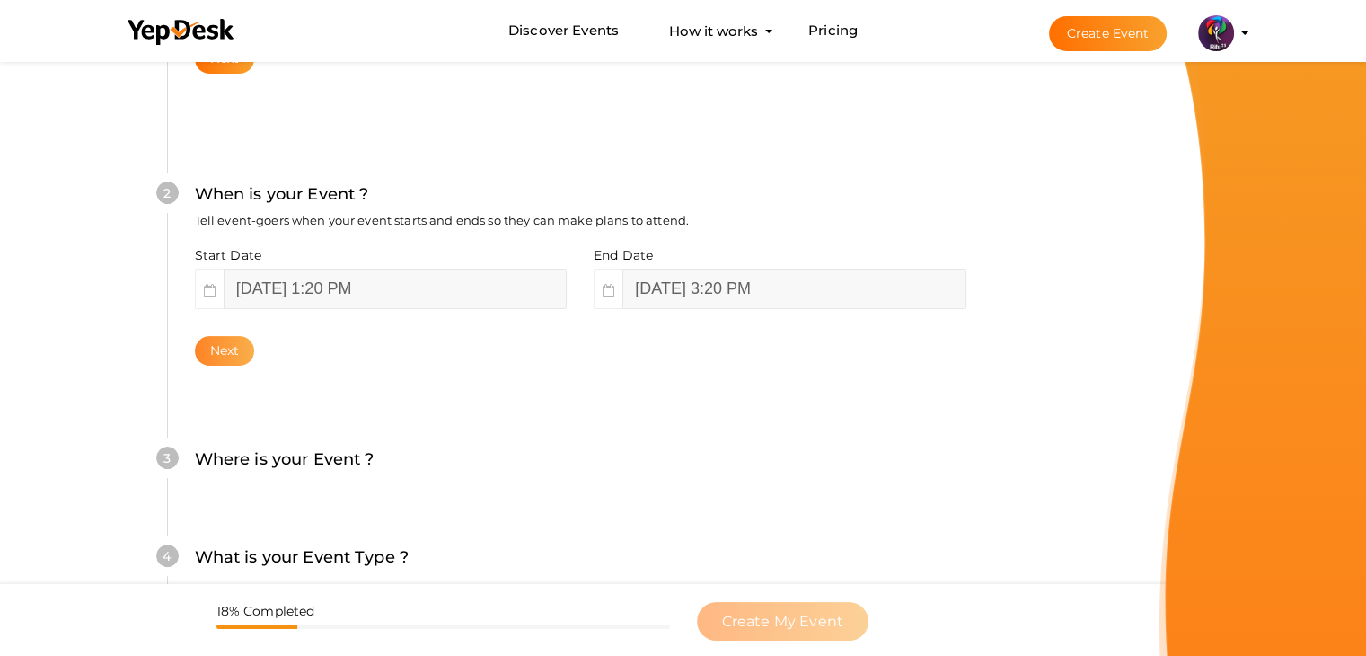
click at [230, 353] on button "Next" at bounding box center [225, 351] width 60 height 30
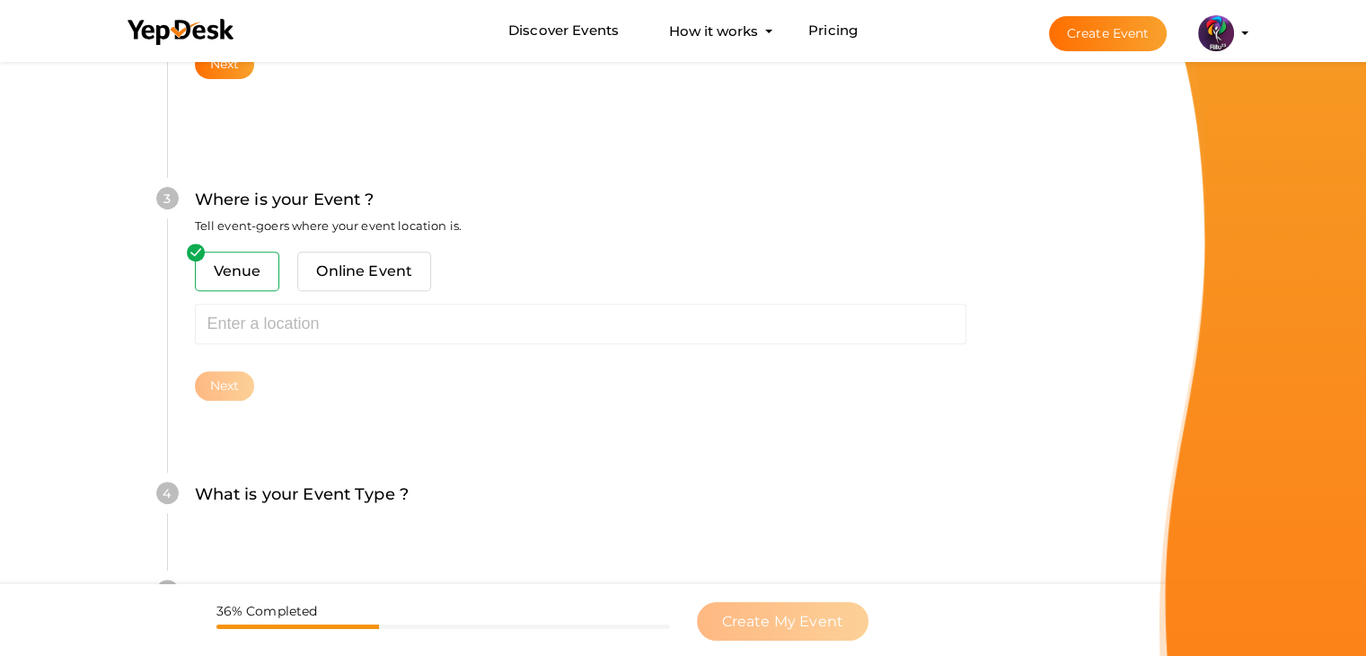
scroll to position [661, 0]
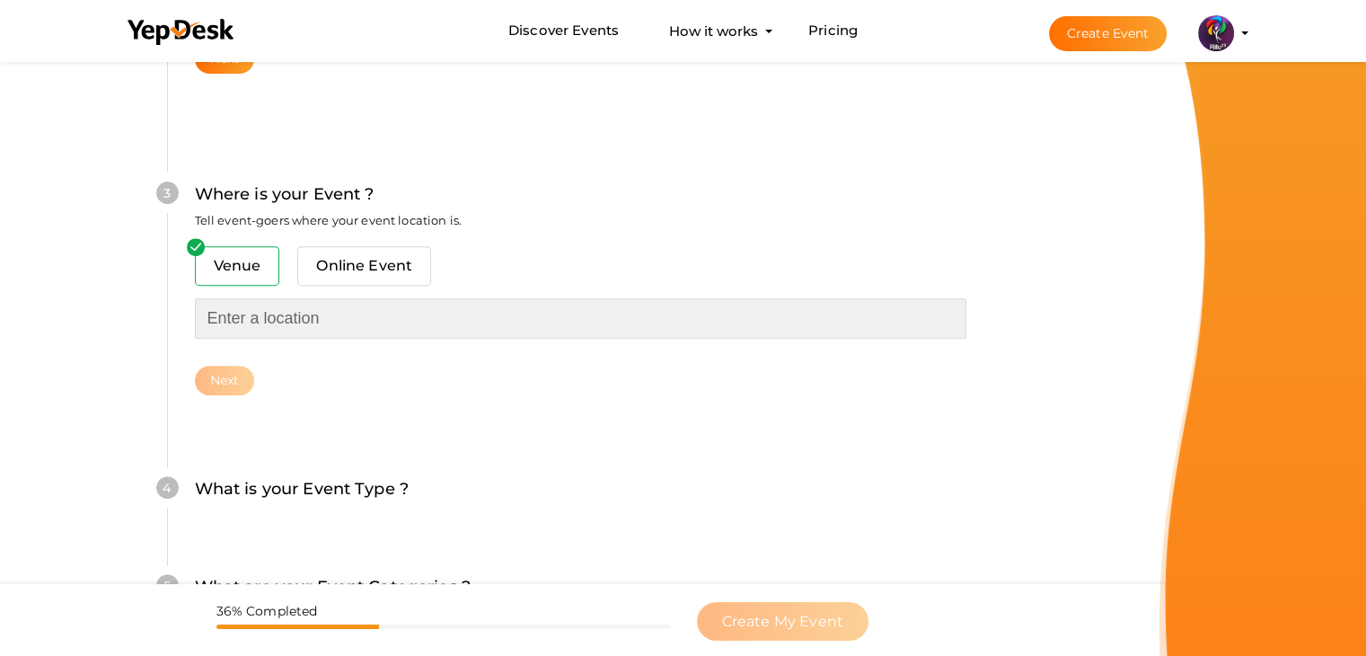
click at [277, 324] on input "text" at bounding box center [580, 318] width 771 height 40
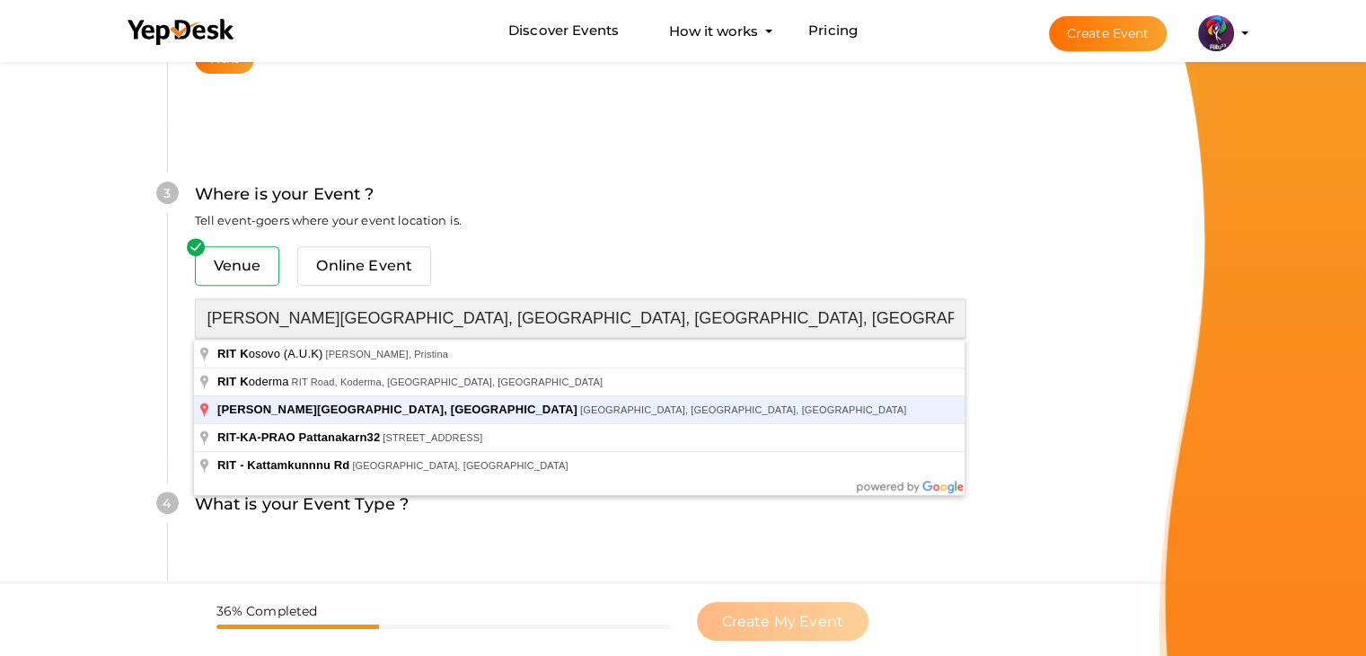
type input "[PERSON_NAME][GEOGRAPHIC_DATA], [GEOGRAPHIC_DATA], [GEOGRAPHIC_DATA], [GEOGRAPH…"
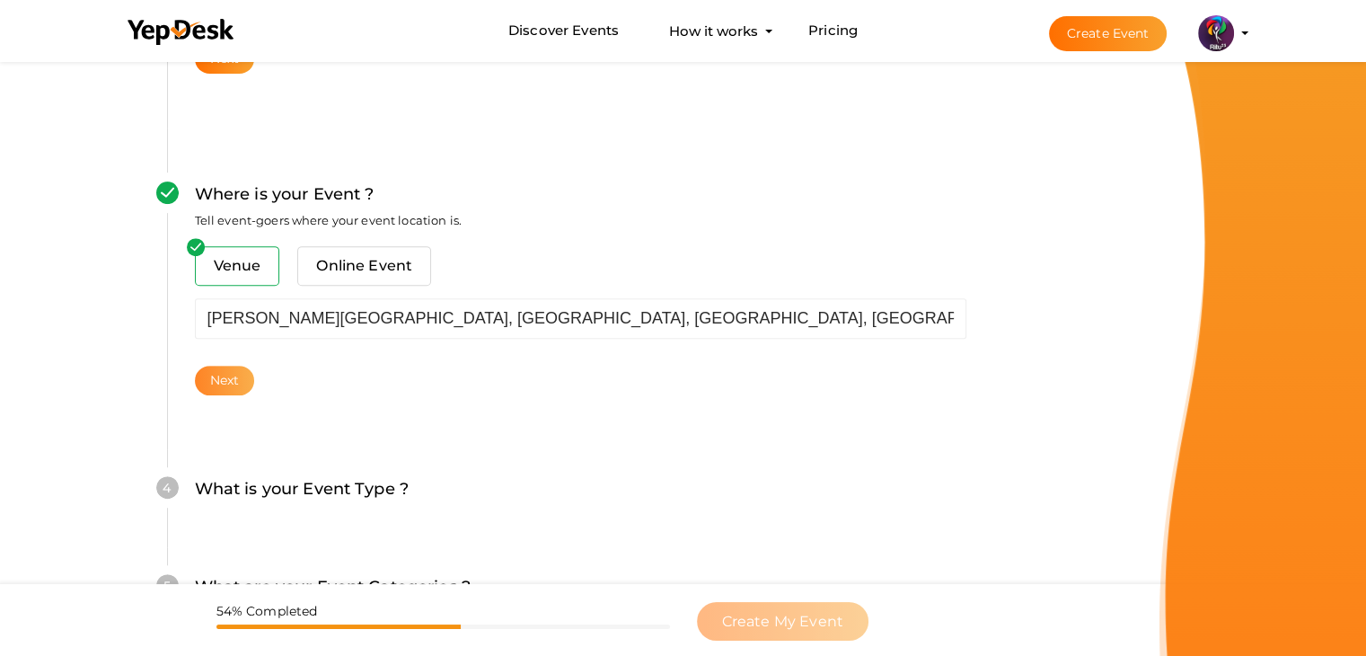
click at [231, 378] on button "Next" at bounding box center [225, 381] width 60 height 30
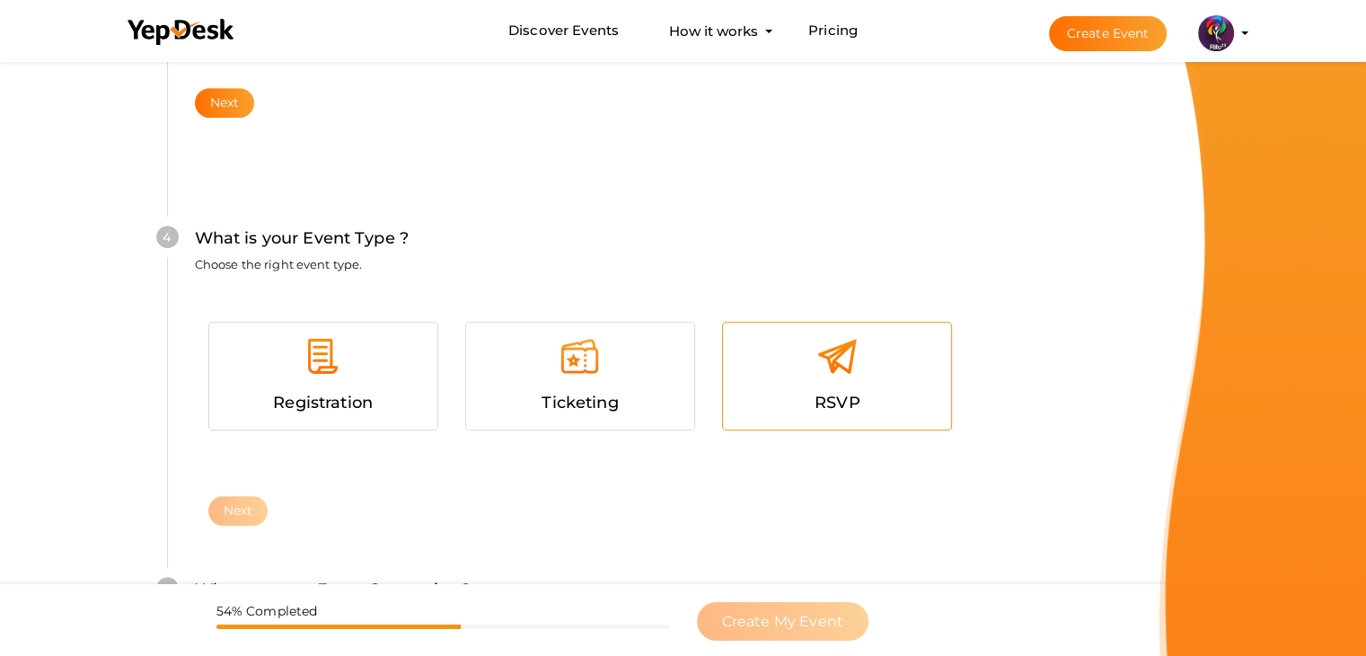
scroll to position [982, 0]
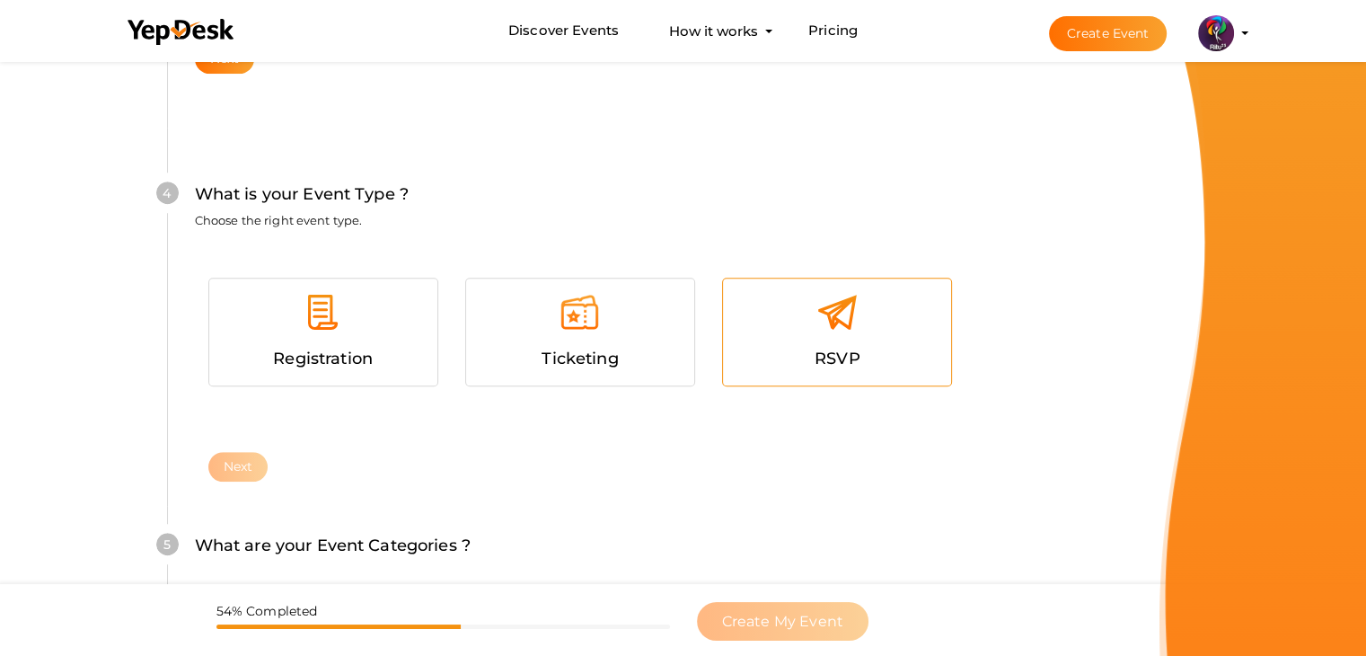
click at [879, 331] on div at bounding box center [836, 319] width 201 height 54
click at [255, 457] on button "Next" at bounding box center [238, 467] width 60 height 30
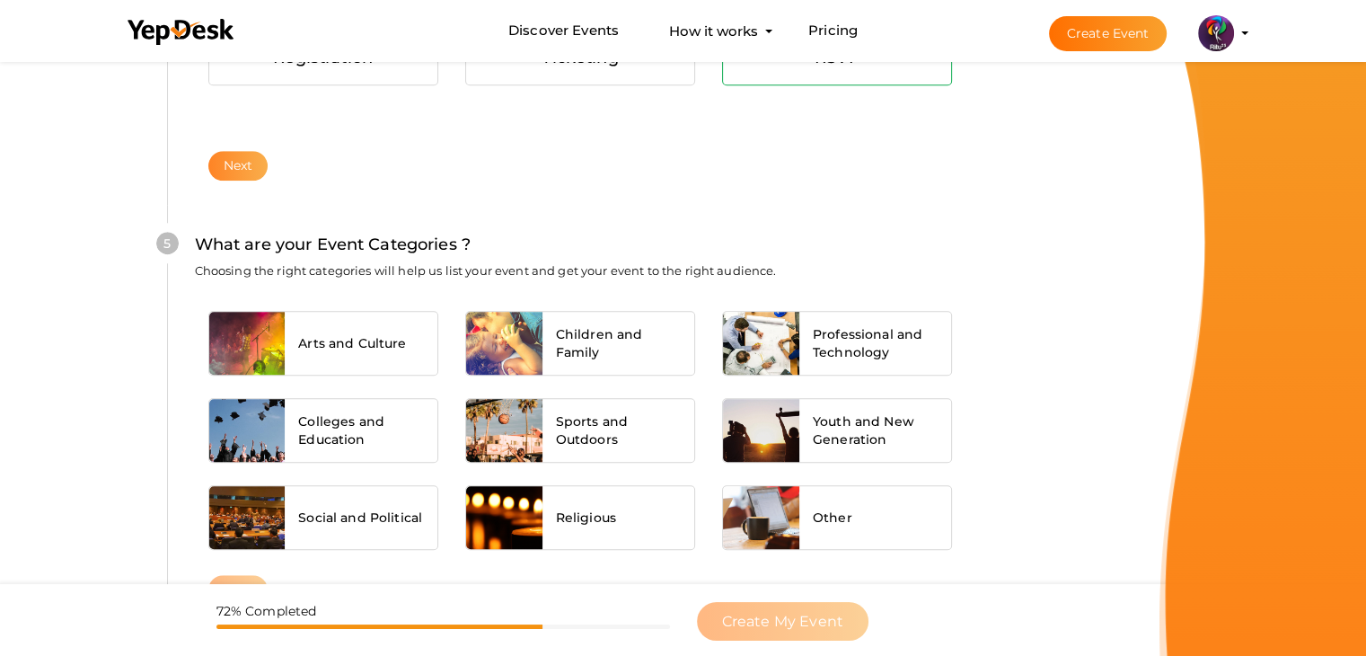
scroll to position [1359, 0]
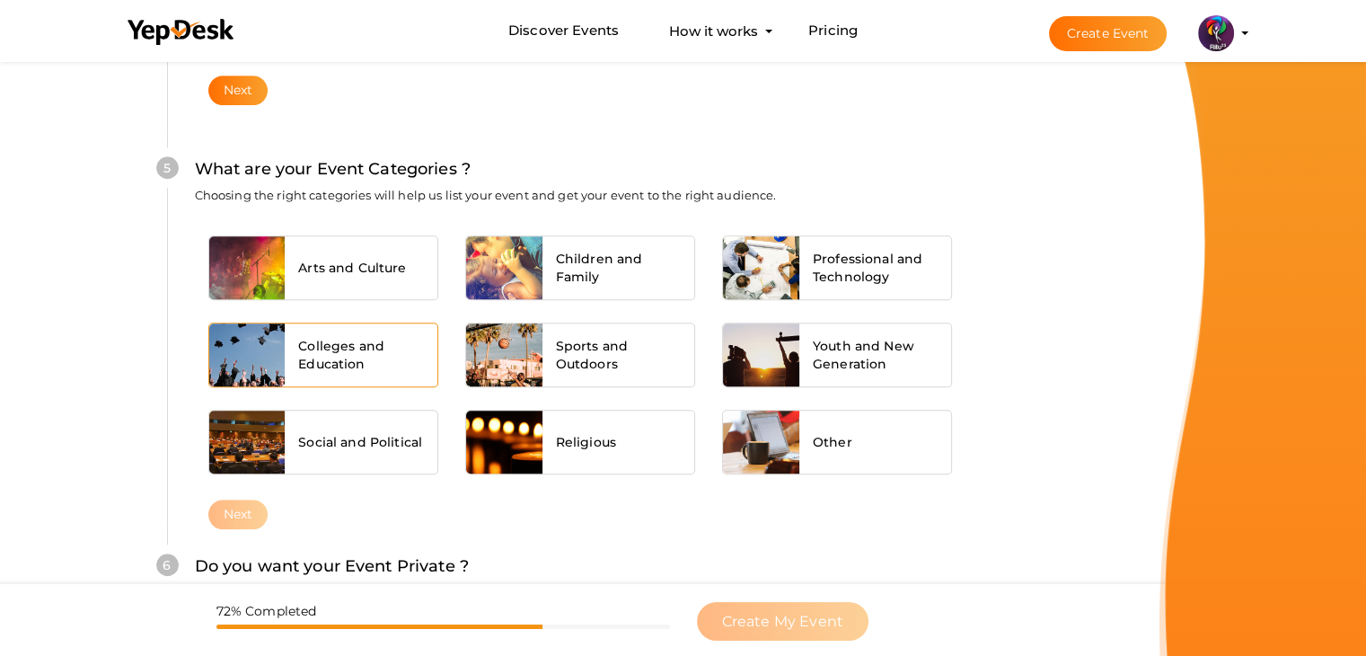
click at [348, 367] on span "Colleges and Education" at bounding box center [361, 355] width 126 height 36
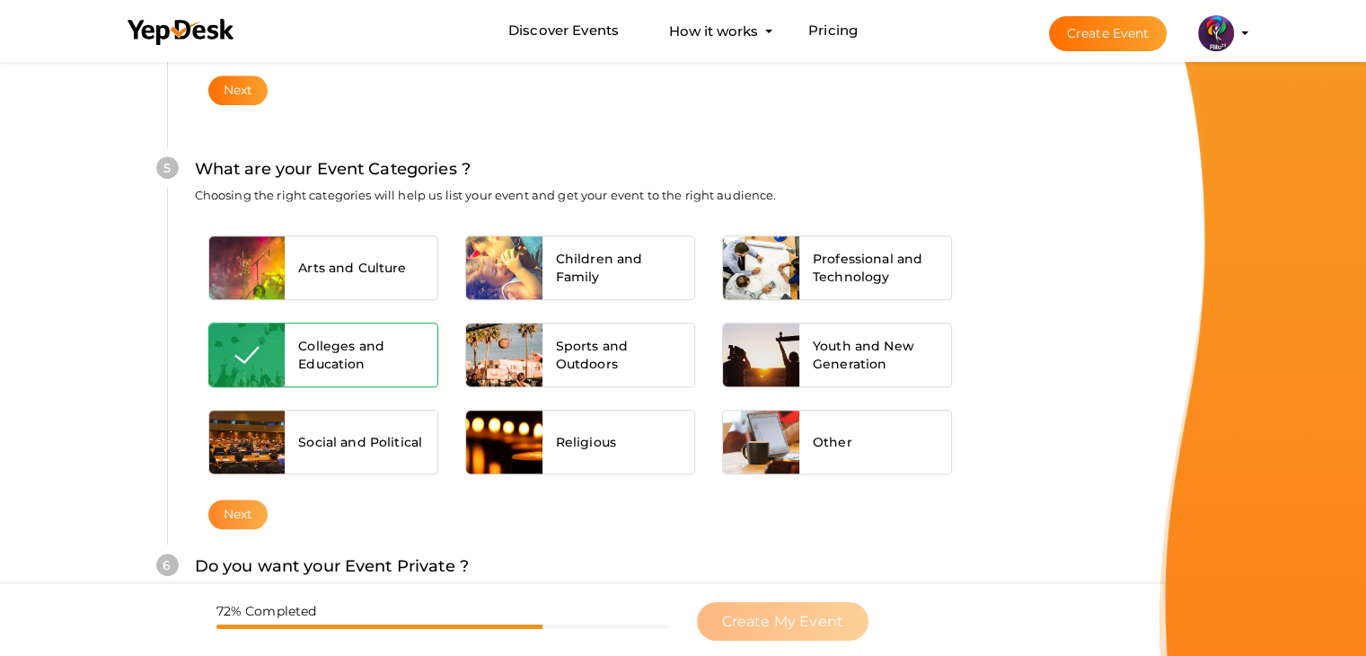
click at [250, 501] on button "Next" at bounding box center [238, 514] width 60 height 30
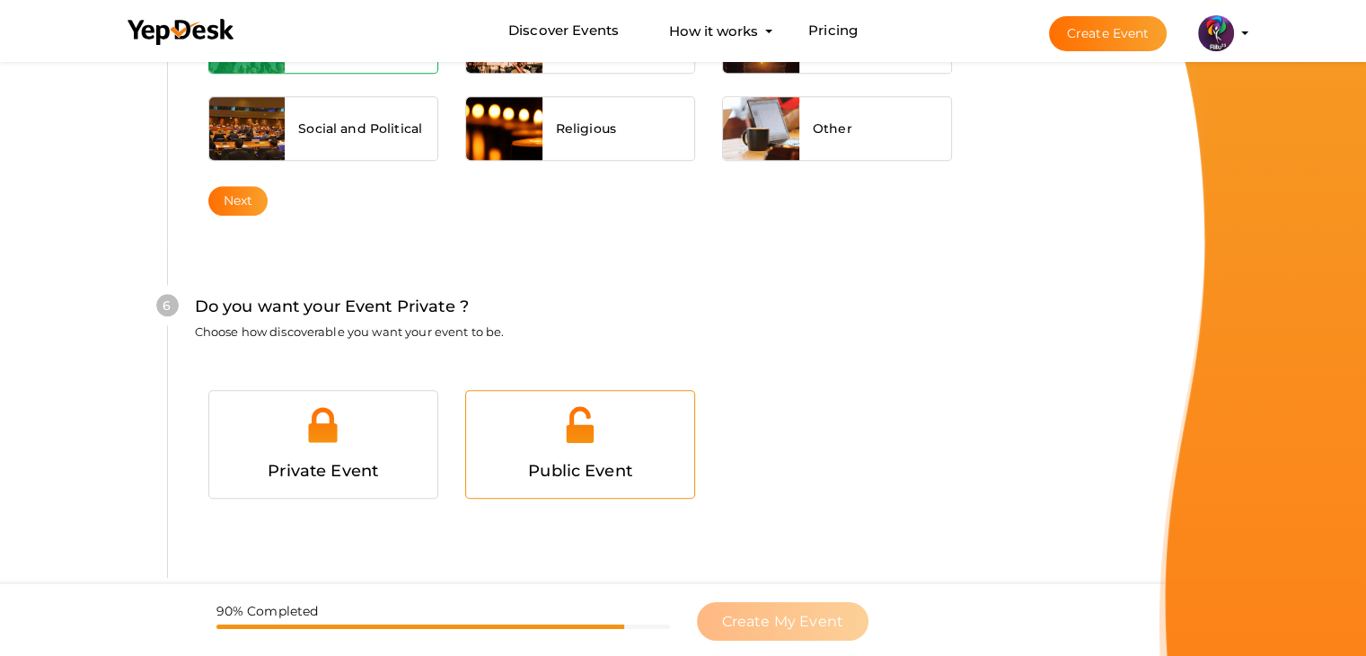
scroll to position [1702, 0]
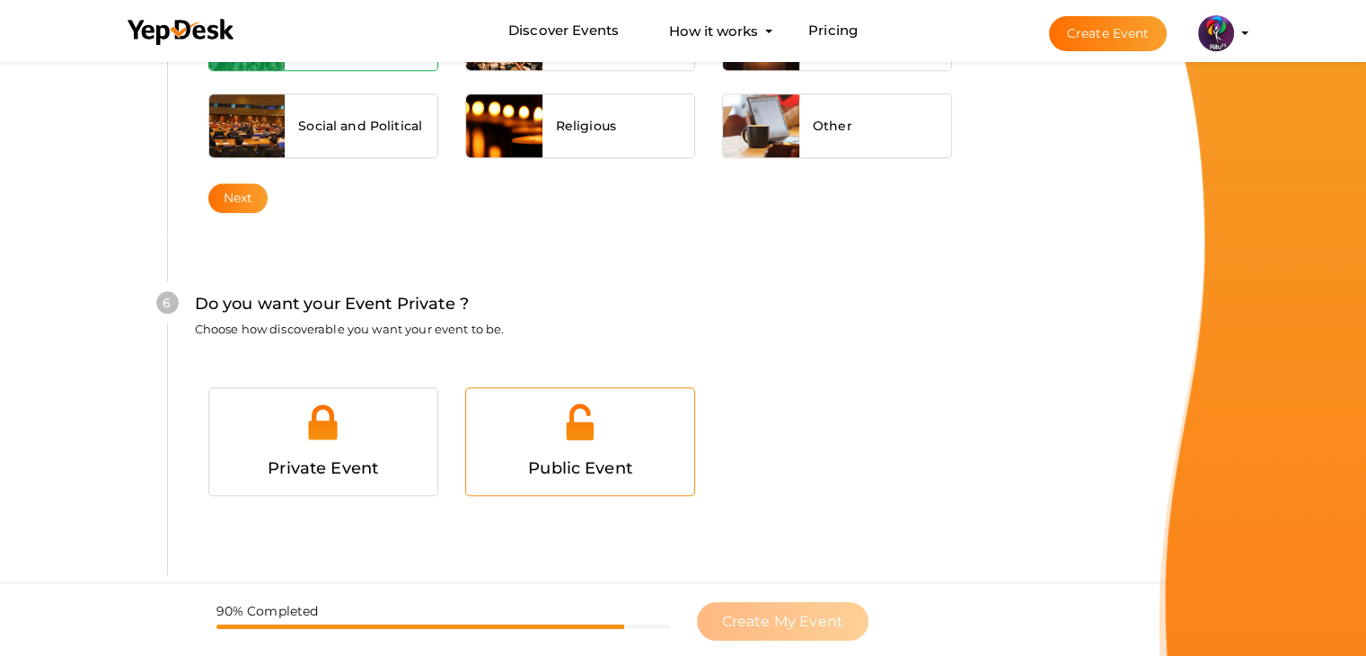
click at [605, 420] on div at bounding box center [580, 428] width 201 height 54
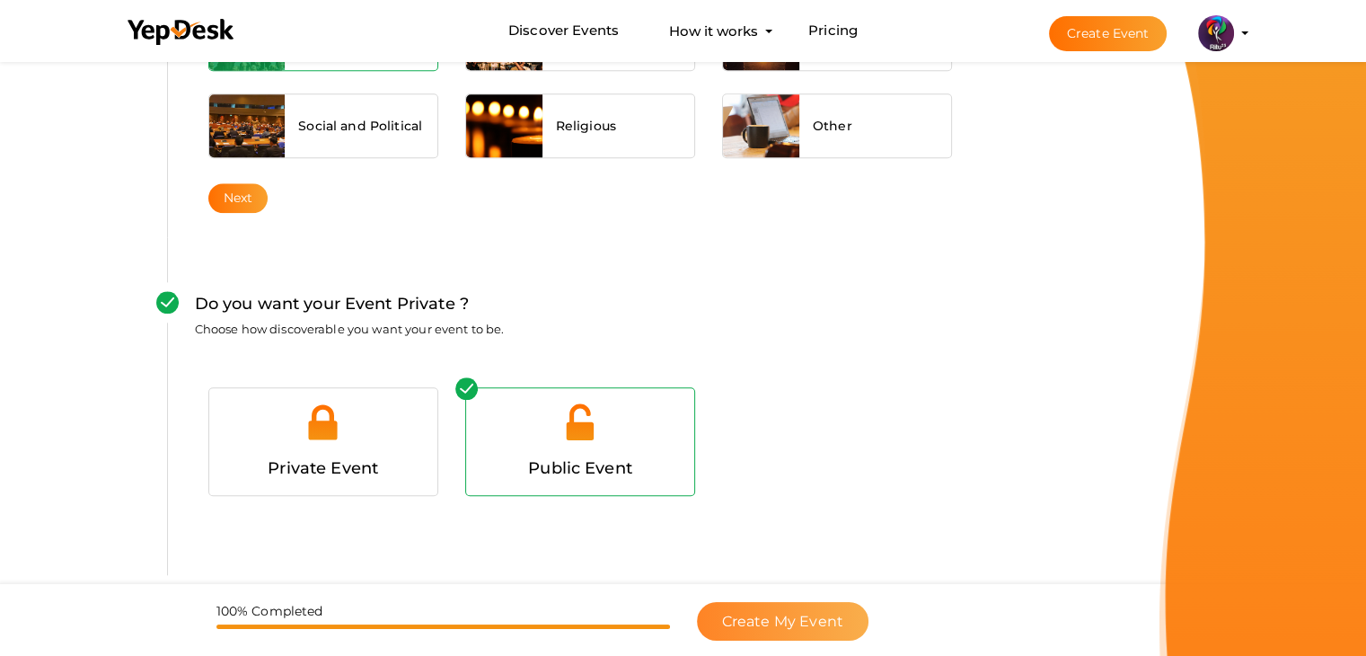
click at [776, 604] on button "Create My Event" at bounding box center [783, 621] width 172 height 39
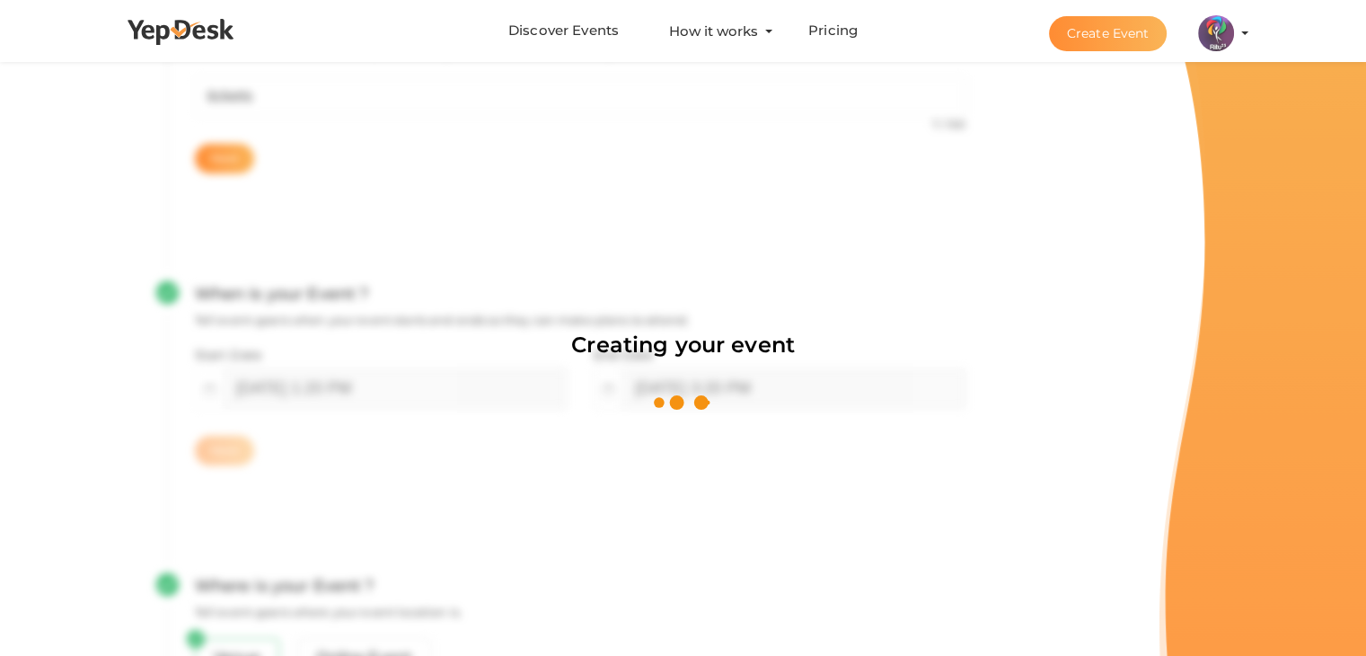
scroll to position [269, 0]
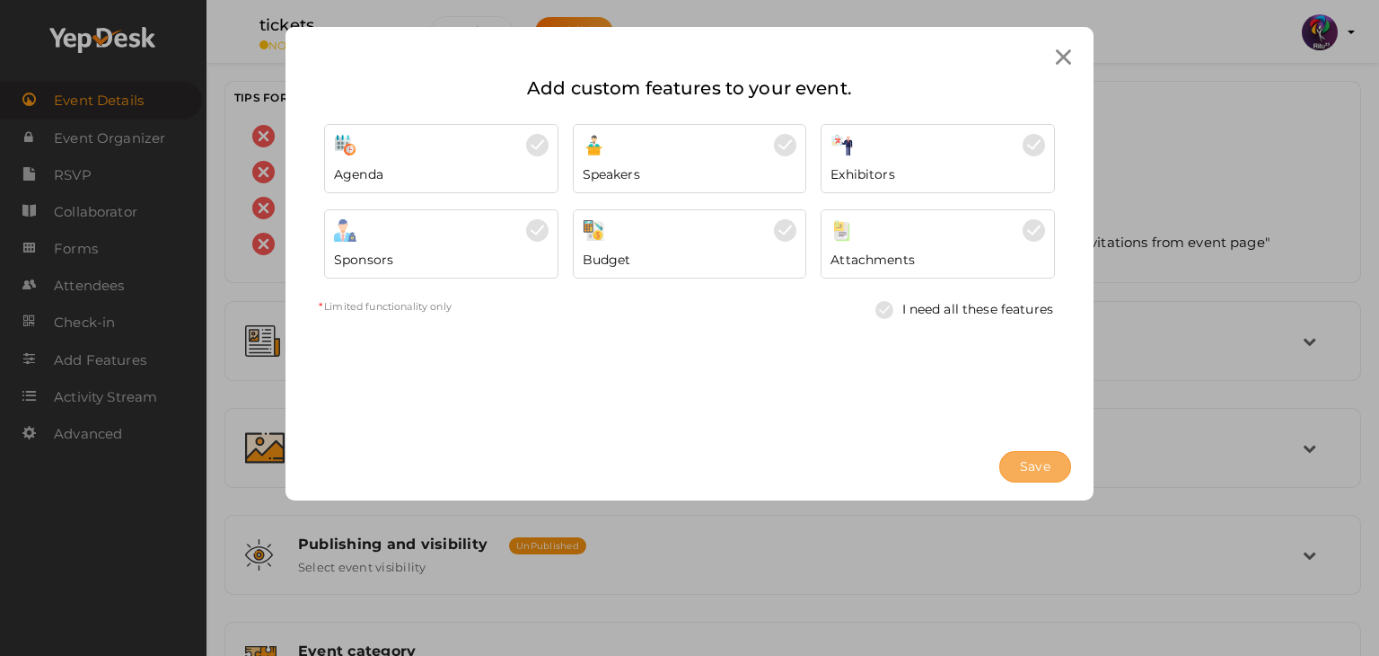
click at [1034, 464] on span "Save" at bounding box center [1035, 466] width 31 height 19
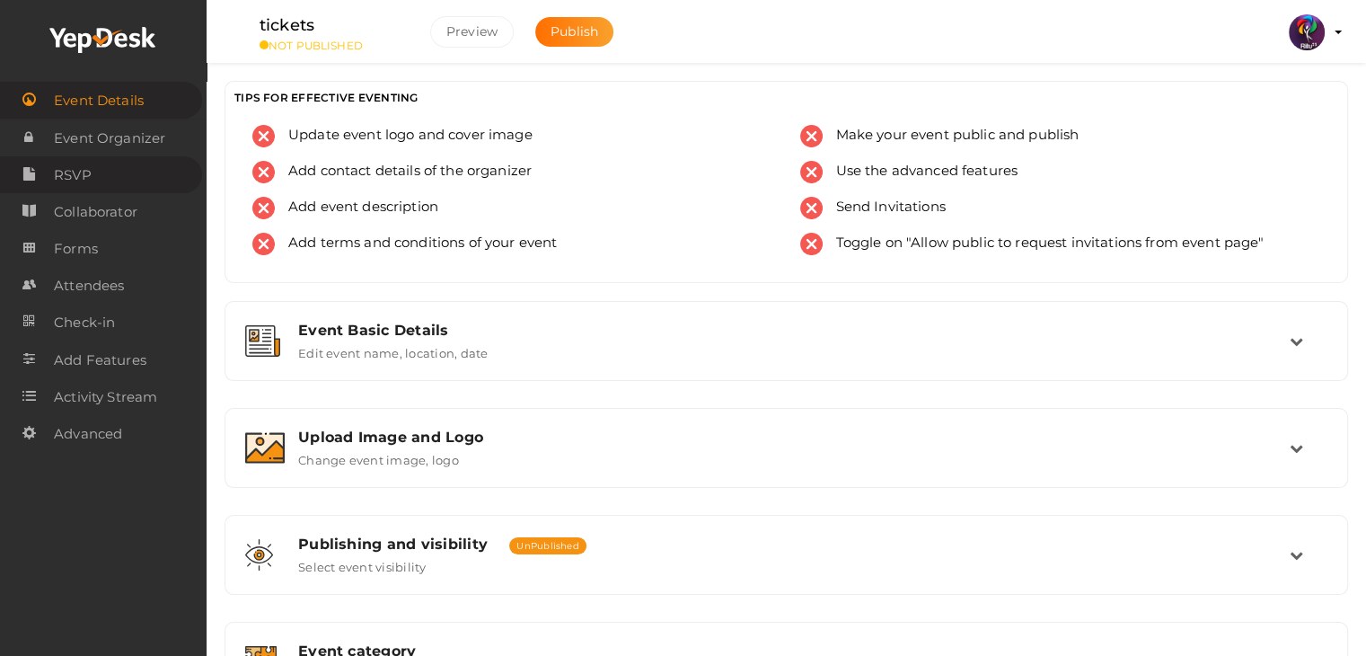
click at [105, 172] on link "RSVP" at bounding box center [101, 174] width 202 height 37
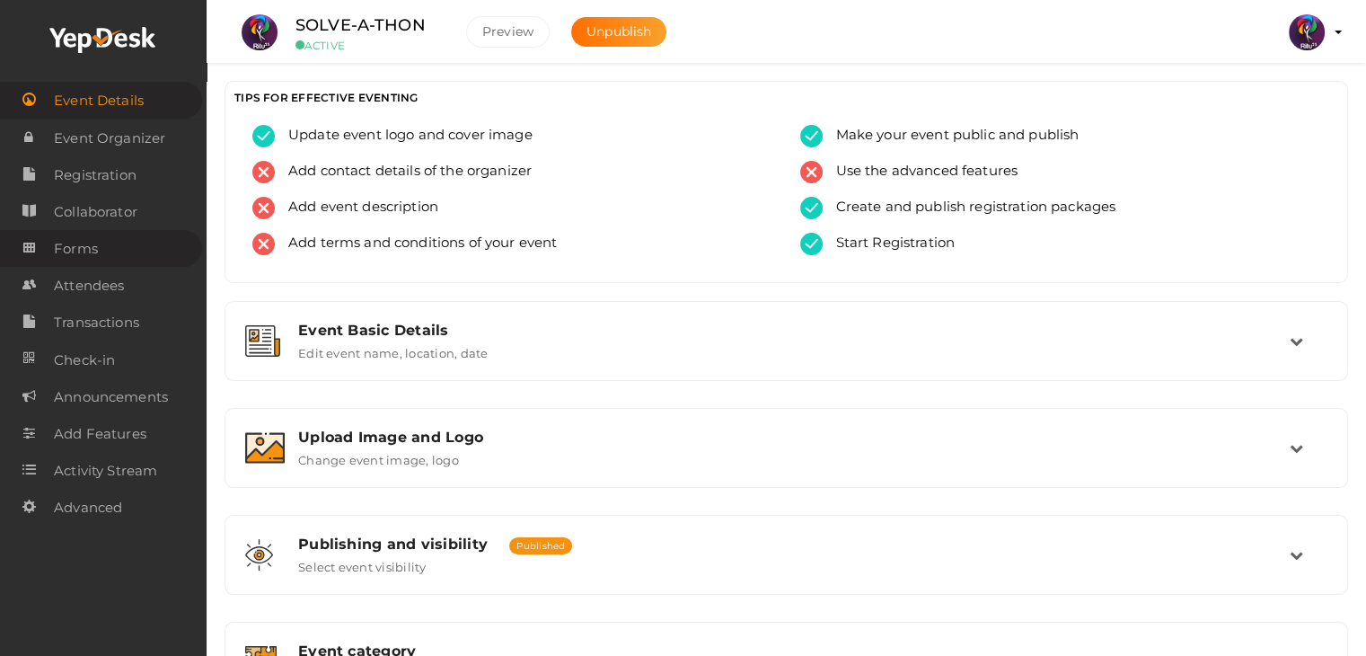
click at [115, 255] on link "Forms" at bounding box center [101, 248] width 202 height 37
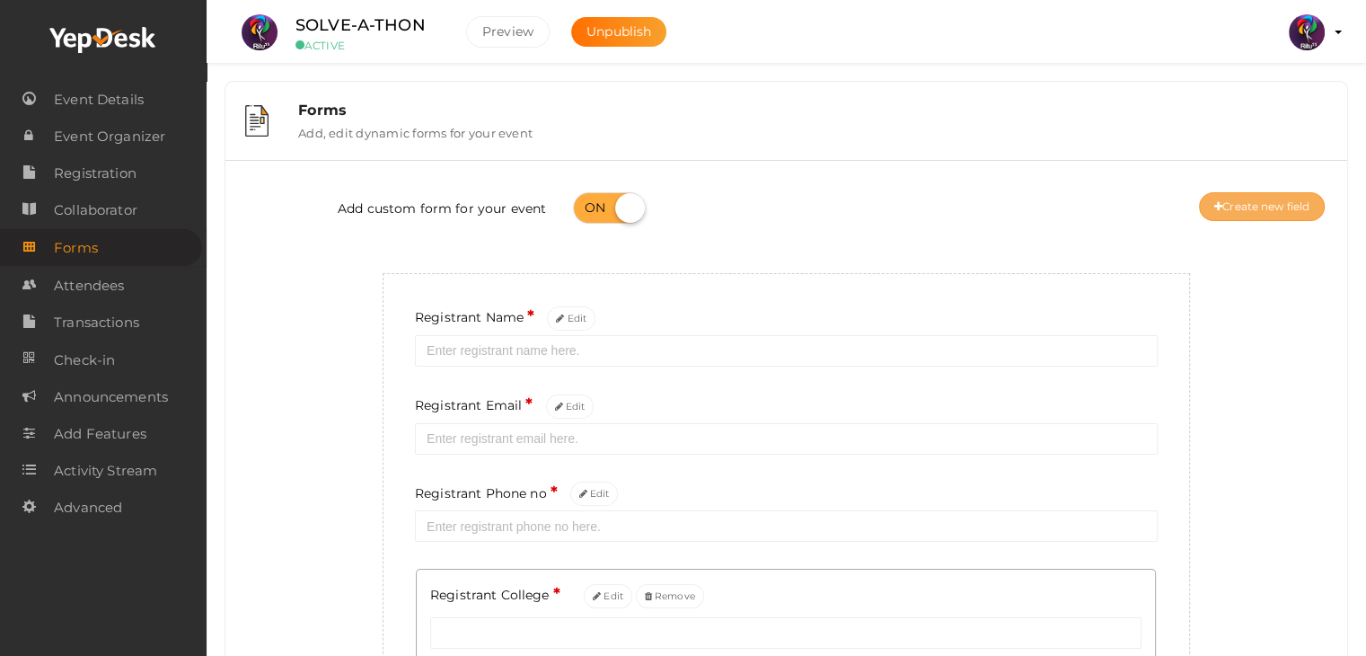
click at [1247, 206] on button "Create new field" at bounding box center [1262, 206] width 126 height 29
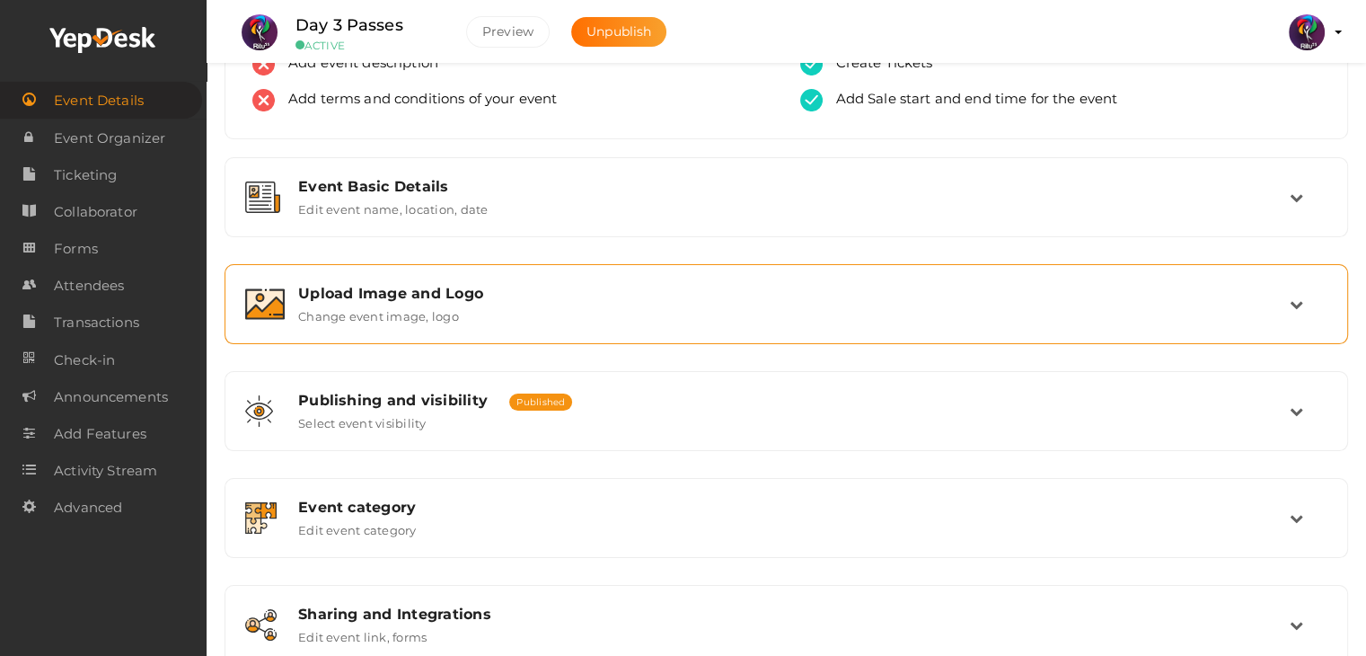
scroll to position [303, 0]
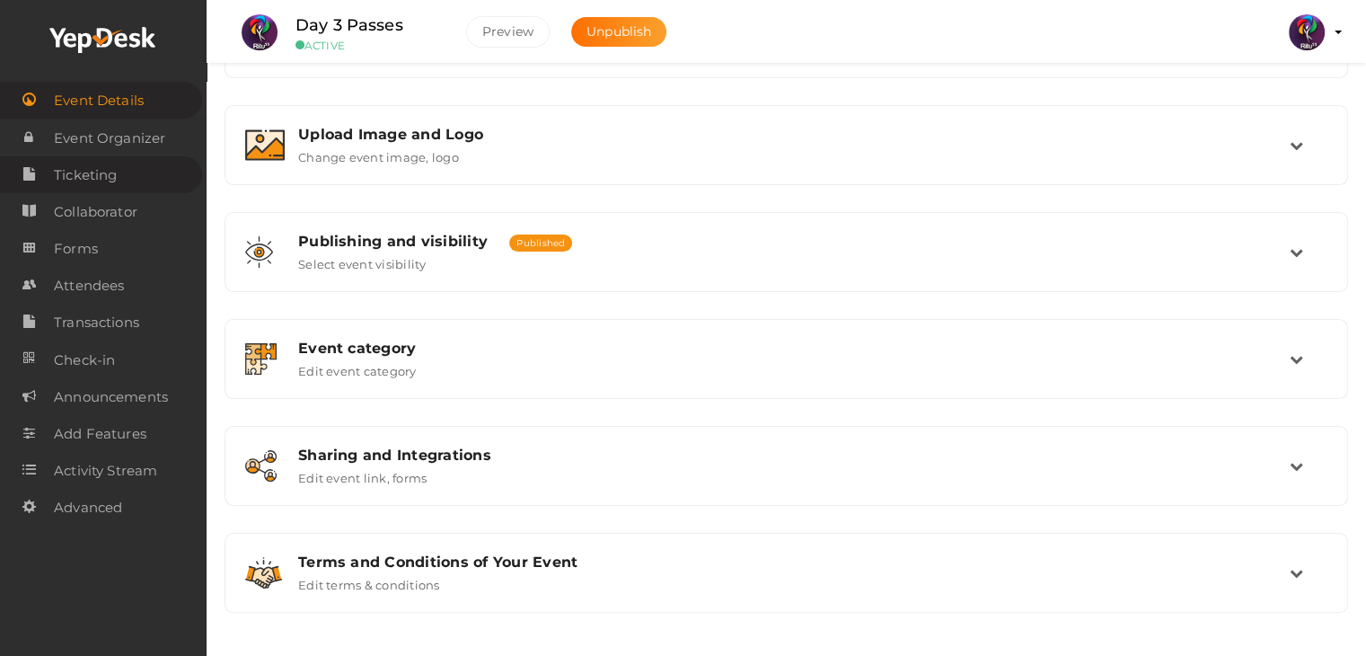
click at [119, 171] on link "Ticketing" at bounding box center [101, 174] width 202 height 37
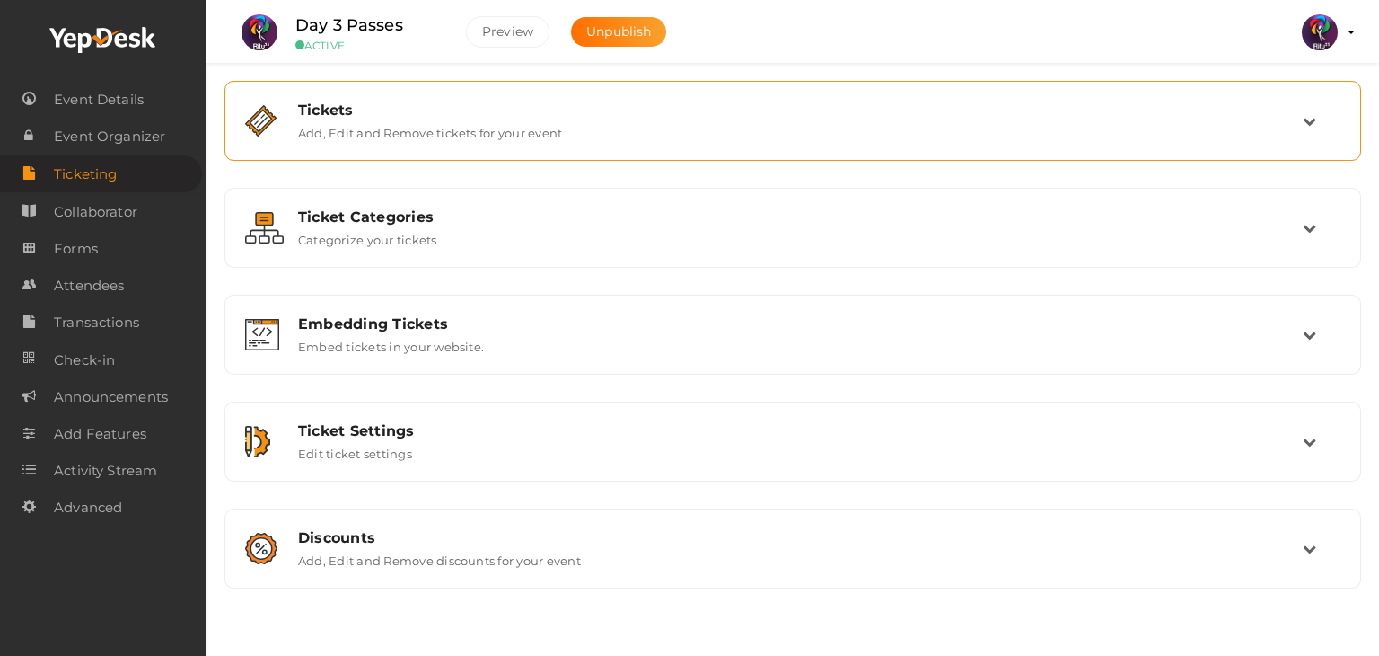
click at [933, 127] on div "Tickets Add, Edit and Remove tickets for your event" at bounding box center [794, 120] width 1018 height 39
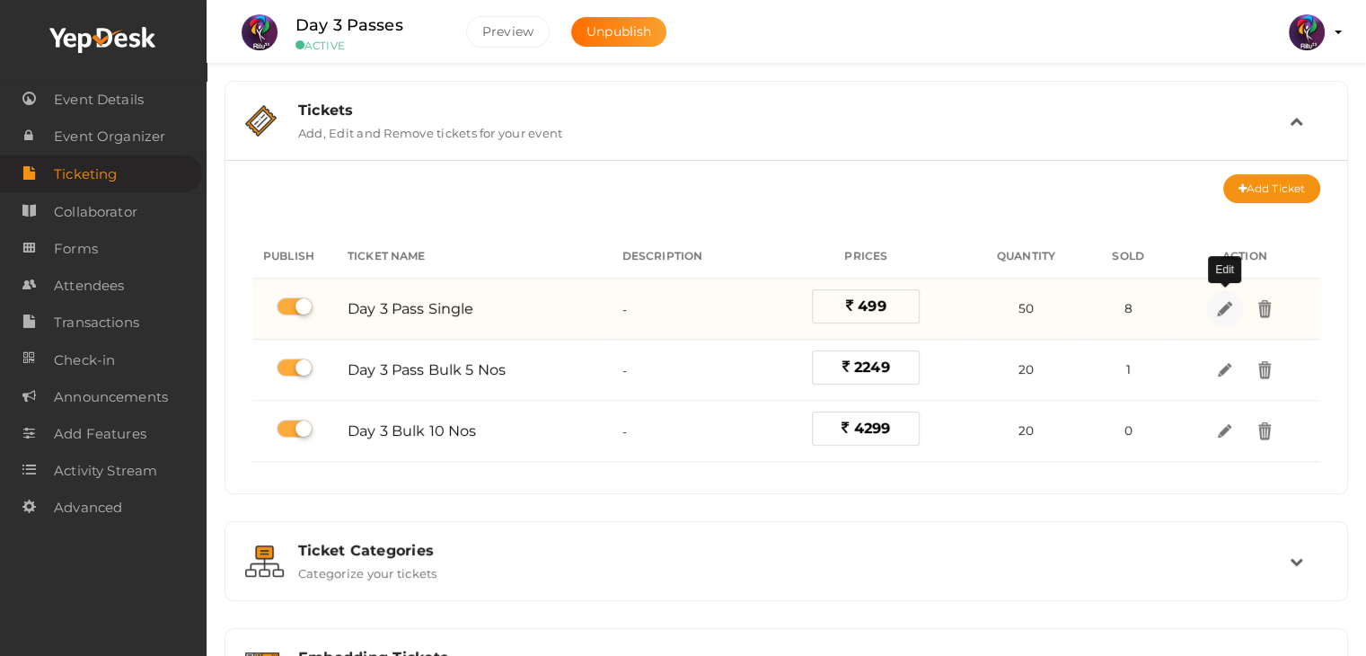
click at [1215, 304] on img at bounding box center [1224, 308] width 21 height 21
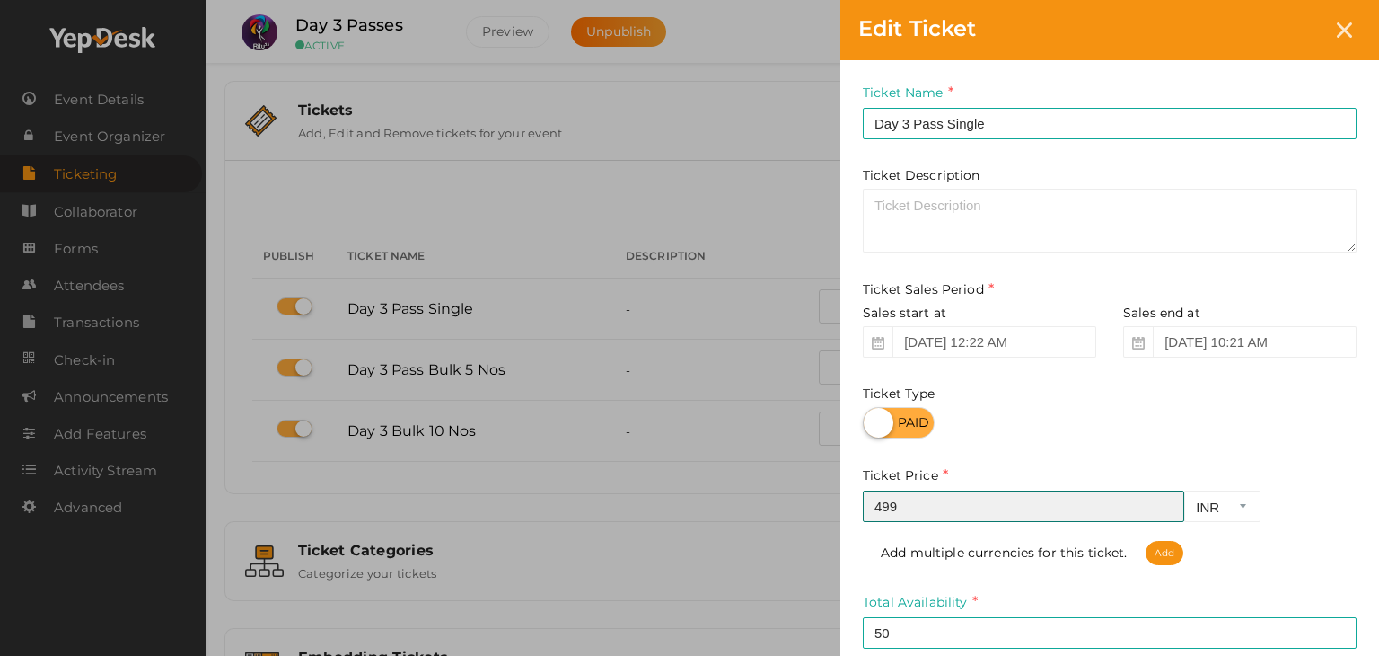
click at [883, 509] on input "499" at bounding box center [1023, 505] width 321 height 31
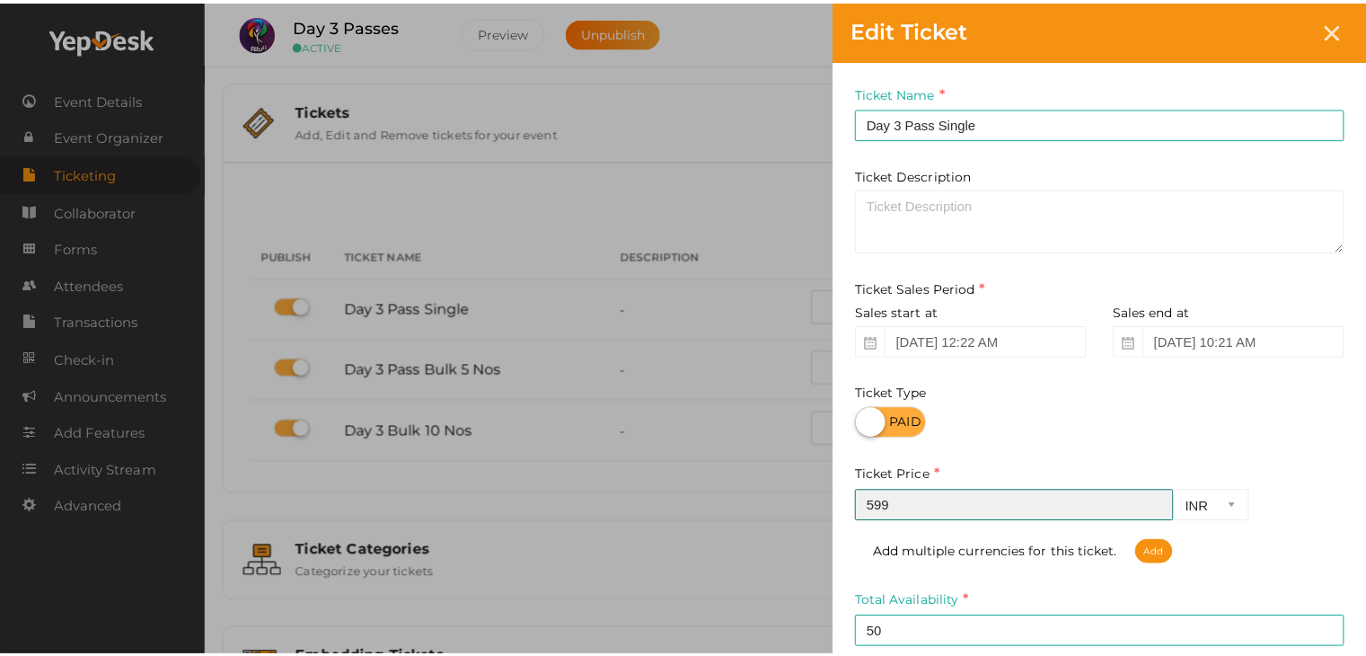
scroll to position [188, 0]
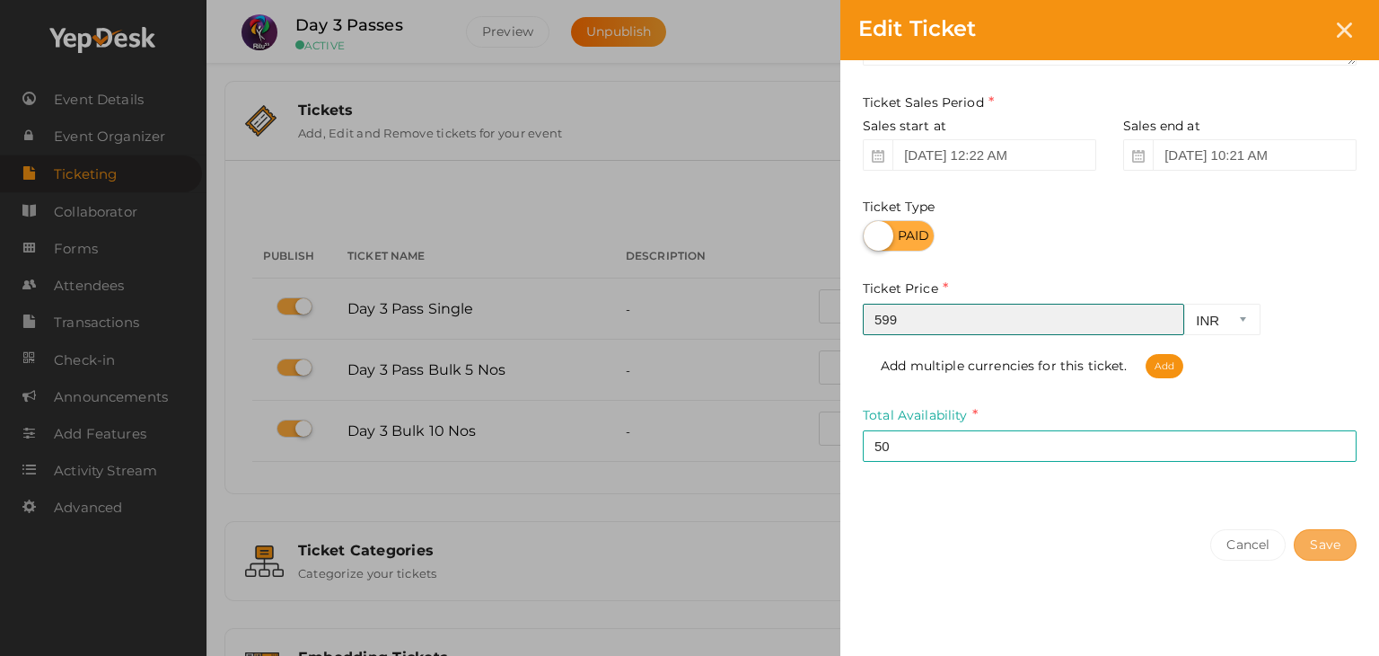
type input "599"
click at [1338, 539] on button "Save" at bounding box center [1325, 544] width 63 height 31
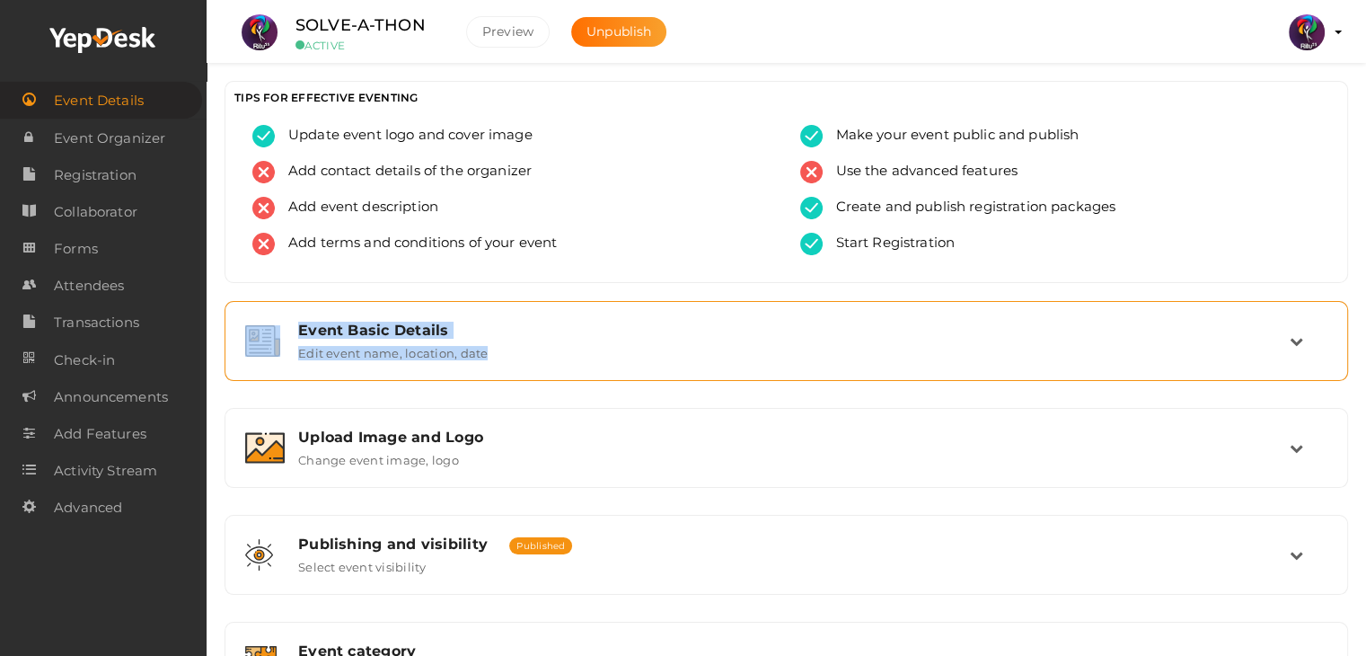
drag, startPoint x: 0, startPoint y: 0, endPoint x: 260, endPoint y: 360, distance: 444.4
click at [260, 360] on div "Event Basic Details Edit event name, location, date Event Name SOLVE-A-THON 12/…" at bounding box center [786, 608] width 1123 height 614
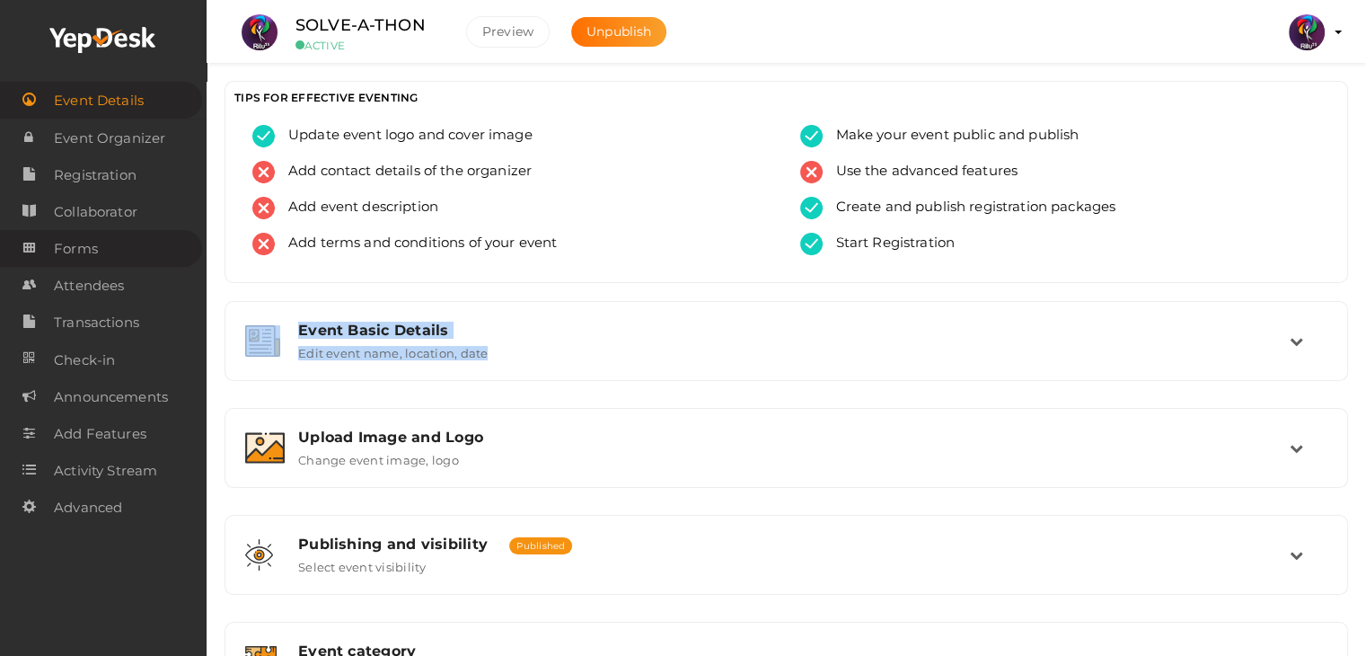
click at [84, 255] on span "Forms" at bounding box center [76, 249] width 44 height 36
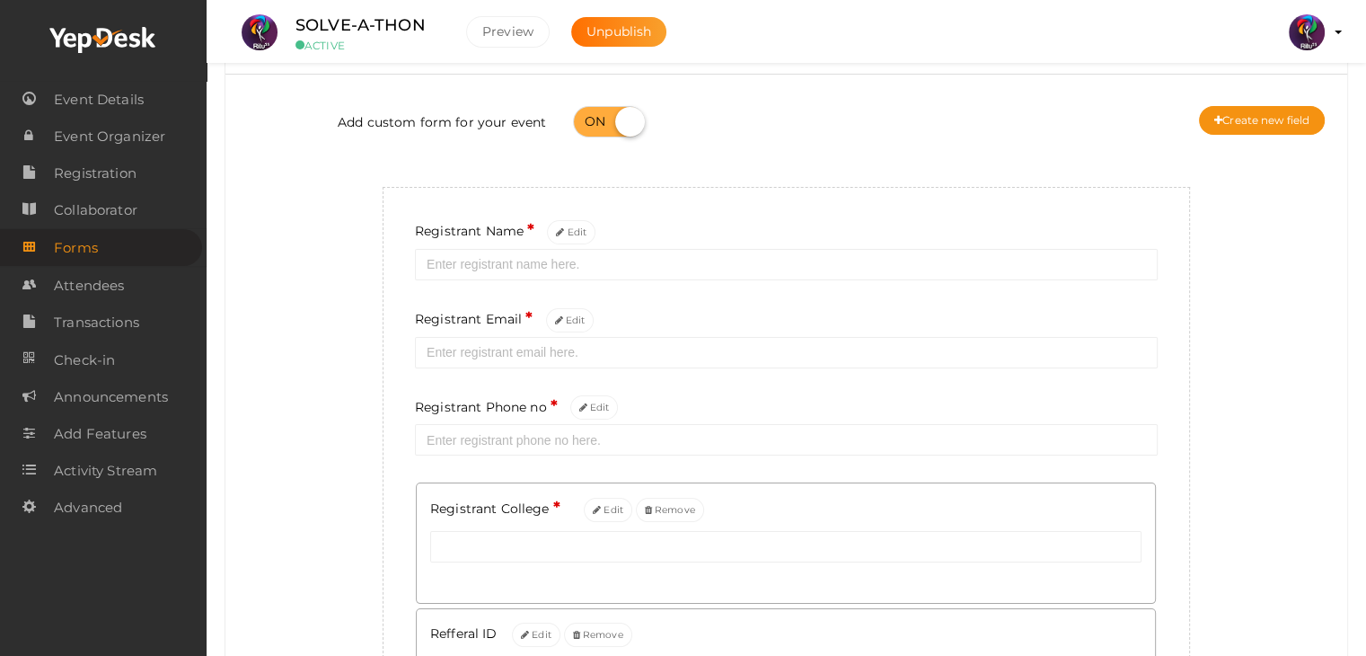
scroll to position [86, 0]
click at [1246, 295] on div "Add custom form for your event Create new field Registrant Name * Edit Registra…" at bounding box center [786, 426] width 1095 height 677
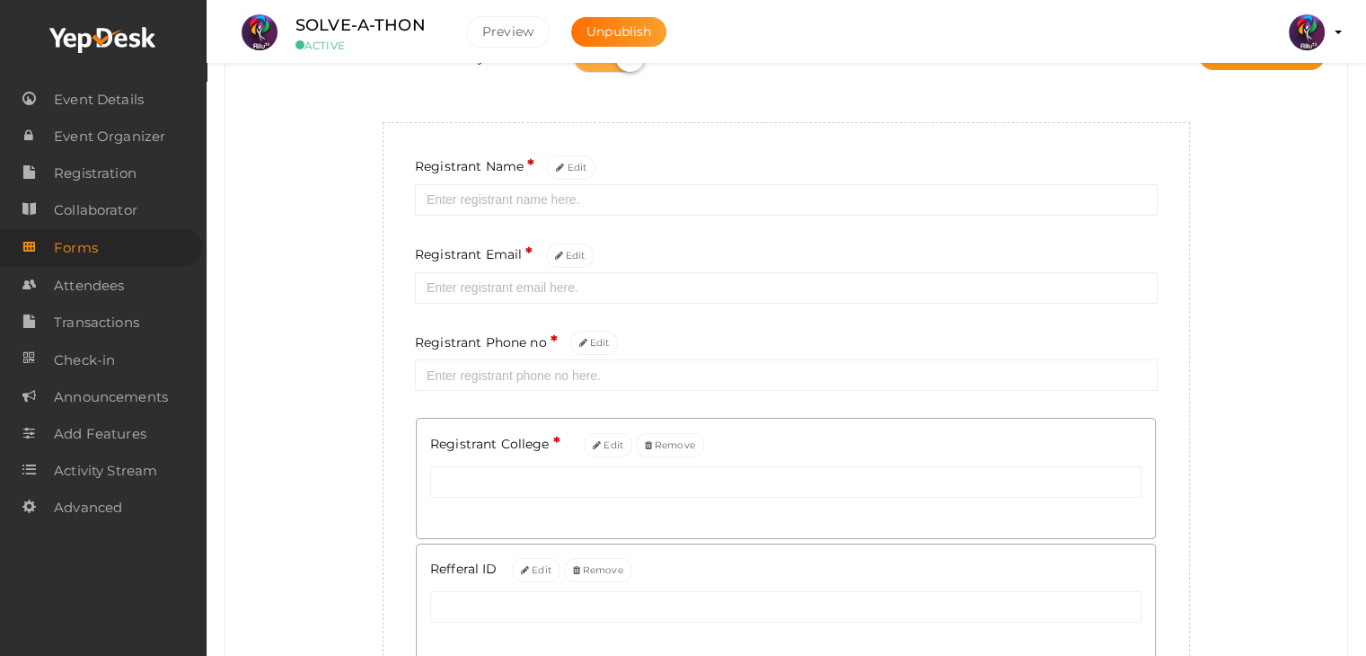
scroll to position [0, 0]
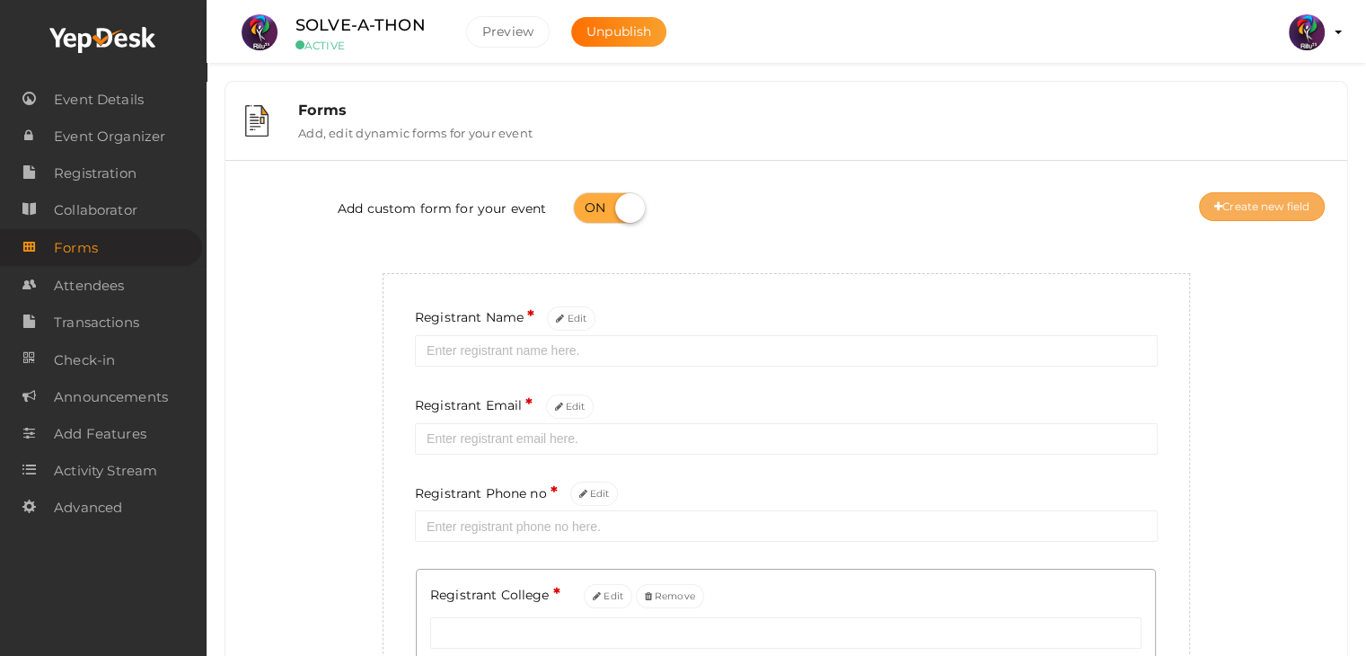
click at [1232, 211] on button "Create new field" at bounding box center [1262, 206] width 126 height 29
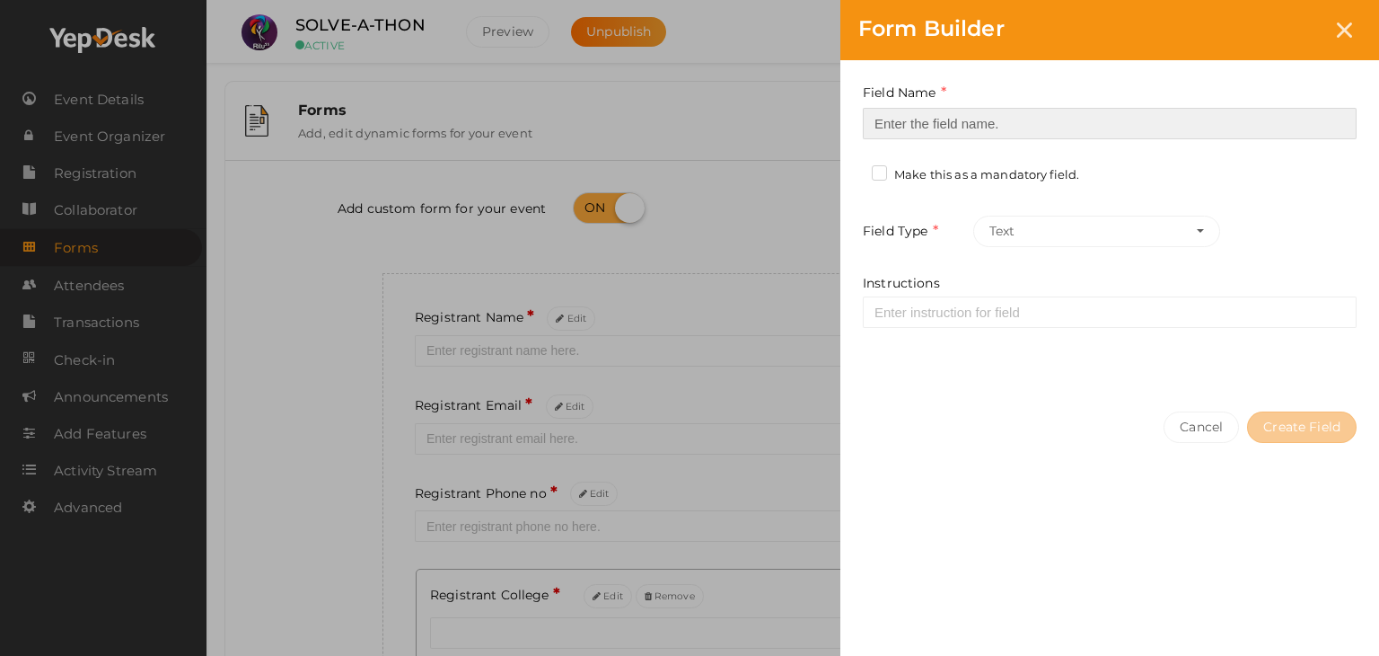
click at [1063, 128] on input at bounding box center [1110, 123] width 494 height 31
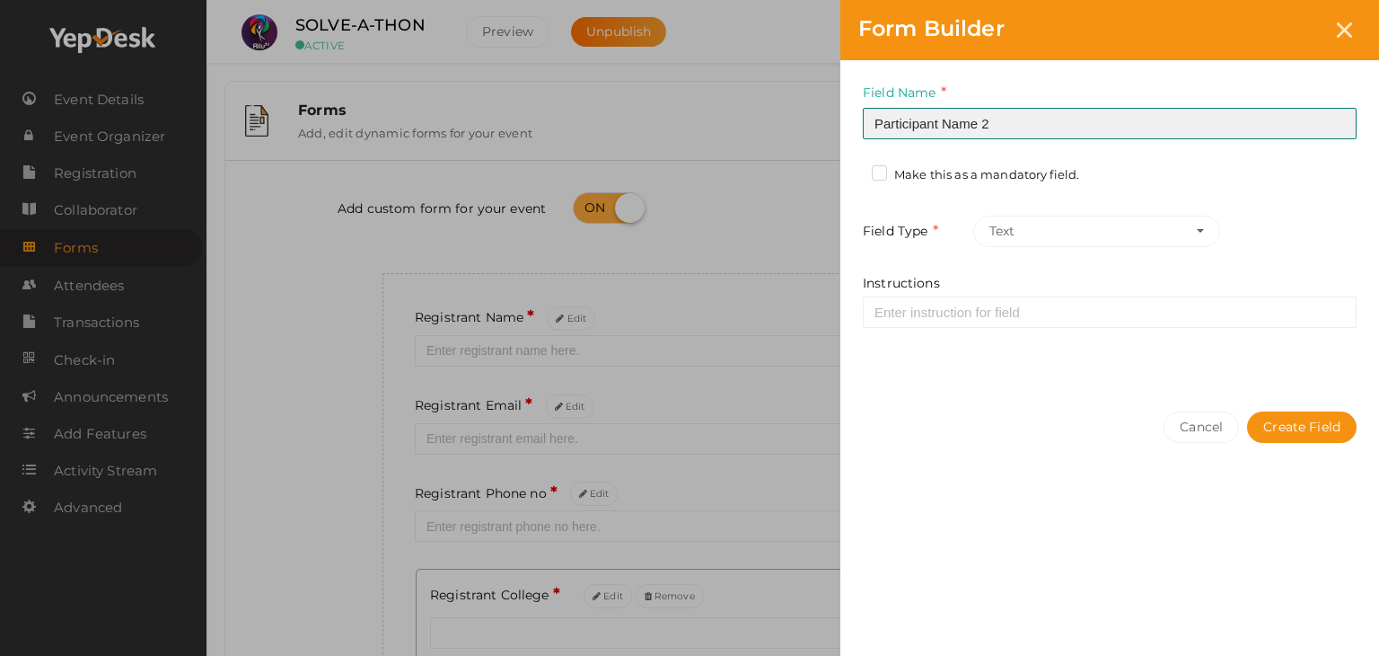
type input "Participant Name 2"
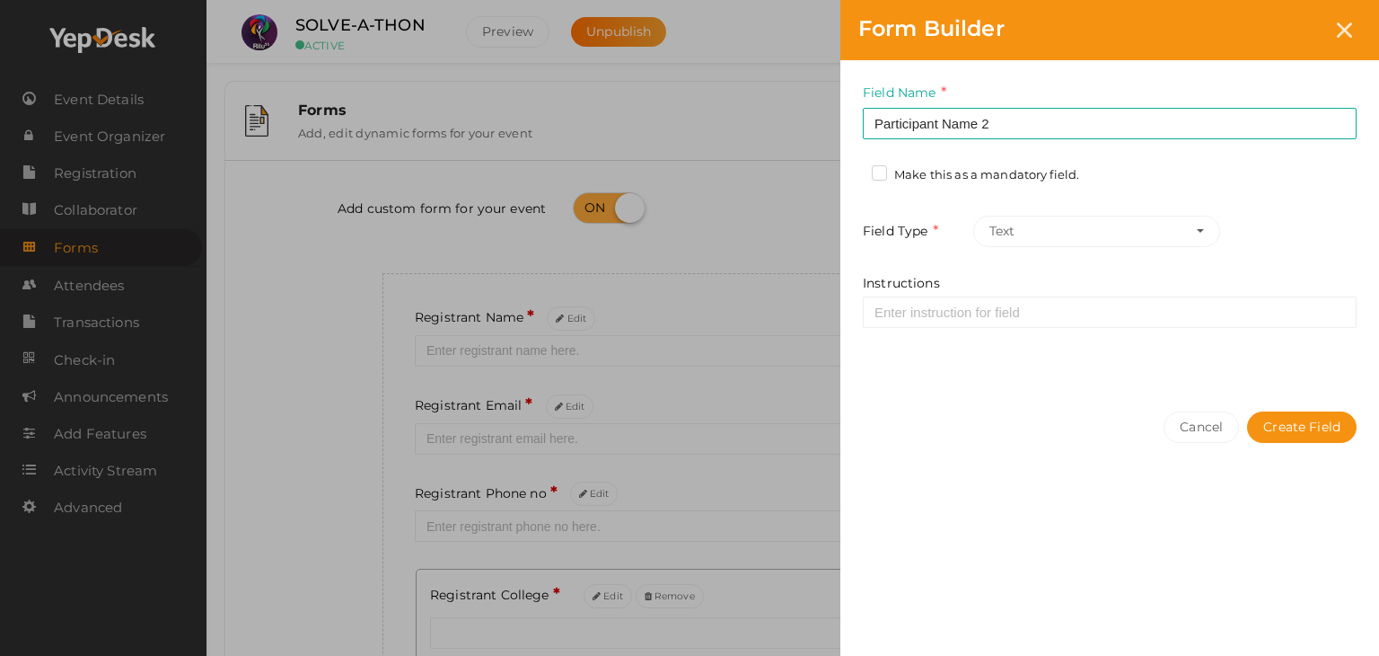
click at [891, 169] on label "Make this as a mandatory field." at bounding box center [975, 175] width 207 height 18
click at [854, 170] on input "Make this as a mandatory field." at bounding box center [854, 170] width 0 height 0
drag, startPoint x: 1299, startPoint y: 444, endPoint x: 1307, endPoint y: 437, distance: 9.5
click at [1307, 437] on div "Cancel Create Field" at bounding box center [1110, 462] width 539 height 139
click at [1307, 437] on button "Create Field" at bounding box center [1302, 426] width 110 height 31
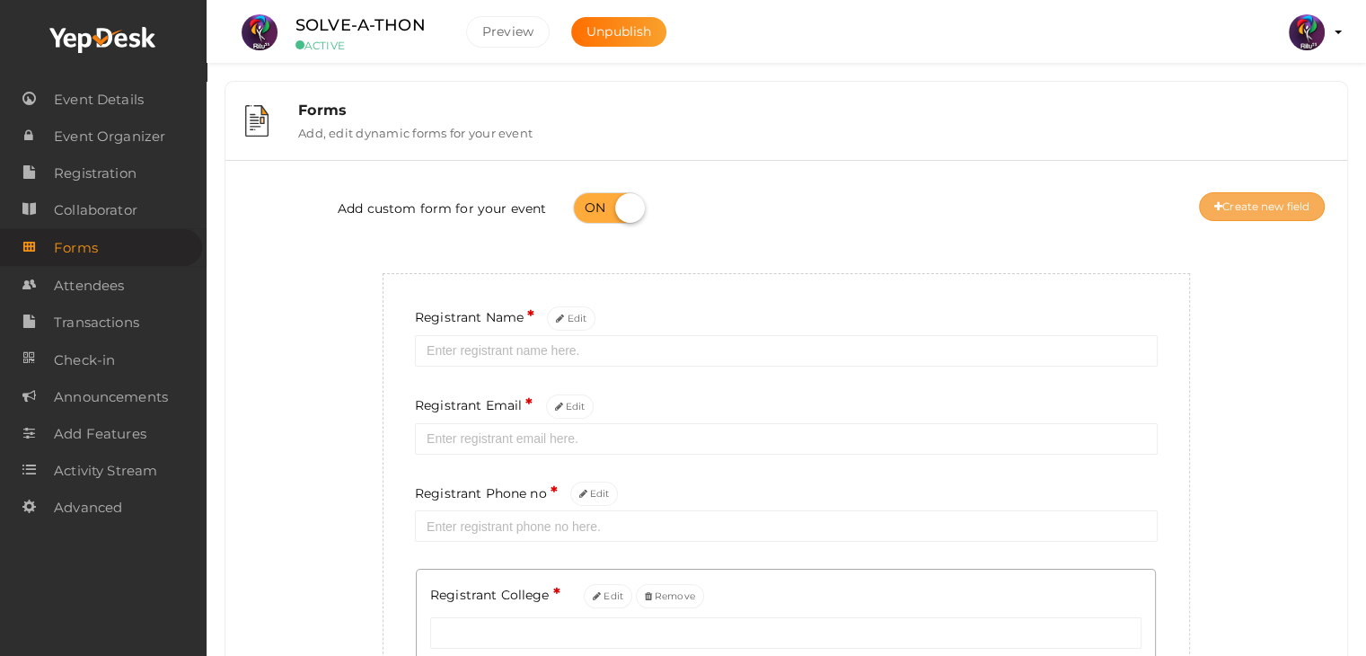
click at [1285, 213] on button "Create new field" at bounding box center [1262, 206] width 126 height 29
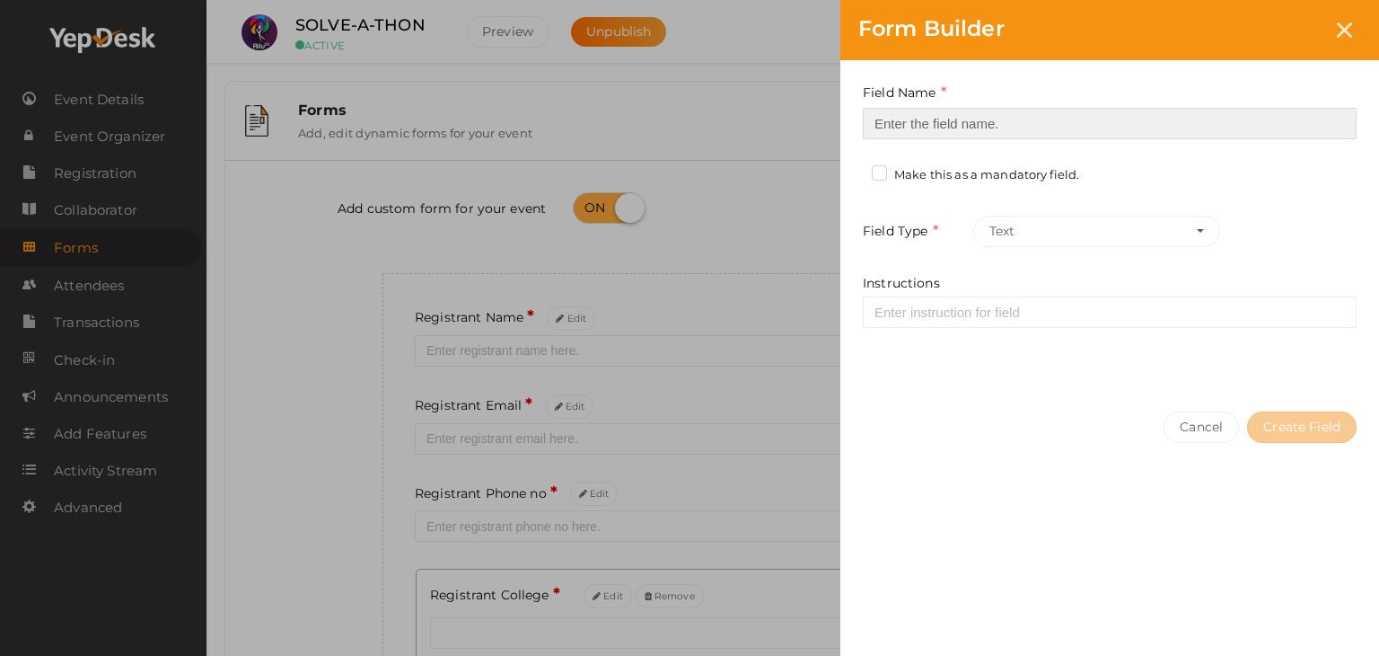
click at [1046, 137] on input at bounding box center [1110, 123] width 494 height 31
type input "P"
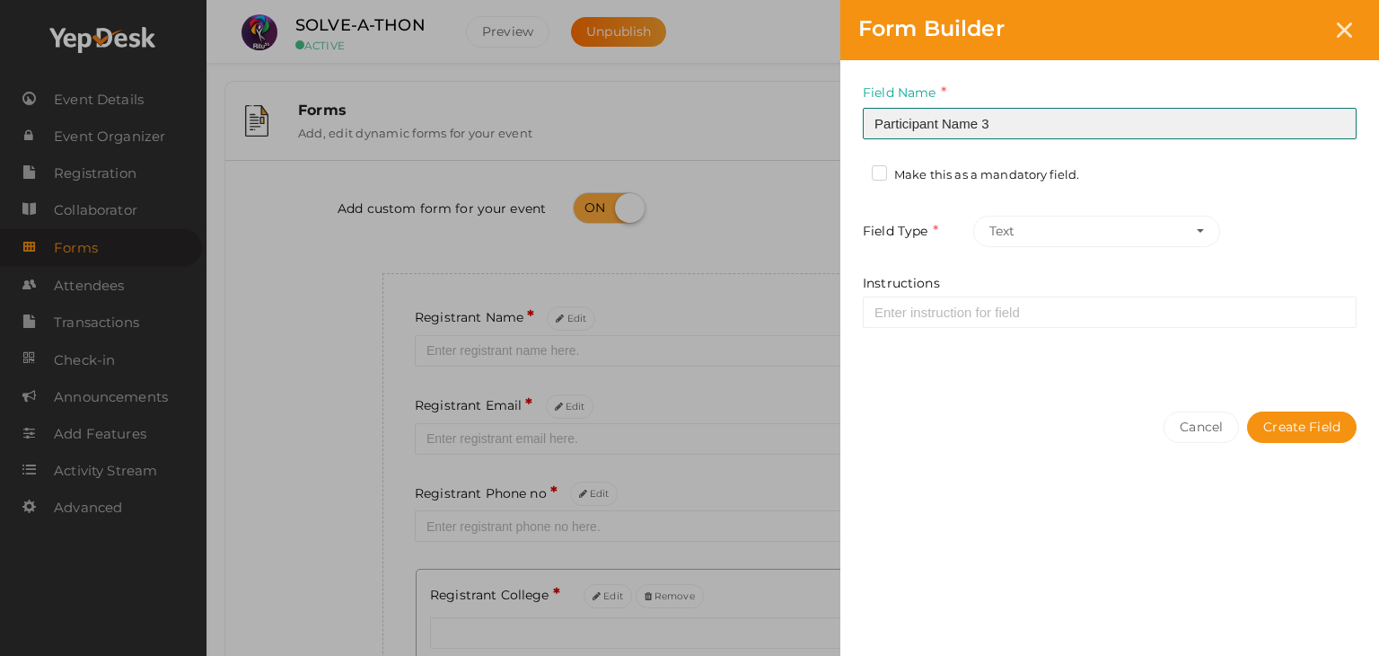
type input "Participant Name 3"
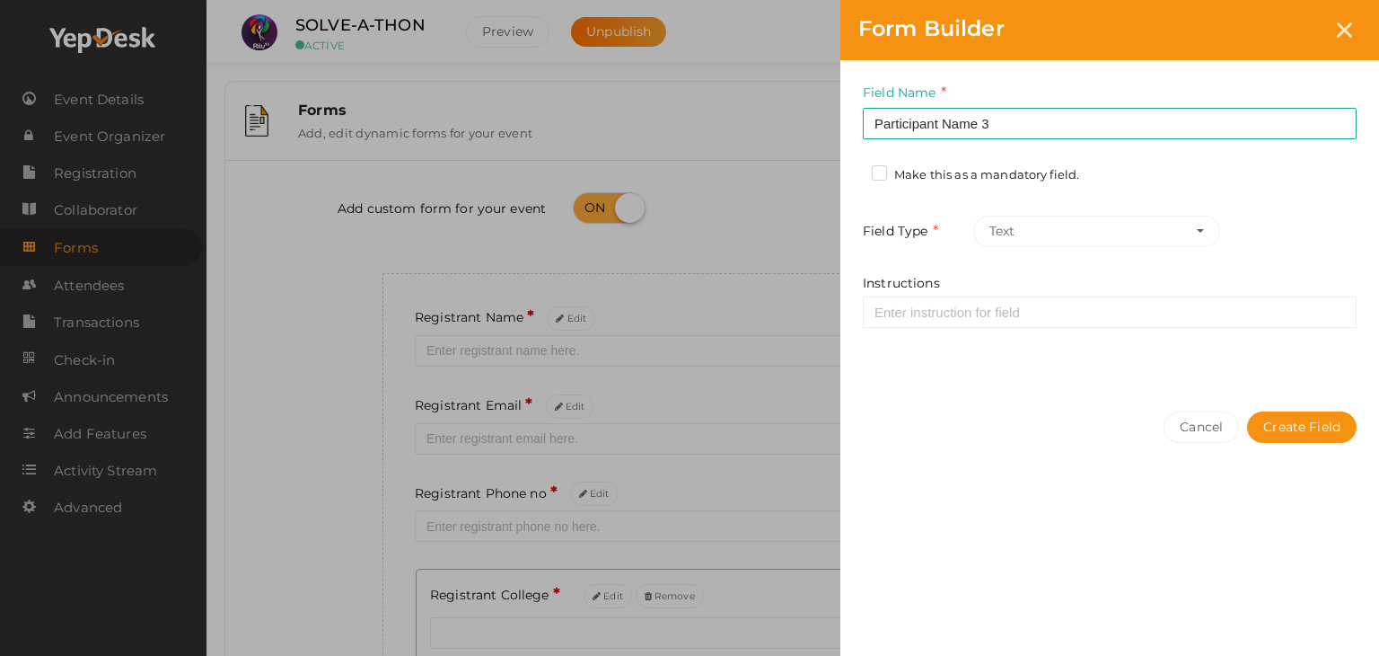
click at [1042, 176] on label "Make this as a mandatory field." at bounding box center [975, 175] width 207 height 18
click at [854, 170] on input "Make this as a mandatory field." at bounding box center [854, 170] width 0 height 0
click at [1042, 176] on label "Make this as a mandatory field." at bounding box center [975, 175] width 207 height 18
click at [854, 170] on input "Make this as a mandatory field." at bounding box center [854, 170] width 0 height 0
click at [1300, 422] on button "Create Field" at bounding box center [1302, 426] width 110 height 31
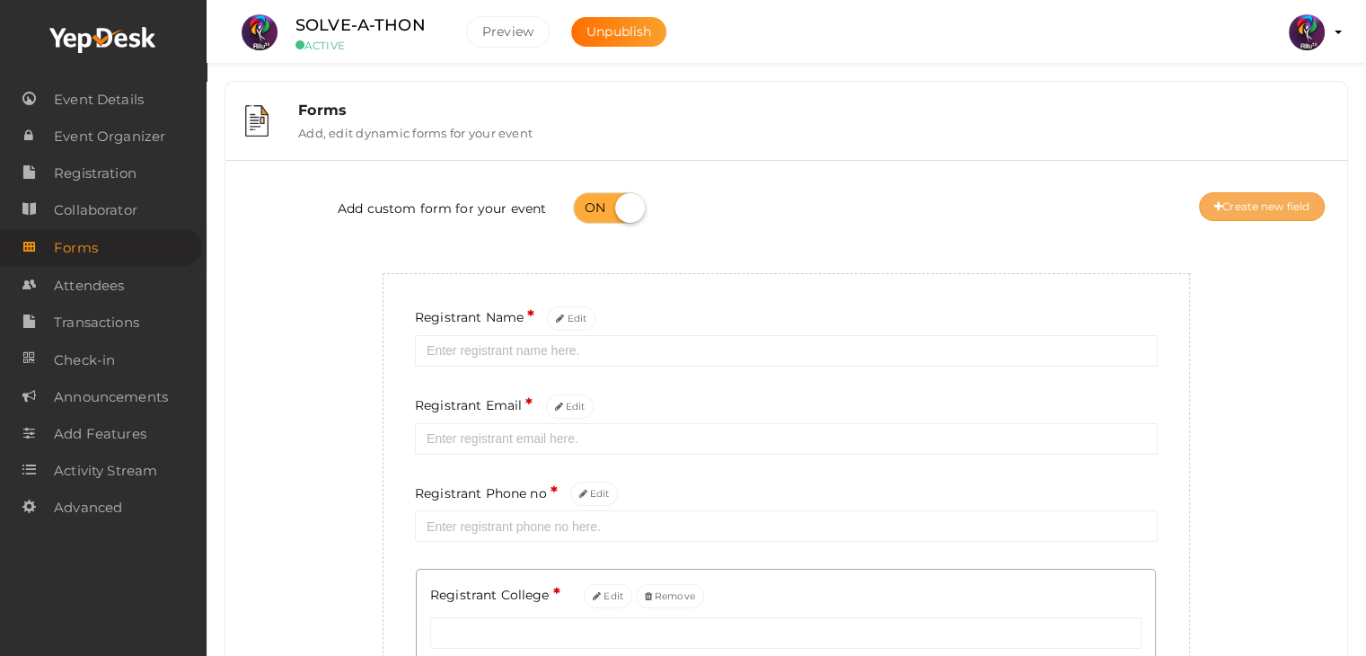
click at [1261, 207] on button "Create new field" at bounding box center [1262, 206] width 126 height 29
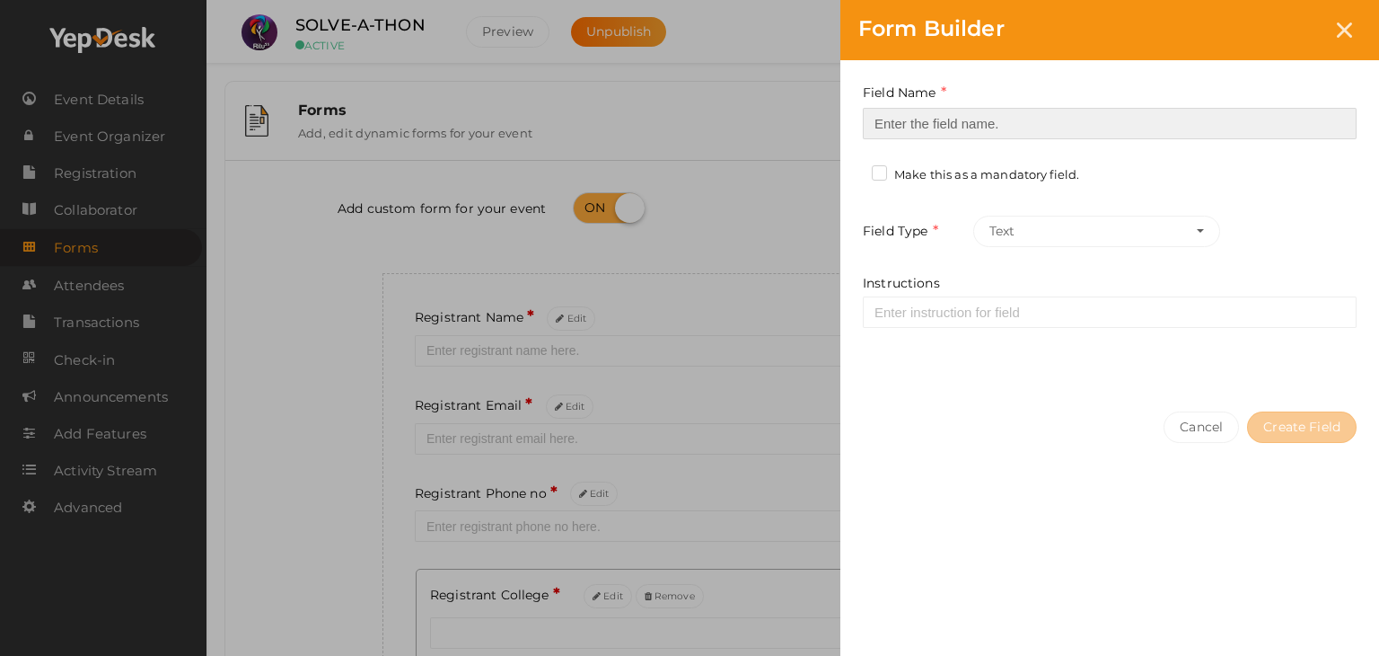
click at [1123, 108] on input at bounding box center [1110, 123] width 494 height 31
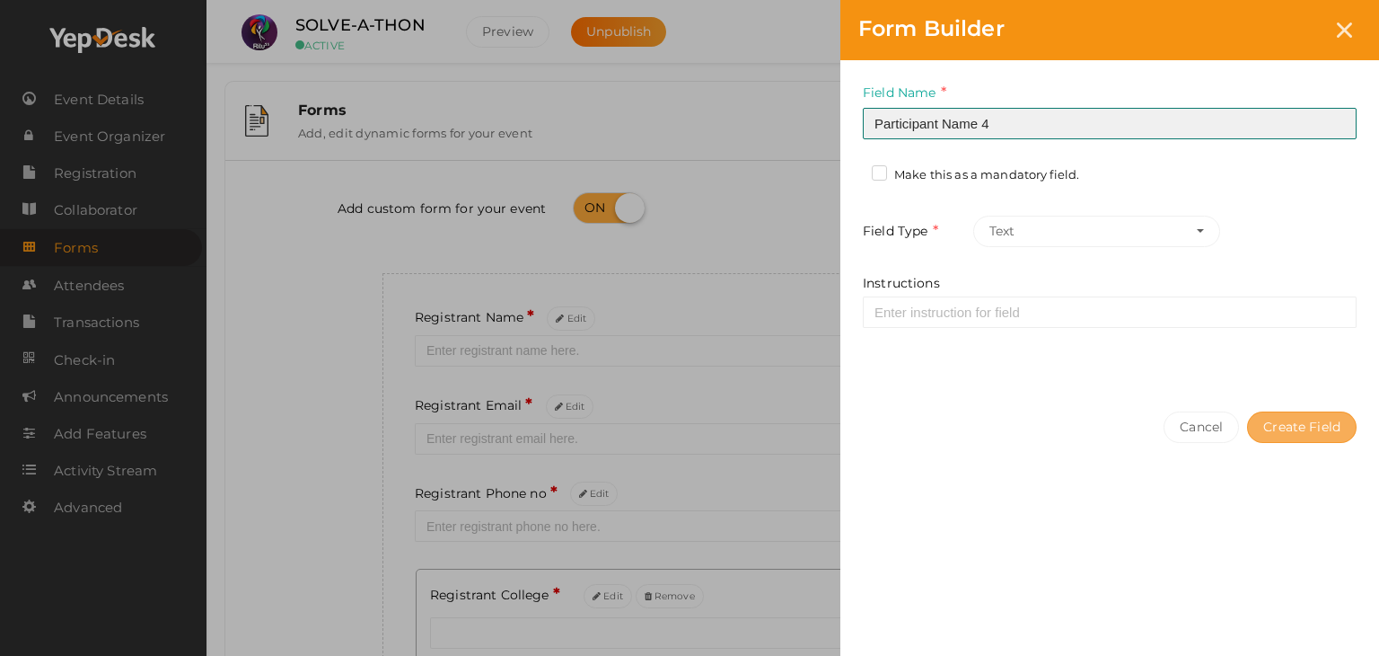
type input "Participant Name 4"
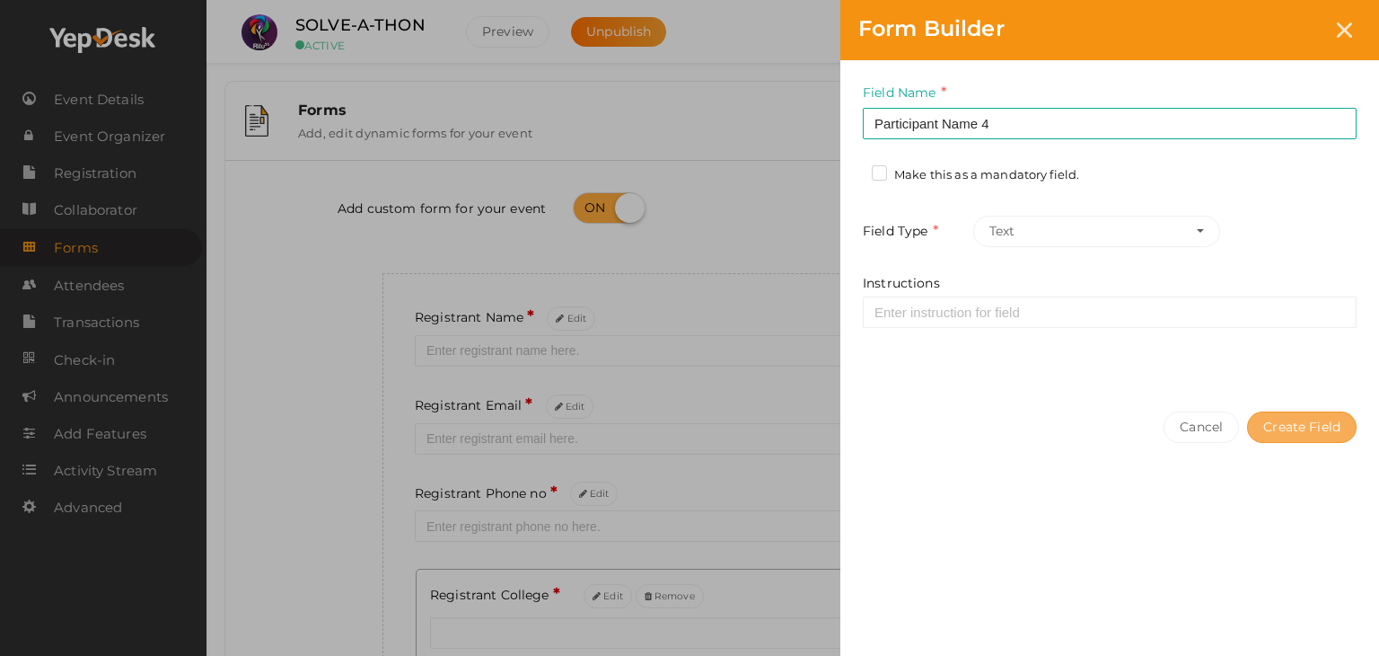
click at [1311, 418] on button "Create Field" at bounding box center [1302, 426] width 110 height 31
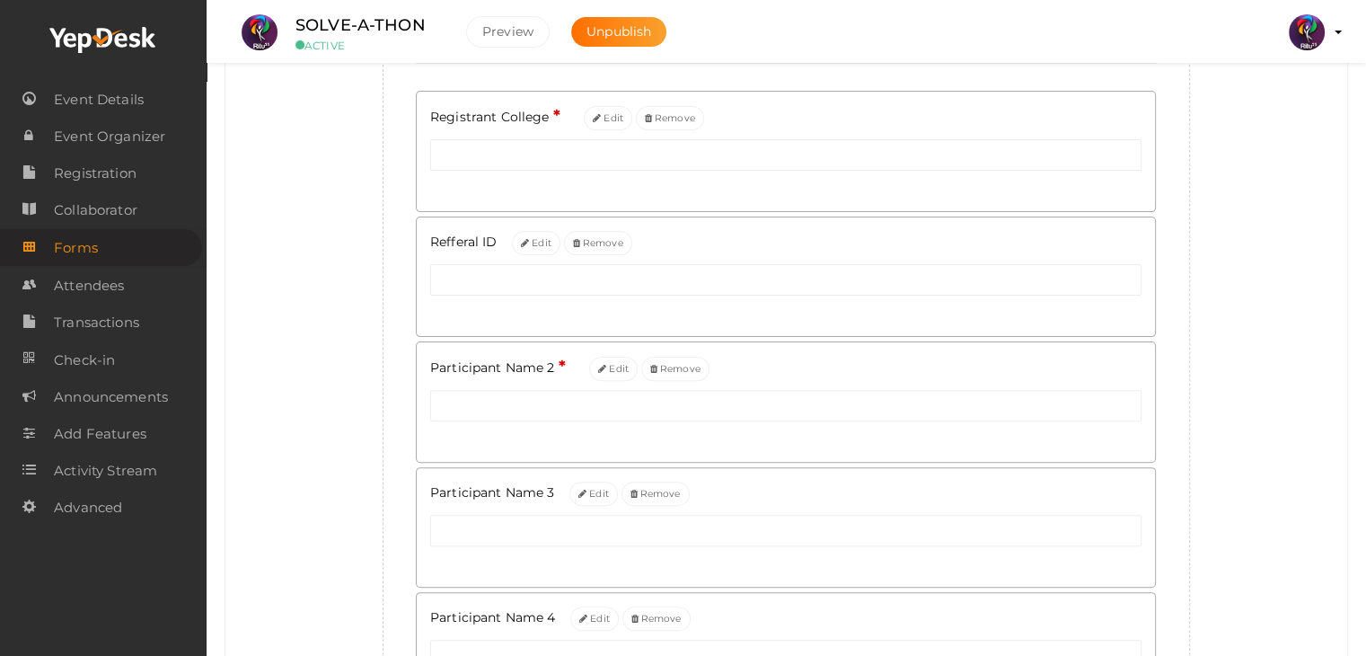
scroll to position [480, 0]
click at [596, 378] on button "Edit" at bounding box center [613, 366] width 48 height 24
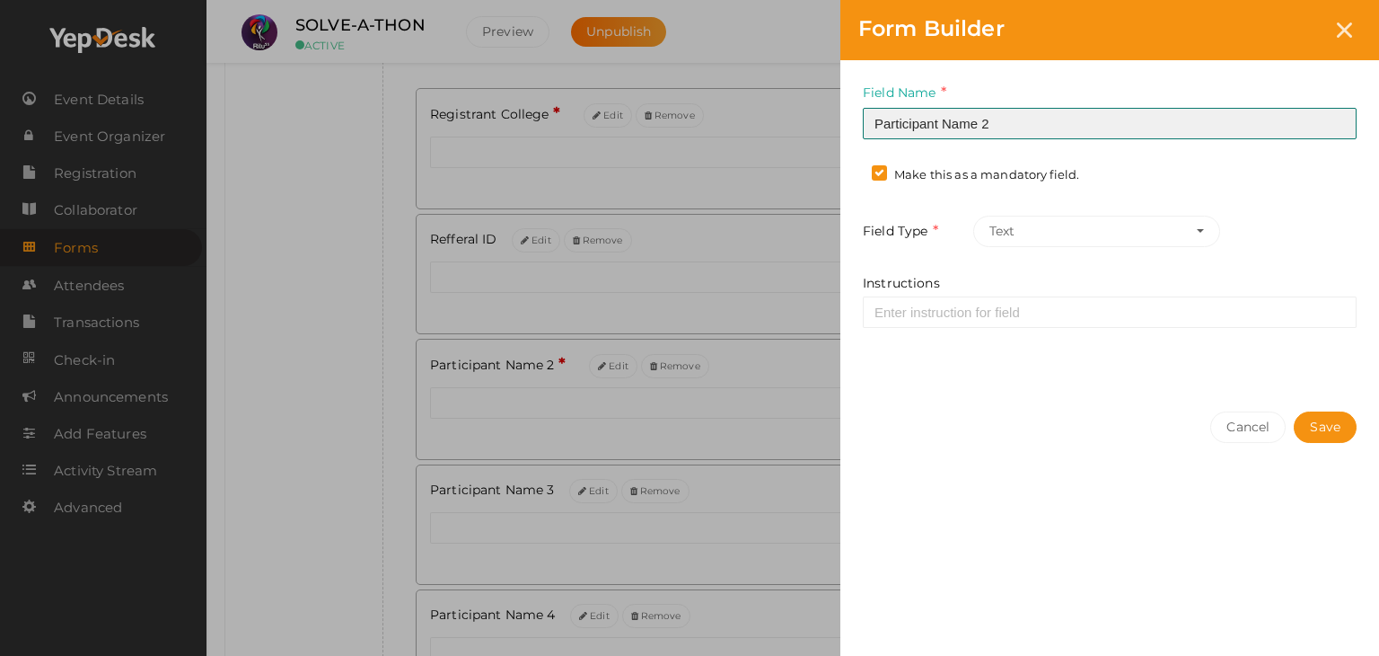
click at [1000, 119] on input "Participant Name 2" at bounding box center [1110, 123] width 494 height 31
type input "Participant 2 Name"
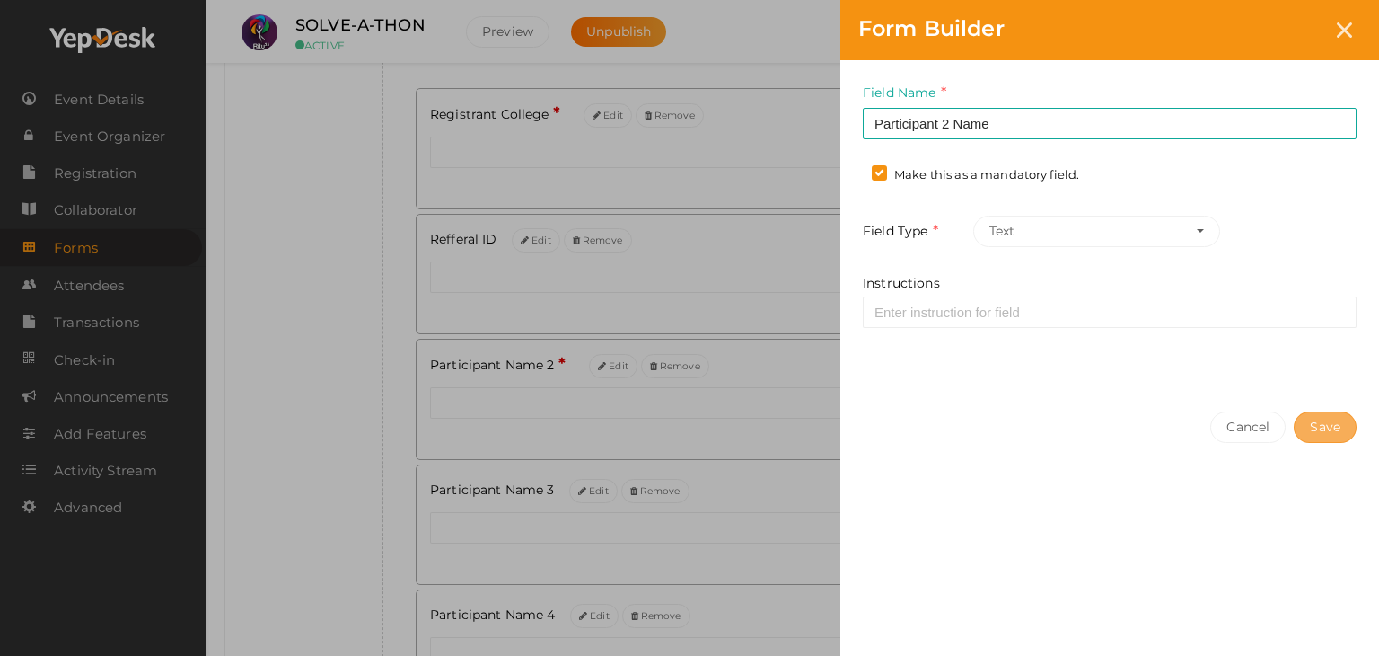
click at [1316, 436] on button "Save" at bounding box center [1325, 426] width 63 height 31
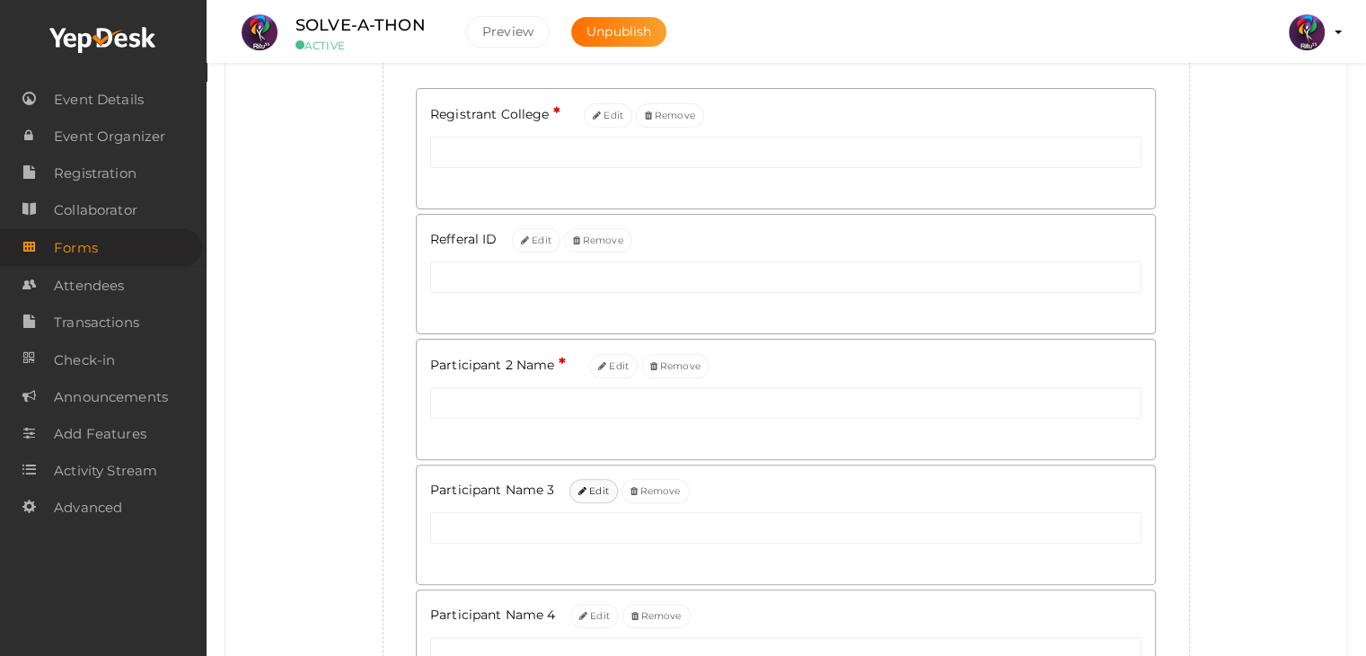
click at [588, 482] on button "Edit" at bounding box center [593, 491] width 48 height 24
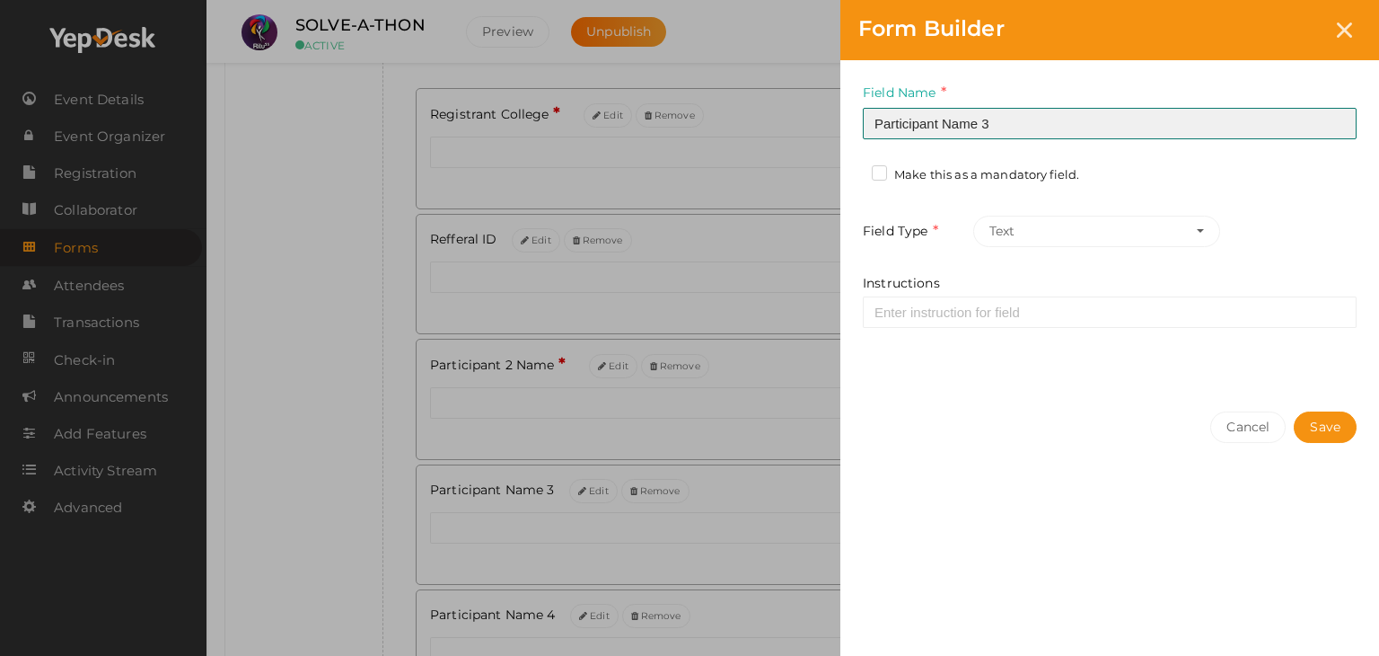
click at [988, 119] on input "Participant Name 3" at bounding box center [1110, 123] width 494 height 31
type input "Participant 3 Name"
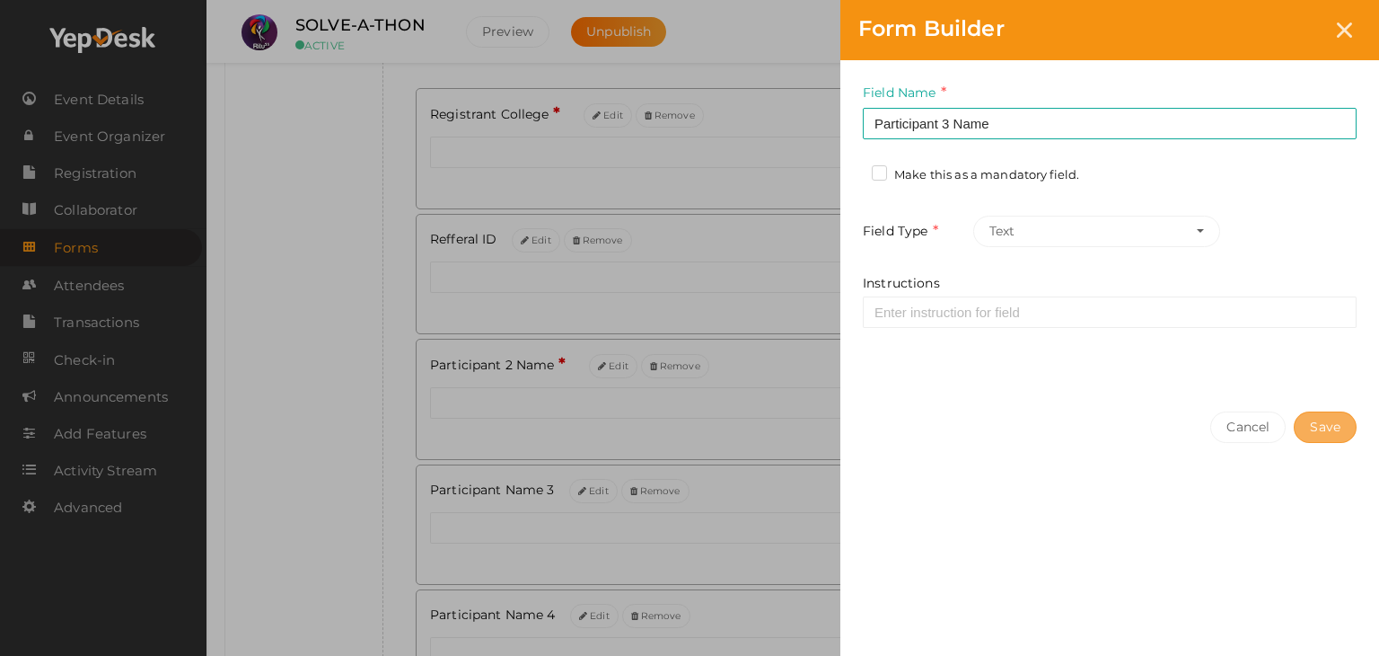
click at [1331, 427] on button "Save" at bounding box center [1325, 426] width 63 height 31
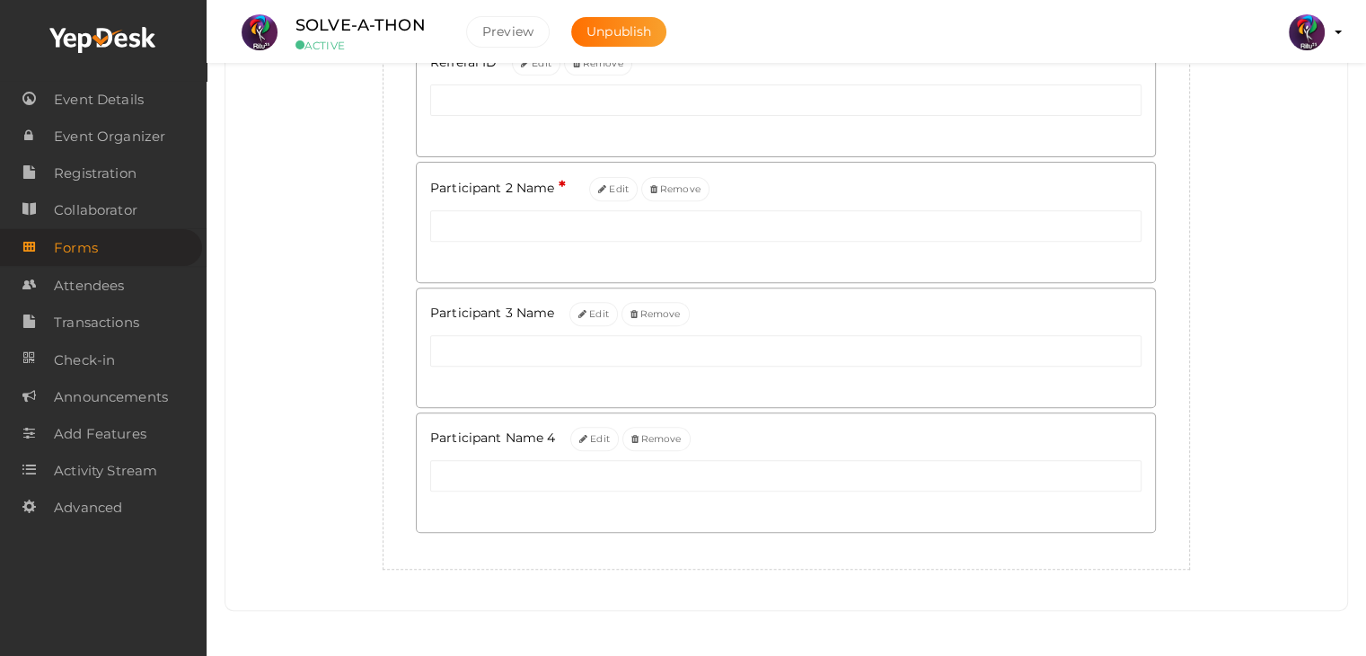
scroll to position [658, 0]
click at [589, 431] on button "Edit" at bounding box center [594, 439] width 48 height 24
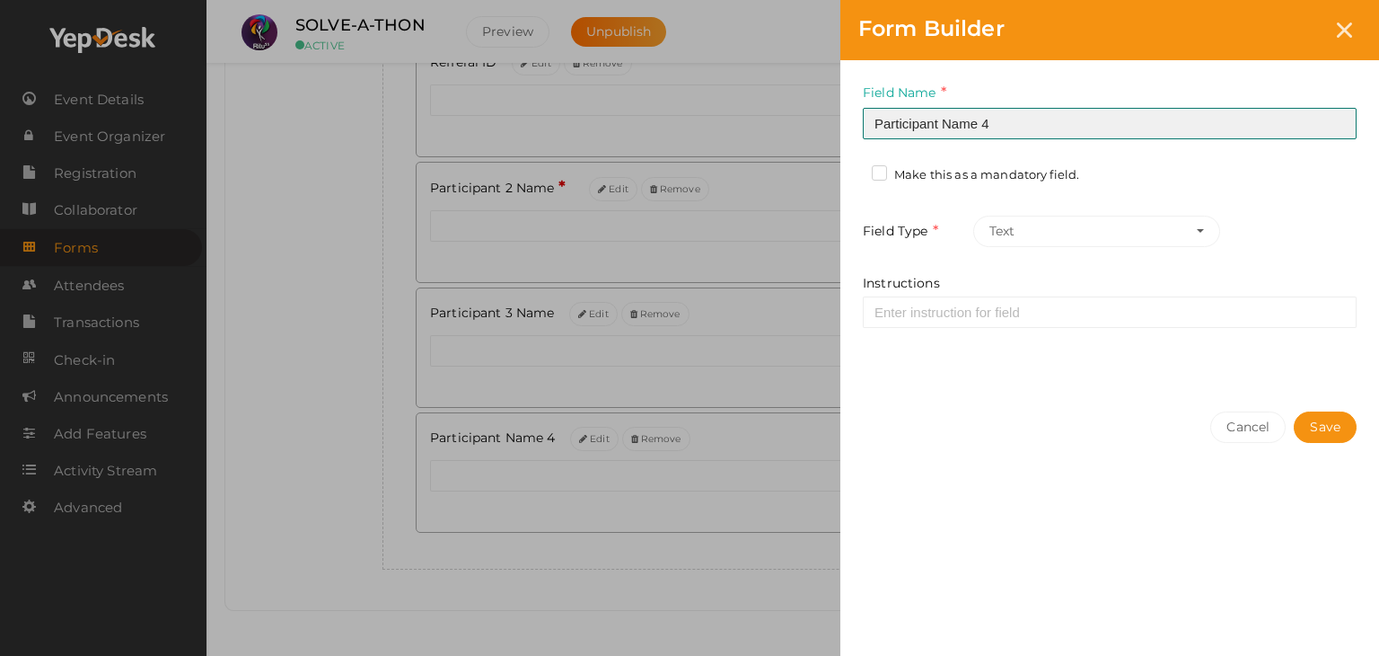
click at [1021, 126] on input "Participant Name 4" at bounding box center [1110, 123] width 494 height 31
type input "Participant 4 Name"
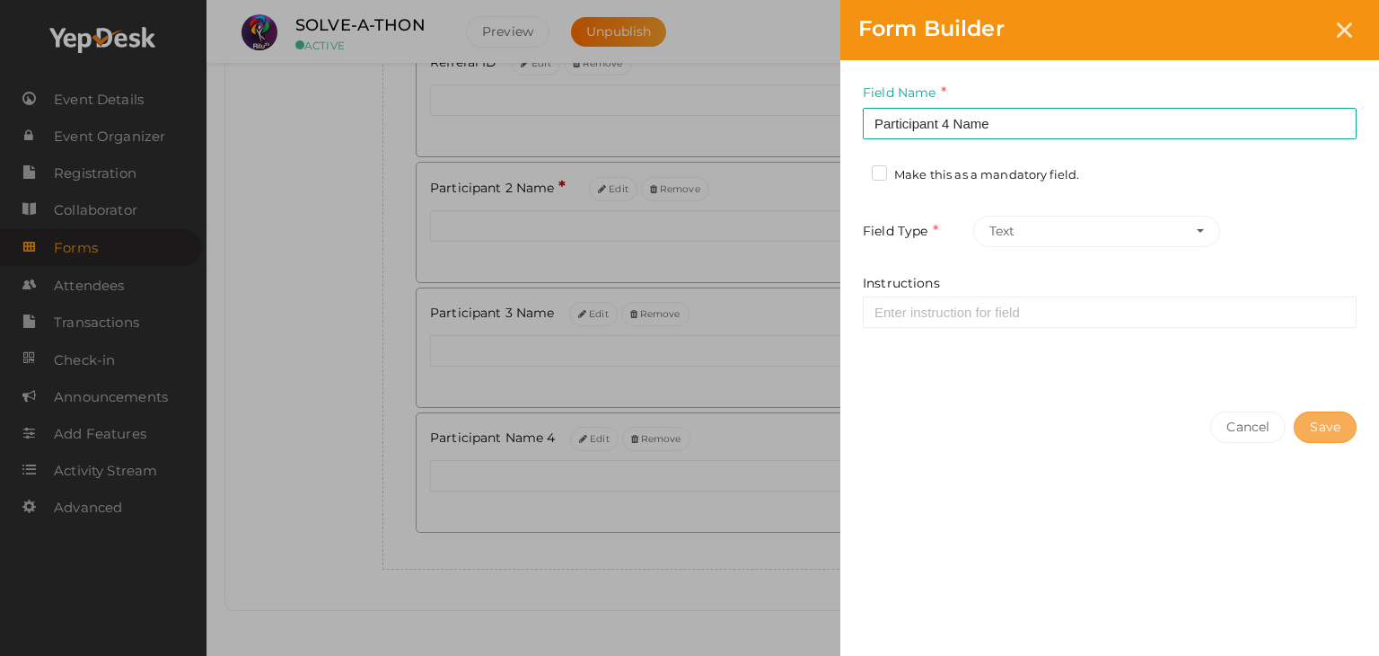
click at [1338, 415] on button "Save" at bounding box center [1325, 426] width 63 height 31
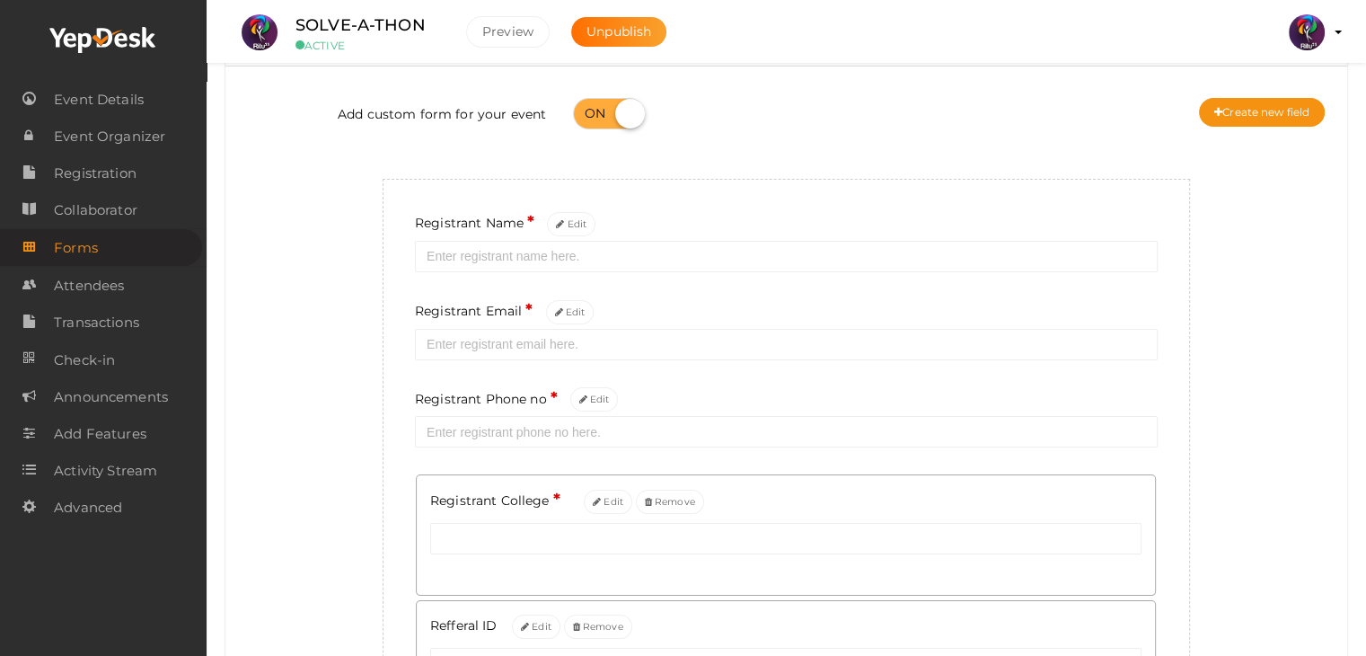
scroll to position [0, 0]
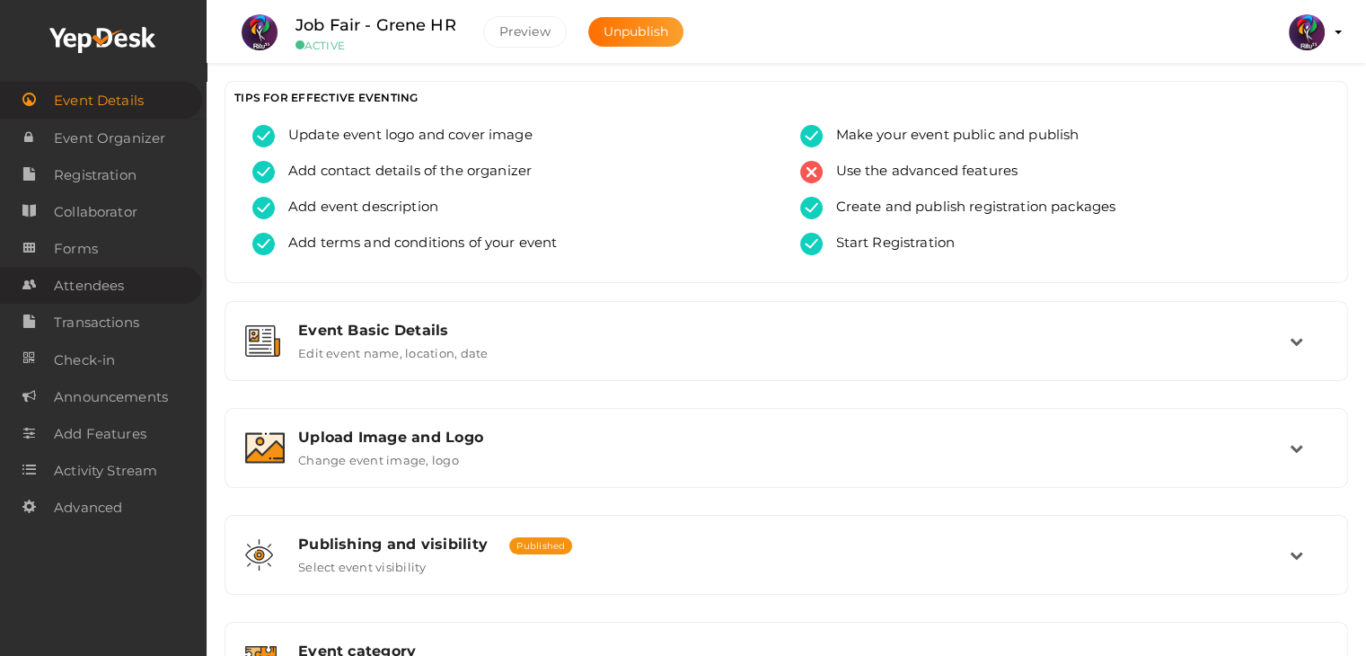
click at [108, 304] on span "Attendees" at bounding box center [89, 286] width 70 height 36
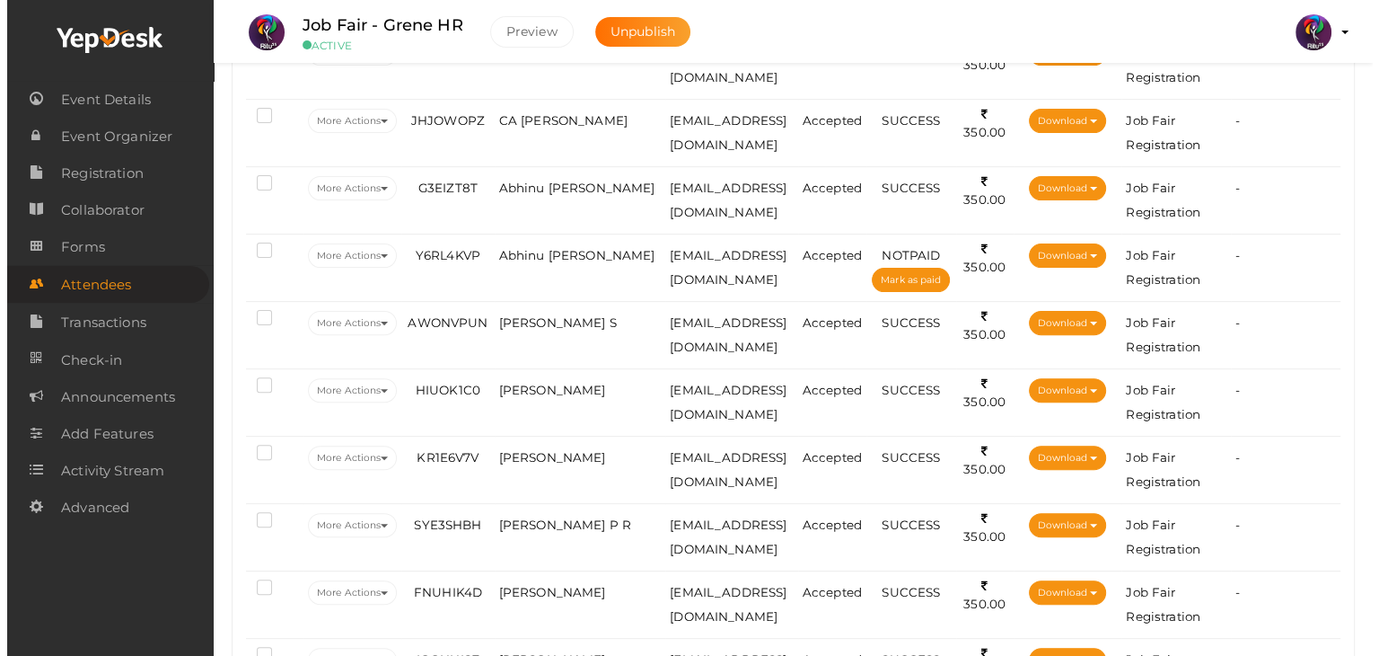
scroll to position [533, 0]
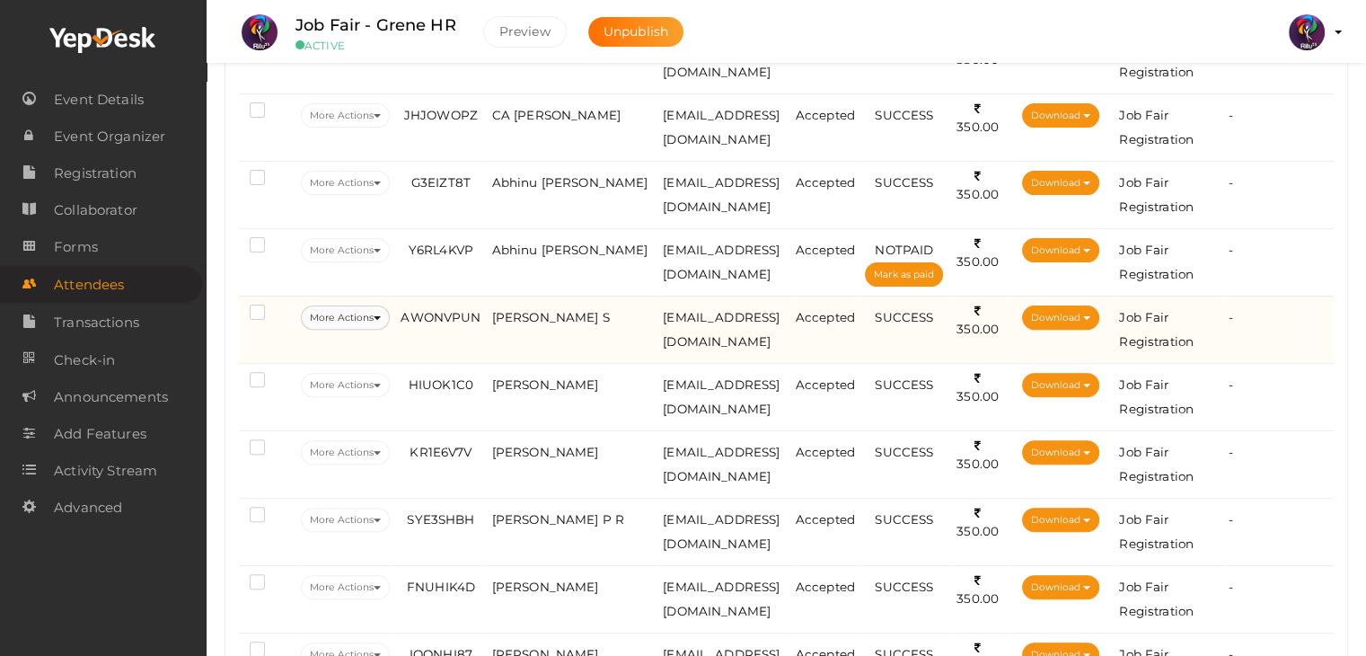
click at [370, 330] on button "More Actions" at bounding box center [345, 317] width 89 height 24
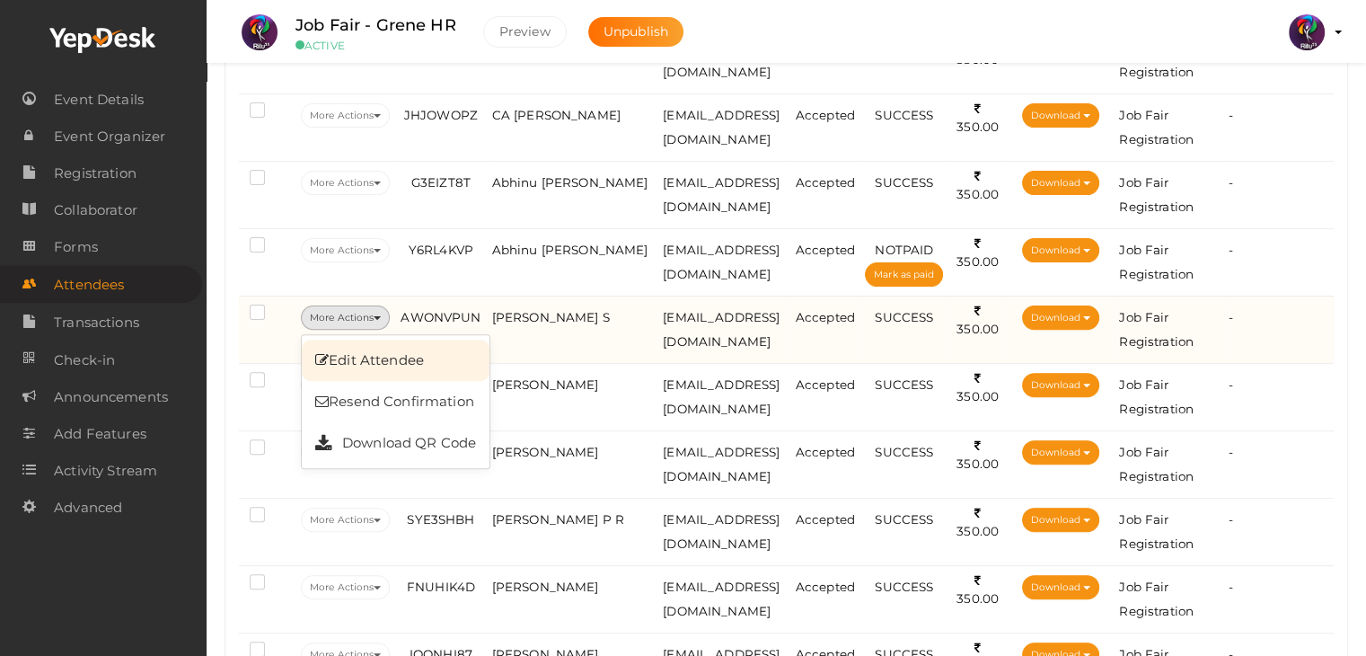
click at [371, 381] on link "Edit Attendee" at bounding box center [396, 359] width 188 height 41
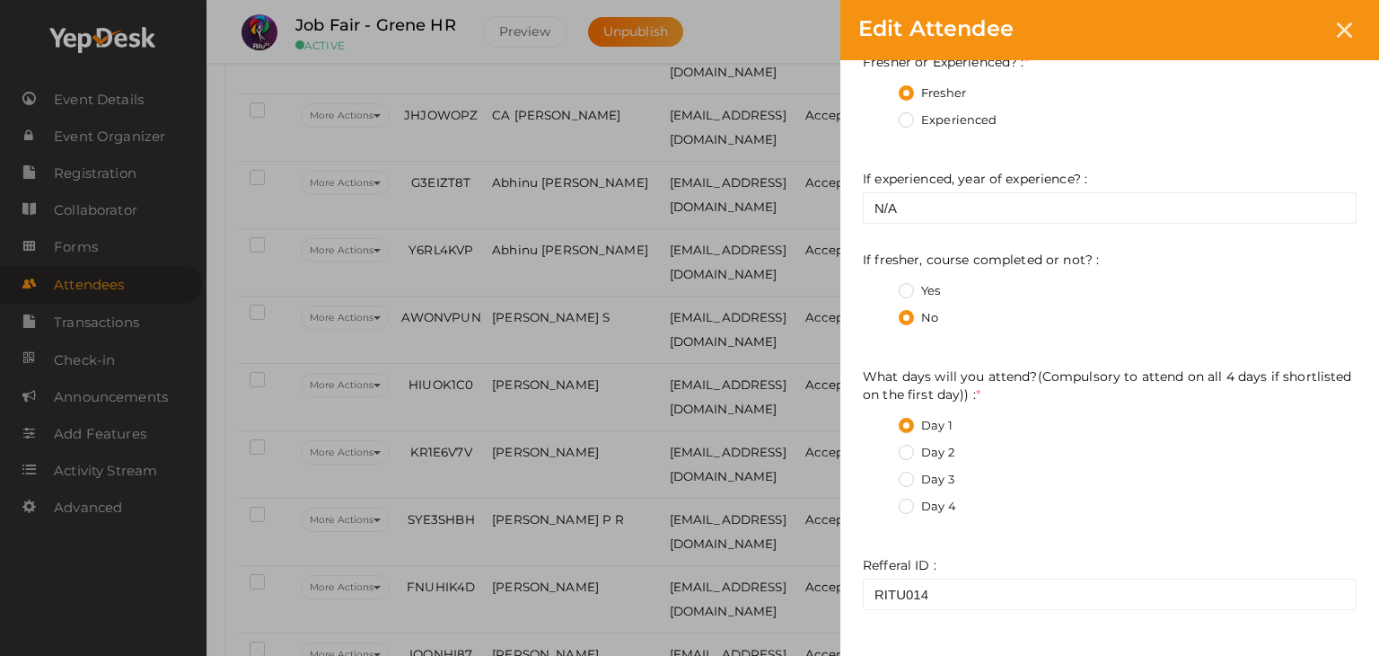
scroll to position [666, 0]
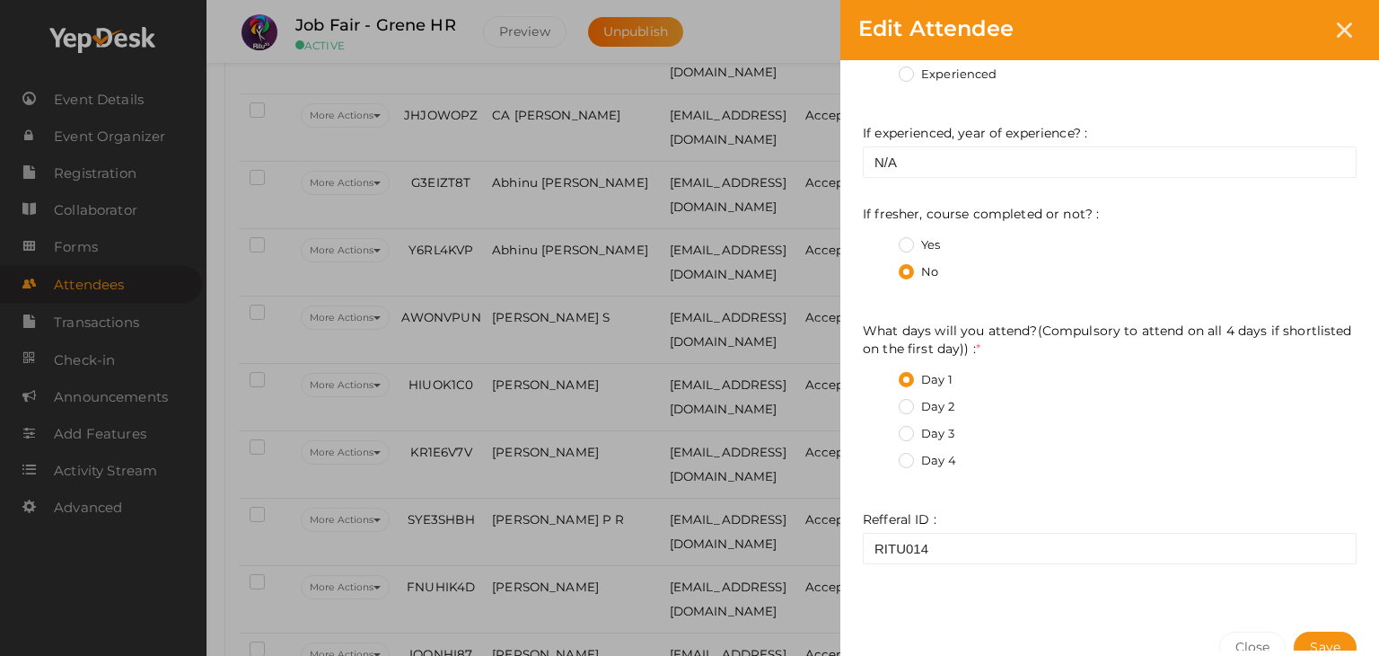
click at [945, 409] on label "Day 2" at bounding box center [927, 407] width 56 height 18
click at [881, 401] on day\)\)\+1 "Day 2" at bounding box center [881, 401] width 0 height 0
click at [931, 432] on label "Day 3" at bounding box center [927, 434] width 56 height 18
click at [881, 428] on day\)\)\+2 "Day 3" at bounding box center [881, 428] width 0 height 0
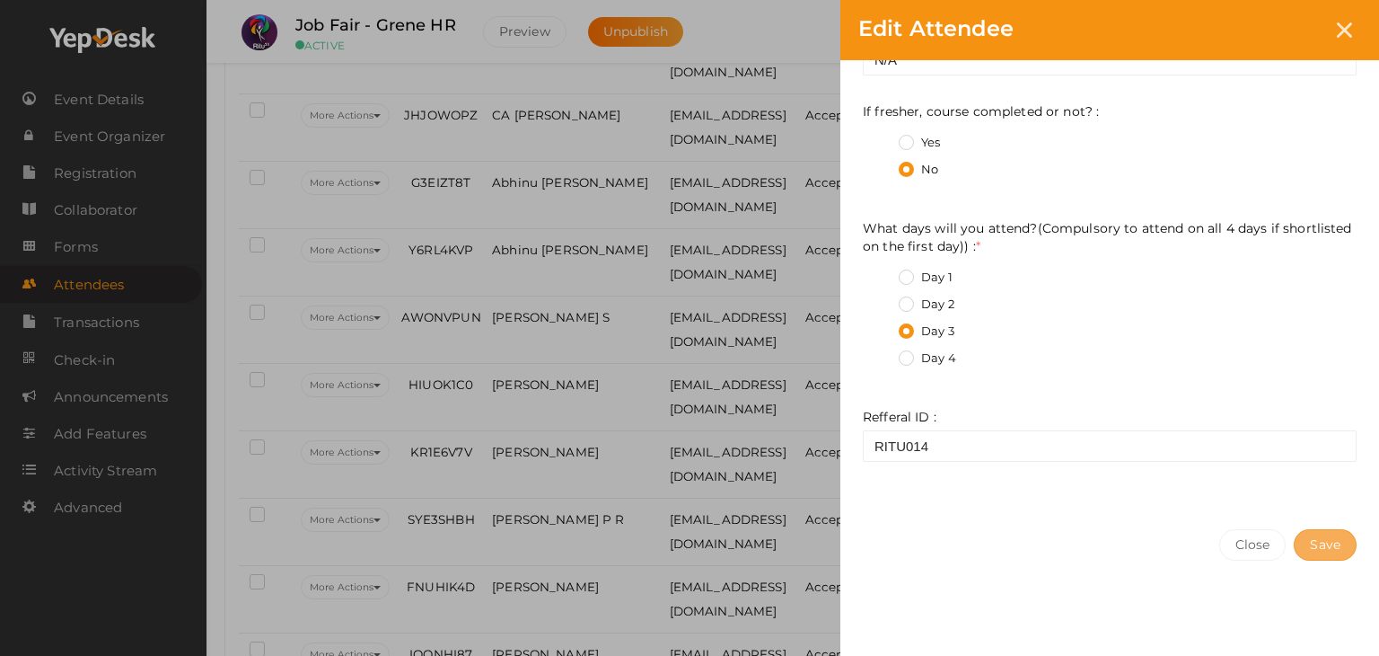
click at [1338, 550] on span "Save" at bounding box center [1325, 544] width 31 height 16
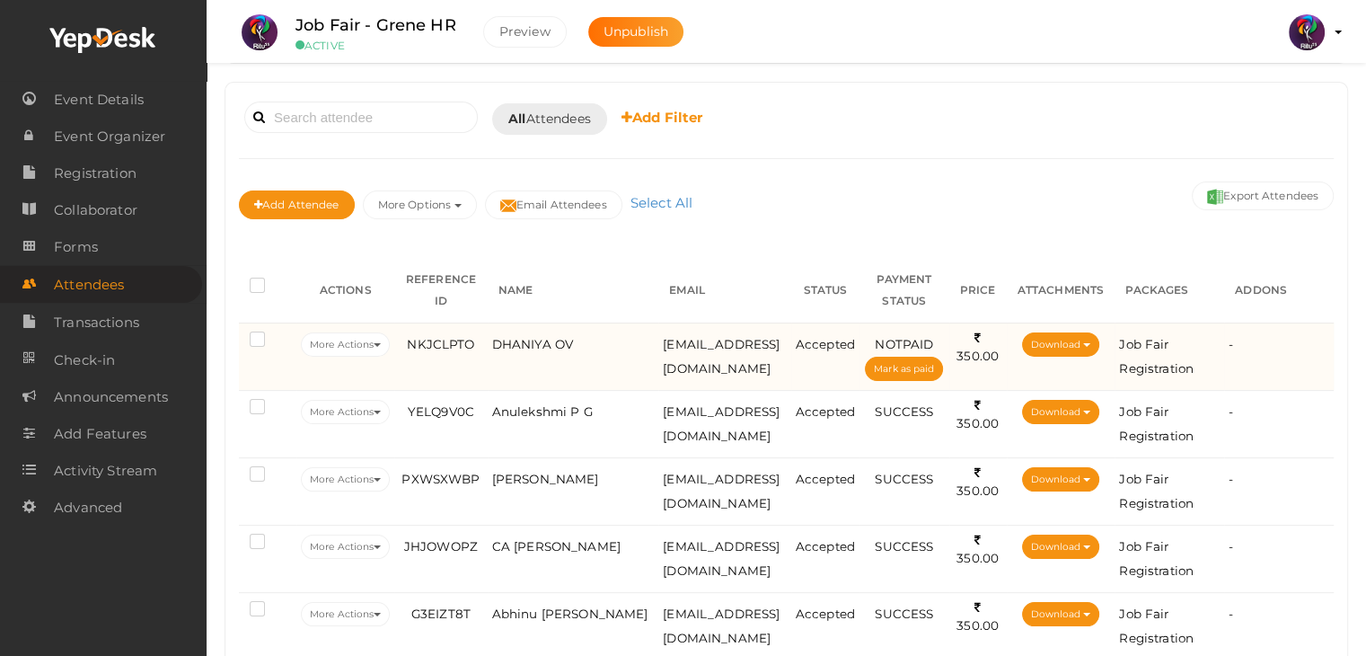
scroll to position [0, 0]
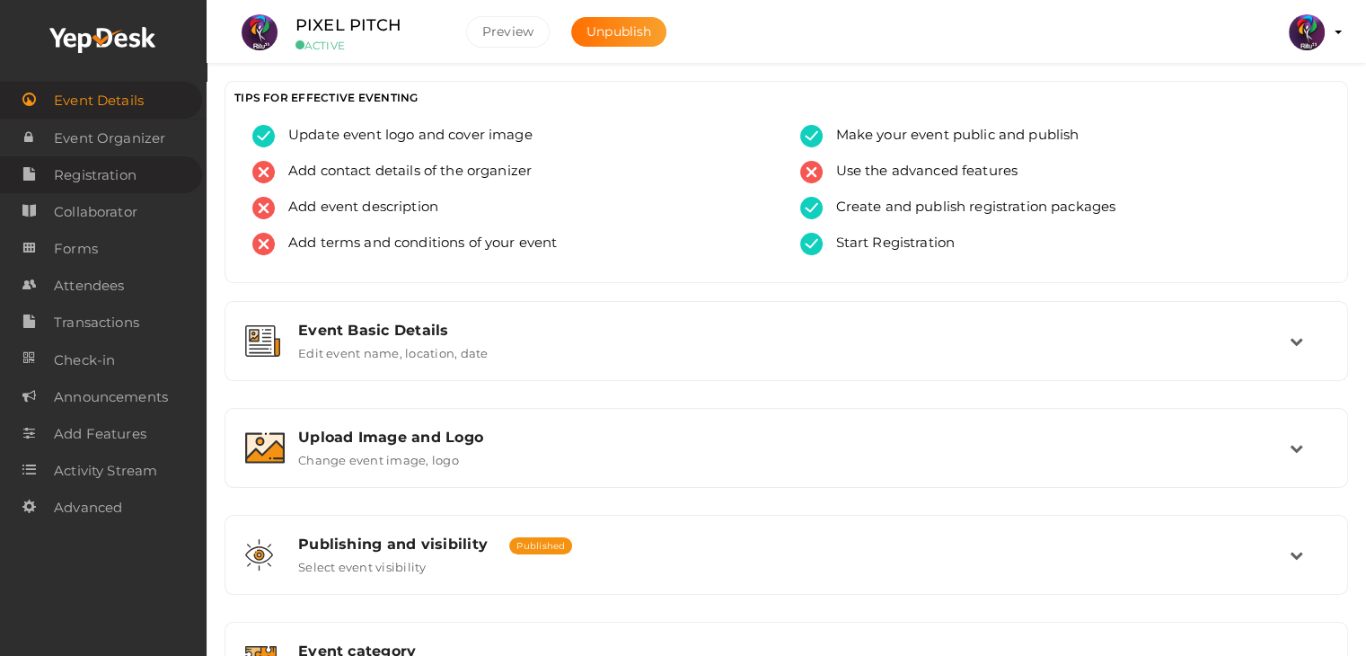
click at [149, 159] on link "Registration" at bounding box center [101, 174] width 202 height 37
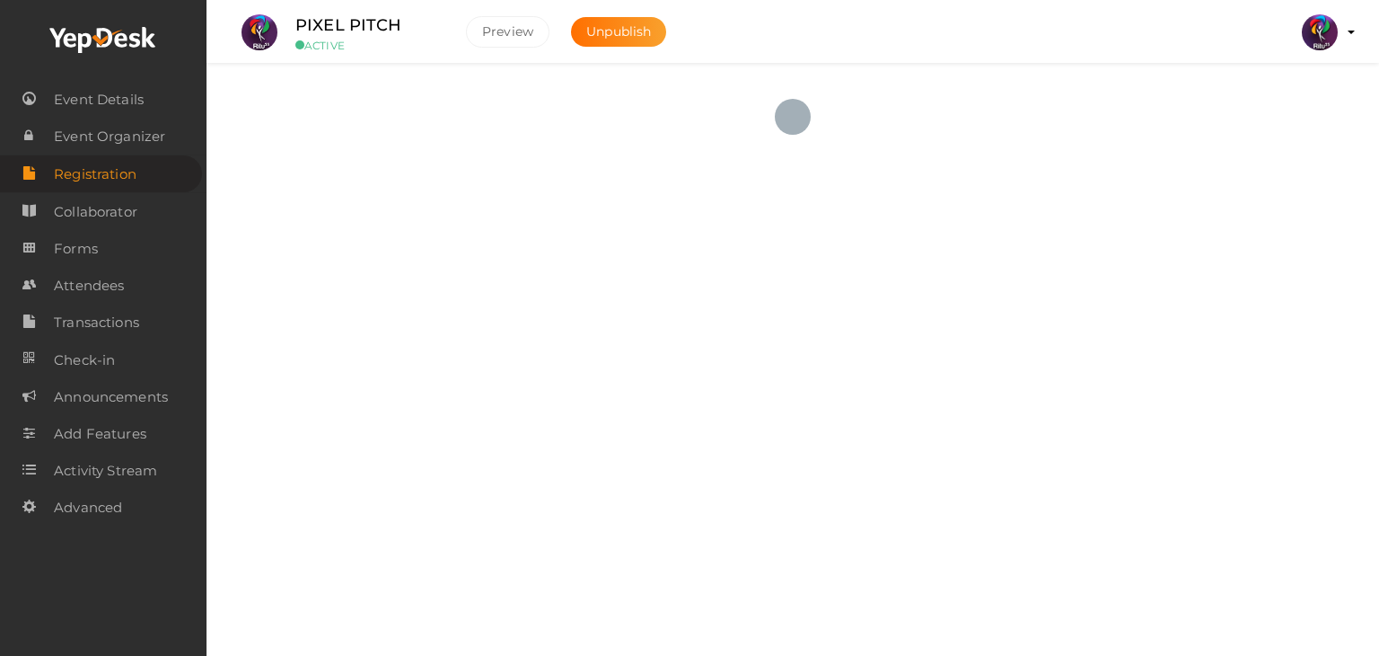
checkbox input "true"
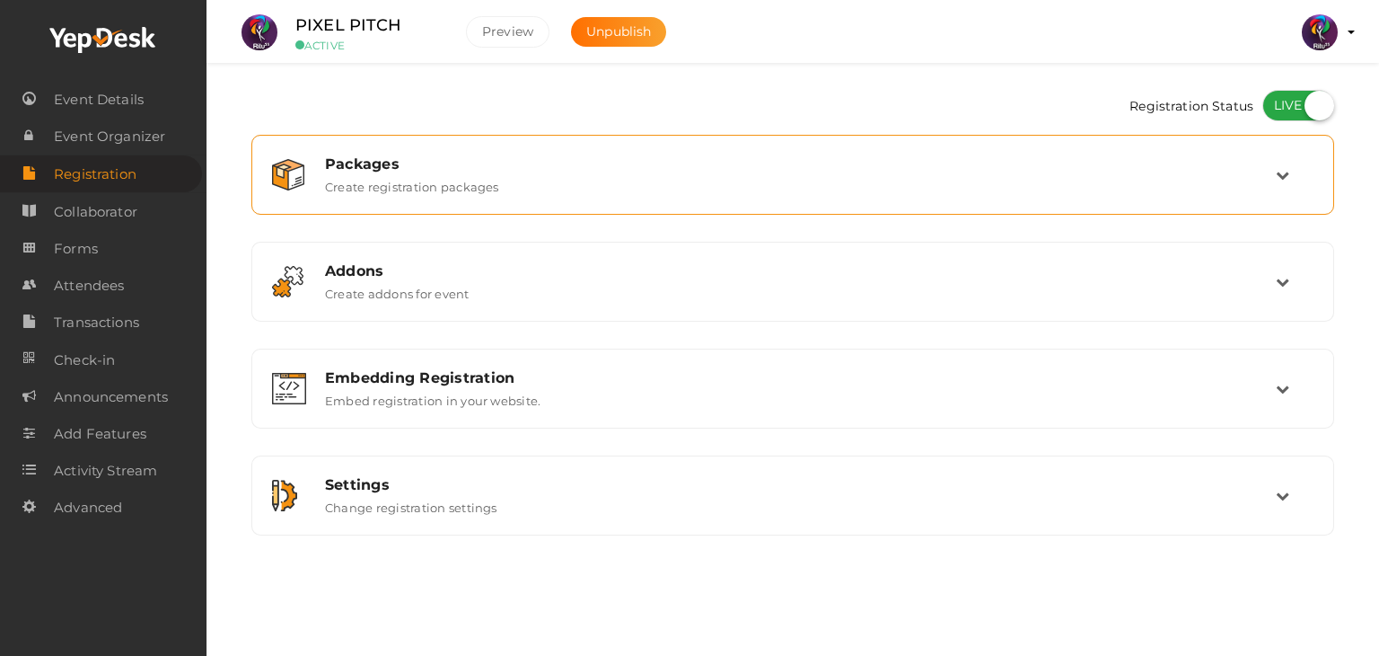
click at [1218, 191] on div "Packages Create registration packages" at bounding box center [794, 174] width 964 height 39
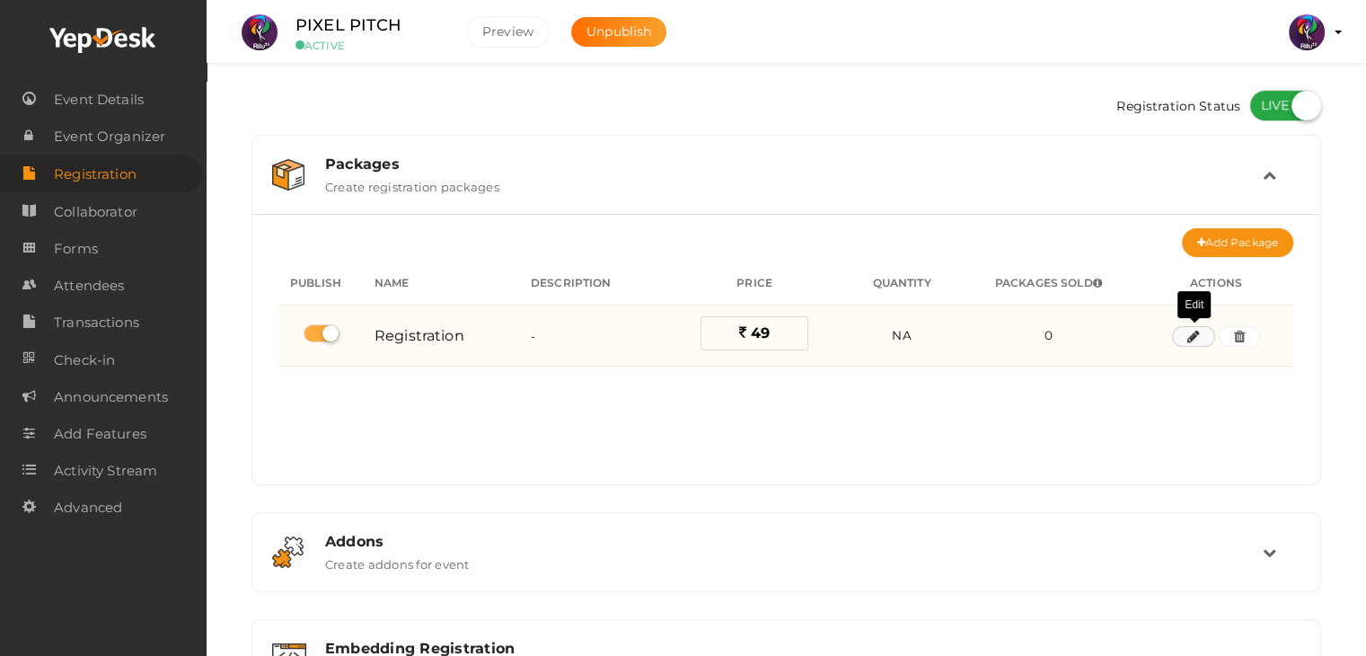
click at [1184, 335] on button "button" at bounding box center [1193, 337] width 43 height 22
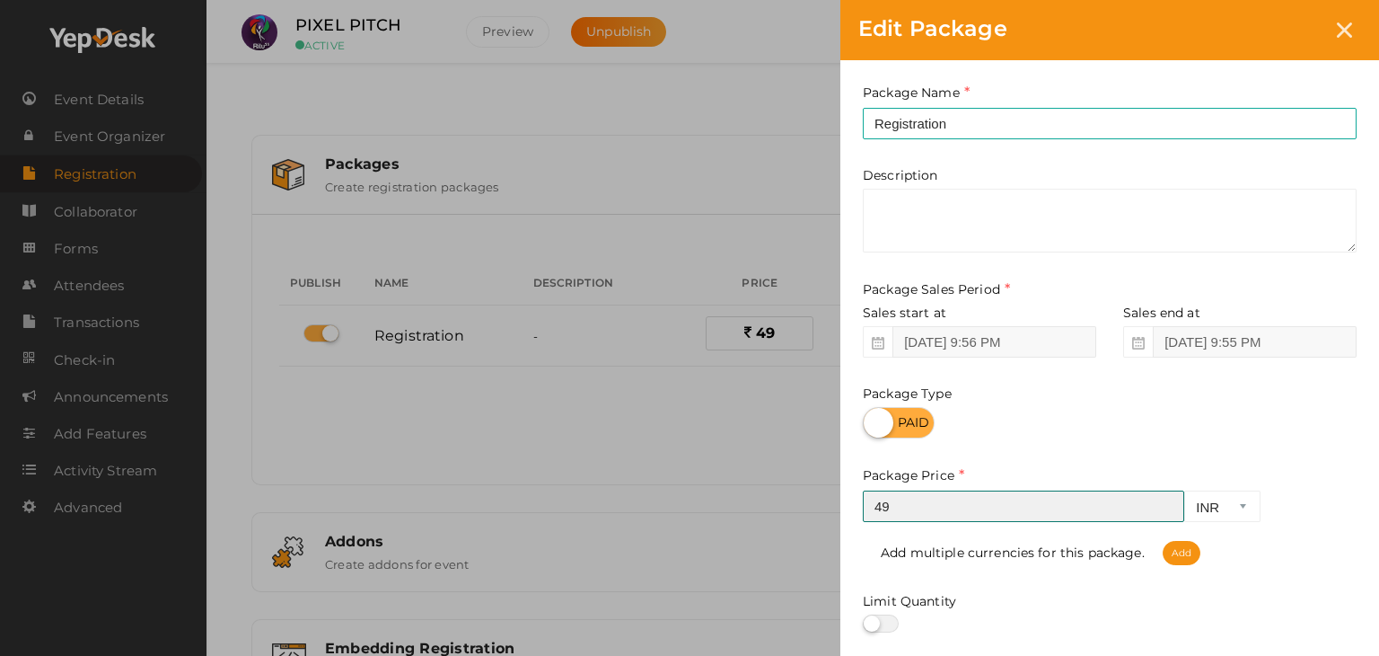
click at [906, 518] on input "49" at bounding box center [1023, 505] width 321 height 31
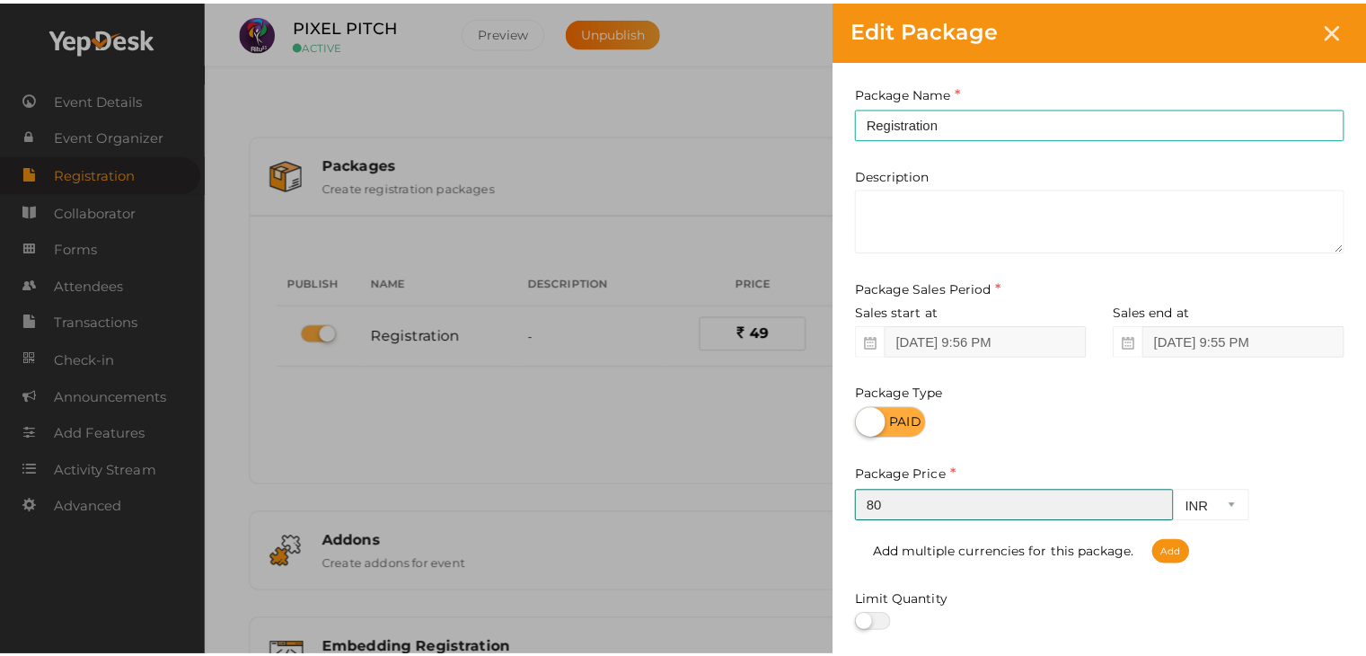
scroll to position [223, 0]
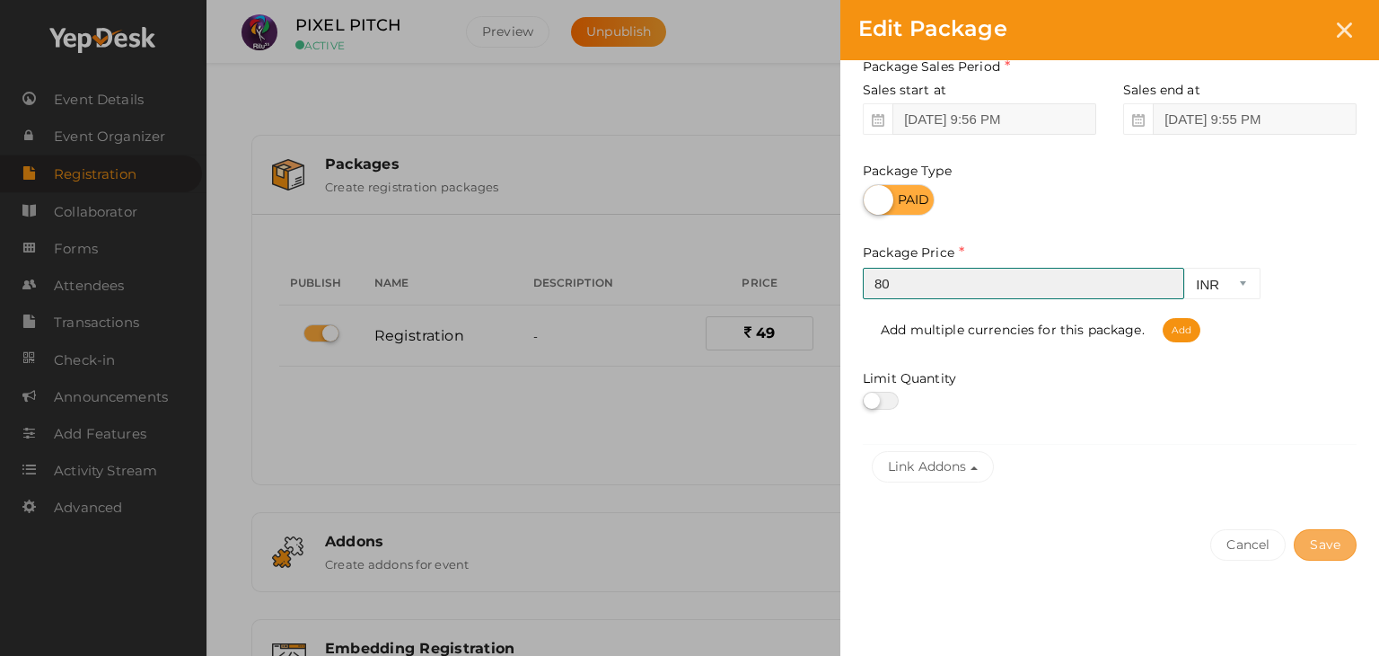
type input "80"
click at [1332, 557] on button "Save" at bounding box center [1325, 544] width 63 height 31
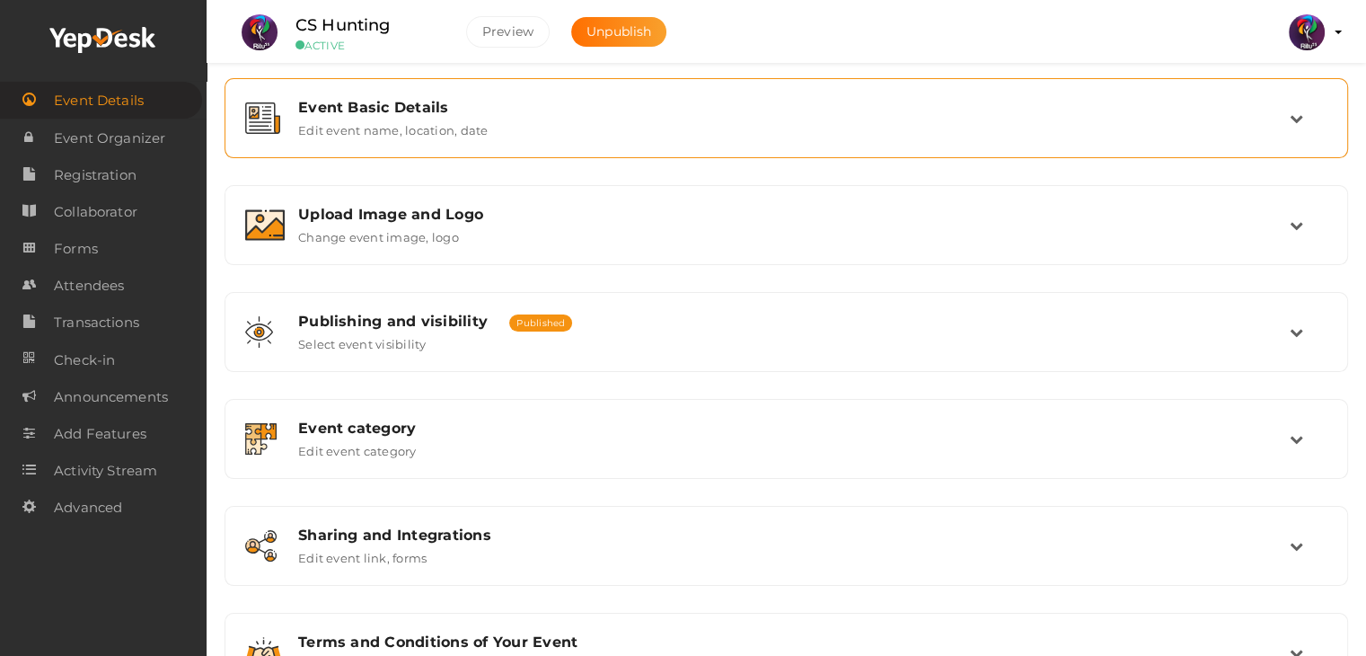
scroll to position [225, 0]
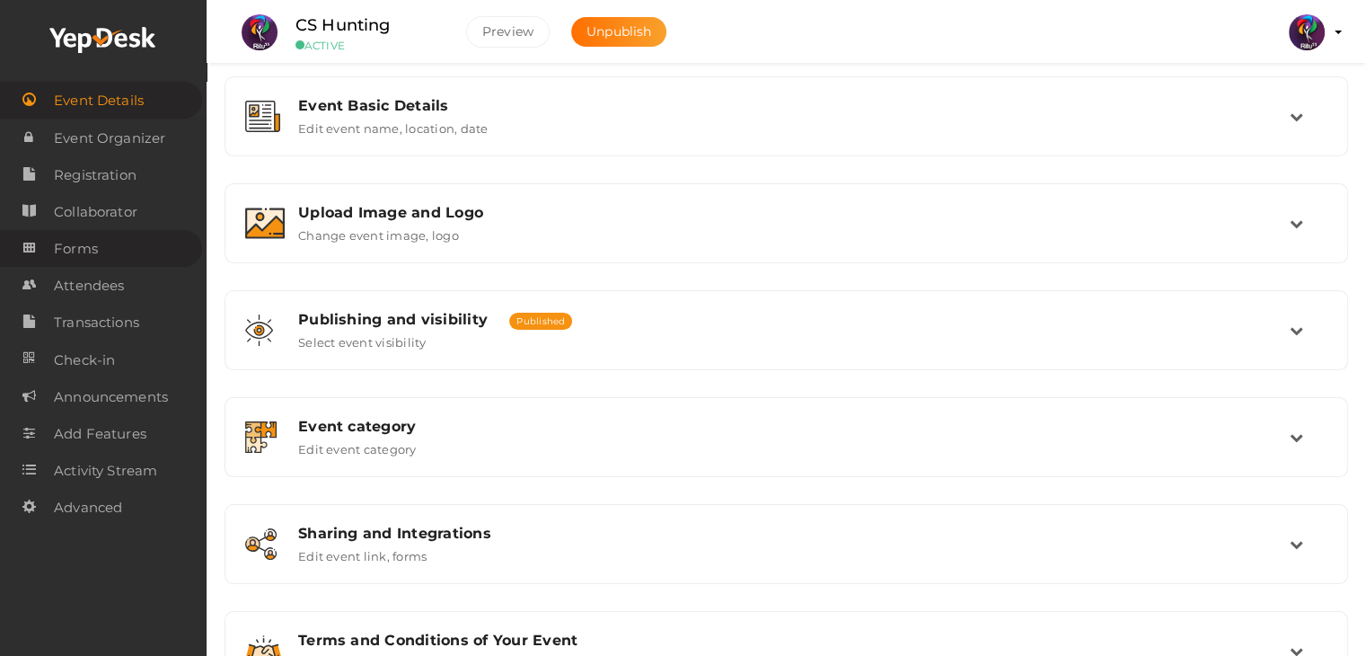
click at [107, 254] on link "Forms" at bounding box center [101, 248] width 202 height 37
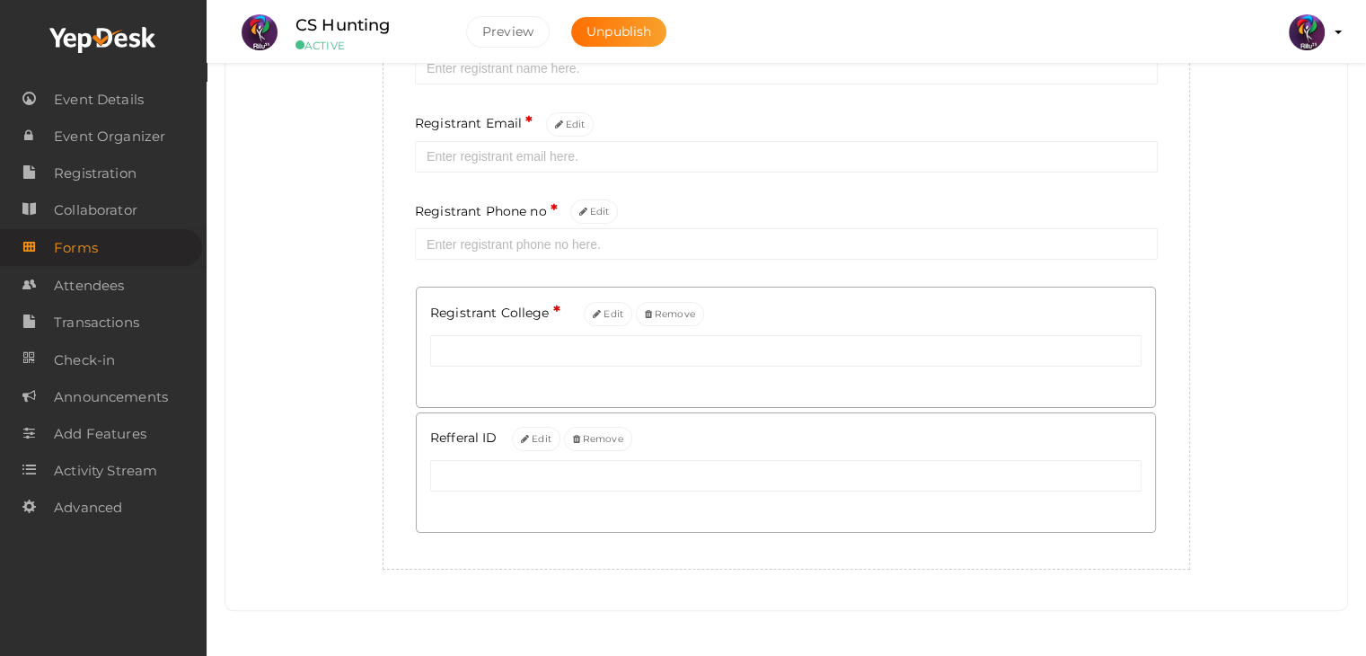
scroll to position [68, 0]
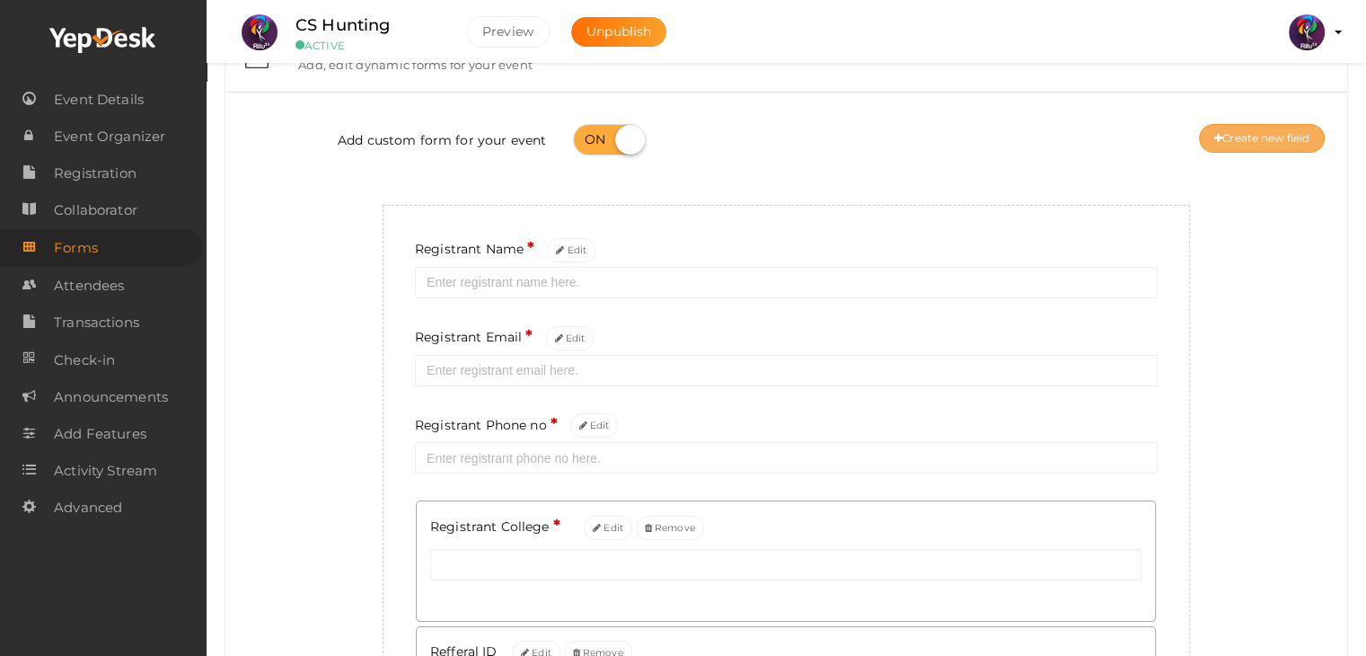
click at [1282, 140] on button "Create new field" at bounding box center [1262, 138] width 126 height 29
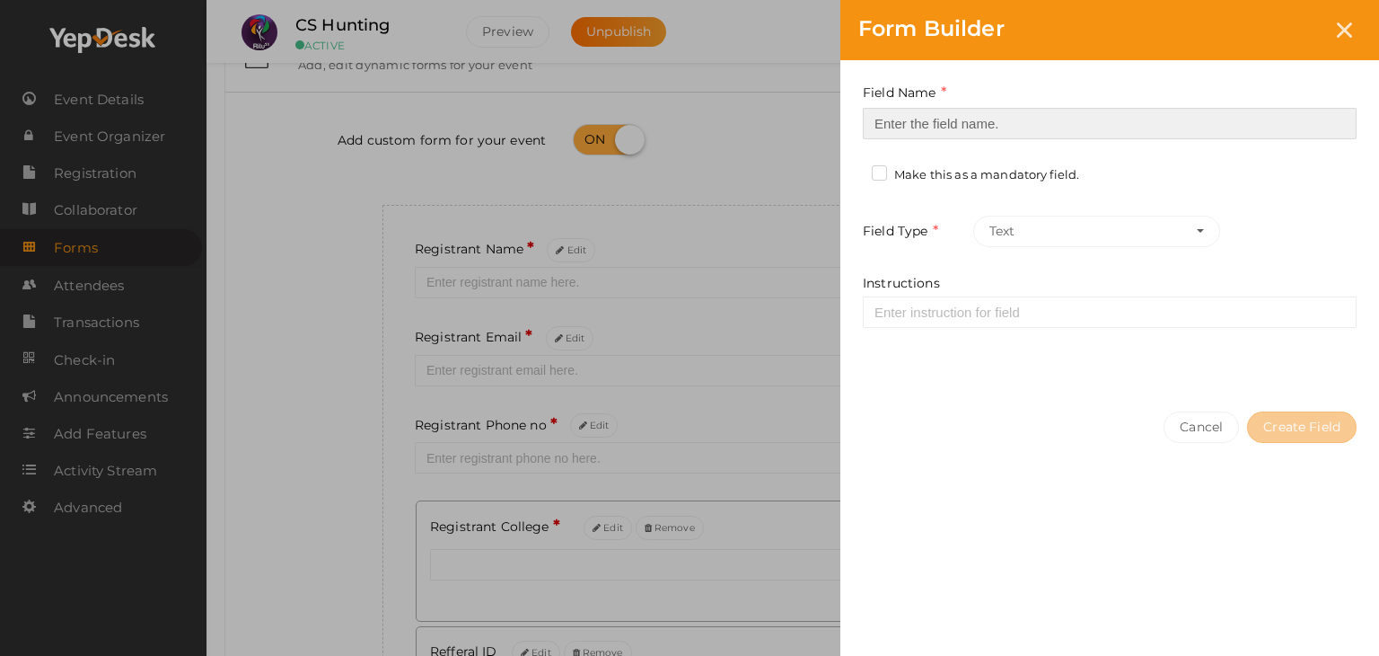
click at [1024, 116] on input at bounding box center [1110, 123] width 494 height 31
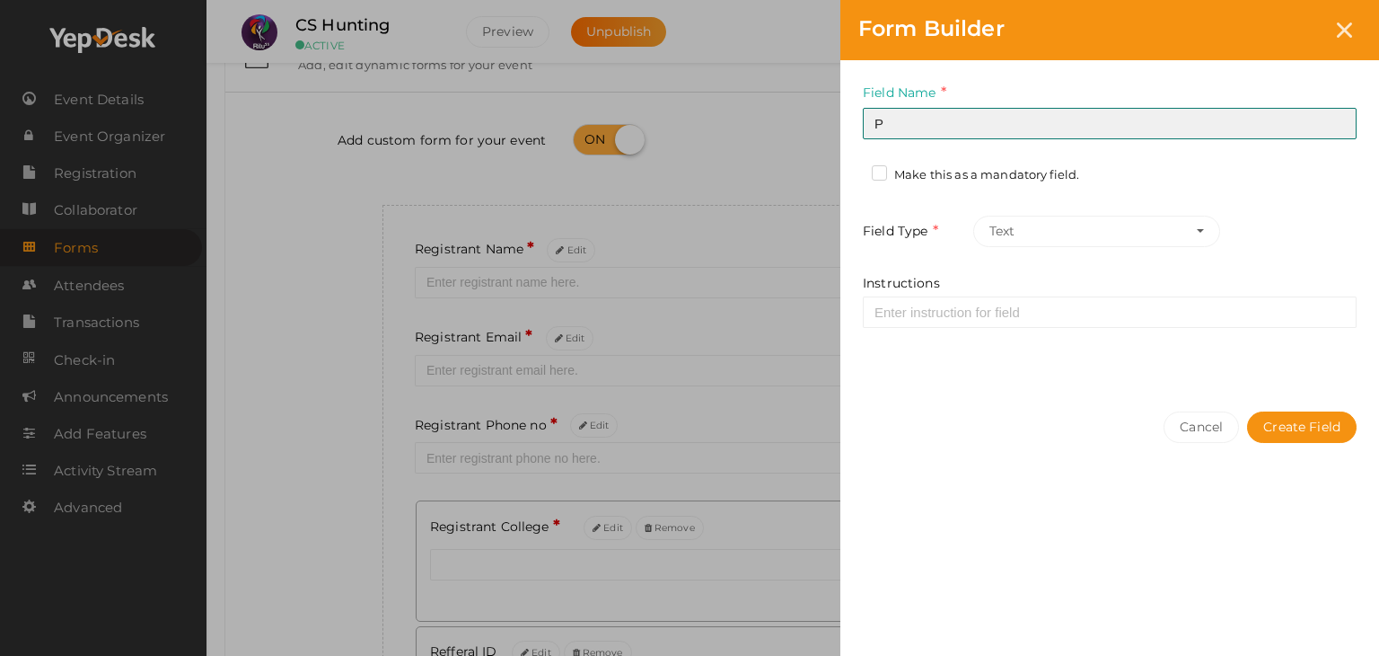
type input "Participant Name 2"
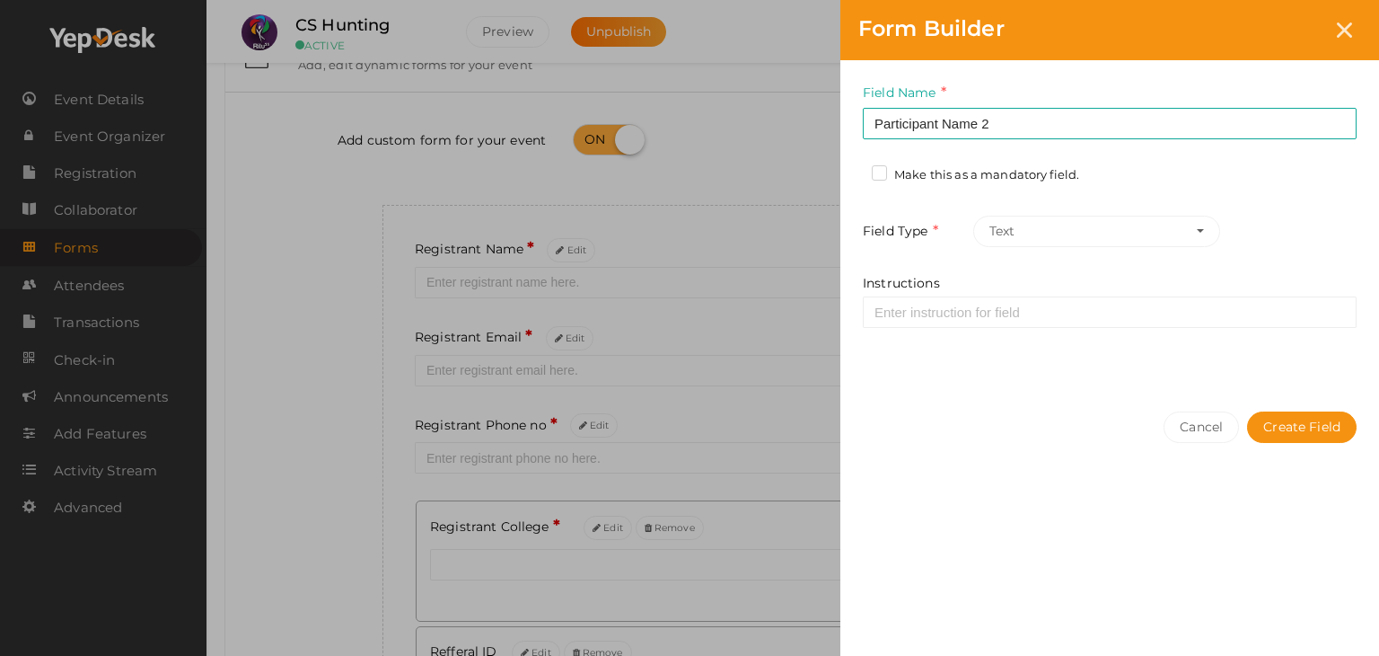
click at [1011, 172] on label "Make this as a mandatory field." at bounding box center [975, 175] width 207 height 18
click at [854, 170] on input "Make this as a mandatory field." at bounding box center [854, 170] width 0 height 0
click at [1326, 426] on button "Create Field" at bounding box center [1302, 426] width 110 height 31
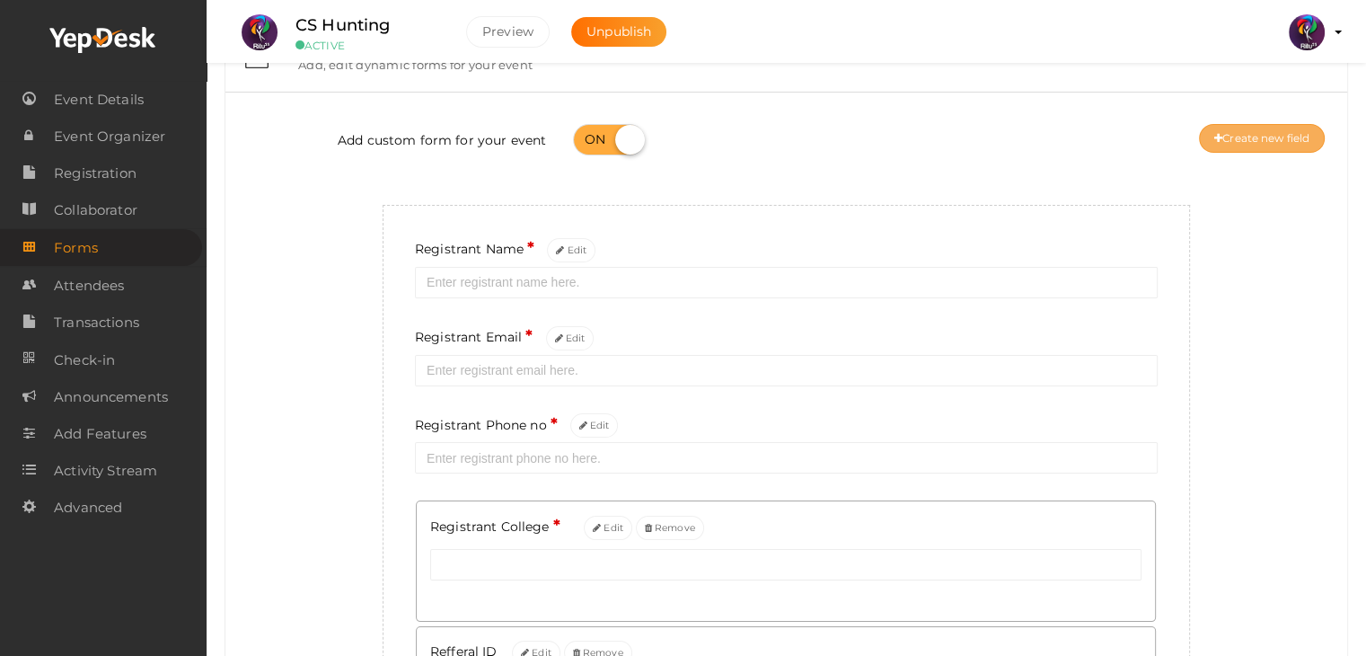
click at [1272, 147] on button "Create new field" at bounding box center [1262, 138] width 126 height 29
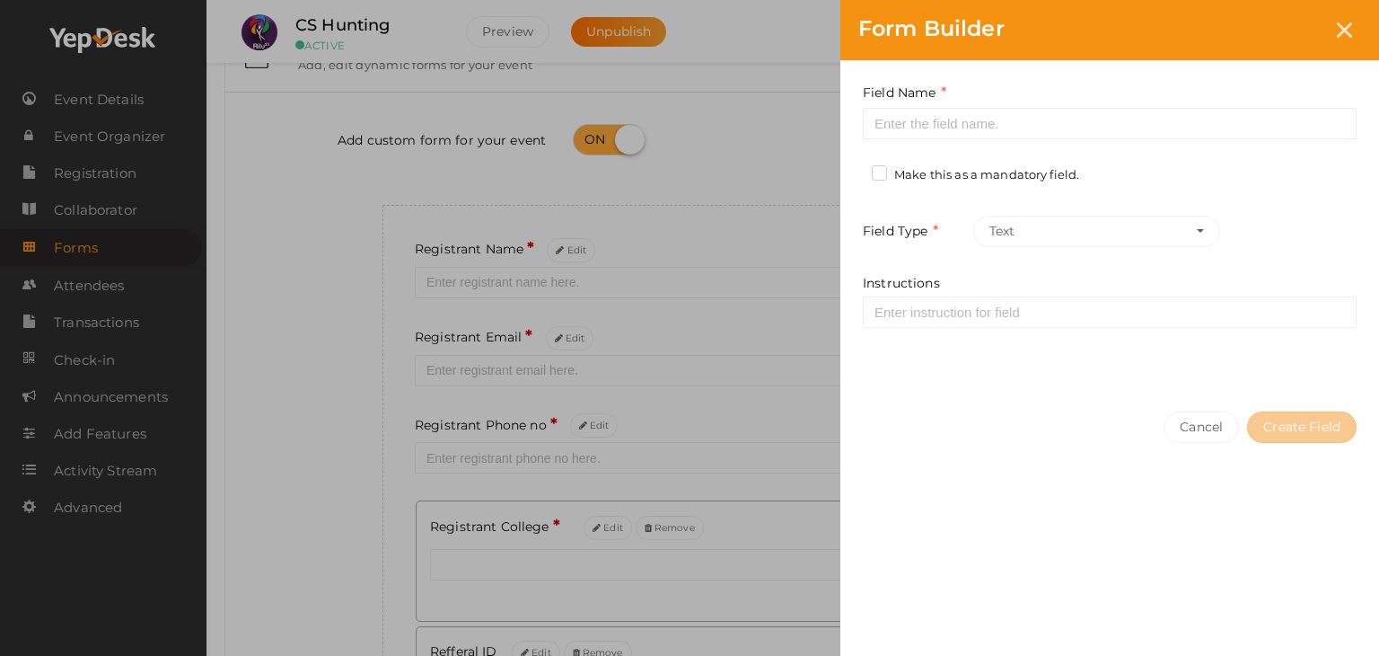
click at [1131, 105] on div "Field Name Required. Form field name already used." at bounding box center [1110, 111] width 494 height 57
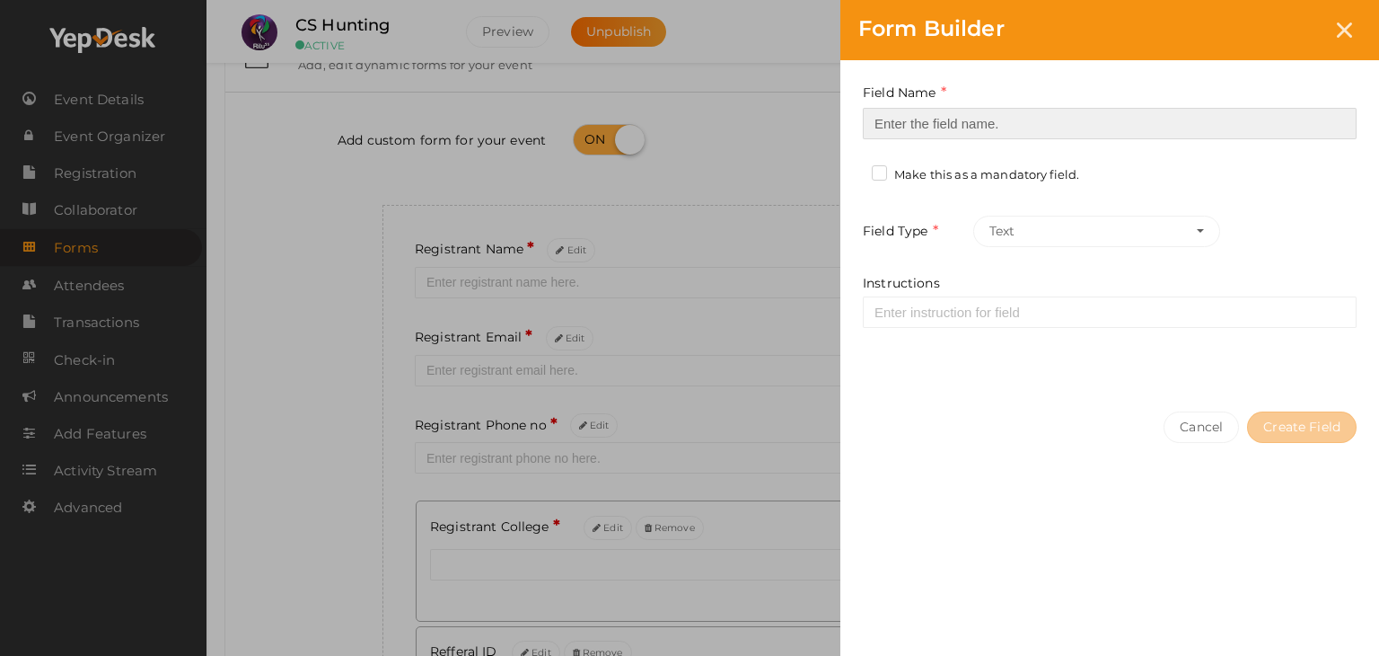
click at [1132, 112] on input at bounding box center [1110, 123] width 494 height 31
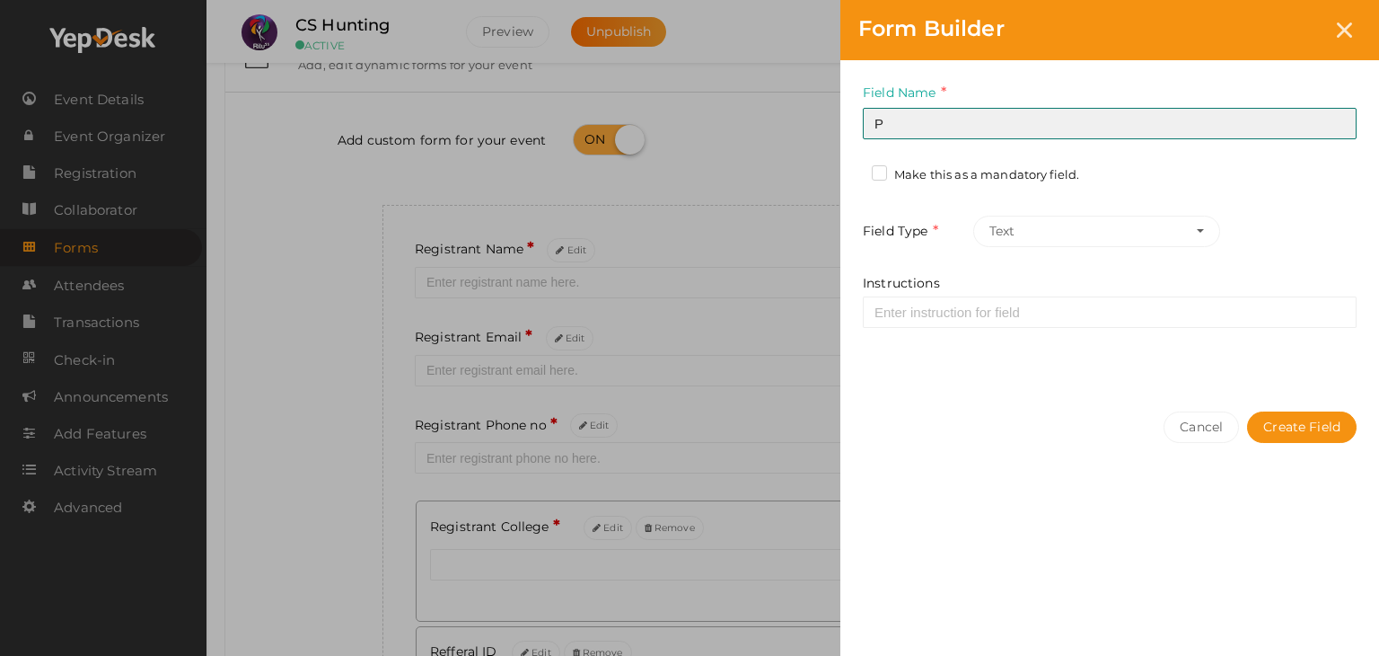
type input "Participant 3 Name"
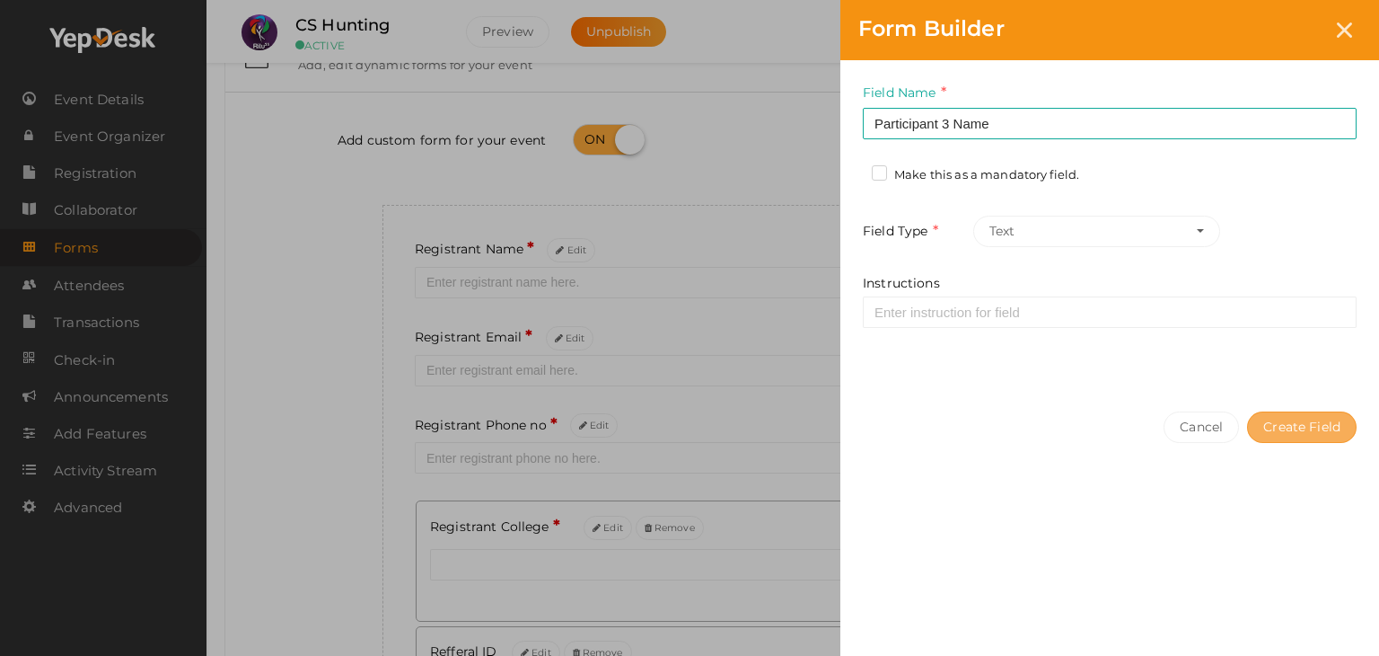
click at [1284, 428] on button "Create Field" at bounding box center [1302, 426] width 110 height 31
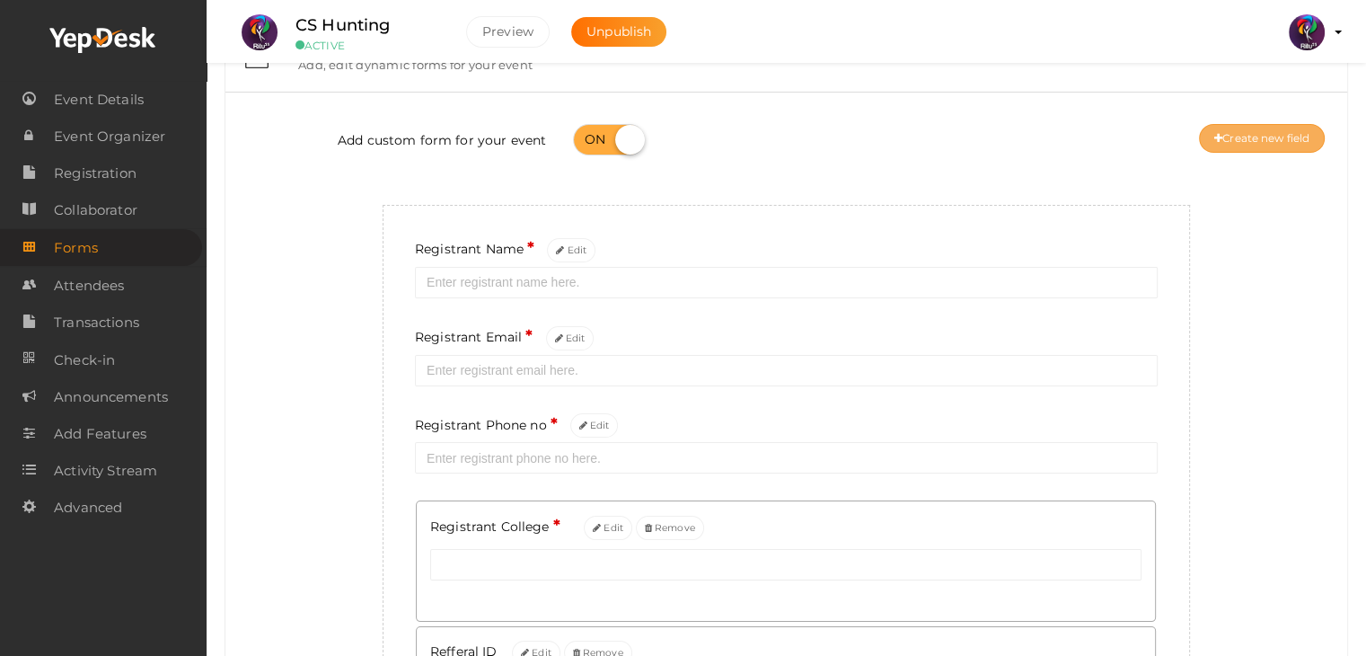
click at [1254, 131] on button "Create new field" at bounding box center [1262, 138] width 126 height 29
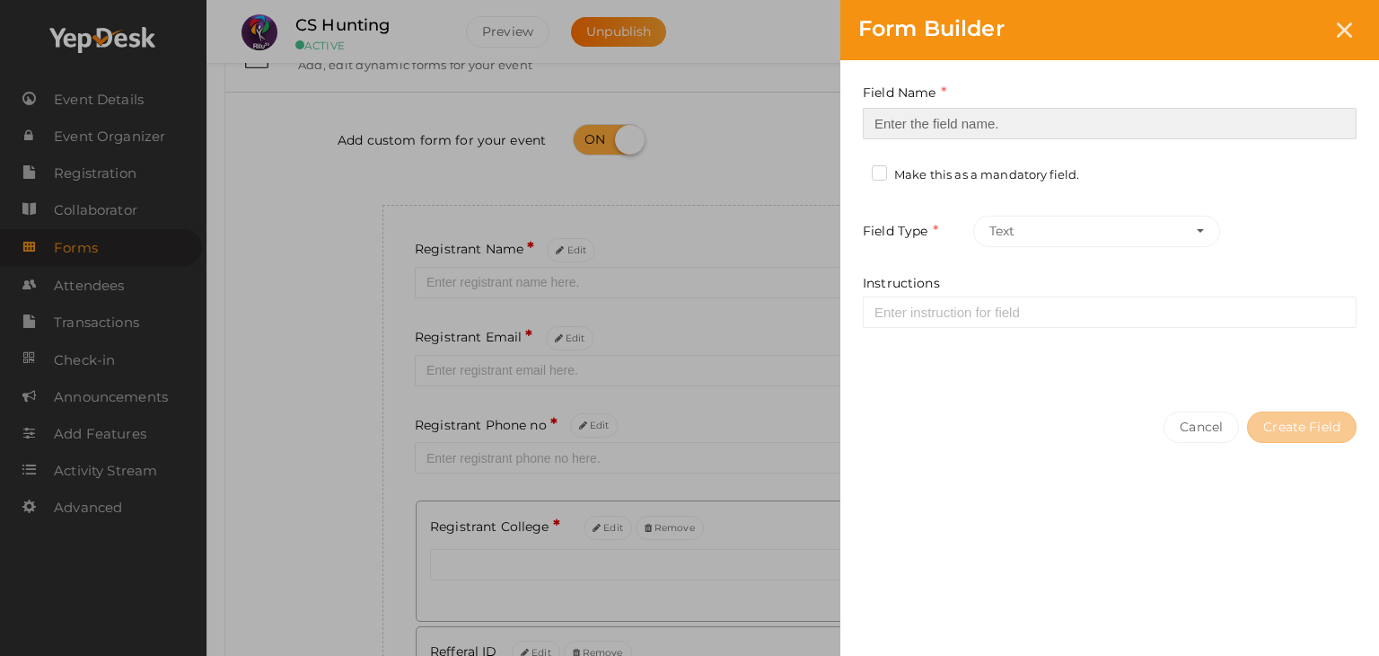
click at [1212, 123] on input at bounding box center [1110, 123] width 494 height 31
type input "A"
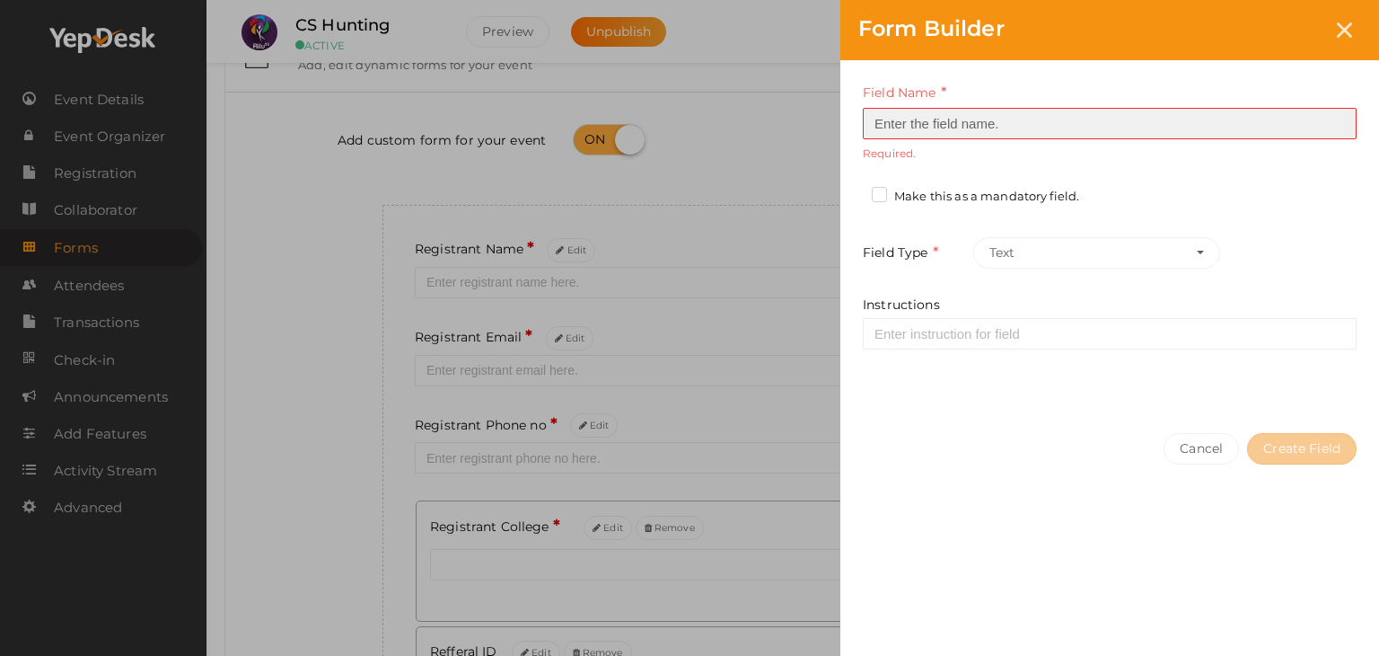
type input "p"
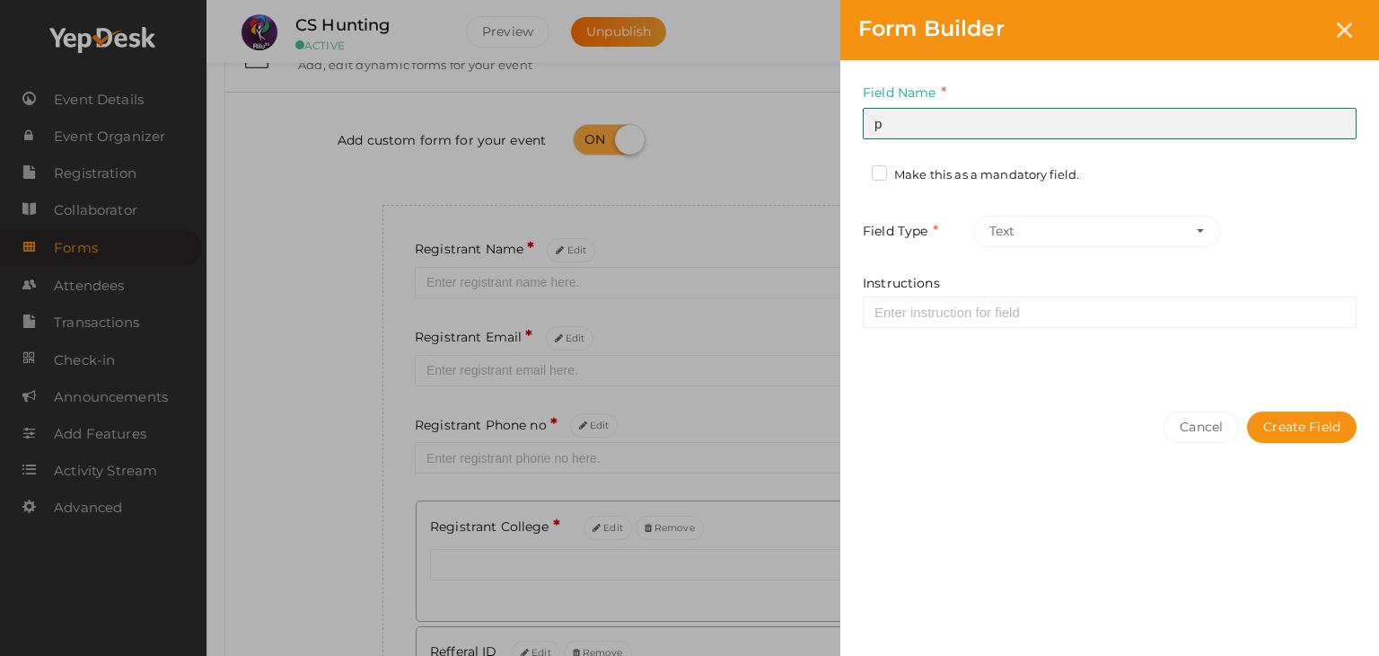
type input "Participant 4 Name"
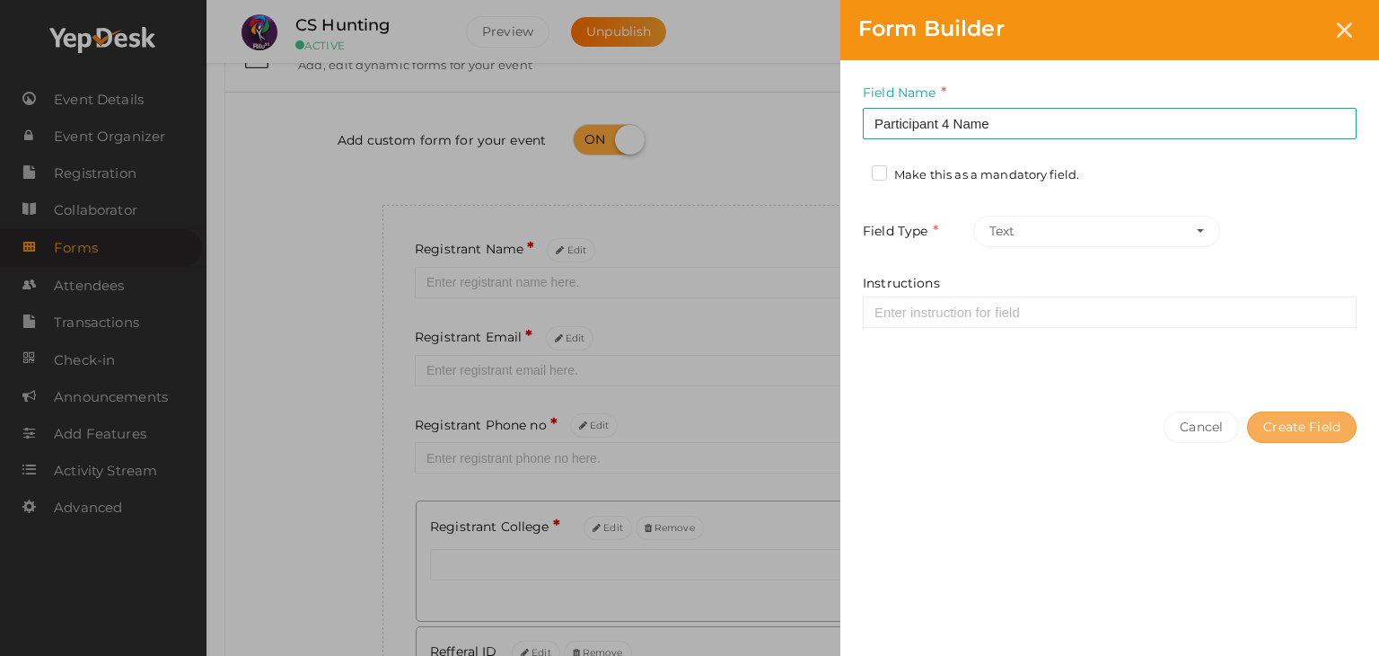
click at [1300, 435] on button "Create Field" at bounding box center [1302, 426] width 110 height 31
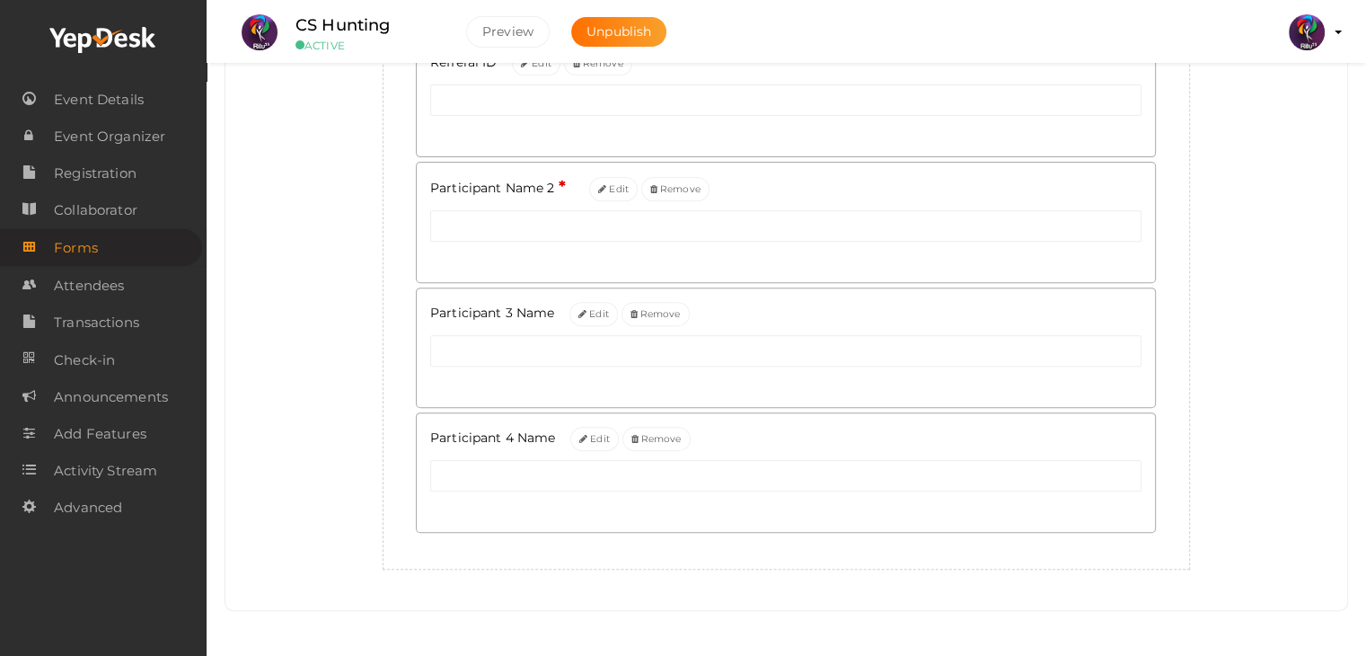
scroll to position [657, 0]
click at [607, 184] on button "Edit" at bounding box center [613, 189] width 48 height 24
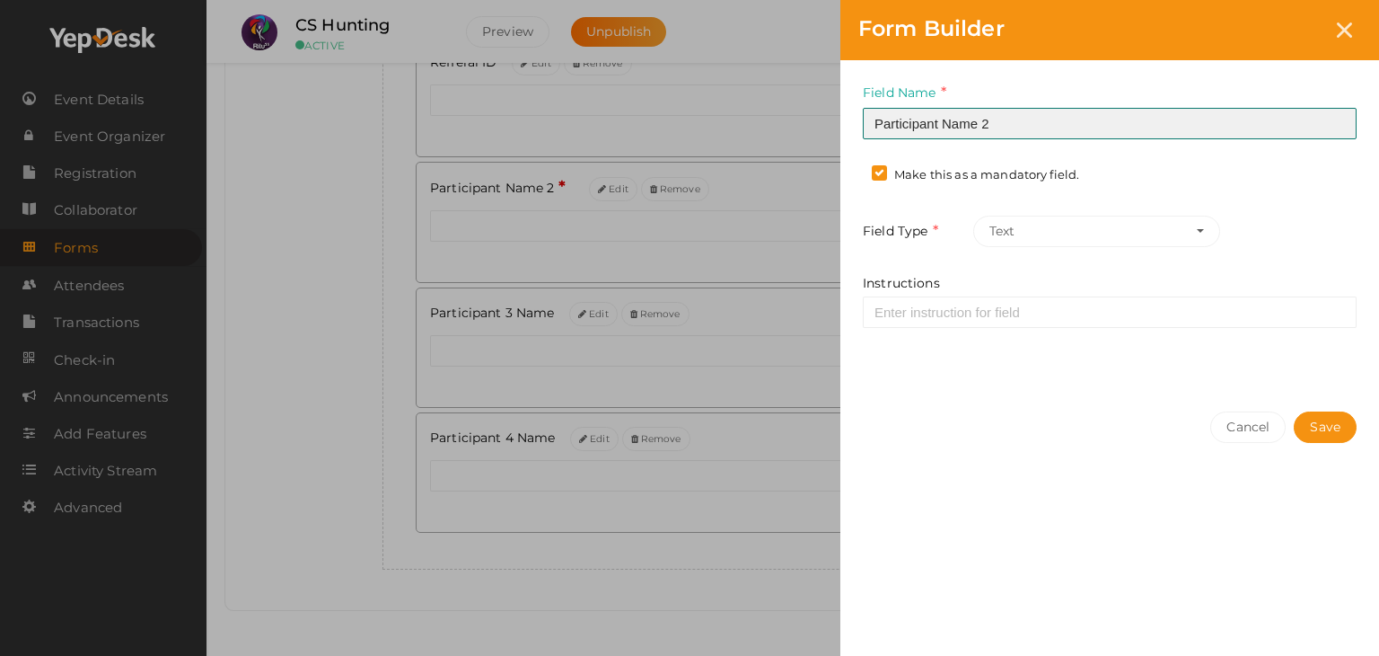
drag, startPoint x: 984, startPoint y: 115, endPoint x: 999, endPoint y: 117, distance: 14.5
click at [999, 117] on input "Participant Name 2" at bounding box center [1110, 123] width 494 height 31
paste input "2"
type input "Participant 2 Name"
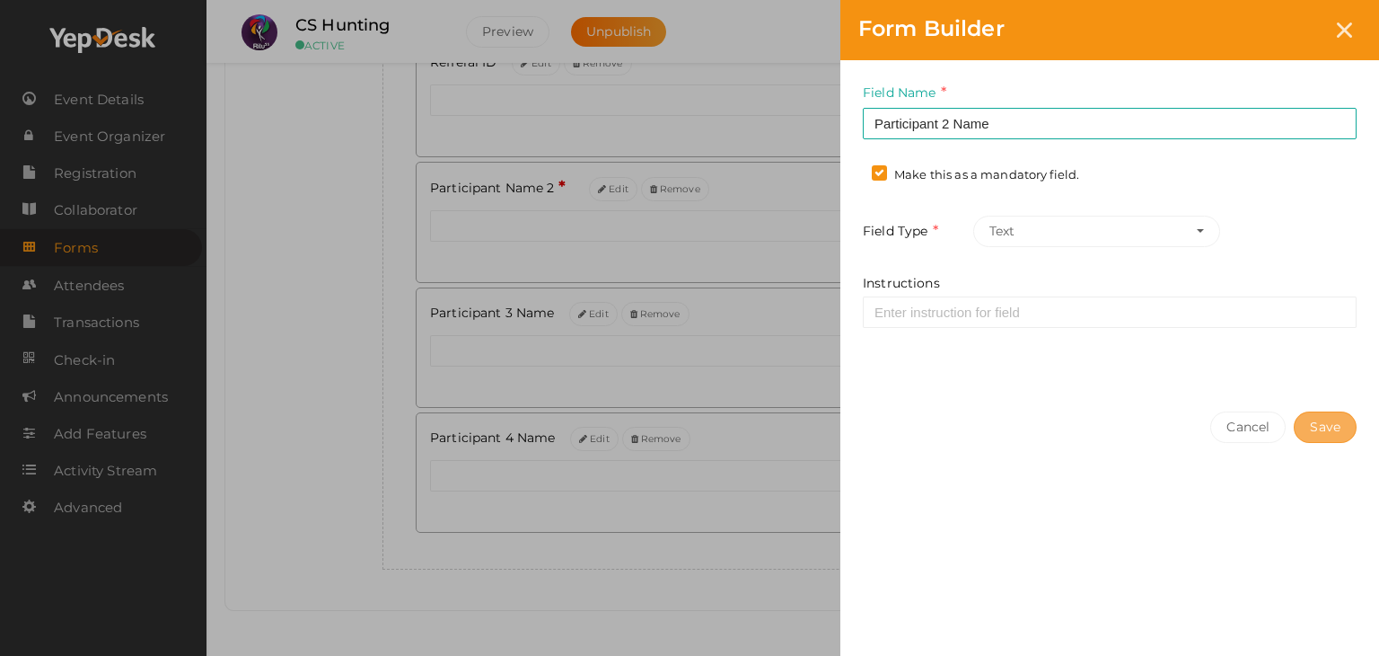
click at [1308, 436] on button "Save" at bounding box center [1325, 426] width 63 height 31
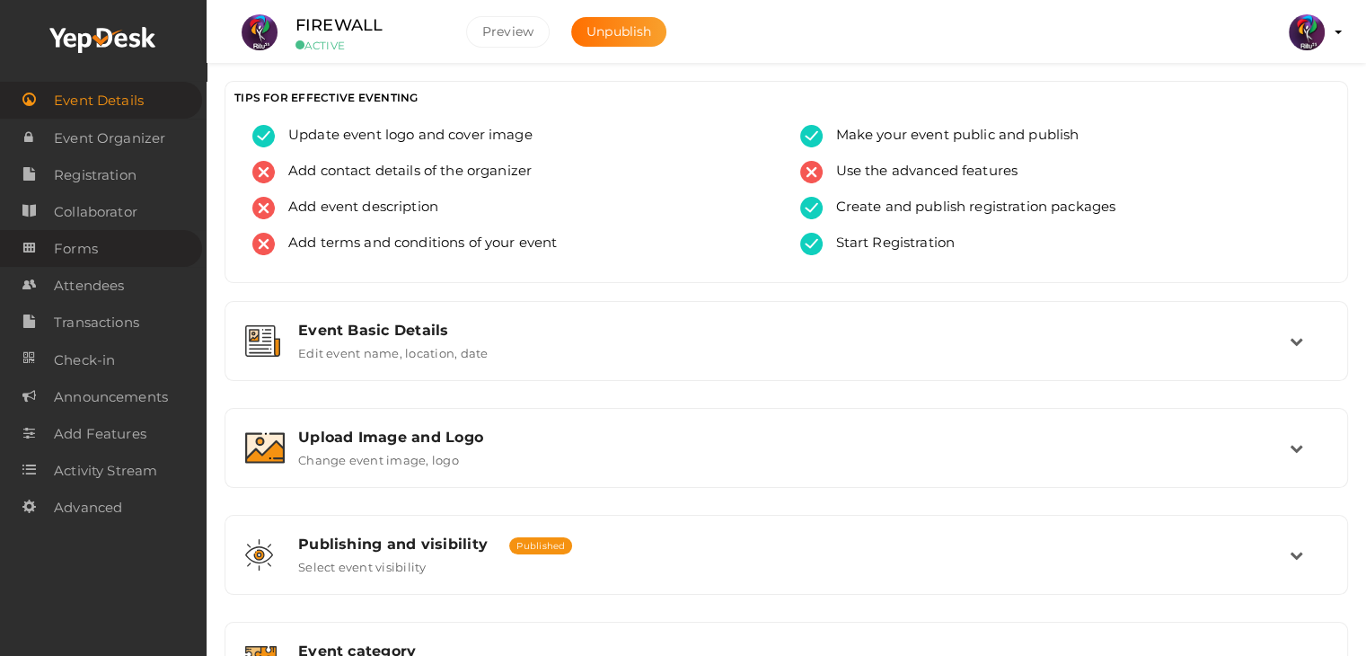
click at [150, 249] on link "Forms" at bounding box center [101, 248] width 202 height 37
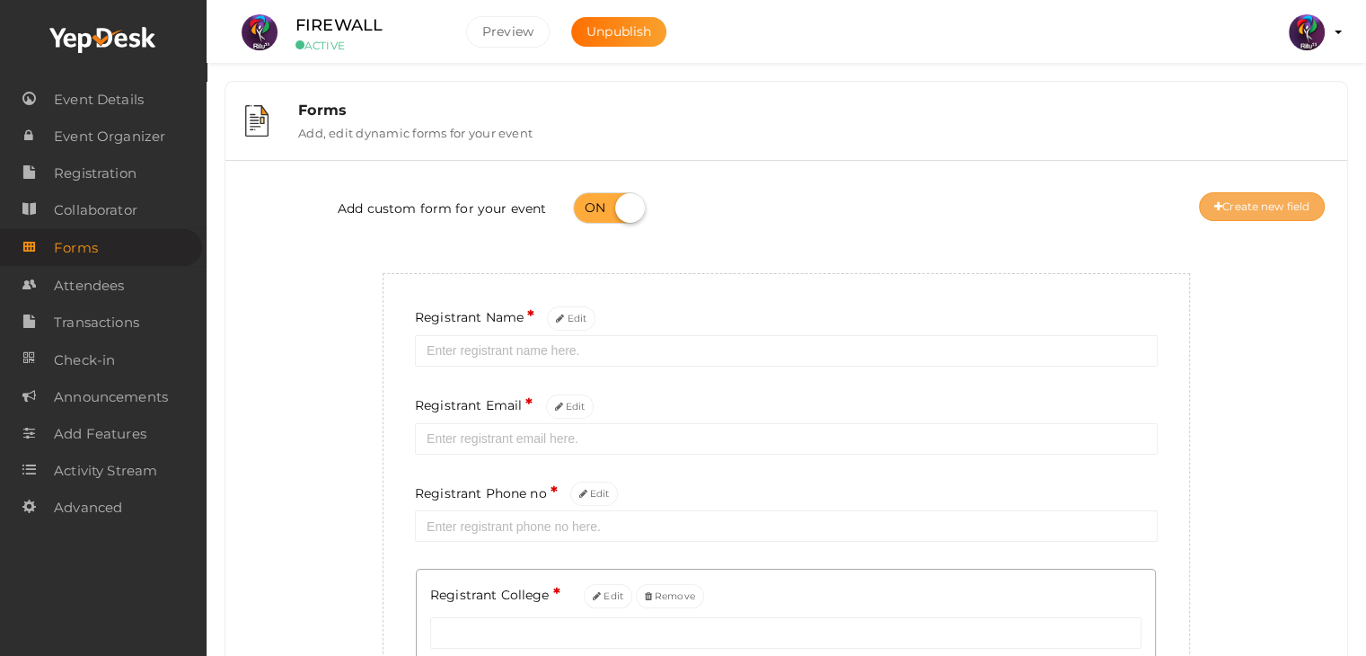
click at [1259, 216] on button "Create new field" at bounding box center [1262, 206] width 126 height 29
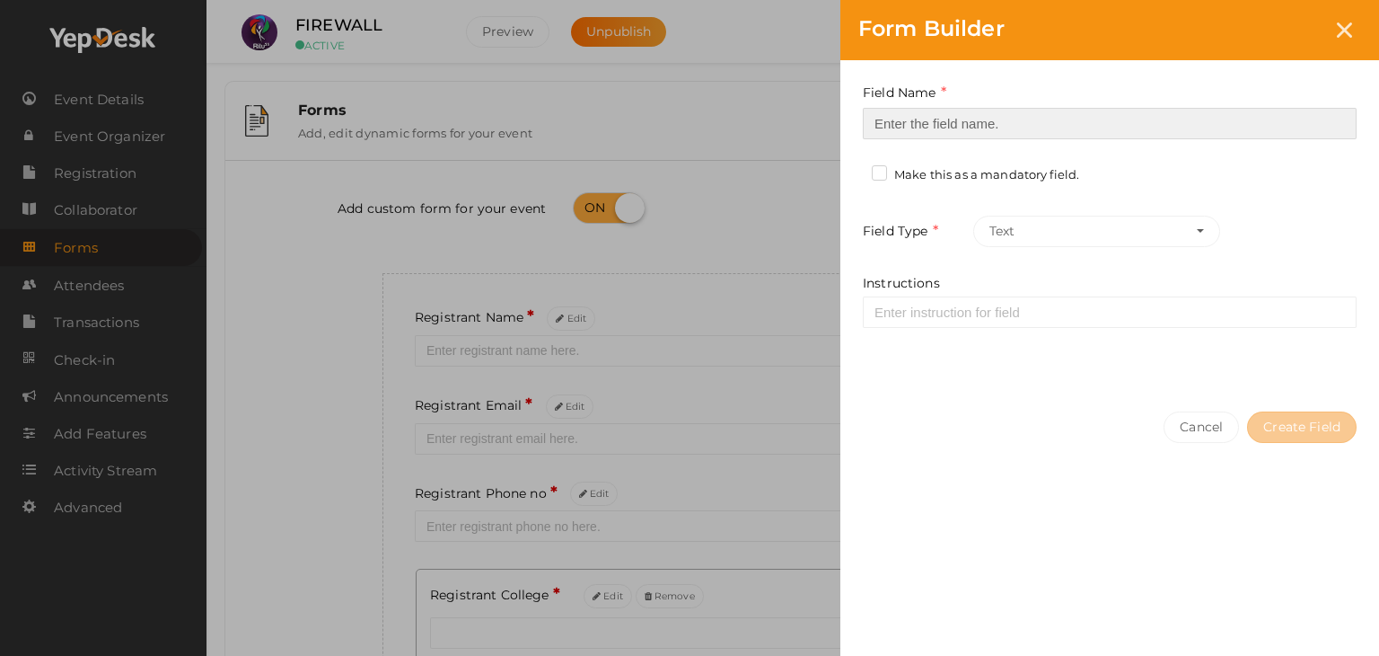
click at [1143, 112] on input at bounding box center [1110, 123] width 494 height 31
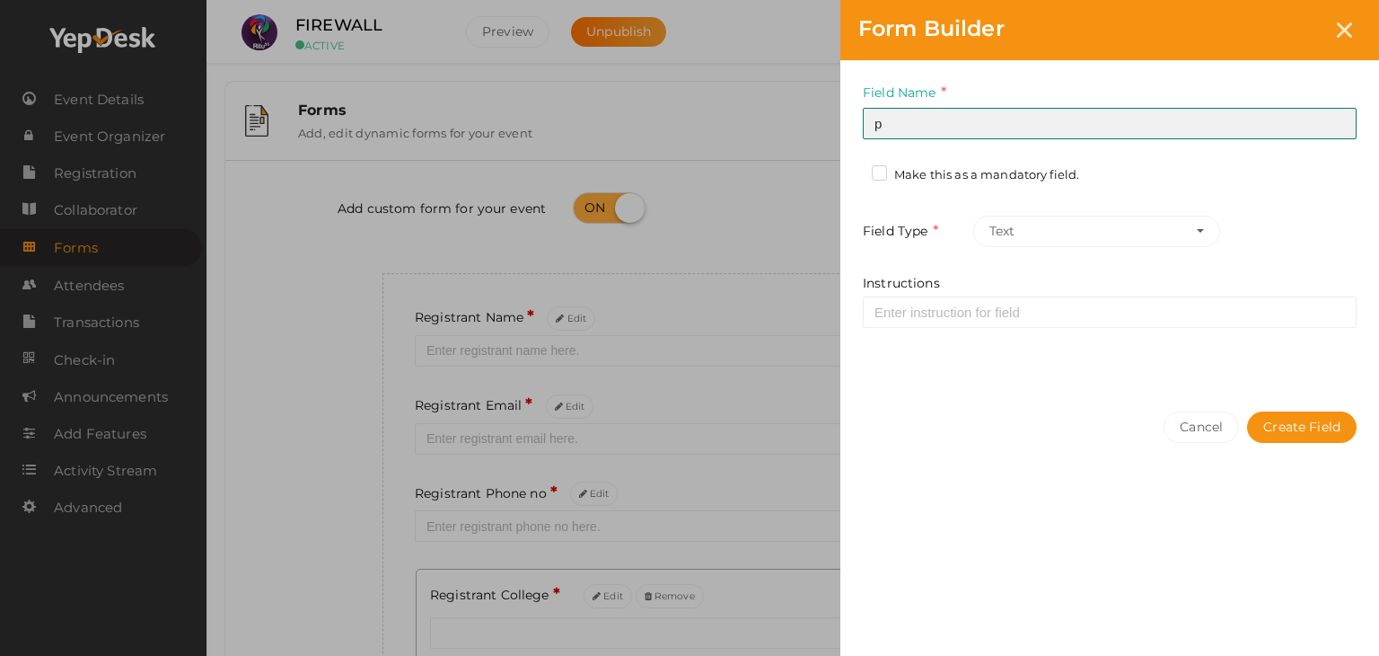
type input "Participant 2 Name"
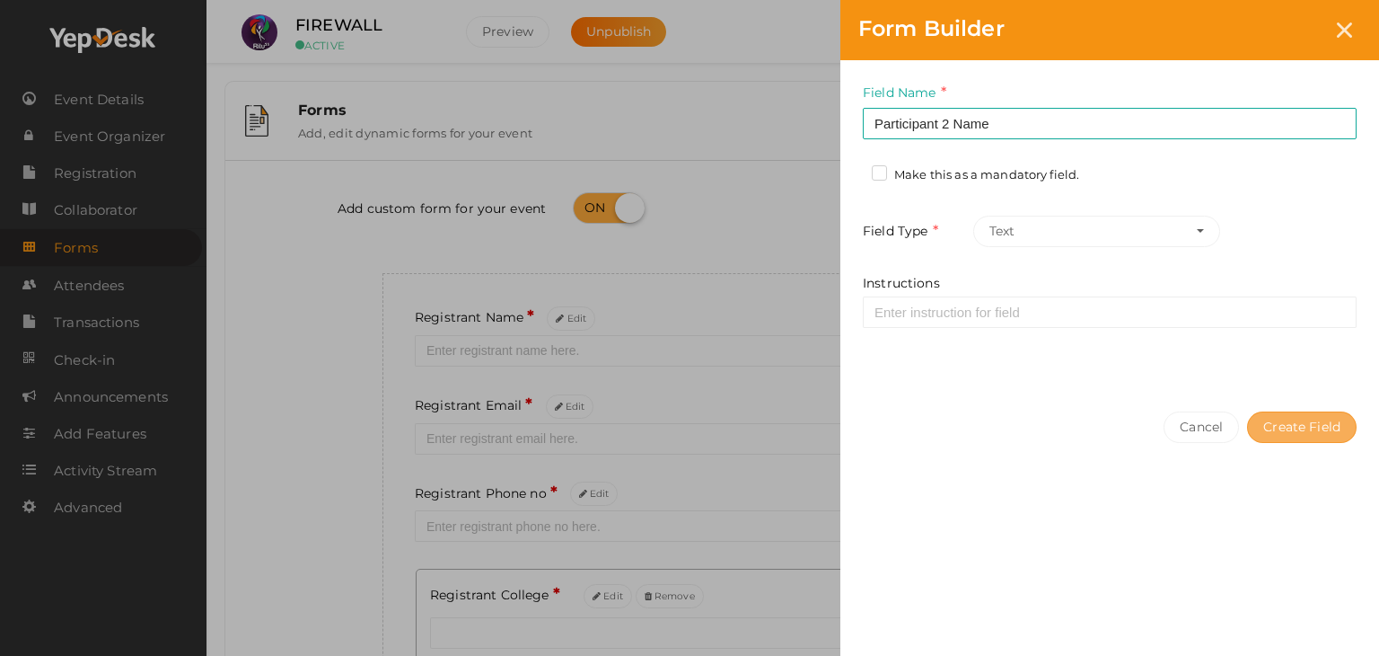
click at [1276, 411] on button "Create Field" at bounding box center [1302, 426] width 110 height 31
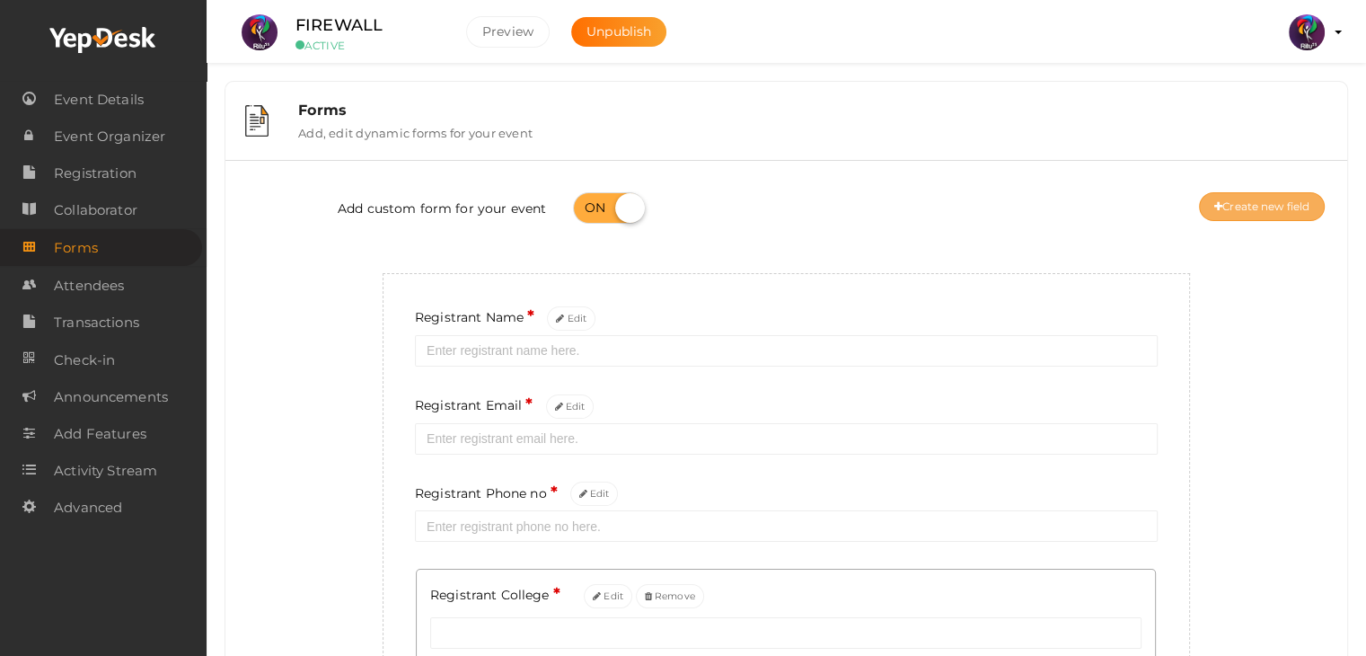
click at [1233, 206] on button "Create new field" at bounding box center [1262, 206] width 126 height 29
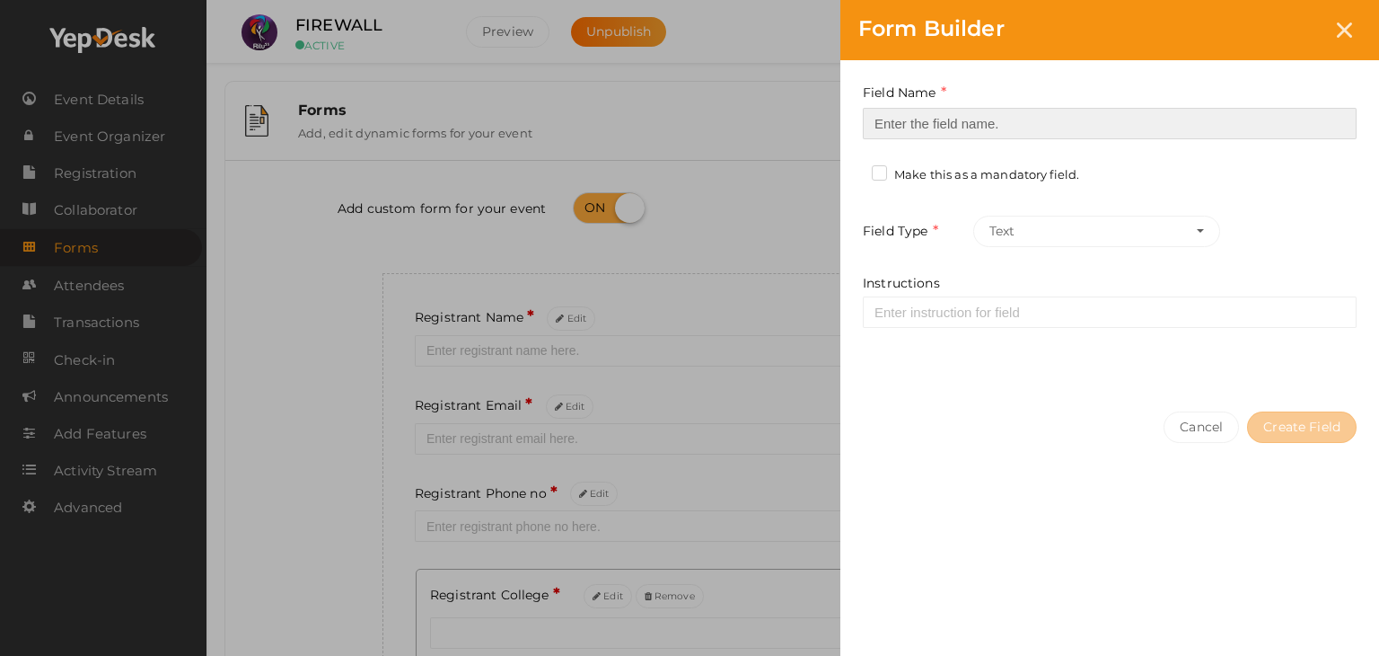
click at [1097, 115] on input at bounding box center [1110, 123] width 494 height 31
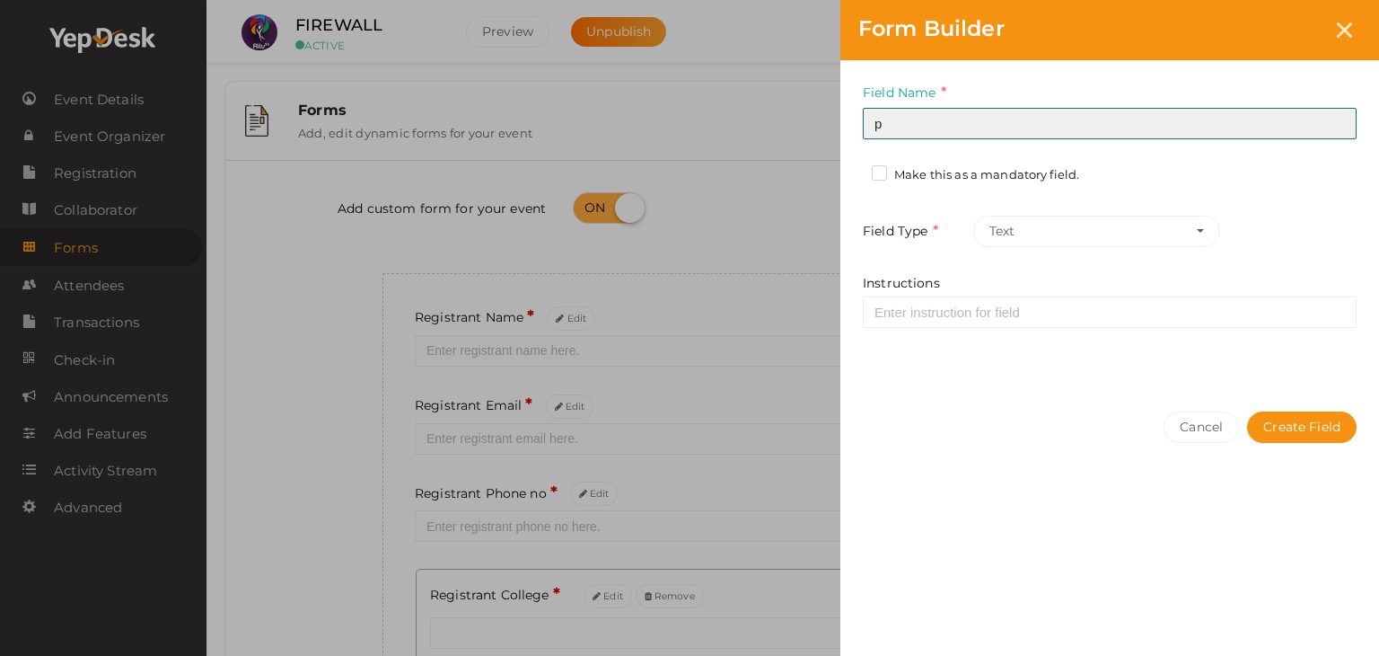
type input "Participant 3 Name"
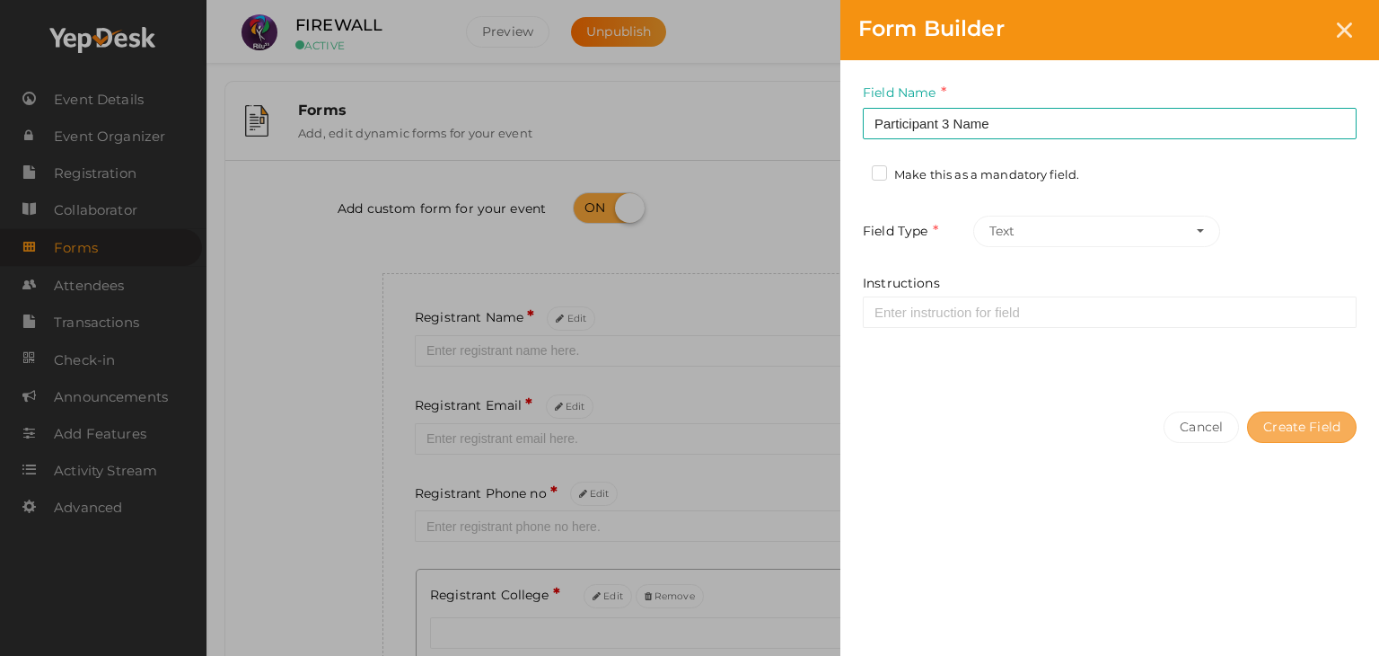
click at [1280, 431] on button "Create Field" at bounding box center [1302, 426] width 110 height 31
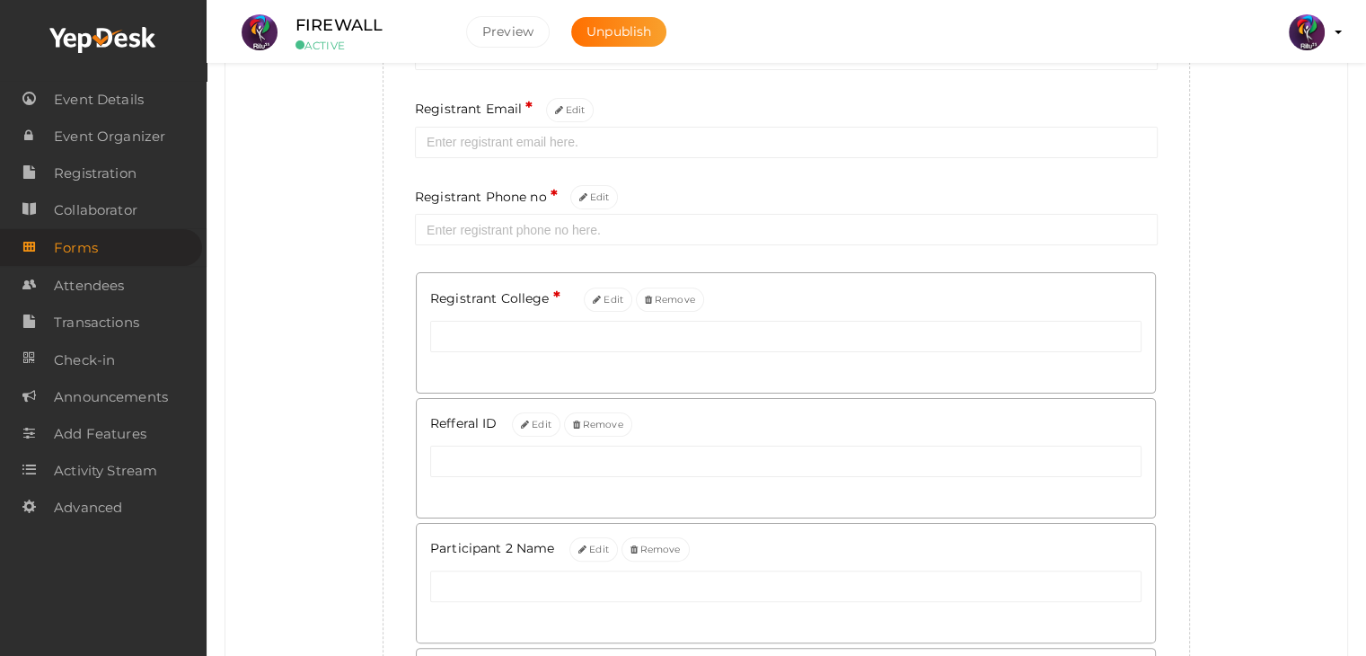
scroll to position [532, 0]
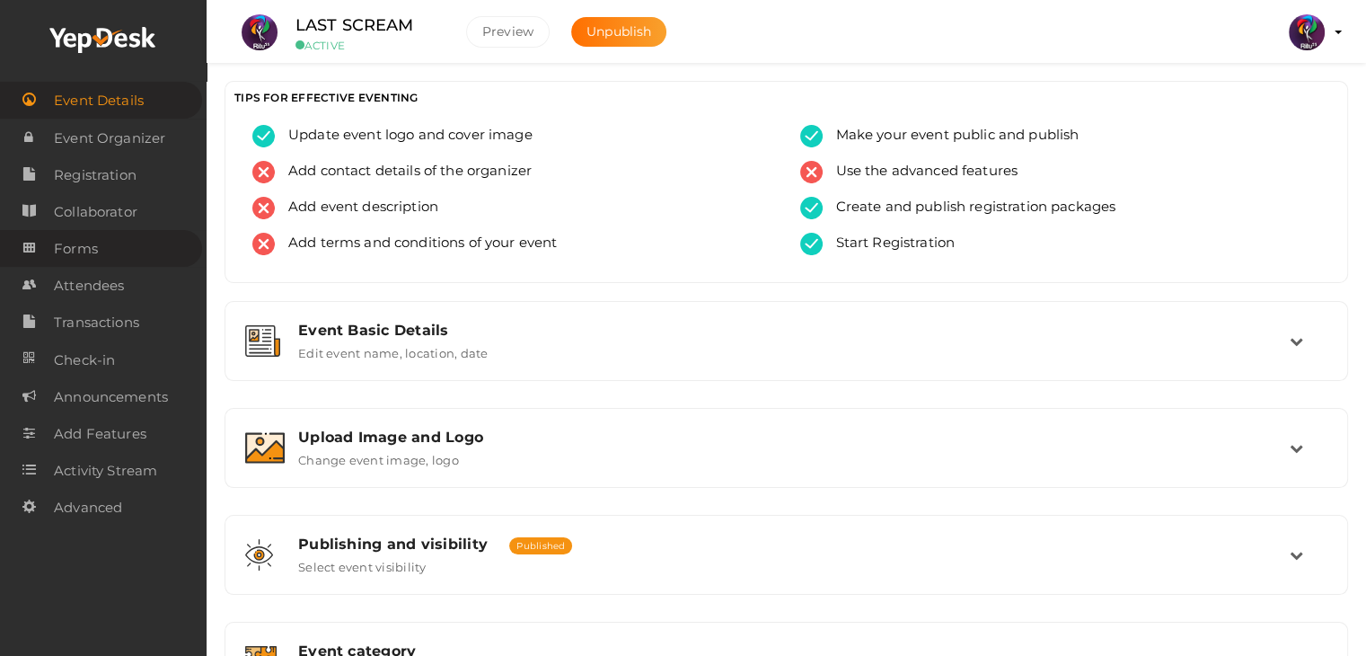
click at [101, 259] on link "Forms" at bounding box center [101, 248] width 202 height 37
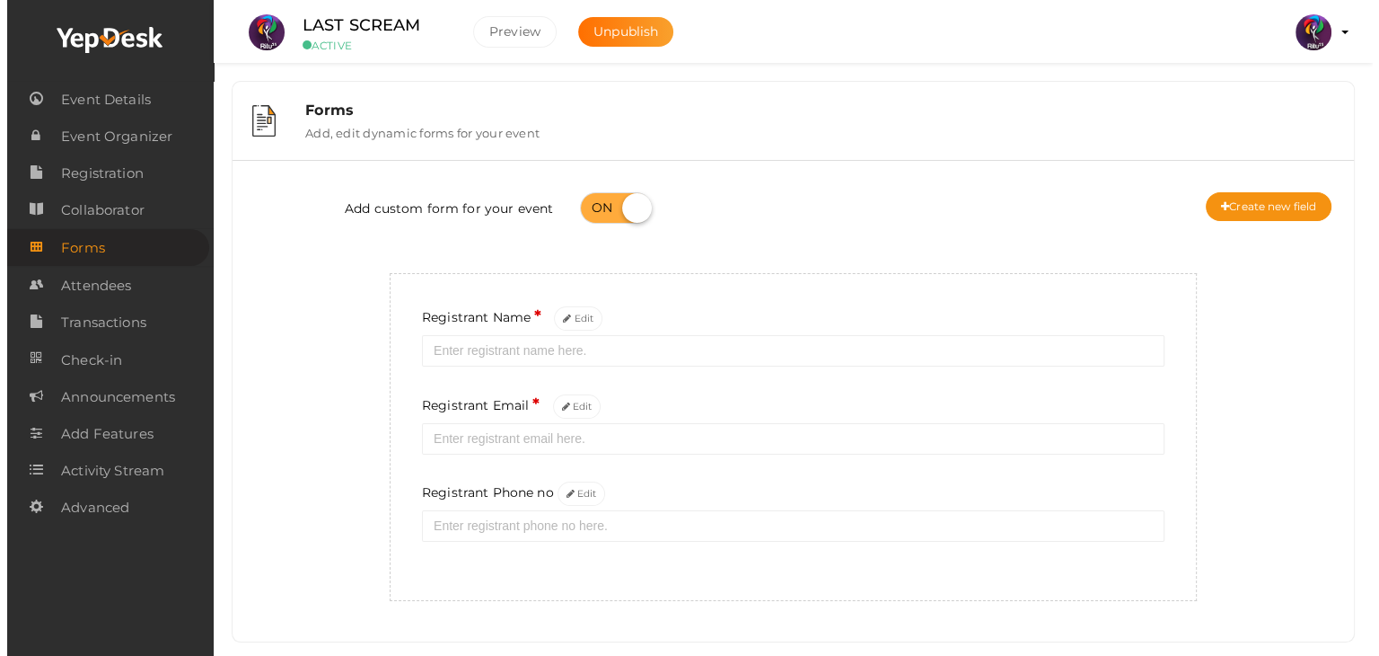
scroll to position [32, 0]
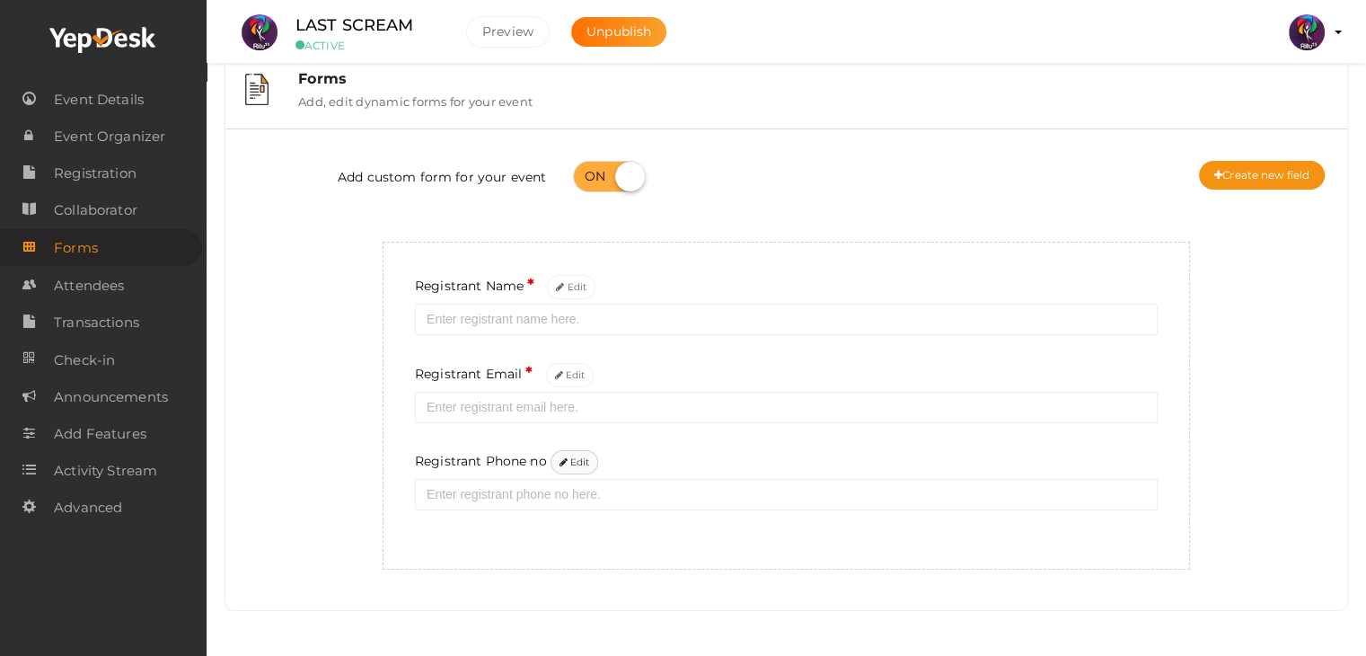
click at [558, 466] on button "Edit" at bounding box center [574, 462] width 48 height 24
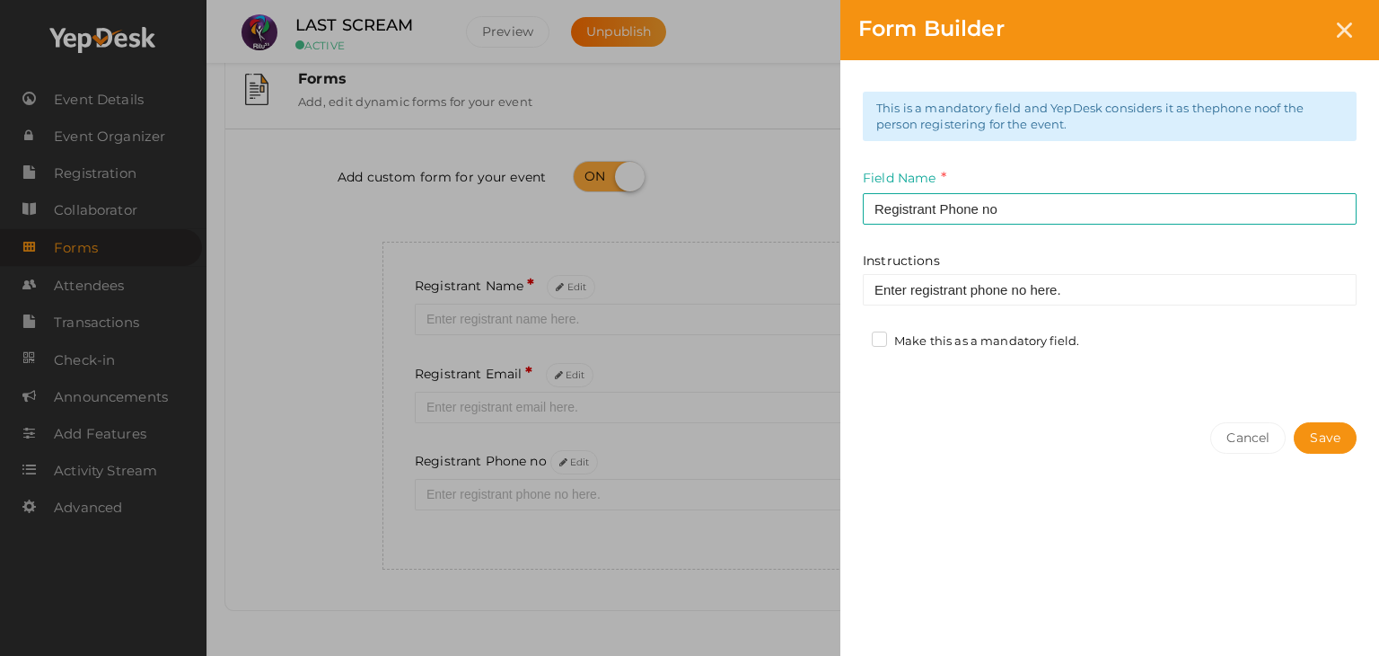
click at [877, 337] on label "Make this as a mandatory field." at bounding box center [975, 341] width 207 height 18
click at [854, 336] on input "Make this as a mandatory field." at bounding box center [854, 336] width 0 height 0
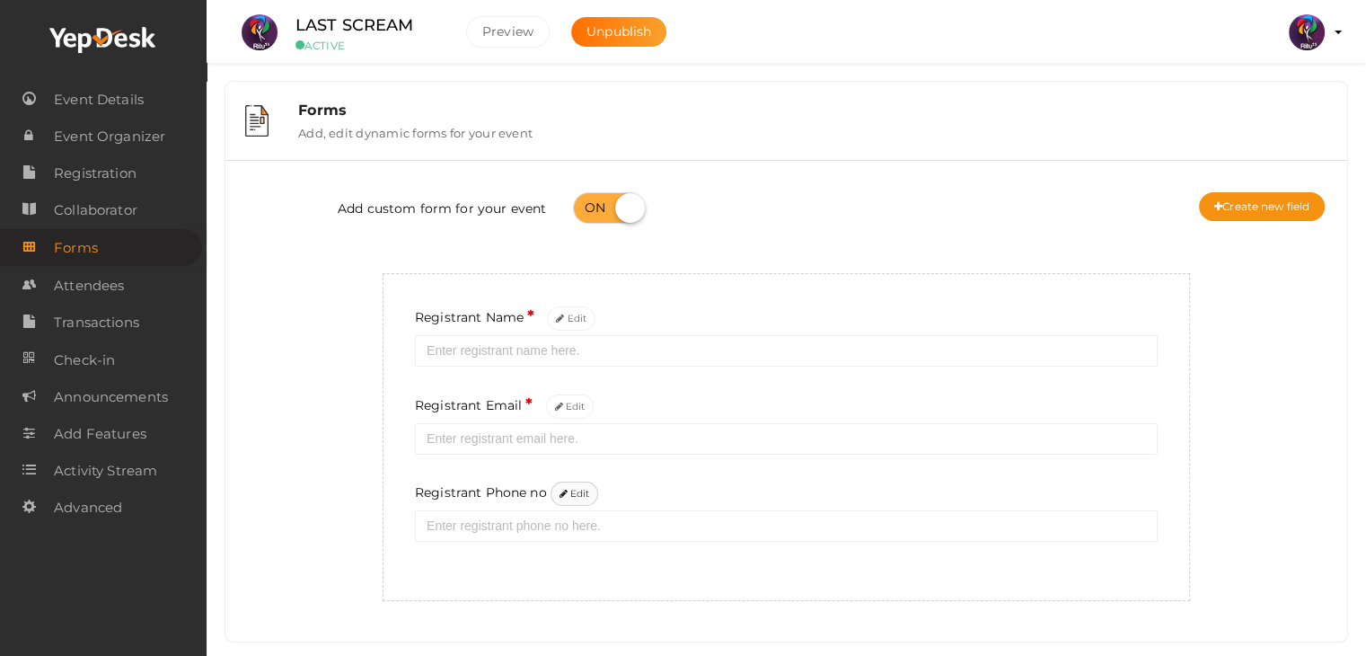
click at [581, 503] on button "Edit" at bounding box center [574, 493] width 48 height 24
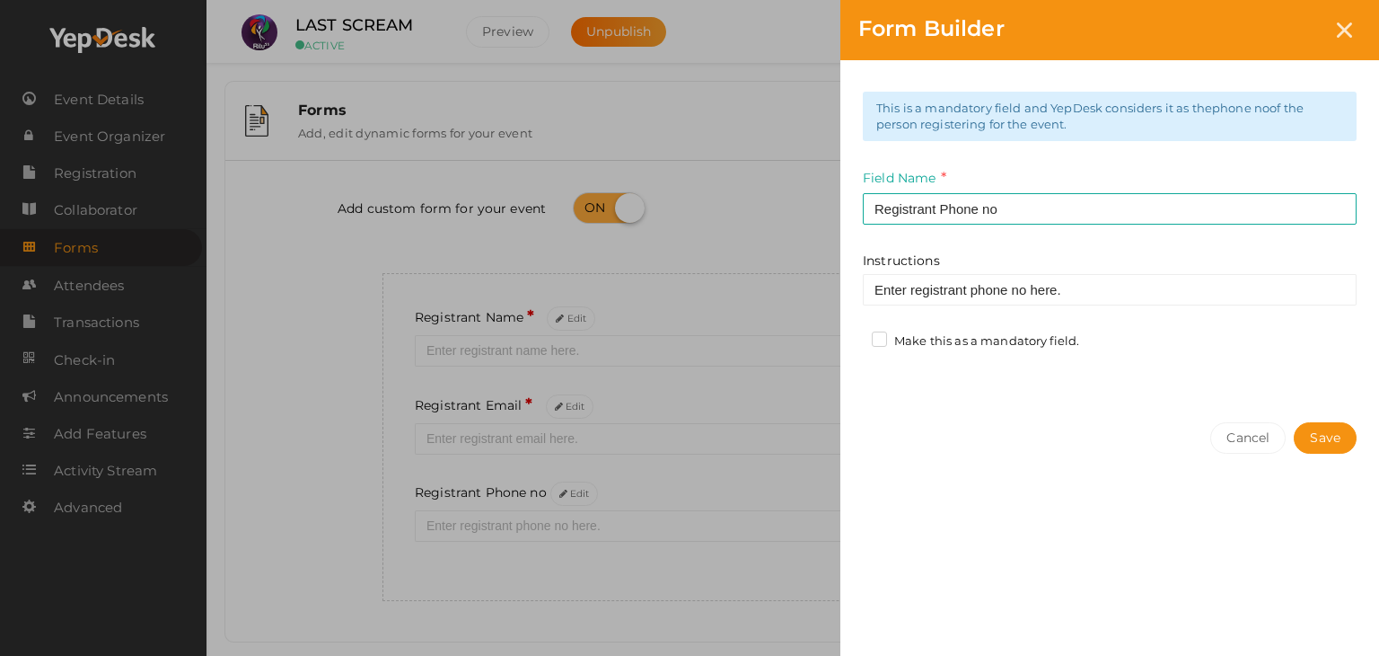
click at [949, 341] on label "Make this as a mandatory field." at bounding box center [975, 341] width 207 height 18
click at [854, 336] on input "Make this as a mandatory field." at bounding box center [854, 336] width 0 height 0
click at [1326, 435] on button "Save" at bounding box center [1325, 437] width 63 height 31
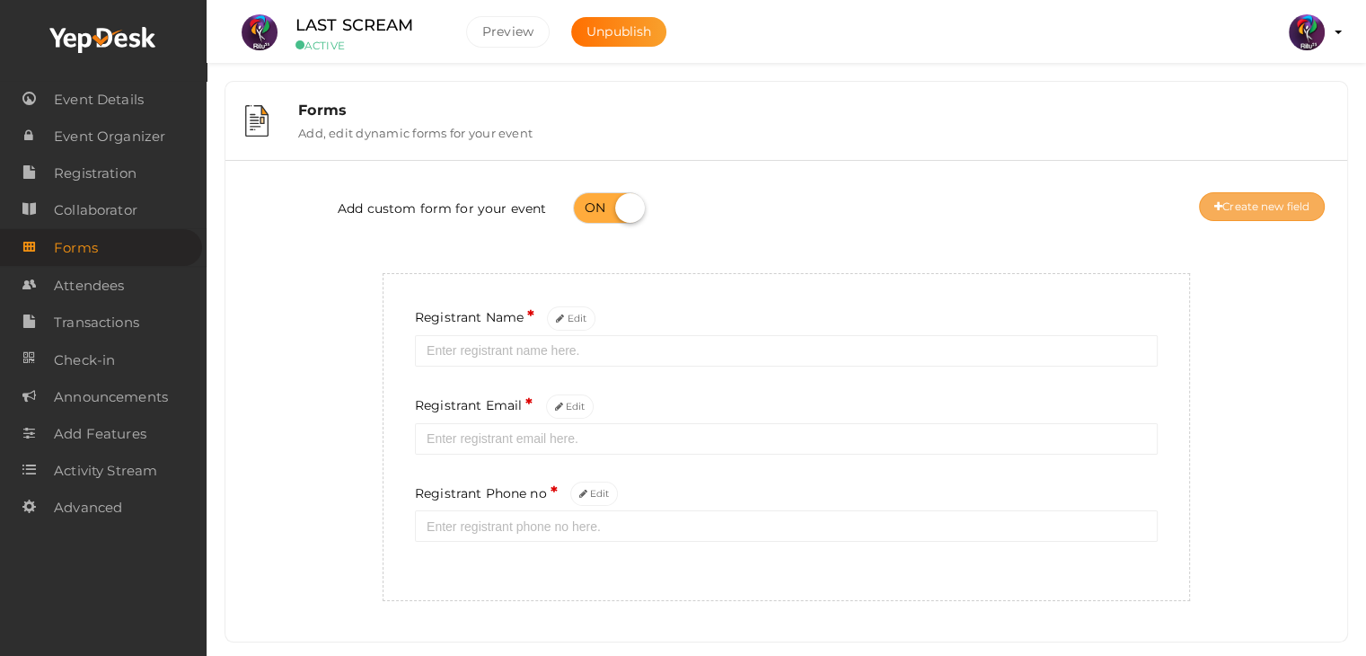
click at [1290, 197] on button "Create new field" at bounding box center [1262, 206] width 126 height 29
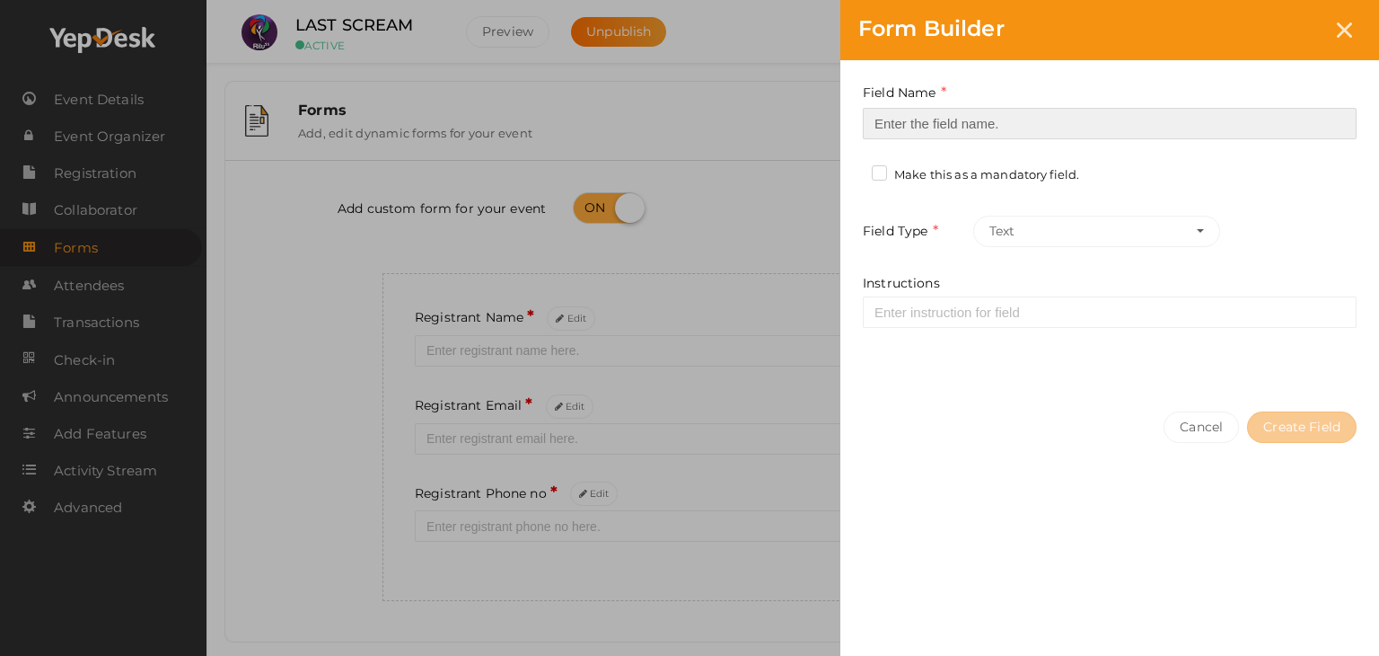
click at [964, 127] on input at bounding box center [1110, 123] width 494 height 31
type input "Participant 2 Name"
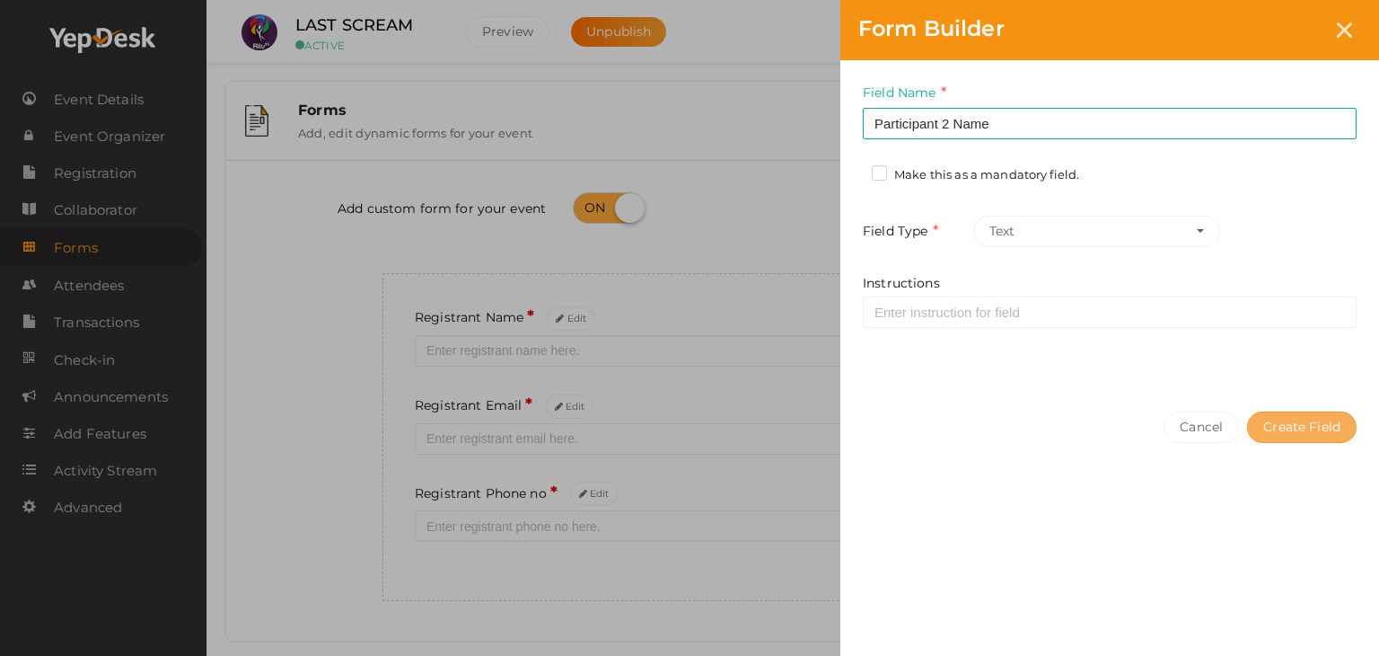
click at [1308, 434] on button "Create Field" at bounding box center [1302, 426] width 110 height 31
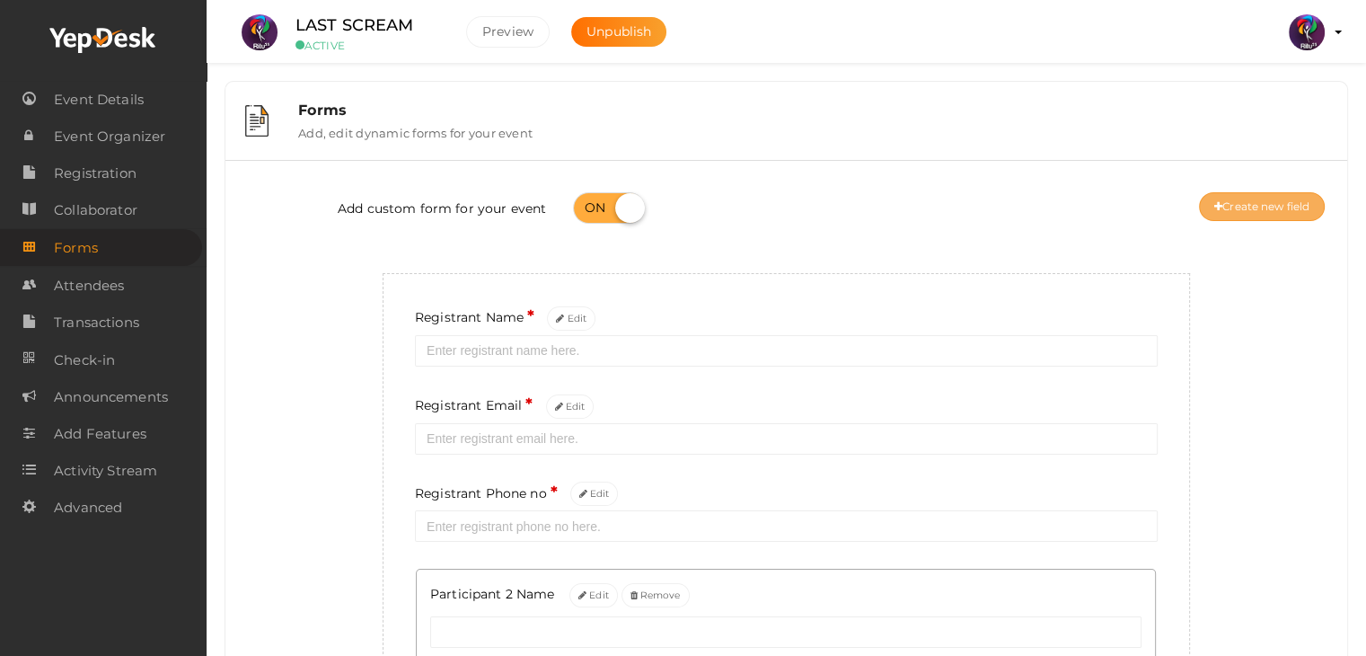
click at [1244, 194] on button "Create new field" at bounding box center [1262, 206] width 126 height 29
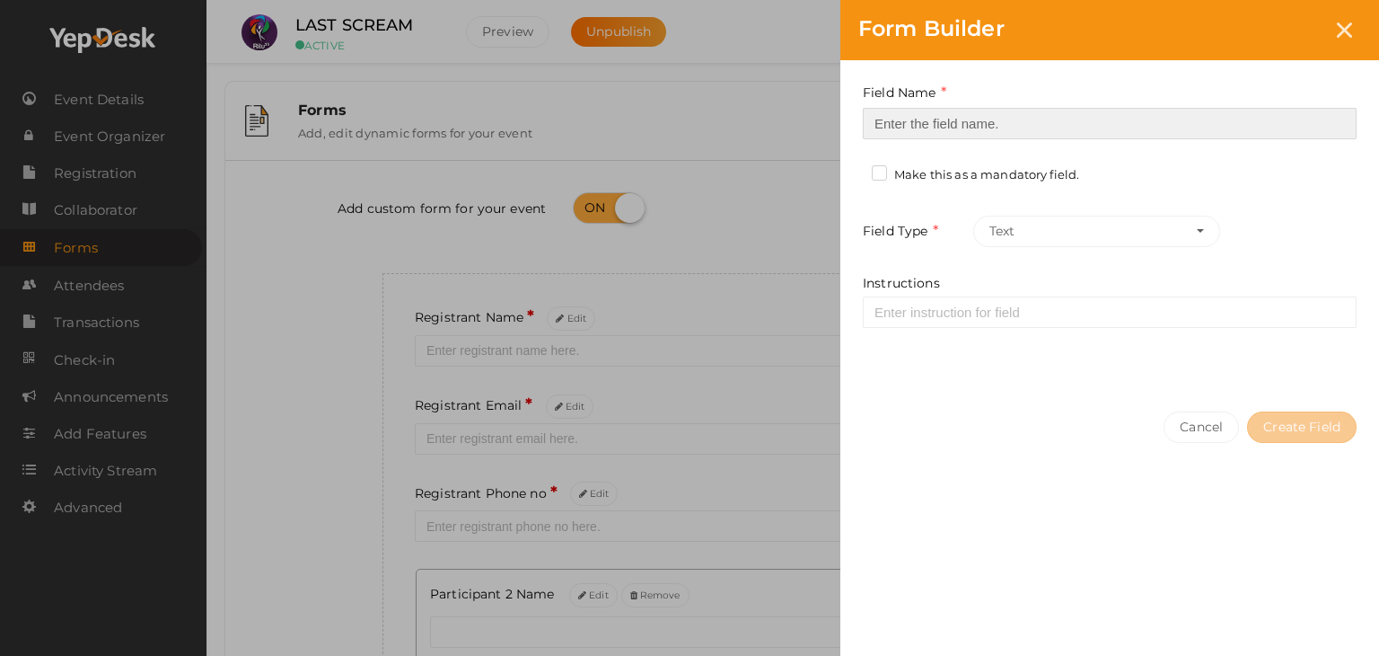
click at [1142, 137] on input at bounding box center [1110, 123] width 494 height 31
type input "Participant 3 Name"
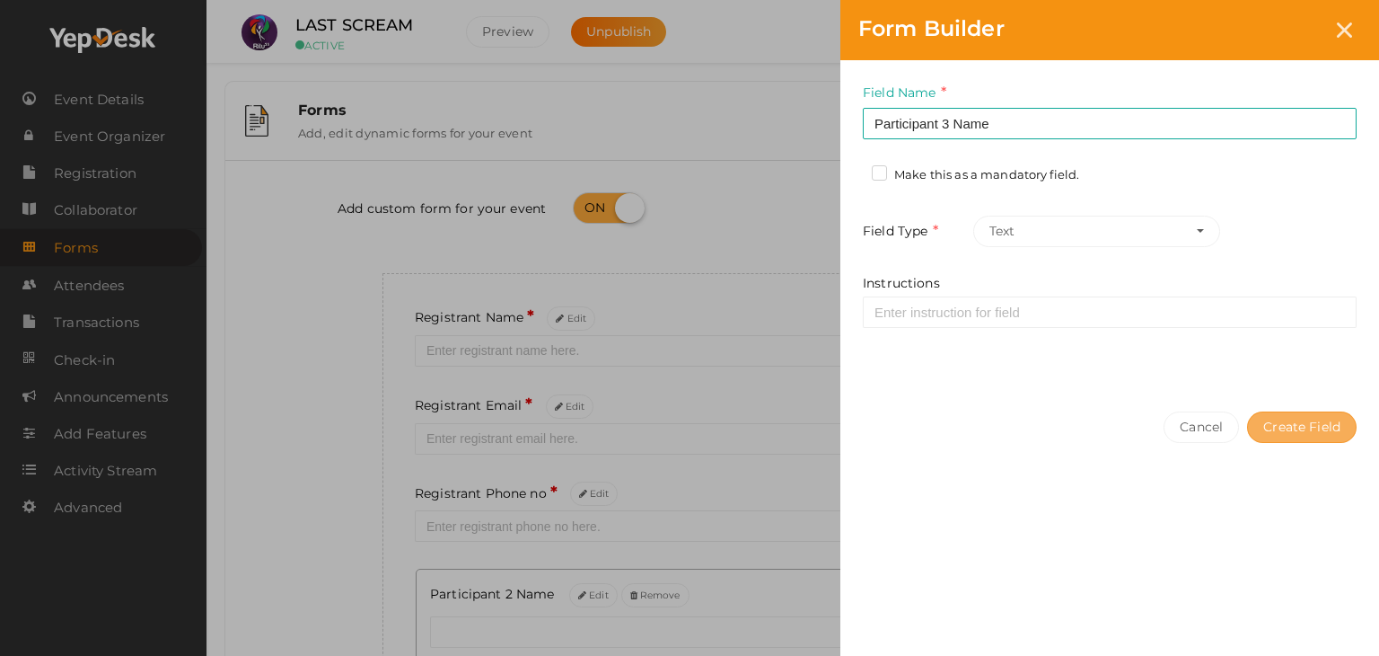
click at [1286, 419] on button "Create Field" at bounding box center [1302, 426] width 110 height 31
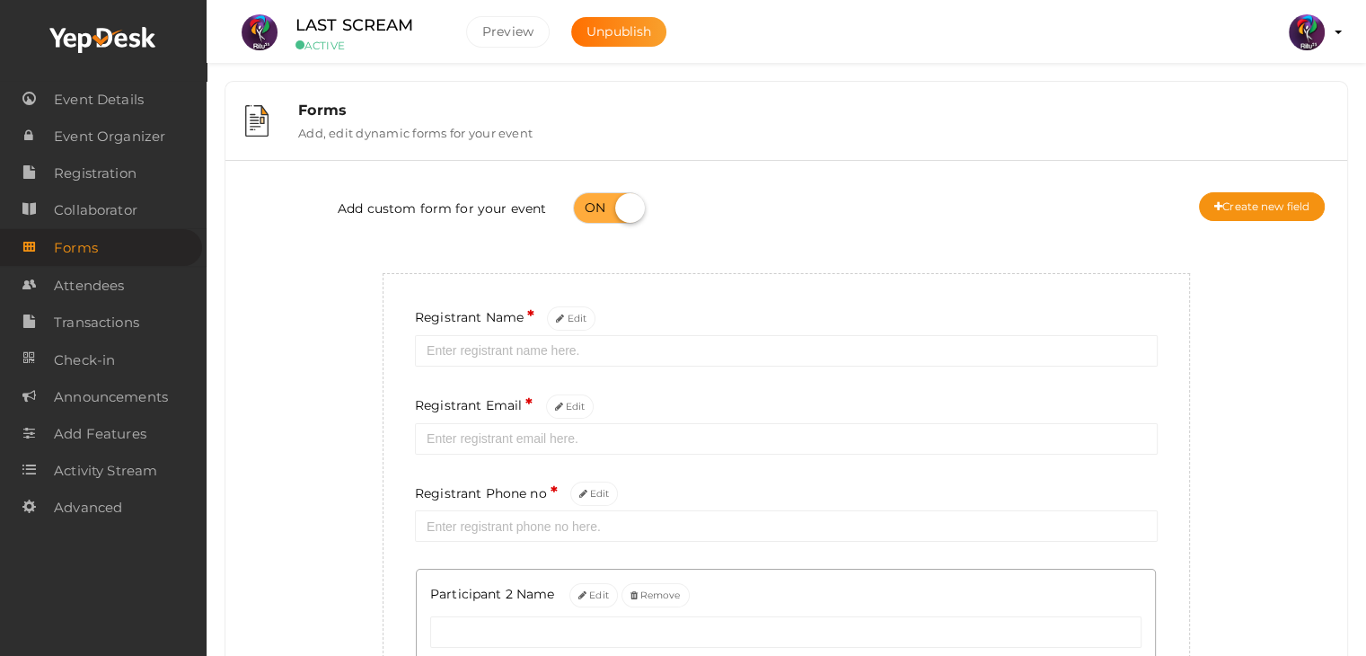
click at [1245, 348] on div "Add custom form for your event Create new field Registrant Name * Edit Registra…" at bounding box center [786, 512] width 1095 height 676
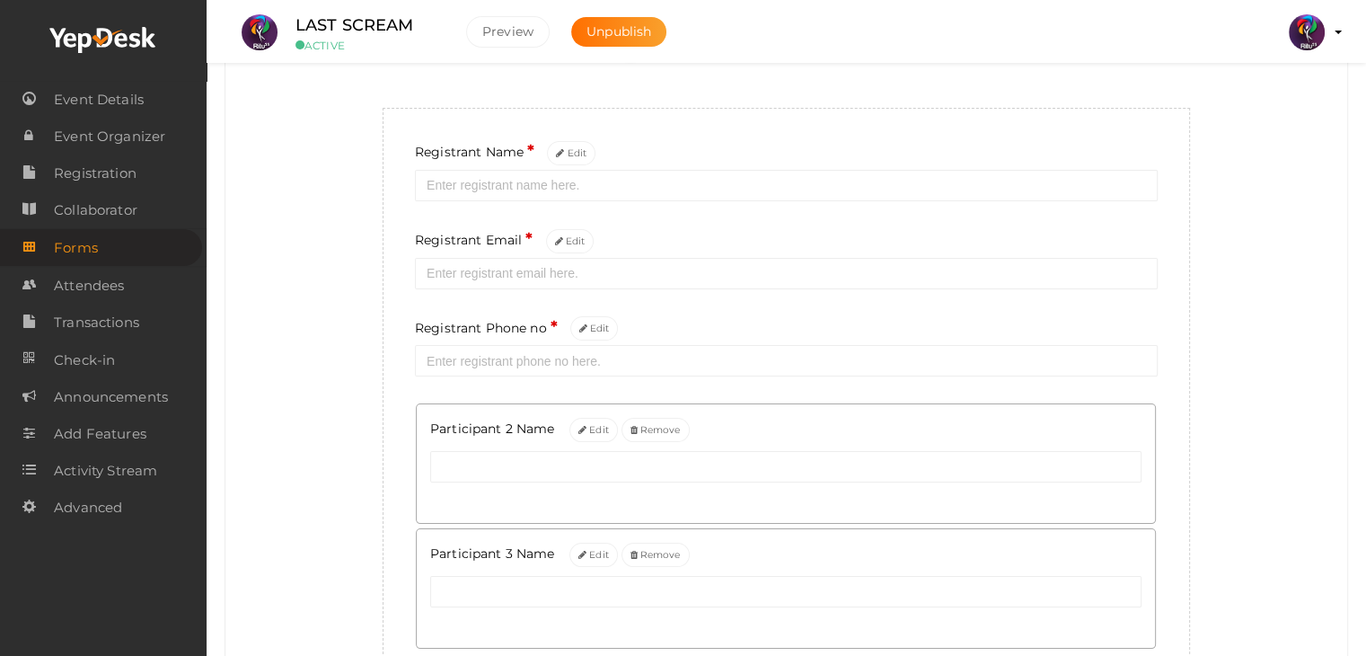
scroll to position [169, 0]
